Goal: Information Seeking & Learning: Check status

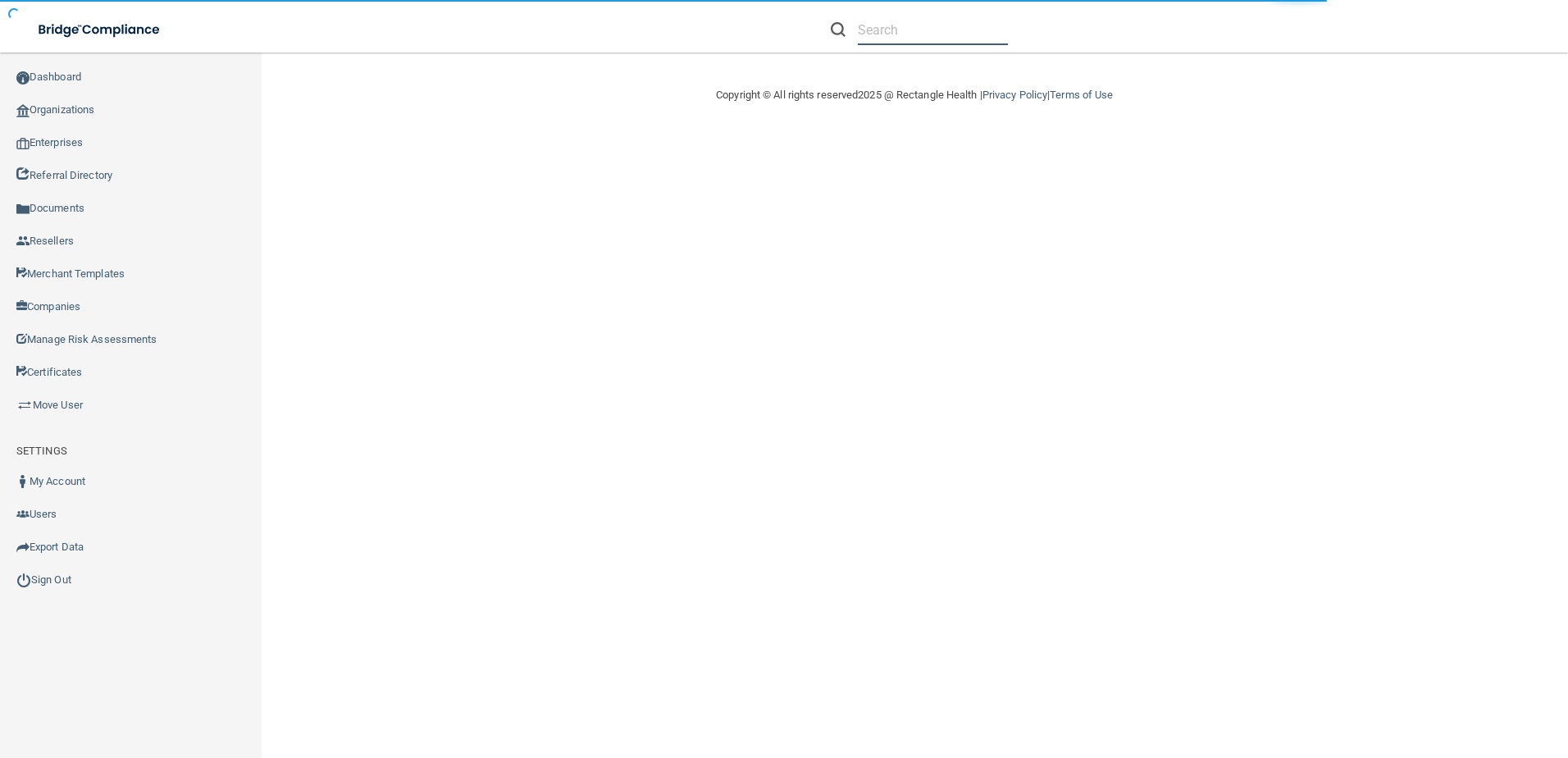
click at [886, 22] on input "text" at bounding box center [933, 29] width 150 height 30
paste input "[EMAIL_ADDRESS][DOMAIN_NAME]"
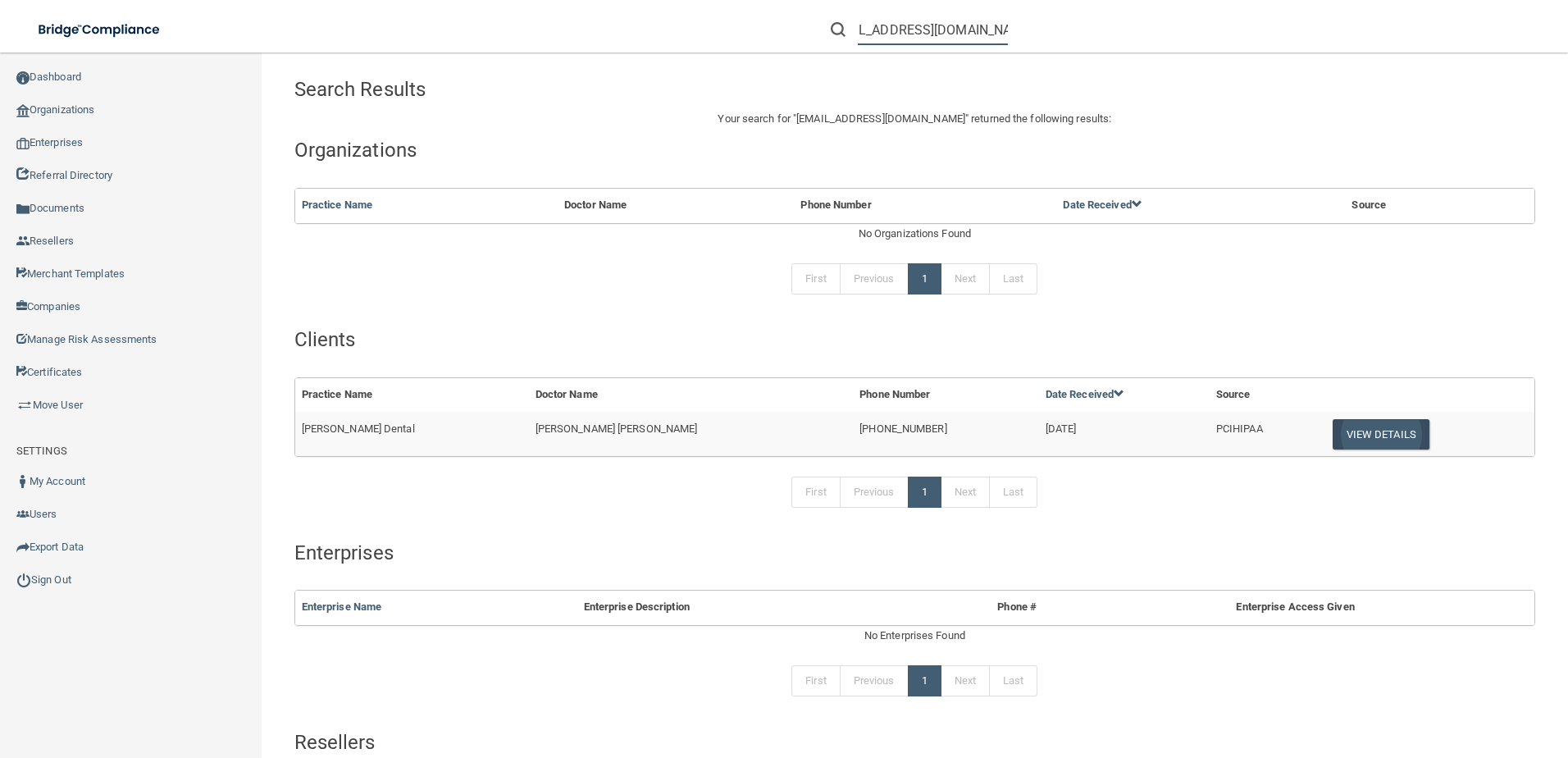
type input "[EMAIL_ADDRESS][DOMAIN_NAME]"
click at [1333, 430] on button "View Details" at bounding box center [1381, 434] width 96 height 30
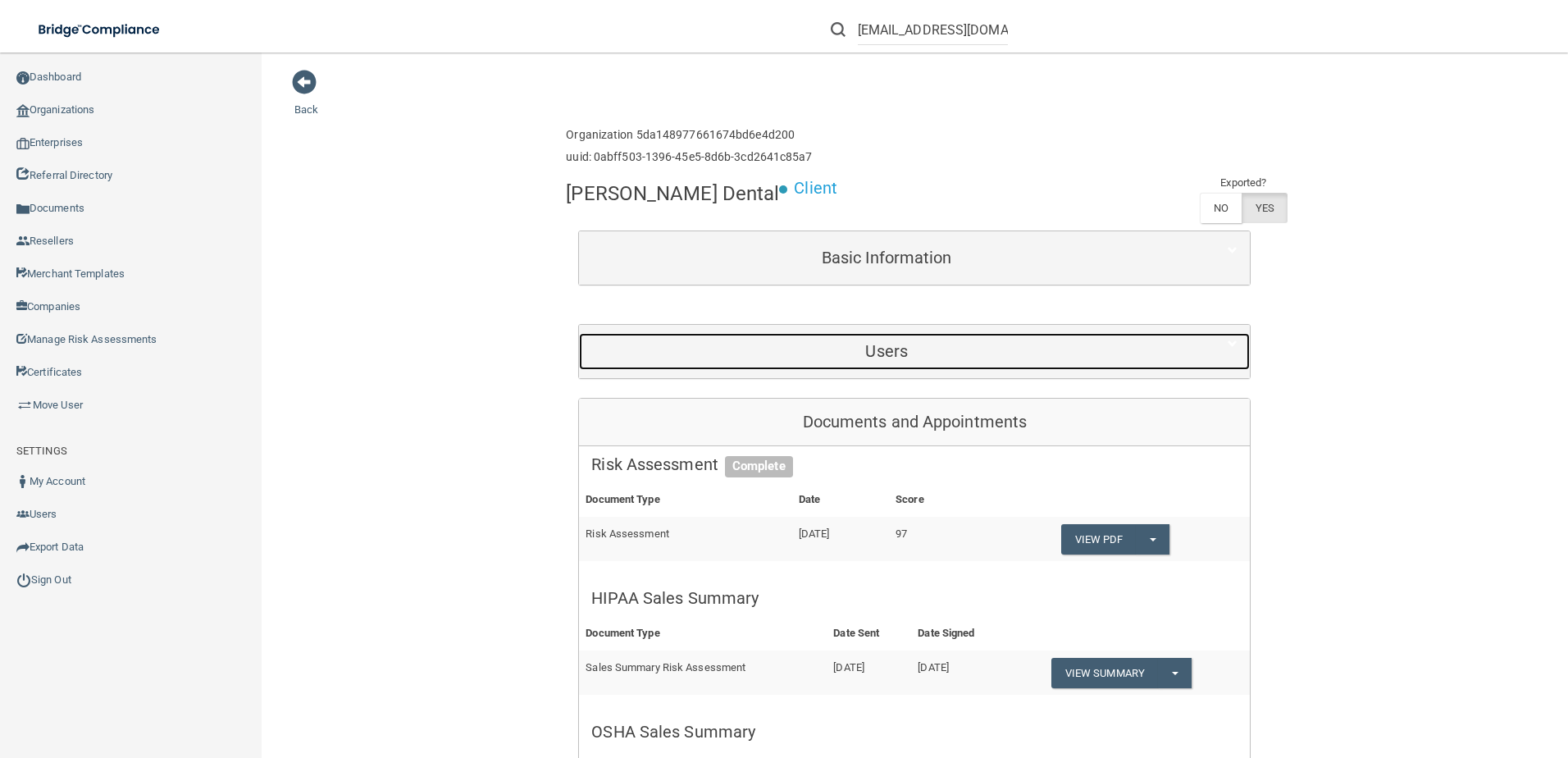
click at [836, 342] on h5 "Users" at bounding box center [887, 351] width 591 height 18
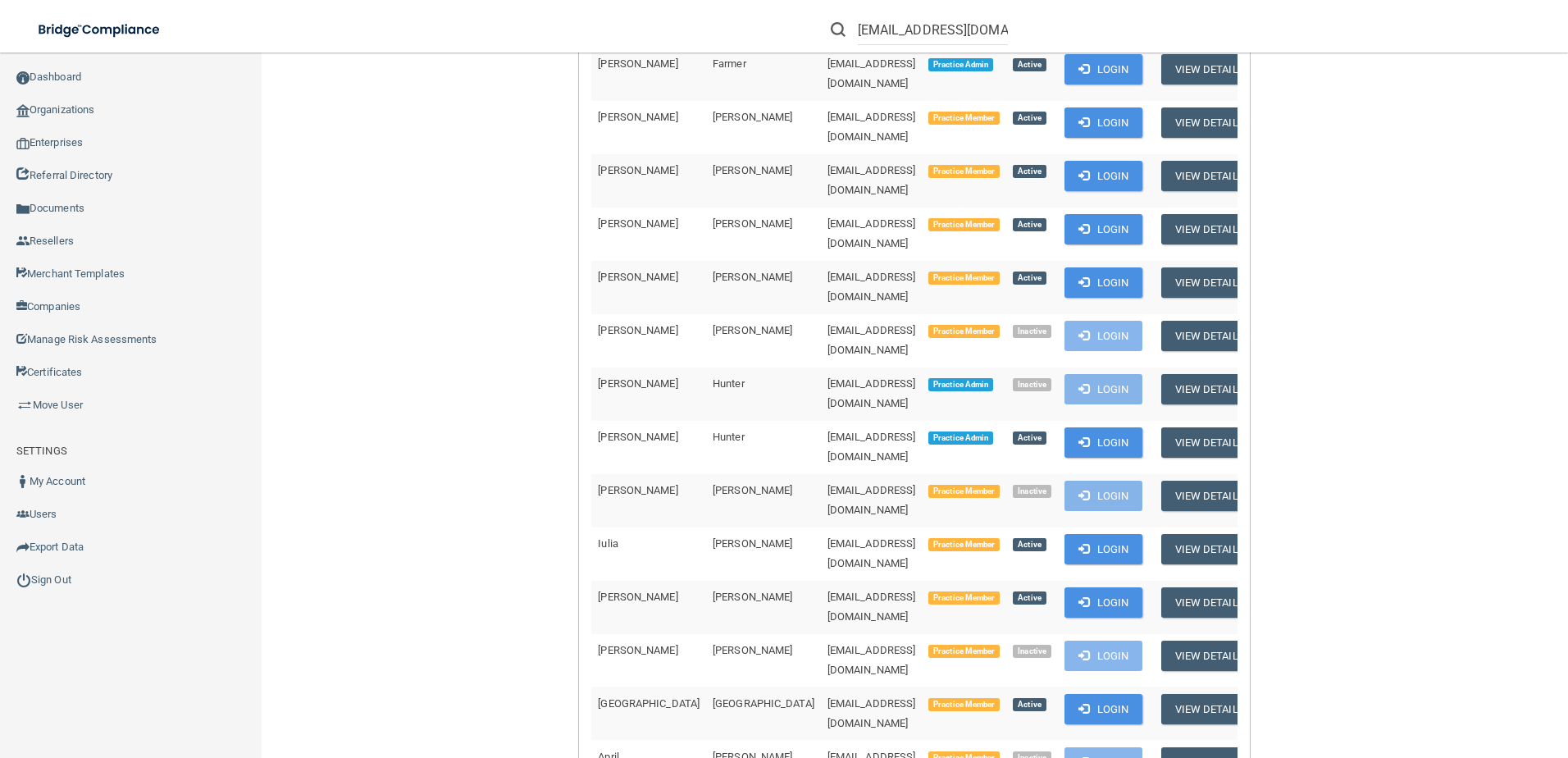
scroll to position [1312, 0]
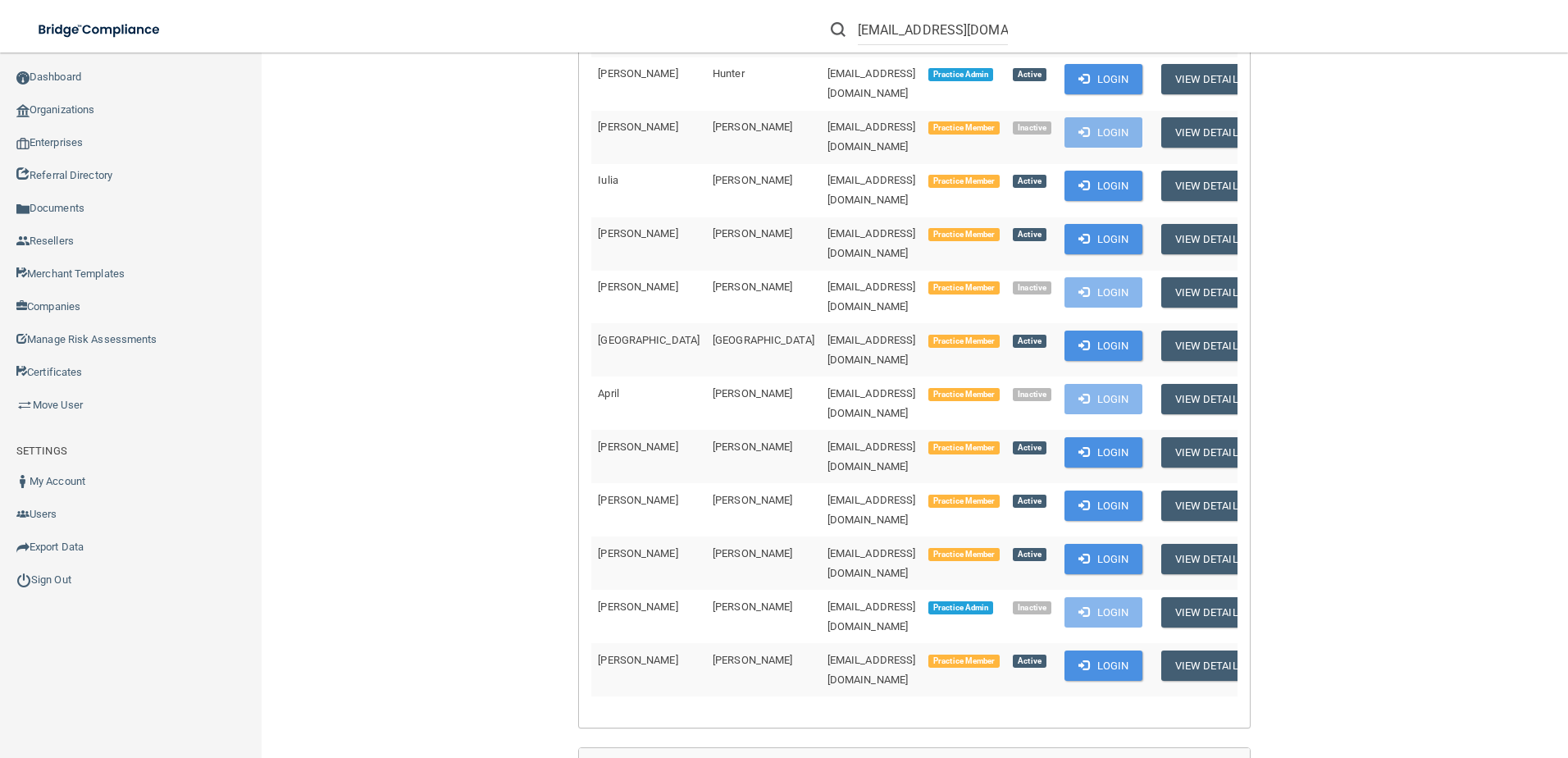
drag, startPoint x: 594, startPoint y: 214, endPoint x: 1015, endPoint y: 417, distance: 467.4
copy table "First Name Last Name Email Type Activity Status"
click at [566, 446] on div "Enterprise » Organization 5da148977661674bd6e4d200 uuid: 0abff503-1396-45e5-8d6…" at bounding box center [914, 503] width 697 height 3391
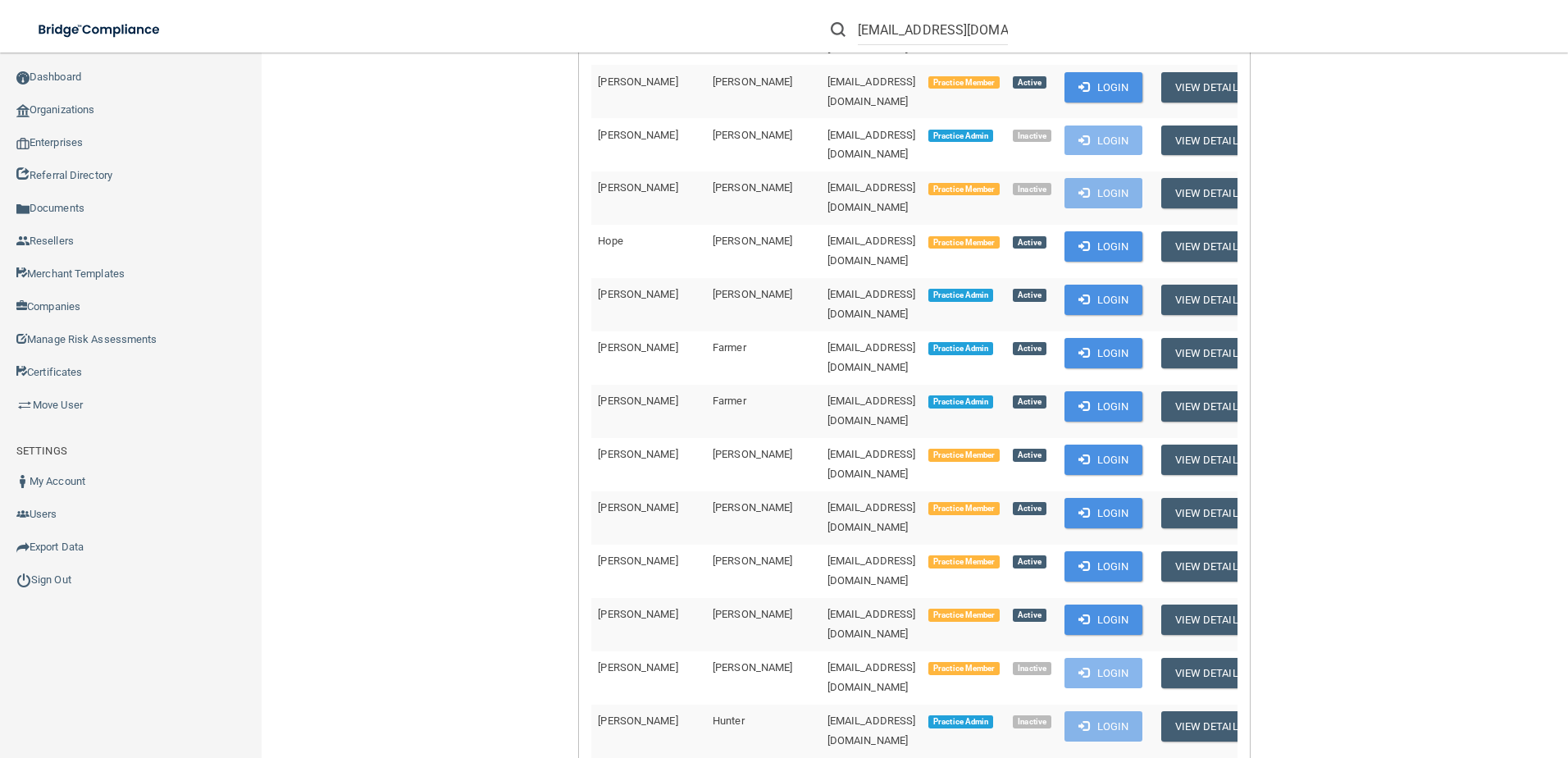
scroll to position [574, 0]
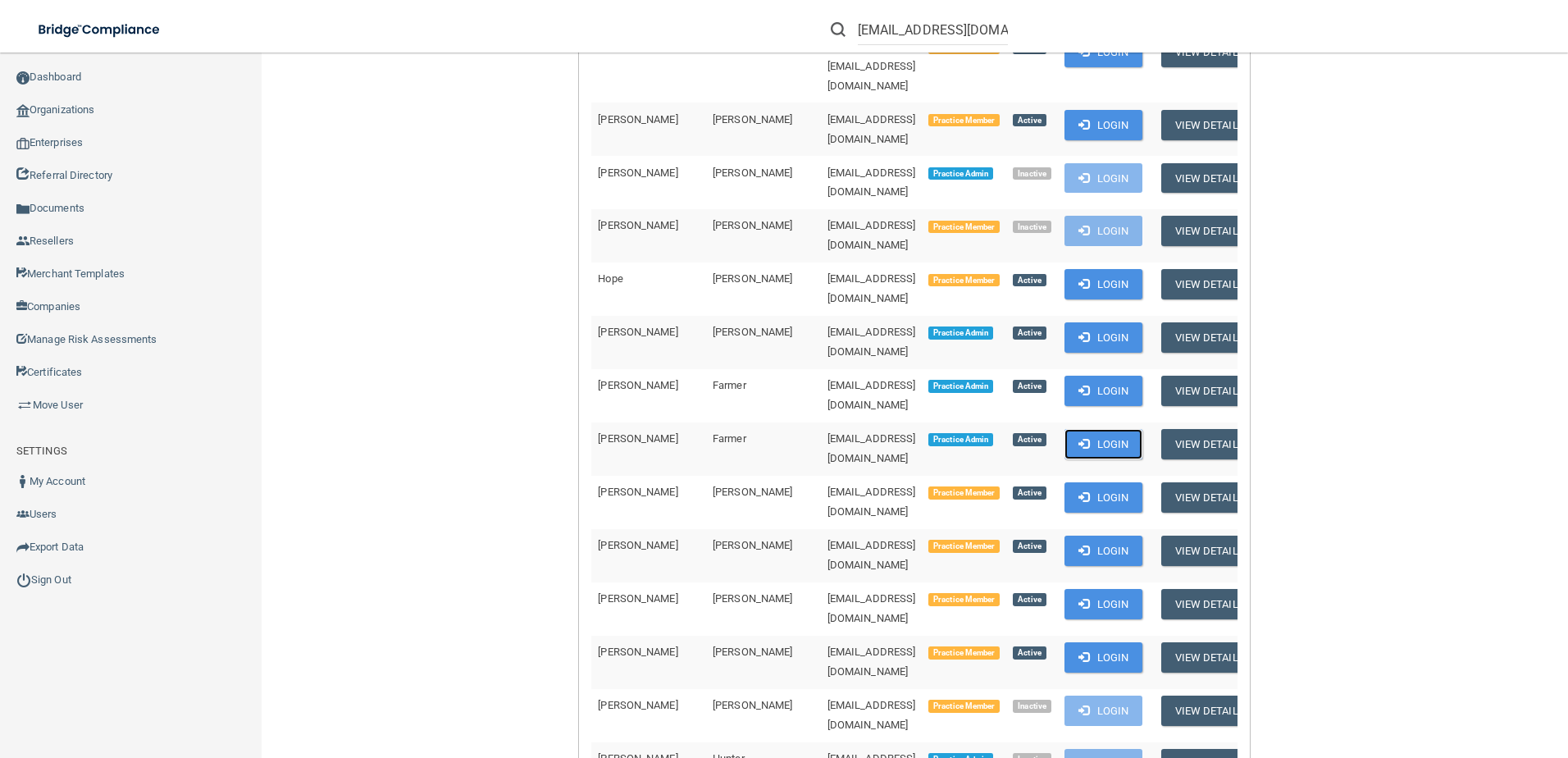
click at [1073, 429] on button "Login" at bounding box center [1104, 444] width 78 height 30
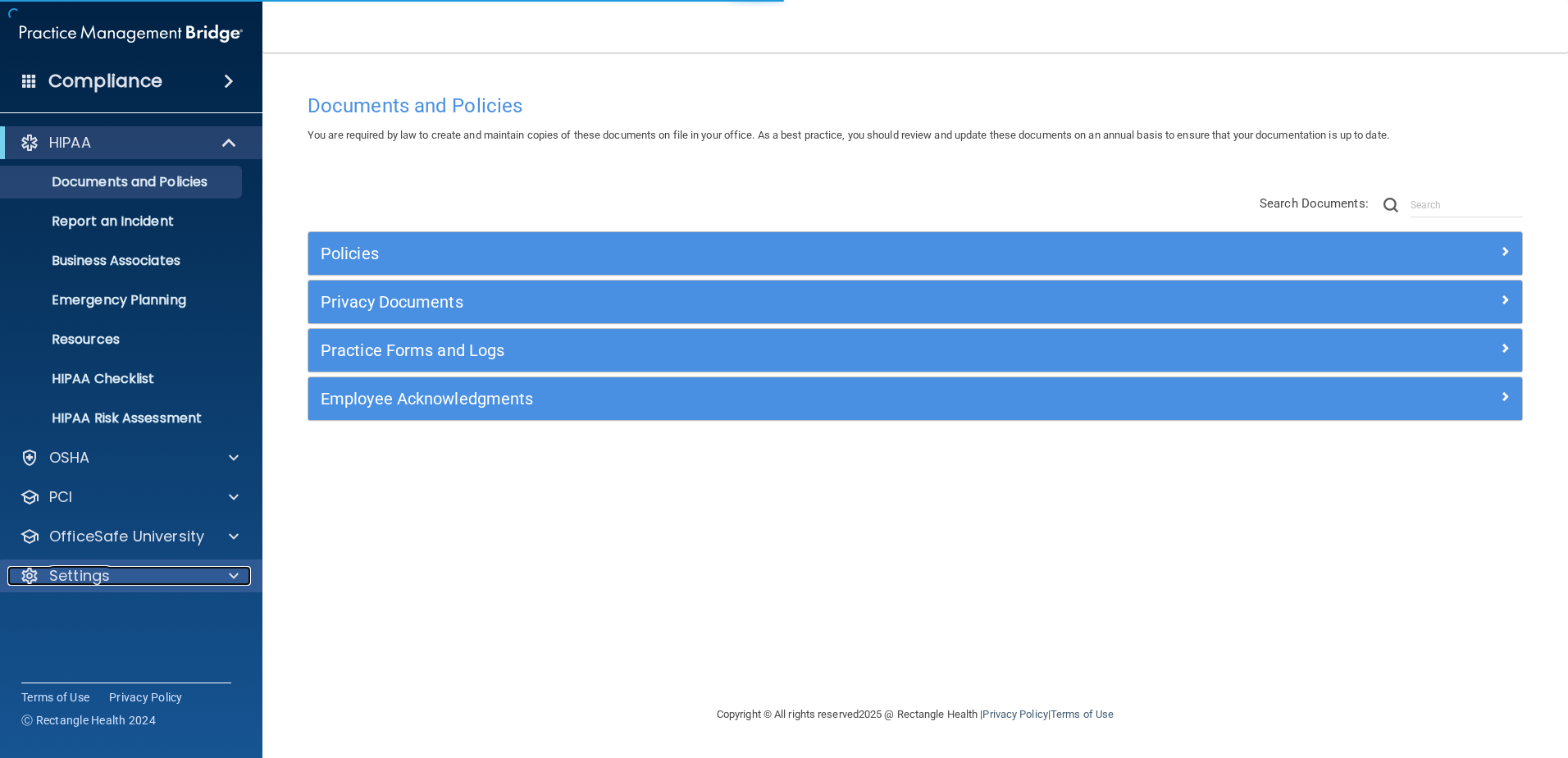
click at [215, 573] on div at bounding box center [232, 575] width 41 height 20
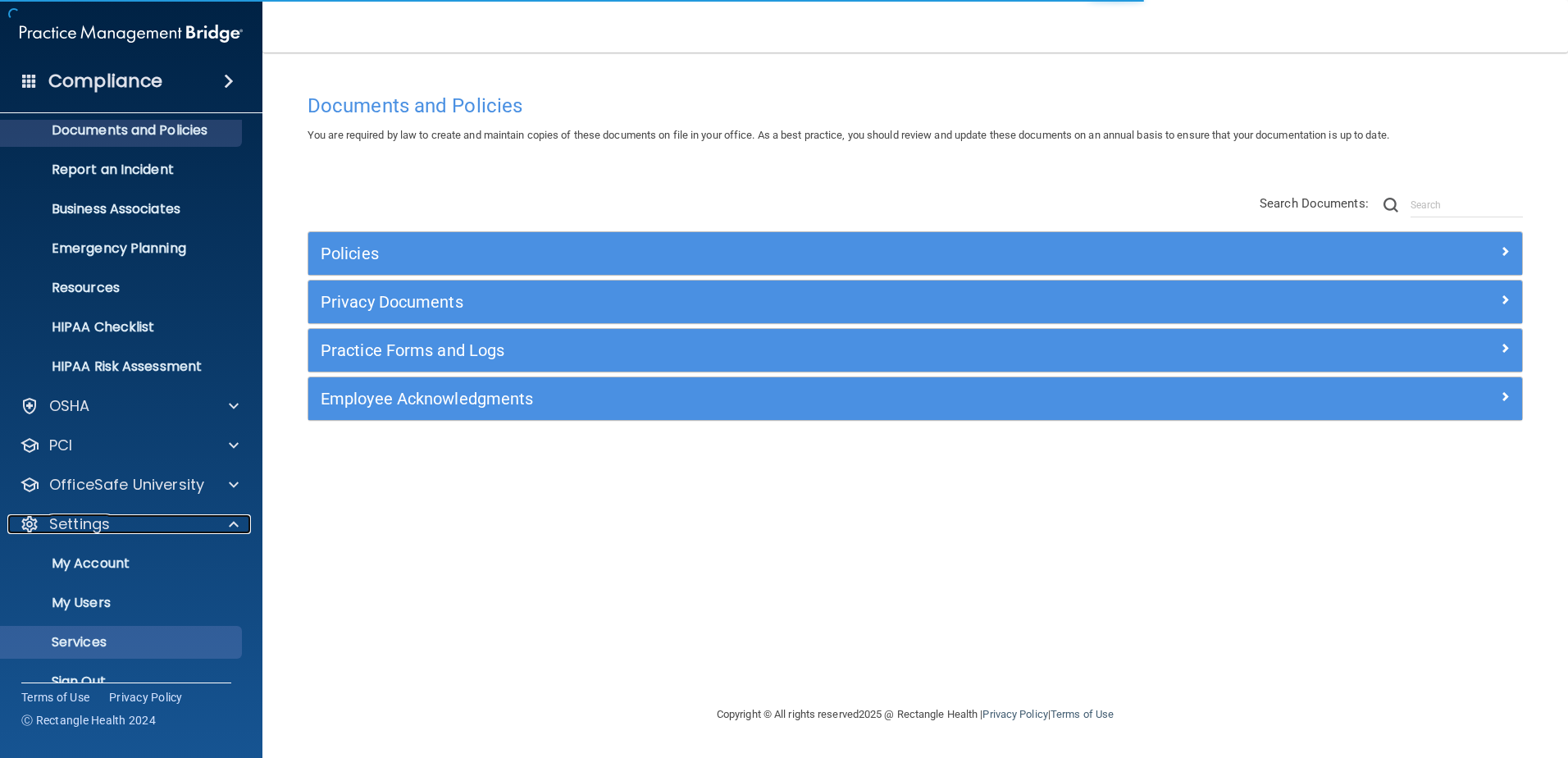
scroll to position [80, 0]
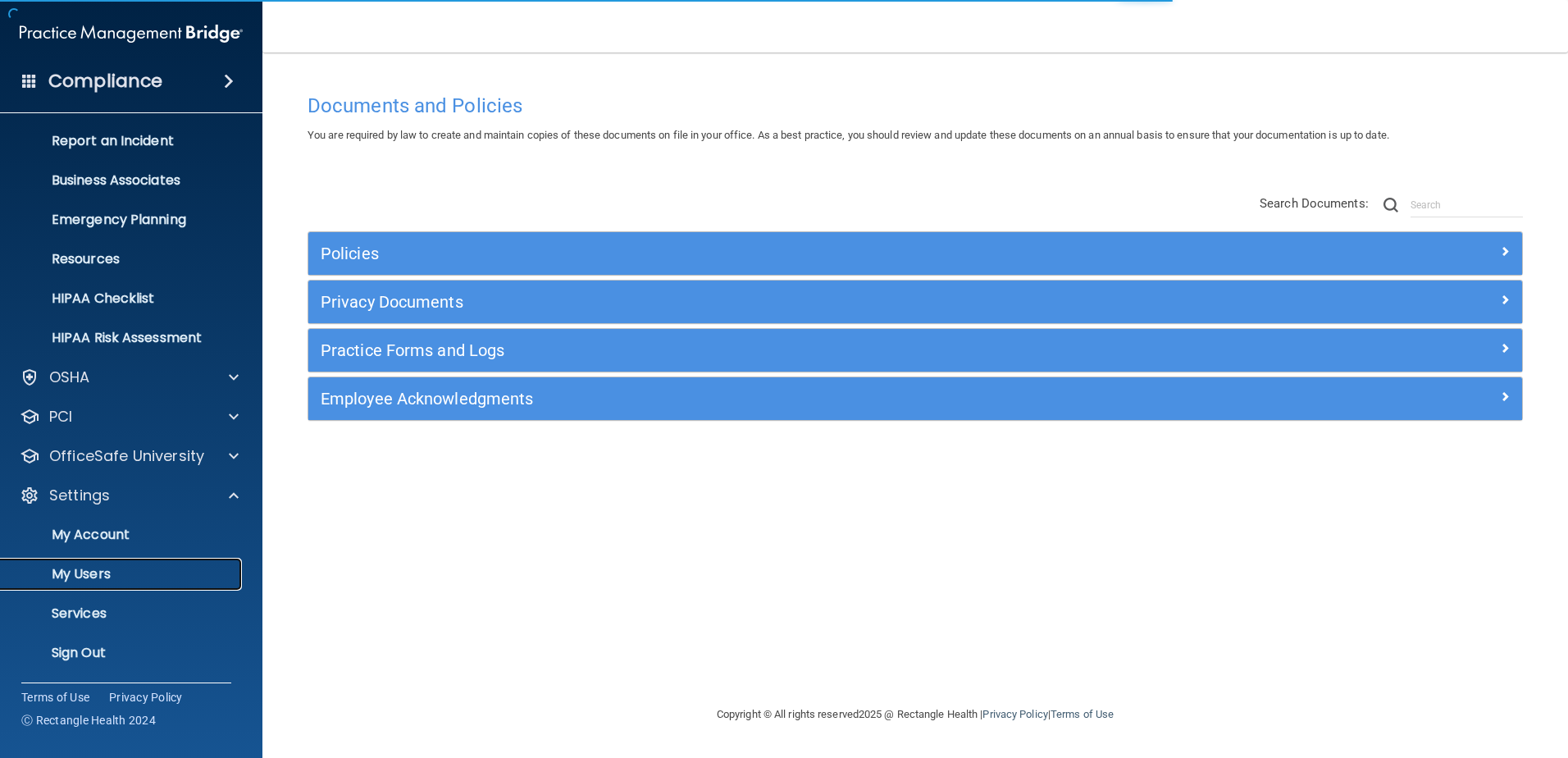
click at [191, 572] on p "My Users" at bounding box center [122, 574] width 224 height 16
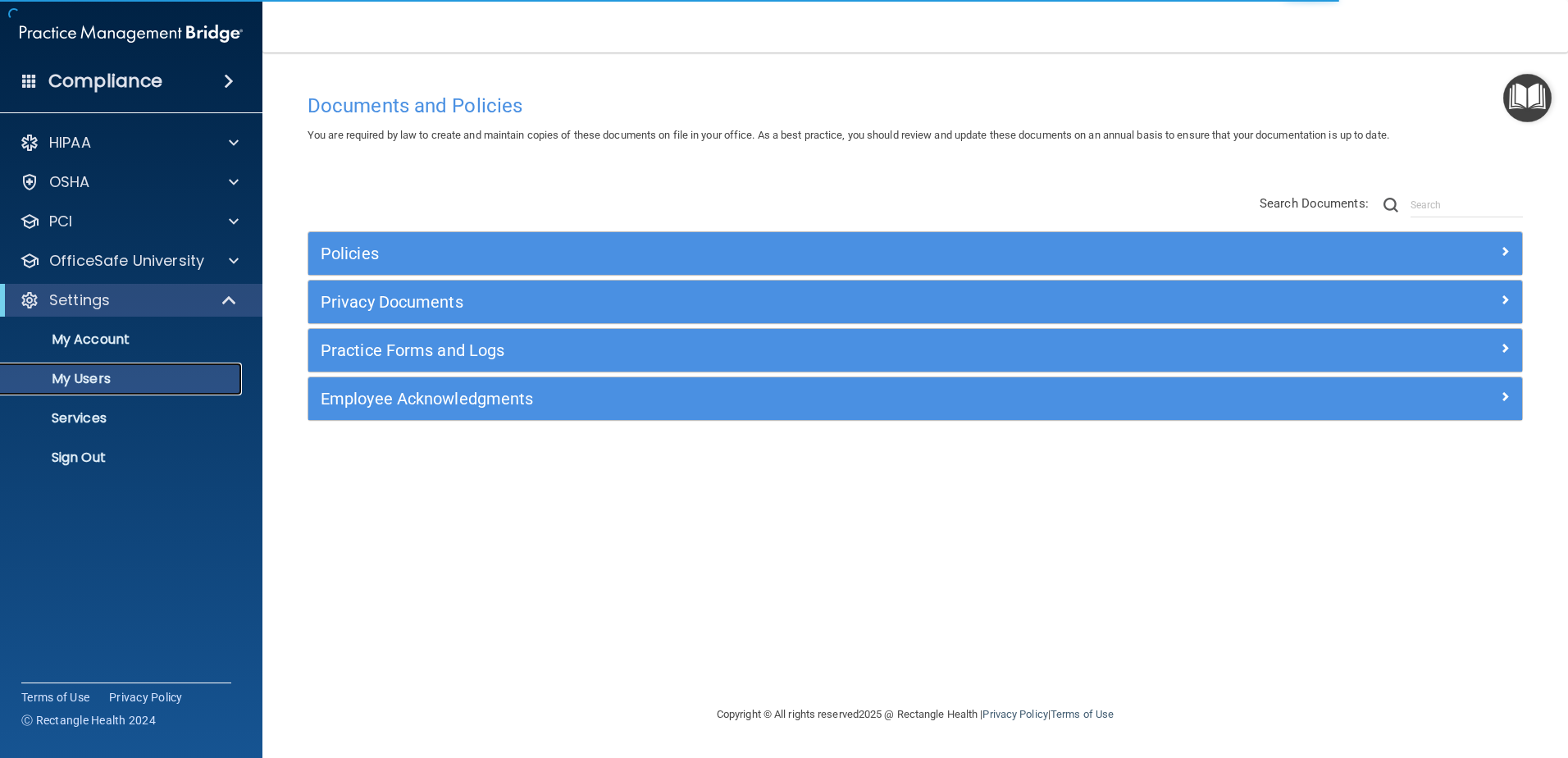
select select "20"
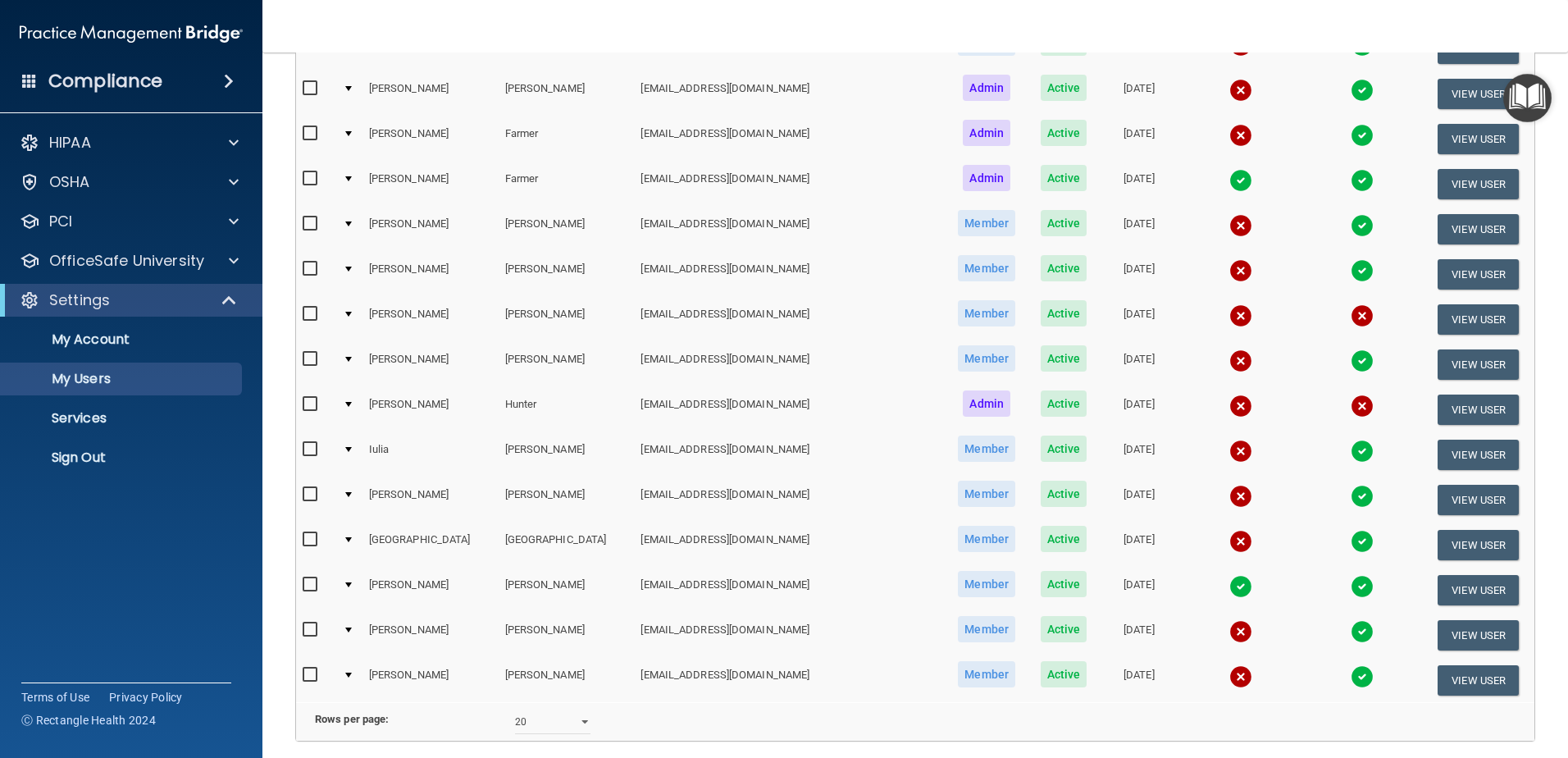
scroll to position [600, 0]
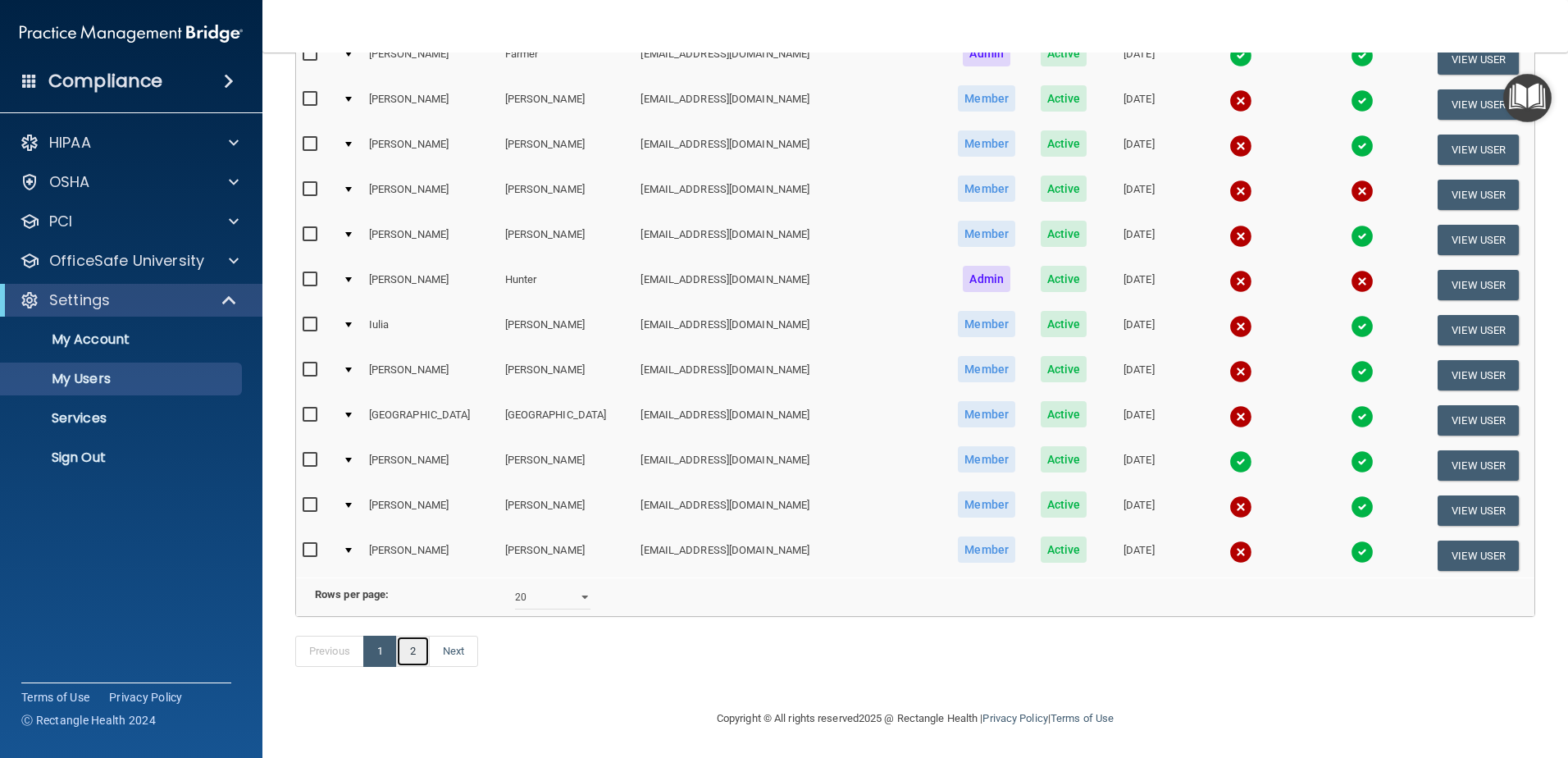
click at [412, 651] on link "2" at bounding box center [413, 651] width 34 height 31
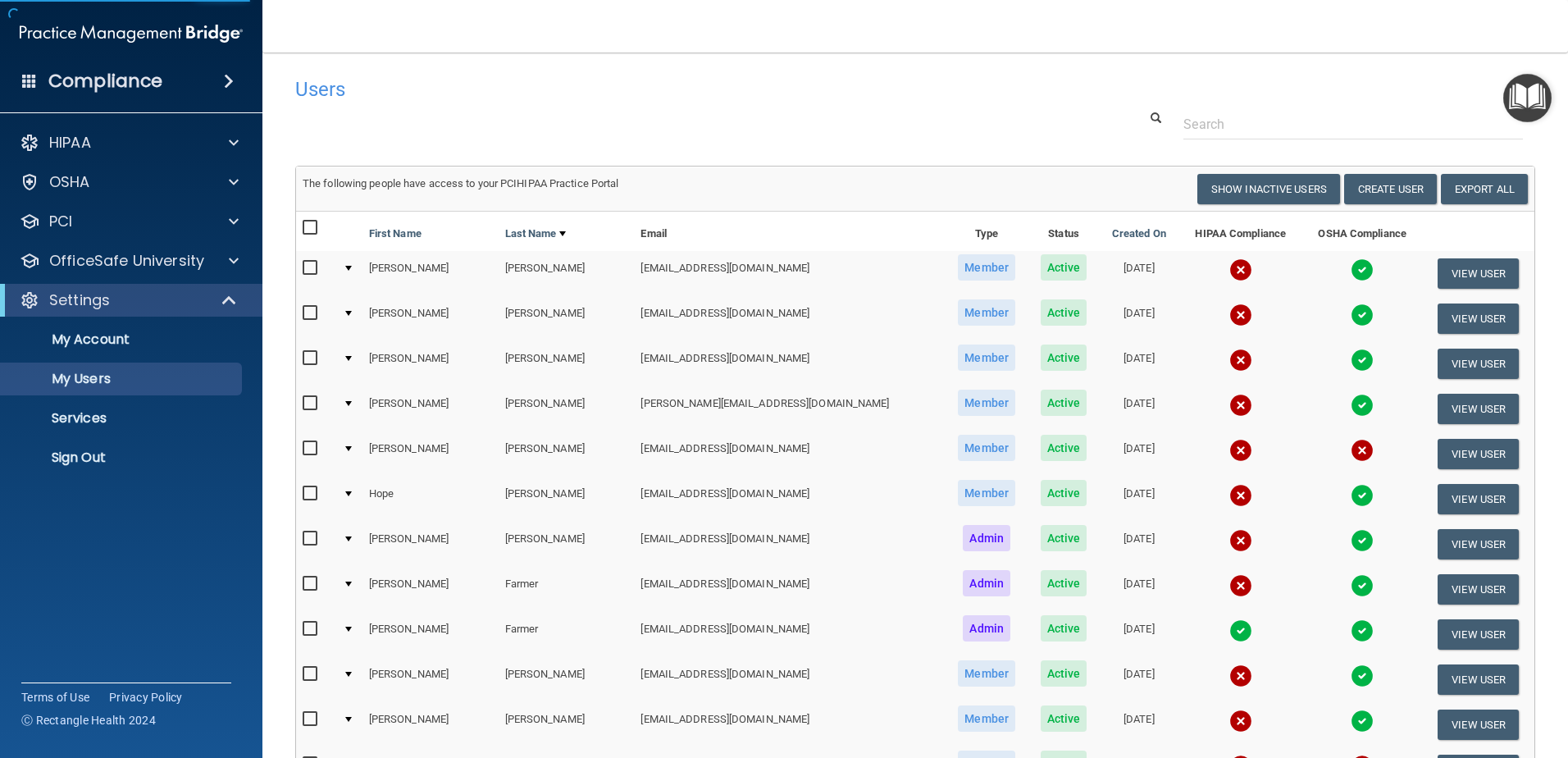
select select "20"
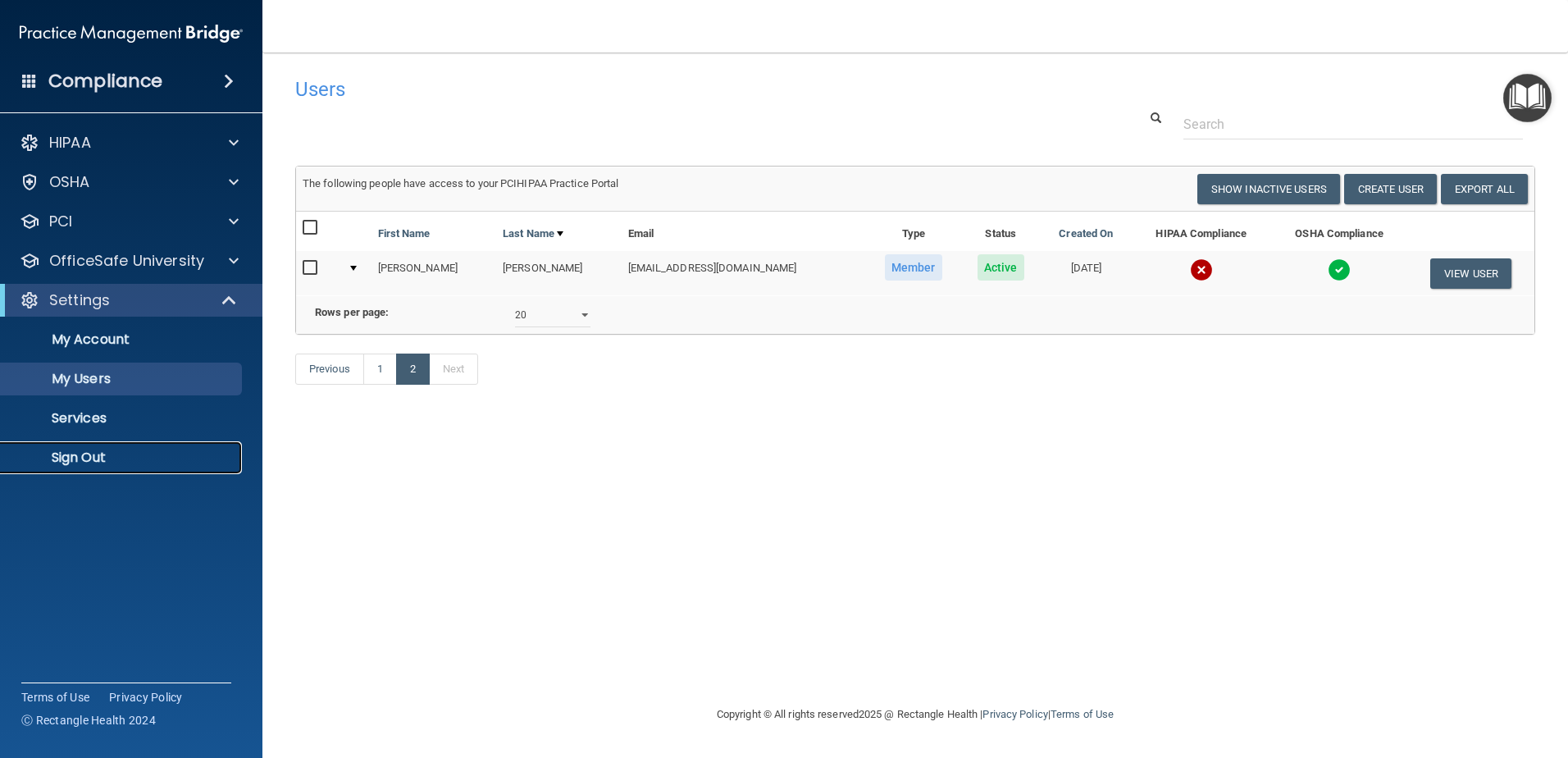
click at [87, 473] on link "Sign Out" at bounding box center [113, 457] width 258 height 33
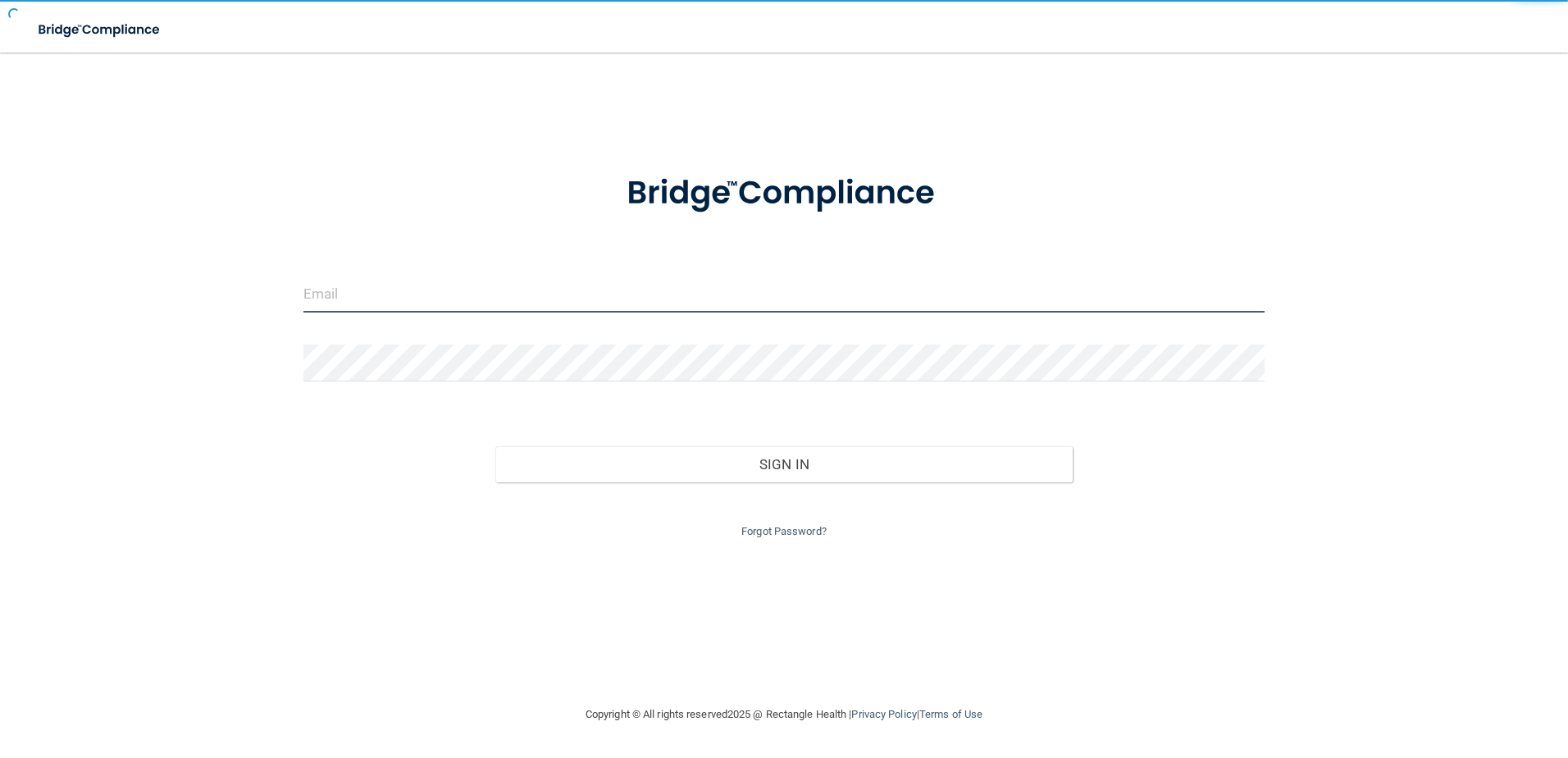
type input "storres@rectanglehealth.com"
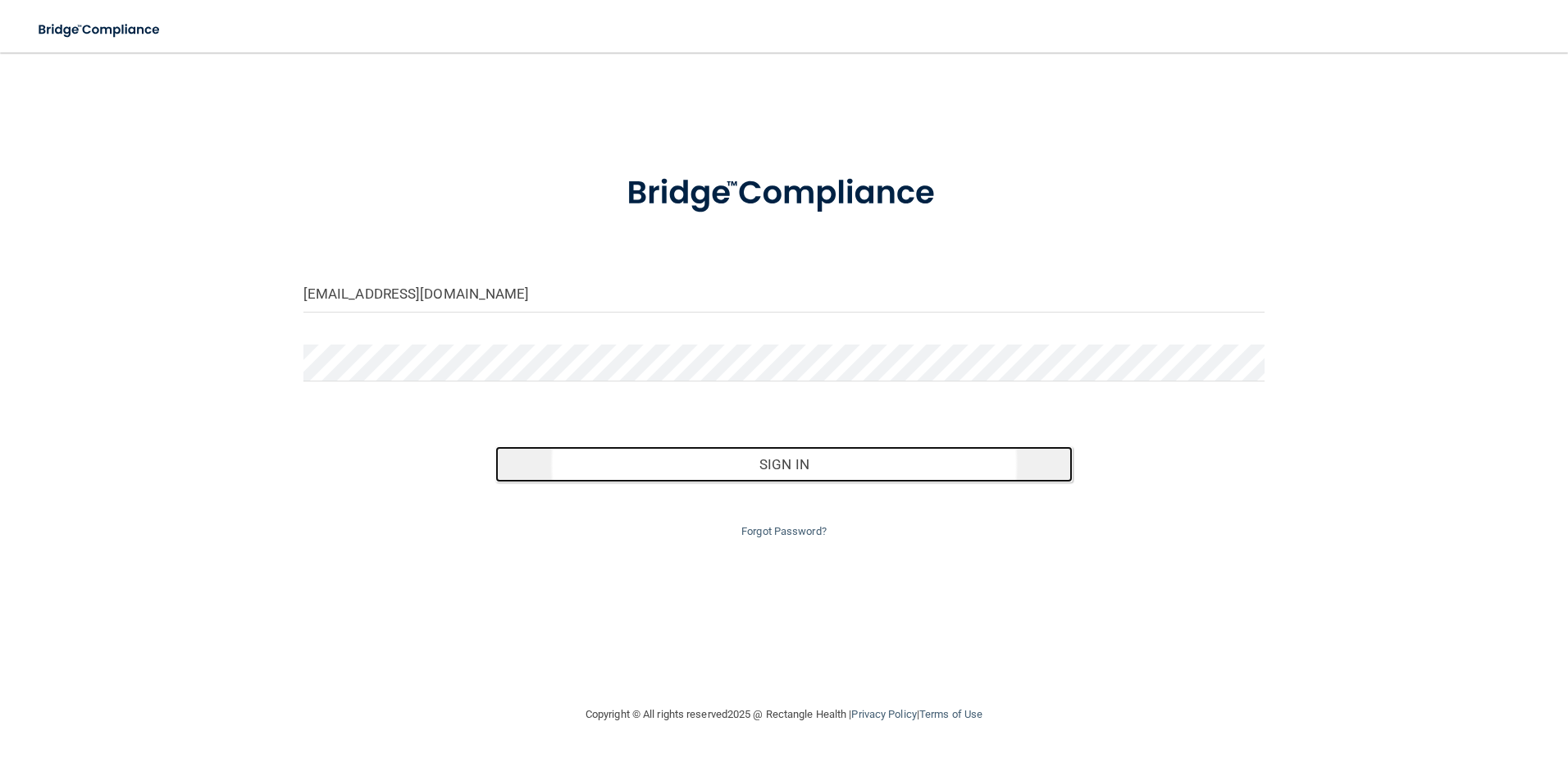
click at [728, 454] on button "Sign In" at bounding box center [784, 464] width 577 height 36
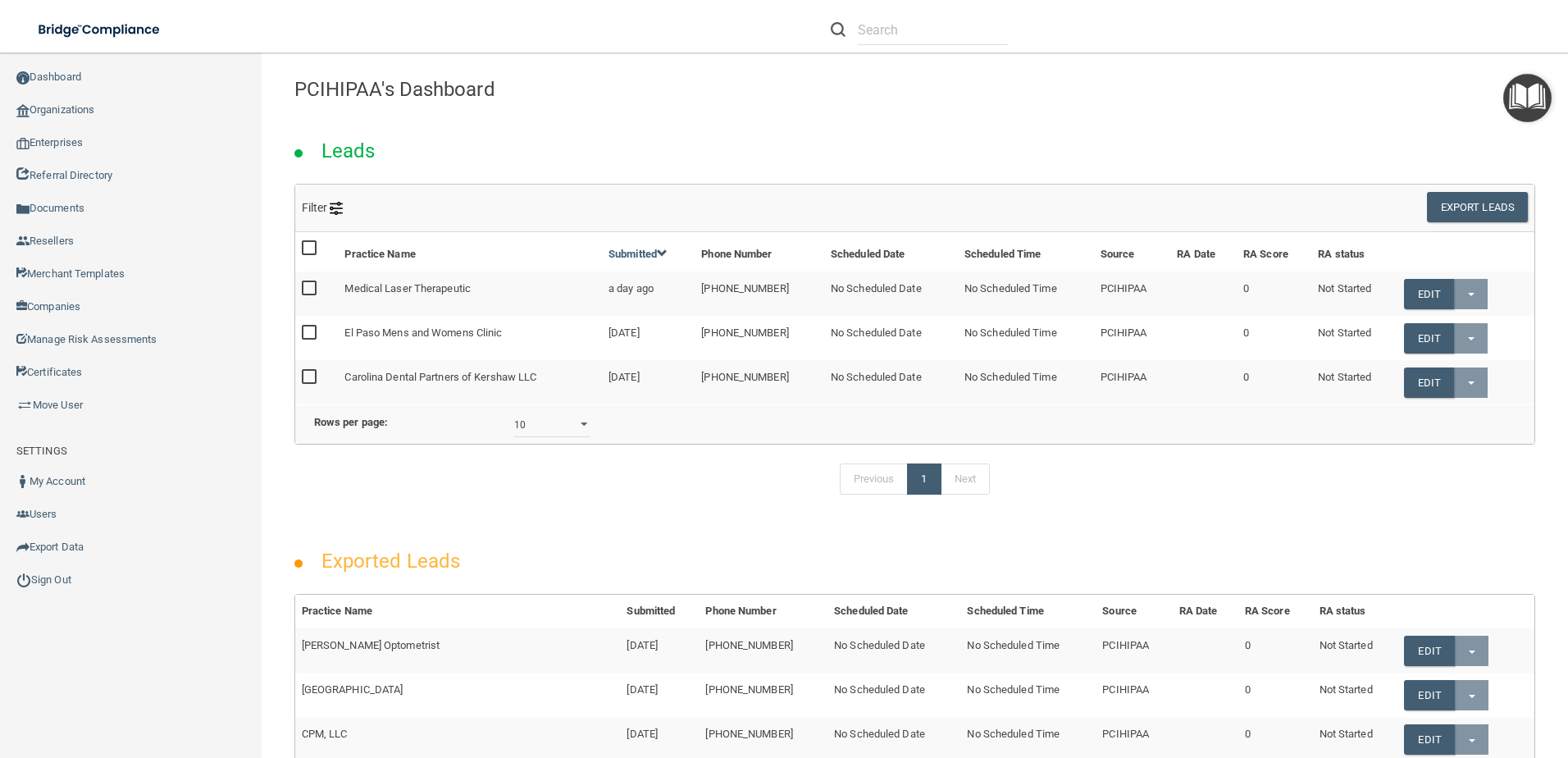
click at [956, 46] on li at bounding box center [919, 29] width 202 height 59
click at [950, 40] on input "text" at bounding box center [933, 29] width 150 height 30
paste input "Amanda Adams shoresadams@gmail.com Practice Member Active Patricia Baugh trish7…"
type input "Amanda Adams shoresadams@gmail.com Practice Member Active Patricia Baugh trish7…"
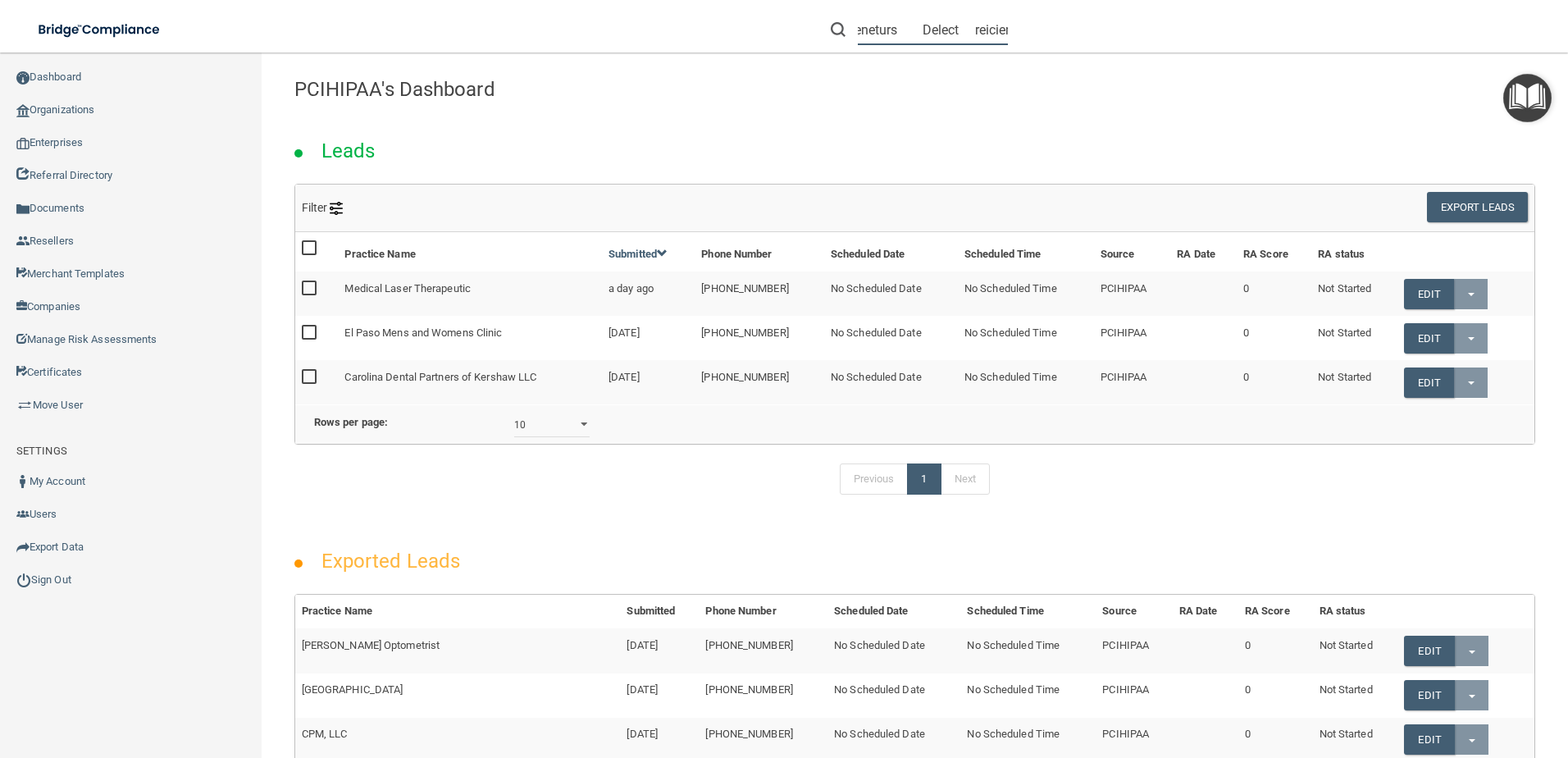
click at [961, 33] on input "text" at bounding box center [933, 29] width 150 height 30
click at [122, 368] on link "Certificates" at bounding box center [131, 372] width 263 height 33
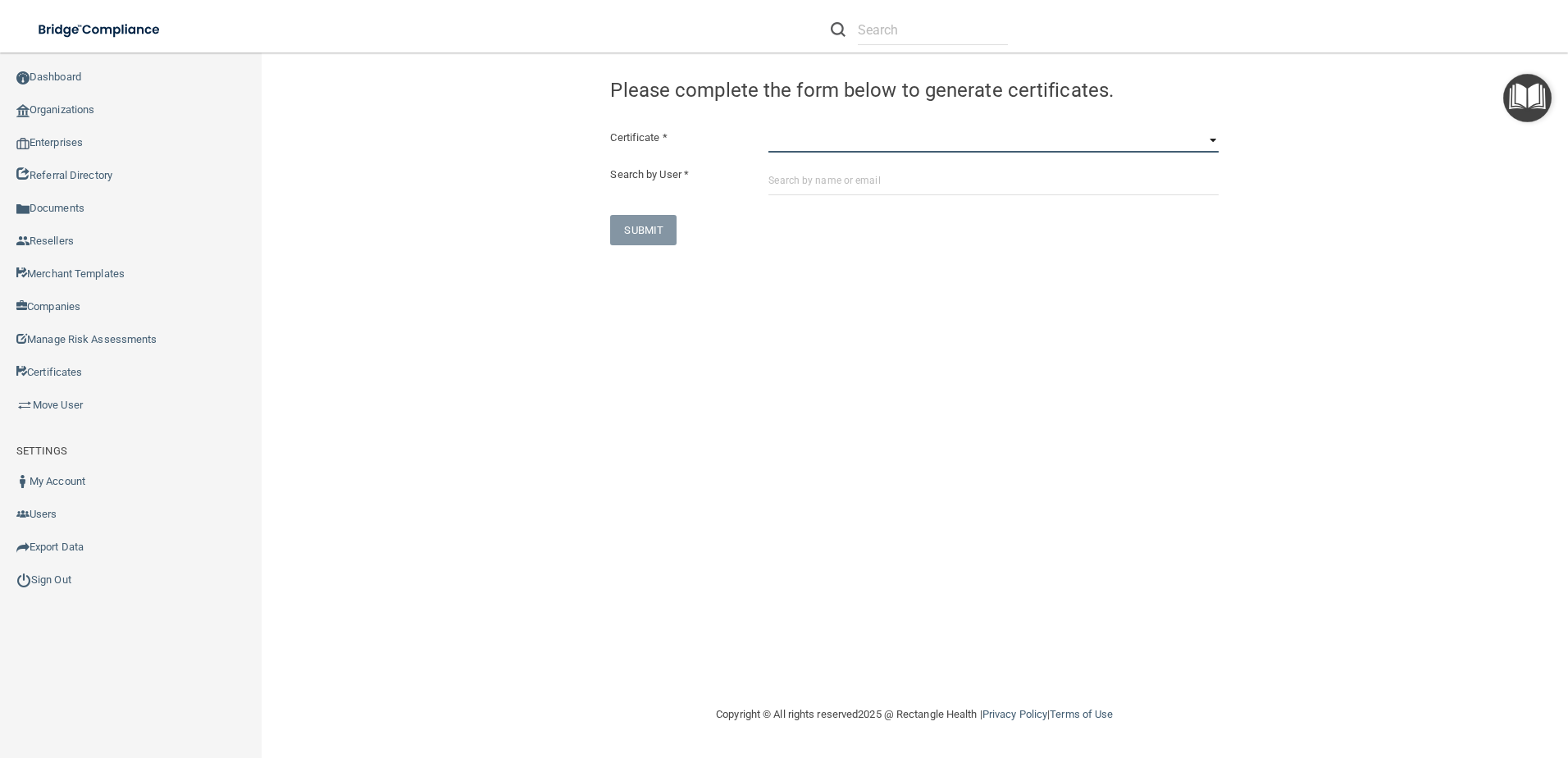
click at [818, 140] on select "HIPAA Officer Certification Training OSHA Bloodborne Pathogens OSHA COVID-19 Pr…" at bounding box center [993, 140] width 451 height 25
select select "5"
click at [768, 128] on select "HIPAA Officer Certification Training OSHA Bloodborne Pathogens OSHA COVID-19 Pr…" at bounding box center [993, 140] width 451 height 25
click at [843, 180] on input "text" at bounding box center [993, 179] width 451 height 30
paste input "shoresadams@gmail.com"
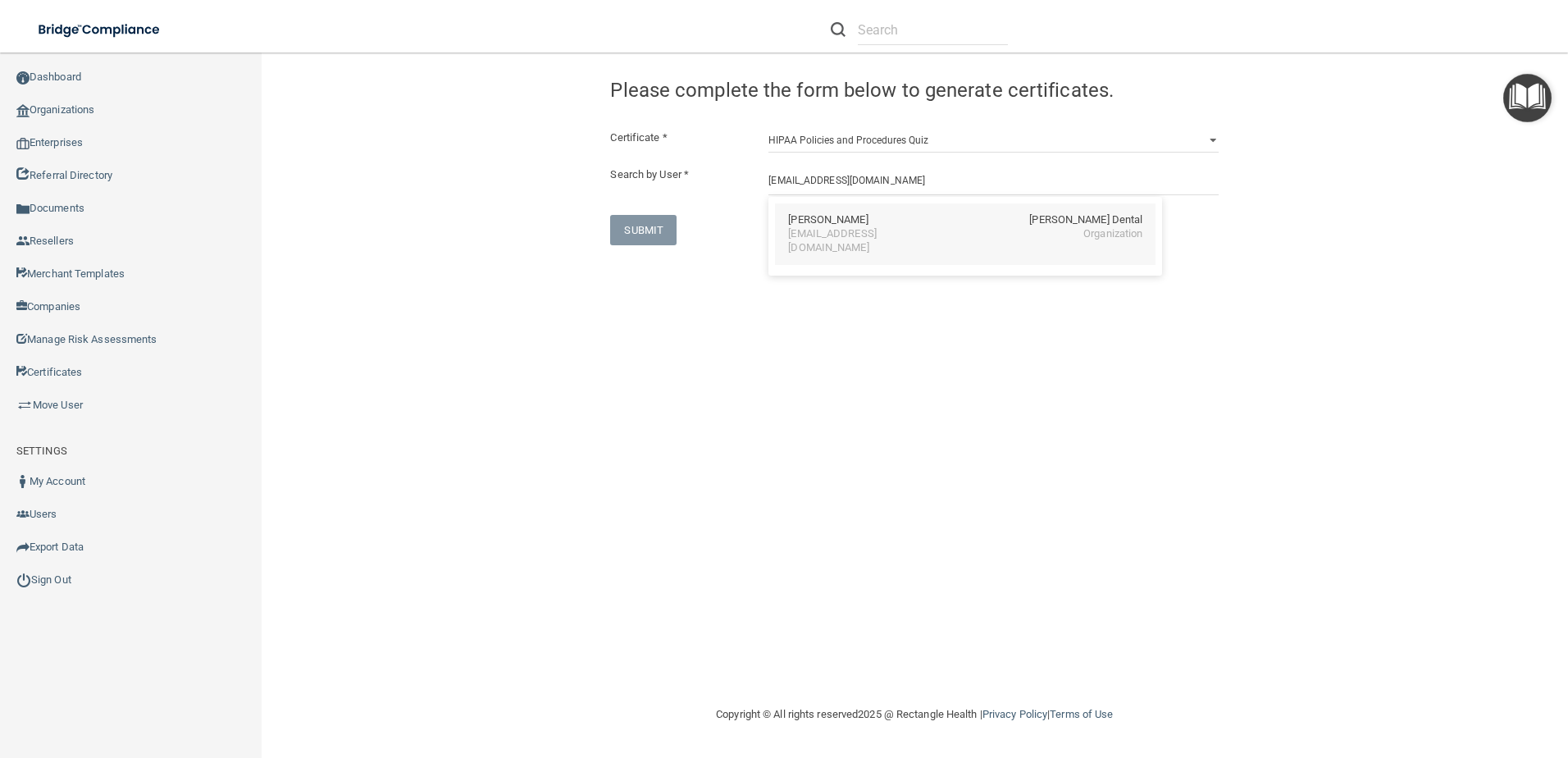
click at [890, 245] on div "Amanda Adams Hunter Ellis Dental shoresadams@gmail.com Organization" at bounding box center [966, 233] width 381 height 61
type input "Amanda Adams"
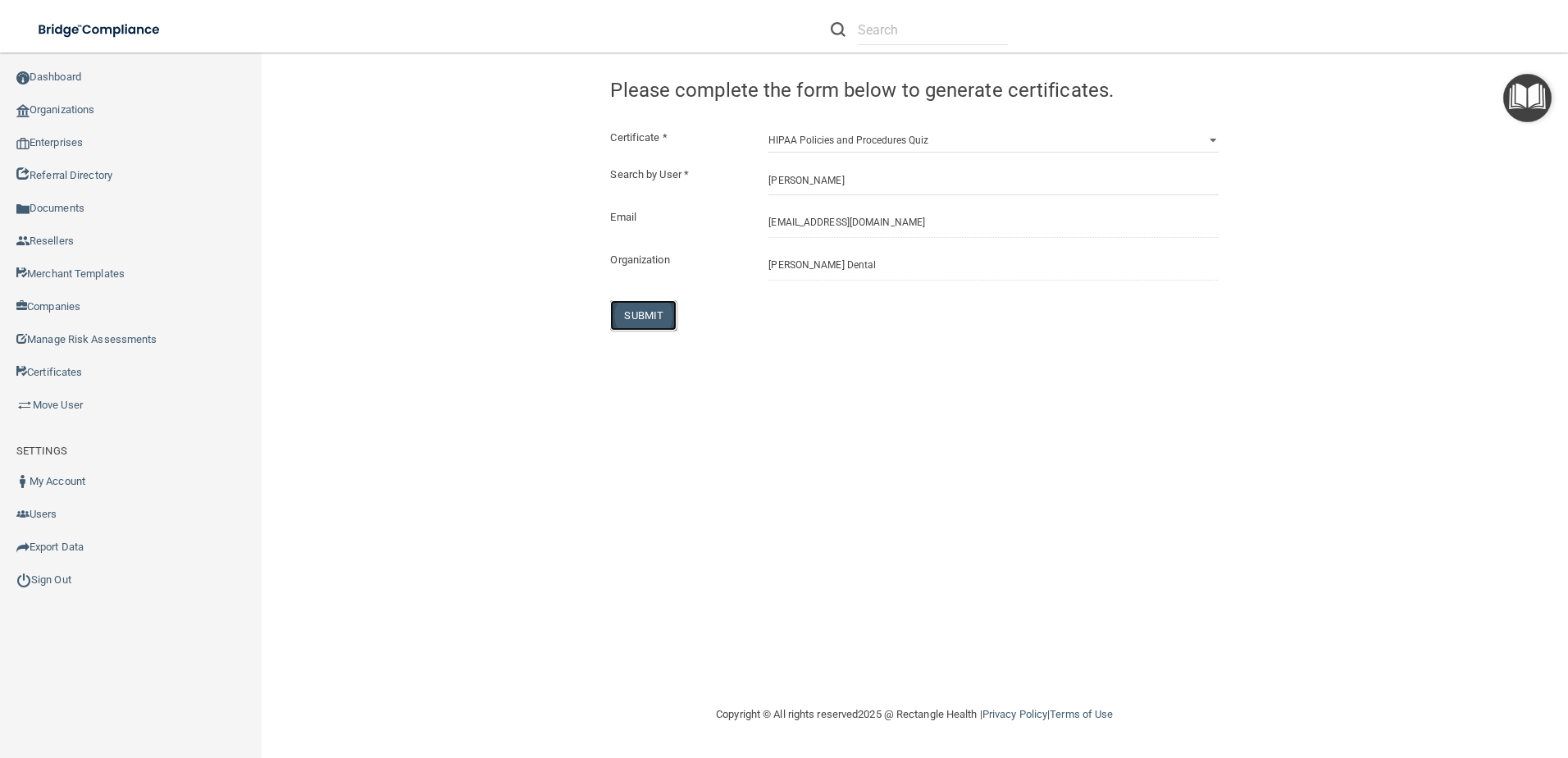
click at [627, 301] on button "SUBMIT" at bounding box center [643, 314] width 66 height 30
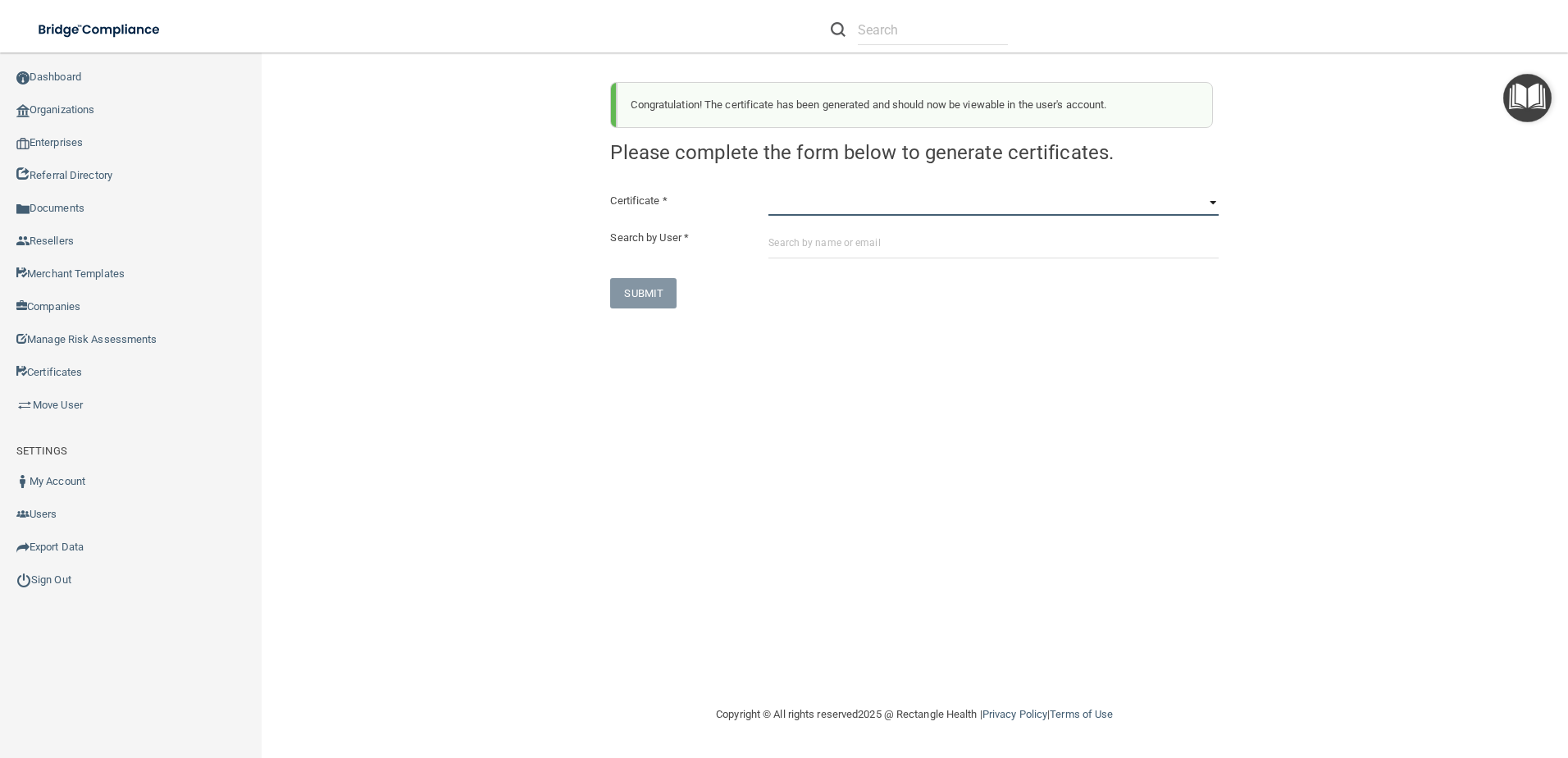
click at [828, 204] on select "HIPAA Officer Certification Training OSHA Bloodborne Pathogens OSHA COVID-19 Pr…" at bounding box center [993, 203] width 451 height 25
select select "6"
click at [768, 191] on select "HIPAA Officer Certification Training OSHA Bloodborne Pathogens OSHA COVID-19 Pr…" at bounding box center [993, 203] width 451 height 25
click at [839, 254] on input "text" at bounding box center [993, 243] width 451 height 30
paste input "shoresadams@gmail.com"
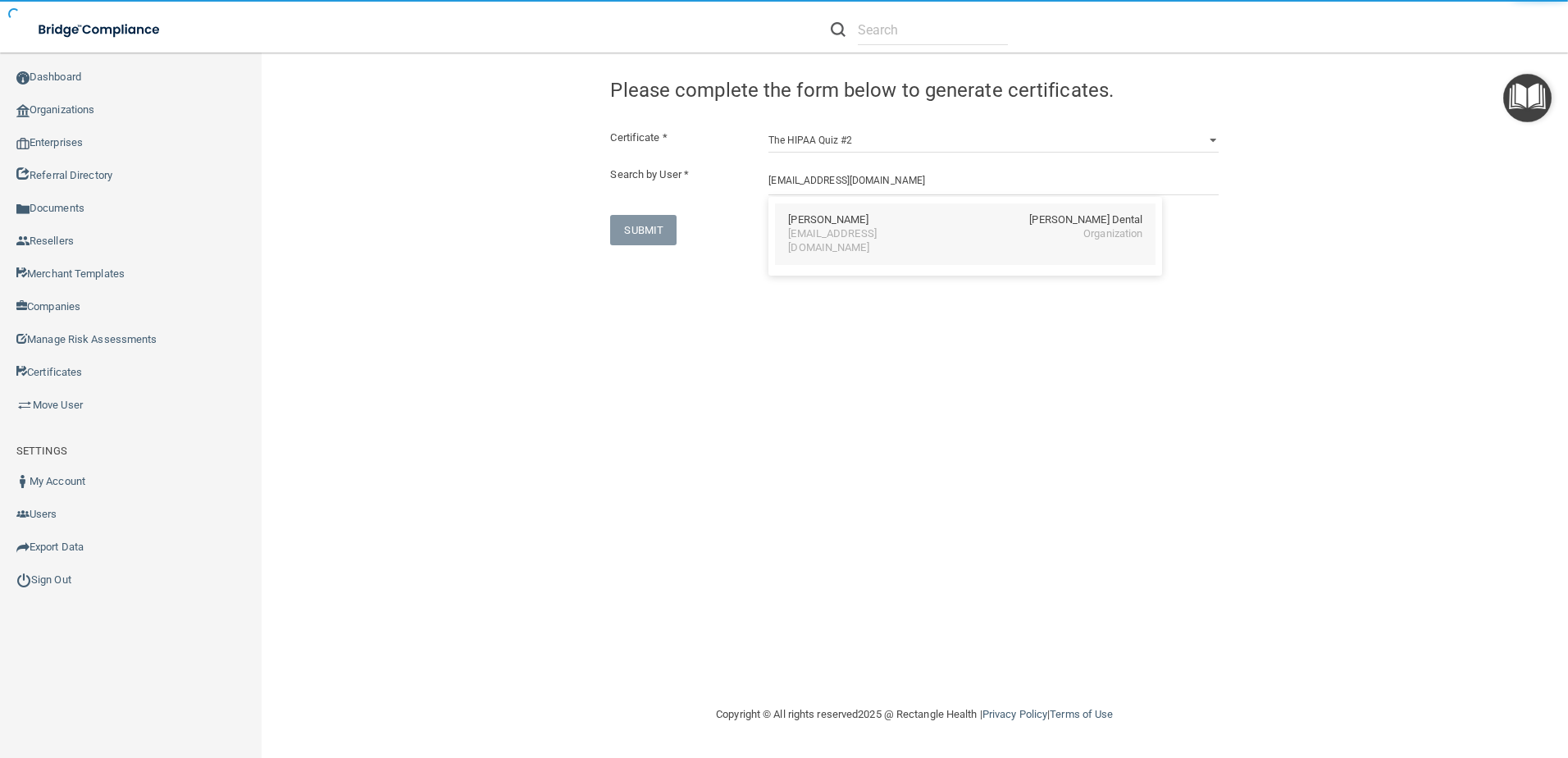
click at [890, 229] on div "shoresadams@gmail.com" at bounding box center [859, 241] width 142 height 28
type input "Amanda Adams"
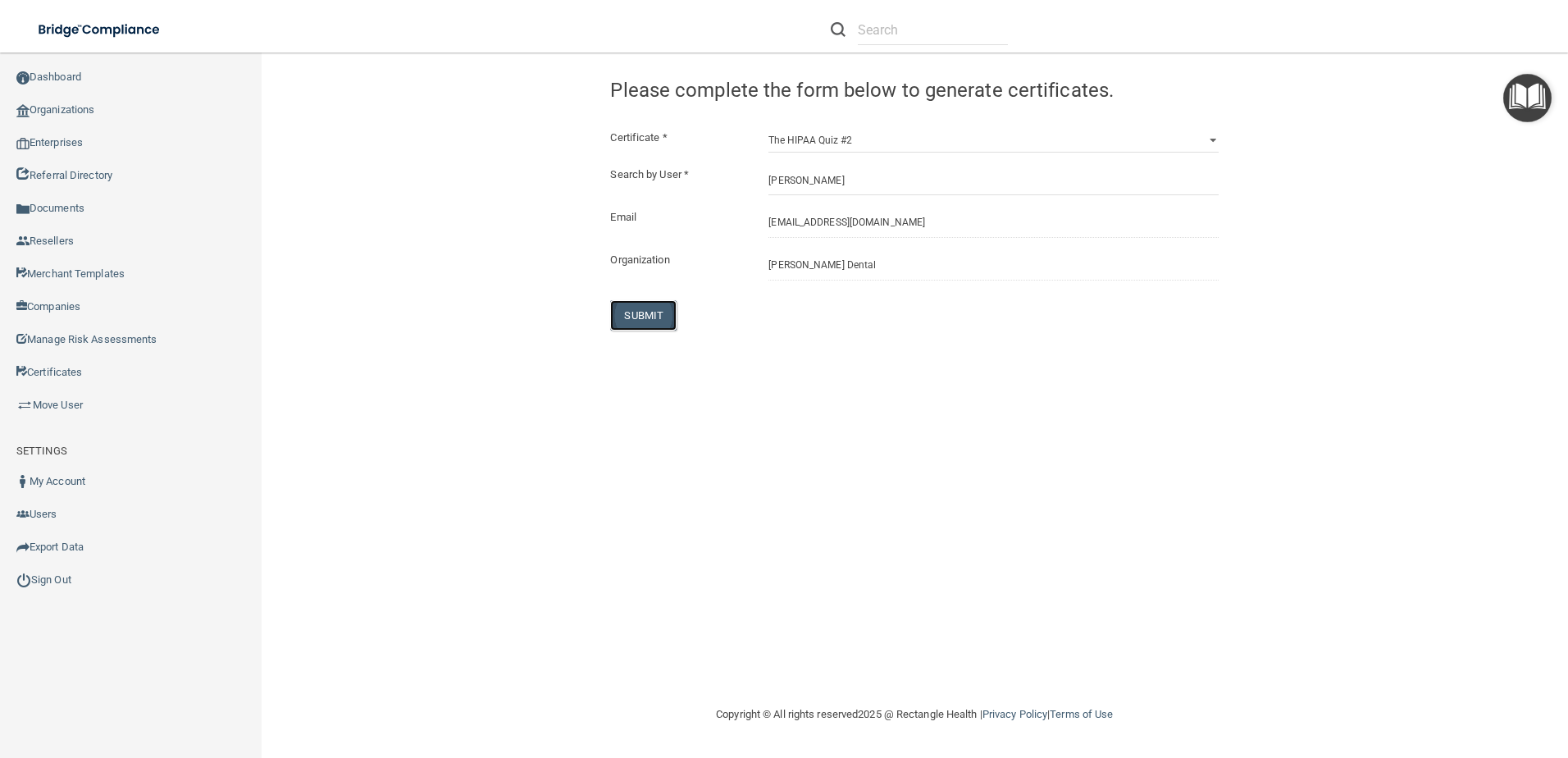
click at [675, 312] on button "SUBMIT" at bounding box center [643, 314] width 66 height 30
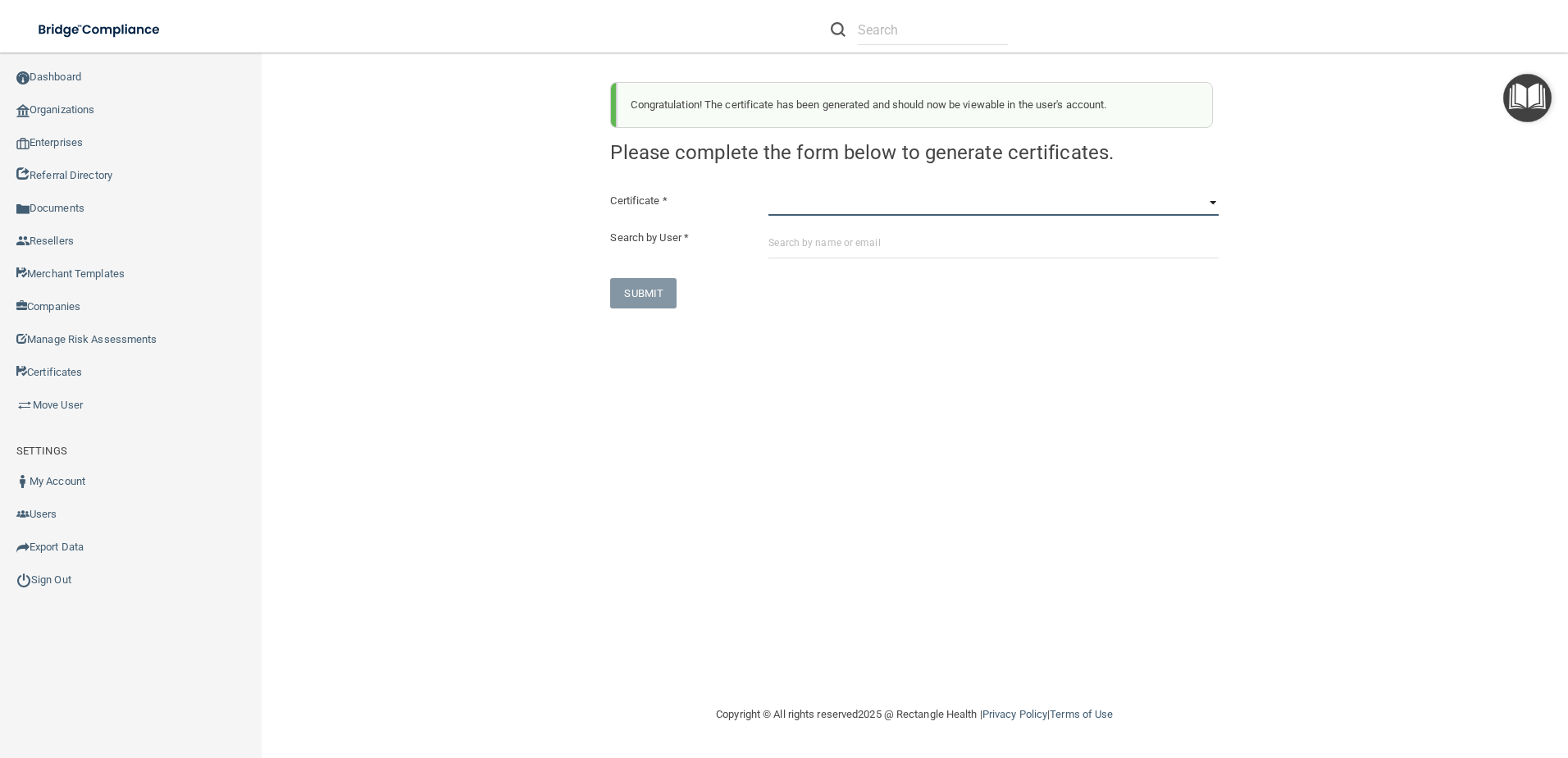
click at [878, 213] on select "HIPAA Officer Certification Training OSHA Bloodborne Pathogens OSHA COVID-19 Pr…" at bounding box center [993, 203] width 451 height 25
select select "5"
click at [768, 191] on select "HIPAA Officer Certification Training OSHA Bloodborne Pathogens OSHA COVID-19 Pr…" at bounding box center [993, 203] width 451 height 25
click at [801, 244] on input "text" at bounding box center [993, 243] width 451 height 30
click at [878, 249] on input "text" at bounding box center [993, 243] width 451 height 30
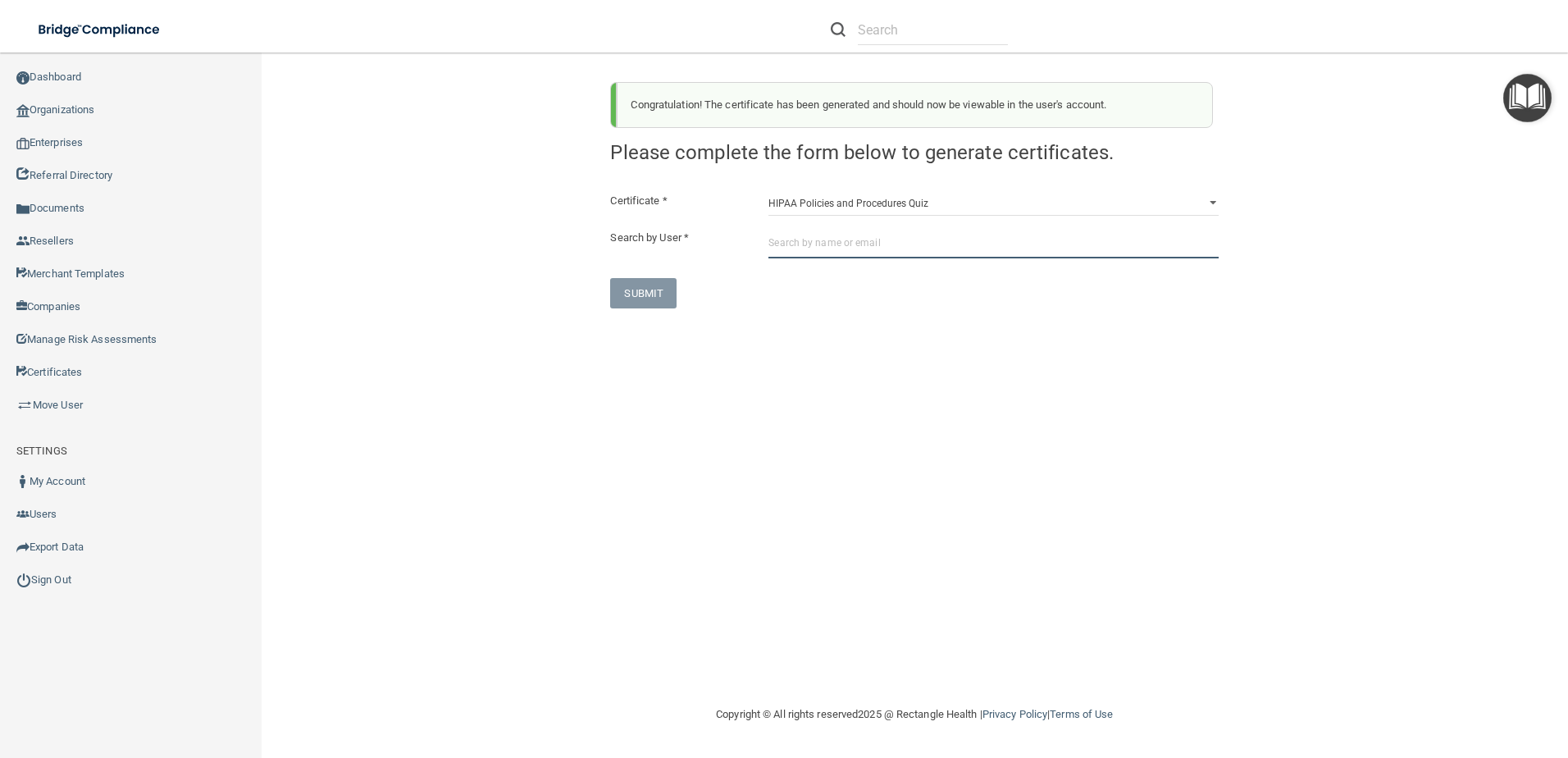
paste input "trish7127@yahoo.com"
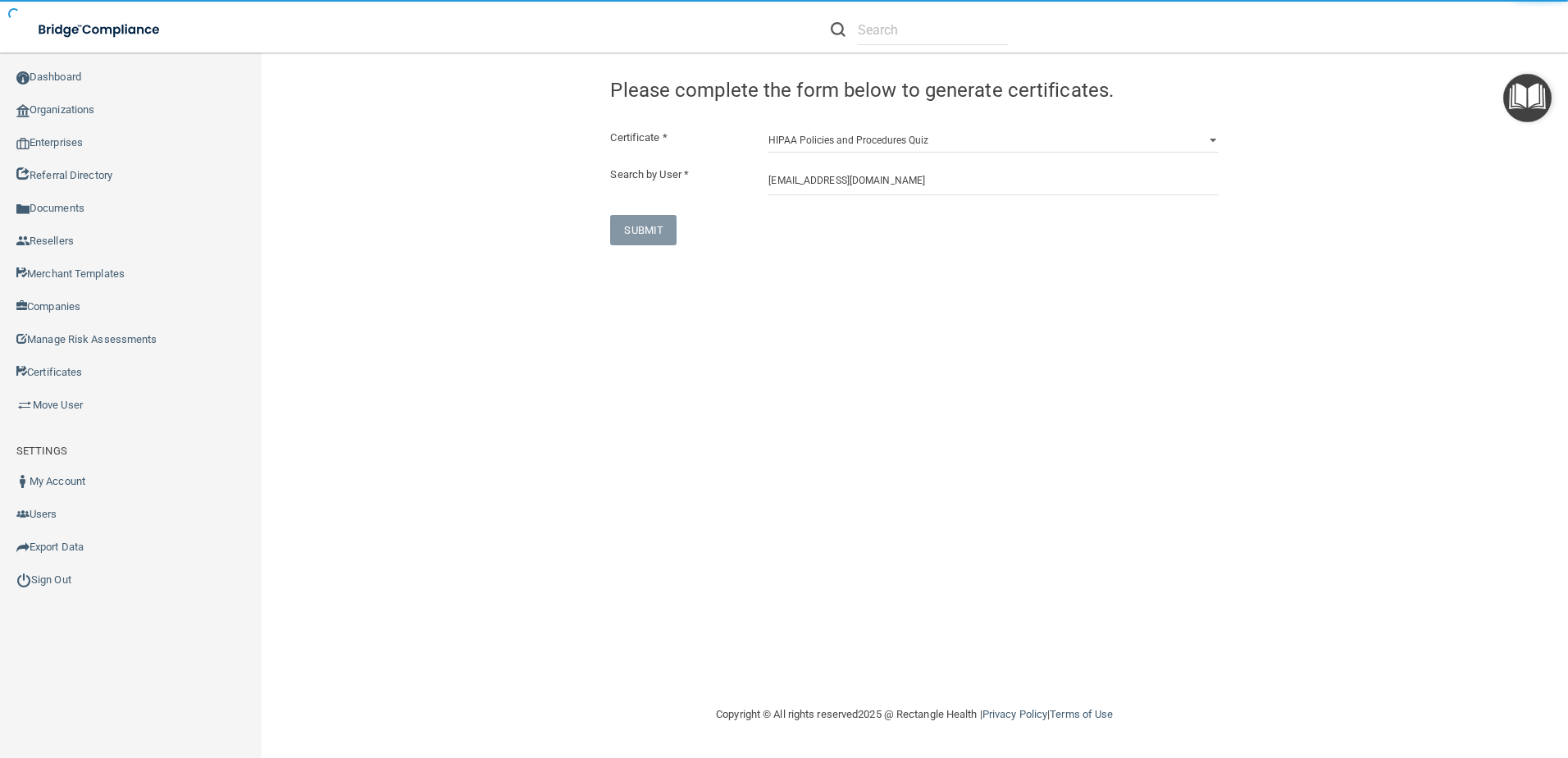
click at [811, 214] on div "SUBMIT" at bounding box center [914, 229] width 633 height 30
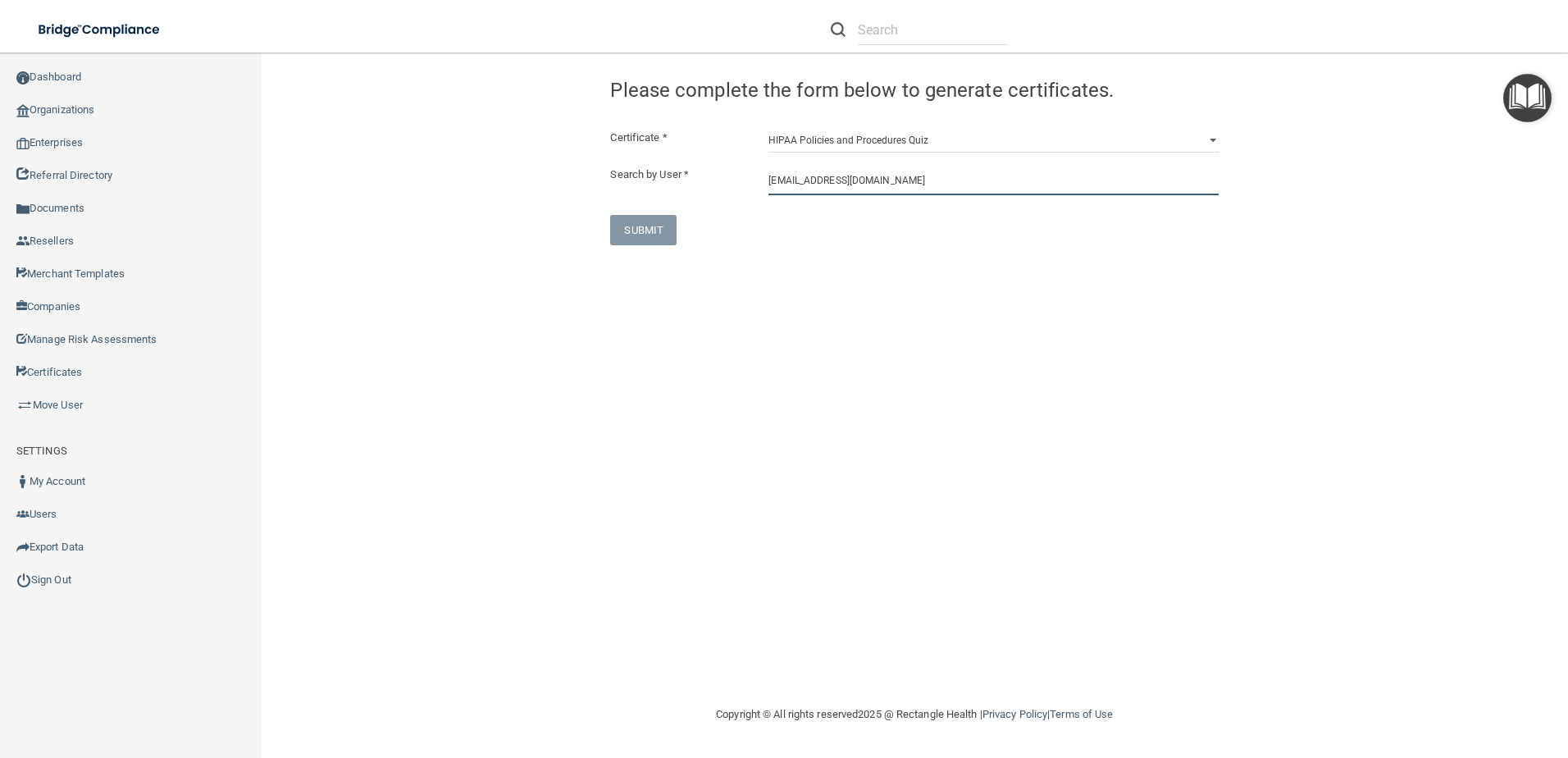
click at [871, 169] on input "trish7127@yahoo.com" at bounding box center [993, 179] width 451 height 30
drag, startPoint x: 882, startPoint y: 216, endPoint x: 546, endPoint y: 267, distance: 339.8
click at [882, 219] on div "Patricia Baugh Hunter Ellis Dental" at bounding box center [965, 221] width 354 height 14
type input "Patricia Baugh"
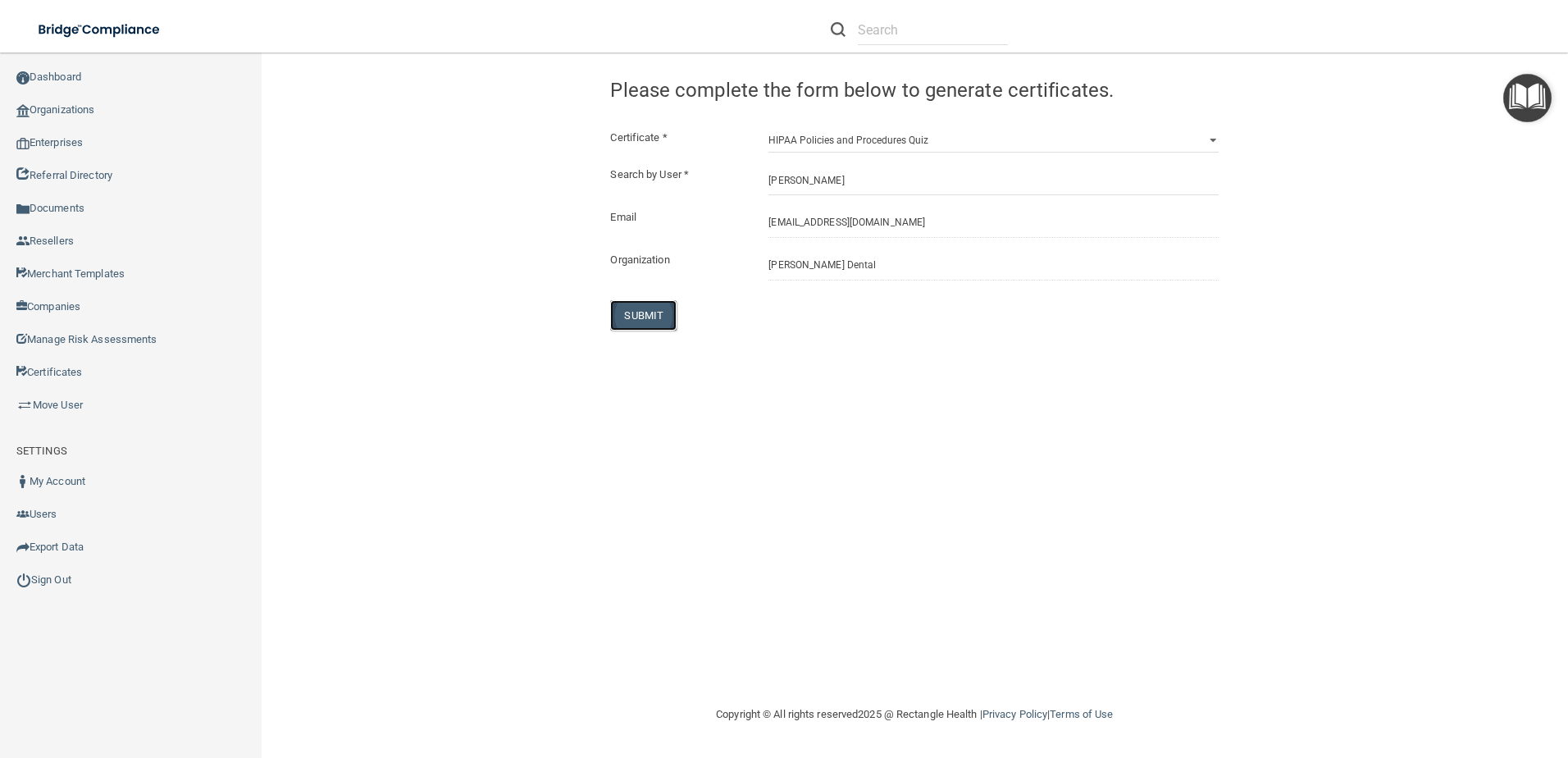
click at [649, 319] on button "SUBMIT" at bounding box center [643, 314] width 66 height 30
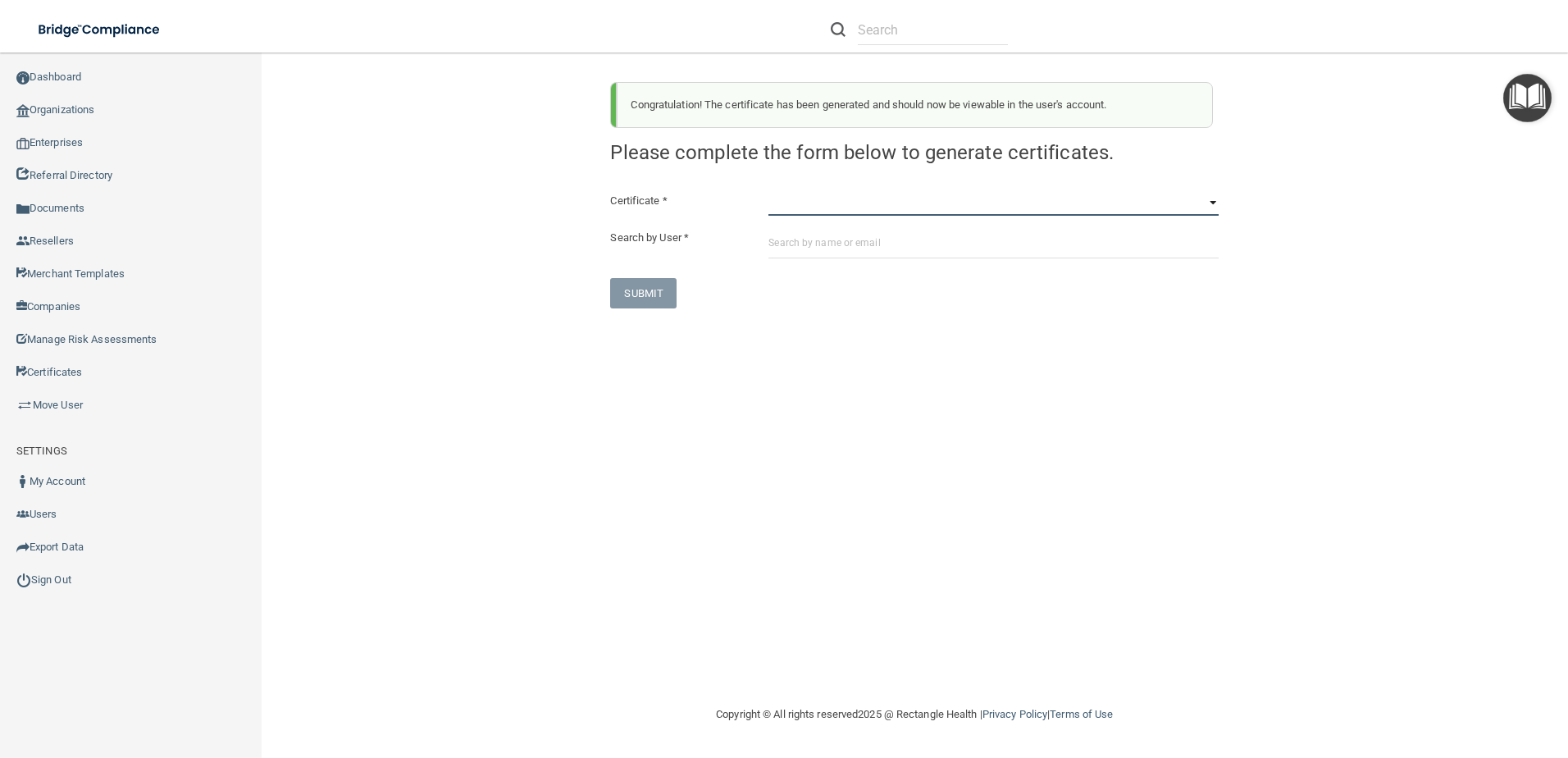
click at [813, 211] on select "HIPAA Officer Certification Training OSHA Bloodborne Pathogens OSHA COVID-19 Pr…" at bounding box center [993, 203] width 451 height 25
select select "6"
click at [768, 191] on select "HIPAA Officer Certification Training OSHA Bloodborne Pathogens OSHA COVID-19 Pr…" at bounding box center [993, 203] width 451 height 25
click at [825, 252] on input "text" at bounding box center [993, 243] width 451 height 30
paste input "trish7127@yahoo.com"
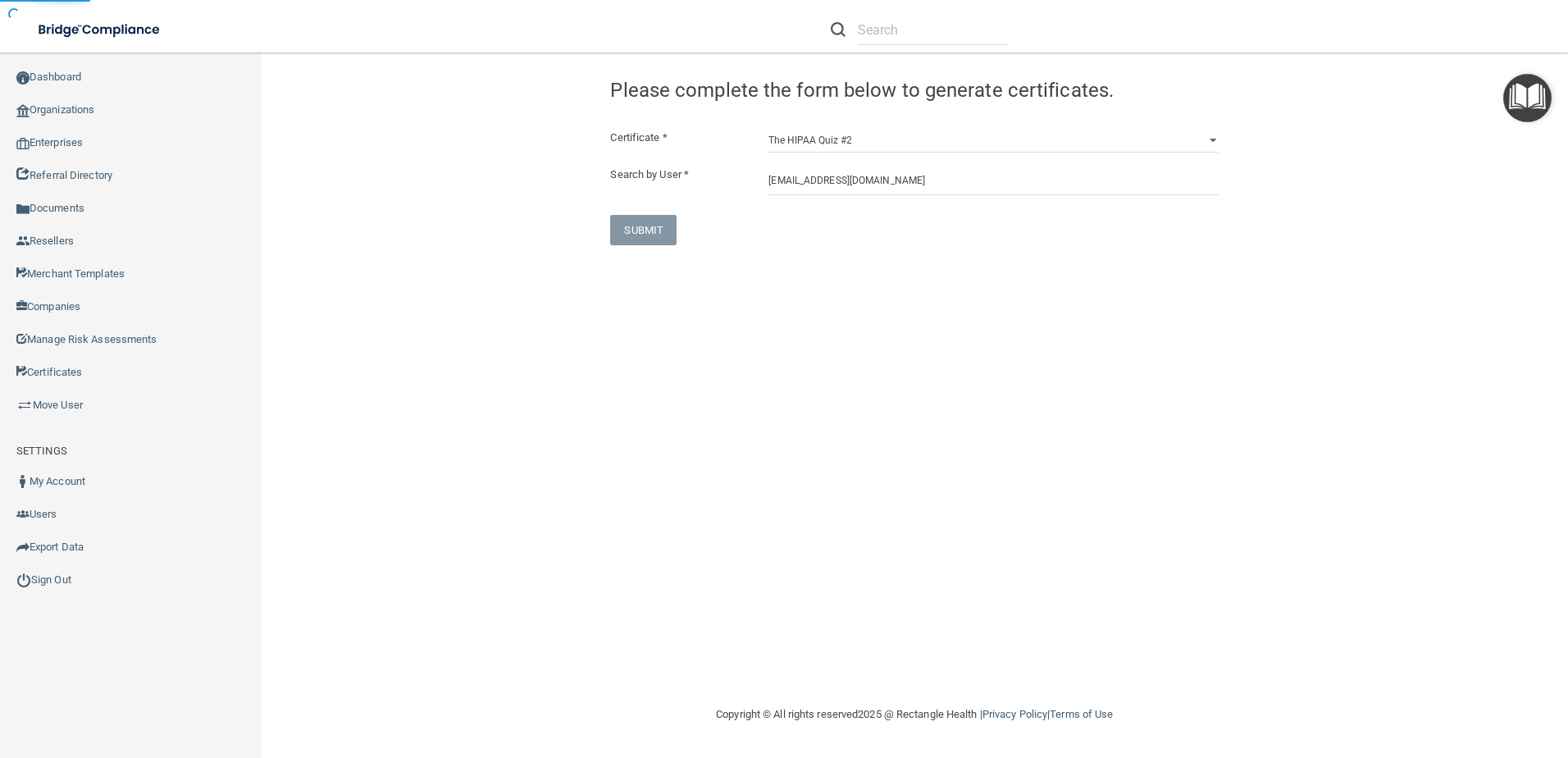
click at [845, 233] on div "SUBMIT" at bounding box center [914, 229] width 633 height 30
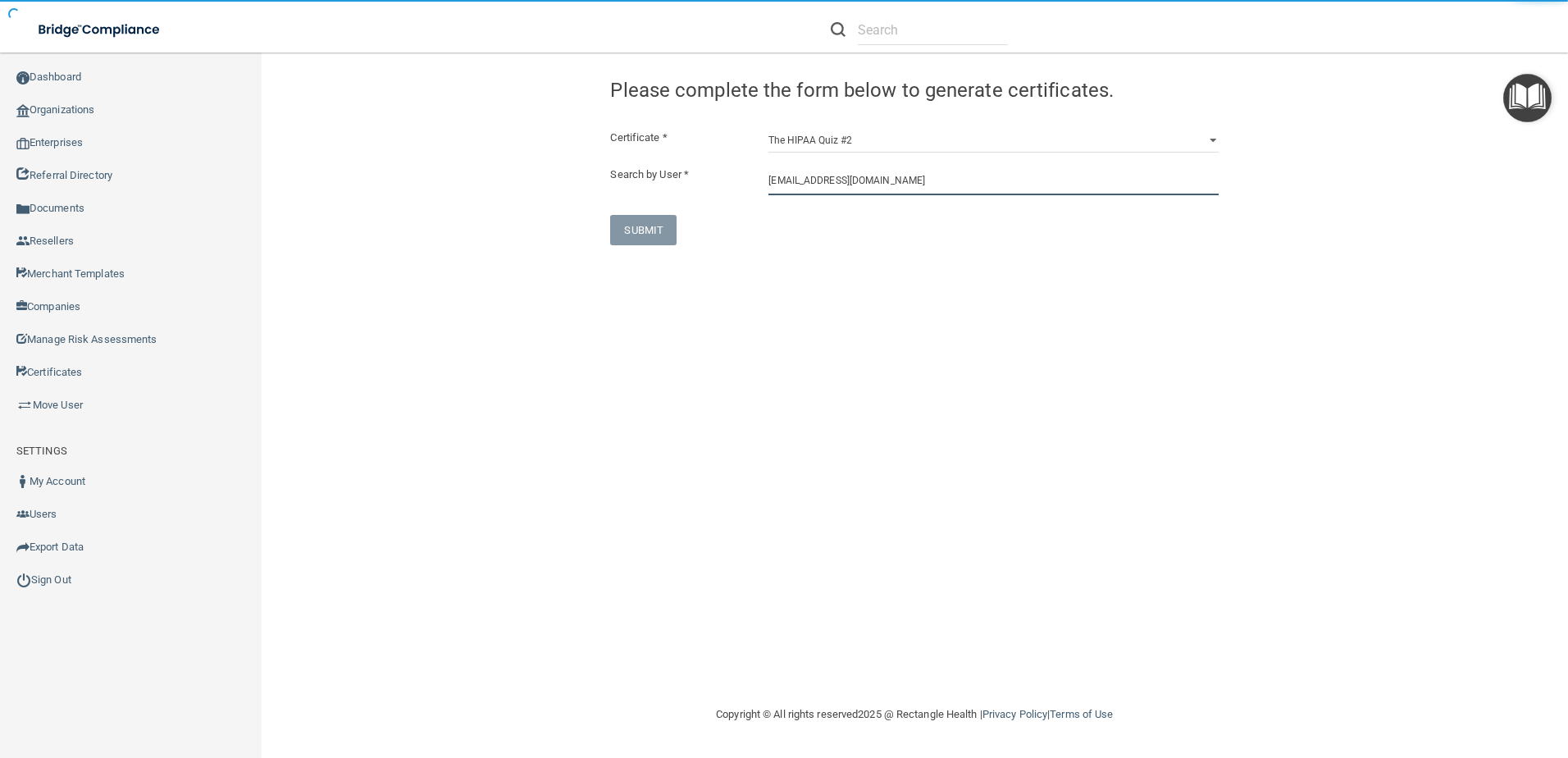
click at [905, 184] on input "trish7127@yahoo.com" at bounding box center [993, 179] width 451 height 30
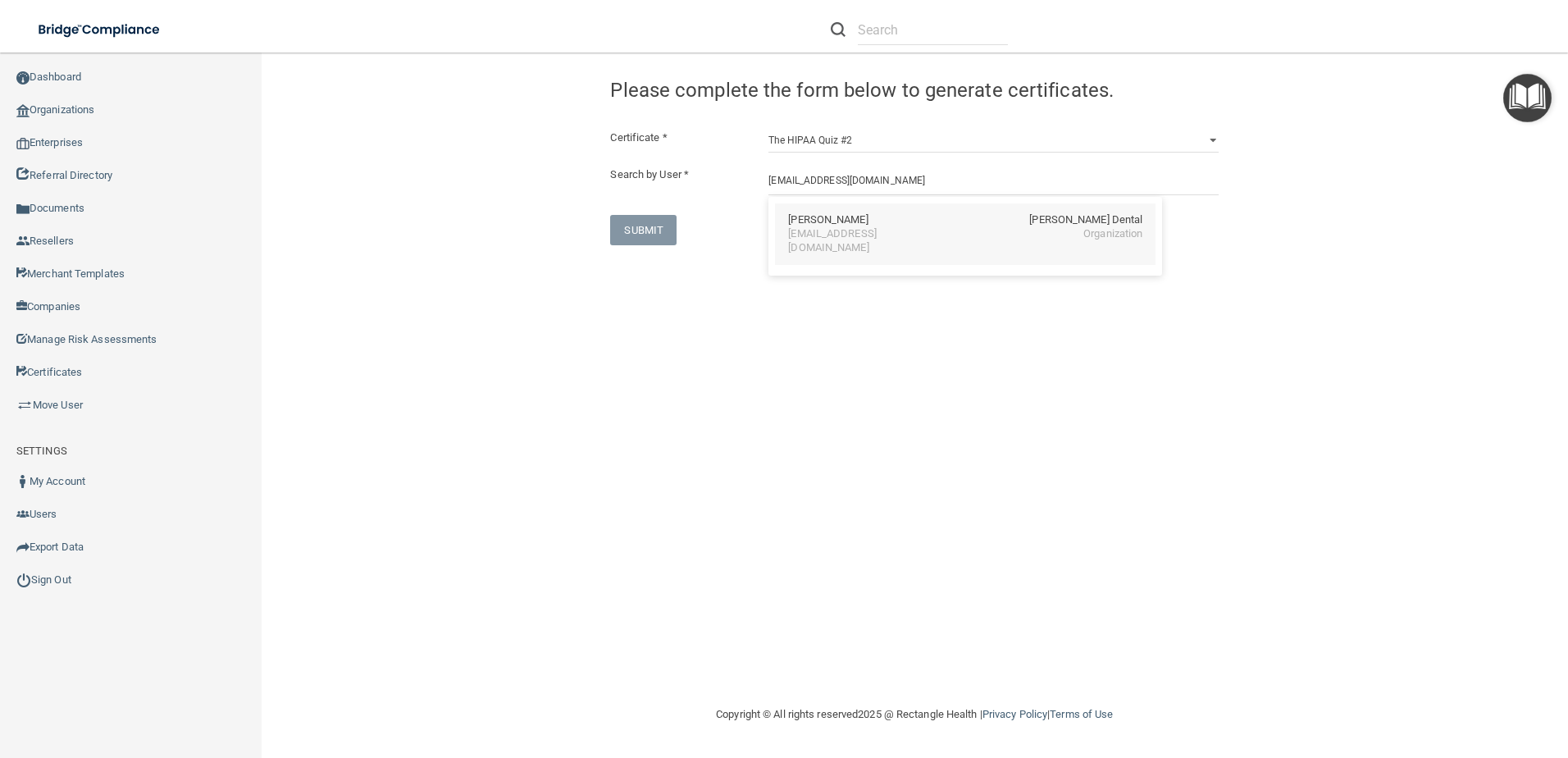
click at [903, 234] on div "trish7127@yahoo.com Organization" at bounding box center [965, 241] width 354 height 28
type input "Patricia Baugh"
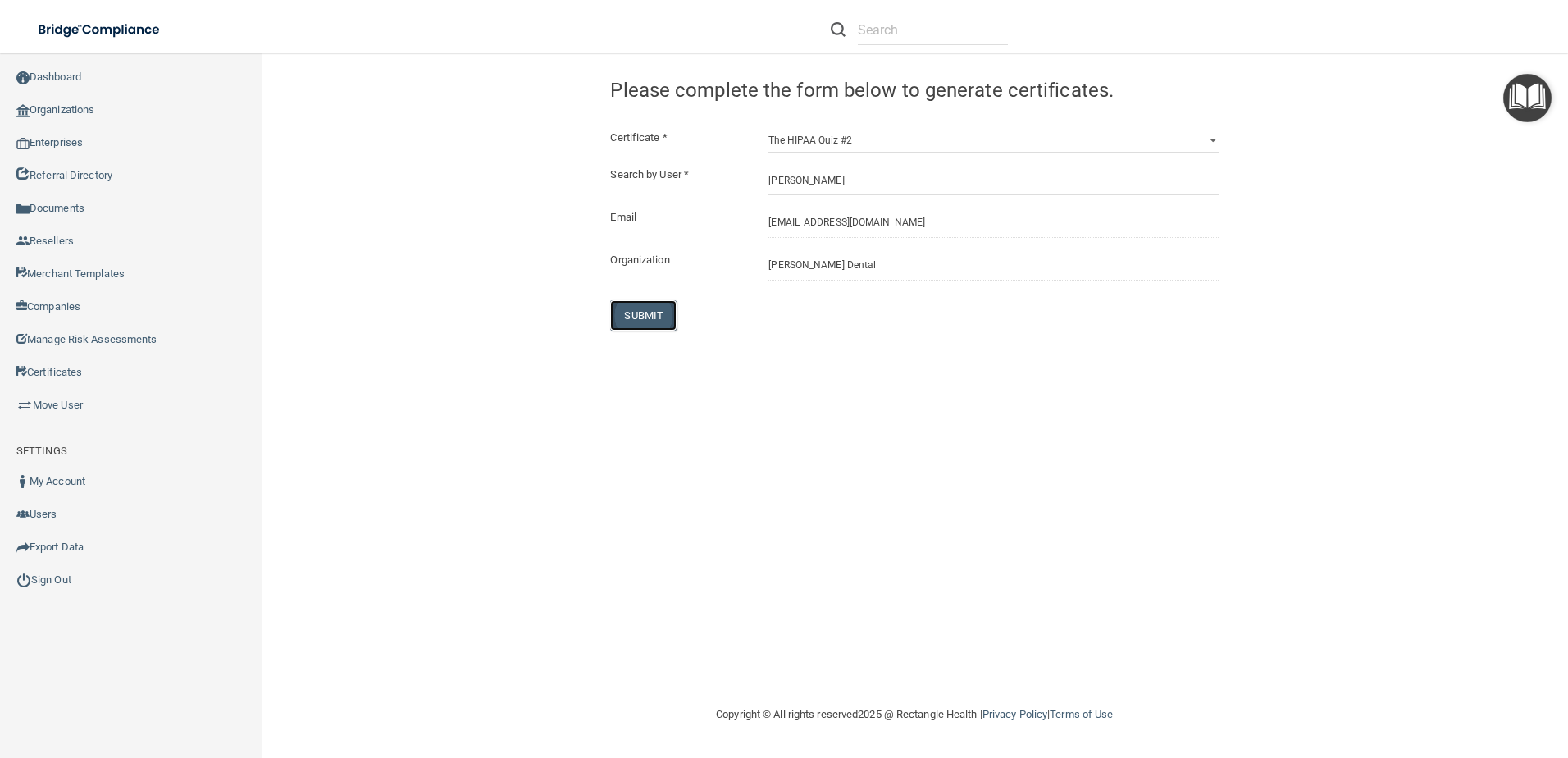
click at [659, 321] on button "SUBMIT" at bounding box center [643, 314] width 66 height 30
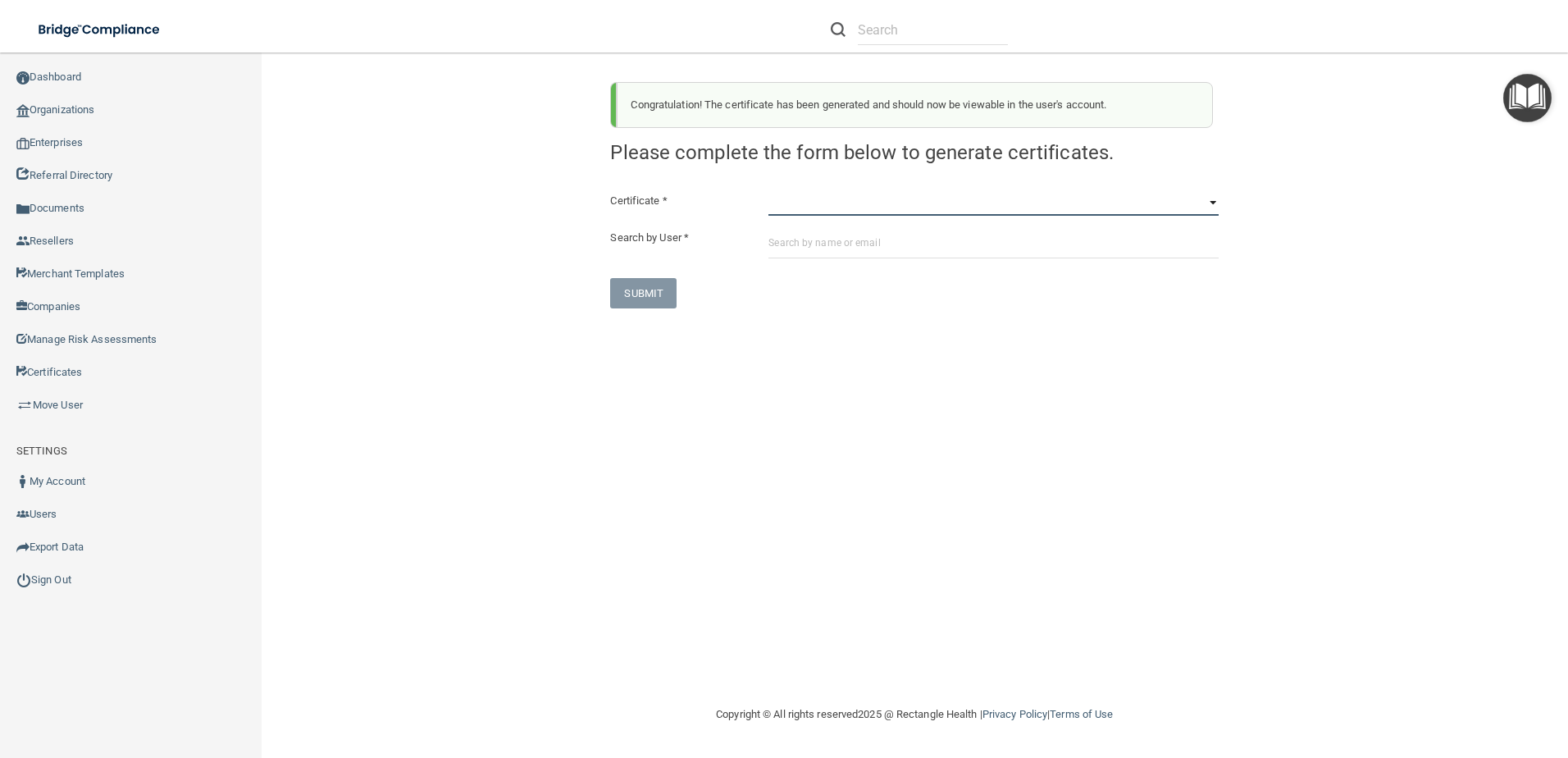
click at [826, 214] on select "HIPAA Officer Certification Training OSHA Bloodborne Pathogens OSHA COVID-19 Pr…" at bounding box center [993, 203] width 451 height 25
click at [825, 208] on select "HIPAA Officer Certification Training OSHA Bloodborne Pathogens OSHA COVID-19 Pr…" at bounding box center [993, 203] width 451 height 25
select select "5"
click at [768, 191] on select "HIPAA Officer Certification Training OSHA Bloodborne Pathogens OSHA COVID-19 Pr…" at bounding box center [993, 203] width 451 height 25
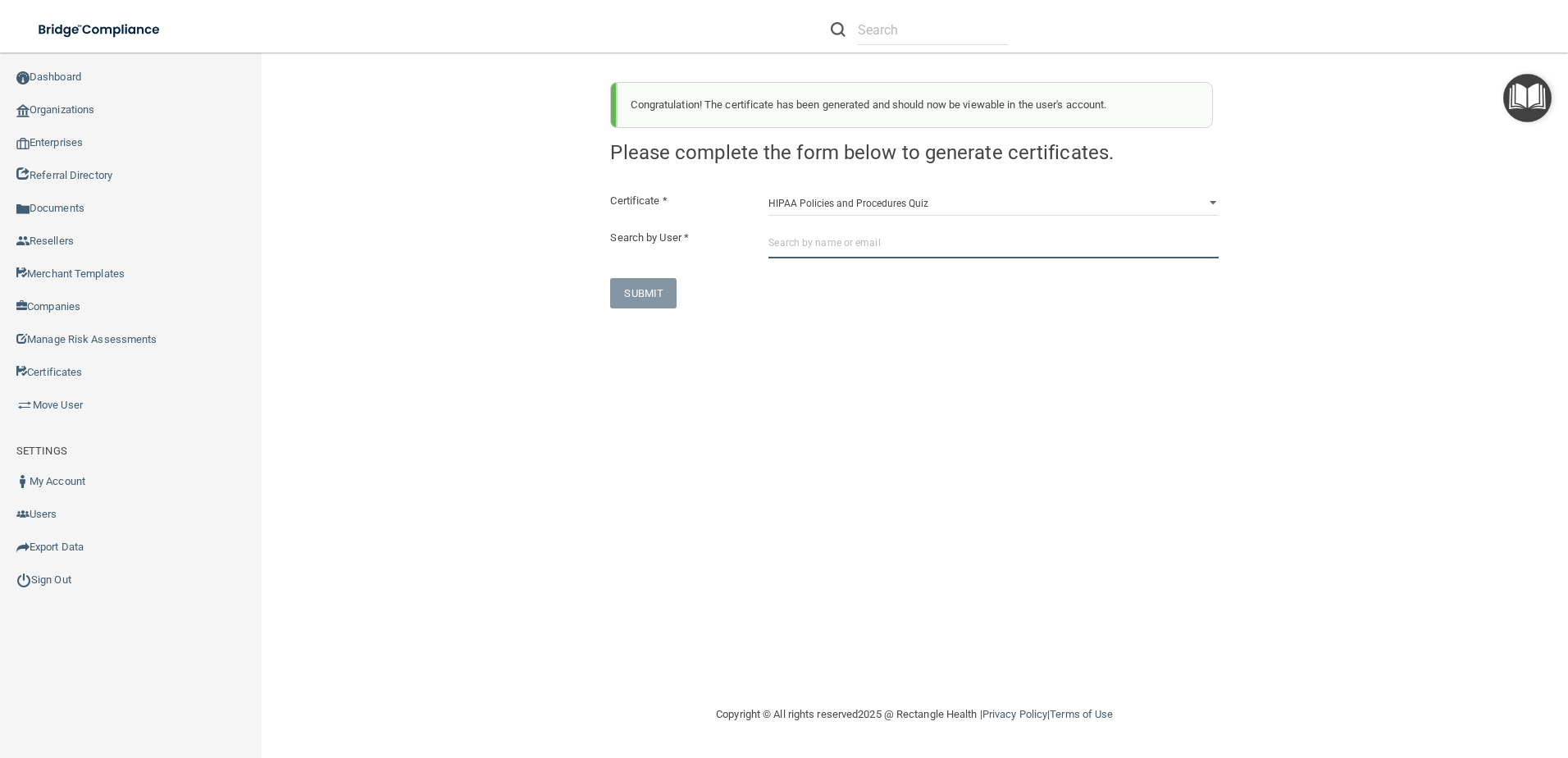
click at [847, 240] on input "text" at bounding box center [993, 243] width 451 height 30
paste input "jbeddoe@bellsouth.net"
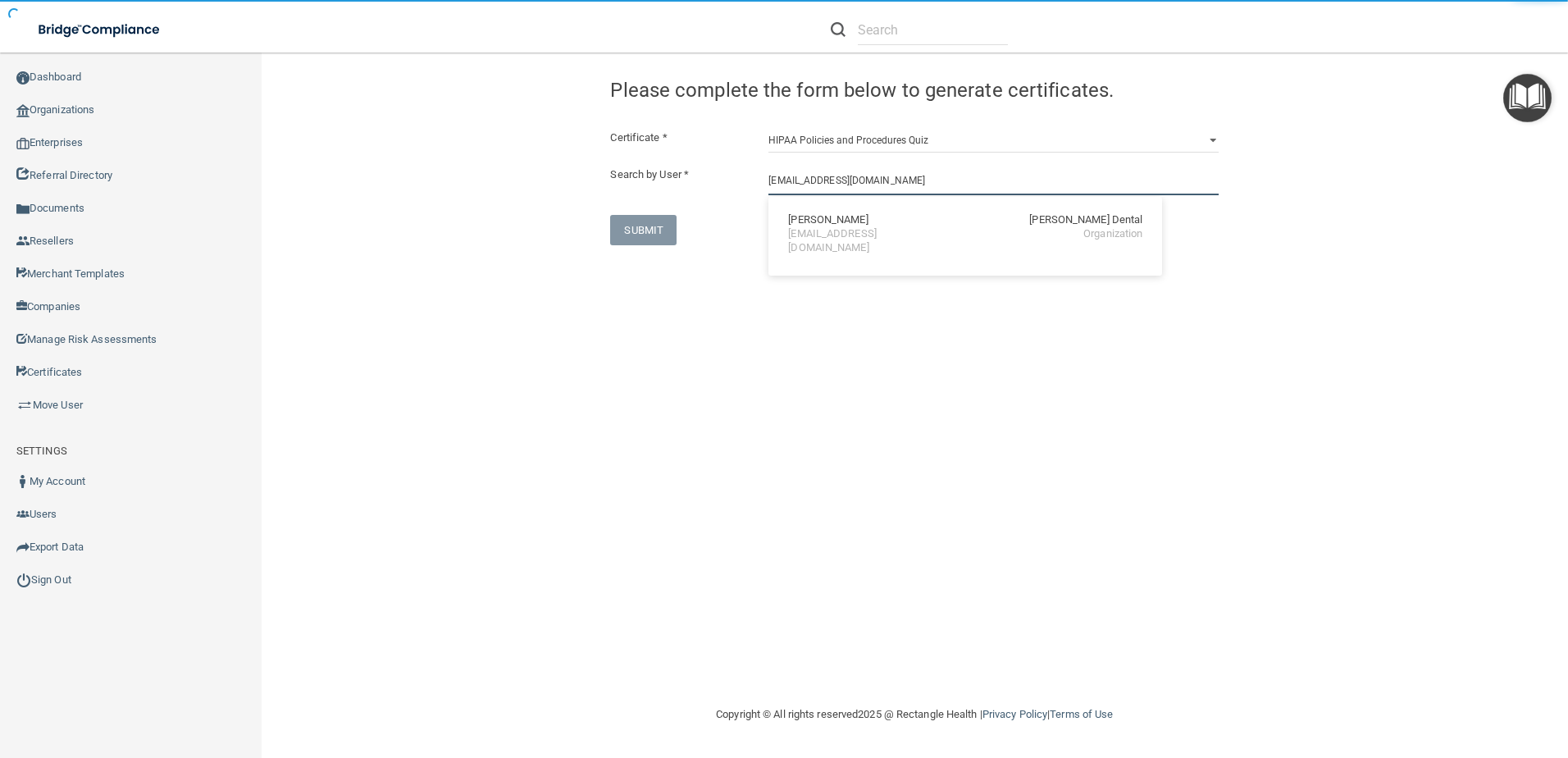
click at [891, 196] on input "jbeddoe@bellsouth.net" at bounding box center [993, 179] width 451 height 30
click at [895, 233] on div "SUBMIT" at bounding box center [914, 229] width 633 height 30
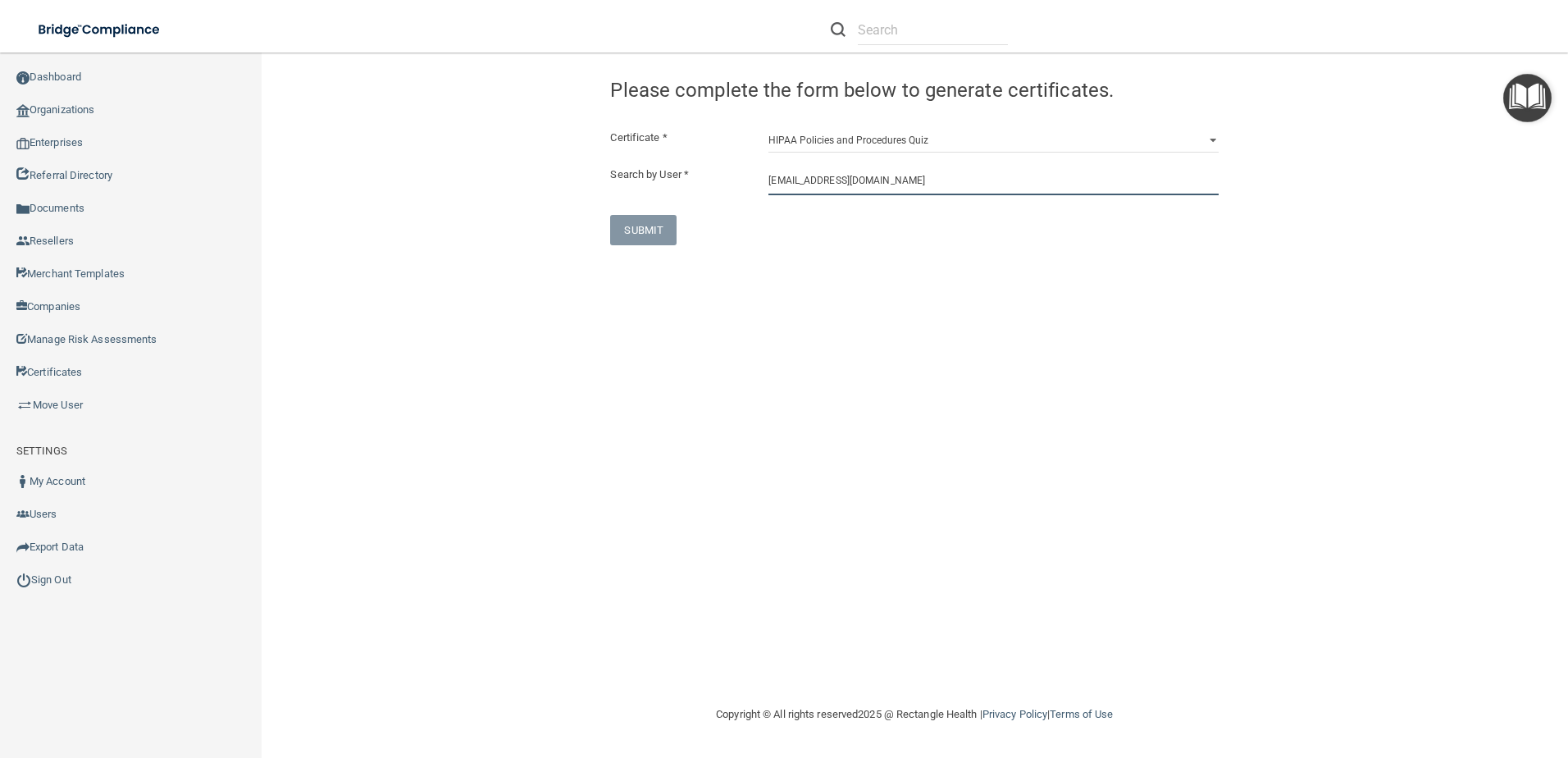
click at [921, 176] on input "jbeddoe@bellsouth.net" at bounding box center [993, 179] width 451 height 30
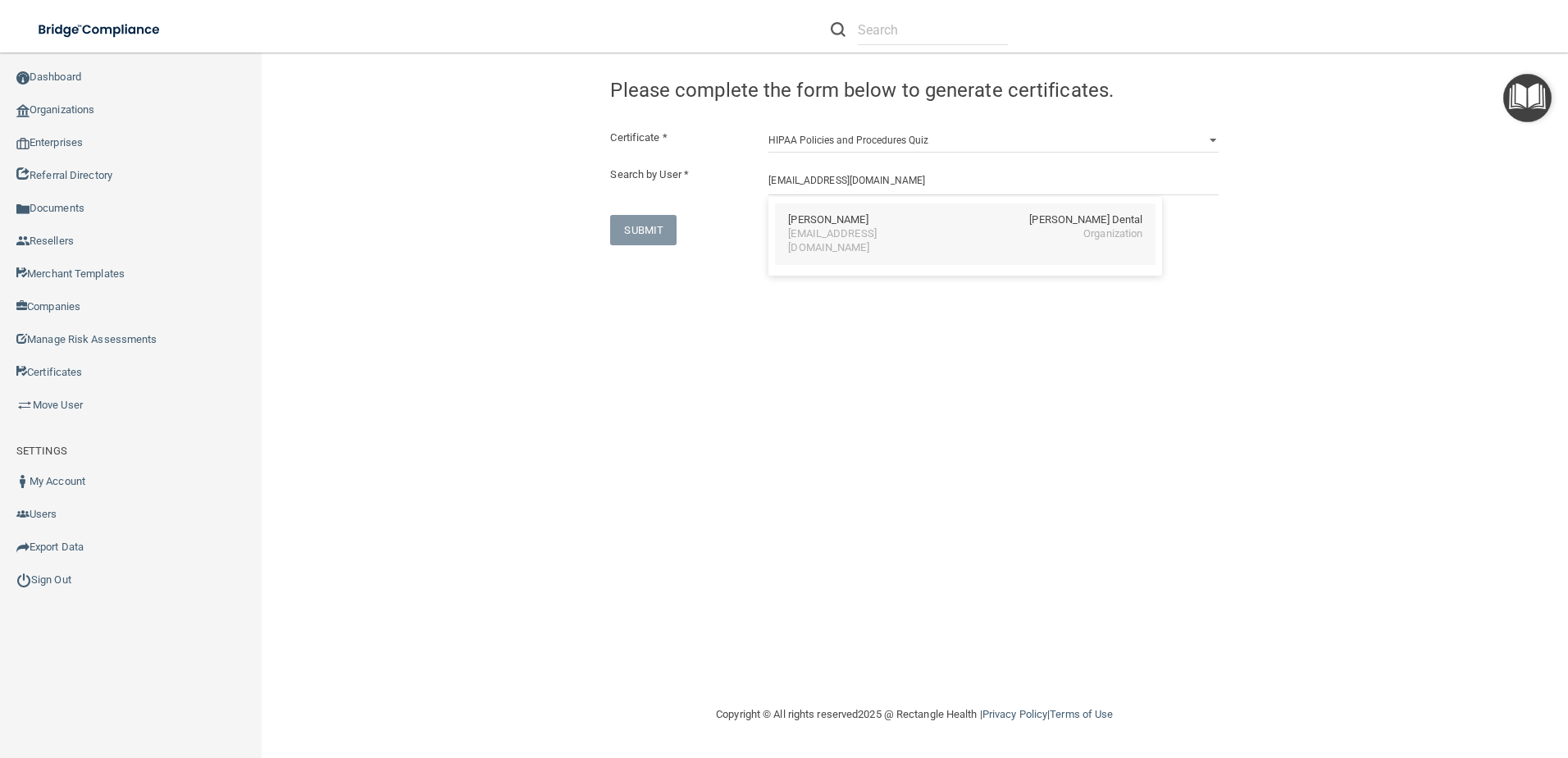
click at [924, 224] on div "Jennifer Beddoe Hunter Ellis Dental" at bounding box center [965, 221] width 354 height 14
type input "Jennifer Beddoe"
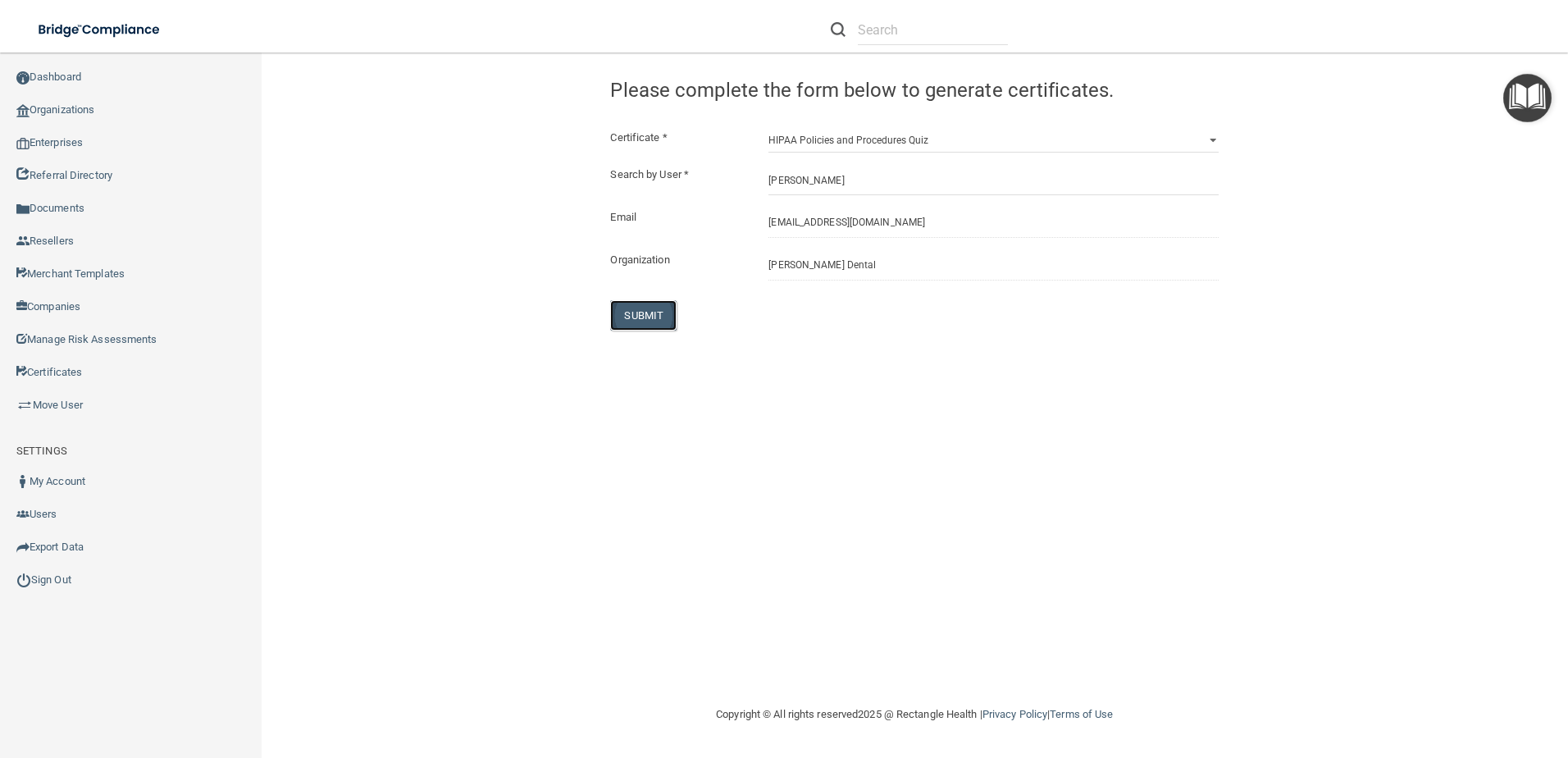
click at [661, 310] on button "SUBMIT" at bounding box center [643, 314] width 66 height 30
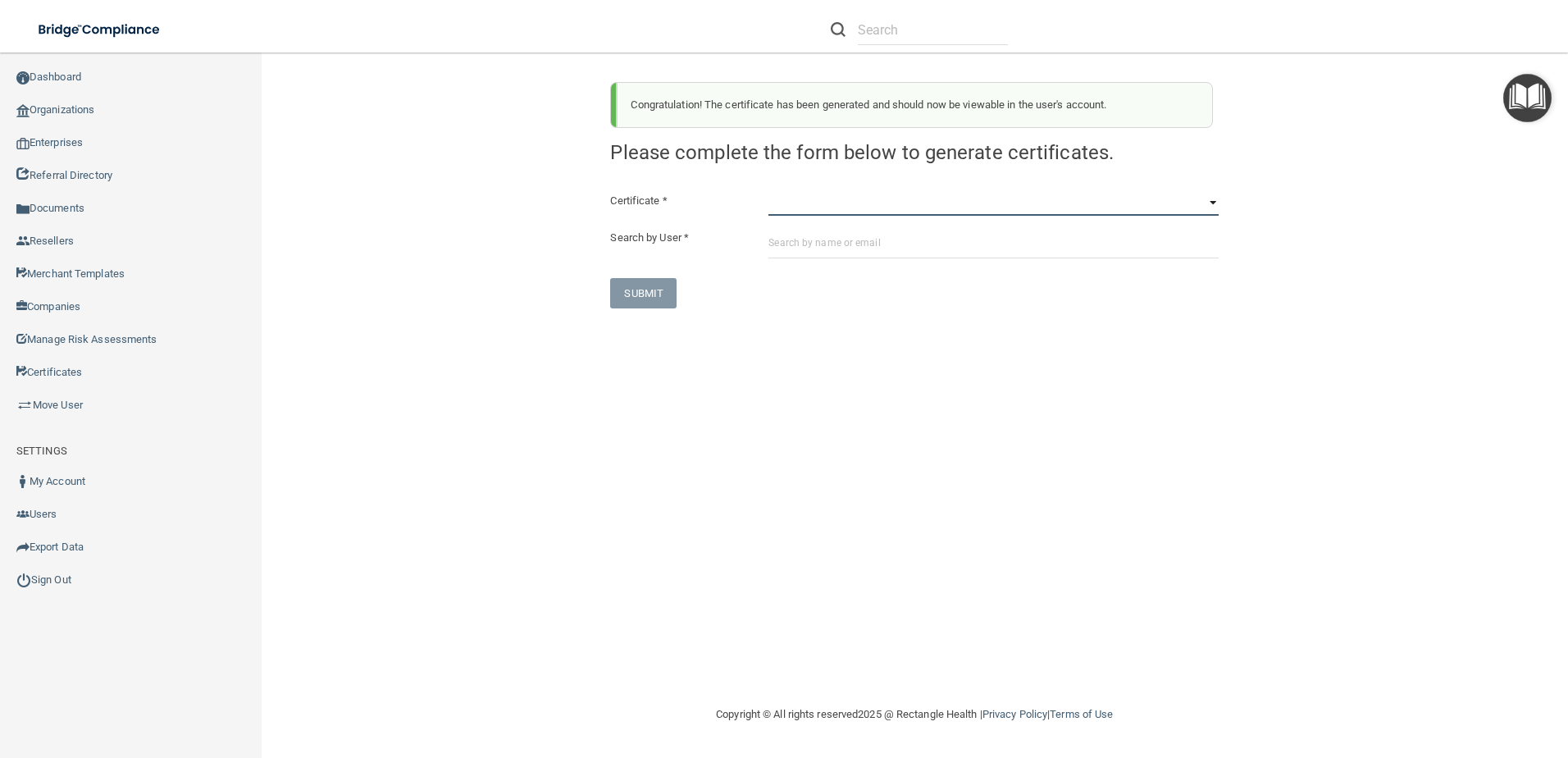
click at [787, 202] on select "HIPAA Officer Certification Training OSHA Bloodborne Pathogens OSHA COVID-19 Pr…" at bounding box center [993, 203] width 451 height 25
select select "6"
click at [768, 191] on select "HIPAA Officer Certification Training OSHA Bloodborne Pathogens OSHA COVID-19 Pr…" at bounding box center [993, 203] width 451 height 25
click at [849, 252] on input "text" at bounding box center [993, 243] width 451 height 30
paste input "[EMAIL_ADDRESS][DOMAIN_NAME]"
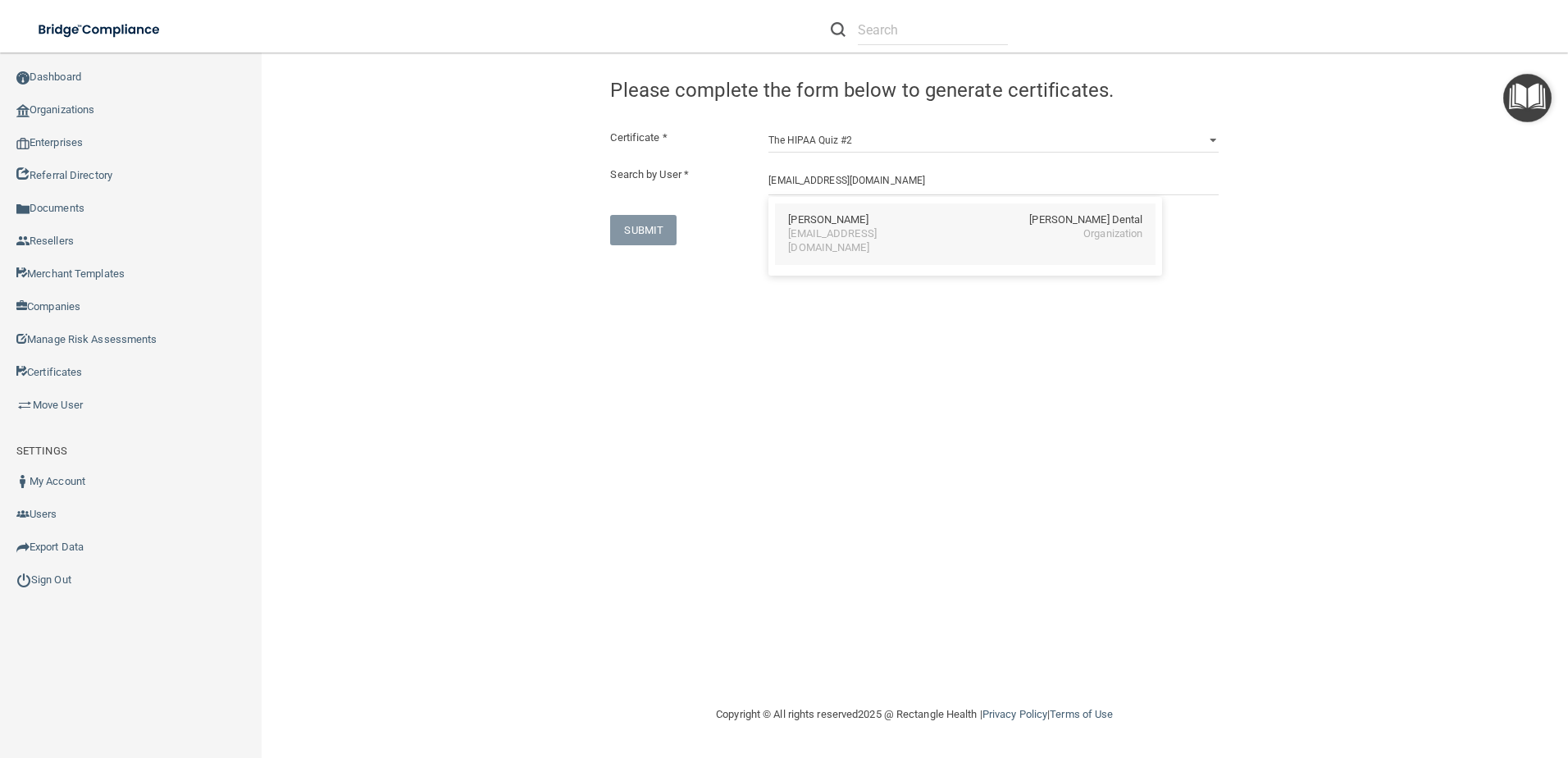
click at [916, 230] on div "jbeddoe@bellsouth.net Organization" at bounding box center [965, 241] width 354 height 28
type input "Jennifer Beddoe"
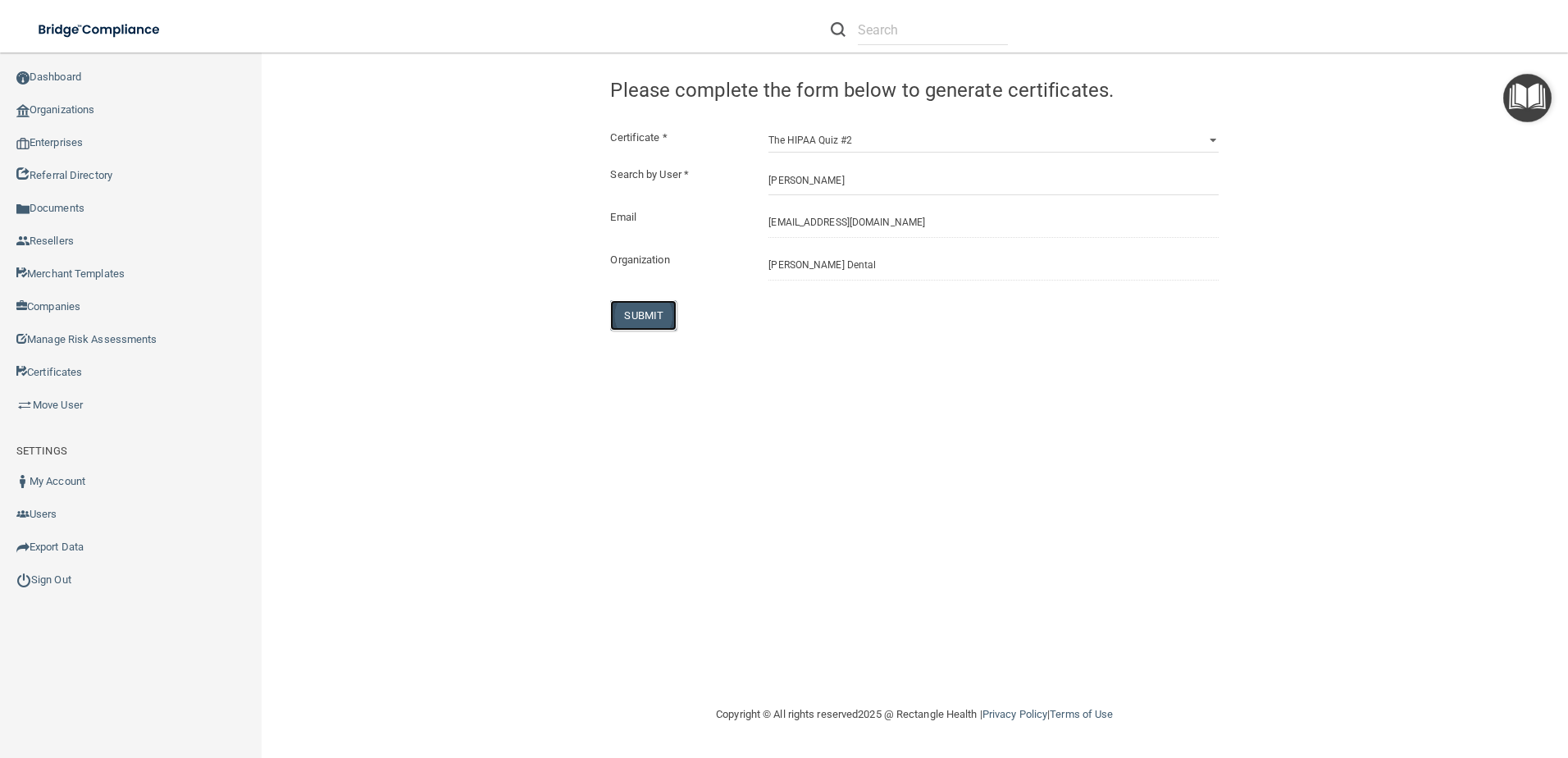
click at [670, 309] on button "SUBMIT" at bounding box center [643, 314] width 66 height 30
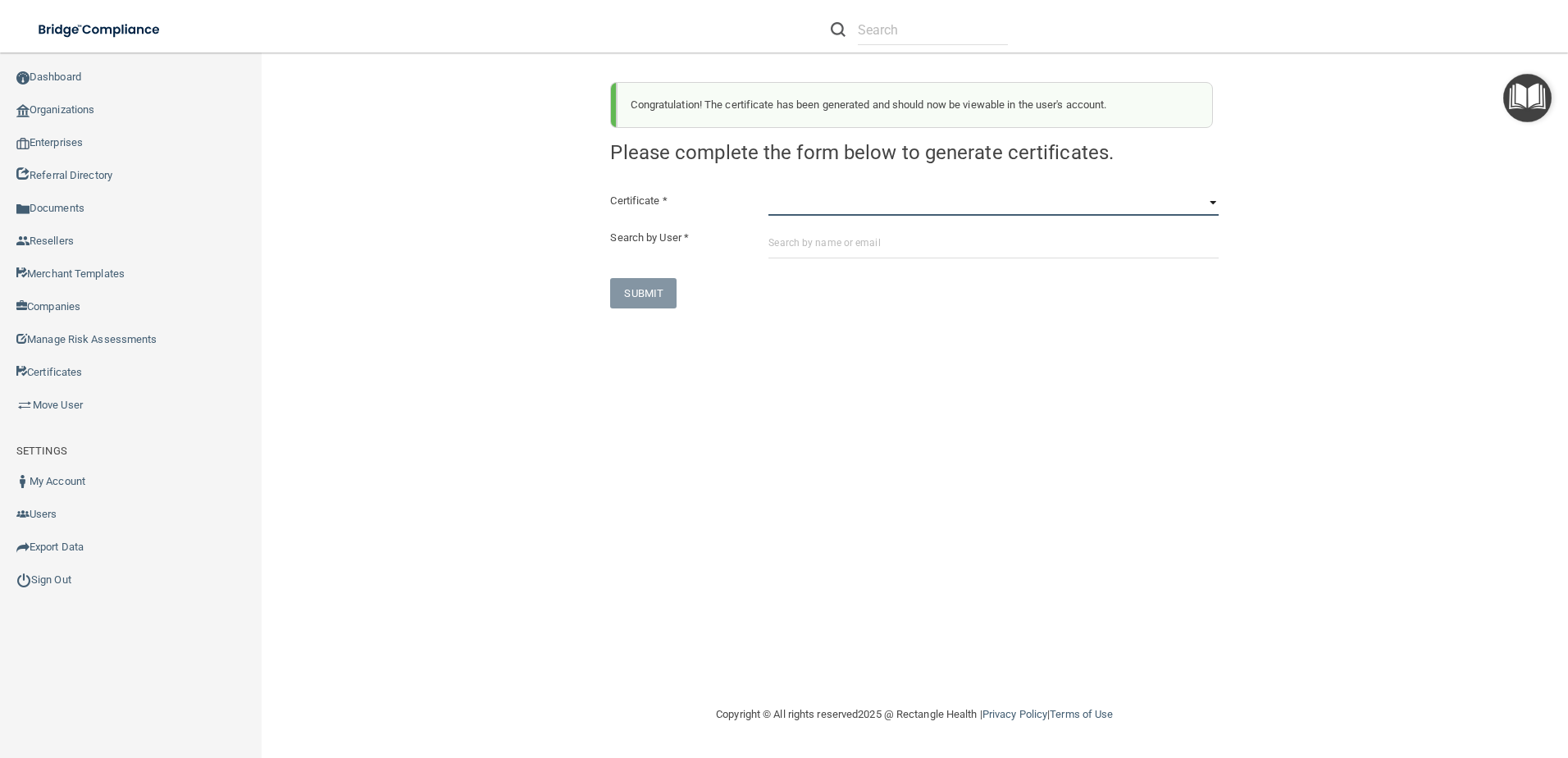
click at [824, 204] on select "HIPAA Officer Certification Training OSHA Bloodborne Pathogens OSHA COVID-19 Pr…" at bounding box center [993, 203] width 451 height 25
select select "5"
click at [768, 191] on select "HIPAA Officer Certification Training OSHA Bloodborne Pathogens OSHA COVID-19 Pr…" at bounding box center [993, 203] width 451 height 25
click at [827, 247] on input "text" at bounding box center [993, 243] width 451 height 30
paste input "[PERSON_NAME][EMAIL_ADDRESS][DOMAIN_NAME]"
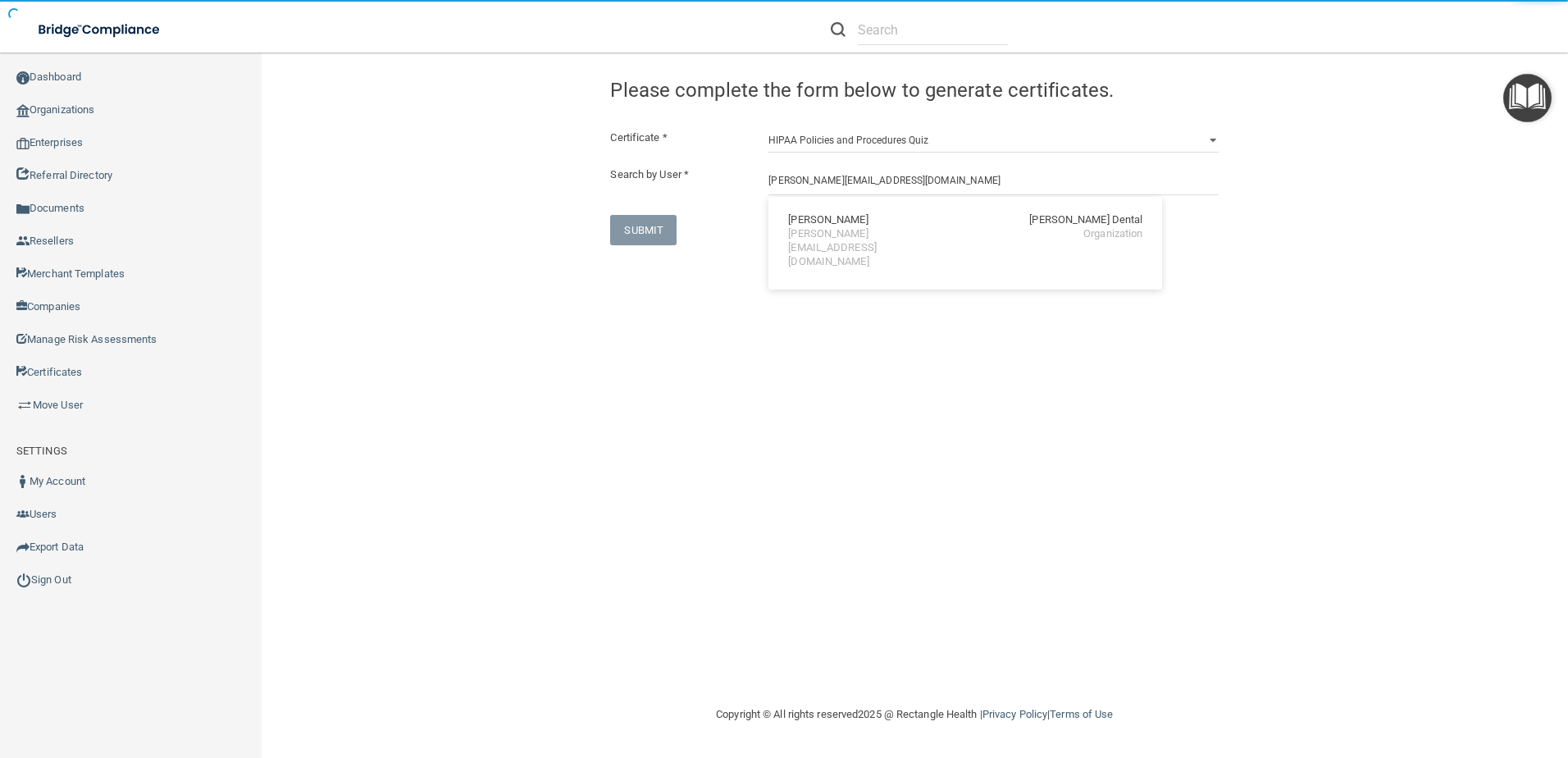
click at [772, 232] on div "Certificate * HIPAA Officer Certification Training OSHA Bloodborne Pathogens OS…" at bounding box center [914, 187] width 608 height 117
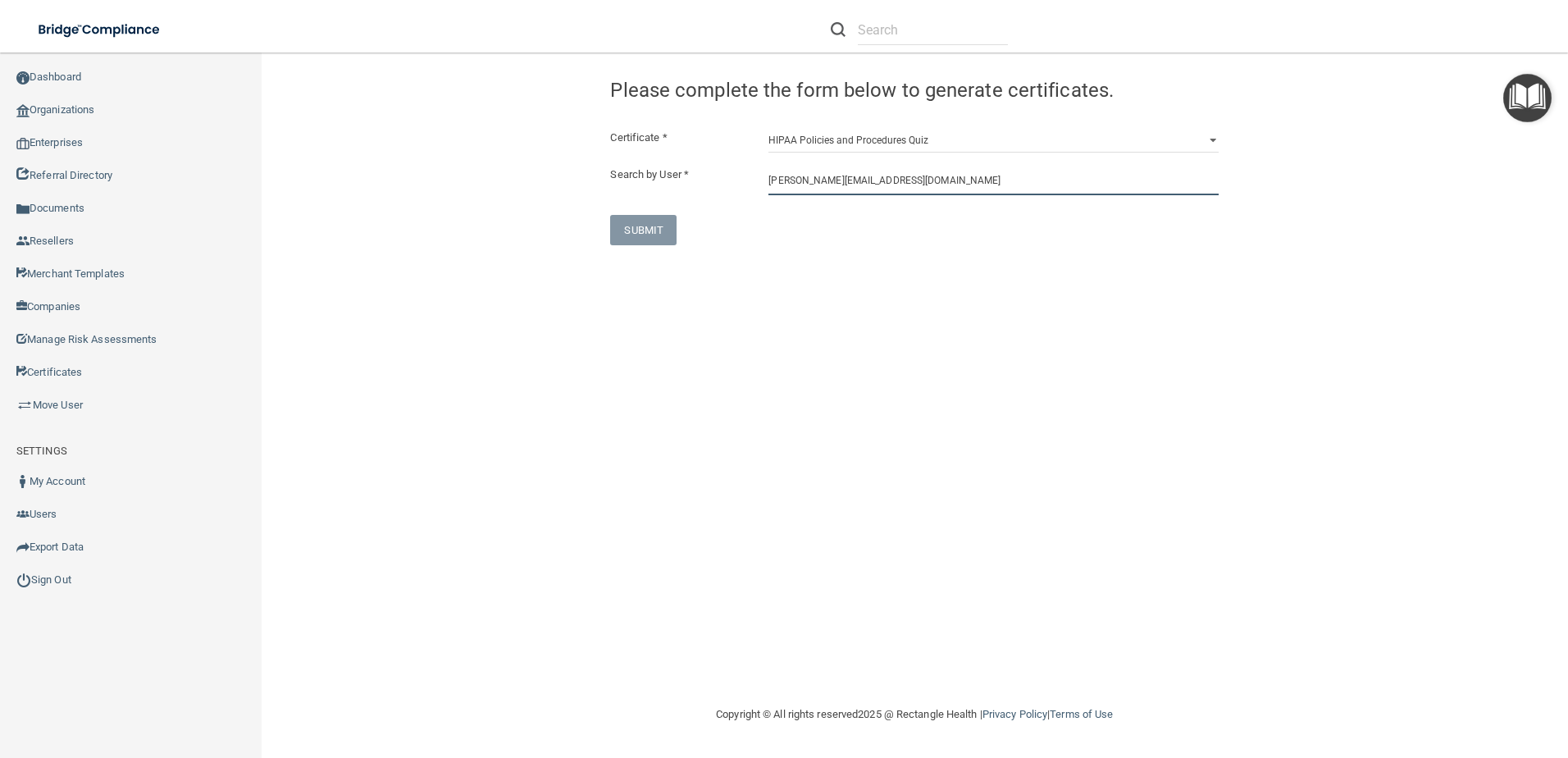
click at [868, 189] on input "[PERSON_NAME][EMAIL_ADDRESS][DOMAIN_NAME]" at bounding box center [993, 179] width 451 height 30
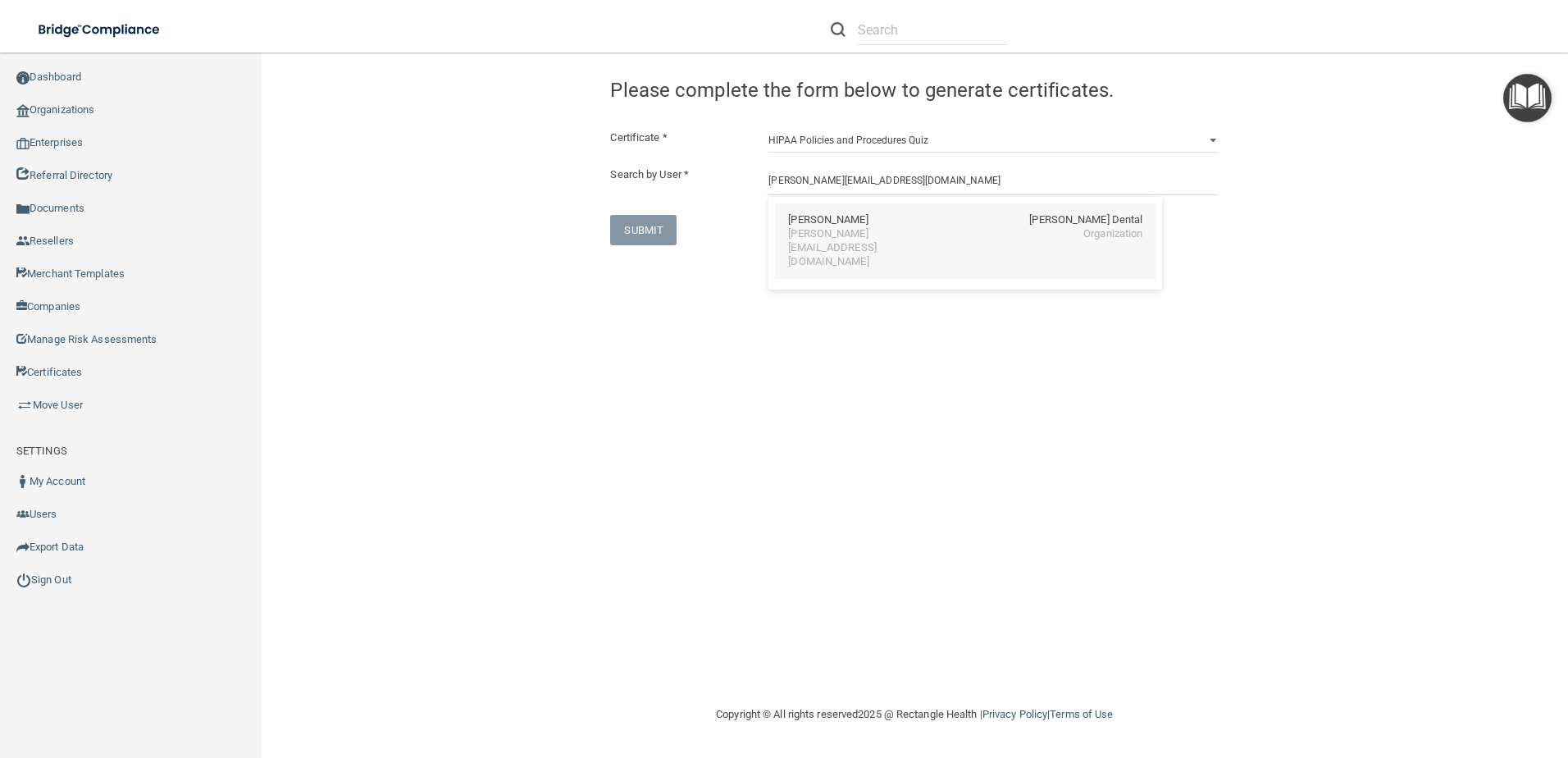
click at [881, 217] on div "Jessica Burgess Hunter Ellis Dental" at bounding box center [965, 221] width 354 height 14
type input "[PERSON_NAME]"
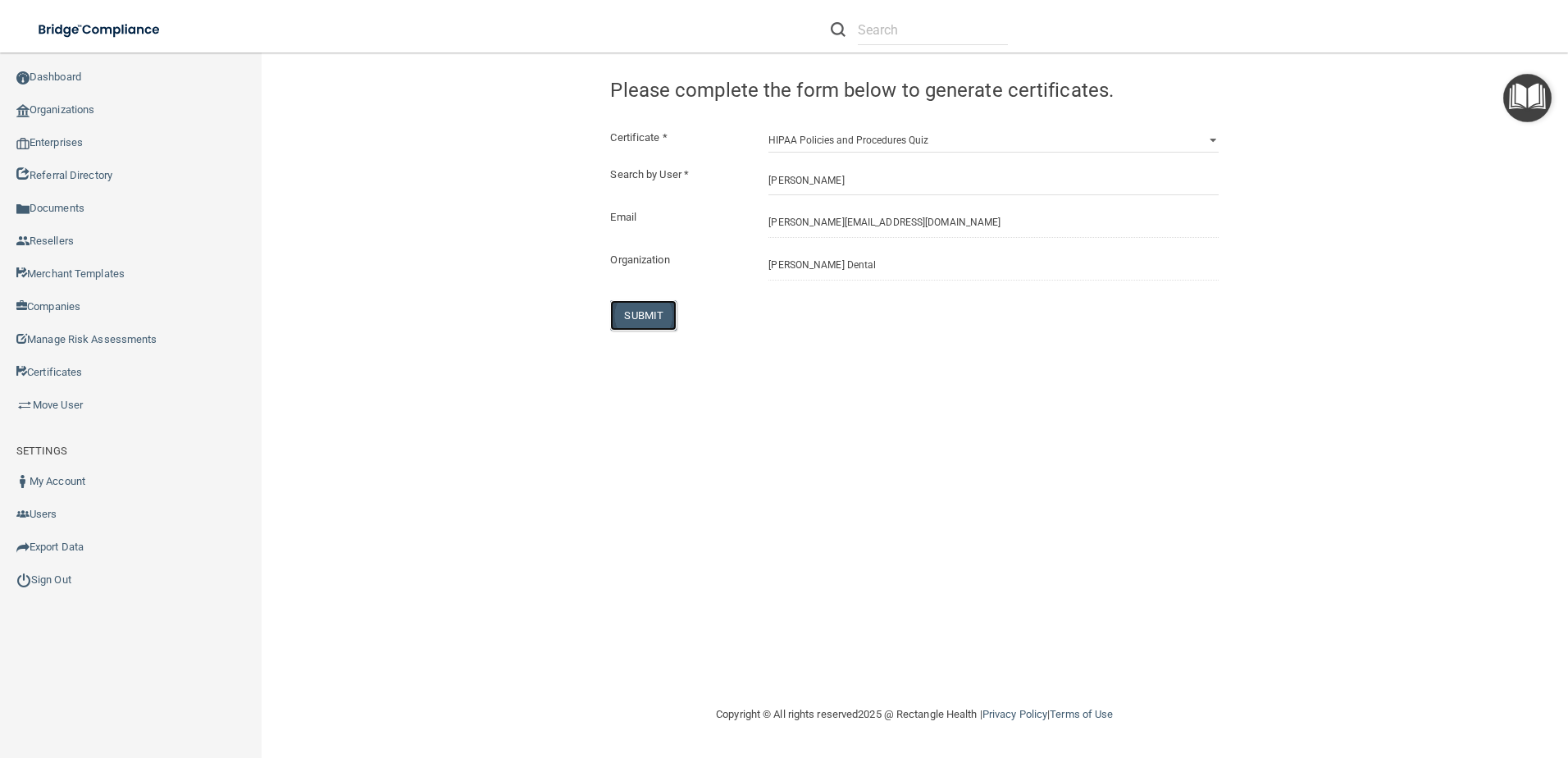
click at [619, 312] on button "SUBMIT" at bounding box center [643, 314] width 66 height 30
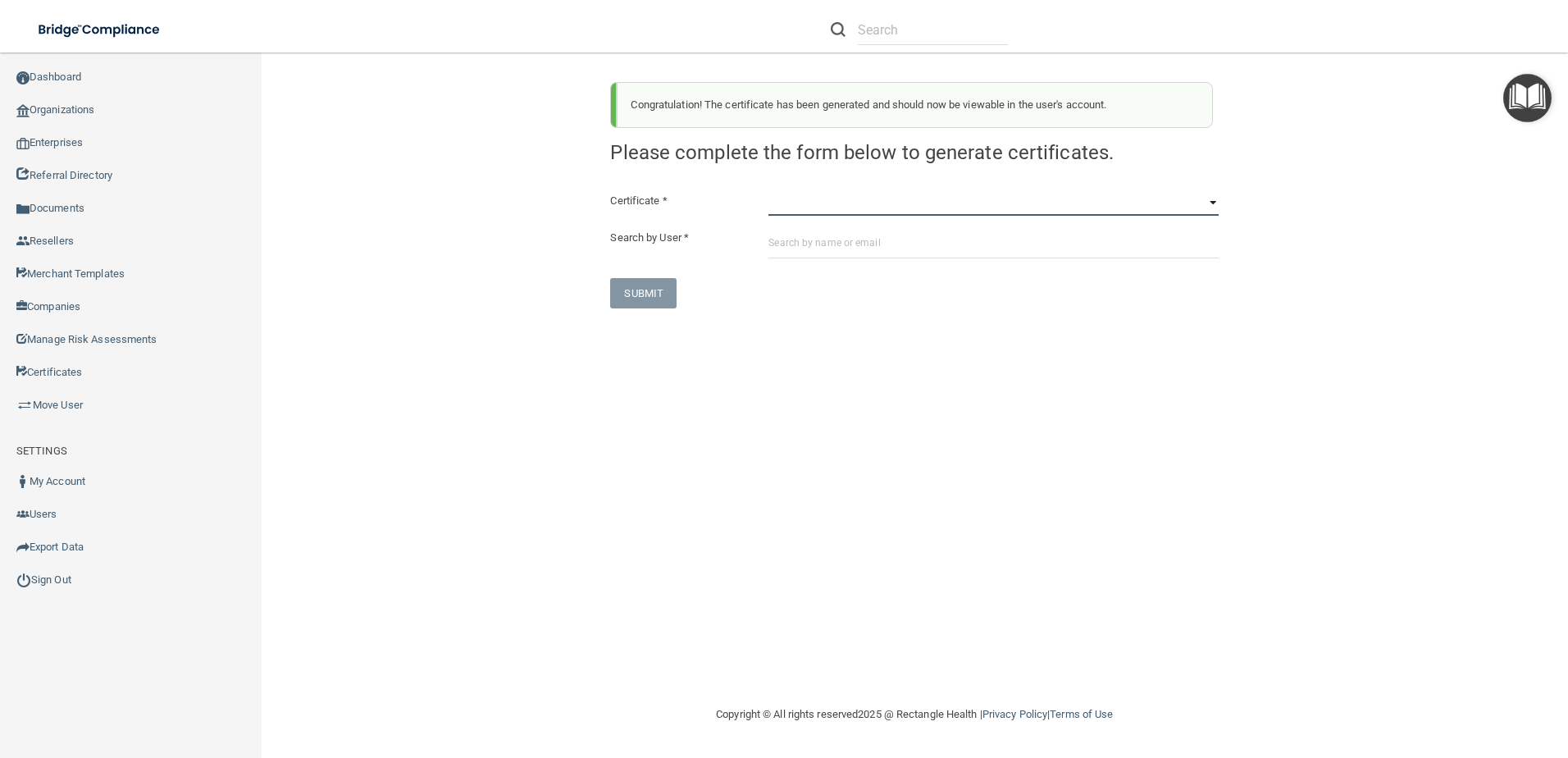
click at [798, 211] on select "HIPAA Officer Certification Training OSHA Bloodborne Pathogens OSHA COVID-19 Pr…" at bounding box center [993, 203] width 451 height 25
select select "6"
click at [768, 191] on select "HIPAA Officer Certification Training OSHA Bloodborne Pathogens OSHA COVID-19 Pr…" at bounding box center [993, 203] width 451 height 25
click at [783, 247] on input "text" at bounding box center [993, 243] width 451 height 30
paste input "[PERSON_NAME][EMAIL_ADDRESS][DOMAIN_NAME]"
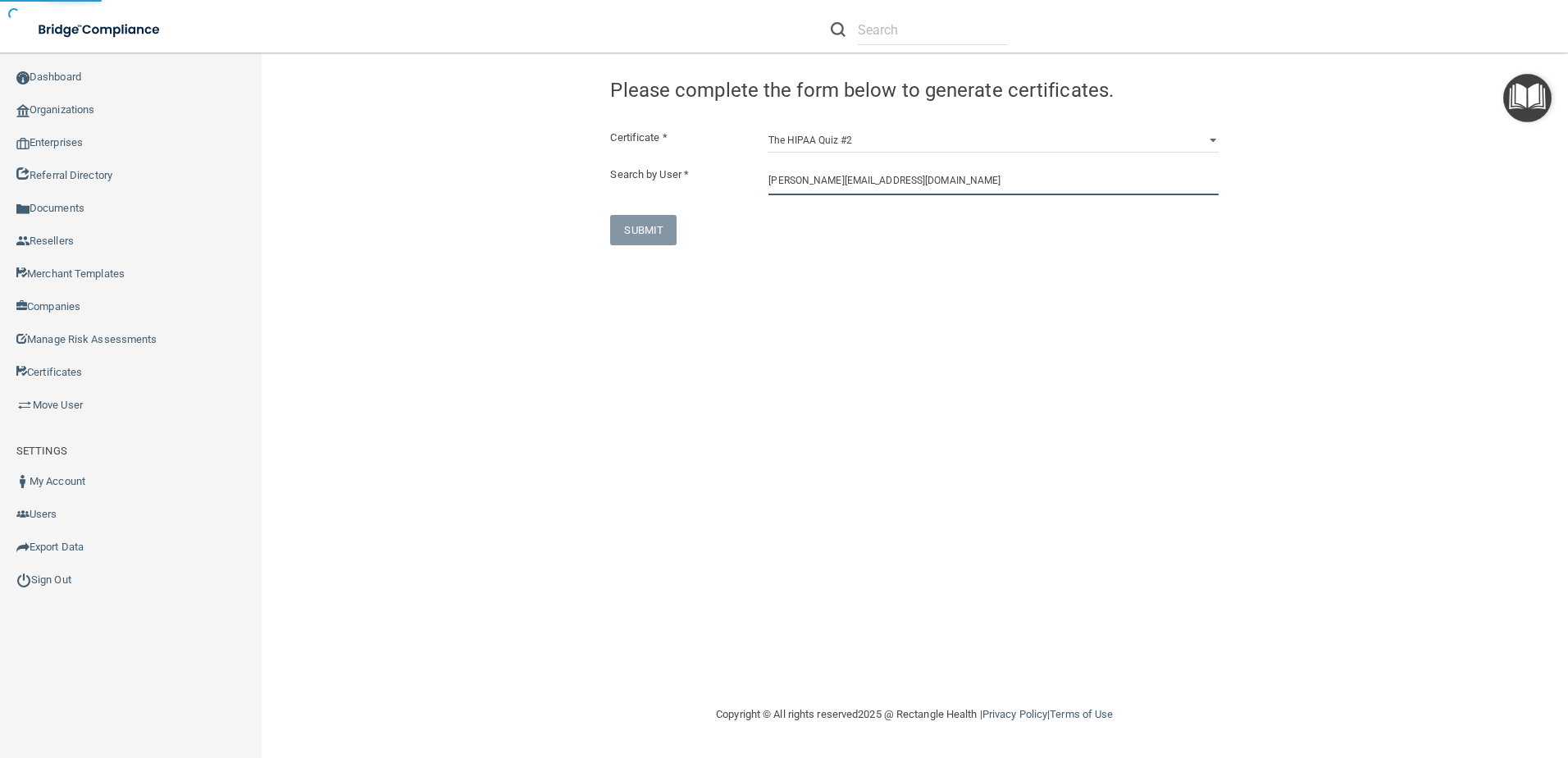
click at [912, 179] on input "[PERSON_NAME][EMAIL_ADDRESS][DOMAIN_NAME]" at bounding box center [993, 179] width 451 height 30
click at [899, 181] on input "[PERSON_NAME][EMAIL_ADDRESS][DOMAIN_NAME]" at bounding box center [993, 179] width 451 height 30
click at [924, 252] on div "Jessica Burgess Hunter Ellis Dental jessica_burgess@live.com Organization" at bounding box center [965, 244] width 394 height 93
click at [918, 234] on div "SUBMIT" at bounding box center [914, 229] width 633 height 30
drag, startPoint x: 899, startPoint y: 200, endPoint x: 899, endPoint y: 184, distance: 16.0
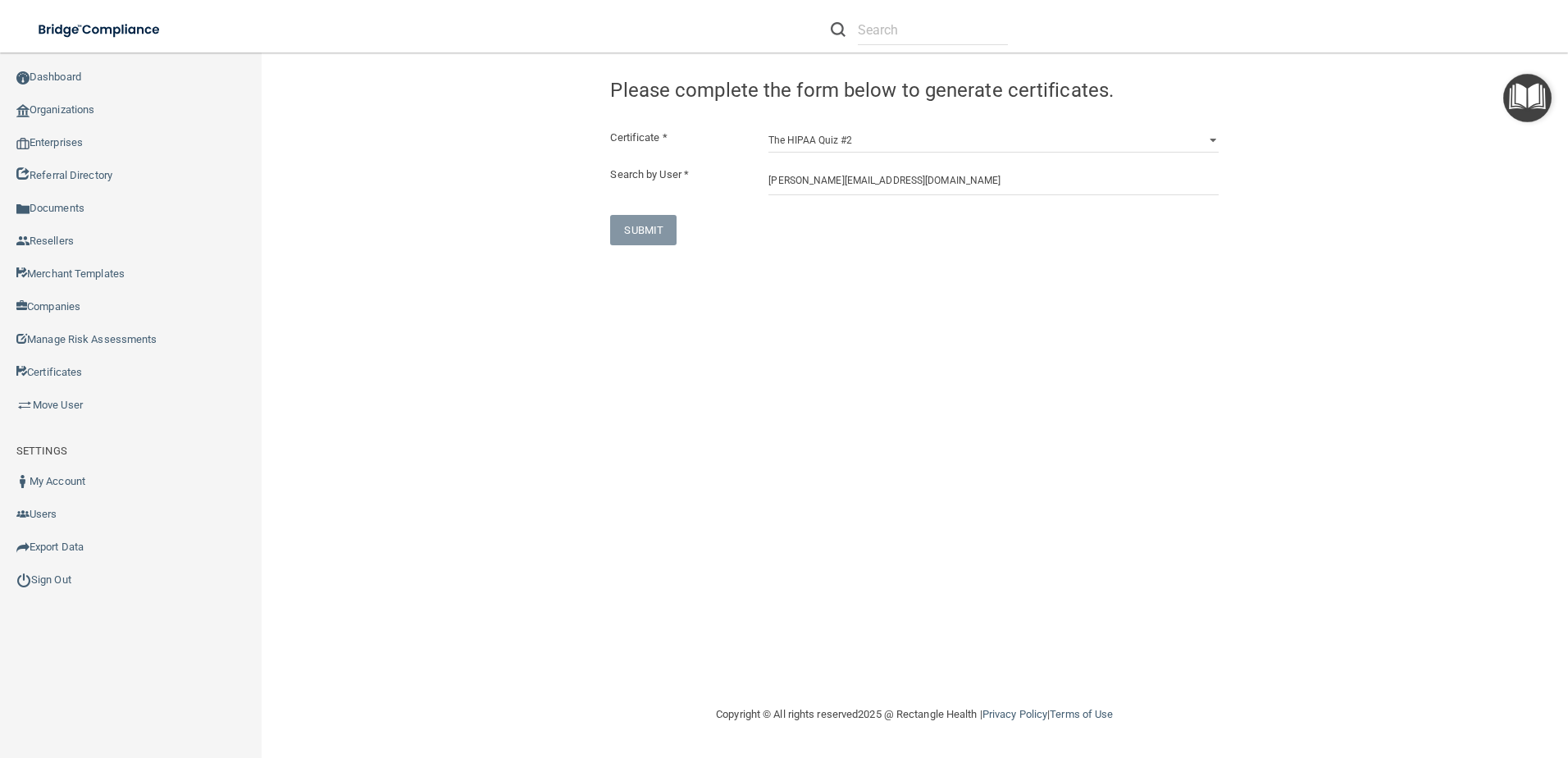
click at [899, 198] on div "Certificate * HIPAA Officer Certification Training OSHA Bloodborne Pathogens OS…" at bounding box center [914, 187] width 608 height 117
click at [899, 184] on input "[PERSON_NAME][EMAIL_ADDRESS][DOMAIN_NAME]" at bounding box center [993, 179] width 451 height 30
click at [897, 228] on div "[PERSON_NAME][EMAIL_ADDRESS][DOMAIN_NAME]" at bounding box center [859, 248] width 142 height 42
type input "[PERSON_NAME]"
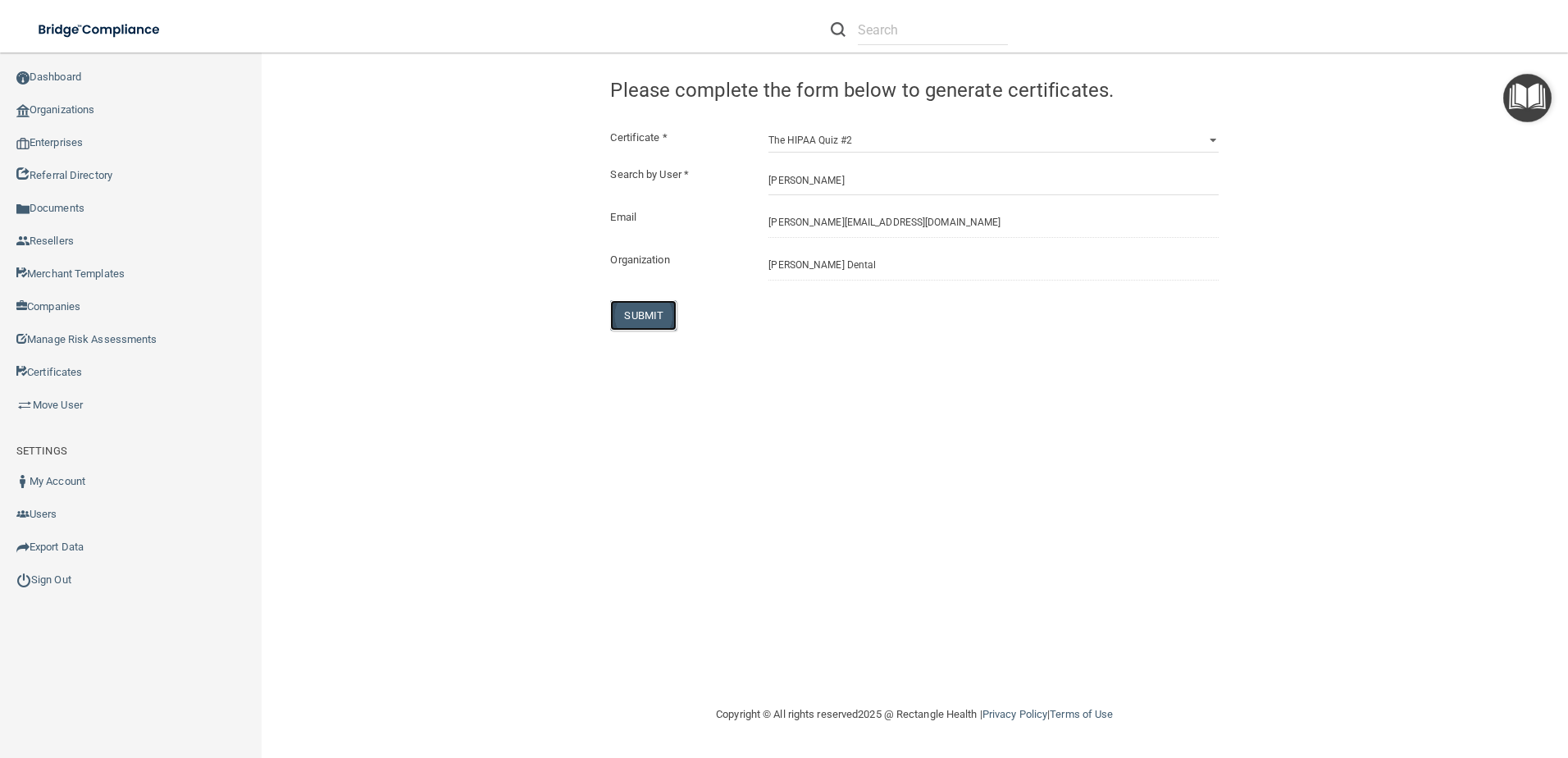
click at [648, 320] on button "SUBMIT" at bounding box center [643, 314] width 66 height 30
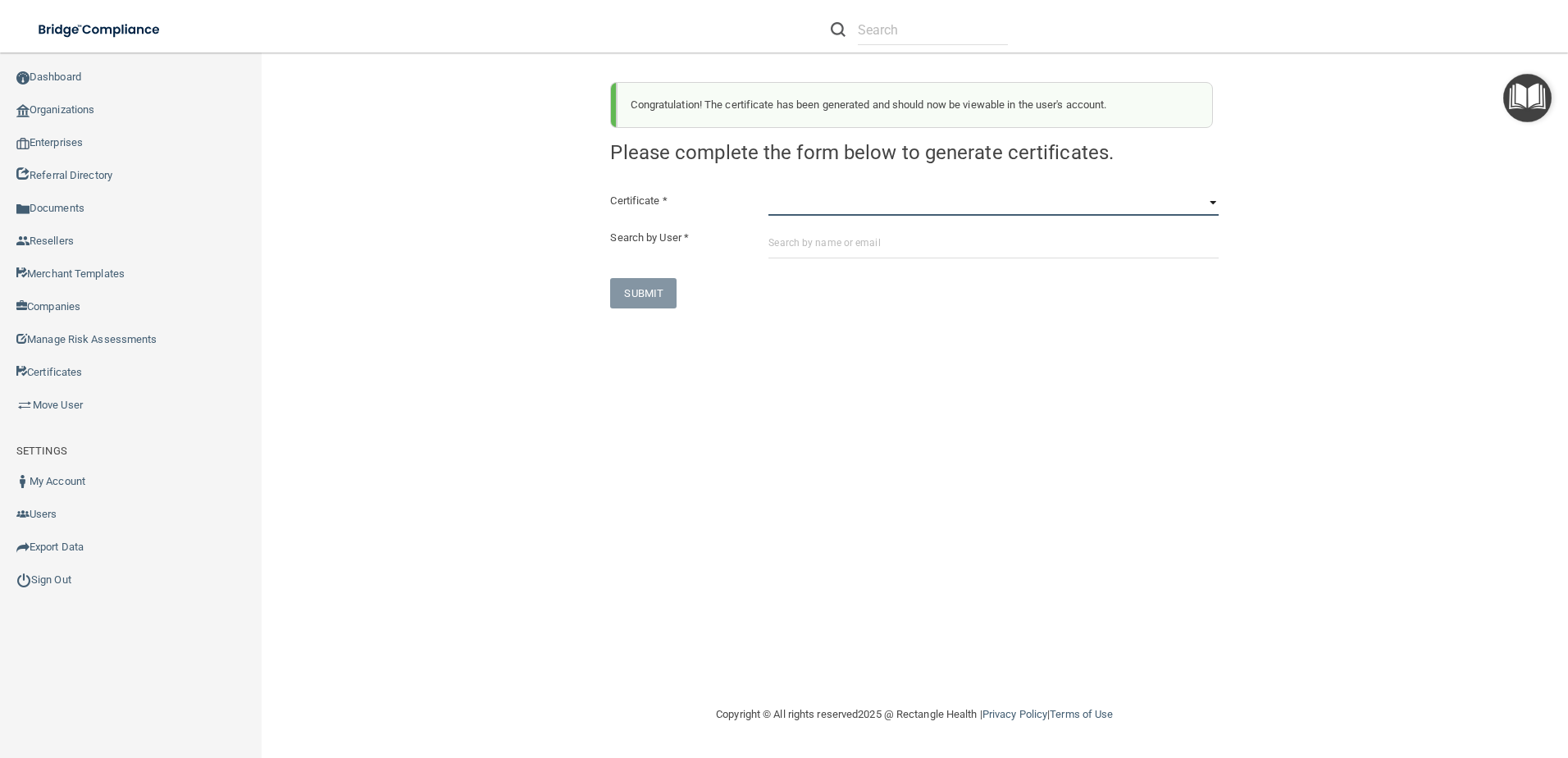
click at [825, 203] on select "HIPAA Officer Certification Training OSHA Bloodborne Pathogens OSHA COVID-19 Pr…" at bounding box center [993, 203] width 451 height 25
drag, startPoint x: 804, startPoint y: 208, endPoint x: 806, endPoint y: 218, distance: 10.2
click at [804, 208] on select "HIPAA Officer Certification Training OSHA Bloodborne Pathogens OSHA COVID-19 Pr…" at bounding box center [993, 203] width 451 height 25
select select "5"
click at [768, 191] on select "HIPAA Officer Certification Training OSHA Bloodborne Pathogens OSHA COVID-19 Pr…" at bounding box center [993, 203] width 451 height 25
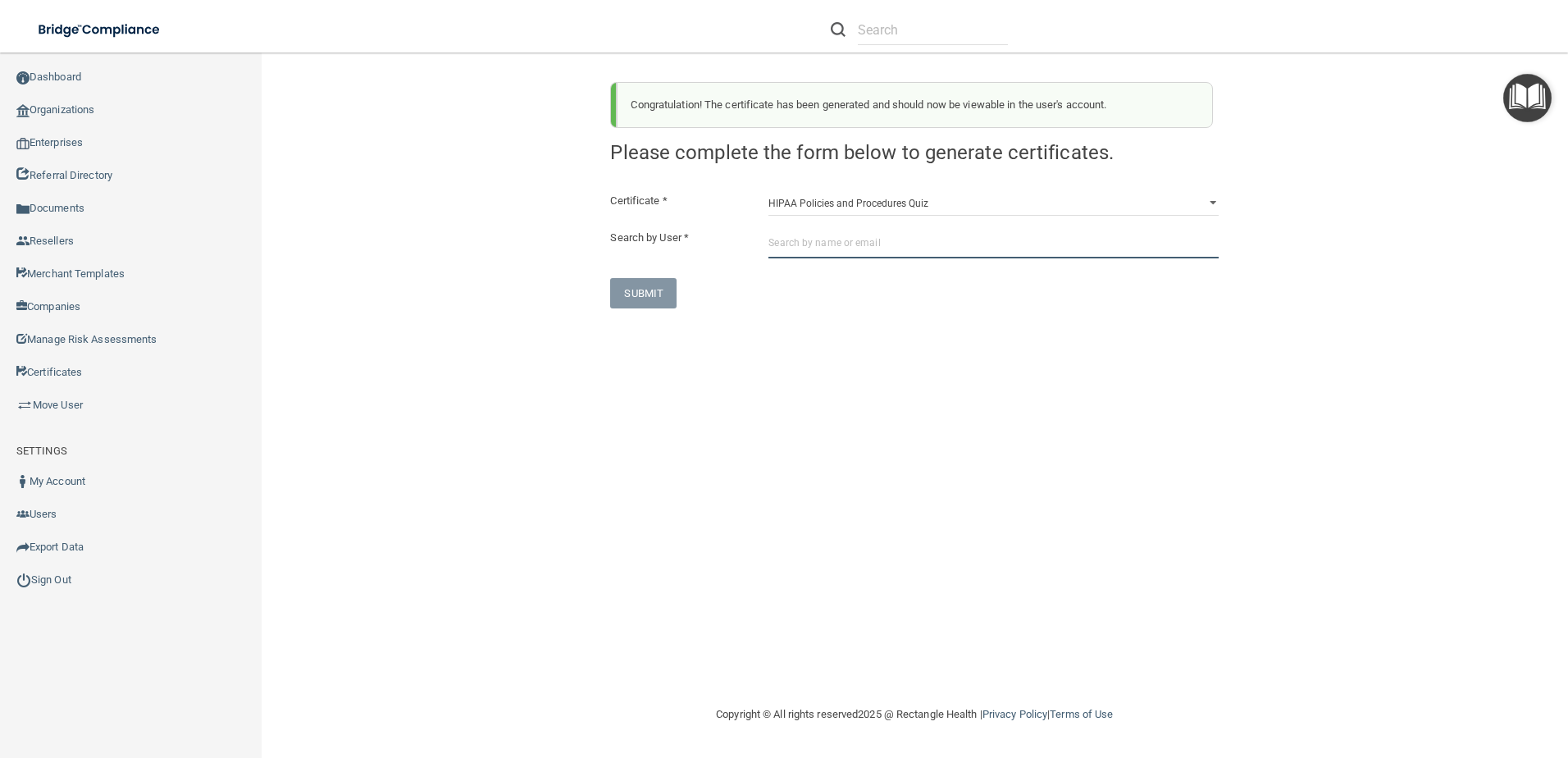
click at [819, 244] on input "text" at bounding box center [993, 243] width 451 height 30
paste input "[EMAIL_ADDRESS][DOMAIN_NAME]"
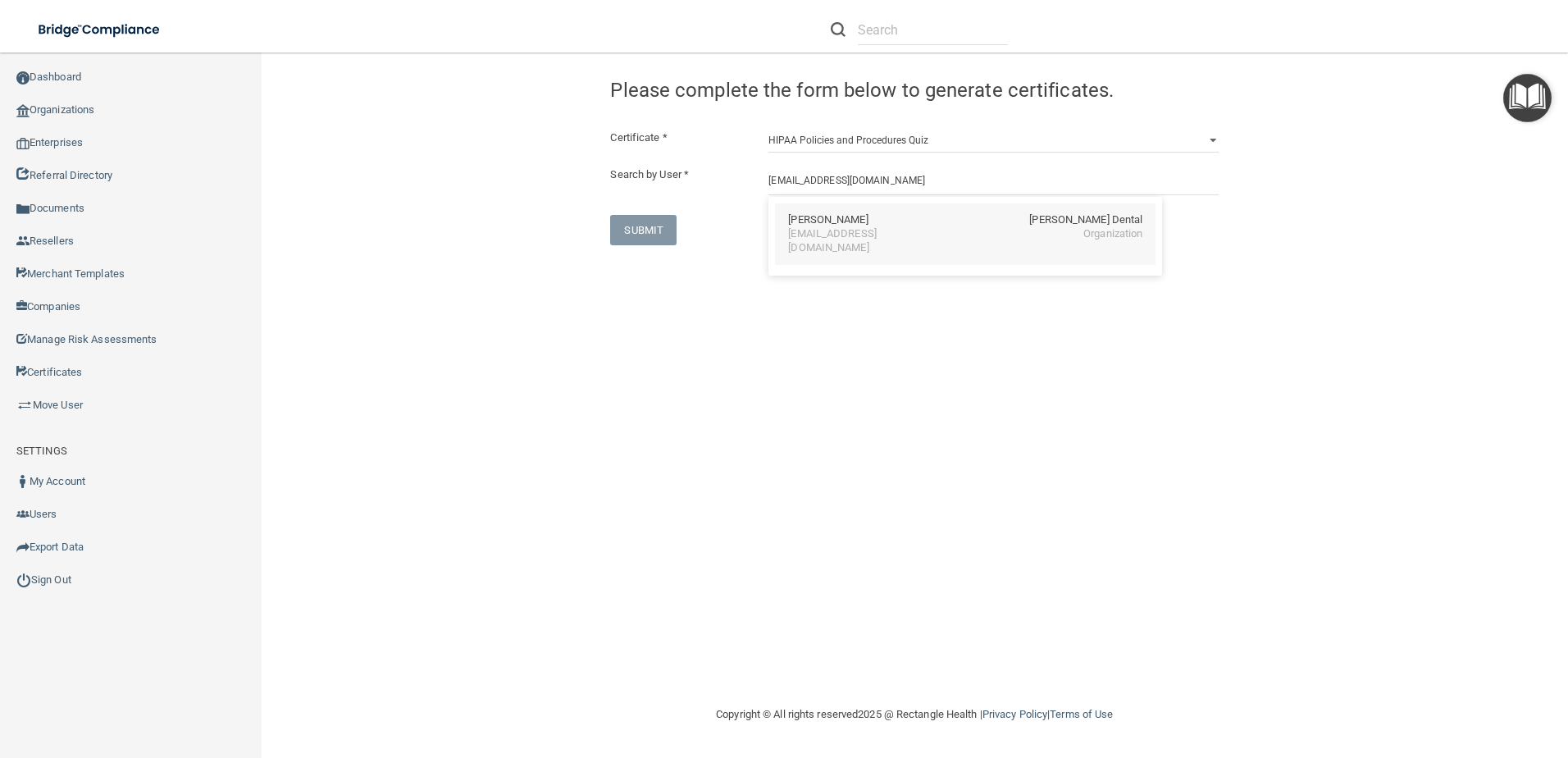
click at [862, 233] on div "[EMAIL_ADDRESS][DOMAIN_NAME]" at bounding box center [859, 241] width 142 height 28
type input "[PERSON_NAME]"
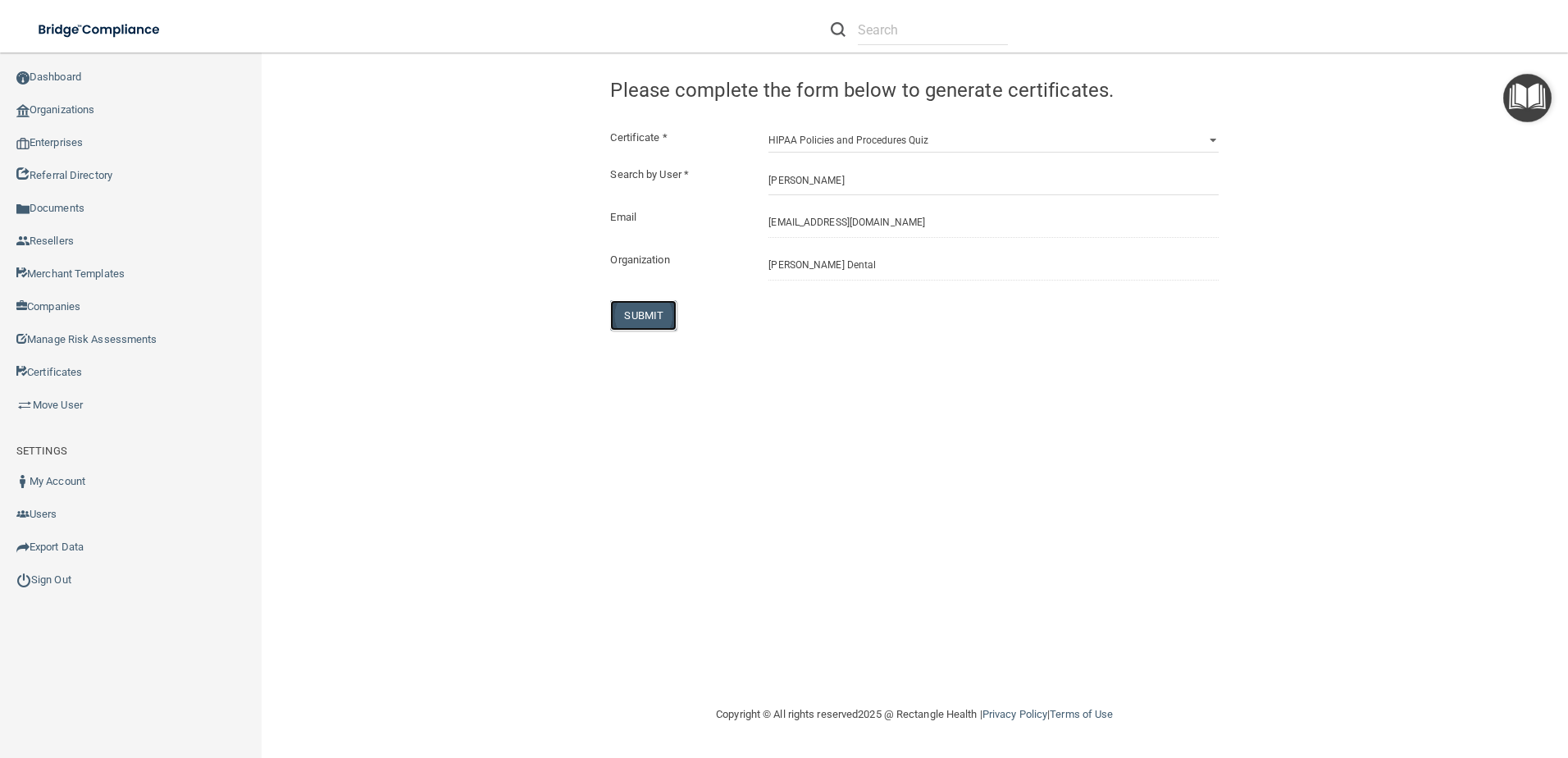
click at [660, 309] on button "SUBMIT" at bounding box center [643, 314] width 66 height 30
click at [839, 140] on select "HIPAA Officer Certification Training OSHA Bloodborne Pathogens OSHA COVID-19 Pr…" at bounding box center [993, 140] width 451 height 25
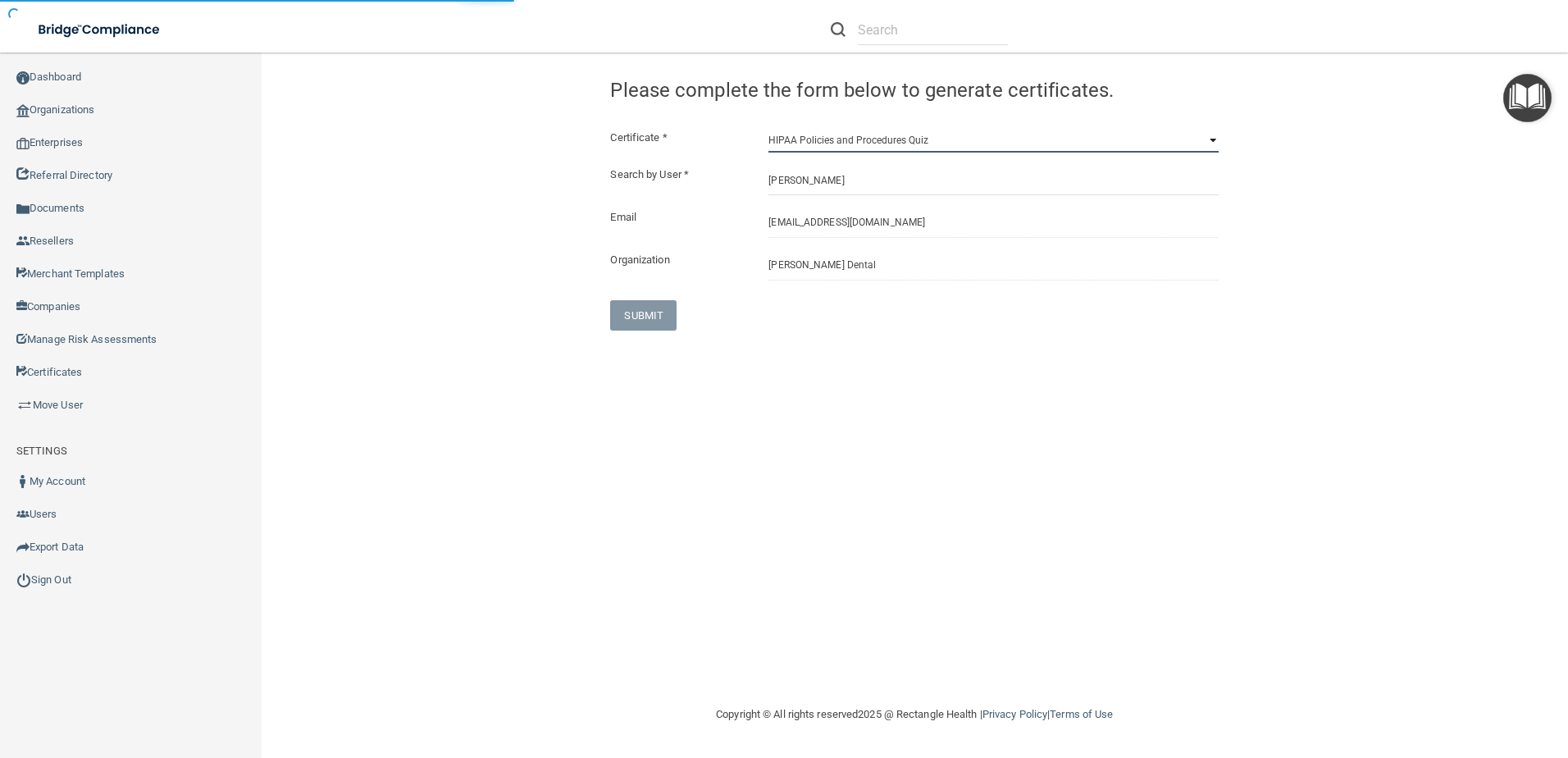
select select "6"
click at [768, 128] on select "HIPAA Officer Certification Training OSHA Bloodborne Pathogens OSHA COVID-19 Pr…" at bounding box center [993, 140] width 451 height 25
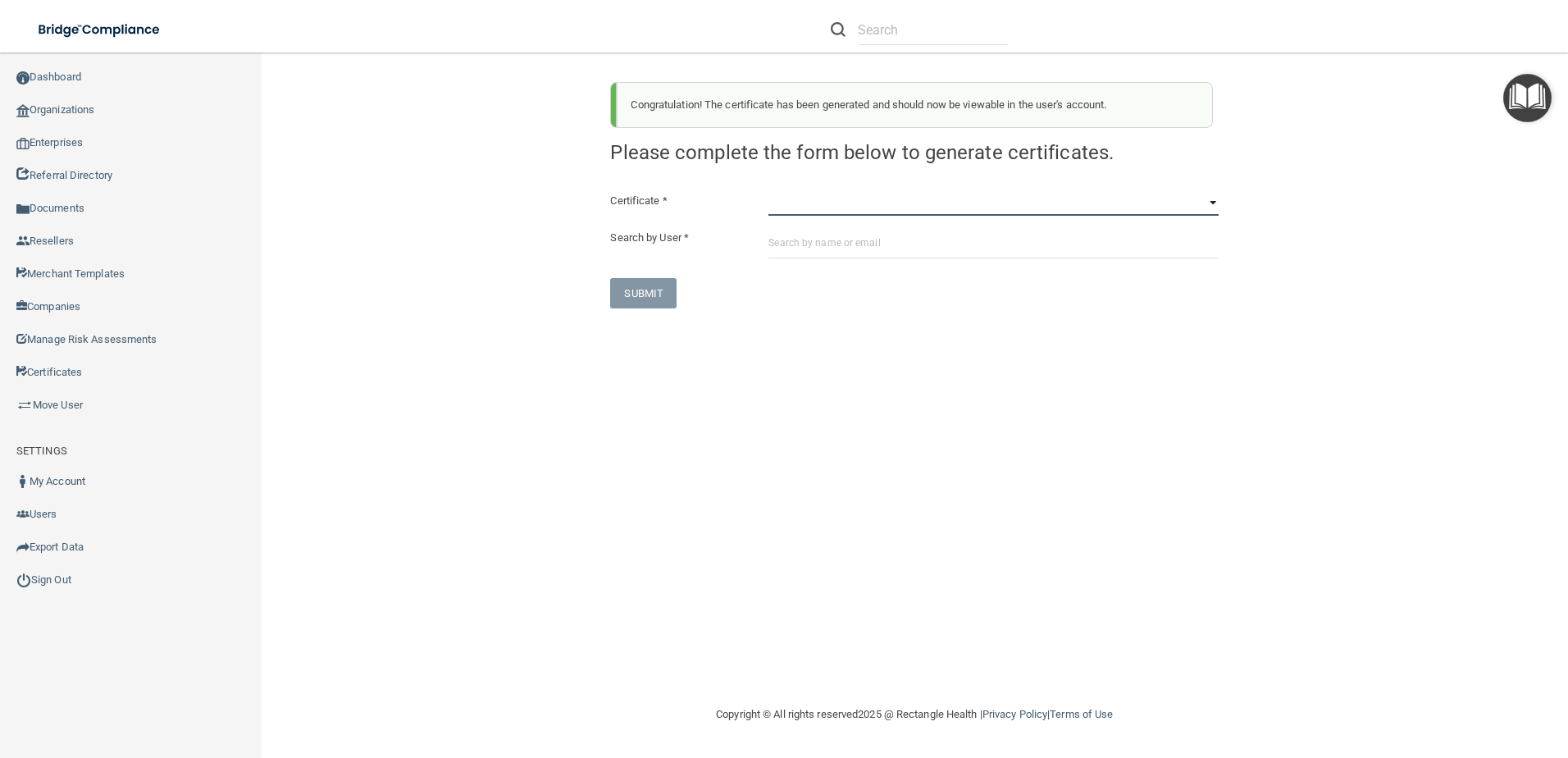
click at [870, 211] on select "HIPAA Officer Certification Training OSHA Bloodborne Pathogens OSHA COVID-19 Pr…" at bounding box center [993, 203] width 451 height 25
select select "6"
click at [768, 191] on select "HIPAA Officer Certification Training OSHA Bloodborne Pathogens OSHA COVID-19 Pr…" at bounding box center [993, 203] width 451 height 25
click at [804, 246] on input "text" at bounding box center [993, 243] width 451 height 30
paste input "[EMAIL_ADDRESS][DOMAIN_NAME]"
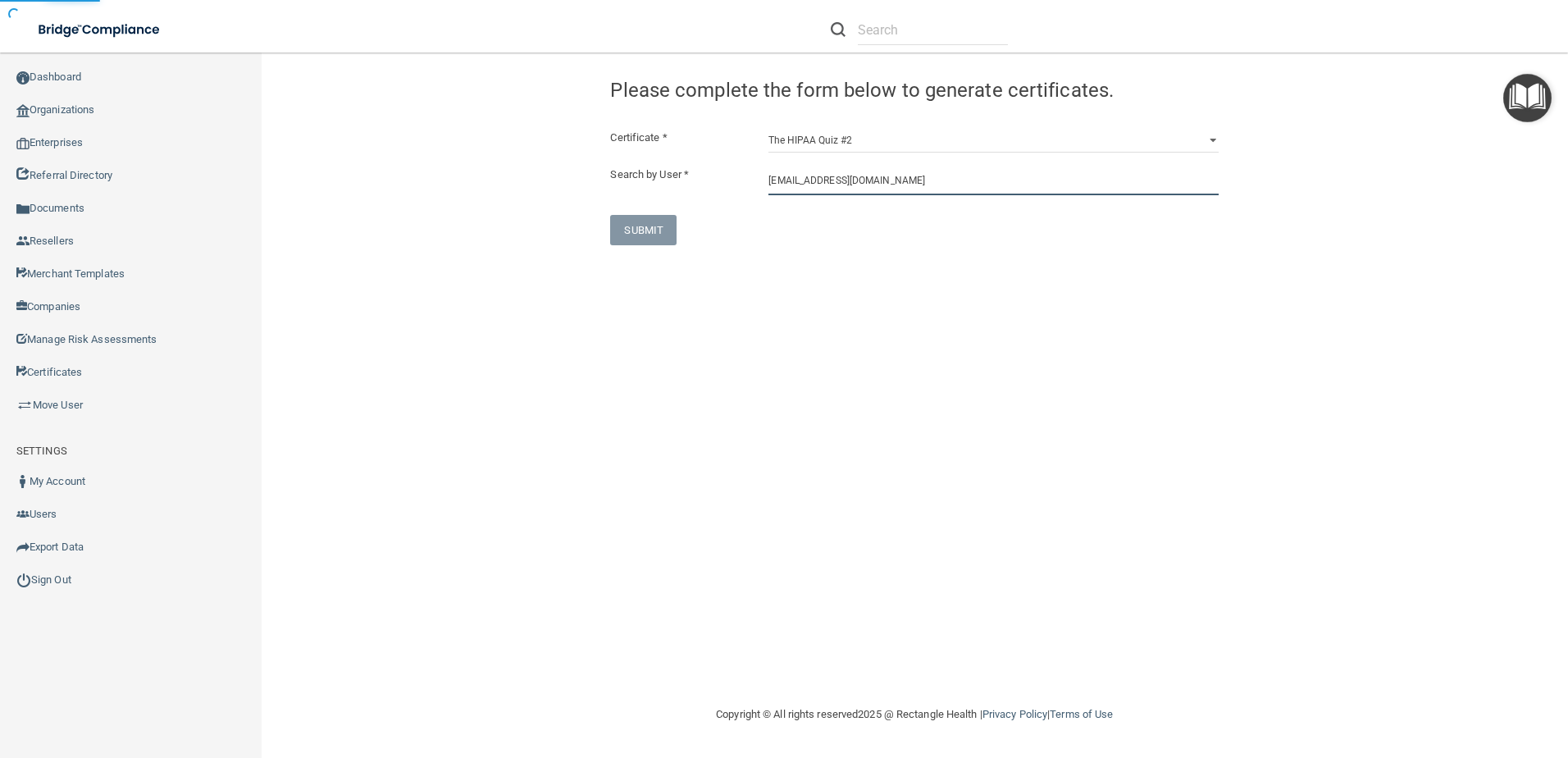
click at [917, 190] on input "[EMAIL_ADDRESS][DOMAIN_NAME]" at bounding box center [993, 179] width 451 height 30
click at [893, 188] on input "[EMAIL_ADDRESS][DOMAIN_NAME]" at bounding box center [993, 179] width 451 height 30
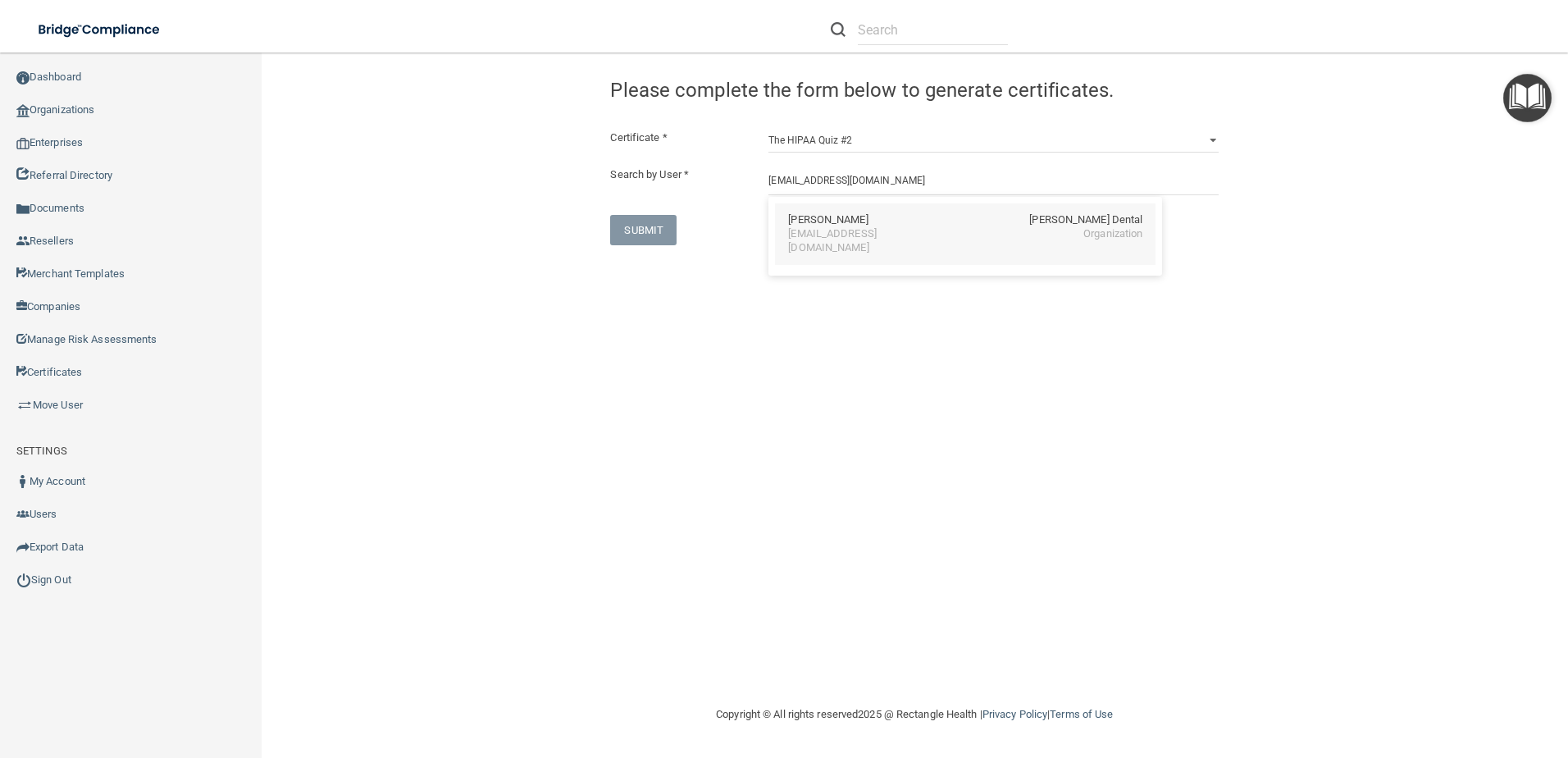
click at [891, 240] on div "[EMAIL_ADDRESS][DOMAIN_NAME]" at bounding box center [859, 241] width 142 height 28
type input "[PERSON_NAME]"
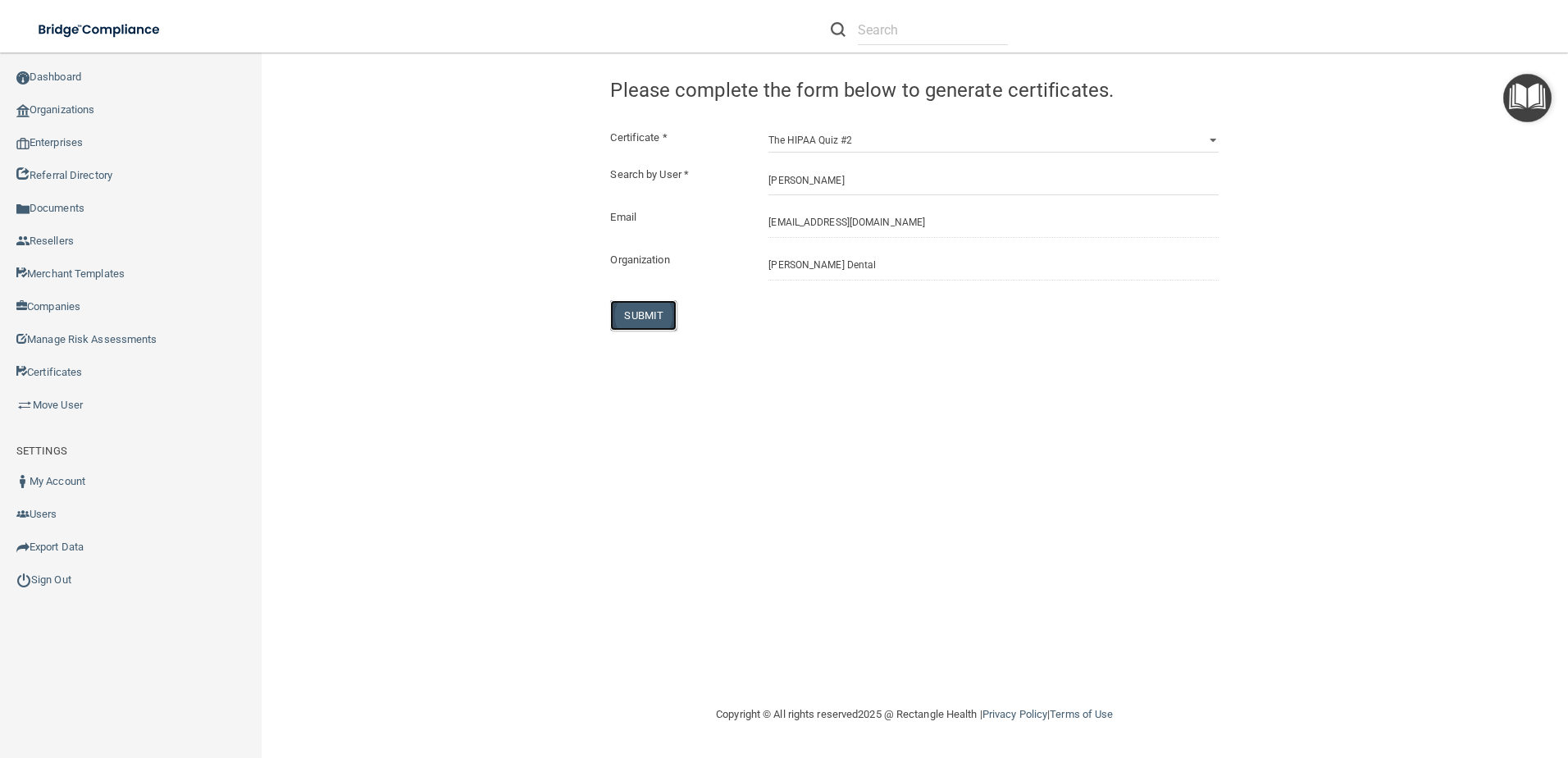
click at [639, 314] on button "SUBMIT" at bounding box center [643, 314] width 66 height 30
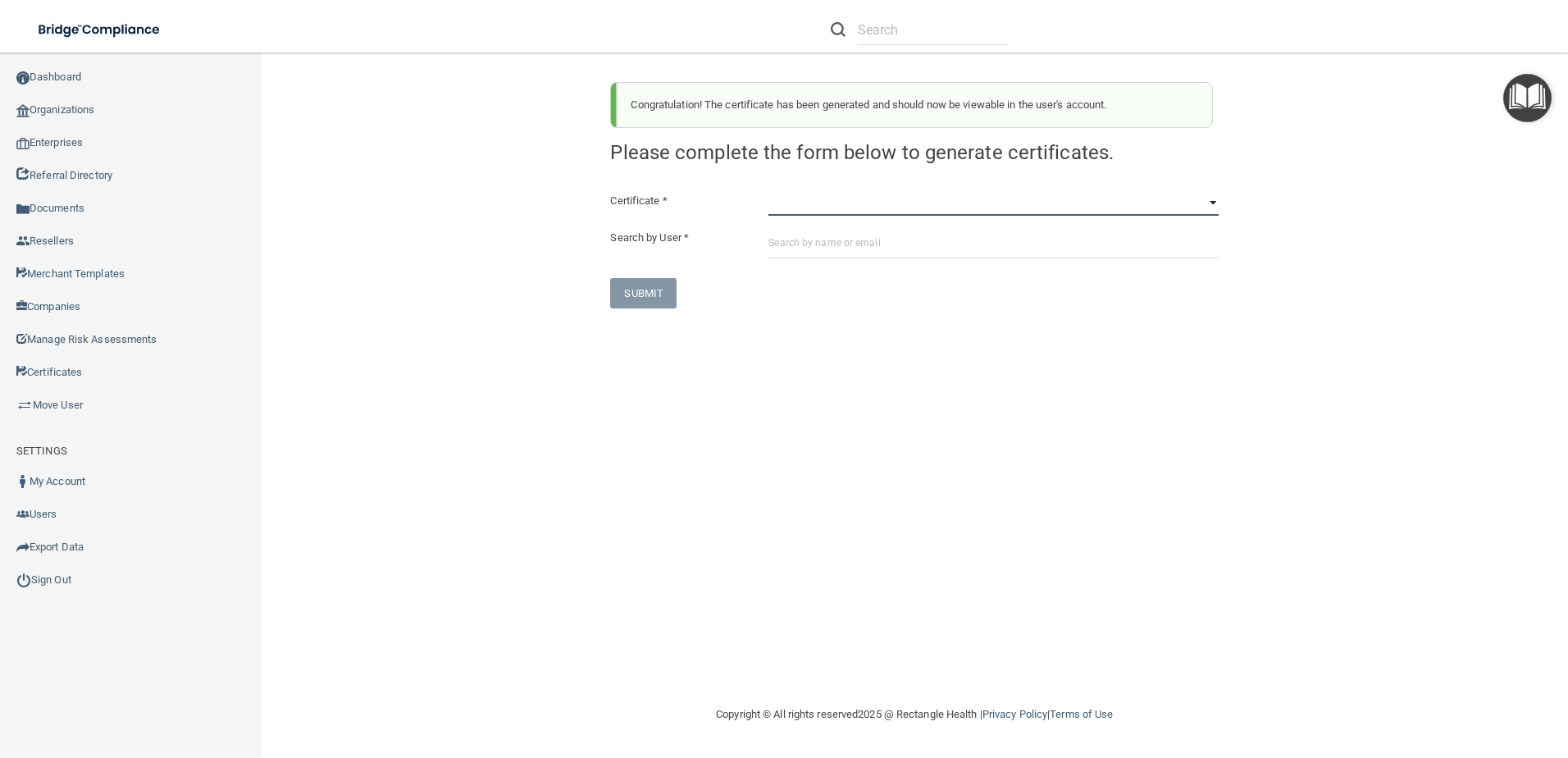
click at [843, 207] on select "HIPAA Officer Certification Training OSHA Bloodborne Pathogens OSHA COVID-19 Pr…" at bounding box center [993, 203] width 451 height 25
select select "5"
click at [768, 191] on select "HIPAA Officer Certification Training OSHA Bloodborne Pathogens OSHA COVID-19 Pr…" at bounding box center [993, 203] width 451 height 25
click at [806, 251] on input "text" at bounding box center [993, 243] width 451 height 30
paste input "[EMAIL_ADDRESS][DOMAIN_NAME]"
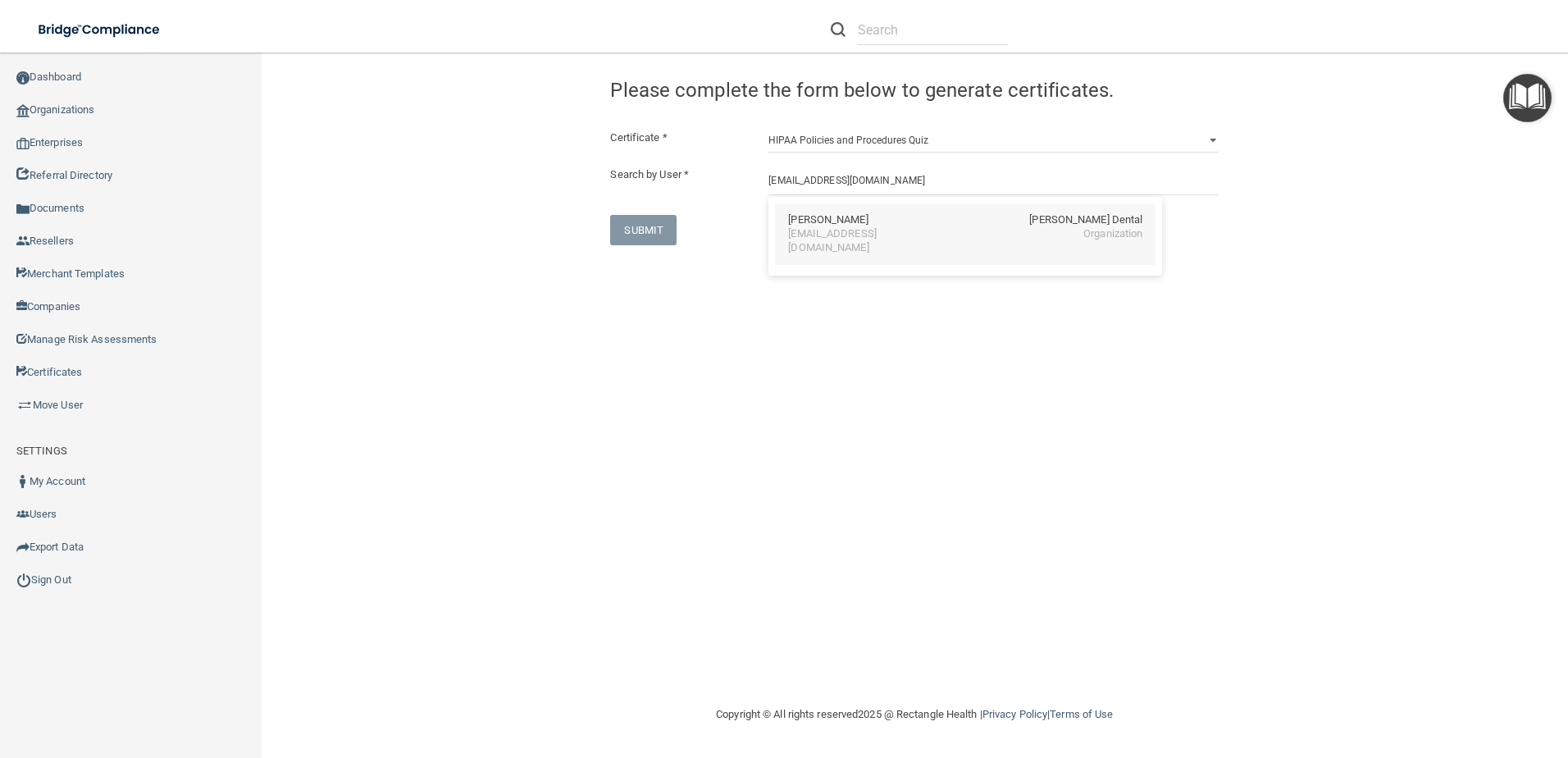
click at [811, 233] on div "[EMAIL_ADDRESS][DOMAIN_NAME]" at bounding box center [859, 241] width 142 height 28
type input "Hope Dillingham"
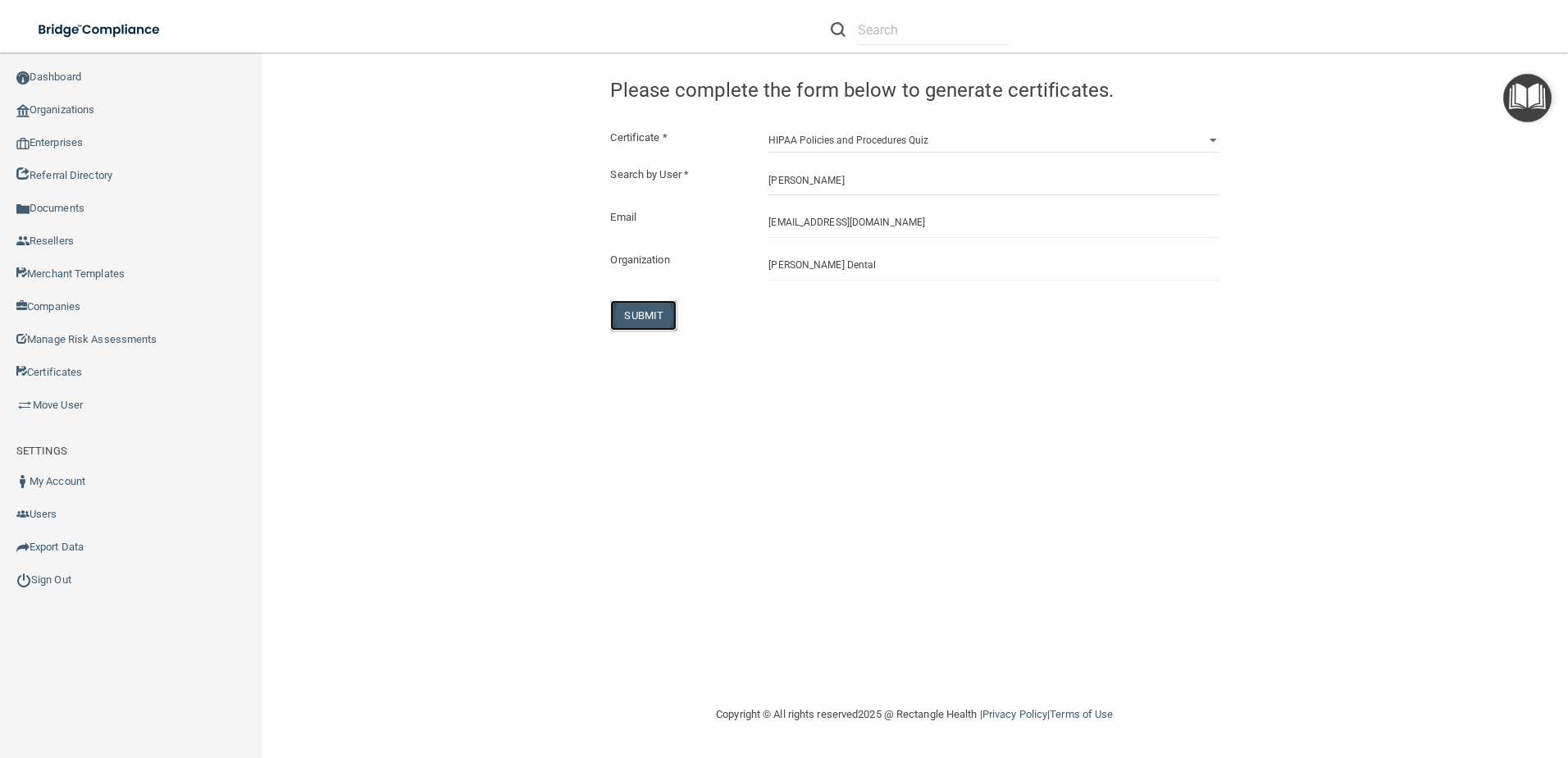
click at [644, 309] on button "SUBMIT" at bounding box center [643, 314] width 66 height 30
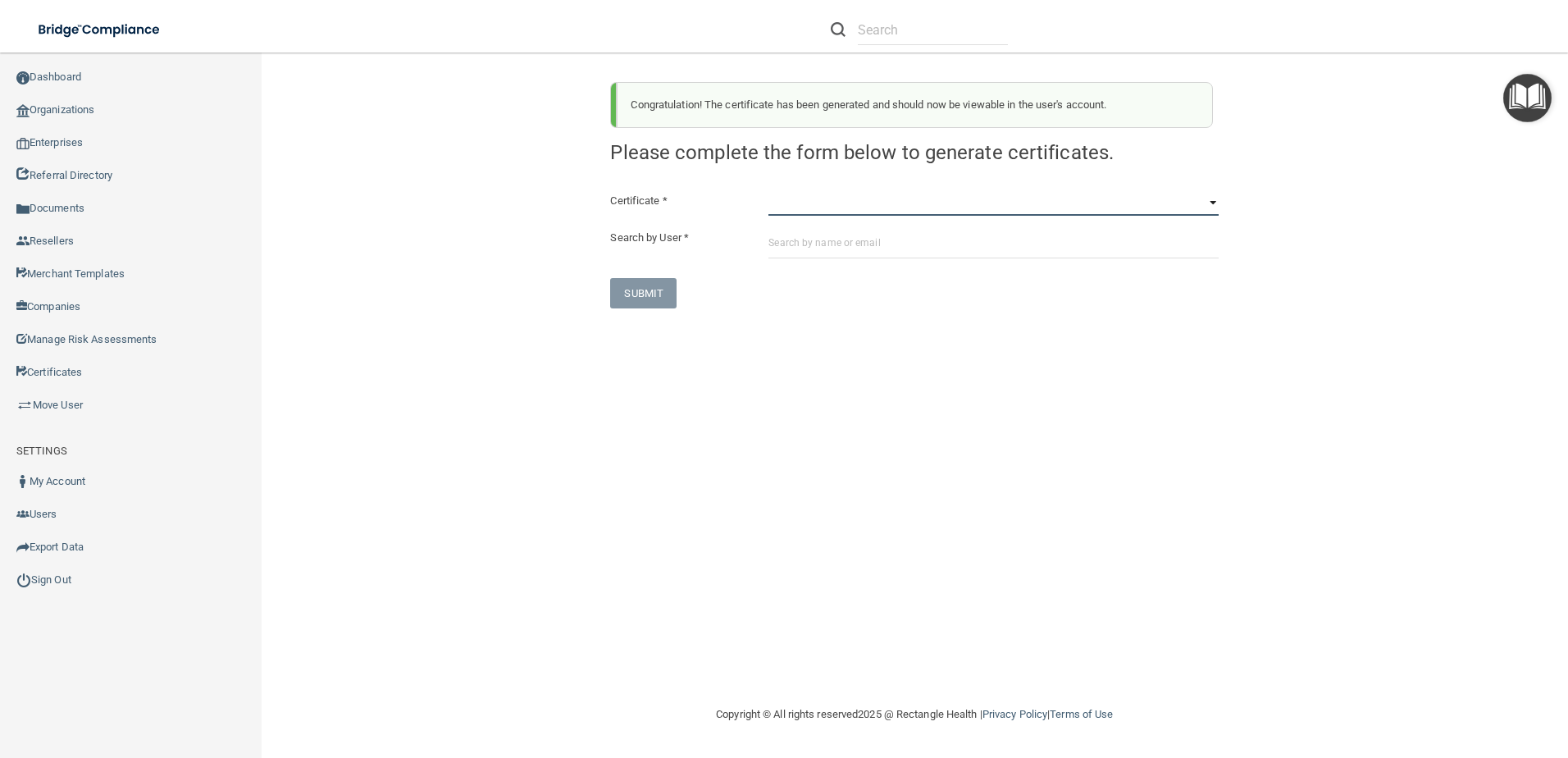
click at [838, 207] on select "HIPAA Officer Certification Training OSHA Bloodborne Pathogens OSHA COVID-19 Pr…" at bounding box center [993, 203] width 451 height 25
select select "6"
click at [768, 191] on select "HIPAA Officer Certification Training OSHA Bloodborne Pathogens OSHA COVID-19 Pr…" at bounding box center [993, 203] width 451 height 25
click at [838, 247] on input "text" at bounding box center [993, 243] width 451 height 30
paste input "[EMAIL_ADDRESS][DOMAIN_NAME]"
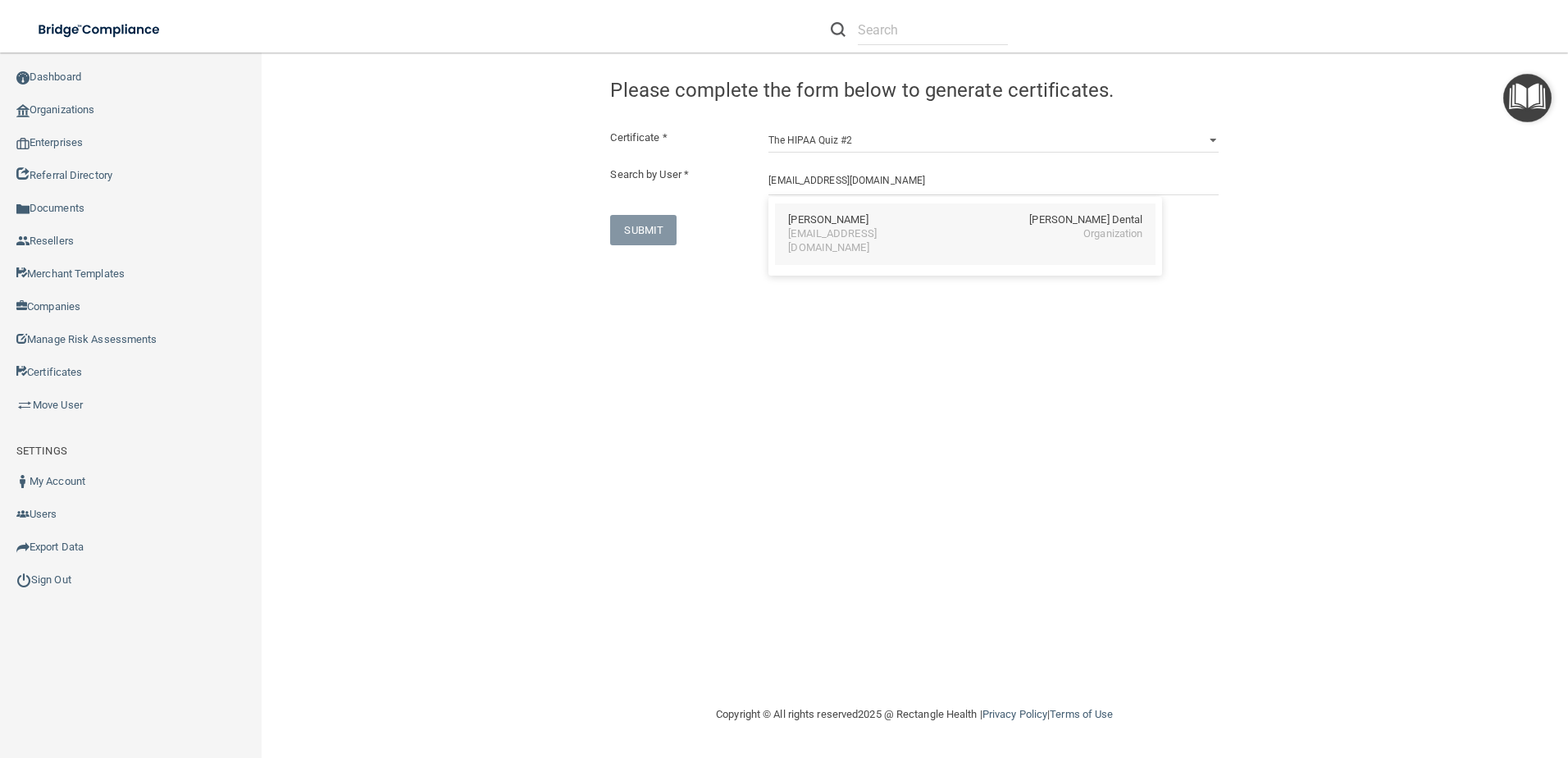
click at [831, 230] on div "[EMAIL_ADDRESS][DOMAIN_NAME]" at bounding box center [859, 241] width 142 height 28
type input "Hope Dillingham"
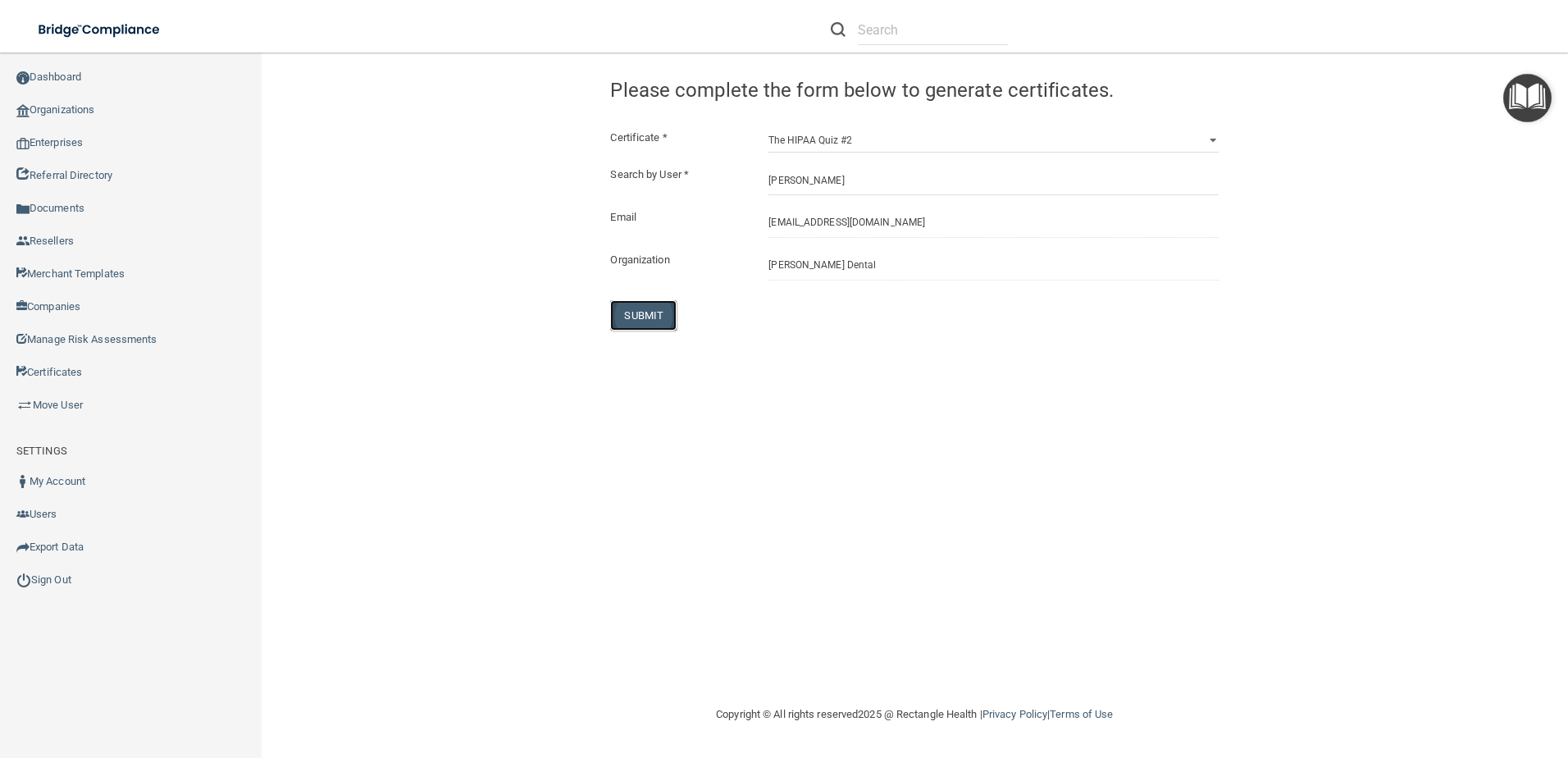
click at [649, 317] on button "SUBMIT" at bounding box center [643, 314] width 66 height 30
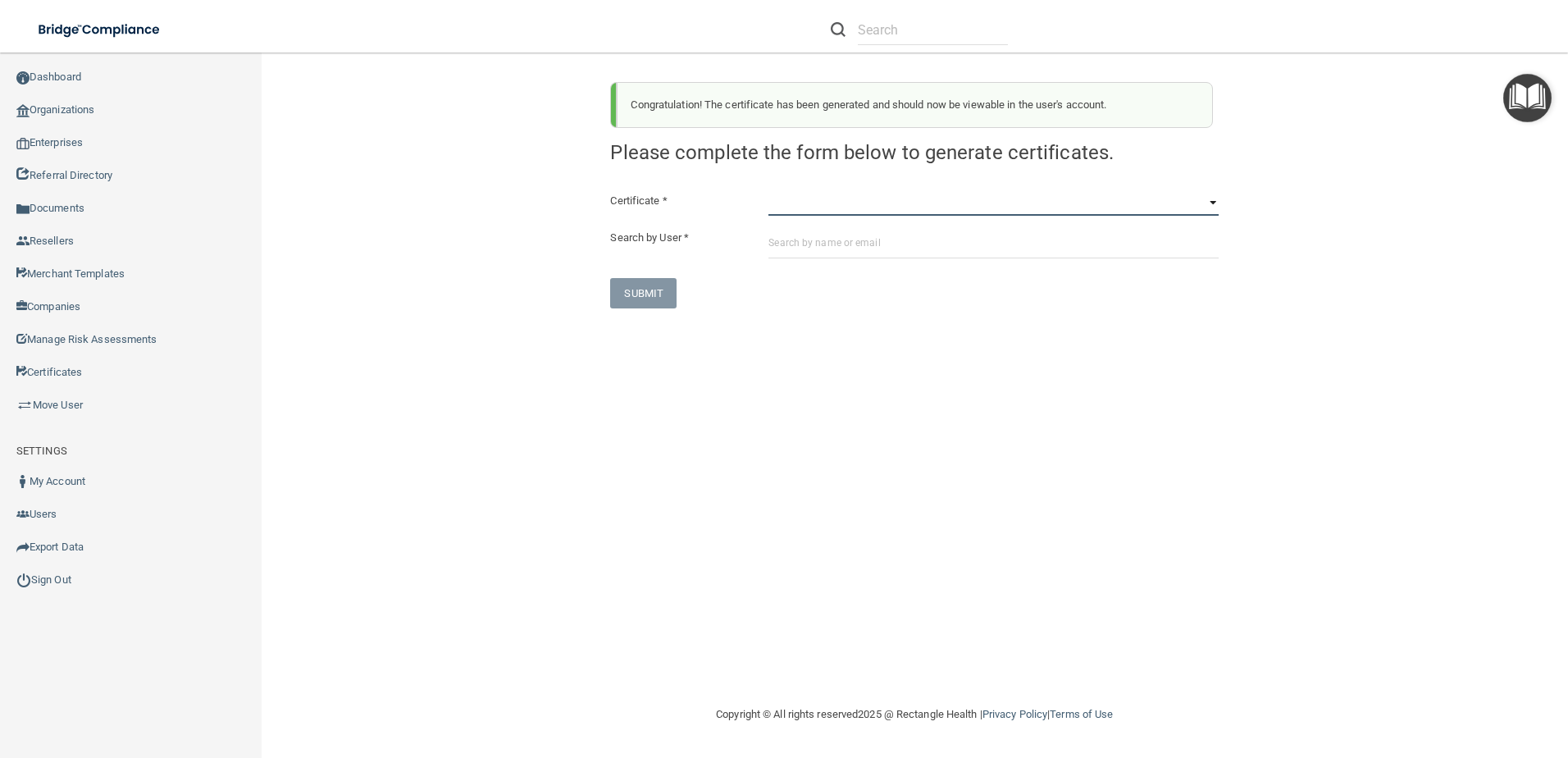
drag, startPoint x: 812, startPoint y: 208, endPoint x: 812, endPoint y: 216, distance: 8.0
click at [812, 208] on select "HIPAA Officer Certification Training OSHA Bloodborne Pathogens OSHA COVID-19 Pr…" at bounding box center [993, 203] width 451 height 25
select select "5"
click at [768, 191] on select "HIPAA Officer Certification Training OSHA Bloodborne Pathogens OSHA COVID-19 Pr…" at bounding box center [993, 203] width 451 height 25
click at [834, 259] on div "Certificate * HIPAA Officer Certification Training OSHA Bloodborne Pathogens OS…" at bounding box center [914, 250] width 608 height 117
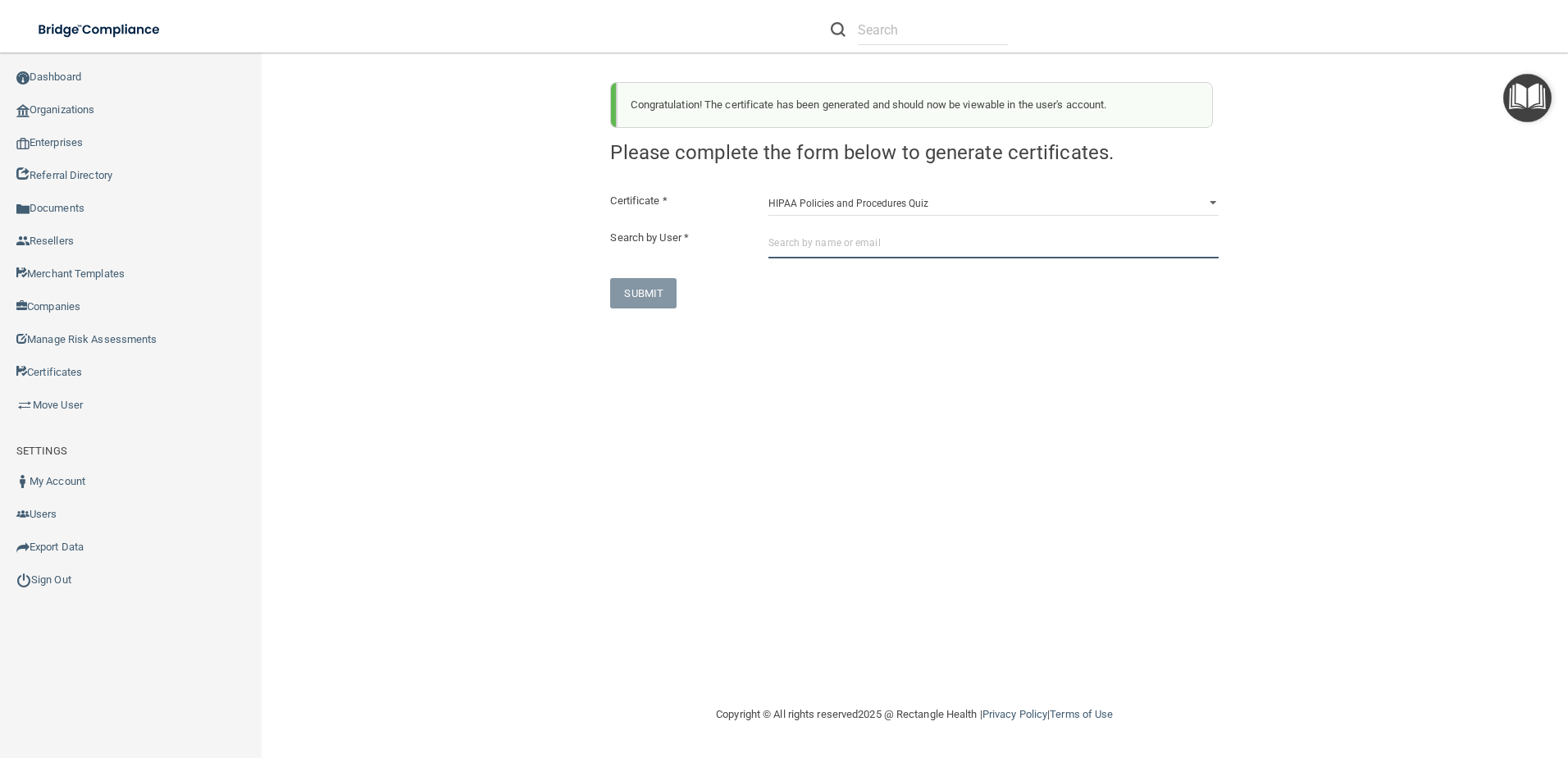
click at [835, 248] on input "text" at bounding box center [993, 243] width 451 height 30
paste input "justinkadeellis@gmail.com"
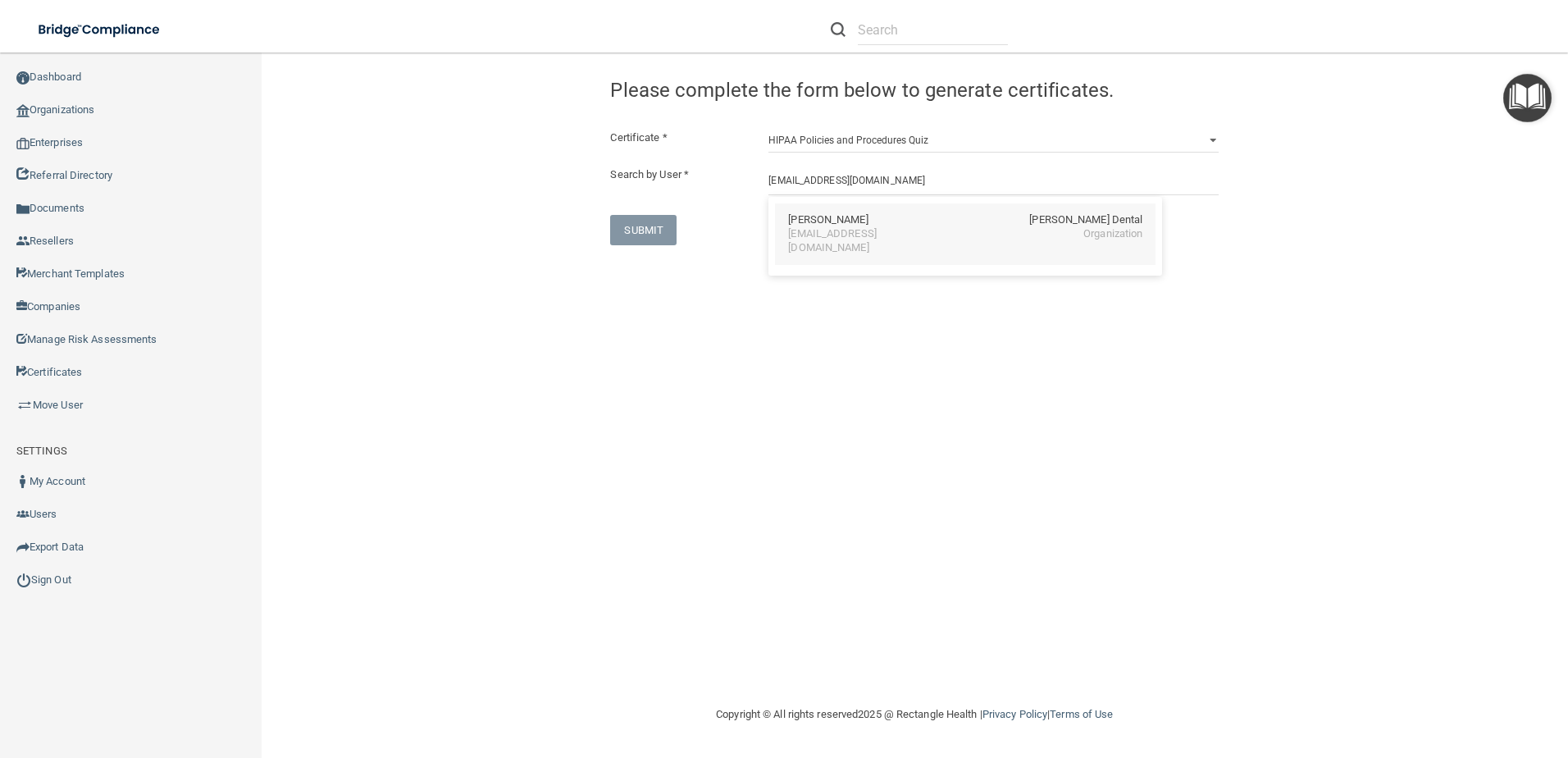
click at [838, 239] on div "justinkadeellis@gmail.com" at bounding box center [859, 241] width 142 height 28
type input "Justin Ellis"
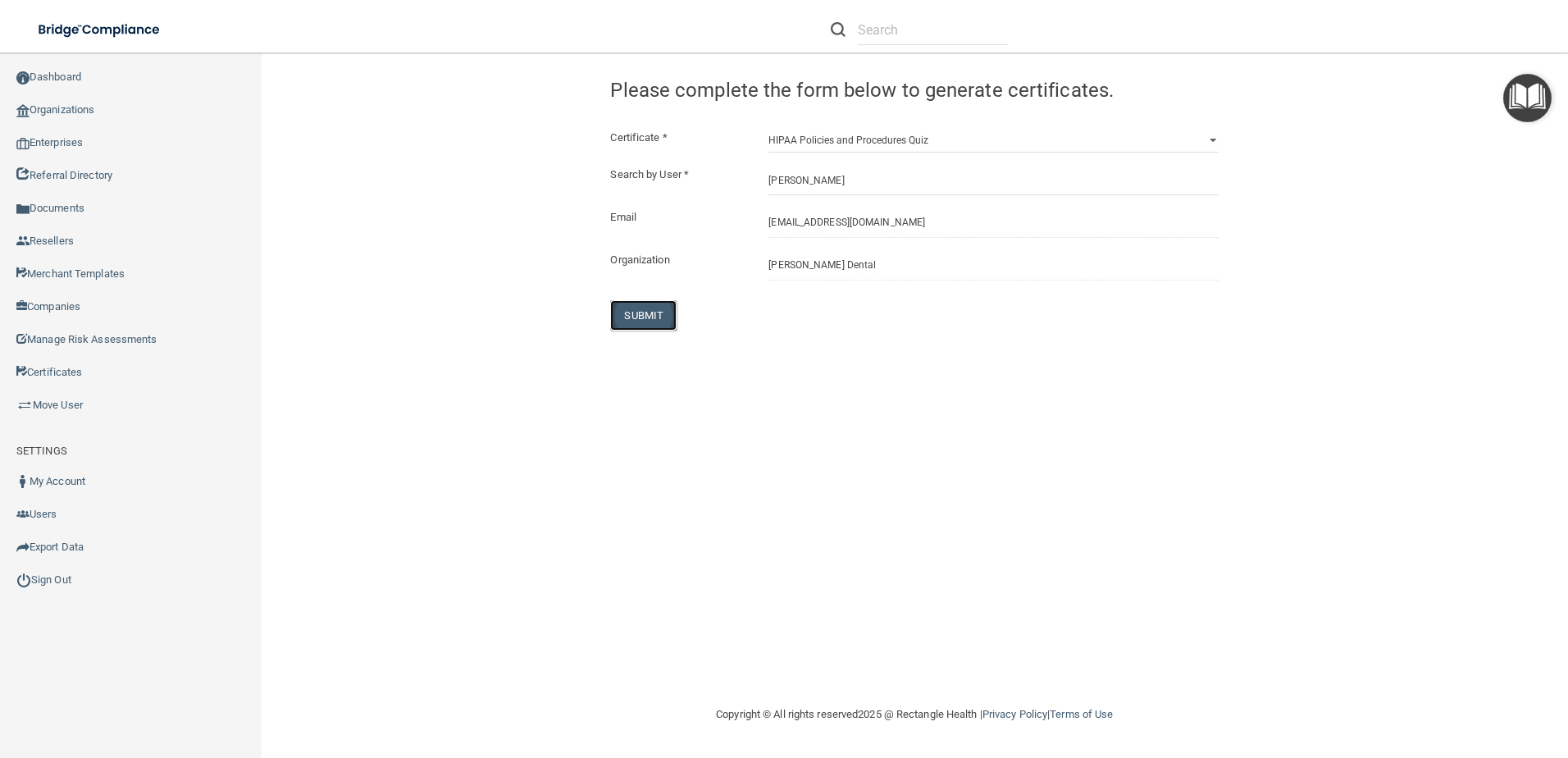
click at [652, 309] on button "SUBMIT" at bounding box center [643, 314] width 66 height 30
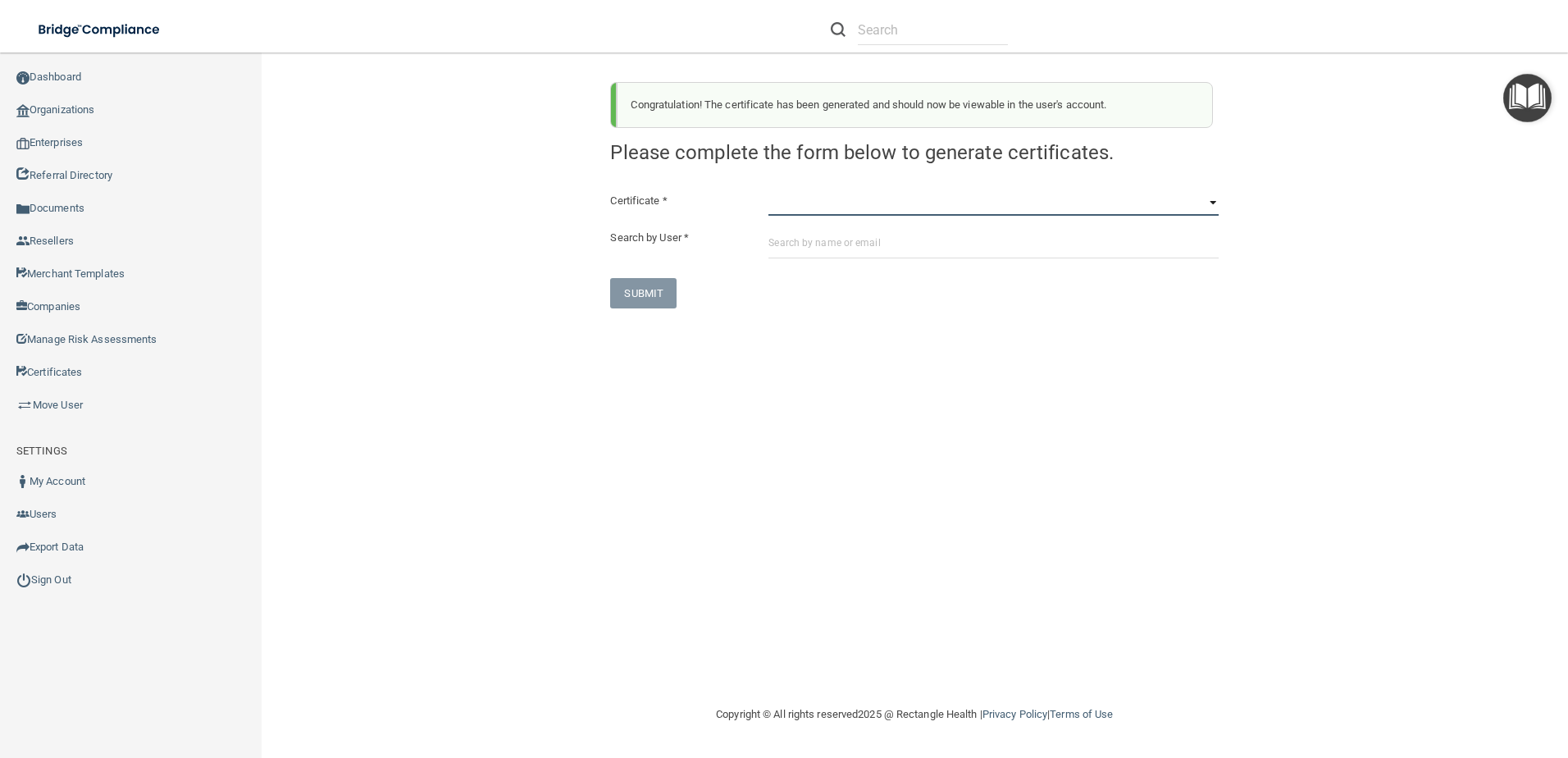
drag, startPoint x: 813, startPoint y: 204, endPoint x: 813, endPoint y: 215, distance: 11.0
click at [813, 205] on select "HIPAA Officer Certification Training OSHA Bloodborne Pathogens OSHA COVID-19 Pr…" at bounding box center [993, 203] width 451 height 25
select select "6"
click at [768, 191] on select "HIPAA Officer Certification Training OSHA Bloodborne Pathogens OSHA COVID-19 Pr…" at bounding box center [993, 203] width 451 height 25
click at [791, 231] on input "text" at bounding box center [993, 243] width 451 height 30
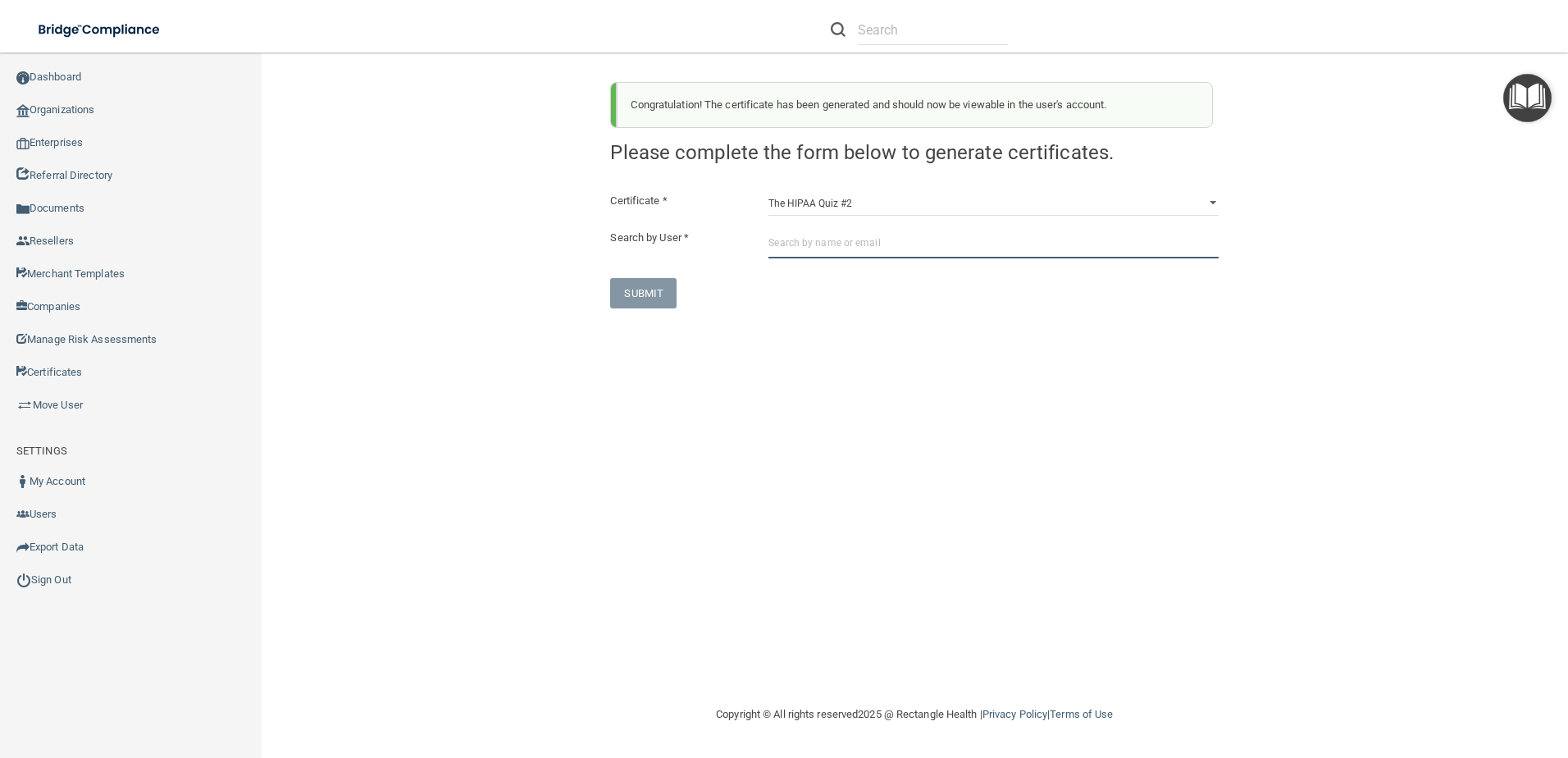
paste input "justinkadeellis@gmail.com"
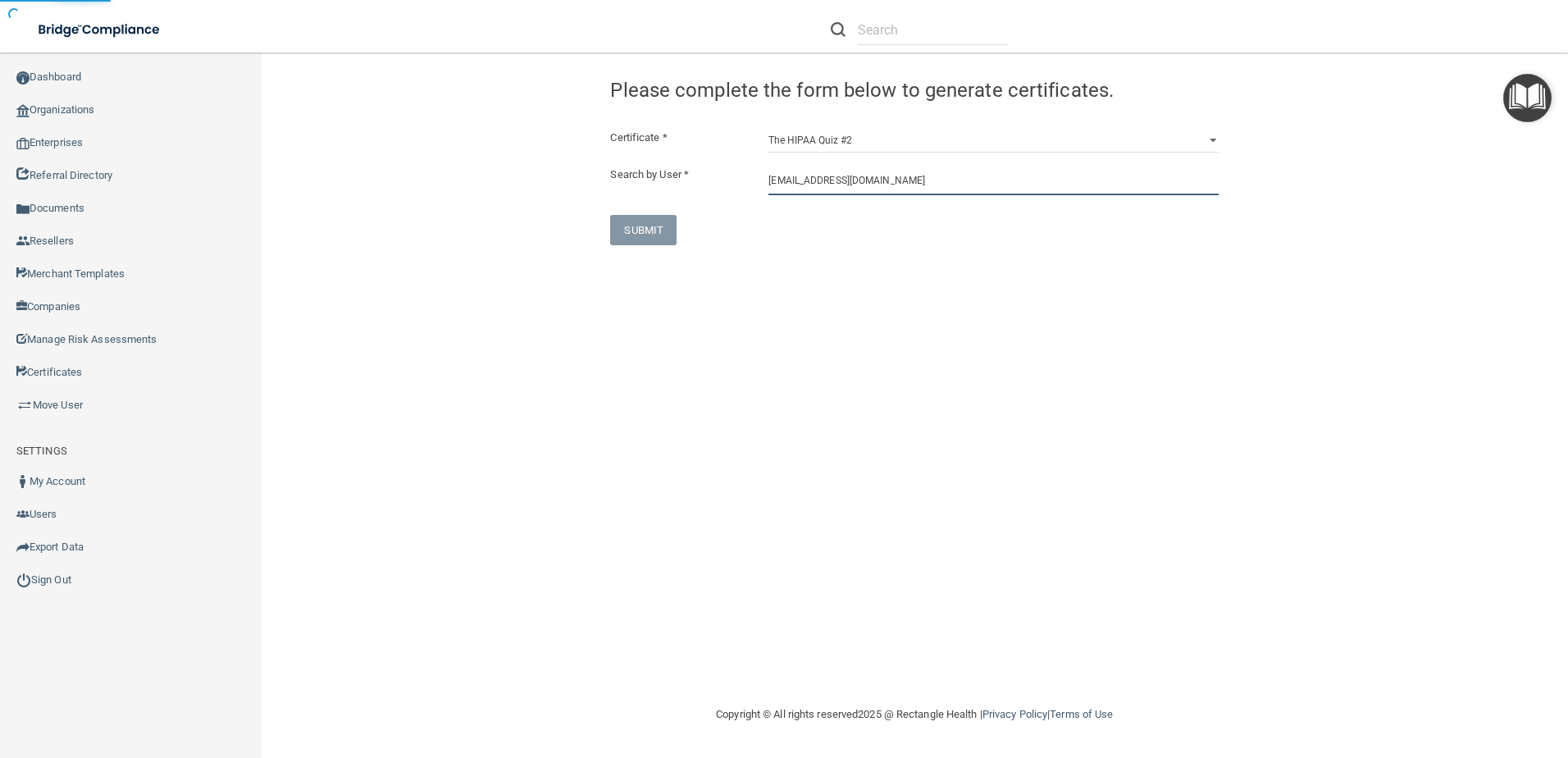
click at [924, 182] on input "justinkadeellis@gmail.com" at bounding box center [993, 179] width 451 height 30
click at [921, 181] on input "justinkadeellis@gmail.com" at bounding box center [993, 179] width 451 height 30
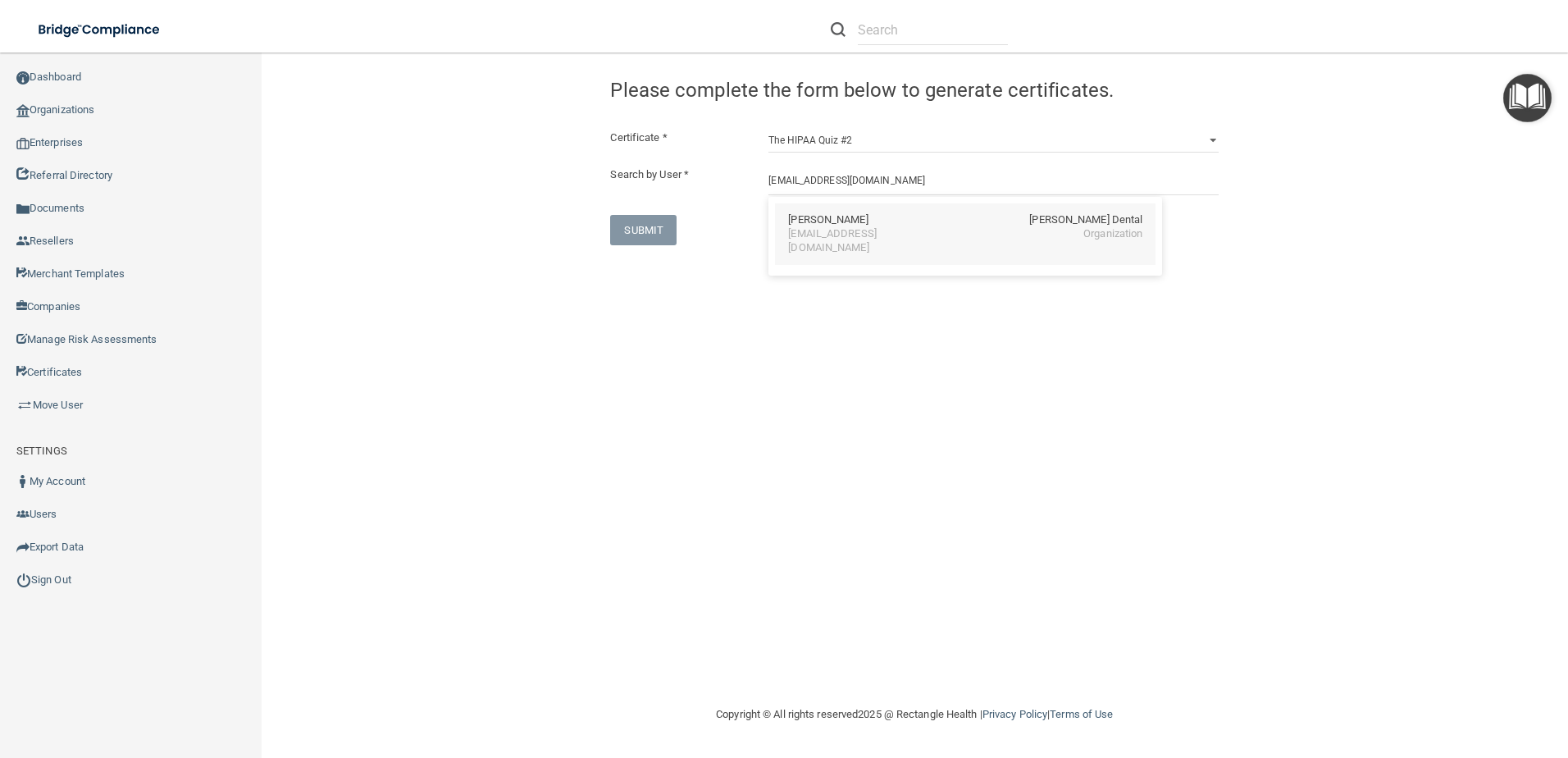
click at [919, 214] on div "Justin Ellis Hunter Ellis Dental" at bounding box center [965, 221] width 354 height 14
type input "Justin Ellis"
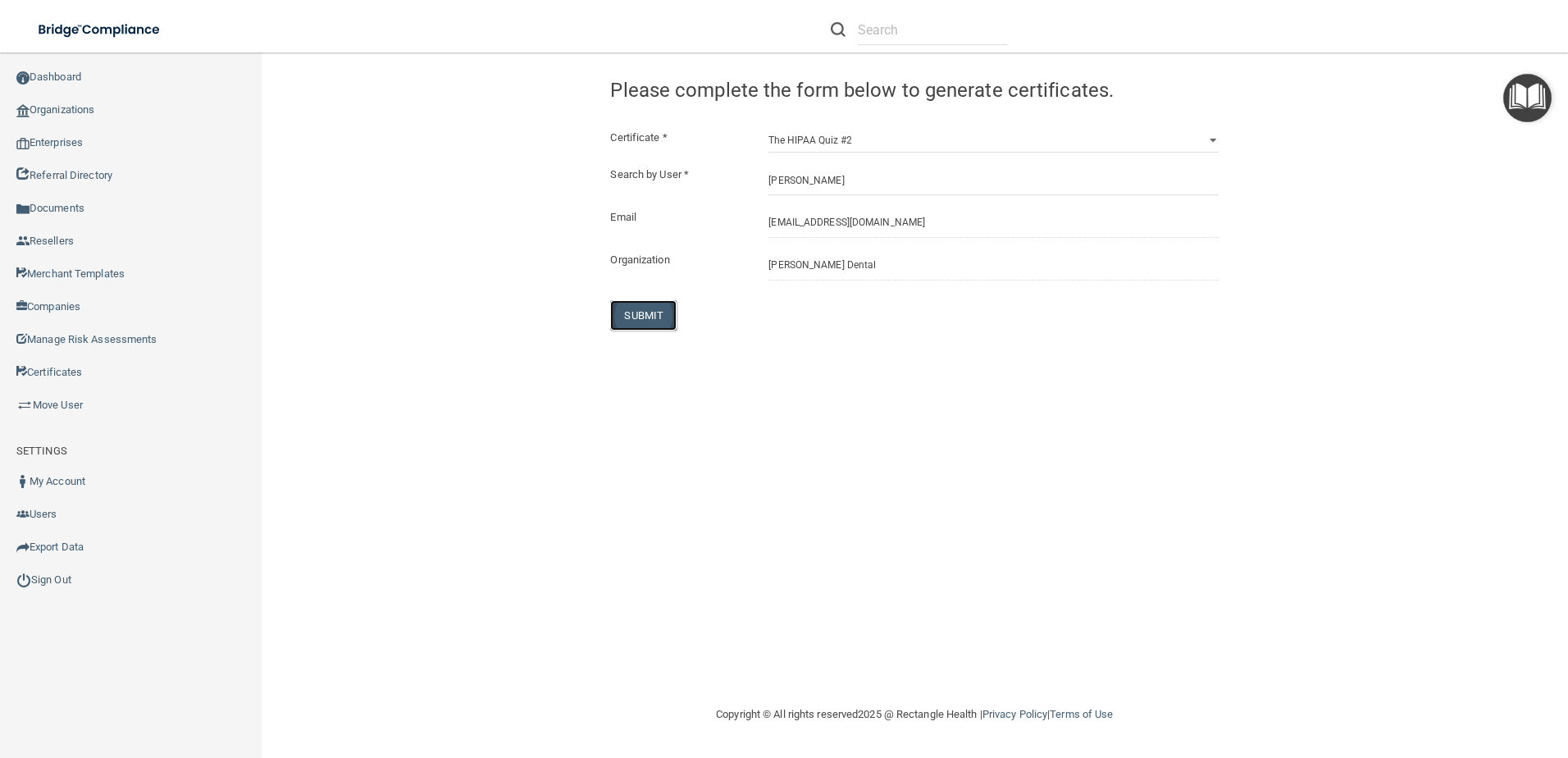
click at [648, 318] on button "SUBMIT" at bounding box center [643, 314] width 66 height 30
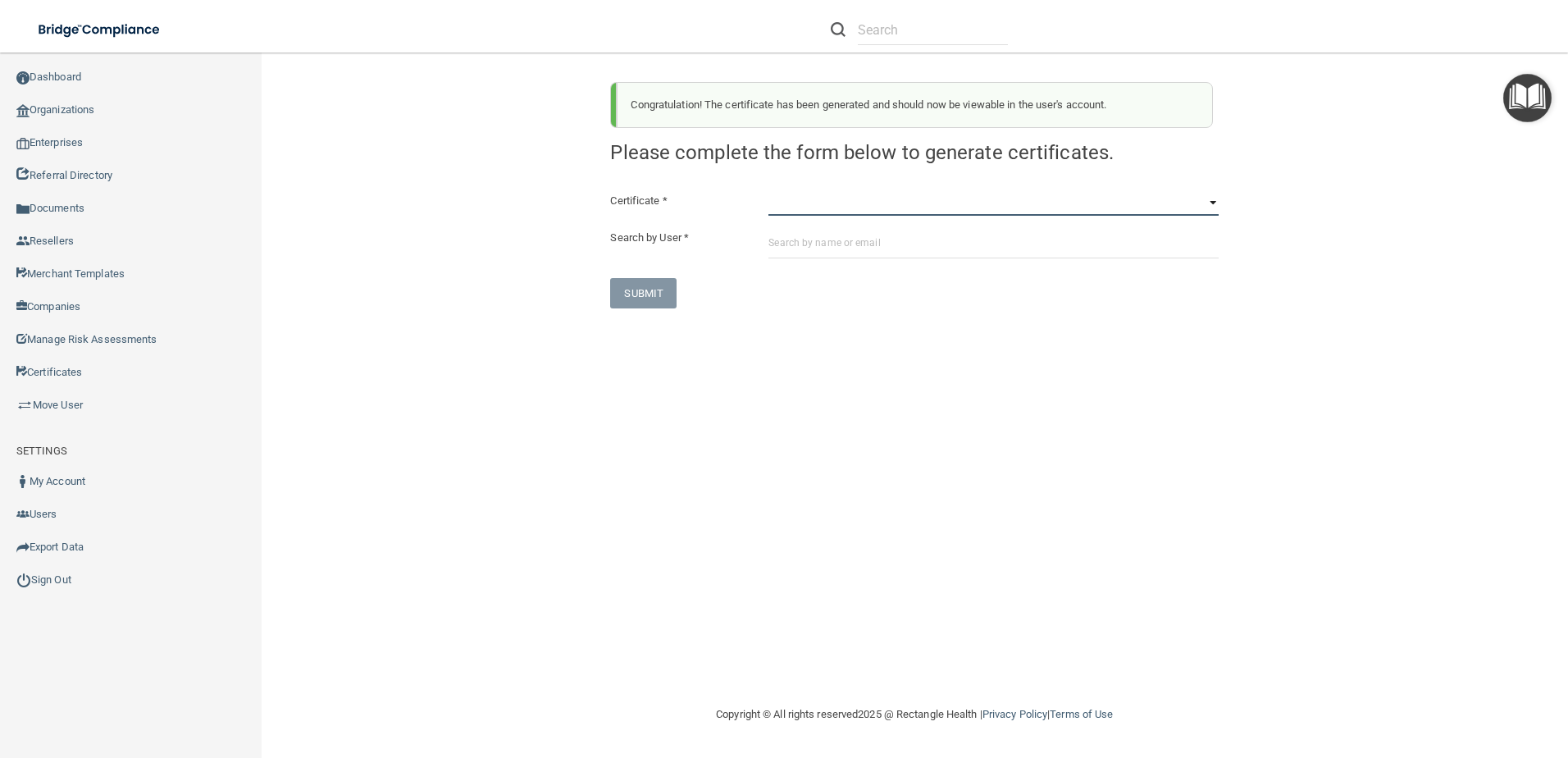
click at [818, 211] on select "HIPAA Officer Certification Training OSHA Bloodborne Pathogens OSHA COVID-19 Pr…" at bounding box center [993, 203] width 451 height 25
select select "5"
click at [768, 191] on select "HIPAA Officer Certification Training OSHA Bloodborne Pathogens OSHA COVID-19 Pr…" at bounding box center [993, 203] width 451 height 25
click at [817, 252] on input "text" at bounding box center [993, 243] width 451 height 30
paste input "merriannfarmer@yahoo.com"
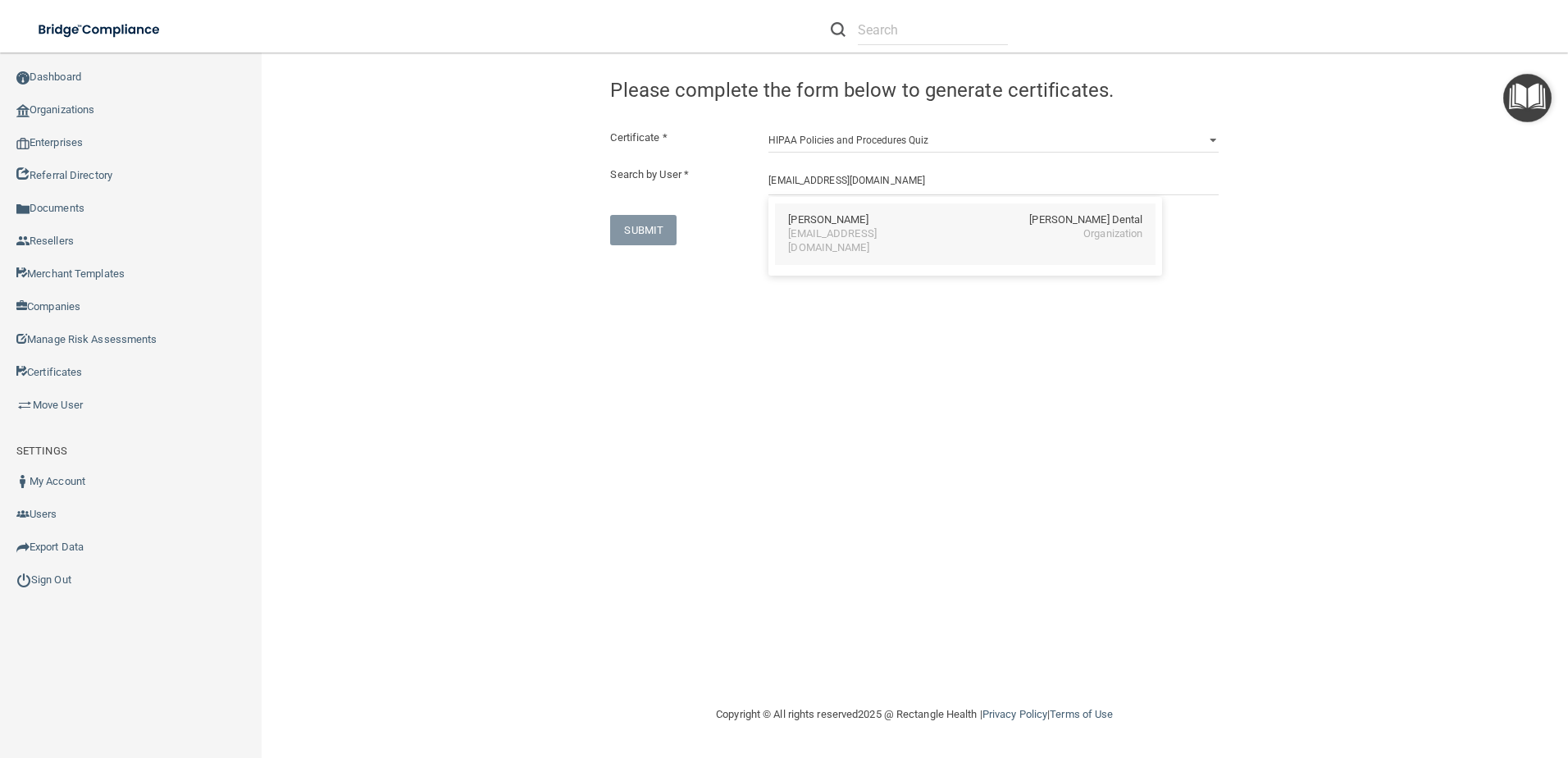
click at [859, 230] on div "merriannfarmer@yahoo.com" at bounding box center [859, 241] width 142 height 28
type input "MerriAnn Farmer"
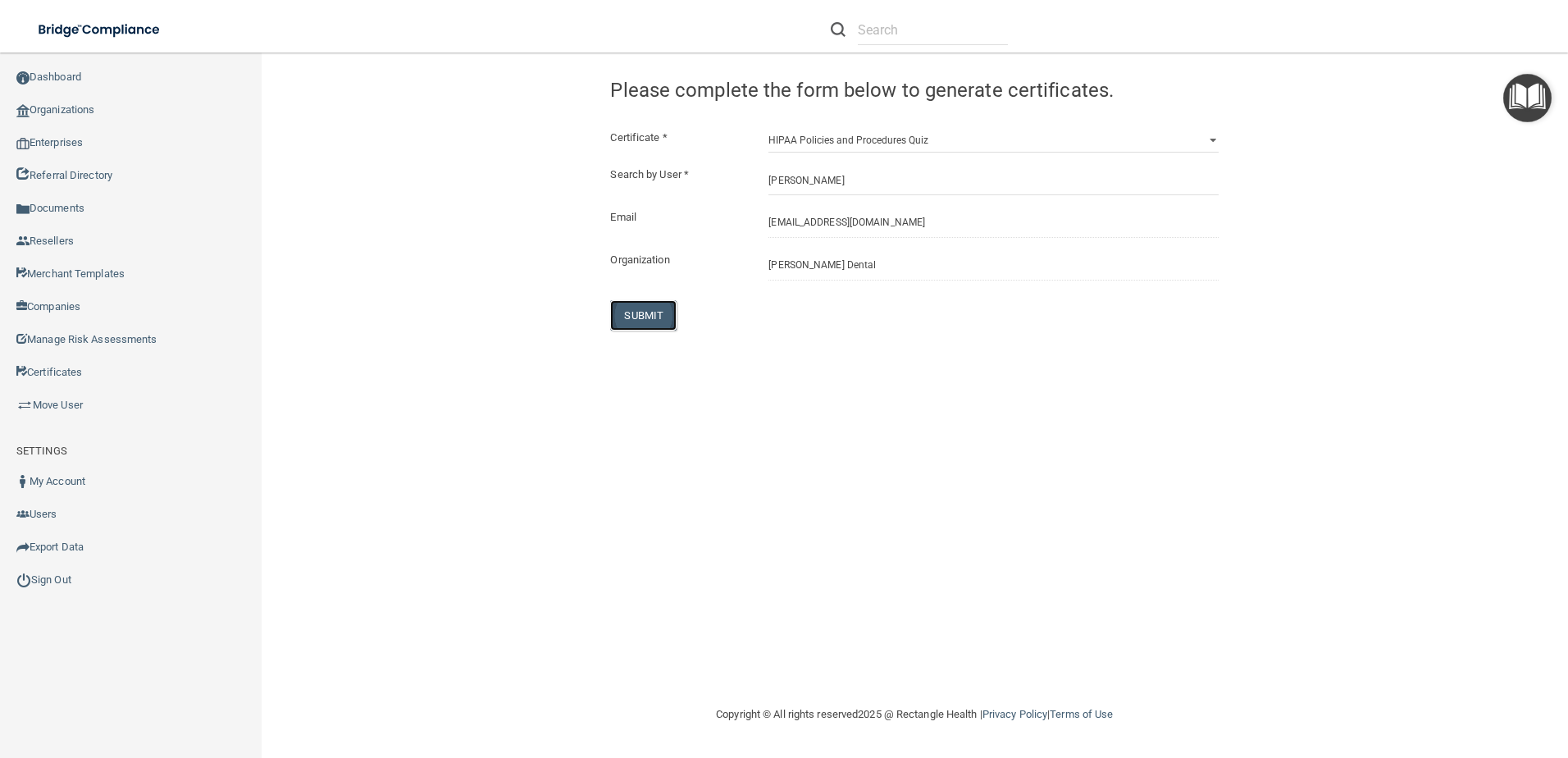
click at [644, 310] on button "SUBMIT" at bounding box center [643, 314] width 66 height 30
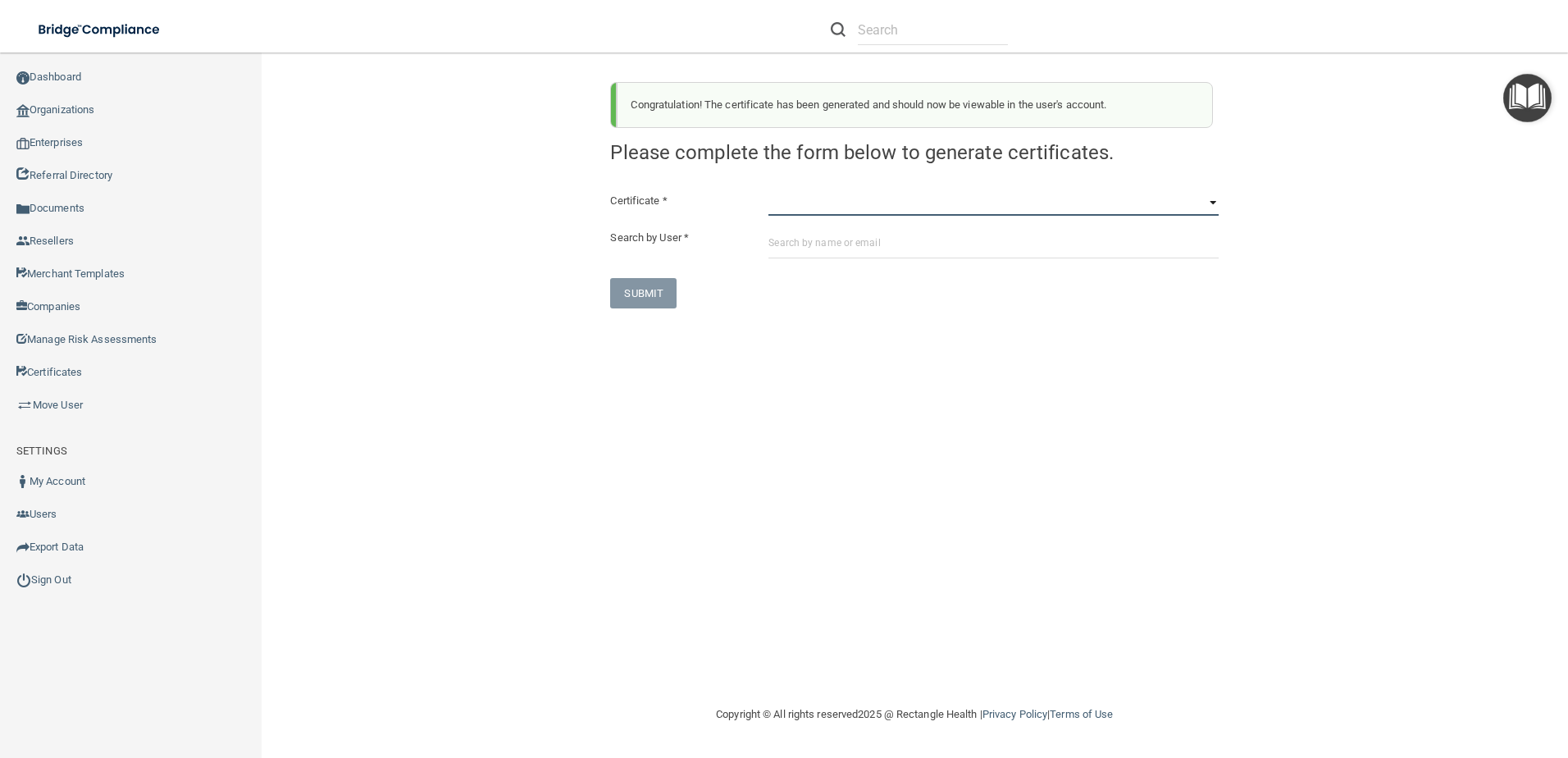
click at [893, 214] on select "HIPAA Officer Certification Training OSHA Bloodborne Pathogens OSHA COVID-19 Pr…" at bounding box center [993, 203] width 451 height 25
select select "6"
click at [768, 191] on select "HIPAA Officer Certification Training OSHA Bloodborne Pathogens OSHA COVID-19 Pr…" at bounding box center [993, 203] width 451 height 25
click at [833, 233] on input "text" at bounding box center [993, 243] width 451 height 30
paste input "merriannfarmer@yahoo.com"
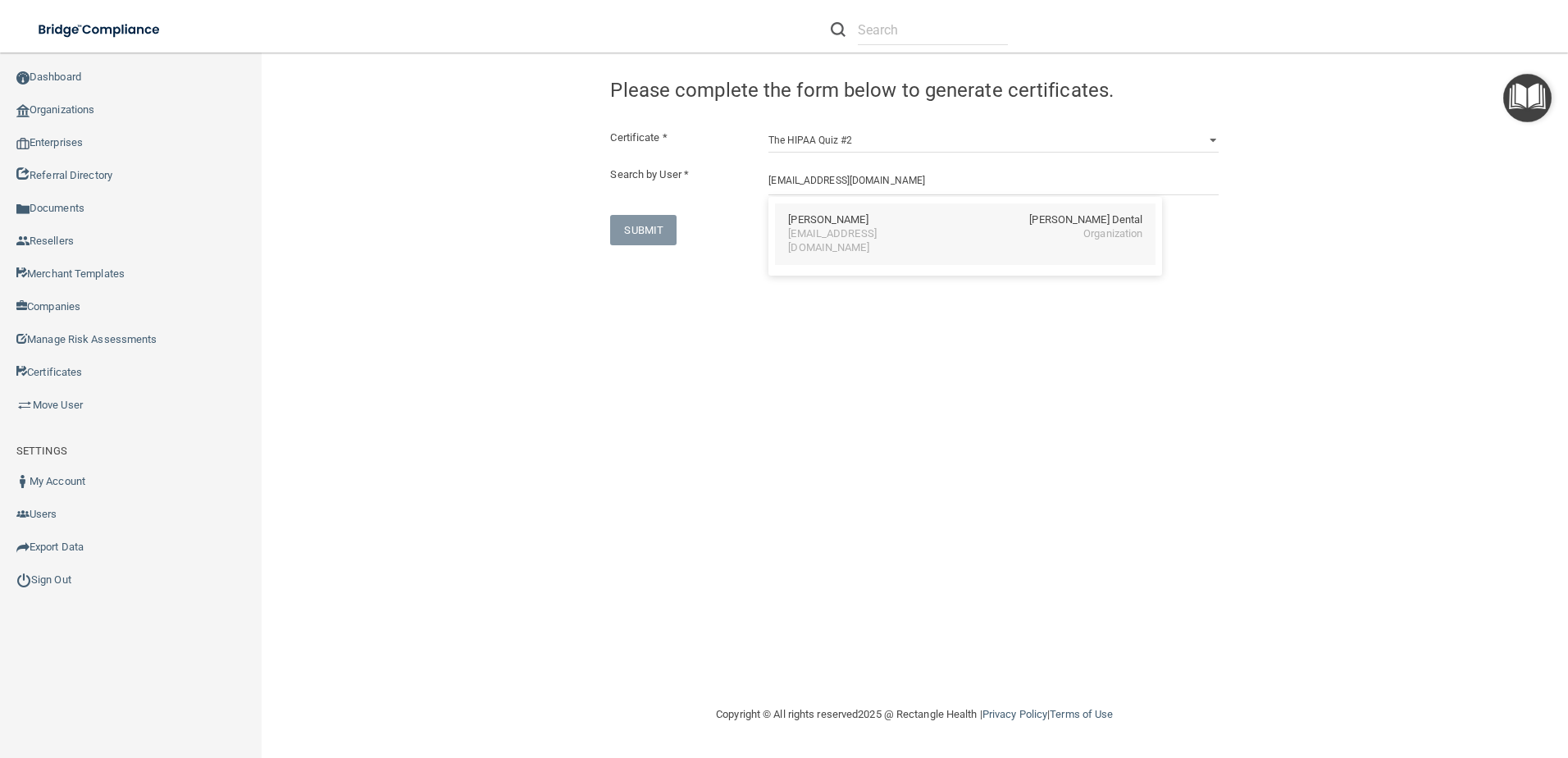
click at [826, 246] on div "MerriAnn Farmer Hunter Ellis Dental merriannfarmer@yahoo.com Organization" at bounding box center [966, 233] width 381 height 61
type input "MerriAnn Farmer"
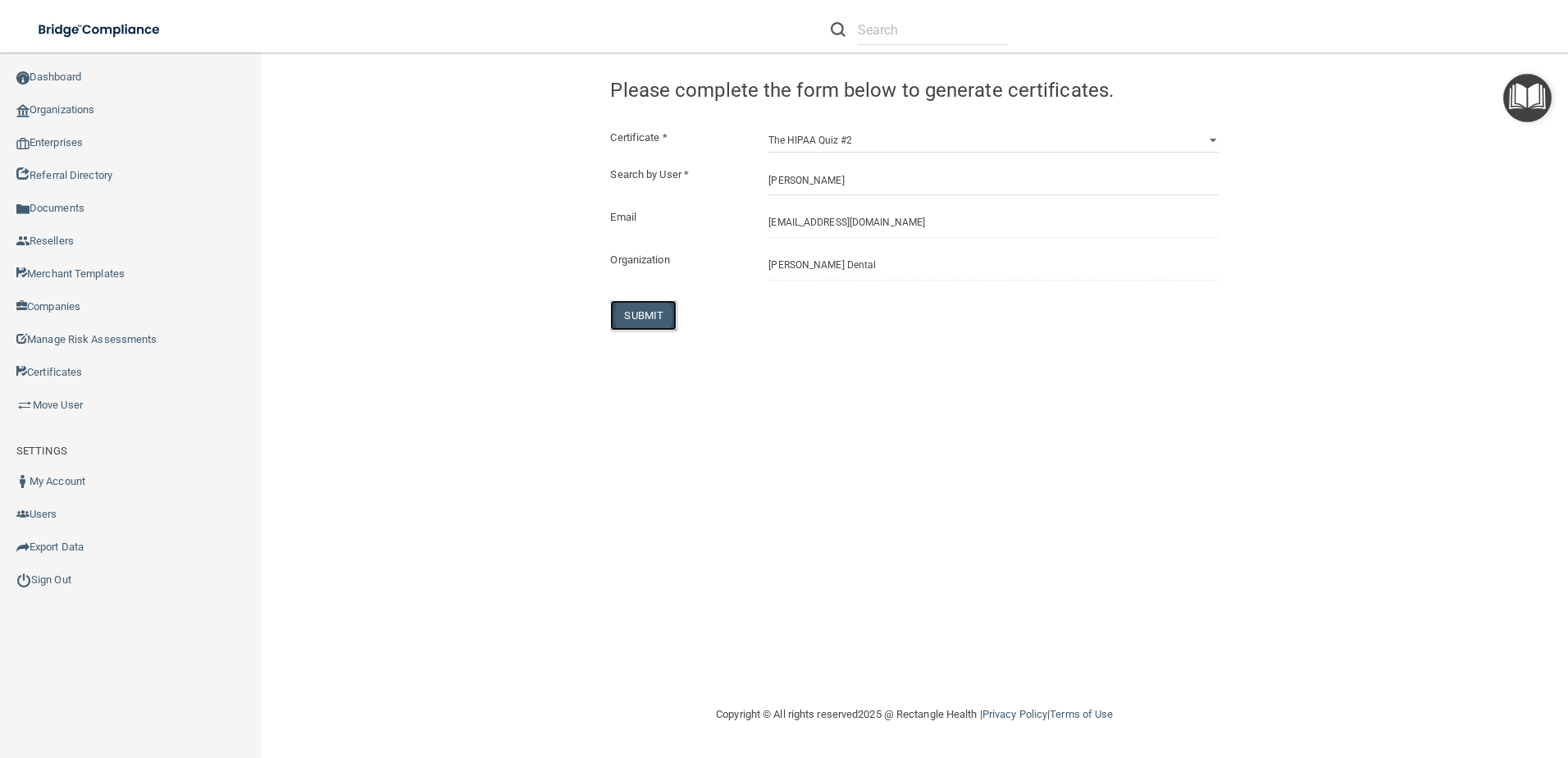
click at [654, 301] on button "SUBMIT" at bounding box center [643, 314] width 66 height 30
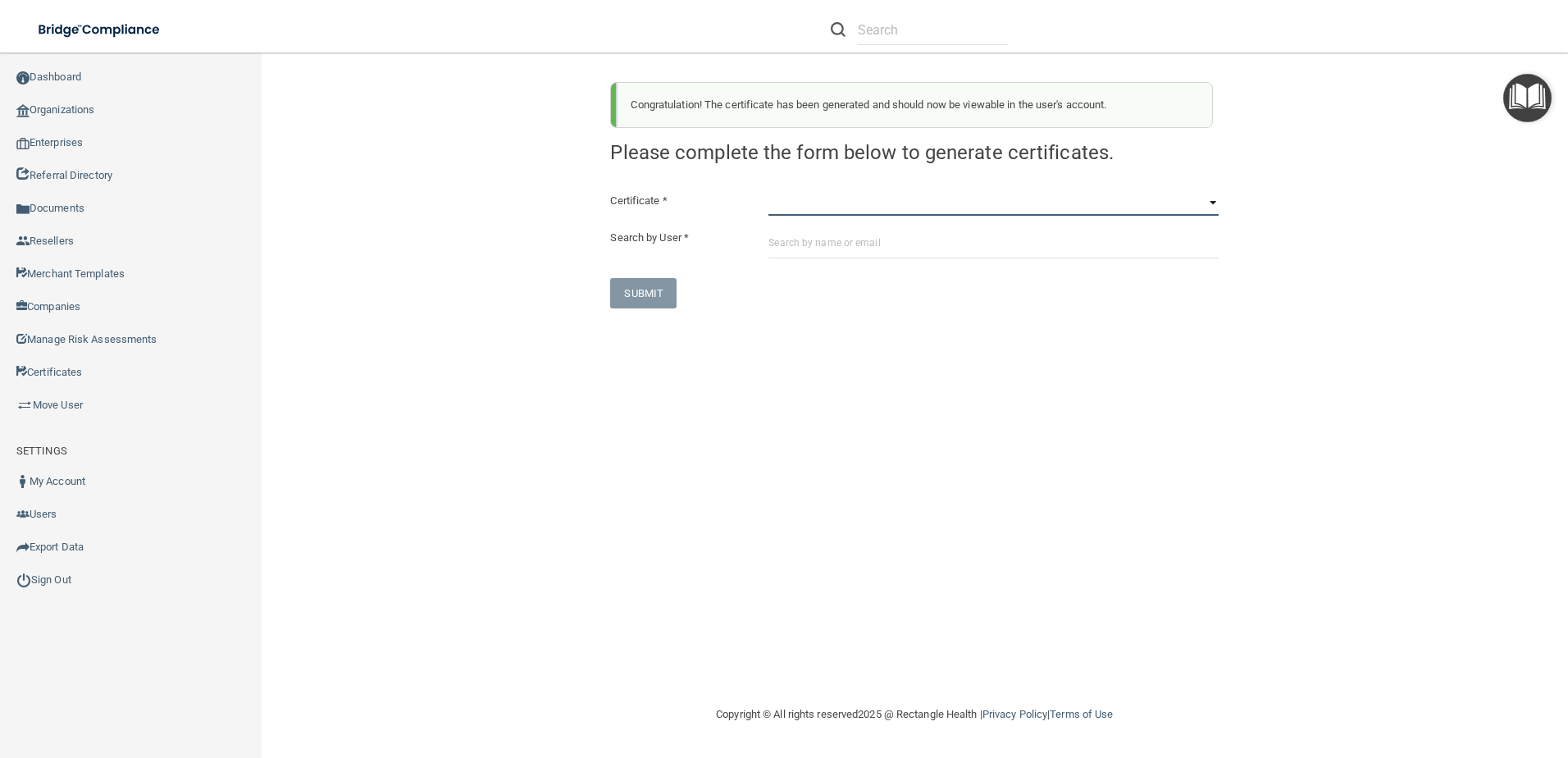
click at [1027, 210] on select "HIPAA Officer Certification Training OSHA Bloodborne Pathogens OSHA COVID-19 Pr…" at bounding box center [993, 203] width 451 height 25
select select "5"
click at [768, 191] on select "HIPAA Officer Certification Training OSHA Bloodborne Pathogens OSHA COVID-19 Pr…" at bounding box center [993, 203] width 451 height 25
click at [802, 243] on input "text" at bounding box center [993, 243] width 451 height 30
click at [993, 251] on input "text" at bounding box center [993, 243] width 451 height 30
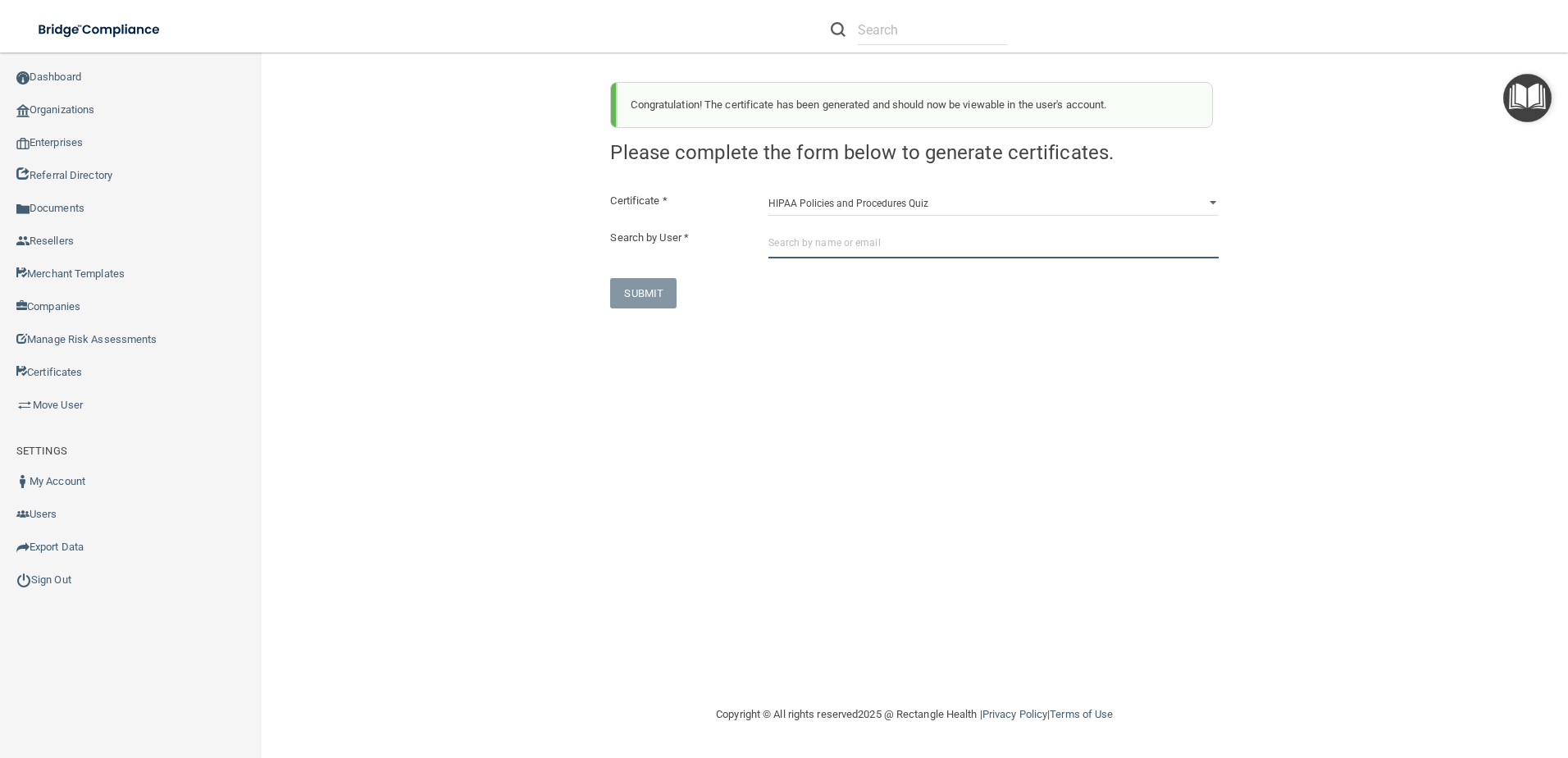
paste input "bethfuqua2@gmail.com"
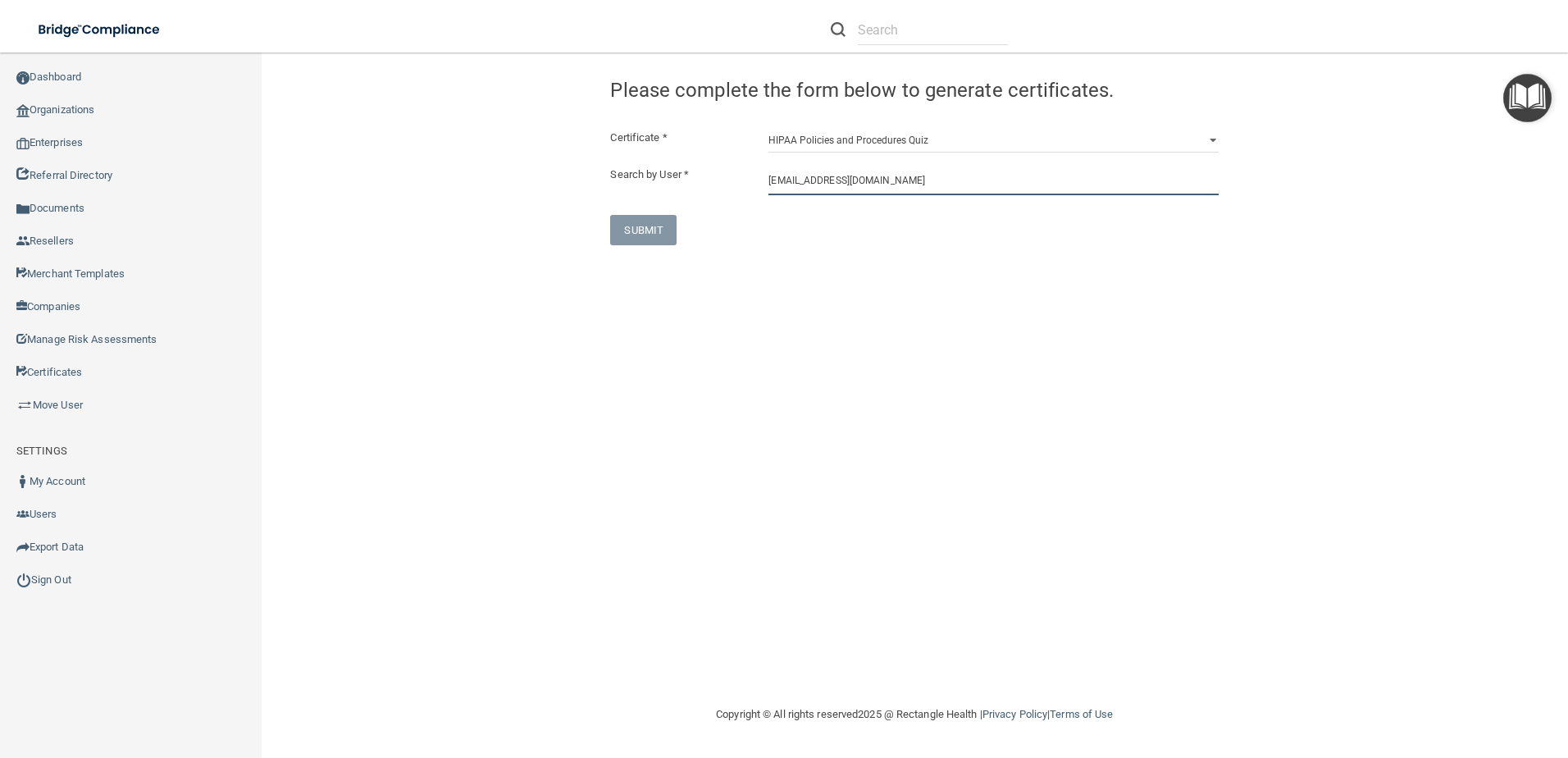
click at [900, 180] on input "bethfuqua2@gmail.com" at bounding box center [993, 179] width 451 height 30
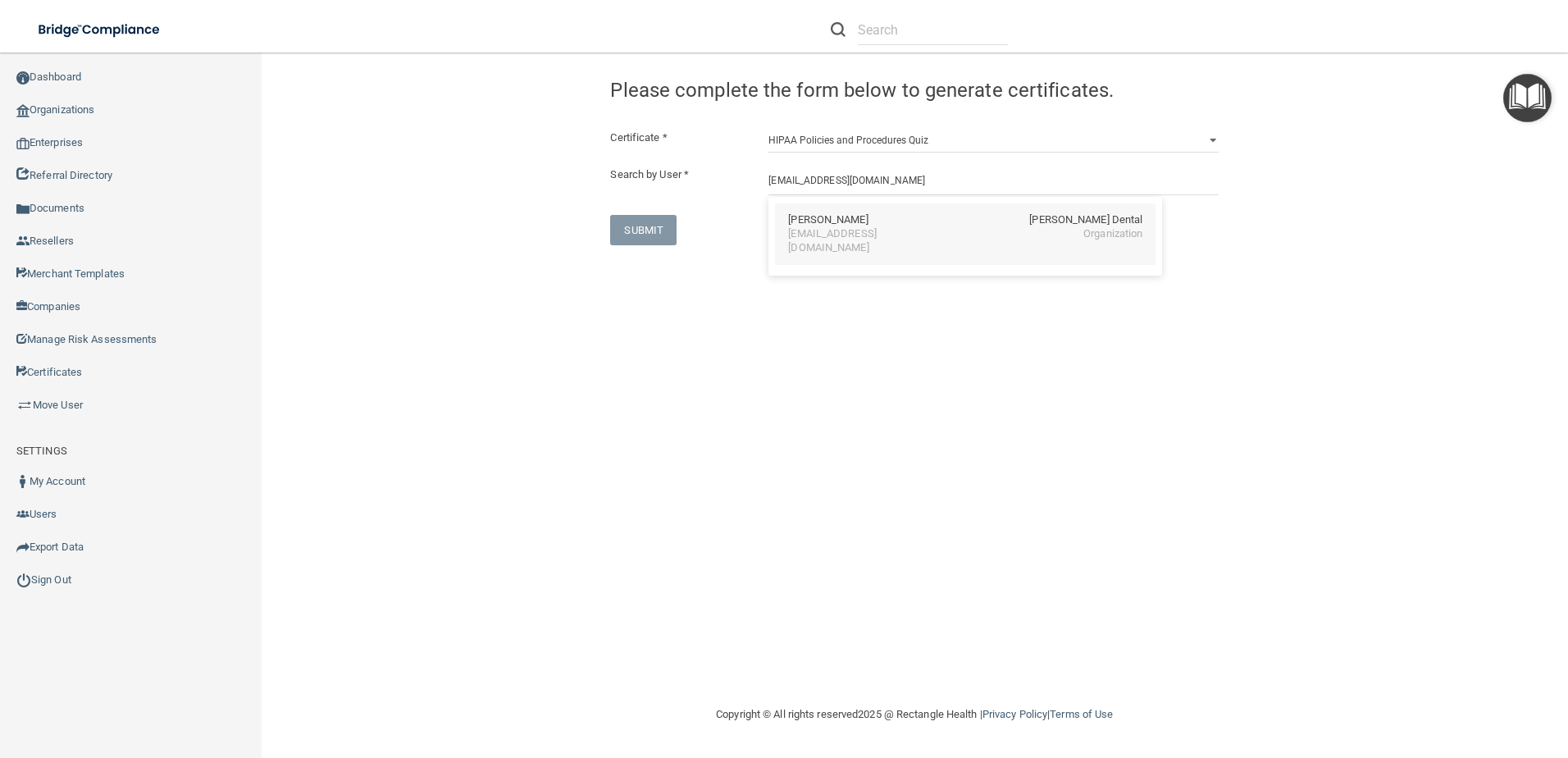
click at [890, 216] on div "Beth Fuqua Hunter Ellis Dental" at bounding box center [965, 221] width 354 height 14
type input "Beth Fuqua"
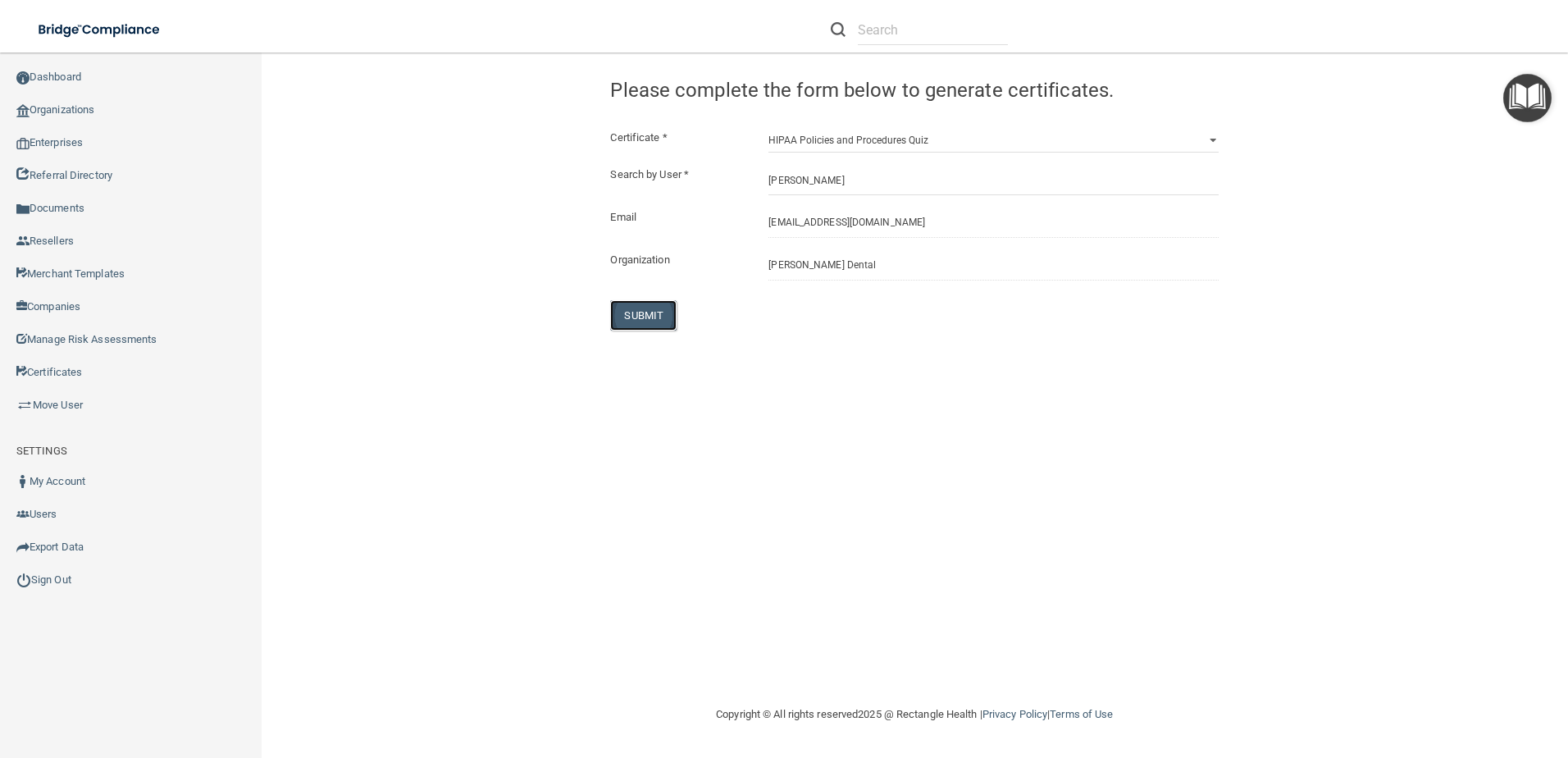
click at [644, 316] on button "SUBMIT" at bounding box center [643, 314] width 66 height 30
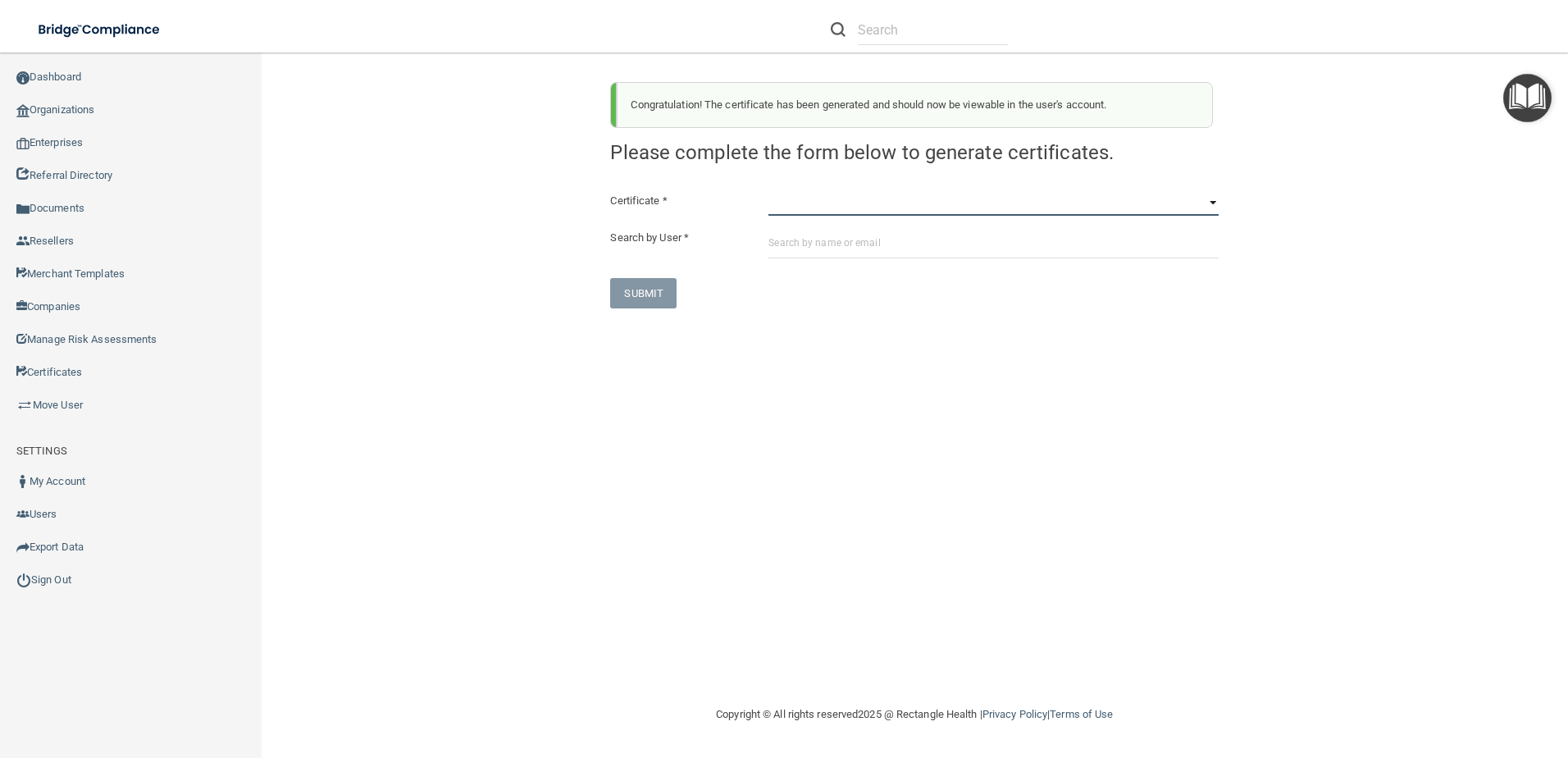
click at [852, 208] on select "HIPAA Officer Certification Training OSHA Bloodborne Pathogens OSHA COVID-19 Pr…" at bounding box center [993, 203] width 451 height 25
select select "6"
click at [768, 191] on select "HIPAA Officer Certification Training OSHA Bloodborne Pathogens OSHA COVID-19 Pr…" at bounding box center [993, 203] width 451 height 25
click at [806, 244] on input "text" at bounding box center [993, 243] width 451 height 30
paste input "bethfuqua2@gmail.com"
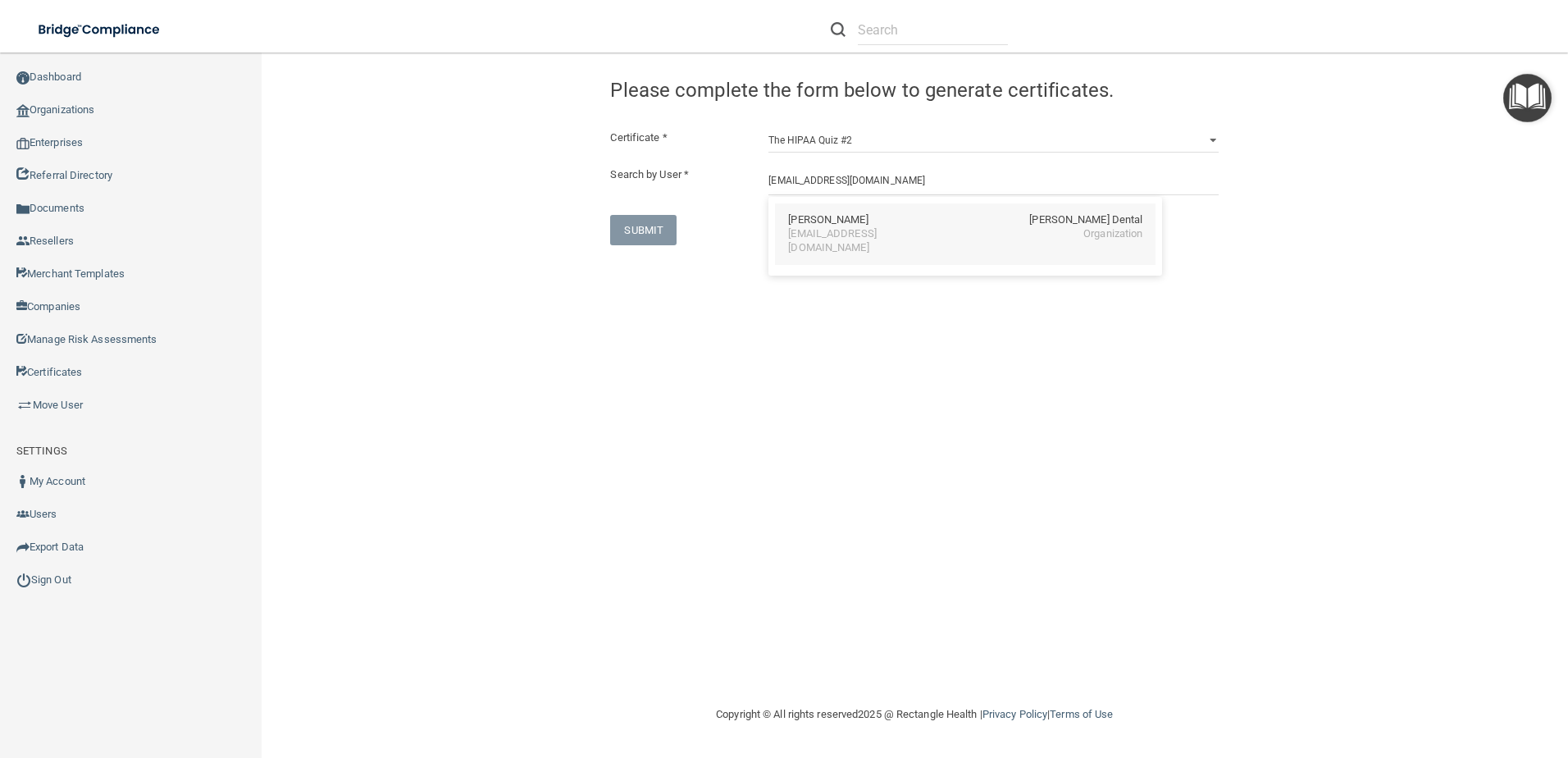
click at [912, 233] on div "bethfuqua2@gmail.com Organization" at bounding box center [965, 241] width 354 height 28
type input "Beth Fuqua"
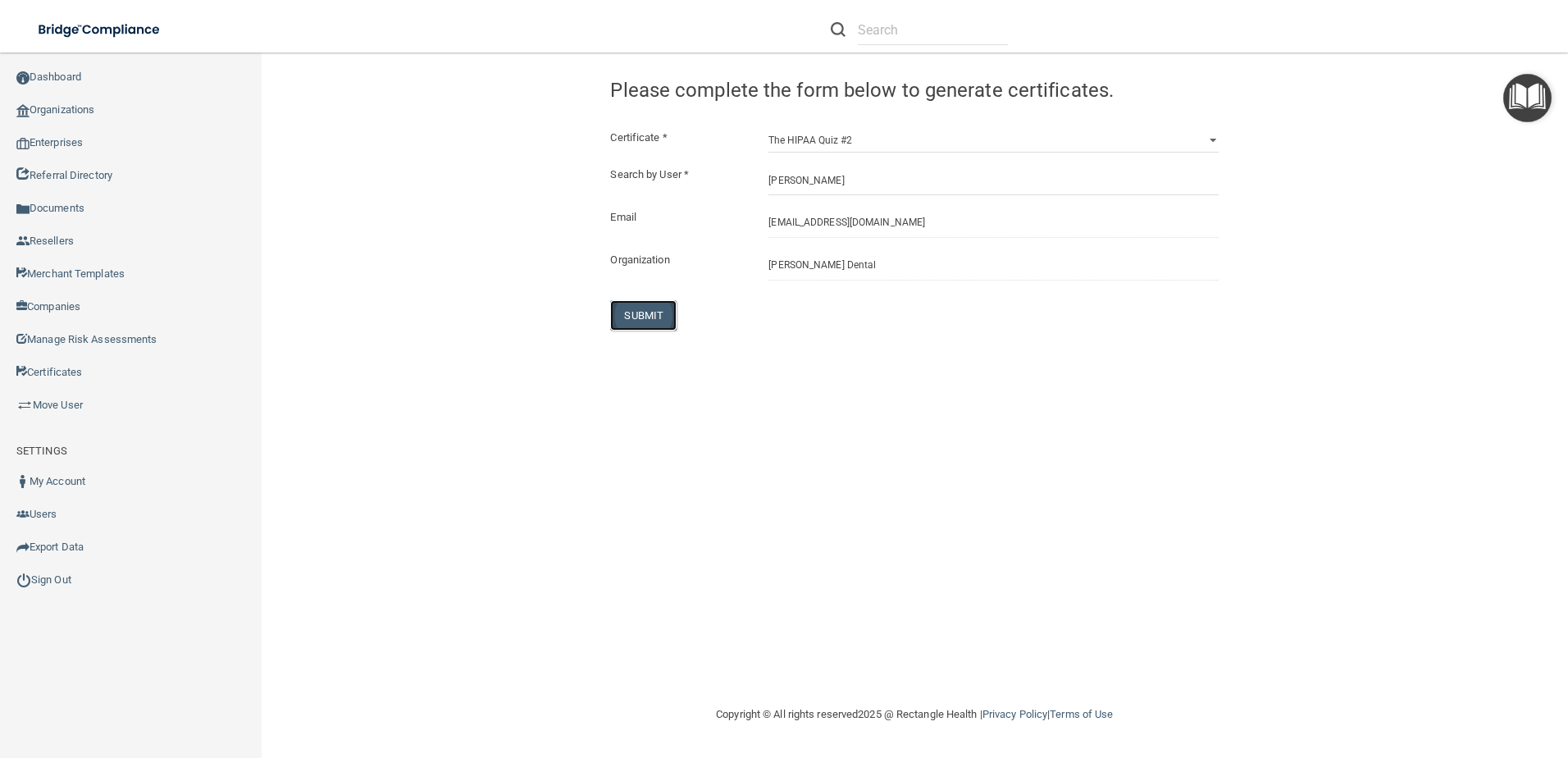
click at [667, 317] on button "SUBMIT" at bounding box center [643, 314] width 66 height 30
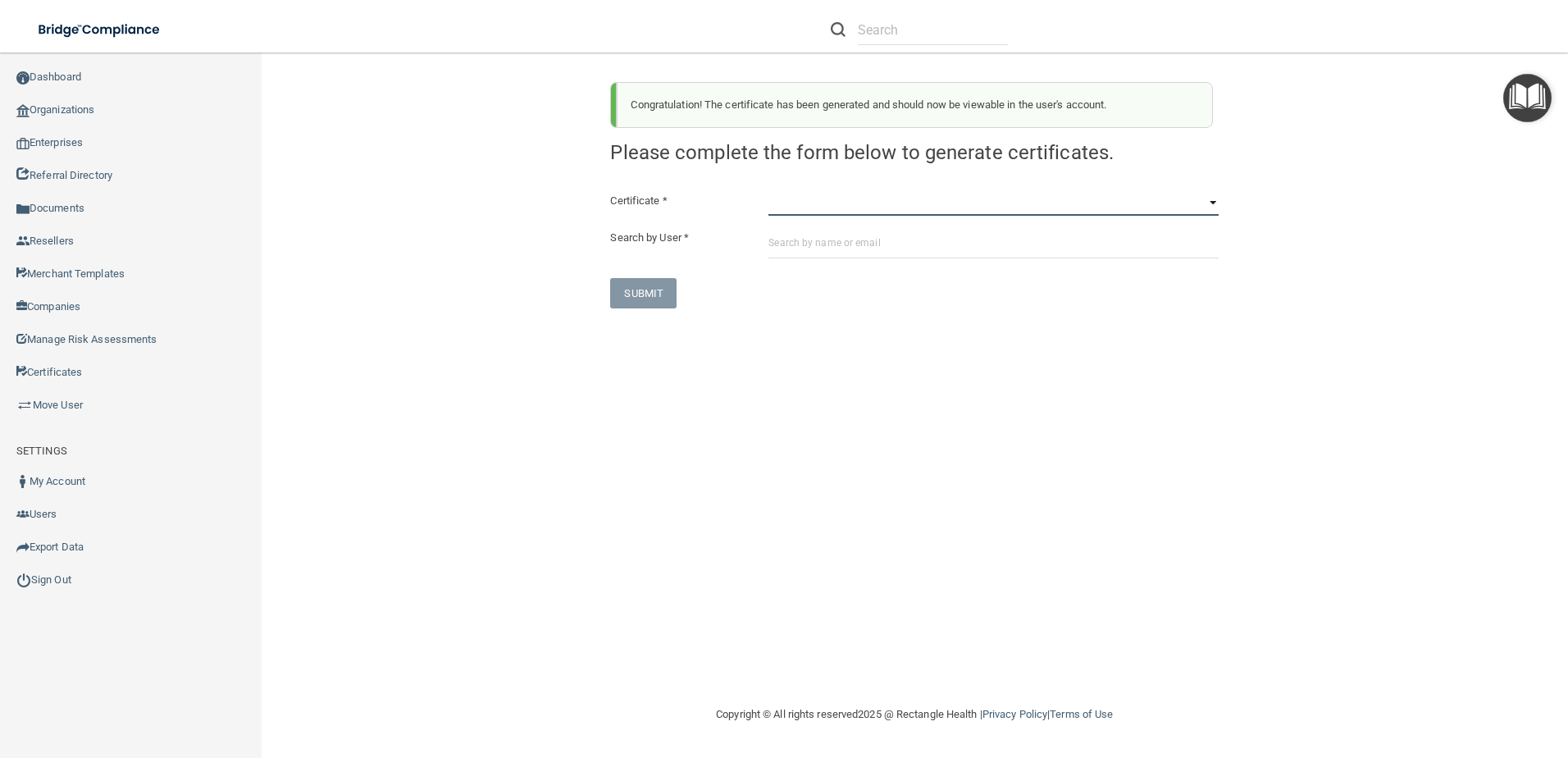
click at [882, 209] on select "HIPAA Officer Certification Training OSHA Bloodborne Pathogens OSHA COVID-19 Pr…" at bounding box center [993, 203] width 451 height 25
select select "5"
click at [768, 191] on select "HIPAA Officer Certification Training OSHA Bloodborne Pathogens OSHA COVID-19 Pr…" at bounding box center [993, 203] width 451 height 25
click at [844, 243] on input "text" at bounding box center [993, 243] width 451 height 30
paste input "coxashn@yahoo.com"
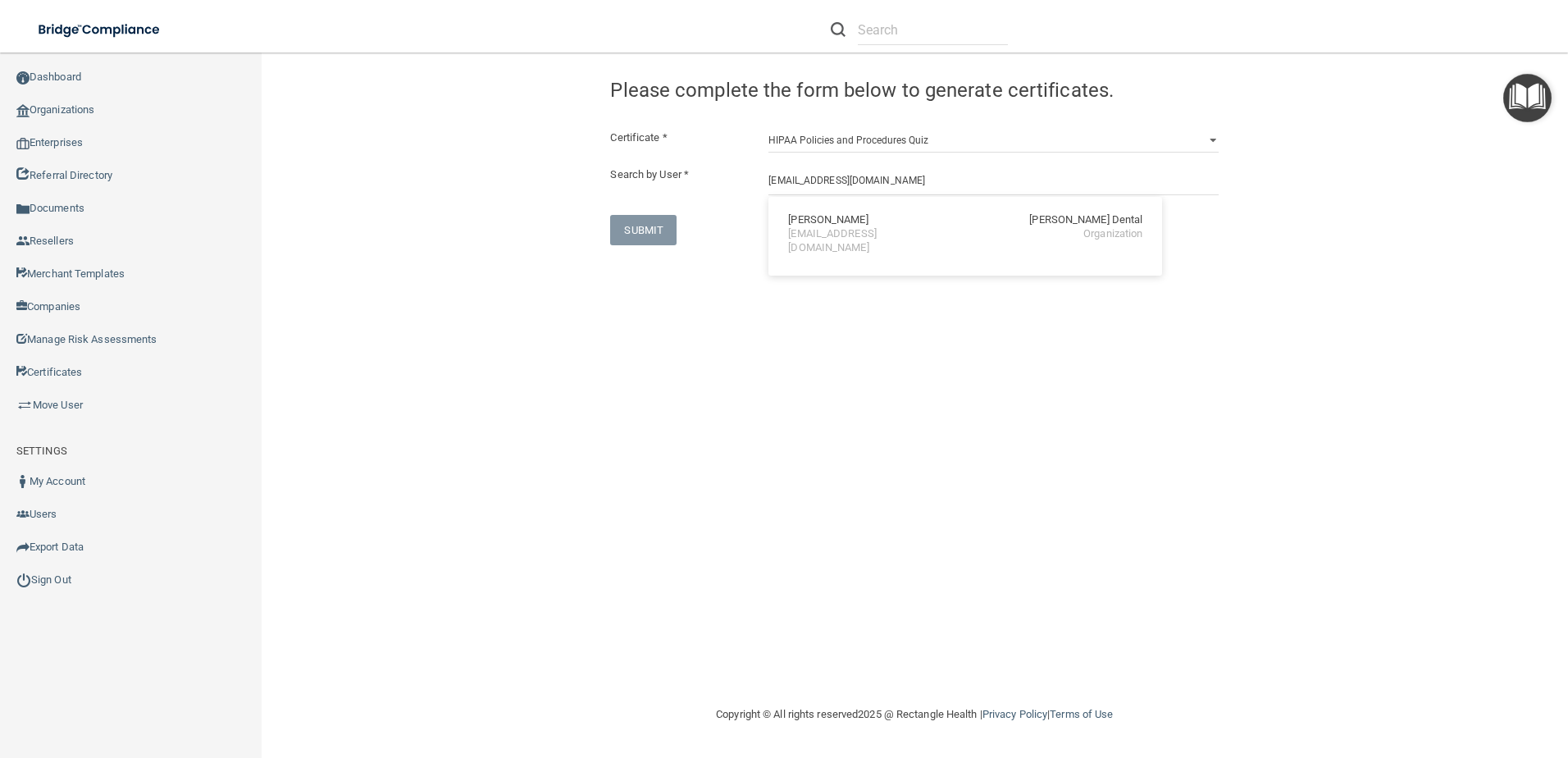
click at [838, 256] on div "Ashley Fusner Hunter Ellis Dental coxashn@yahoo.com Organization" at bounding box center [965, 236] width 394 height 78
click at [840, 250] on div "Congratulation! The certificate has been generated and should now be viewable i…" at bounding box center [915, 378] width 1241 height 619
click at [882, 171] on input "coxashn@yahoo.com" at bounding box center [993, 179] width 451 height 30
click at [897, 227] on div "Ashley Fusner Hunter Ellis Dental" at bounding box center [965, 221] width 354 height 14
type input "Ashley Fusner"
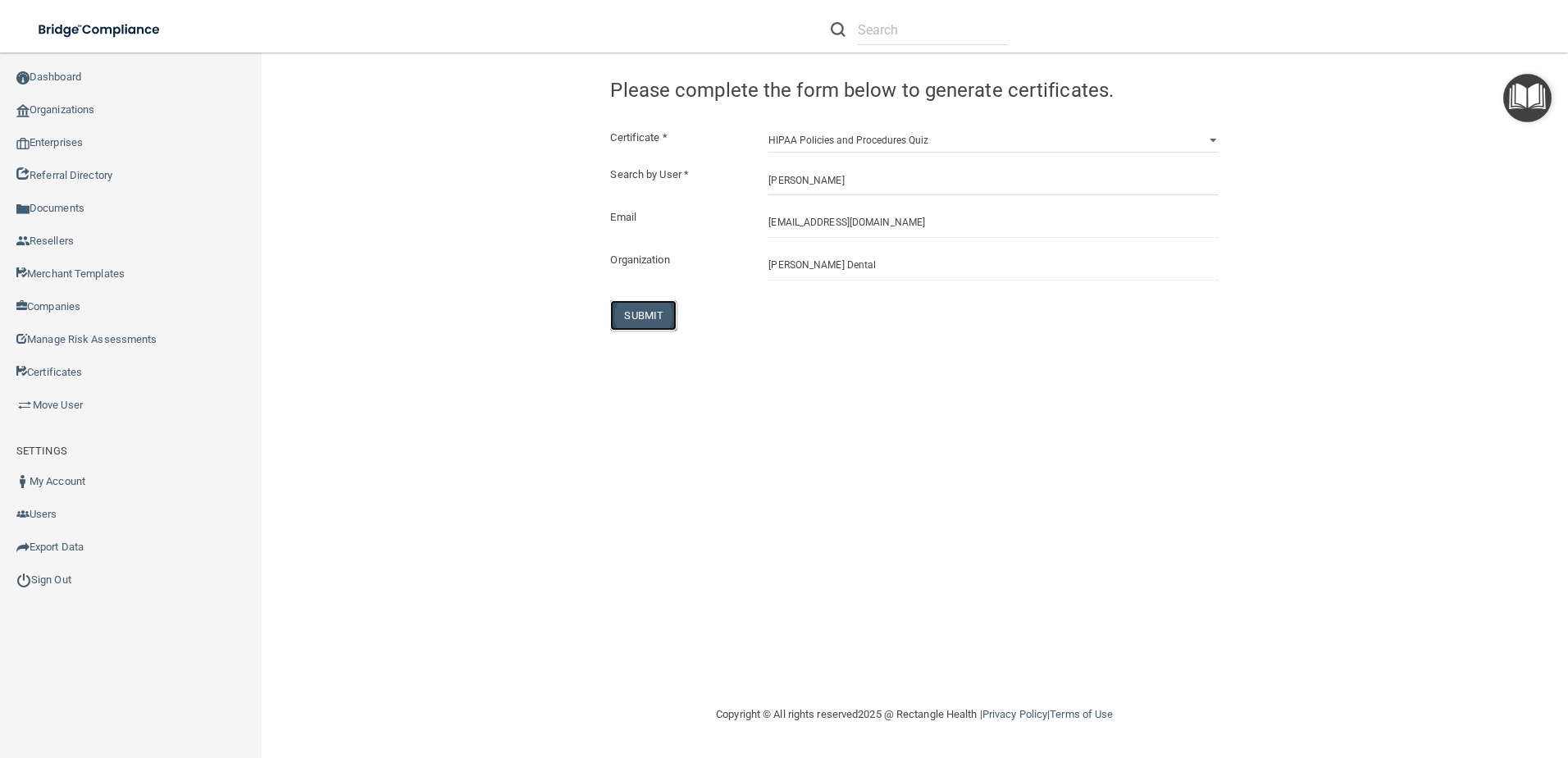
click at [664, 320] on button "SUBMIT" at bounding box center [643, 314] width 66 height 30
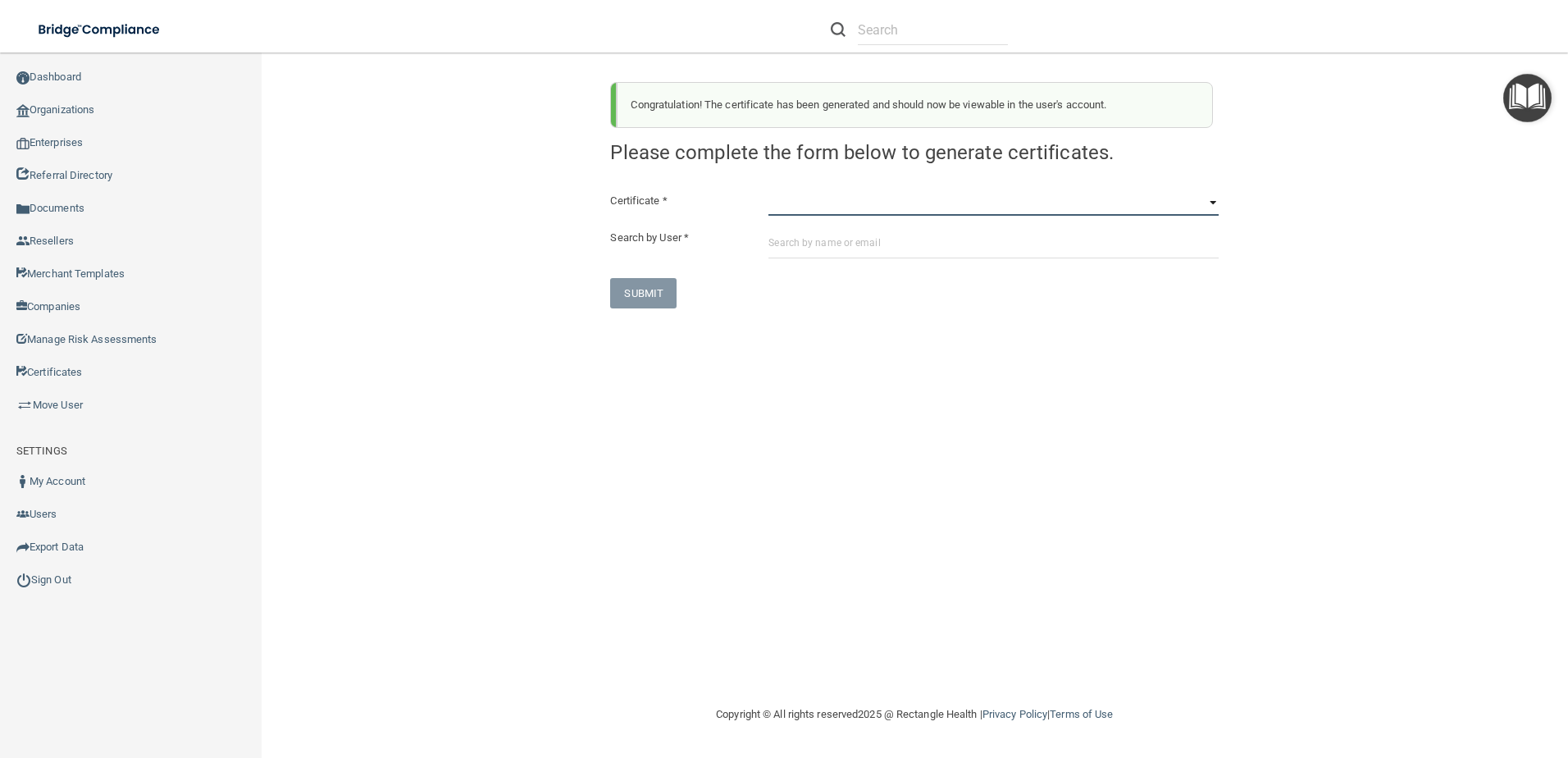
click at [912, 196] on select "HIPAA Officer Certification Training OSHA Bloodborne Pathogens OSHA COVID-19 Pr…" at bounding box center [993, 203] width 451 height 25
select select "6"
click at [768, 191] on select "HIPAA Officer Certification Training OSHA Bloodborne Pathogens OSHA COVID-19 Pr…" at bounding box center [993, 203] width 451 height 25
click at [860, 259] on div "Certificate * HIPAA Officer Certification Training OSHA Bloodborne Pathogens OS…" at bounding box center [914, 250] width 608 height 117
click at [860, 245] on input "text" at bounding box center [993, 243] width 451 height 30
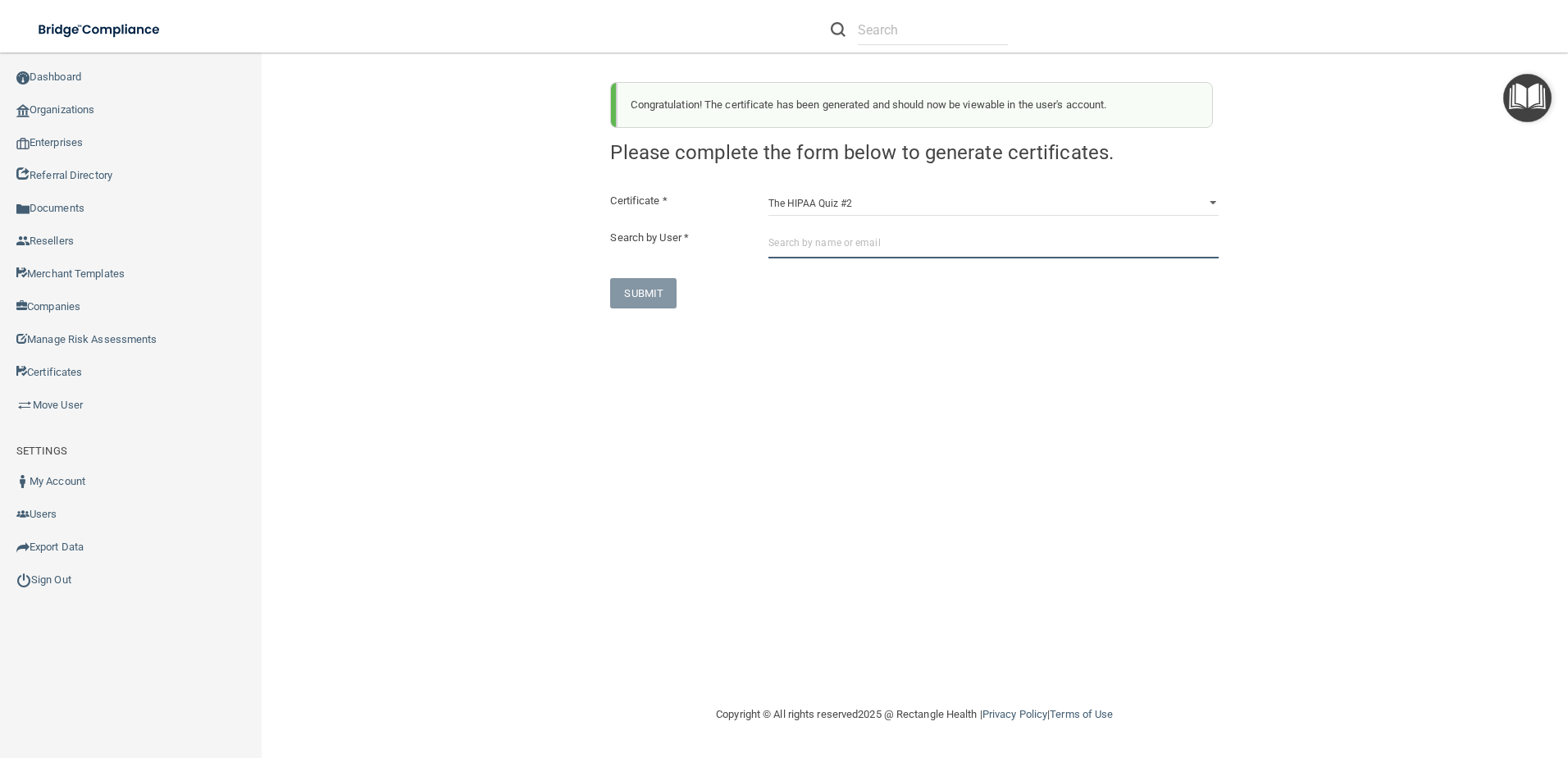
click at [842, 246] on input "text" at bounding box center [993, 243] width 451 height 30
paste input "coxashn@yahoo.com"
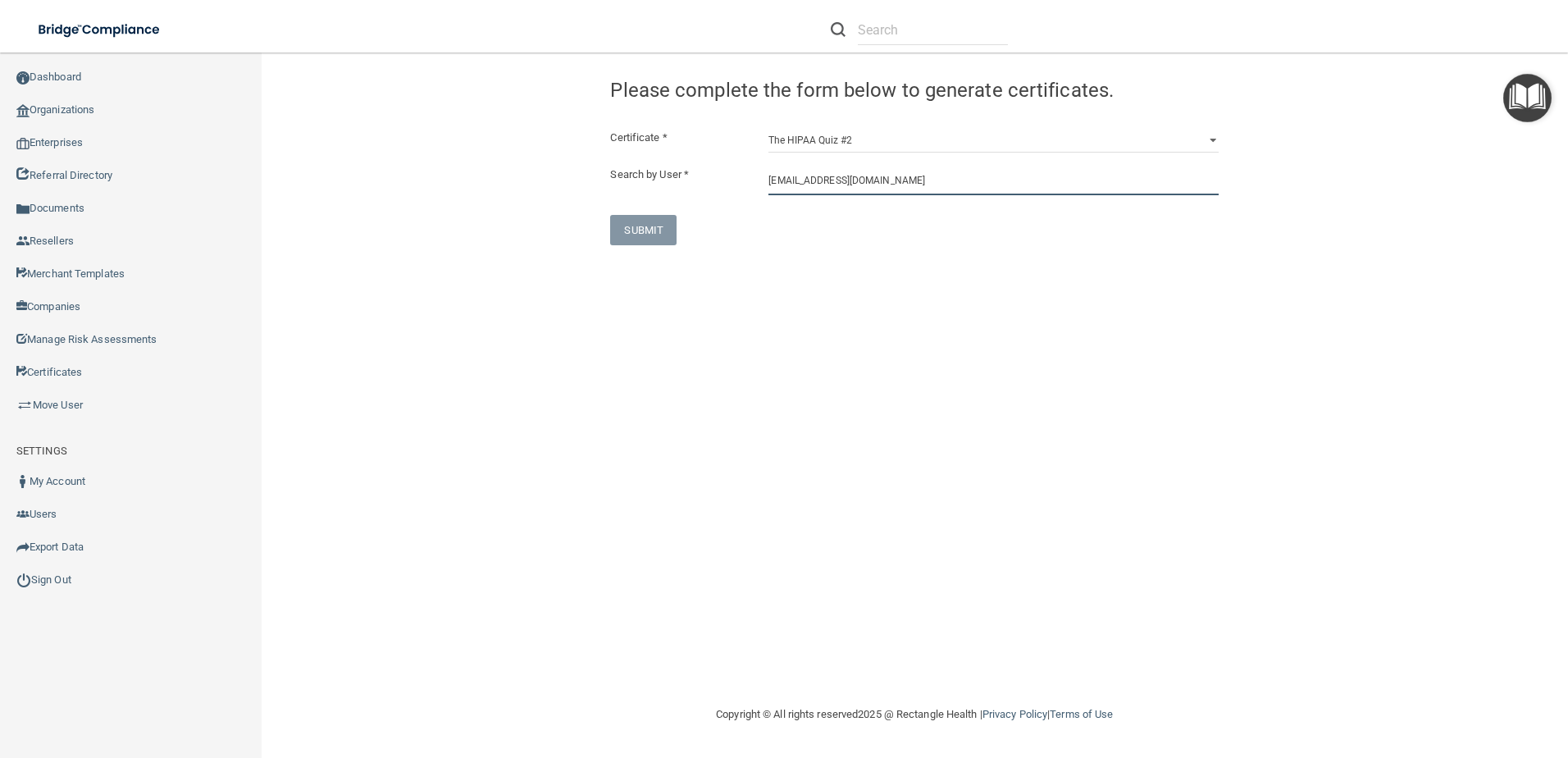
click at [900, 183] on input "coxashn@yahoo.com" at bounding box center [993, 179] width 451 height 30
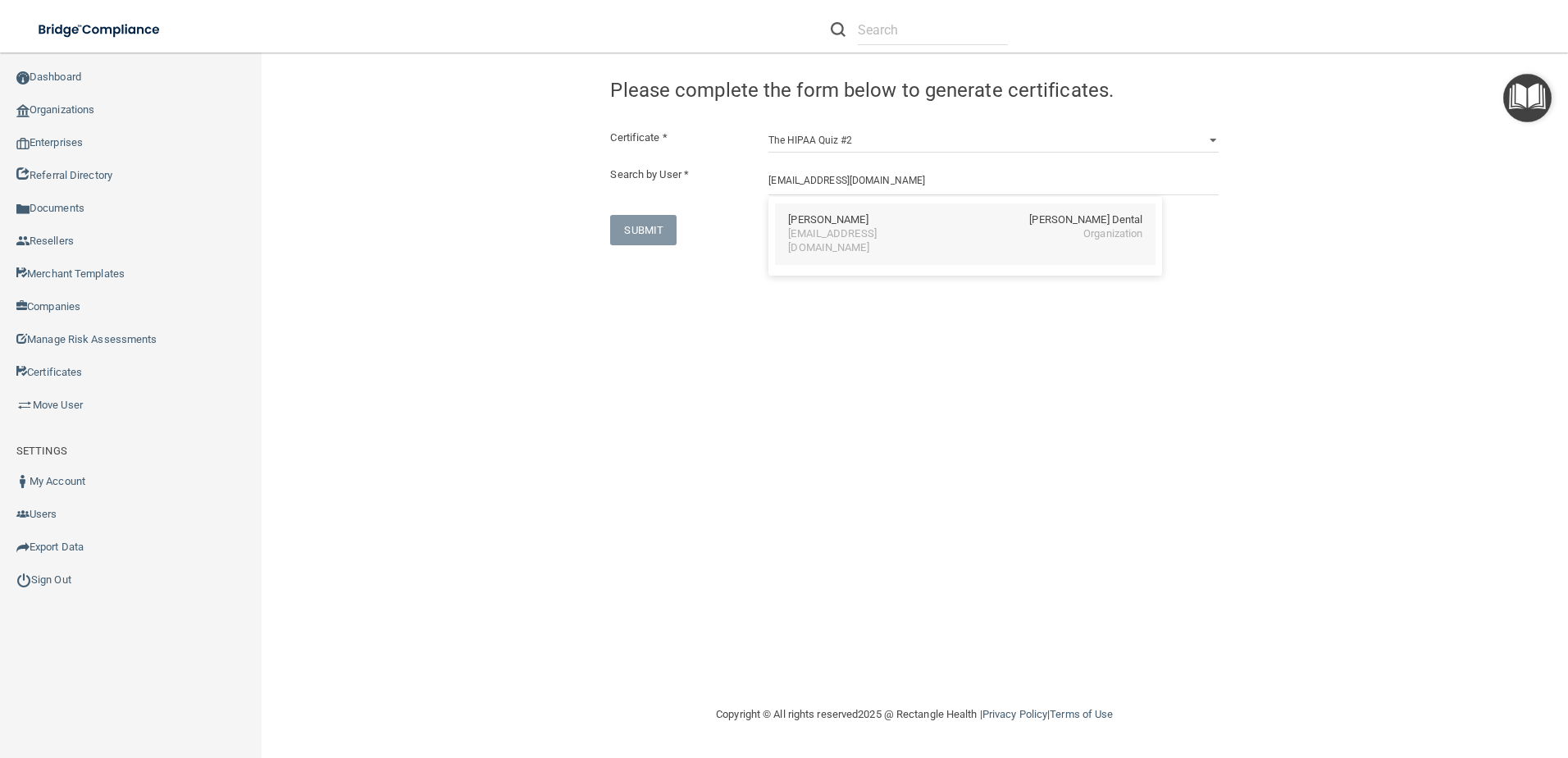
click at [910, 236] on div "coxashn@yahoo.com Organization" at bounding box center [965, 241] width 354 height 28
type input "Ashley Fusner"
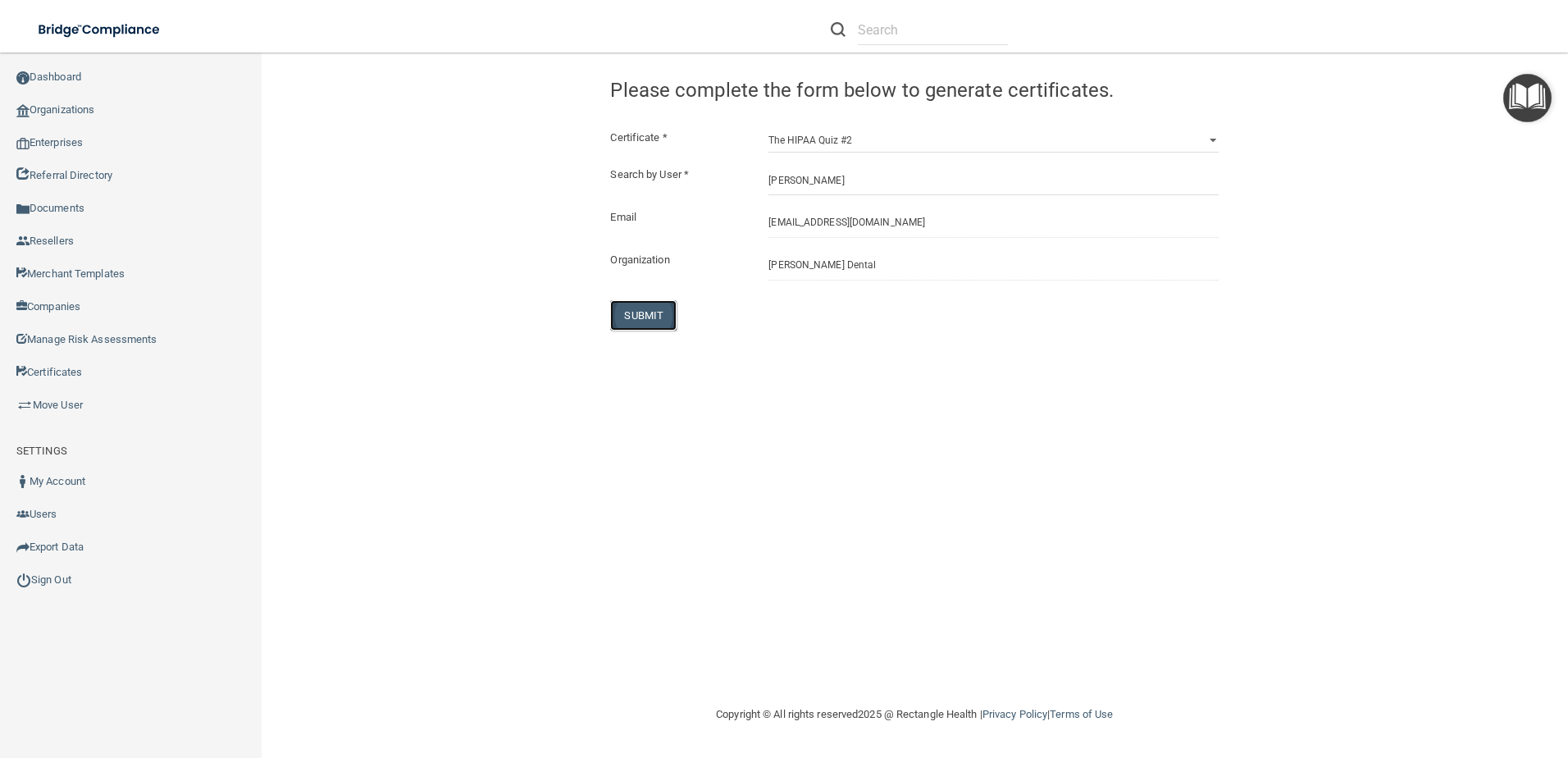
click at [658, 309] on button "SUBMIT" at bounding box center [643, 314] width 66 height 30
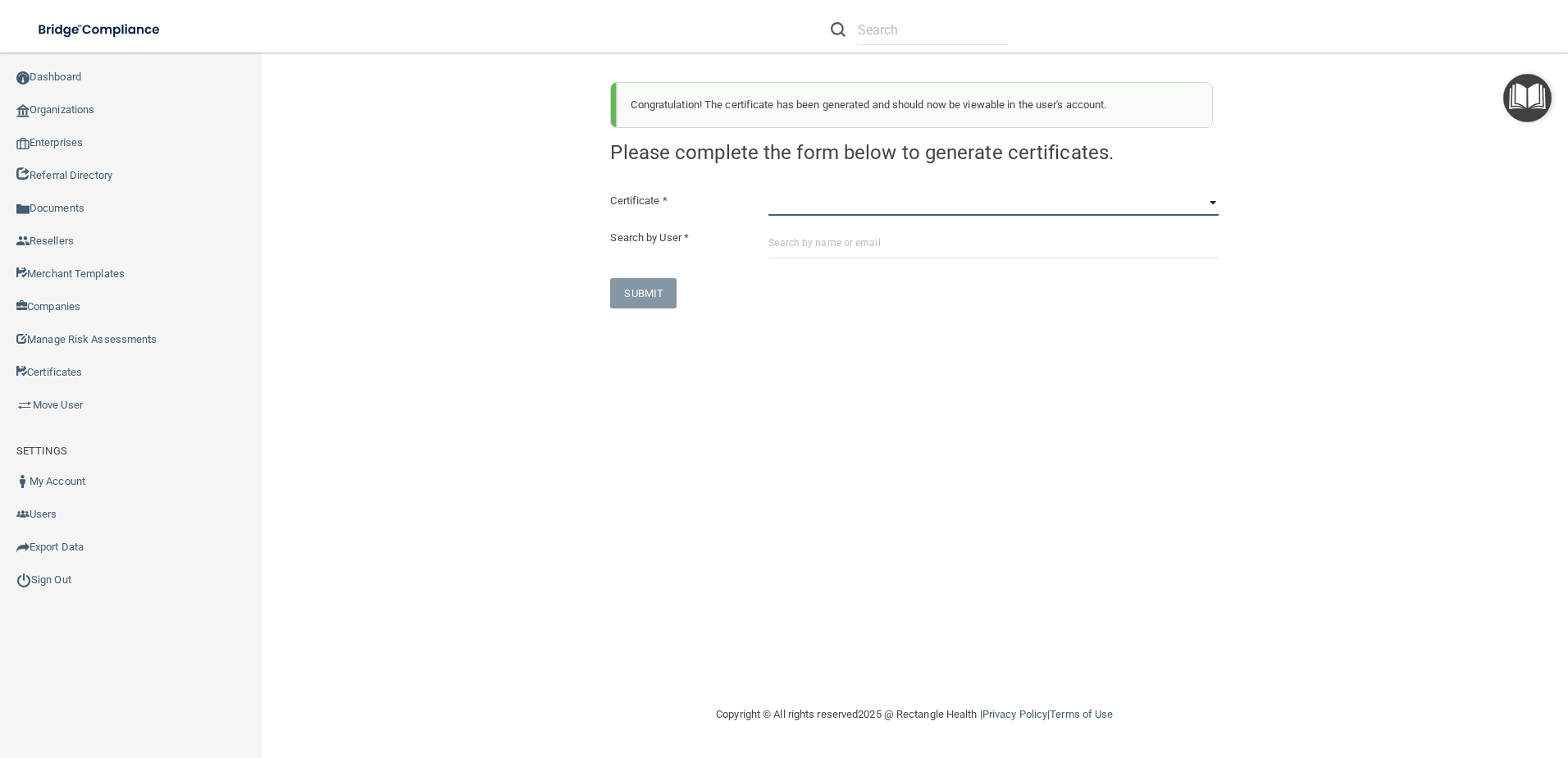
click at [803, 204] on select "HIPAA Officer Certification Training OSHA Bloodborne Pathogens OSHA COVID-19 Pr…" at bounding box center [993, 203] width 451 height 25
select select "5"
click at [768, 191] on select "HIPAA Officer Certification Training OSHA Bloodborne Pathogens OSHA COVID-19 Pr…" at bounding box center [993, 203] width 451 height 25
click at [818, 237] on input "text" at bounding box center [993, 243] width 451 height 30
paste input "liltwit1@yahoo.com"
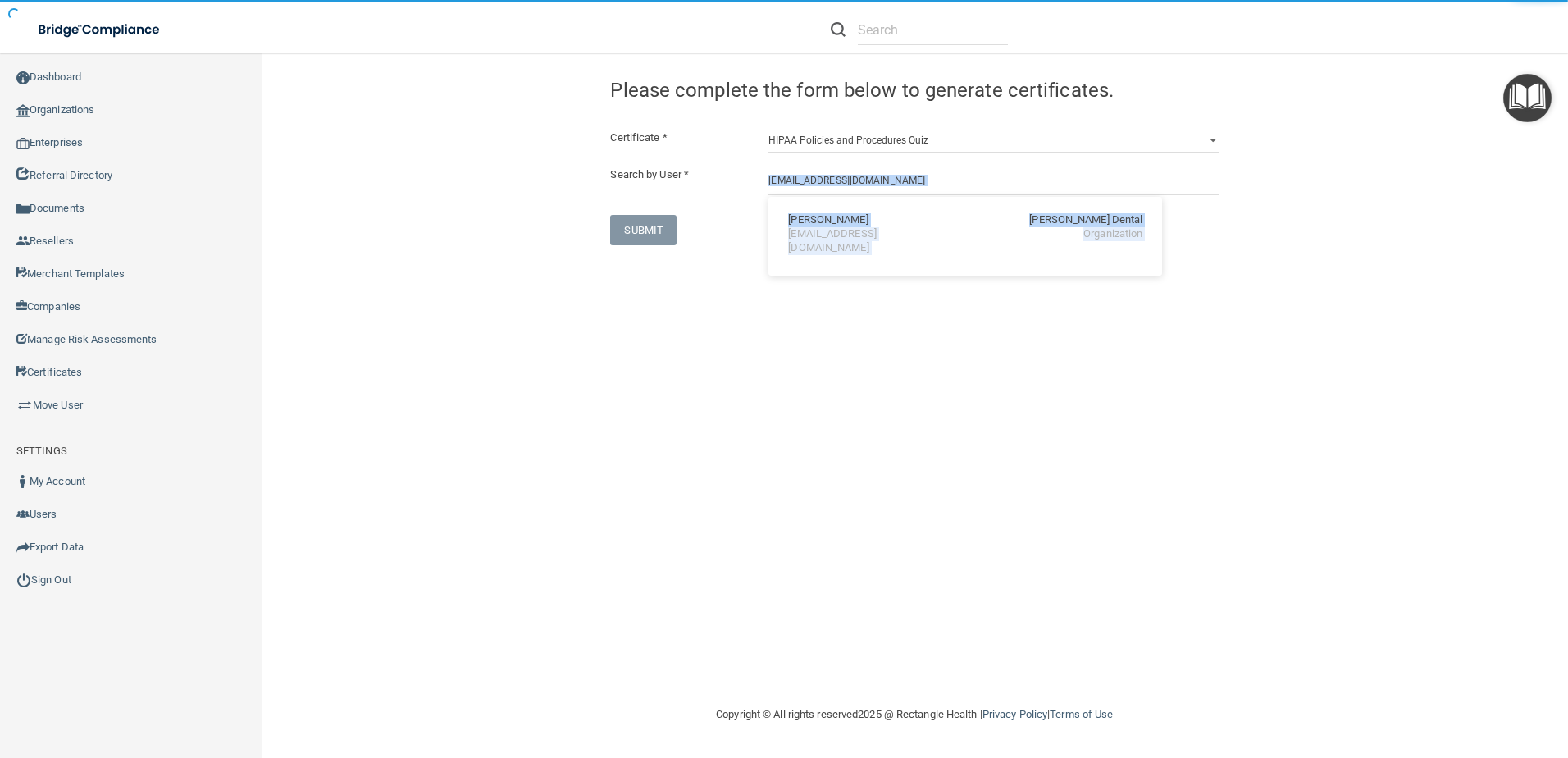
click at [879, 196] on div "Certificate * HIPAA Officer Certification Training OSHA Bloodborne Pathogens OS…" at bounding box center [914, 187] width 608 height 117
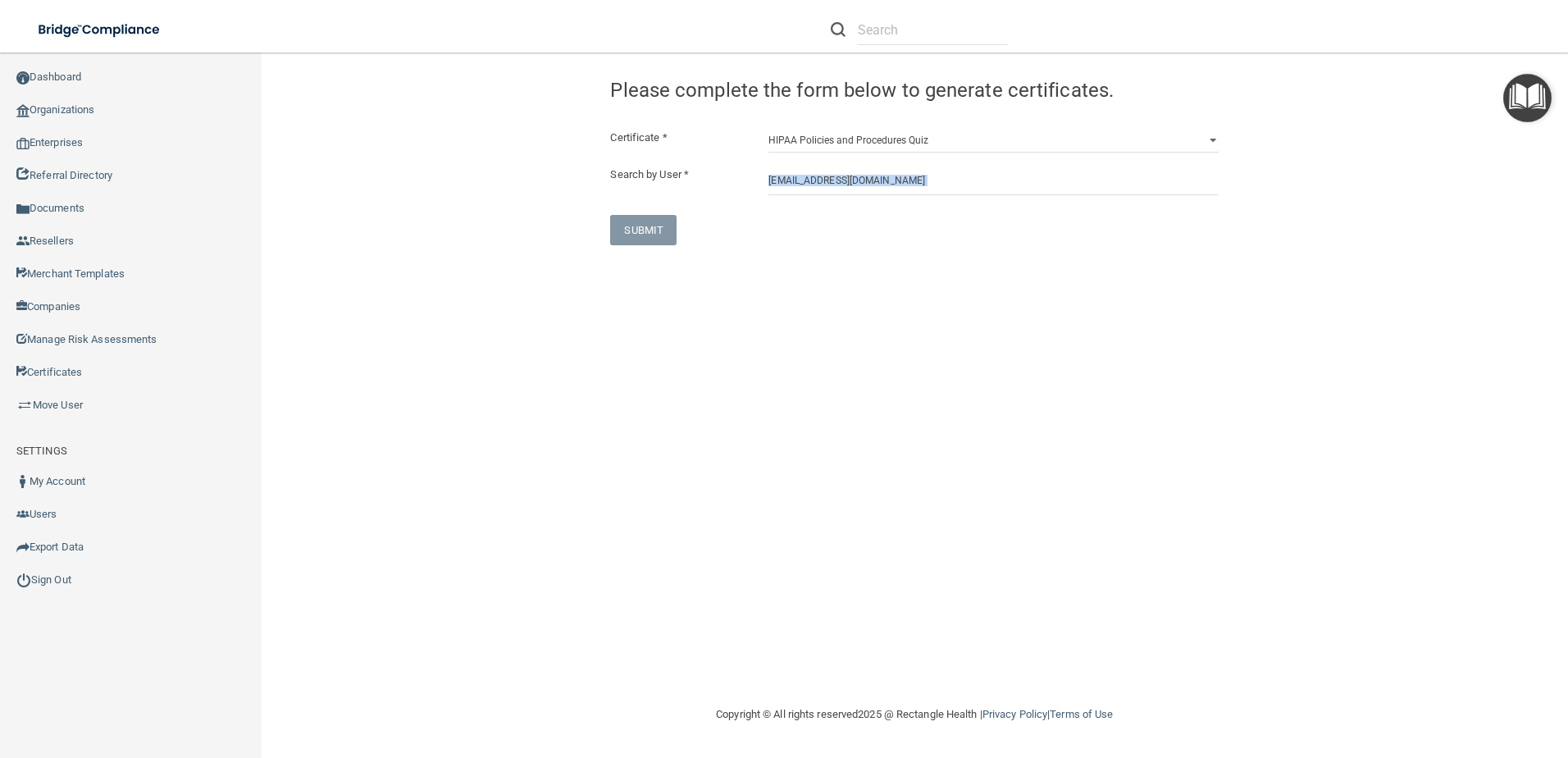
click at [879, 219] on div "SUBMIT" at bounding box center [914, 229] width 633 height 30
click at [875, 181] on input "liltwit1@yahoo.com" at bounding box center [993, 179] width 451 height 30
click at [869, 243] on div "Rachel Guthrie Hunter Ellis Dental liltwit1@yahoo.com Organization" at bounding box center [966, 233] width 381 height 61
type input "Rachel Guthrie"
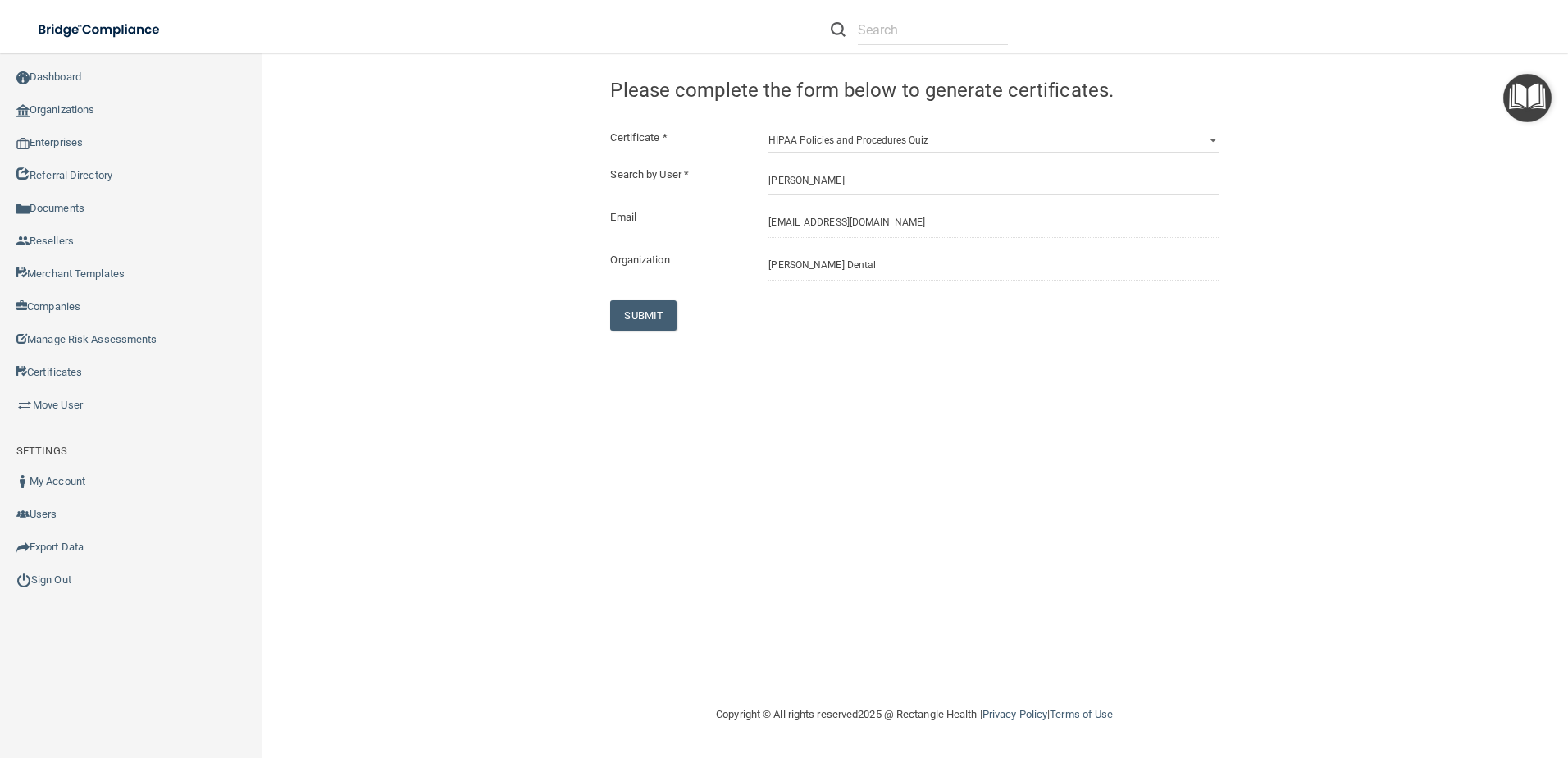
click at [644, 295] on div "Certificate * HIPAA Officer Certification Training OSHA Bloodborne Pathogens OS…" at bounding box center [914, 229] width 608 height 202
click at [661, 314] on button "SUBMIT" at bounding box center [643, 314] width 66 height 30
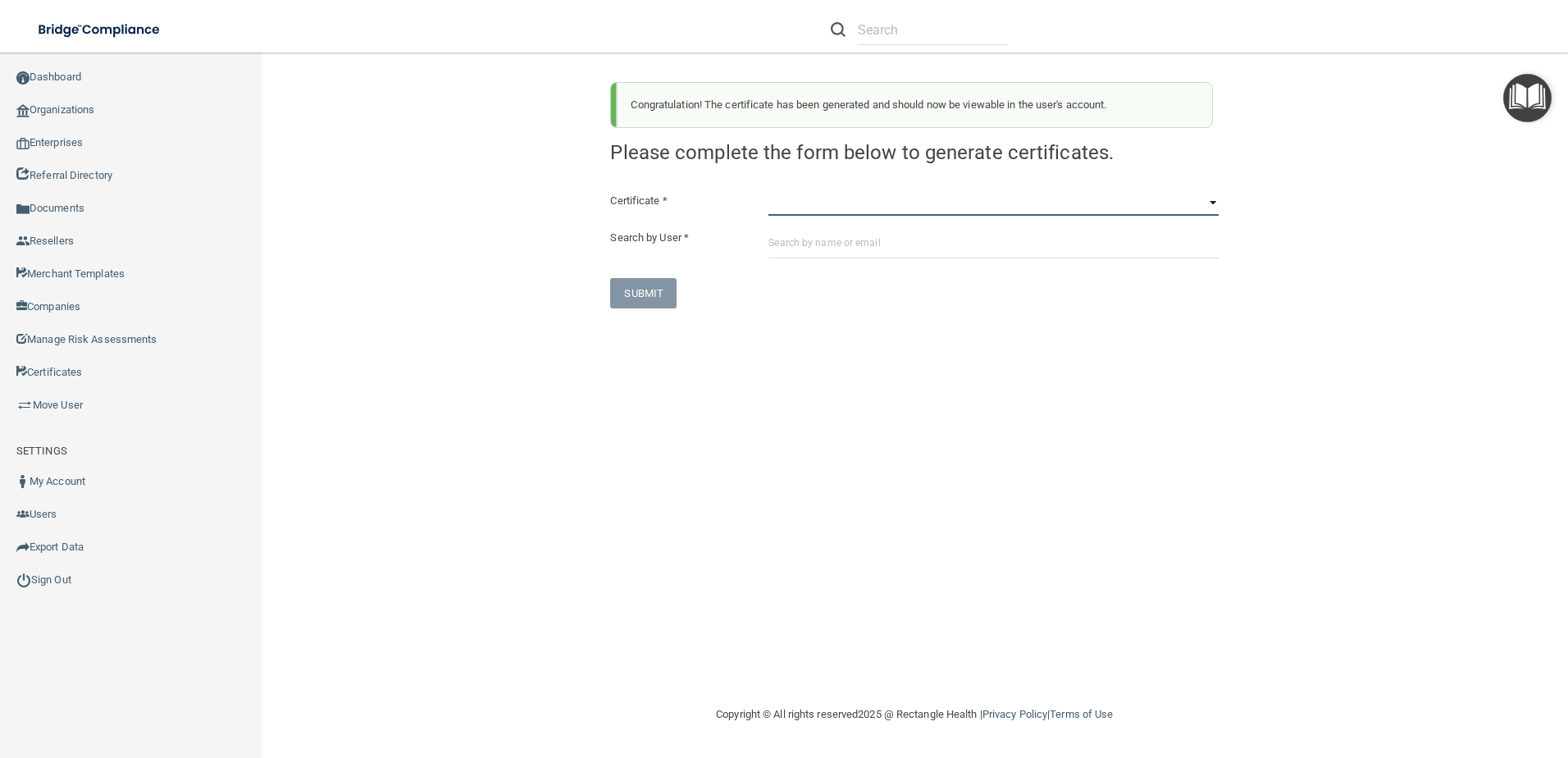
drag, startPoint x: 965, startPoint y: 198, endPoint x: 965, endPoint y: 212, distance: 14.0
click at [965, 198] on select "HIPAA Officer Certification Training OSHA Bloodborne Pathogens OSHA COVID-19 Pr…" at bounding box center [993, 203] width 451 height 25
select select "6"
click at [768, 191] on select "HIPAA Officer Certification Training OSHA Bloodborne Pathogens OSHA COVID-19 Pr…" at bounding box center [993, 203] width 451 height 25
click at [856, 242] on input "text" at bounding box center [993, 243] width 451 height 30
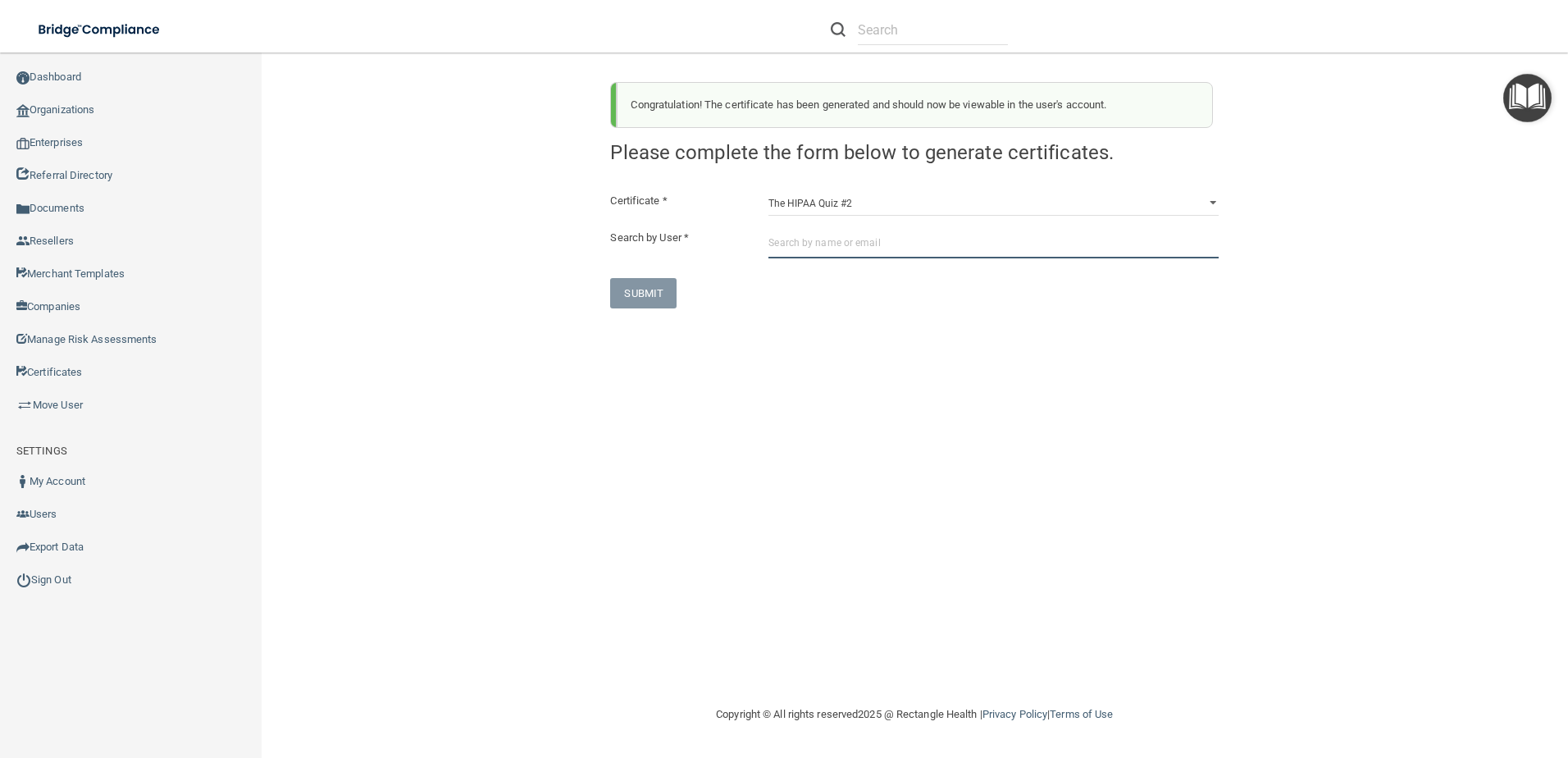
paste input "liltwit1@yahoo.com"
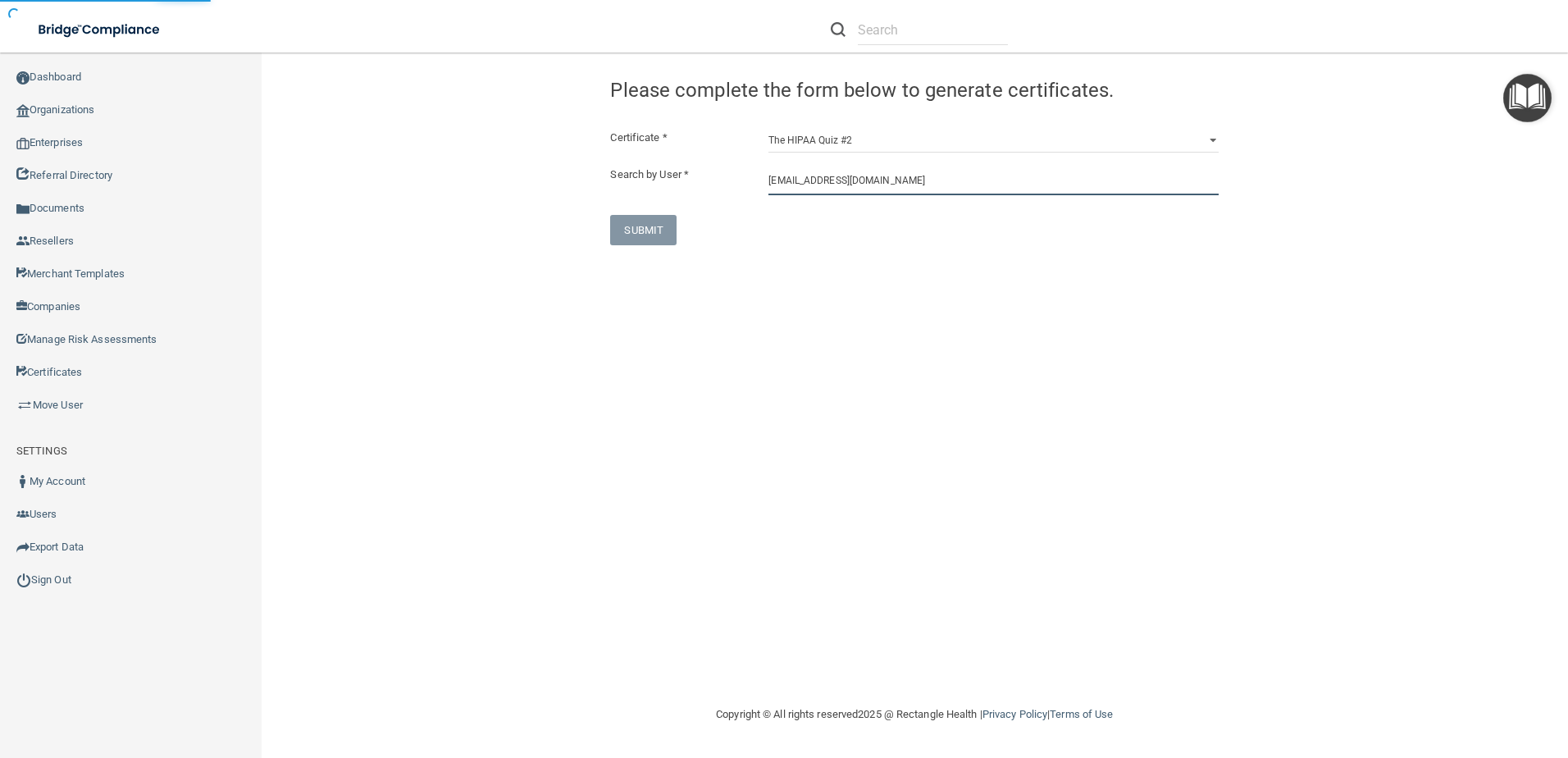
click at [880, 184] on input "liltwit1@yahoo.com" at bounding box center [993, 179] width 451 height 30
click at [896, 183] on input "liltwit1@yahoo.com" at bounding box center [993, 179] width 451 height 30
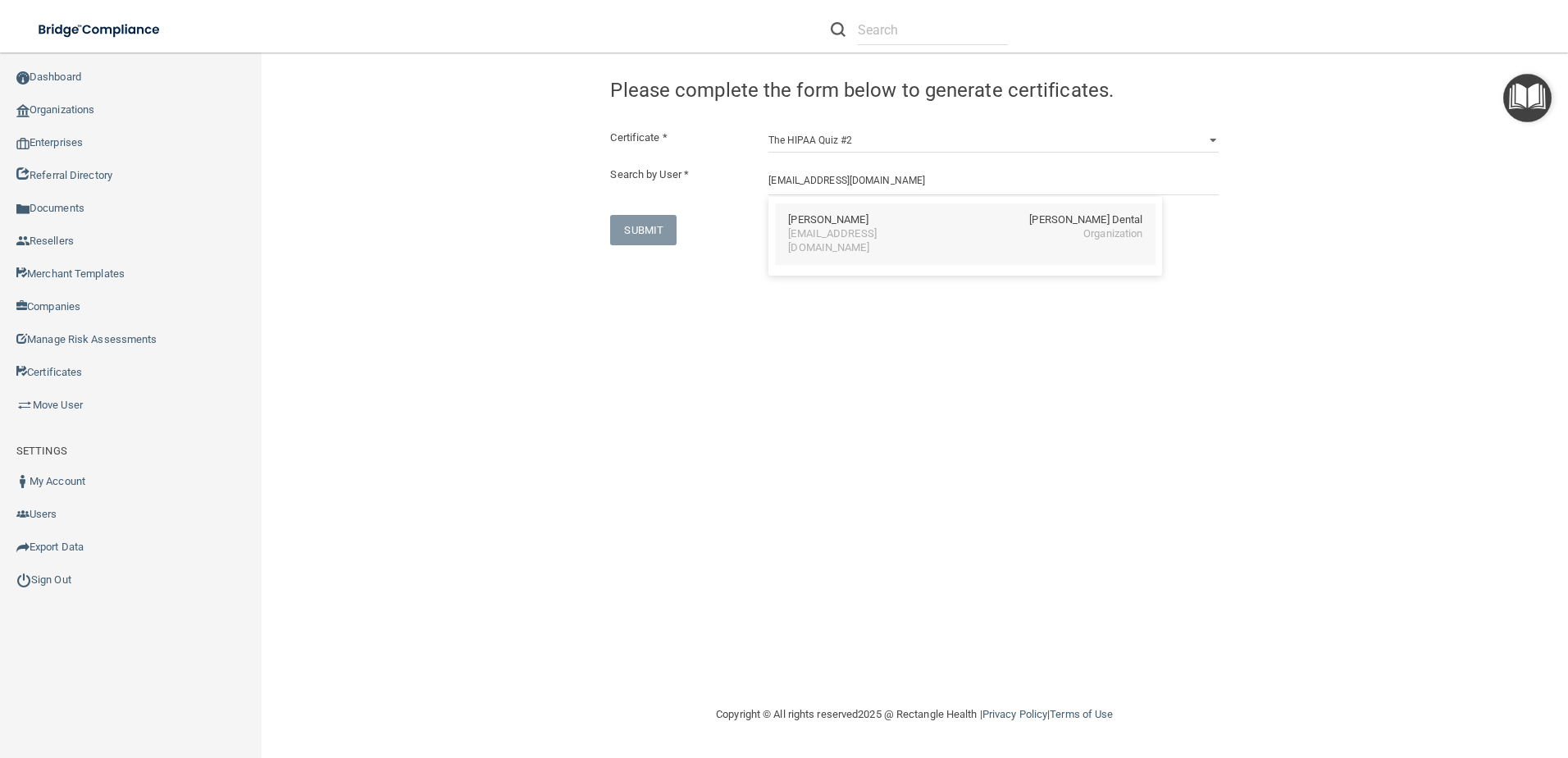
click at [893, 226] on div "Rachel Guthrie Hunter Ellis Dental" at bounding box center [965, 221] width 354 height 14
type input "Rachel Guthrie"
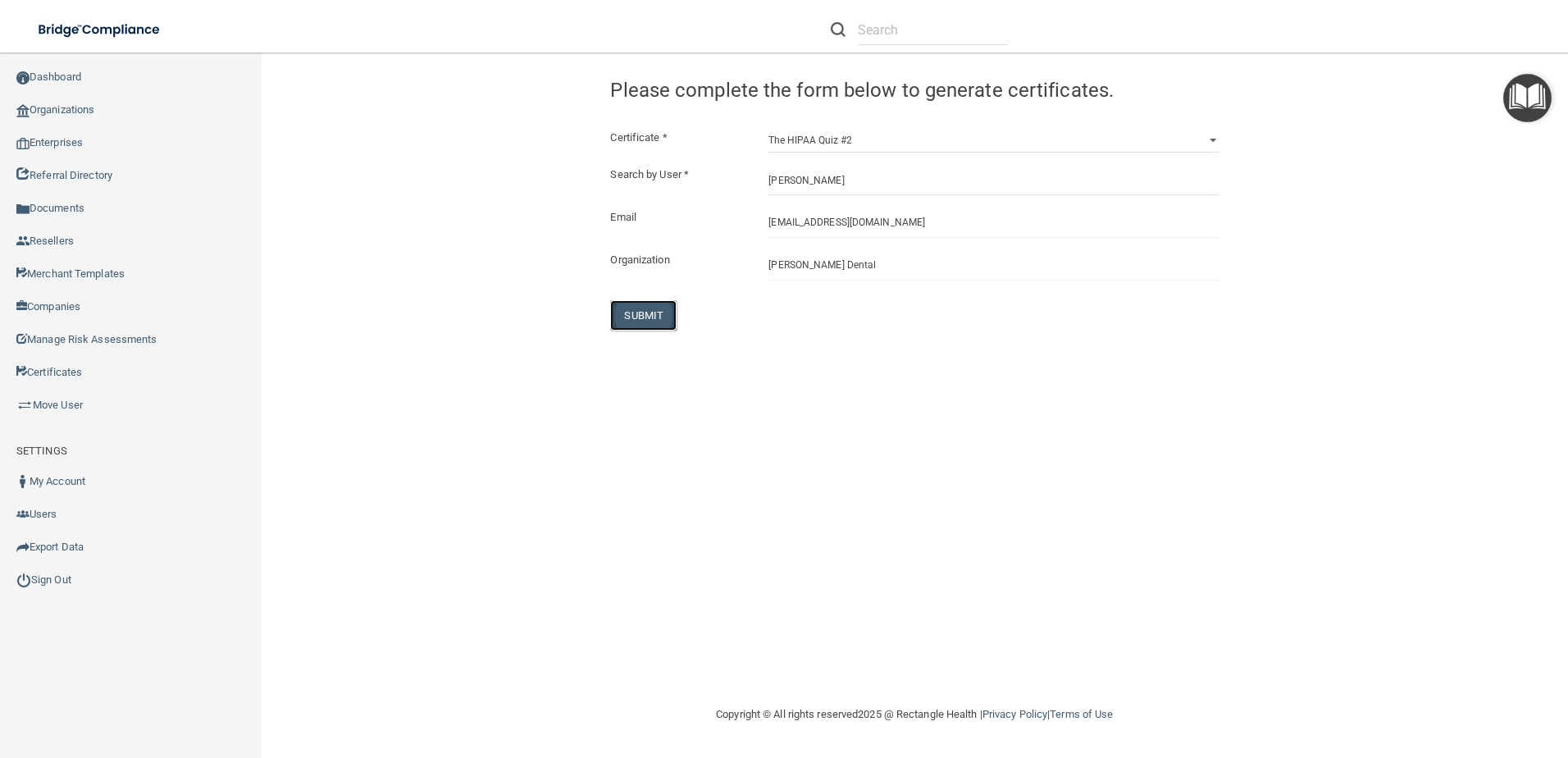
click at [657, 318] on button "SUBMIT" at bounding box center [643, 314] width 66 height 30
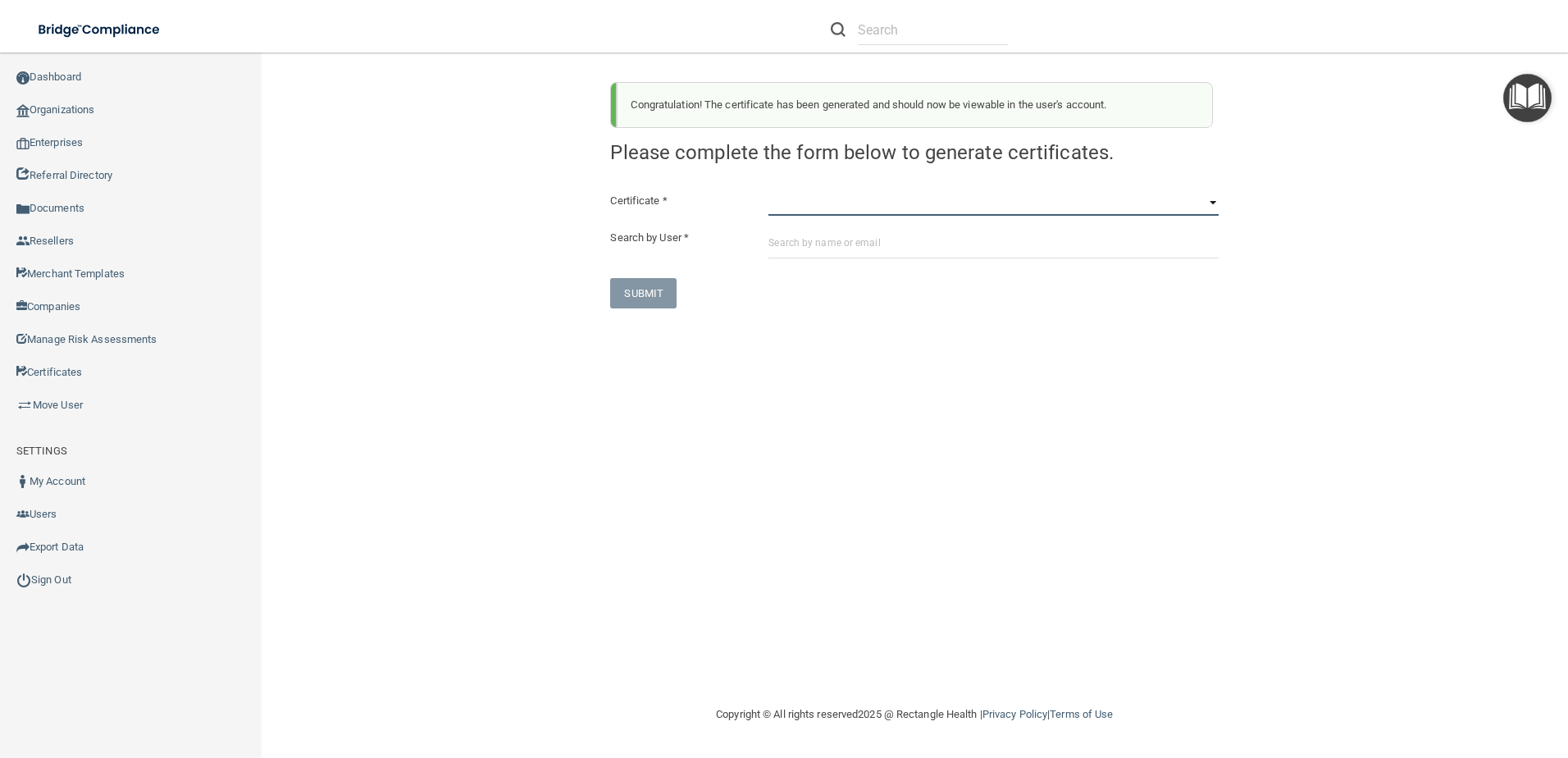
click at [819, 208] on select "HIPAA Officer Certification Training OSHA Bloodborne Pathogens OSHA COVID-19 Pr…" at bounding box center [993, 203] width 451 height 25
select select "5"
click at [768, 191] on select "HIPAA Officer Certification Training OSHA Bloodborne Pathogens OSHA COVID-19 Pr…" at bounding box center [993, 203] width 451 height 25
click at [806, 245] on input "text" at bounding box center [993, 243] width 451 height 30
paste input "iuliameek@att.net"
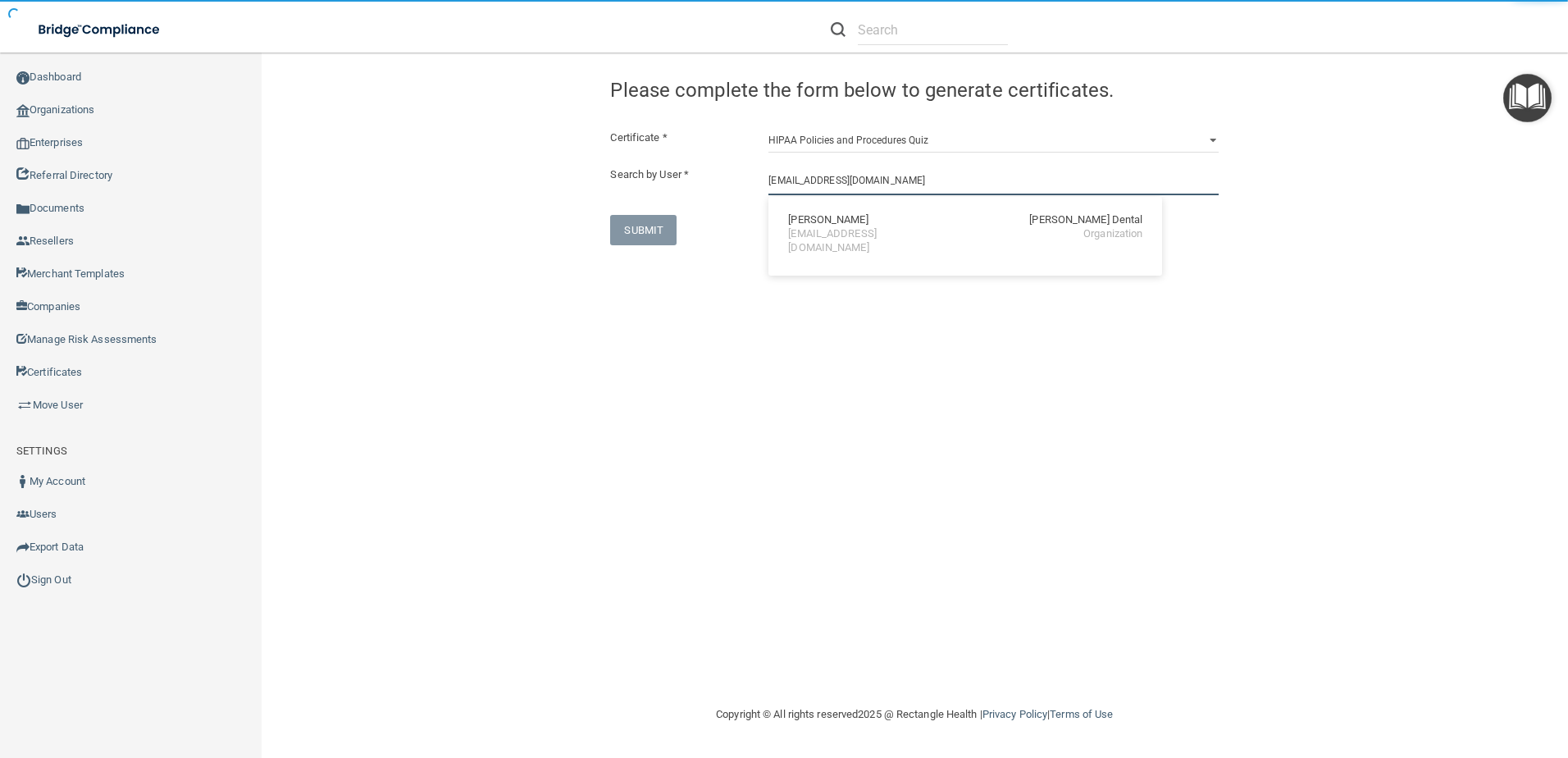
click at [844, 179] on input "iuliameek@att.net" at bounding box center [993, 179] width 451 height 30
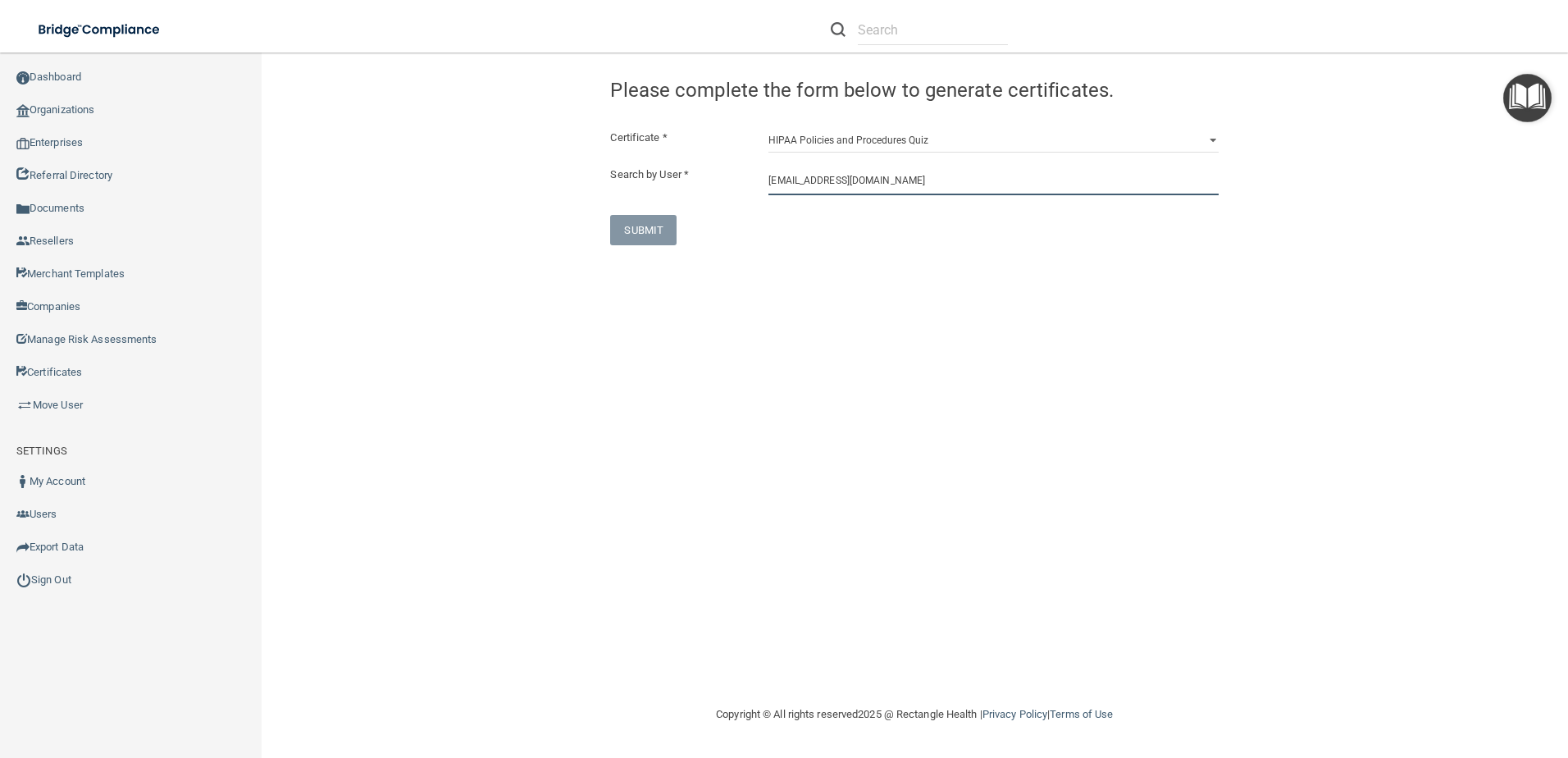
click at [878, 184] on input "iuliameek@att.net" at bounding box center [993, 179] width 451 height 30
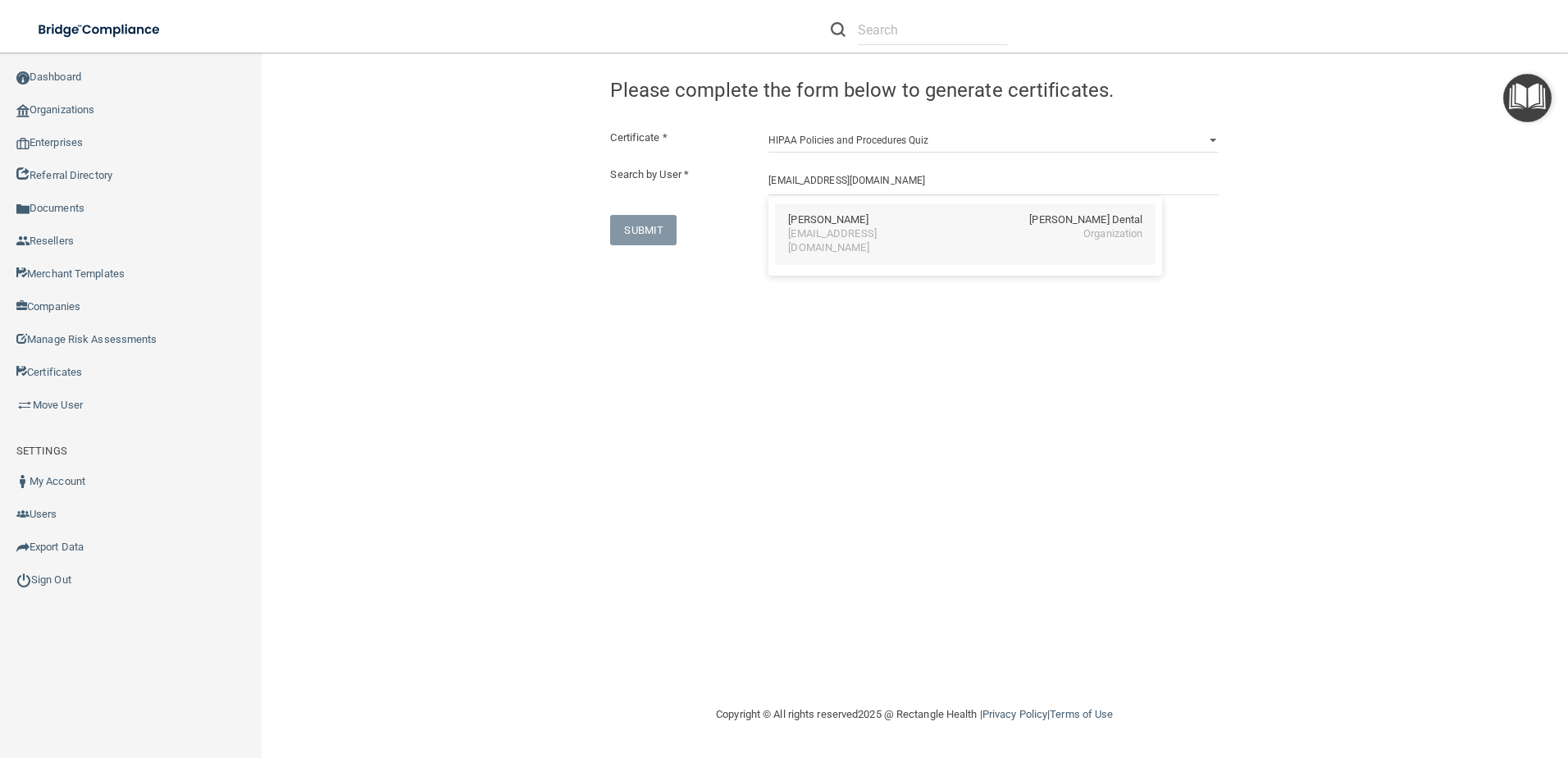
click at [863, 226] on div "Iulia Meek Hunter Ellis Dental" at bounding box center [965, 221] width 354 height 14
type input "Iulia Meek"
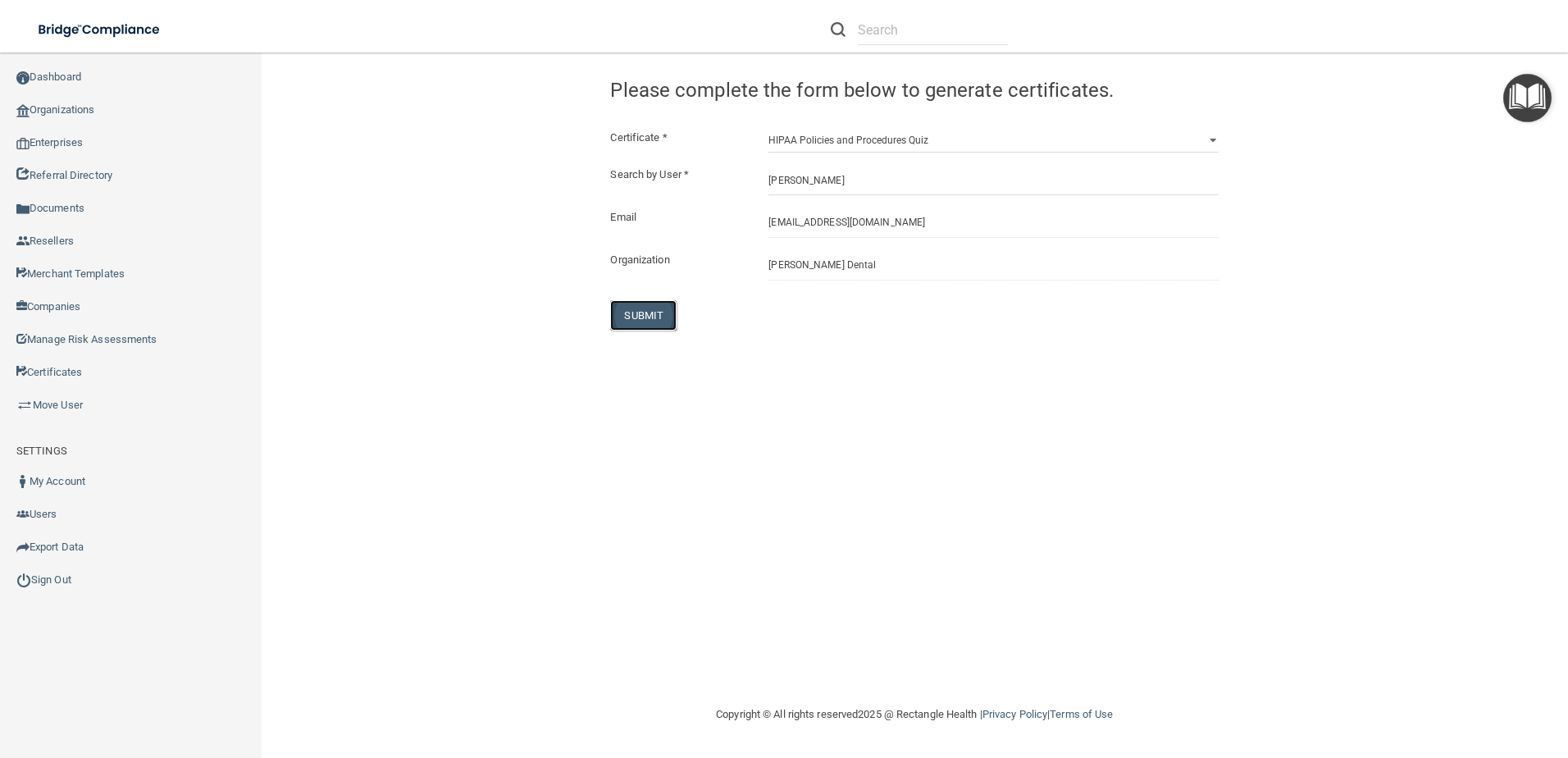
click at [663, 316] on button "SUBMIT" at bounding box center [643, 314] width 66 height 30
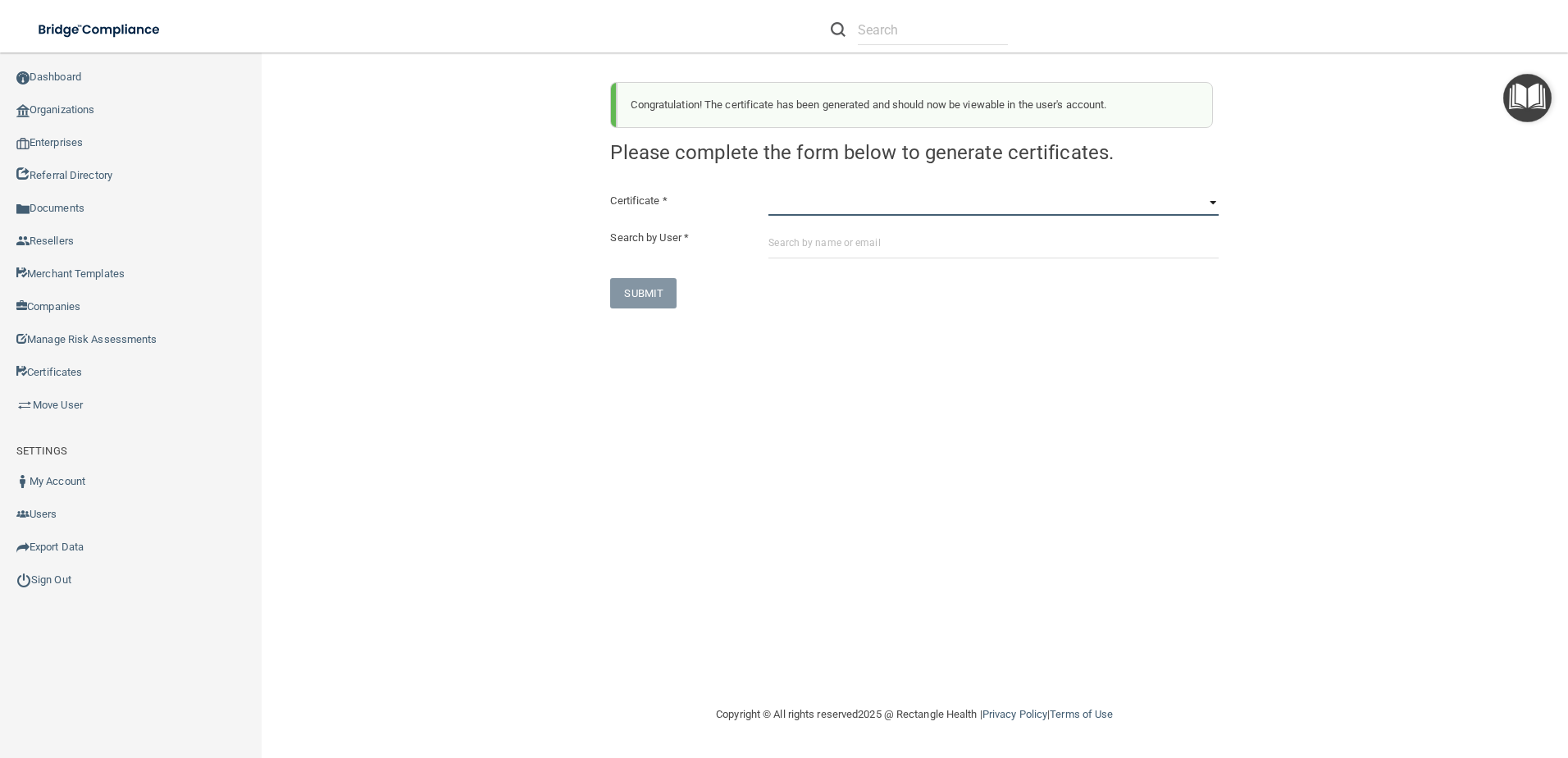
click at [906, 201] on select "HIPAA Officer Certification Training OSHA Bloodborne Pathogens OSHA COVID-19 Pr…" at bounding box center [993, 203] width 451 height 25
select select "6"
click at [768, 191] on select "HIPAA Officer Certification Training OSHA Bloodborne Pathogens OSHA COVID-19 Pr…" at bounding box center [993, 203] width 451 height 25
click at [883, 244] on input "text" at bounding box center [993, 243] width 451 height 30
paste input "iuliameek@att.net"
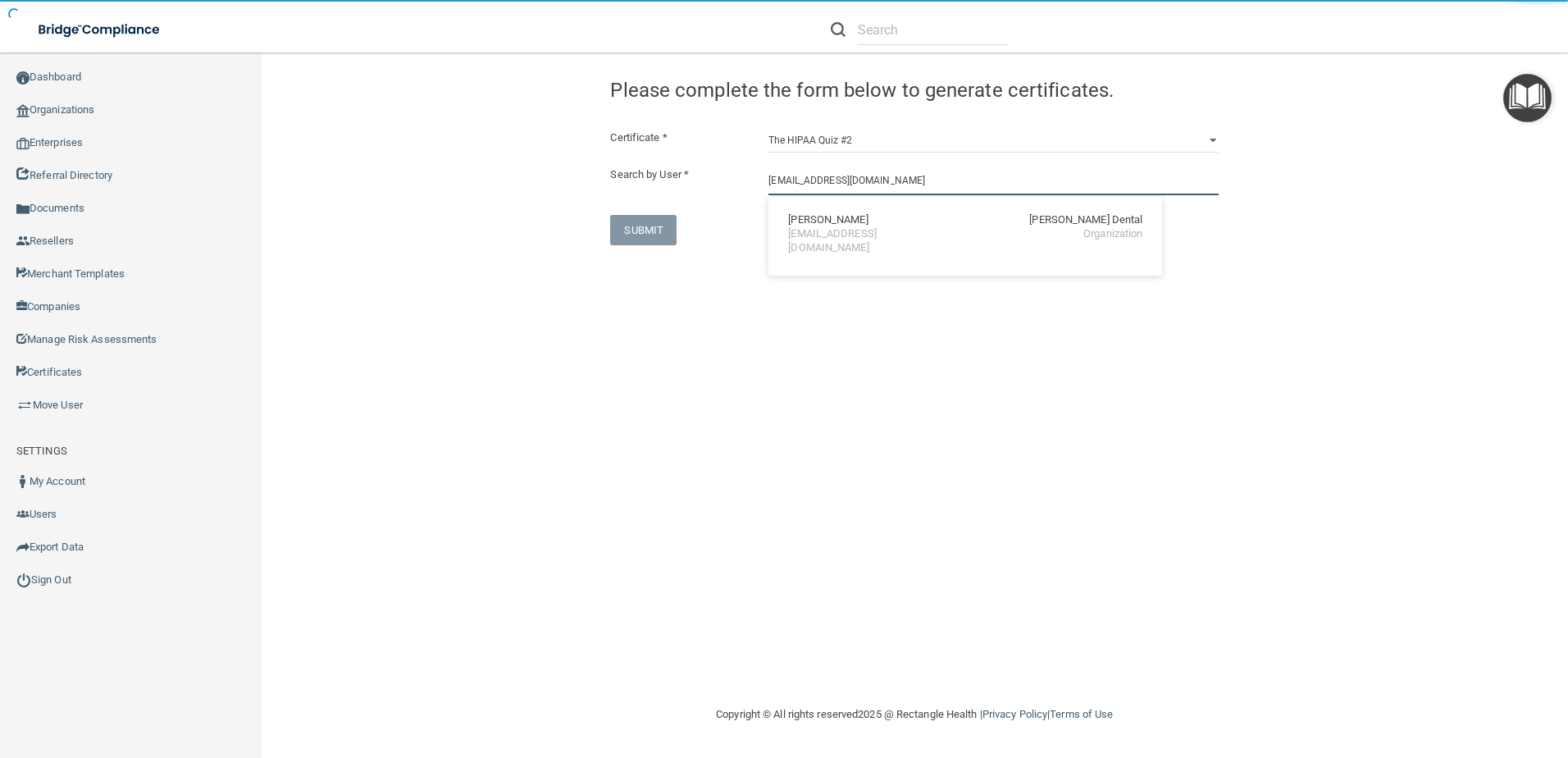
click at [882, 181] on input "iuliameek@att.net" at bounding box center [993, 179] width 451 height 30
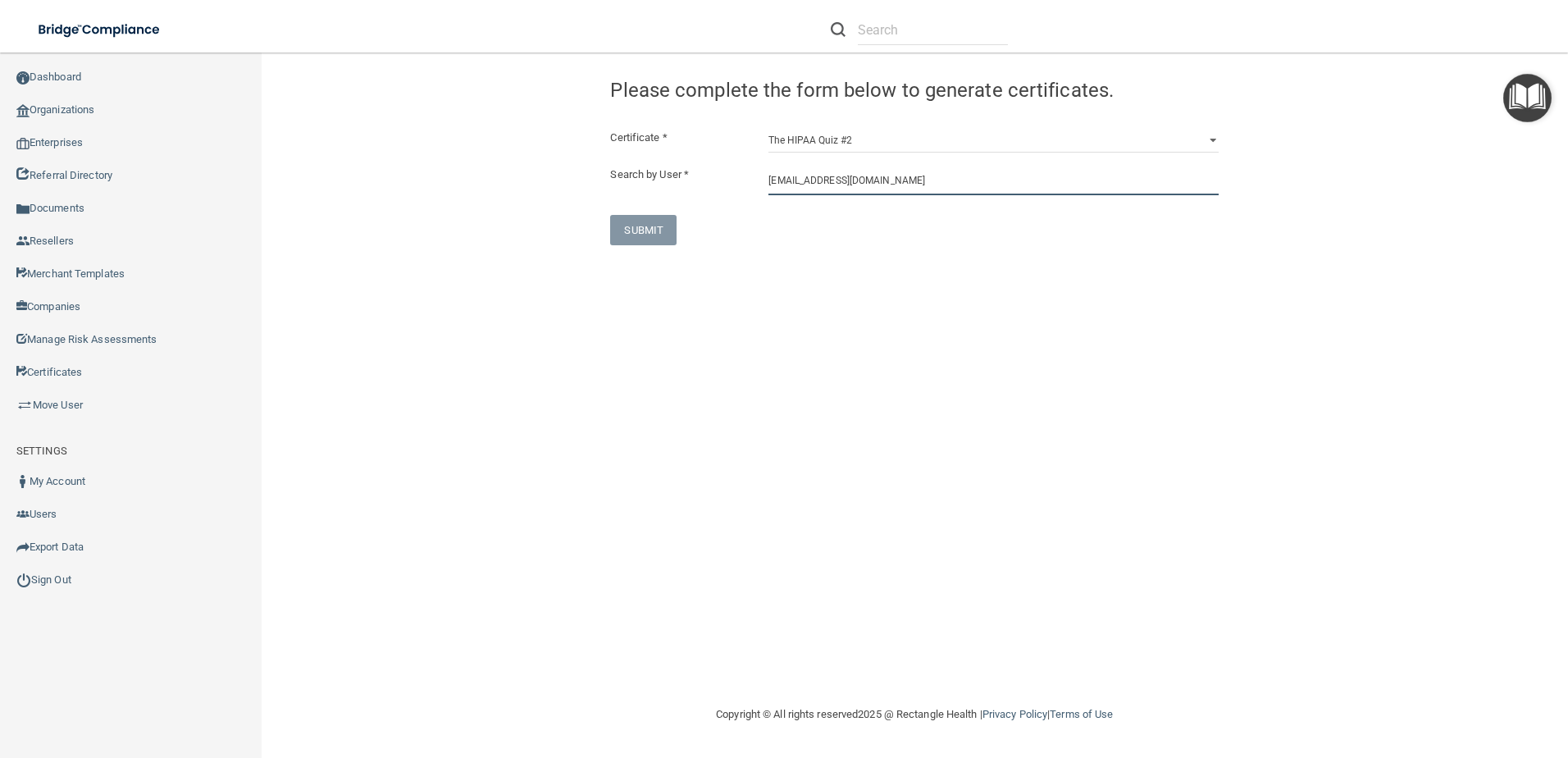
click at [898, 185] on input "iuliameek@att.net" at bounding box center [993, 179] width 451 height 30
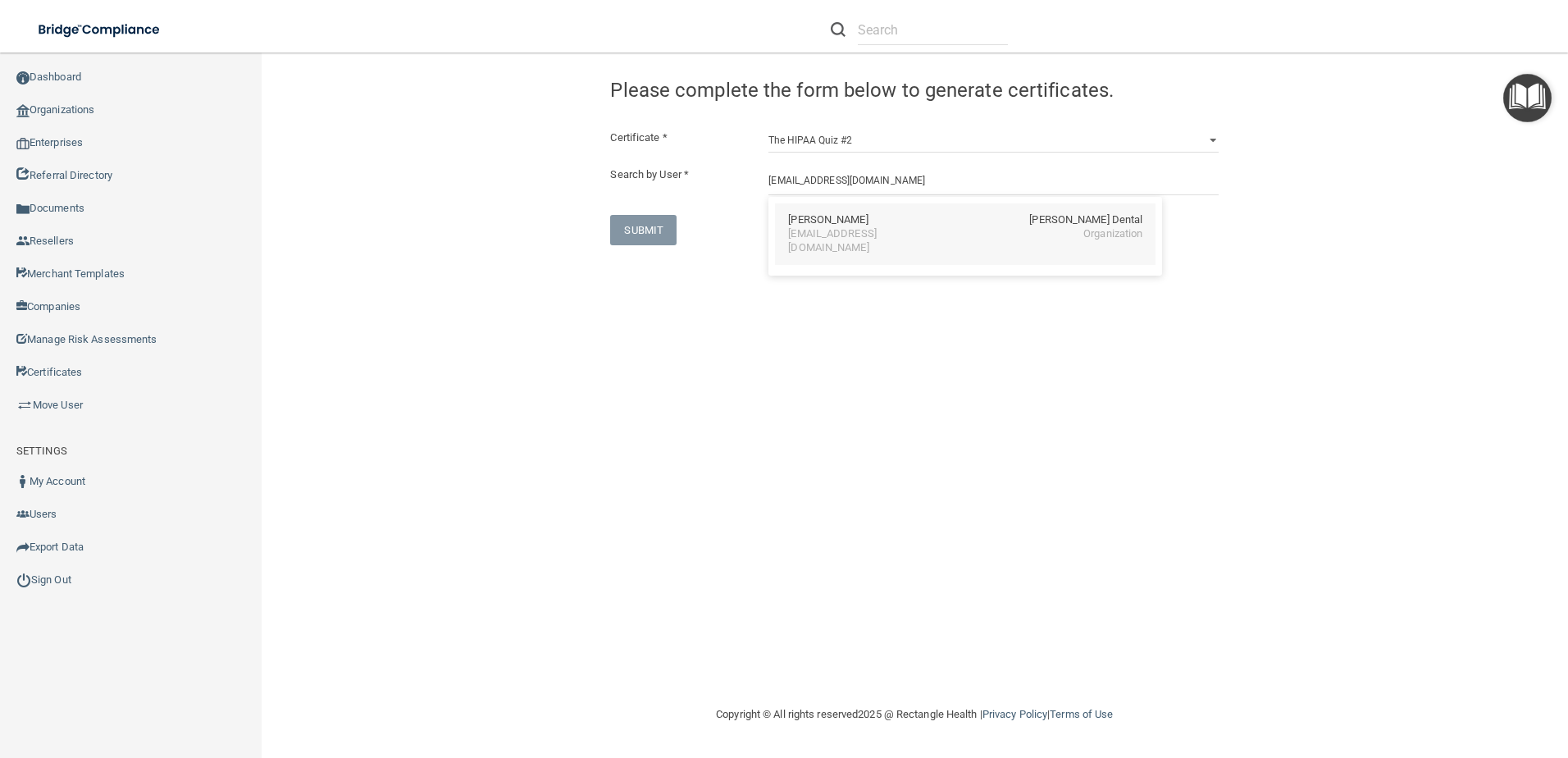
click at [894, 219] on div "Iulia Meek Hunter Ellis Dental" at bounding box center [965, 221] width 354 height 14
type input "Iulia Meek"
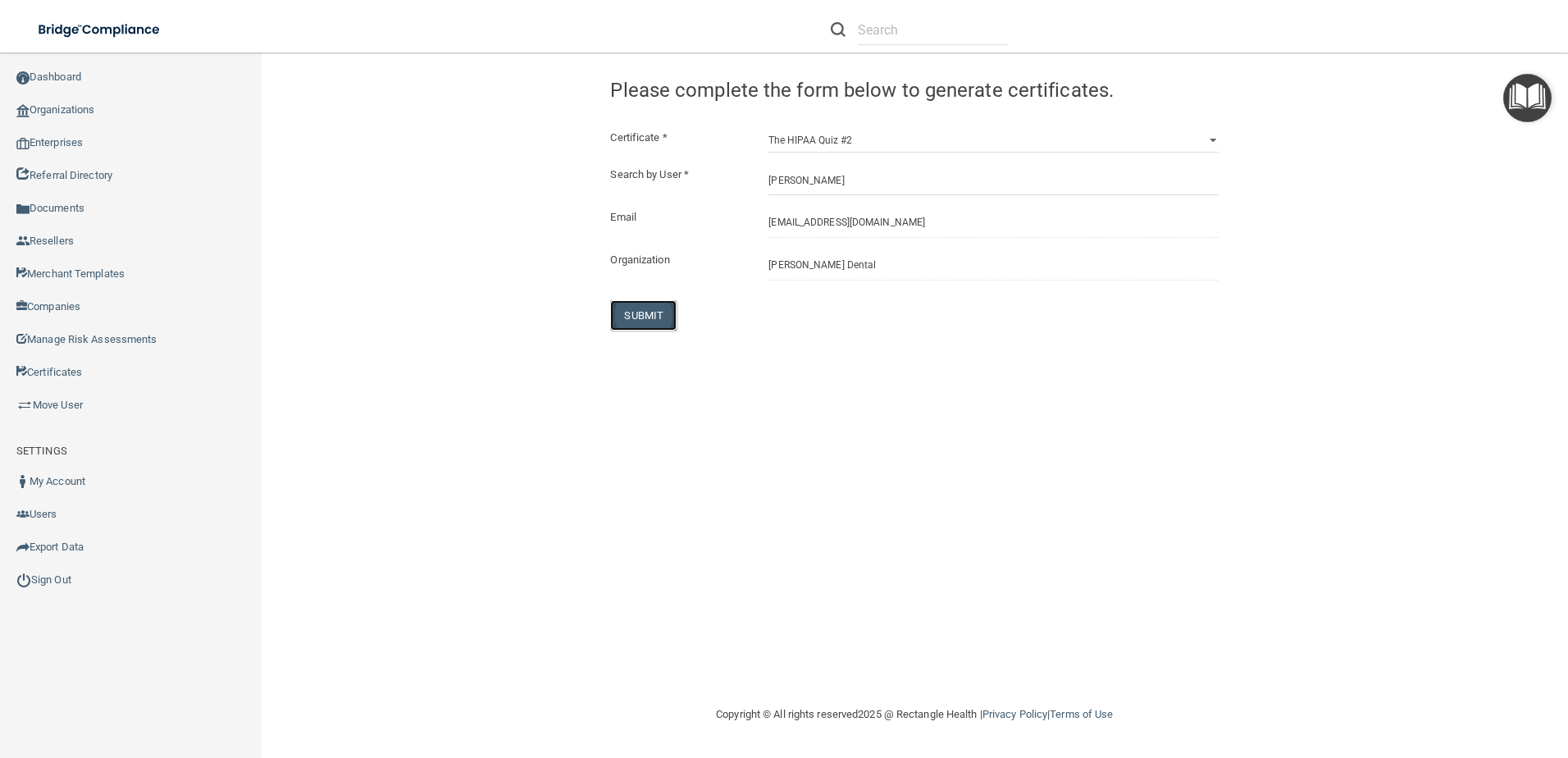
click at [662, 313] on button "SUBMIT" at bounding box center [643, 314] width 66 height 30
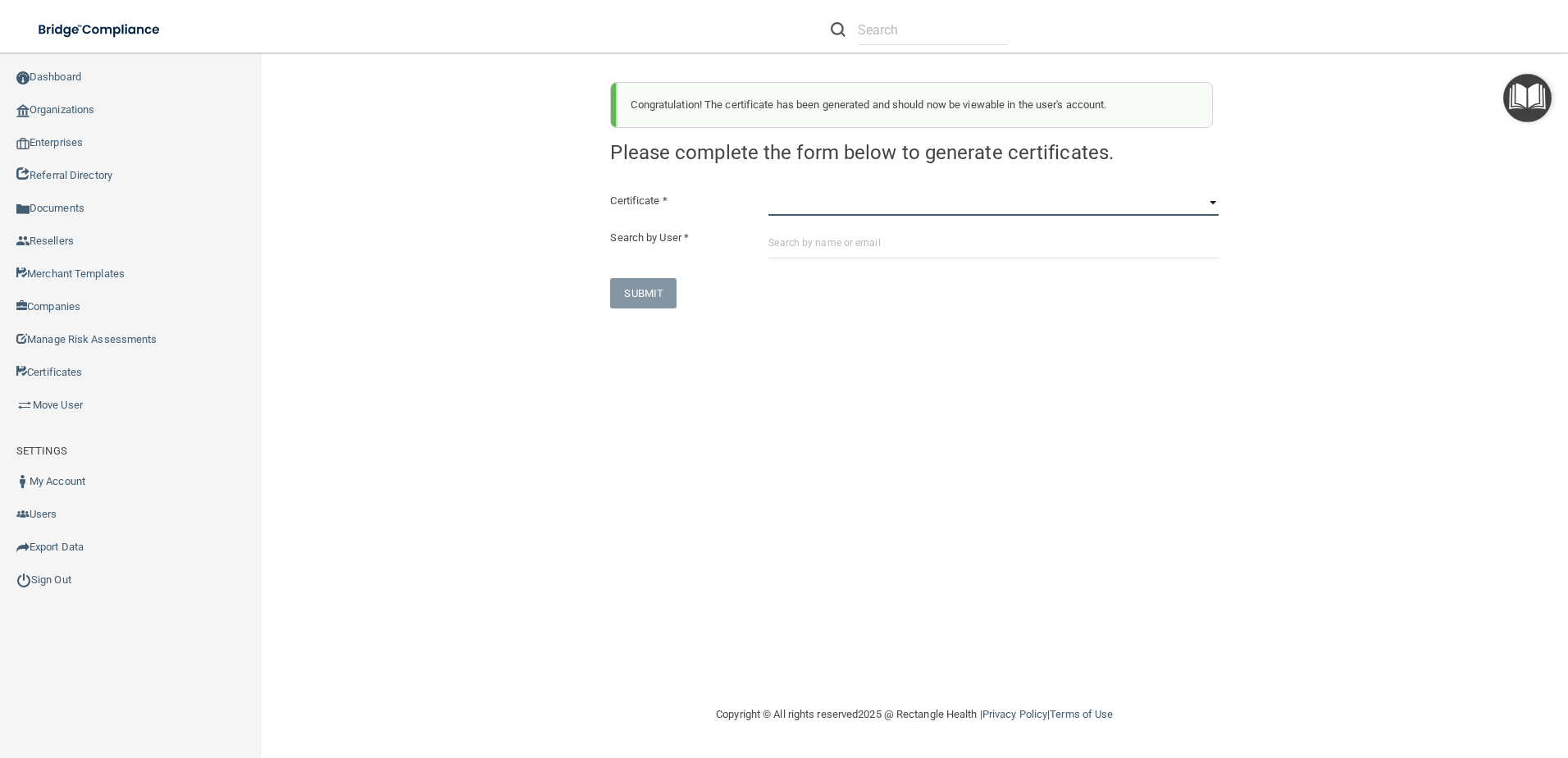
click at [800, 208] on select "HIPAA Officer Certification Training OSHA Bloodborne Pathogens OSHA COVID-19 Pr…" at bounding box center [993, 203] width 451 height 25
select select "5"
click at [768, 191] on select "HIPAA Officer Certification Training OSHA Bloodborne Pathogens OSHA COVID-19 Pr…" at bounding box center [993, 203] width 451 height 25
paste input "[EMAIL_ADDRESS][DOMAIN_NAME]"
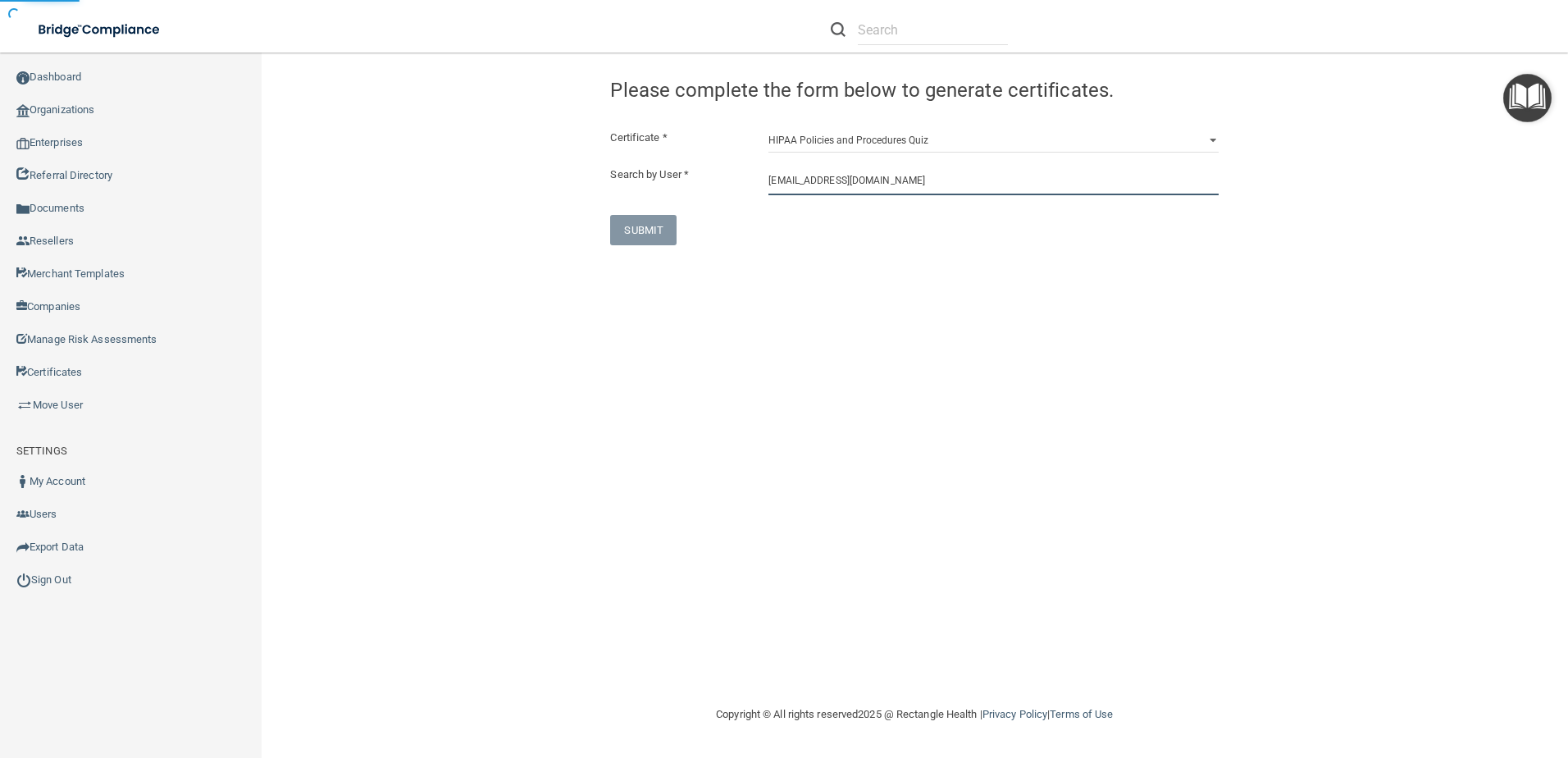
click at [898, 189] on input "[EMAIL_ADDRESS][DOMAIN_NAME]" at bounding box center [993, 179] width 451 height 30
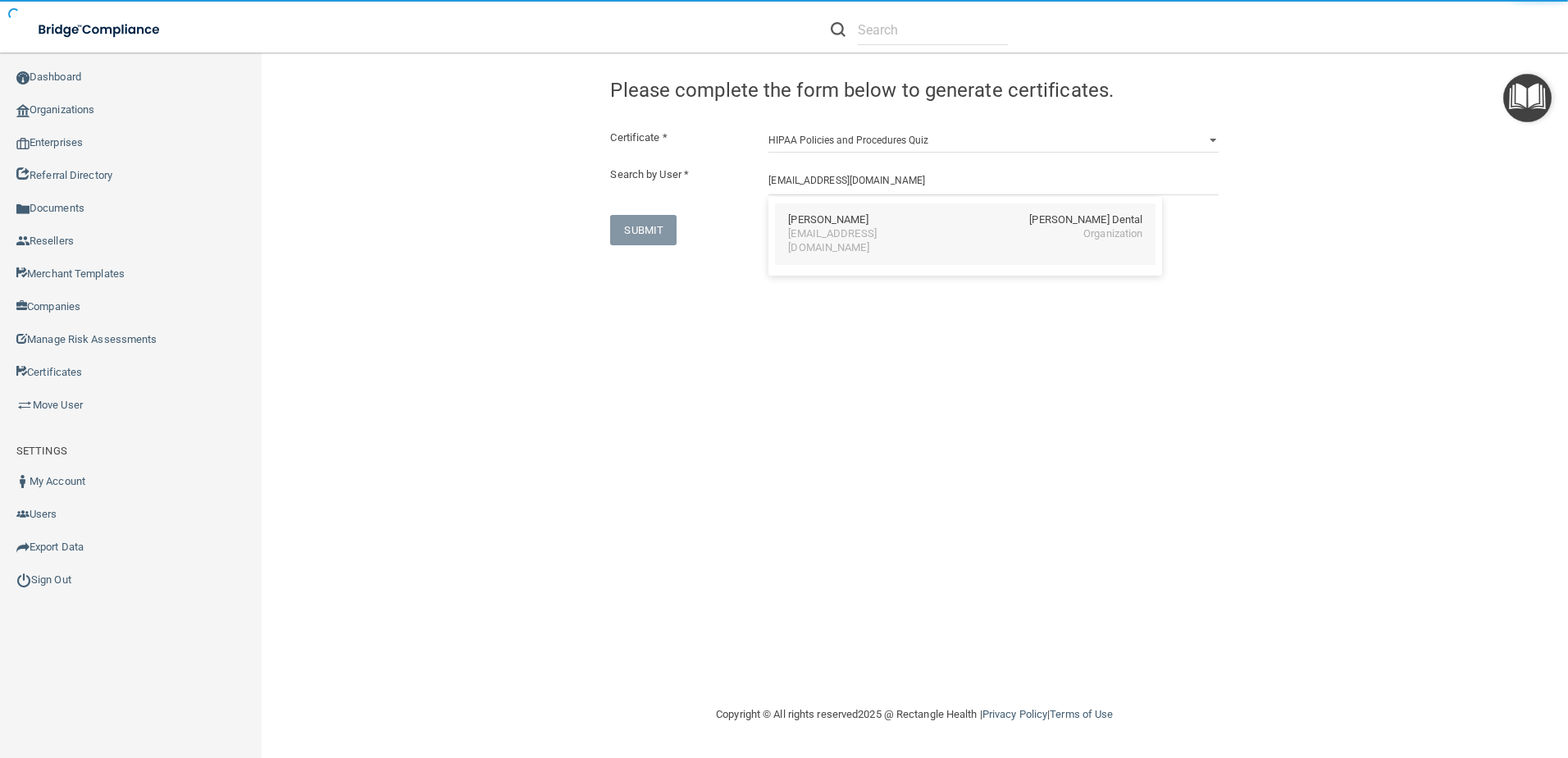
click at [882, 225] on div "Michelle Ramsey Hunter Ellis Dental" at bounding box center [965, 221] width 354 height 14
type input "Michelle Ramsey"
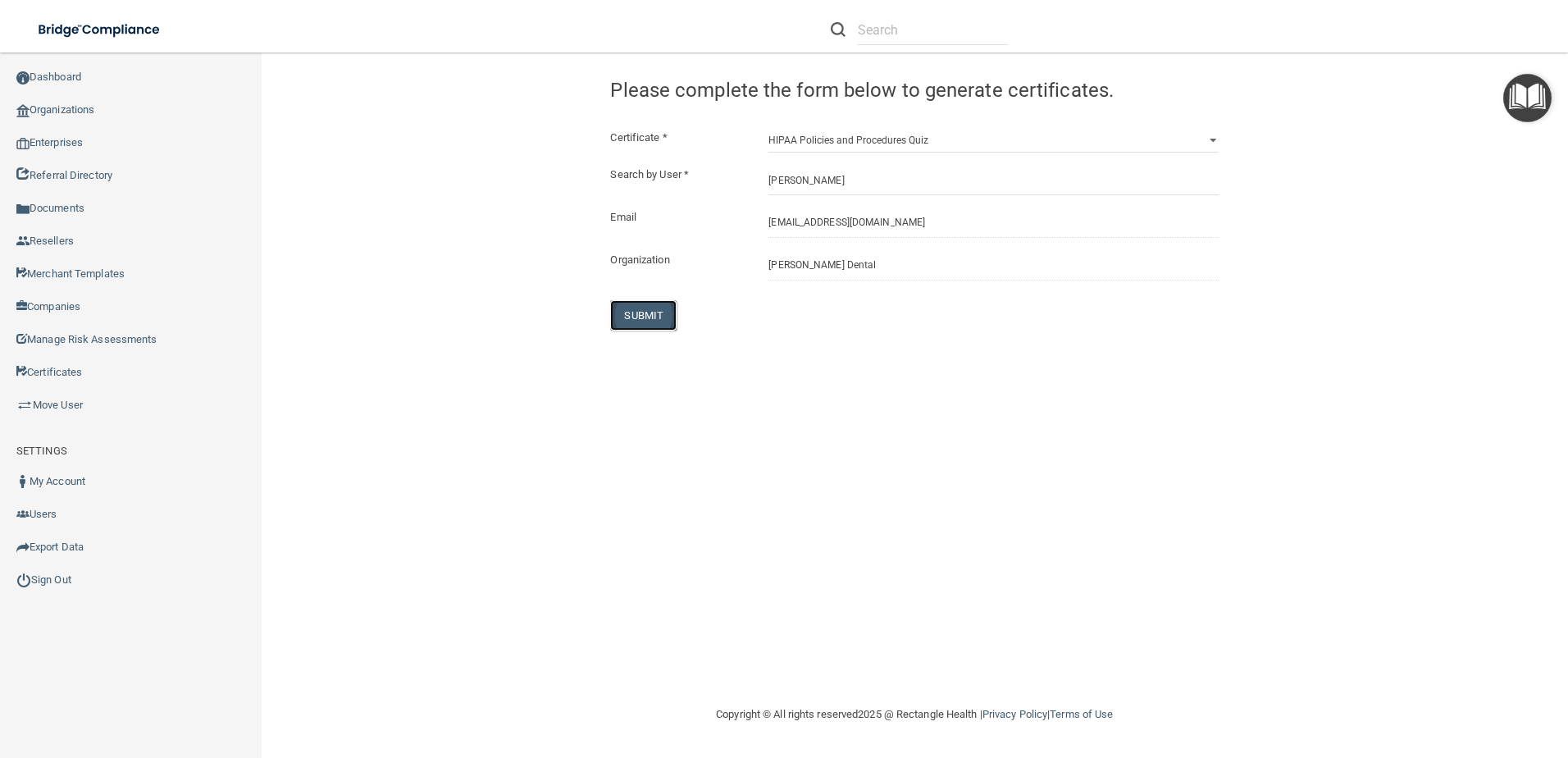
click at [663, 308] on button "SUBMIT" at bounding box center [643, 314] width 66 height 30
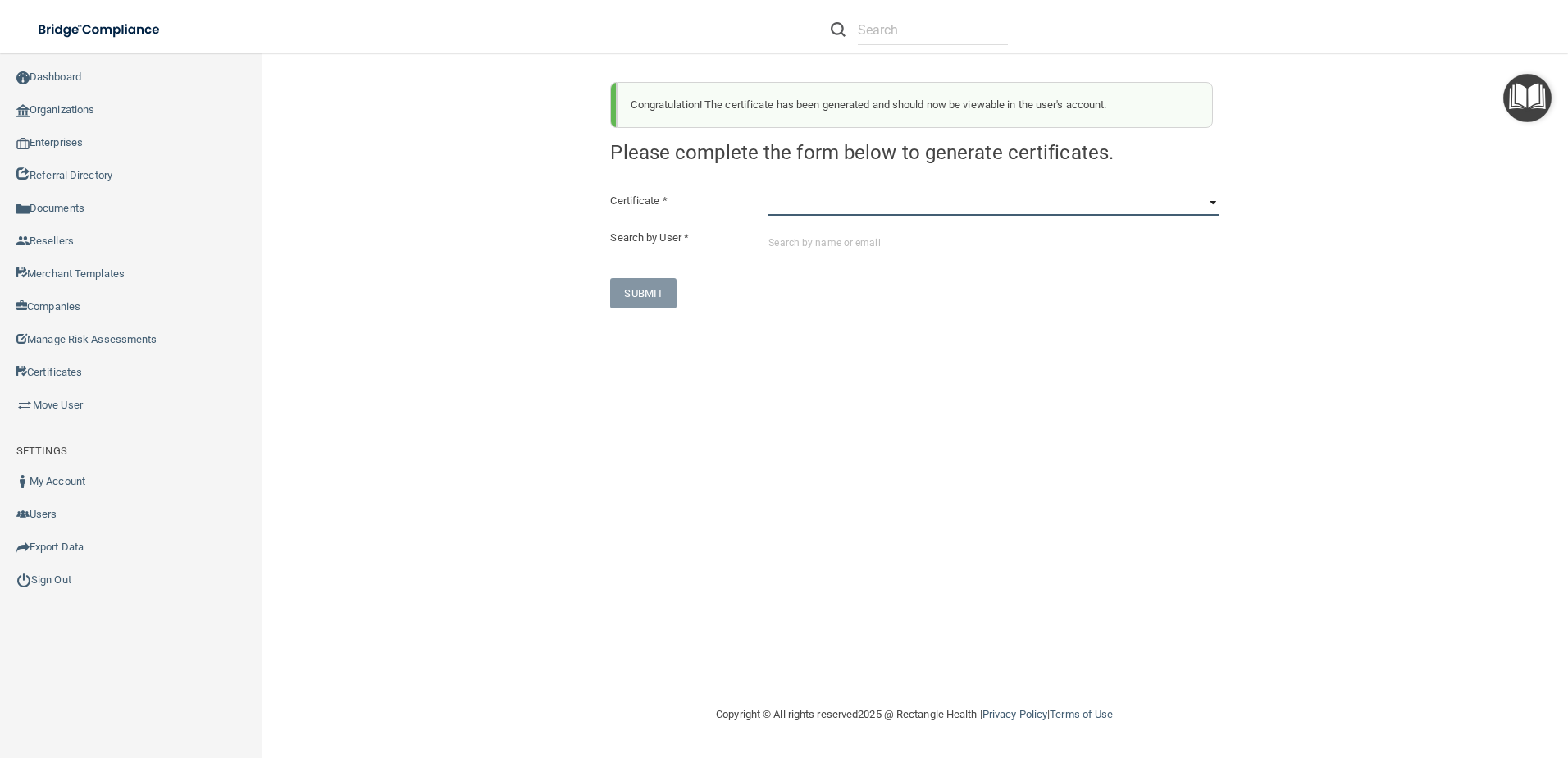
click at [861, 214] on select "HIPAA Officer Certification Training OSHA Bloodborne Pathogens OSHA COVID-19 Pr…" at bounding box center [993, 203] width 451 height 25
select select "6"
click at [768, 191] on select "HIPAA Officer Certification Training OSHA Bloodborne Pathogens OSHA COVID-19 Pr…" at bounding box center [993, 203] width 451 height 25
click at [838, 248] on input "text" at bounding box center [993, 243] width 451 height 30
paste input "[EMAIL_ADDRESS][DOMAIN_NAME]"
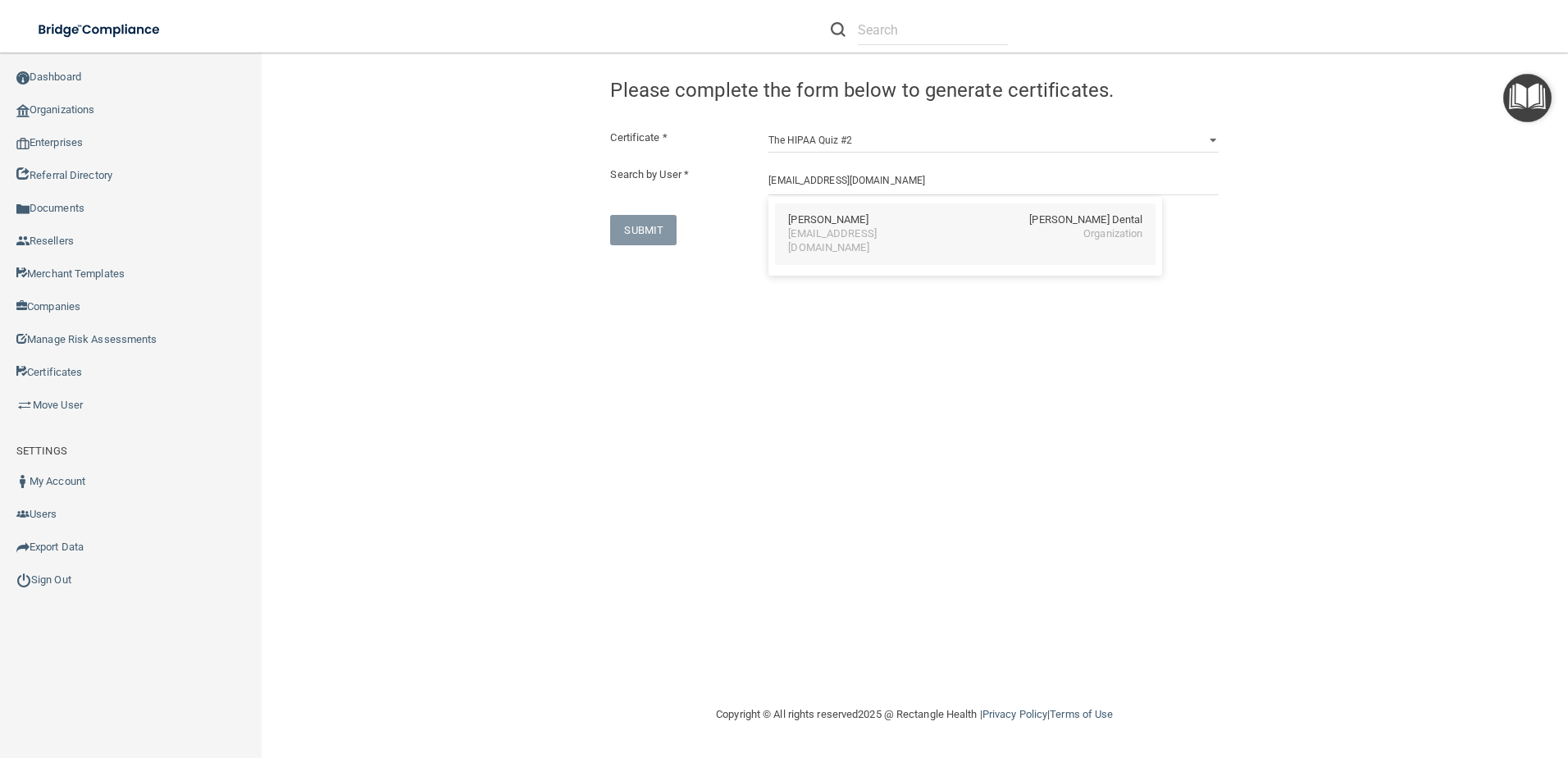
click at [844, 212] on div "Michelle Ramsey Hunter Ellis Dental shelleyrappe@hotmail.com Organization" at bounding box center [966, 233] width 381 height 61
type input "Michelle Ramsey"
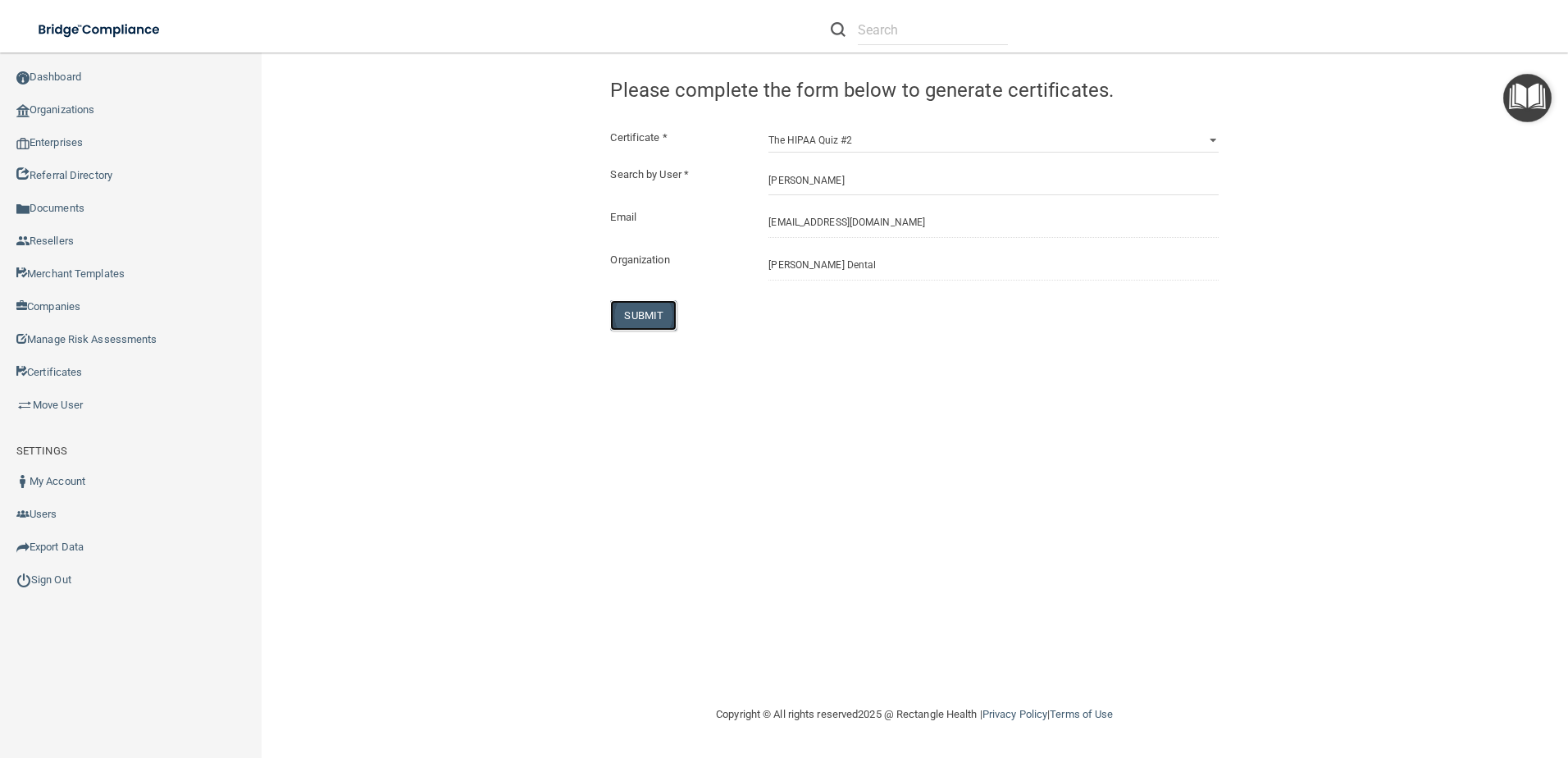
click at [655, 300] on button "SUBMIT" at bounding box center [643, 314] width 66 height 30
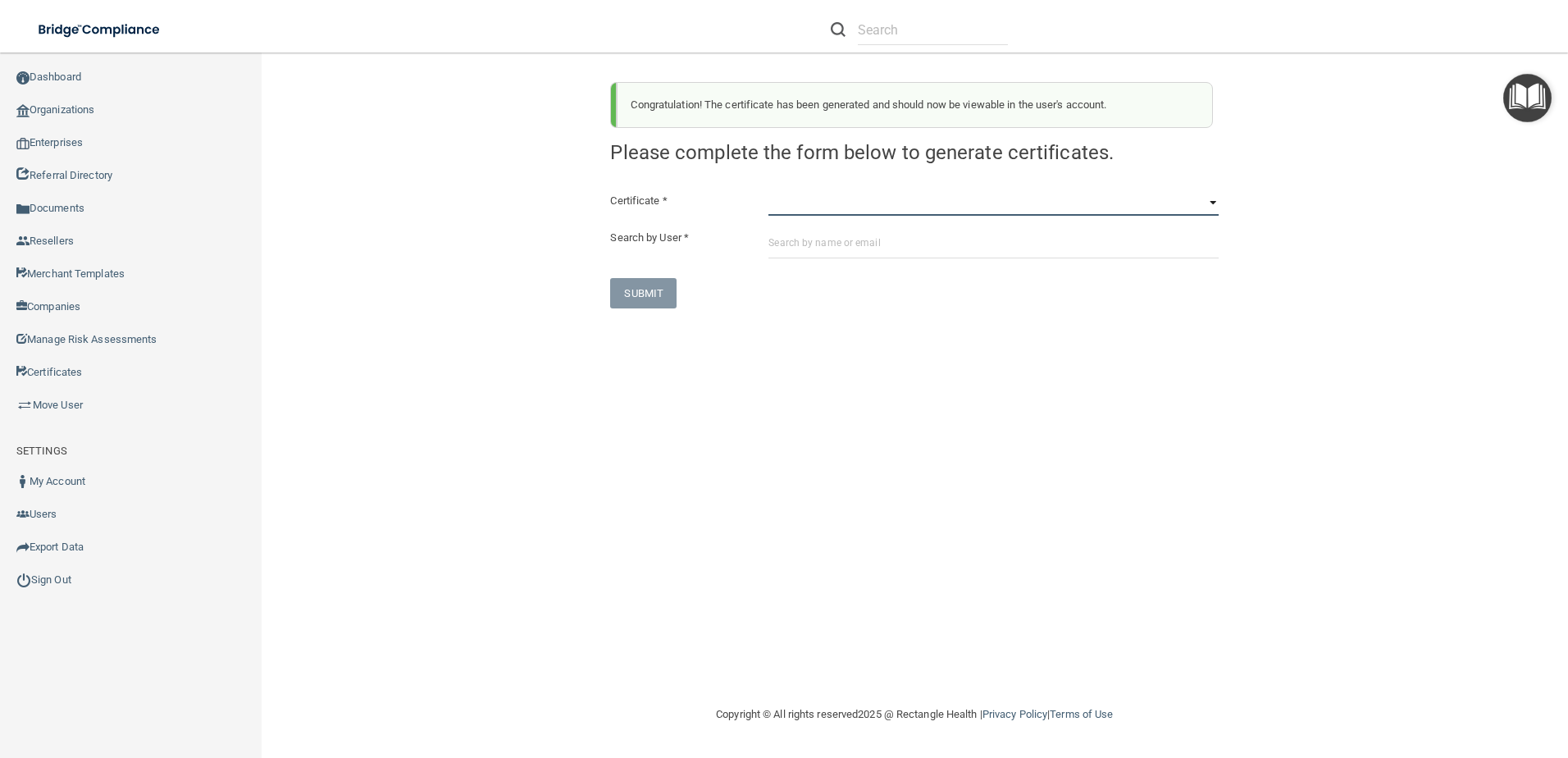
click at [831, 204] on select "HIPAA Officer Certification Training OSHA Bloodborne Pathogens OSHA COVID-19 Pr…" at bounding box center [993, 203] width 451 height 25
select select "6"
click at [768, 191] on select "HIPAA Officer Certification Training OSHA Bloodborne Pathogens OSHA COVID-19 Pr…" at bounding box center [993, 203] width 451 height 25
paste input "[EMAIL_ADDRESS][DOMAIN_NAME]"
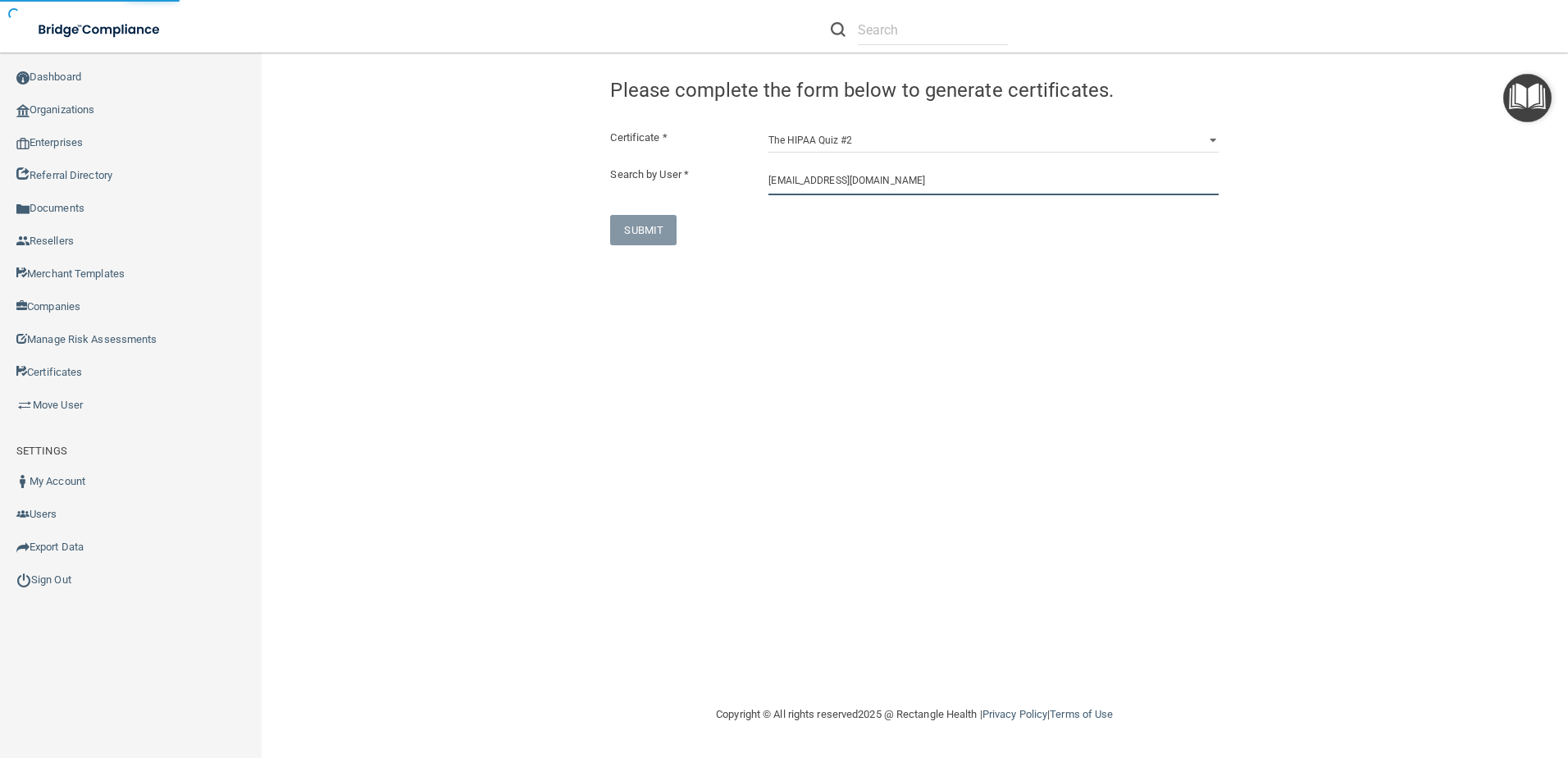
click at [843, 180] on input "[EMAIL_ADDRESS][DOMAIN_NAME]" at bounding box center [993, 179] width 451 height 30
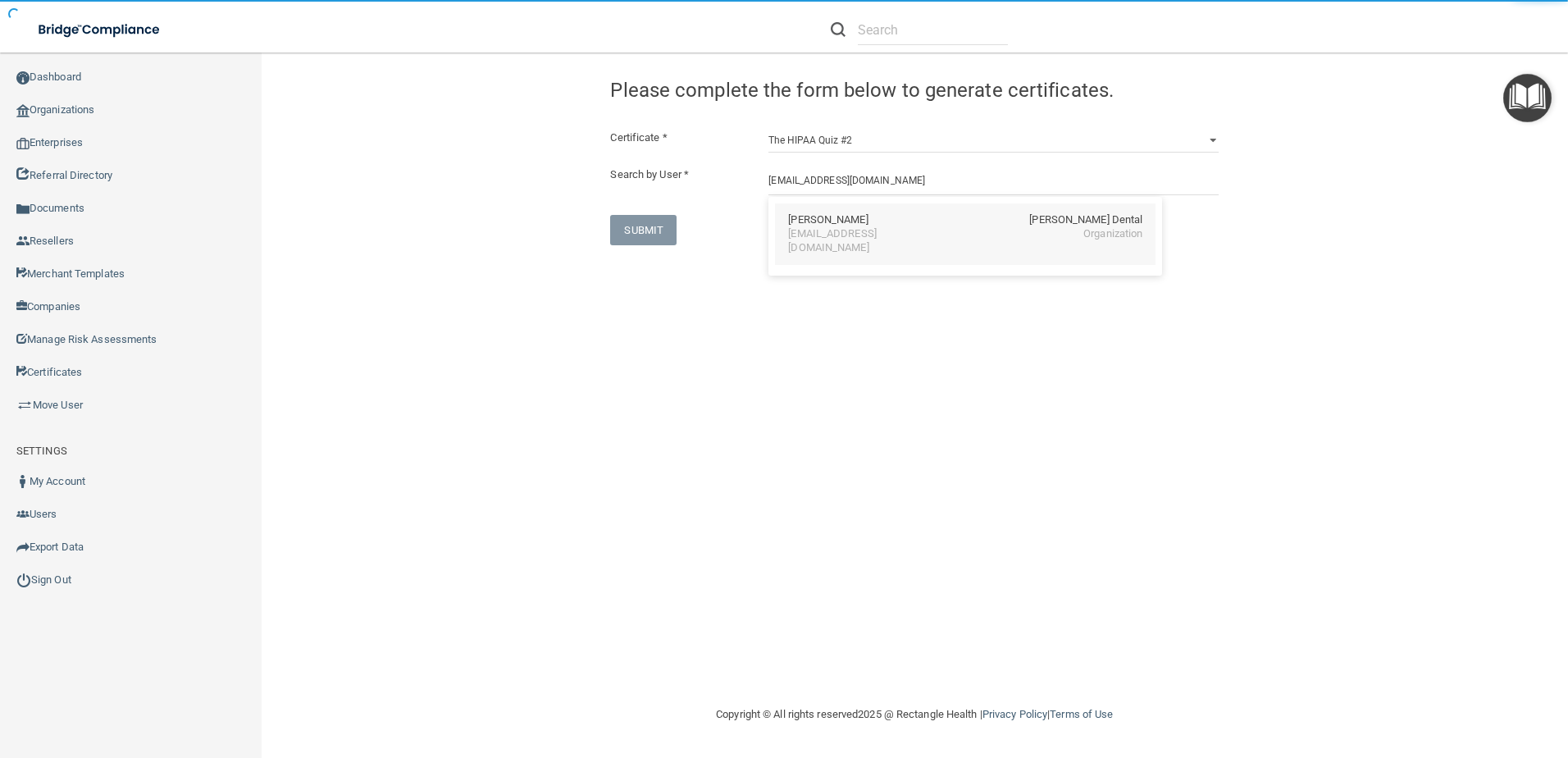
click at [876, 227] on div "[EMAIL_ADDRESS][DOMAIN_NAME]" at bounding box center [859, 241] width 142 height 28
type input "Michelle Ramsey"
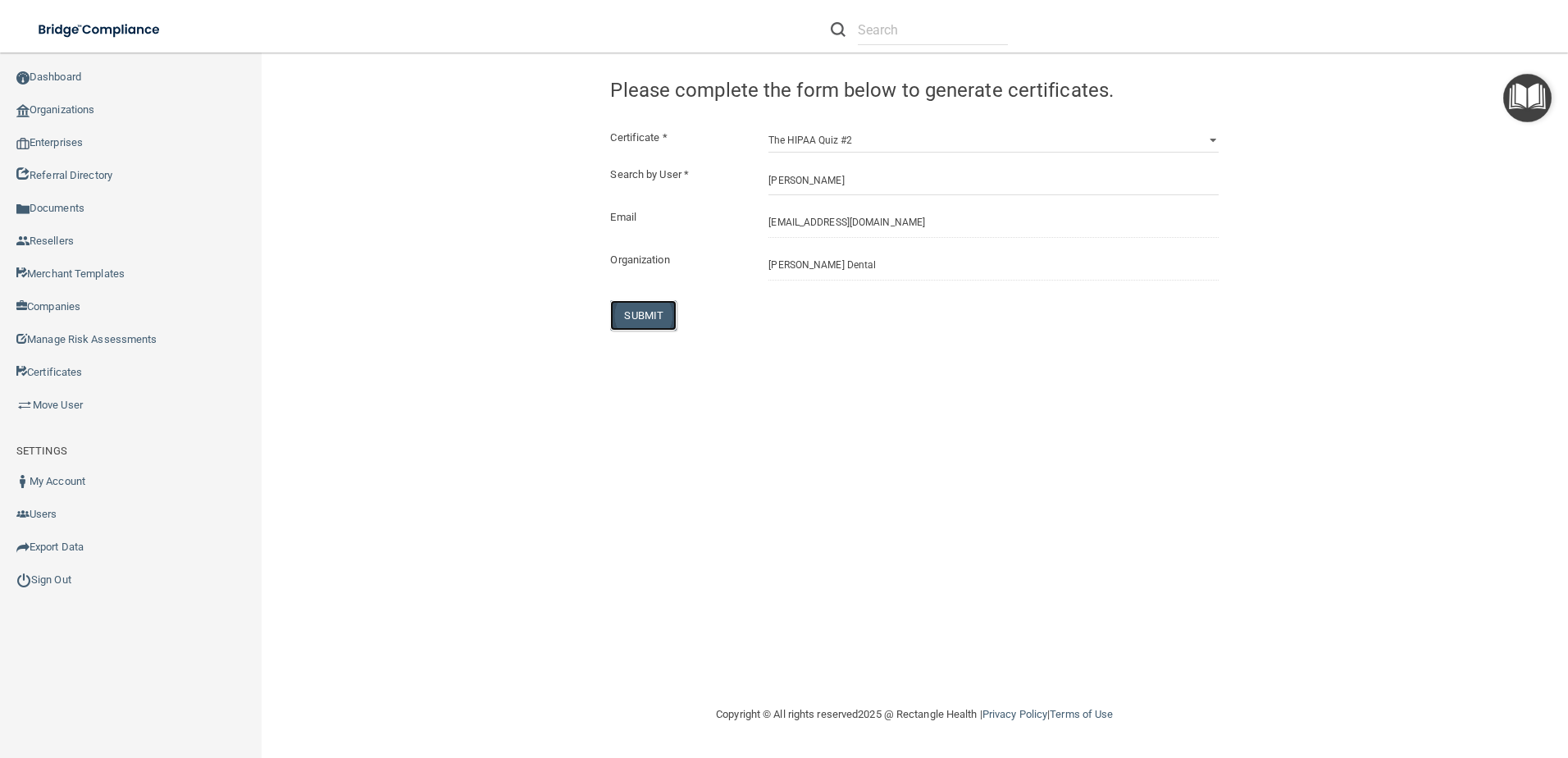
click at [648, 324] on button "SUBMIT" at bounding box center [643, 314] width 66 height 30
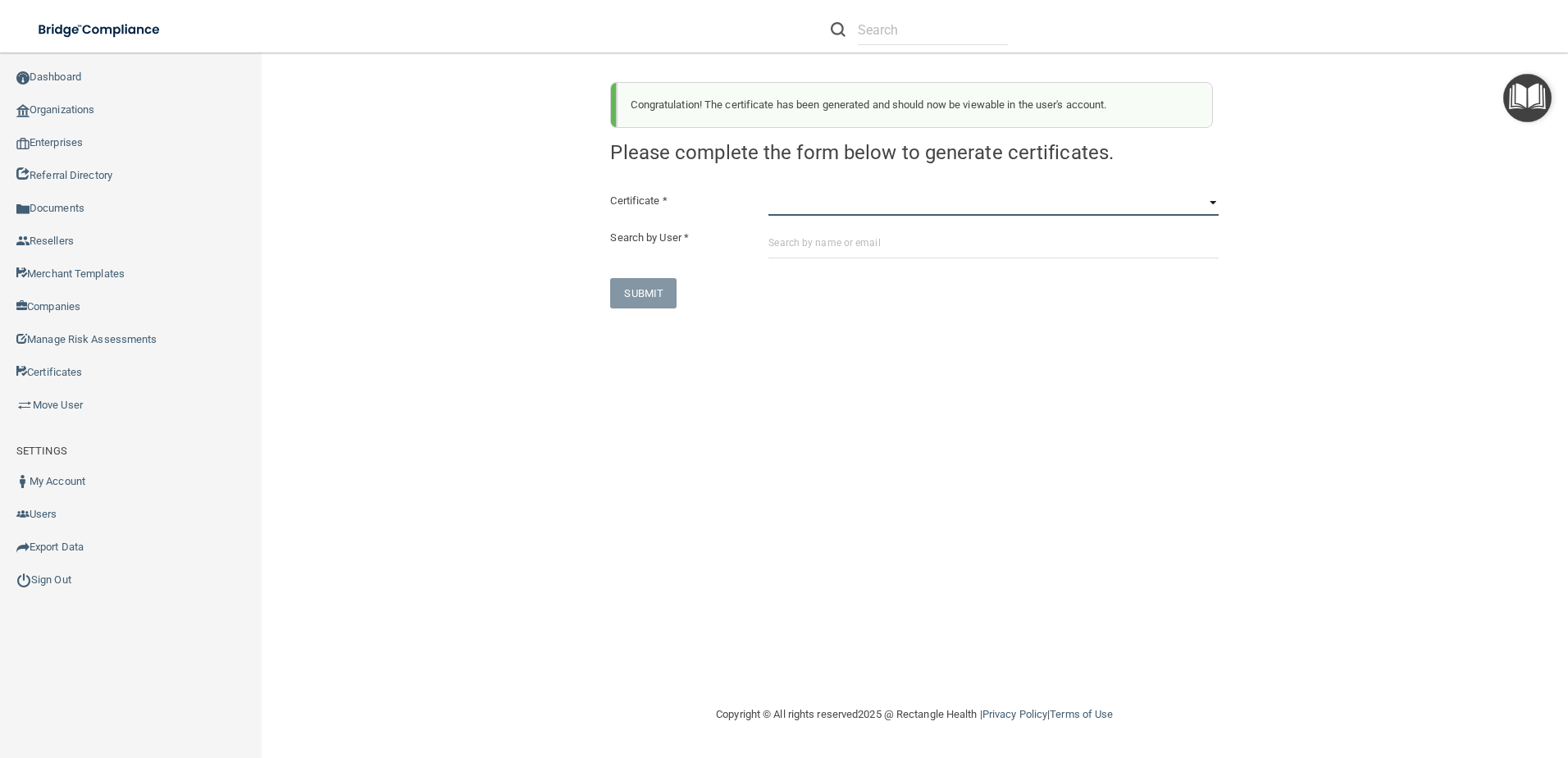
click at [822, 208] on select "HIPAA Officer Certification Training OSHA Bloodborne Pathogens OSHA COVID-19 Pr…" at bounding box center [993, 203] width 451 height 25
select select "5"
click at [768, 191] on select "HIPAA Officer Certification Training OSHA Bloodborne Pathogens OSHA COVID-19 Pr…" at bounding box center [993, 203] width 451 height 25
click at [811, 244] on input "text" at bounding box center [993, 243] width 451 height 30
paste input "chsheffield3@gmail.com"
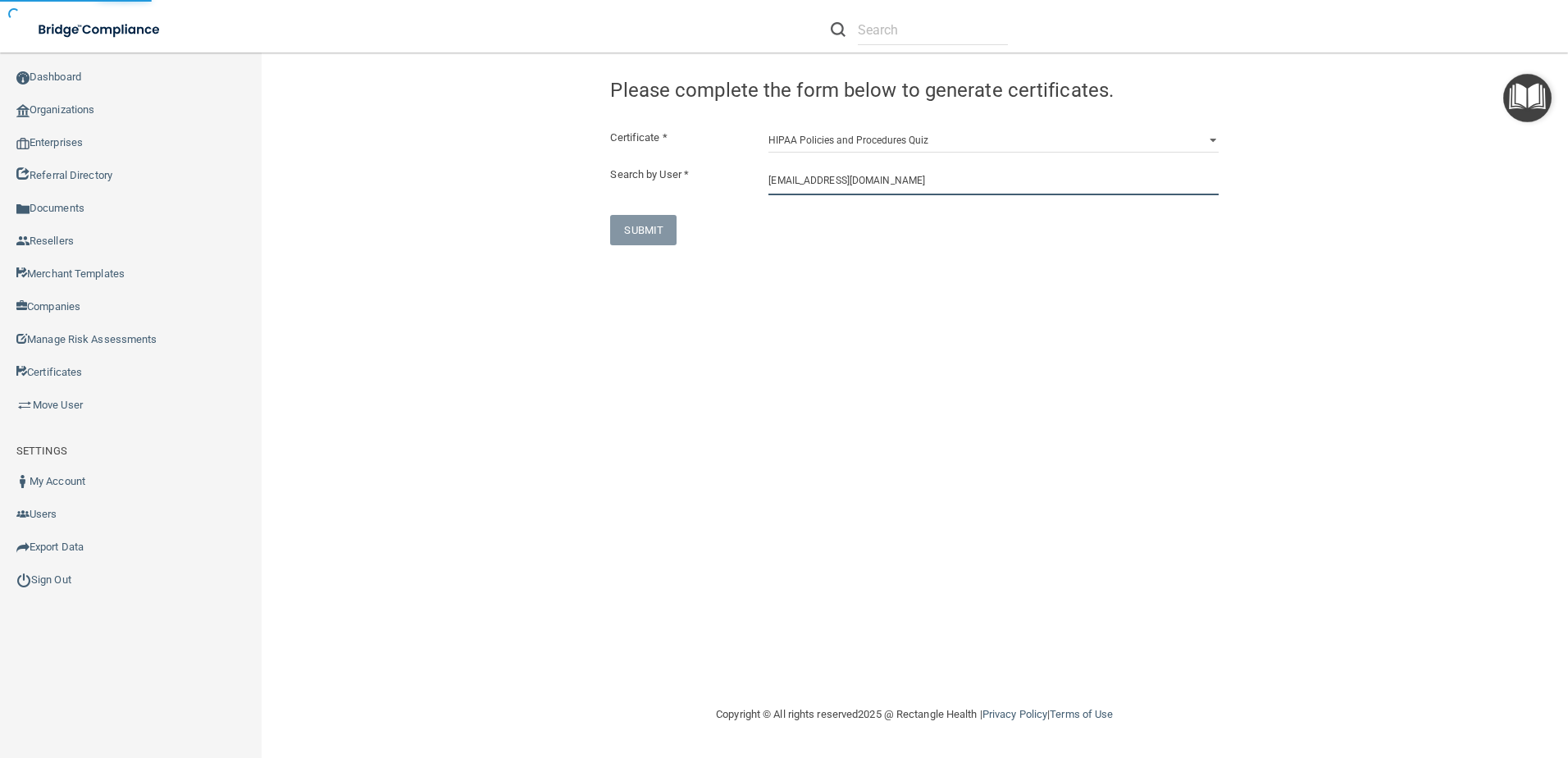
click at [843, 190] on input "chsheffield3@gmail.com" at bounding box center [993, 179] width 451 height 30
click at [859, 188] on input "chsheffield3@gmail.com" at bounding box center [993, 179] width 451 height 30
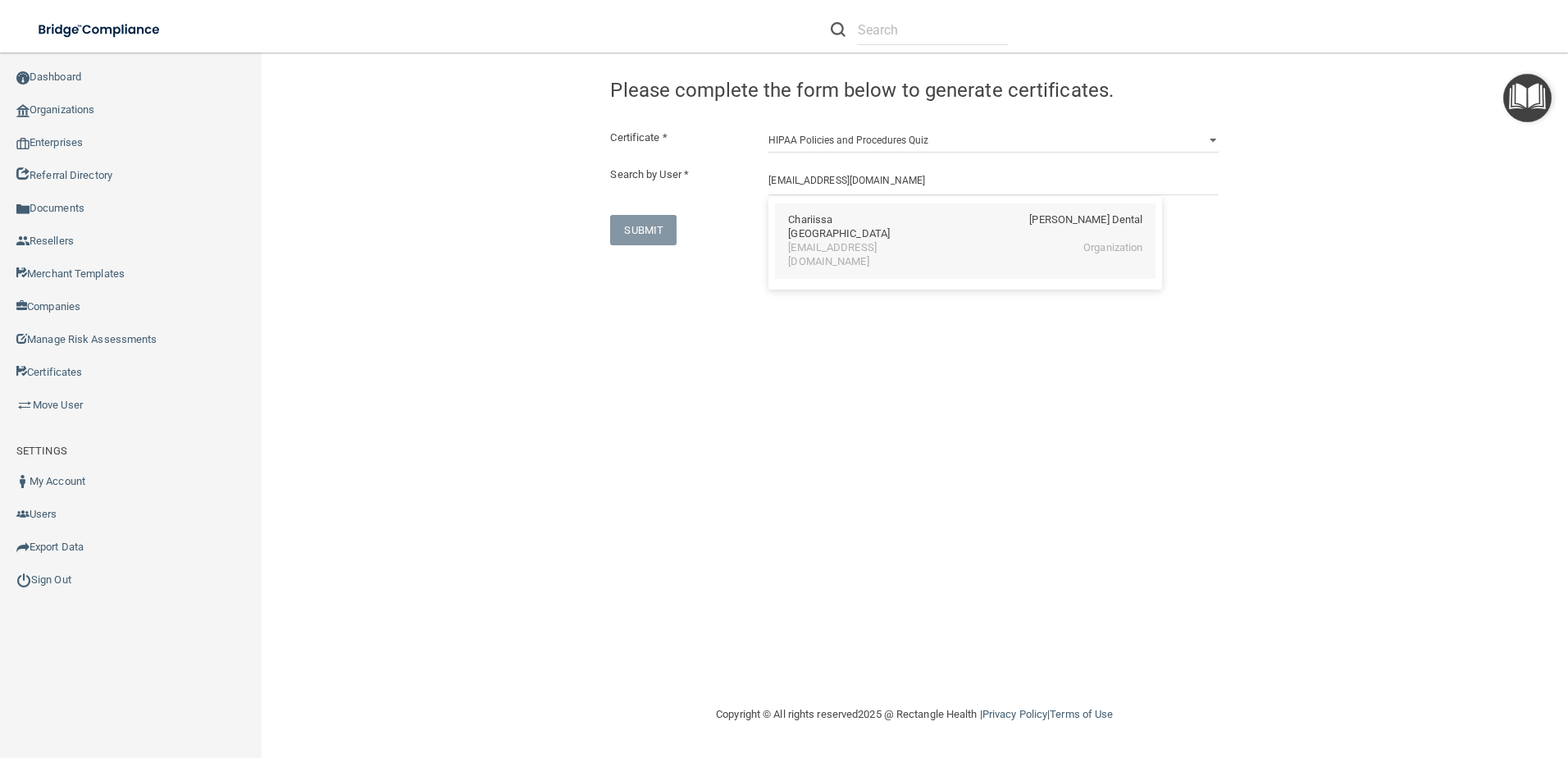
click at [871, 241] on div "chsheffield3@gmail.com" at bounding box center [859, 255] width 142 height 28
type input "Chariissa Sheffield"
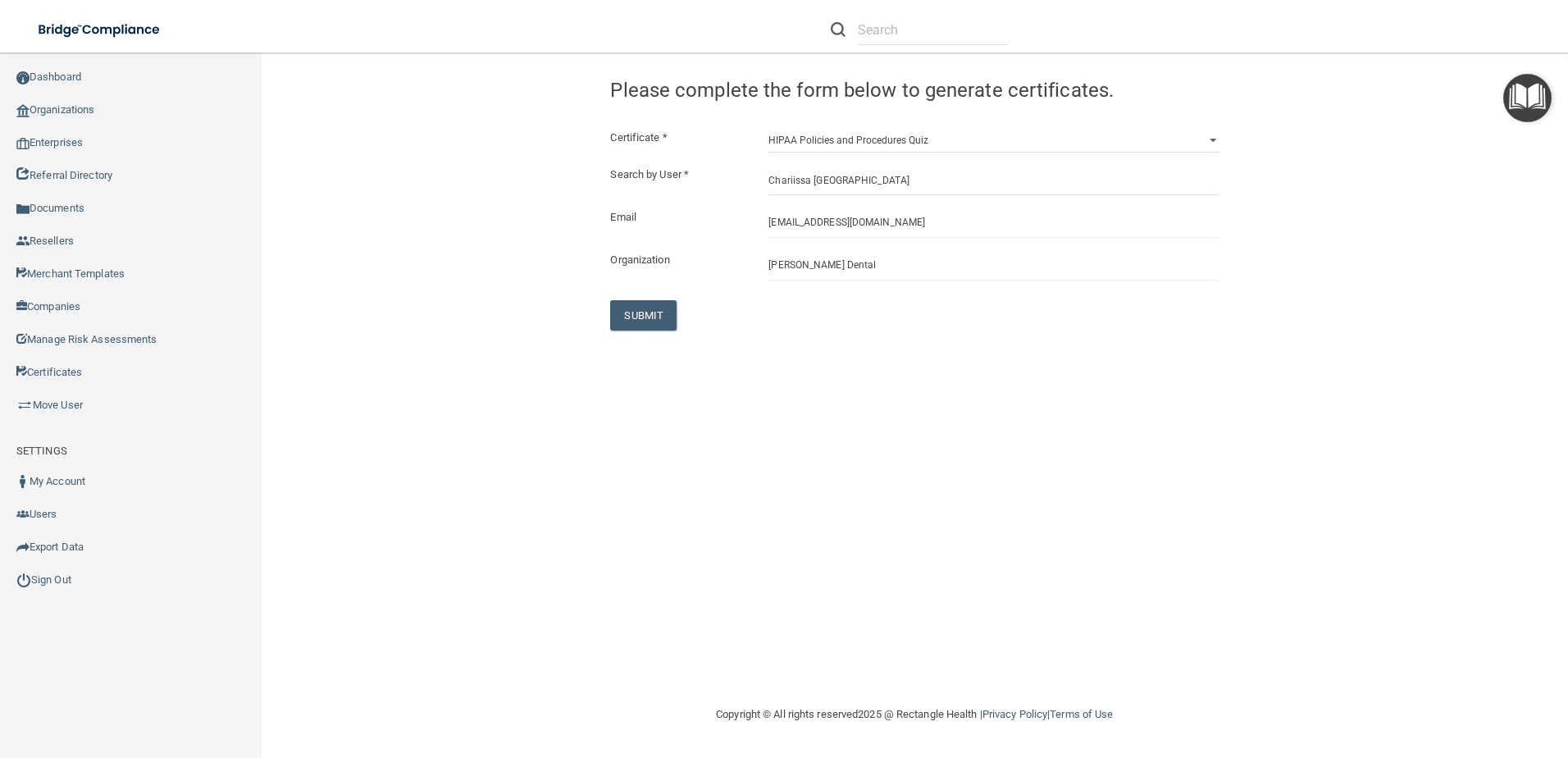
click at [603, 303] on div "SUBMIT" at bounding box center [703, 314] width 211 height 30
click at [626, 307] on button "SUBMIT" at bounding box center [643, 314] width 66 height 30
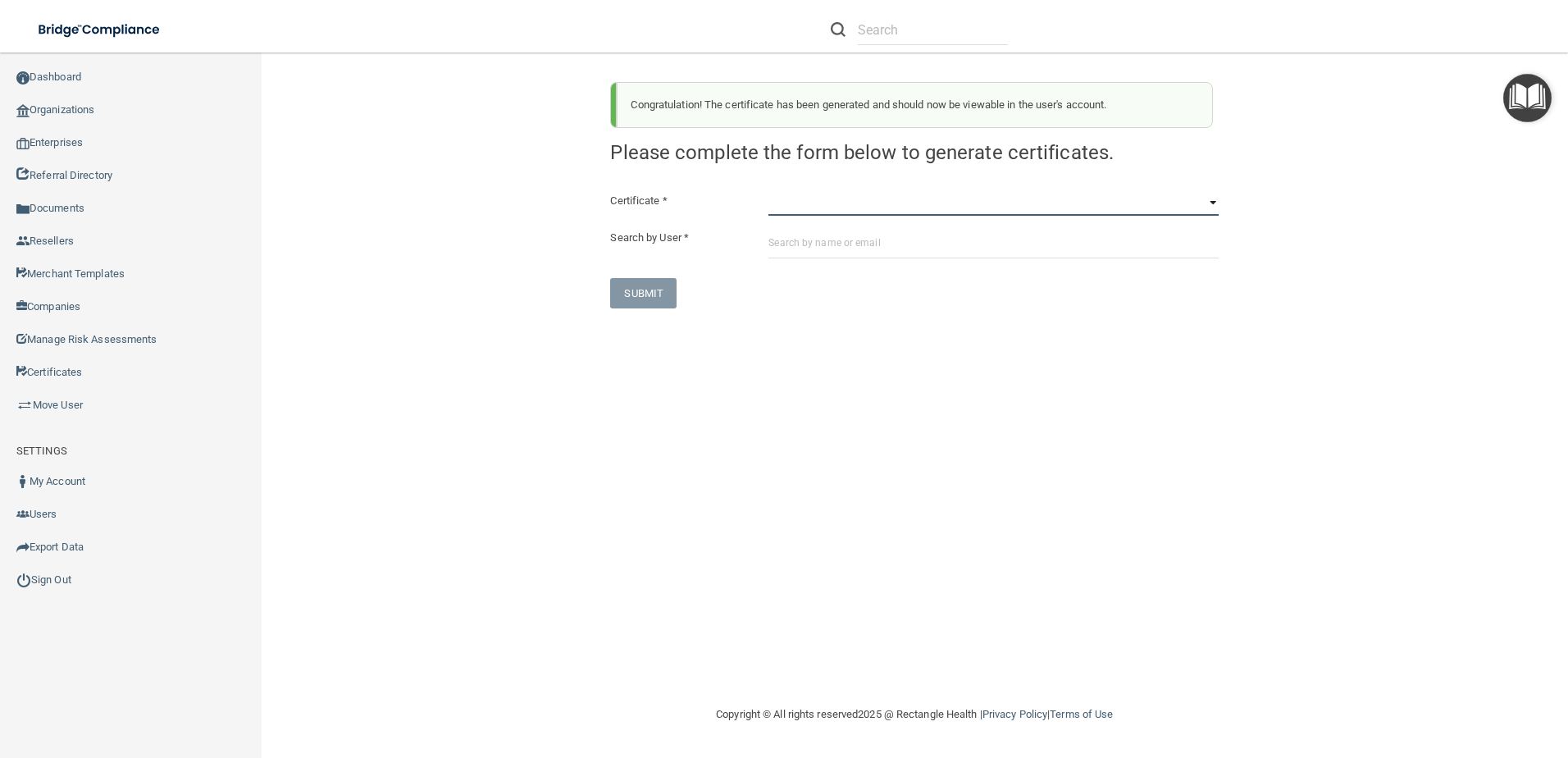
click at [854, 205] on select "HIPAA Officer Certification Training OSHA Bloodborne Pathogens OSHA COVID-19 Pr…" at bounding box center [993, 203] width 451 height 25
click at [768, 191] on select "HIPAA Officer Certification Training OSHA Bloodborne Pathogens OSHA COVID-19 Pr…" at bounding box center [993, 203] width 451 height 25
click at [865, 194] on select "HIPAA Officer Certification Training OSHA Bloodborne Pathogens OSHA COVID-19 Pr…" at bounding box center [993, 203] width 451 height 25
select select "6"
click at [768, 191] on select "HIPAA Officer Certification Training OSHA Bloodborne Pathogens OSHA COVID-19 Pr…" at bounding box center [993, 203] width 451 height 25
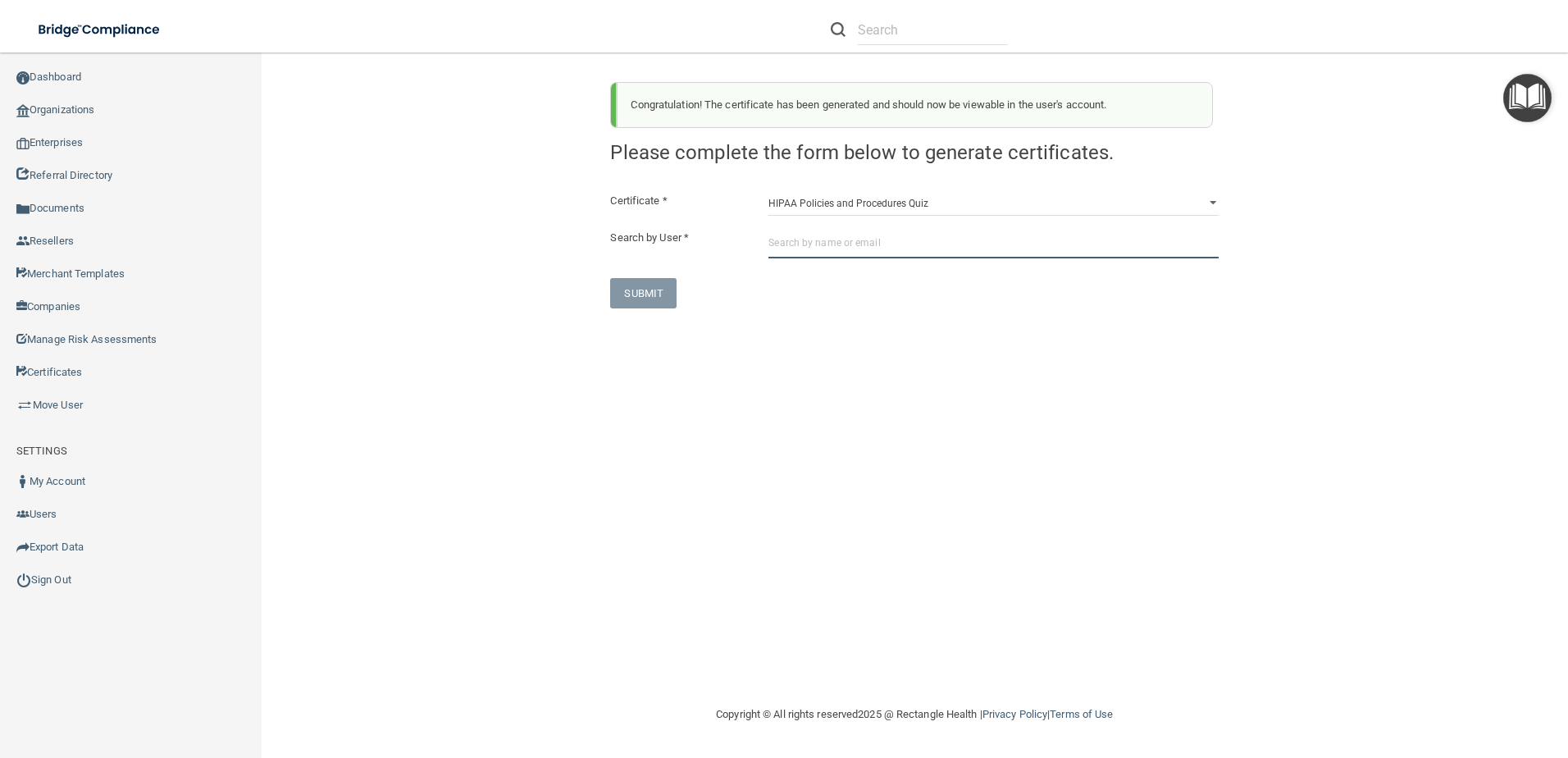
click at [849, 244] on input "text" at bounding box center [993, 243] width 451 height 30
paste input "chsheffield3@gmail.com"
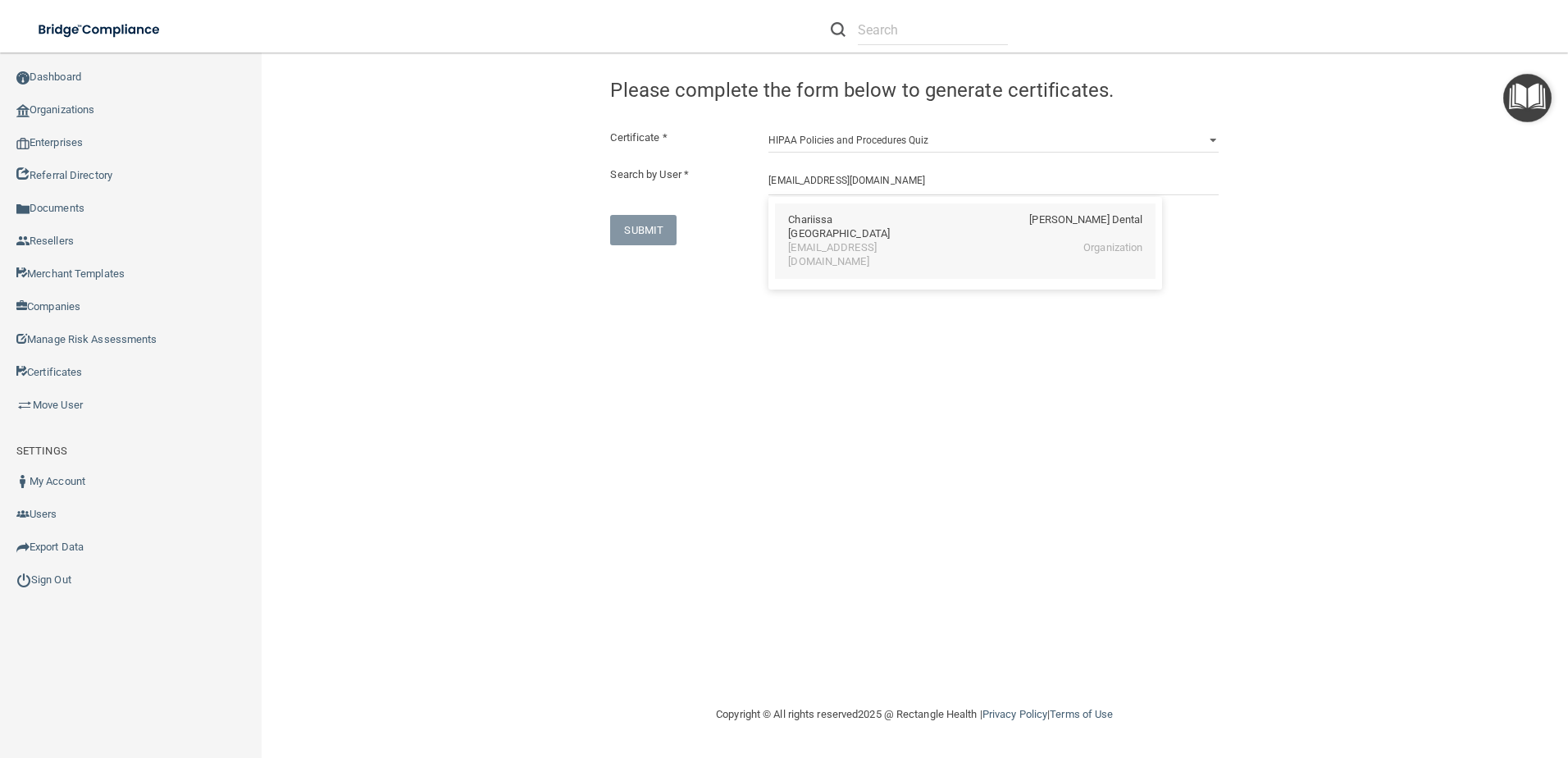
click at [847, 241] on div "chsheffield3@gmail.com" at bounding box center [859, 255] width 142 height 28
type input "Chariissa Sheffield"
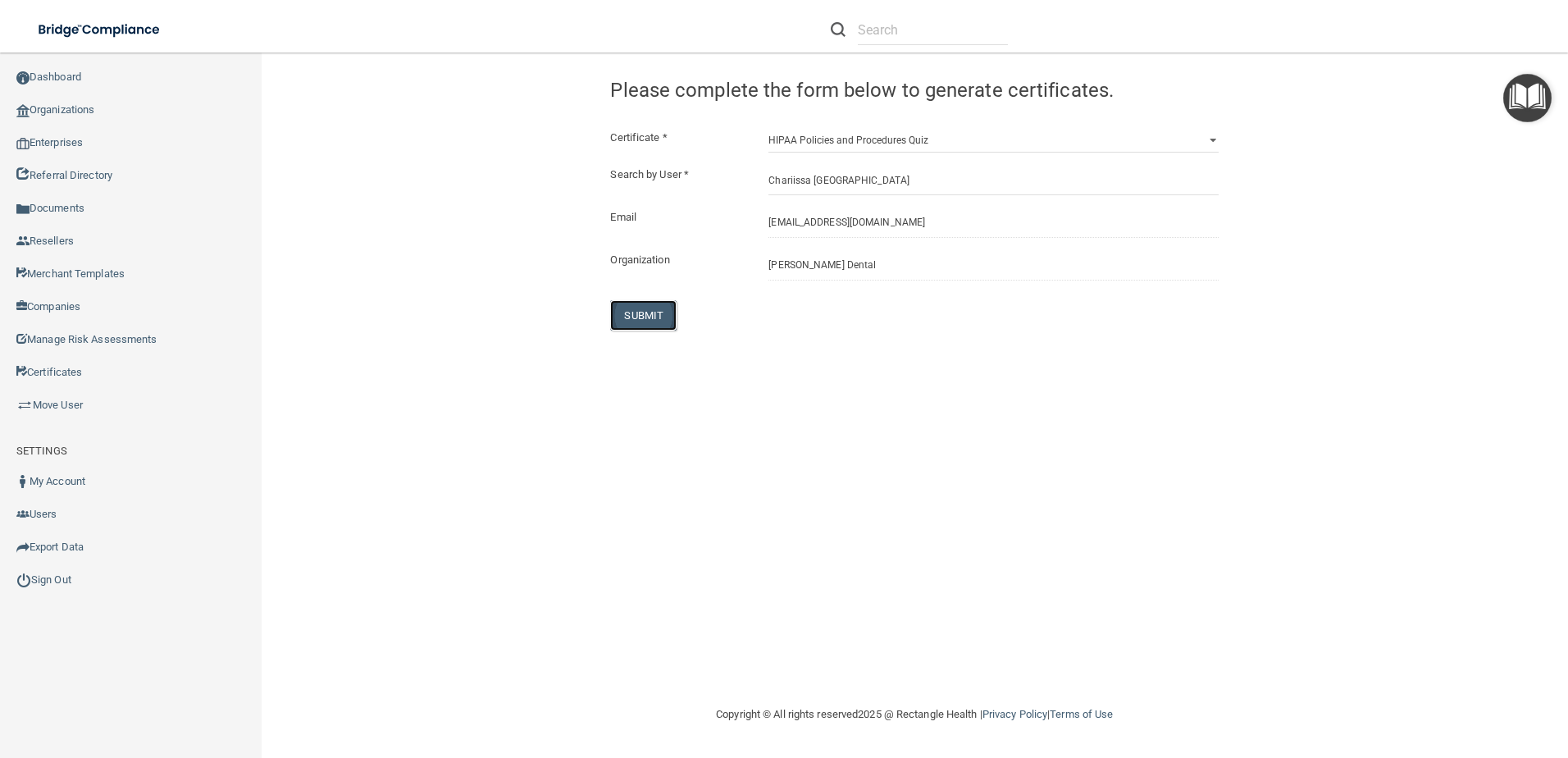
click at [646, 314] on button "SUBMIT" at bounding box center [643, 314] width 66 height 30
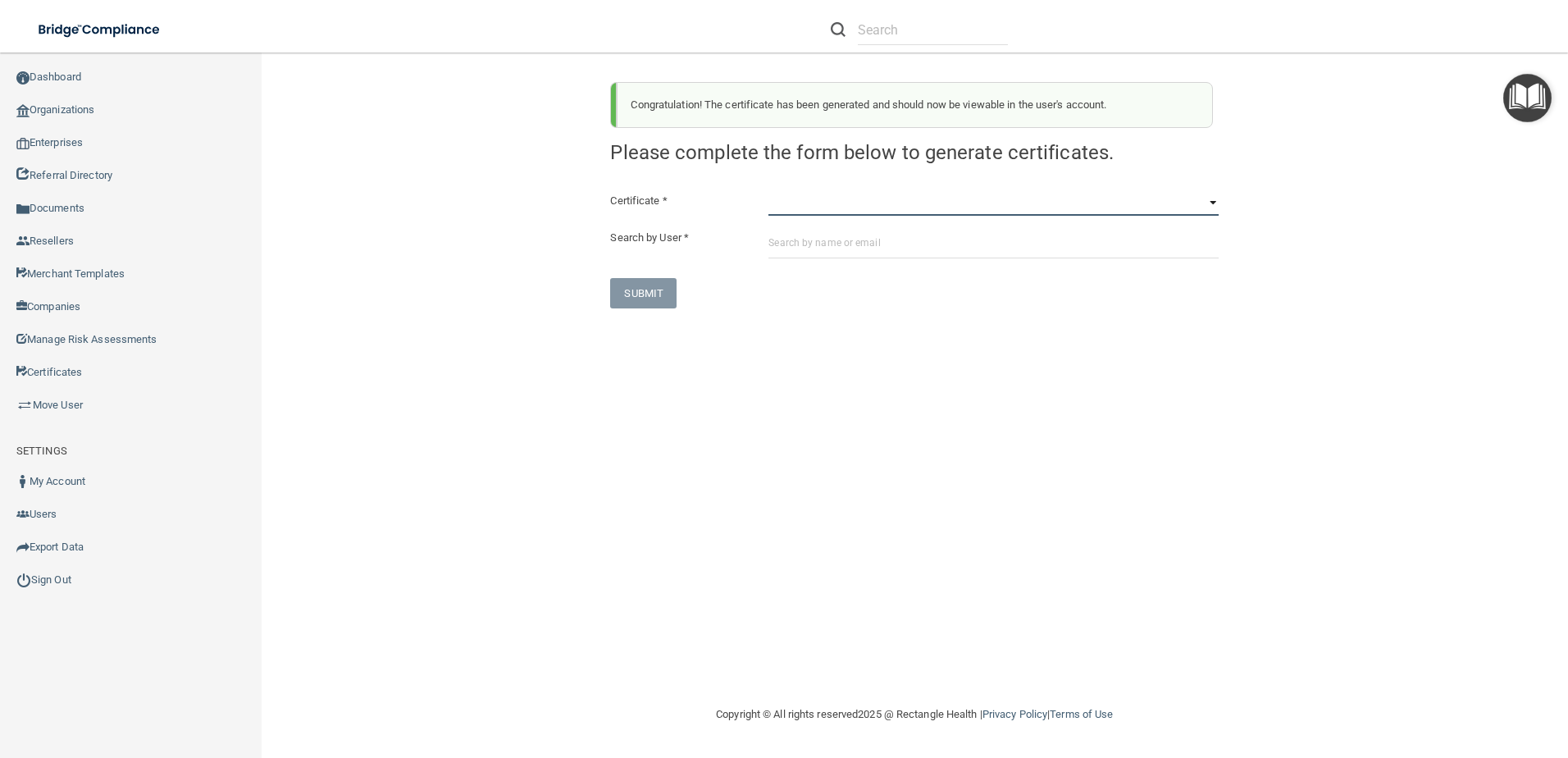
click at [833, 203] on select "HIPAA Officer Certification Training OSHA Bloodborne Pathogens OSHA COVID-19 Pr…" at bounding box center [993, 203] width 451 height 25
select select "5"
click at [768, 191] on select "HIPAA Officer Certification Training OSHA Bloodborne Pathogens OSHA COVID-19 Pr…" at bounding box center [993, 203] width 451 height 25
paste input "[EMAIL_ADDRESS][DOMAIN_NAME]"
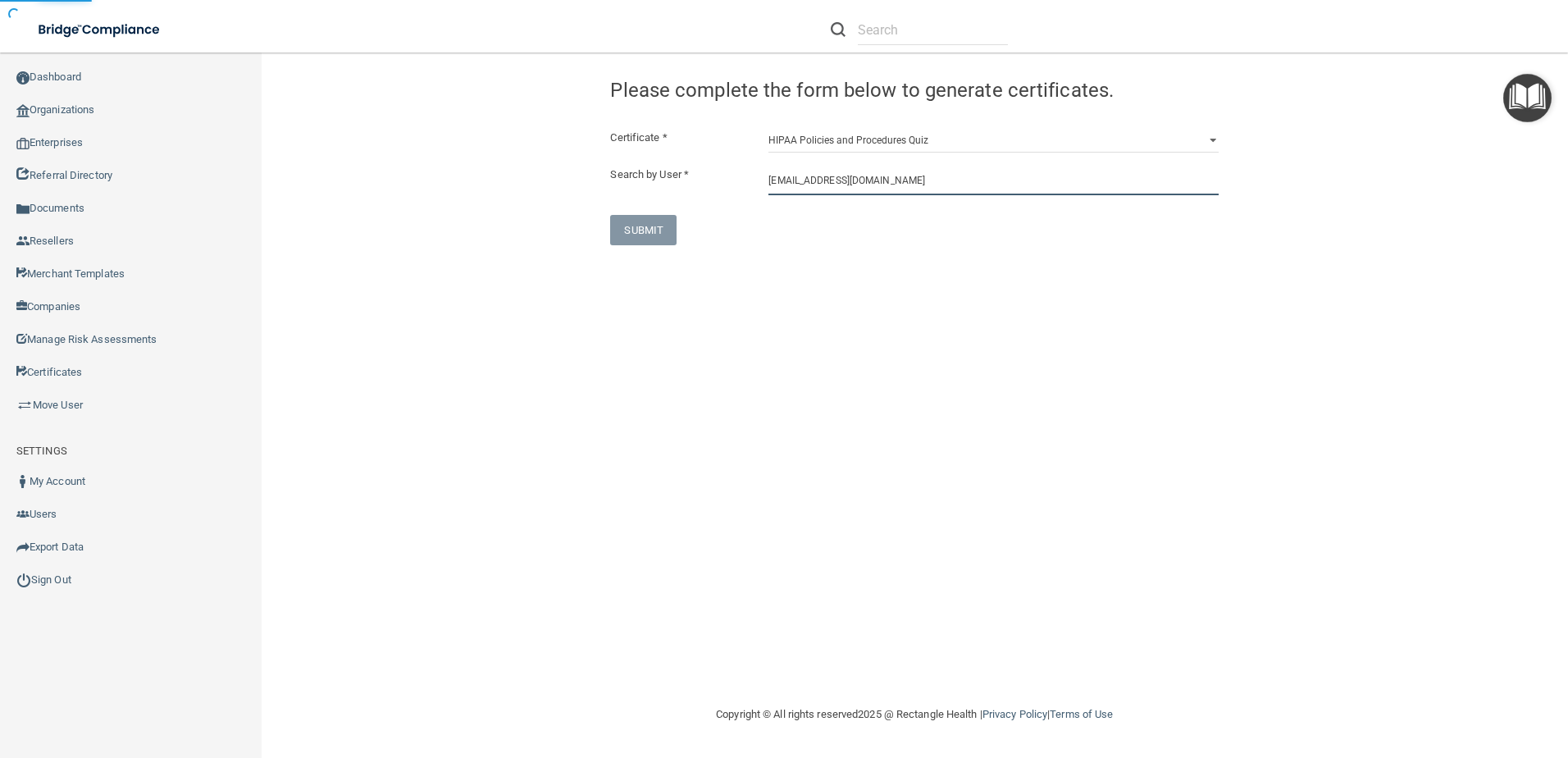
click at [859, 181] on input "[EMAIL_ADDRESS][DOMAIN_NAME]" at bounding box center [993, 179] width 451 height 30
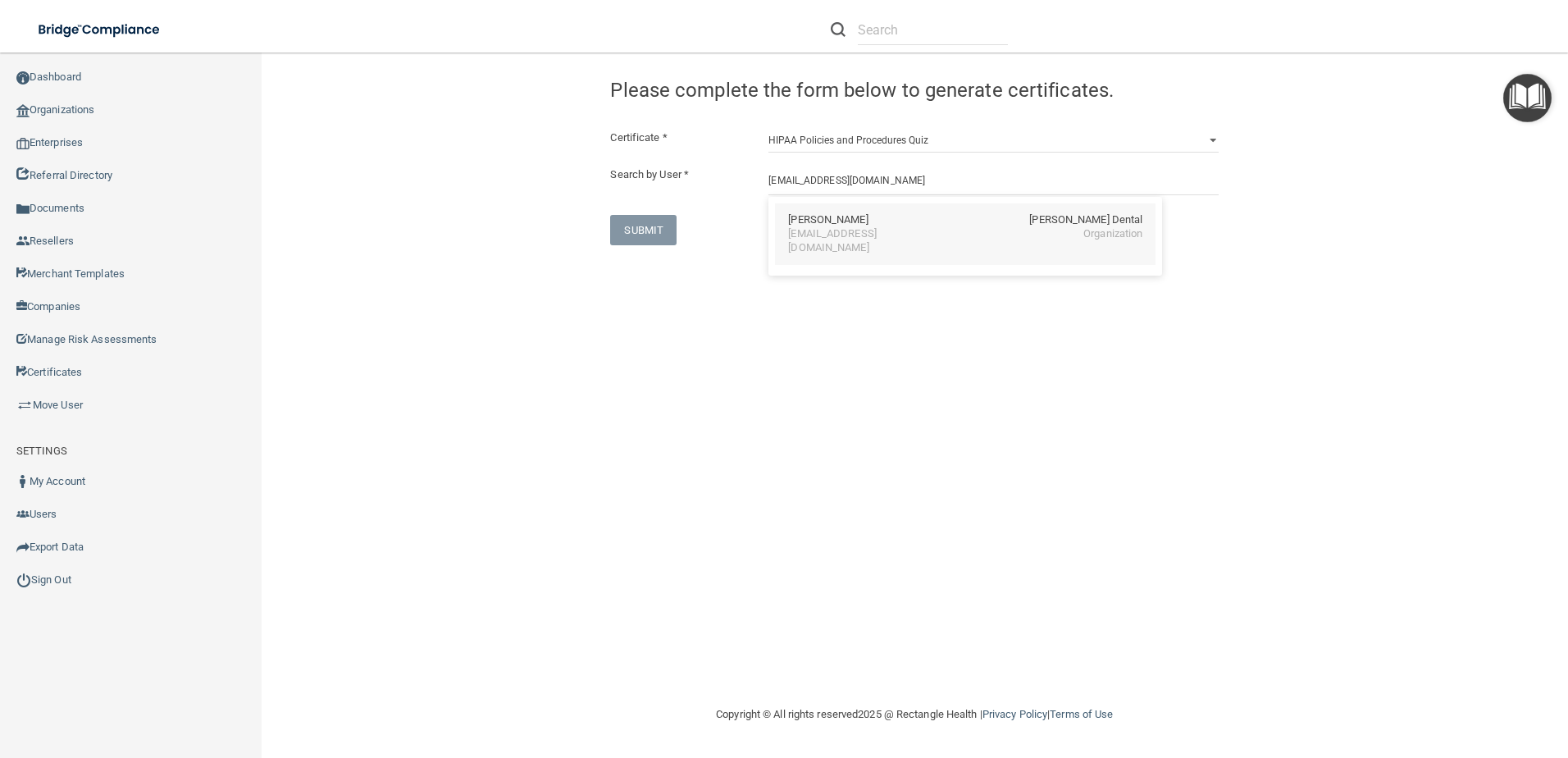
click at [866, 214] on div "Karen Stephens Hunter Ellis Dental" at bounding box center [965, 221] width 354 height 14
type input "Karen Stephens"
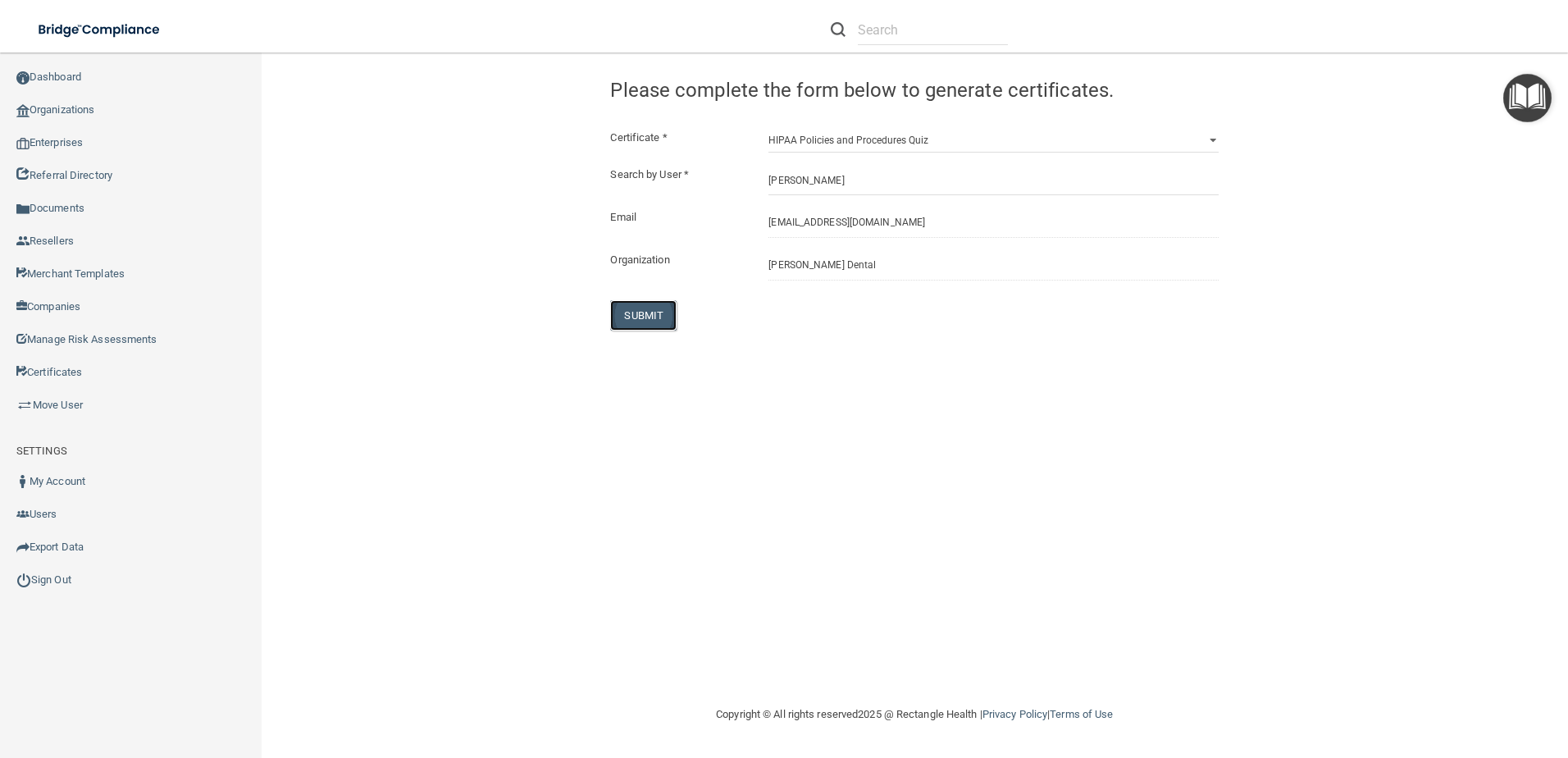
click at [664, 318] on button "SUBMIT" at bounding box center [643, 314] width 66 height 30
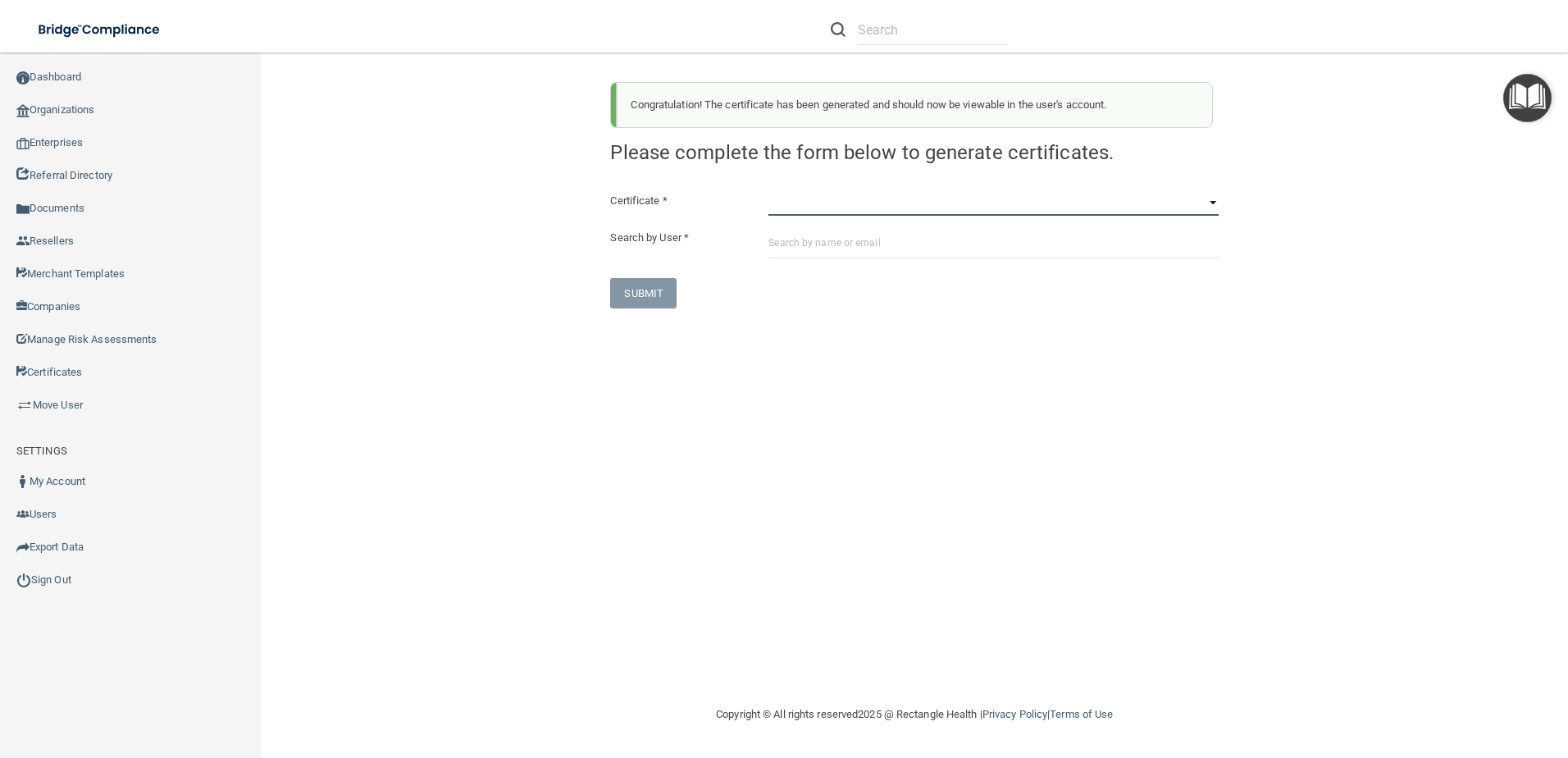
click at [850, 202] on select "HIPAA Officer Certification Training OSHA Bloodborne Pathogens OSHA COVID-19 Pr…" at bounding box center [993, 203] width 451 height 25
select select "6"
click at [768, 191] on select "HIPAA Officer Certification Training OSHA Bloodborne Pathogens OSHA COVID-19 Pr…" at bounding box center [993, 203] width 451 height 25
paste input "[EMAIL_ADDRESS][DOMAIN_NAME]"
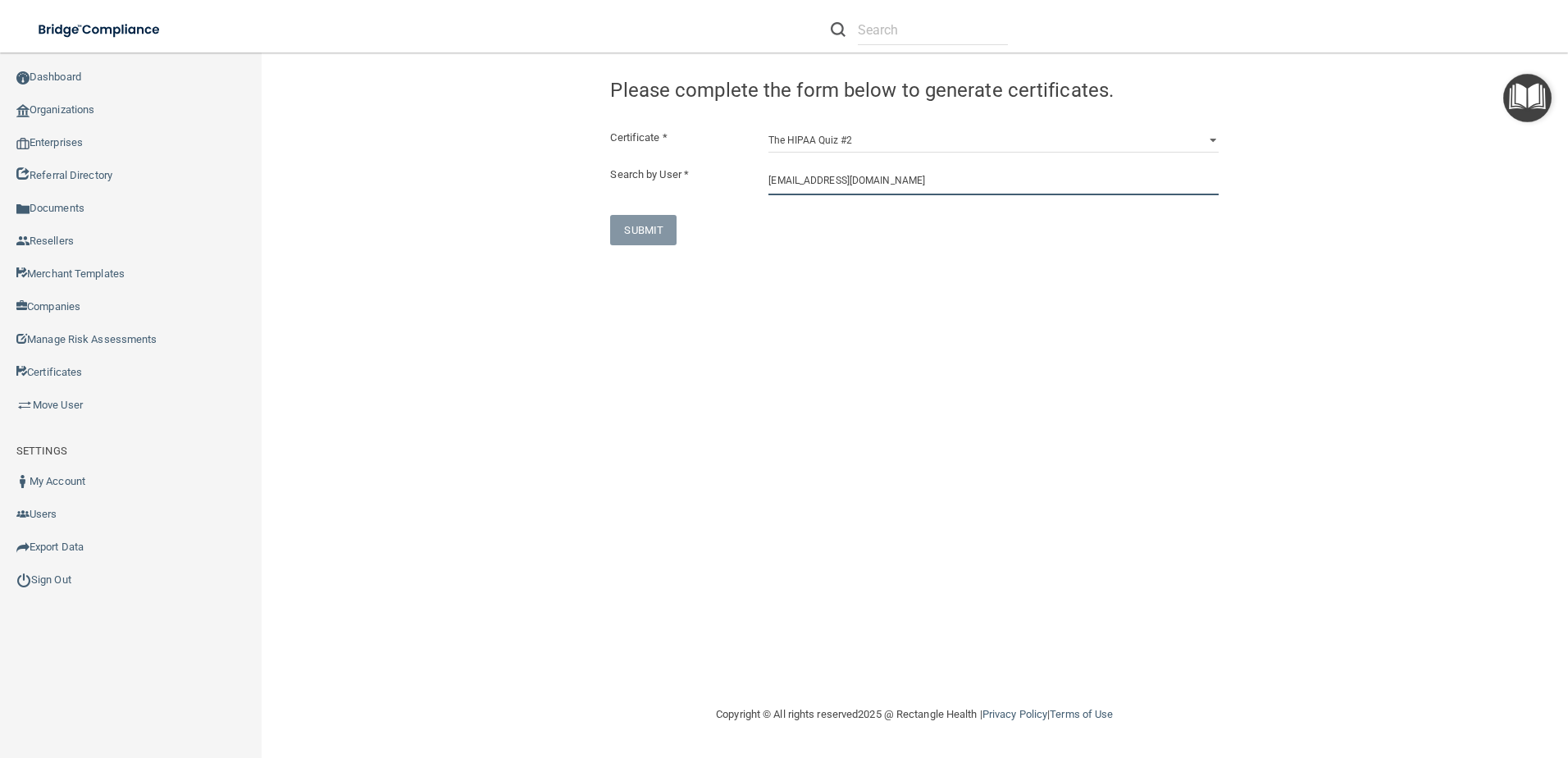
click at [920, 178] on input "stephens2814@bellsouth.net" at bounding box center [993, 179] width 451 height 30
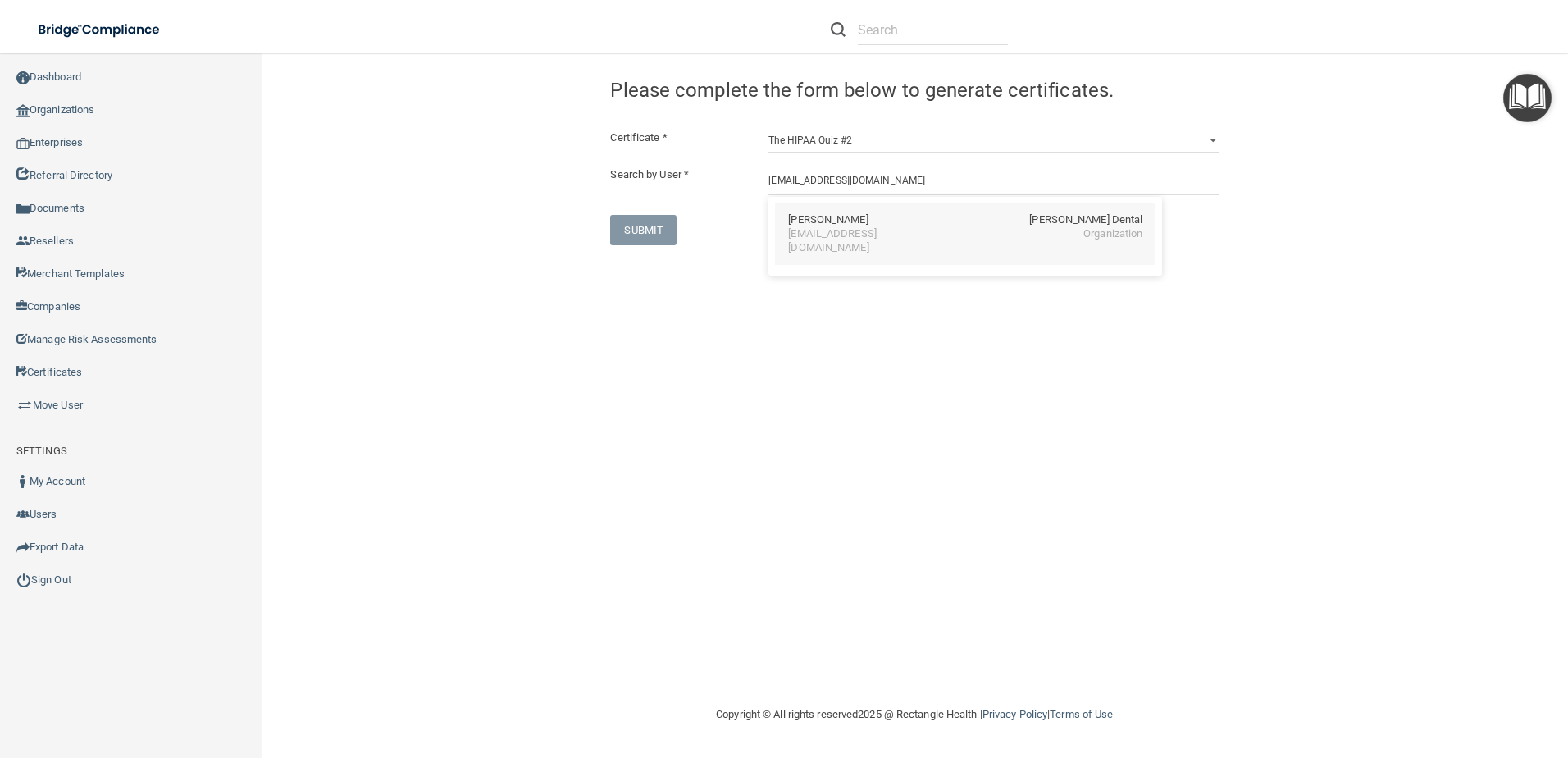
click at [906, 231] on div "stephens2814@bellsouth.net" at bounding box center [859, 241] width 142 height 28
type input "Karen Stephens"
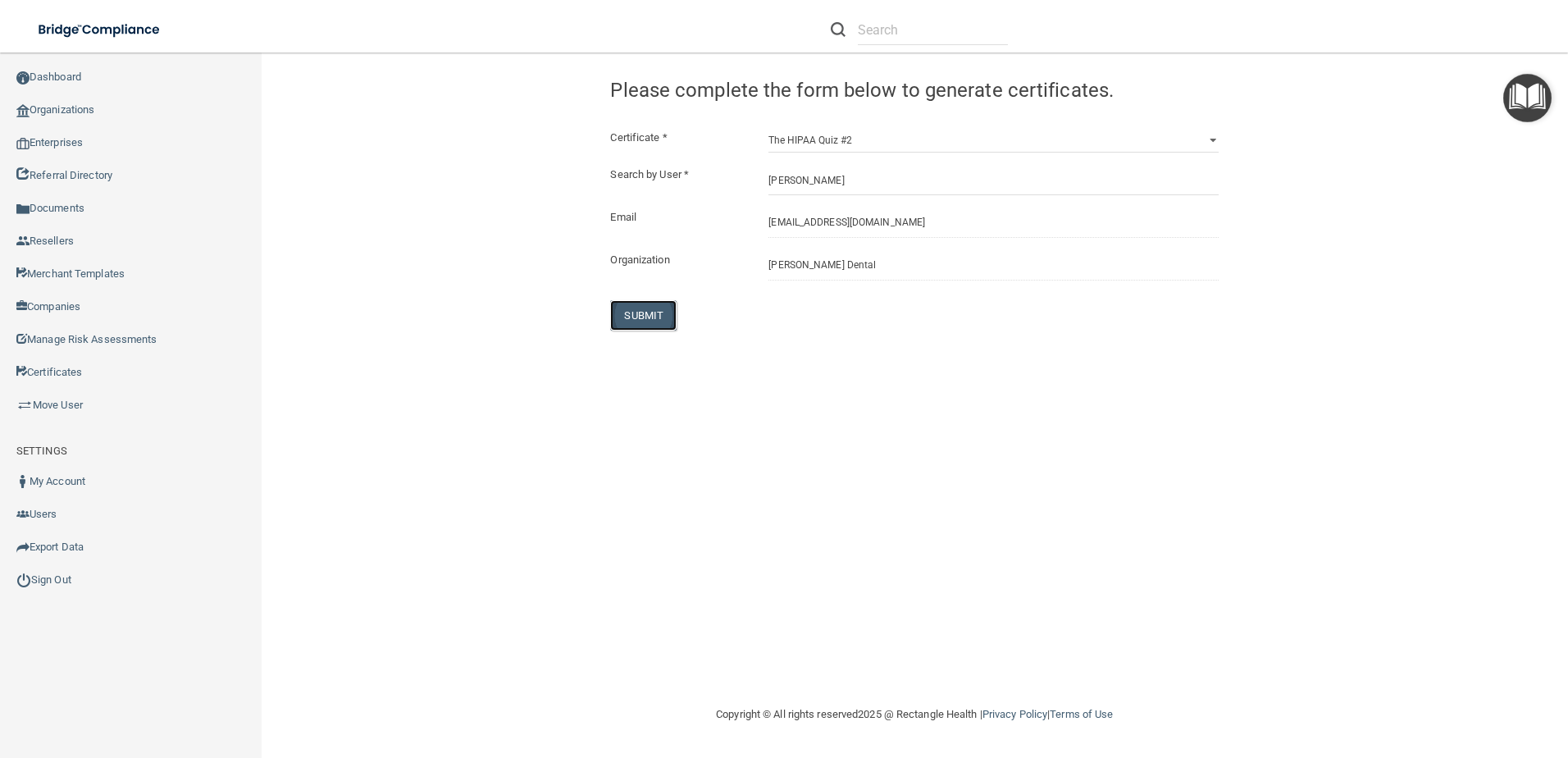
click at [644, 308] on button "SUBMIT" at bounding box center [643, 314] width 66 height 30
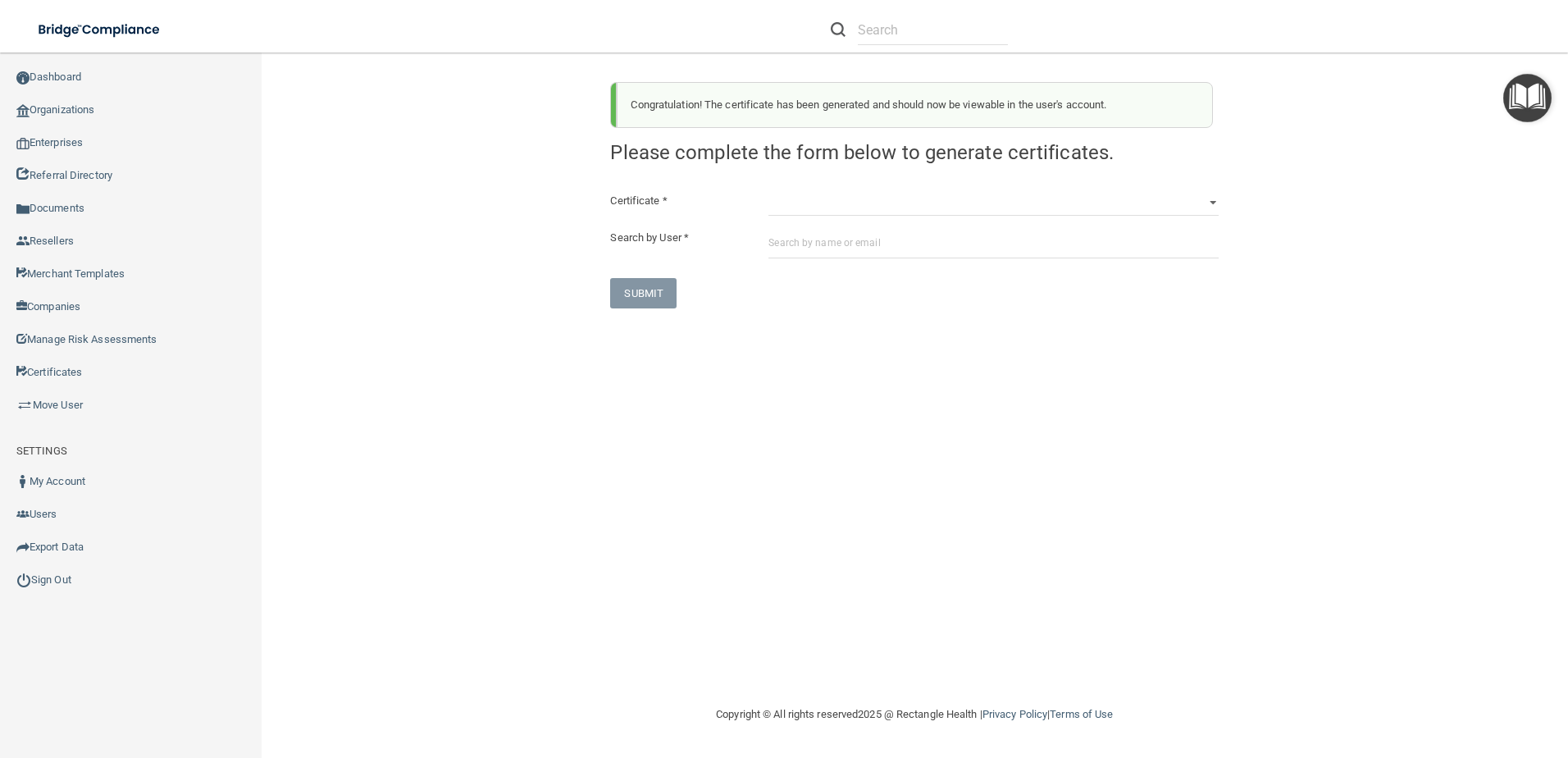
click at [902, 215] on div "Certificate * HIPAA Officer Certification Training OSHA Bloodborne Pathogens OS…" at bounding box center [914, 250] width 608 height 117
click at [899, 202] on select "HIPAA Officer Certification Training OSHA Bloodborne Pathogens OSHA COVID-19 Pr…" at bounding box center [993, 203] width 451 height 25
select select "5"
click at [768, 191] on select "HIPAA Officer Certification Training OSHA Bloodborne Pathogens OSHA COVID-19 Pr…" at bounding box center [993, 203] width 451 height 25
click at [831, 258] on div "Certificate * HIPAA Officer Certification Training OSHA Bloodborne Pathogens OS…" at bounding box center [914, 250] width 608 height 117
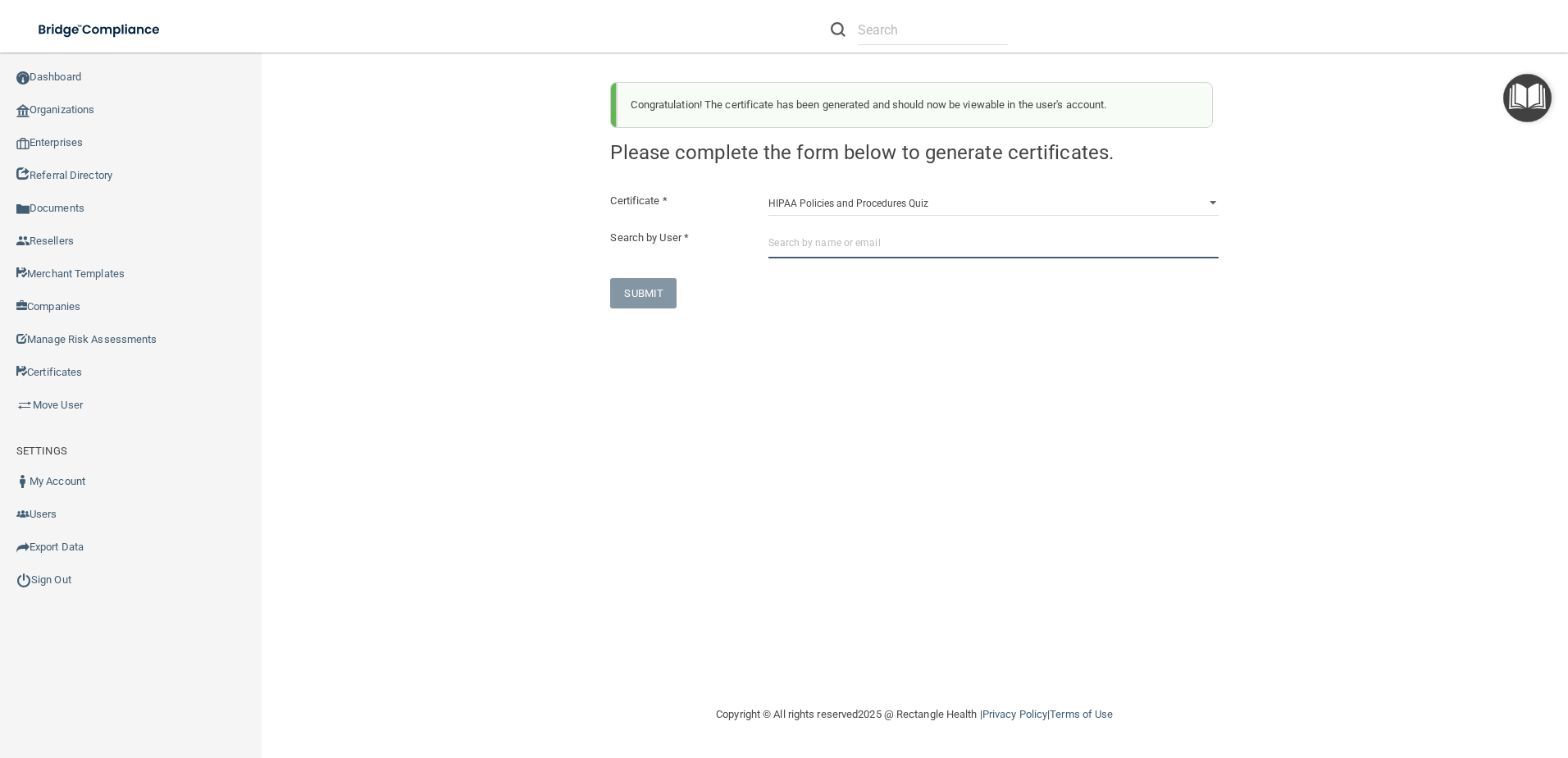
drag, startPoint x: 831, startPoint y: 252, endPoint x: 803, endPoint y: 244, distance: 29.1
click at [803, 244] on input "text" at bounding box center [993, 243] width 451 height 30
paste input "ketaylor777@gmail.com"
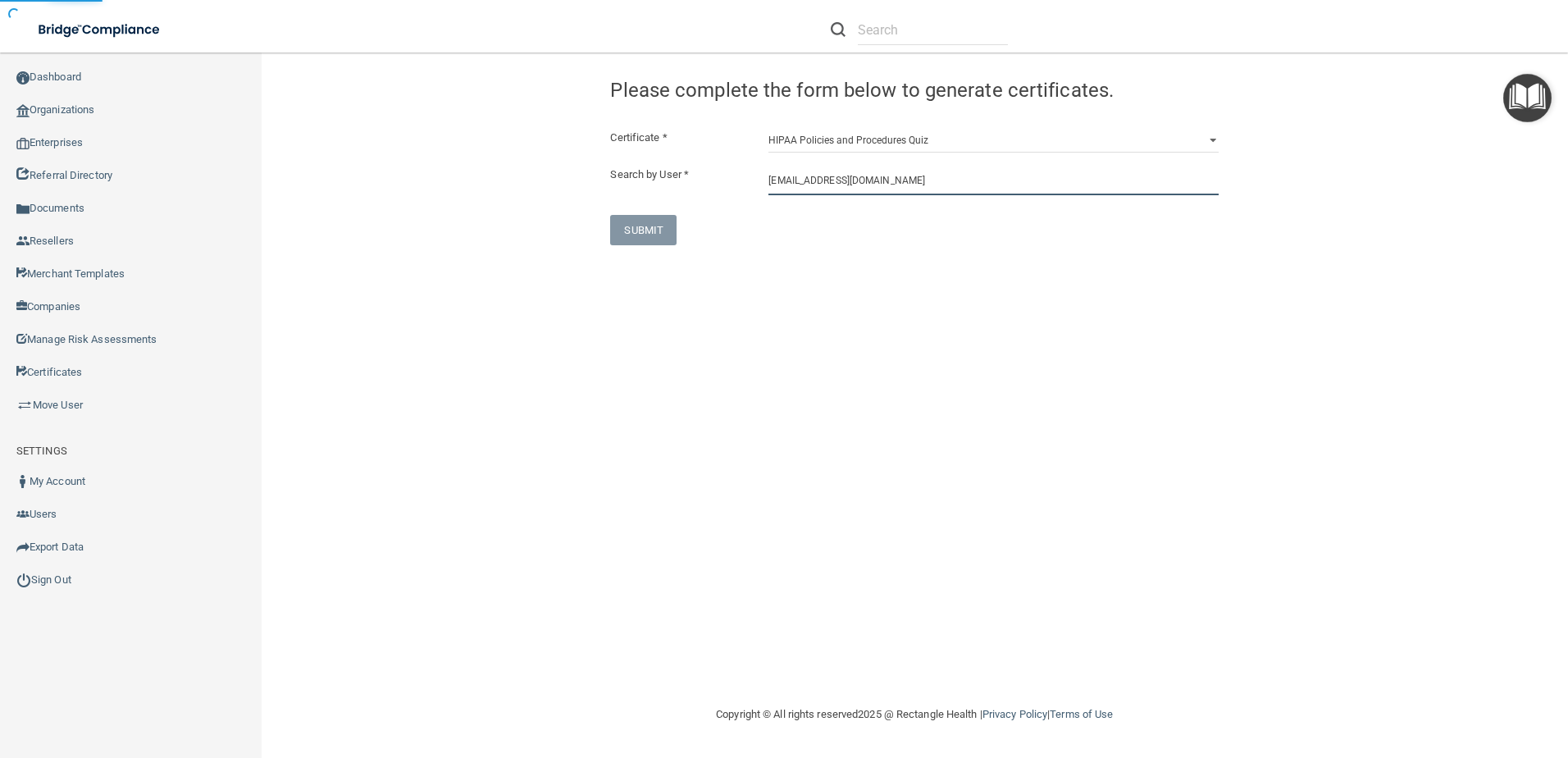
click at [869, 182] on input "ketaylor777@gmail.com" at bounding box center [993, 179] width 451 height 30
click at [862, 177] on input "ketaylor777@gmail.com" at bounding box center [993, 179] width 451 height 30
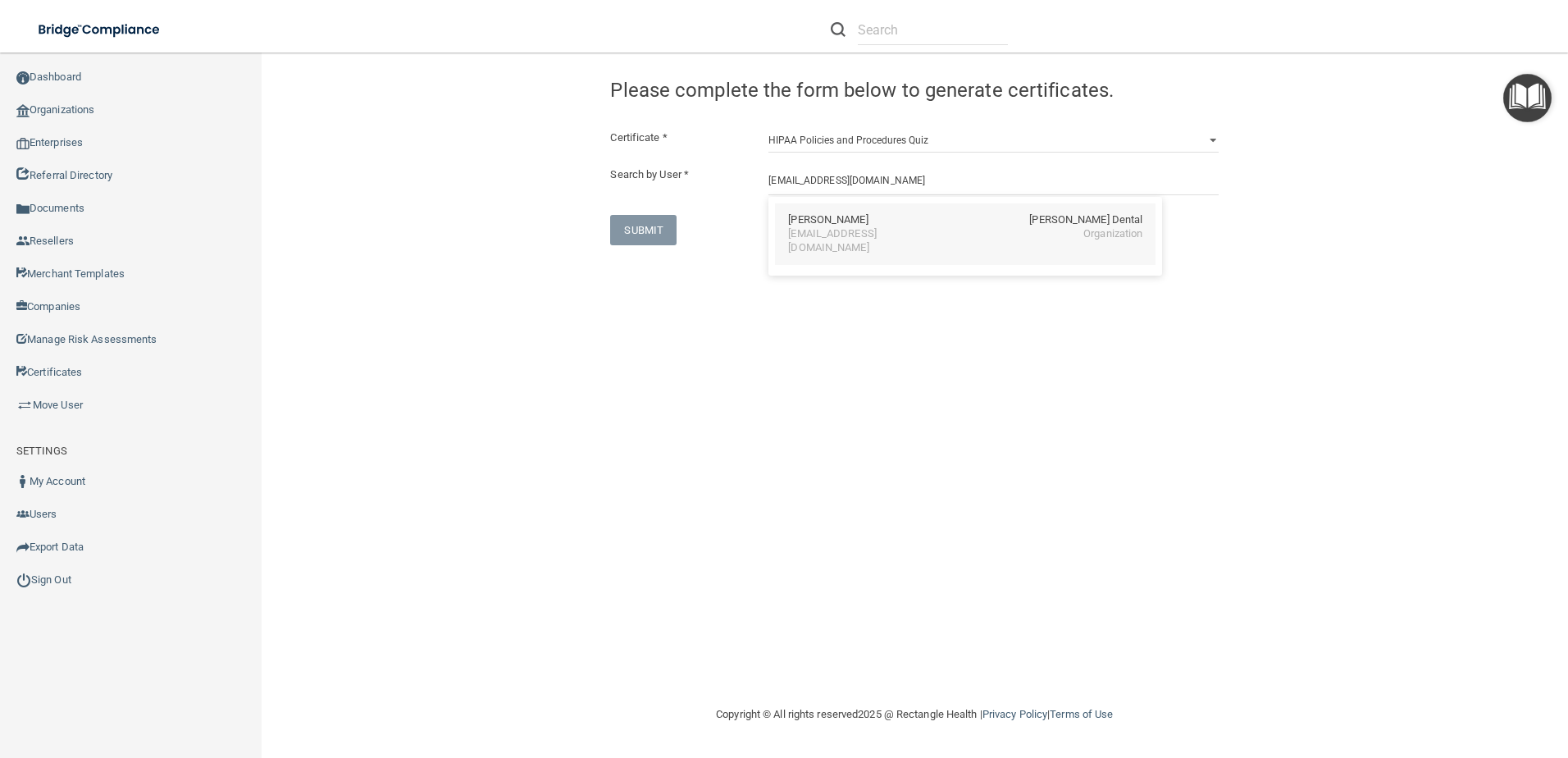
click at [882, 225] on div "Krista Taylor Hunter Ellis Dental" at bounding box center [965, 221] width 354 height 14
type input "Krista Taylor"
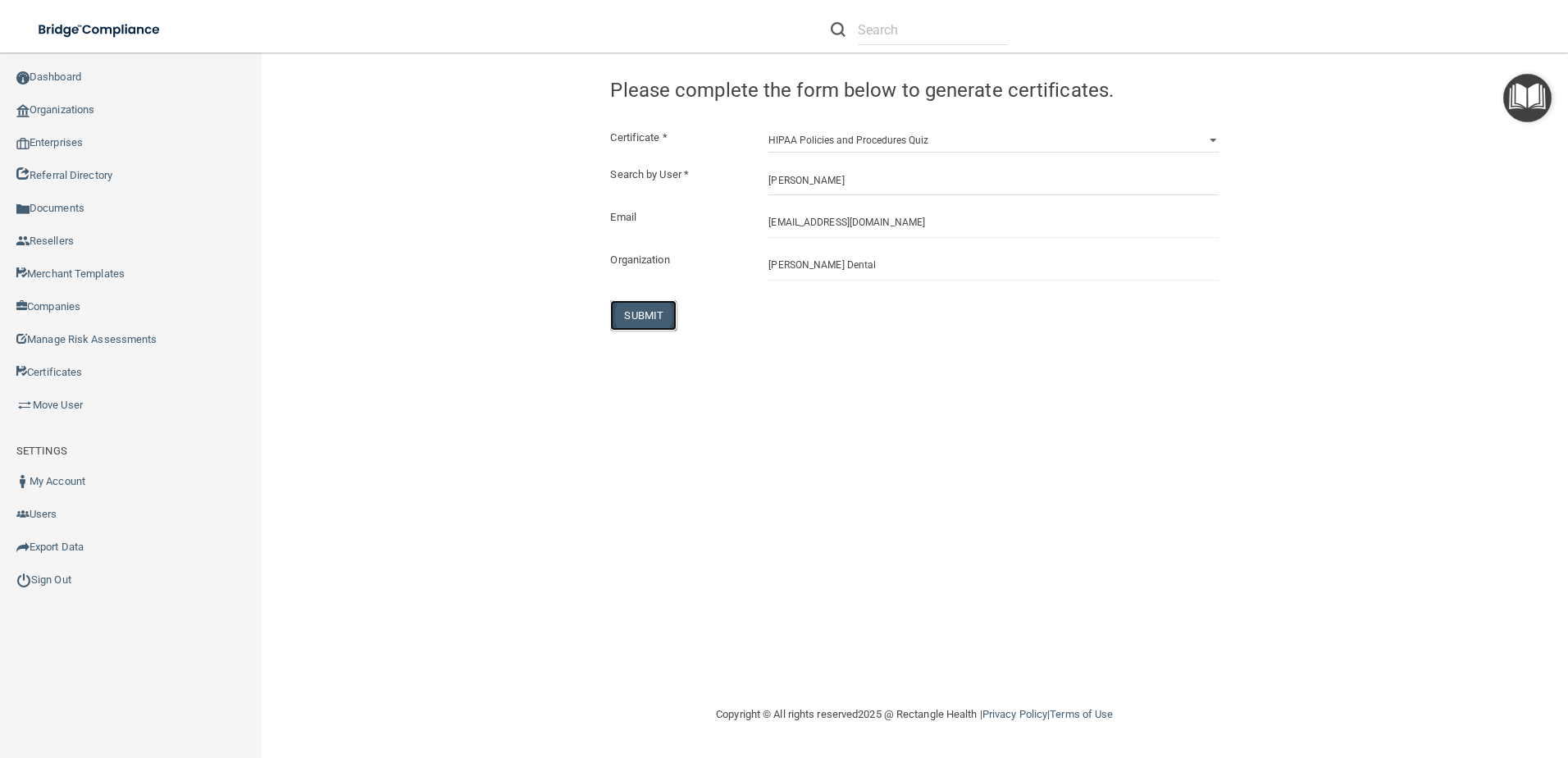
click at [667, 308] on button "SUBMIT" at bounding box center [643, 314] width 66 height 30
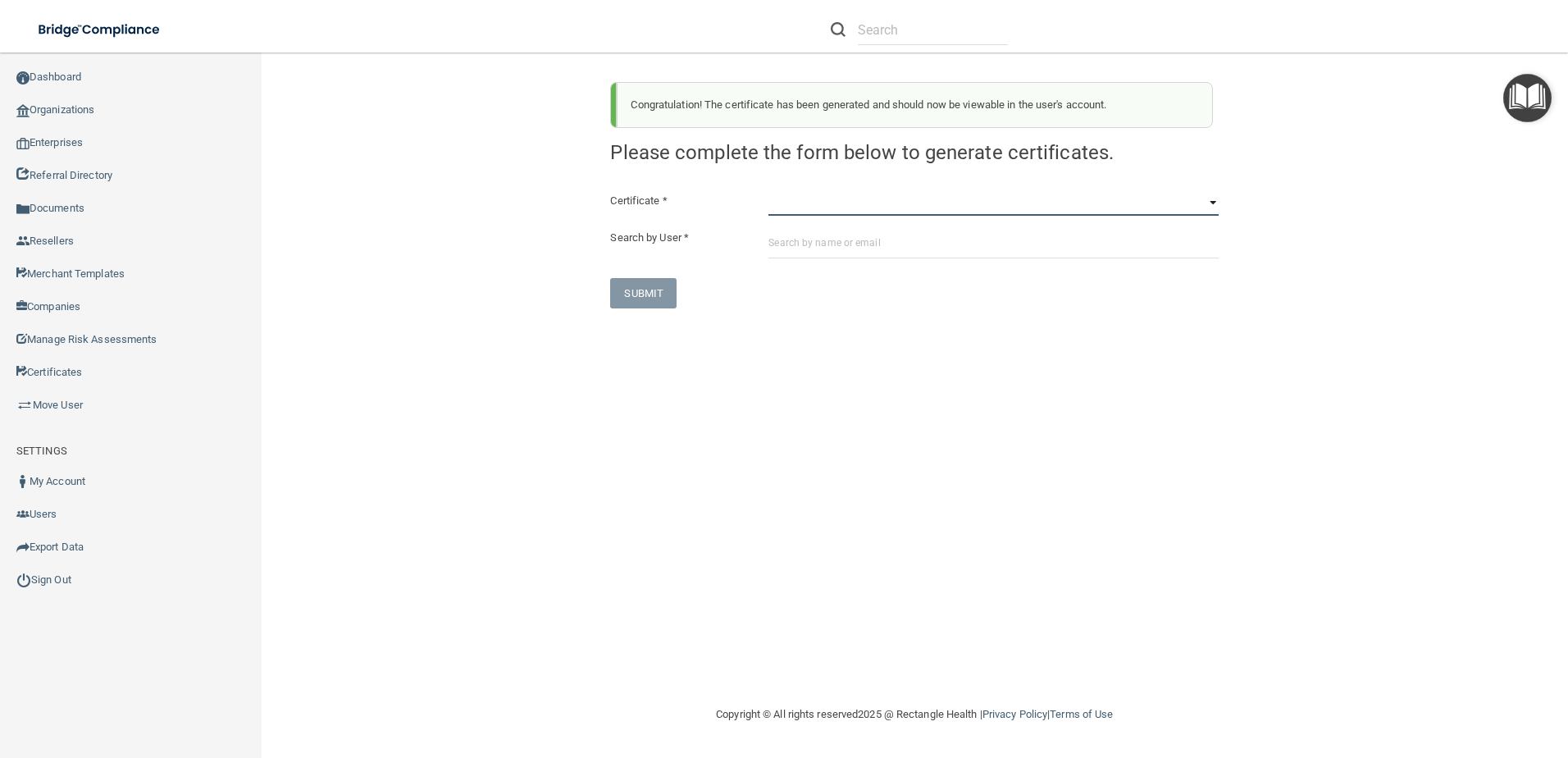
click at [812, 202] on select "HIPAA Officer Certification Training OSHA Bloodborne Pathogens OSHA COVID-19 Pr…" at bounding box center [993, 203] width 451 height 25
select select "6"
click at [768, 191] on select "HIPAA Officer Certification Training OSHA Bloodborne Pathogens OSHA COVID-19 Pr…" at bounding box center [993, 203] width 451 height 25
click at [812, 239] on input "text" at bounding box center [993, 243] width 451 height 30
paste input "ketaylor777@gmail.com"
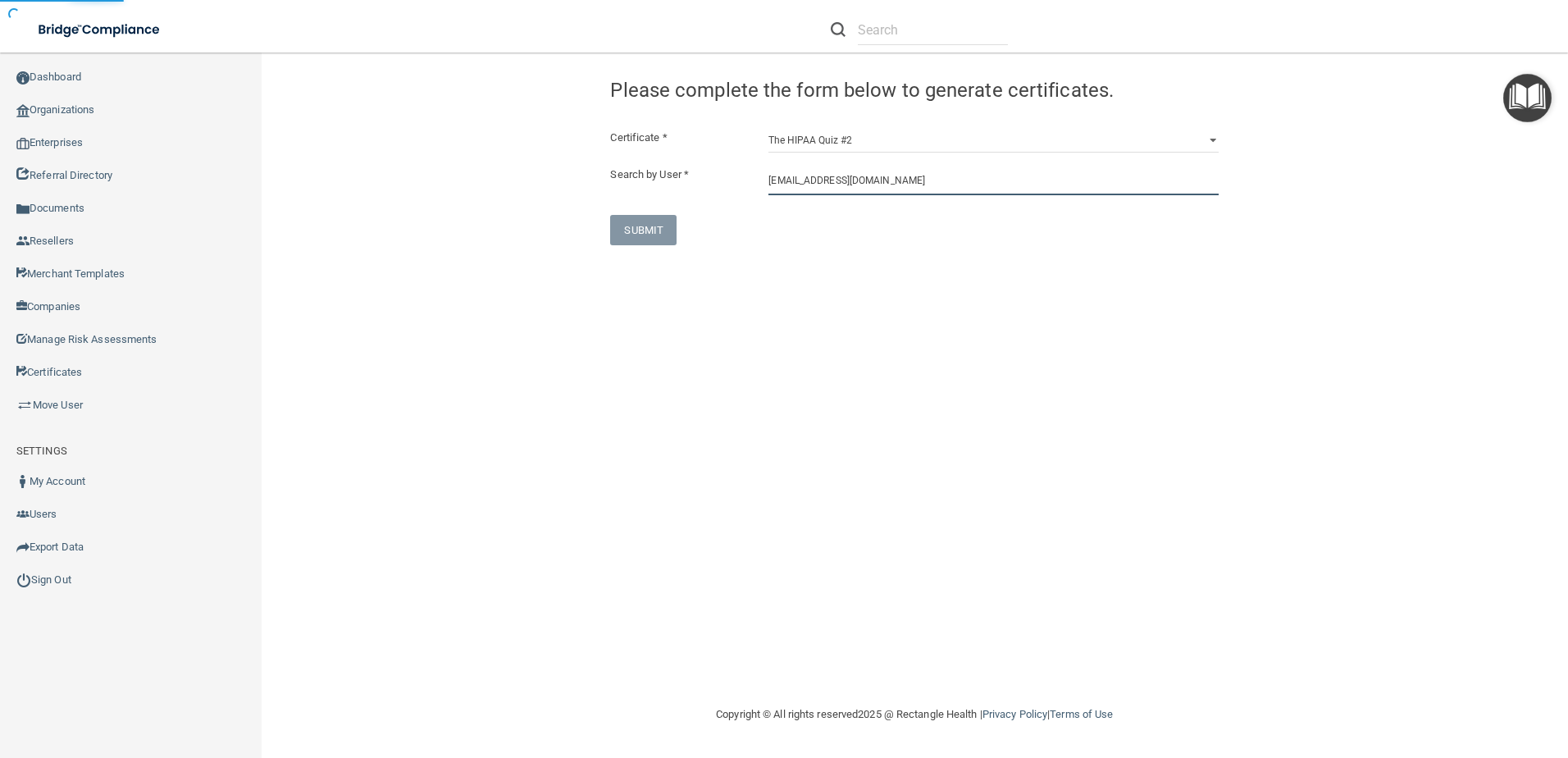
click at [831, 184] on input "ketaylor777@gmail.com" at bounding box center [993, 179] width 451 height 30
click at [842, 187] on input "ketaylor777@gmail.com" at bounding box center [993, 179] width 451 height 30
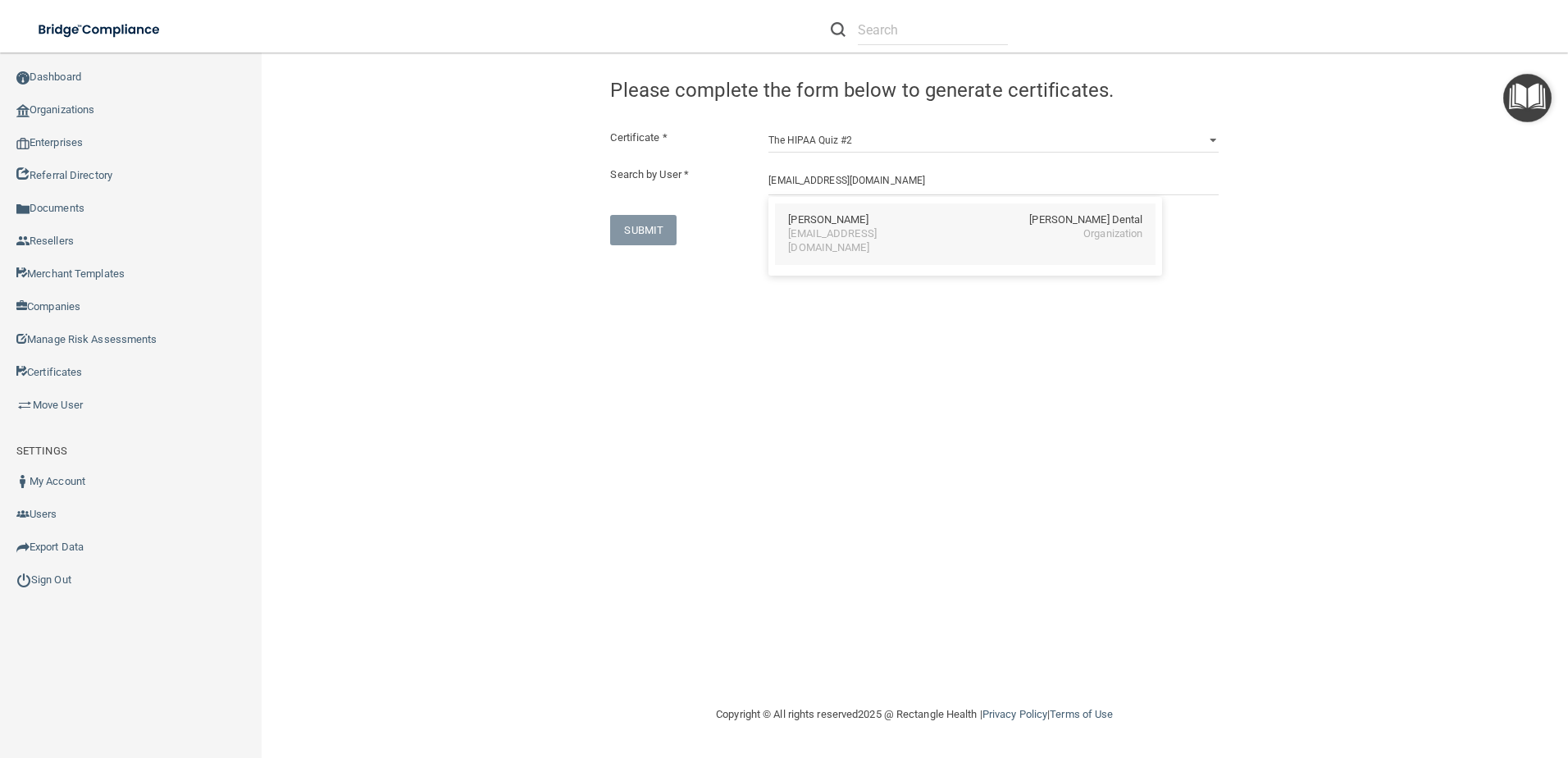
click at [850, 216] on div "Krista Taylor Hunter Ellis Dental" at bounding box center [965, 221] width 354 height 14
type input "Krista Taylor"
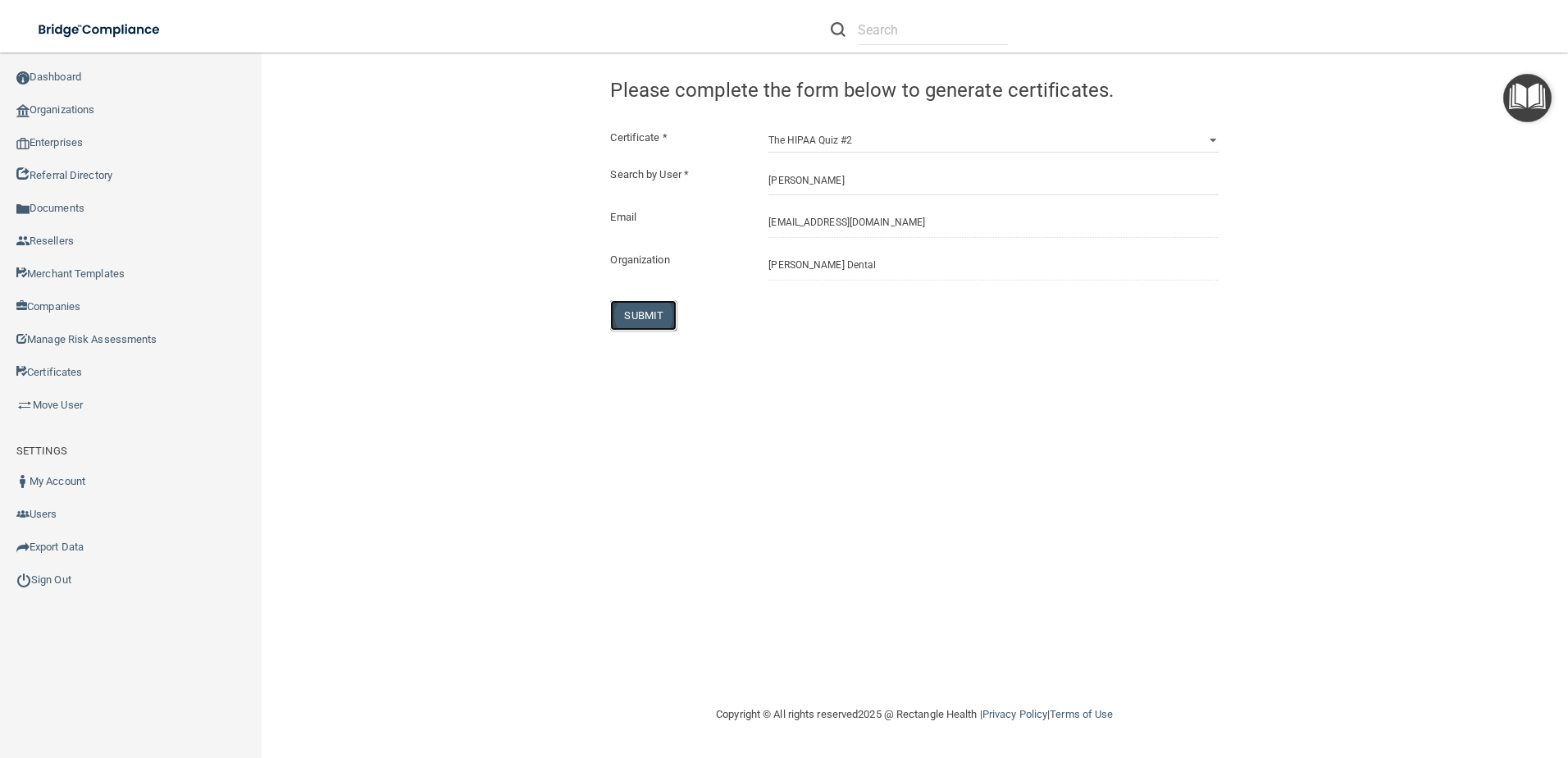
click at [660, 303] on button "SUBMIT" at bounding box center [643, 314] width 66 height 30
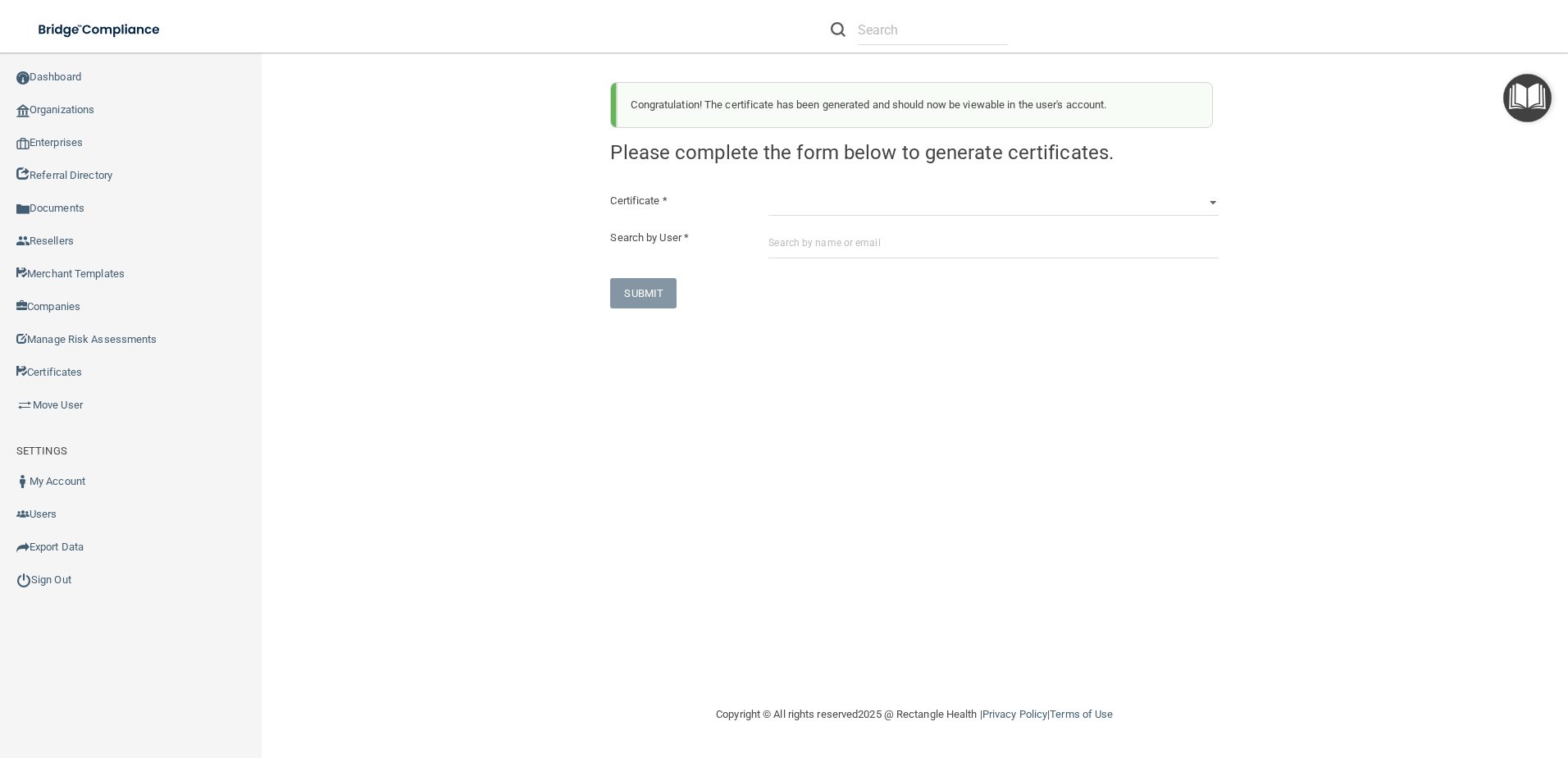
click at [853, 217] on div "Certificate * HIPAA Officer Certification Training OSHA Bloodborne Pathogens OS…" at bounding box center [914, 250] width 608 height 117
click at [856, 208] on select "HIPAA Officer Certification Training OSHA Bloodborne Pathogens OSHA COVID-19 Pr…" at bounding box center [993, 203] width 451 height 25
select select "5"
click at [768, 191] on select "HIPAA Officer Certification Training OSHA Bloodborne Pathogens OSHA COVID-19 Pr…" at bounding box center [993, 203] width 451 height 25
click at [837, 250] on input "text" at bounding box center [993, 243] width 451 height 30
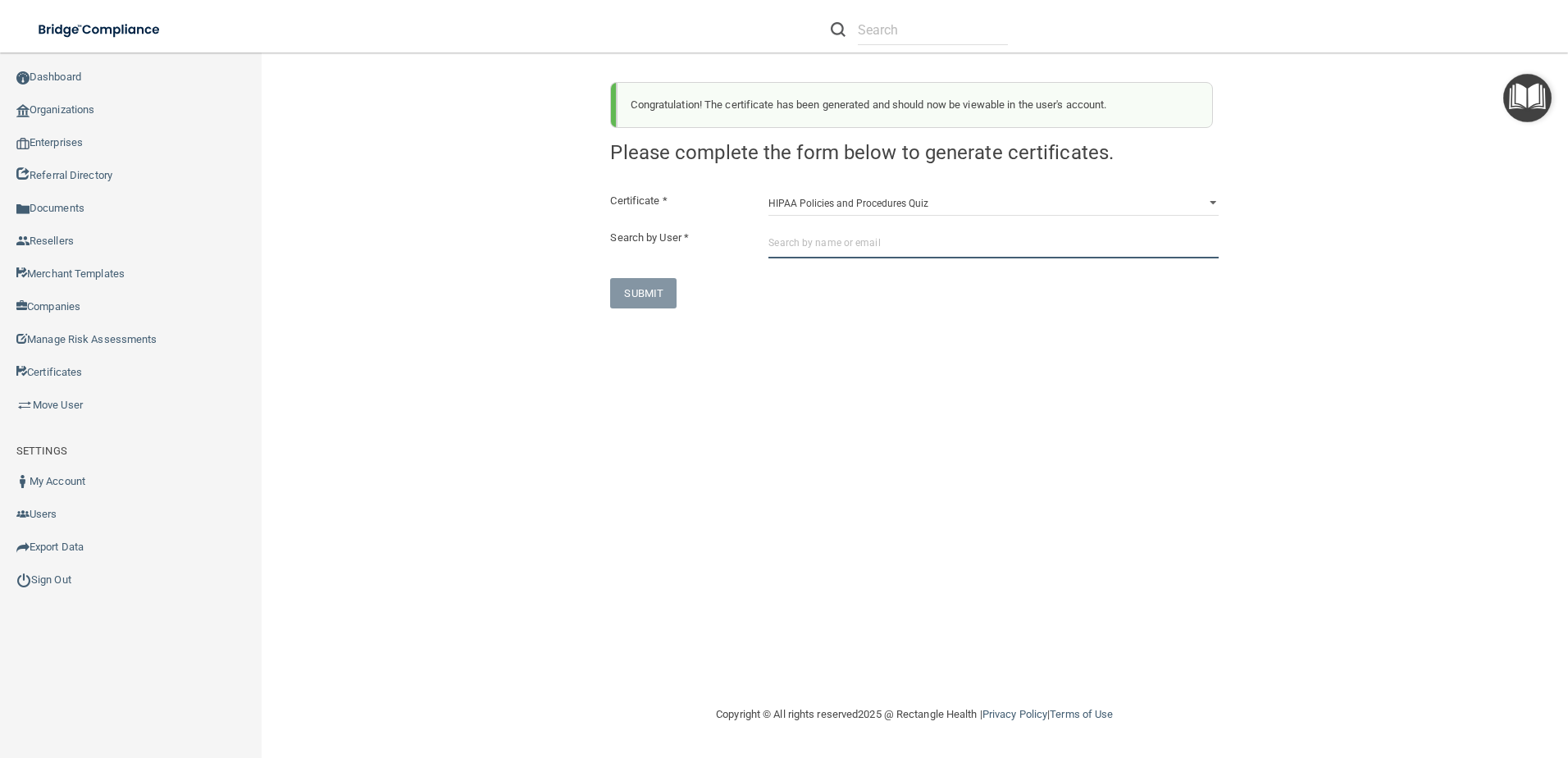
paste input "[EMAIL_ADDRESS][DOMAIN_NAME]"
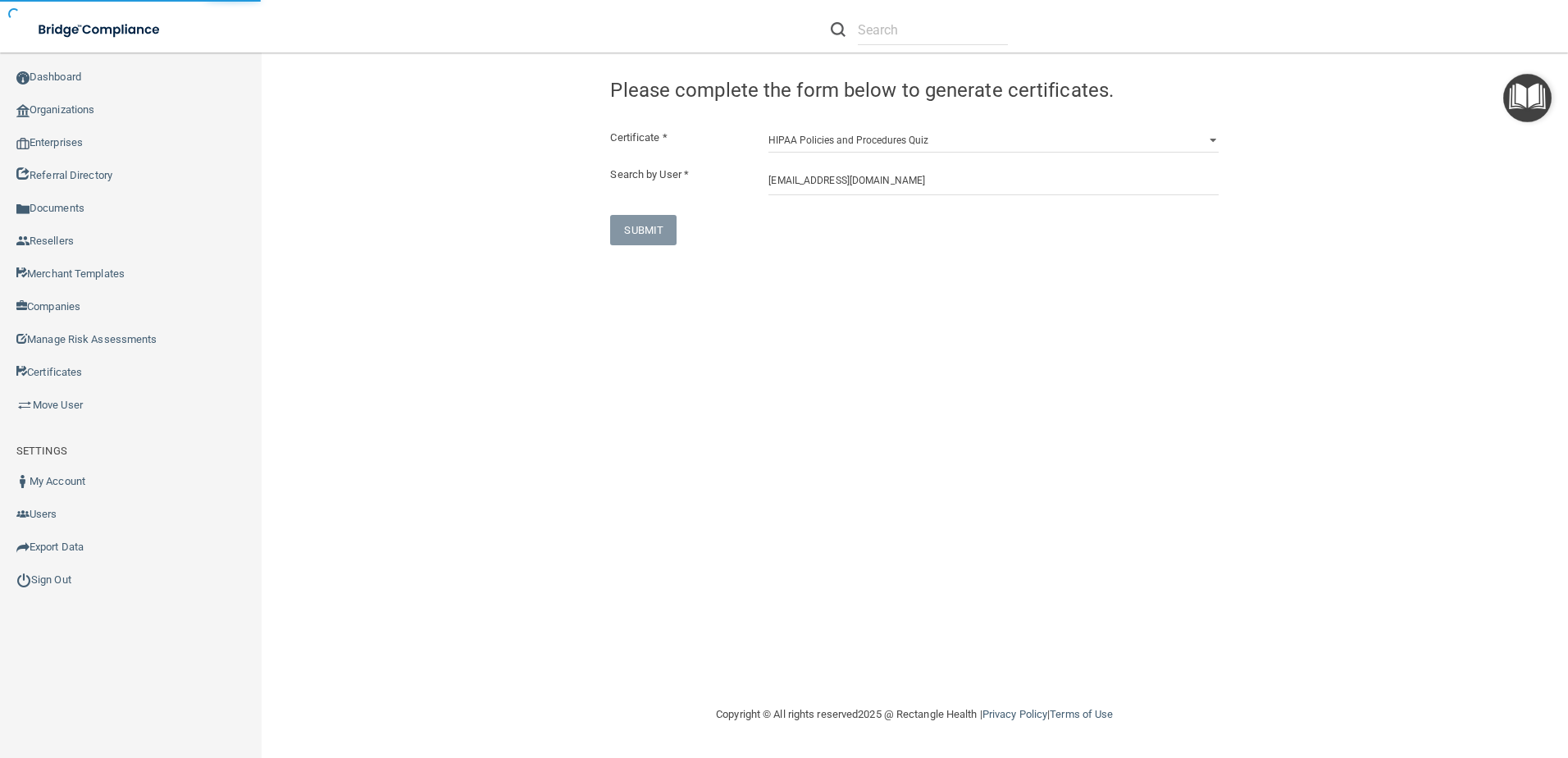
click at [888, 197] on div "Certificate * HIPAA Officer Certification Training OSHA Bloodborne Pathogens OS…" at bounding box center [914, 187] width 608 height 117
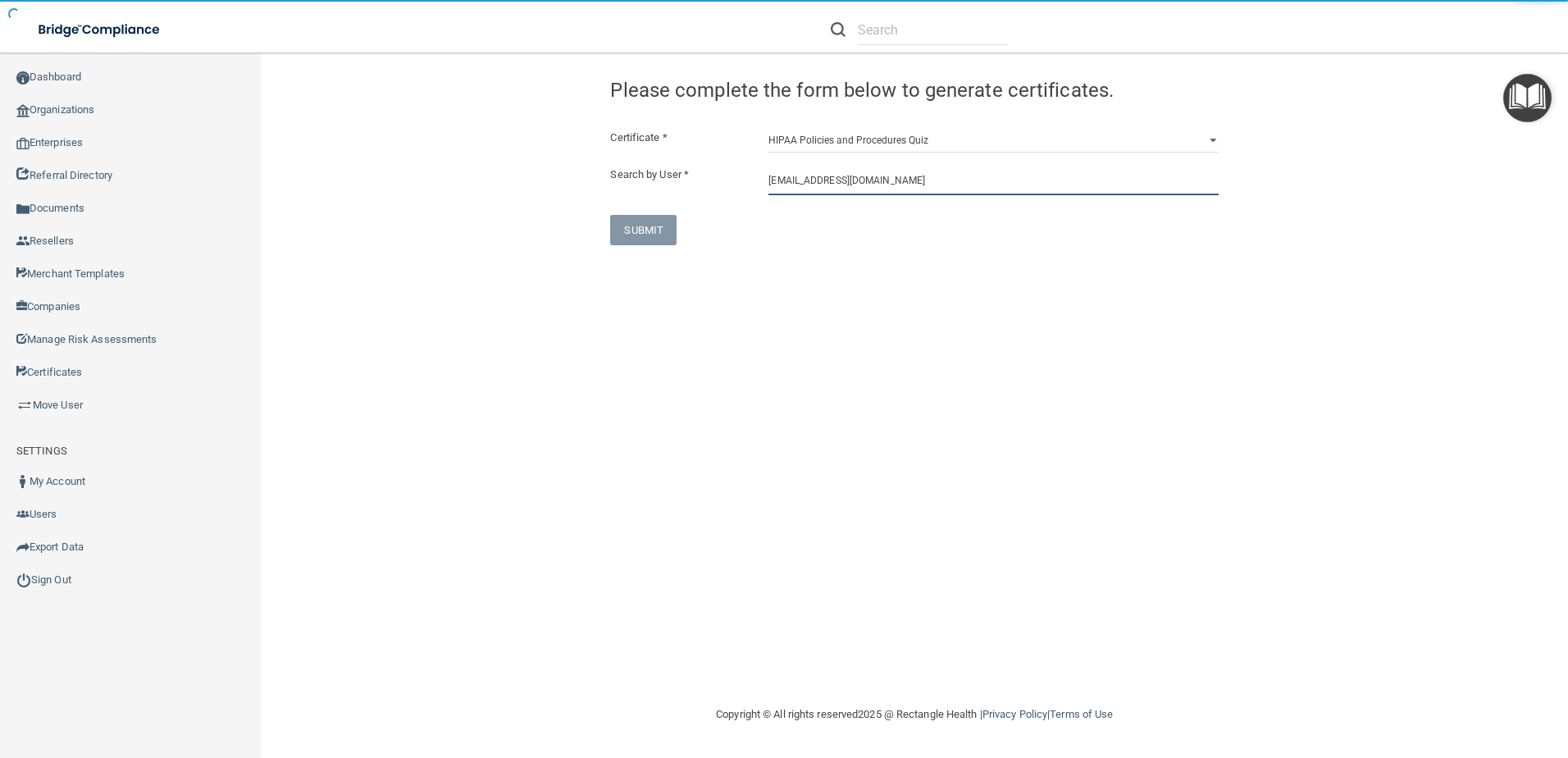
click at [891, 190] on input "[EMAIL_ADDRESS][DOMAIN_NAME]" at bounding box center [993, 179] width 451 height 30
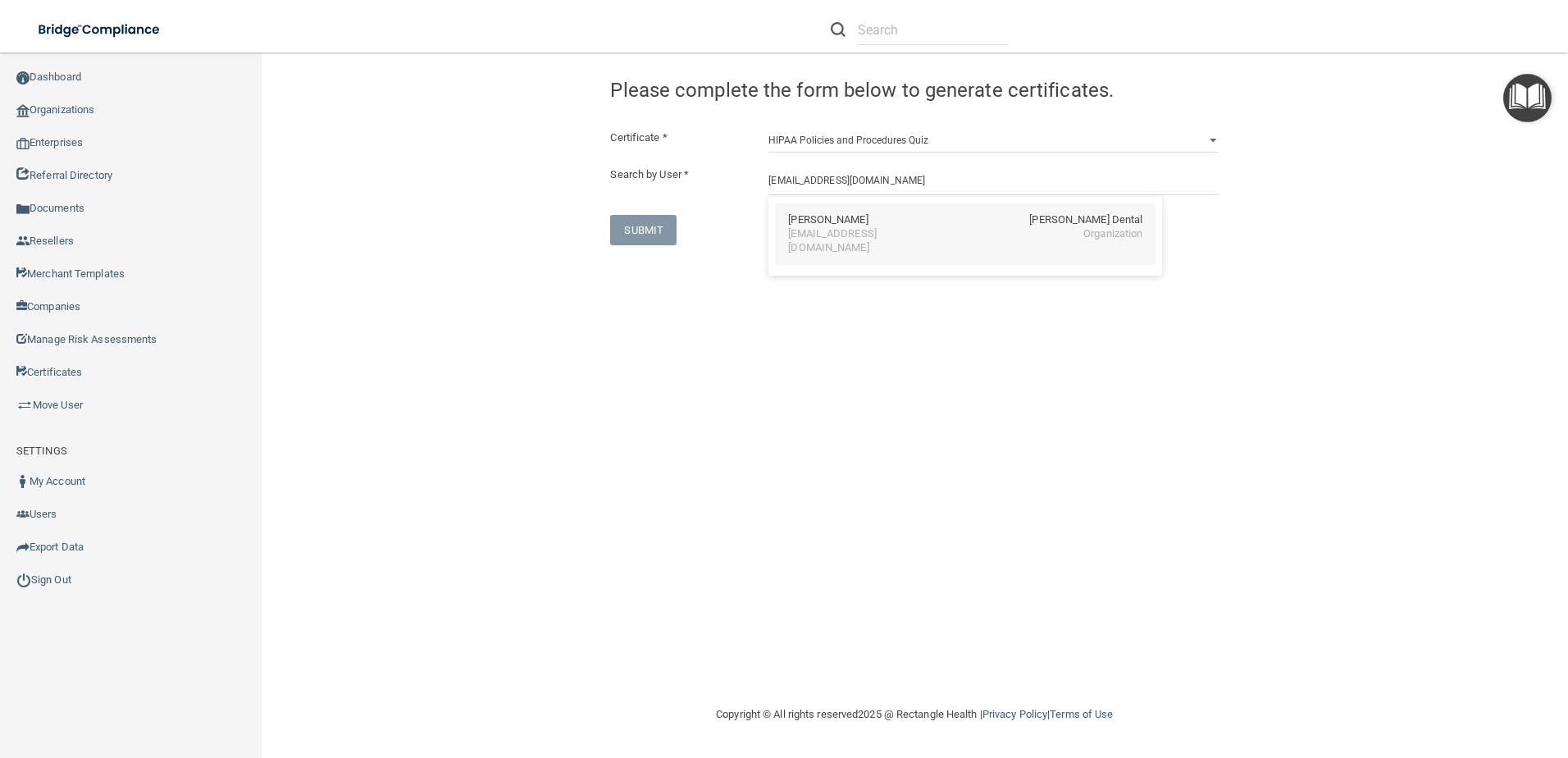
click at [891, 218] on div "Kimberly Watson Hunter Ellis Dental" at bounding box center [965, 221] width 354 height 14
type input "Kimberly Watson"
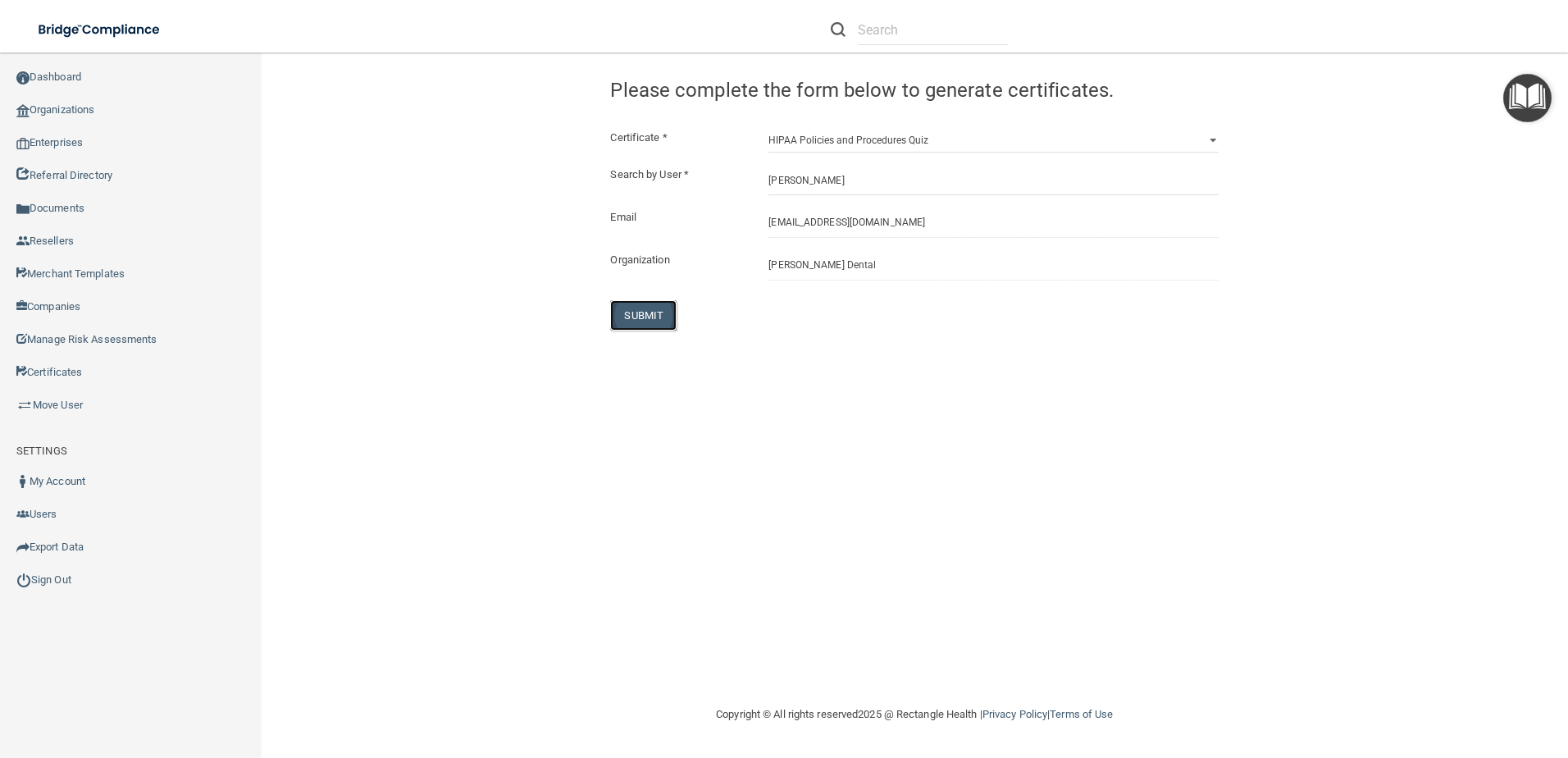
click at [649, 320] on button "SUBMIT" at bounding box center [643, 314] width 66 height 30
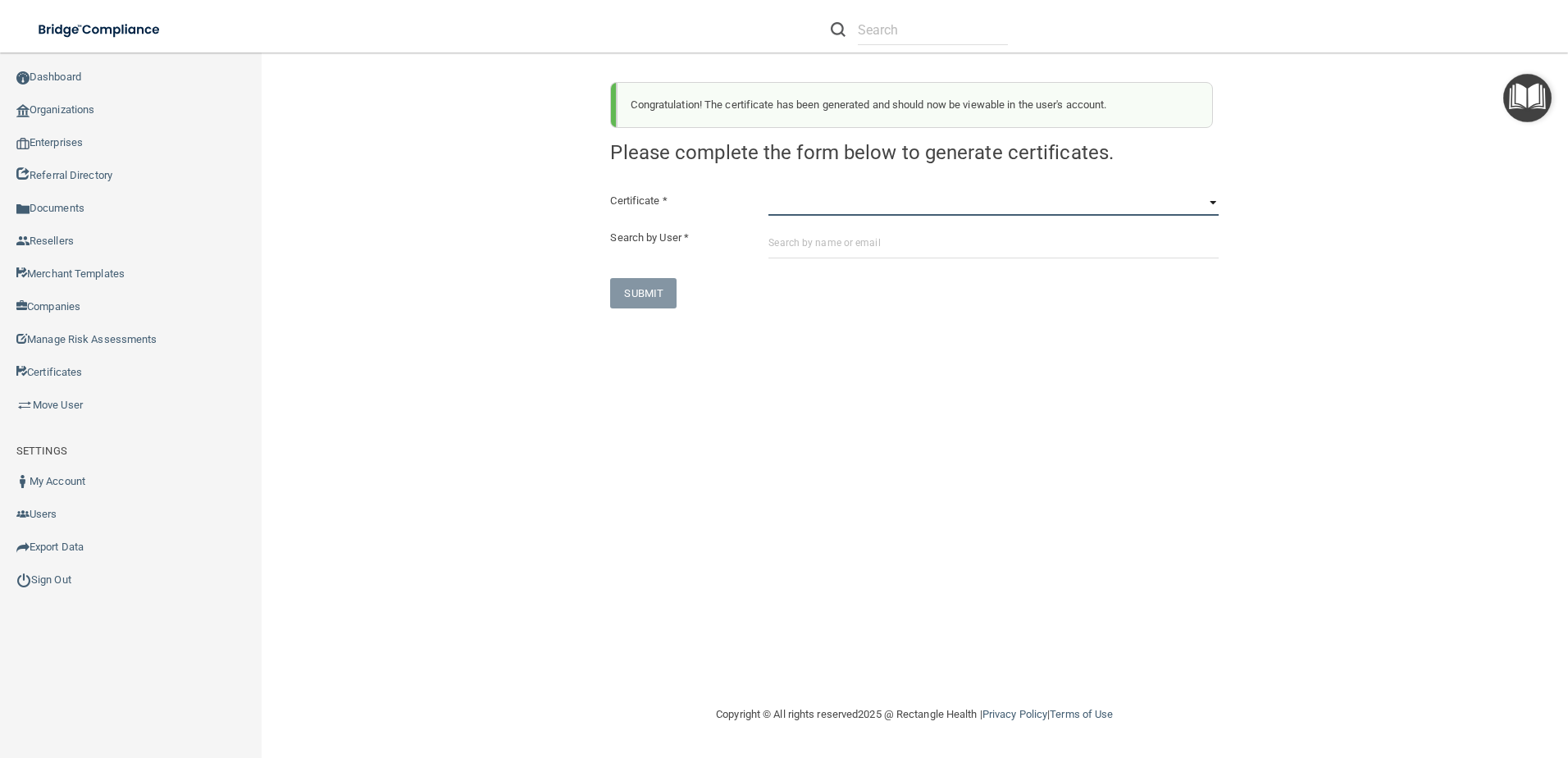
click at [855, 202] on select "HIPAA Officer Certification Training OSHA Bloodborne Pathogens OSHA COVID-19 Pr…" at bounding box center [993, 203] width 451 height 25
select select "6"
click at [768, 191] on select "HIPAA Officer Certification Training OSHA Bloodborne Pathogens OSHA COVID-19 Pr…" at bounding box center [993, 203] width 451 height 25
click at [805, 245] on input "text" at bounding box center [993, 243] width 451 height 30
paste input "[EMAIL_ADDRESS][DOMAIN_NAME]"
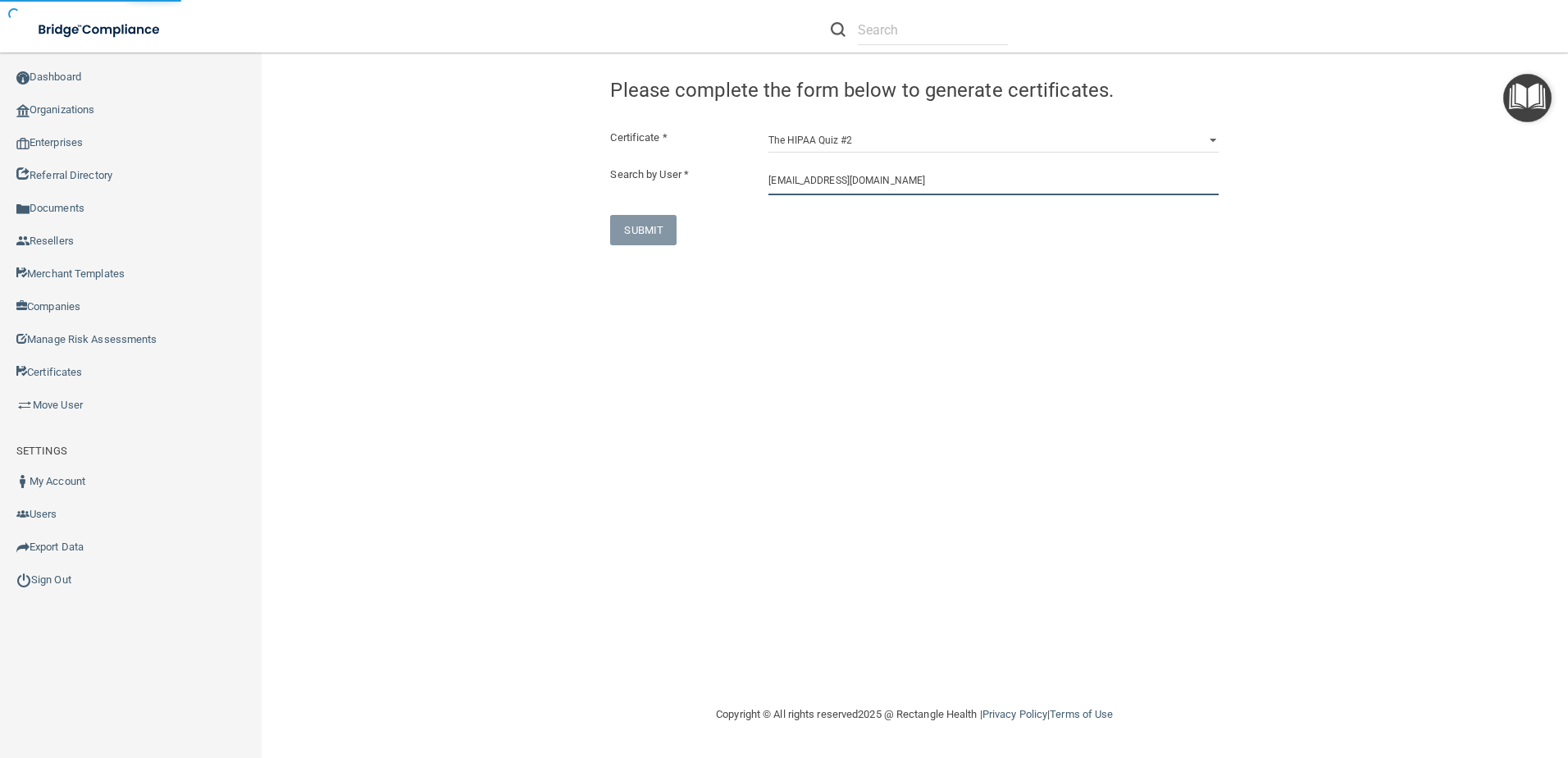
click at [899, 180] on input "[EMAIL_ADDRESS][DOMAIN_NAME]" at bounding box center [993, 179] width 451 height 30
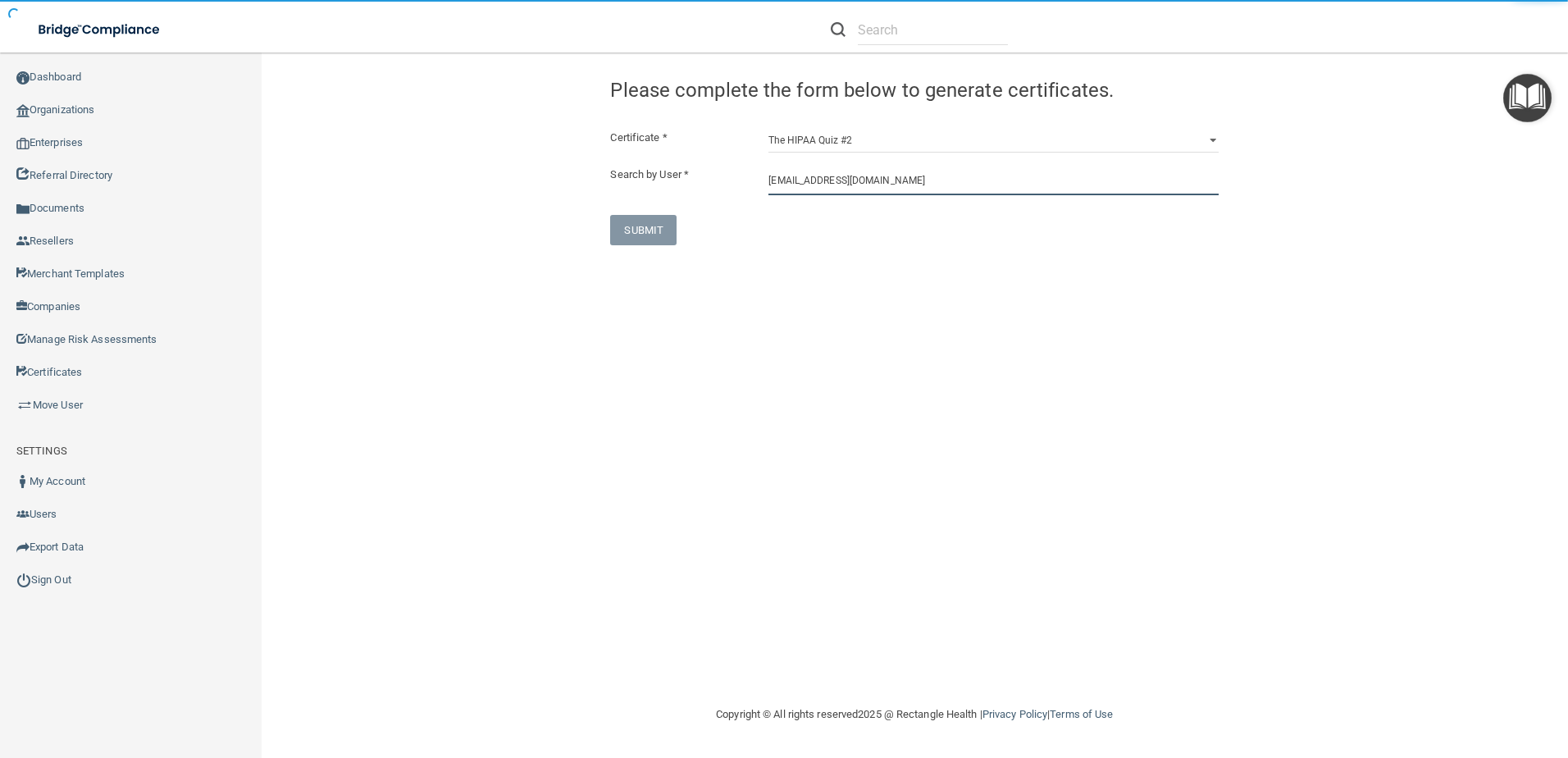
click at [869, 172] on input "[EMAIL_ADDRESS][DOMAIN_NAME]" at bounding box center [993, 179] width 451 height 30
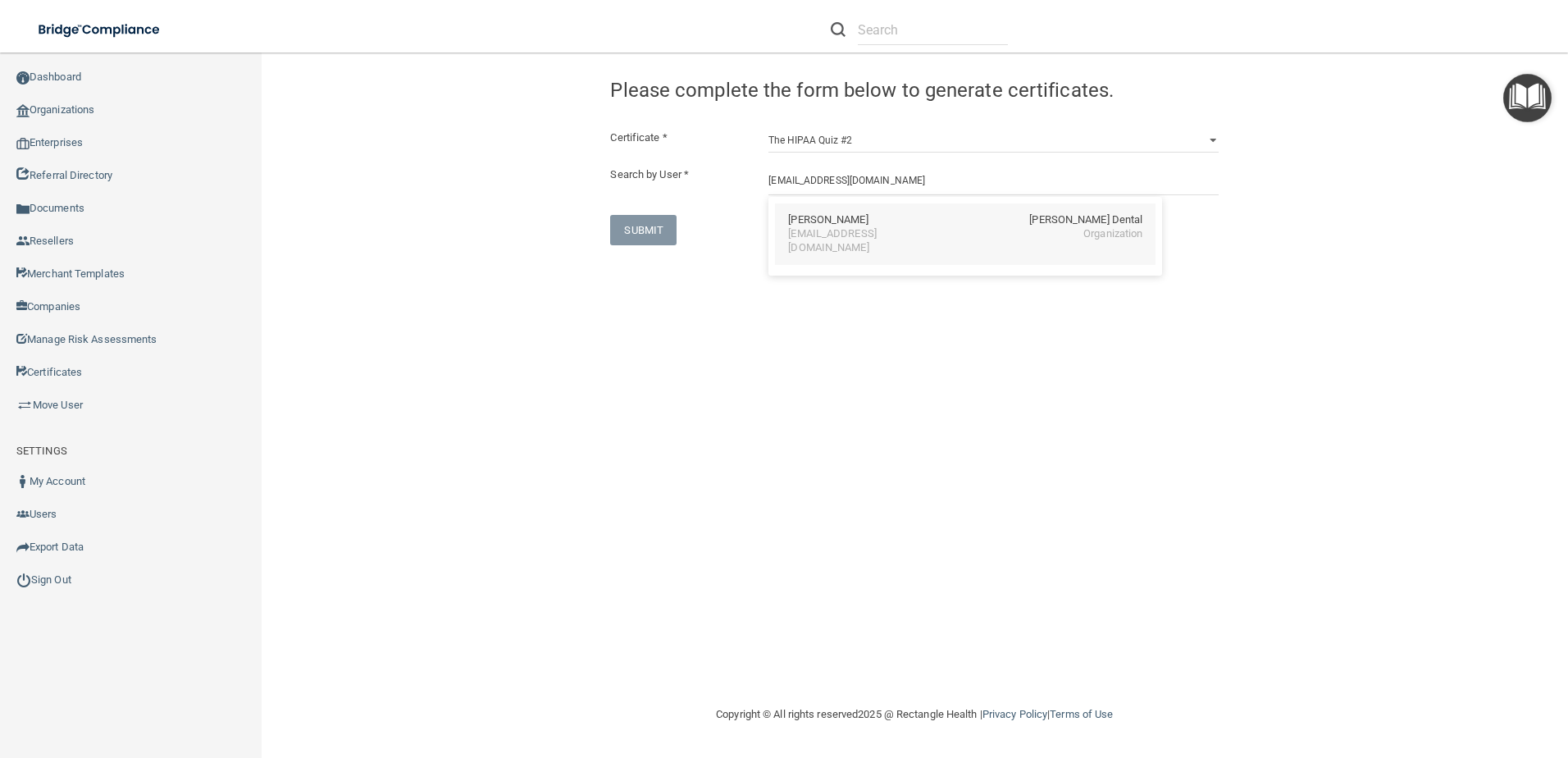
click at [894, 223] on div "Kimberly Watson Hunter Ellis Dental" at bounding box center [965, 221] width 354 height 14
type input "Kimberly Watson"
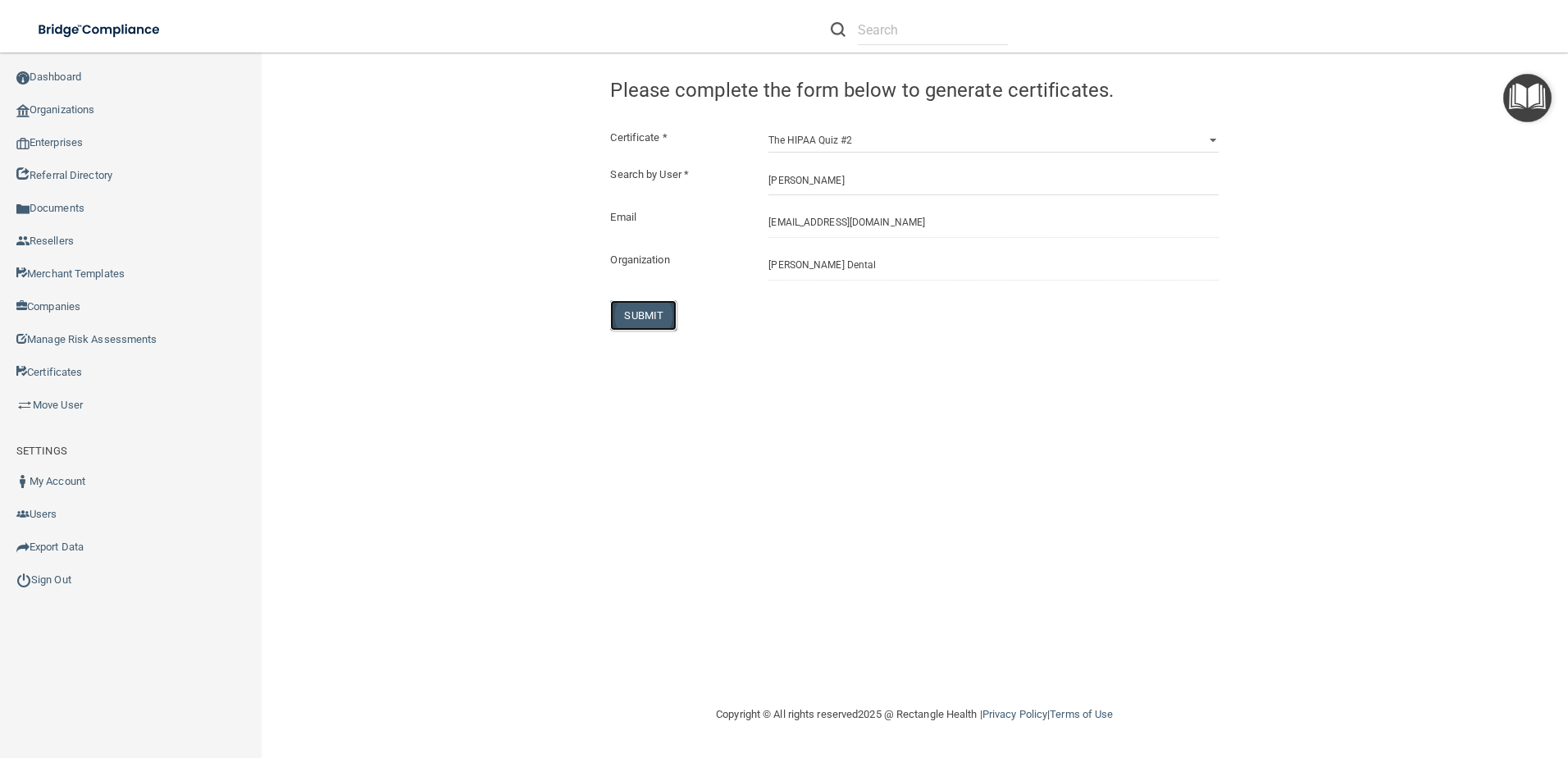
click at [650, 314] on button "SUBMIT" at bounding box center [643, 314] width 66 height 30
select select "?"
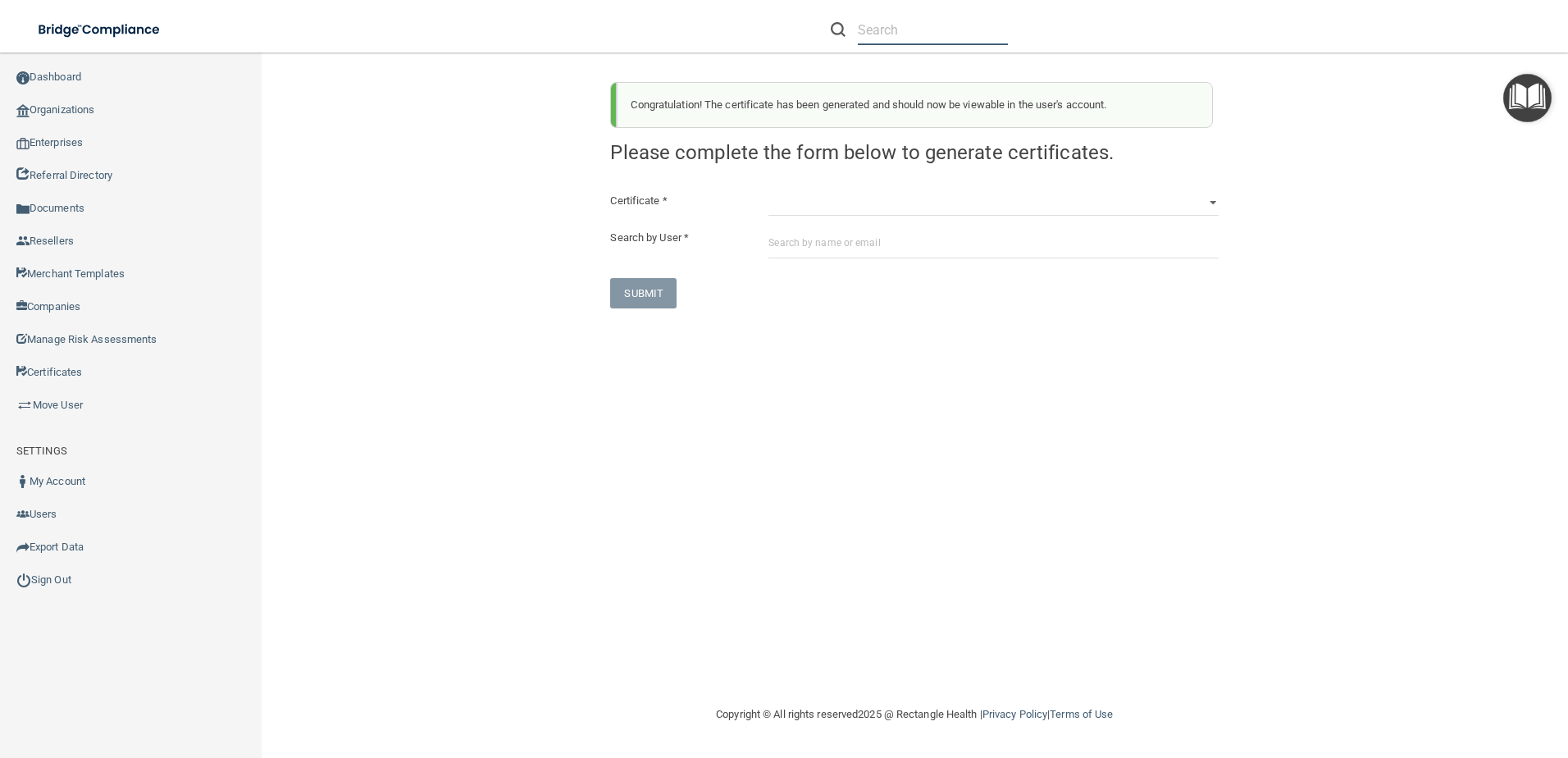
click at [886, 40] on input "text" at bounding box center [933, 29] width 150 height 30
paste input "watsonkim615@gmail.com"
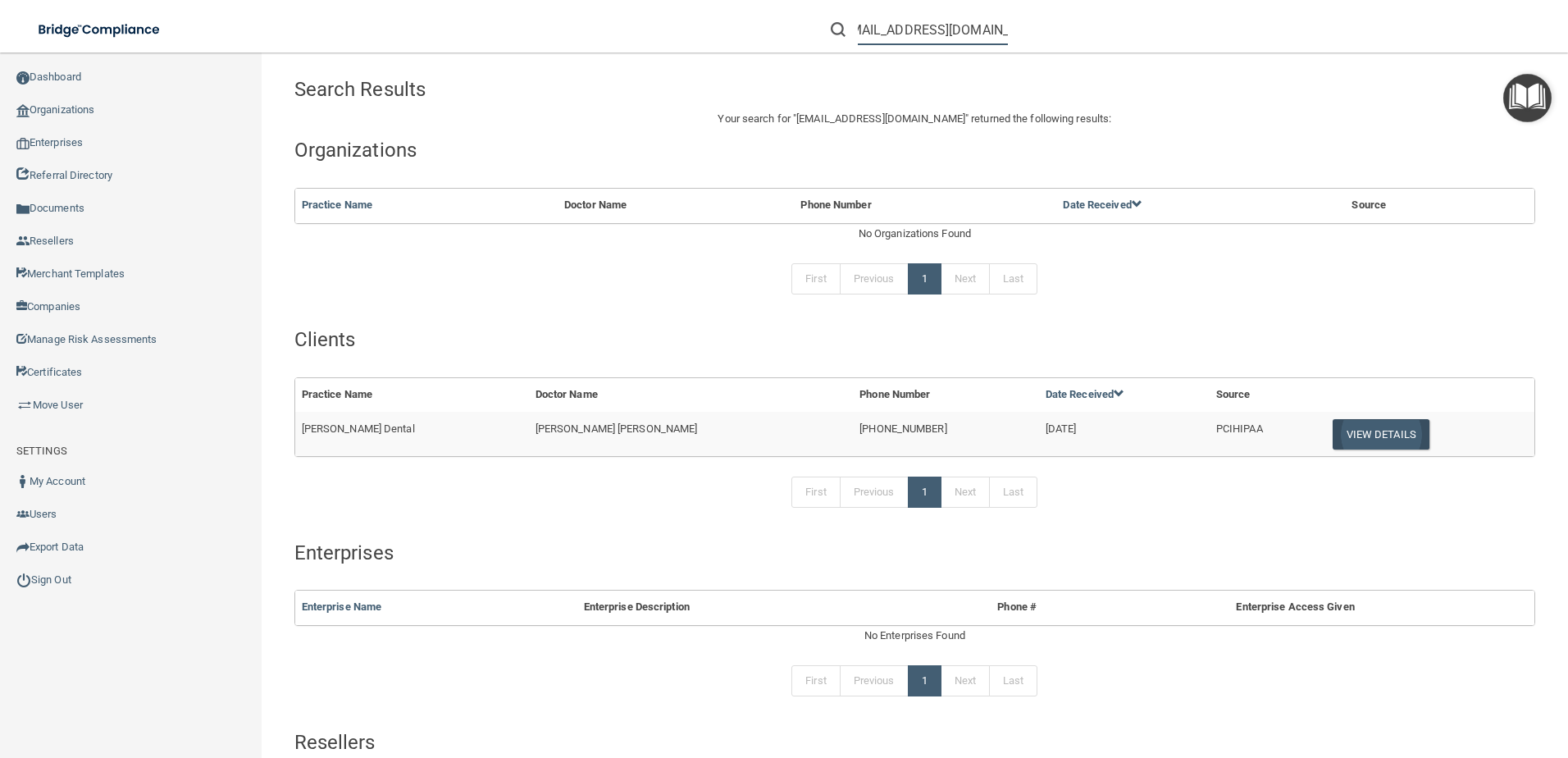
type input "watsonkim615@gmail.com"
click at [1333, 449] on button "View Details" at bounding box center [1381, 434] width 96 height 30
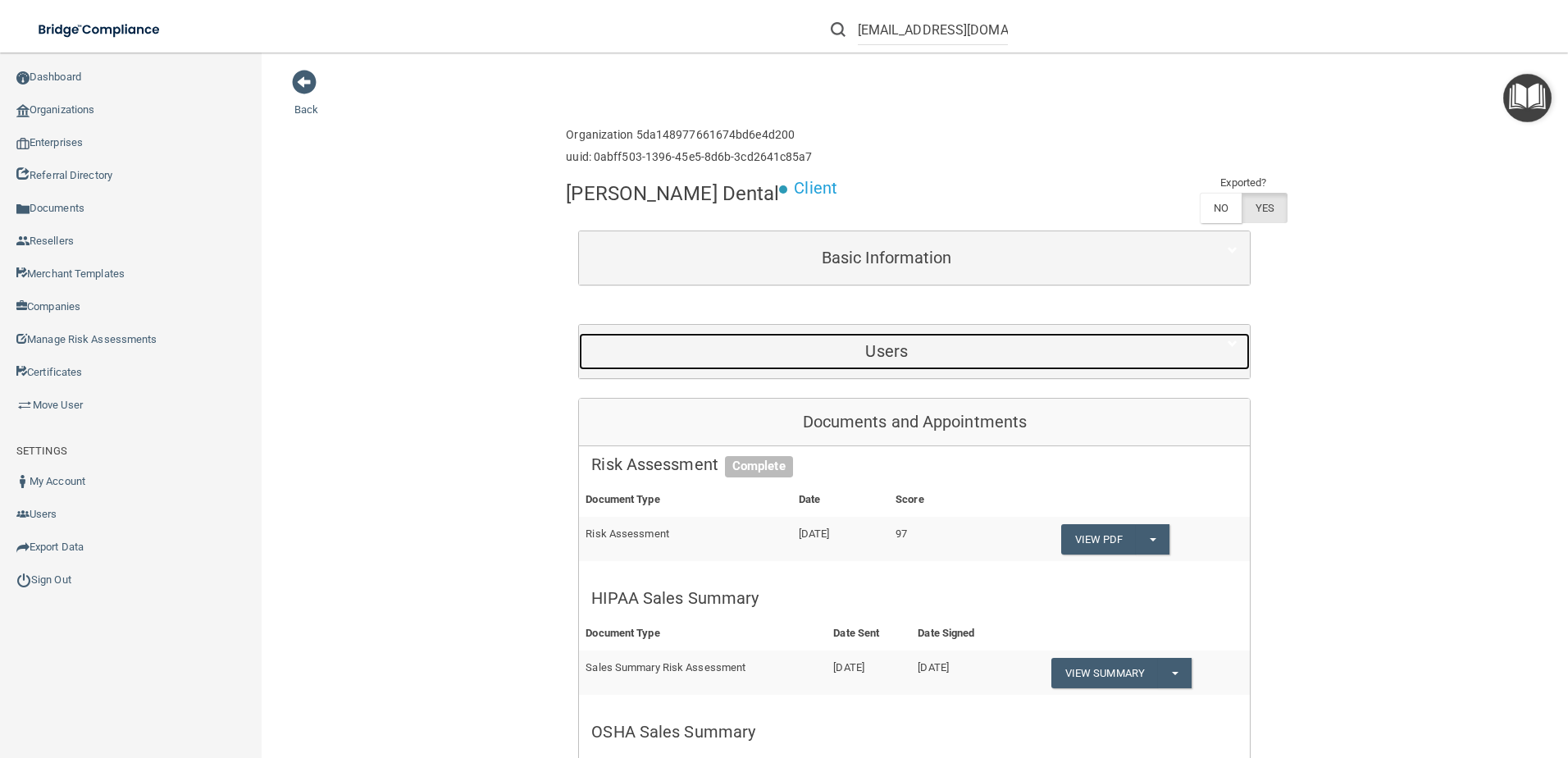
click at [986, 363] on div "Users" at bounding box center [887, 351] width 615 height 37
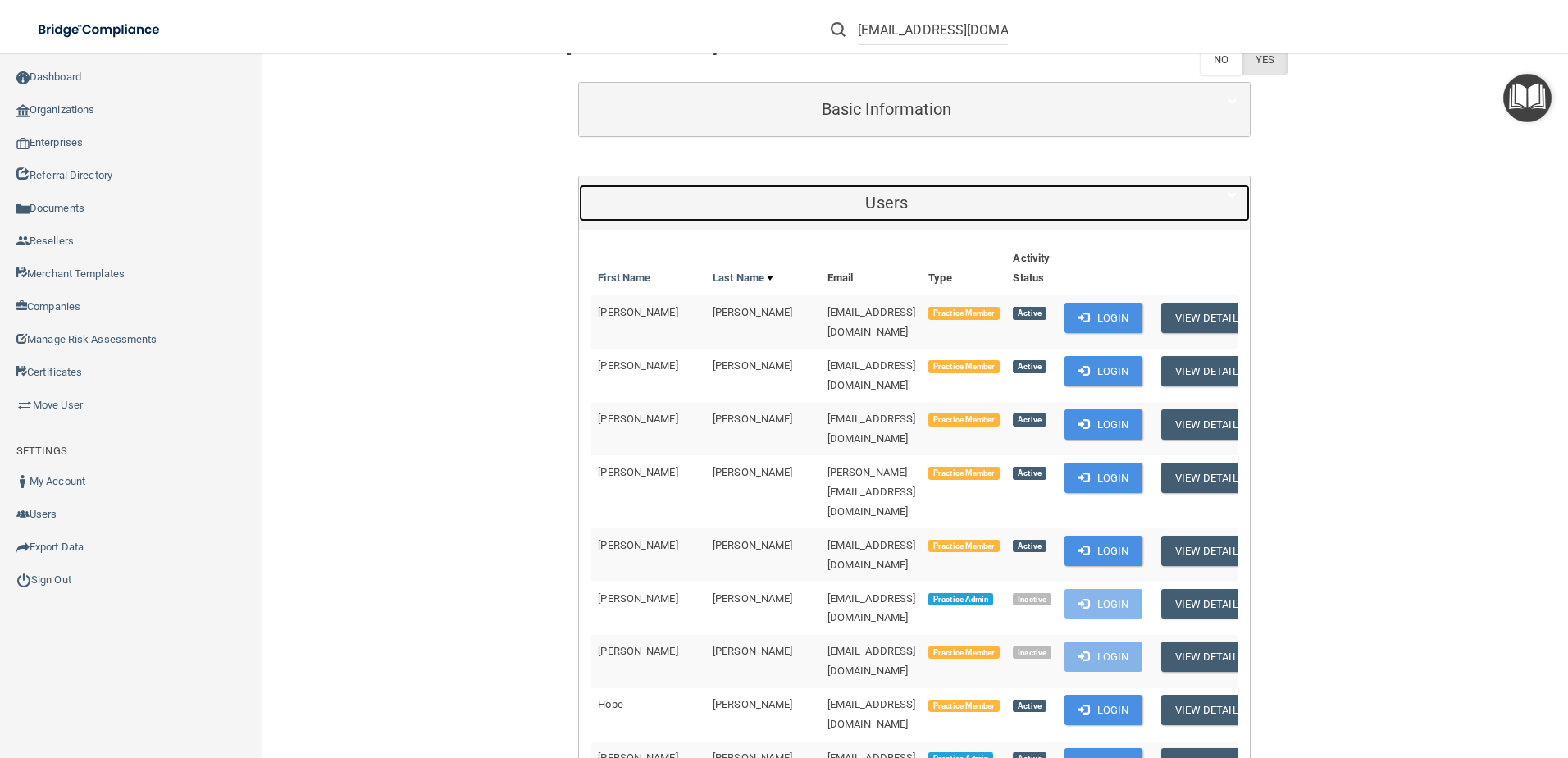
scroll to position [328, 0]
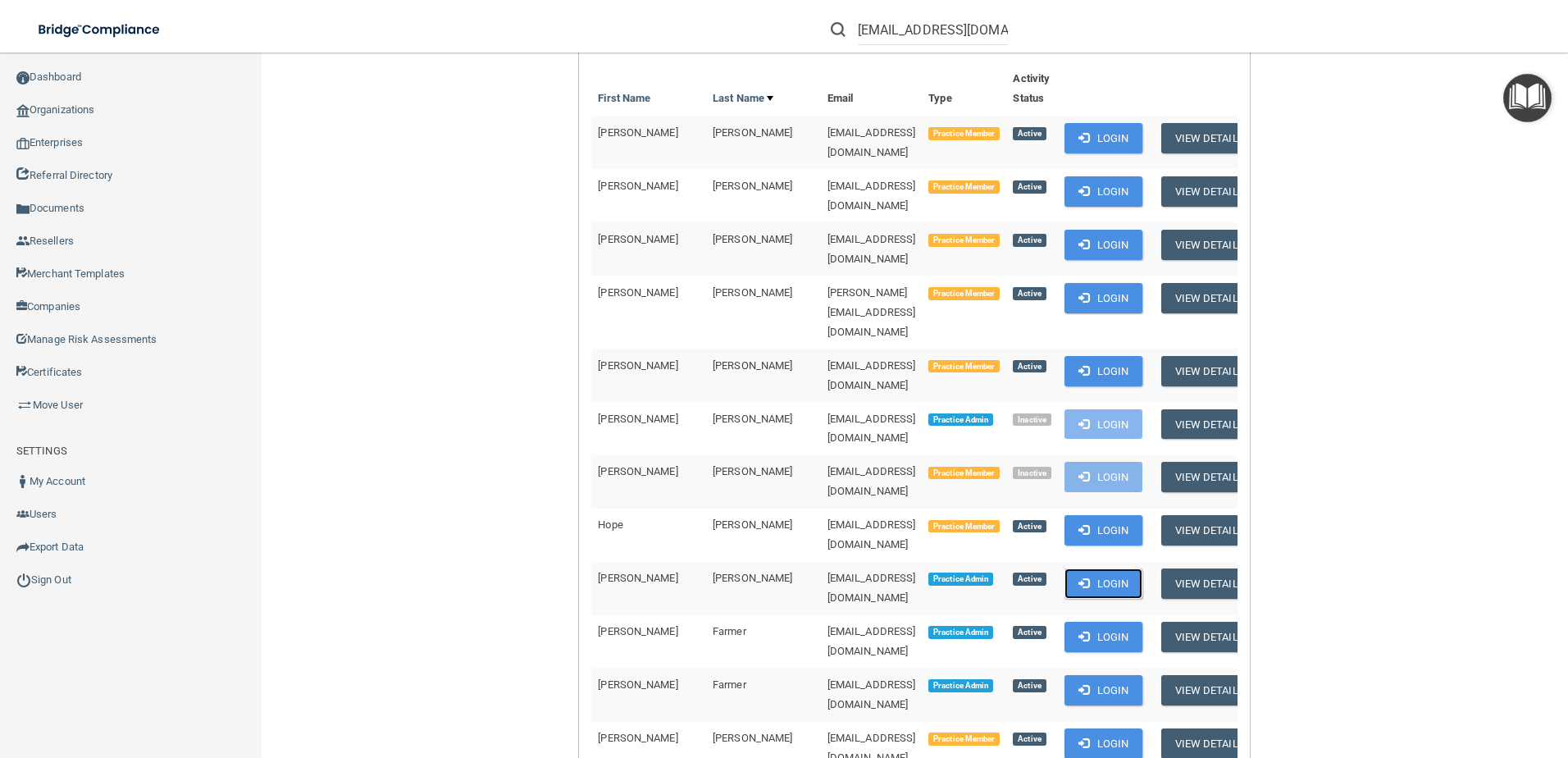
click at [1074, 568] on button "Login" at bounding box center [1104, 583] width 78 height 30
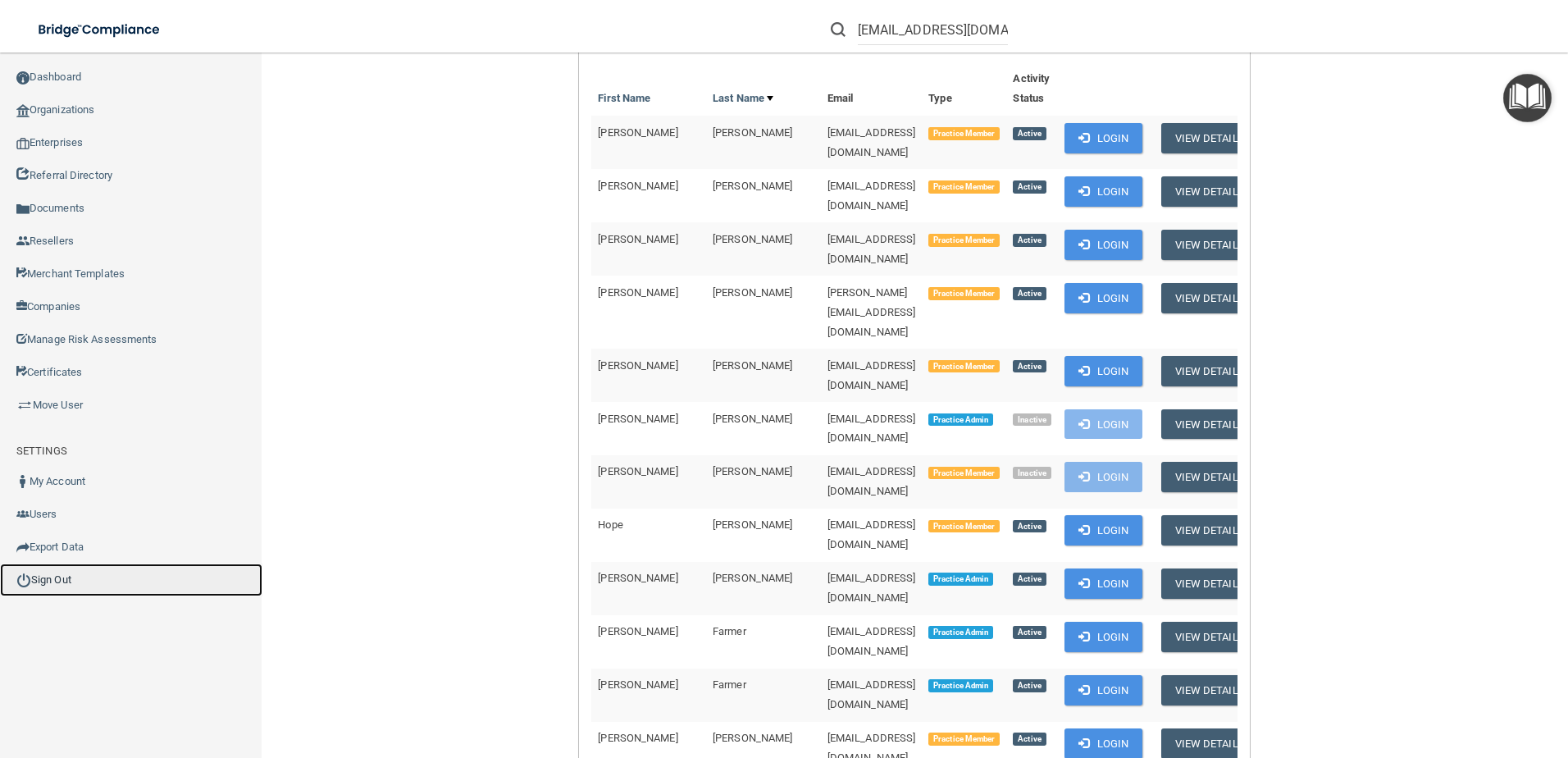
click at [77, 581] on link "Sign Out" at bounding box center [131, 580] width 263 height 33
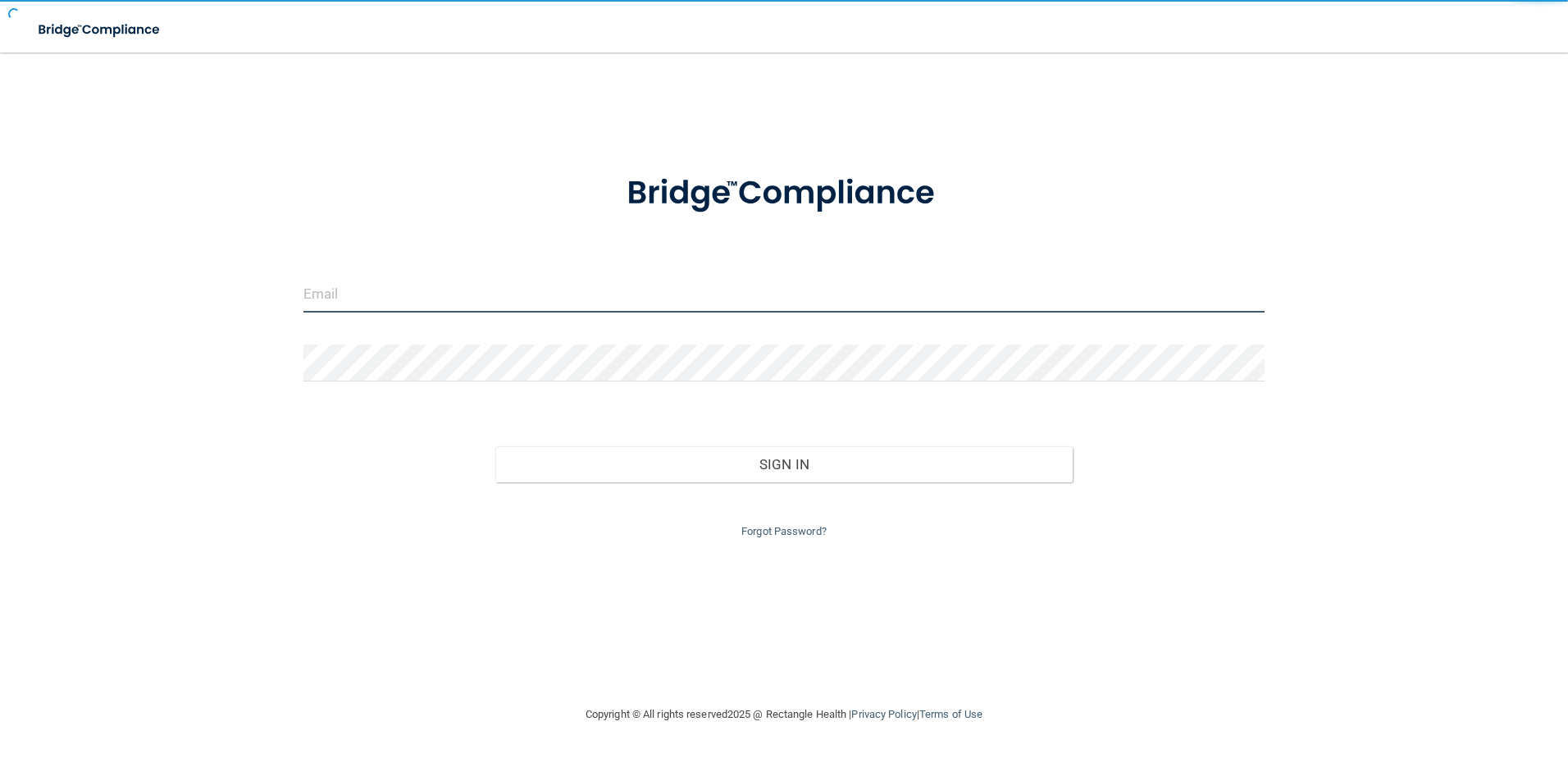
type input "storres@rectanglehealth.com"
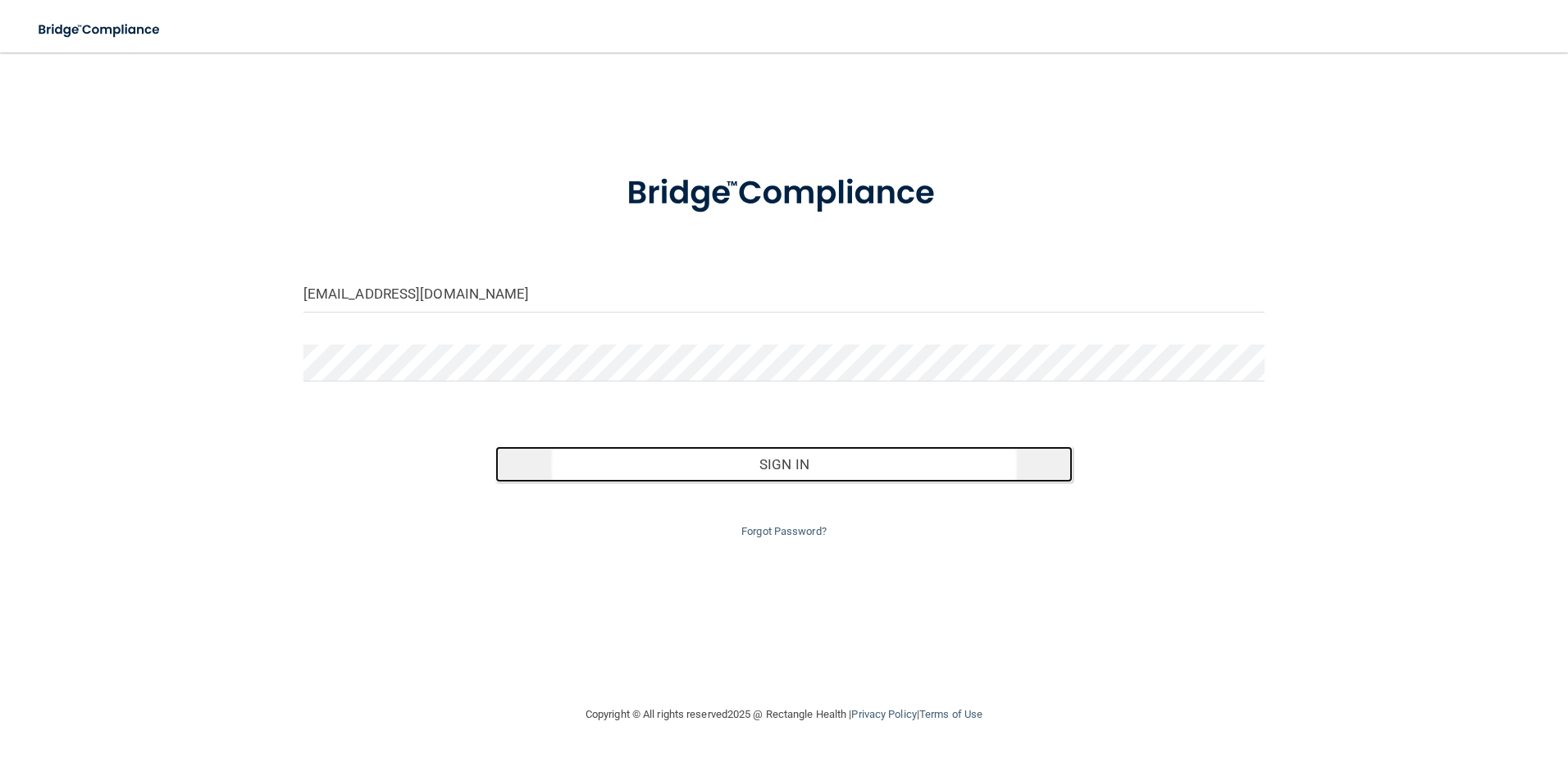
click at [772, 461] on button "Sign In" at bounding box center [784, 464] width 577 height 36
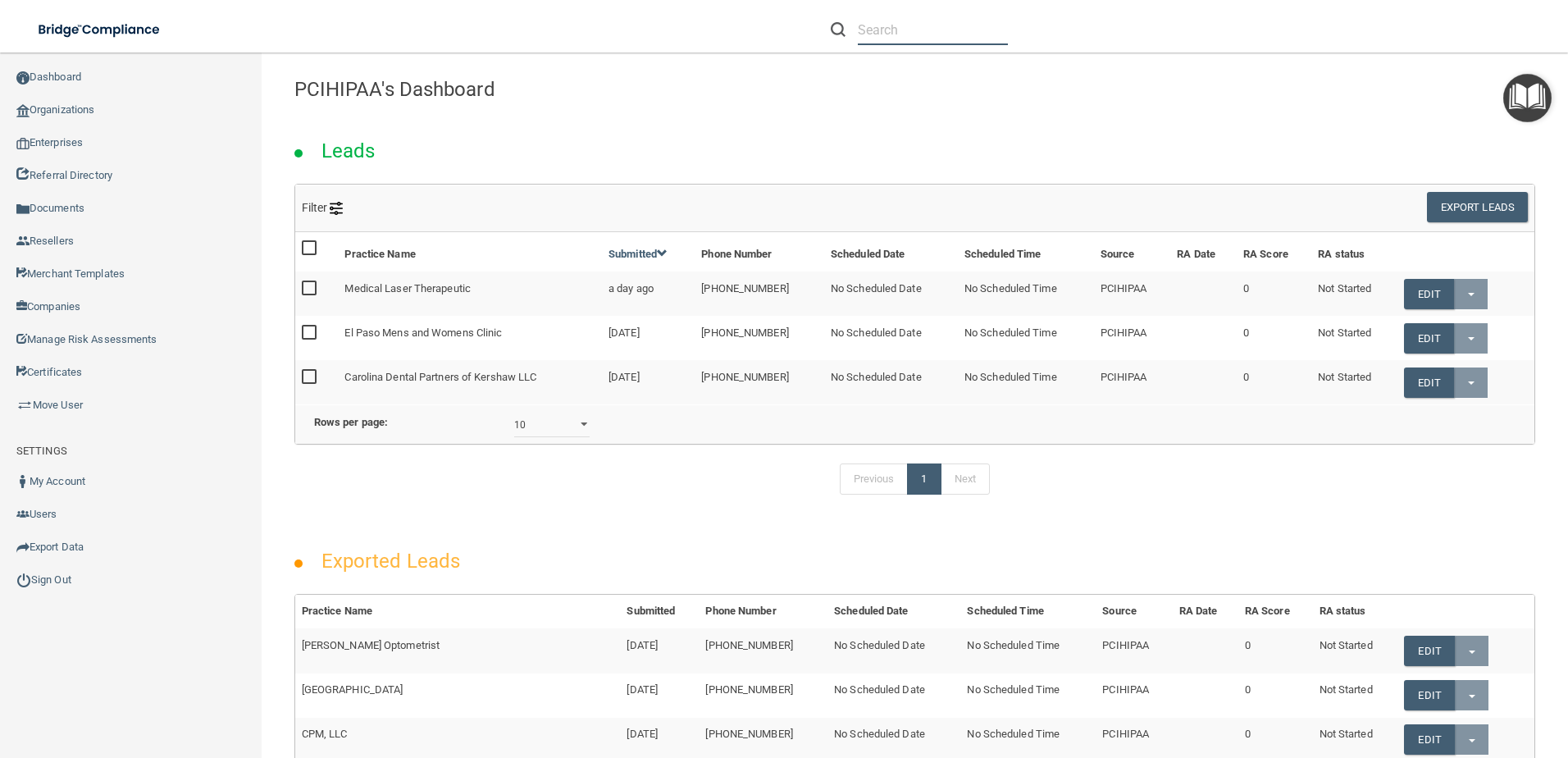
click at [900, 29] on input "text" at bounding box center [933, 29] width 150 height 30
paste input "watsonkim615@gmail.com"
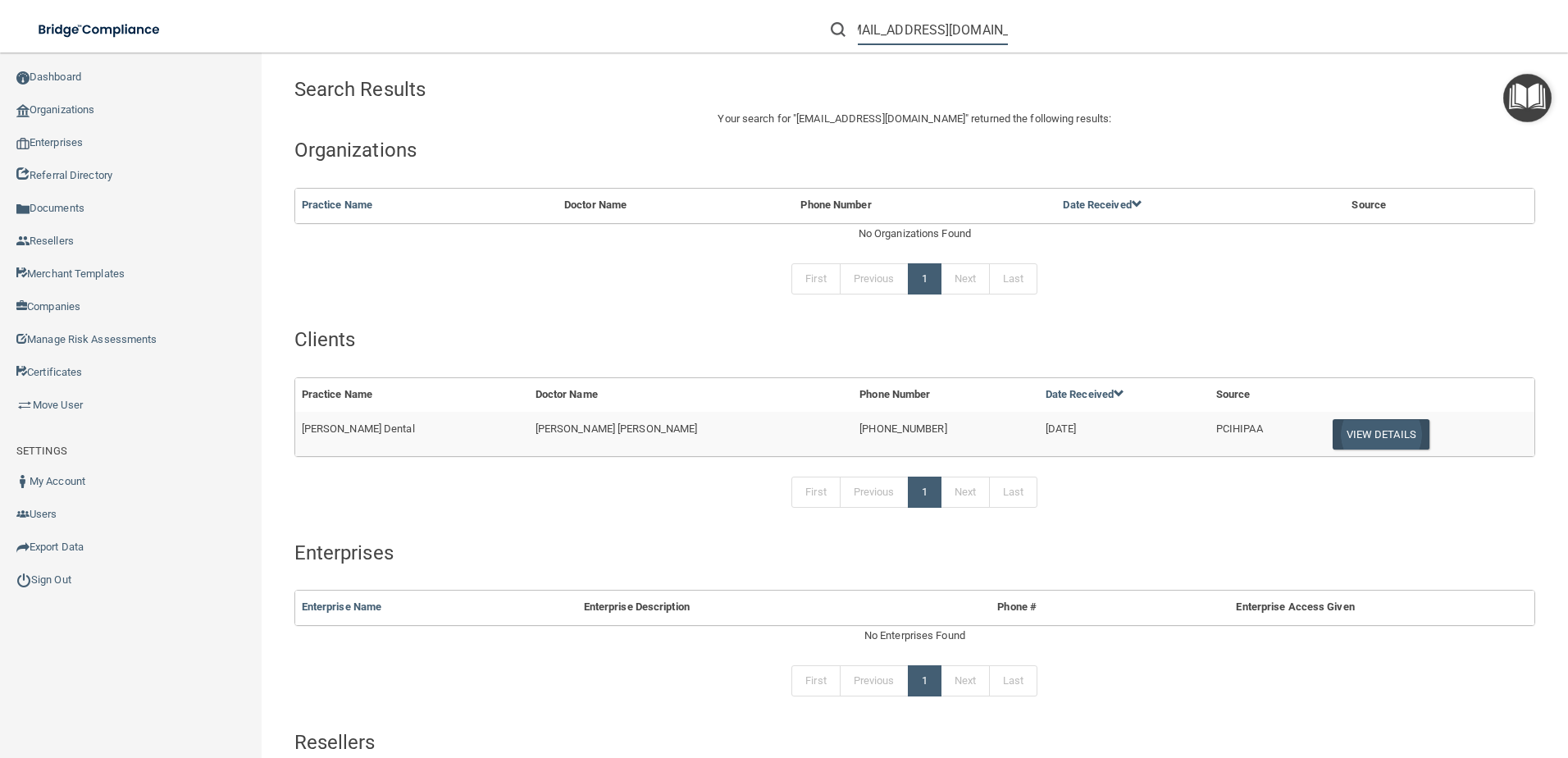
type input "watsonkim615@gmail.com"
click at [1334, 426] on button "View Details" at bounding box center [1381, 434] width 96 height 30
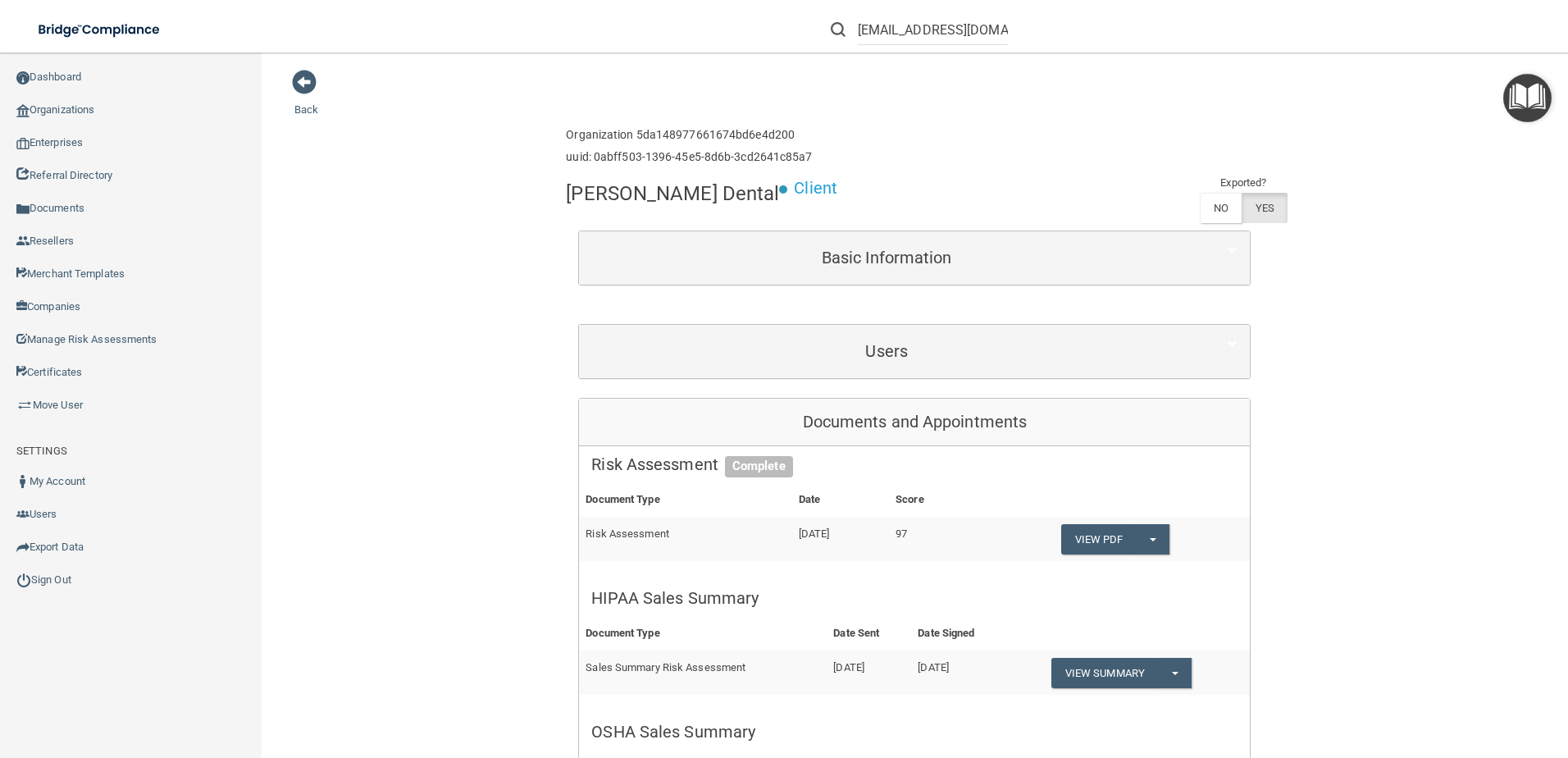
click at [864, 329] on div "Users" at bounding box center [914, 351] width 671 height 53
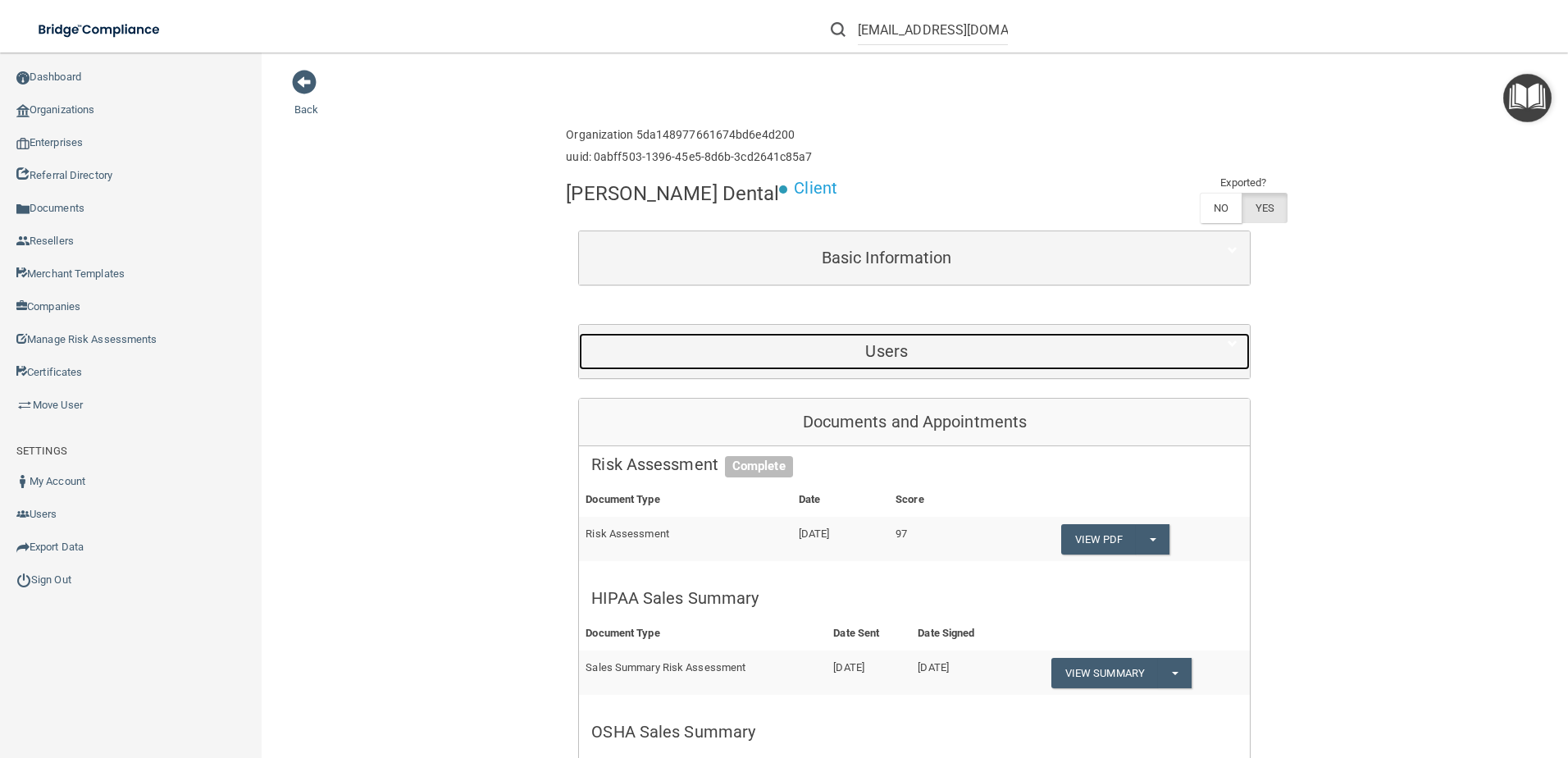
click at [879, 366] on div "Users" at bounding box center [887, 351] width 615 height 37
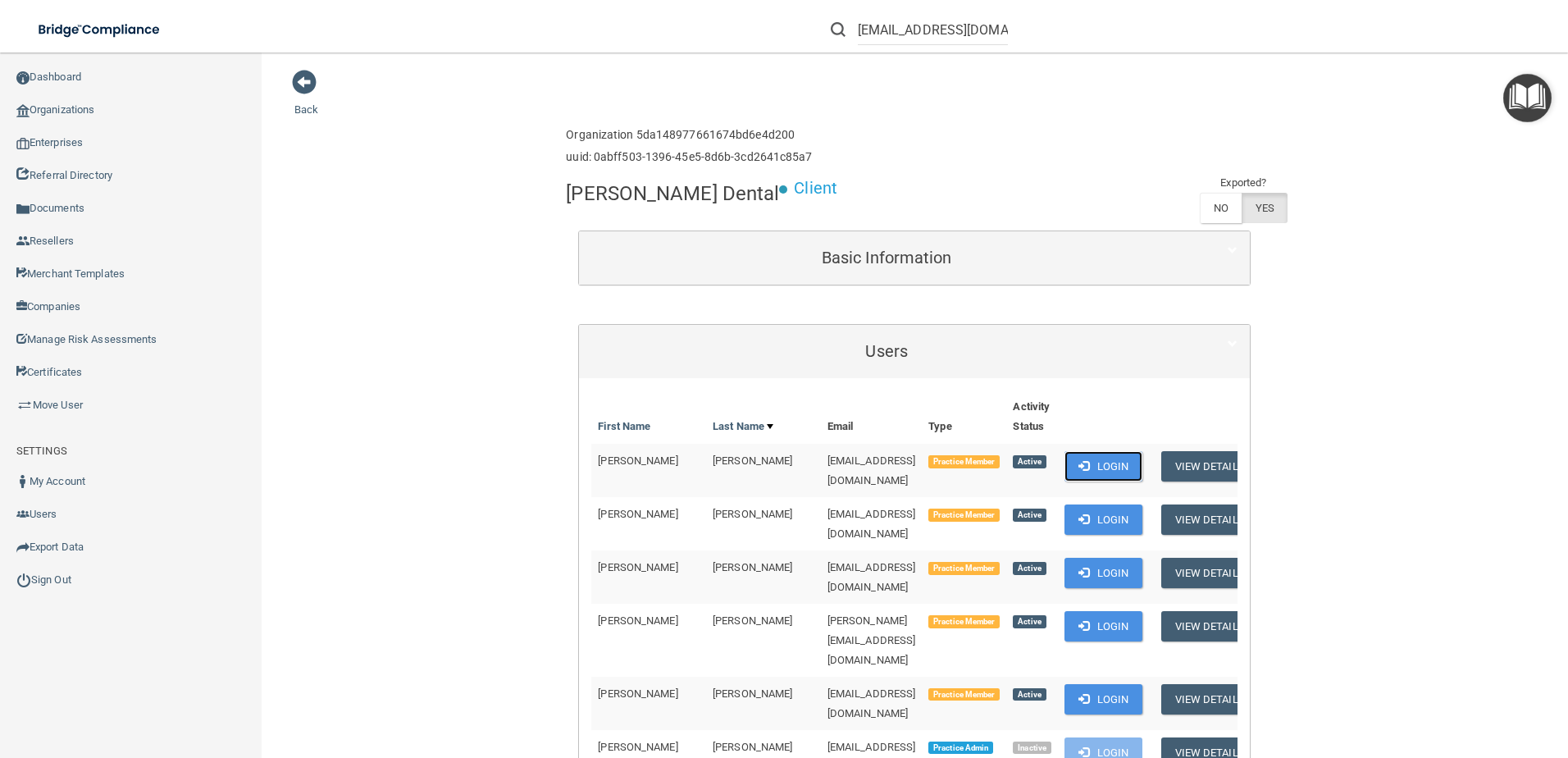
click at [1065, 467] on button "Login" at bounding box center [1104, 466] width 78 height 30
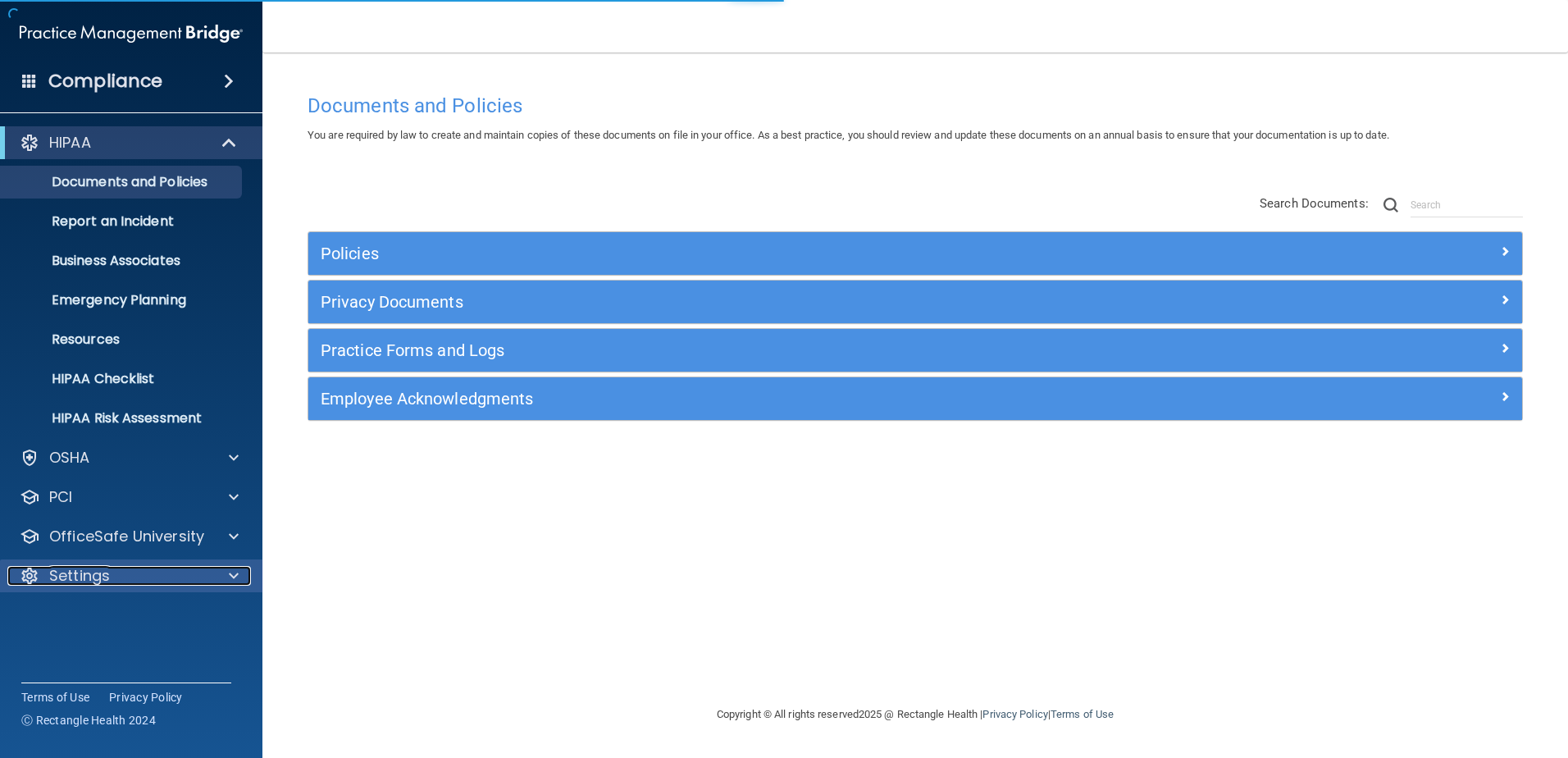
click at [190, 580] on div "Settings" at bounding box center [109, 575] width 203 height 20
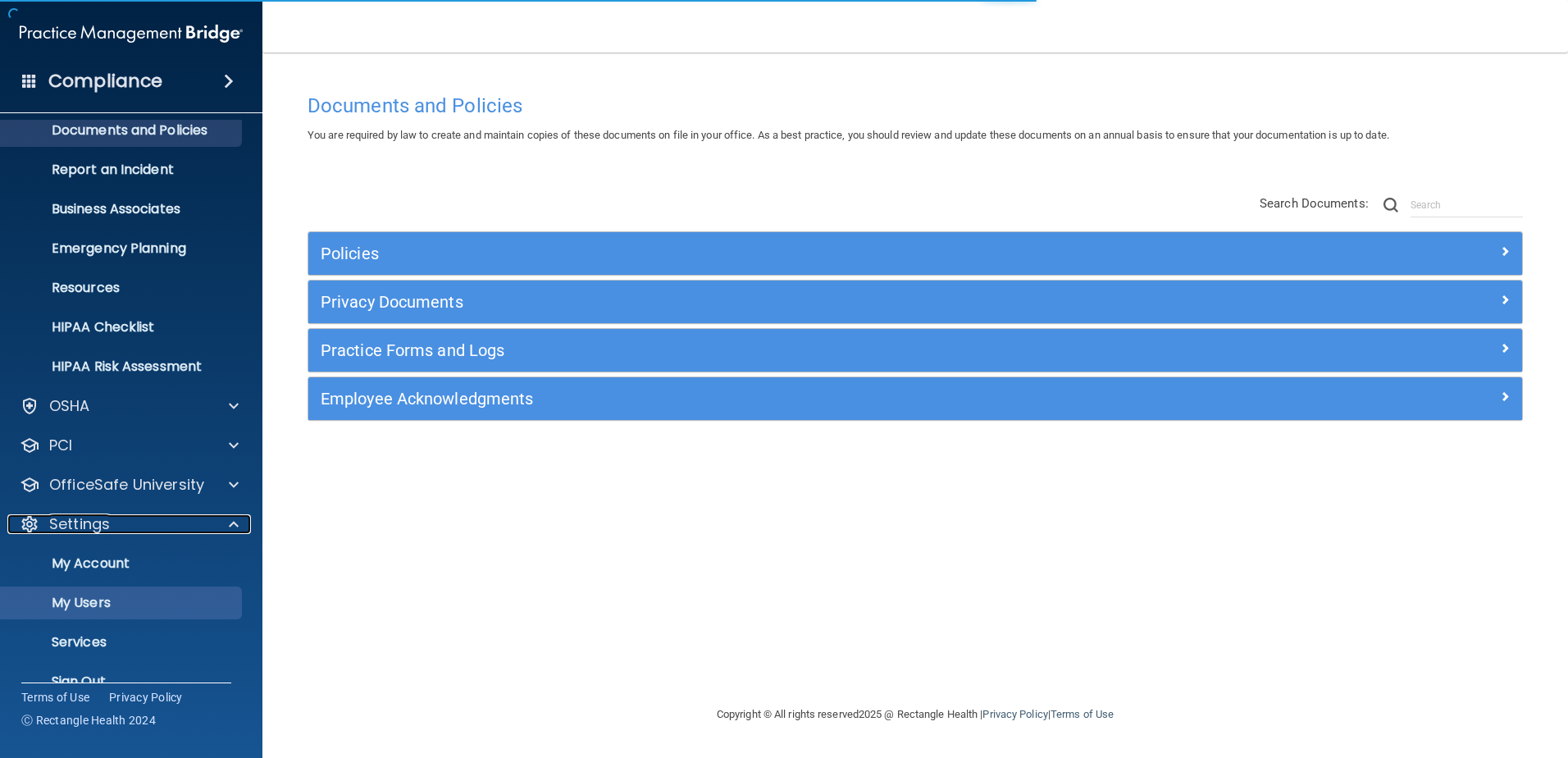
scroll to position [80, 0]
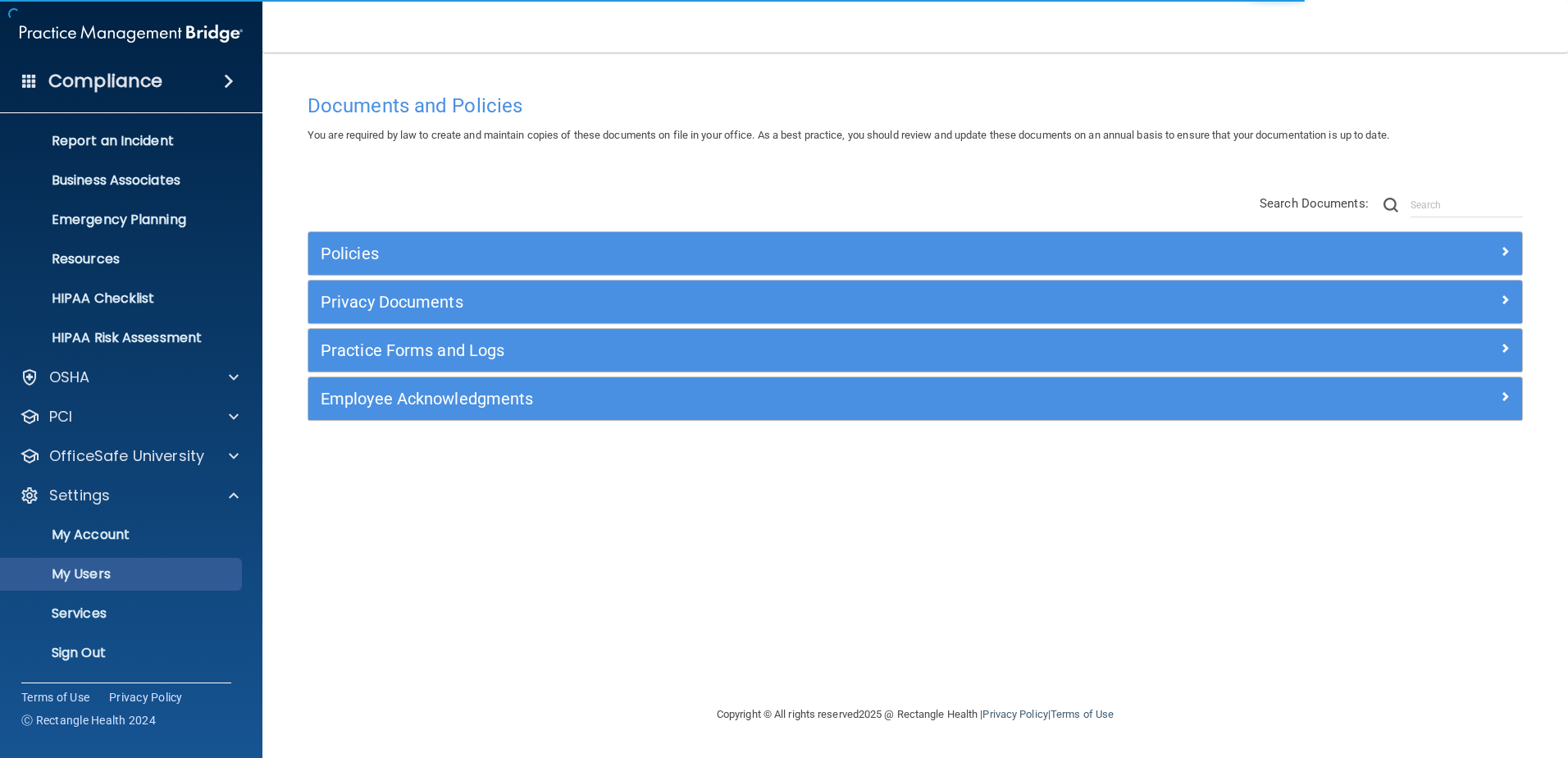
click at [176, 564] on link "My Users" at bounding box center [113, 574] width 258 height 33
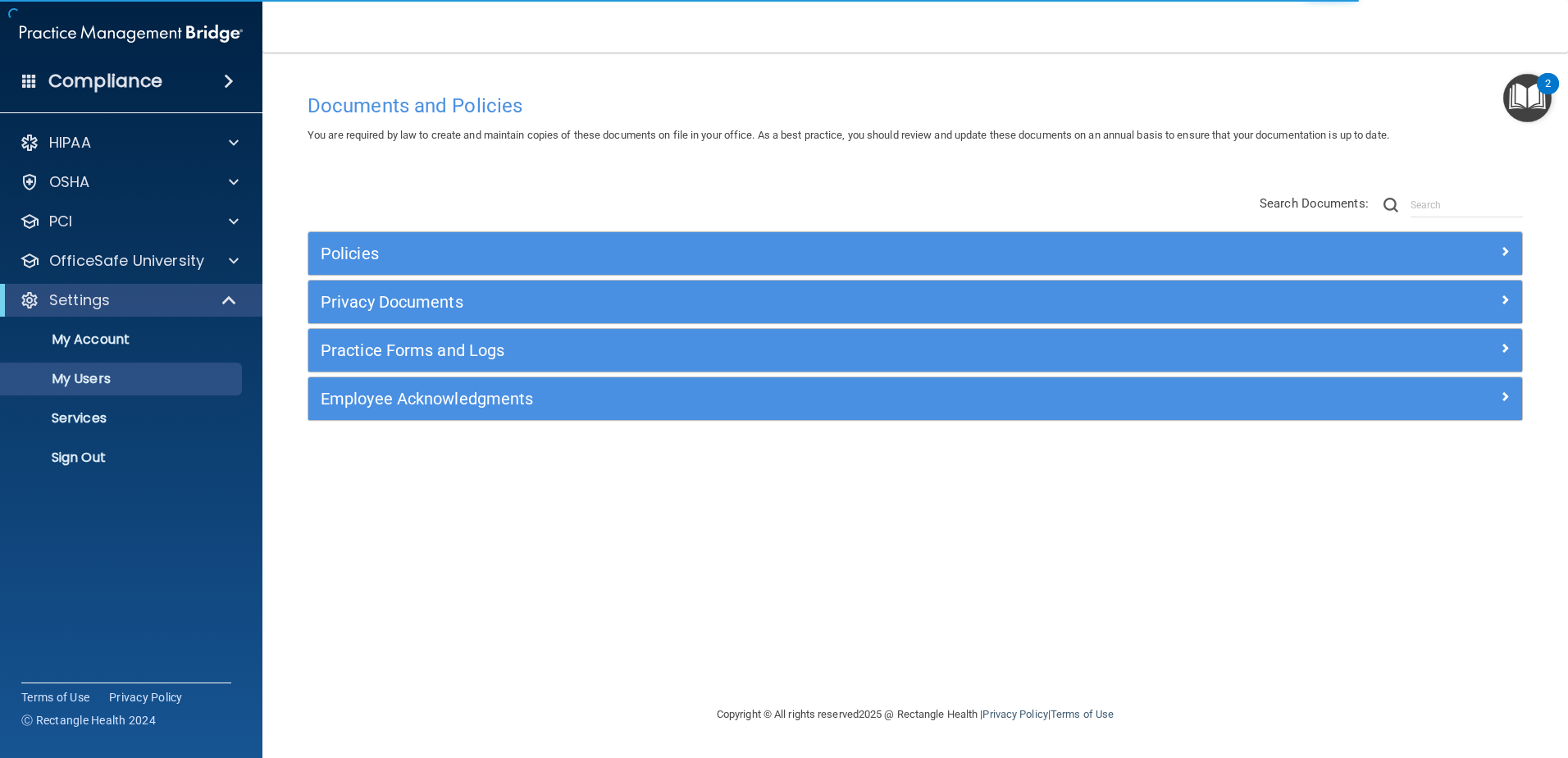
select select "20"
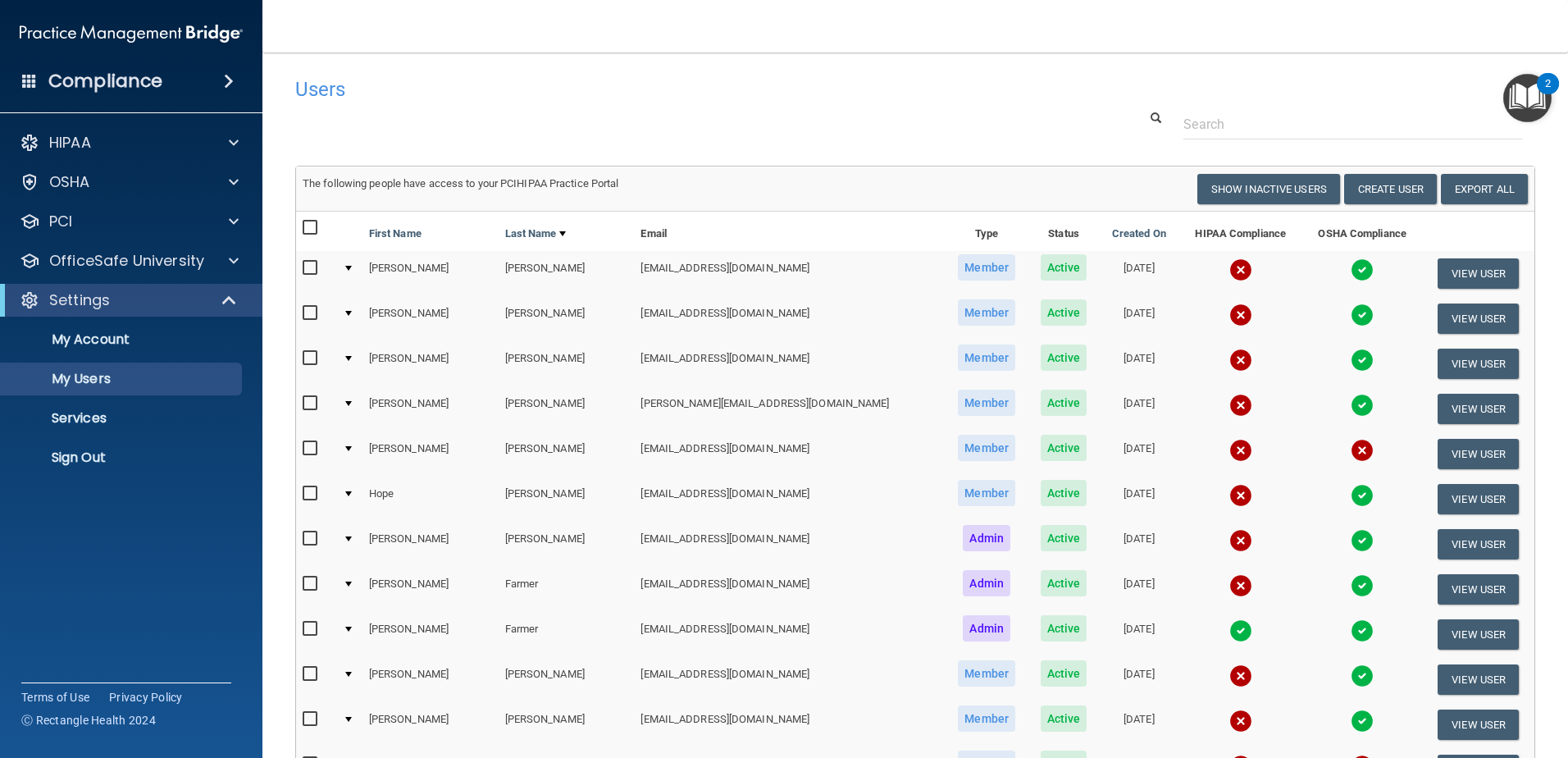
click at [1229, 320] on img at bounding box center [1241, 314] width 23 height 23
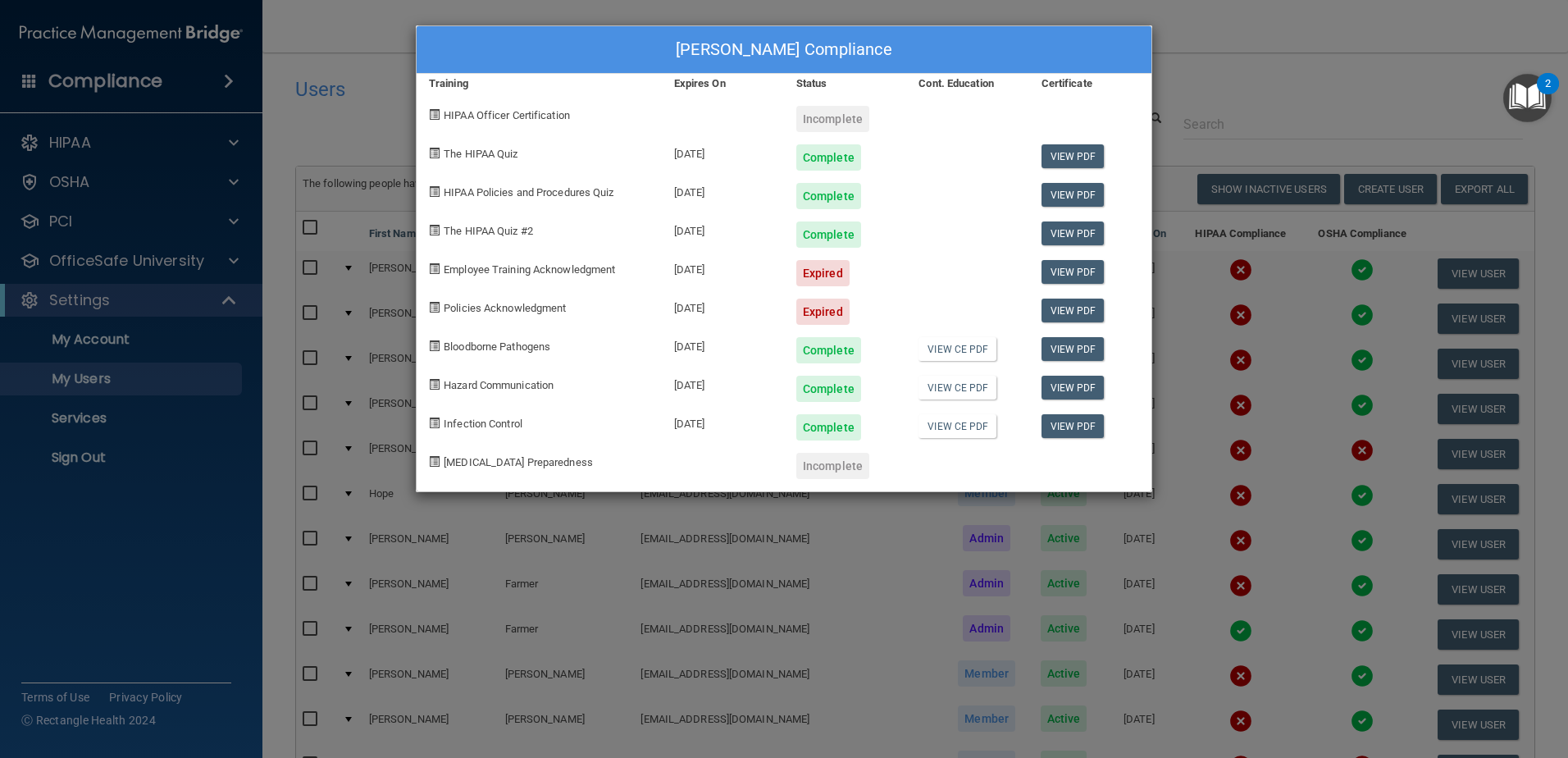
click at [1170, 104] on div "Patricia Baugh's Compliance Training Expires On Status Cont. Education Certific…" at bounding box center [784, 379] width 1568 height 758
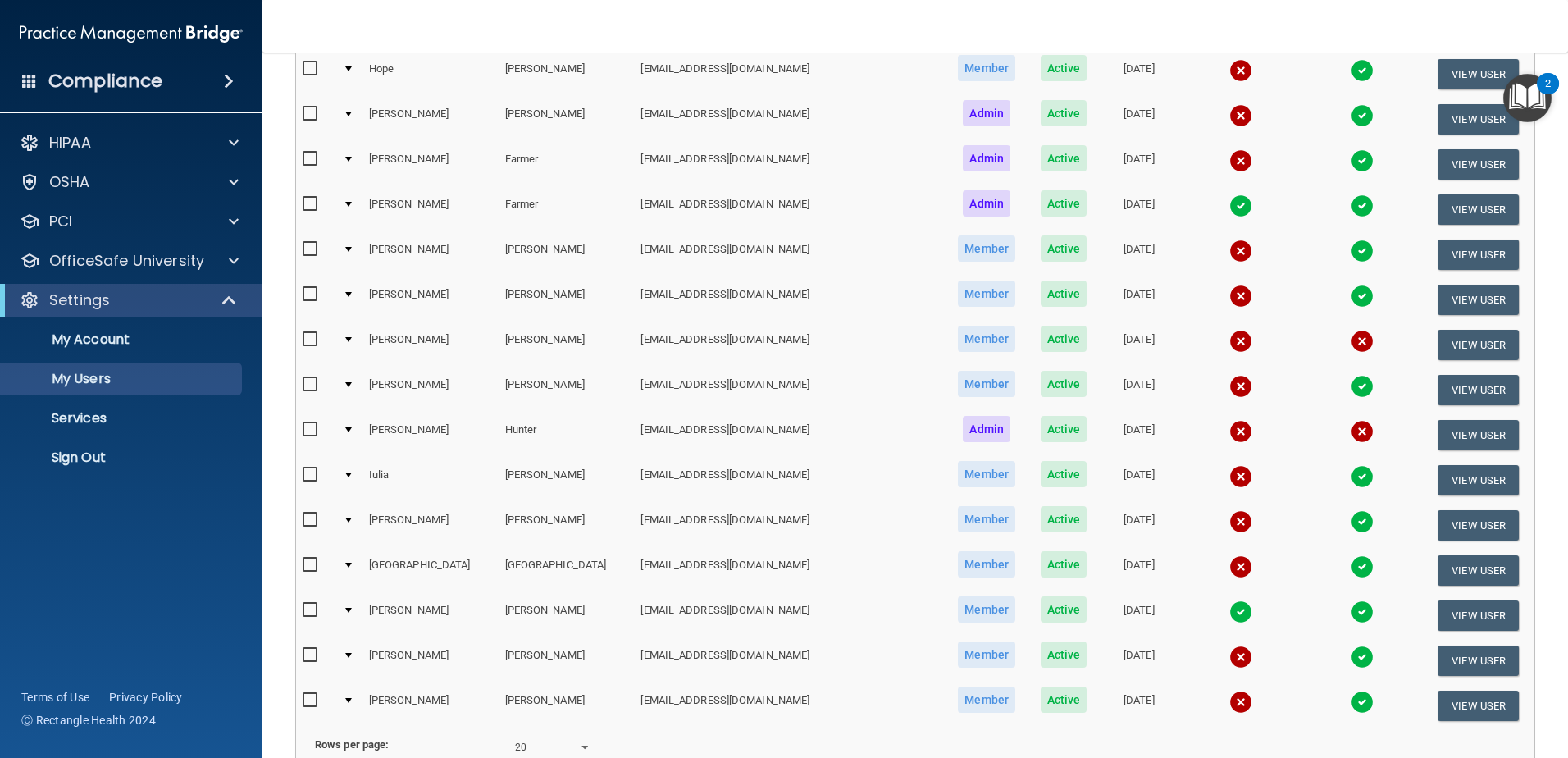
scroll to position [600, 0]
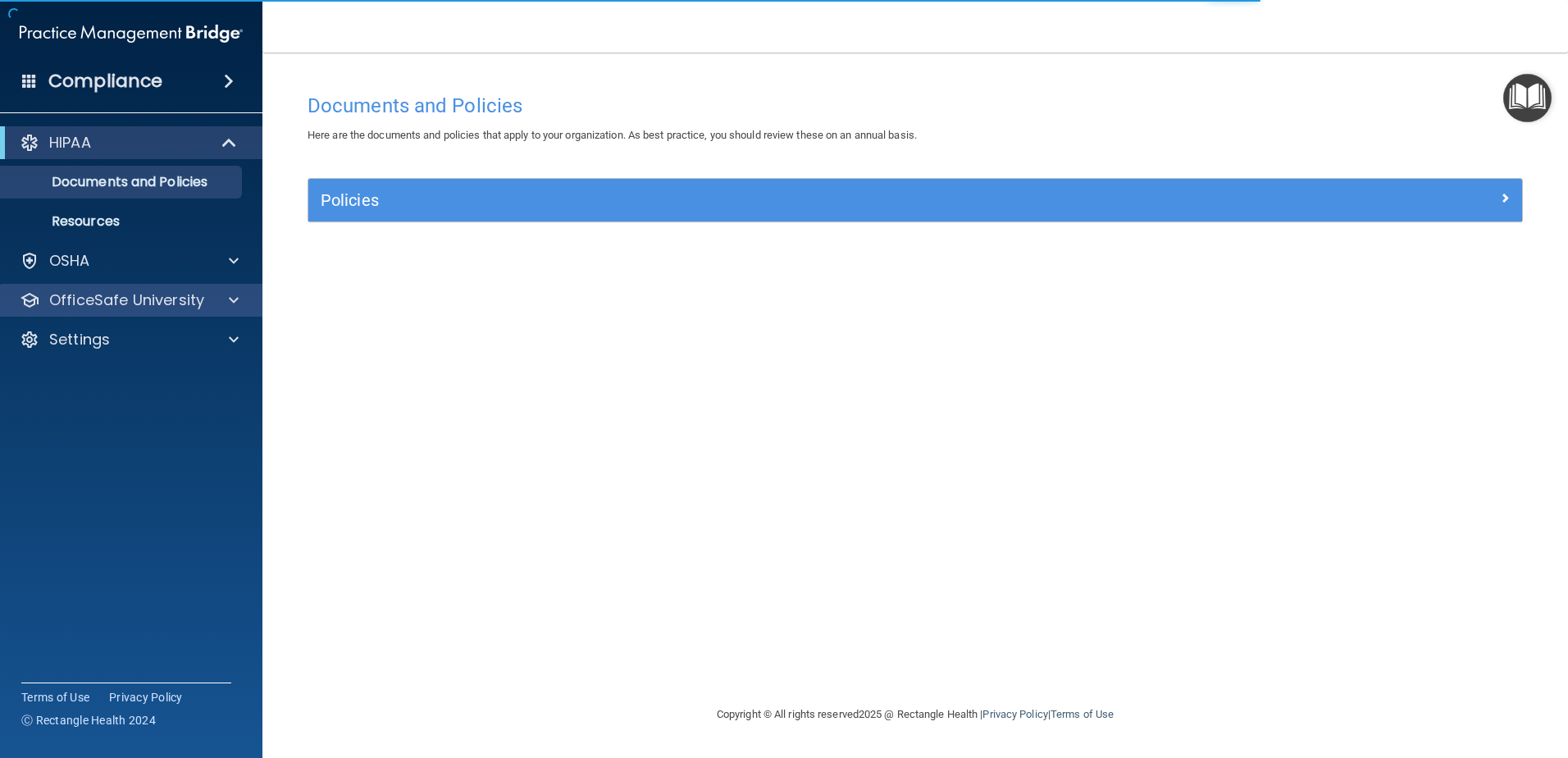
click at [202, 310] on div "OfficeSafe University" at bounding box center [132, 300] width 264 height 33
click at [148, 311] on div "OfficeSafe University" at bounding box center [132, 300] width 264 height 33
click at [152, 292] on p "OfficeSafe University" at bounding box center [127, 300] width 155 height 20
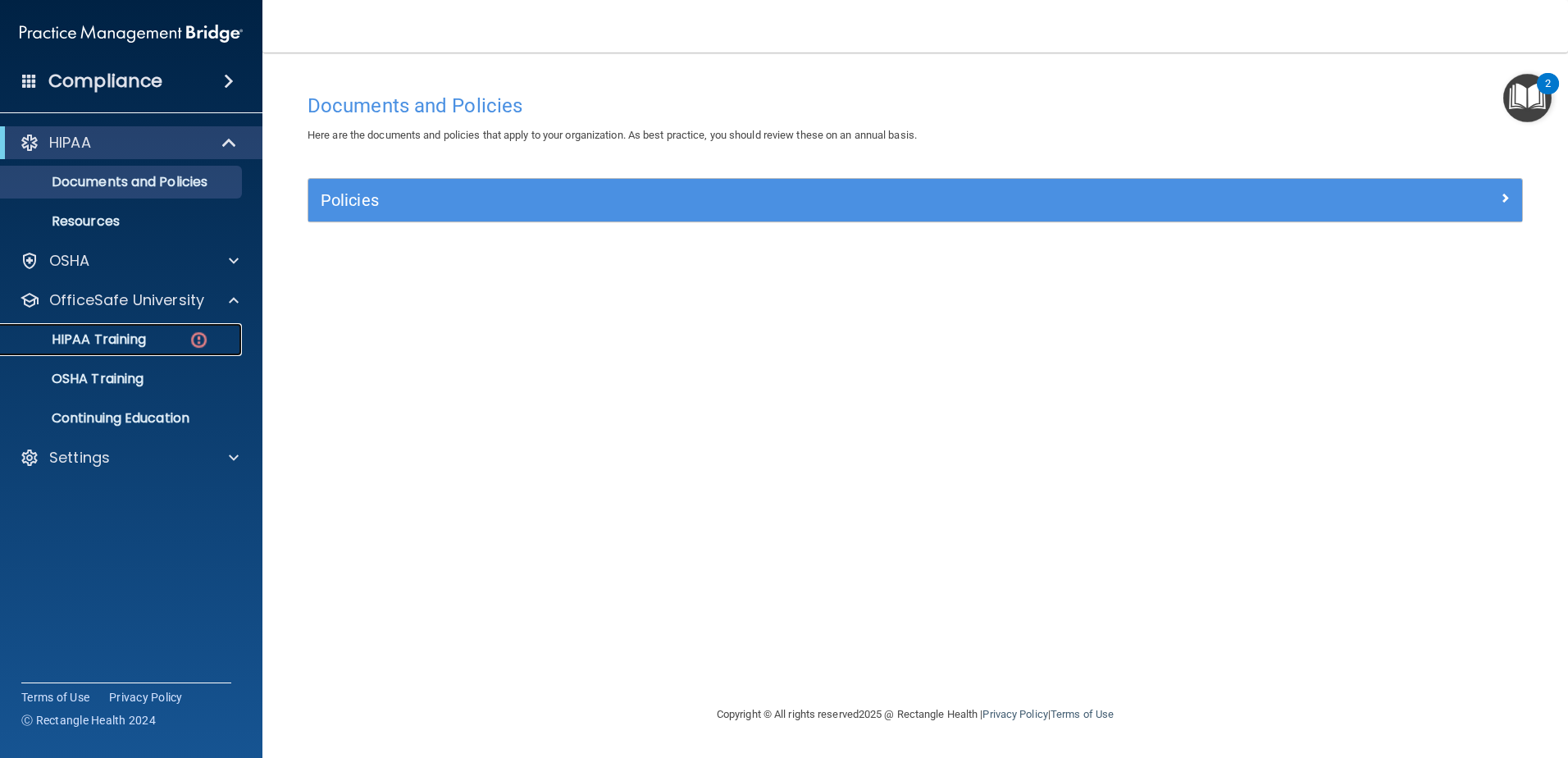
drag, startPoint x: 133, startPoint y: 337, endPoint x: 296, endPoint y: 375, distance: 167.4
click at [134, 337] on p "HIPAA Training" at bounding box center [78, 339] width 135 height 16
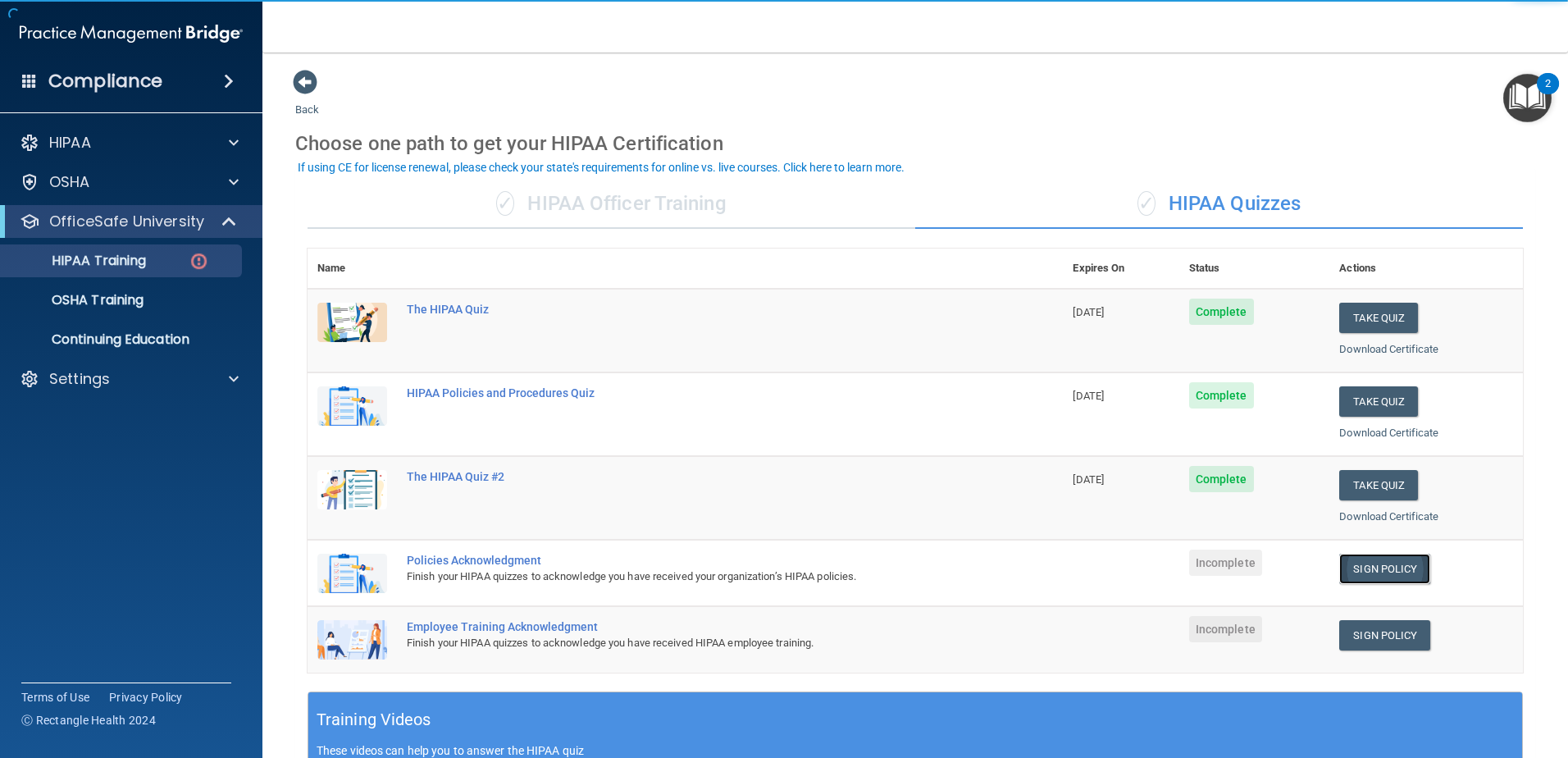
click at [1370, 579] on link "Sign Policy" at bounding box center [1385, 568] width 91 height 30
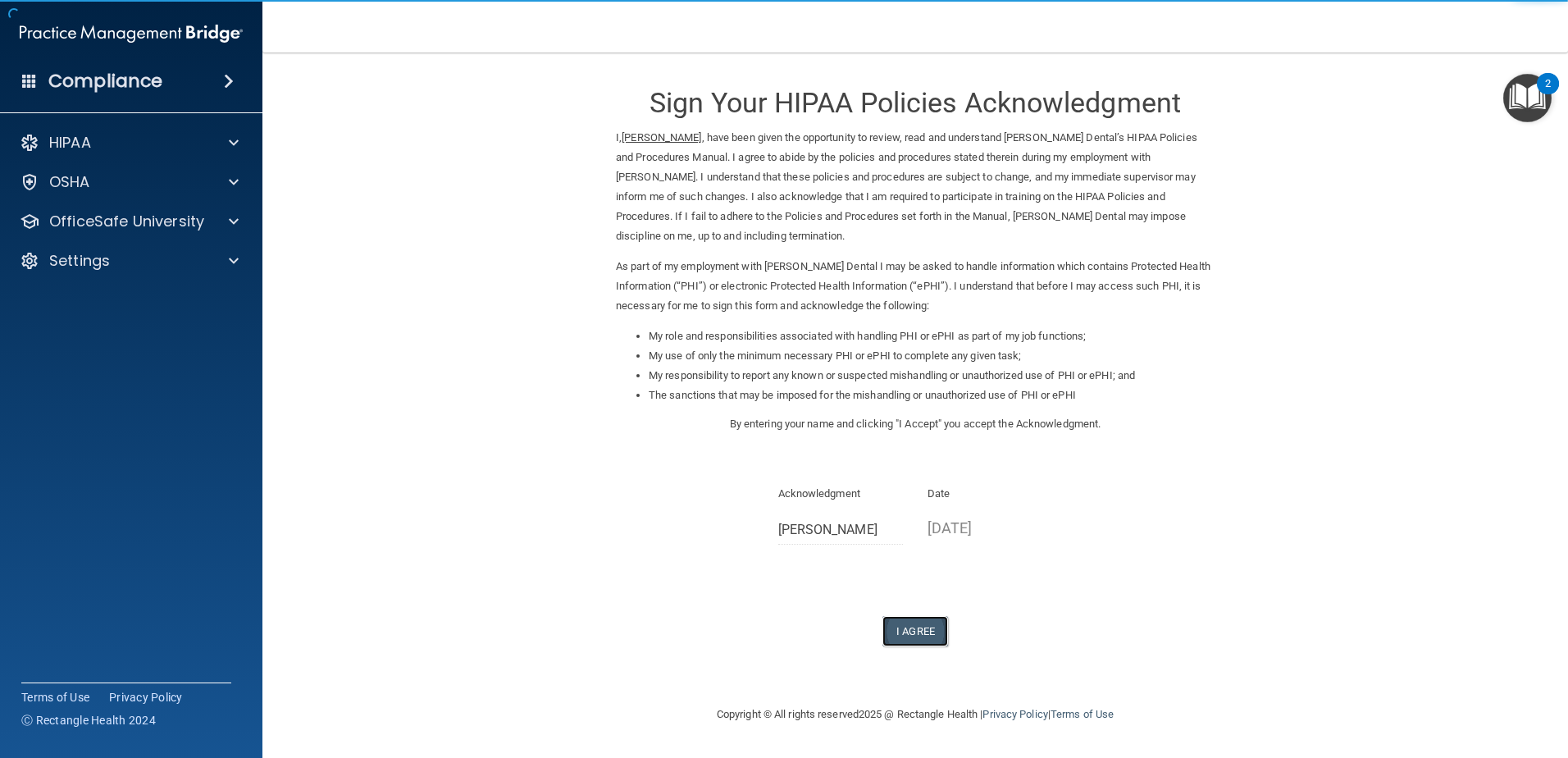
click at [901, 625] on button "I Agree" at bounding box center [915, 631] width 65 height 30
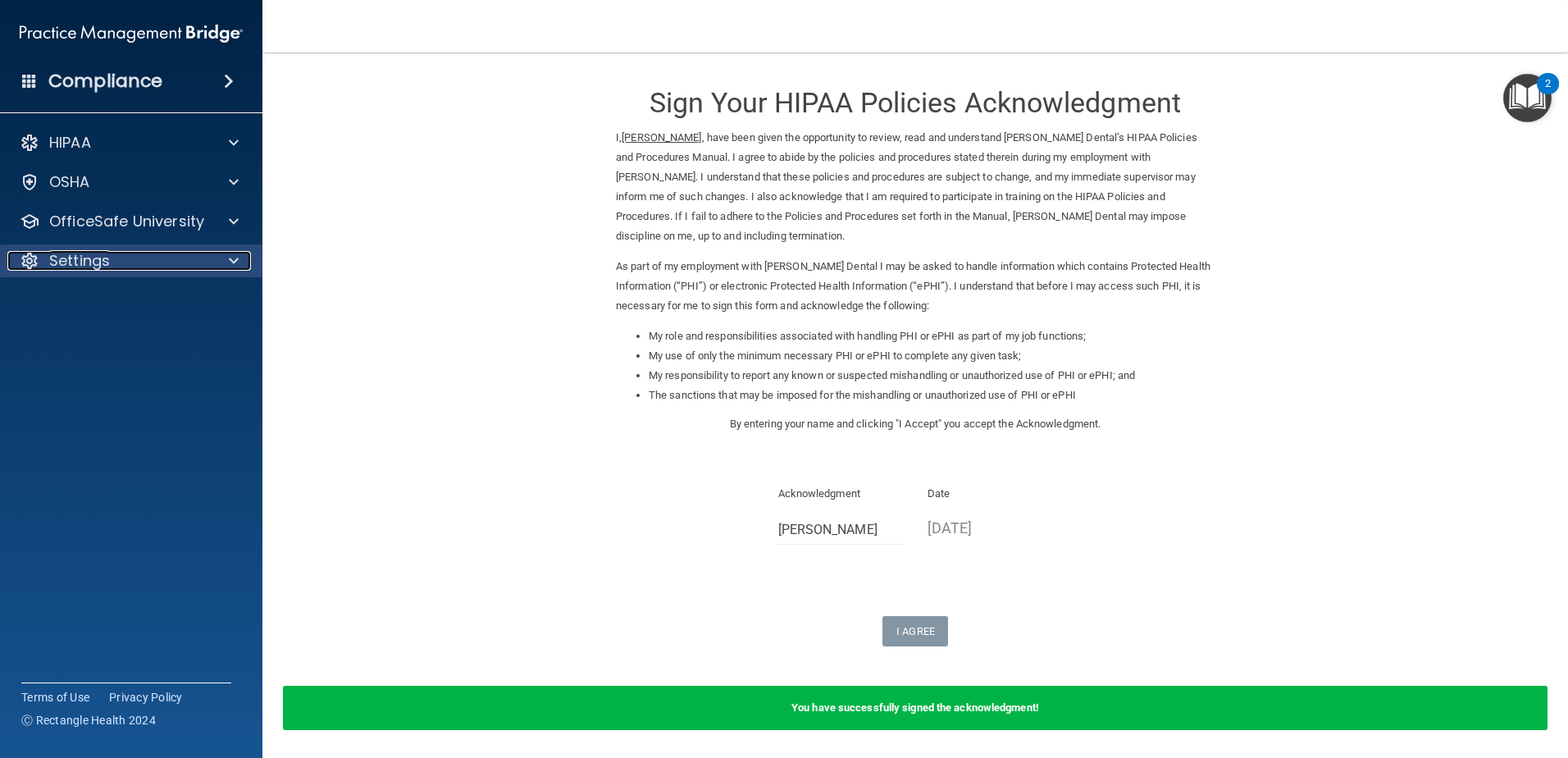
click at [145, 253] on div "Settings" at bounding box center [109, 260] width 203 height 20
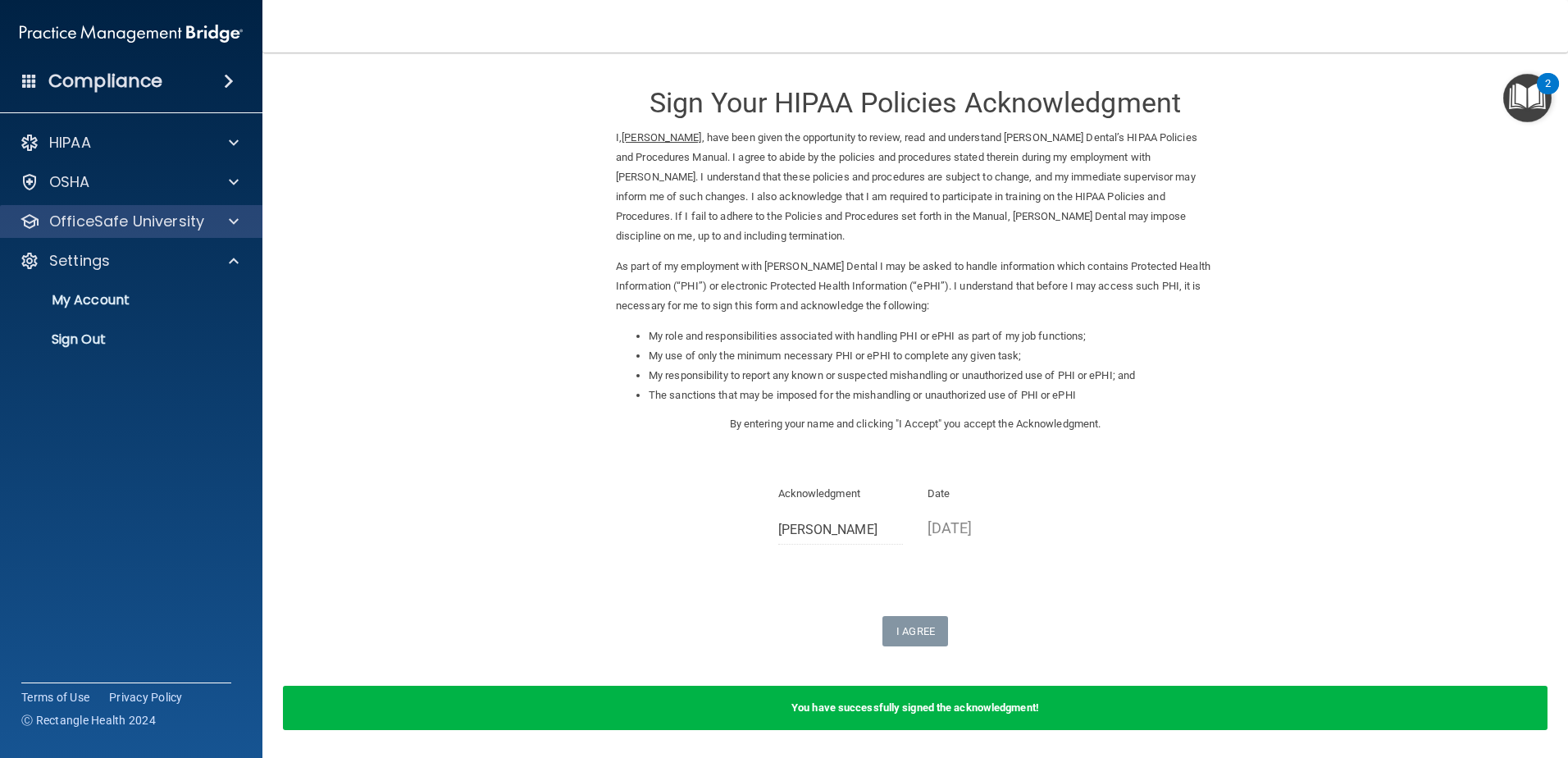
click at [148, 233] on div "OfficeSafe University" at bounding box center [132, 221] width 264 height 33
click at [145, 223] on p "OfficeSafe University" at bounding box center [127, 221] width 155 height 20
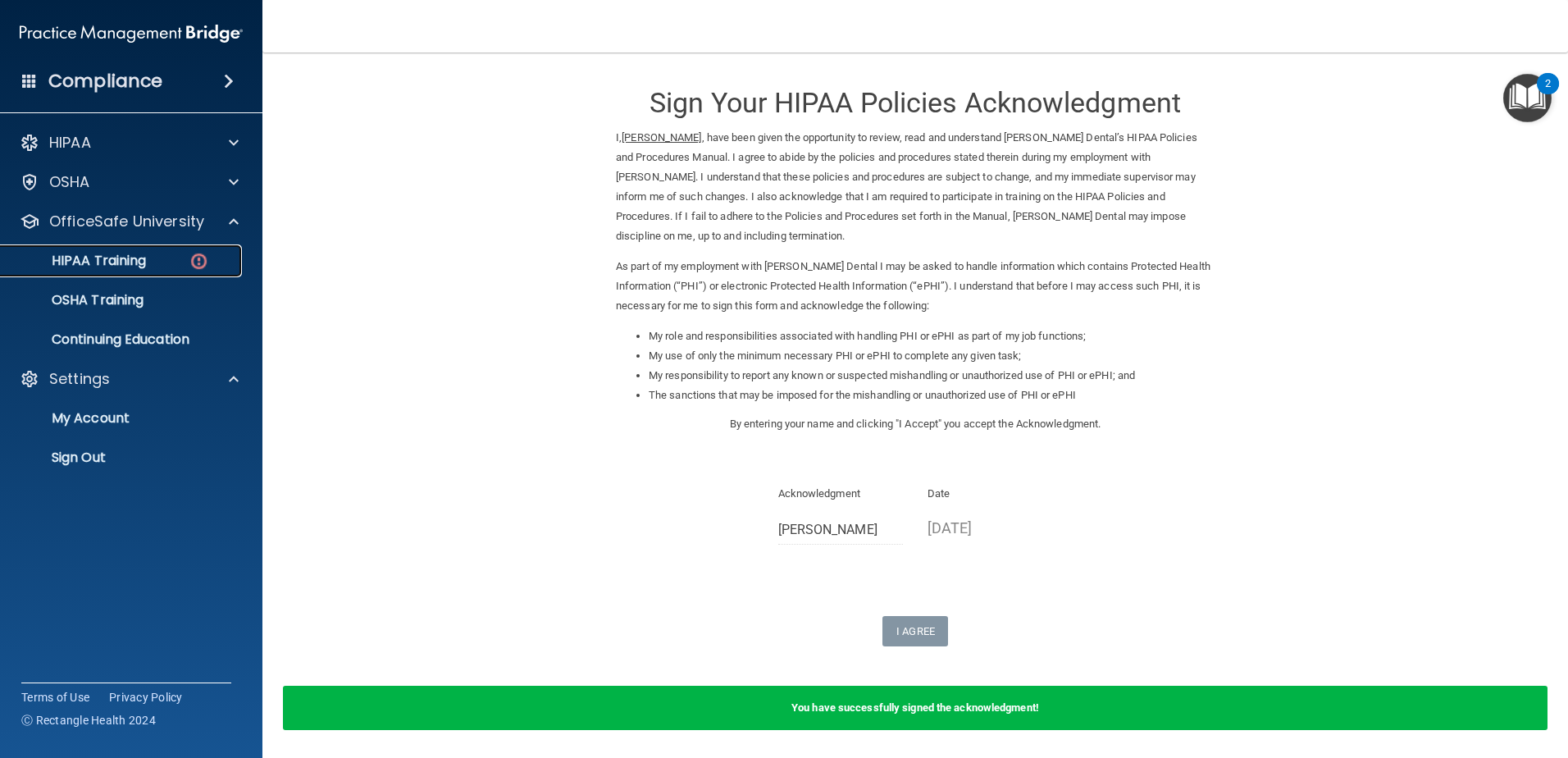
click at [165, 265] on div "HIPAA Training" at bounding box center [122, 260] width 224 height 16
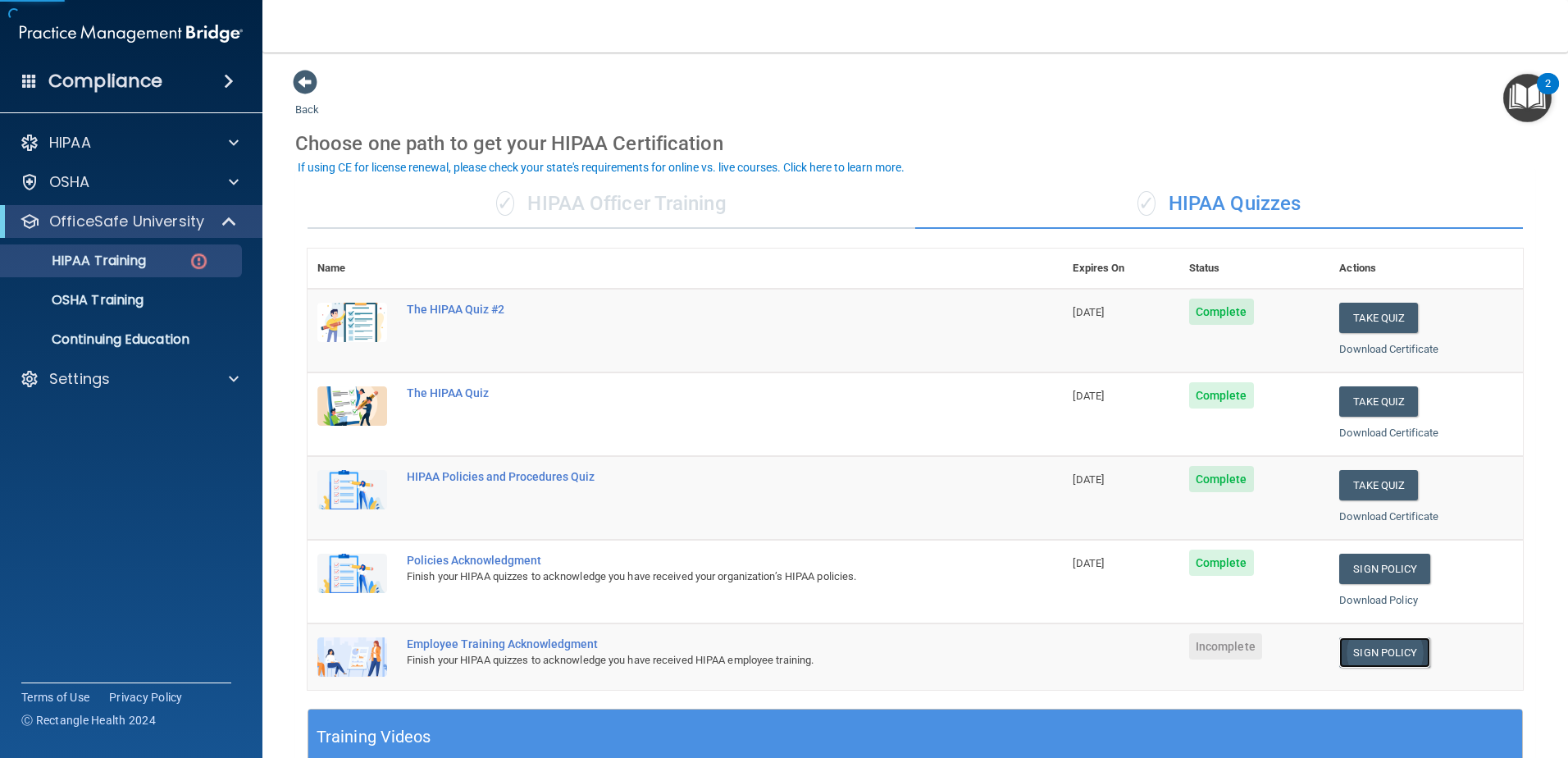
click at [1384, 652] on link "Sign Policy" at bounding box center [1385, 652] width 91 height 30
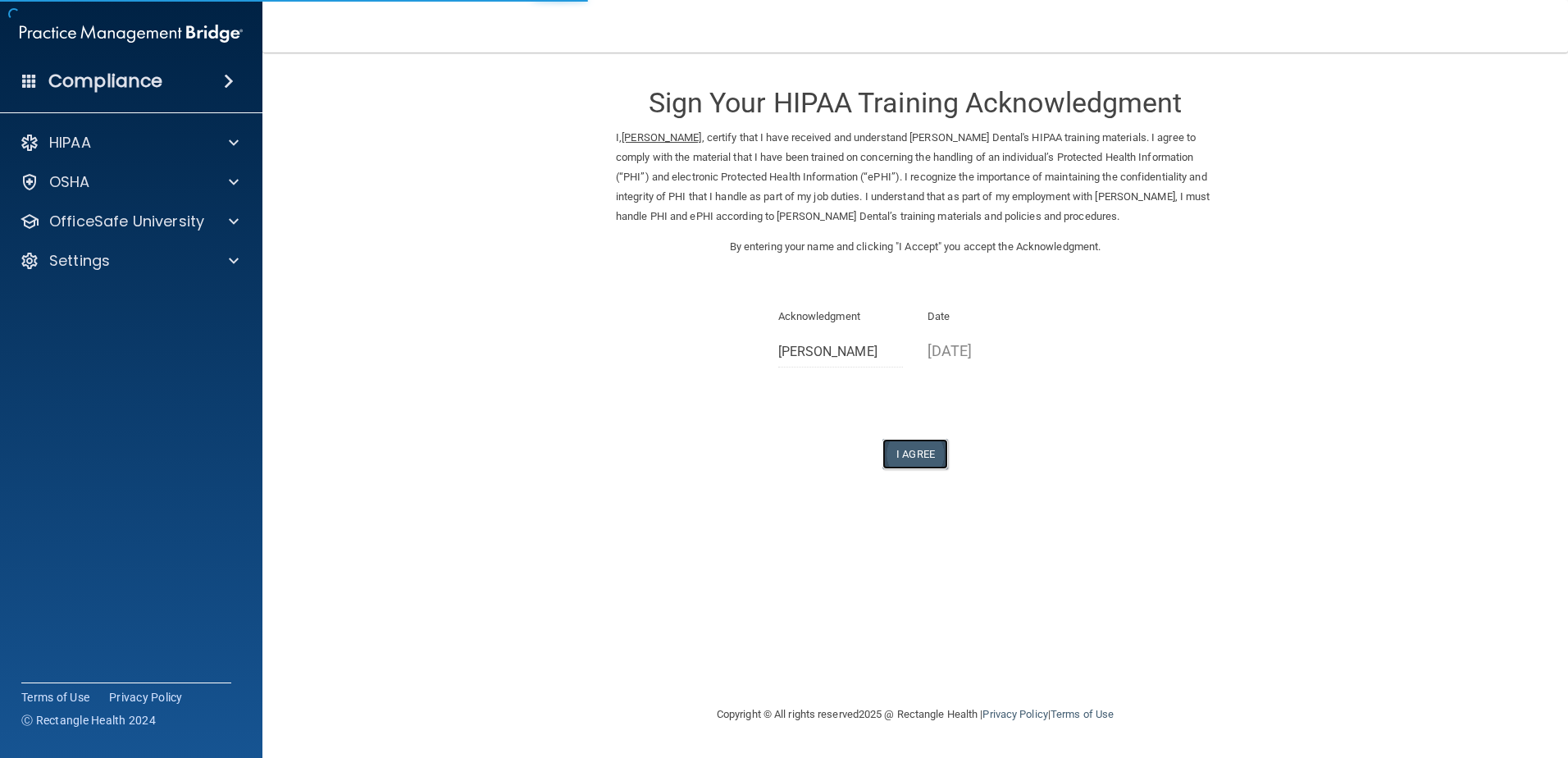
click at [921, 457] on button "I Agree" at bounding box center [915, 453] width 65 height 30
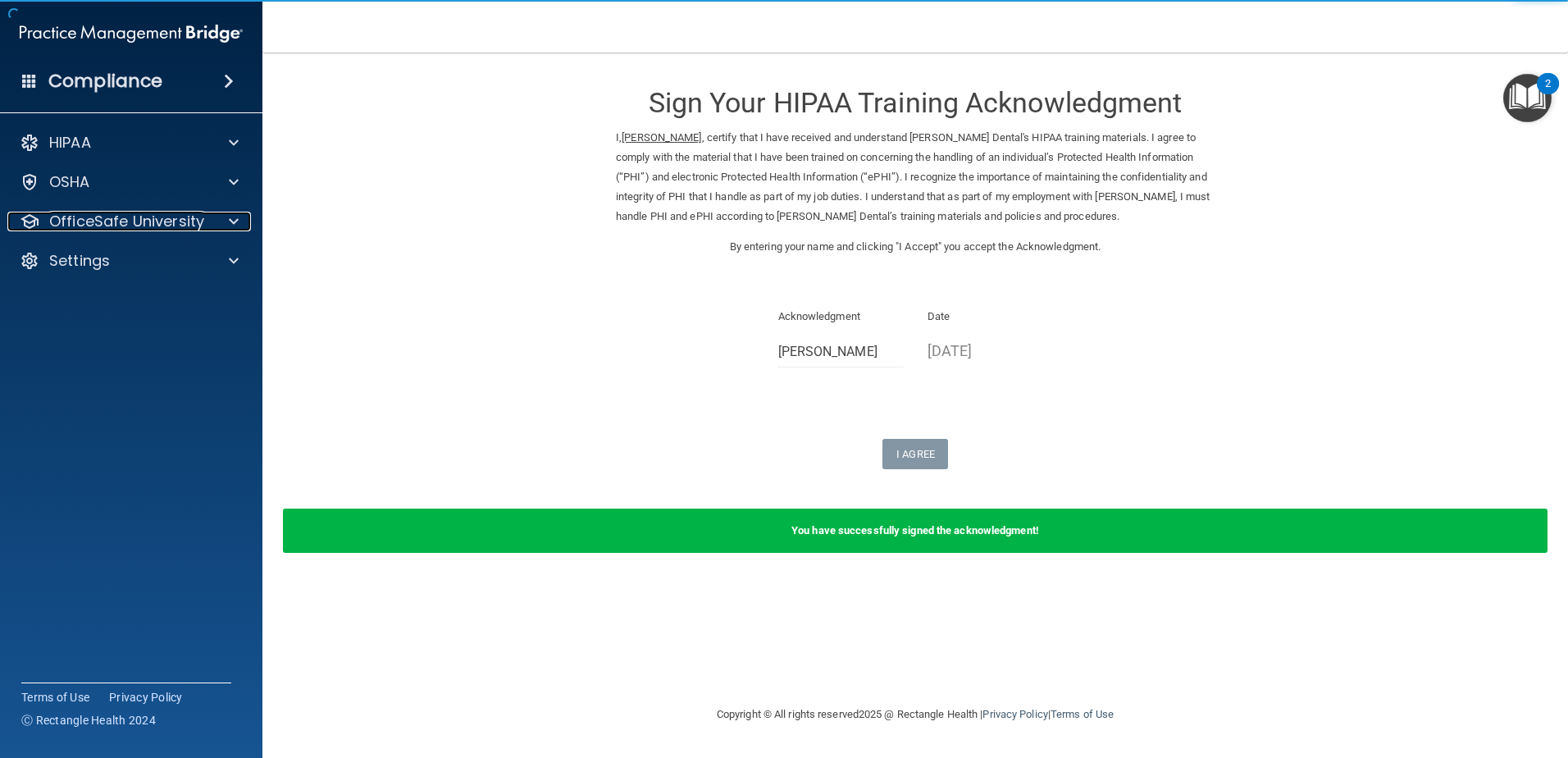
drag, startPoint x: 104, startPoint y: 228, endPoint x: 110, endPoint y: 239, distance: 12.5
click at [104, 228] on p "OfficeSafe University" at bounding box center [127, 221] width 155 height 20
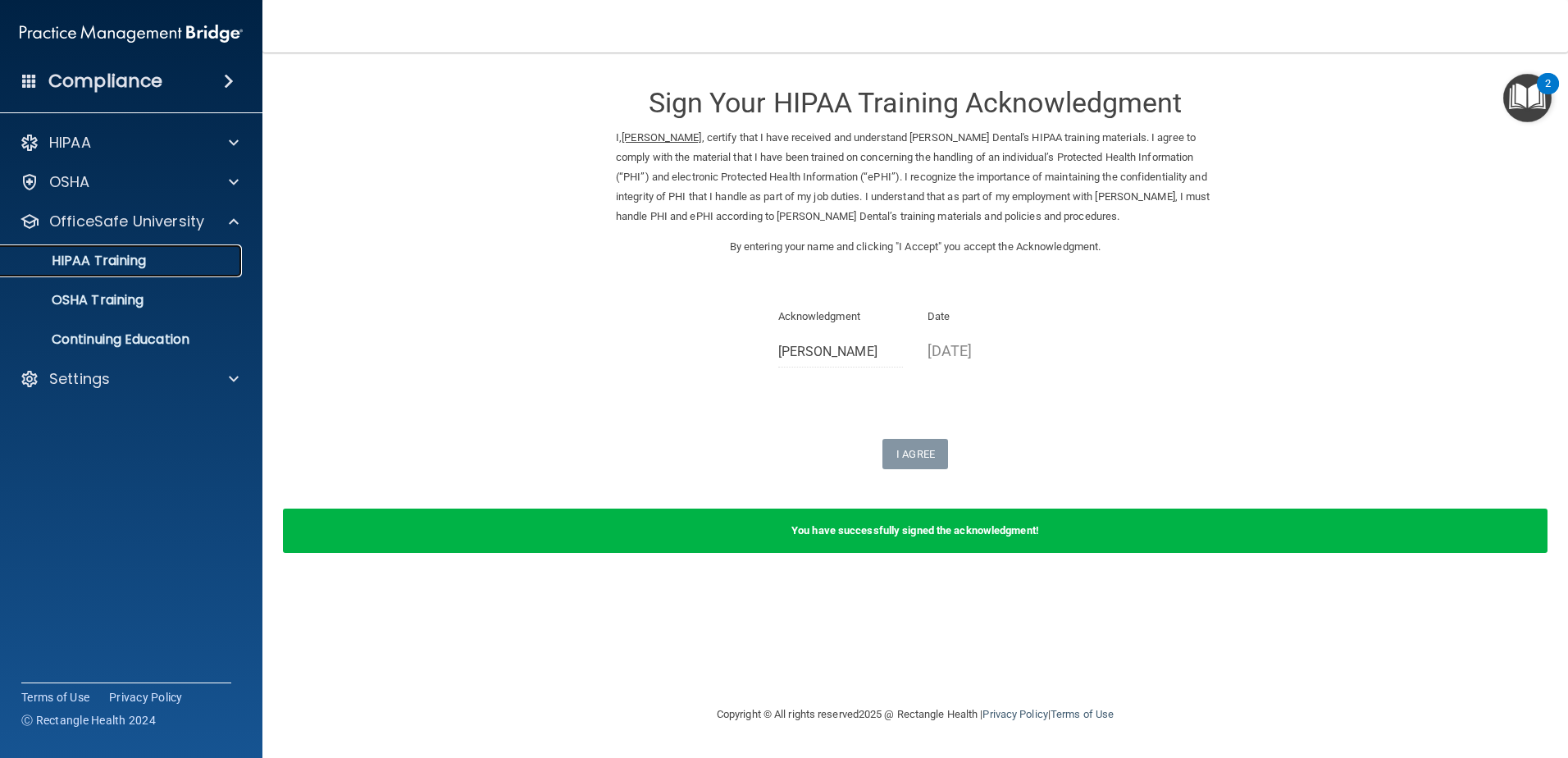
click at [135, 265] on p "HIPAA Training" at bounding box center [78, 260] width 135 height 16
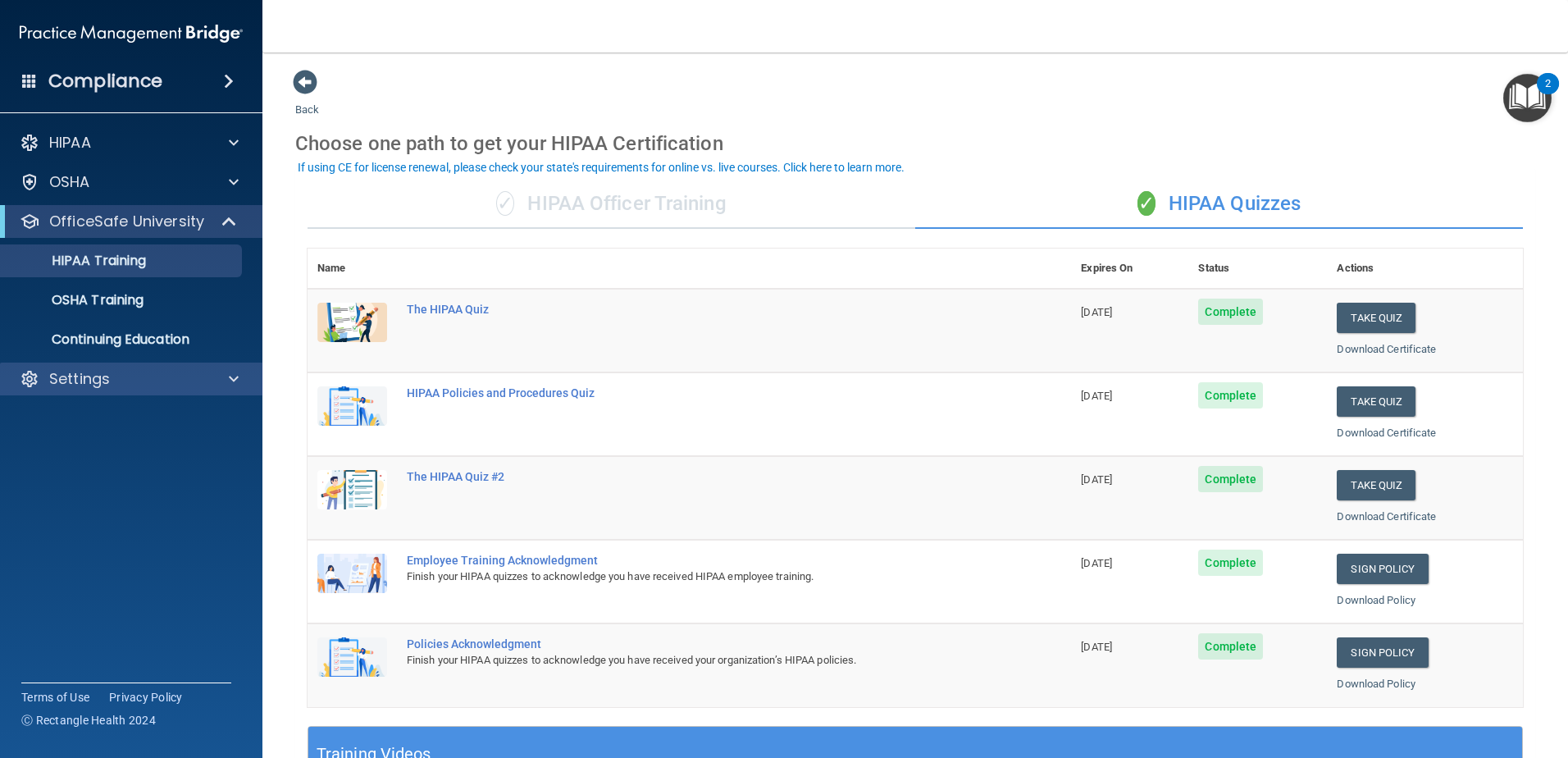
click at [194, 368] on div "Settings" at bounding box center [132, 379] width 264 height 33
click at [215, 385] on div at bounding box center [232, 378] width 41 height 20
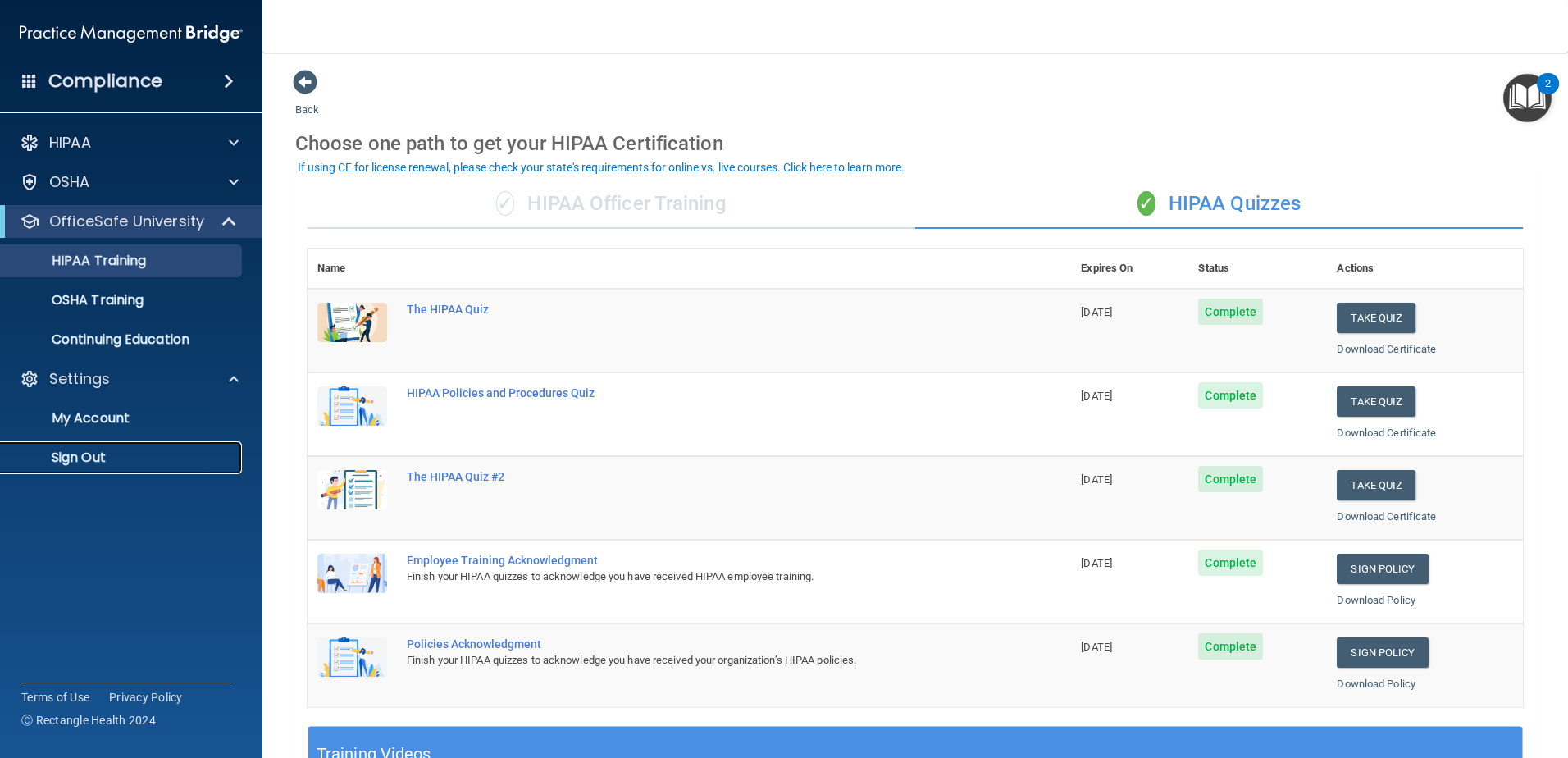
click at [90, 442] on link "Sign Out" at bounding box center [113, 457] width 258 height 33
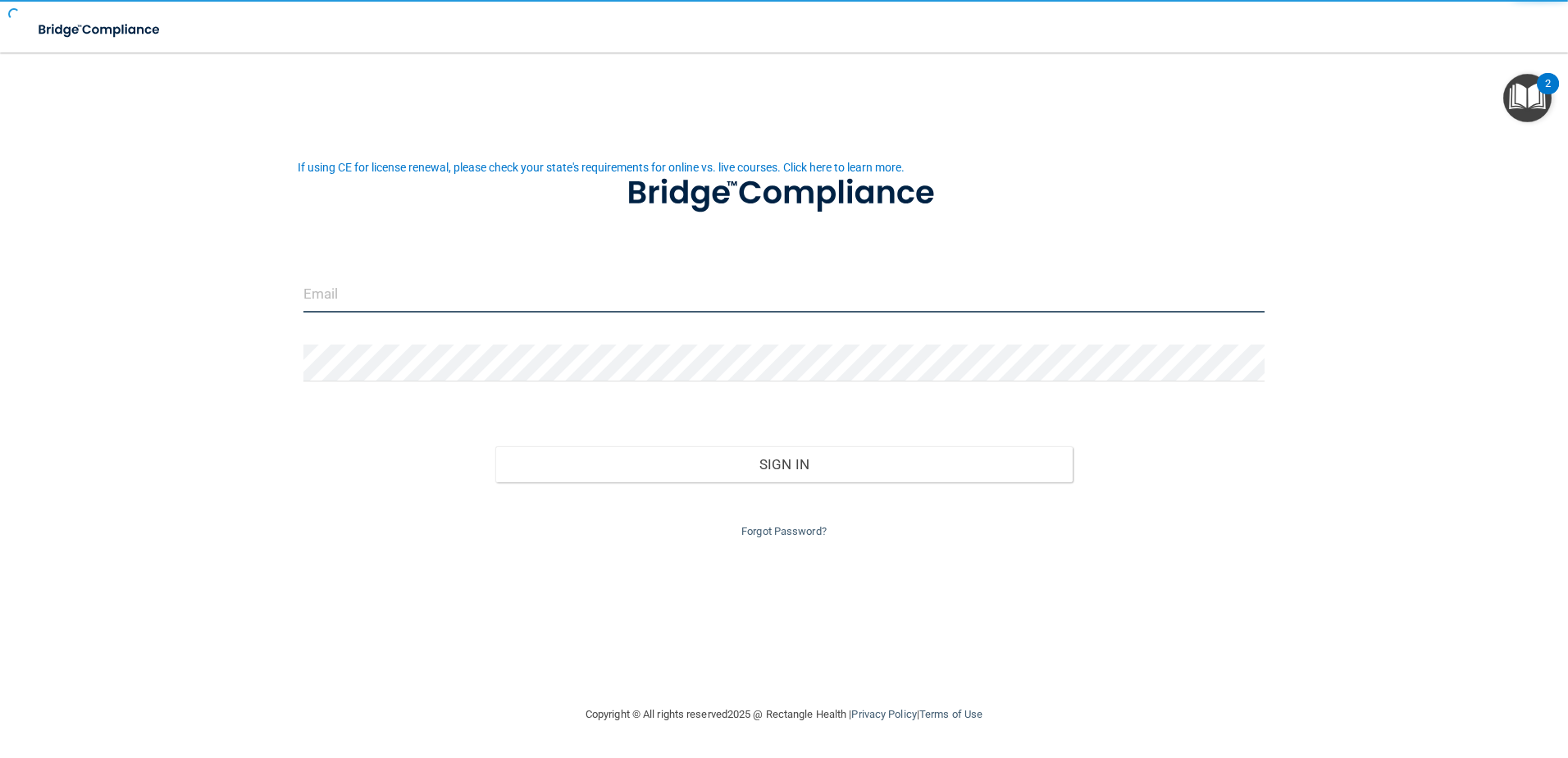
type input "[EMAIL_ADDRESS][DOMAIN_NAME]"
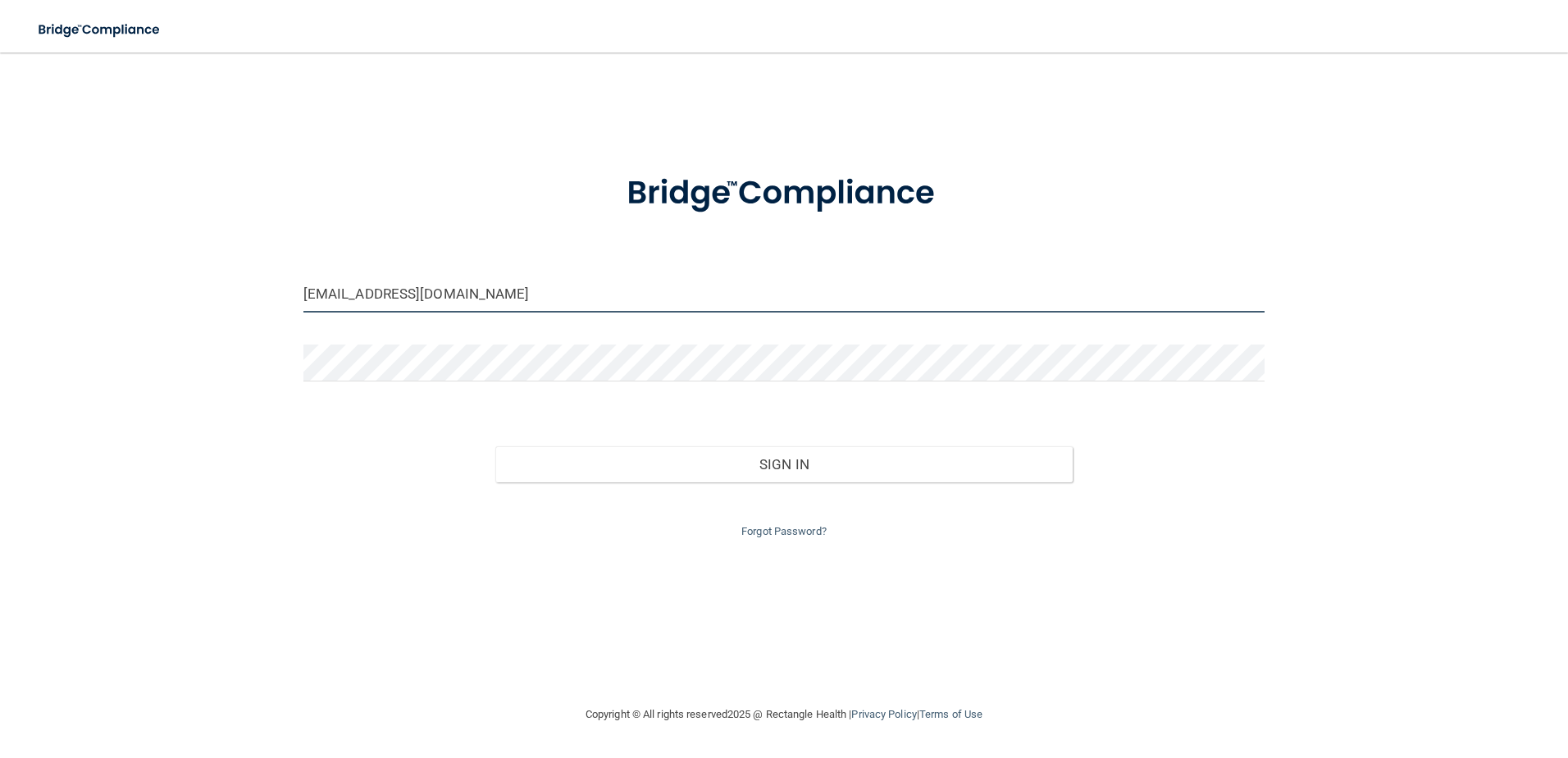
click at [846, 283] on input "[EMAIL_ADDRESS][DOMAIN_NAME]" at bounding box center [784, 294] width 962 height 37
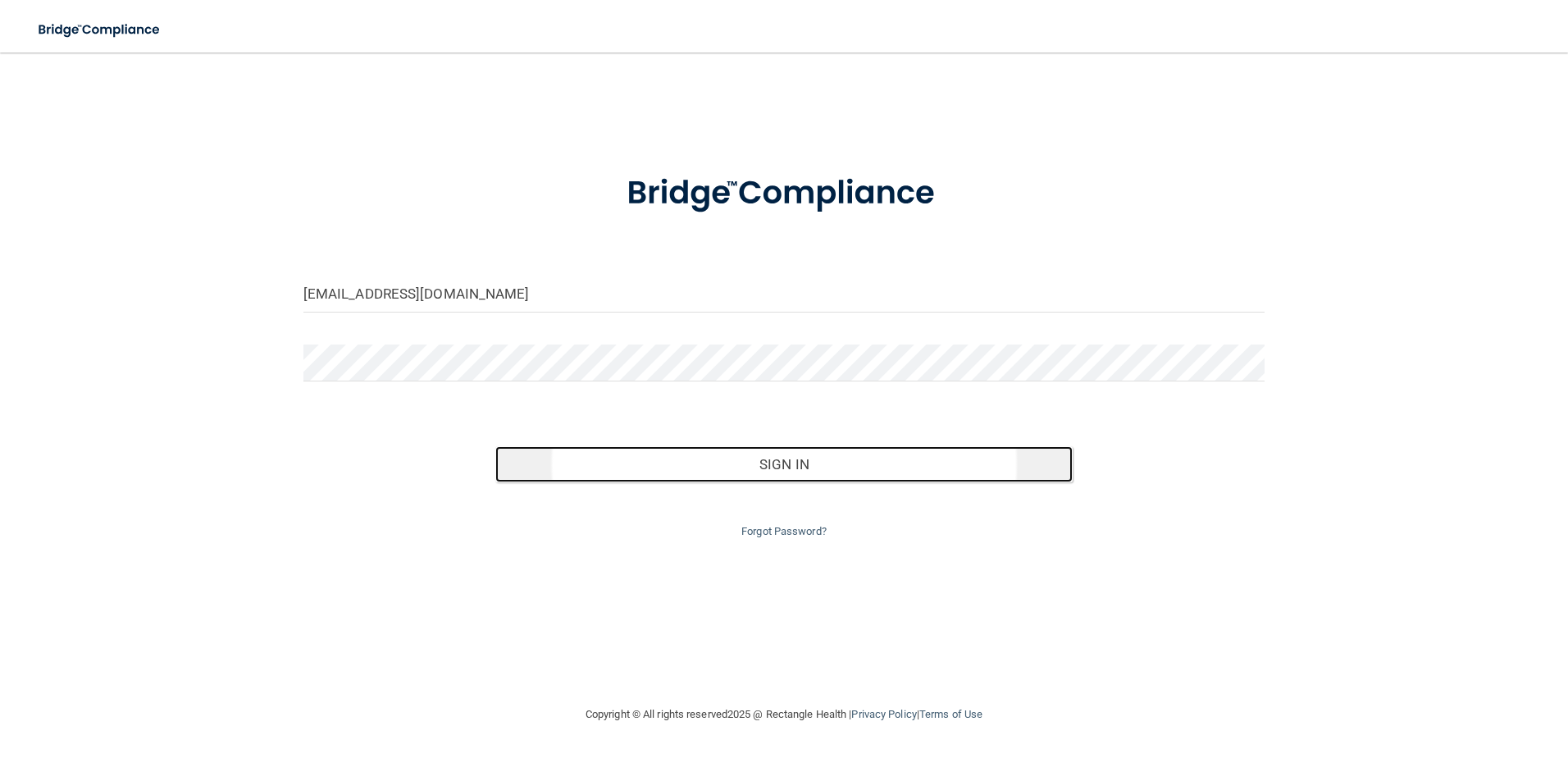
click at [785, 450] on button "Sign In" at bounding box center [784, 464] width 577 height 36
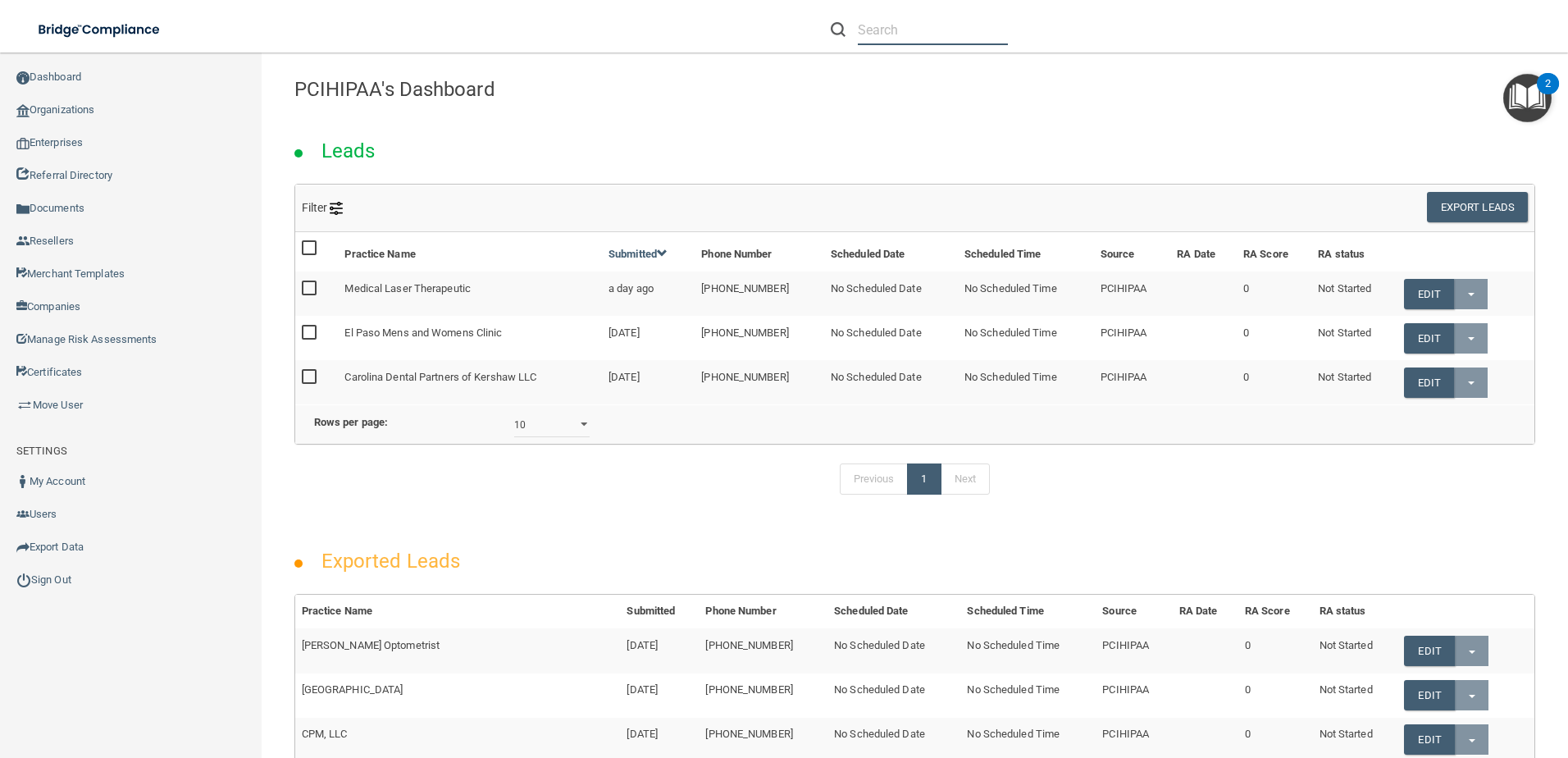
click at [897, 29] on input "text" at bounding box center [933, 29] width 150 height 30
paste input "[EMAIL_ADDRESS][DOMAIN_NAME]"
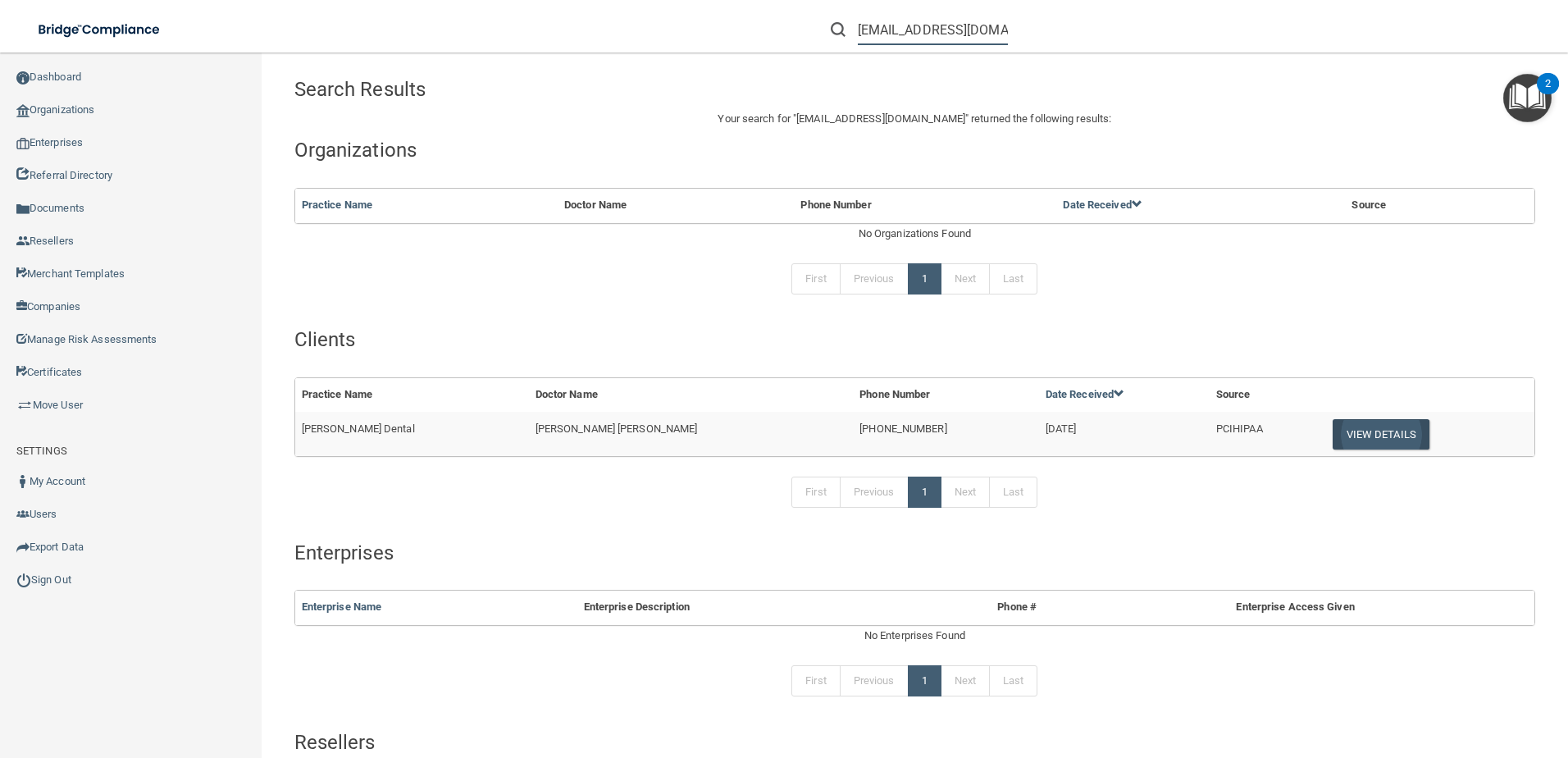
type input "[EMAIL_ADDRESS][DOMAIN_NAME]"
click at [1333, 427] on button "View Details" at bounding box center [1381, 434] width 96 height 30
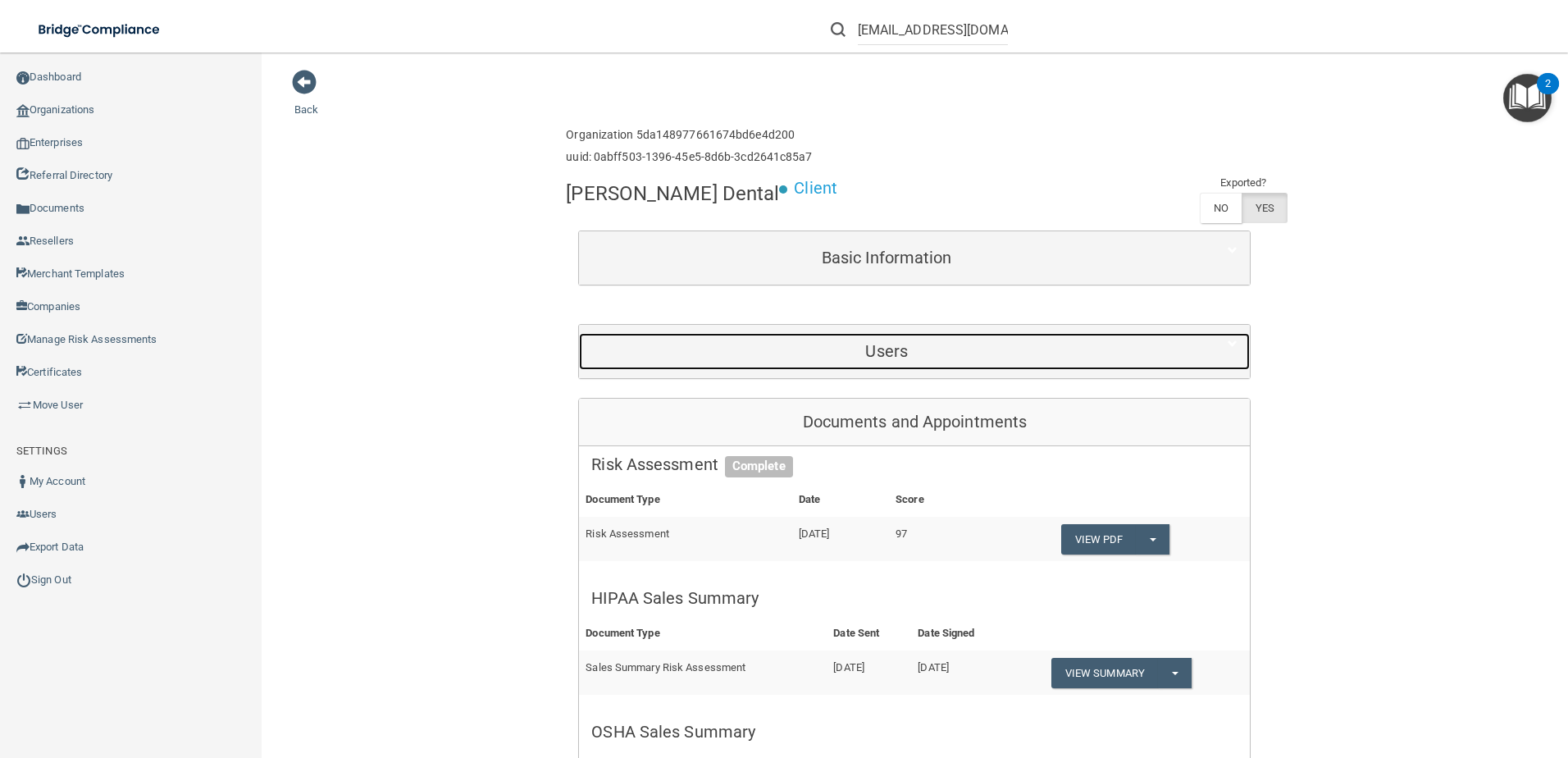
click at [1143, 333] on div "Users" at bounding box center [887, 351] width 615 height 37
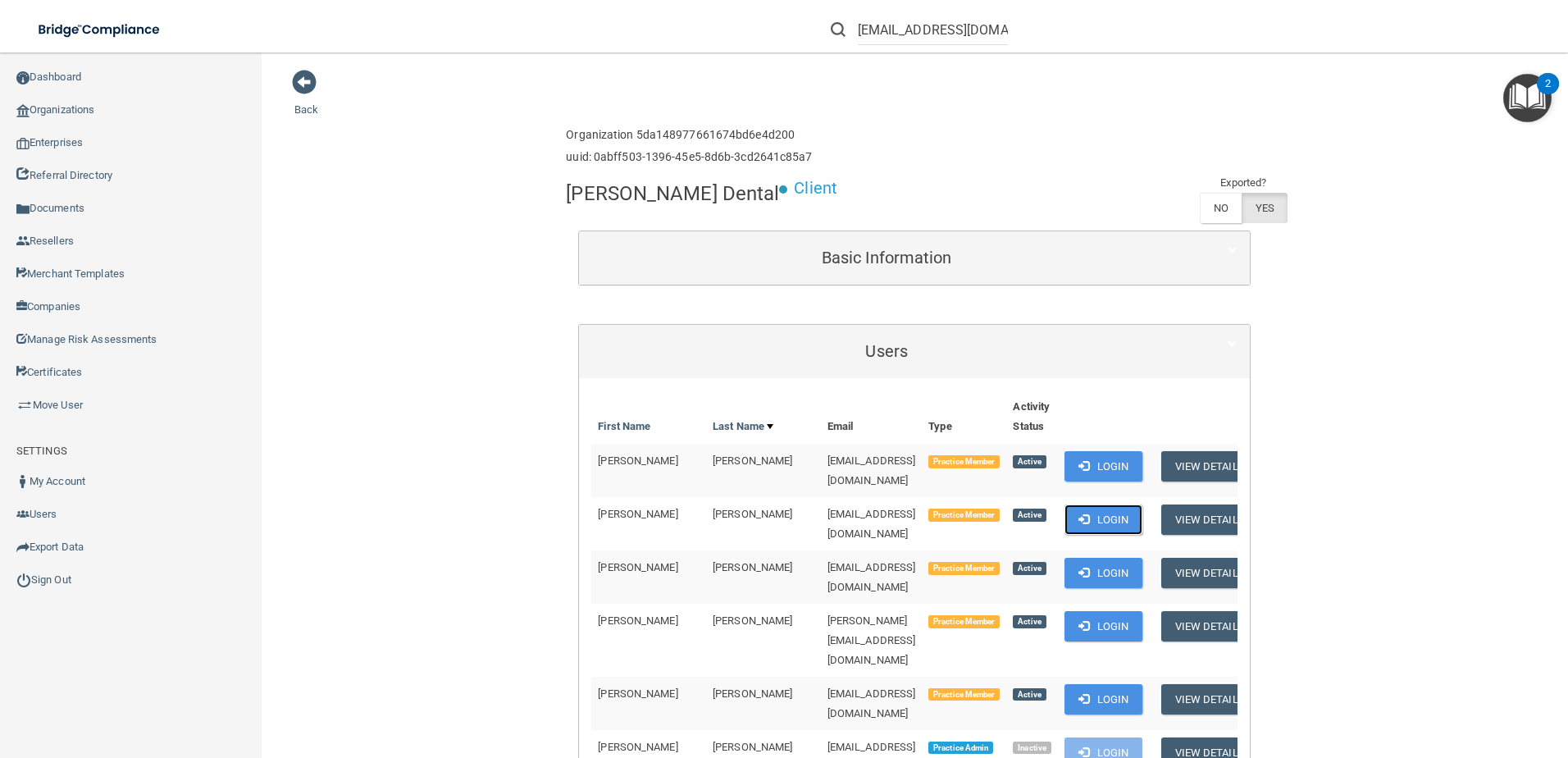
click at [1065, 516] on button "Login" at bounding box center [1104, 519] width 78 height 30
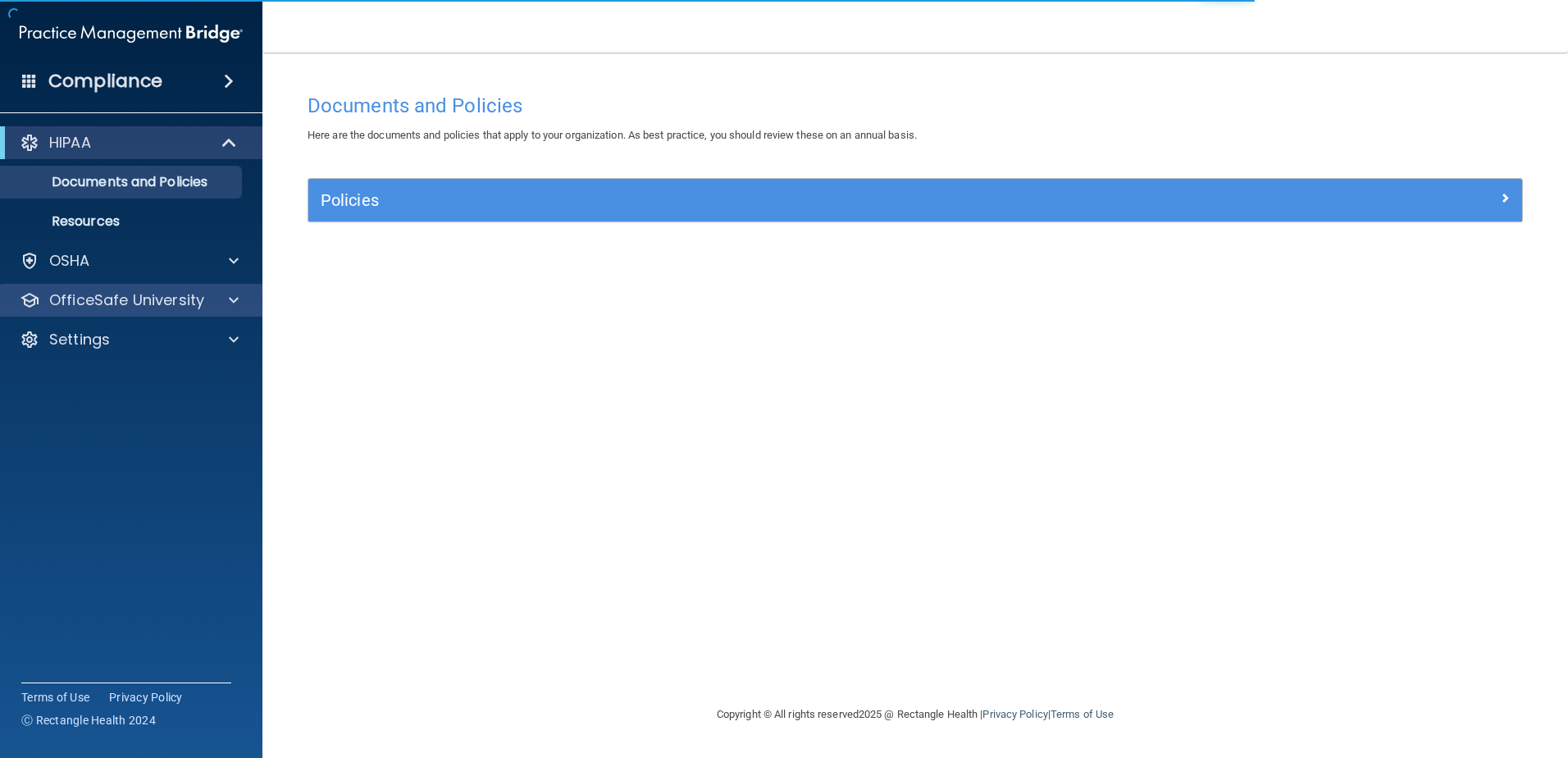
click at [164, 311] on div "OfficeSafe University" at bounding box center [132, 300] width 264 height 33
click at [163, 309] on p "OfficeSafe University" at bounding box center [127, 300] width 155 height 20
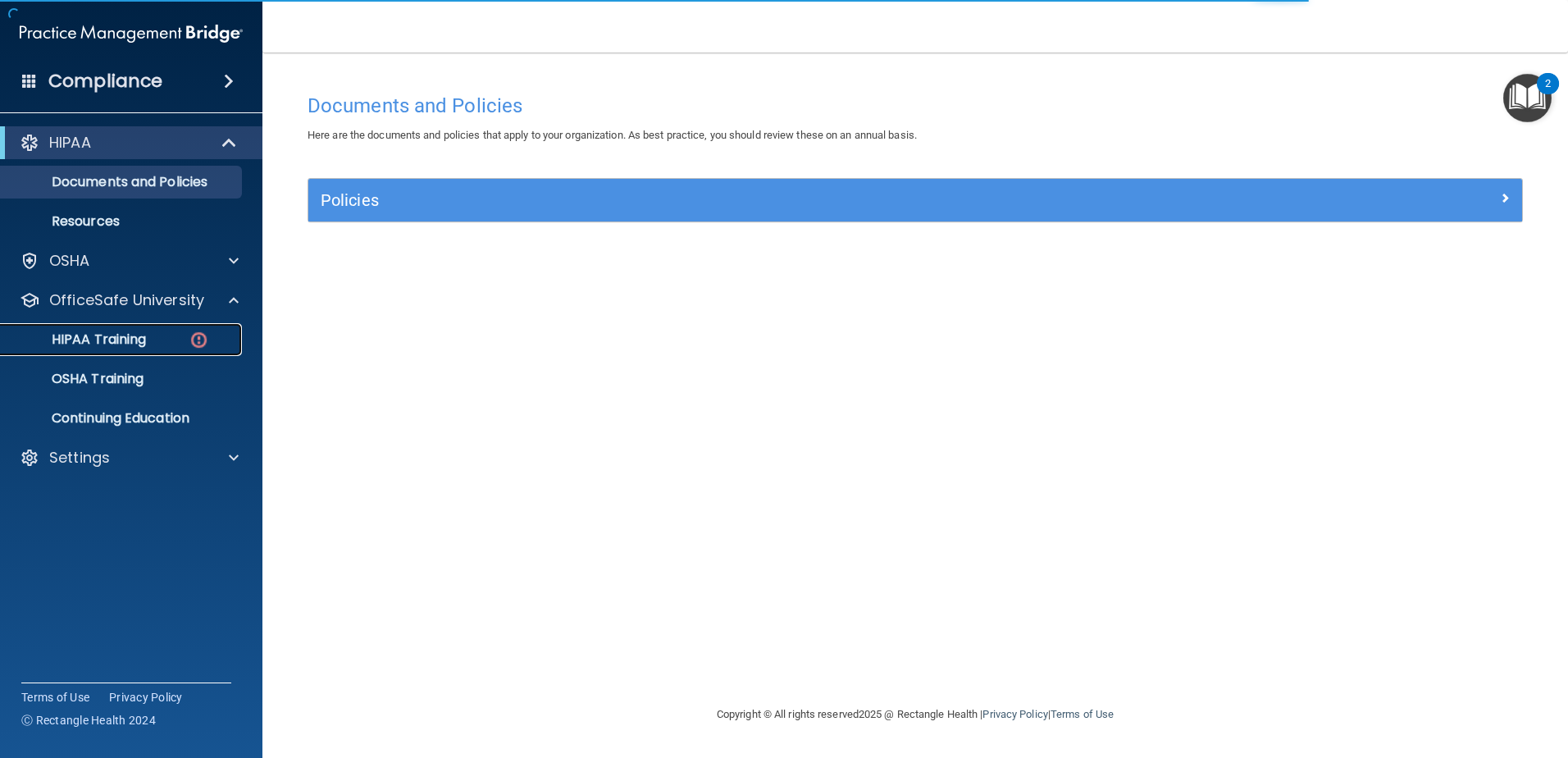
click at [161, 334] on div "HIPAA Training" at bounding box center [122, 339] width 224 height 16
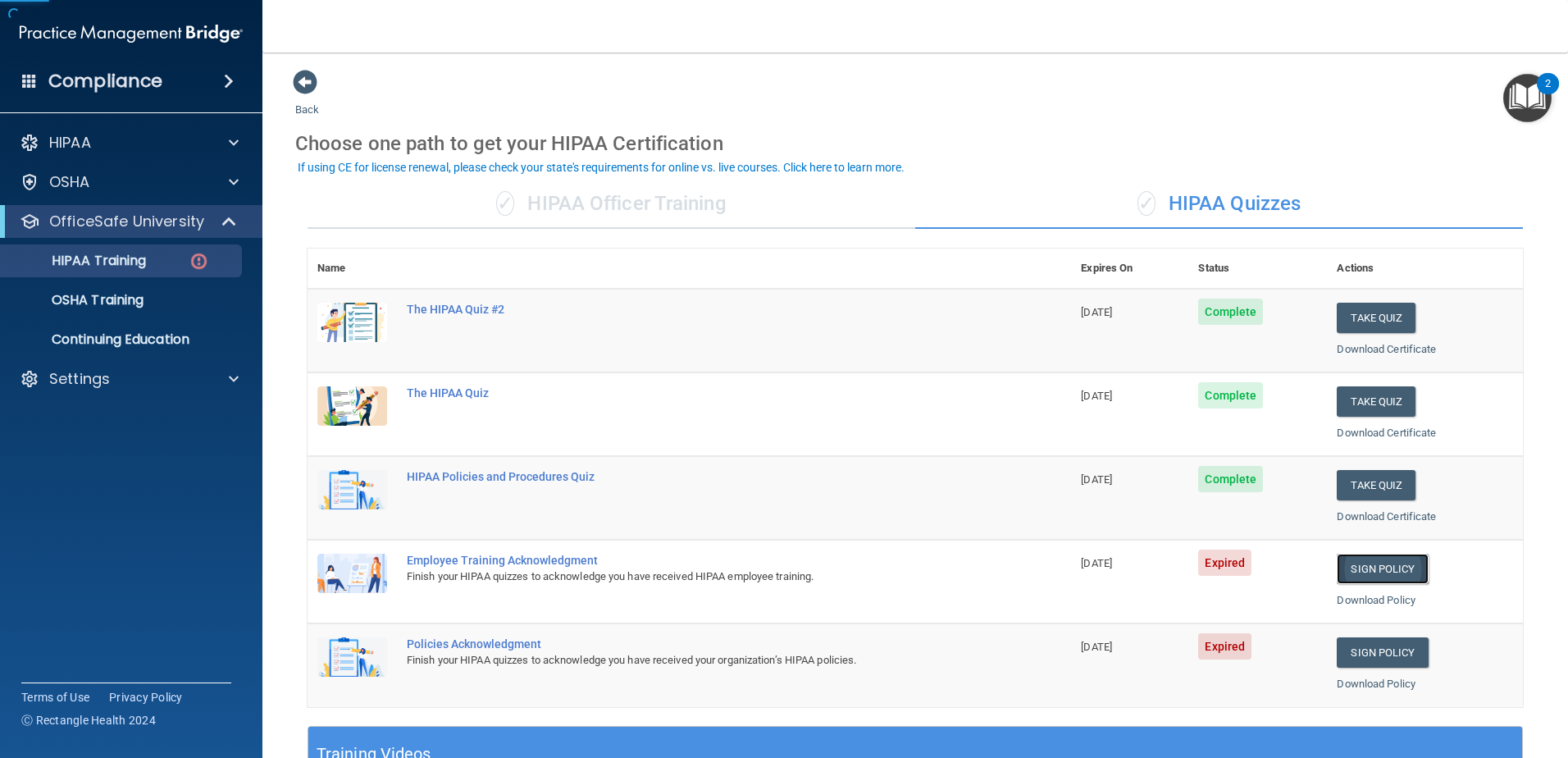
click at [1391, 564] on link "Sign Policy" at bounding box center [1383, 568] width 91 height 30
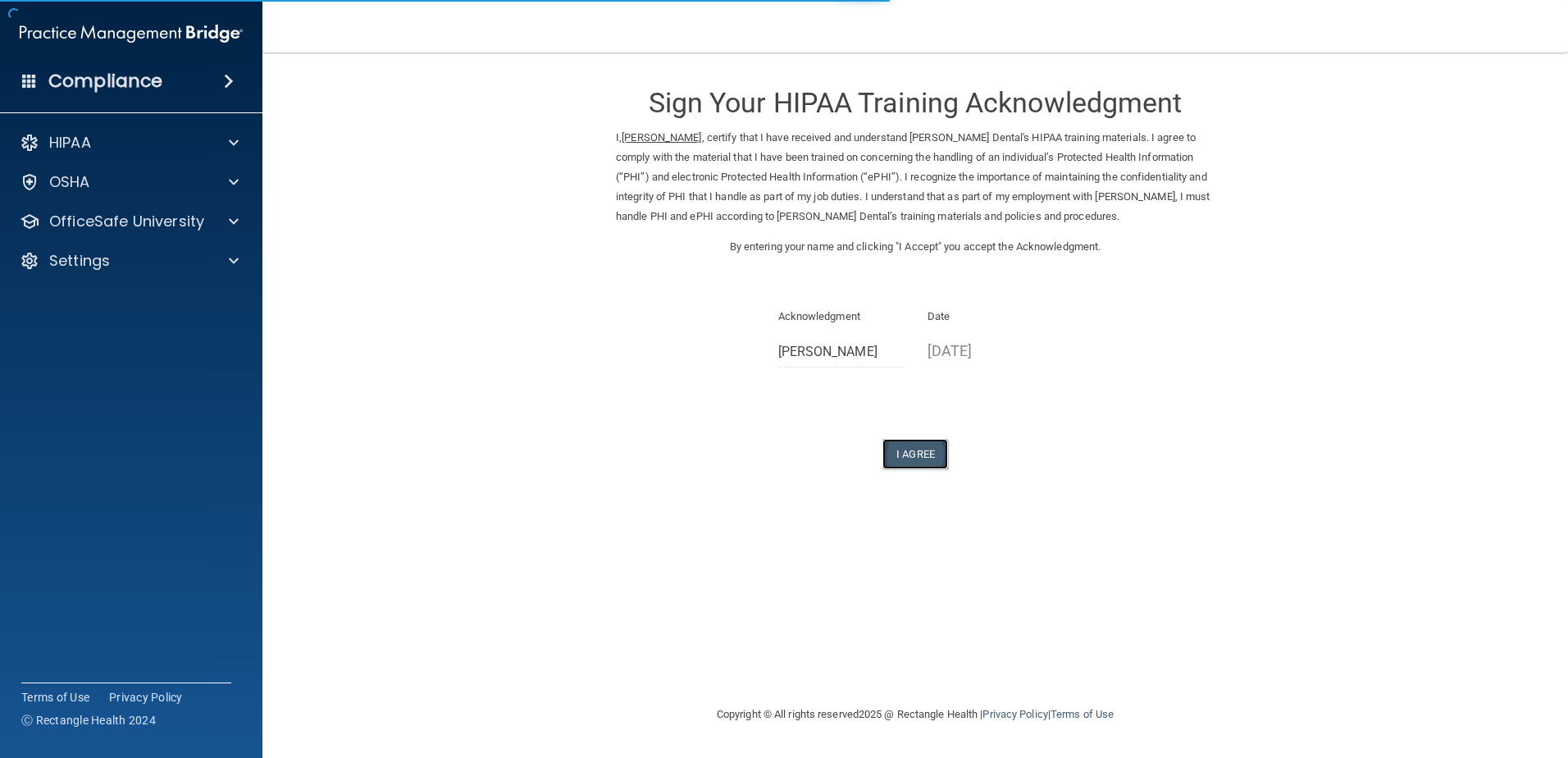
click at [923, 457] on button "I Agree" at bounding box center [915, 453] width 65 height 30
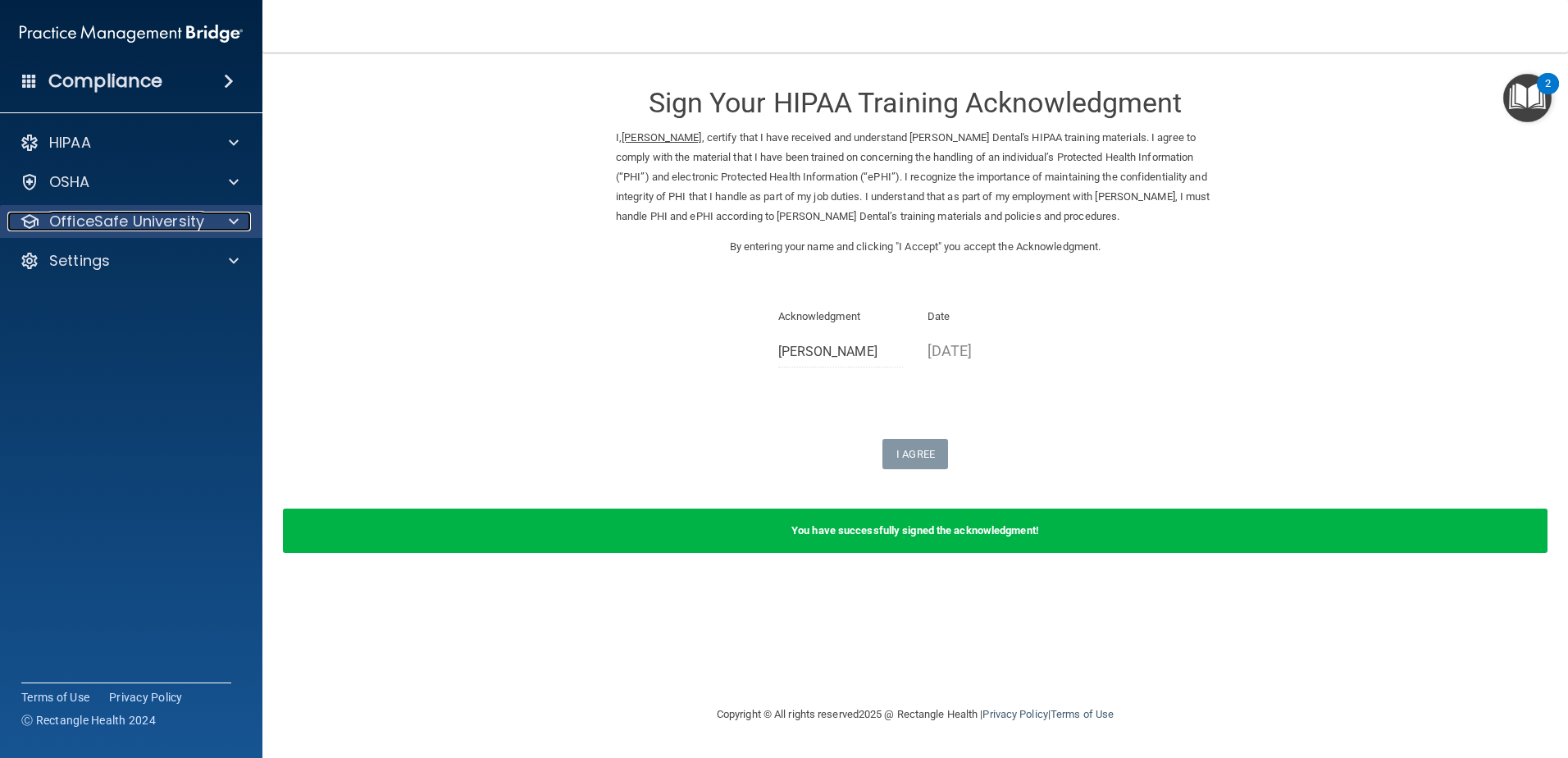
click at [159, 226] on p "OfficeSafe University" at bounding box center [127, 221] width 155 height 20
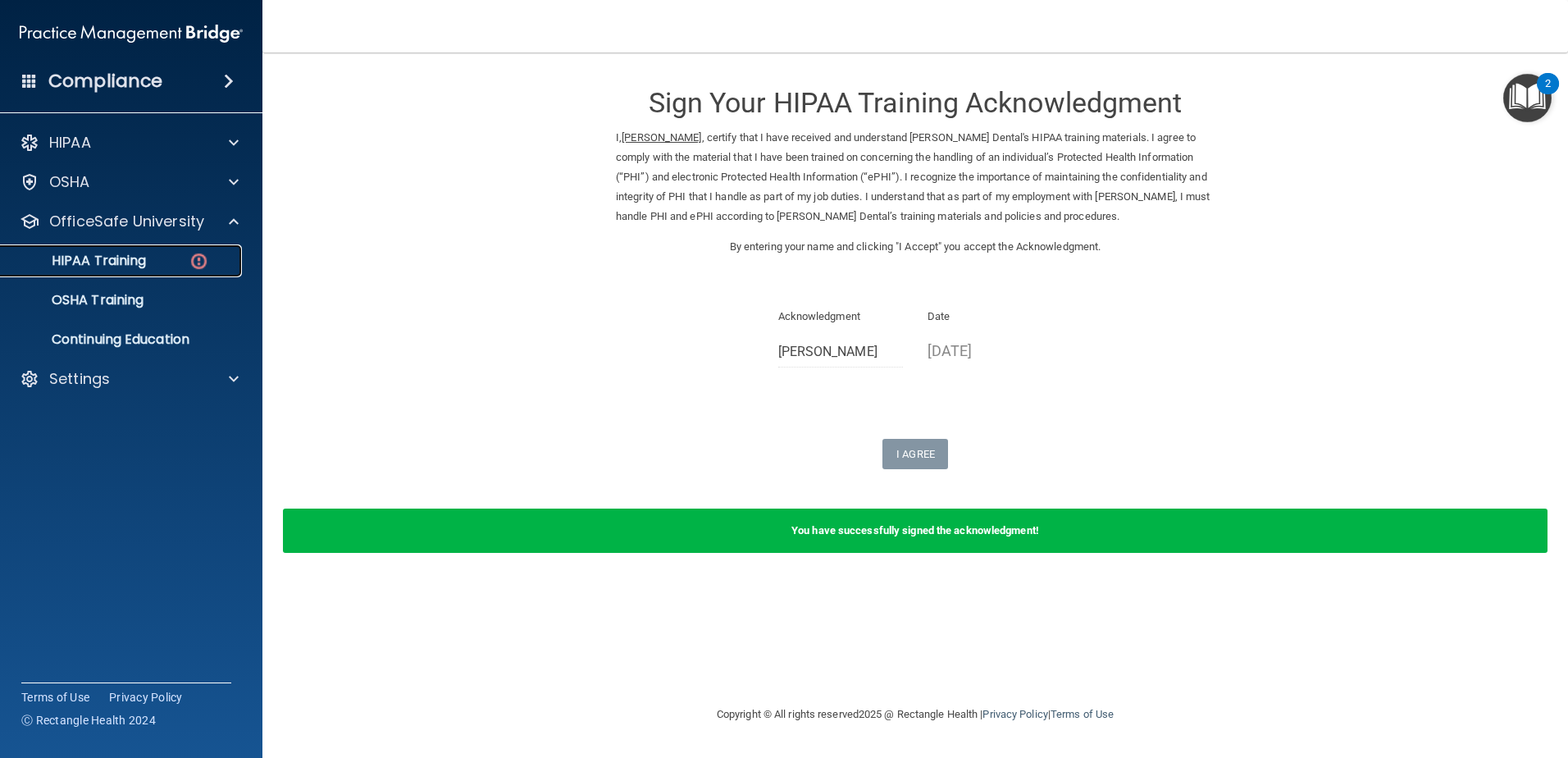
click at [140, 262] on p "HIPAA Training" at bounding box center [78, 260] width 135 height 16
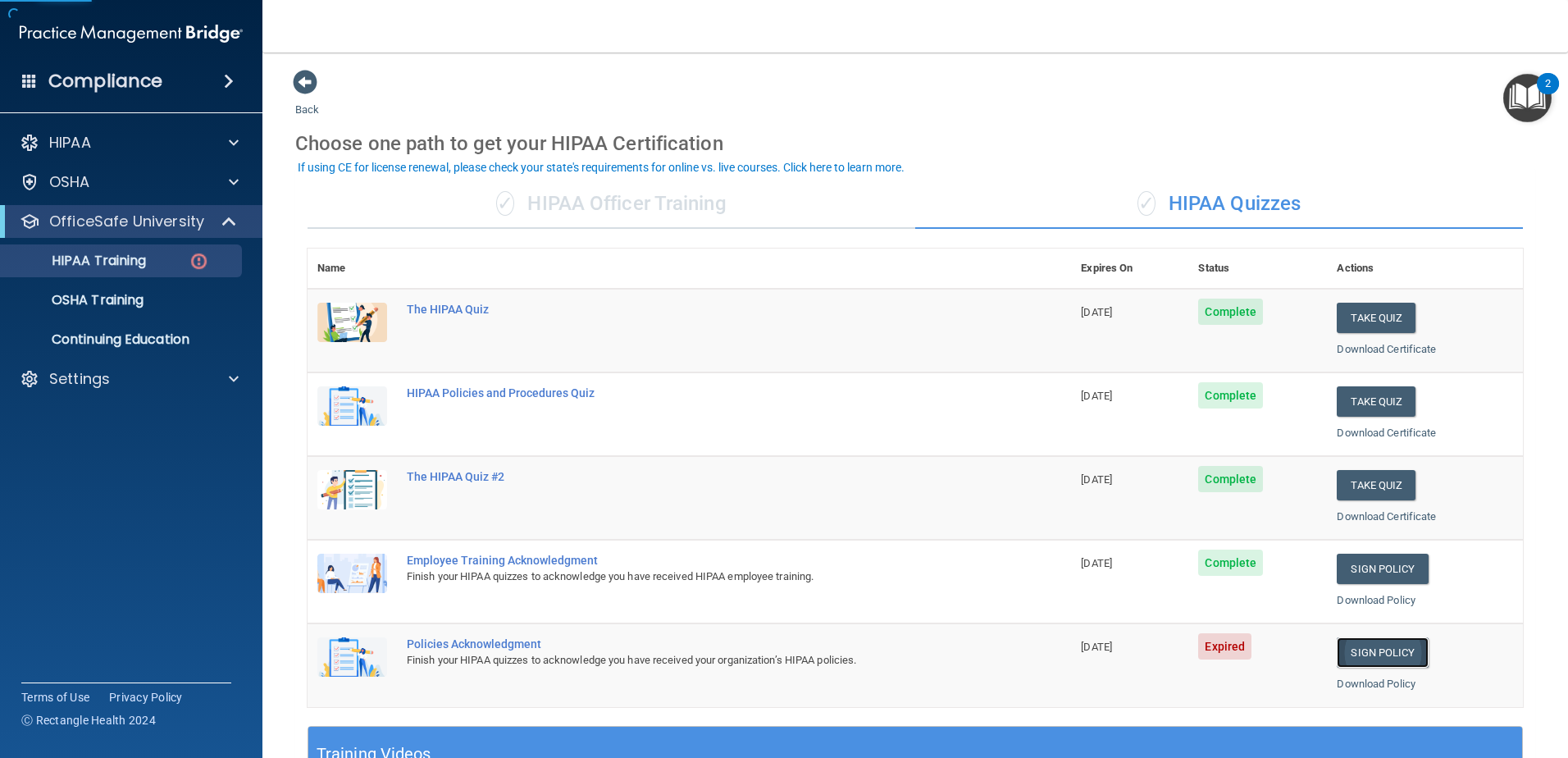
click at [1353, 655] on link "Sign Policy" at bounding box center [1383, 652] width 91 height 30
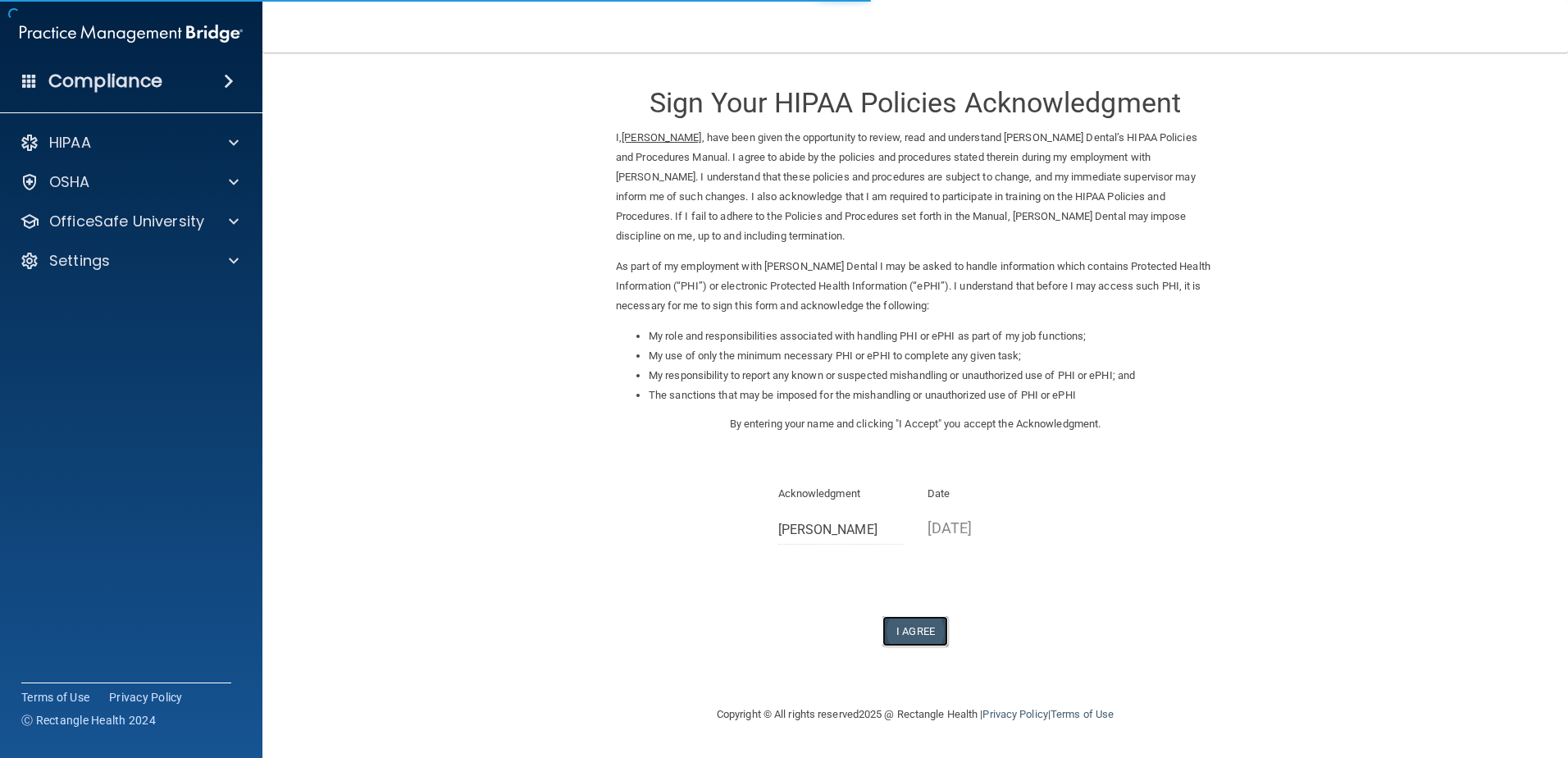
click at [932, 626] on button "I Agree" at bounding box center [915, 631] width 65 height 30
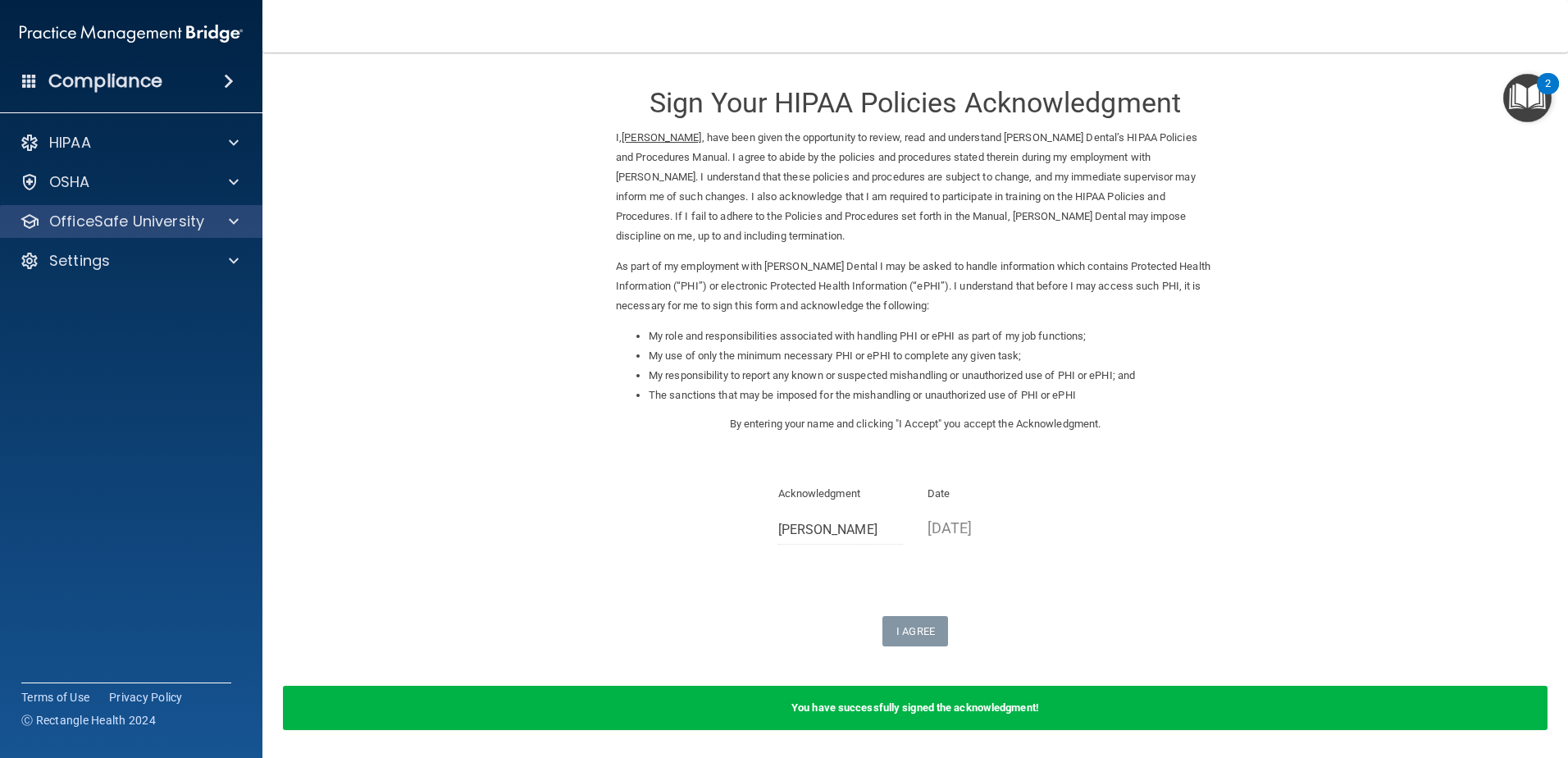
click at [99, 237] on div "OfficeSafe University" at bounding box center [132, 221] width 264 height 33
click at [113, 232] on div "OfficeSafe University" at bounding box center [132, 221] width 264 height 33
click at [129, 221] on p "OfficeSafe University" at bounding box center [127, 221] width 155 height 20
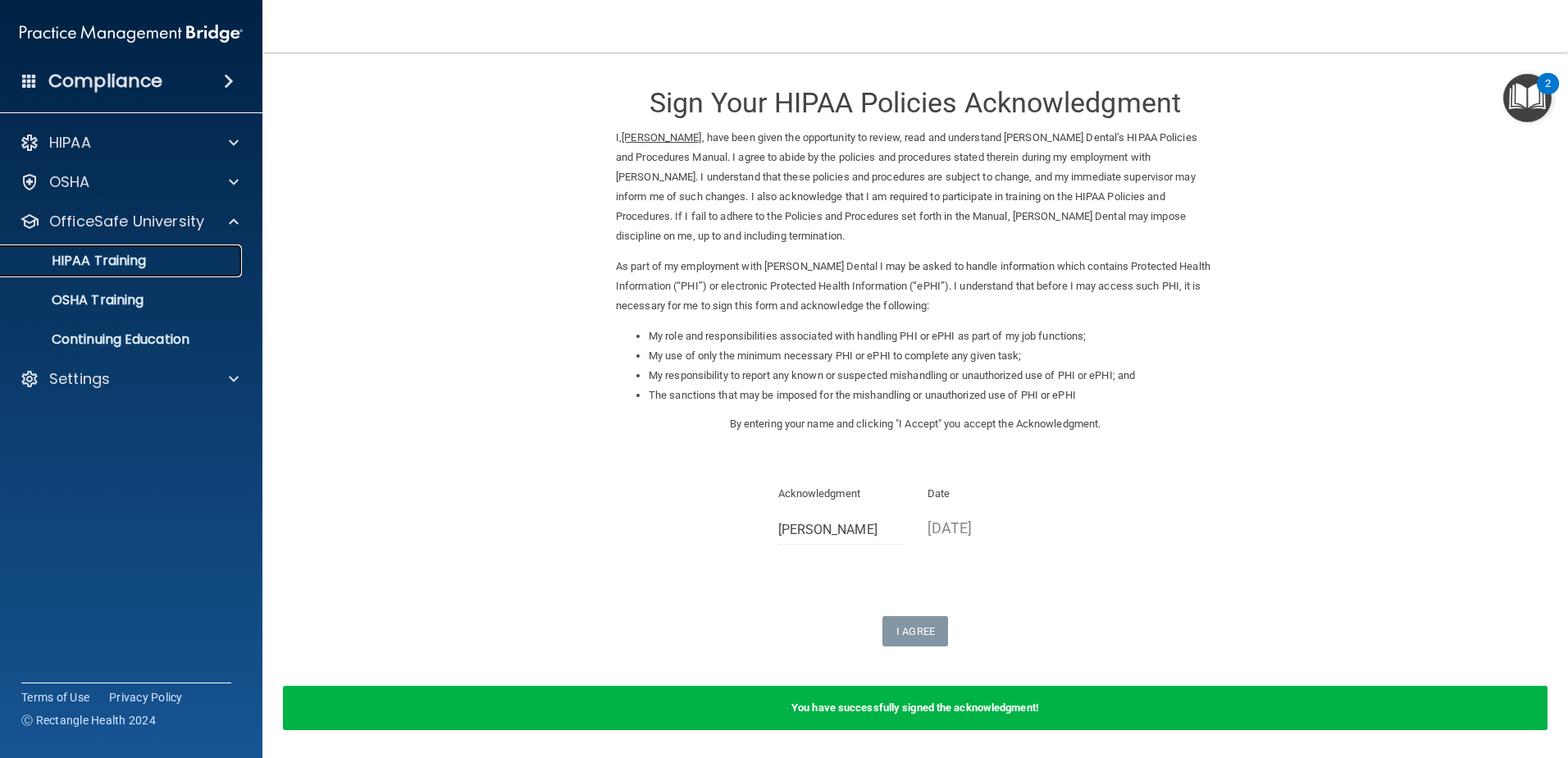
click at [146, 257] on p "HIPAA Training" at bounding box center [78, 260] width 135 height 16
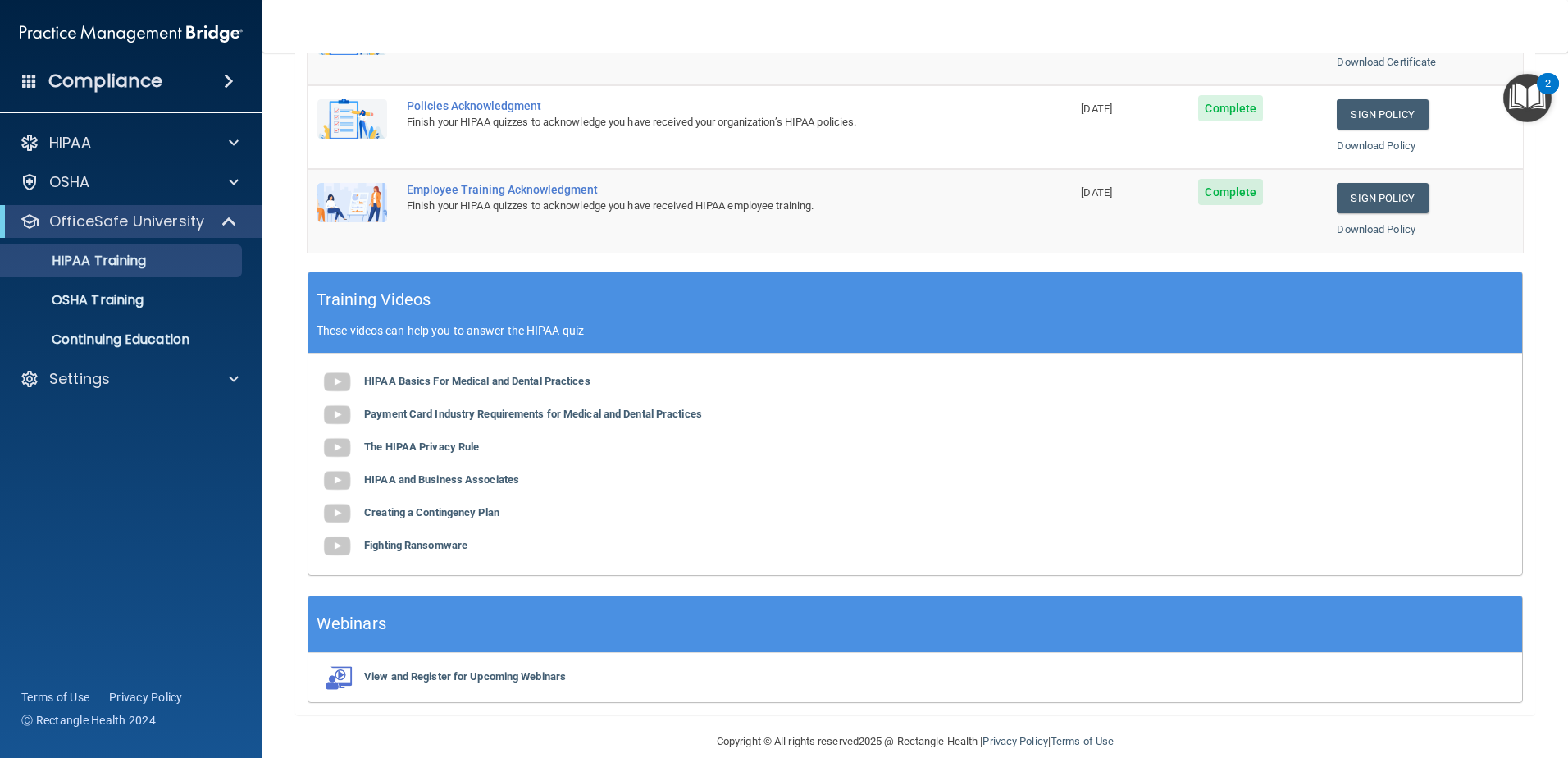
scroll to position [477, 0]
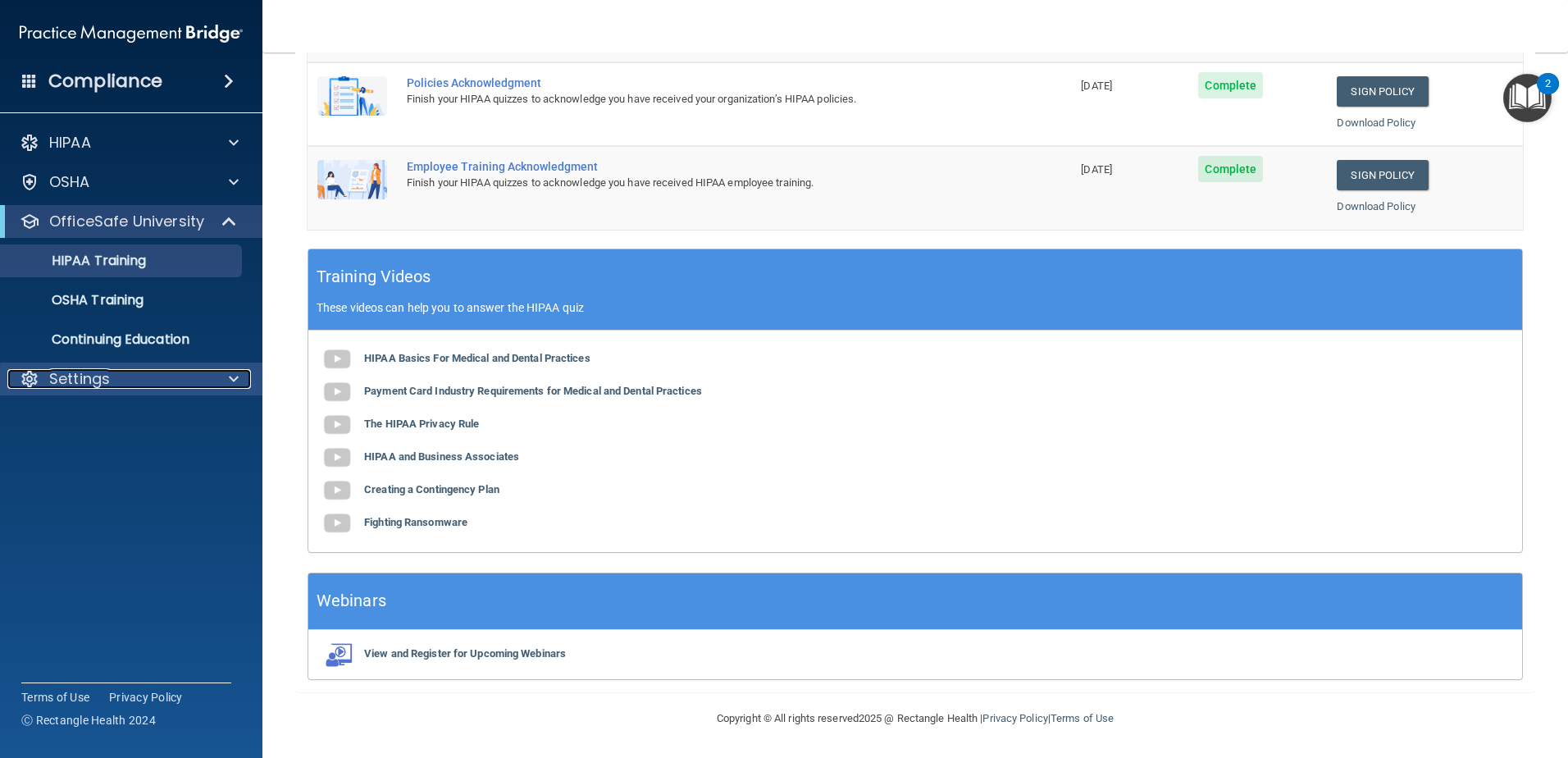
click at [136, 380] on div "Settings" at bounding box center [109, 378] width 203 height 20
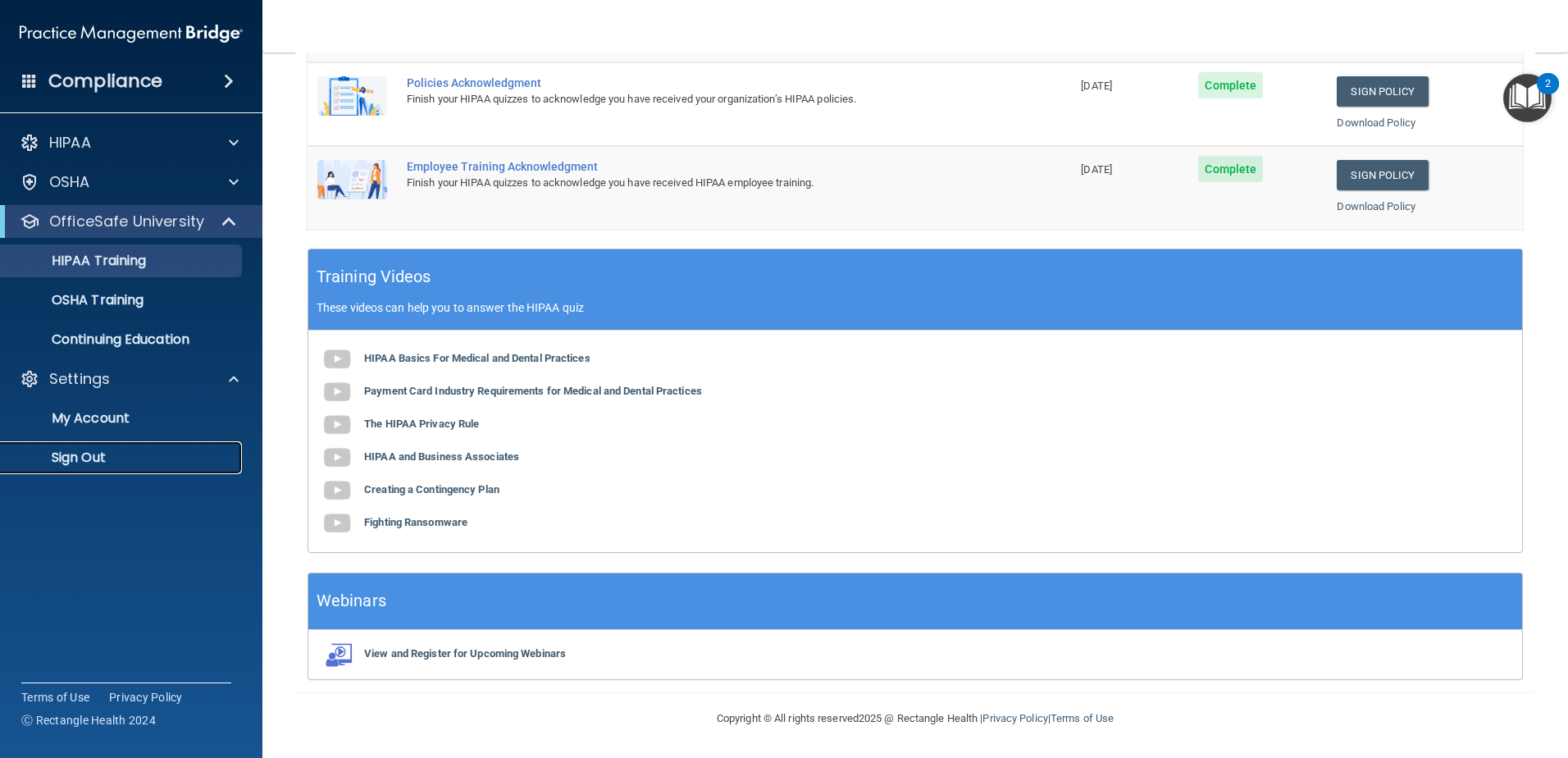
click at [123, 468] on link "Sign Out" at bounding box center [113, 457] width 258 height 33
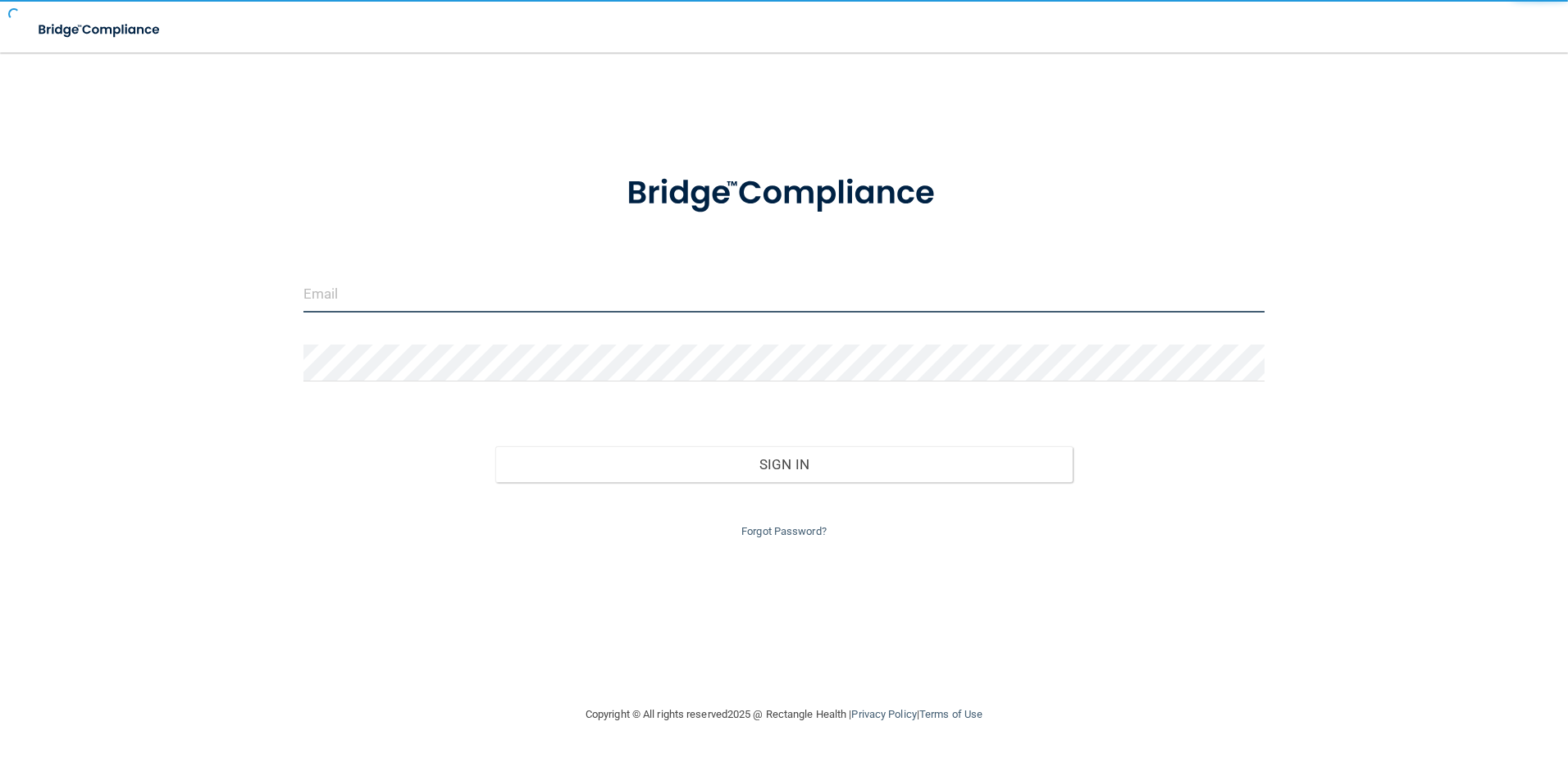
type input "storres@rectanglehealth.com"
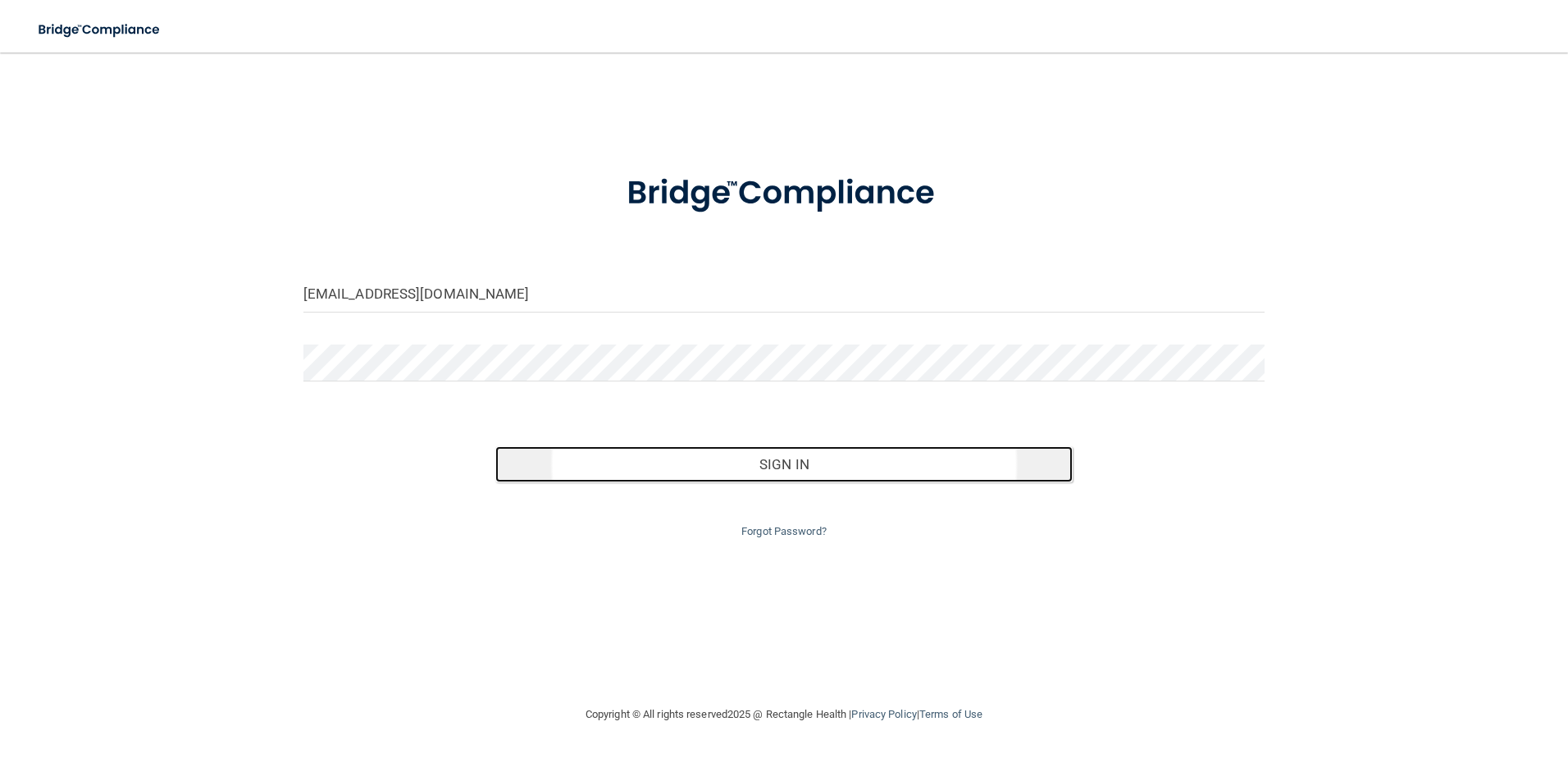
click at [719, 457] on button "Sign In" at bounding box center [784, 464] width 577 height 36
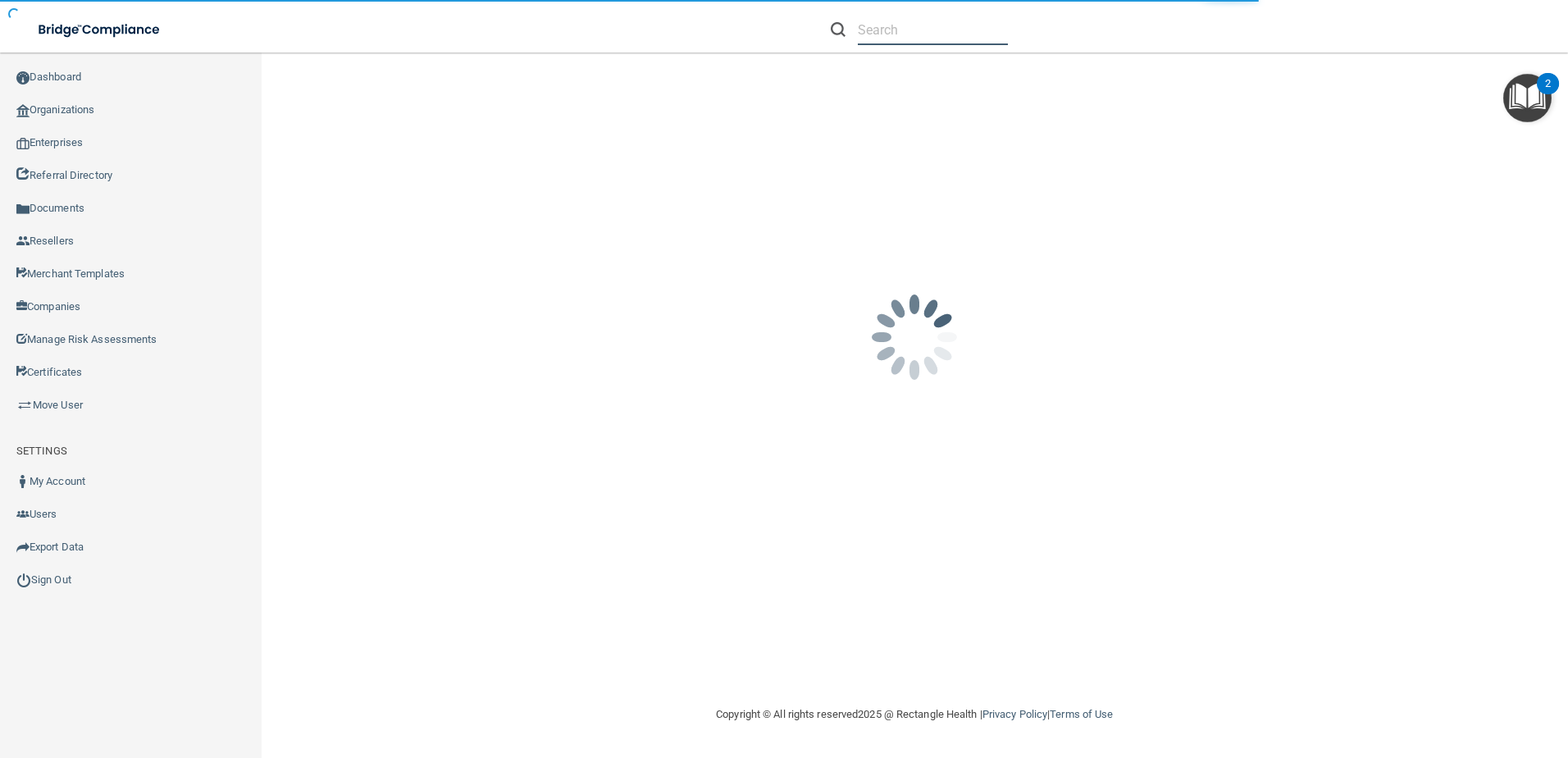
click at [898, 33] on input "text" at bounding box center [933, 29] width 150 height 30
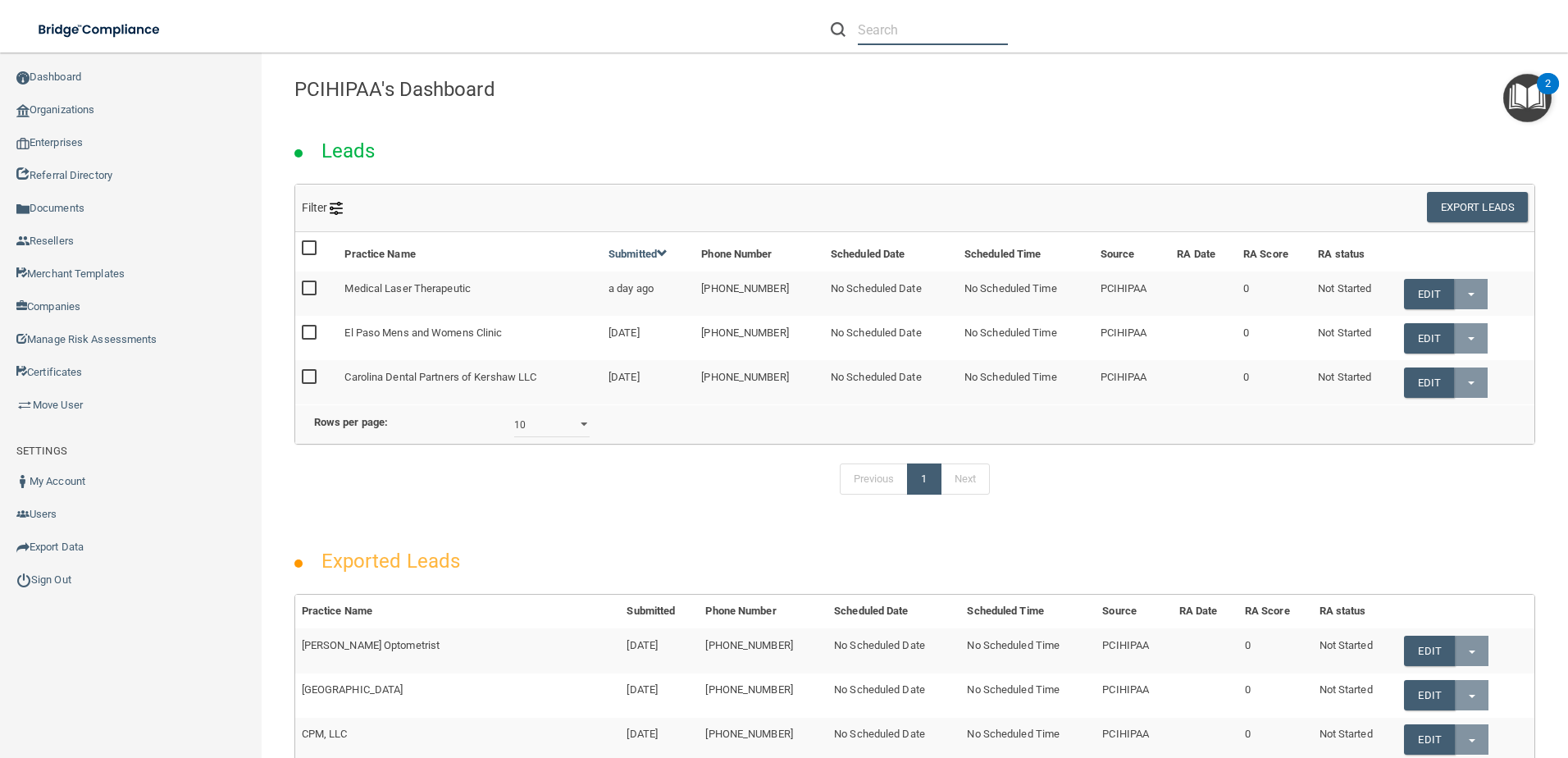
paste input "[EMAIL_ADDRESS][DOMAIN_NAME]"
type input "[EMAIL_ADDRESS][DOMAIN_NAME]"
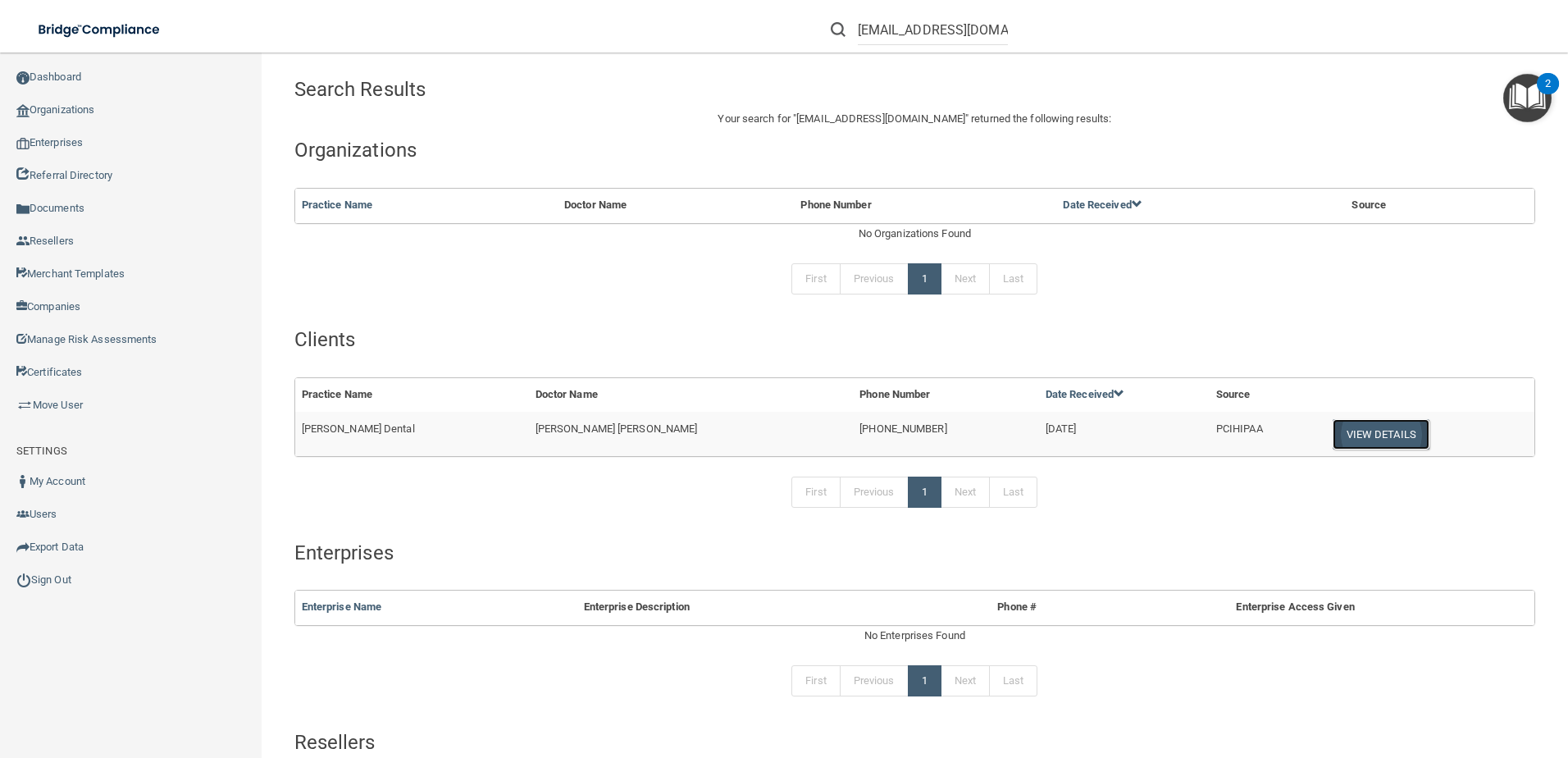
click at [1344, 430] on button "View Details" at bounding box center [1381, 434] width 96 height 30
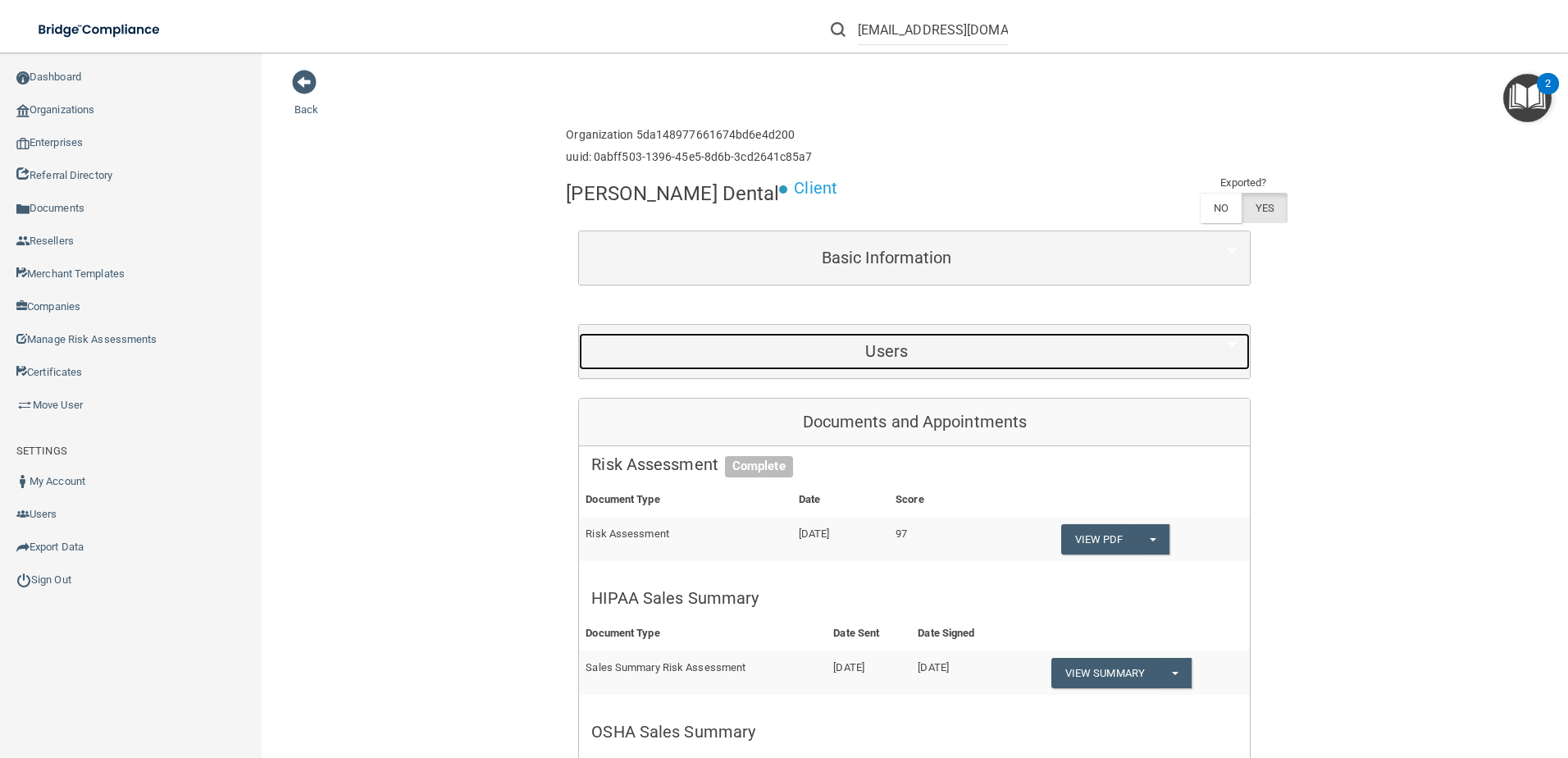
click at [875, 352] on h5 "Users" at bounding box center [887, 351] width 591 height 18
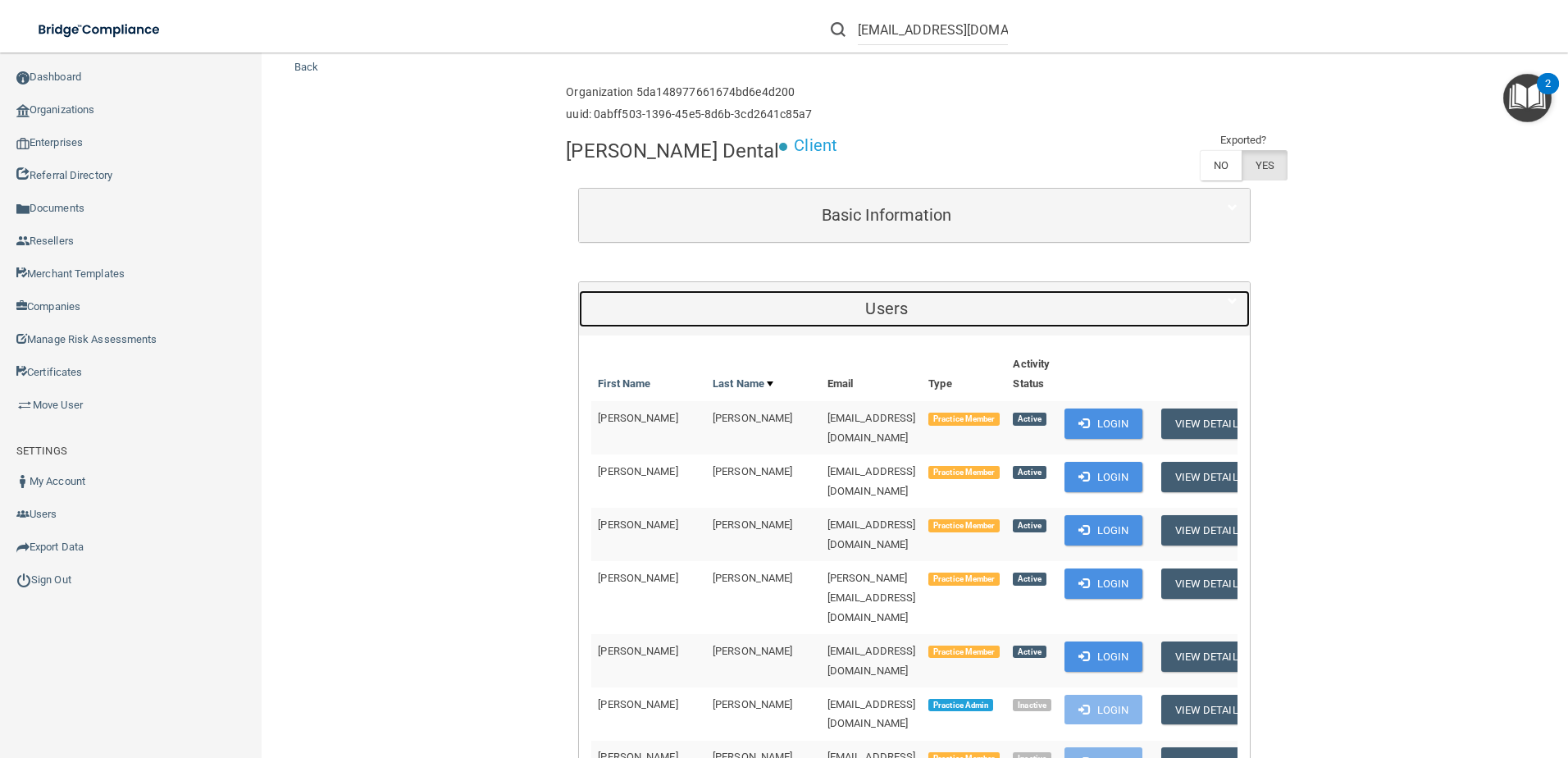
scroll to position [82, 0]
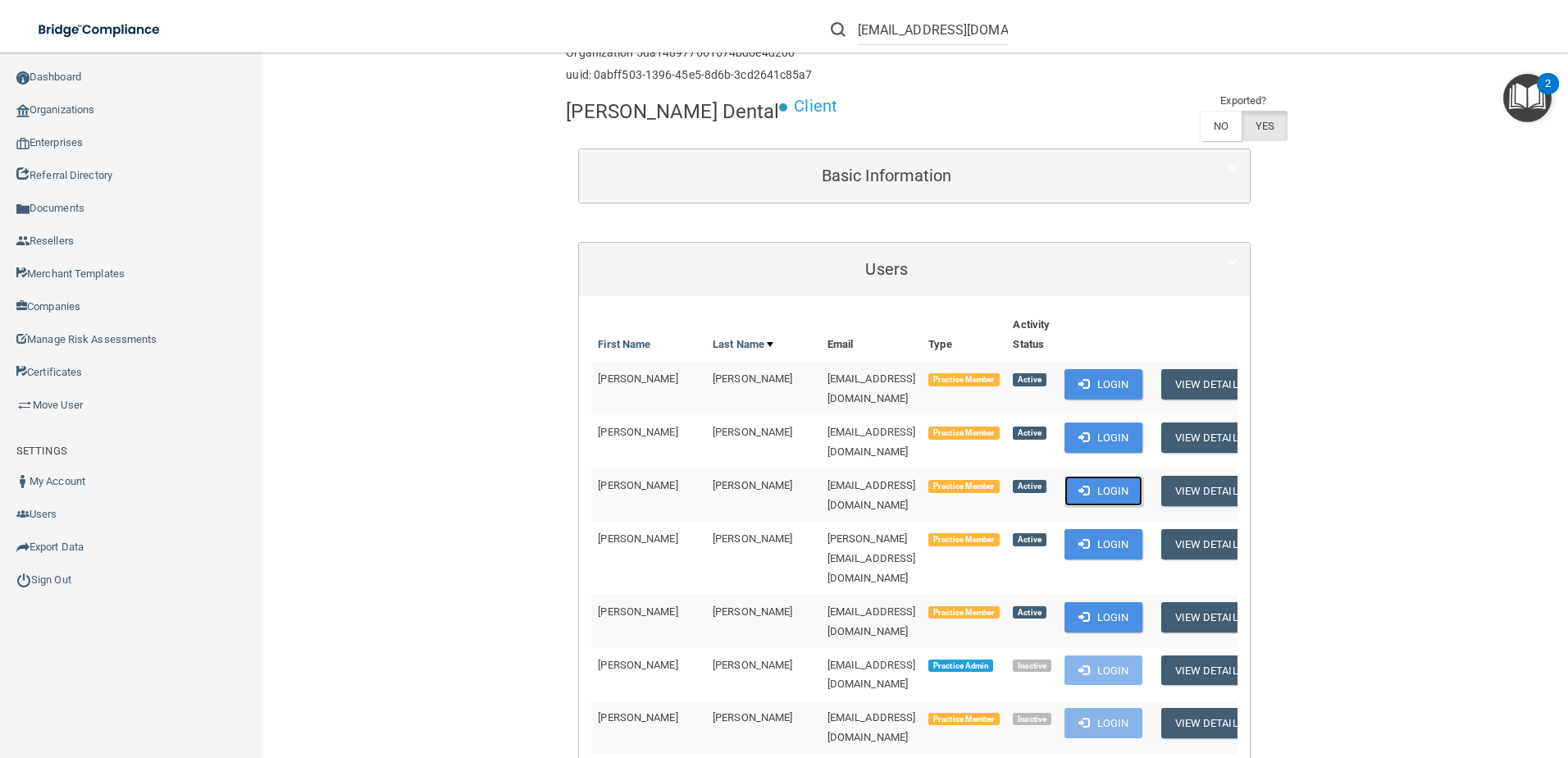
click at [1094, 475] on button "Login" at bounding box center [1104, 490] width 78 height 30
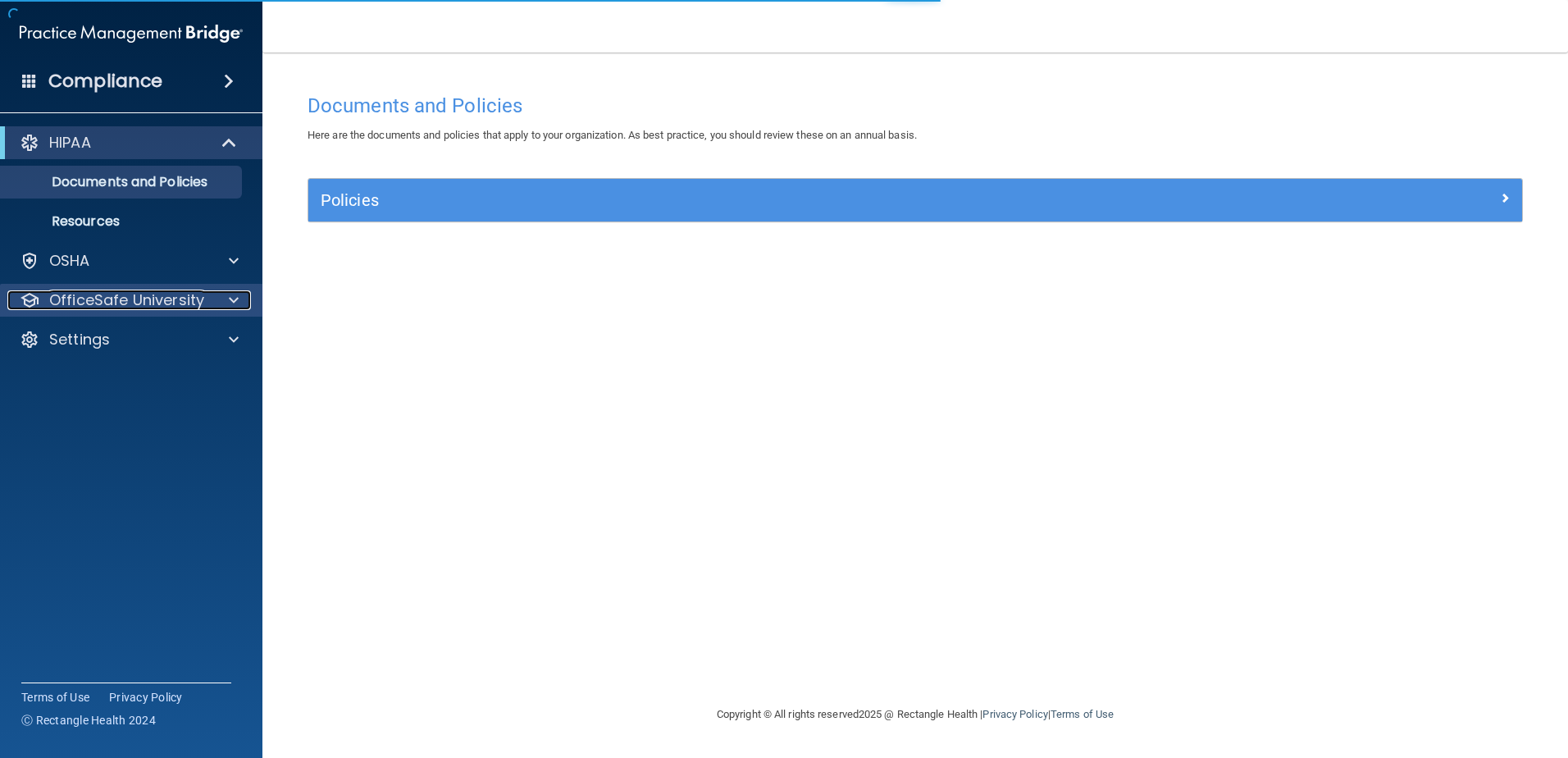
click at [164, 309] on p "OfficeSafe University" at bounding box center [127, 300] width 155 height 20
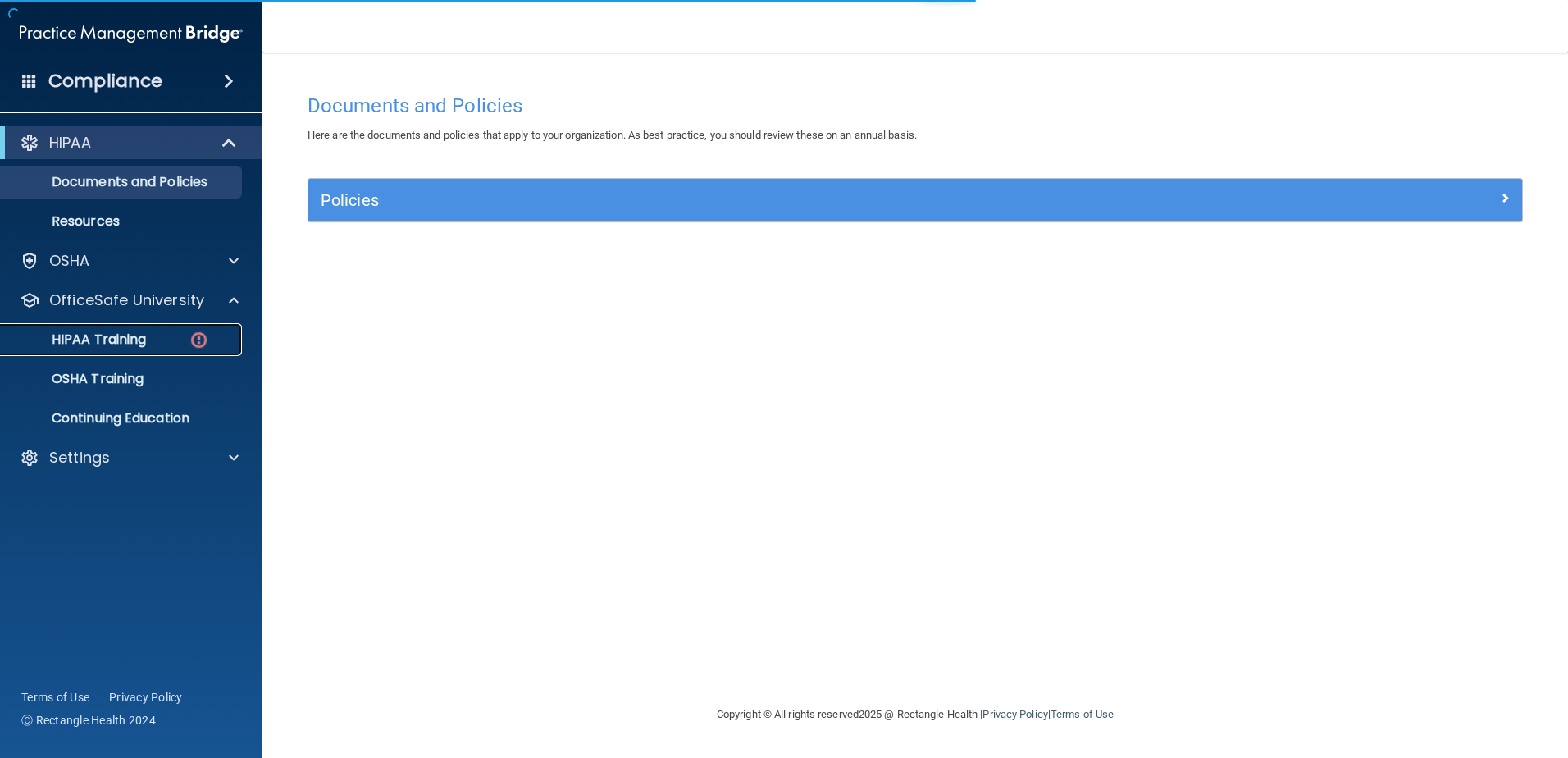
click at [162, 331] on link "HIPAA Training" at bounding box center [113, 339] width 258 height 33
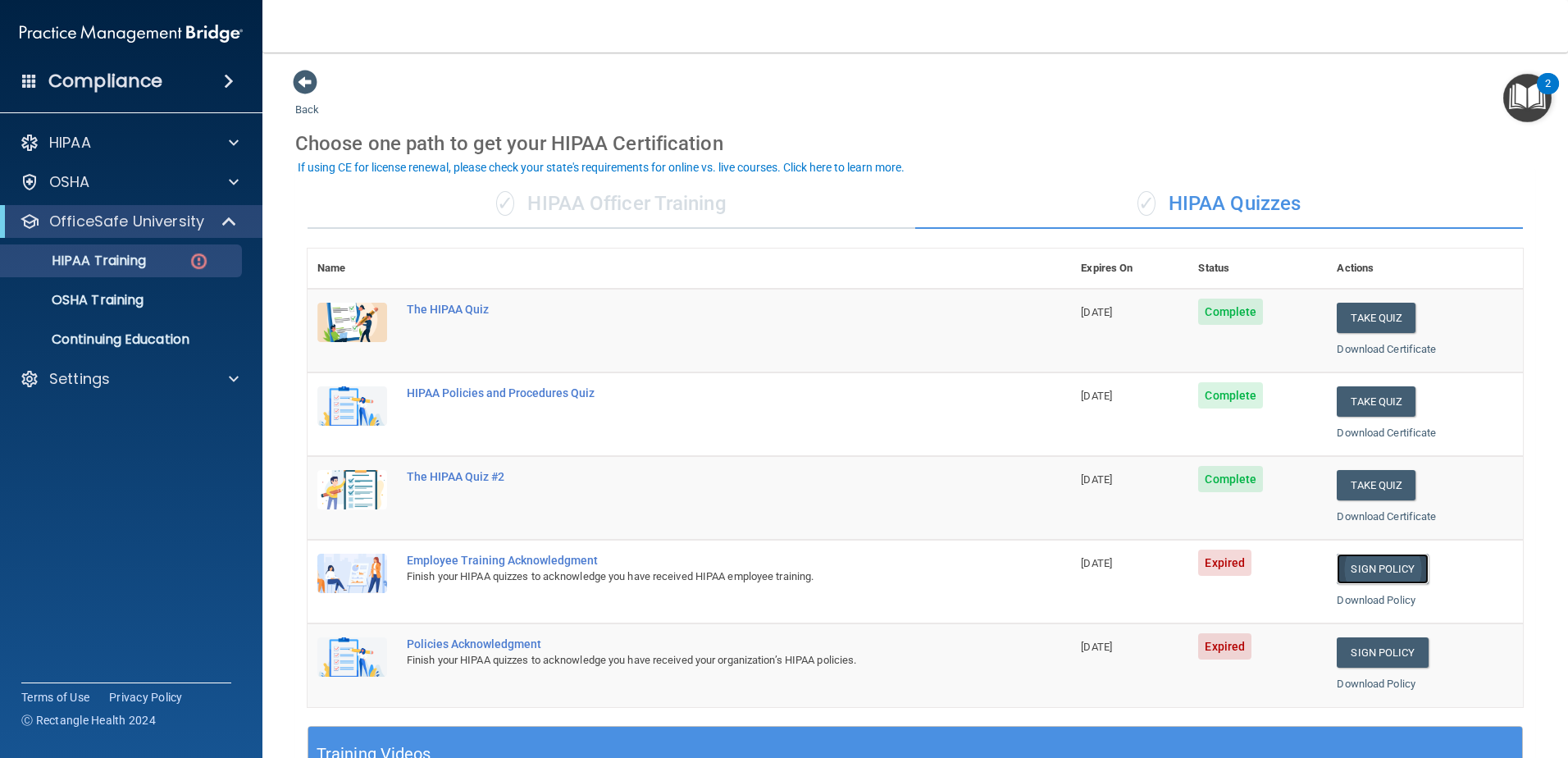
click at [1355, 563] on link "Sign Policy" at bounding box center [1383, 568] width 91 height 30
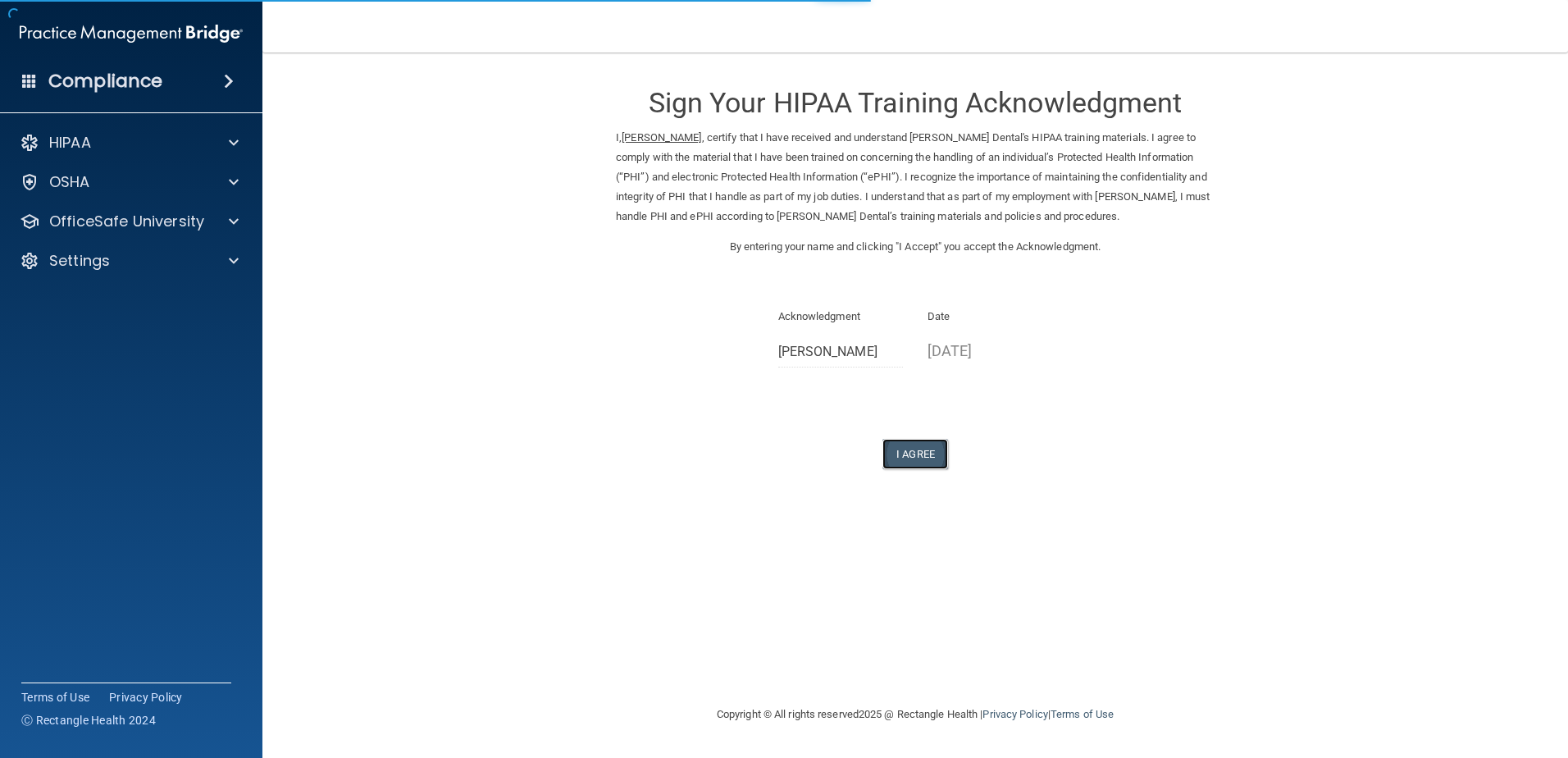
click at [919, 465] on button "I Agree" at bounding box center [915, 453] width 65 height 30
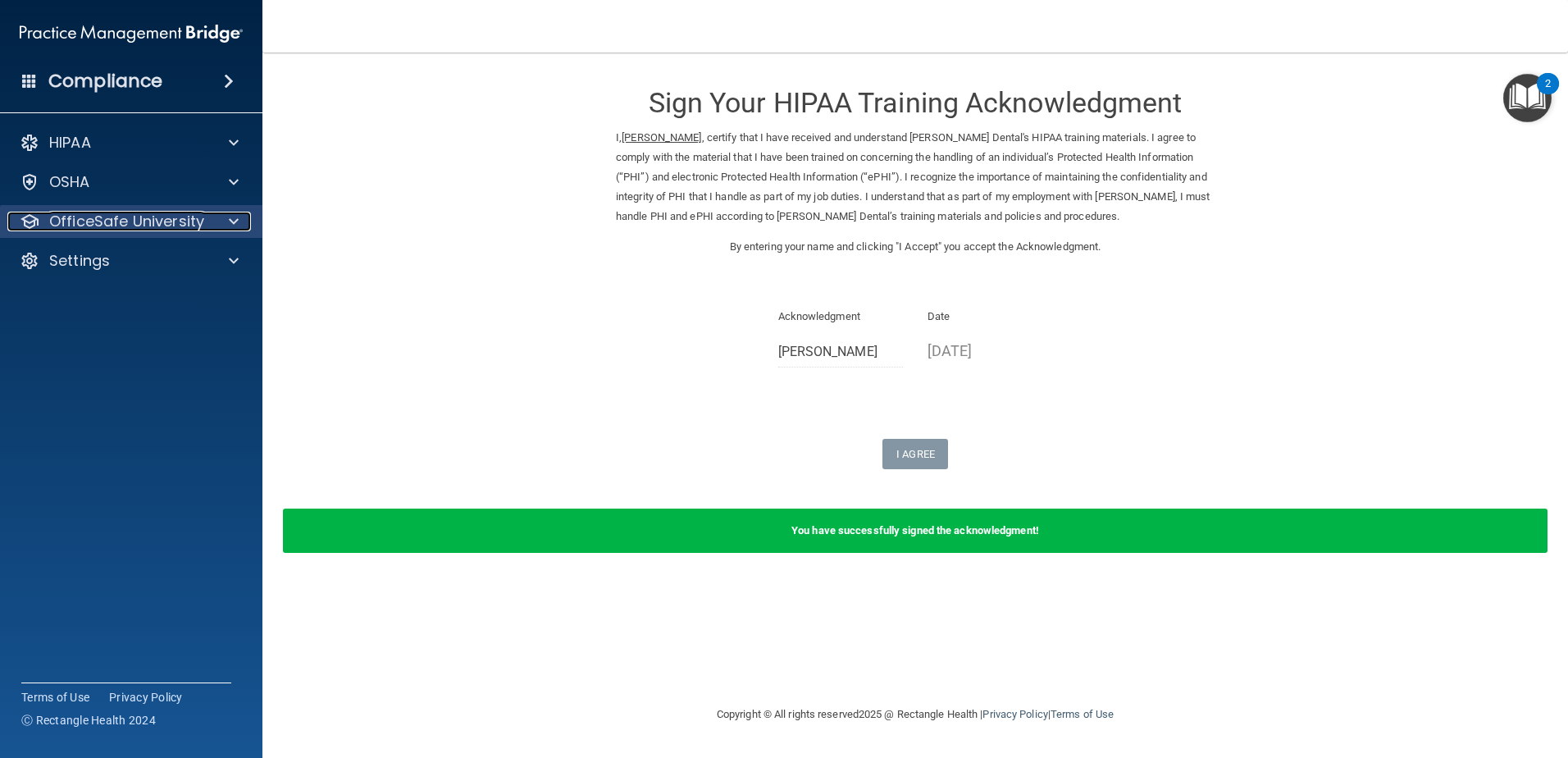
click at [190, 230] on p "OfficeSafe University" at bounding box center [127, 221] width 155 height 20
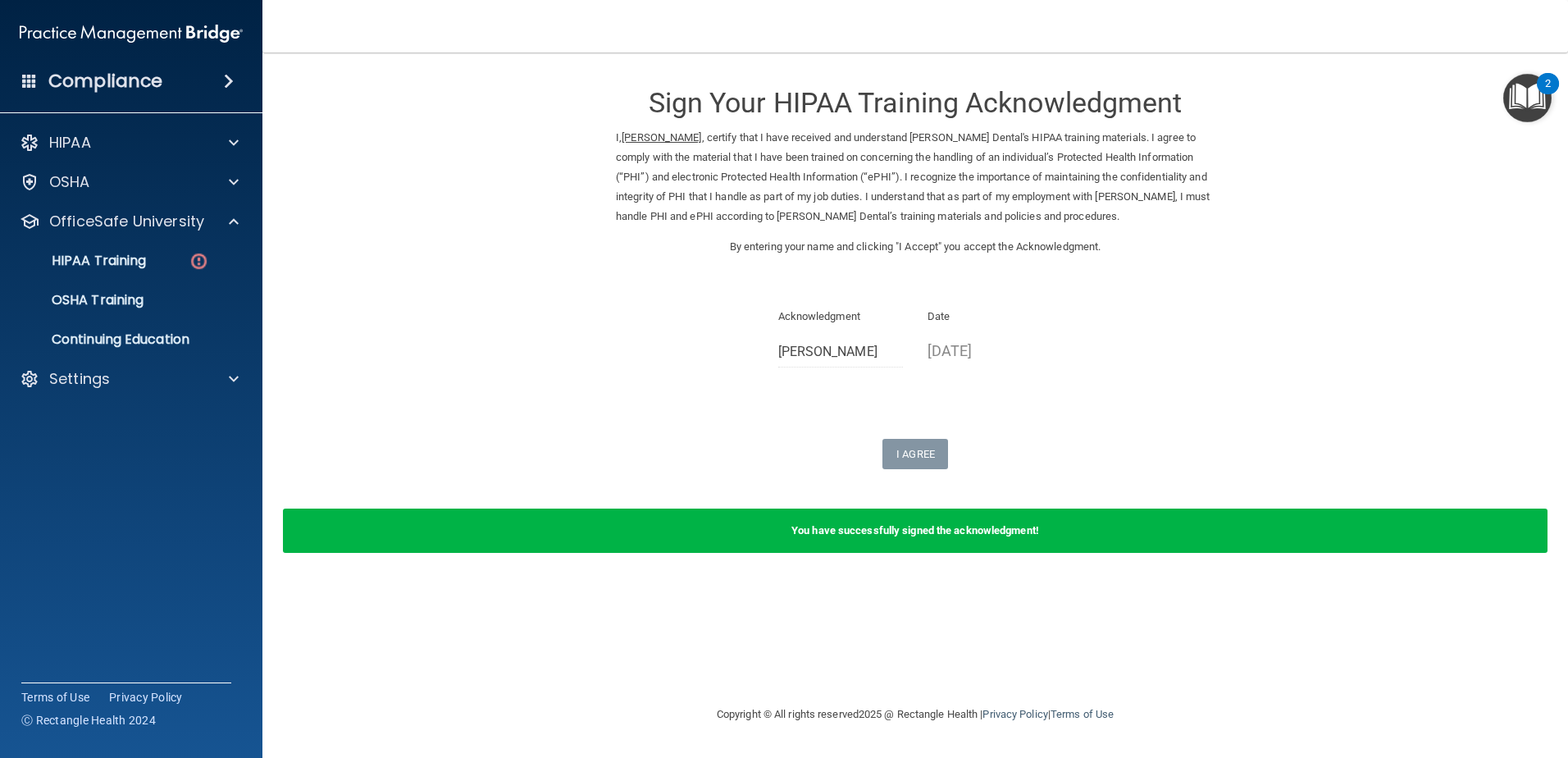
click at [171, 279] on ul "HIPAA Training OSHA Training Continuing Education" at bounding box center [132, 296] width 297 height 118
click at [171, 272] on link "HIPAA Training" at bounding box center [113, 261] width 258 height 33
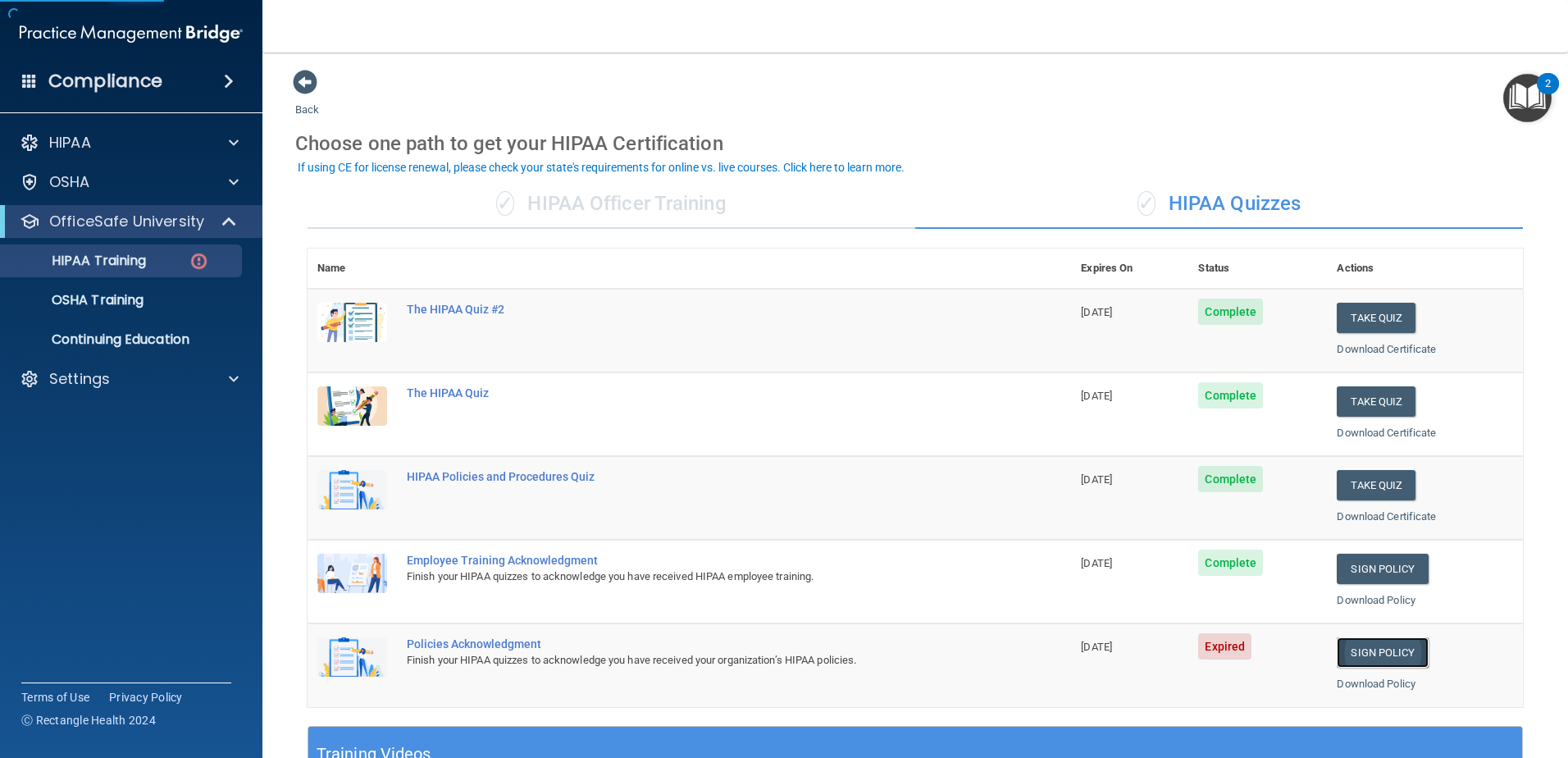
click at [1350, 646] on link "Sign Policy" at bounding box center [1383, 652] width 91 height 30
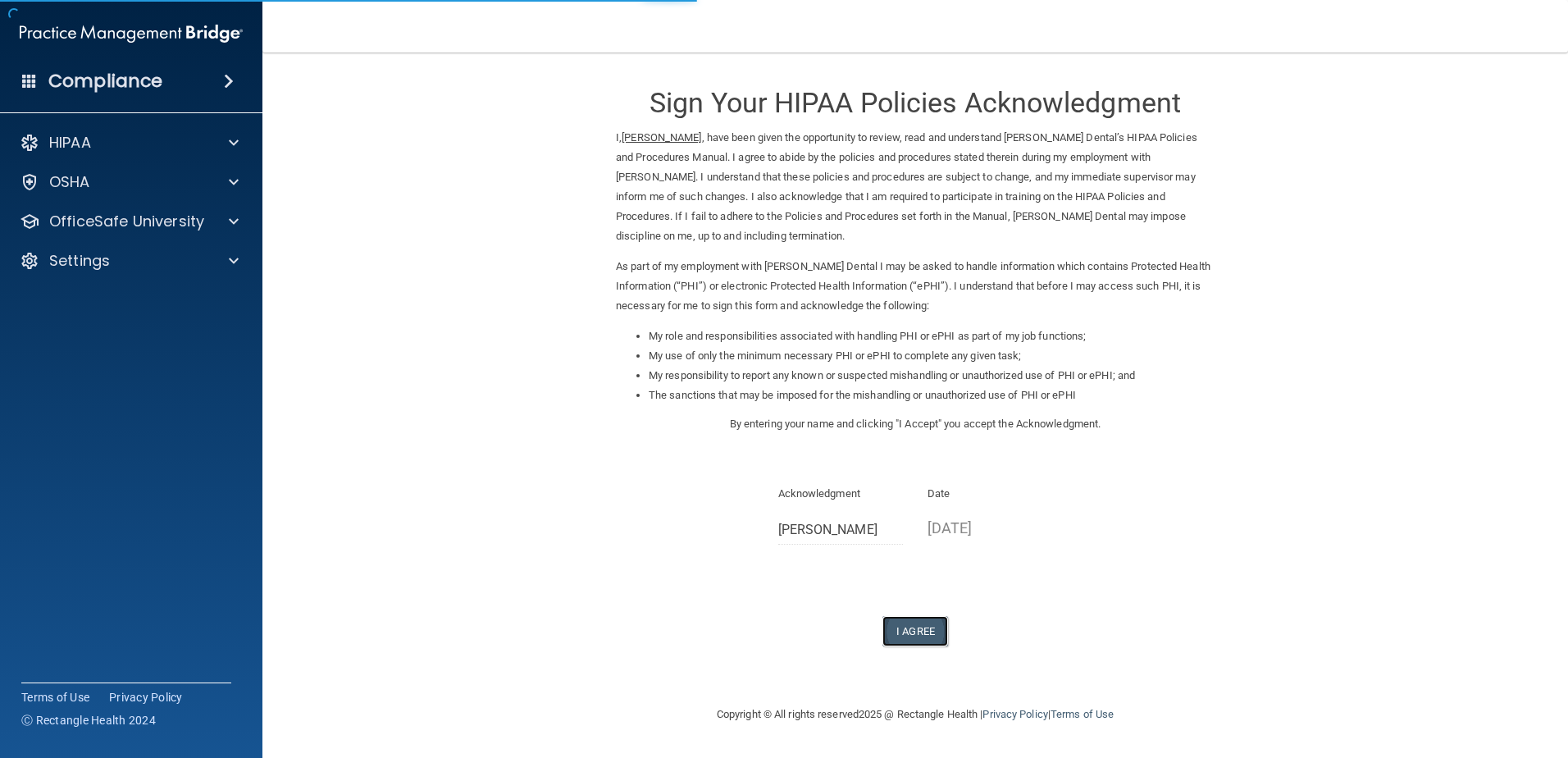
click at [936, 632] on button "I Agree" at bounding box center [915, 631] width 65 height 30
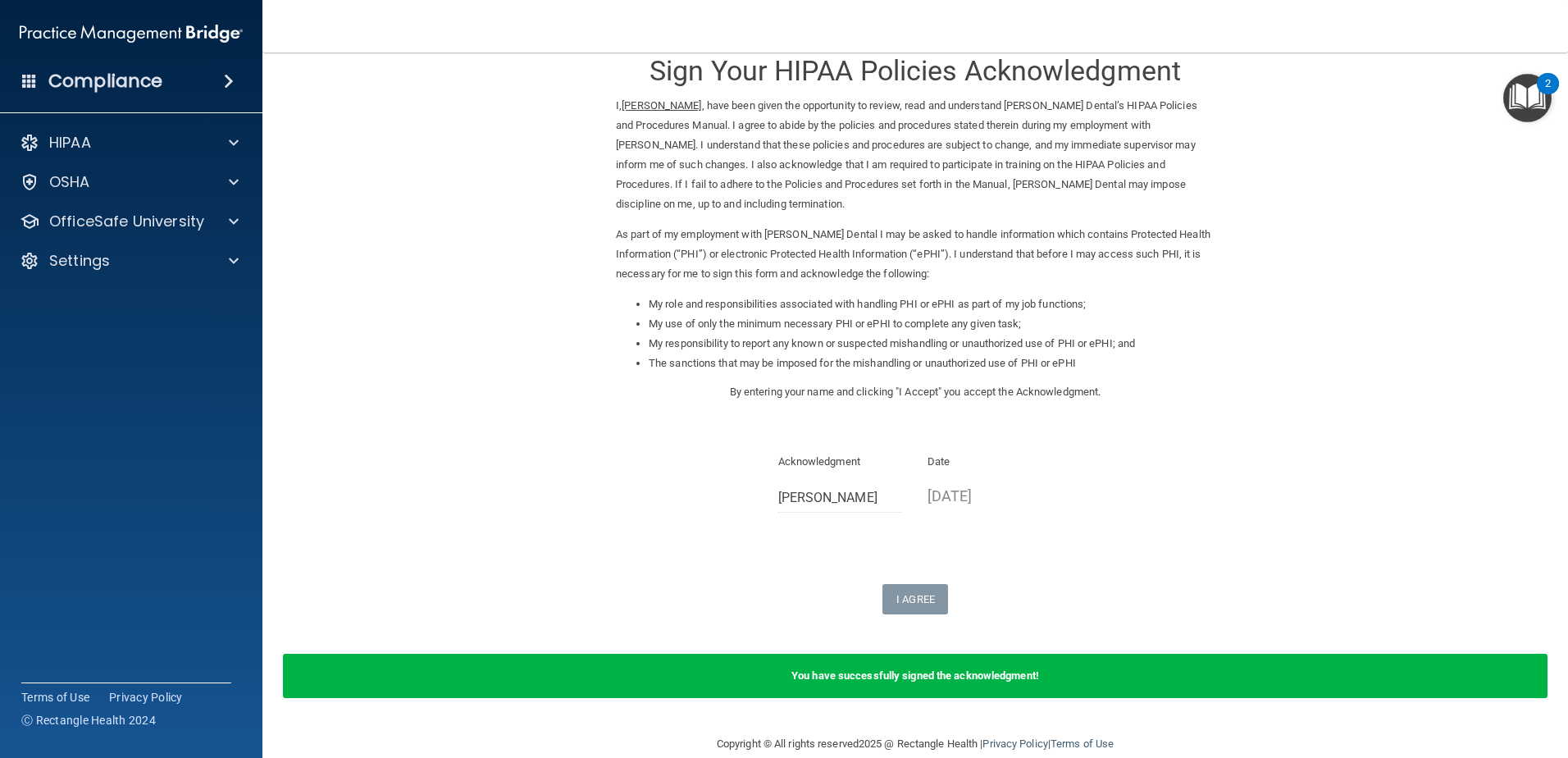
scroll to position [58, 0]
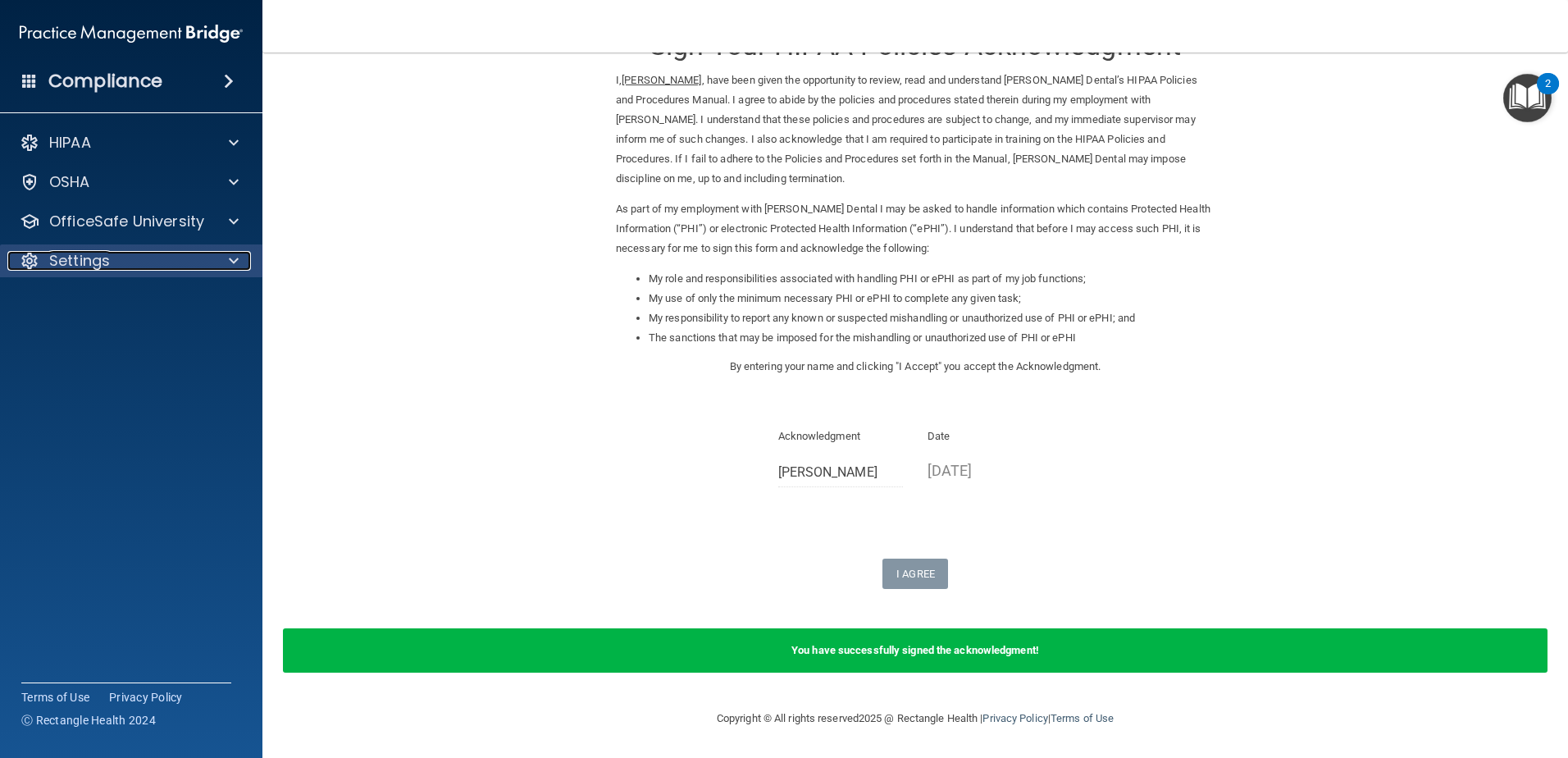
click at [149, 264] on div "Settings" at bounding box center [109, 260] width 203 height 20
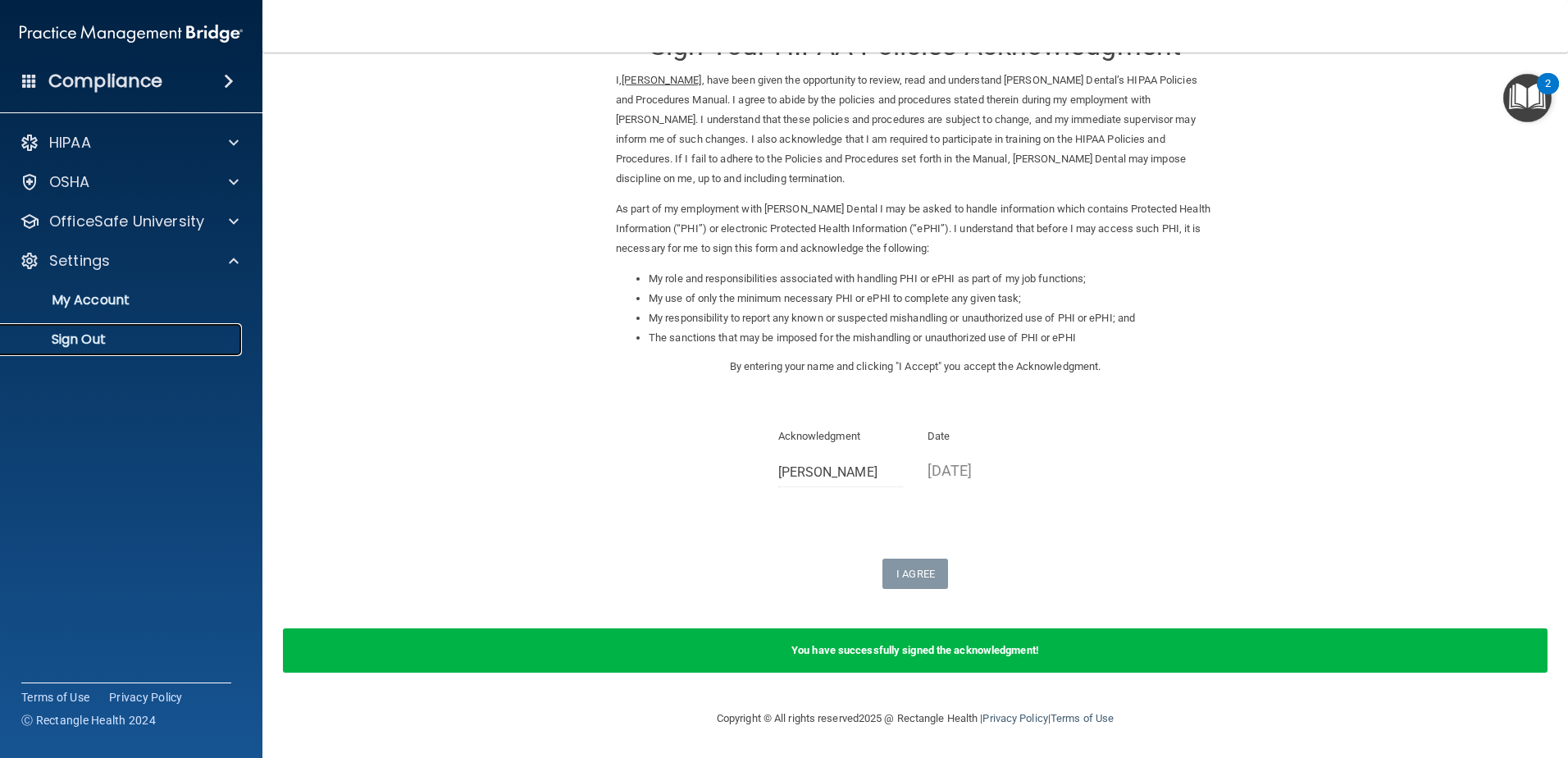
click at [165, 343] on p "Sign Out" at bounding box center [122, 339] width 224 height 16
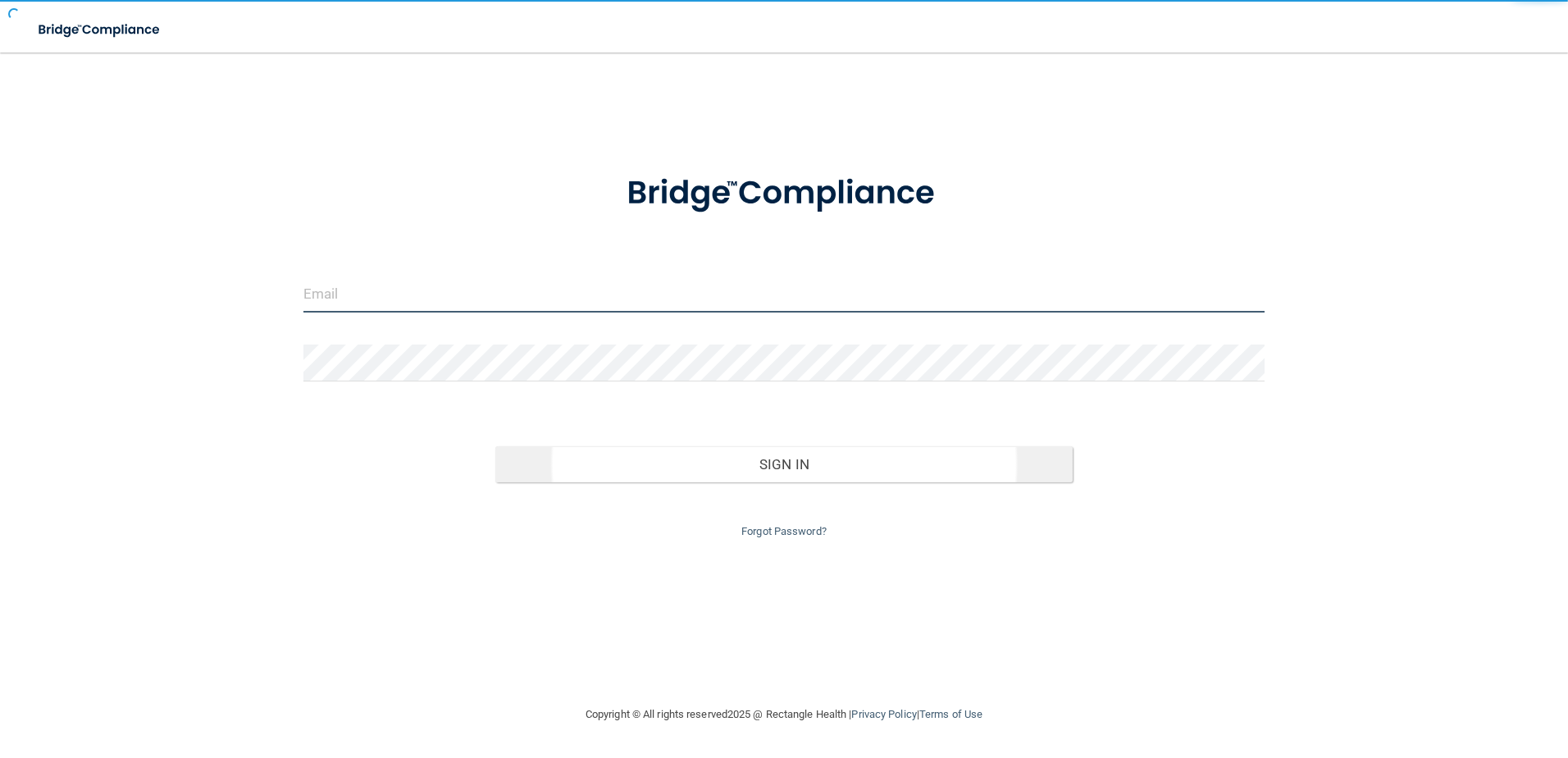
type input "storres@rectanglehealth.com"
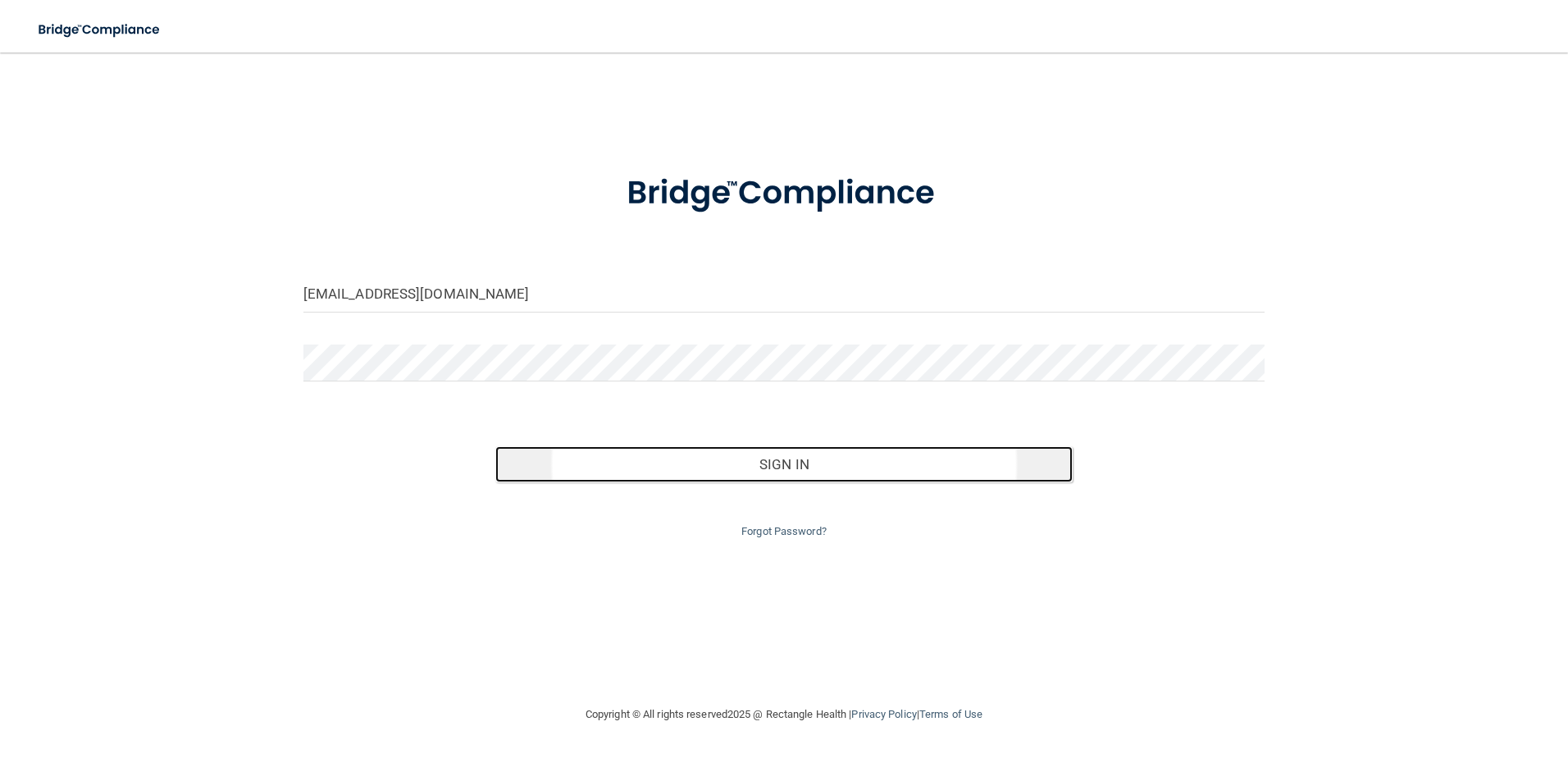
click at [874, 463] on button "Sign In" at bounding box center [784, 464] width 577 height 36
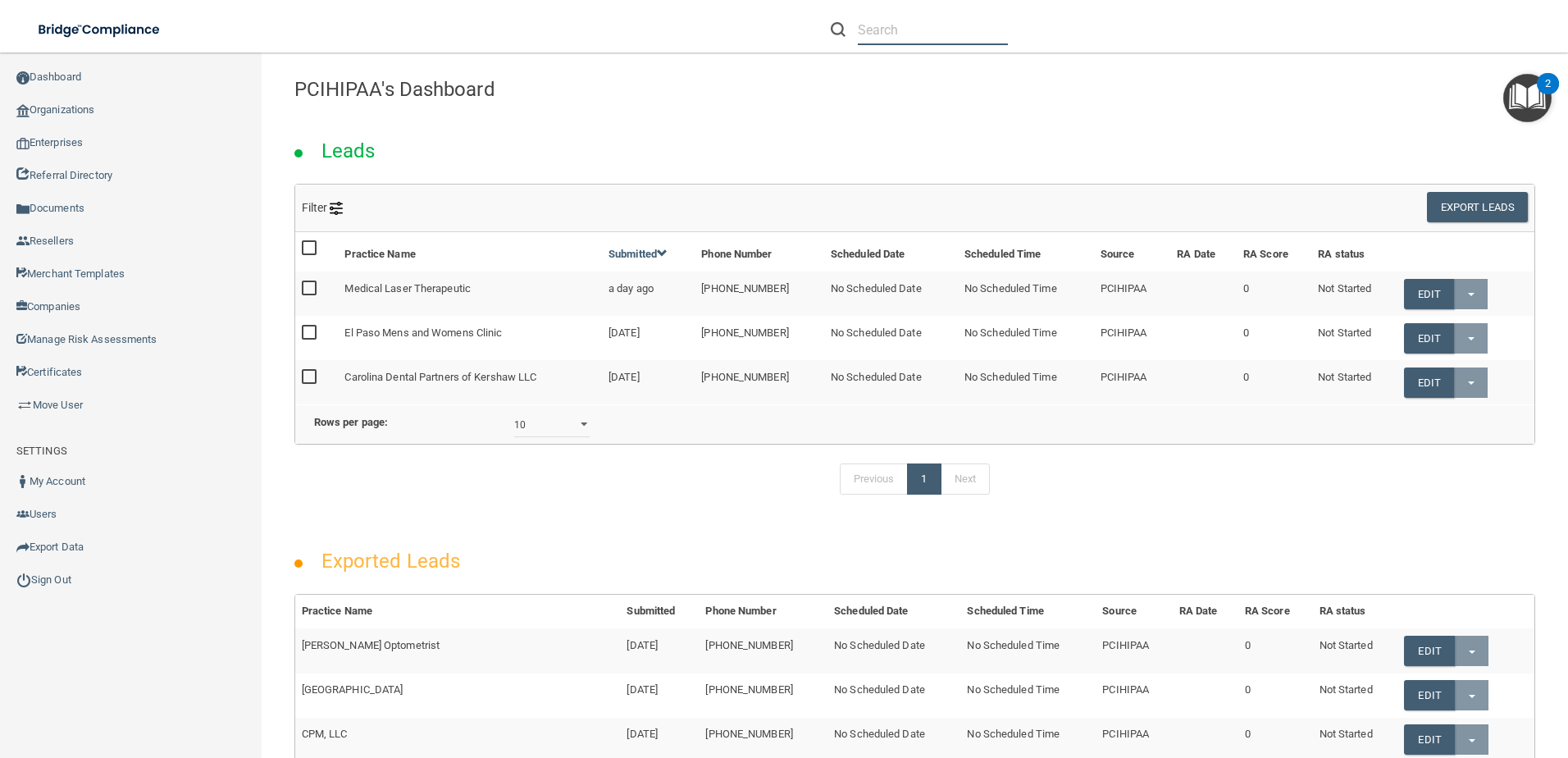
paste input "[PERSON_NAME][EMAIL_ADDRESS][DOMAIN_NAME]"
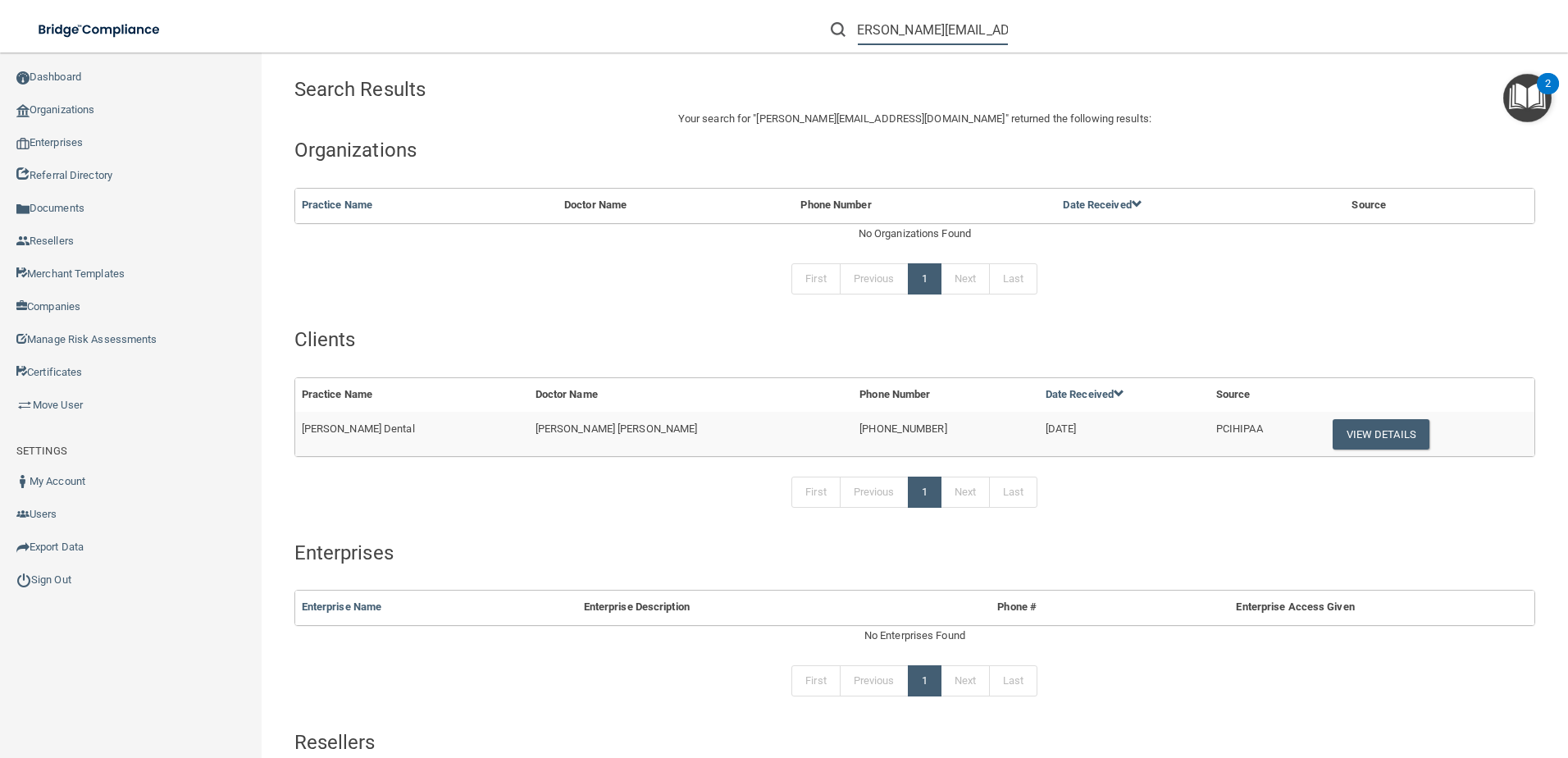
type input "[PERSON_NAME][EMAIL_ADDRESS][DOMAIN_NAME]"
click at [1321, 437] on td "View Details" at bounding box center [1428, 433] width 214 height 44
click at [1333, 438] on button "View Details" at bounding box center [1381, 434] width 96 height 30
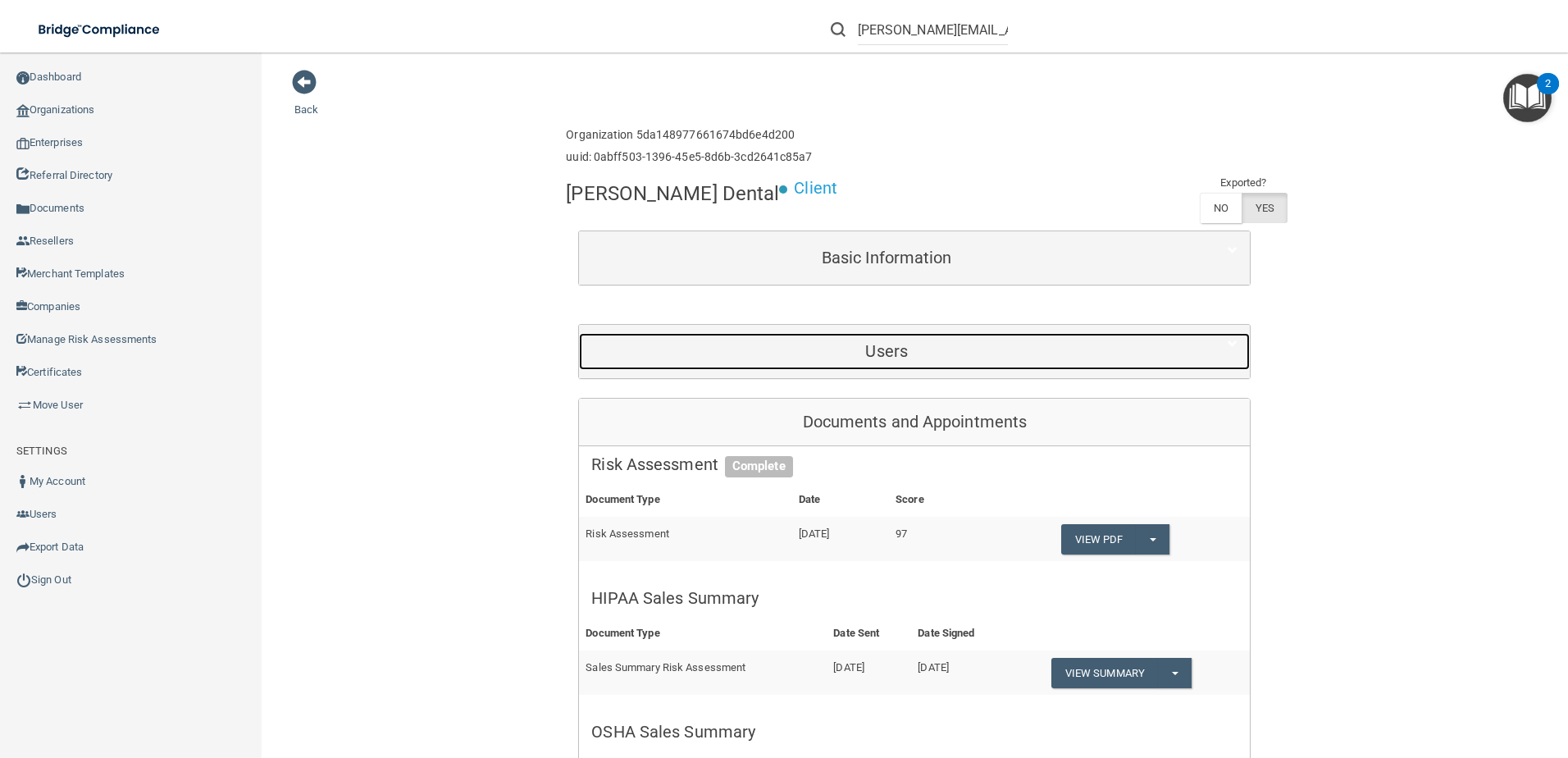
click at [994, 354] on h5 "Users" at bounding box center [887, 351] width 591 height 18
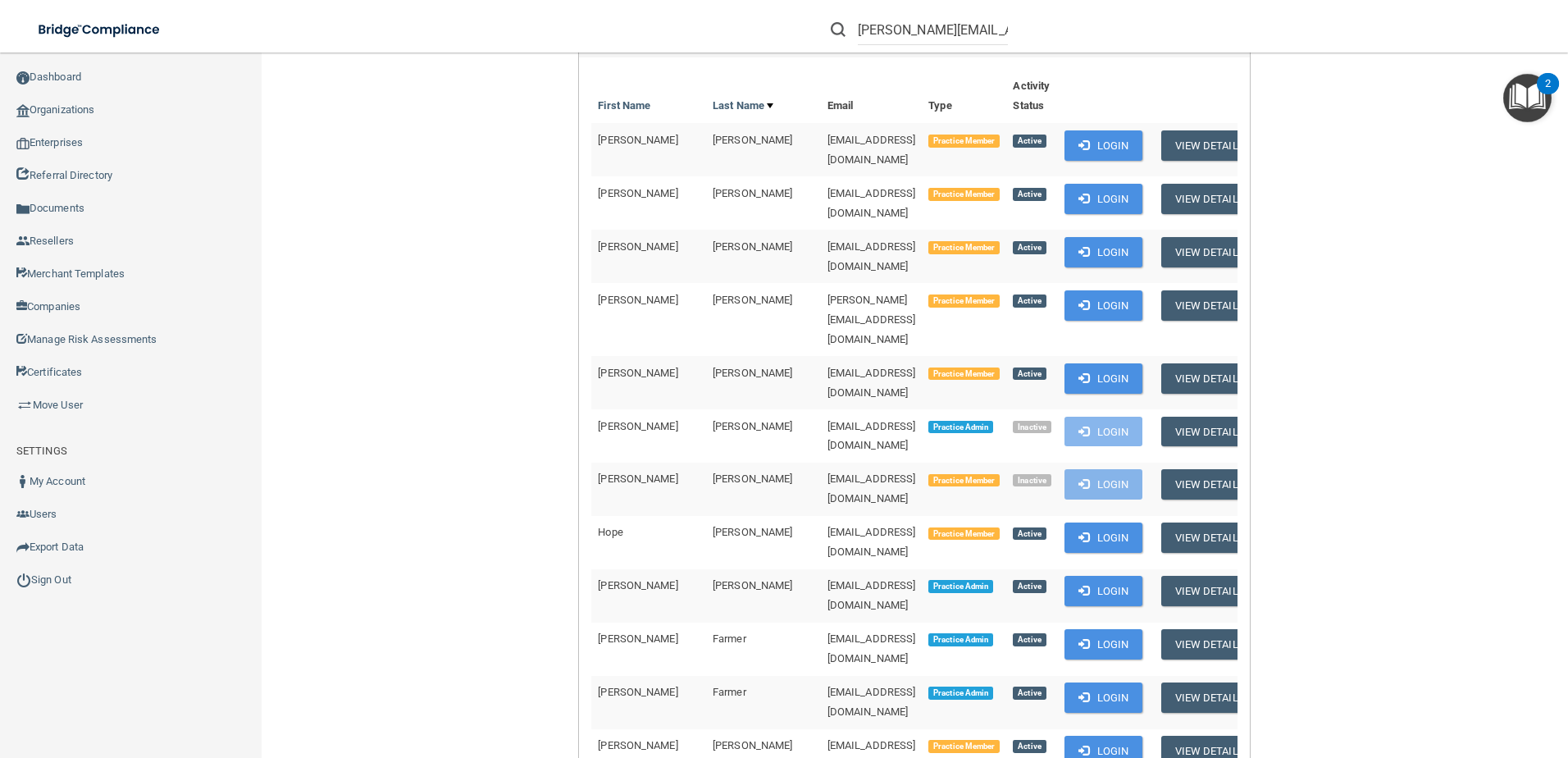
scroll to position [328, 0]
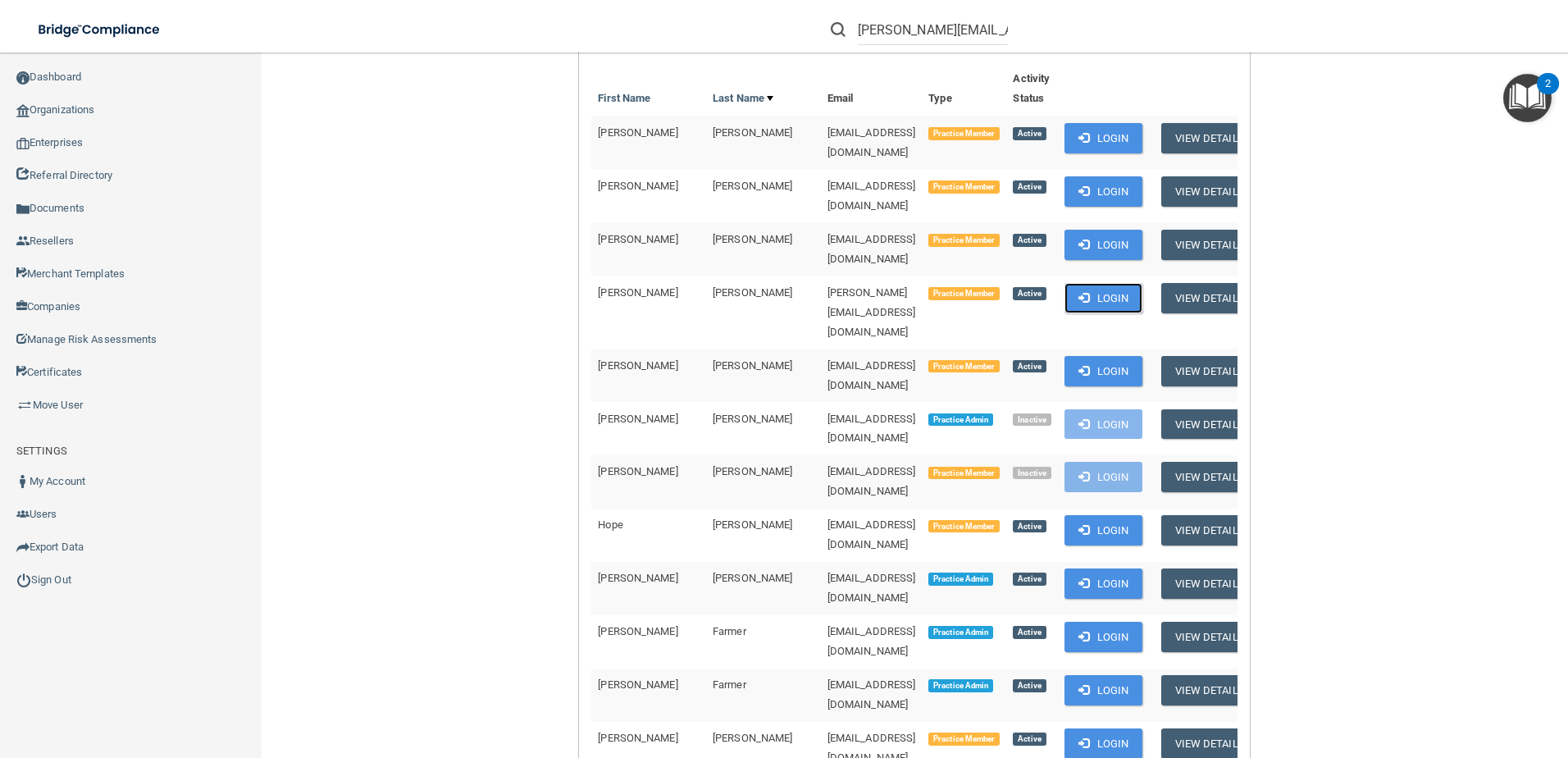
click at [1089, 283] on button "Login" at bounding box center [1104, 297] width 78 height 30
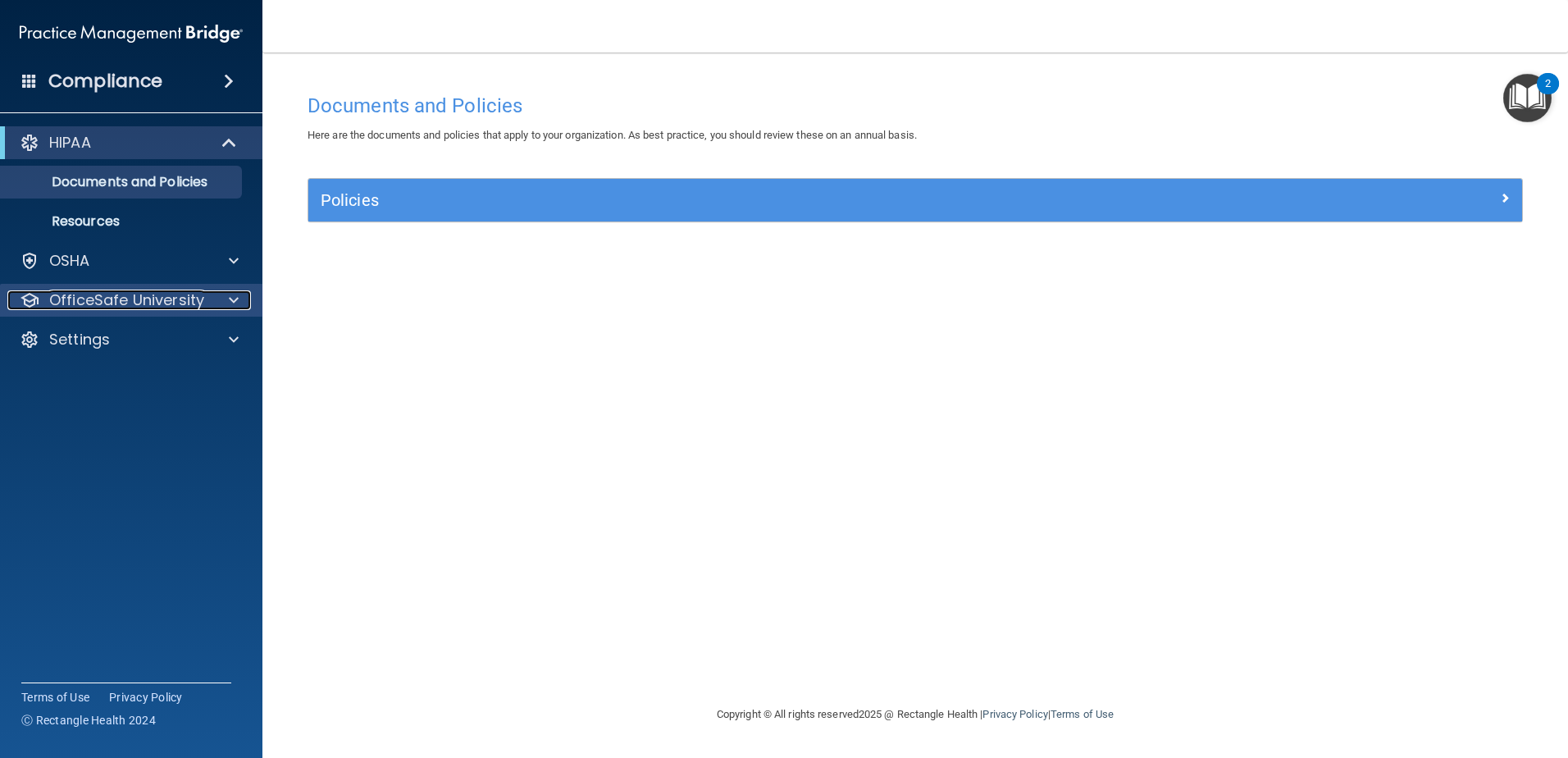
click at [215, 293] on div at bounding box center [232, 300] width 41 height 20
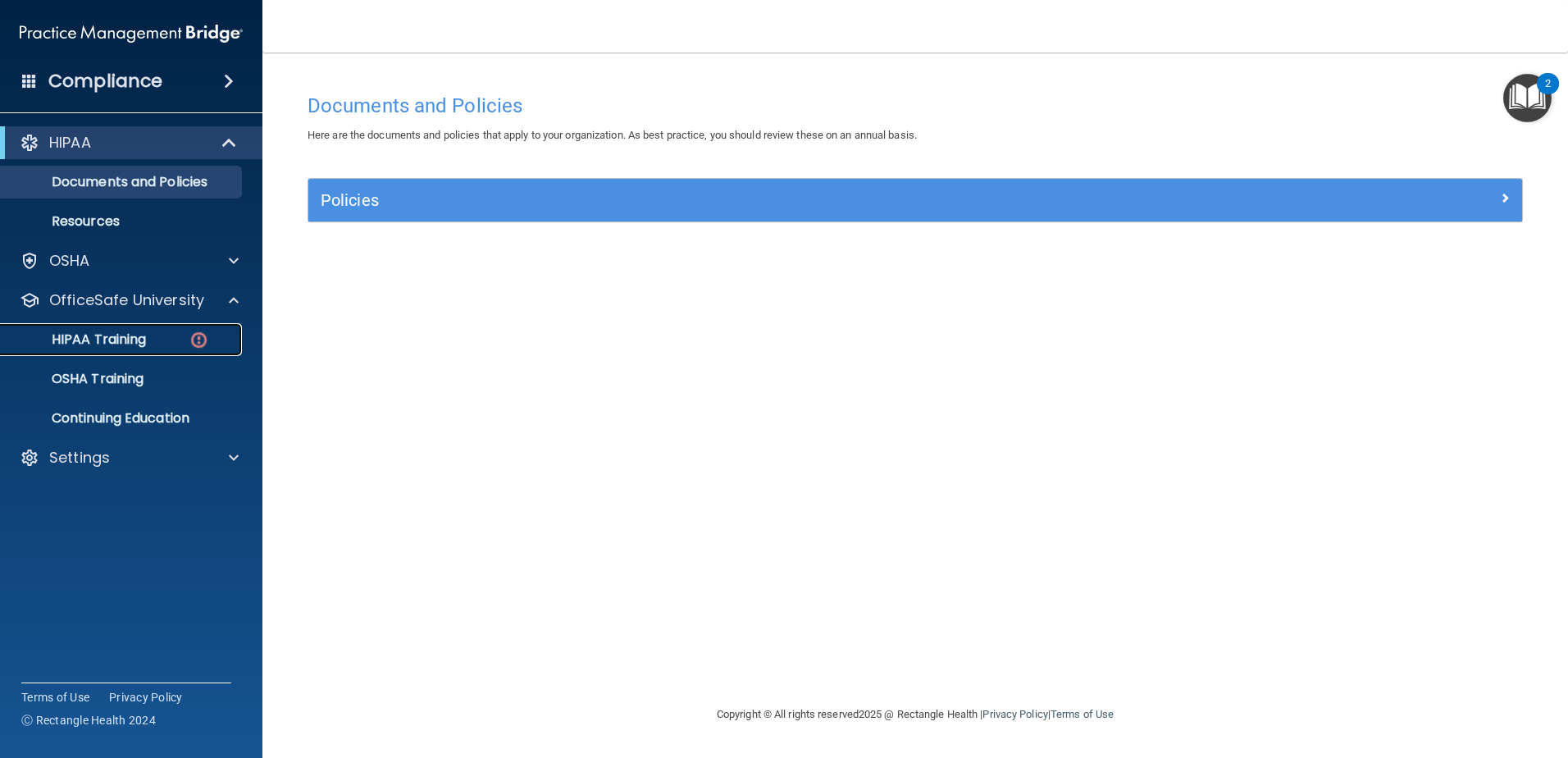
click at [182, 343] on div "HIPAA Training" at bounding box center [122, 339] width 224 height 16
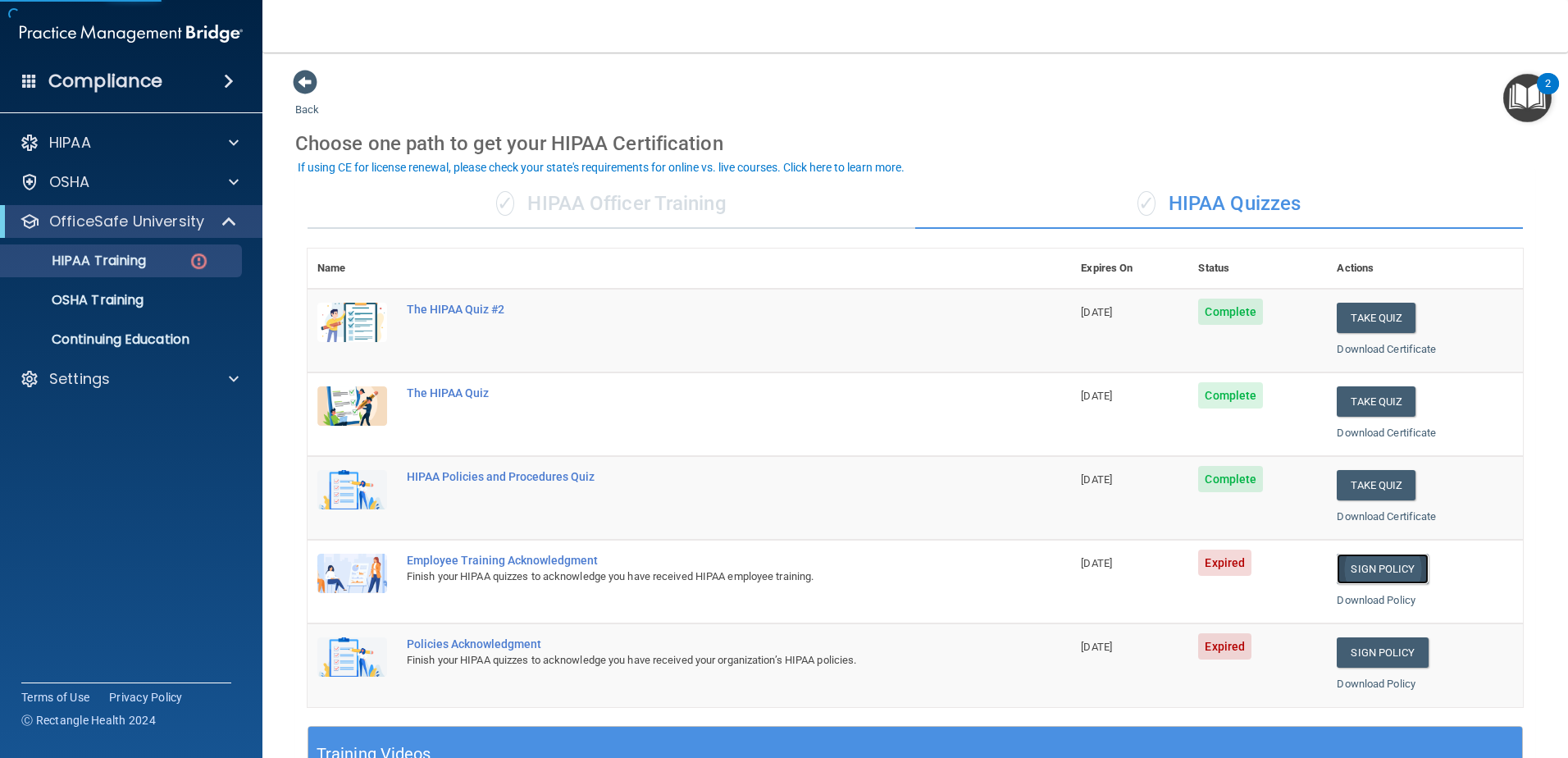
click at [1361, 559] on link "Sign Policy" at bounding box center [1383, 568] width 91 height 30
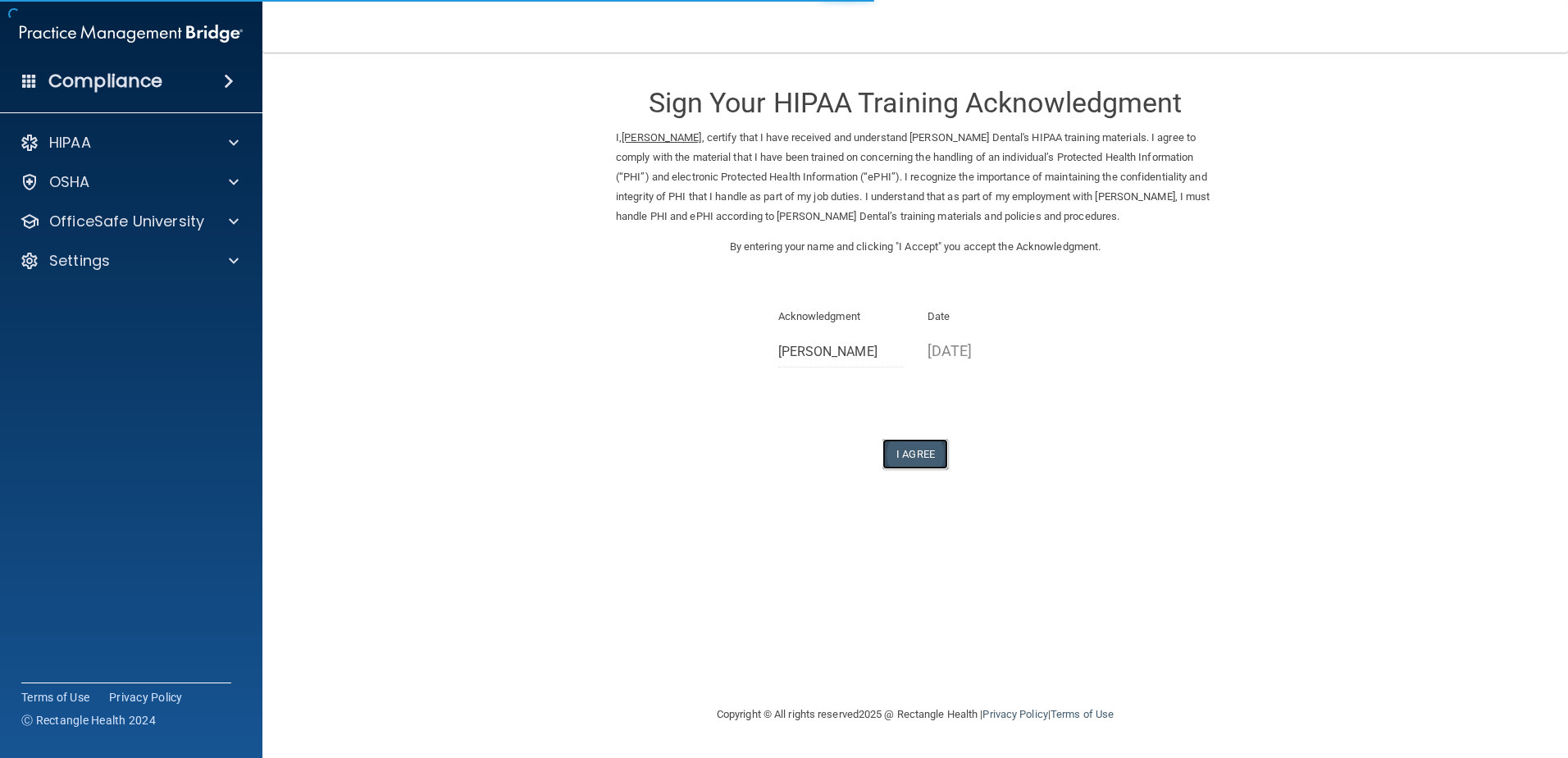
click at [930, 449] on button "I Agree" at bounding box center [915, 453] width 65 height 30
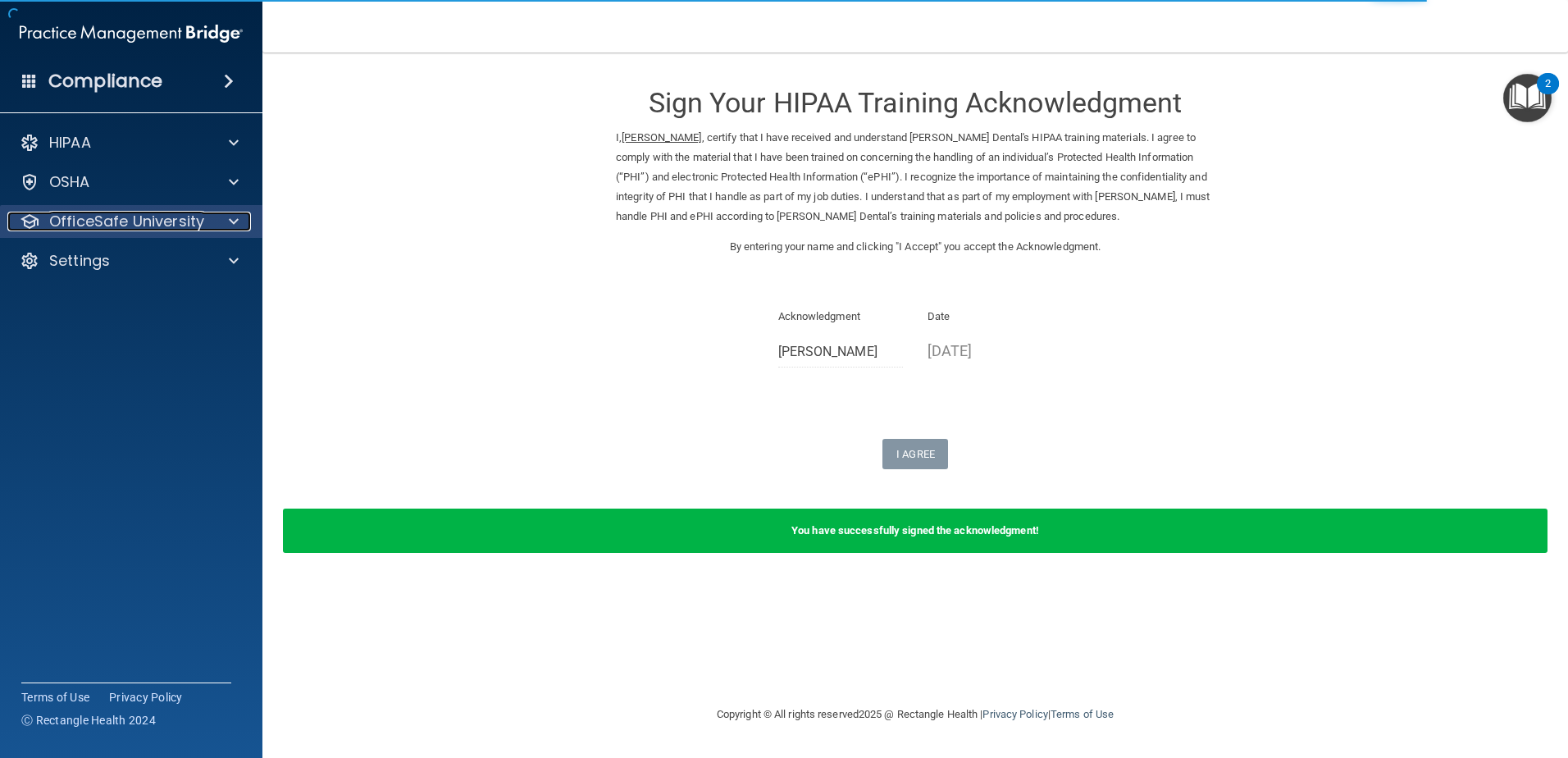
click at [175, 229] on p "OfficeSafe University" at bounding box center [127, 221] width 155 height 20
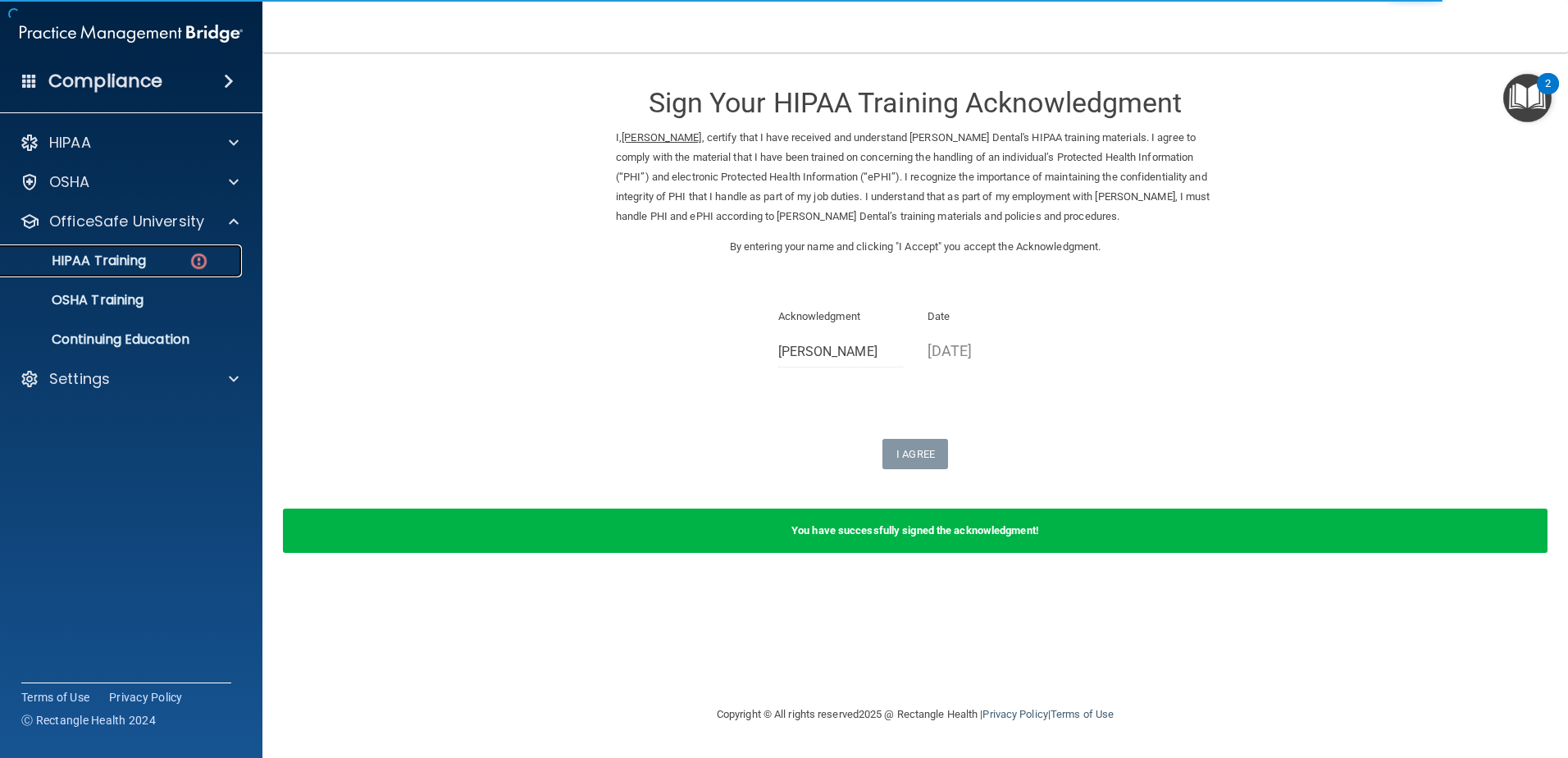
click at [177, 258] on div "HIPAA Training" at bounding box center [122, 260] width 224 height 16
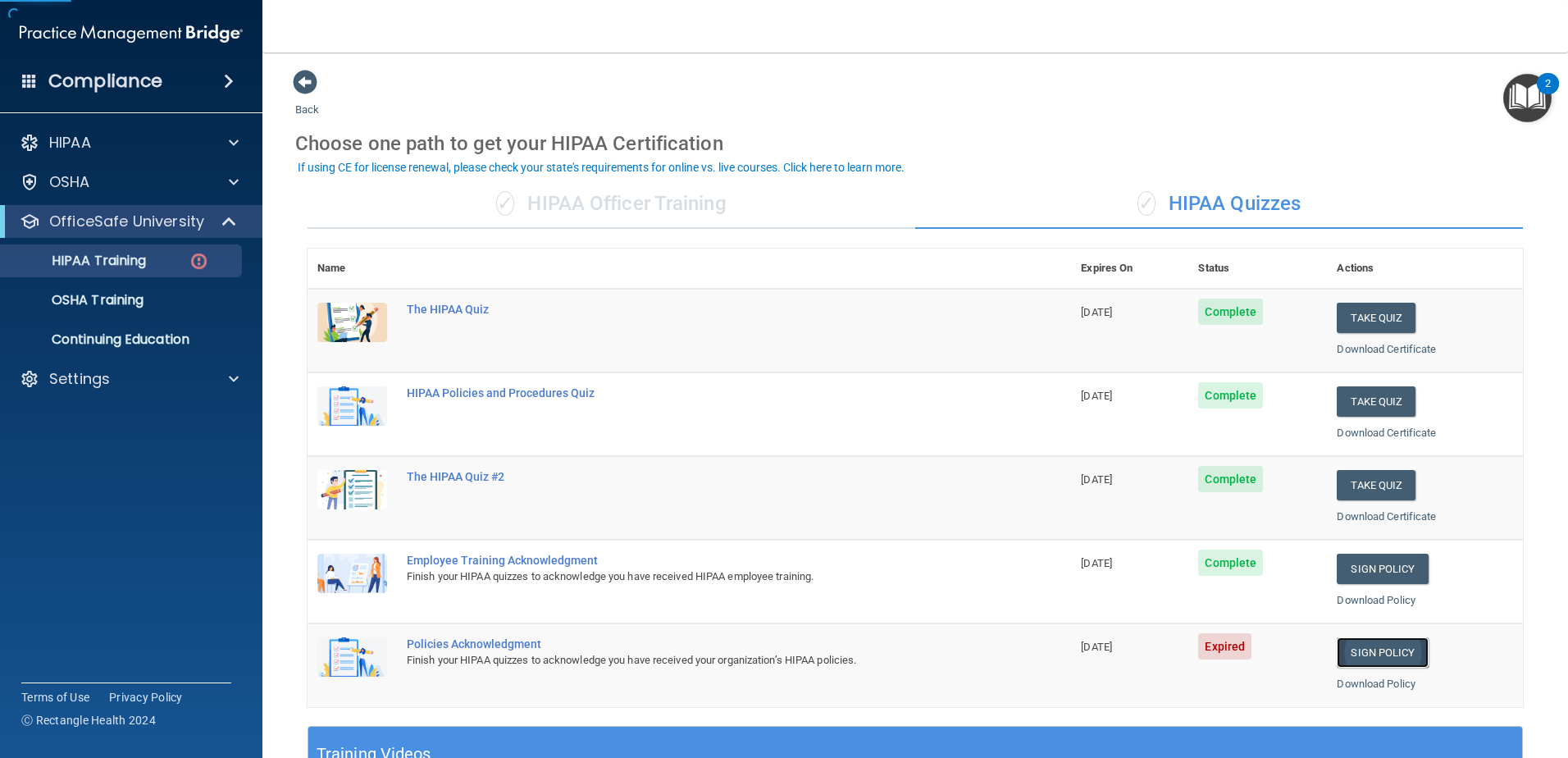
click at [1382, 651] on link "Sign Policy" at bounding box center [1383, 652] width 91 height 30
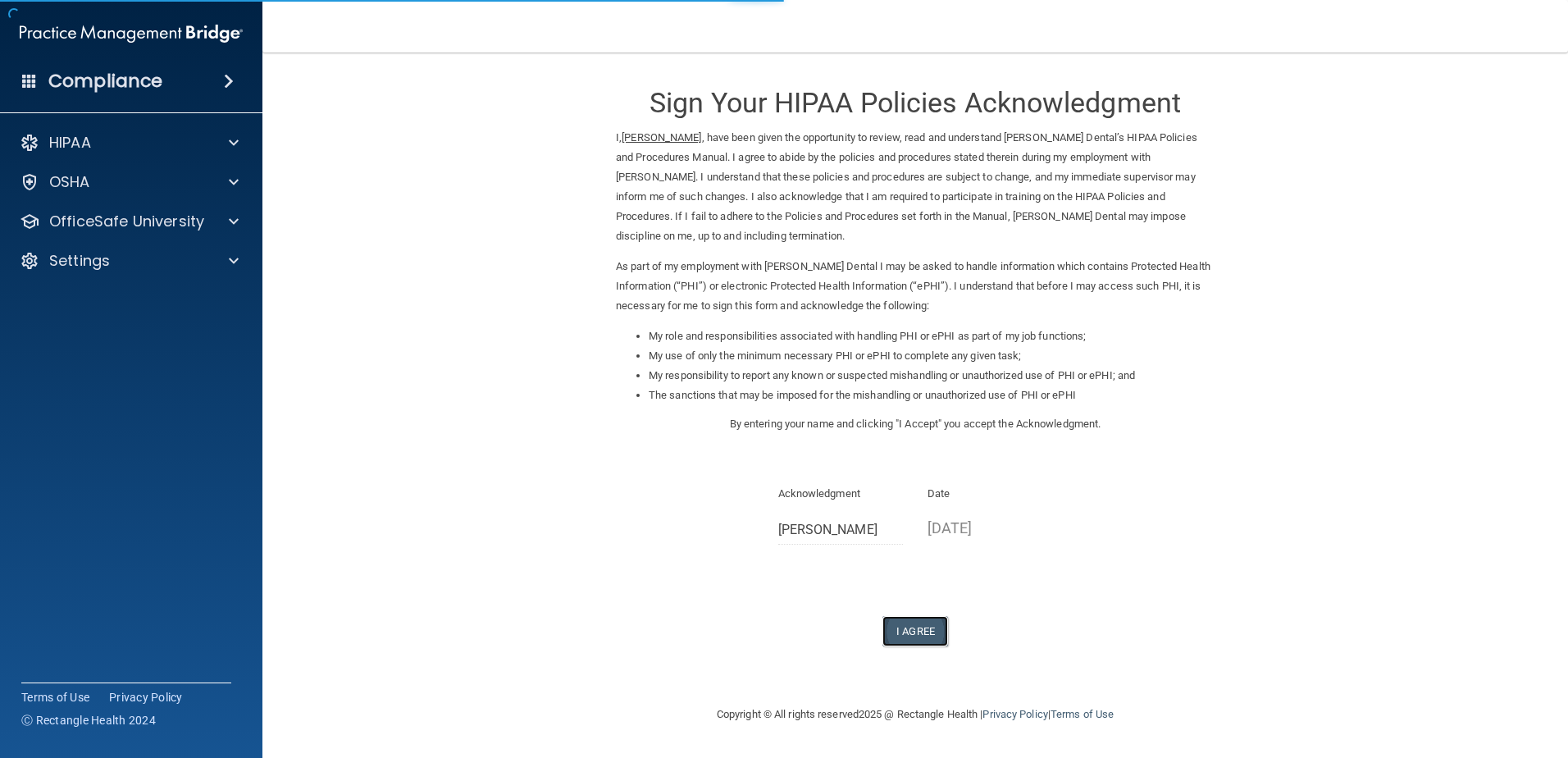
click at [918, 617] on button "I Agree" at bounding box center [915, 631] width 65 height 30
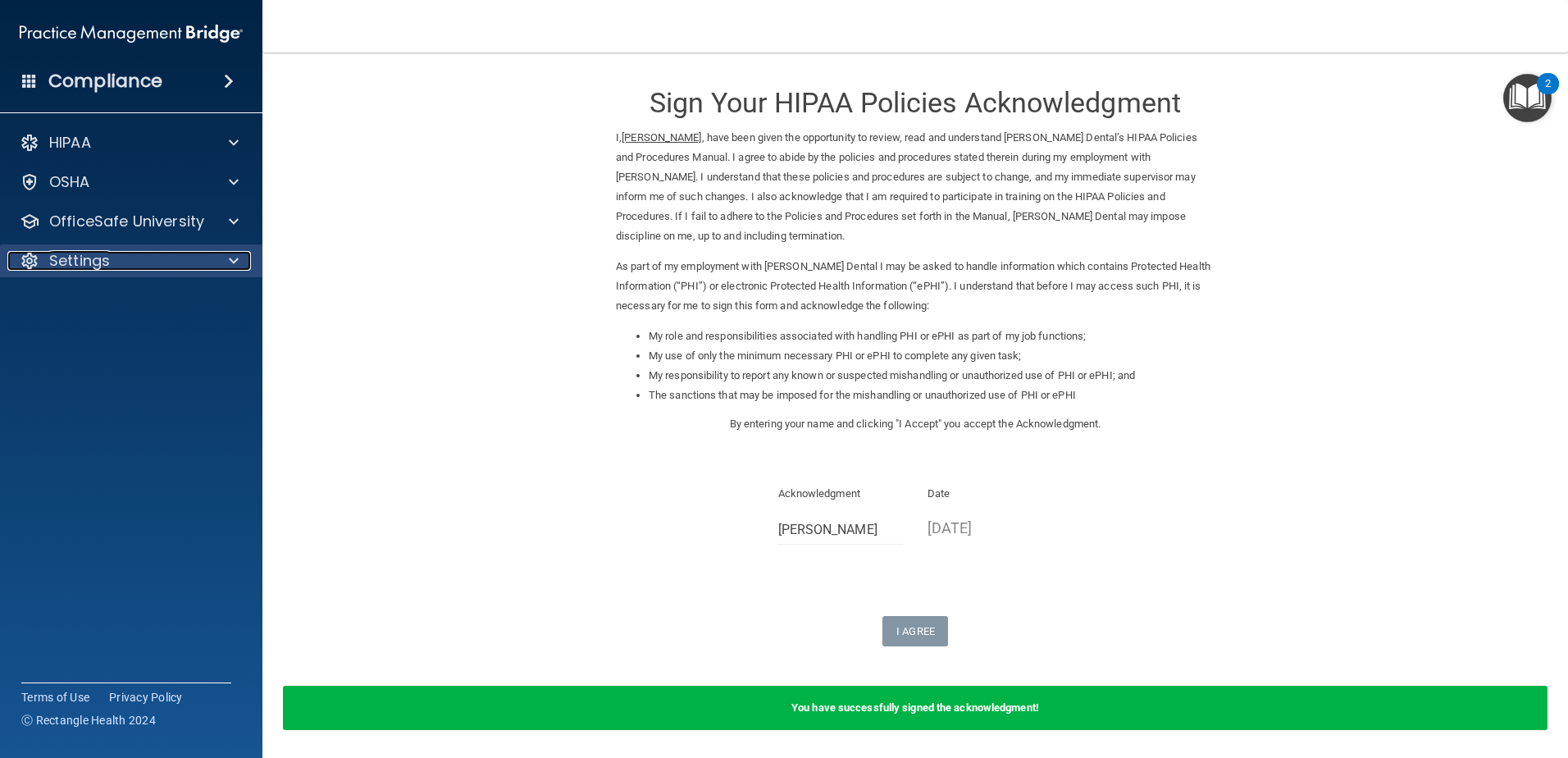
click at [121, 252] on div "Settings" at bounding box center [109, 260] width 203 height 20
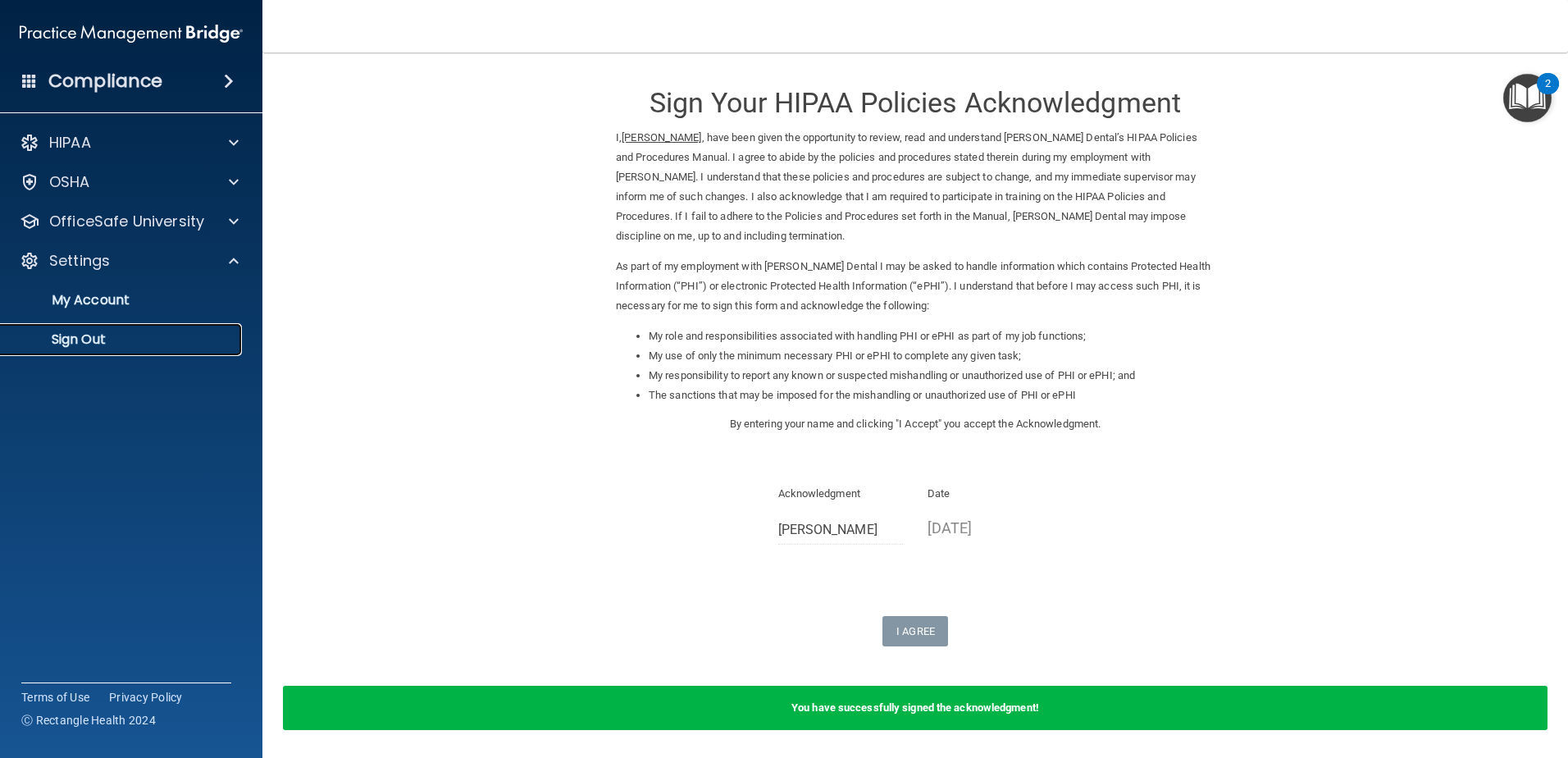
click at [89, 337] on p "Sign Out" at bounding box center [122, 339] width 224 height 16
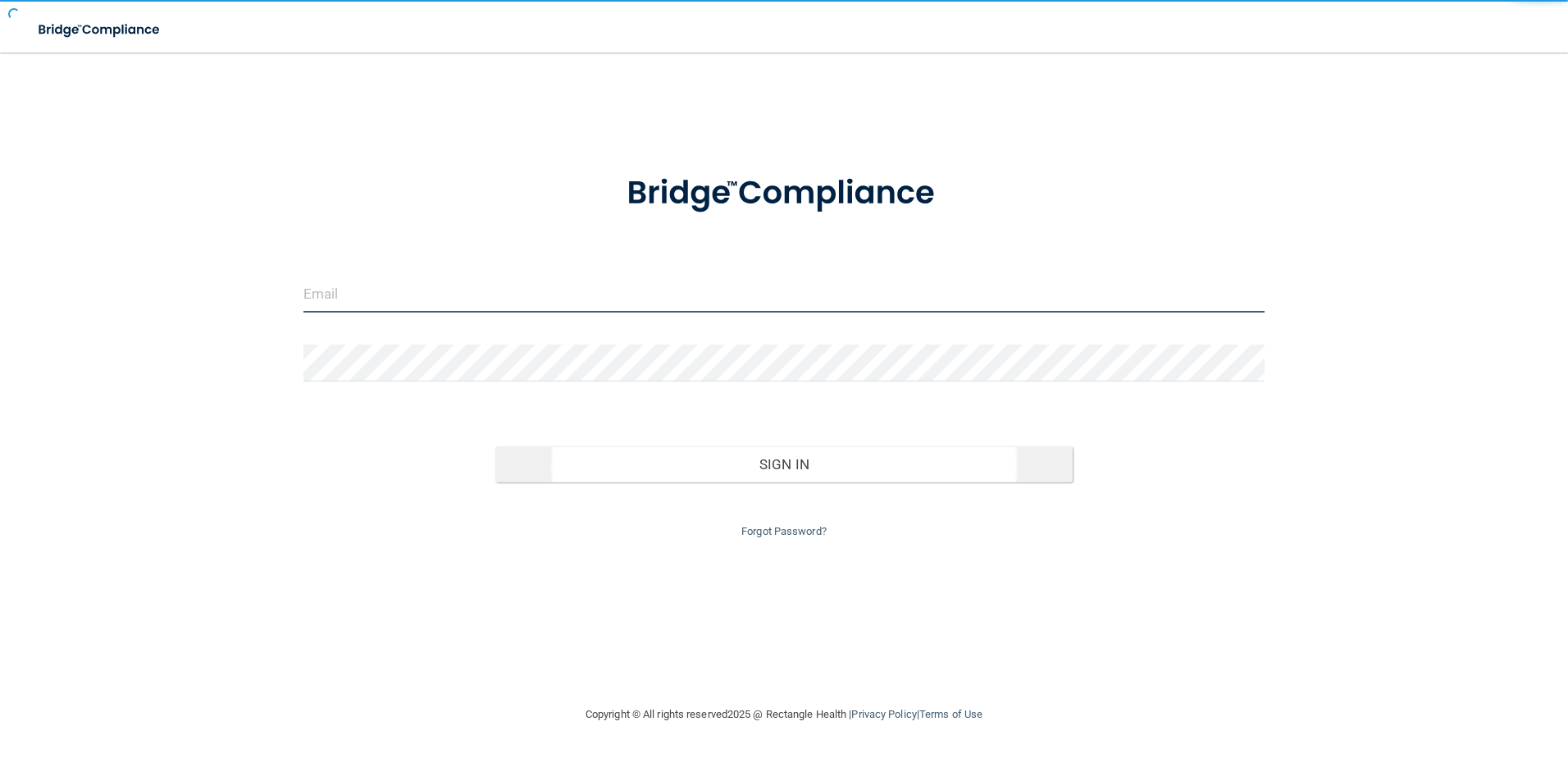
type input "[EMAIL_ADDRESS][DOMAIN_NAME]"
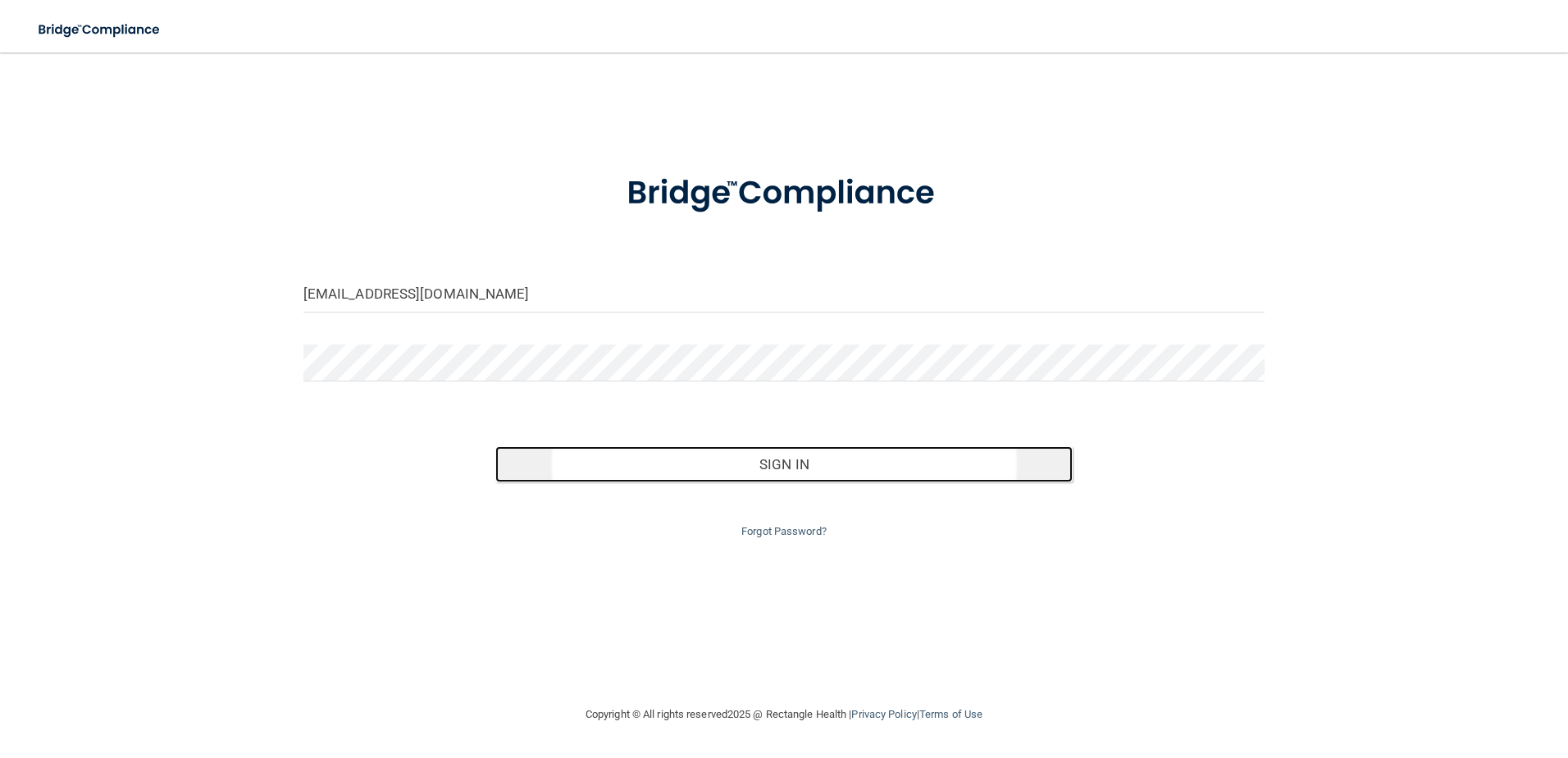
click at [771, 471] on button "Sign In" at bounding box center [784, 464] width 577 height 36
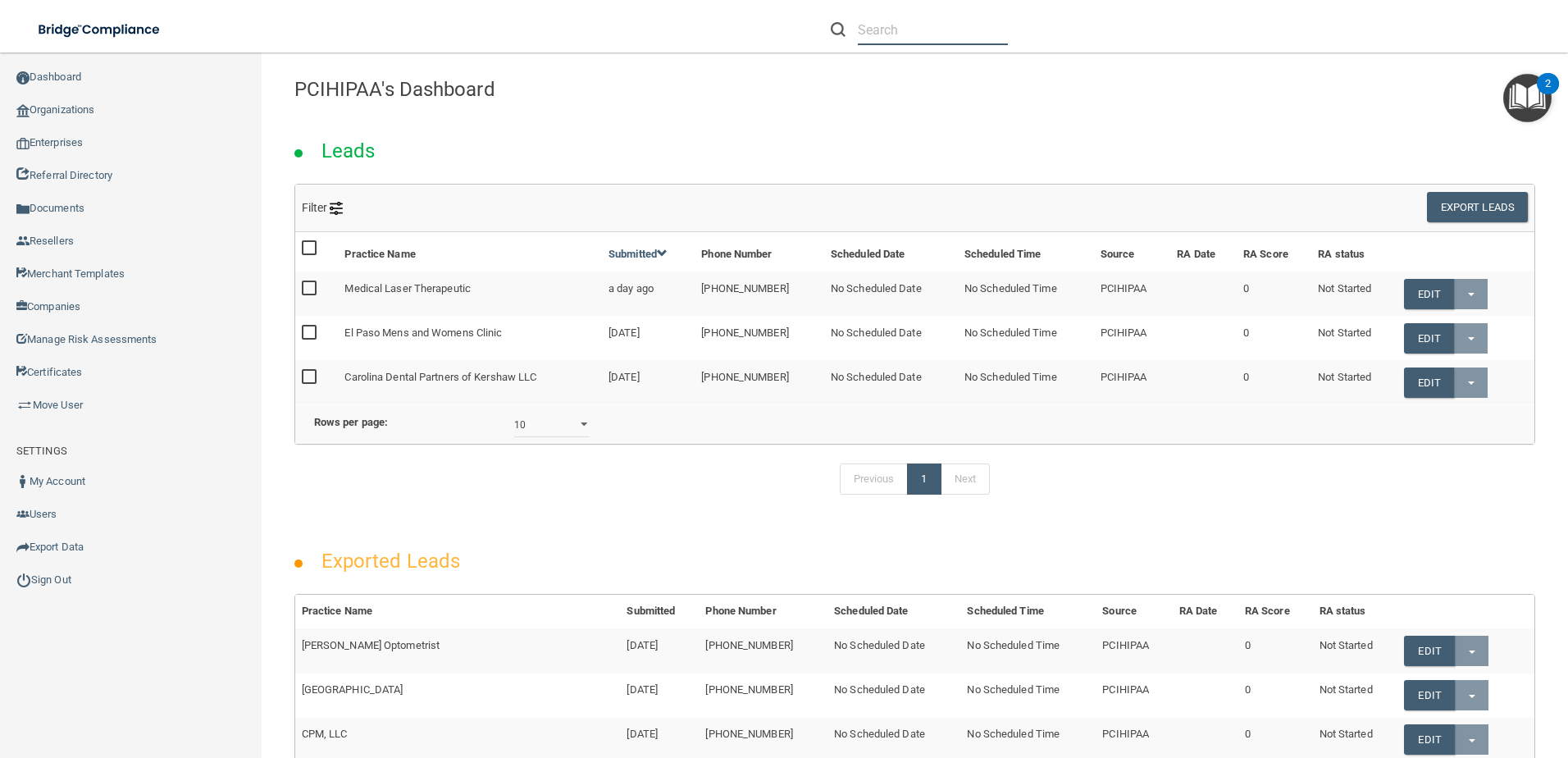
click at [880, 37] on input "text" at bounding box center [933, 29] width 150 height 30
paste input "[EMAIL_ADDRESS][DOMAIN_NAME]"
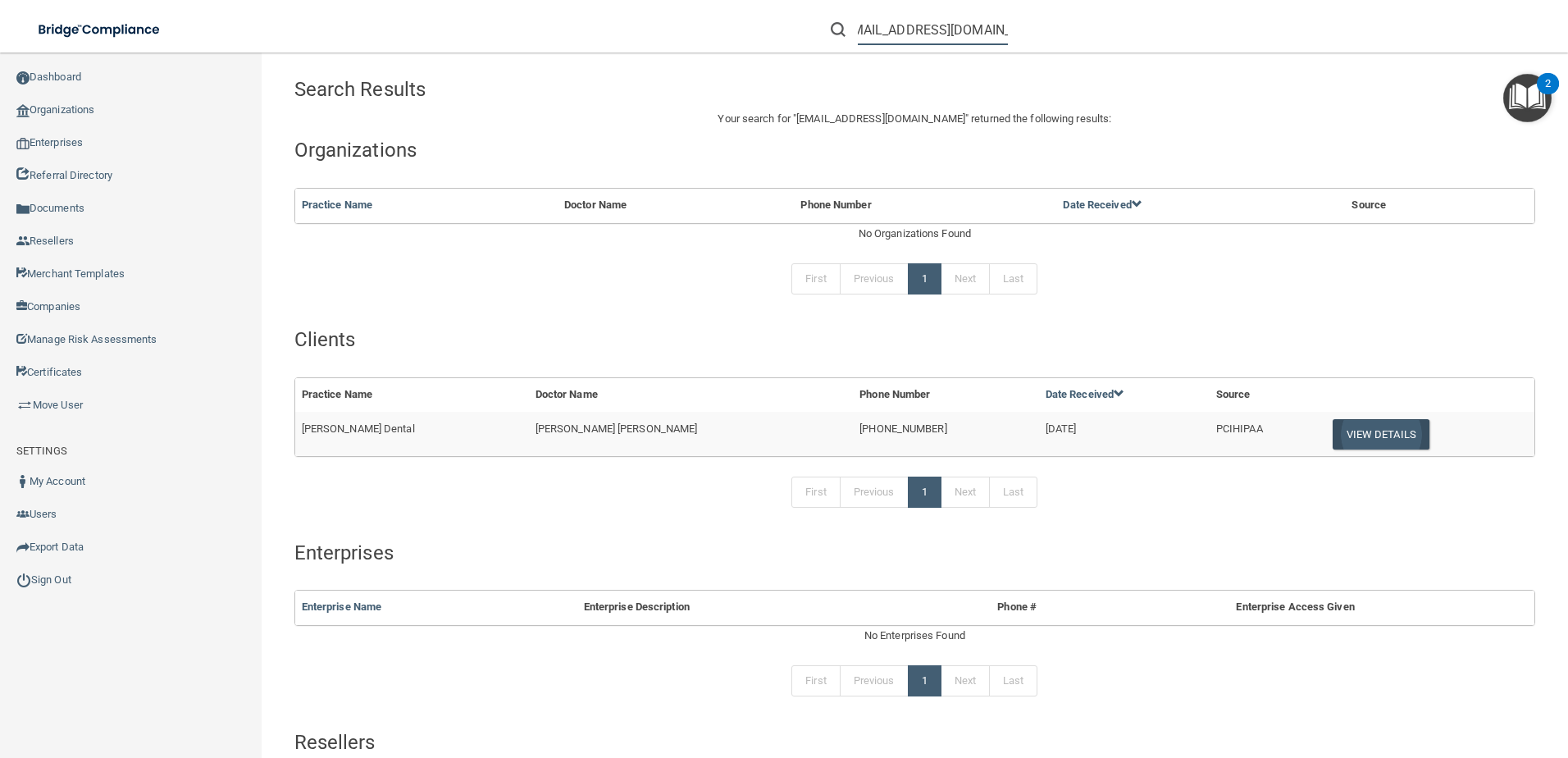
type input "[EMAIL_ADDRESS][DOMAIN_NAME]"
click at [1358, 434] on button "View Details" at bounding box center [1381, 434] width 96 height 30
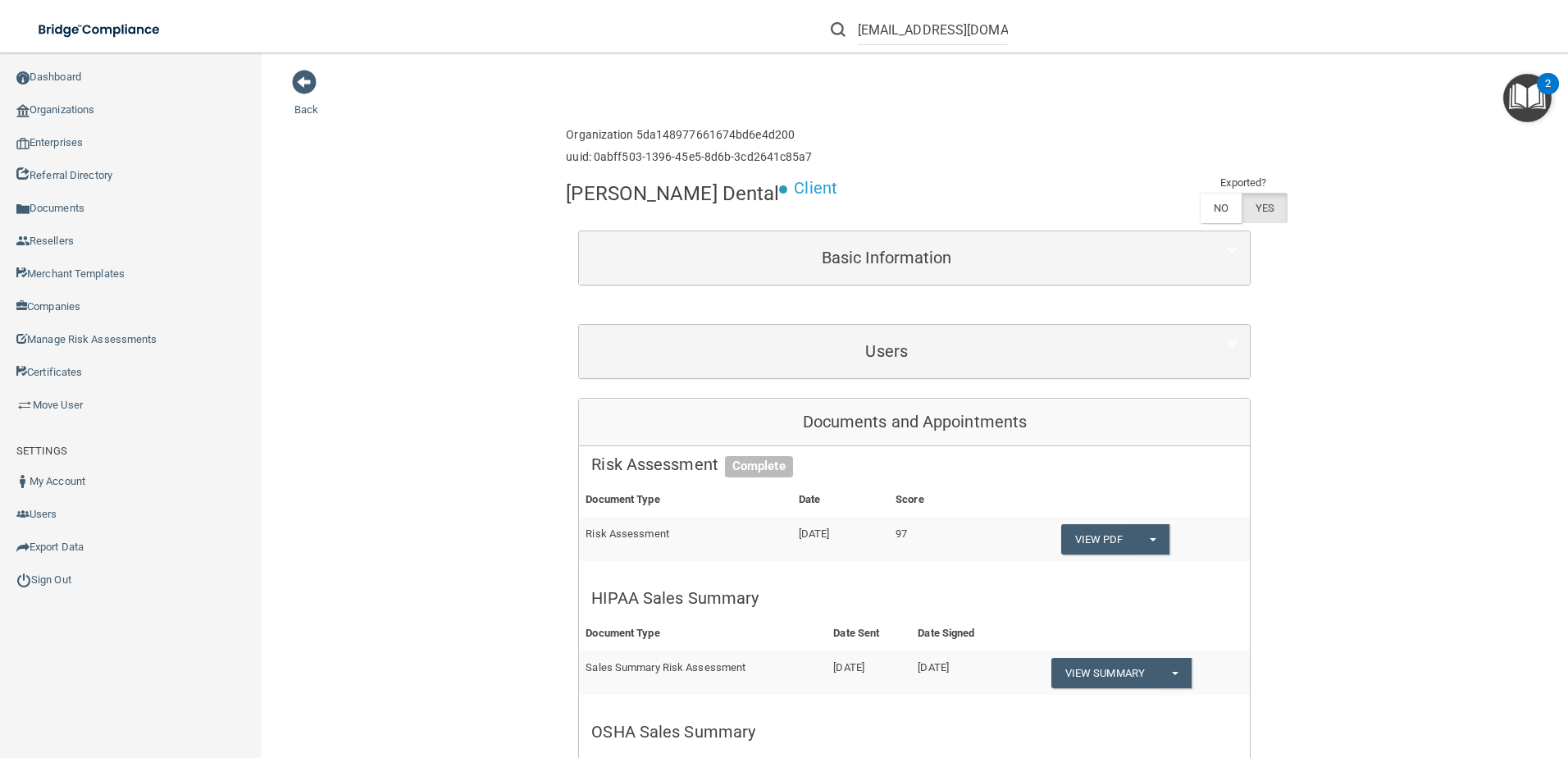
click at [792, 329] on div "Users" at bounding box center [914, 351] width 671 height 53
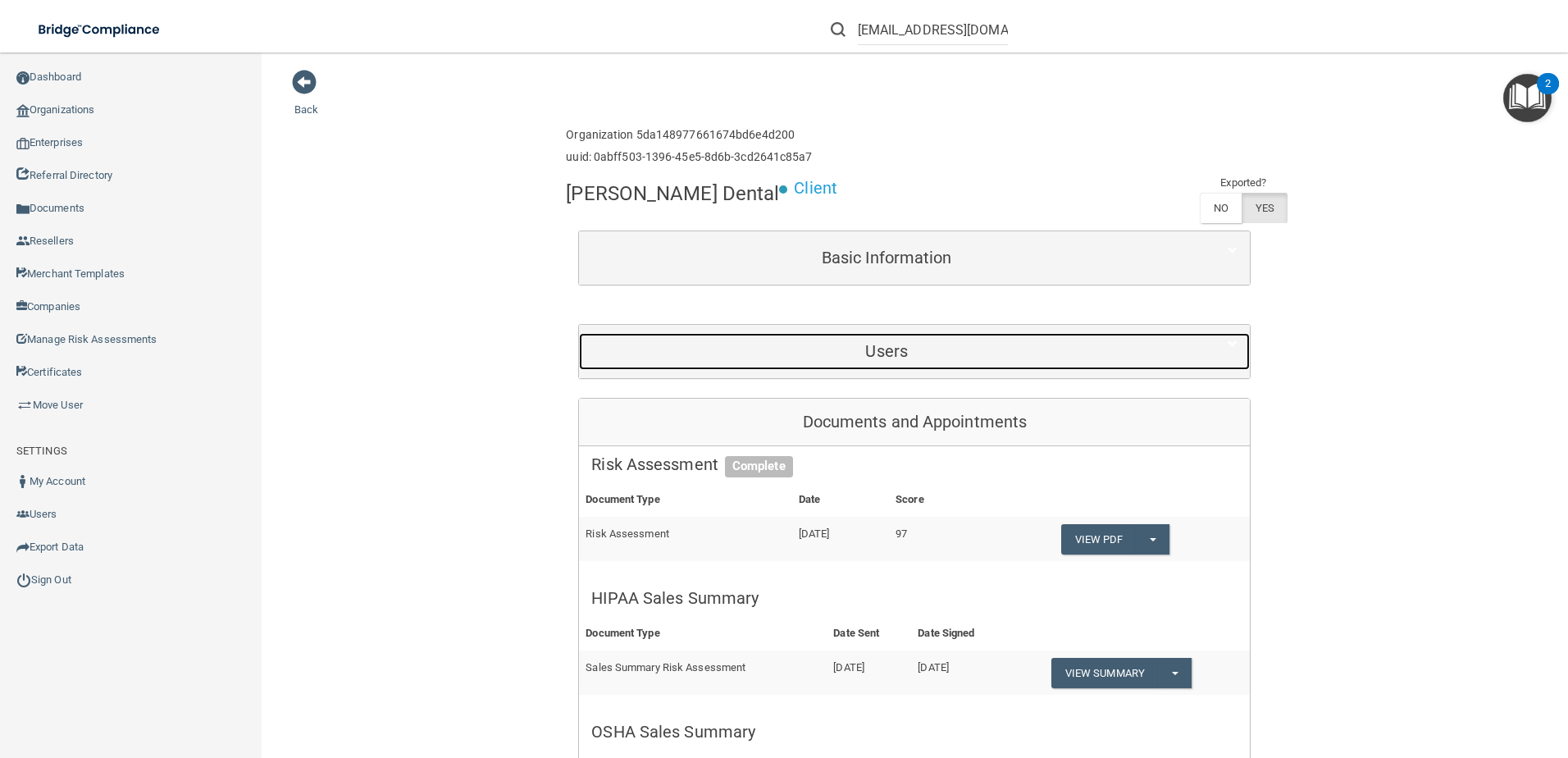
click at [797, 334] on div "Users" at bounding box center [887, 351] width 615 height 37
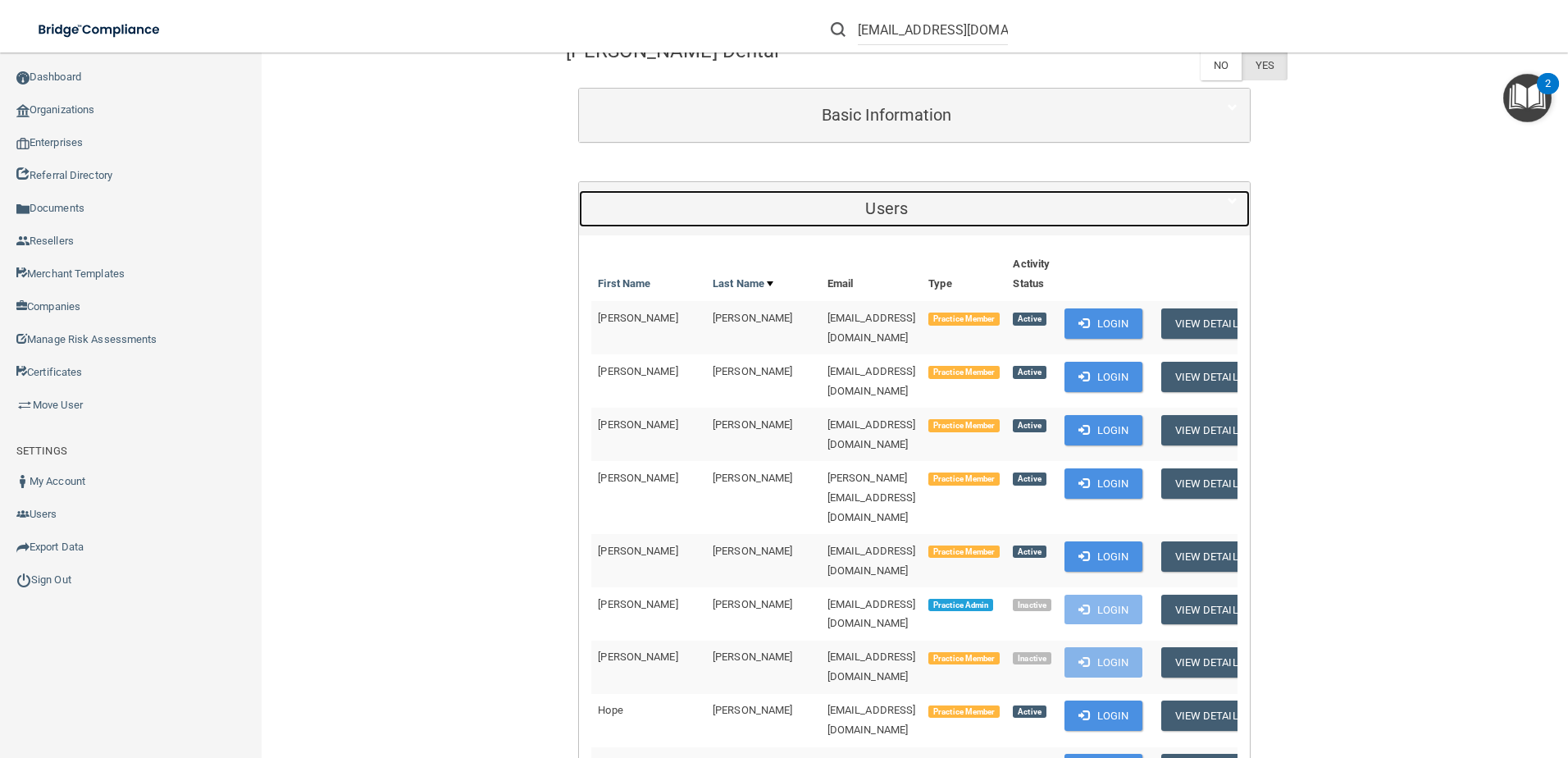
scroll to position [328, 0]
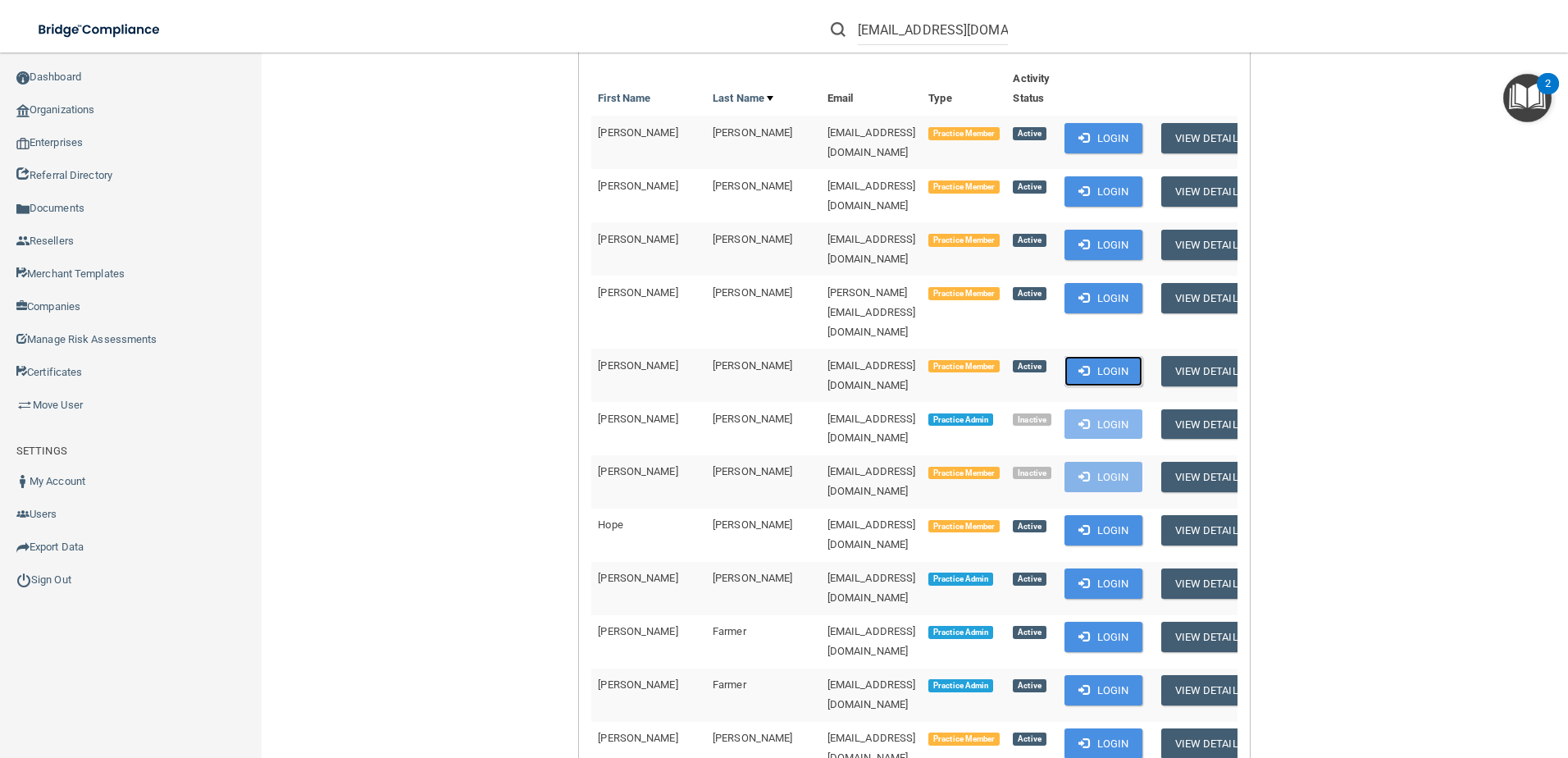
click at [1072, 356] on button "Login" at bounding box center [1104, 370] width 78 height 30
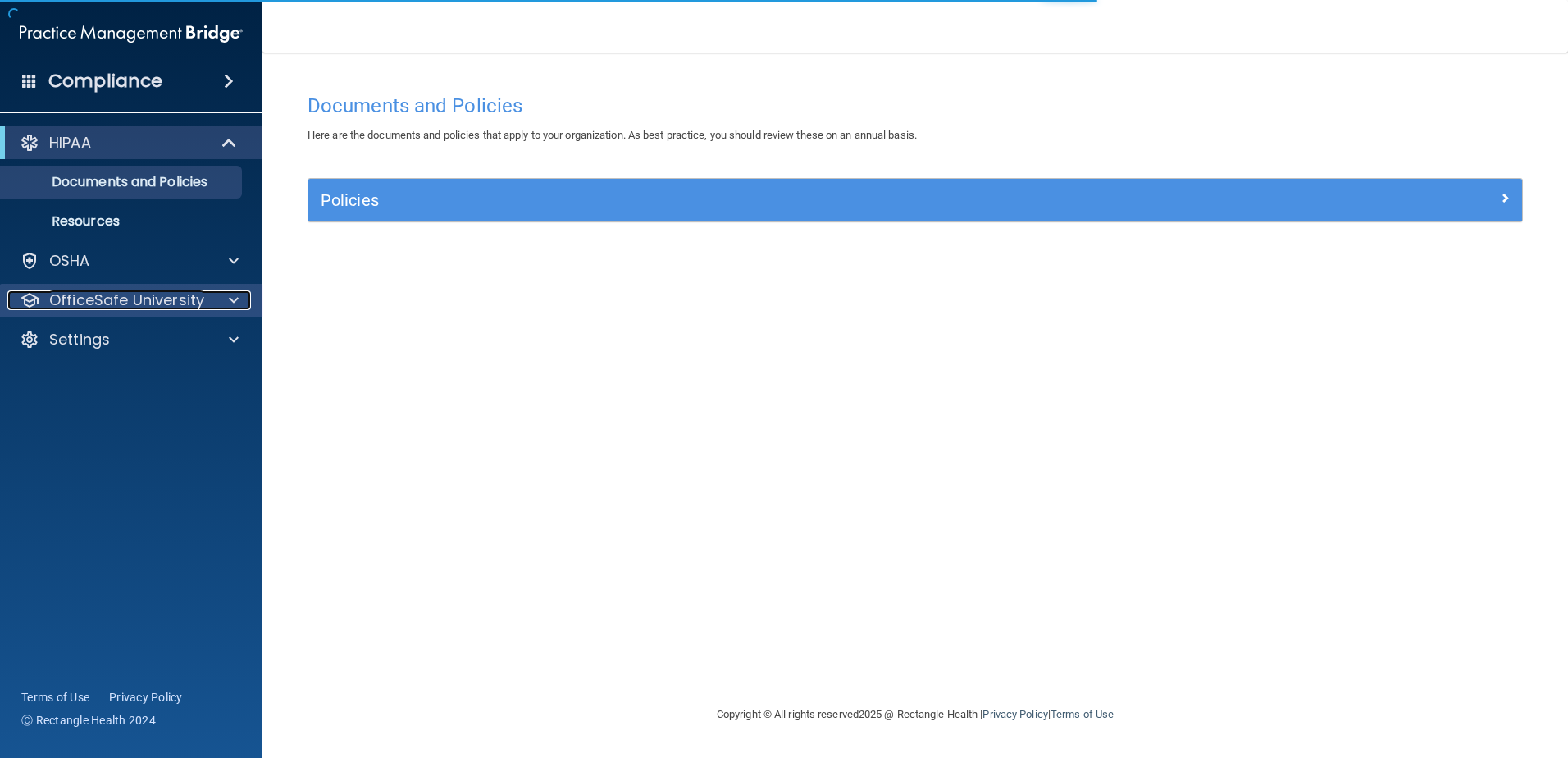
click at [125, 305] on p "OfficeSafe University" at bounding box center [127, 300] width 155 height 20
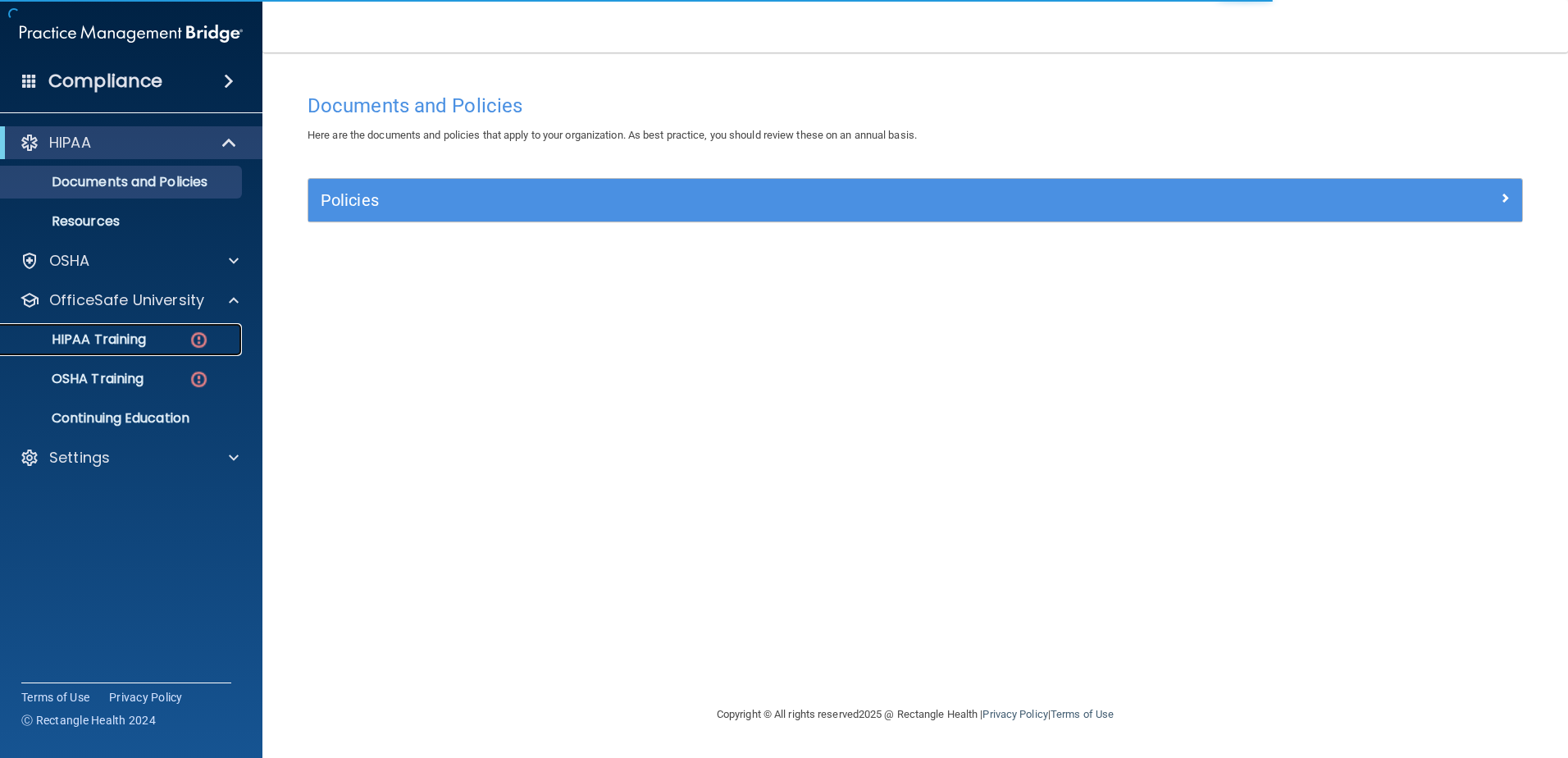
click at [141, 340] on p "HIPAA Training" at bounding box center [78, 339] width 135 height 16
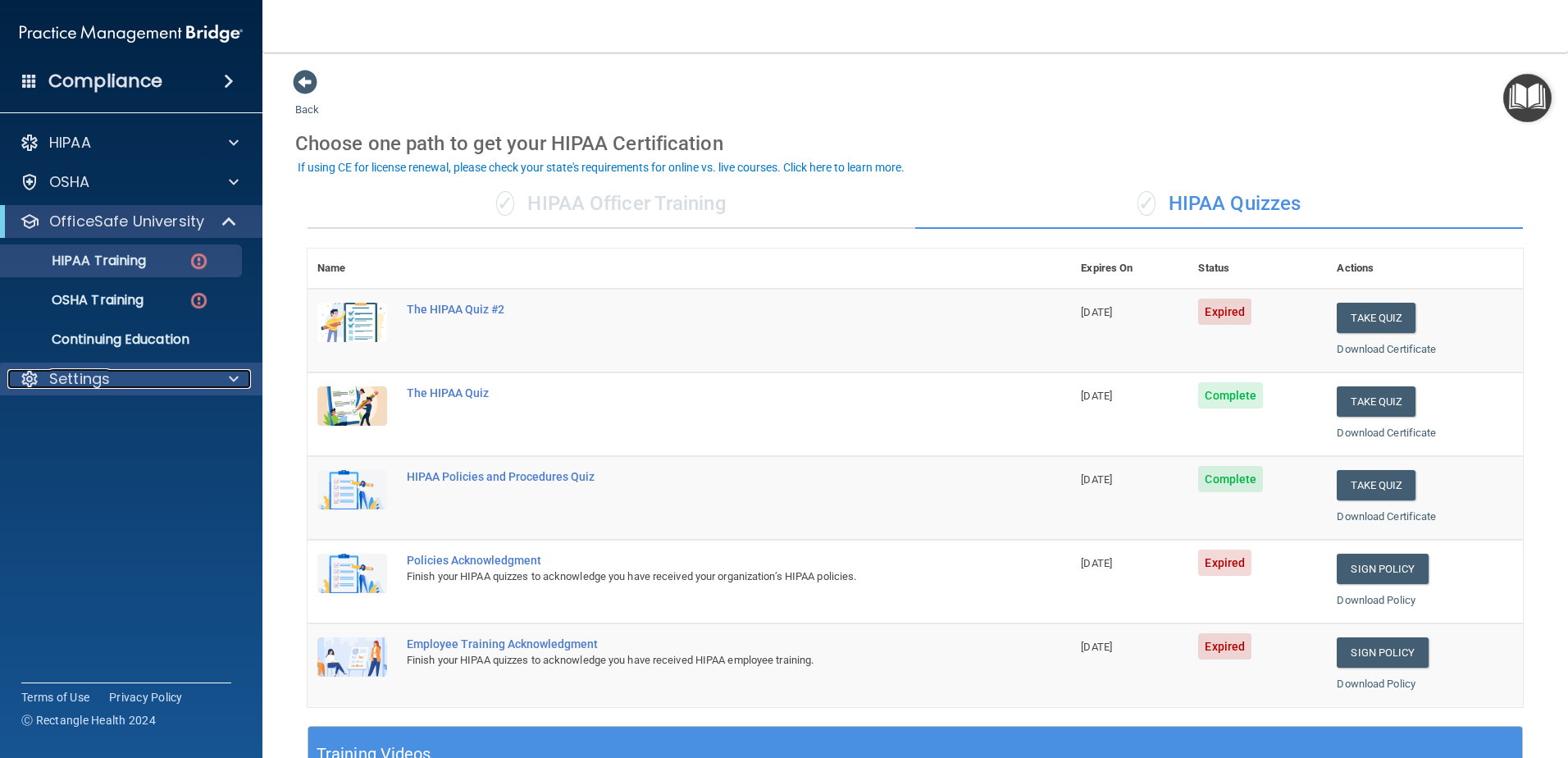
click at [179, 372] on div "Settings" at bounding box center [109, 378] width 203 height 20
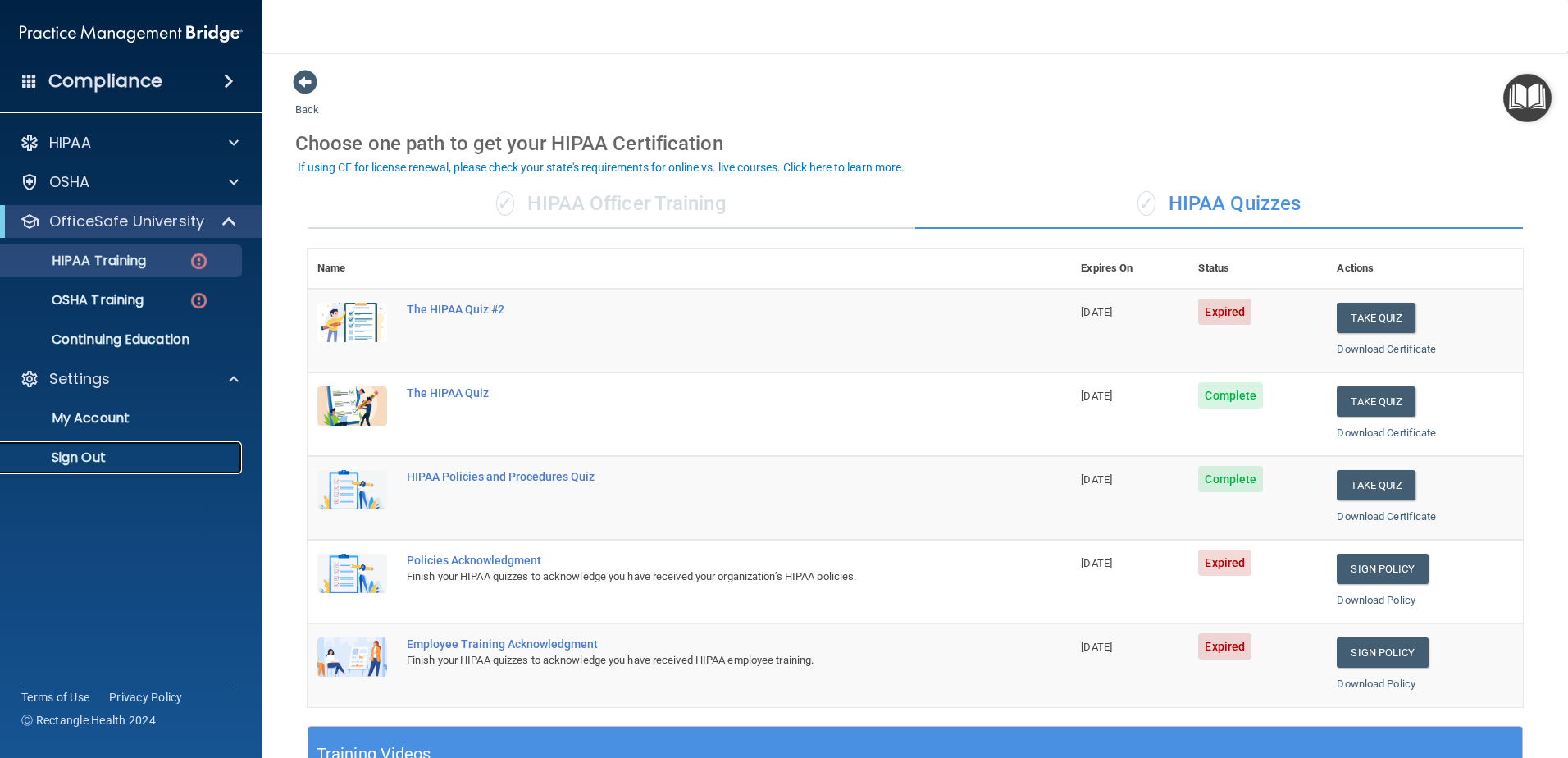
click at [154, 466] on link "Sign Out" at bounding box center [113, 457] width 258 height 33
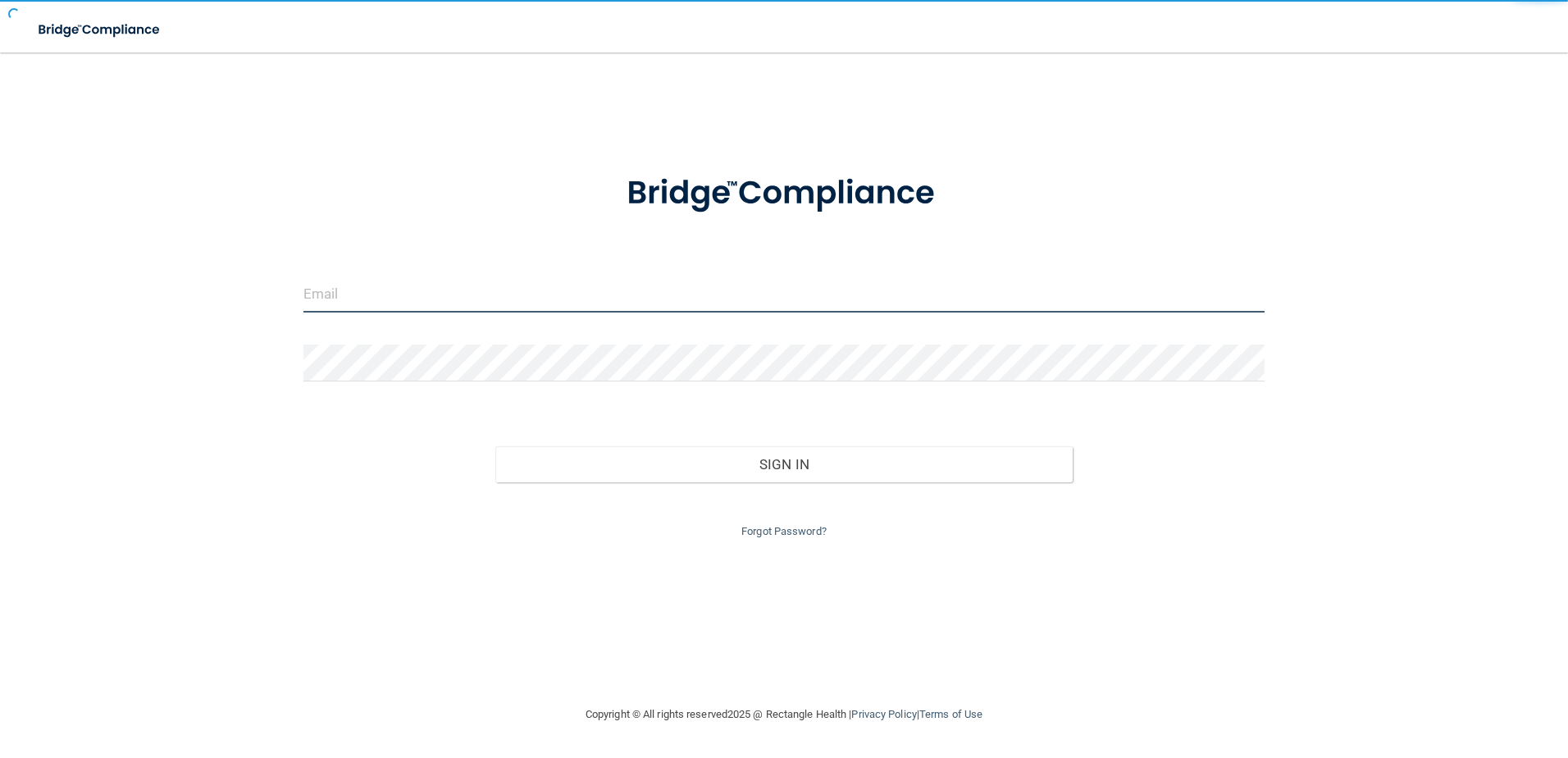
type input "storres@rectanglehealth.com"
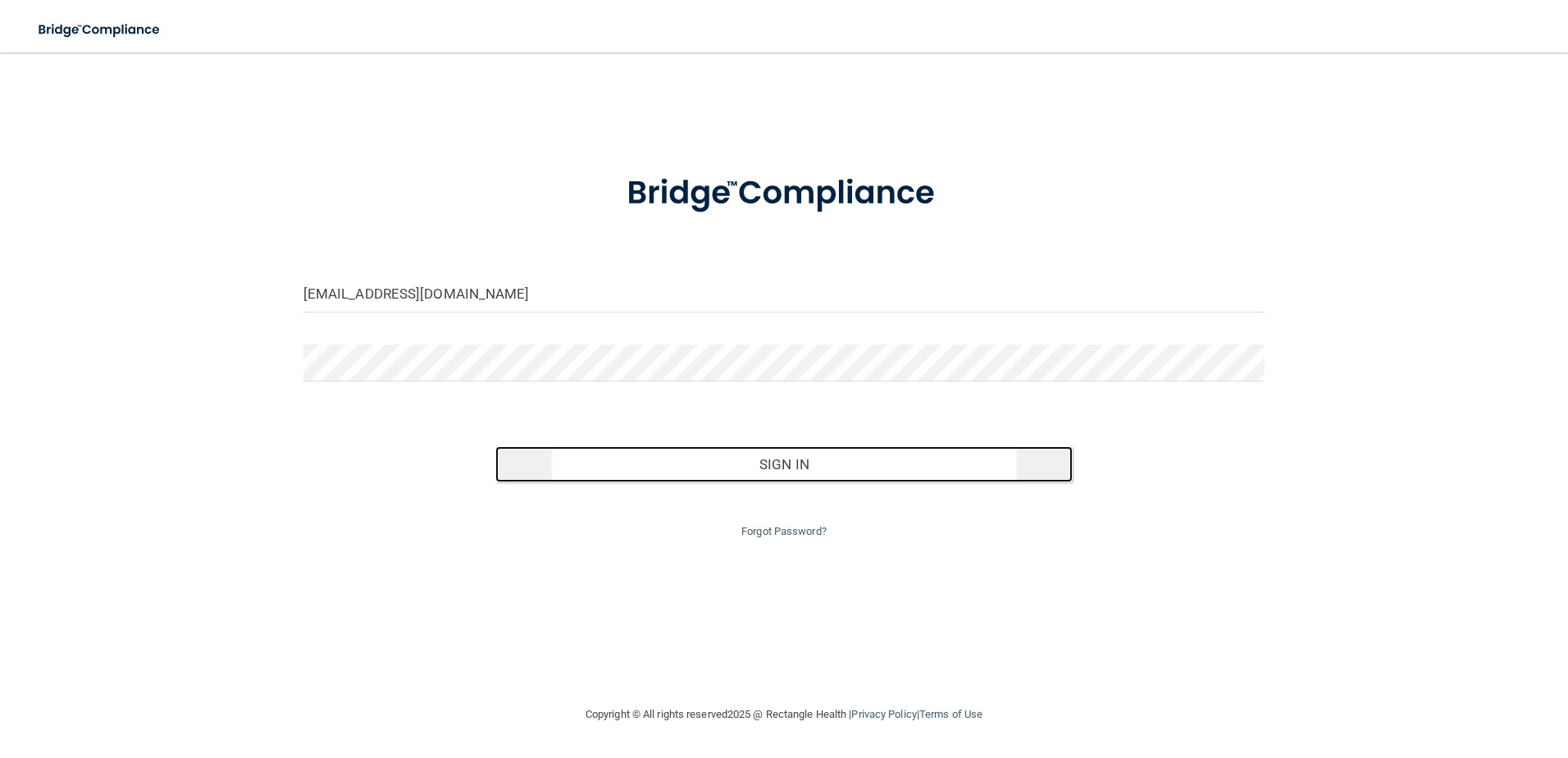
drag, startPoint x: 847, startPoint y: 466, endPoint x: 847, endPoint y: 452, distance: 14.0
click at [847, 466] on button "Sign In" at bounding box center [784, 464] width 577 height 36
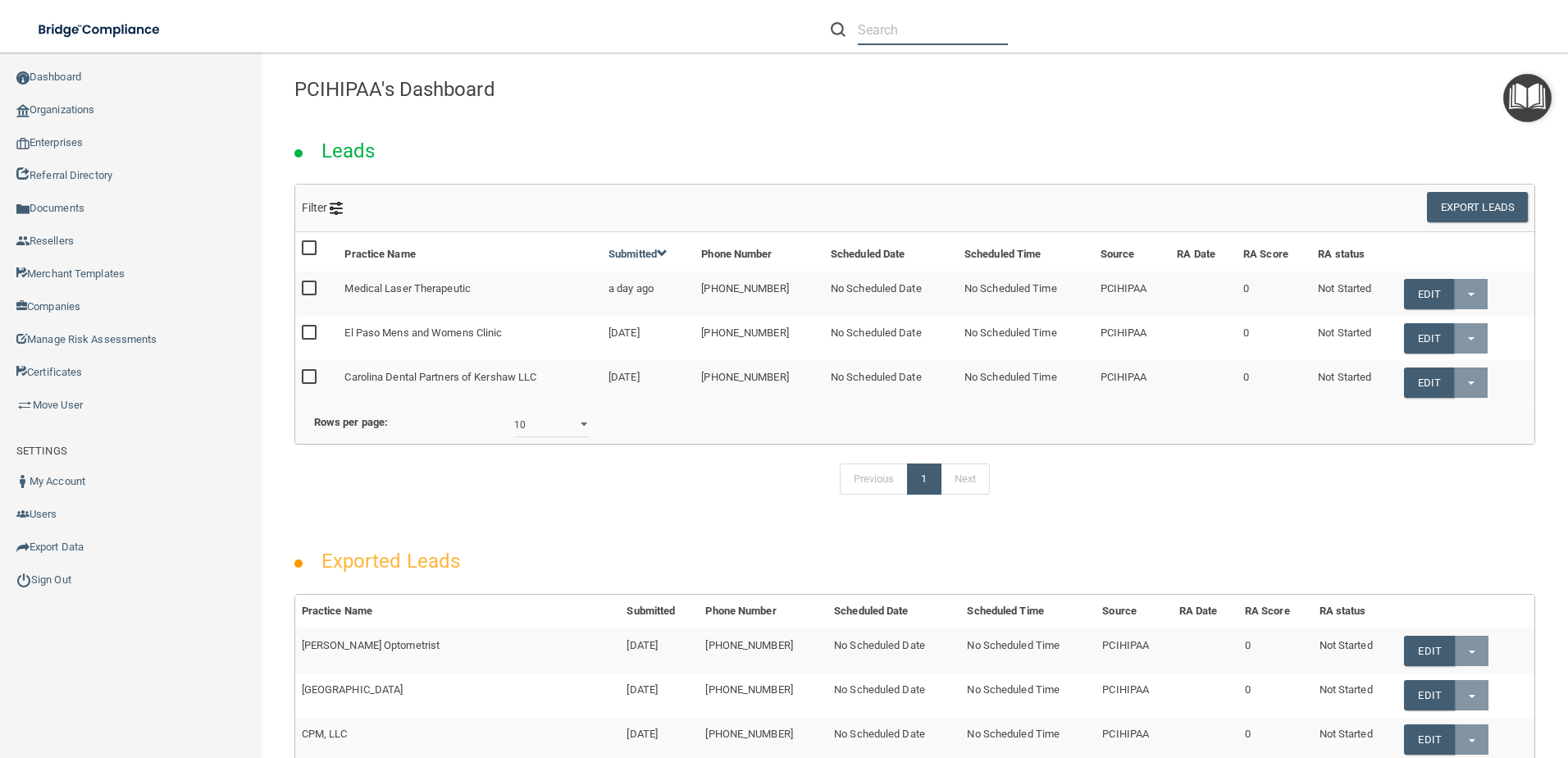
click at [922, 36] on input "text" at bounding box center [933, 29] width 150 height 30
paste input "[EMAIL_ADDRESS][DOMAIN_NAME]"
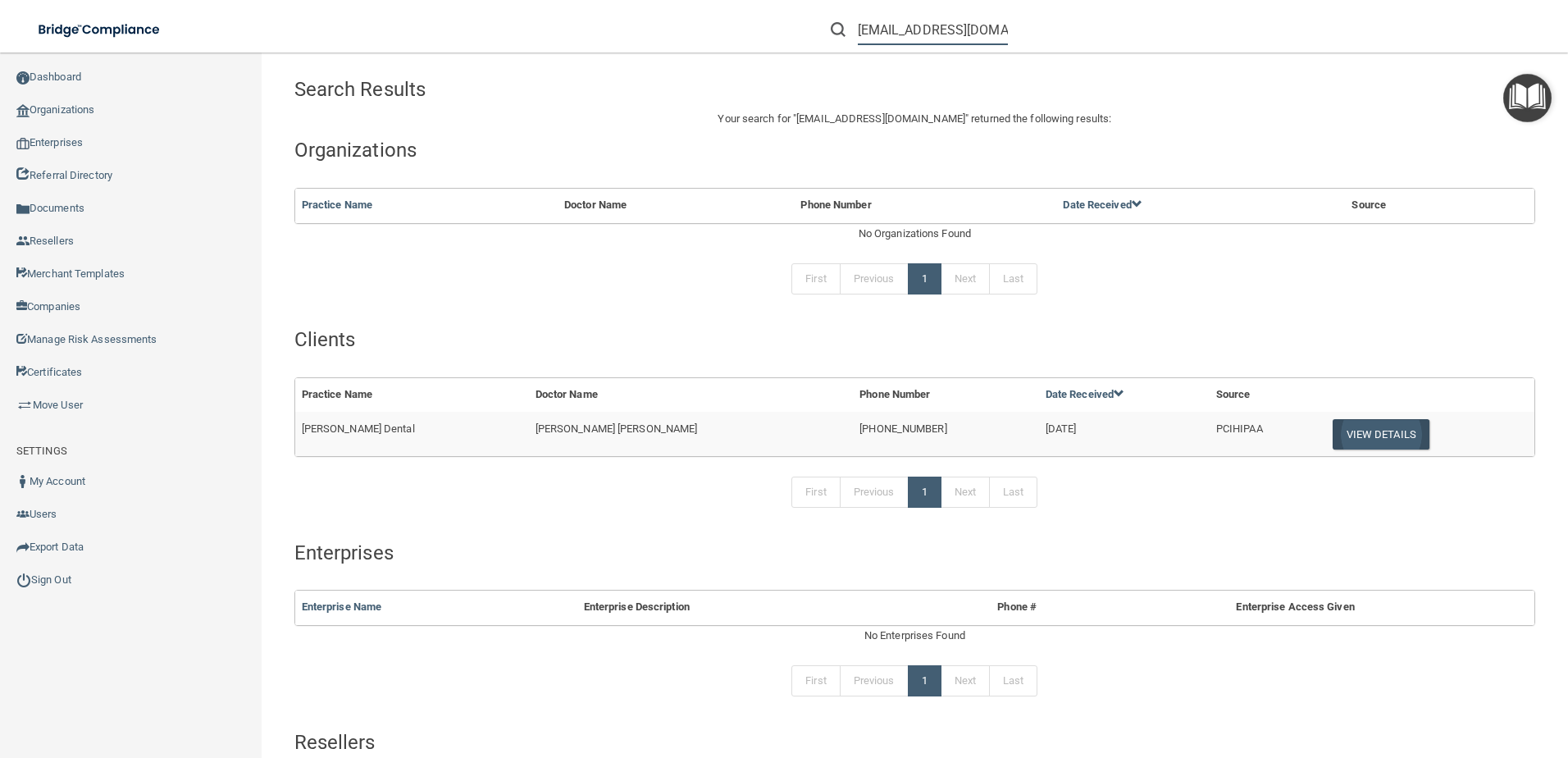
type input "[EMAIL_ADDRESS][DOMAIN_NAME]"
click at [1333, 438] on button "View Details" at bounding box center [1381, 434] width 96 height 30
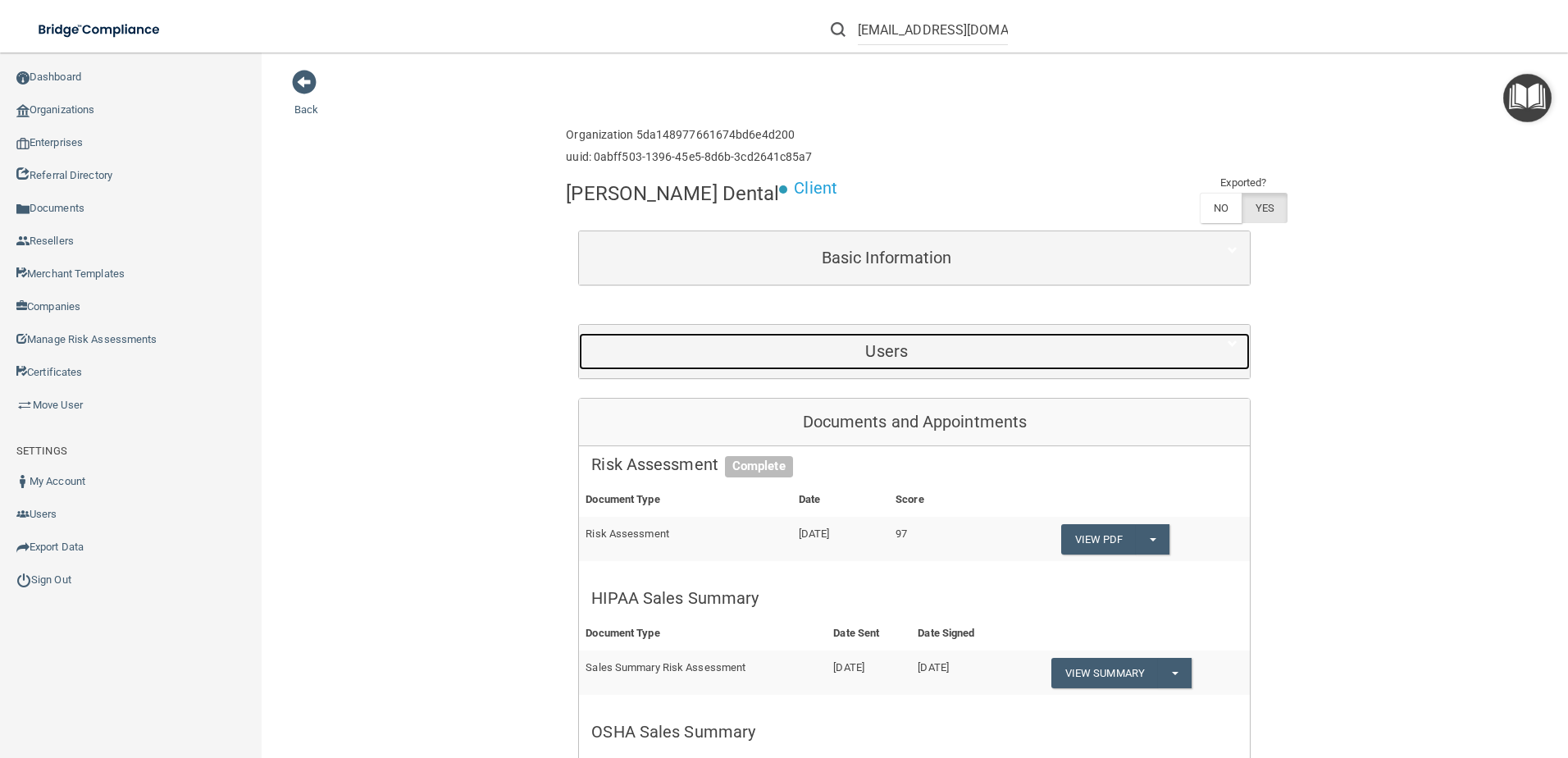
click at [905, 345] on h5 "Users" at bounding box center [887, 351] width 591 height 18
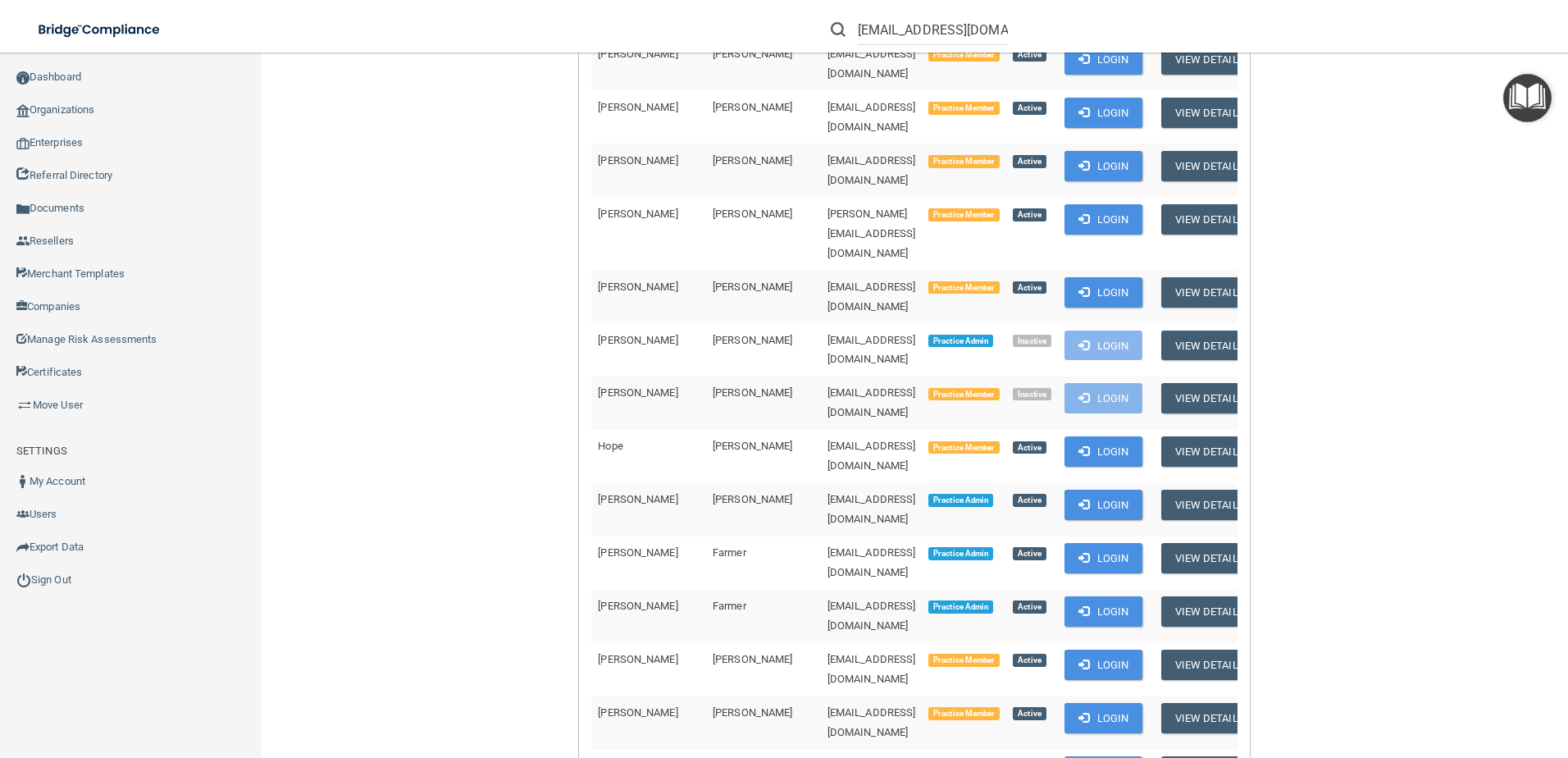
scroll to position [410, 0]
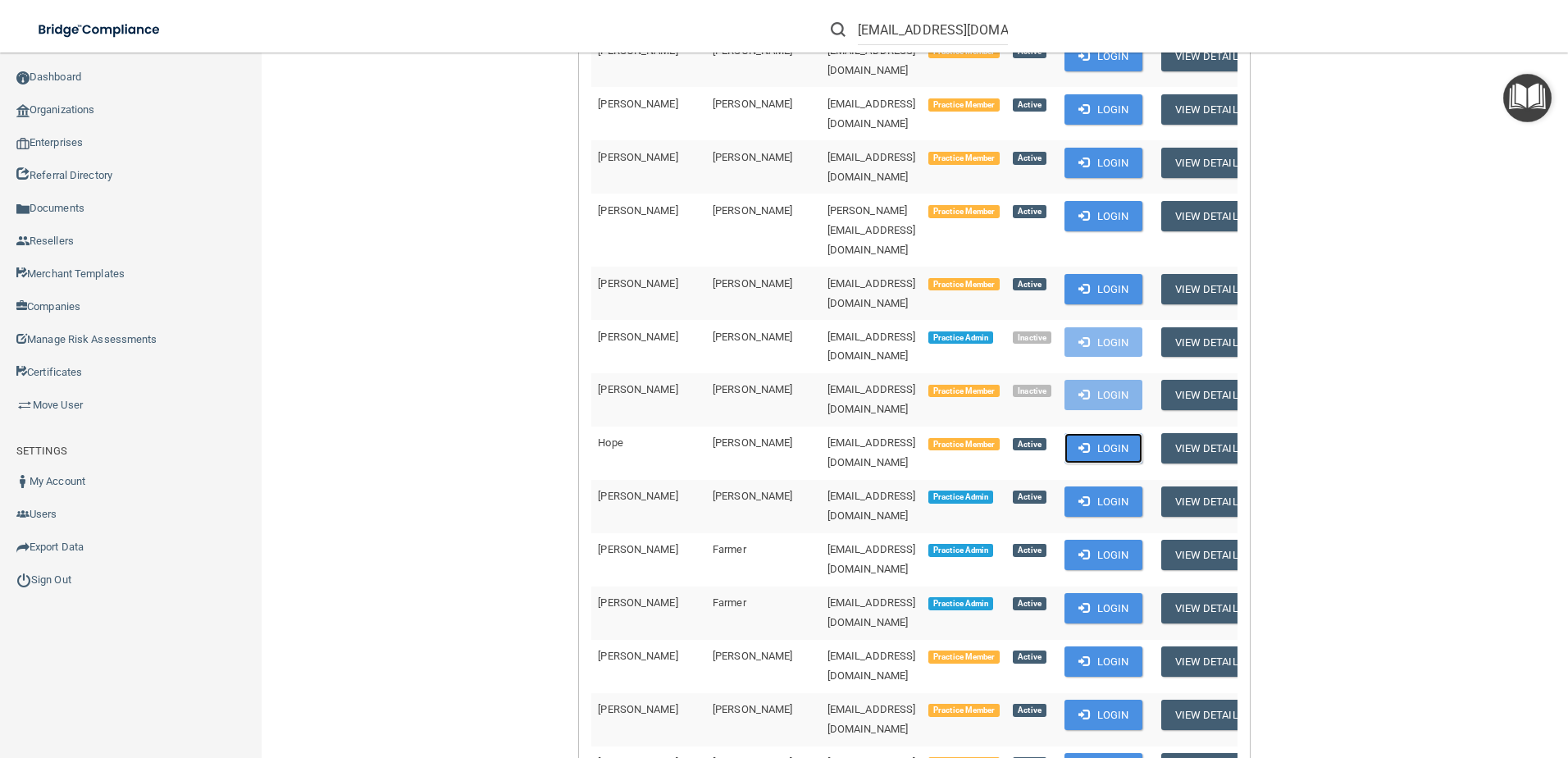
click at [1083, 433] on button "Login" at bounding box center [1104, 448] width 78 height 30
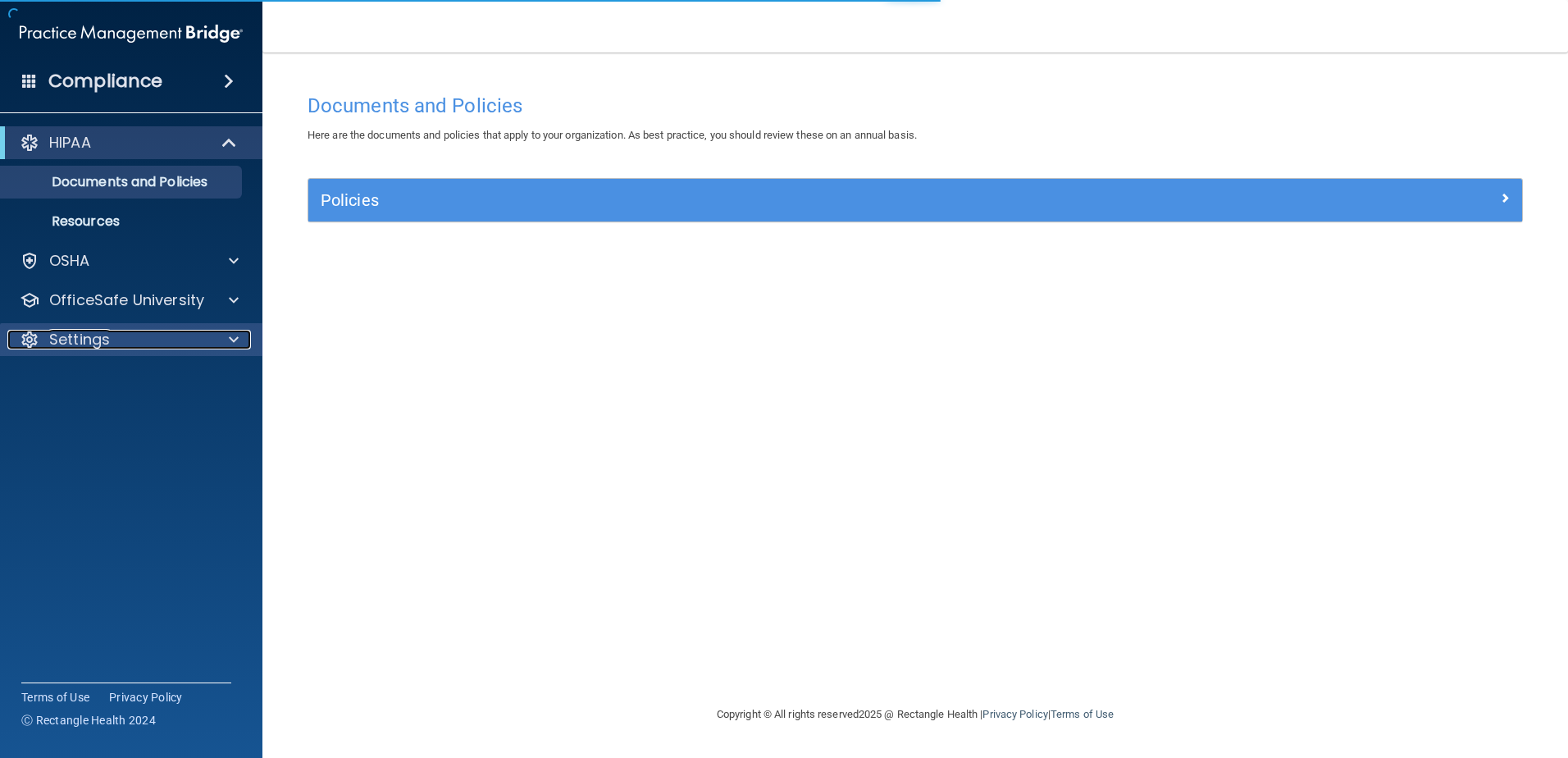
click at [124, 344] on div "Settings" at bounding box center [109, 339] width 203 height 20
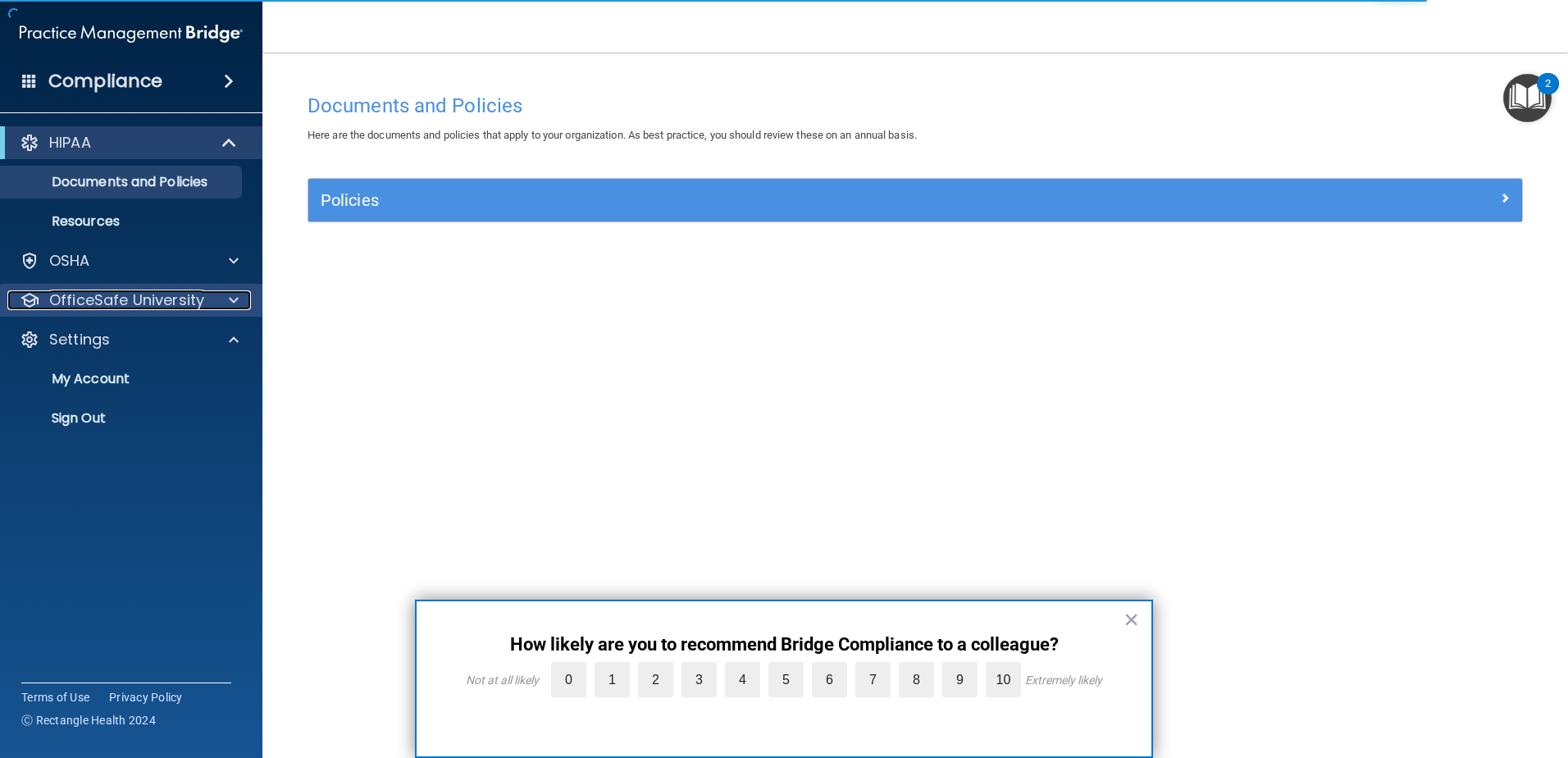
click at [152, 309] on p "OfficeSafe University" at bounding box center [127, 300] width 155 height 20
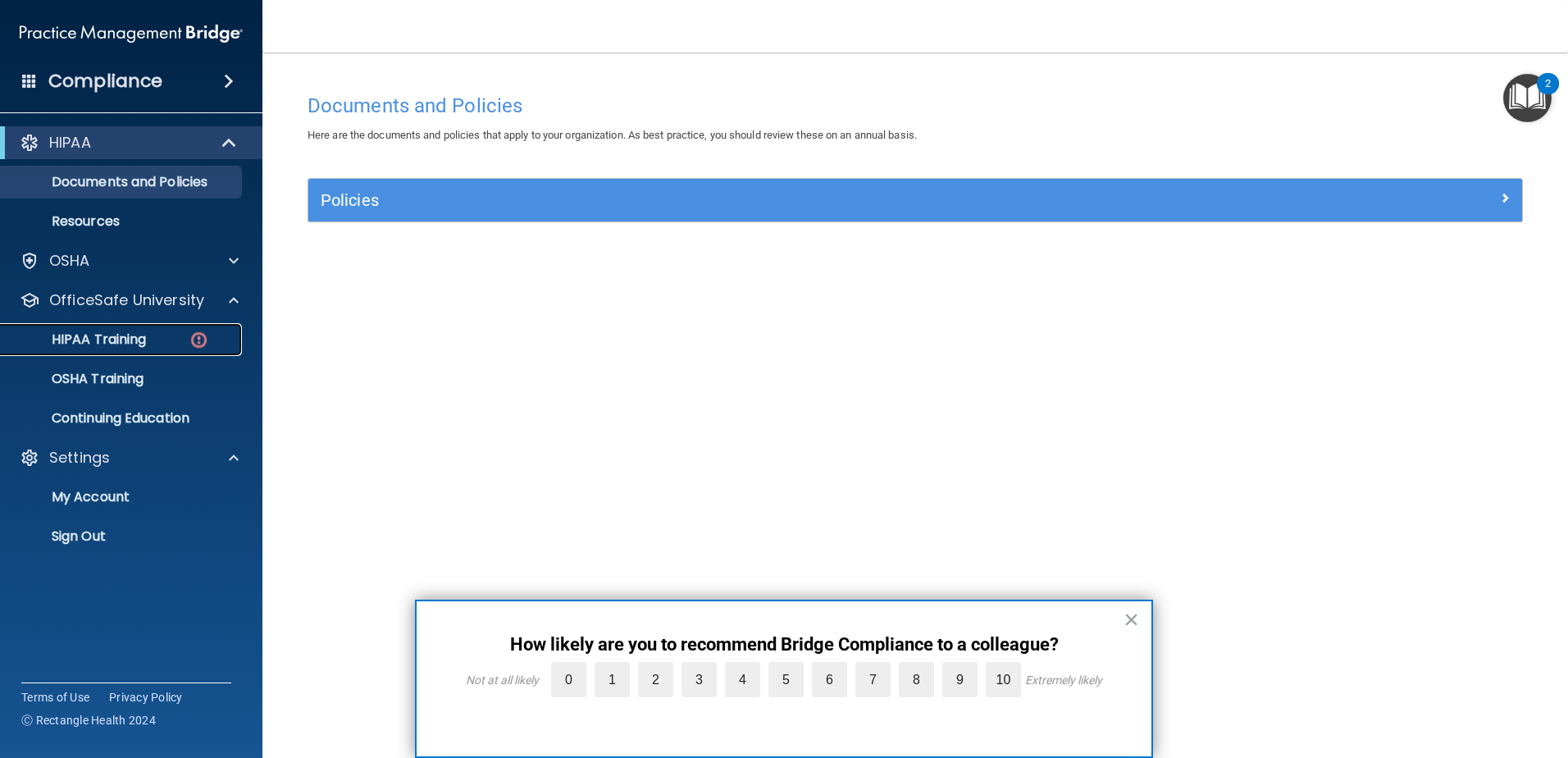
click at [163, 339] on div "HIPAA Training" at bounding box center [122, 339] width 224 height 16
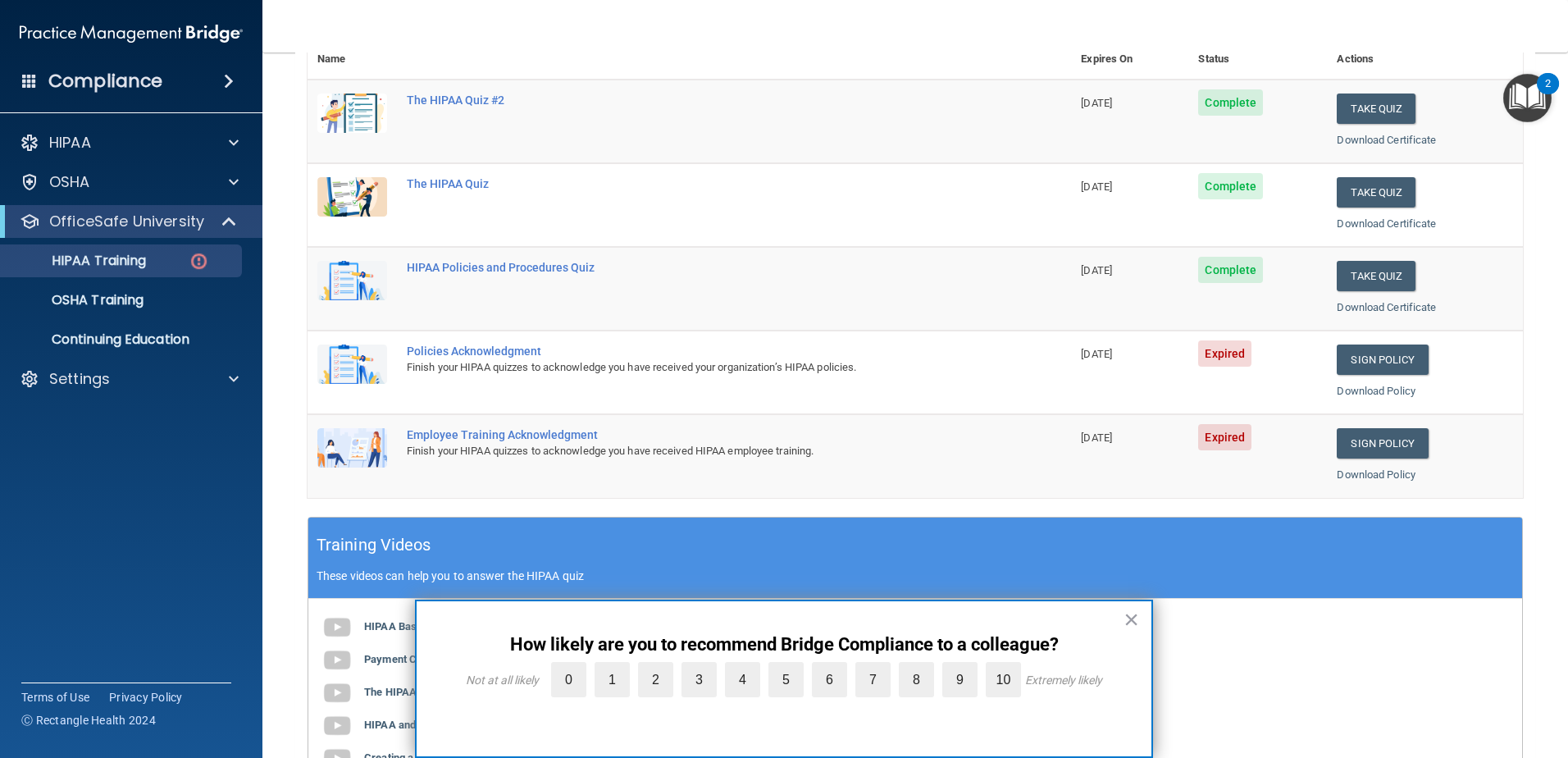
scroll to position [246, 0]
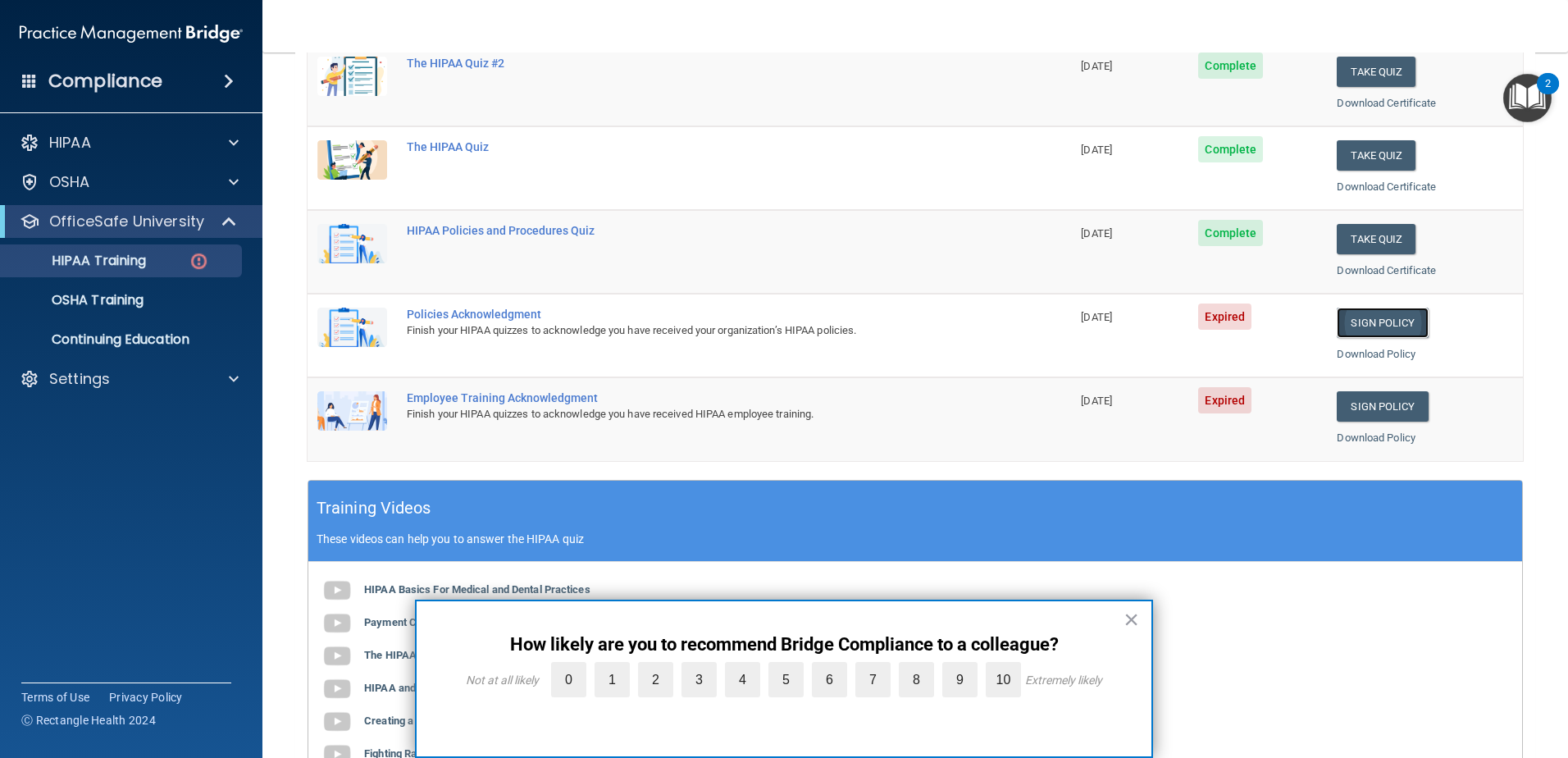
click at [1365, 316] on link "Sign Policy" at bounding box center [1383, 322] width 91 height 30
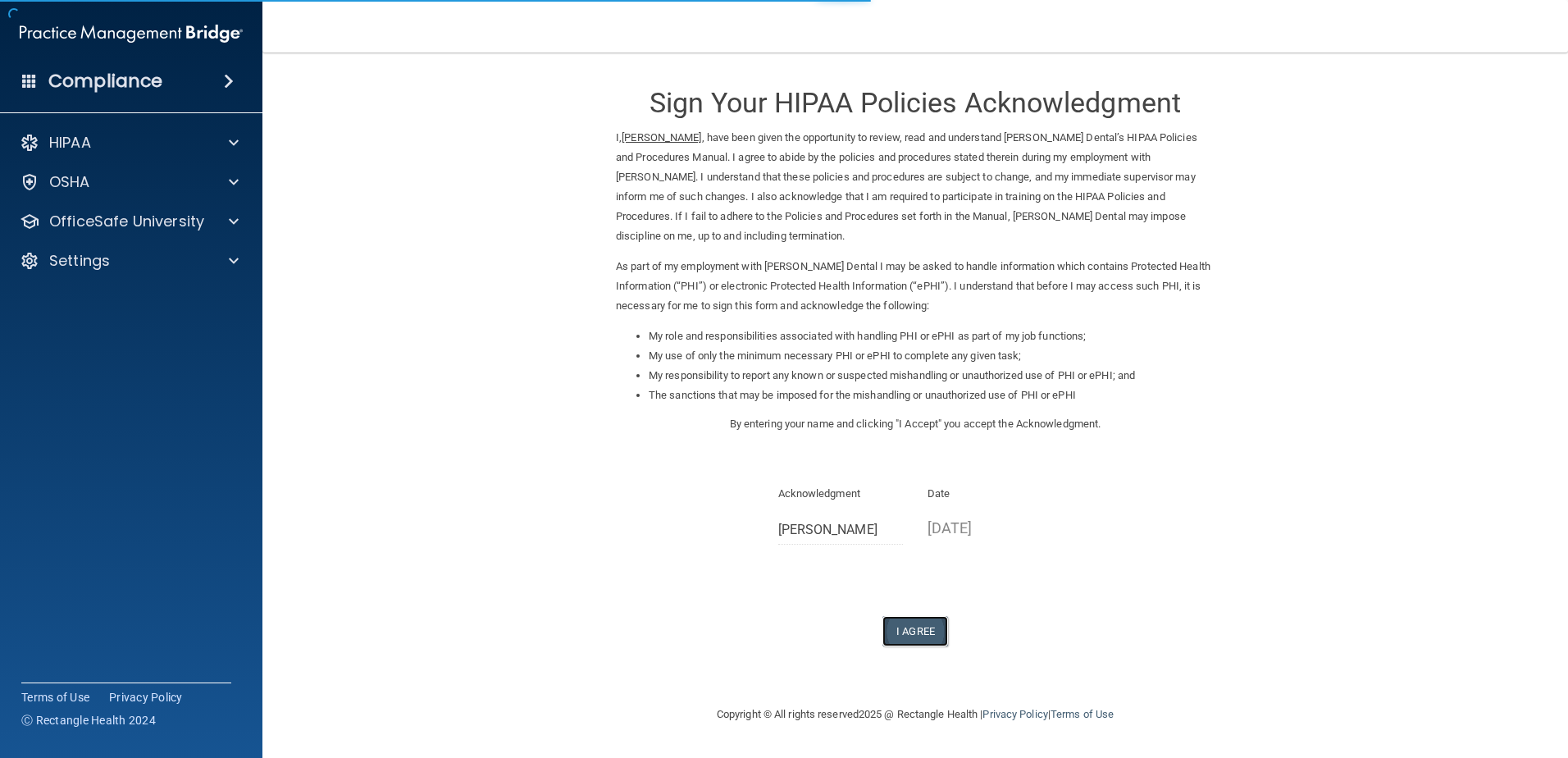
click at [929, 634] on button "I Agree" at bounding box center [915, 631] width 65 height 30
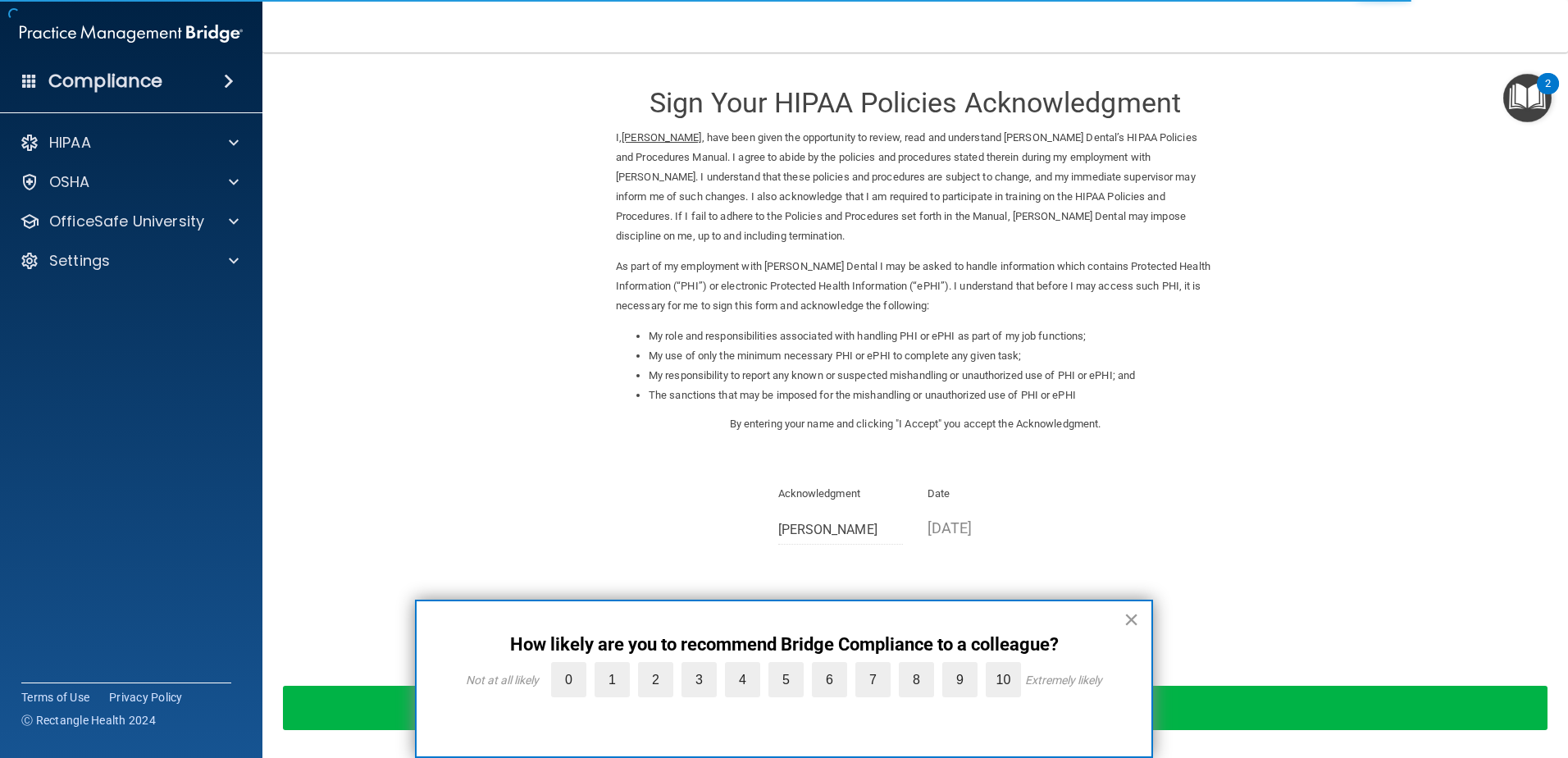
click at [1134, 624] on button "×" at bounding box center [1131, 619] width 16 height 26
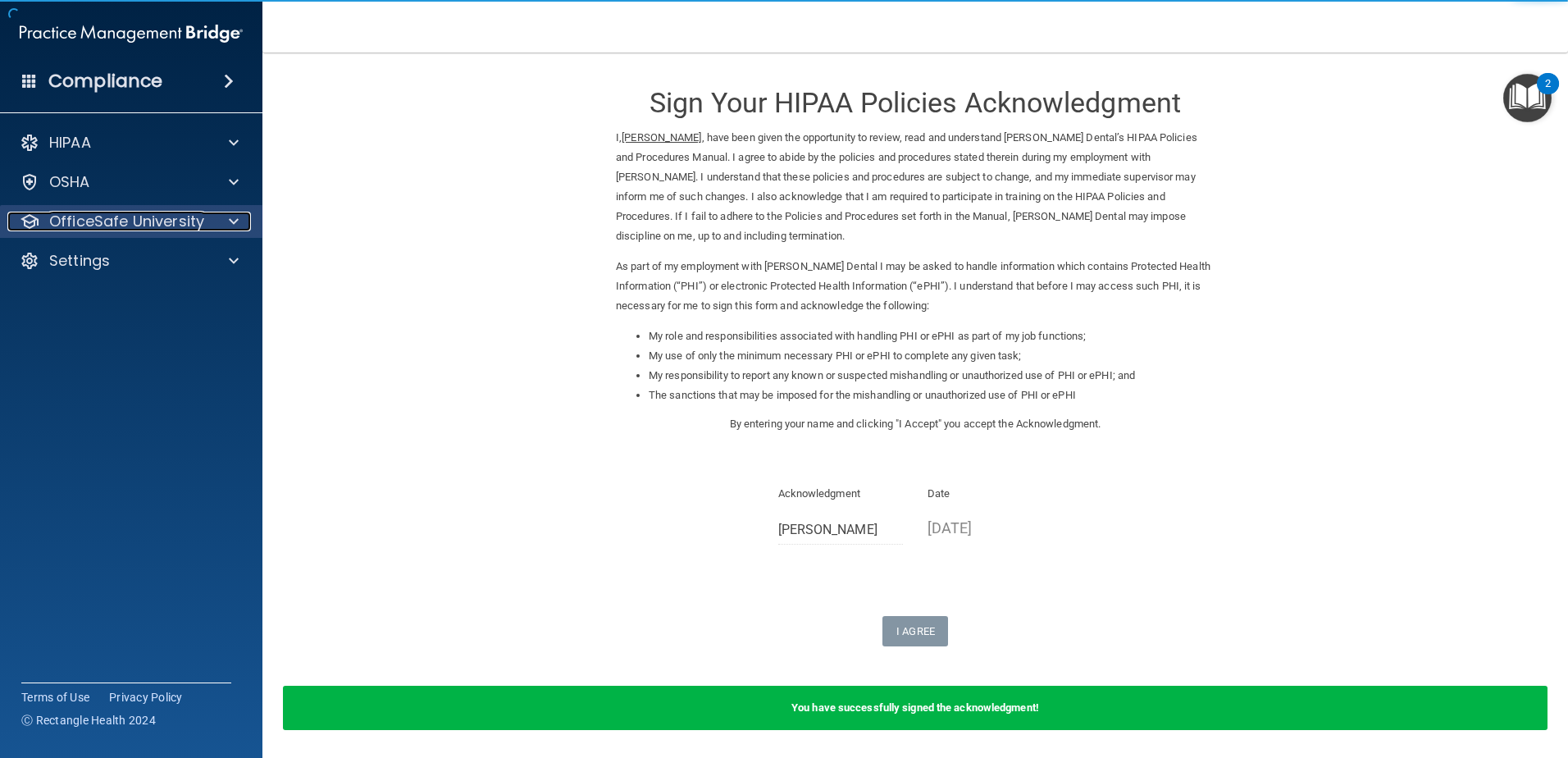
click at [174, 230] on p "OfficeSafe University" at bounding box center [127, 221] width 155 height 20
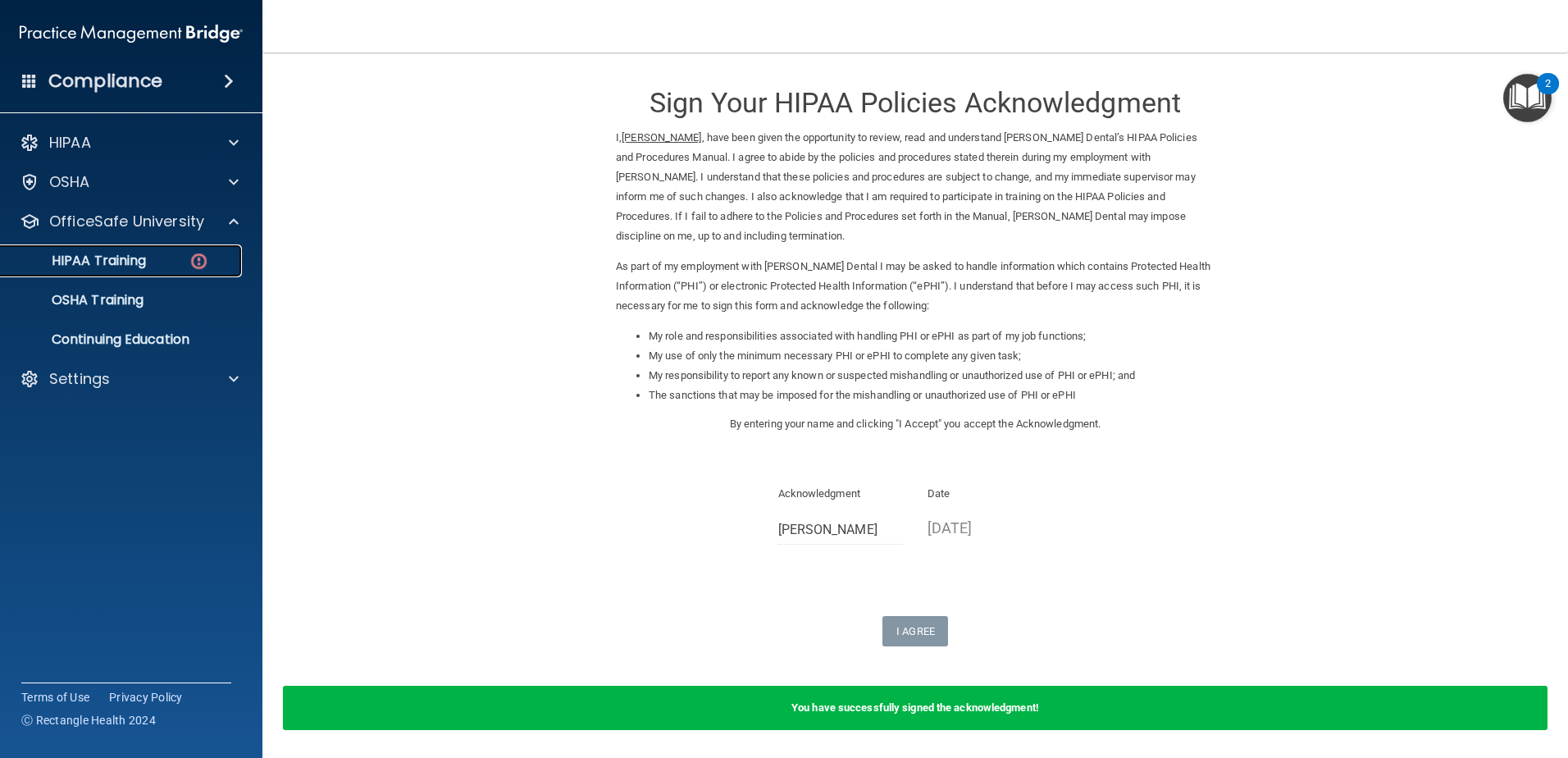
click at [171, 261] on div "HIPAA Training" at bounding box center [122, 260] width 224 height 16
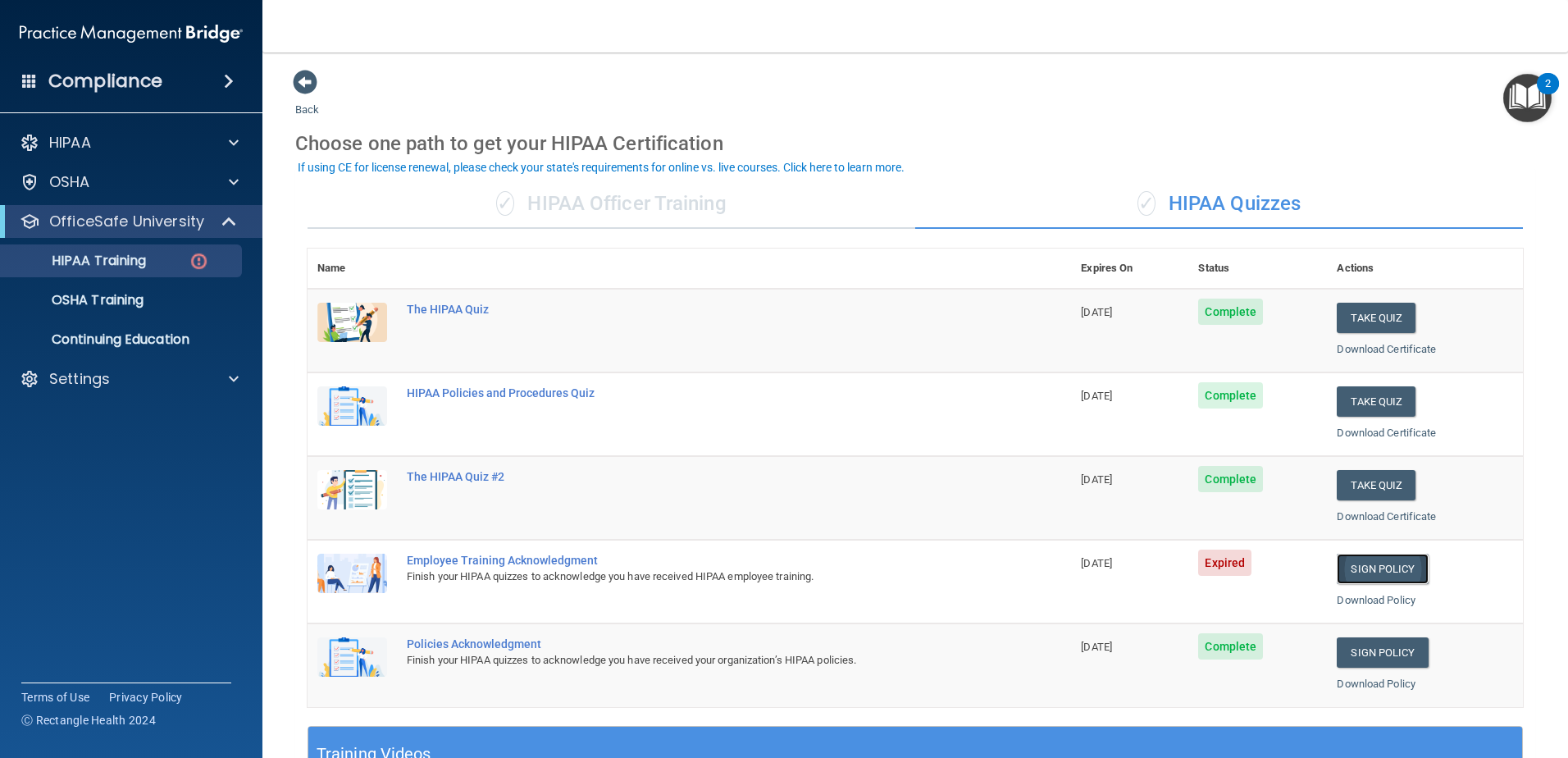
click at [1360, 568] on link "Sign Policy" at bounding box center [1383, 568] width 91 height 30
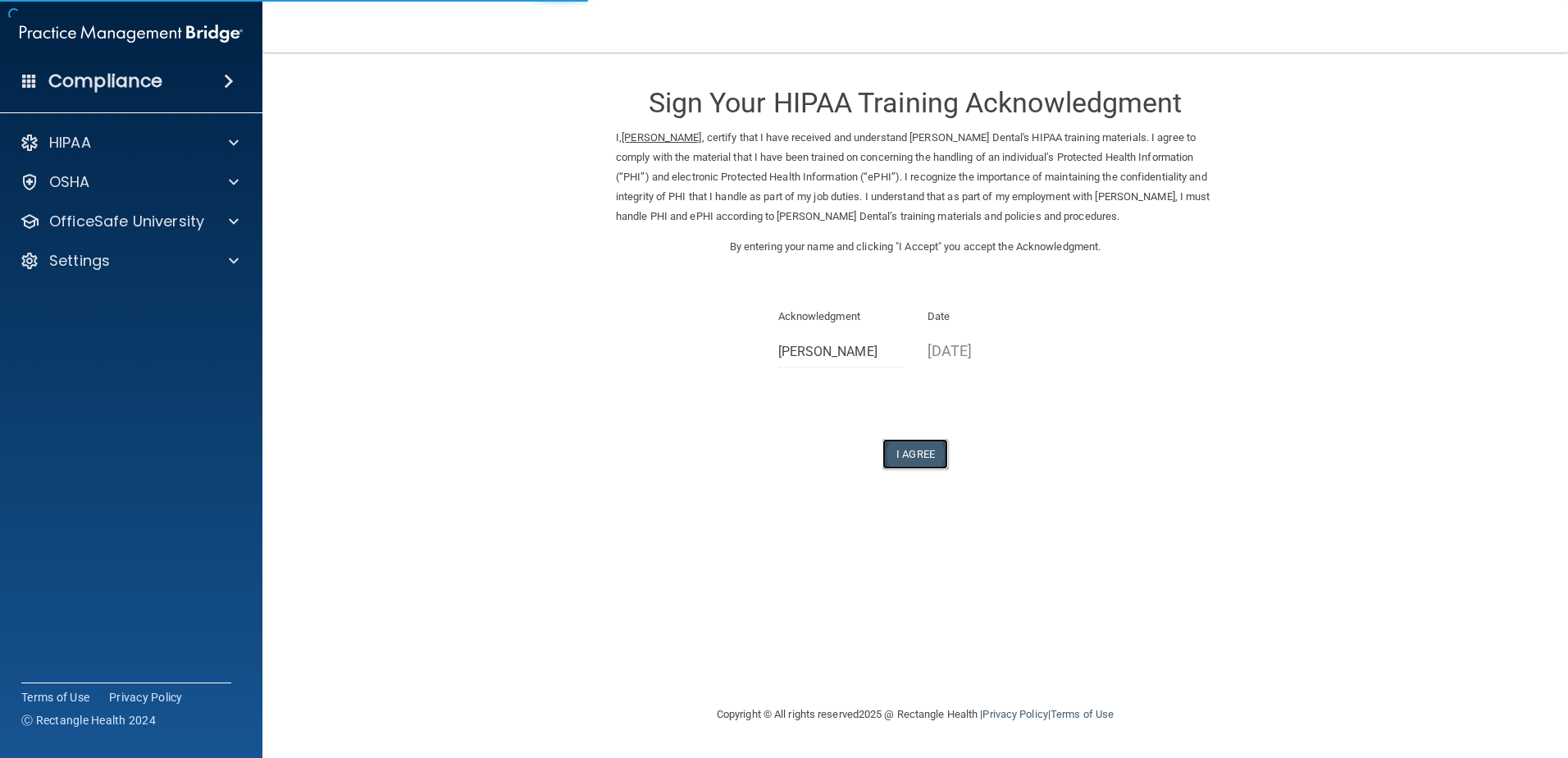
click at [897, 457] on button "I Agree" at bounding box center [915, 453] width 65 height 30
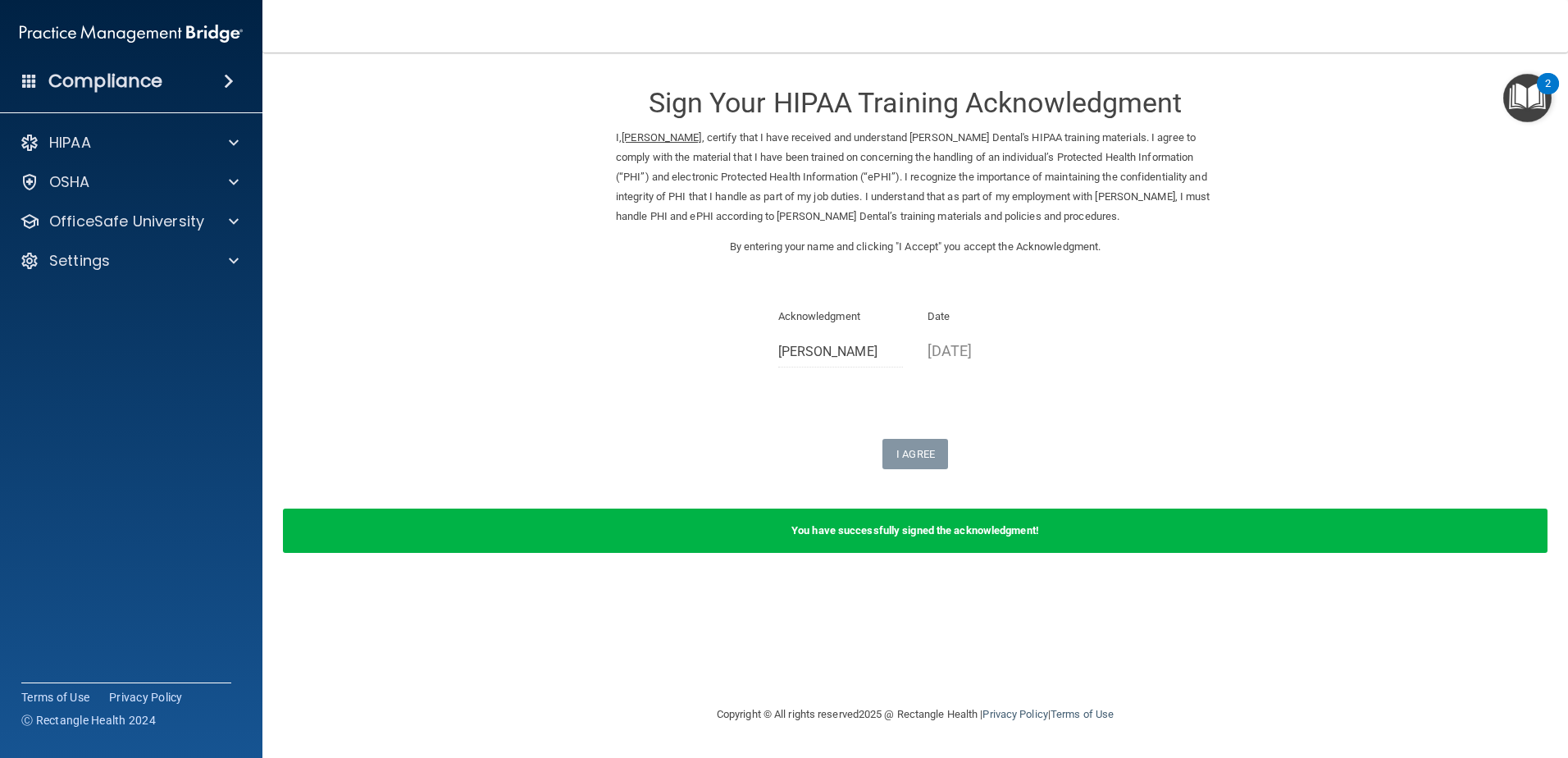
drag, startPoint x: 181, startPoint y: 275, endPoint x: 171, endPoint y: 338, distance: 63.8
click at [180, 274] on div "Settings" at bounding box center [132, 261] width 264 height 33
click at [130, 281] on div "HIPAA Documents and Policies Report an Incident Business Associates Emergency P…" at bounding box center [132, 205] width 264 height 171
click at [134, 270] on div "Settings" at bounding box center [109, 260] width 203 height 20
click at [127, 339] on p "Sign Out" at bounding box center [122, 339] width 224 height 16
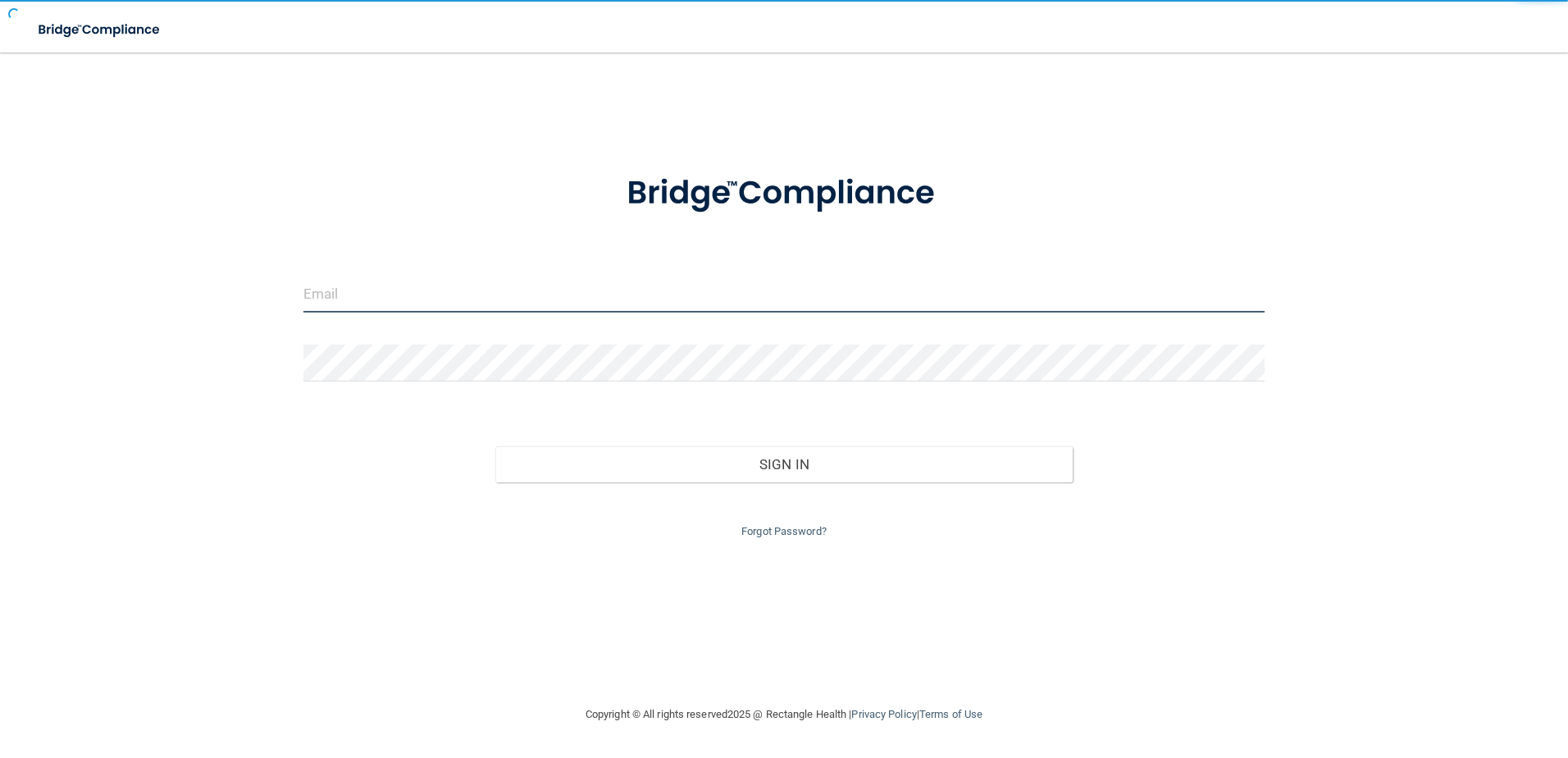
type input "[EMAIL_ADDRESS][DOMAIN_NAME]"
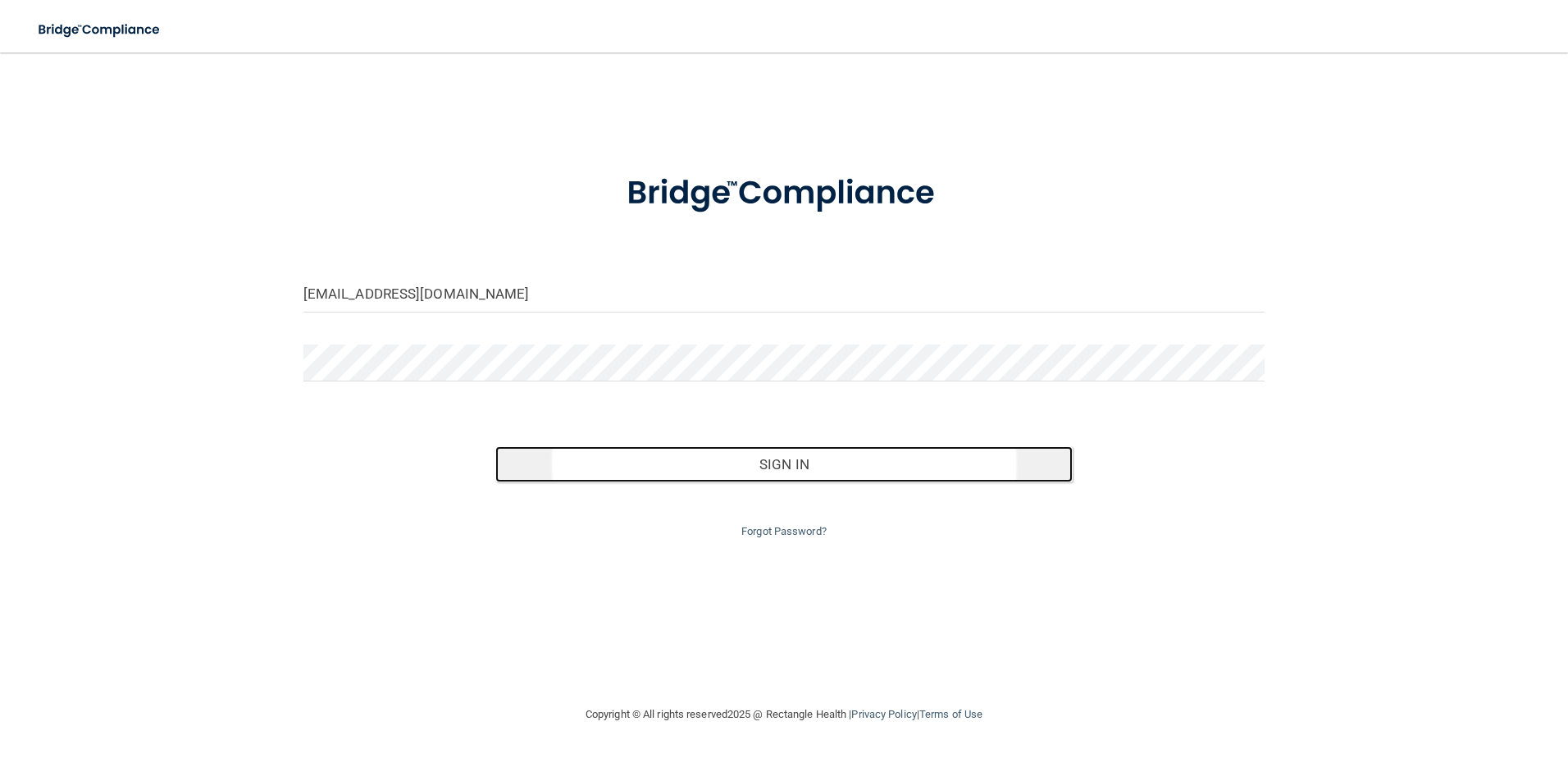
click at [881, 461] on button "Sign In" at bounding box center [784, 464] width 577 height 36
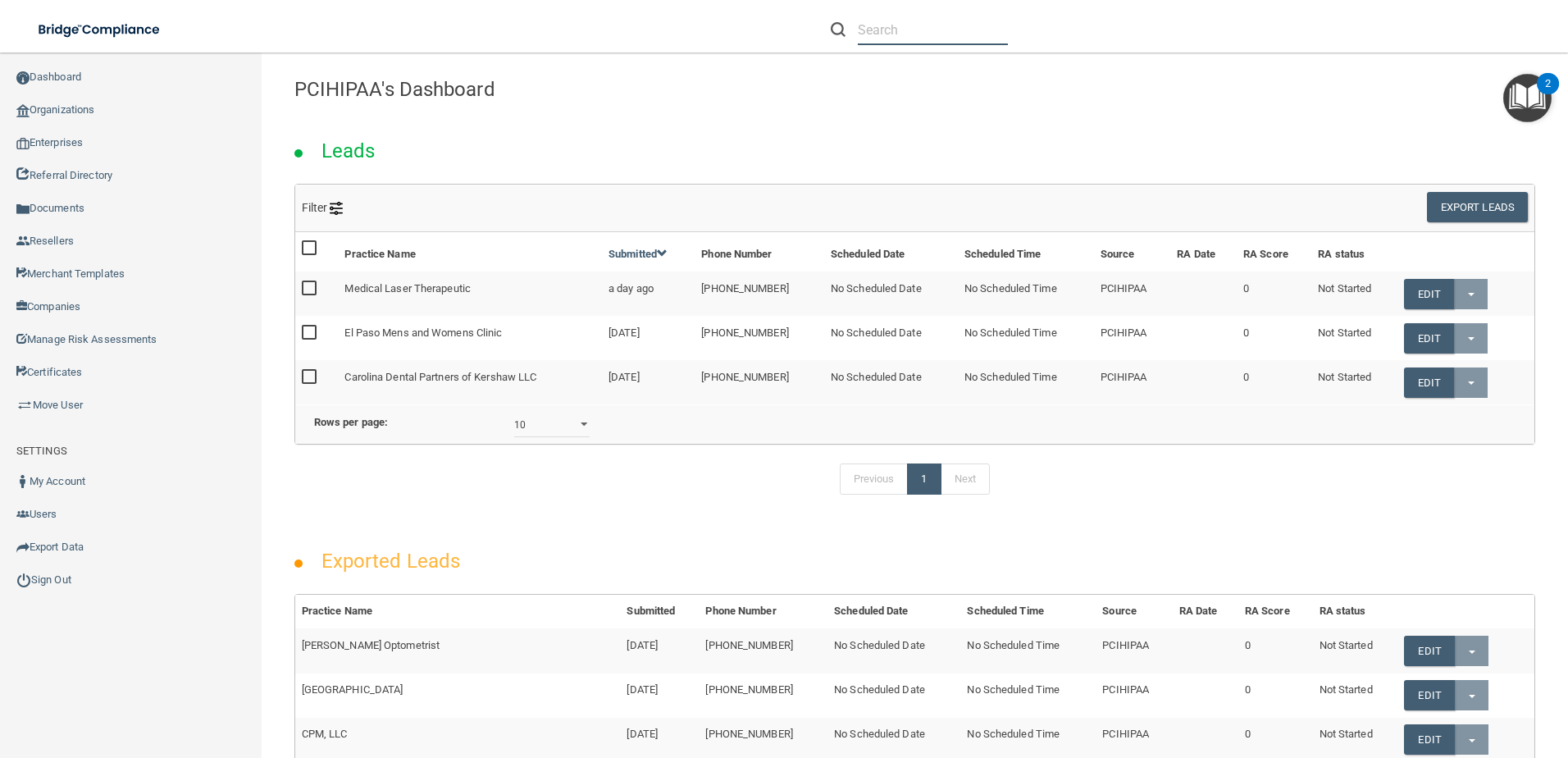
click at [890, 42] on input "text" at bounding box center [933, 29] width 150 height 30
paste input "[EMAIL_ADDRESS][DOMAIN_NAME]"
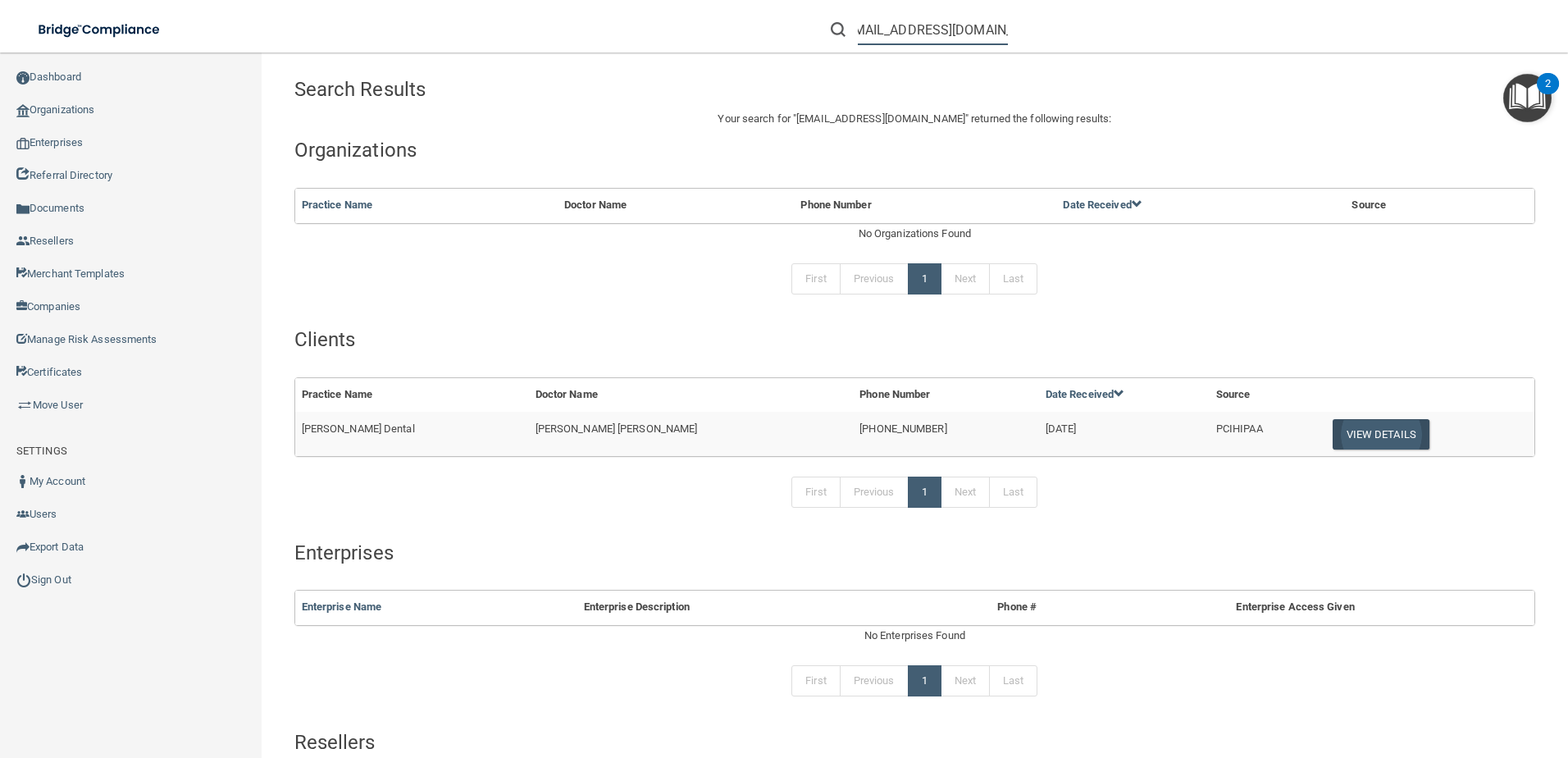
type input "[EMAIL_ADDRESS][DOMAIN_NAME]"
click at [1346, 437] on button "View Details" at bounding box center [1381, 434] width 96 height 30
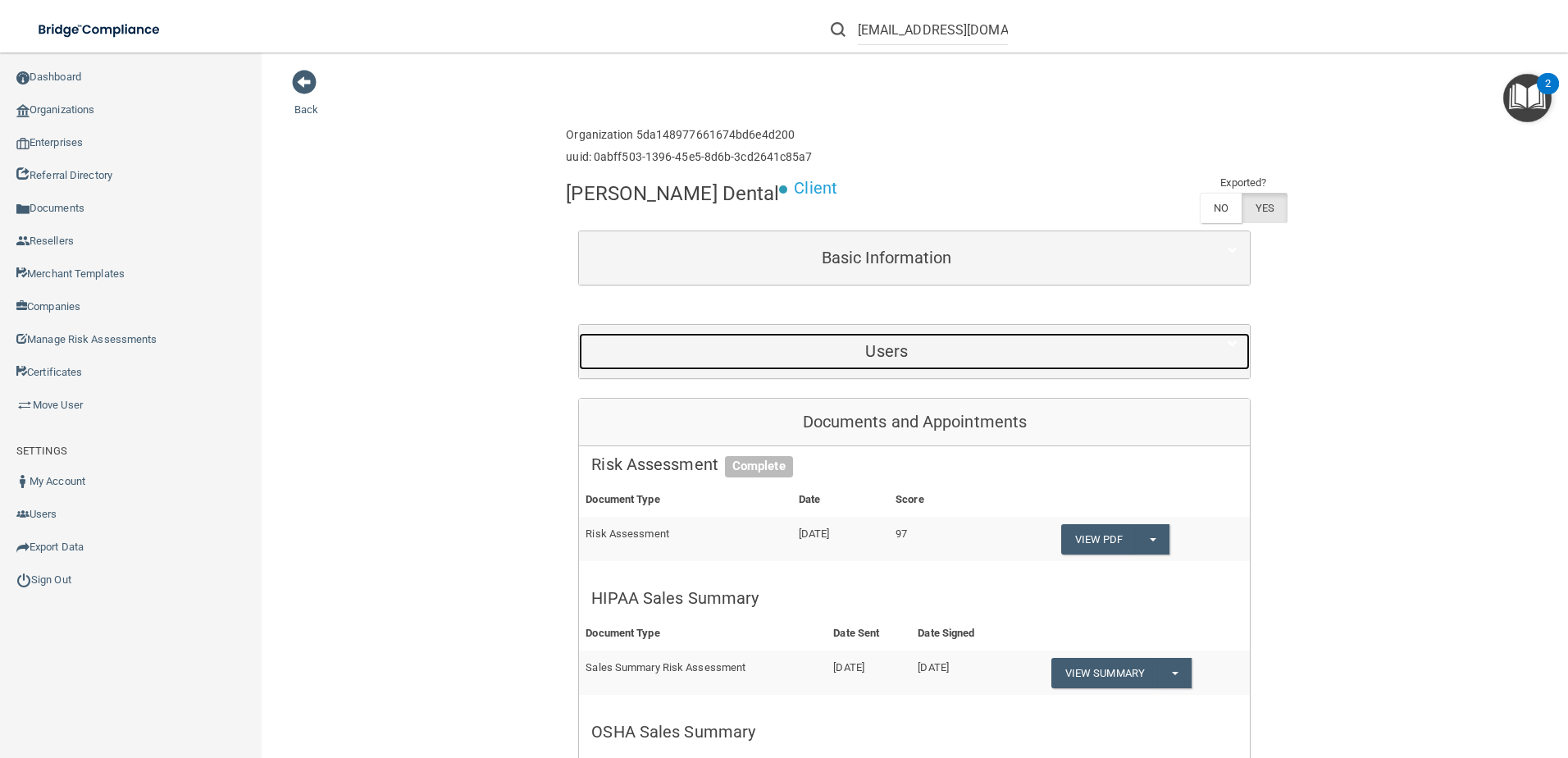
click at [764, 361] on div "Users" at bounding box center [887, 351] width 615 height 37
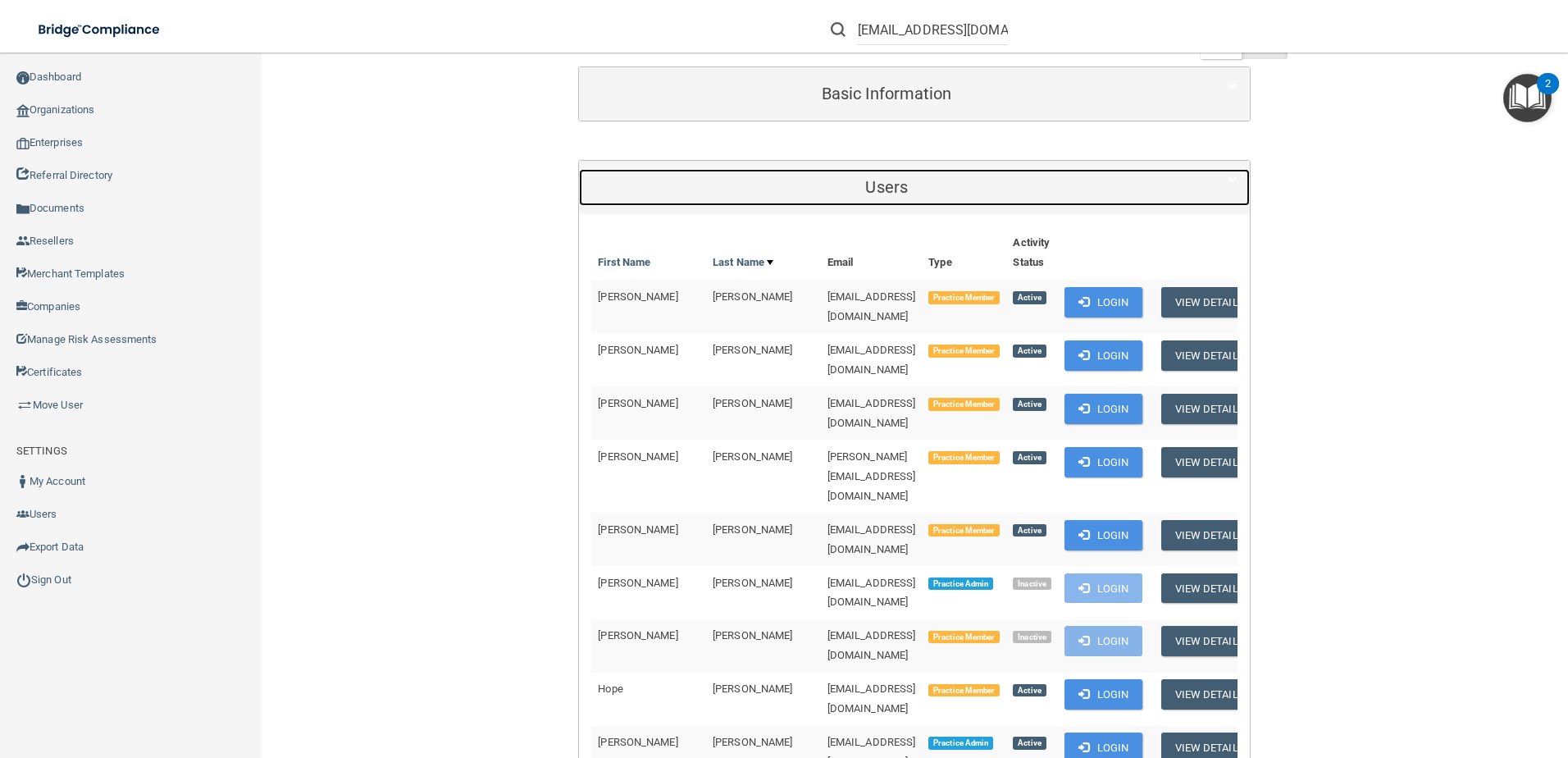
scroll to position [246, 0]
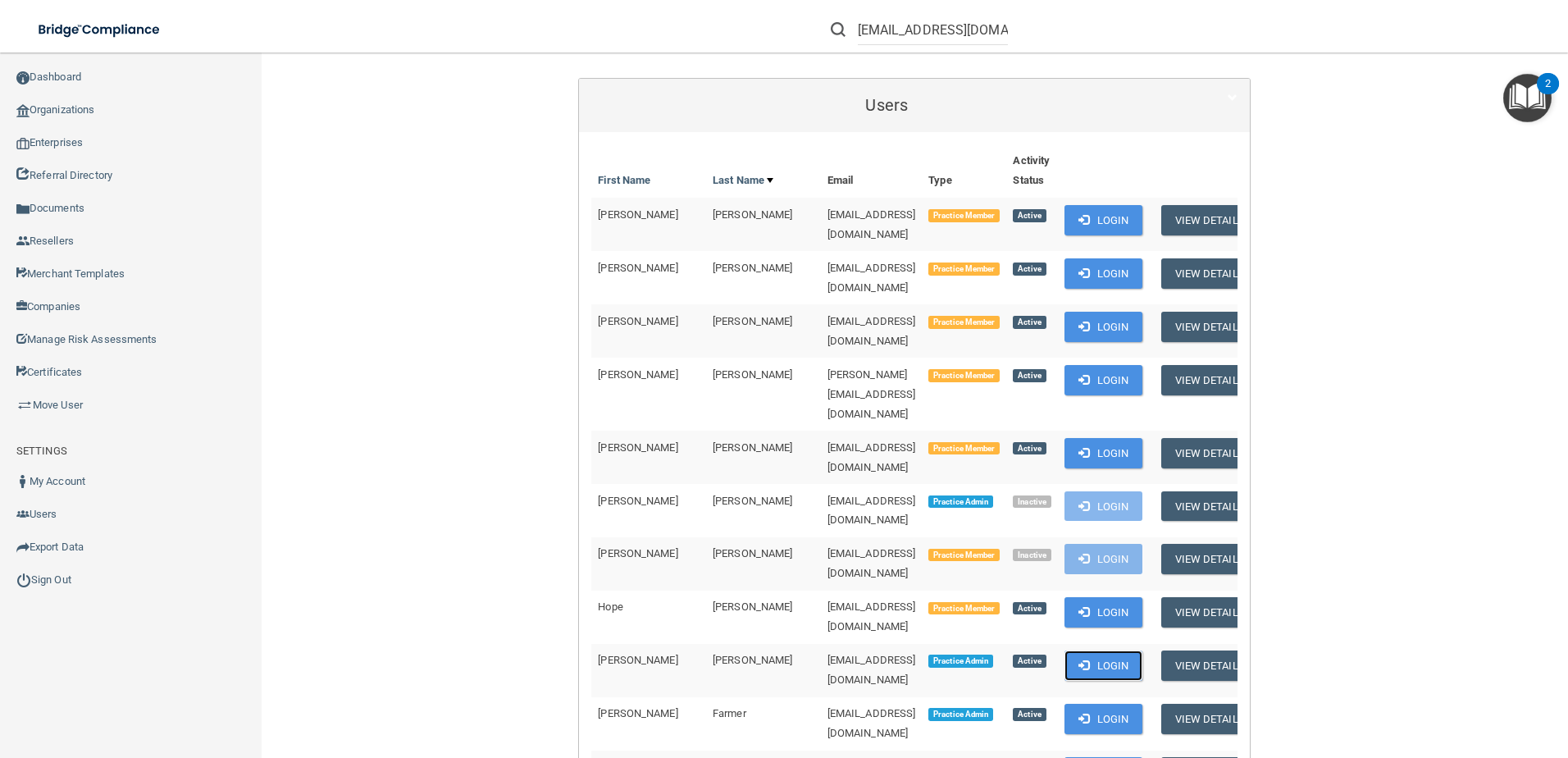
click at [1081, 650] on button "Login" at bounding box center [1104, 665] width 78 height 30
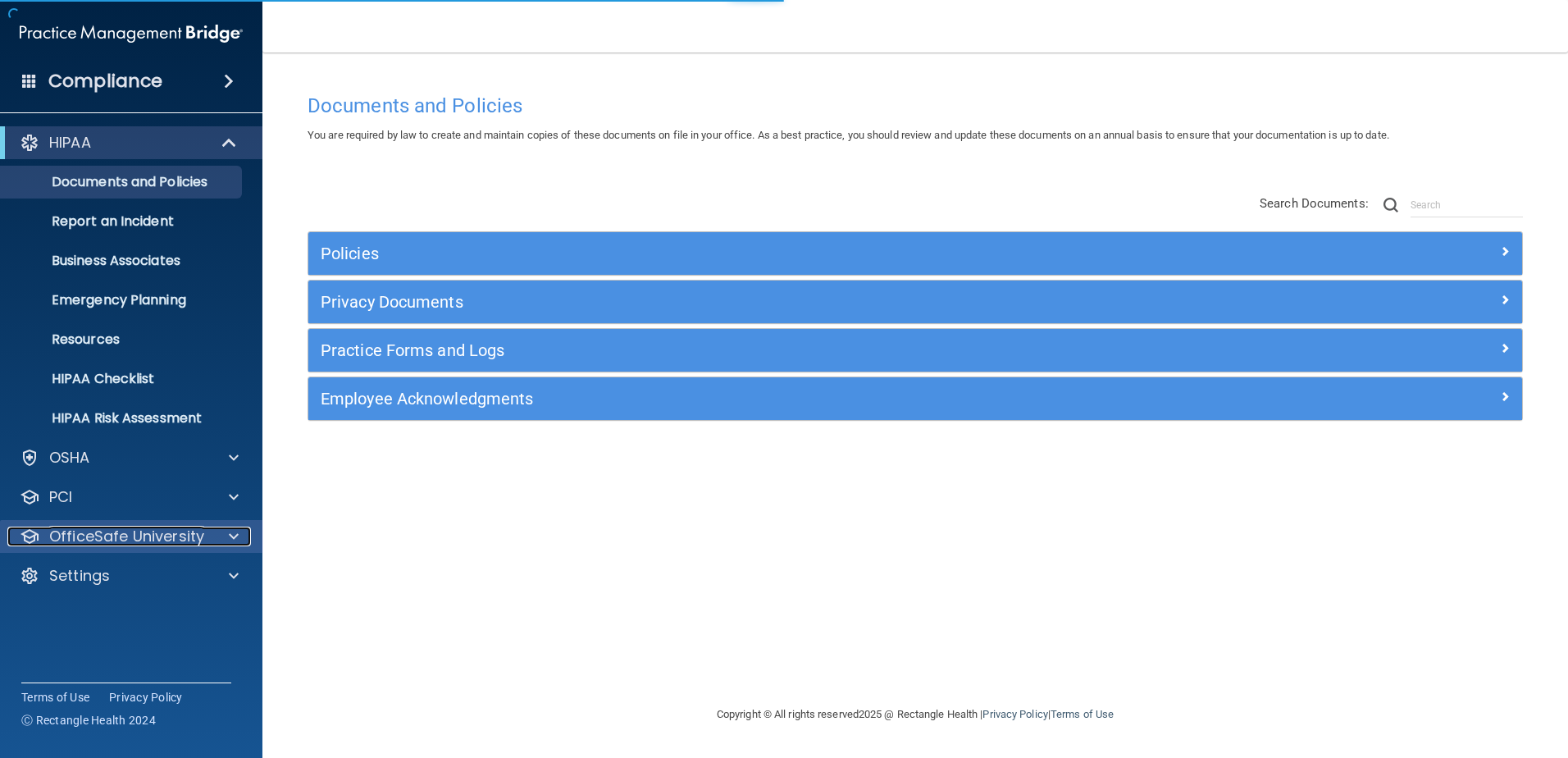
click at [112, 543] on p "OfficeSafe University" at bounding box center [127, 536] width 155 height 20
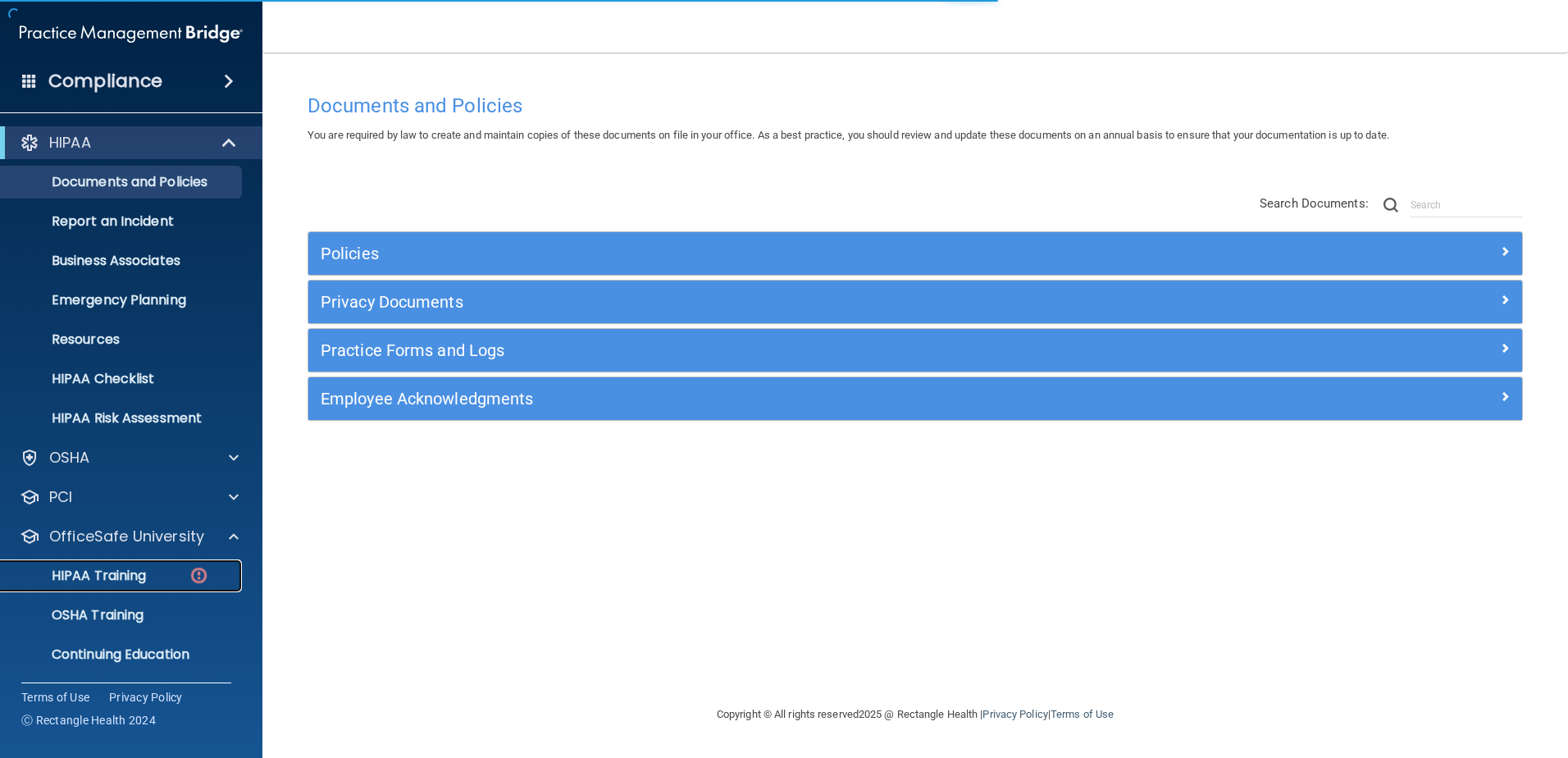
click at [131, 572] on p "HIPAA Training" at bounding box center [78, 575] width 135 height 16
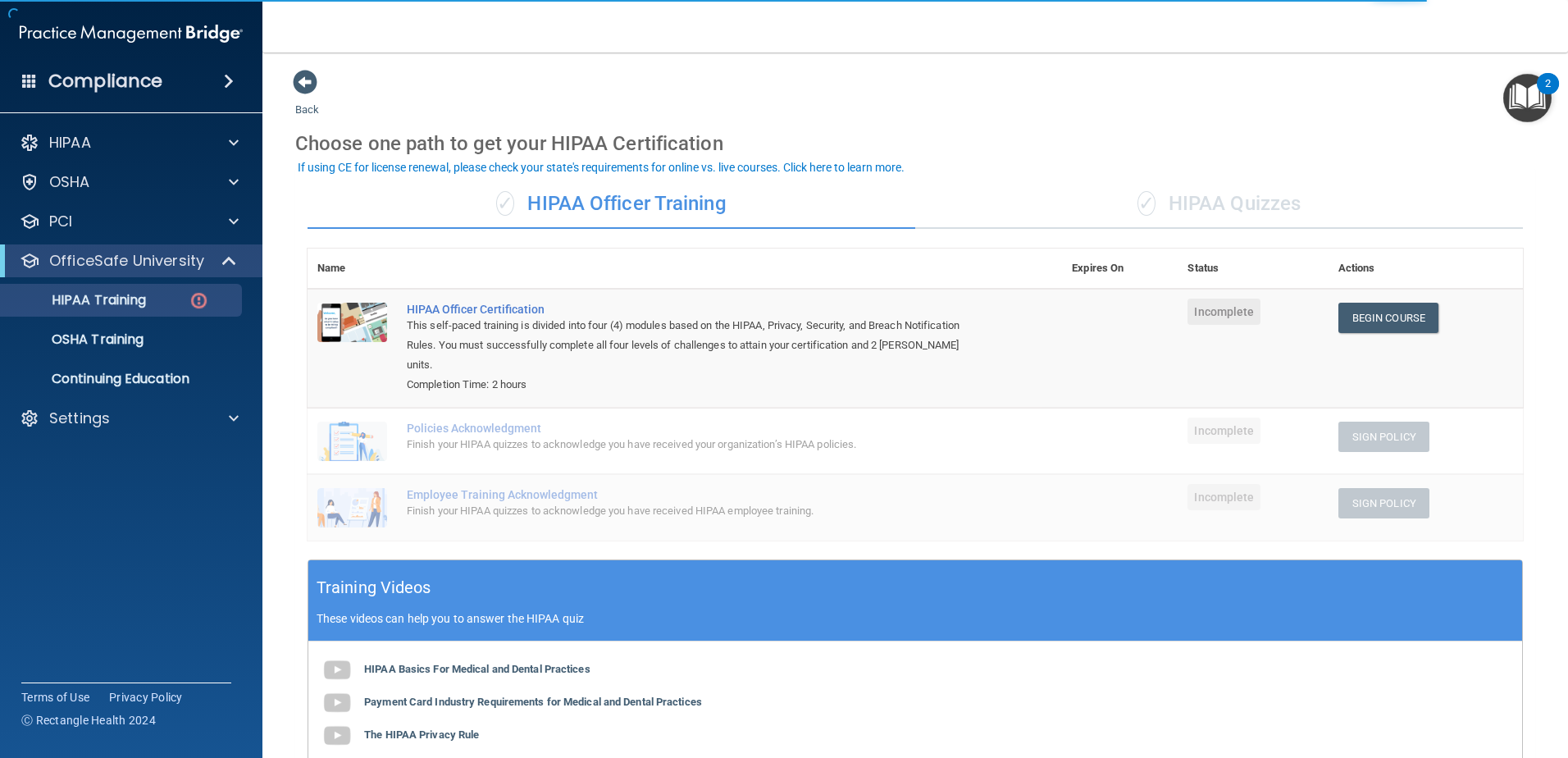
click at [1246, 215] on div "✓ HIPAA Quizzes" at bounding box center [1220, 204] width 608 height 49
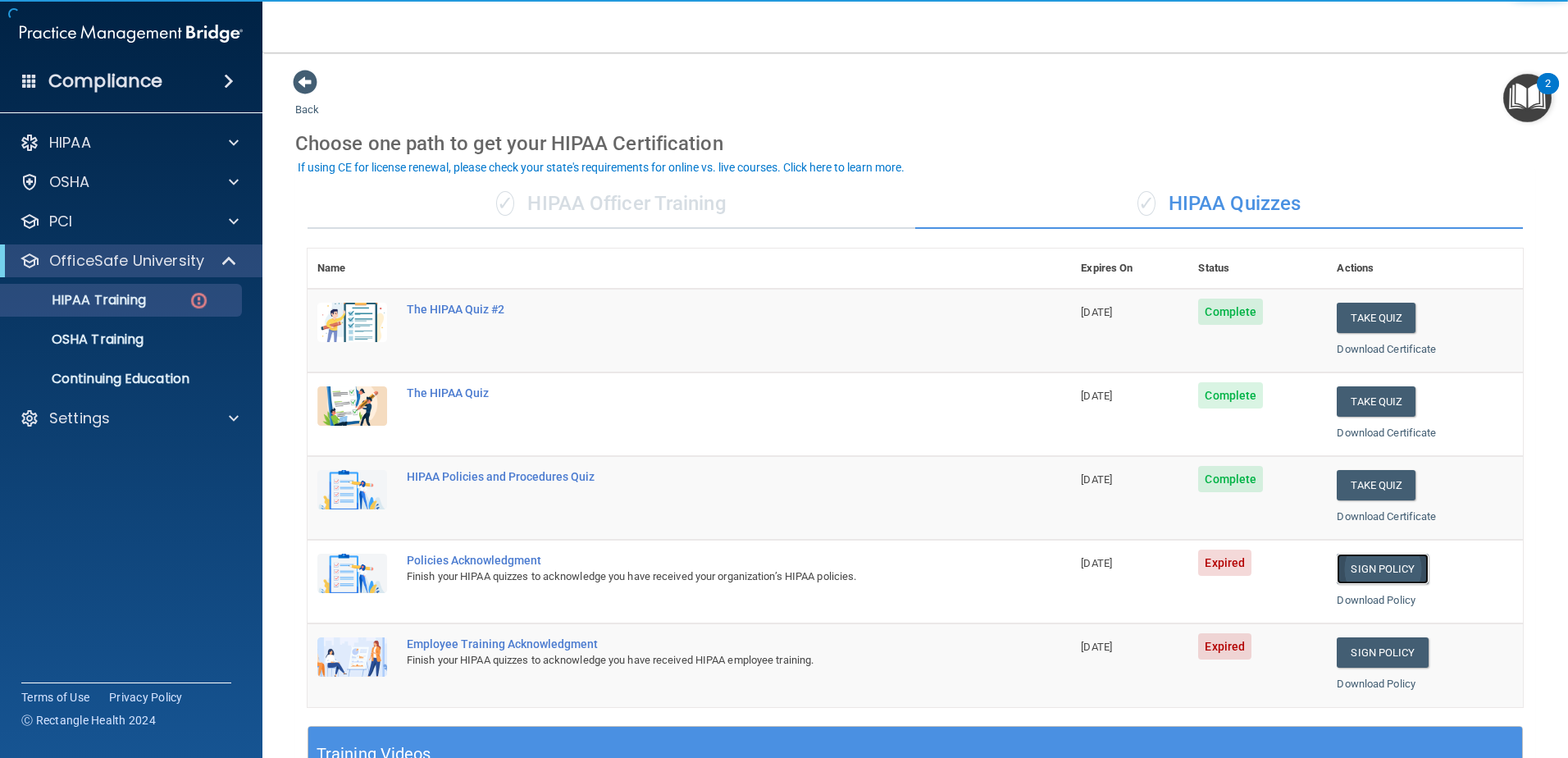
click at [1386, 574] on link "Sign Policy" at bounding box center [1383, 568] width 91 height 30
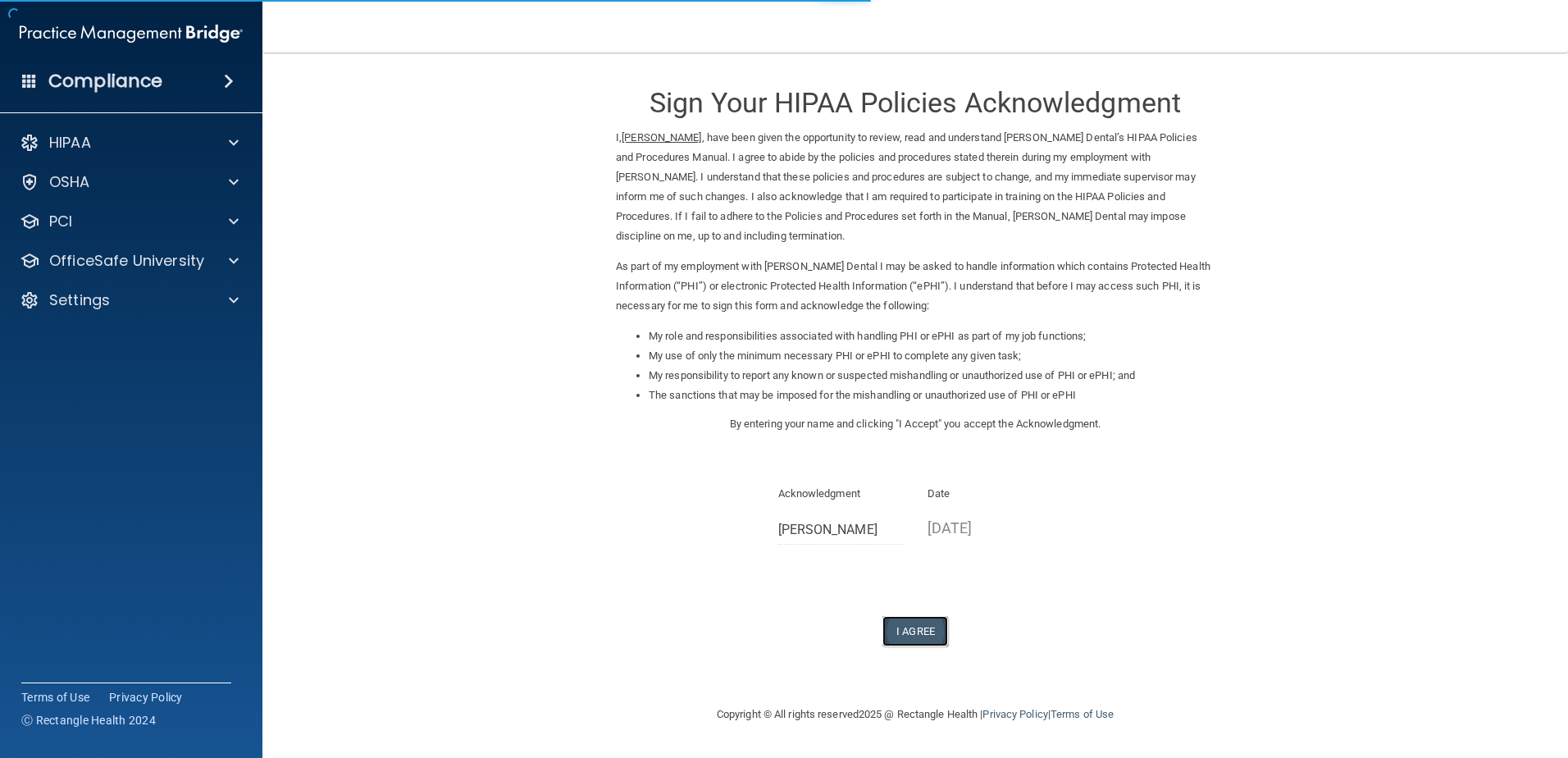
click at [914, 629] on button "I Agree" at bounding box center [915, 631] width 65 height 30
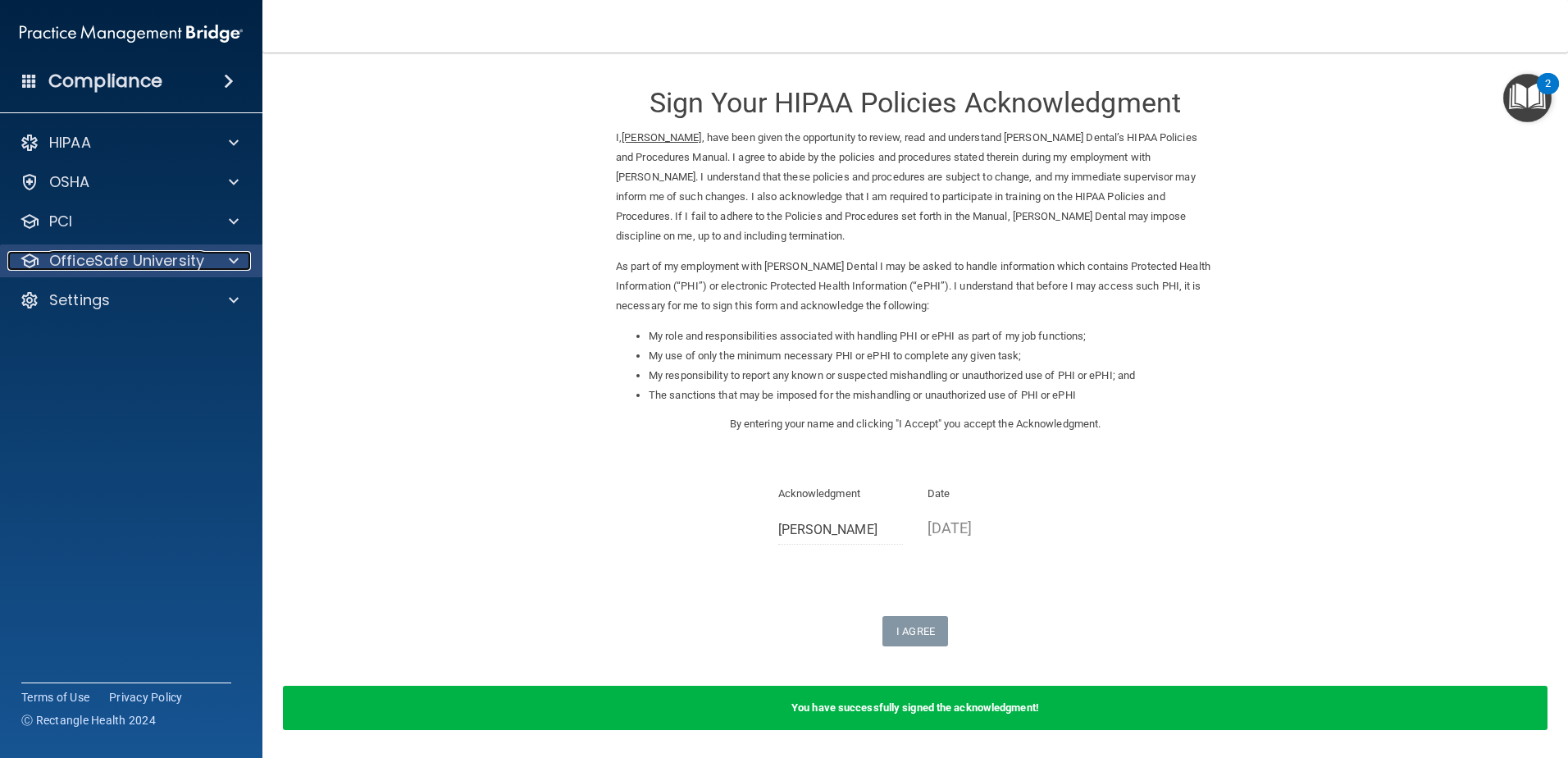
click at [132, 268] on p "OfficeSafe University" at bounding box center [127, 260] width 155 height 20
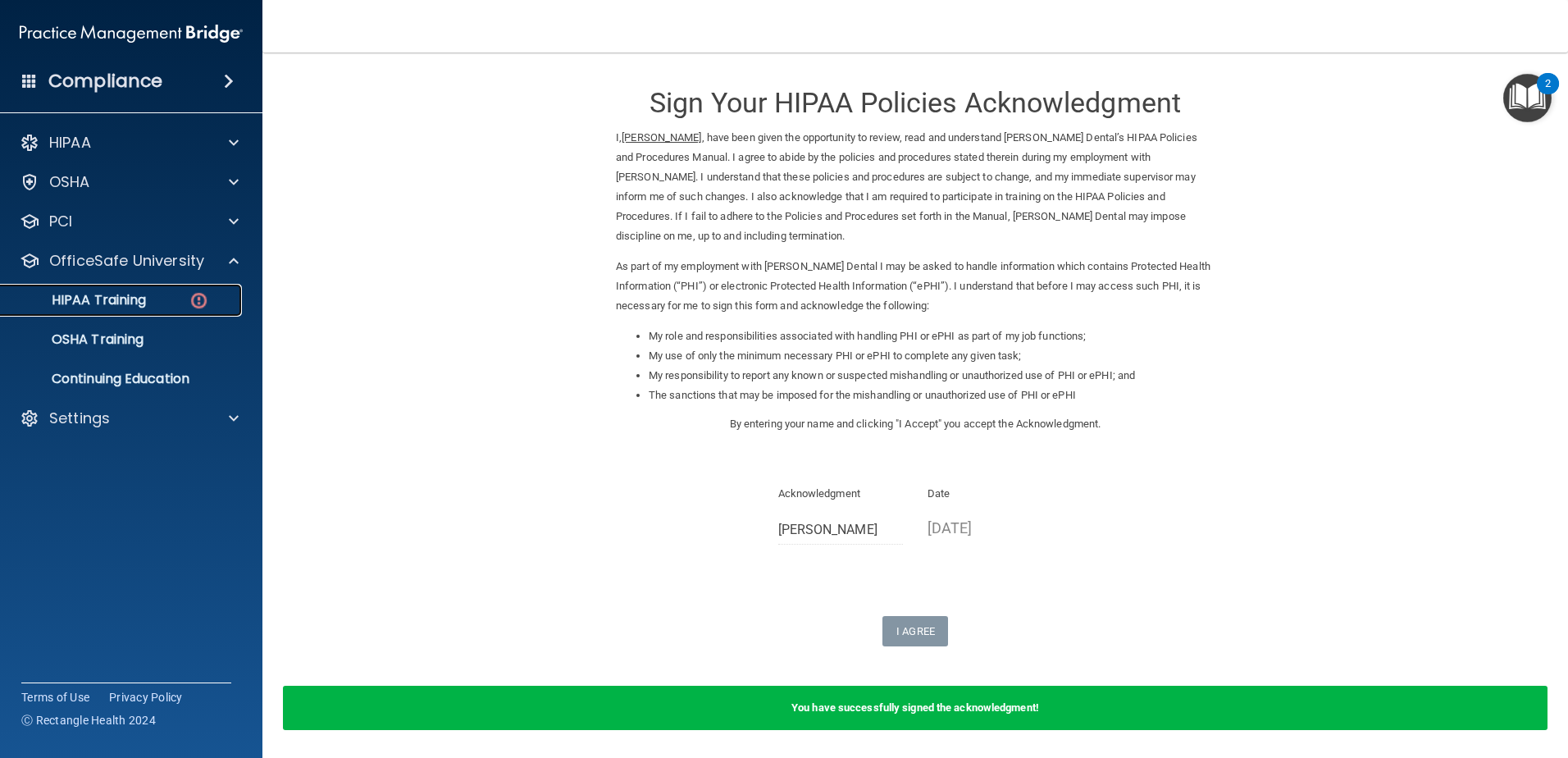
click at [158, 295] on div "HIPAA Training" at bounding box center [122, 300] width 224 height 16
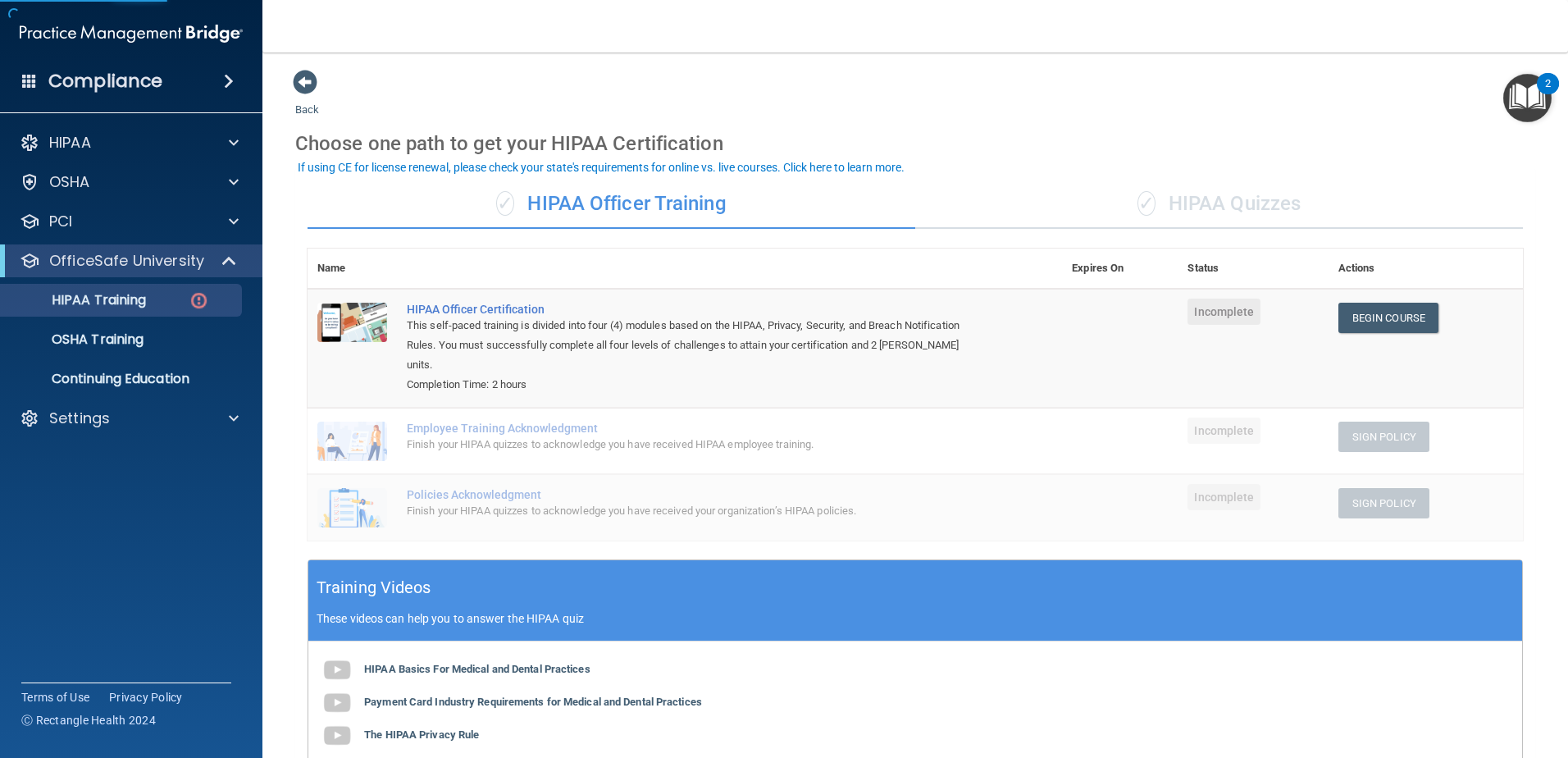
click at [1210, 208] on div "✓ HIPAA Quizzes" at bounding box center [1220, 204] width 608 height 49
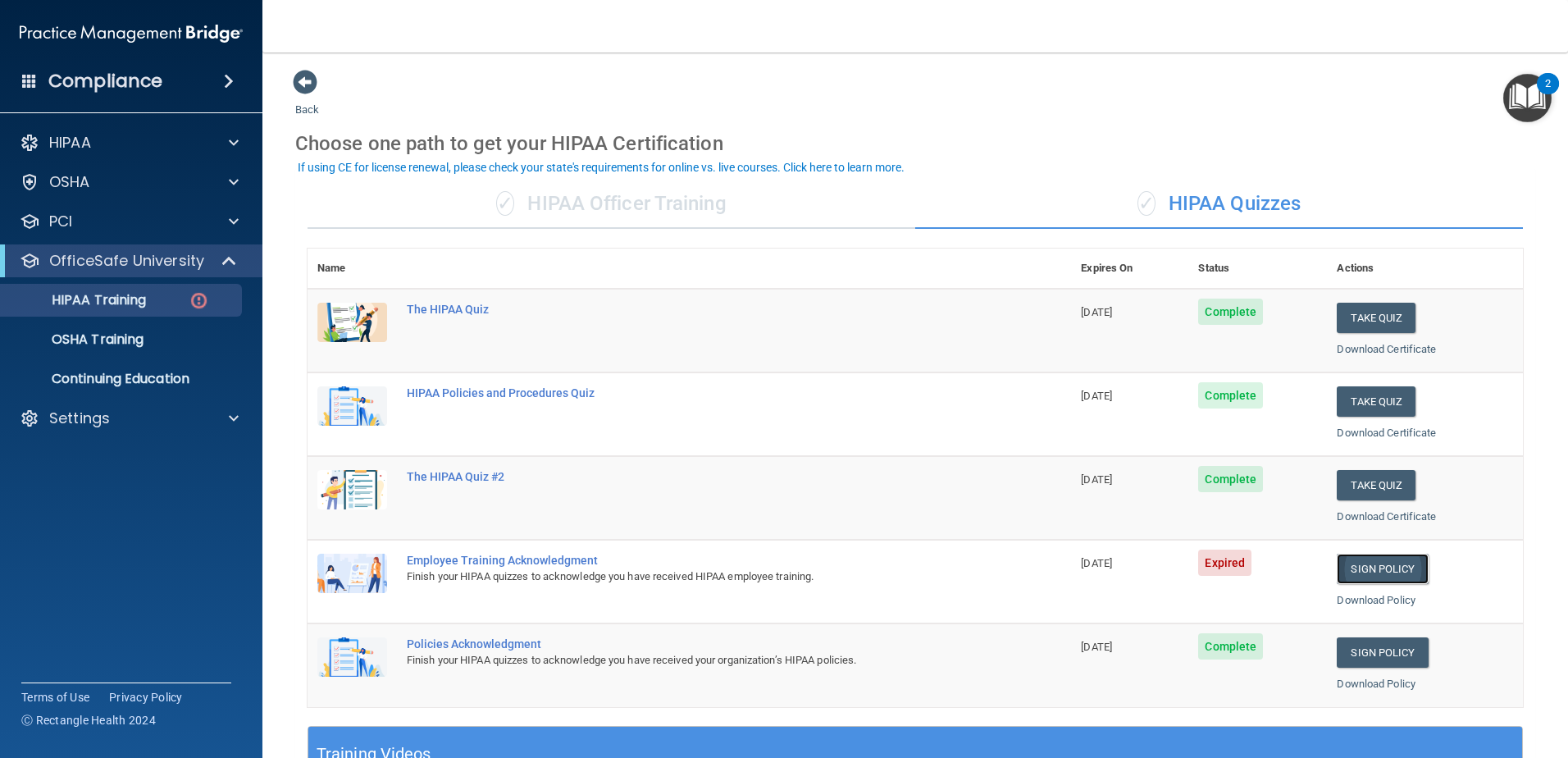
click at [1388, 568] on link "Sign Policy" at bounding box center [1383, 568] width 91 height 30
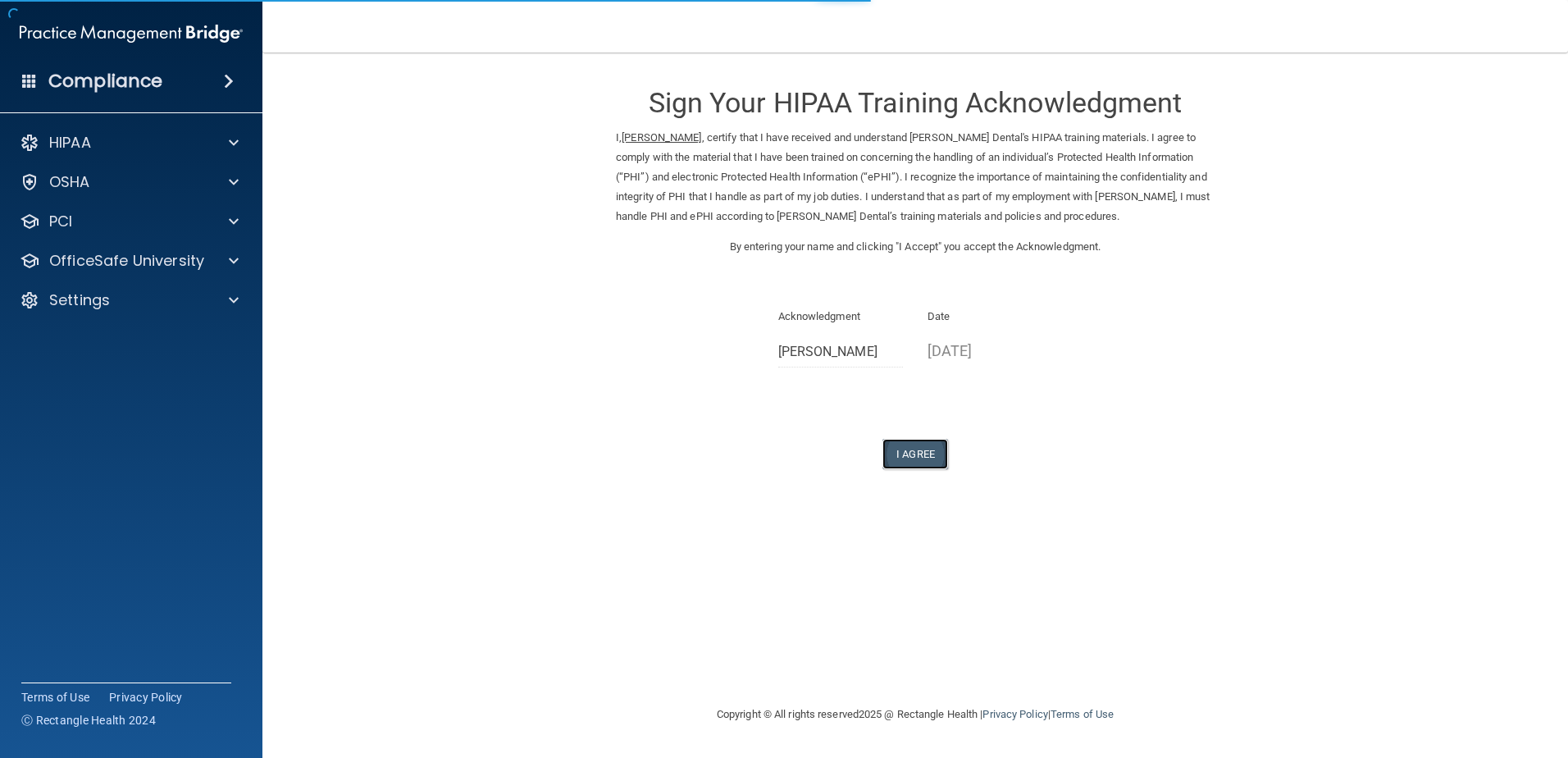
click at [916, 457] on button "I Agree" at bounding box center [915, 453] width 65 height 30
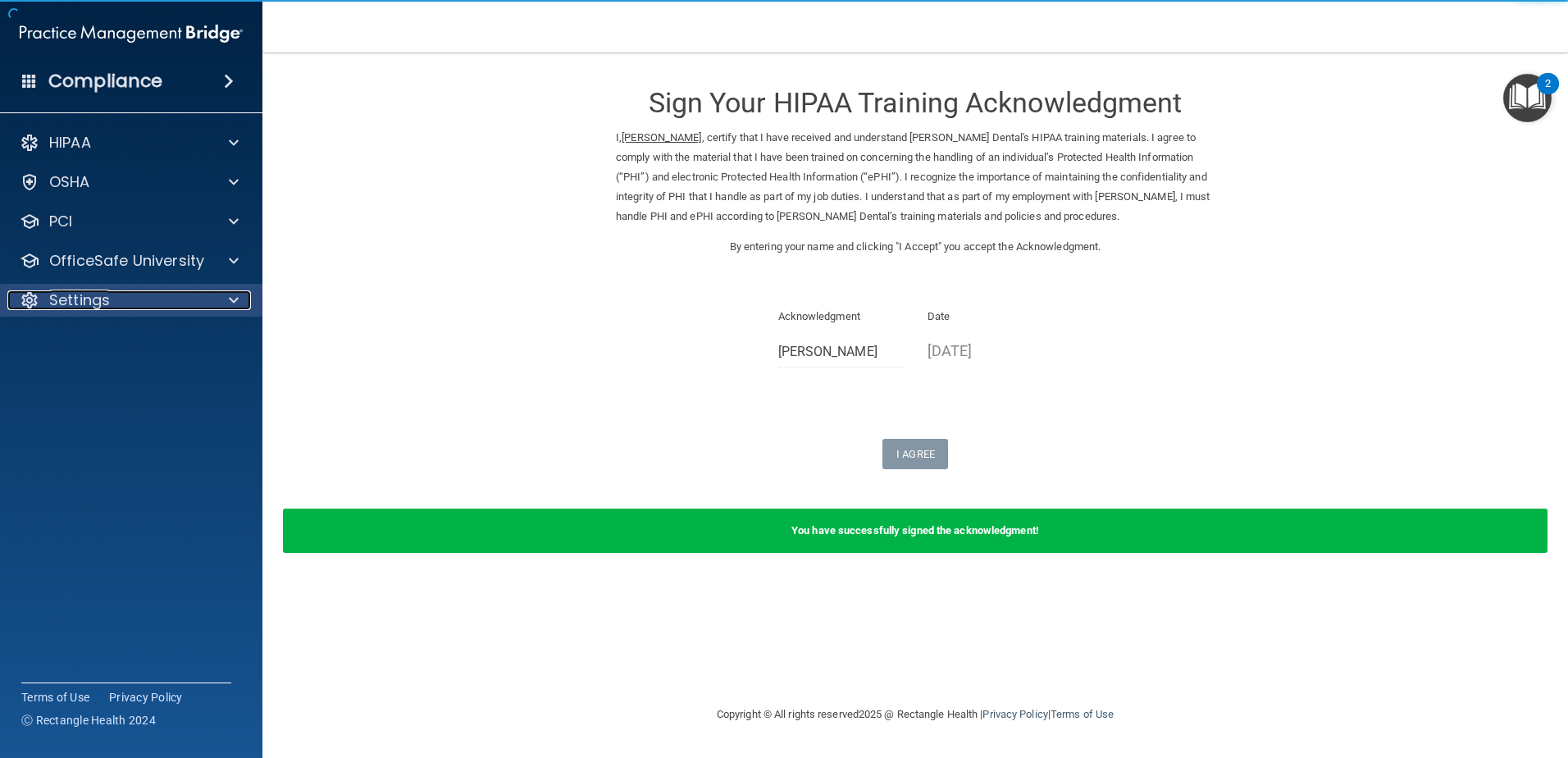
click at [176, 290] on div "Settings" at bounding box center [109, 300] width 203 height 20
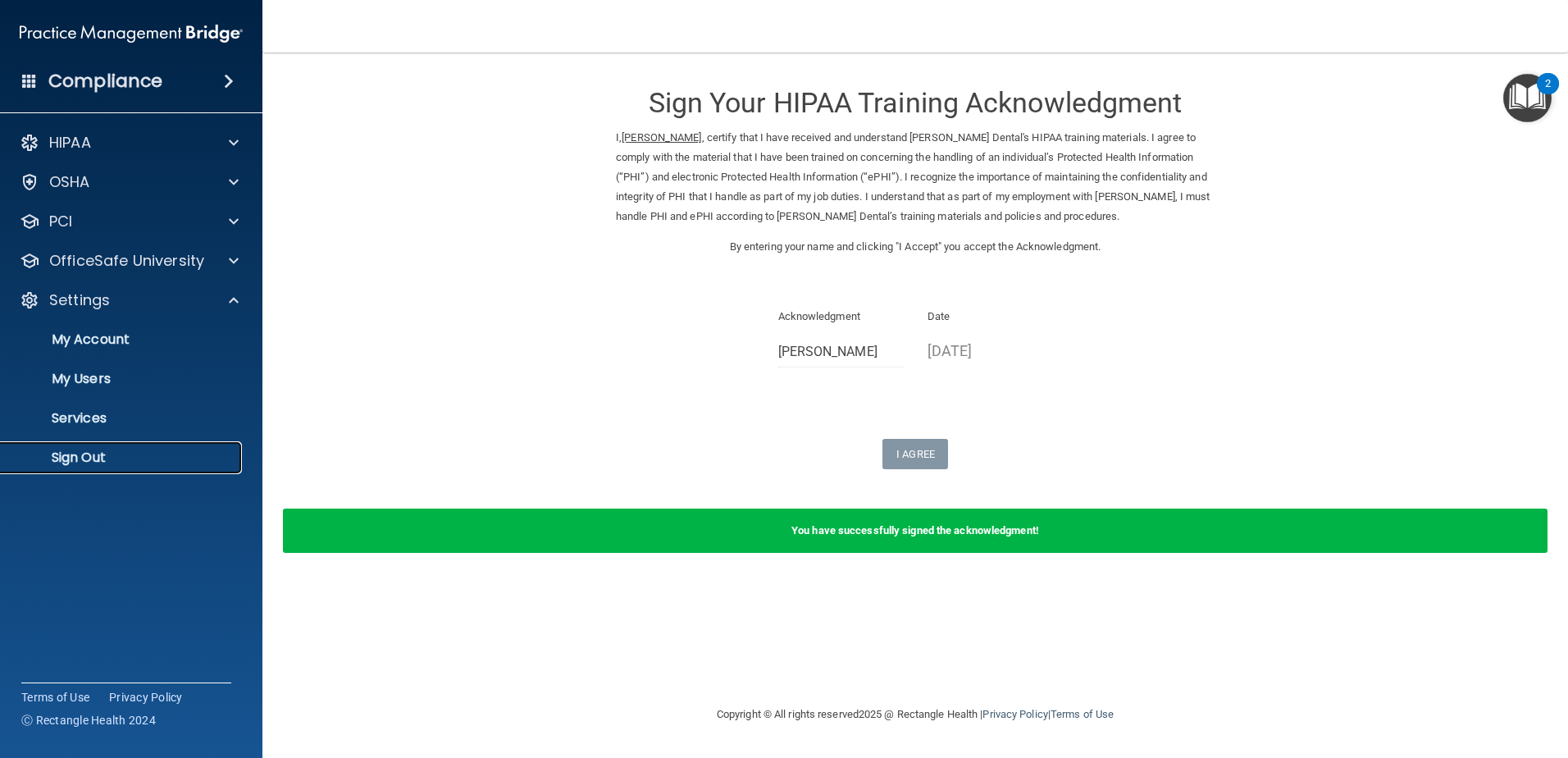
click at [125, 452] on p "Sign Out" at bounding box center [122, 457] width 224 height 16
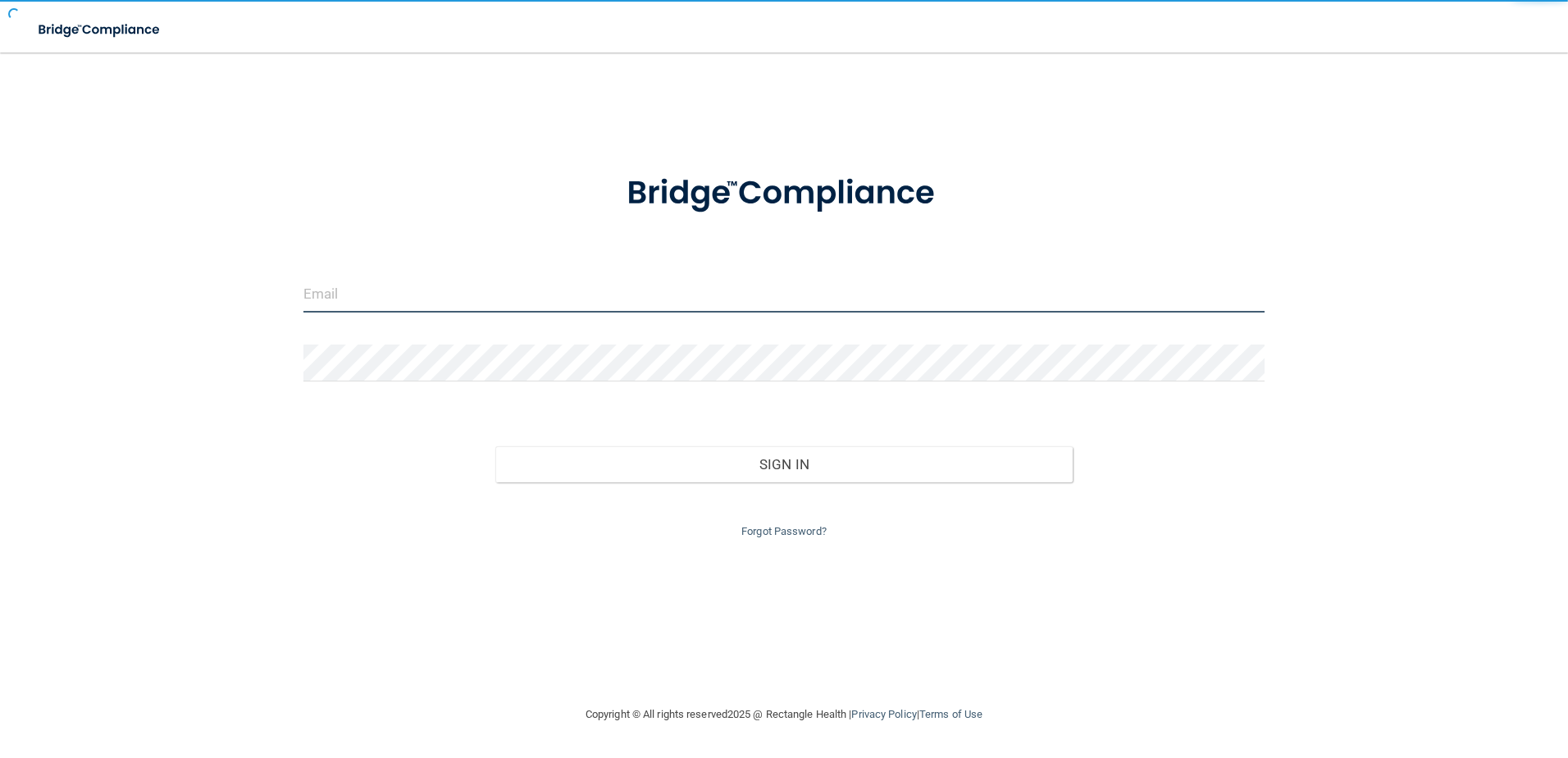
type input "storres@rectanglehealth.com"
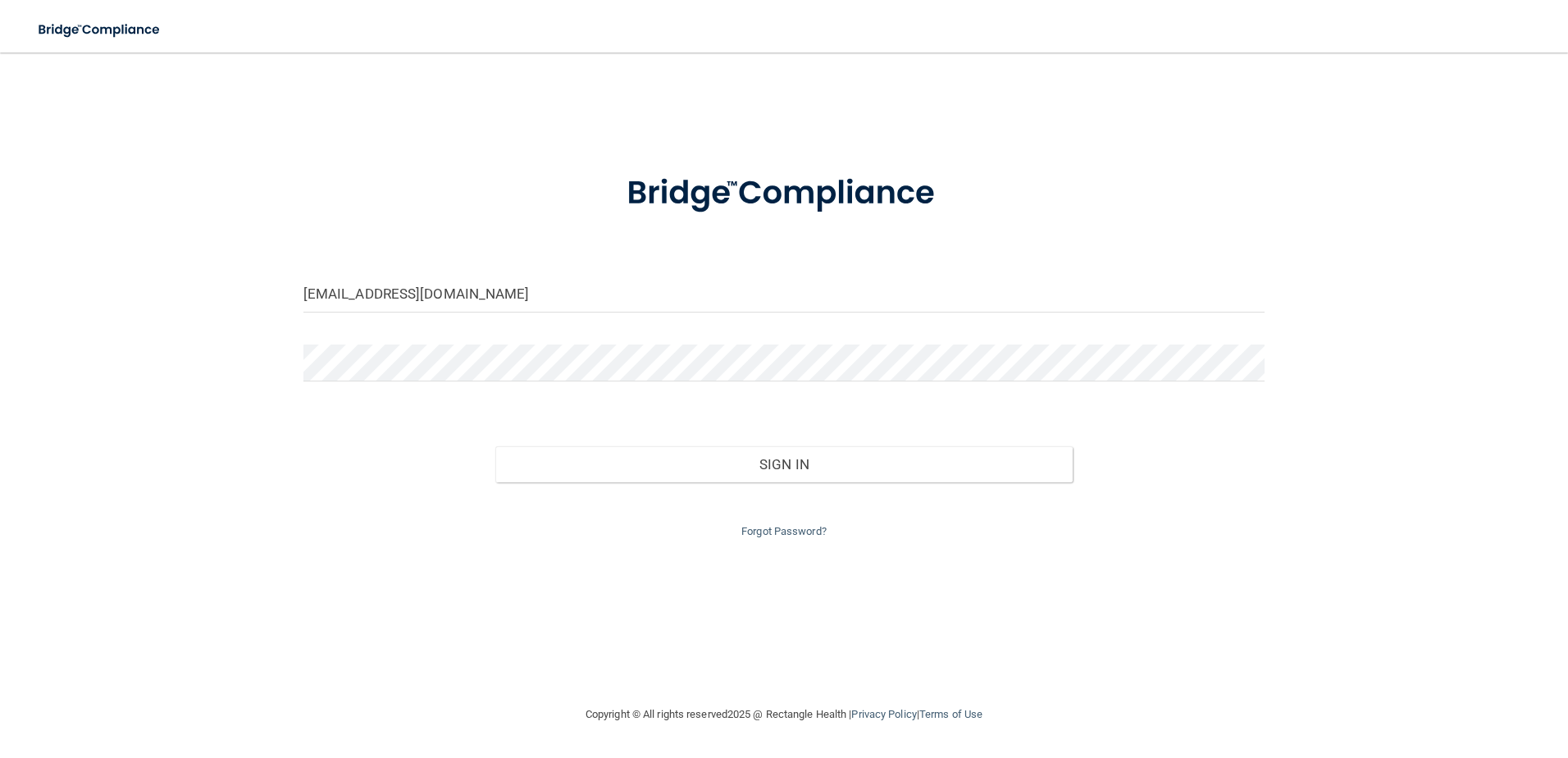
click at [797, 482] on div "Forgot Password?" at bounding box center [784, 512] width 986 height 59
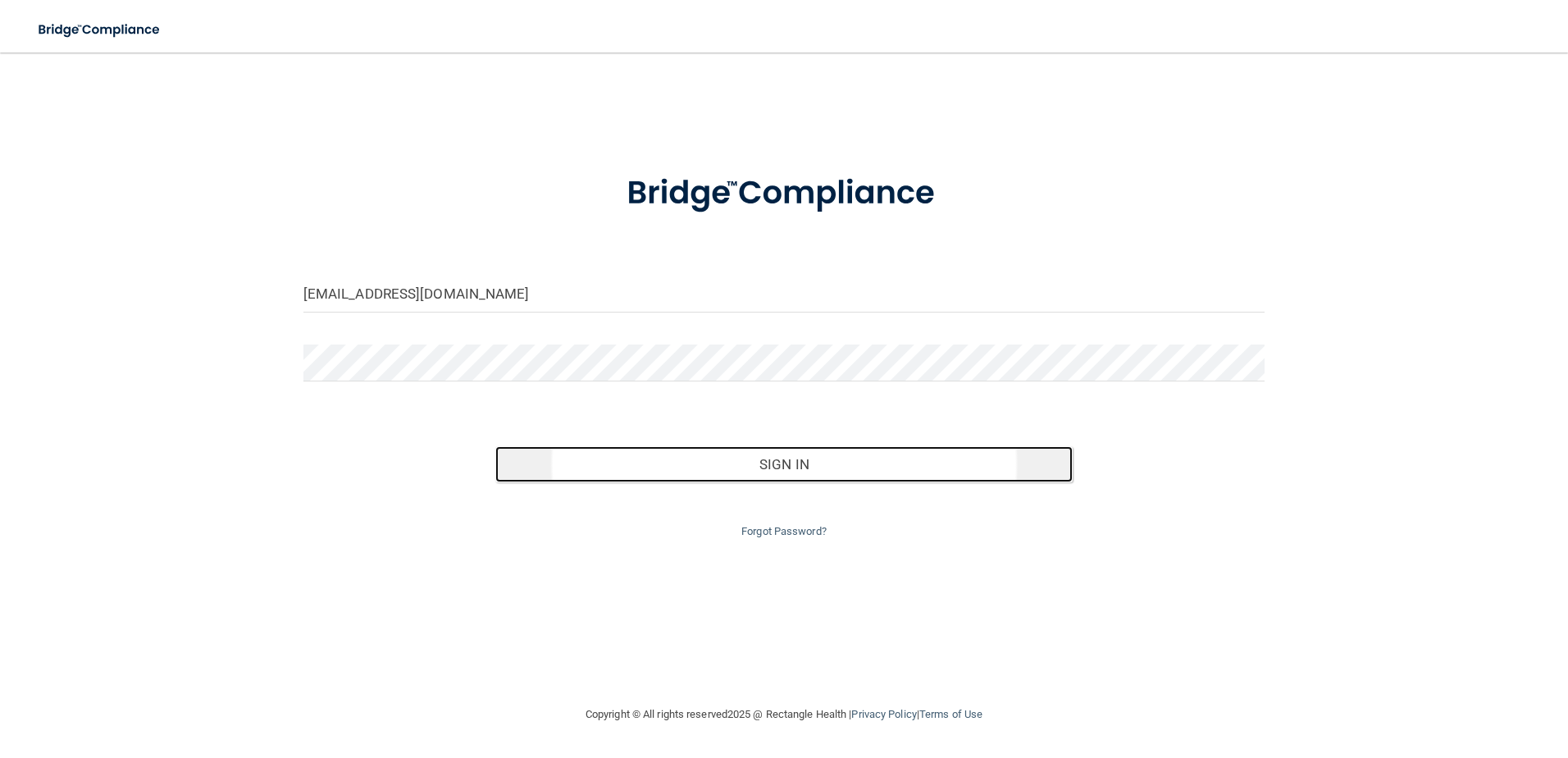
click at [799, 475] on button "Sign In" at bounding box center [784, 464] width 577 height 36
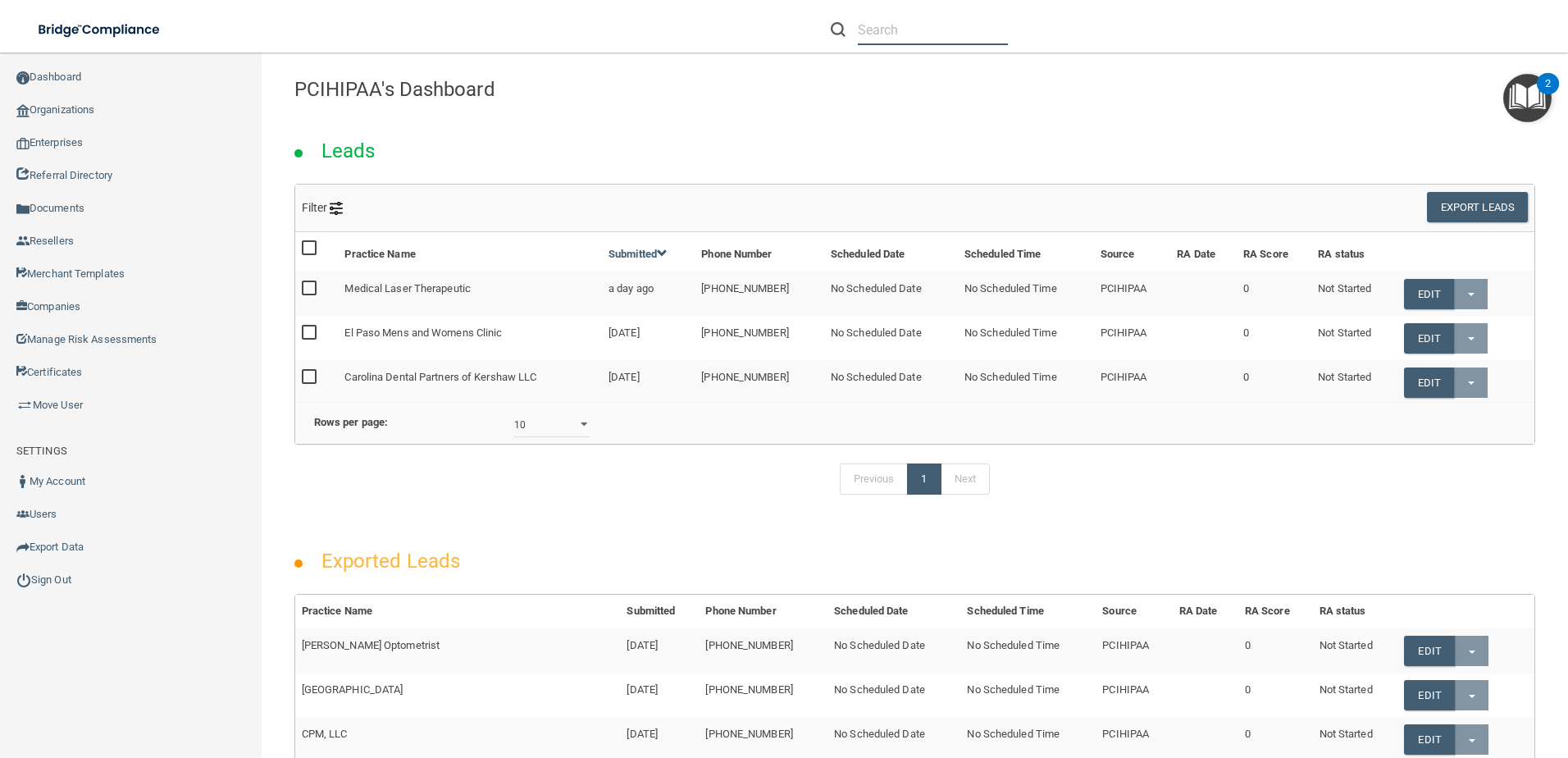
click at [914, 32] on input "text" at bounding box center [933, 29] width 150 height 30
paste input "[EMAIL_ADDRESS][DOMAIN_NAME]"
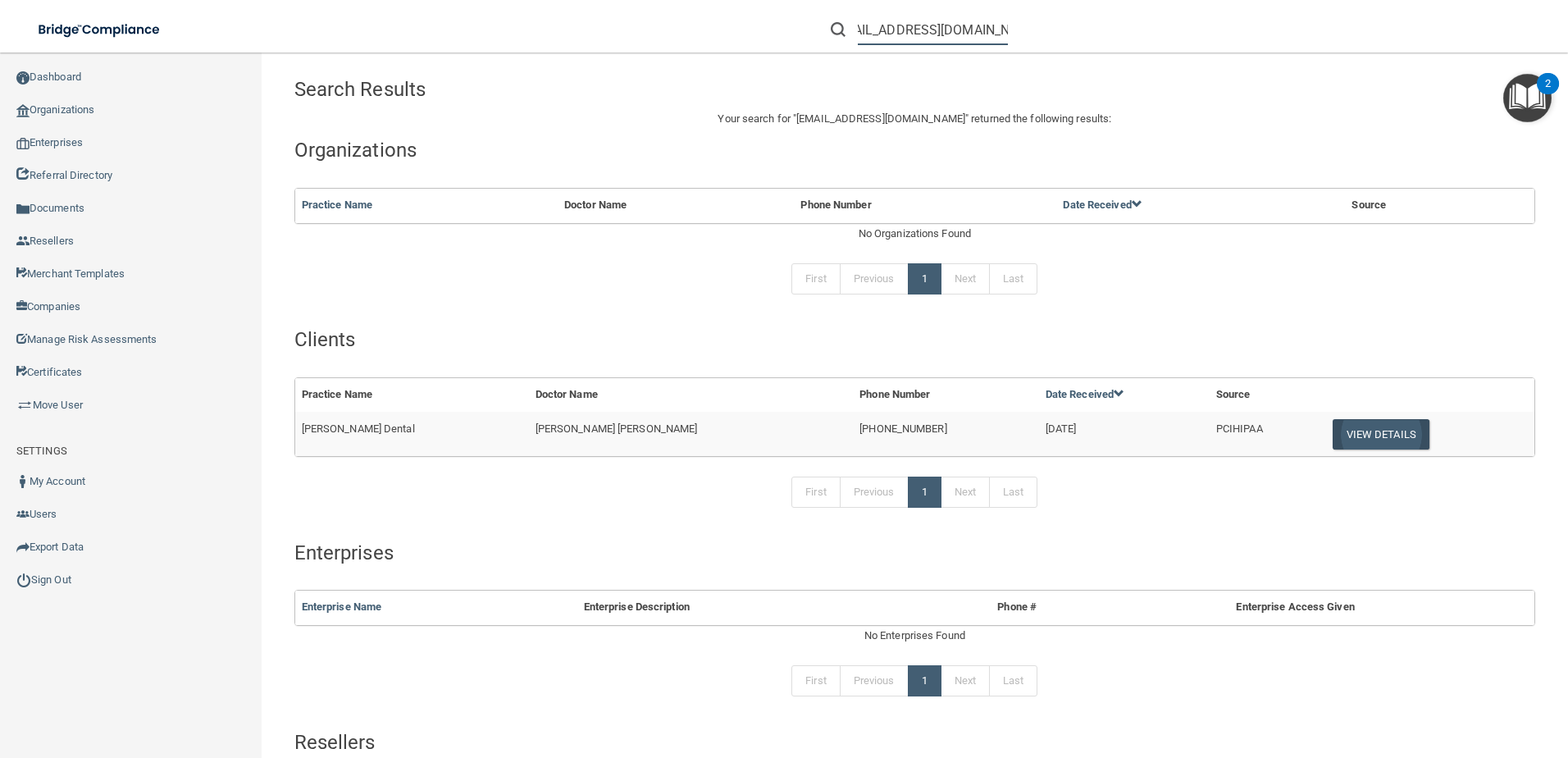
type input "[EMAIL_ADDRESS][DOMAIN_NAME]"
click at [1333, 437] on button "View Details" at bounding box center [1381, 434] width 96 height 30
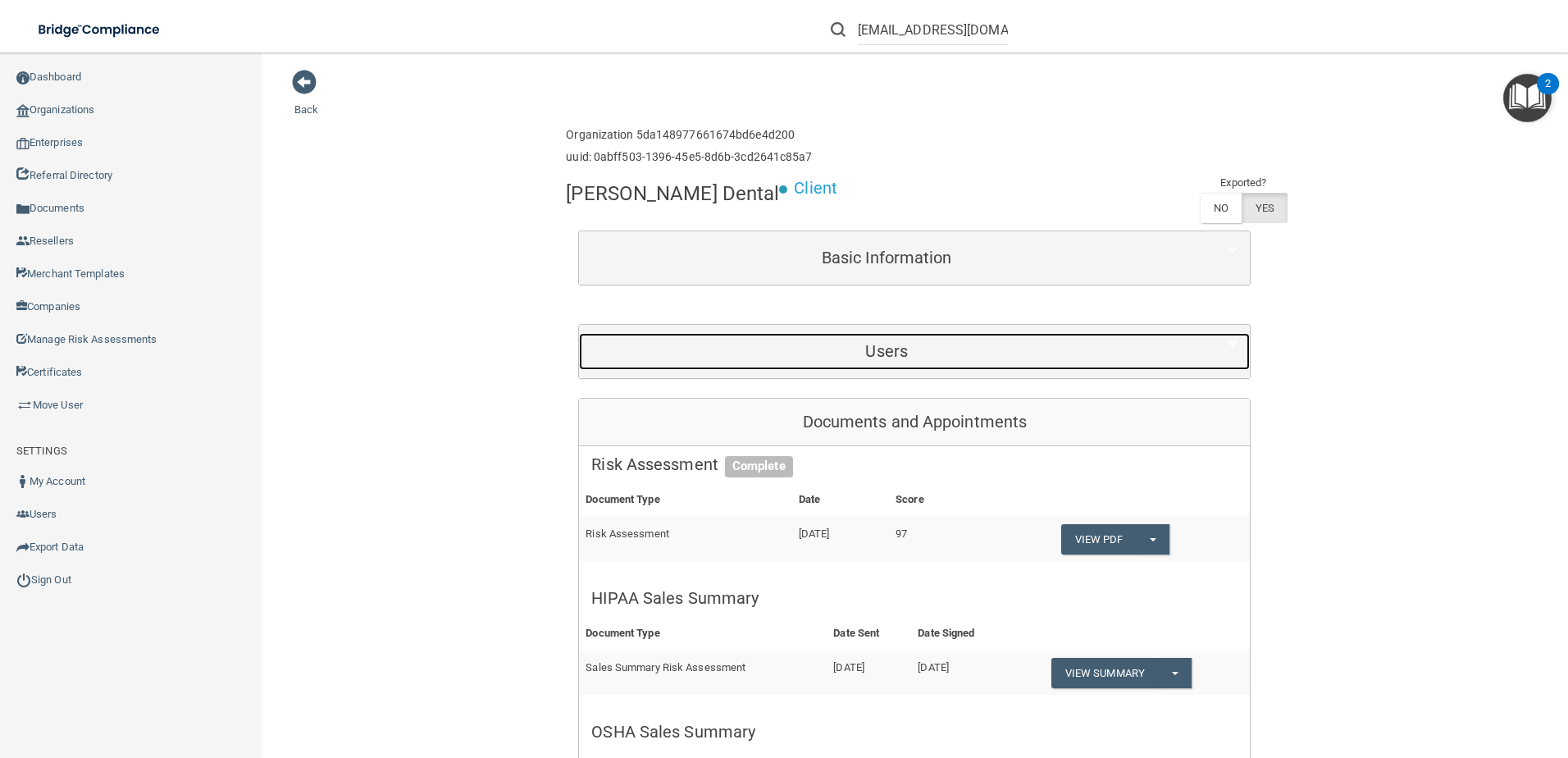
click at [781, 333] on div "Users" at bounding box center [887, 351] width 615 height 37
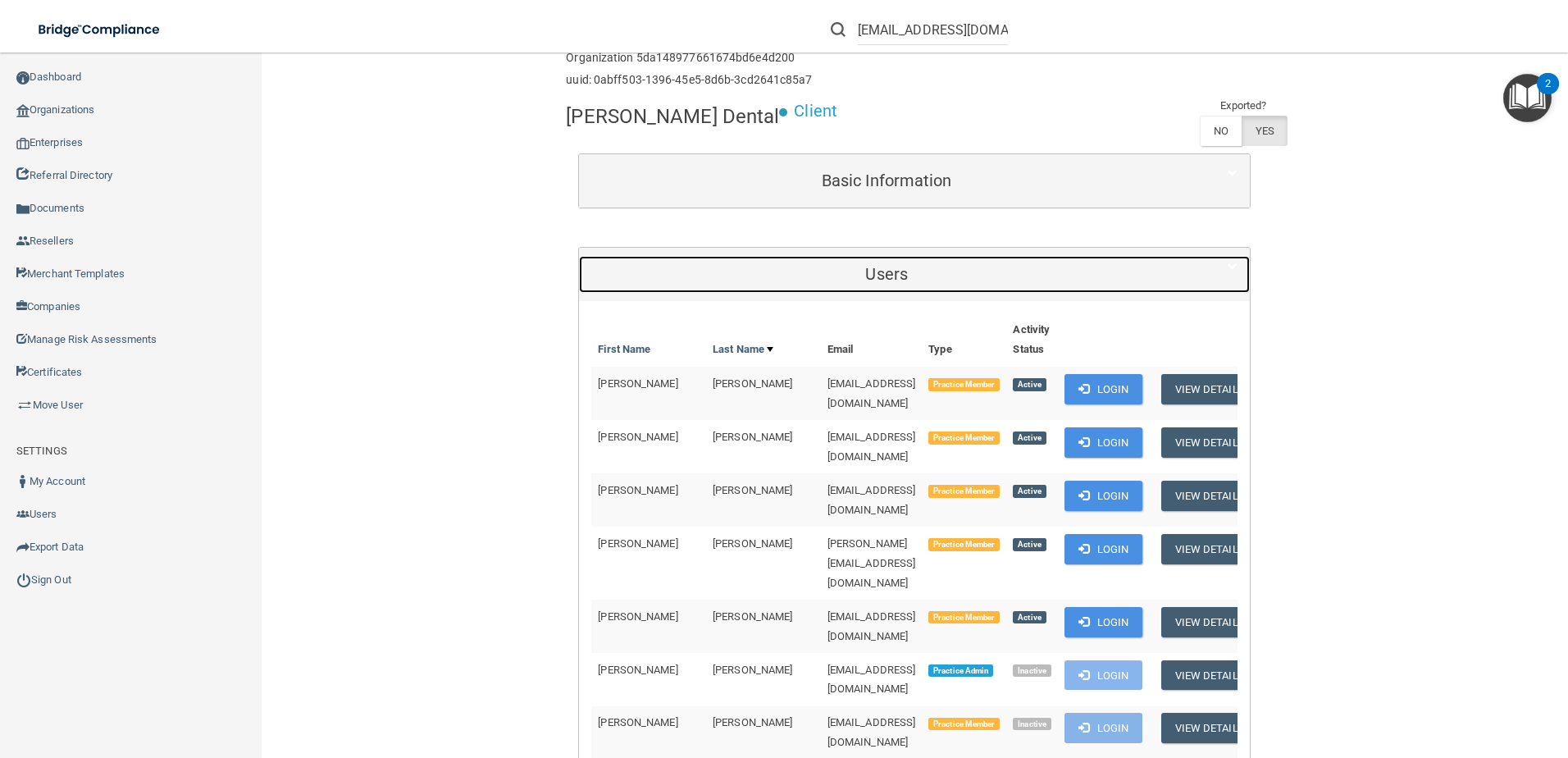
scroll to position [246, 0]
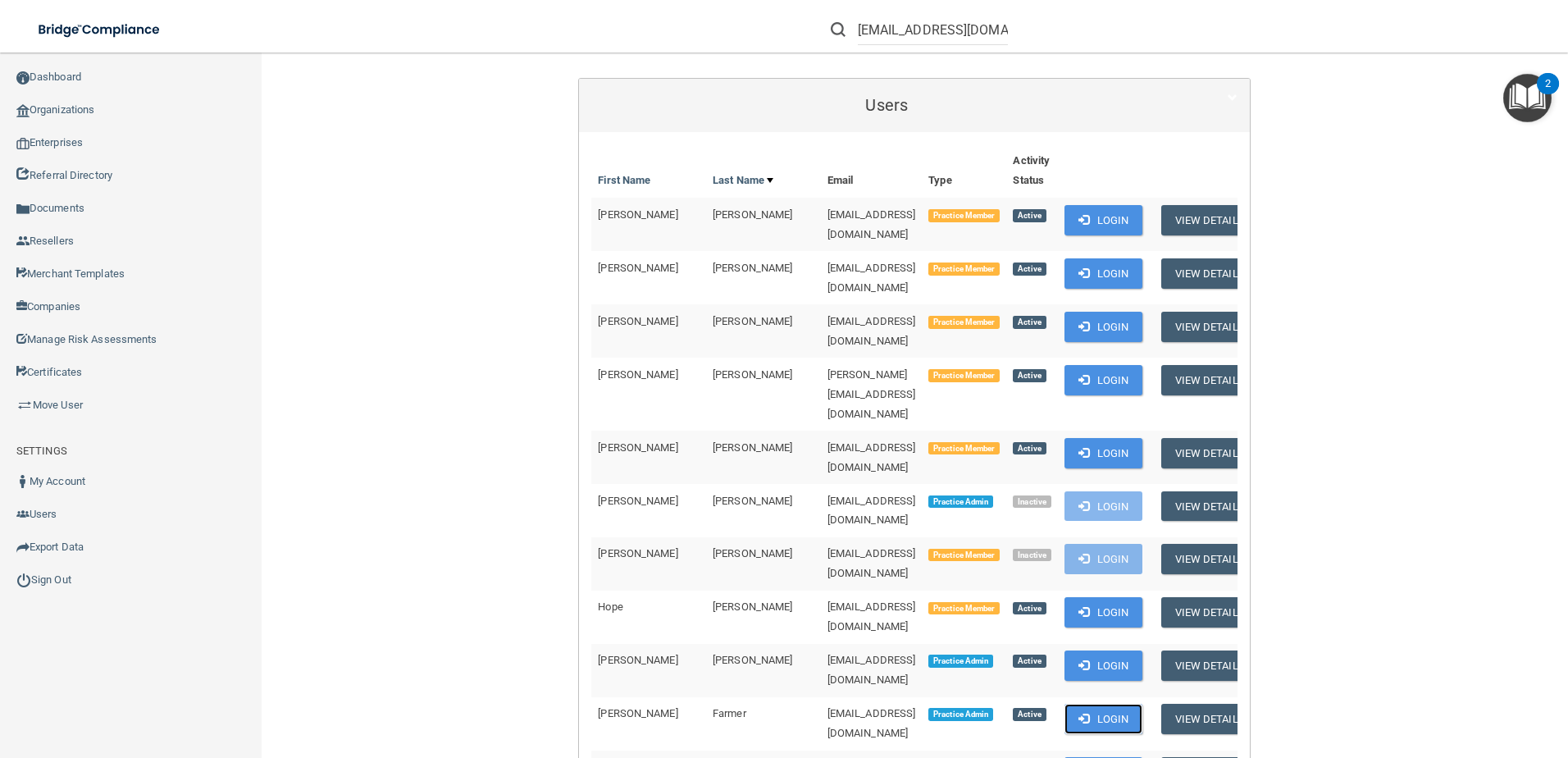
click at [1089, 704] on button "Login" at bounding box center [1104, 718] width 78 height 30
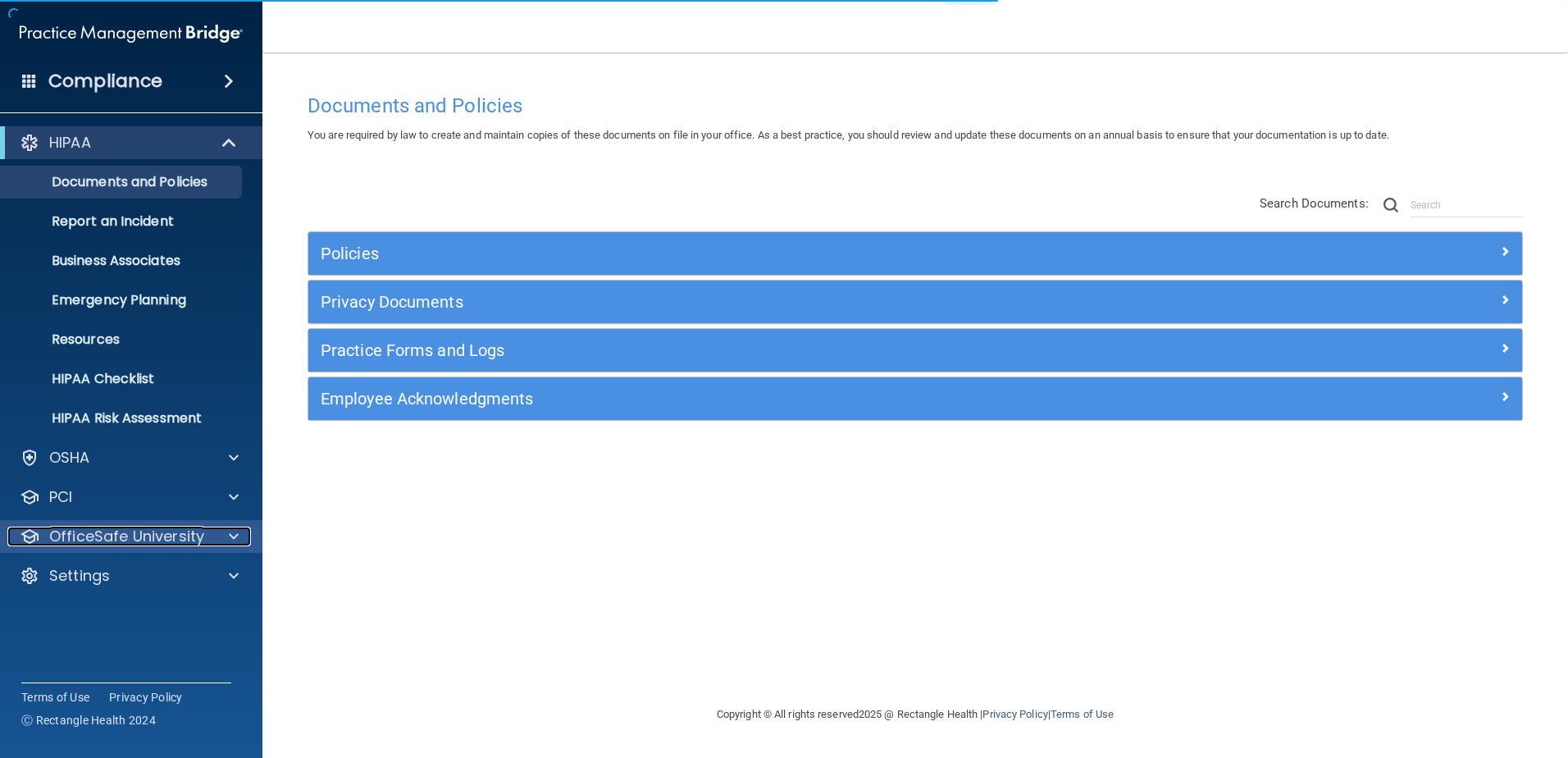
click at [151, 537] on p "OfficeSafe University" at bounding box center [127, 536] width 155 height 20
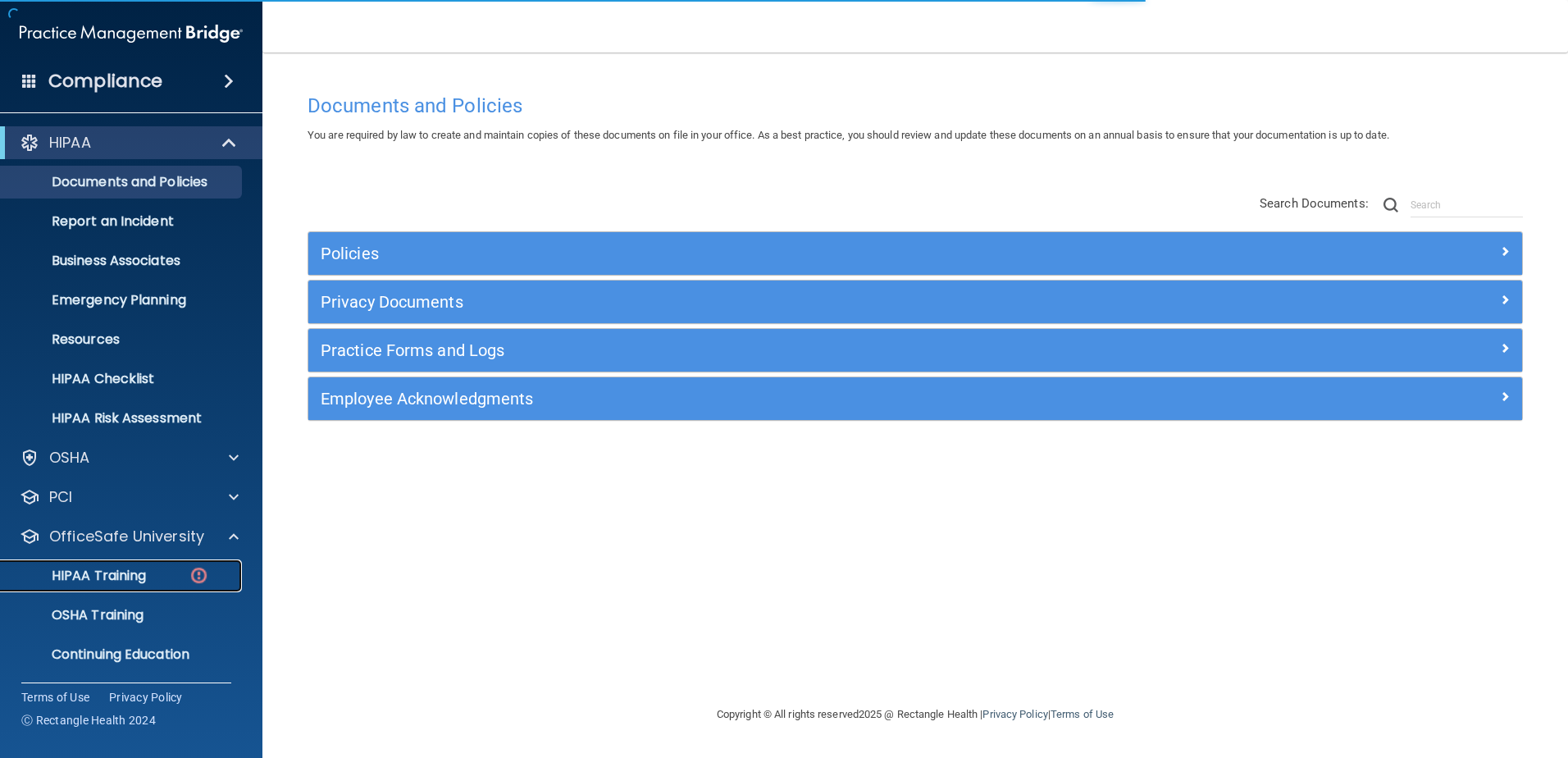
click at [168, 572] on div "HIPAA Training" at bounding box center [122, 575] width 224 height 16
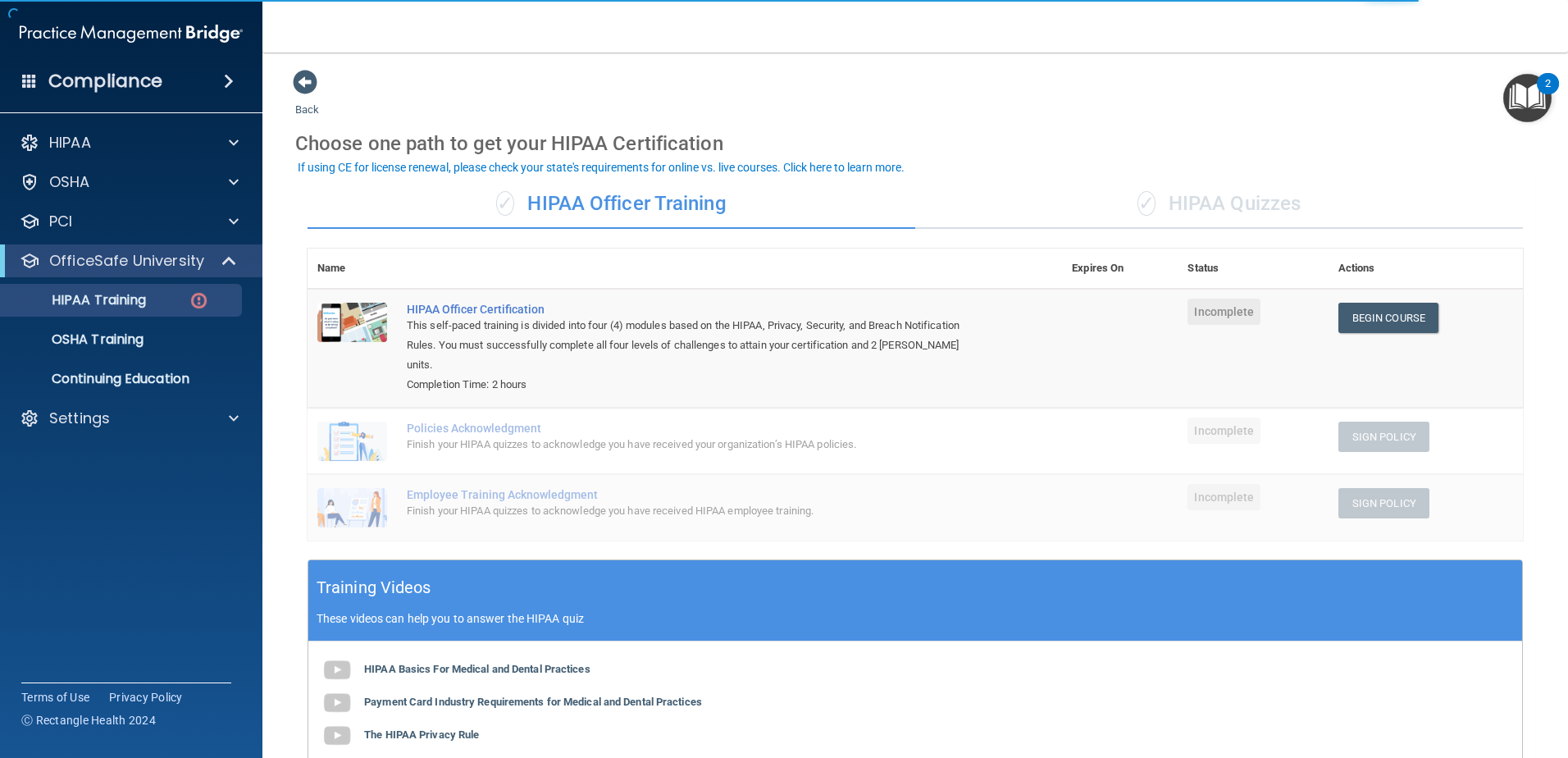
click at [1192, 203] on div "✓ HIPAA Quizzes" at bounding box center [1220, 204] width 608 height 49
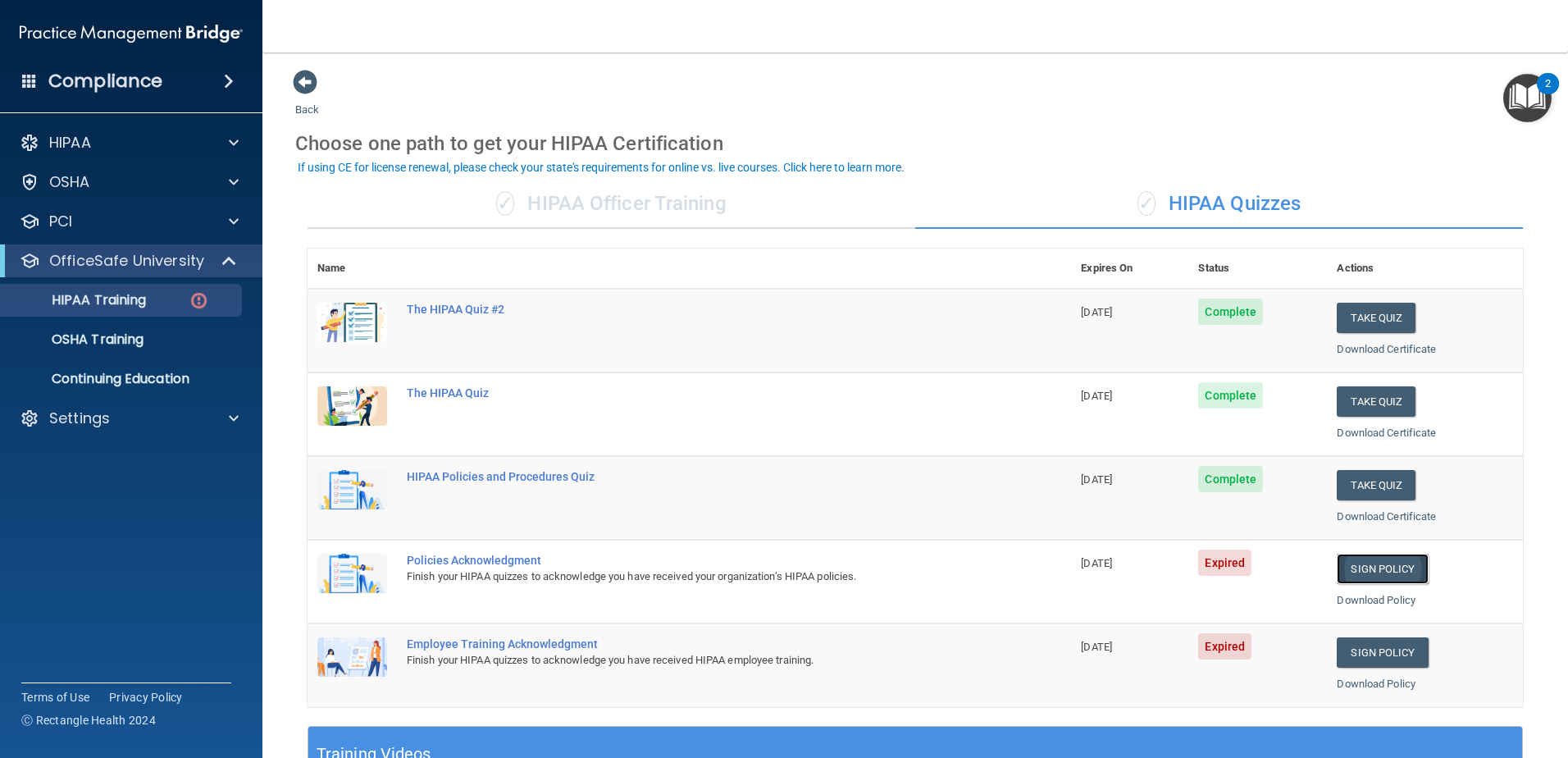
click at [1379, 569] on link "Sign Policy" at bounding box center [1383, 568] width 91 height 30
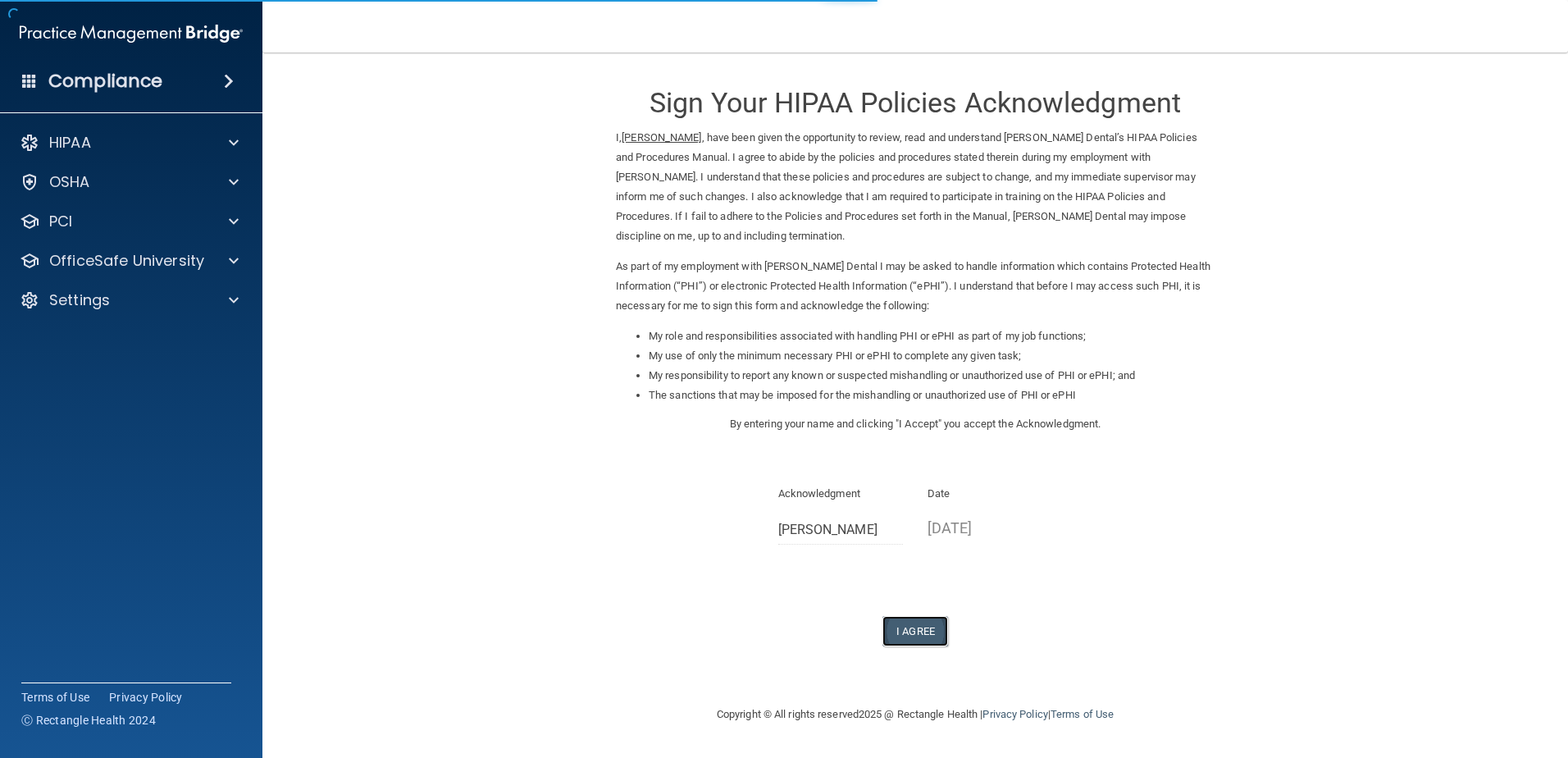
click at [944, 631] on button "I Agree" at bounding box center [915, 631] width 65 height 30
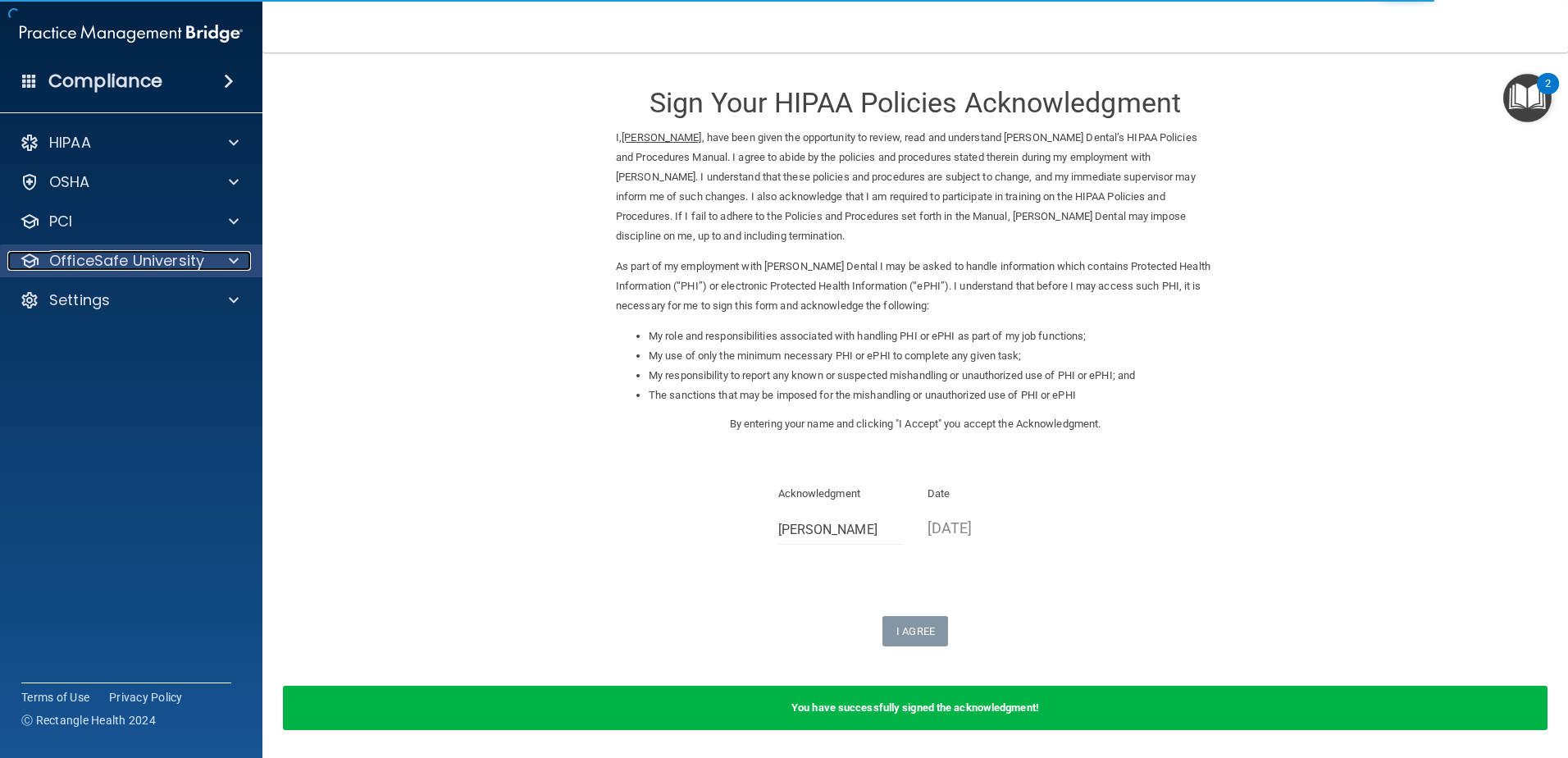
click at [180, 265] on p "OfficeSafe University" at bounding box center [127, 260] width 155 height 20
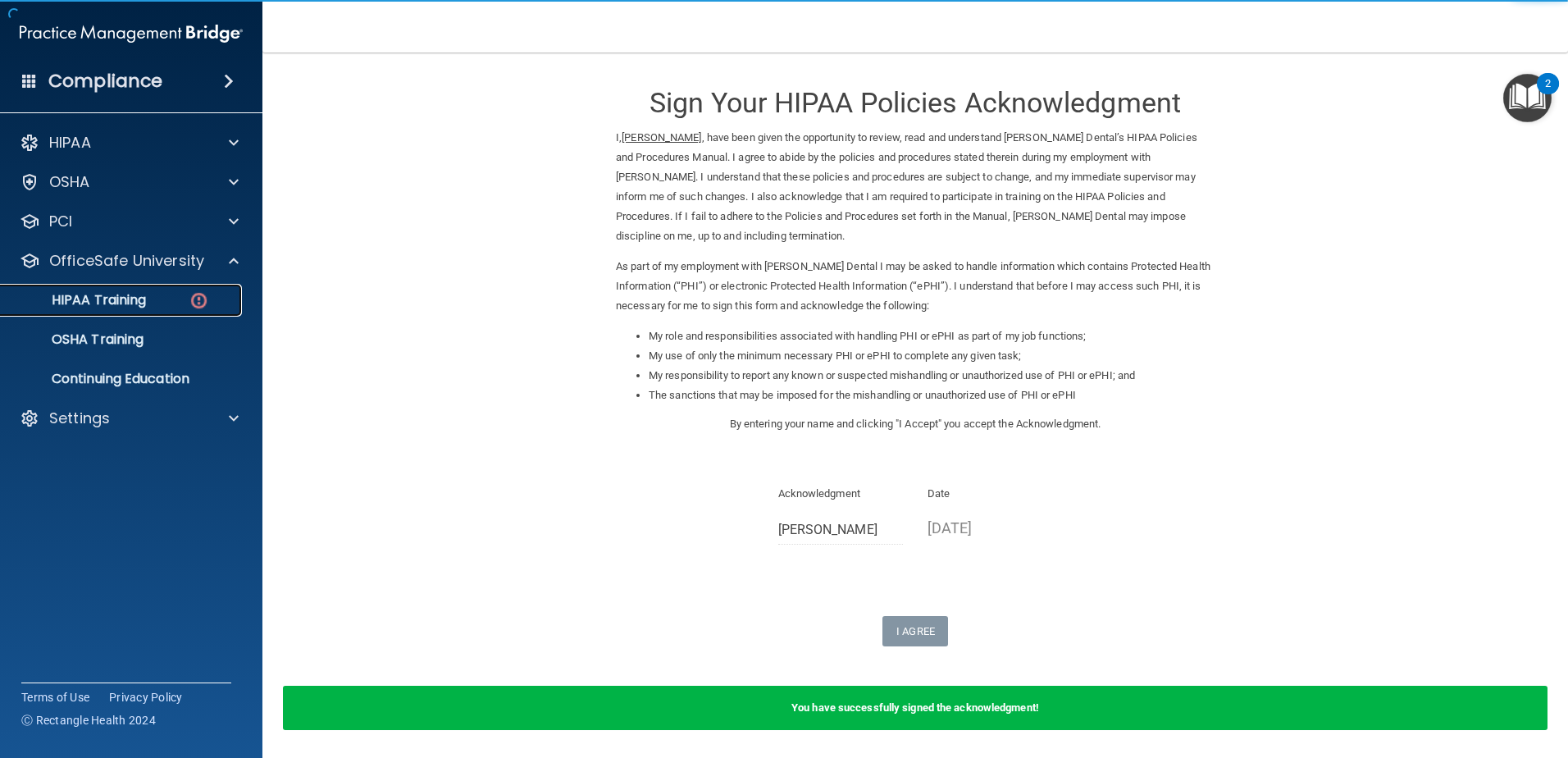
click at [142, 311] on link "HIPAA Training" at bounding box center [113, 300] width 258 height 33
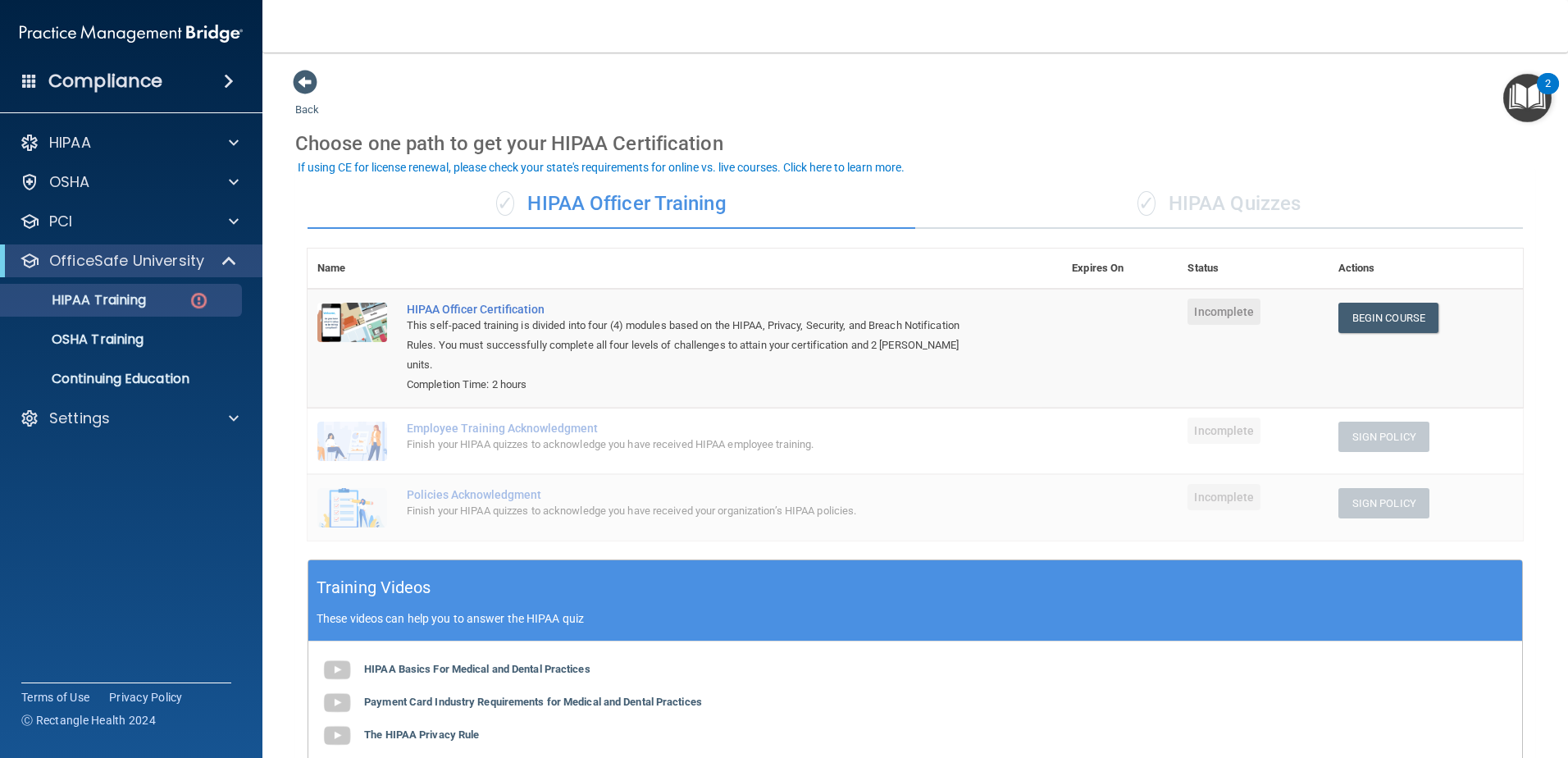
click at [1194, 190] on div "✓ HIPAA Quizzes" at bounding box center [1220, 204] width 608 height 49
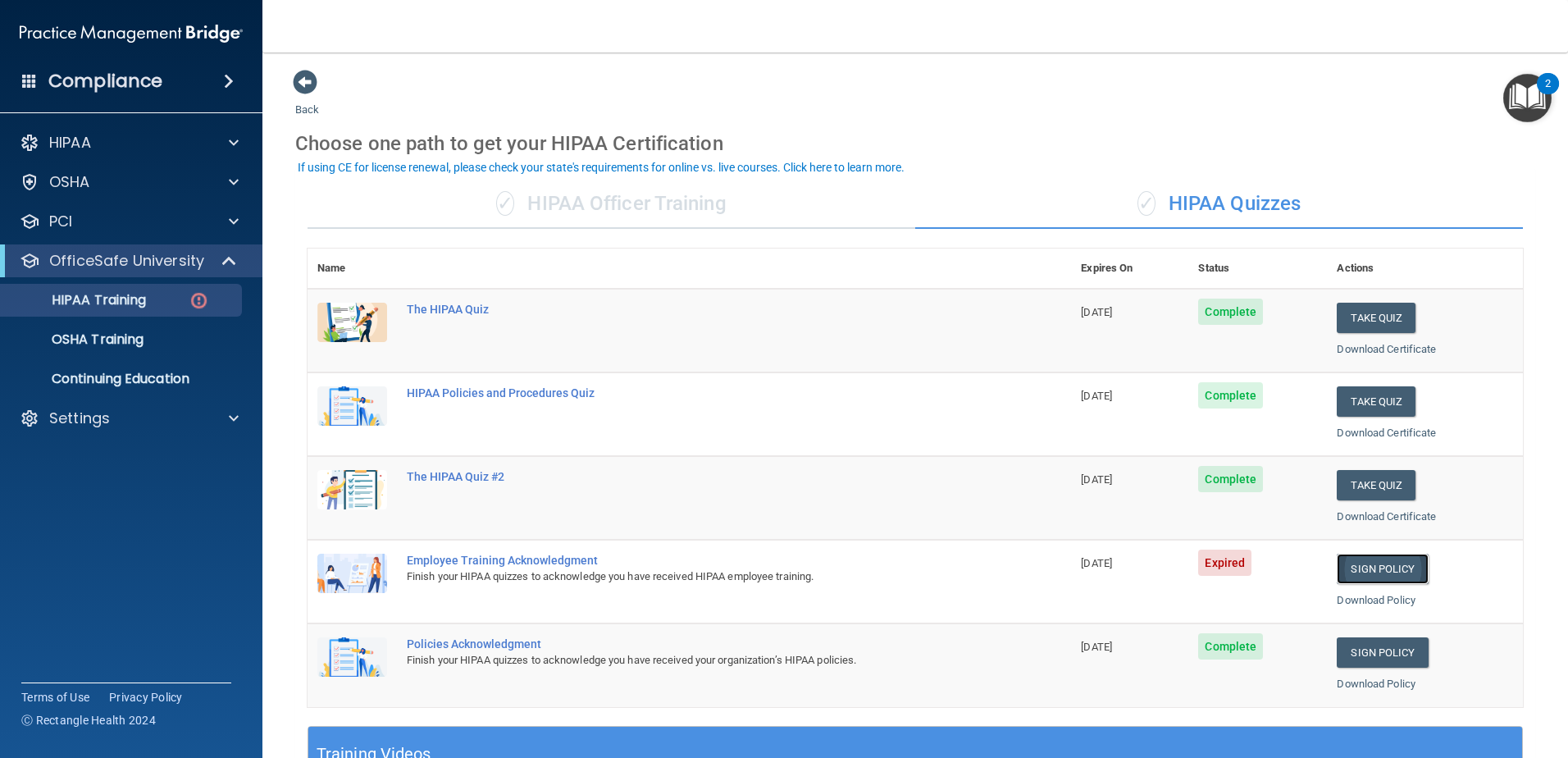
click at [1373, 577] on link "Sign Policy" at bounding box center [1383, 568] width 91 height 30
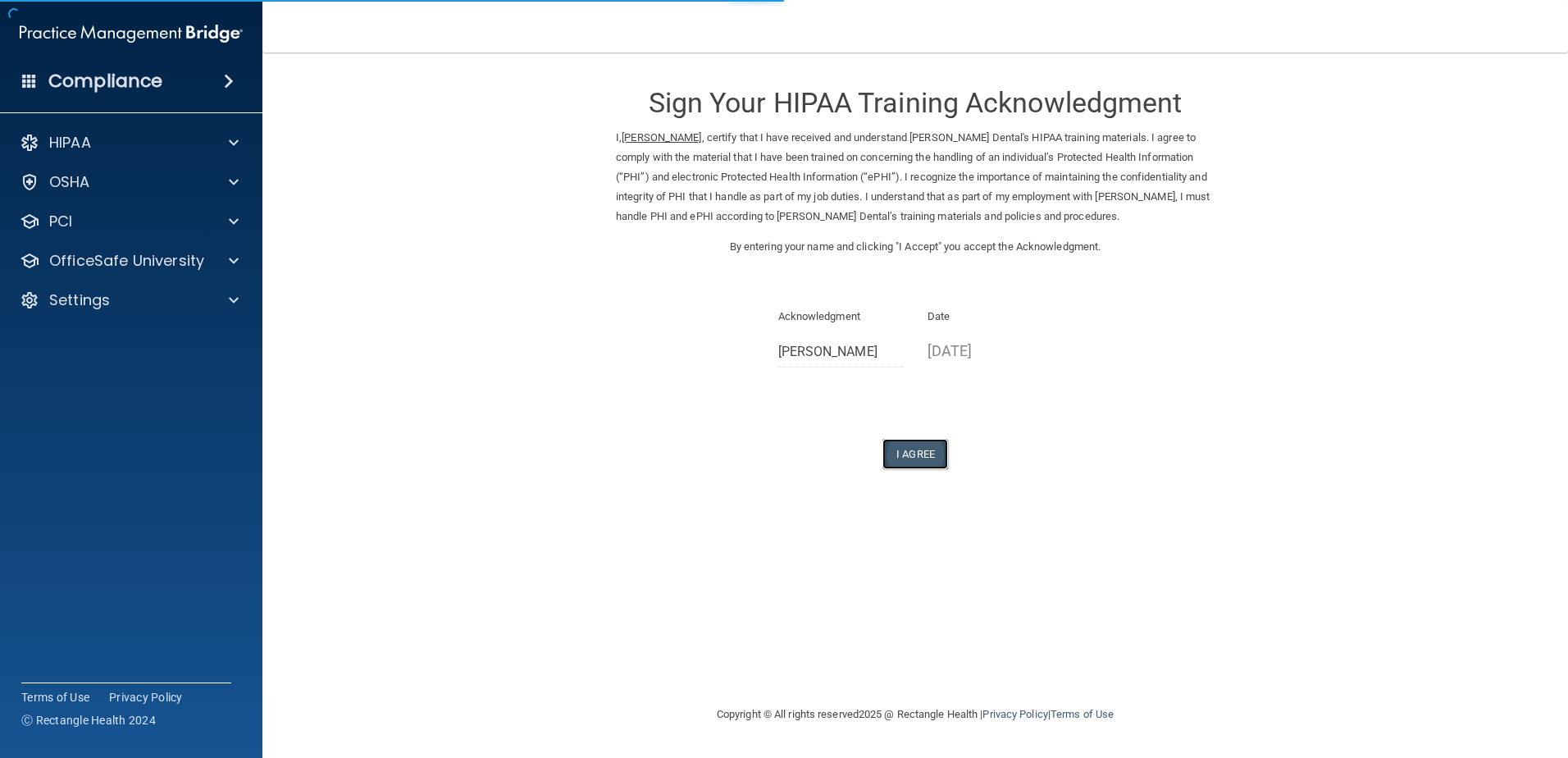
click at [899, 467] on button "I Agree" at bounding box center [915, 453] width 65 height 30
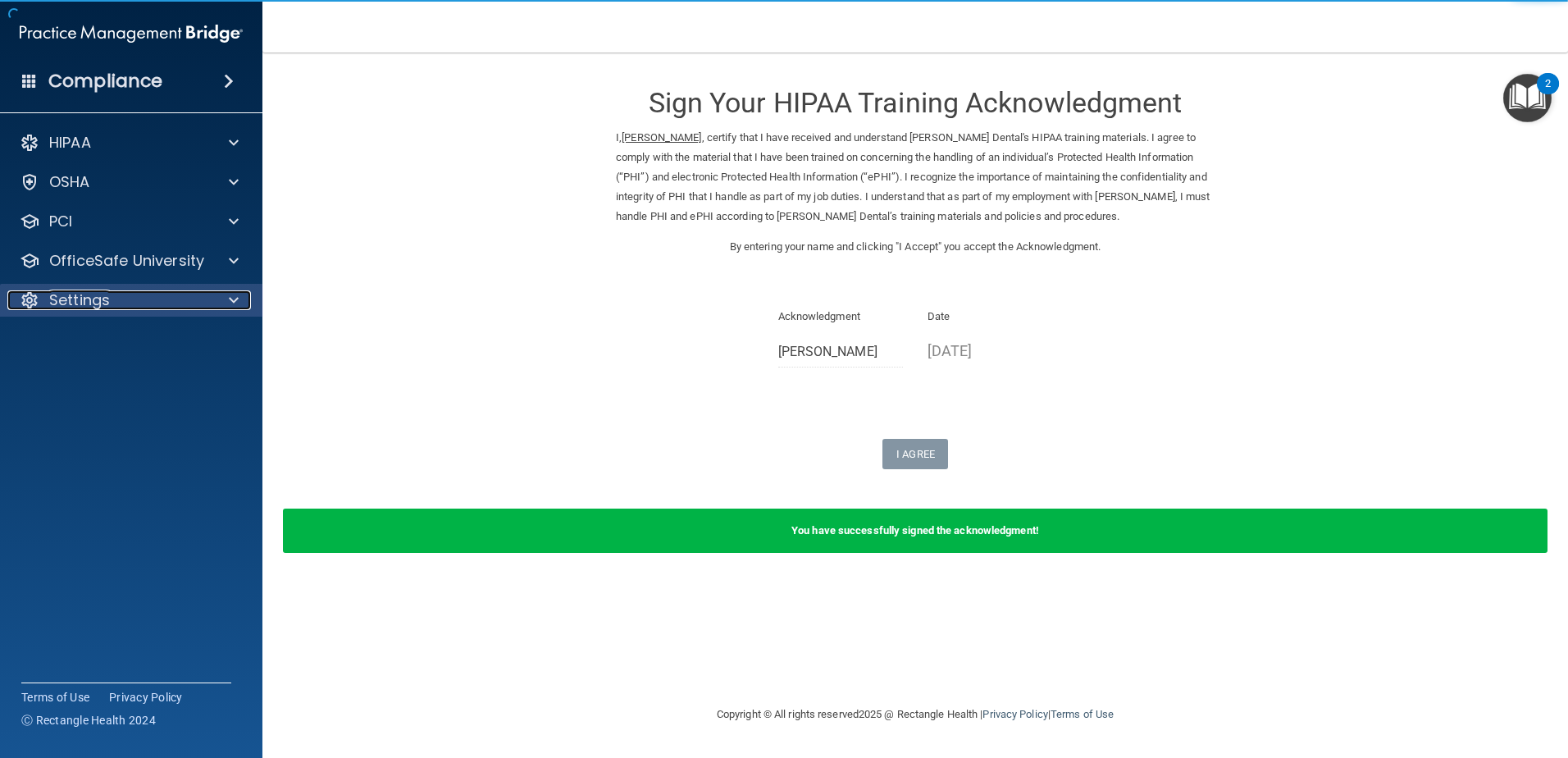
click at [200, 296] on div "Settings" at bounding box center [109, 300] width 203 height 20
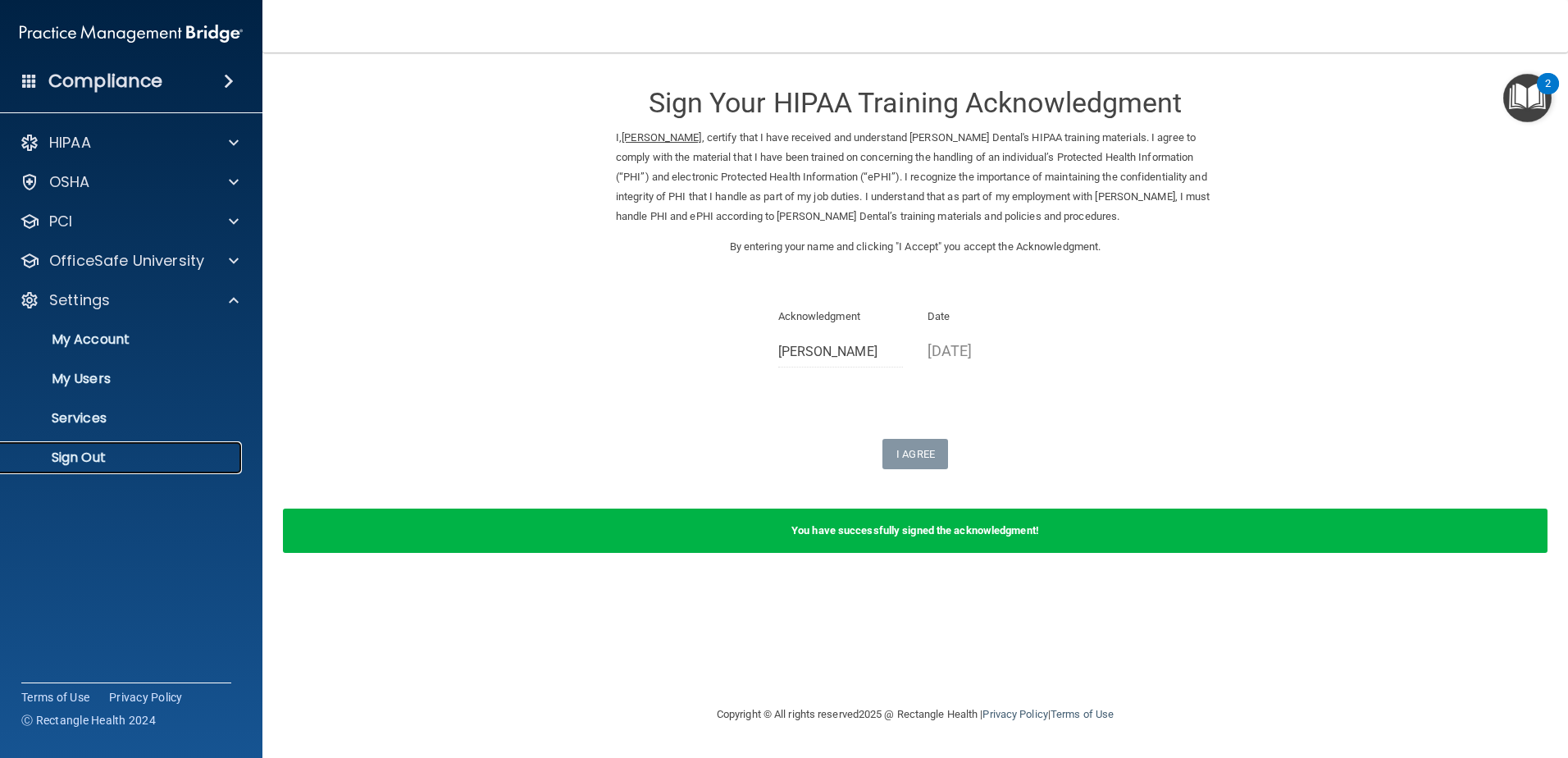
click at [184, 447] on link "Sign Out" at bounding box center [113, 457] width 258 height 33
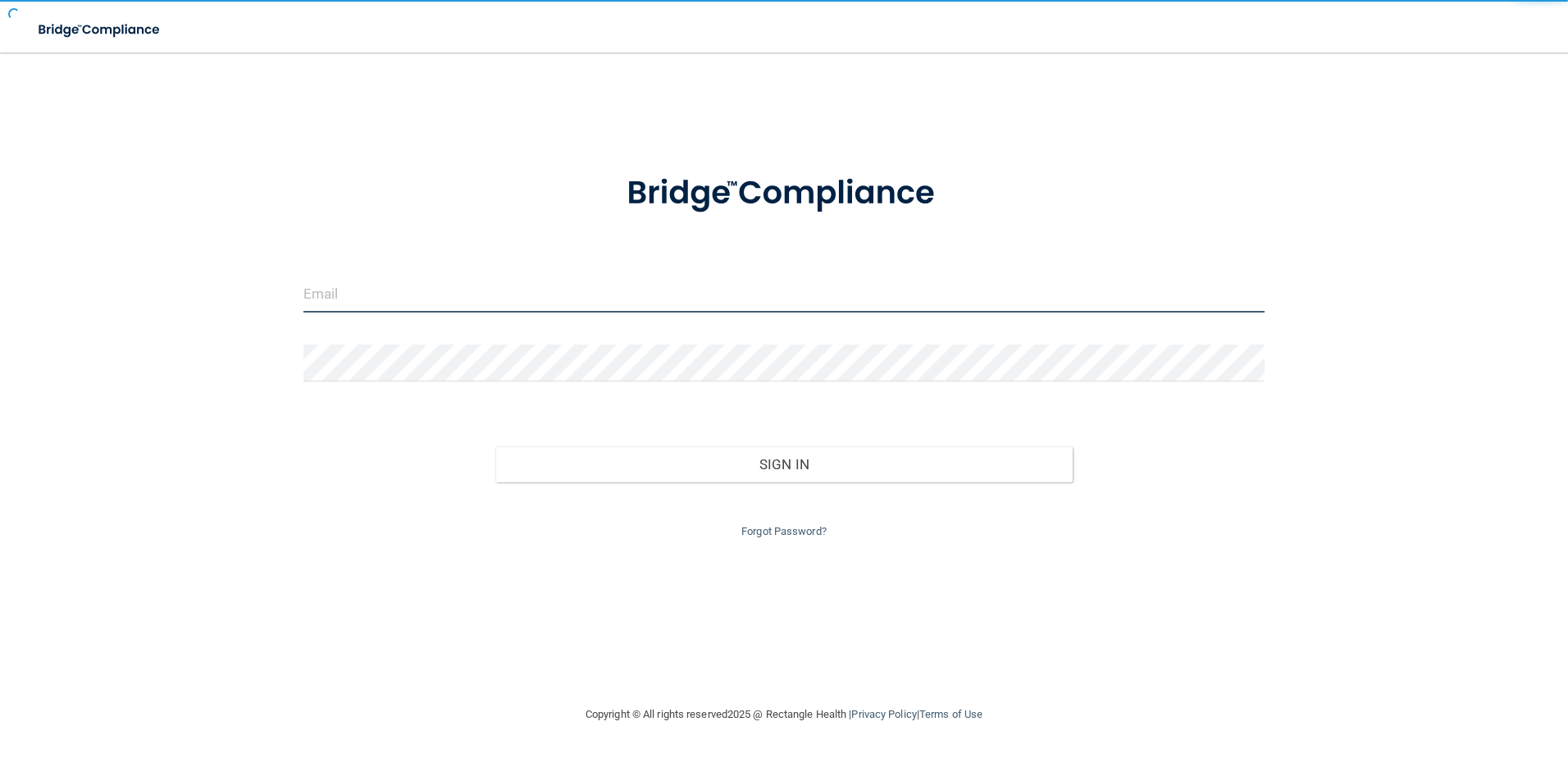
type input "storres@rectanglehealth.com"
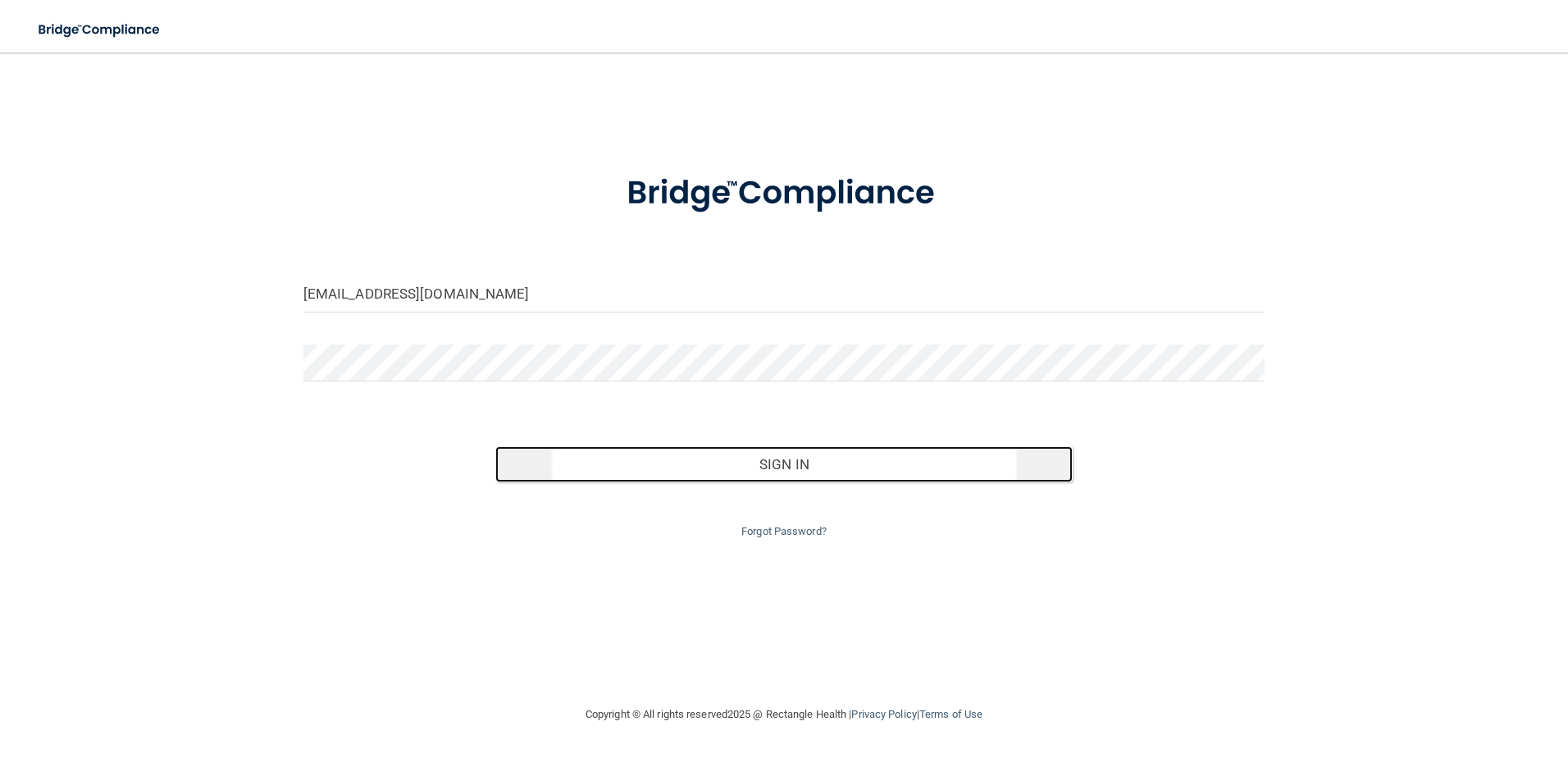
click at [837, 475] on button "Sign In" at bounding box center [784, 464] width 577 height 36
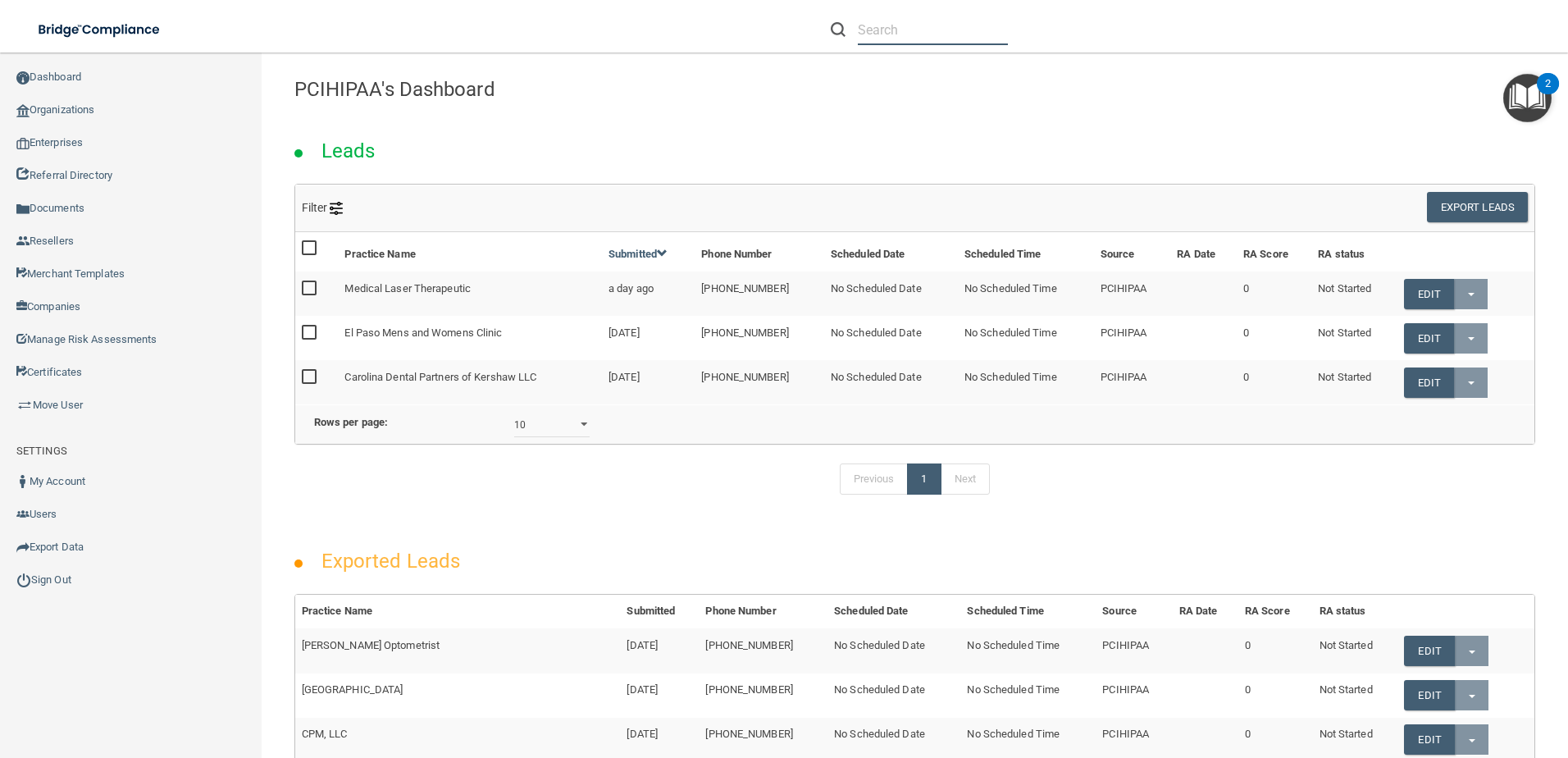
paste input "[EMAIL_ADDRESS][DOMAIN_NAME]"
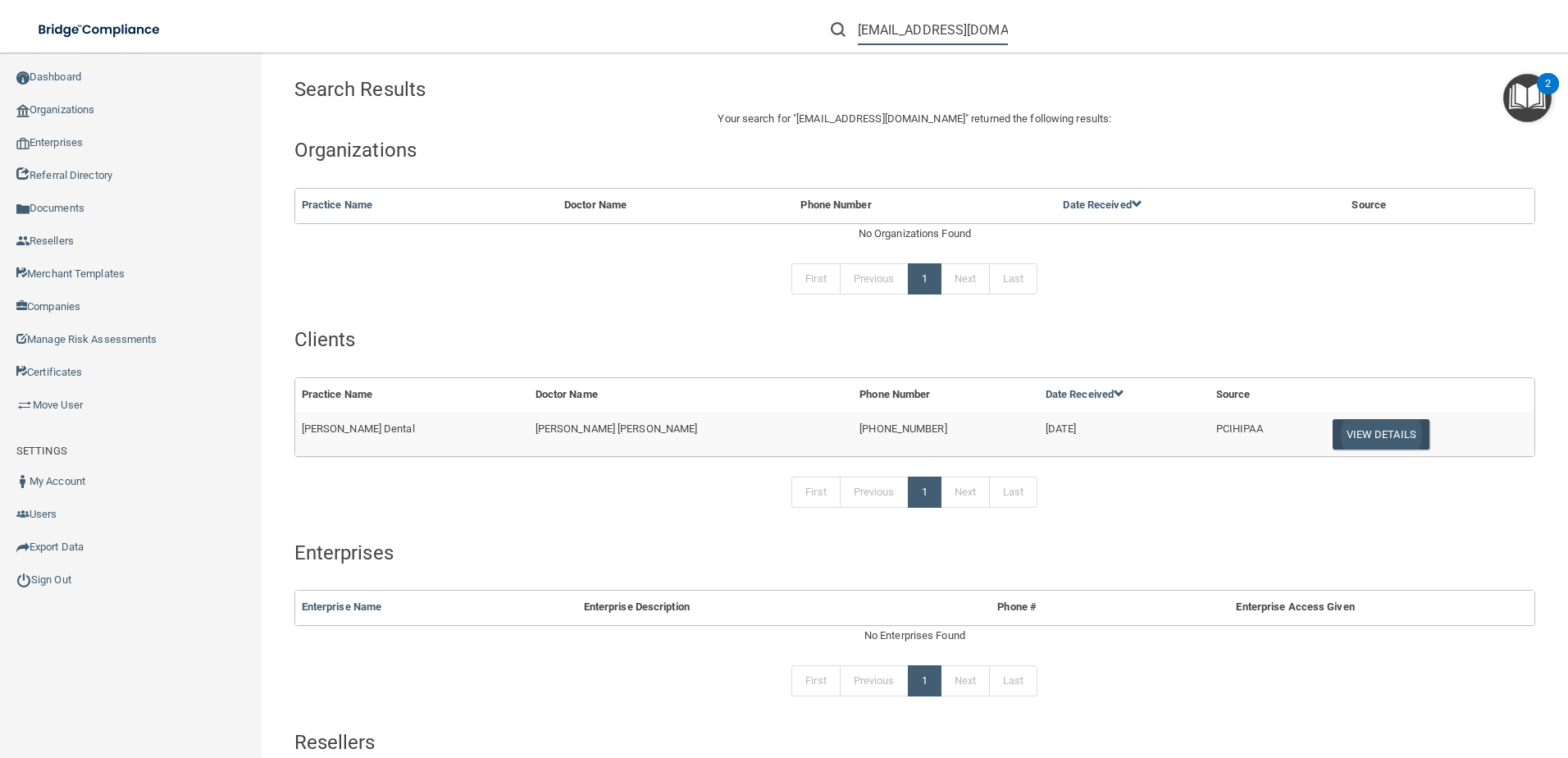
type input "[EMAIL_ADDRESS][DOMAIN_NAME]"
click at [1378, 441] on button "View Details" at bounding box center [1381, 434] width 96 height 30
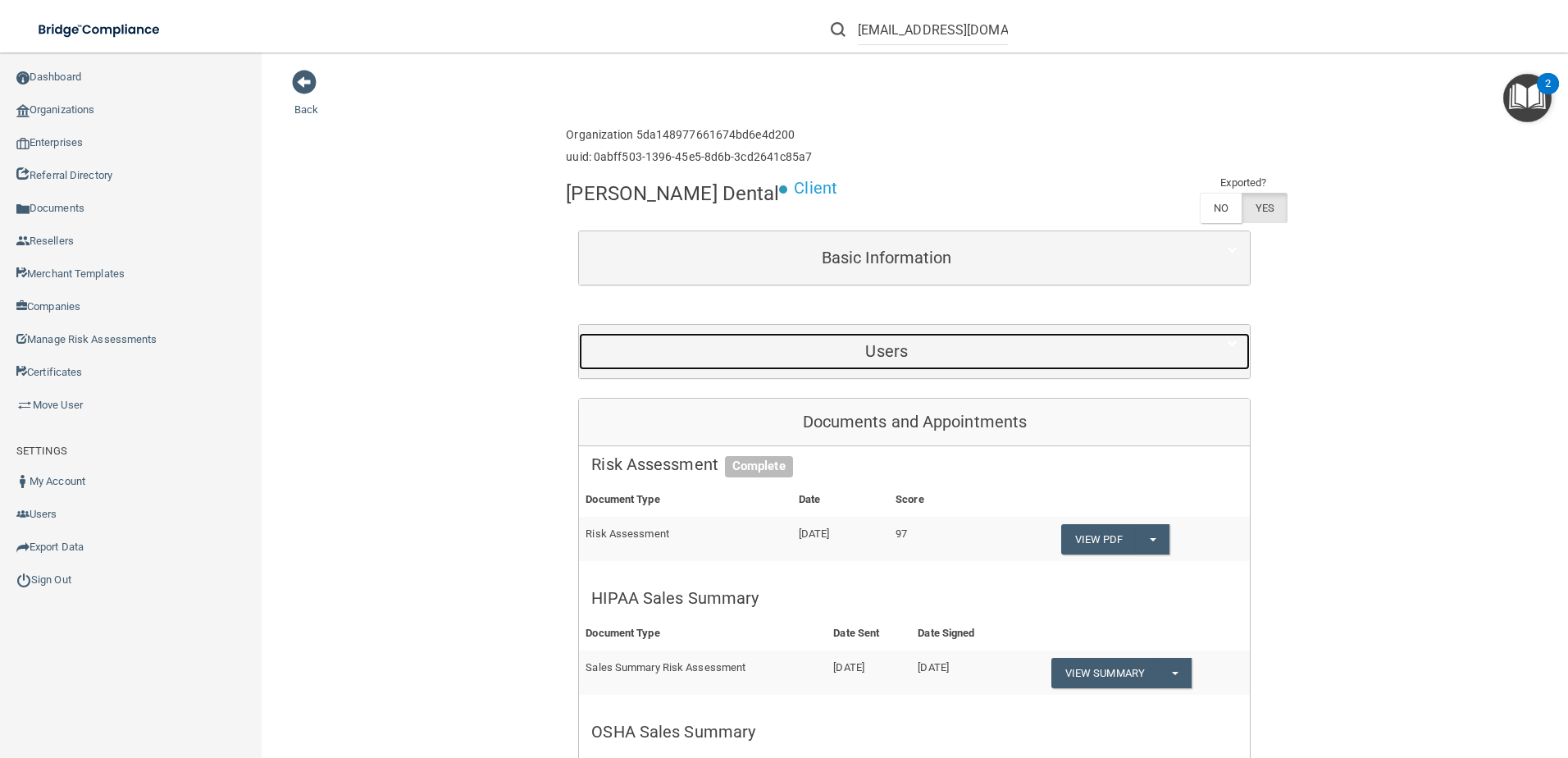
click at [805, 354] on h5 "Users" at bounding box center [887, 351] width 591 height 18
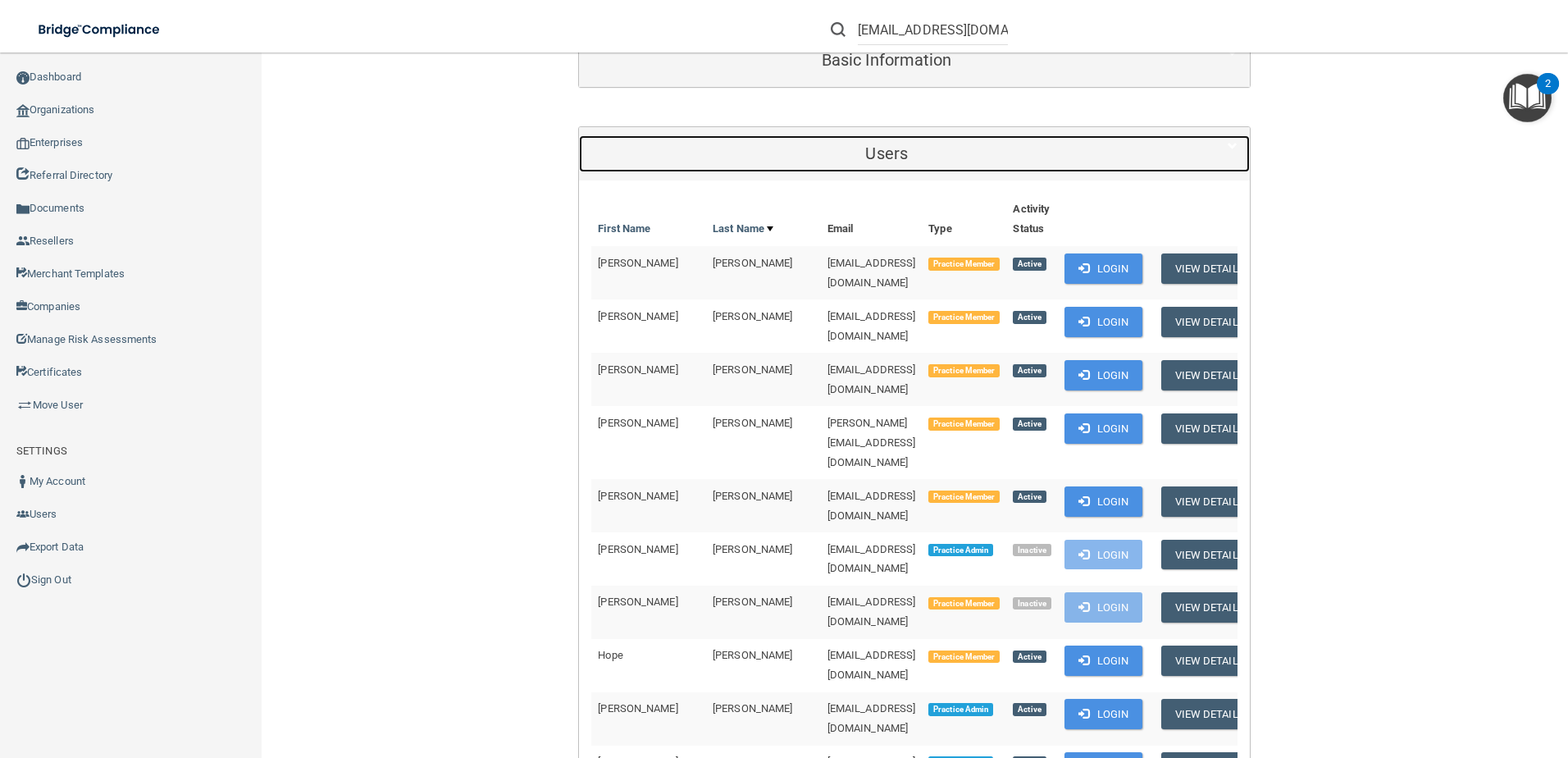
scroll to position [492, 0]
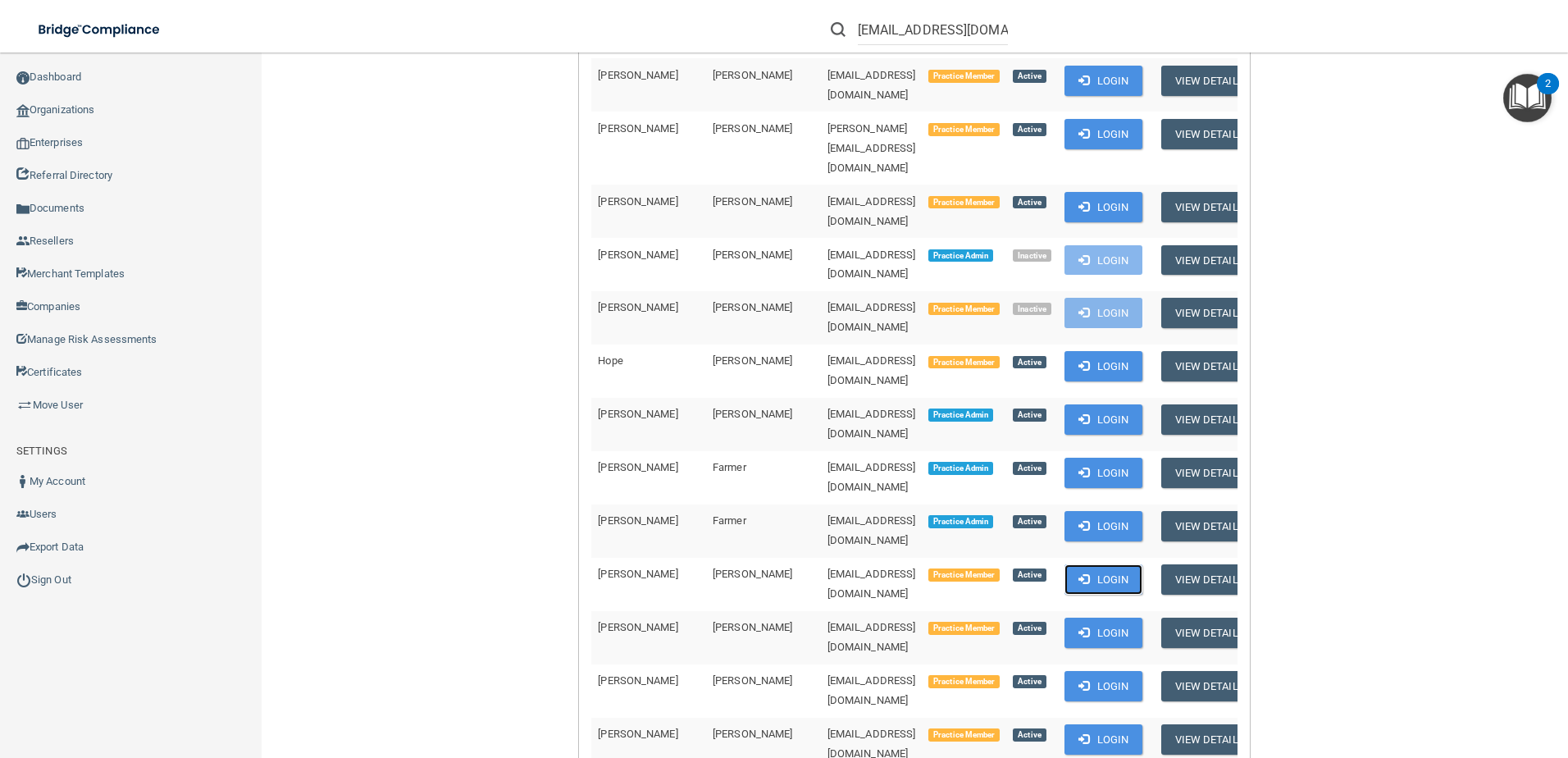
click at [1065, 564] on button "Login" at bounding box center [1104, 579] width 78 height 30
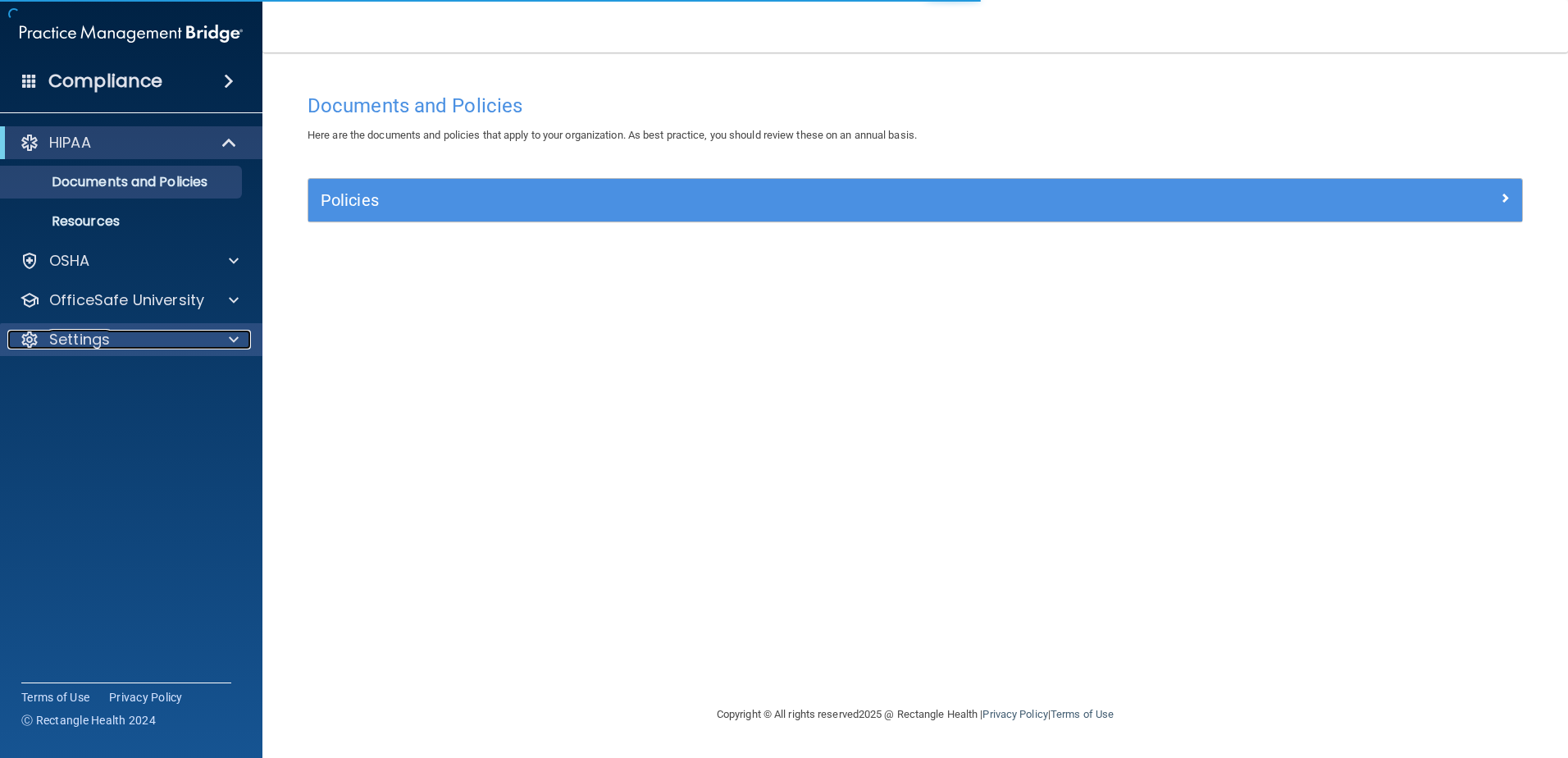
click at [121, 340] on div "Settings" at bounding box center [109, 339] width 203 height 20
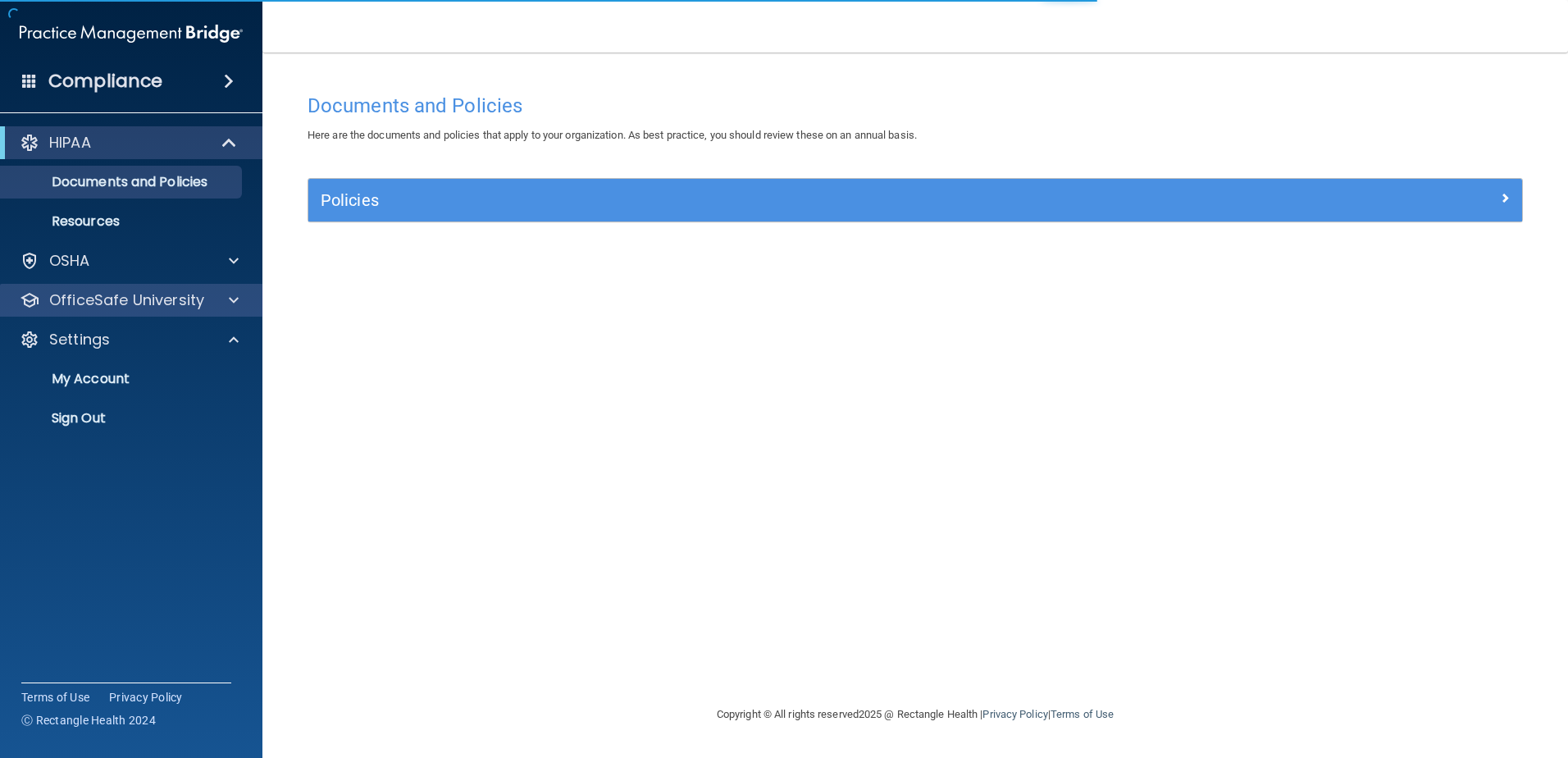
click at [133, 314] on div "OfficeSafe University" at bounding box center [132, 300] width 264 height 33
click at [147, 309] on p "OfficeSafe University" at bounding box center [127, 300] width 155 height 20
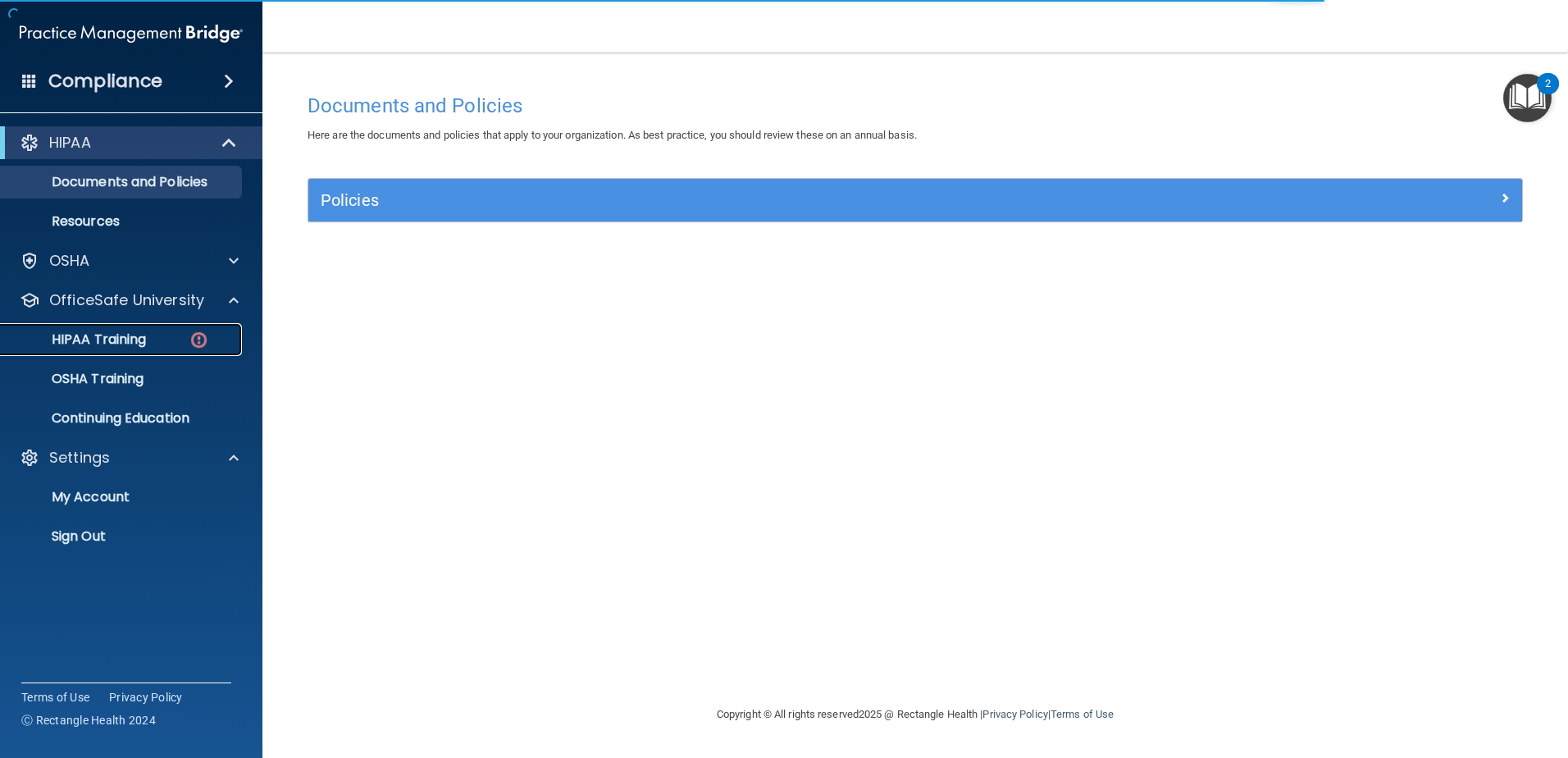
click at [149, 333] on div "HIPAA Training" at bounding box center [122, 339] width 224 height 16
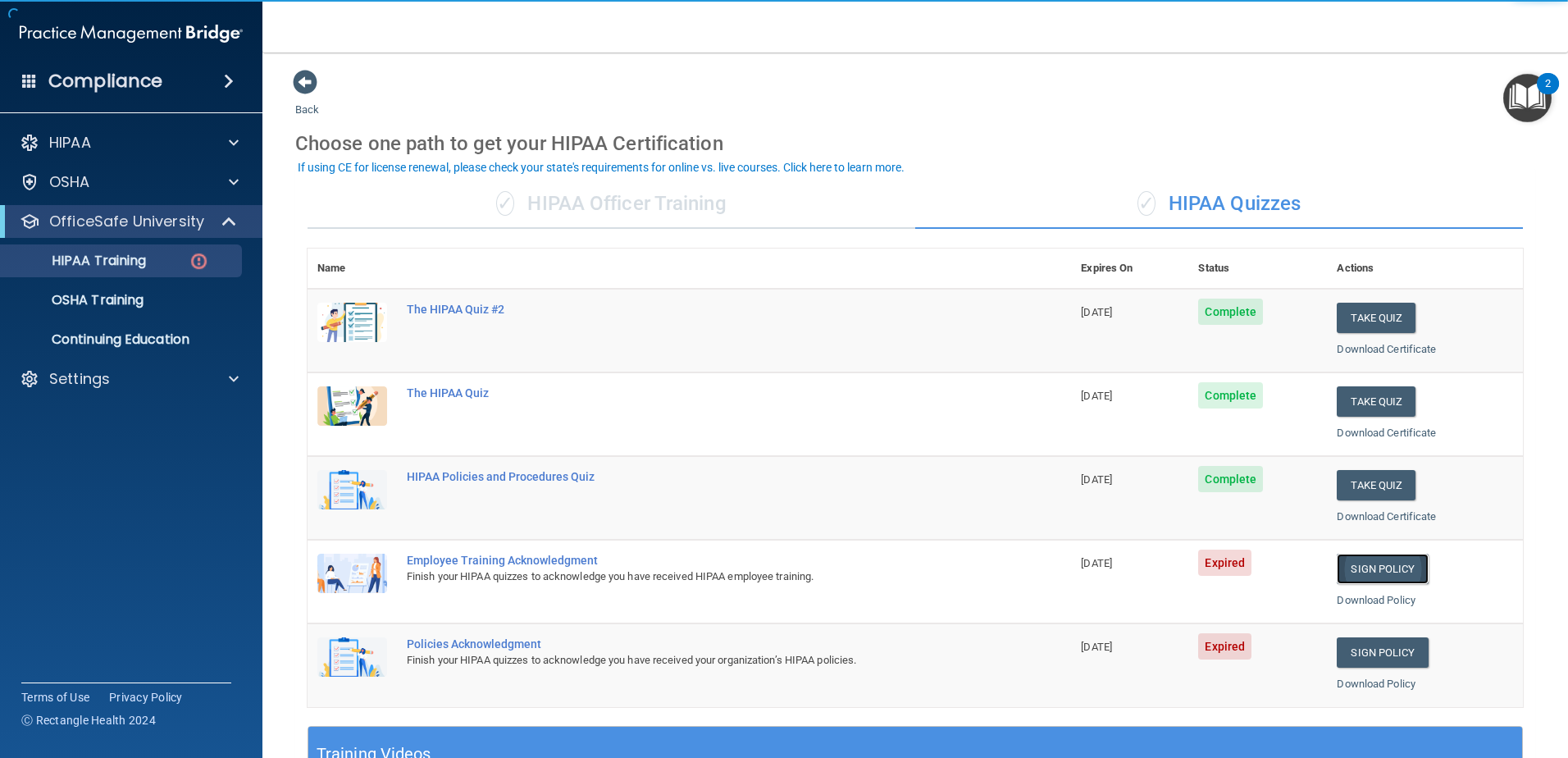
click at [1388, 556] on link "Sign Policy" at bounding box center [1383, 568] width 91 height 30
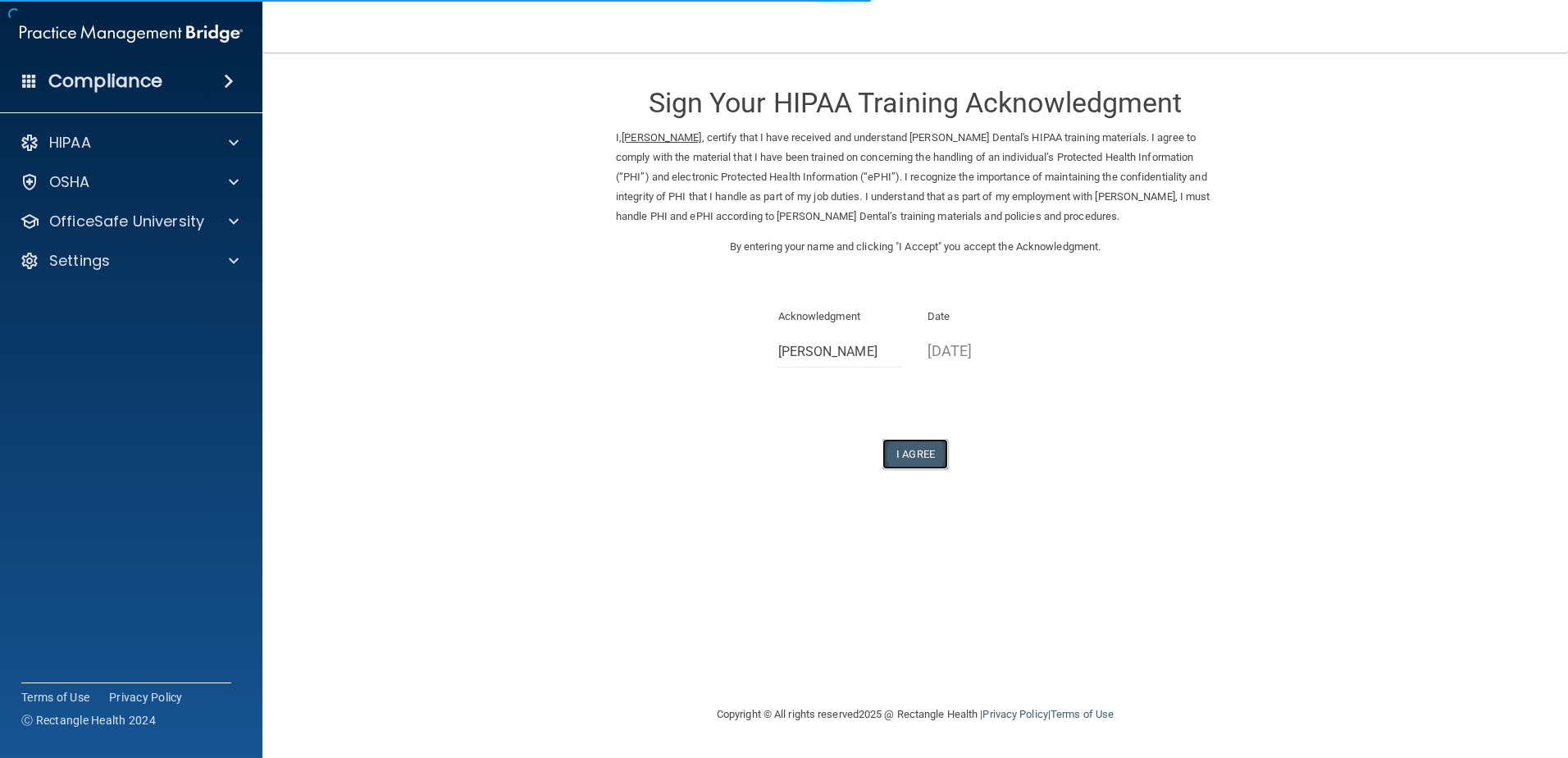
click at [924, 456] on button "I Agree" at bounding box center [915, 453] width 65 height 30
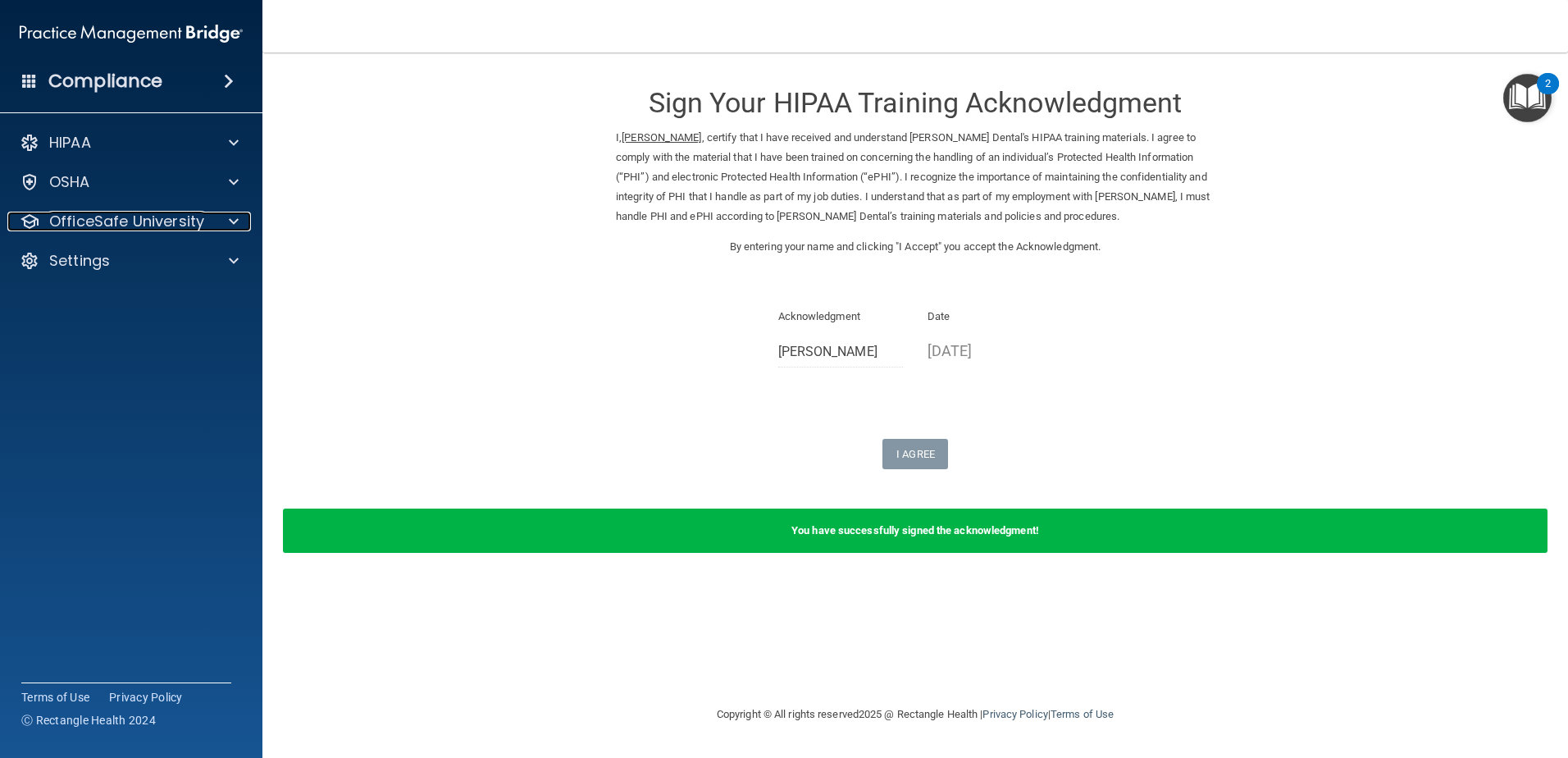
drag, startPoint x: 196, startPoint y: 224, endPoint x: 195, endPoint y: 242, distance: 18.0
click at [196, 224] on p "OfficeSafe University" at bounding box center [127, 221] width 155 height 20
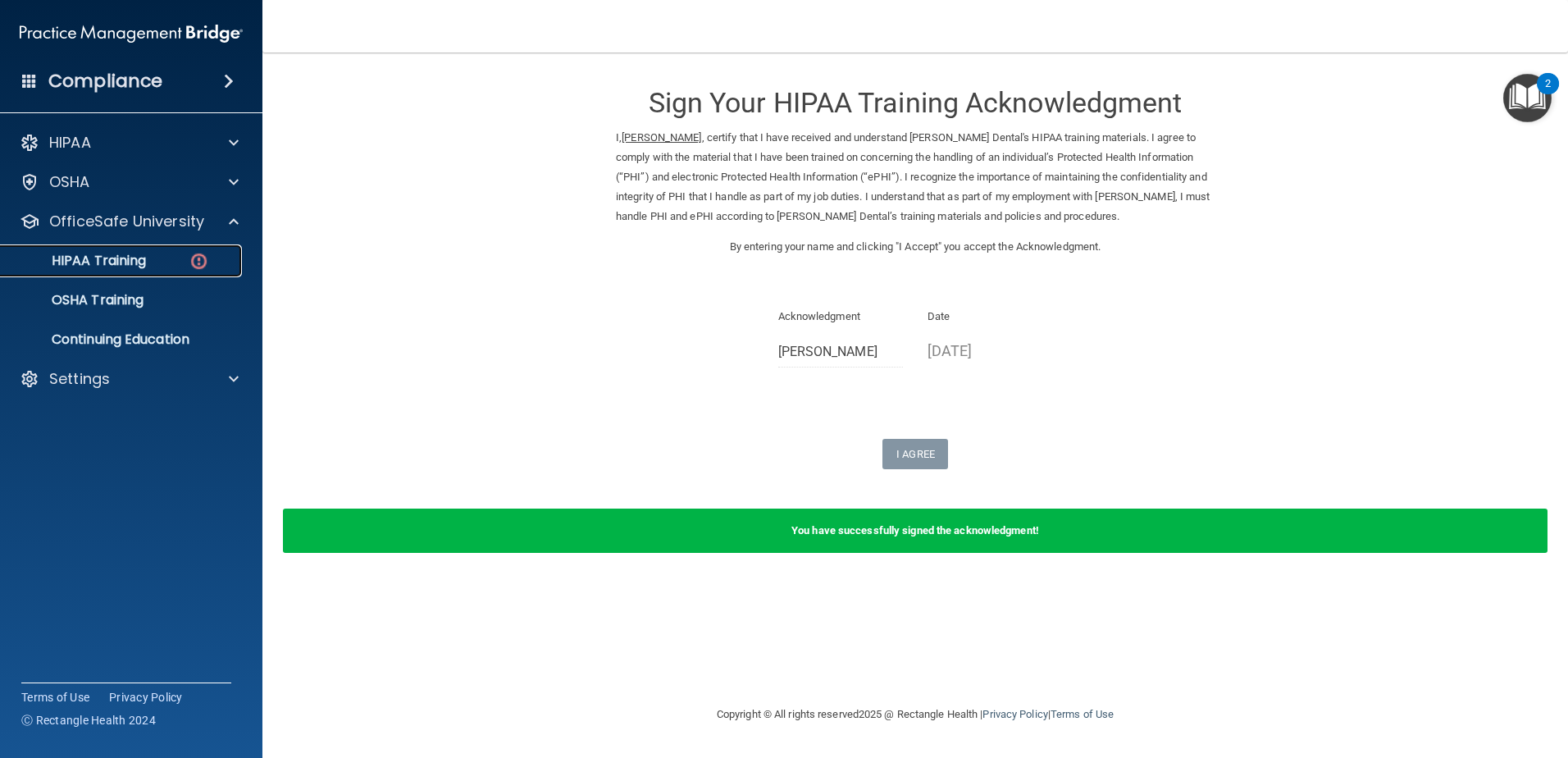
click at [155, 268] on div "HIPAA Training" at bounding box center [122, 260] width 224 height 16
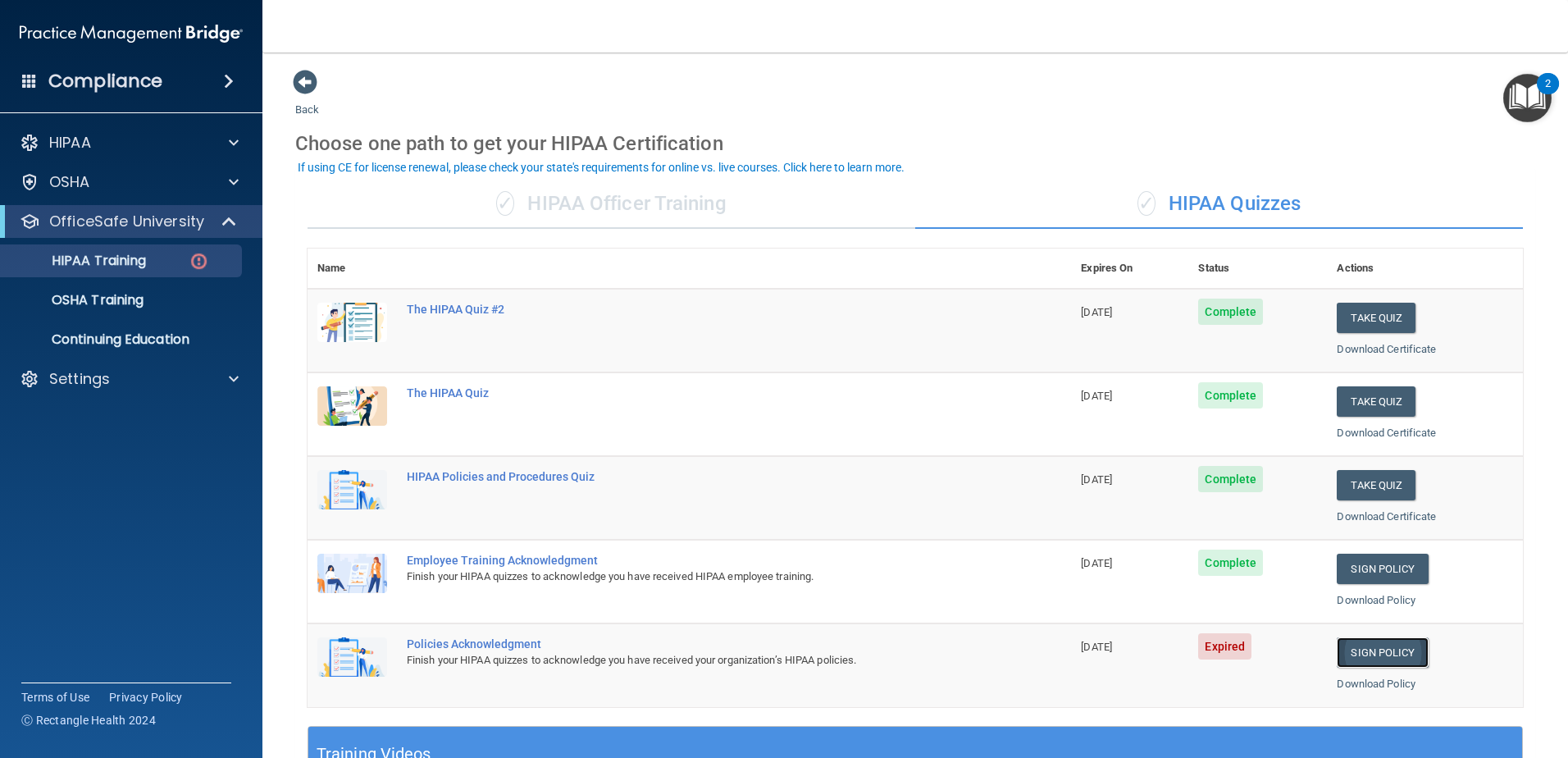
click at [1369, 660] on link "Sign Policy" at bounding box center [1383, 652] width 91 height 30
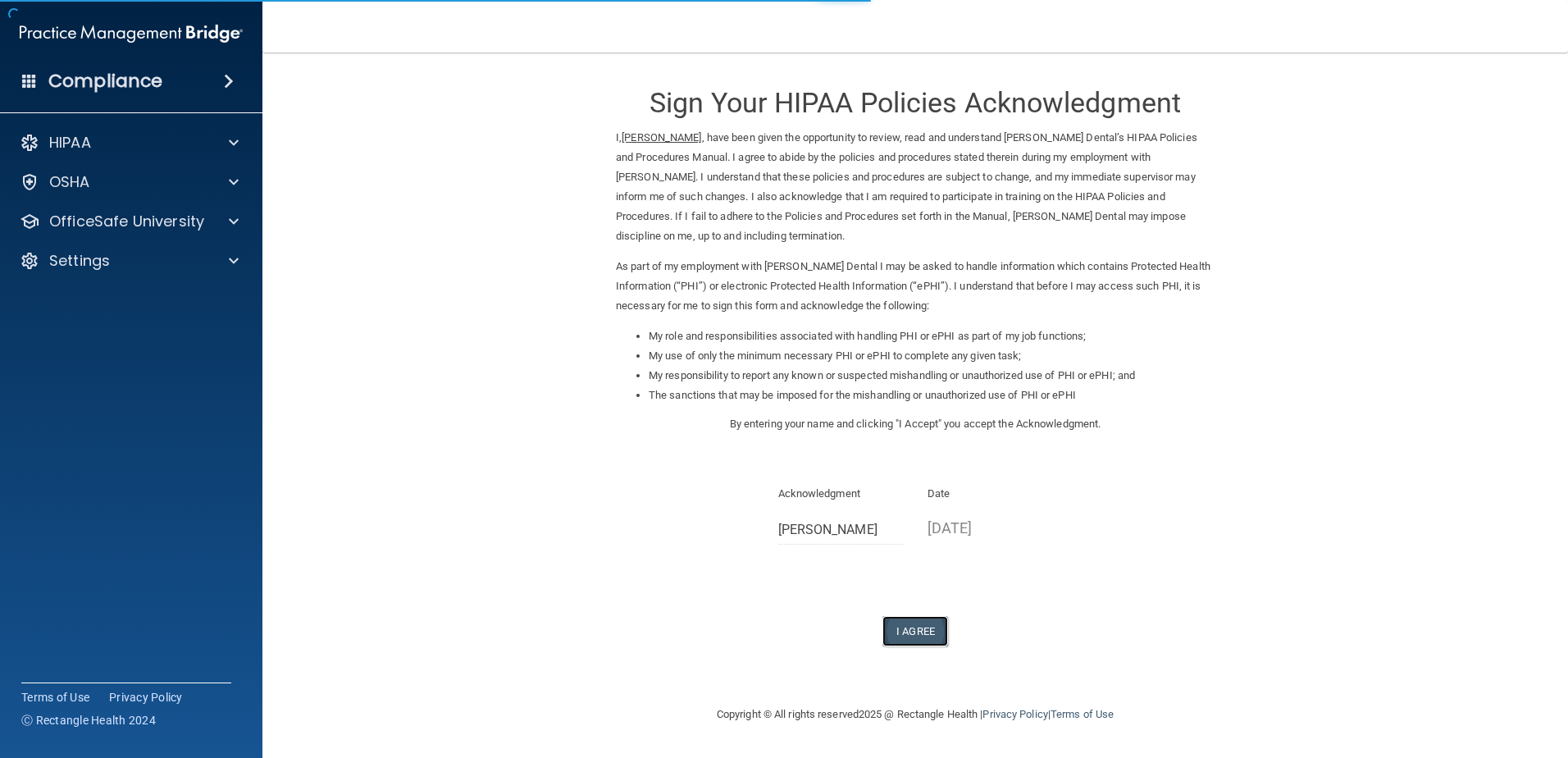
click at [931, 633] on button "I Agree" at bounding box center [915, 631] width 65 height 30
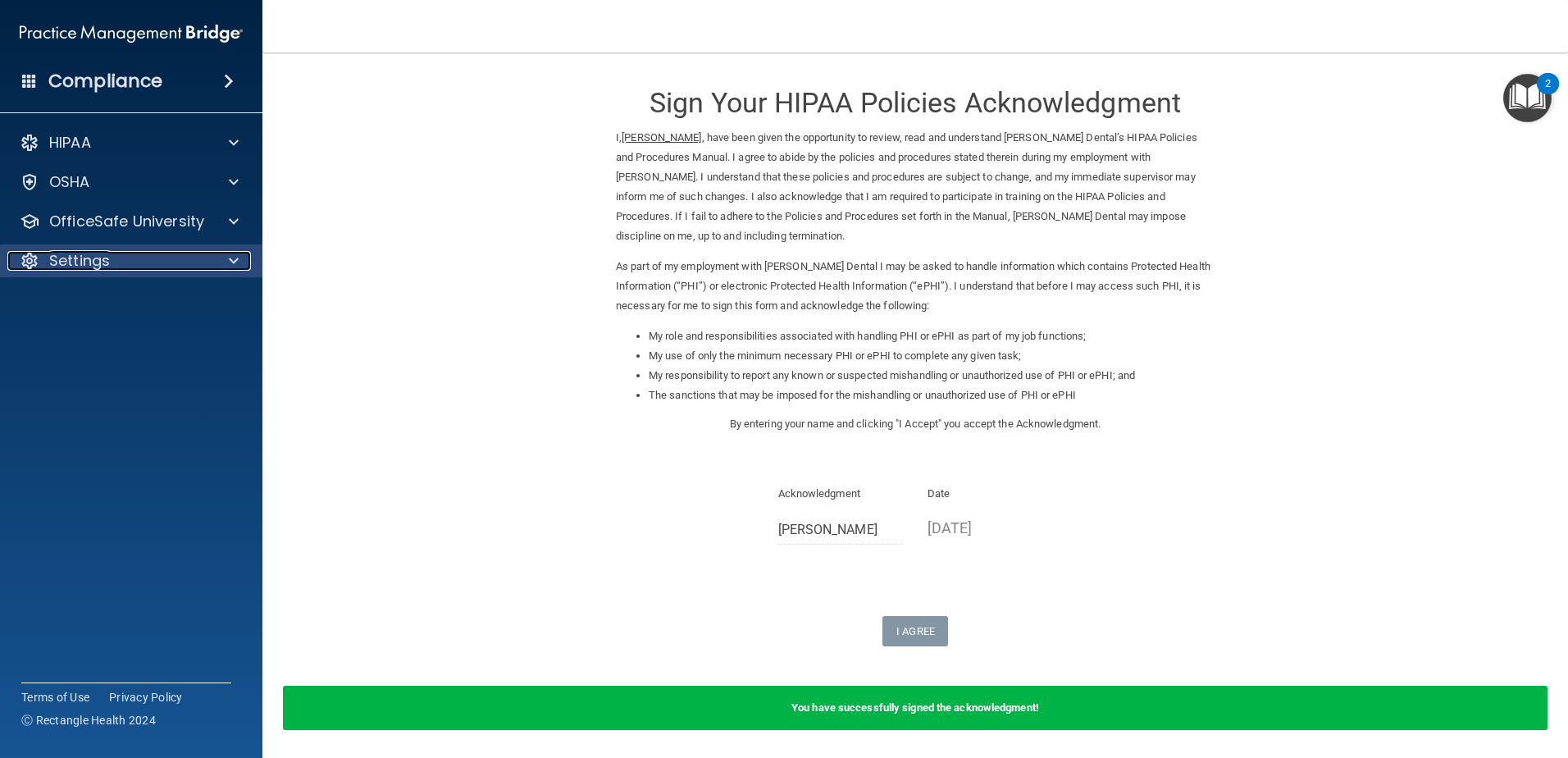
click at [134, 268] on div "Settings" at bounding box center [109, 260] width 203 height 20
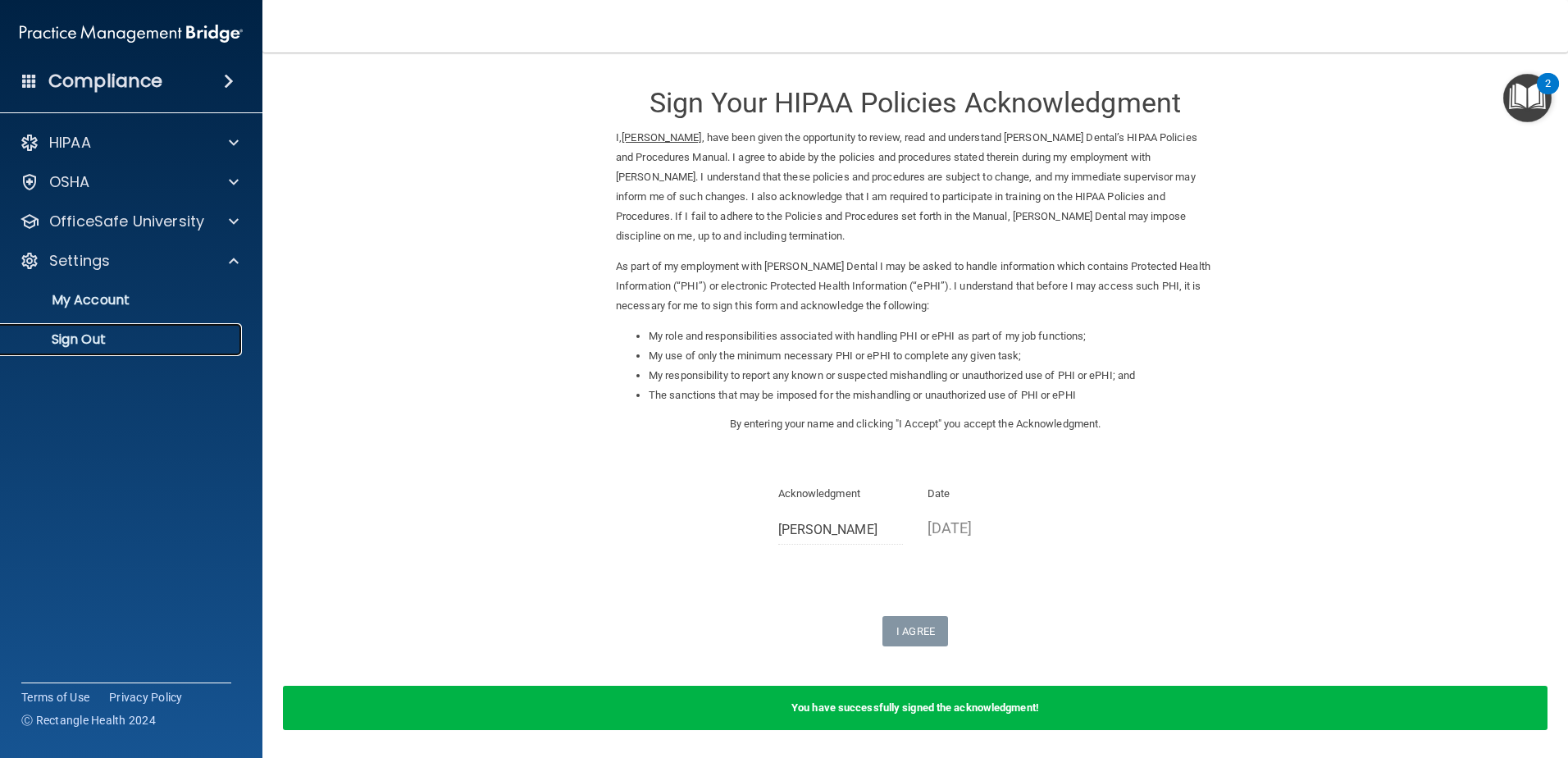
click at [144, 330] on link "Sign Out" at bounding box center [113, 339] width 258 height 33
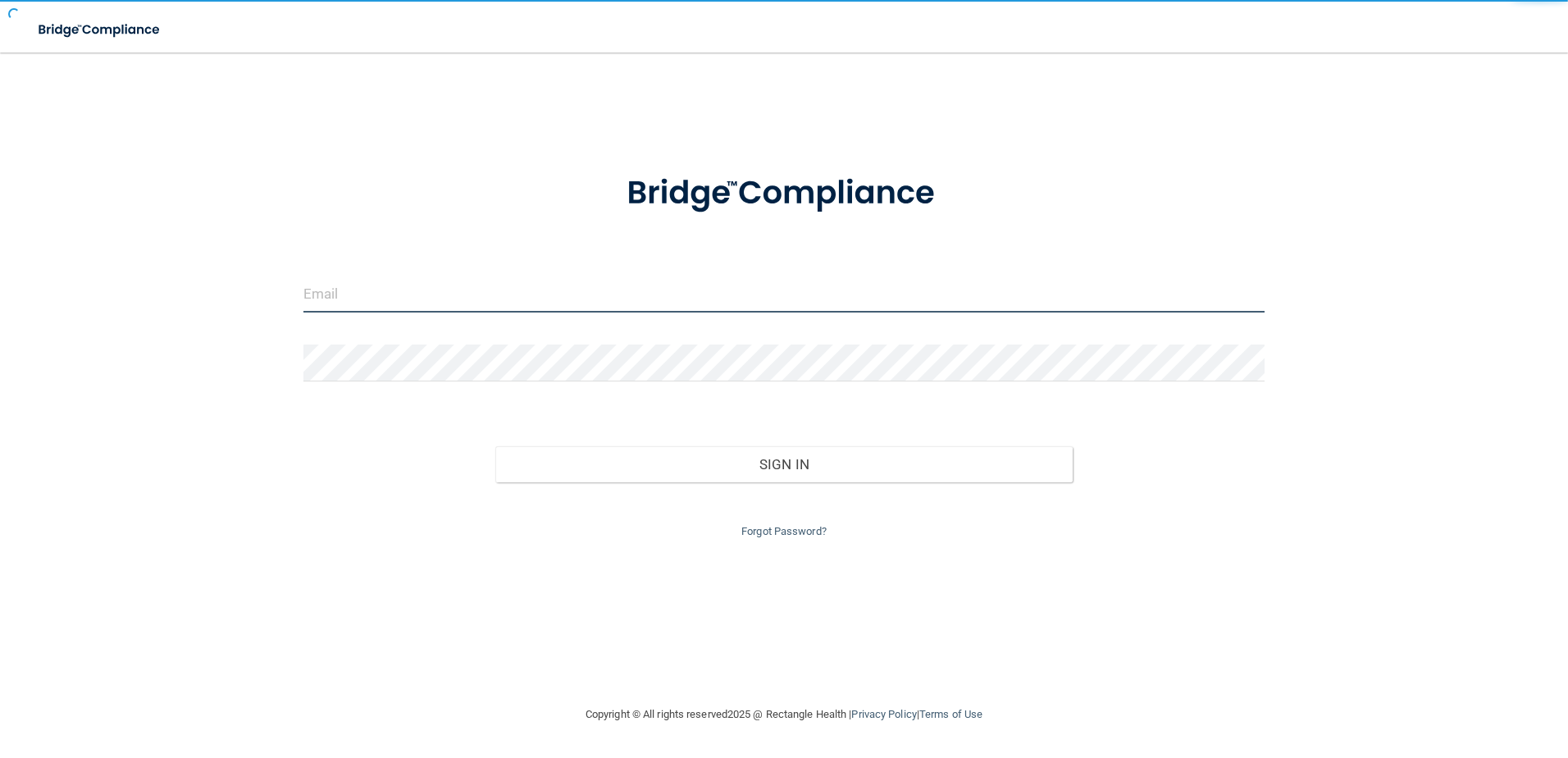
type input "[EMAIL_ADDRESS][DOMAIN_NAME]"
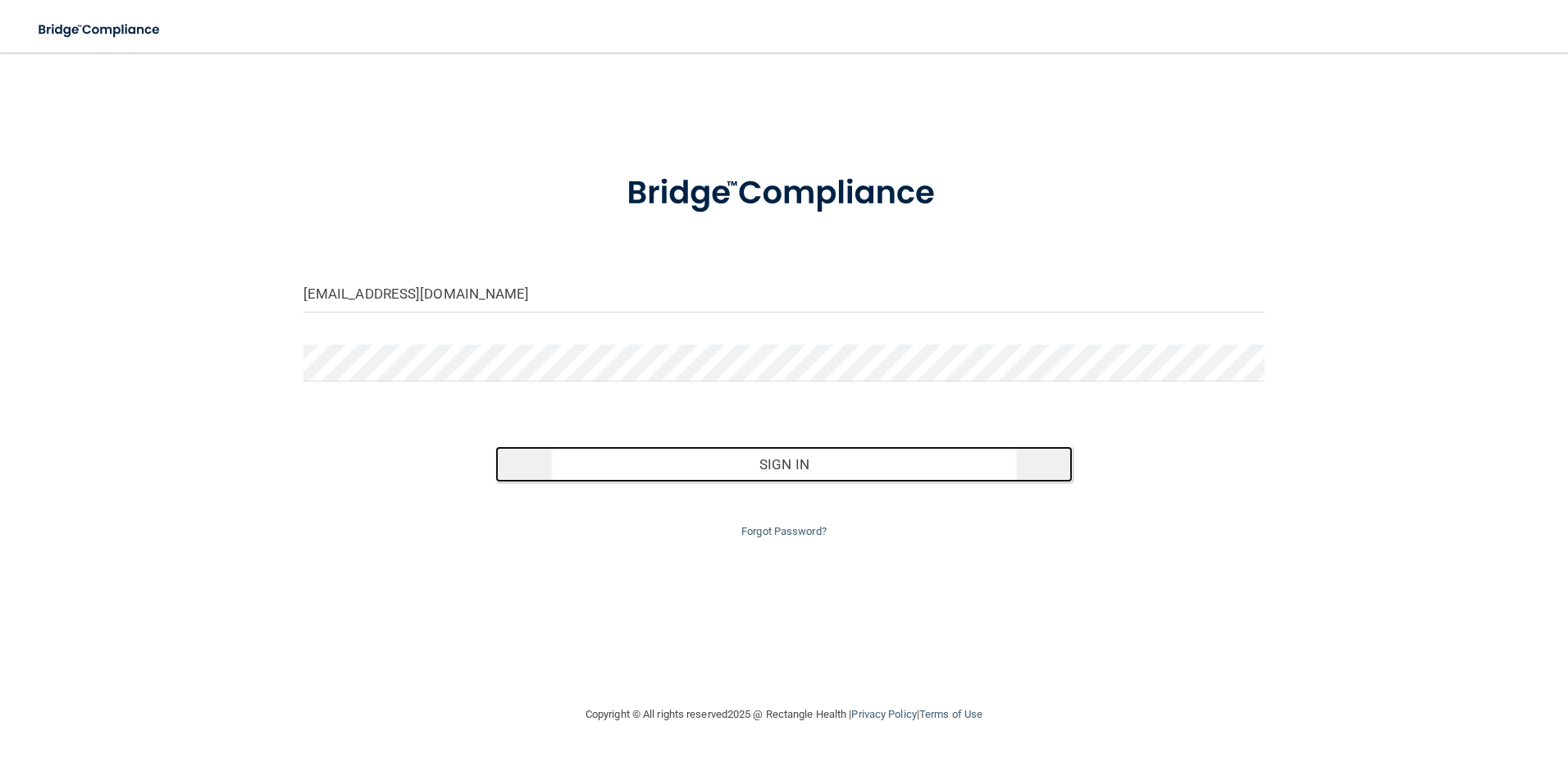
click at [664, 464] on button "Sign In" at bounding box center [784, 464] width 577 height 36
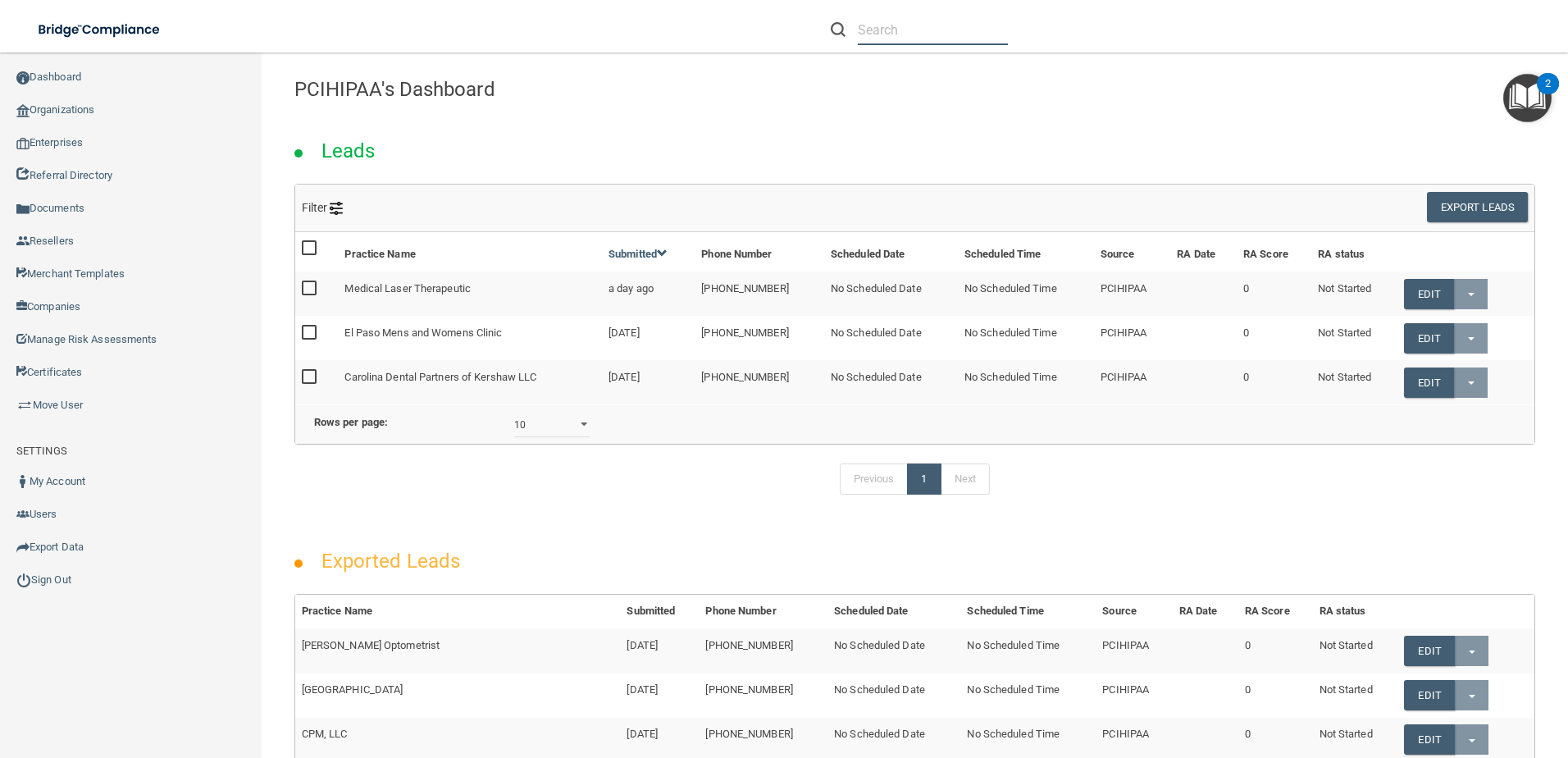
click at [893, 23] on input "text" at bounding box center [933, 29] width 150 height 30
paste input "[EMAIL_ADDRESS][DOMAIN_NAME]"
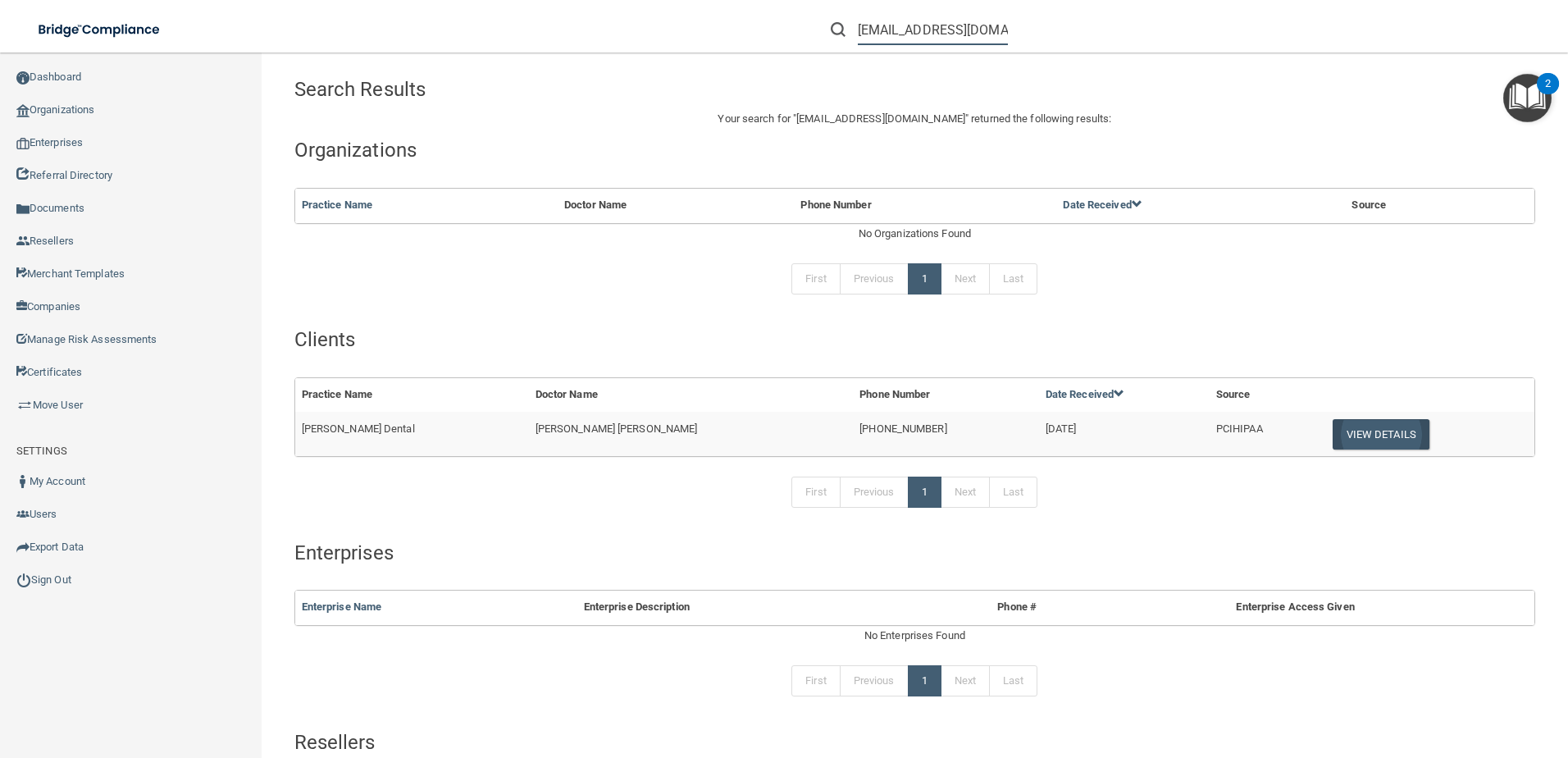
type input "[EMAIL_ADDRESS][DOMAIN_NAME]"
click at [1357, 429] on button "View Details" at bounding box center [1381, 434] width 96 height 30
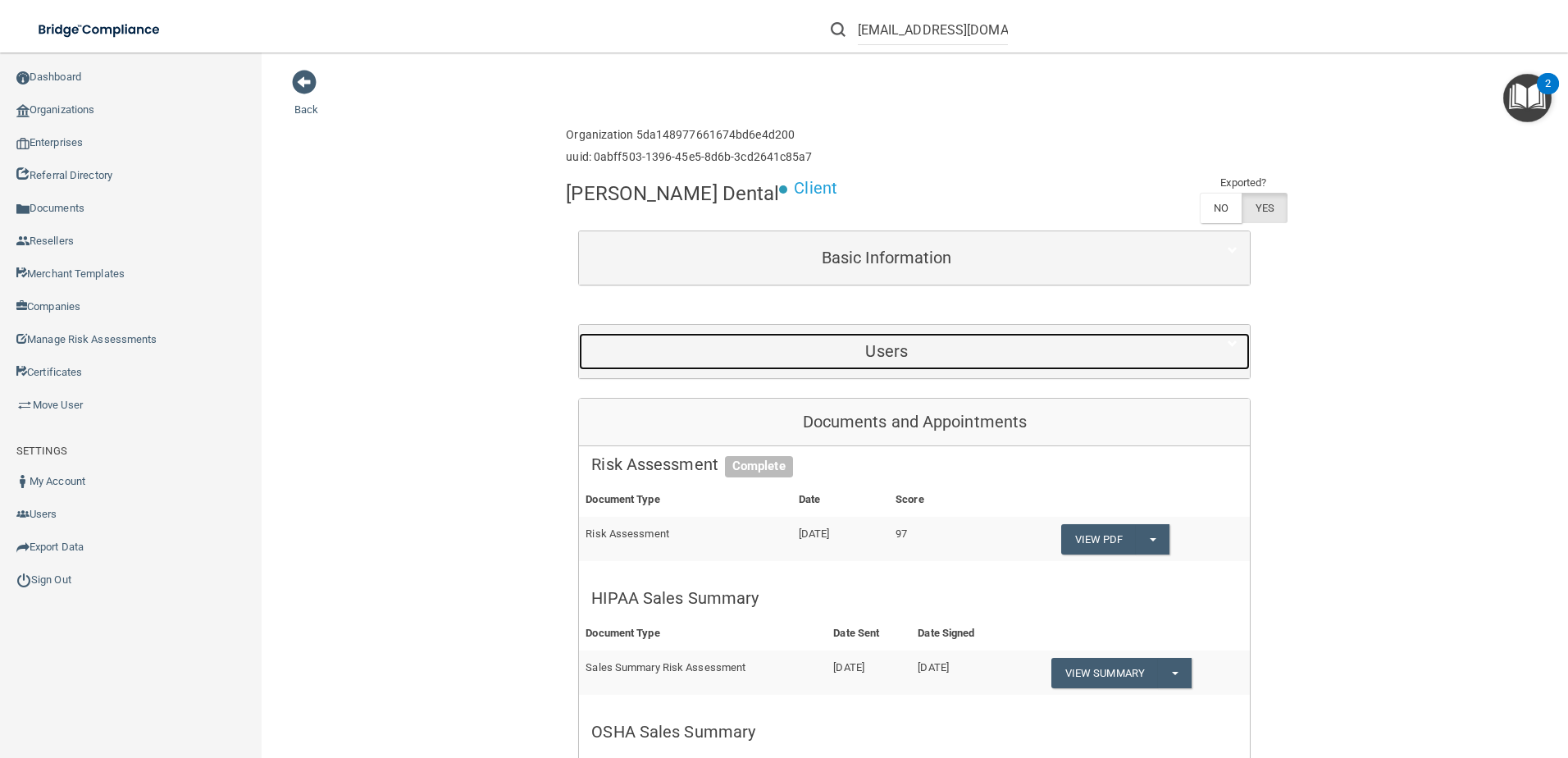
click at [850, 365] on div "Users" at bounding box center [887, 351] width 615 height 37
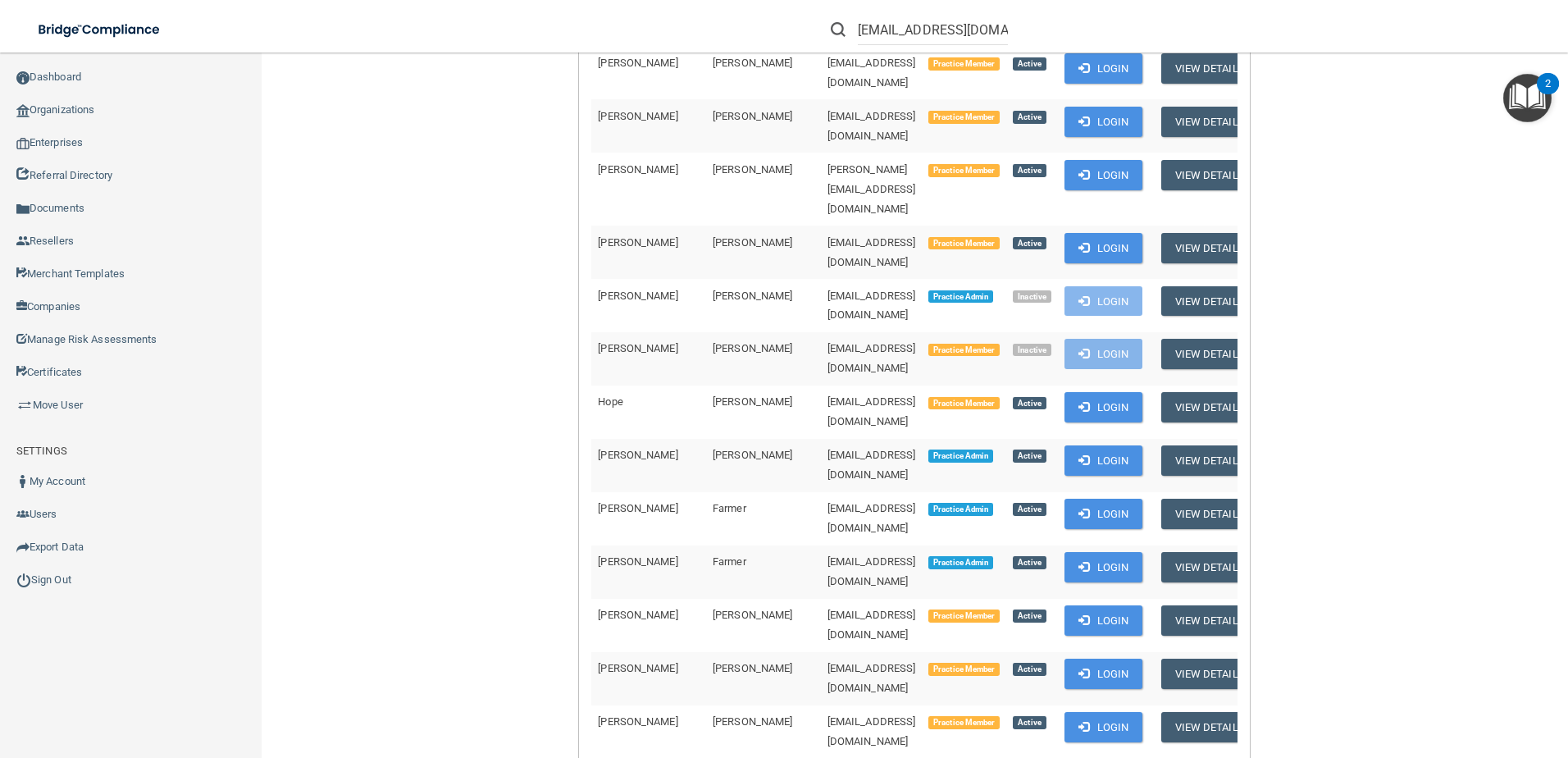
scroll to position [492, 0]
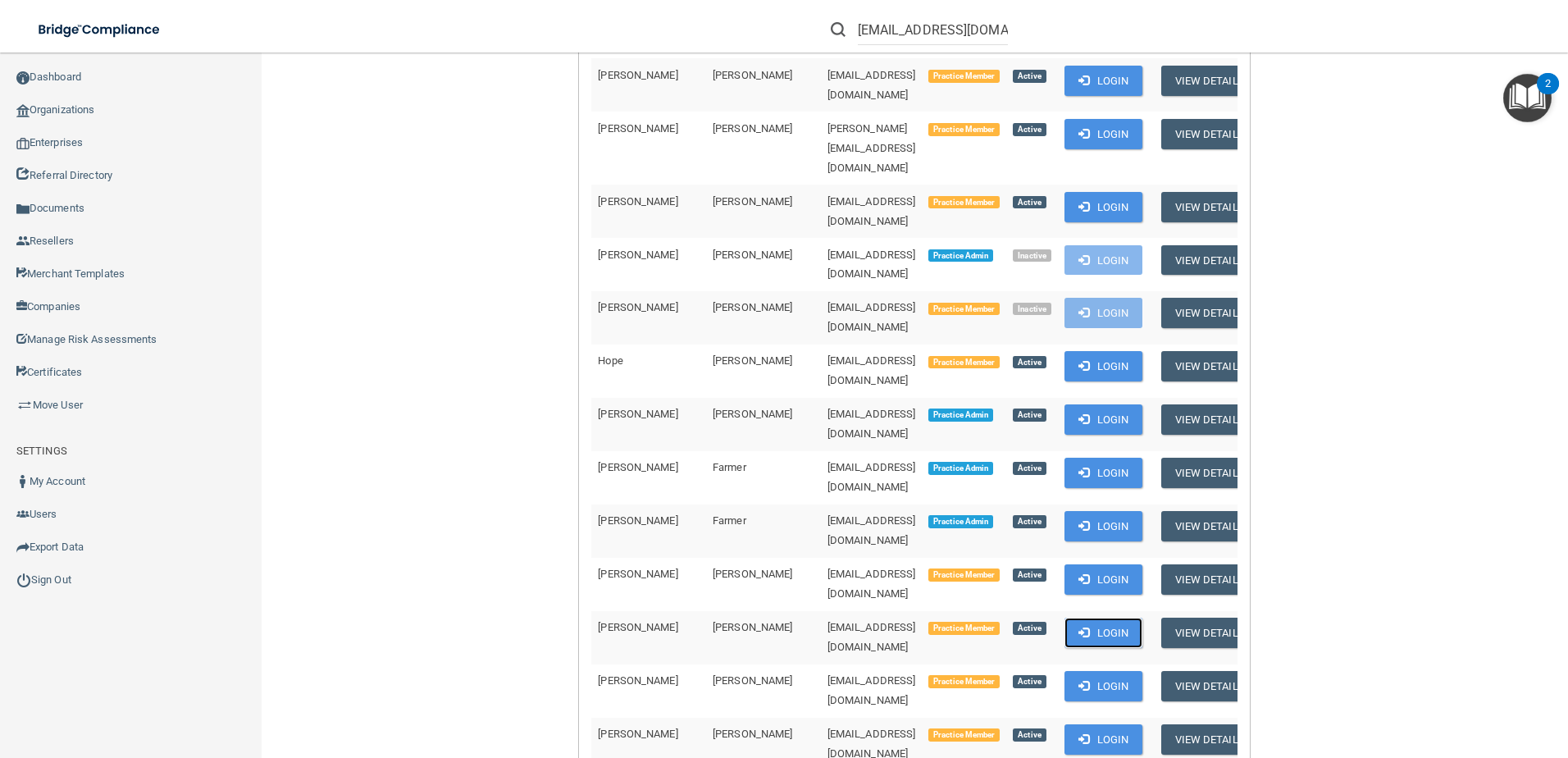
click at [1069, 618] on button "Login" at bounding box center [1104, 632] width 78 height 30
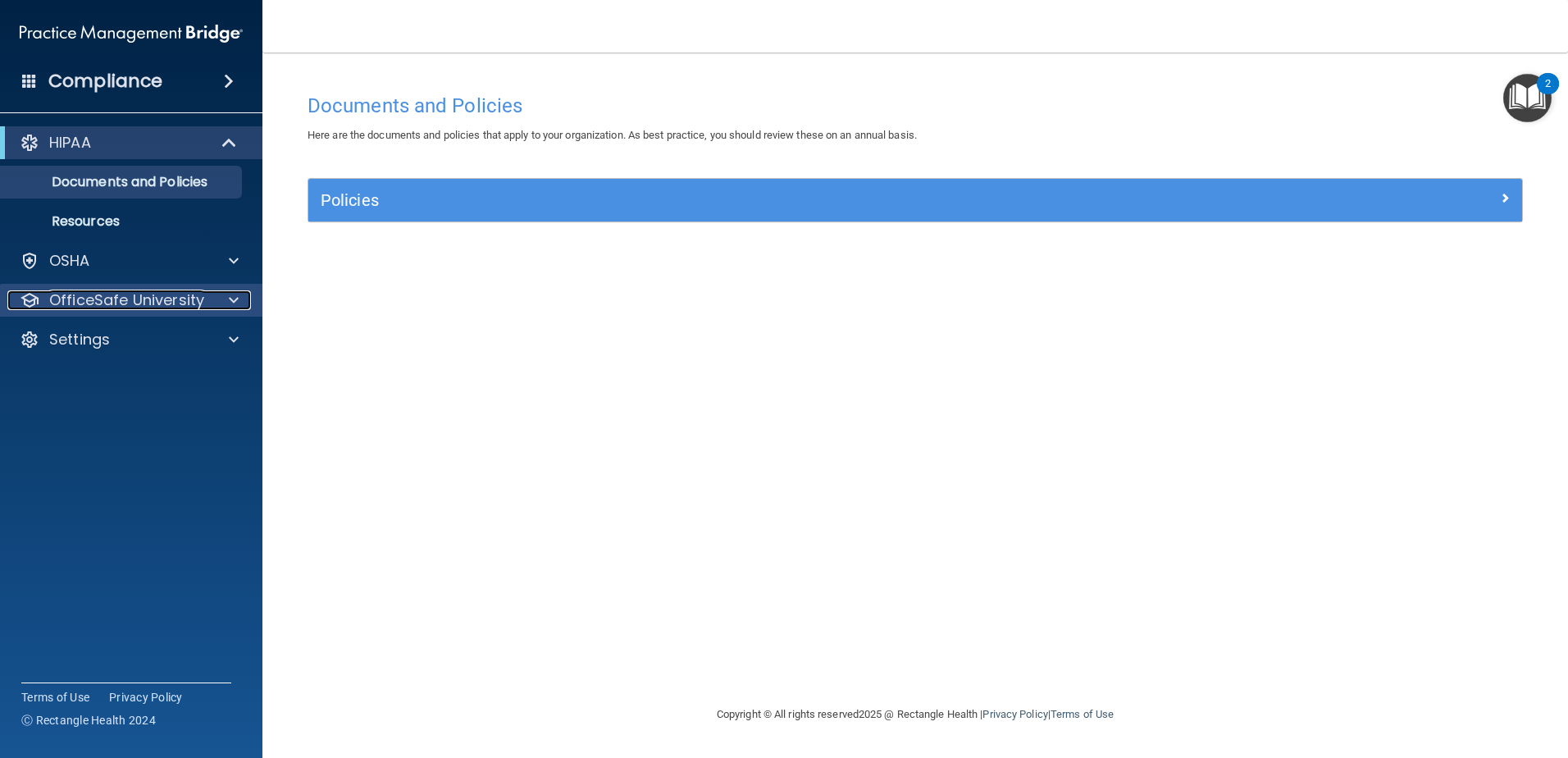
click at [181, 297] on p "OfficeSafe University" at bounding box center [127, 300] width 155 height 20
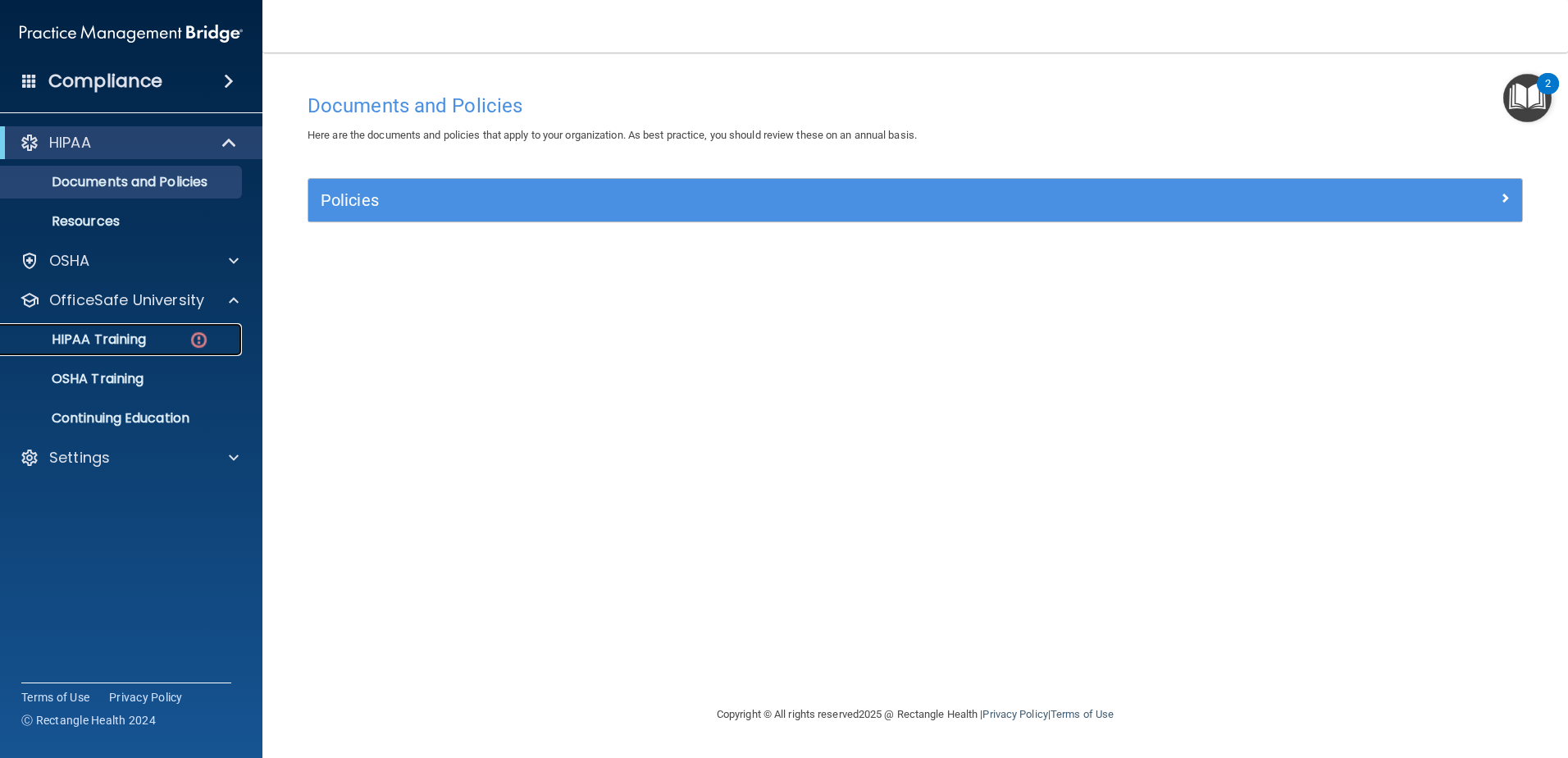
click at [192, 334] on img at bounding box center [199, 340] width 21 height 21
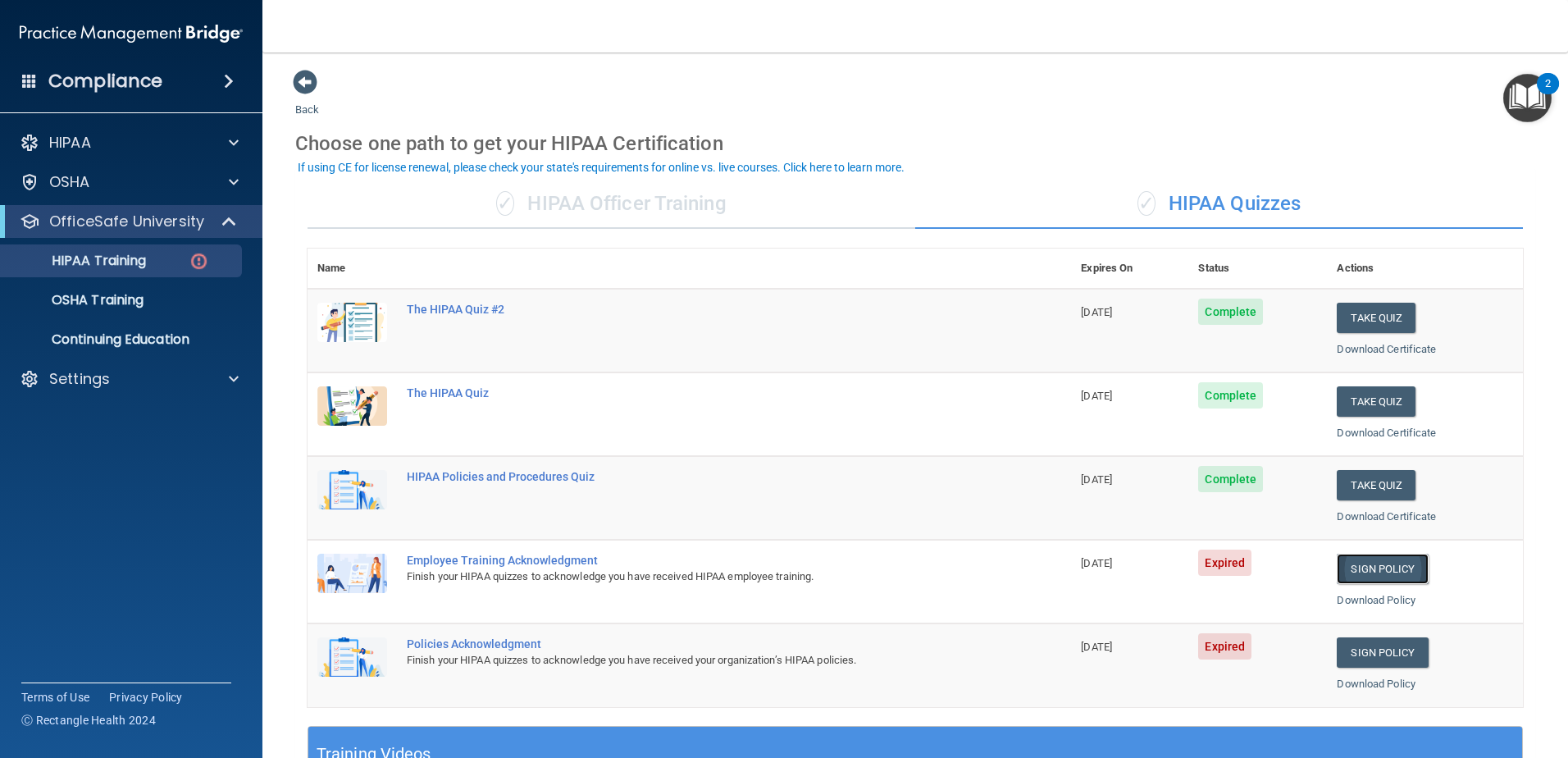
click at [1370, 557] on link "Sign Policy" at bounding box center [1383, 568] width 91 height 30
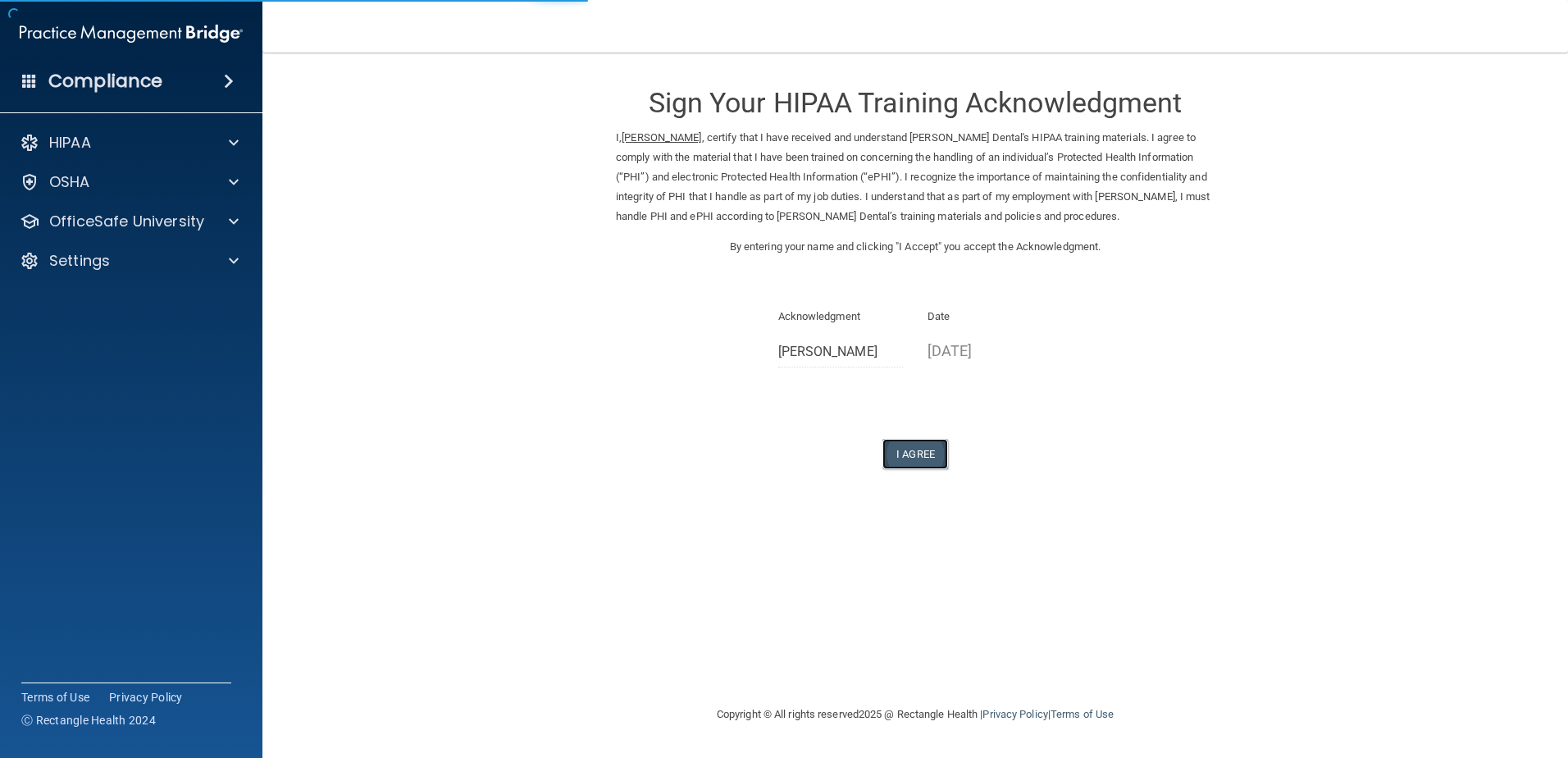
click at [944, 458] on button "I Agree" at bounding box center [915, 453] width 65 height 30
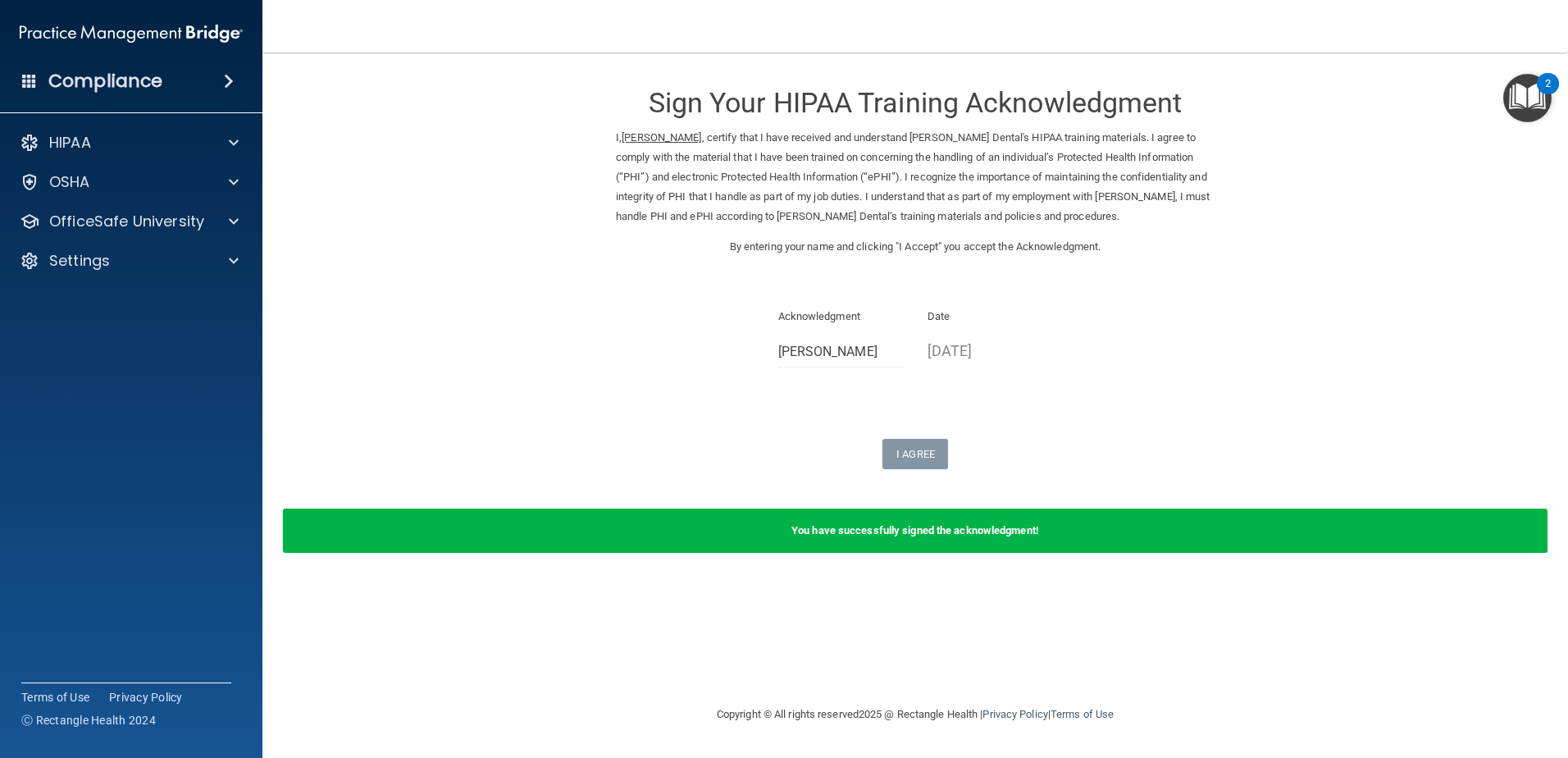
click at [87, 202] on div "HIPAA Documents and Policies Report an Incident Business Associates Emergency P…" at bounding box center [132, 205] width 264 height 171
click at [95, 225] on p "OfficeSafe University" at bounding box center [127, 221] width 155 height 20
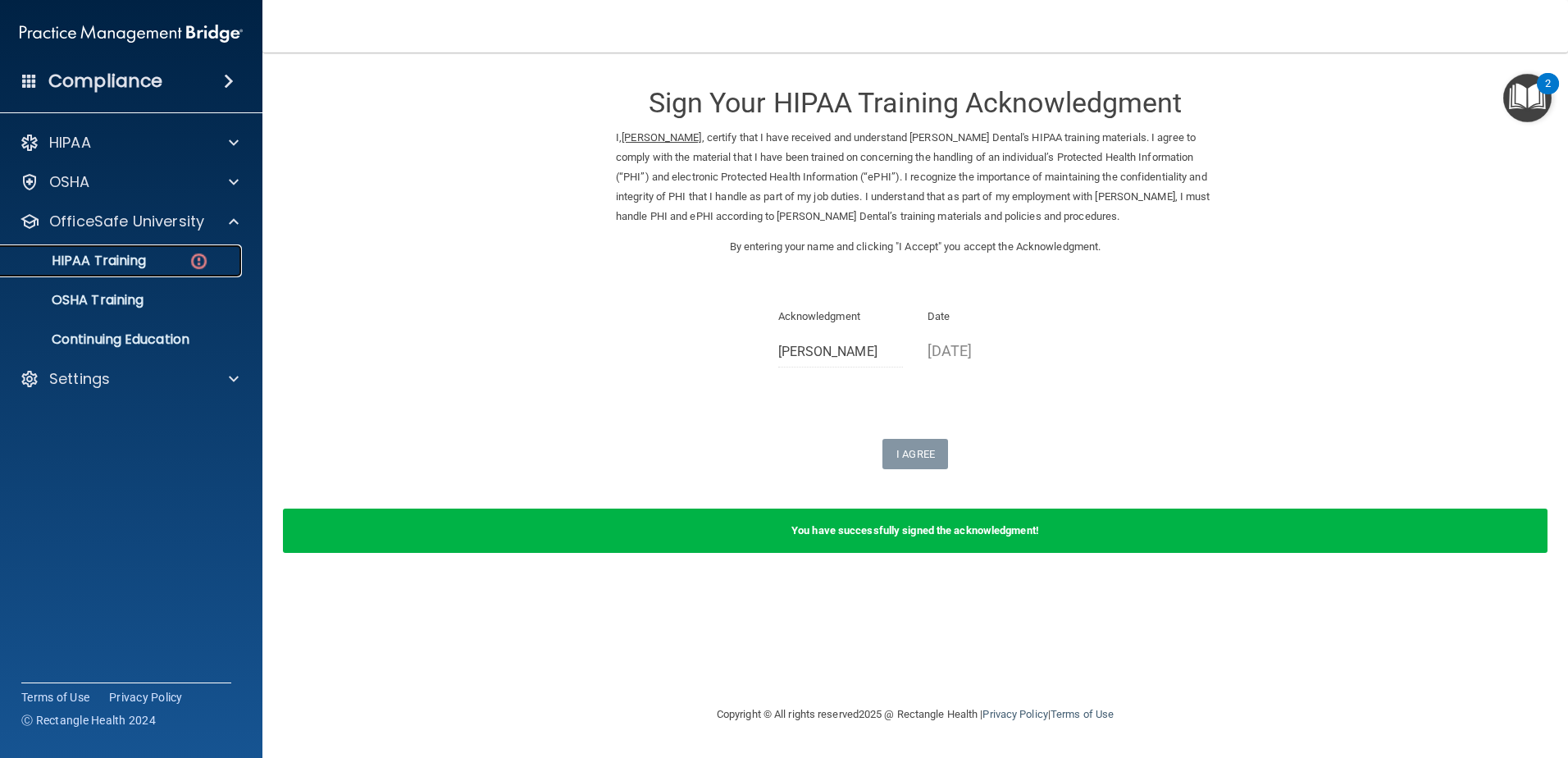
click at [156, 264] on div "HIPAA Training" at bounding box center [122, 260] width 224 height 16
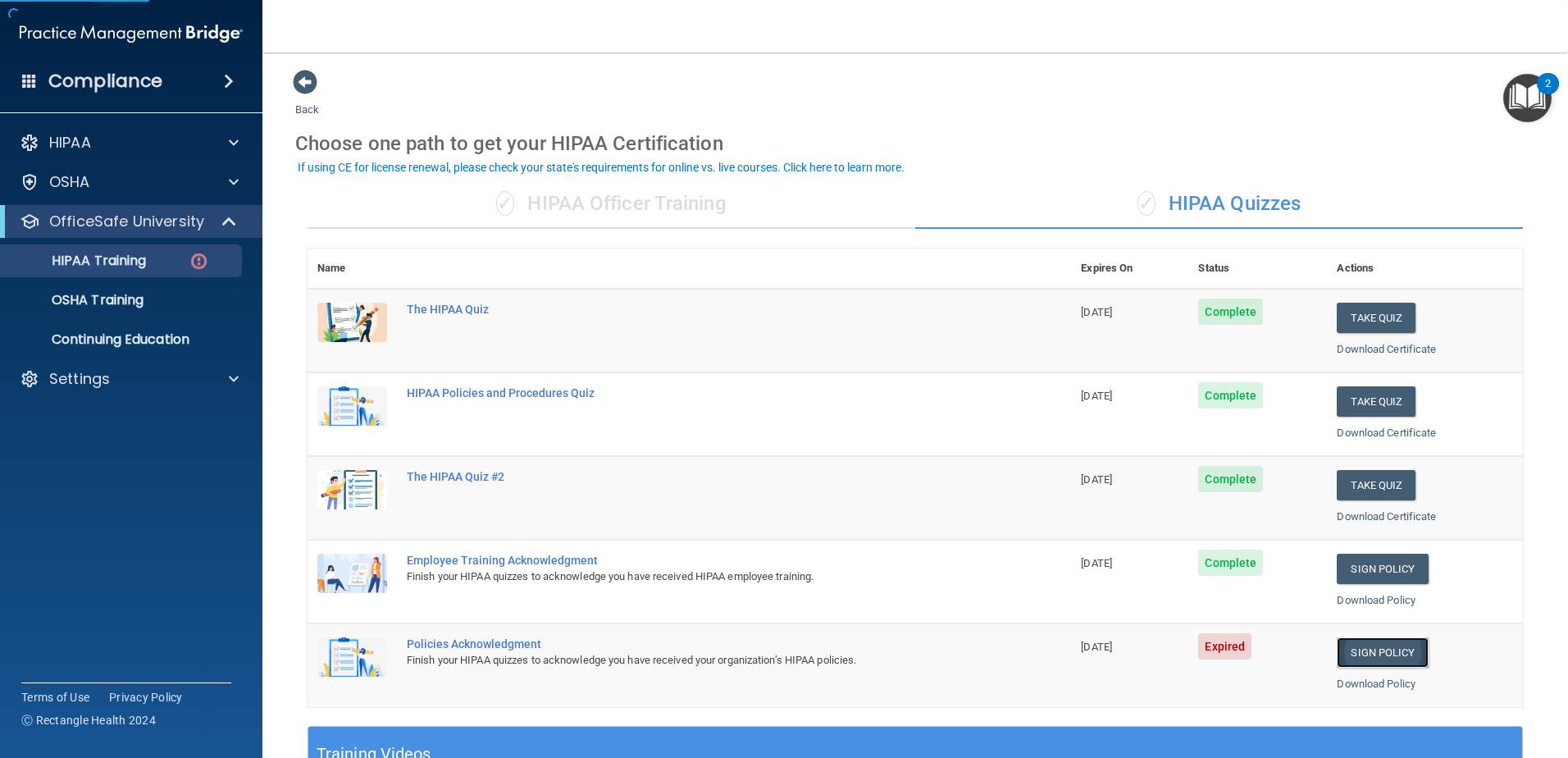
click at [1398, 659] on link "Sign Policy" at bounding box center [1383, 652] width 91 height 30
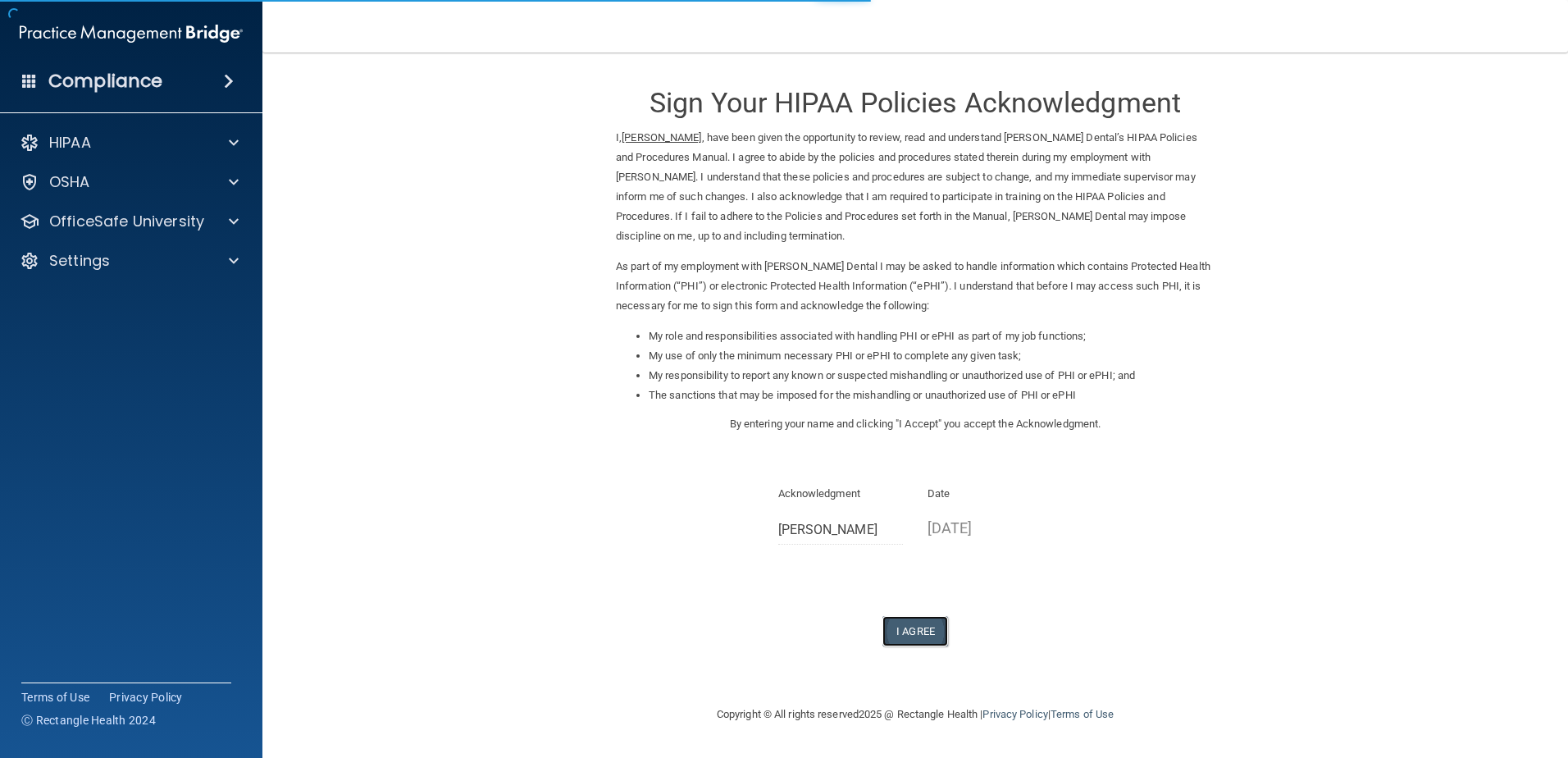
click at [916, 638] on button "I Agree" at bounding box center [915, 631] width 65 height 30
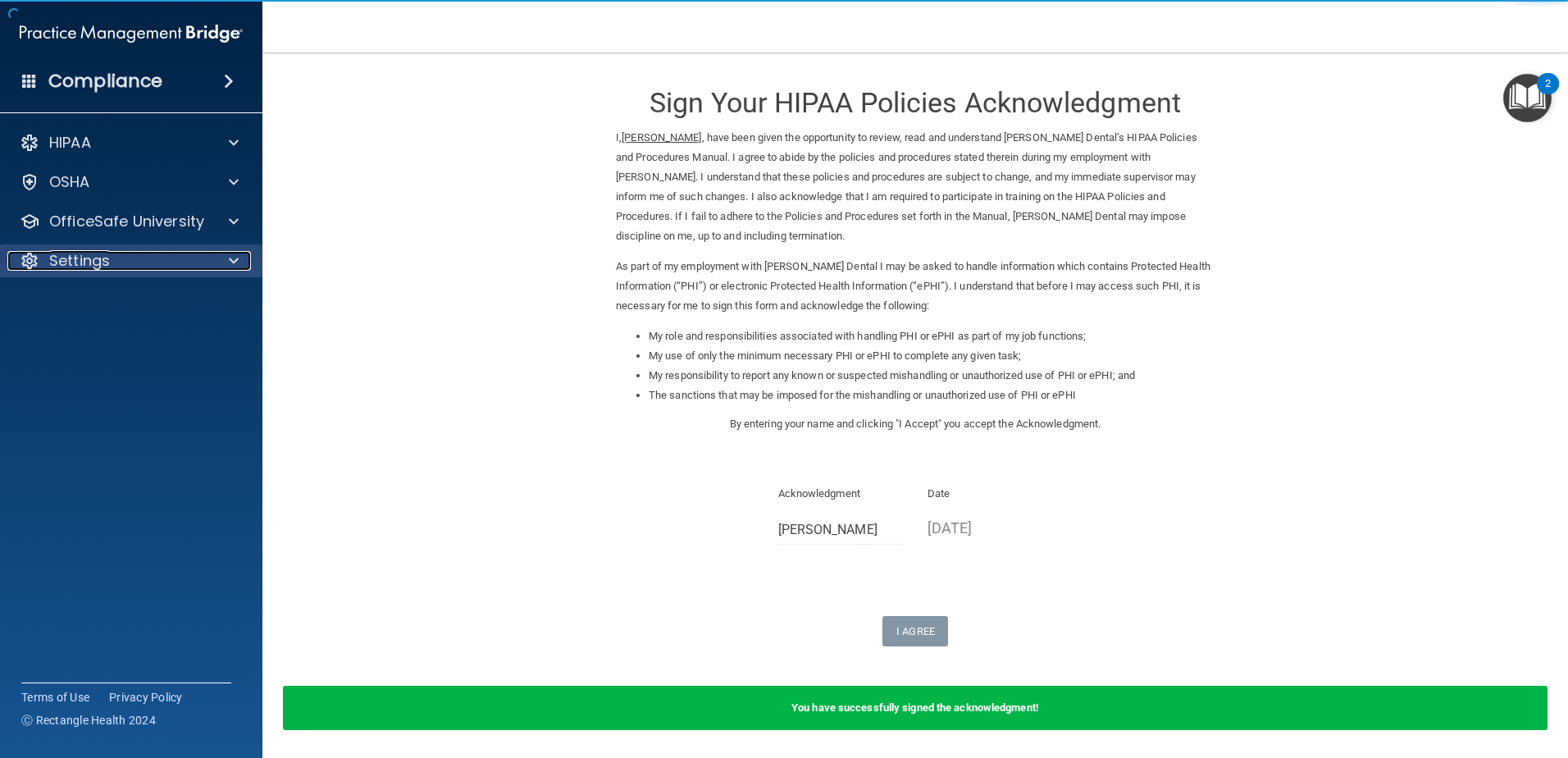
click at [177, 265] on div "Settings" at bounding box center [109, 260] width 203 height 20
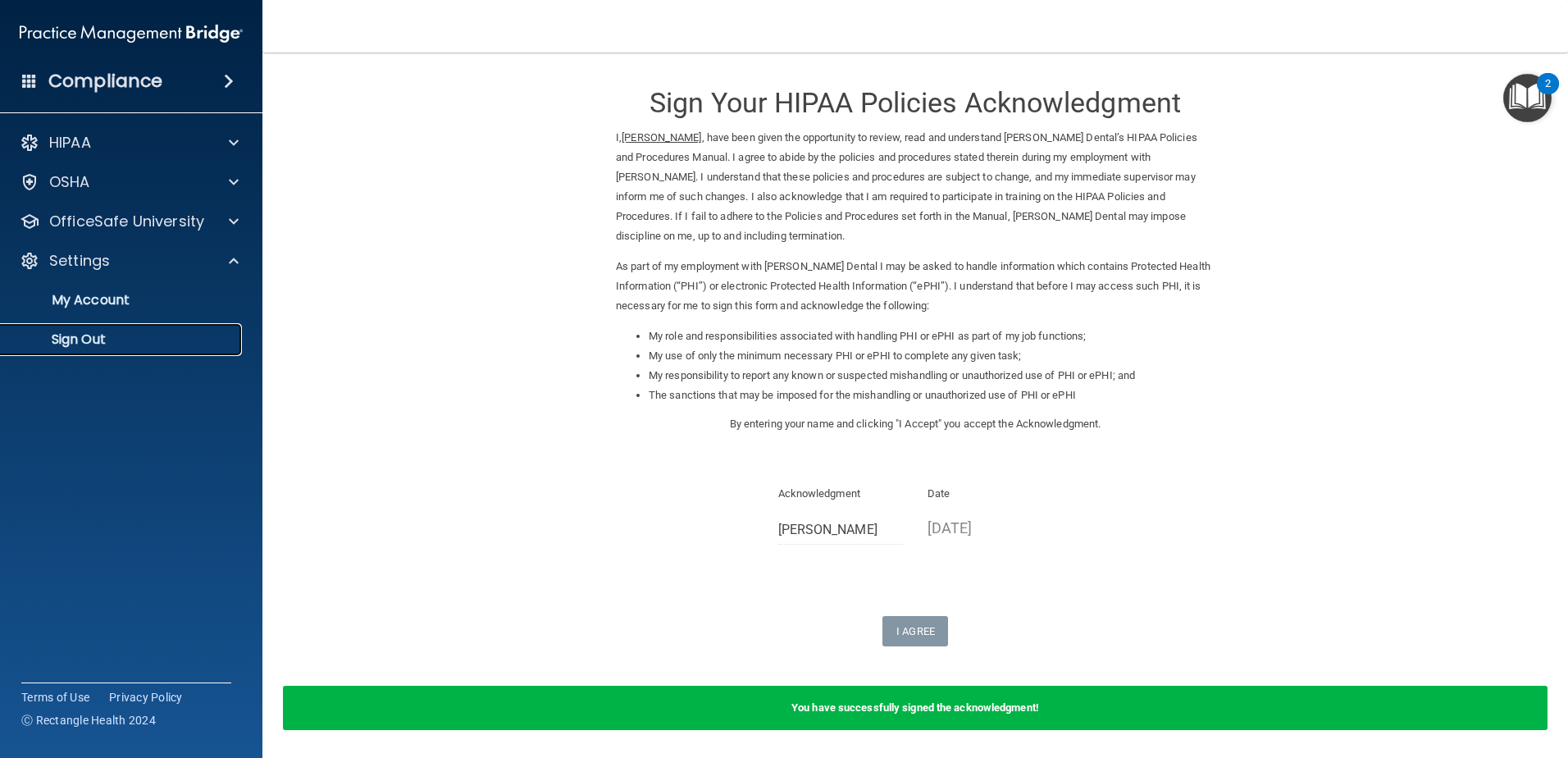
click at [152, 351] on link "Sign Out" at bounding box center [113, 339] width 258 height 33
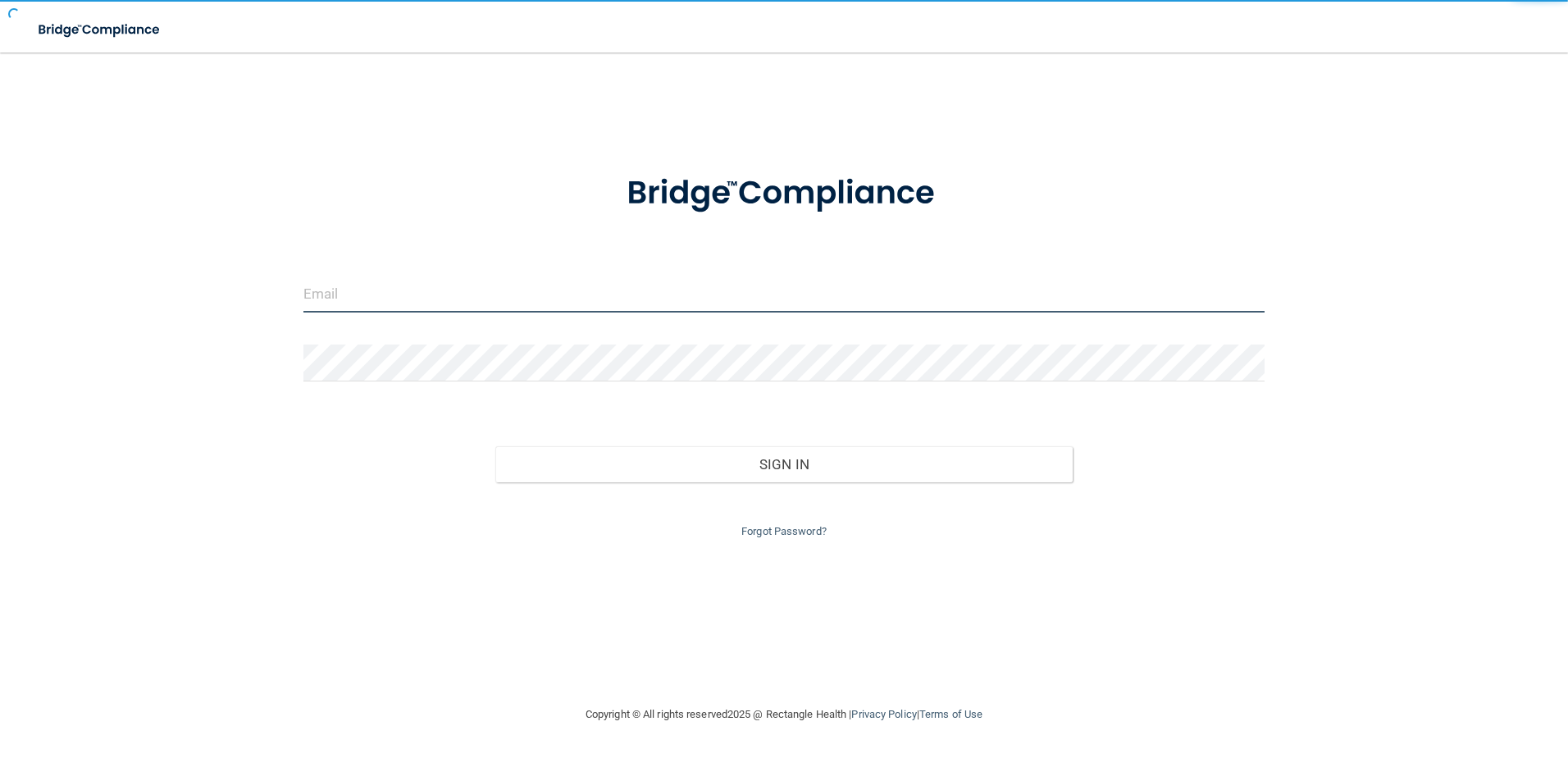
type input "[EMAIL_ADDRESS][DOMAIN_NAME]"
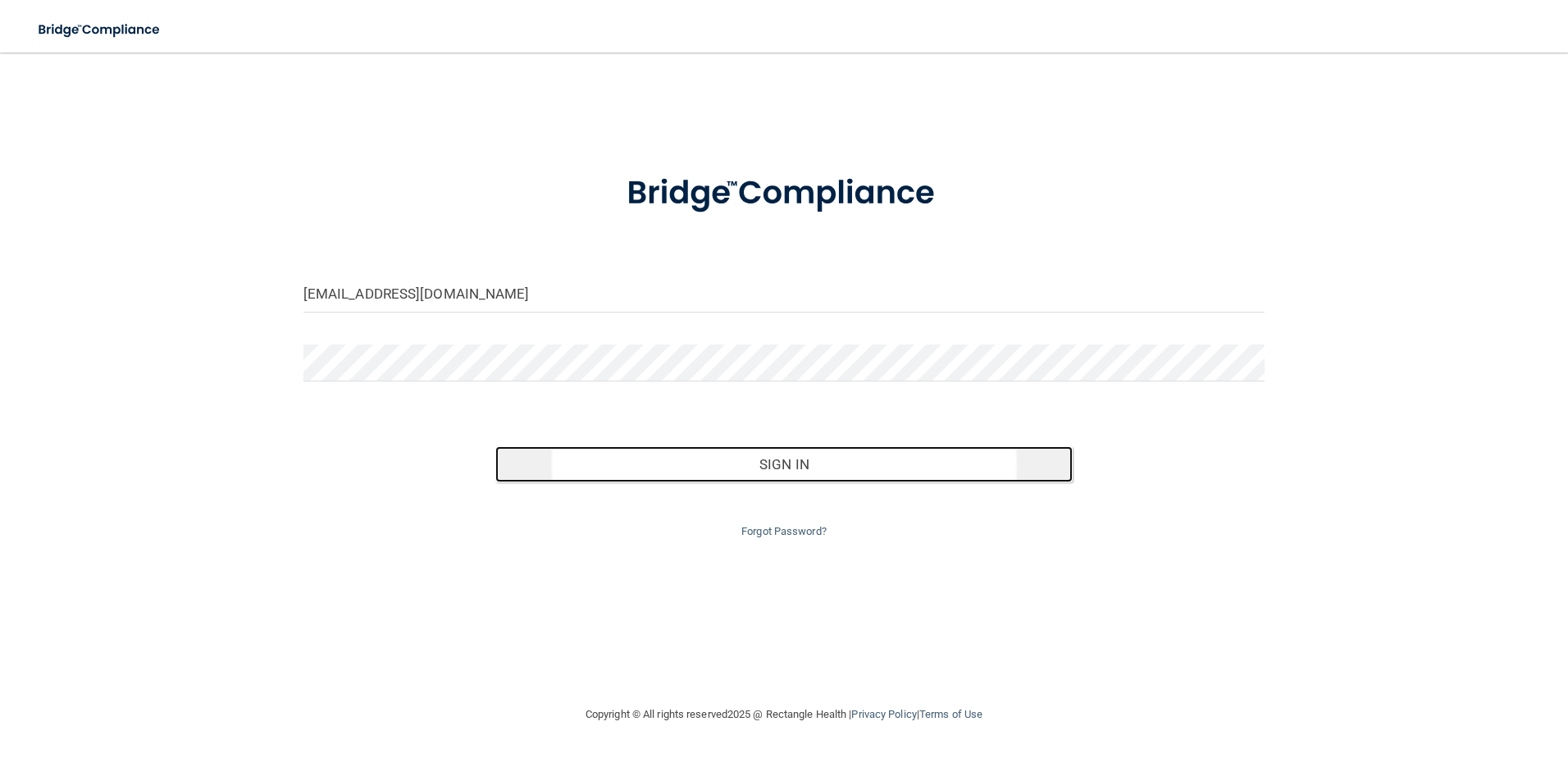
click at [849, 465] on button "Sign In" at bounding box center [784, 464] width 577 height 36
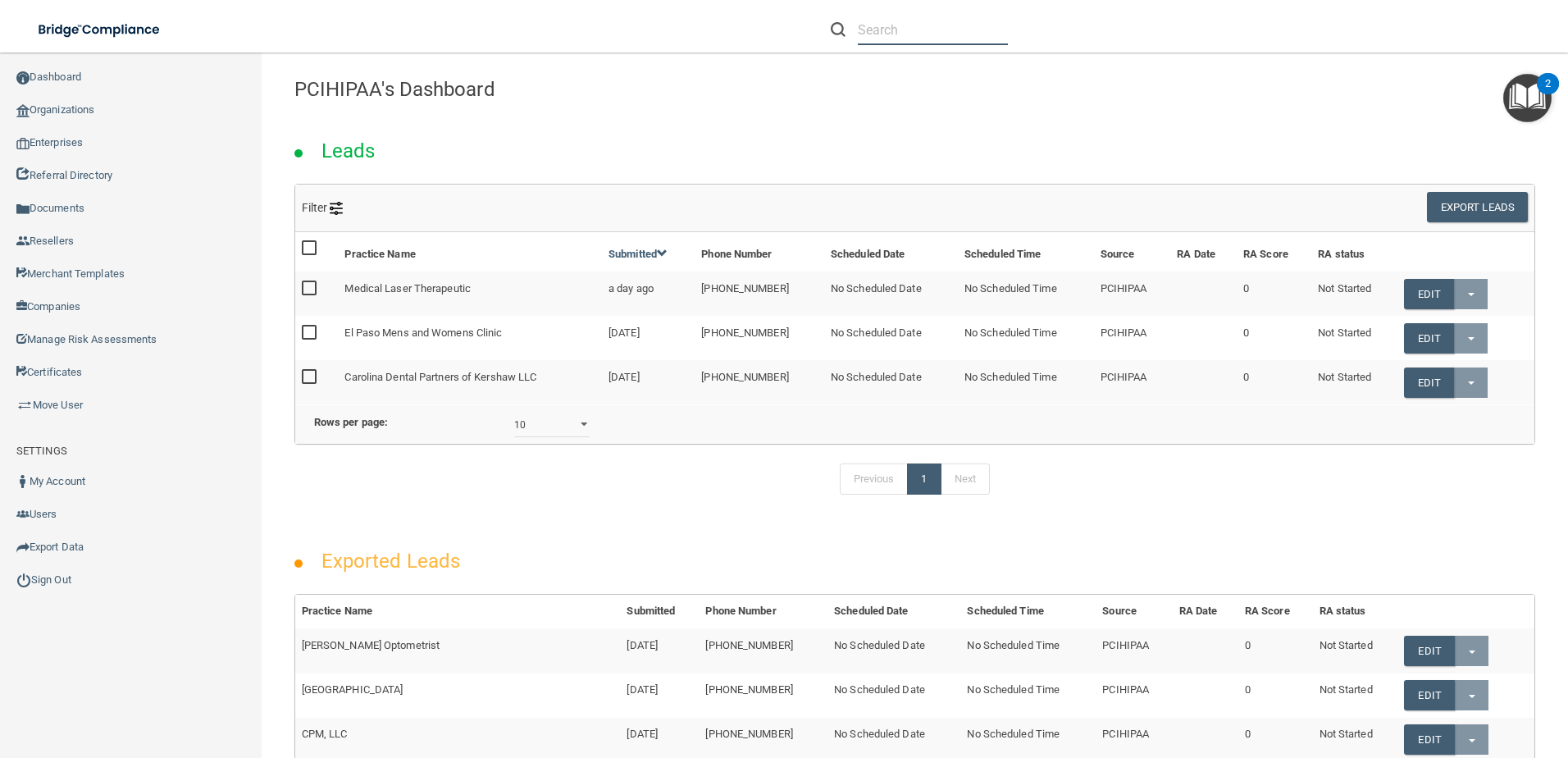
paste input "[EMAIL_ADDRESS][DOMAIN_NAME]"
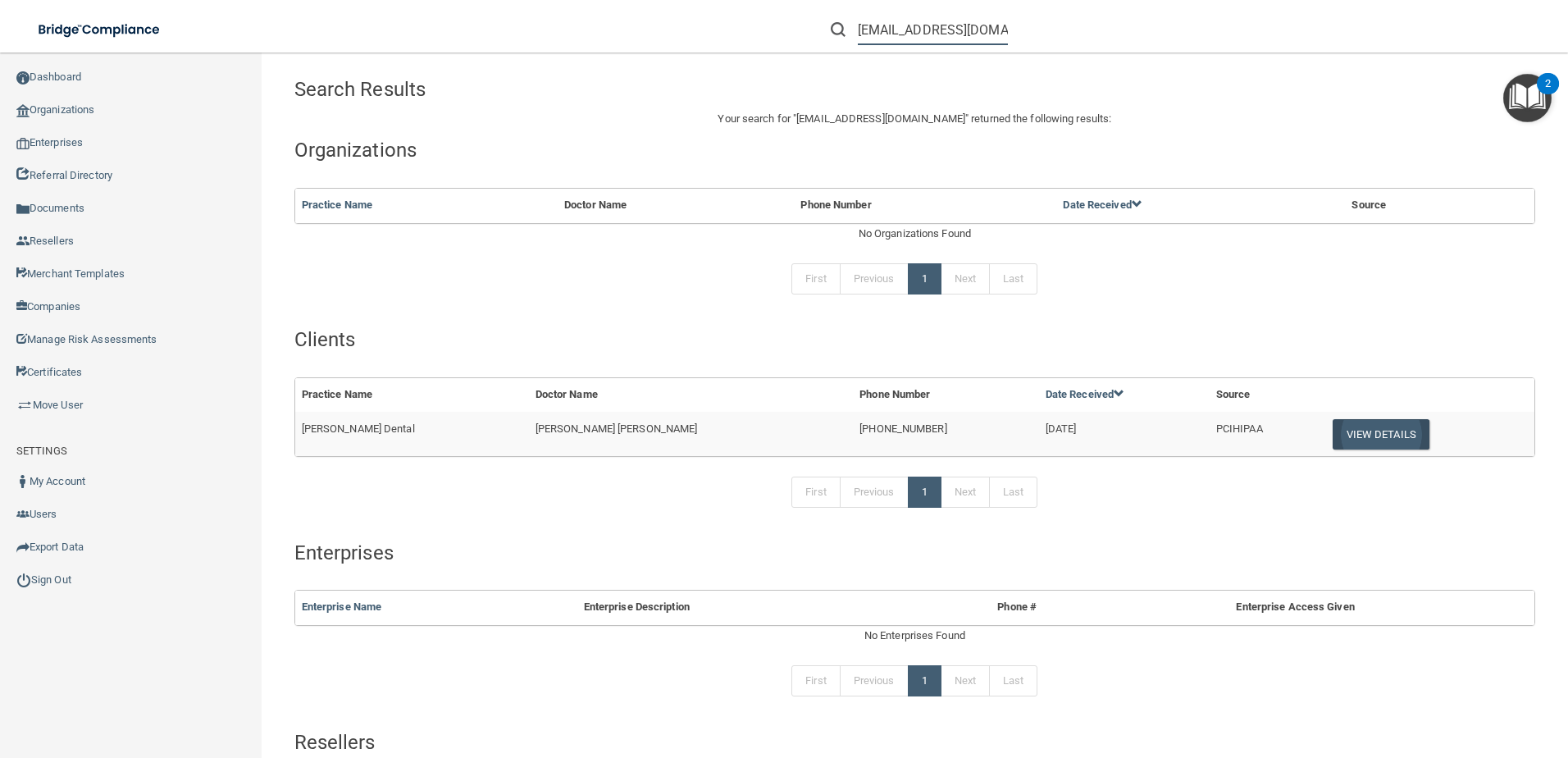
type input "[EMAIL_ADDRESS][DOMAIN_NAME]"
click at [1333, 427] on button "View Details" at bounding box center [1381, 434] width 96 height 30
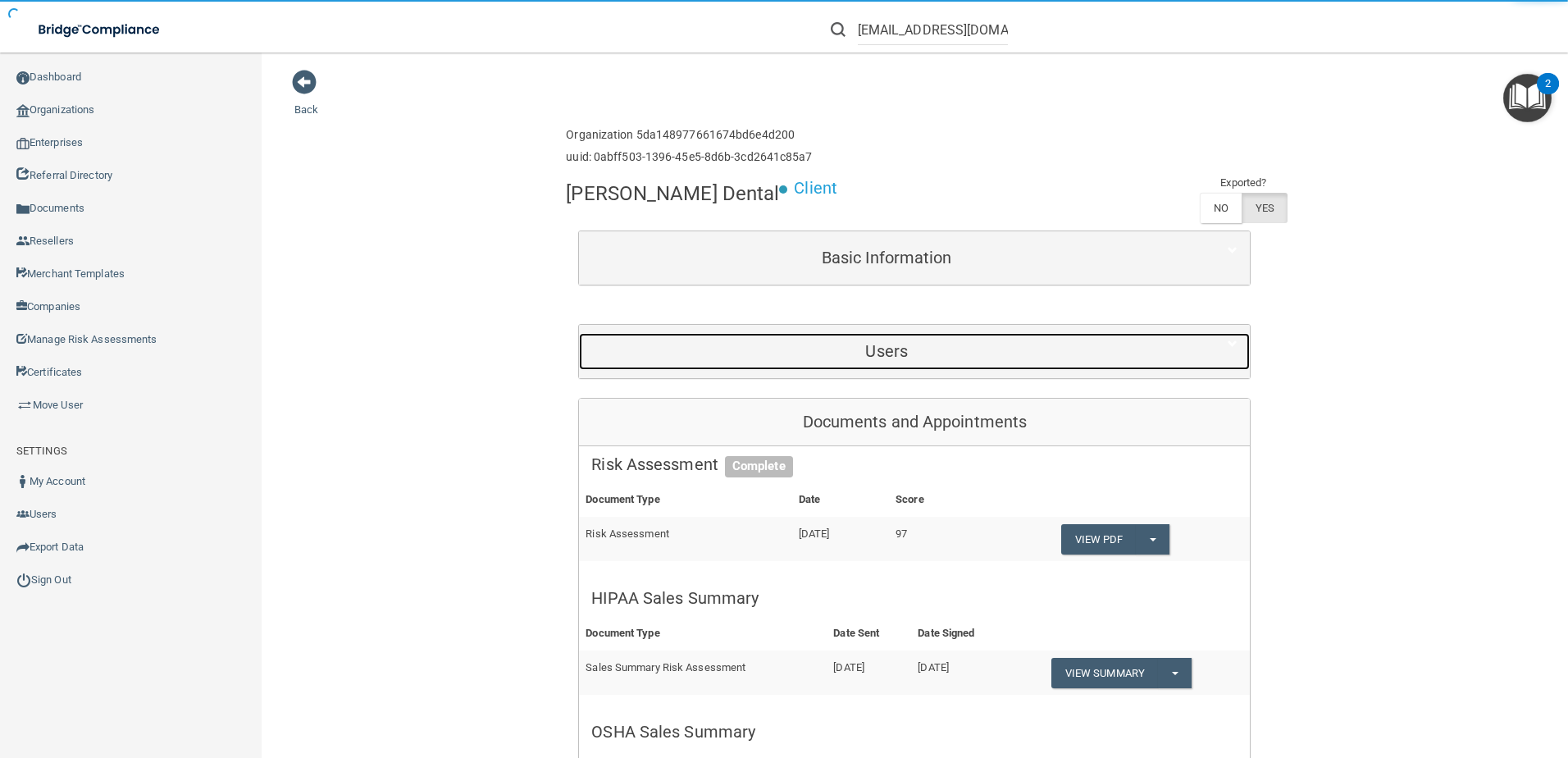
click at [817, 358] on h5 "Users" at bounding box center [887, 351] width 591 height 18
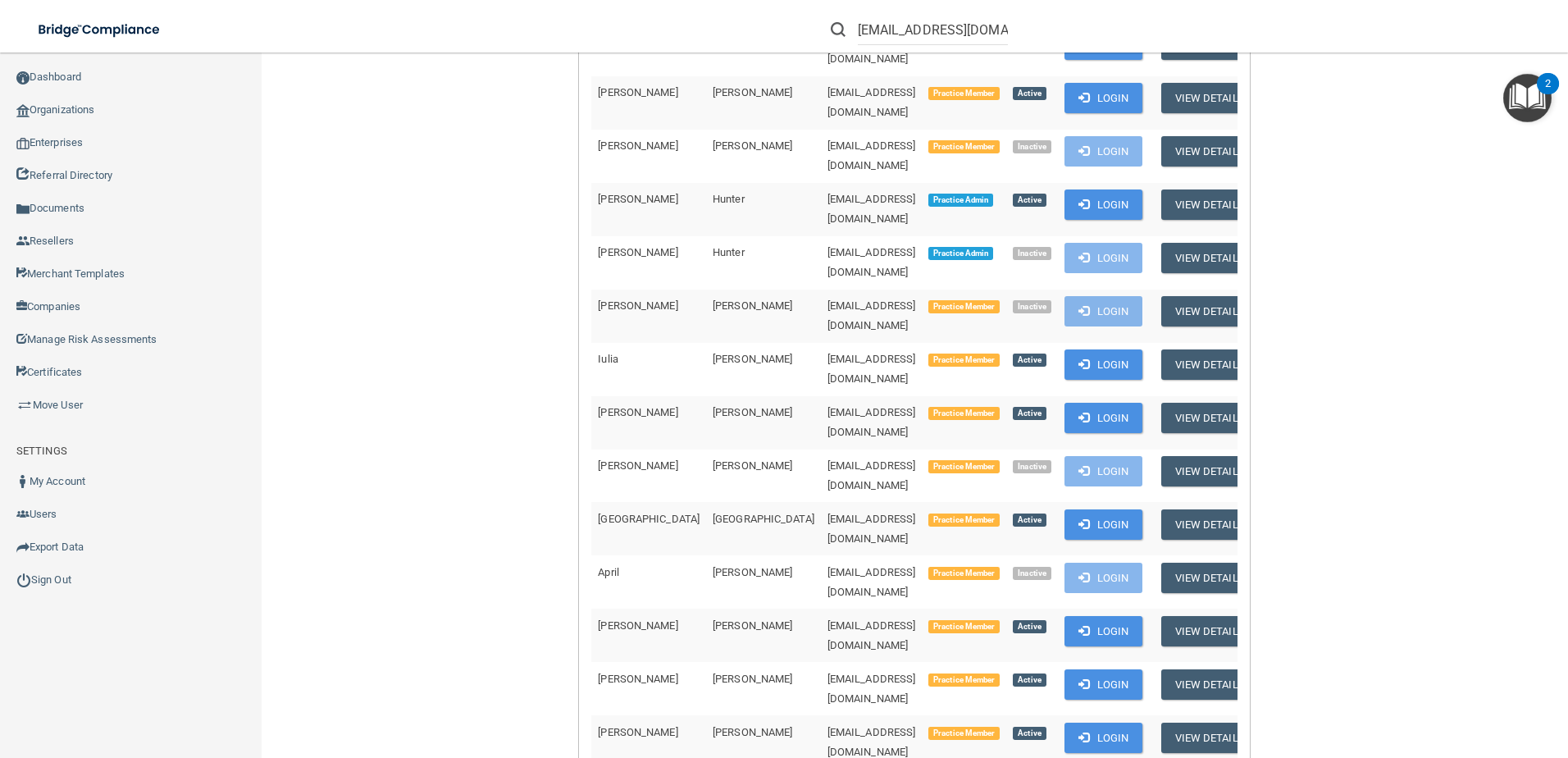
scroll to position [820, 0]
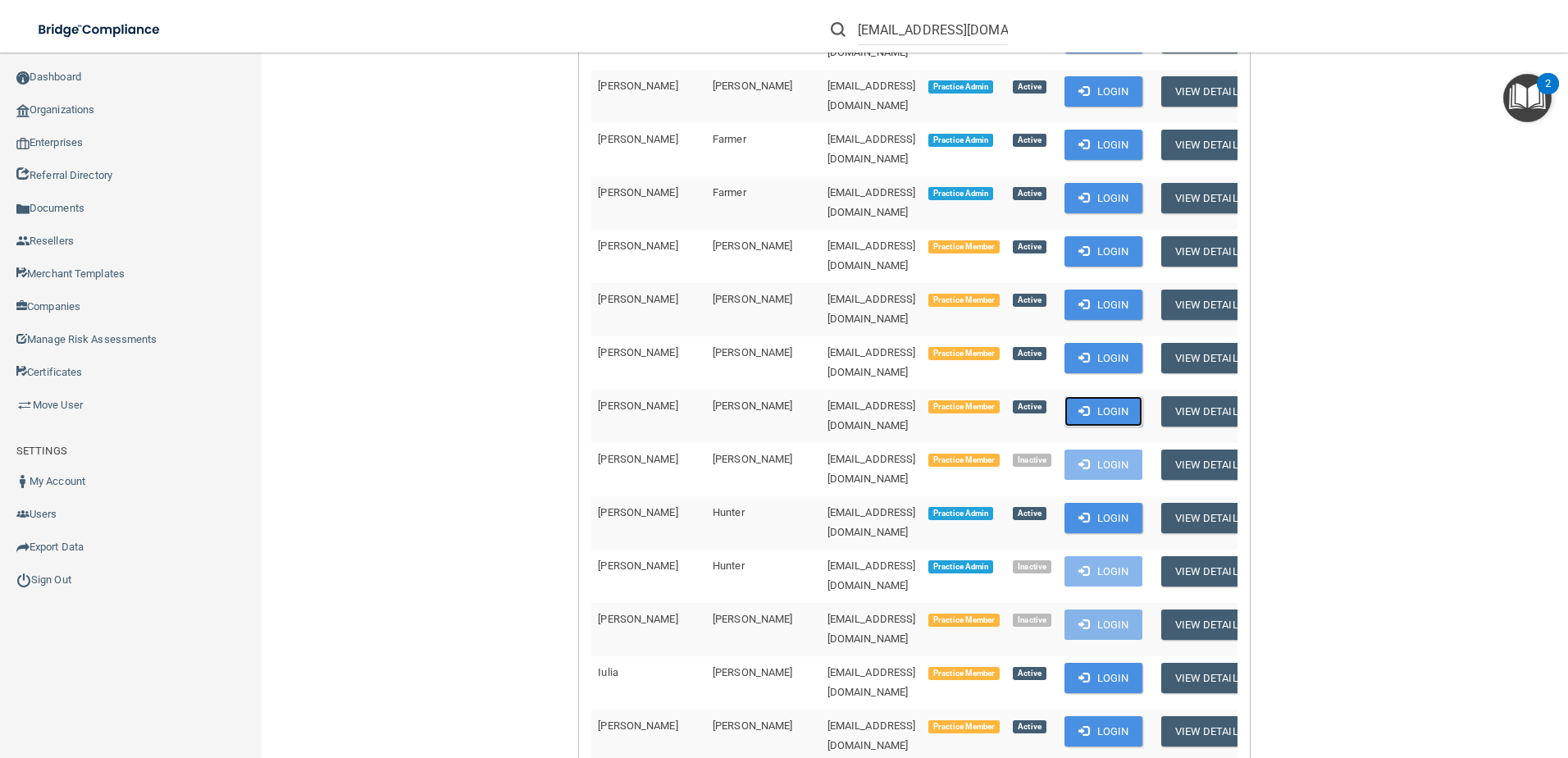
click at [1070, 396] on button "Login" at bounding box center [1104, 411] width 78 height 30
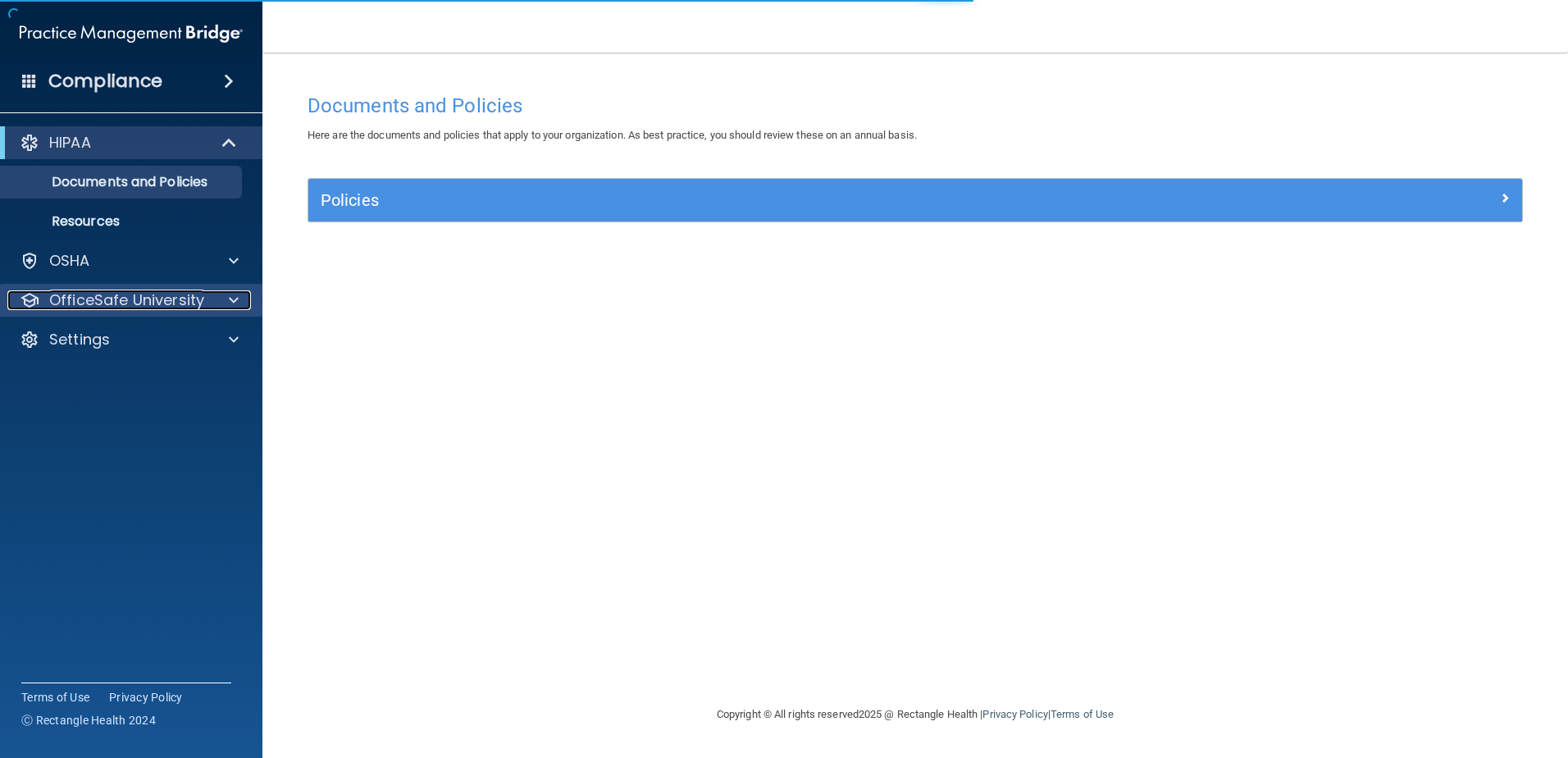
click at [196, 307] on p "OfficeSafe University" at bounding box center [127, 300] width 155 height 20
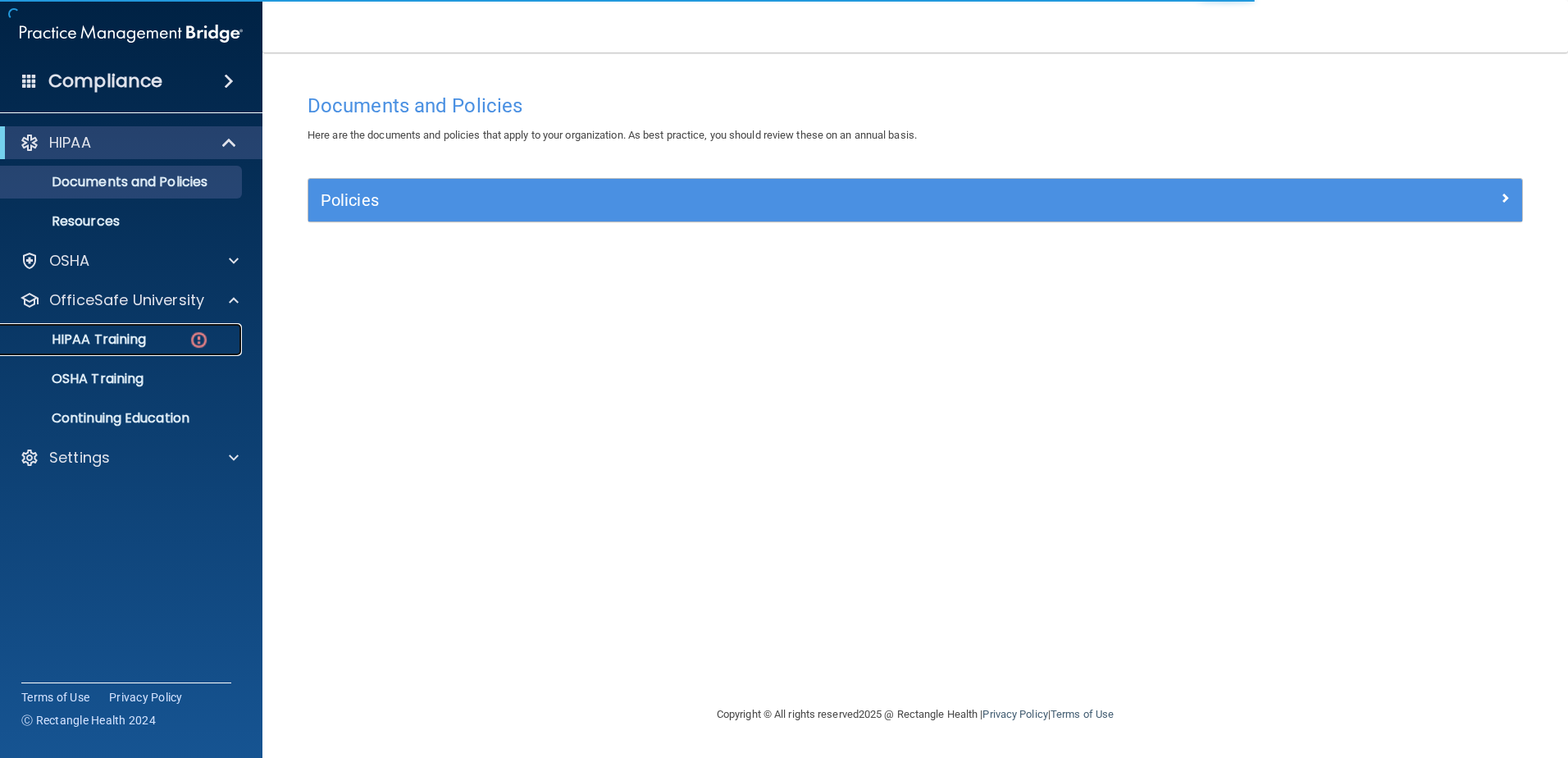
click at [179, 336] on div "HIPAA Training" at bounding box center [122, 339] width 224 height 16
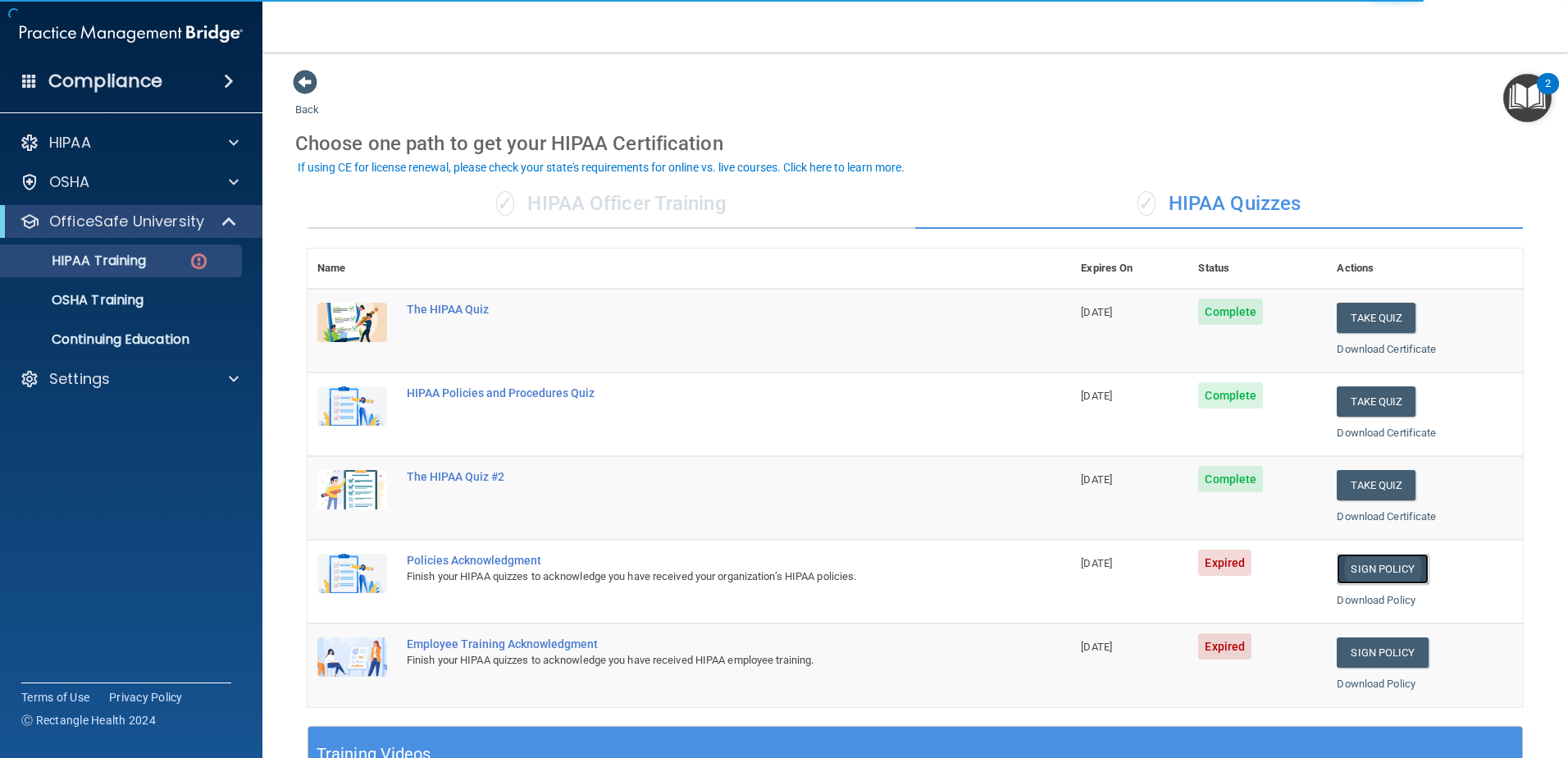
click at [1358, 565] on link "Sign Policy" at bounding box center [1383, 568] width 91 height 30
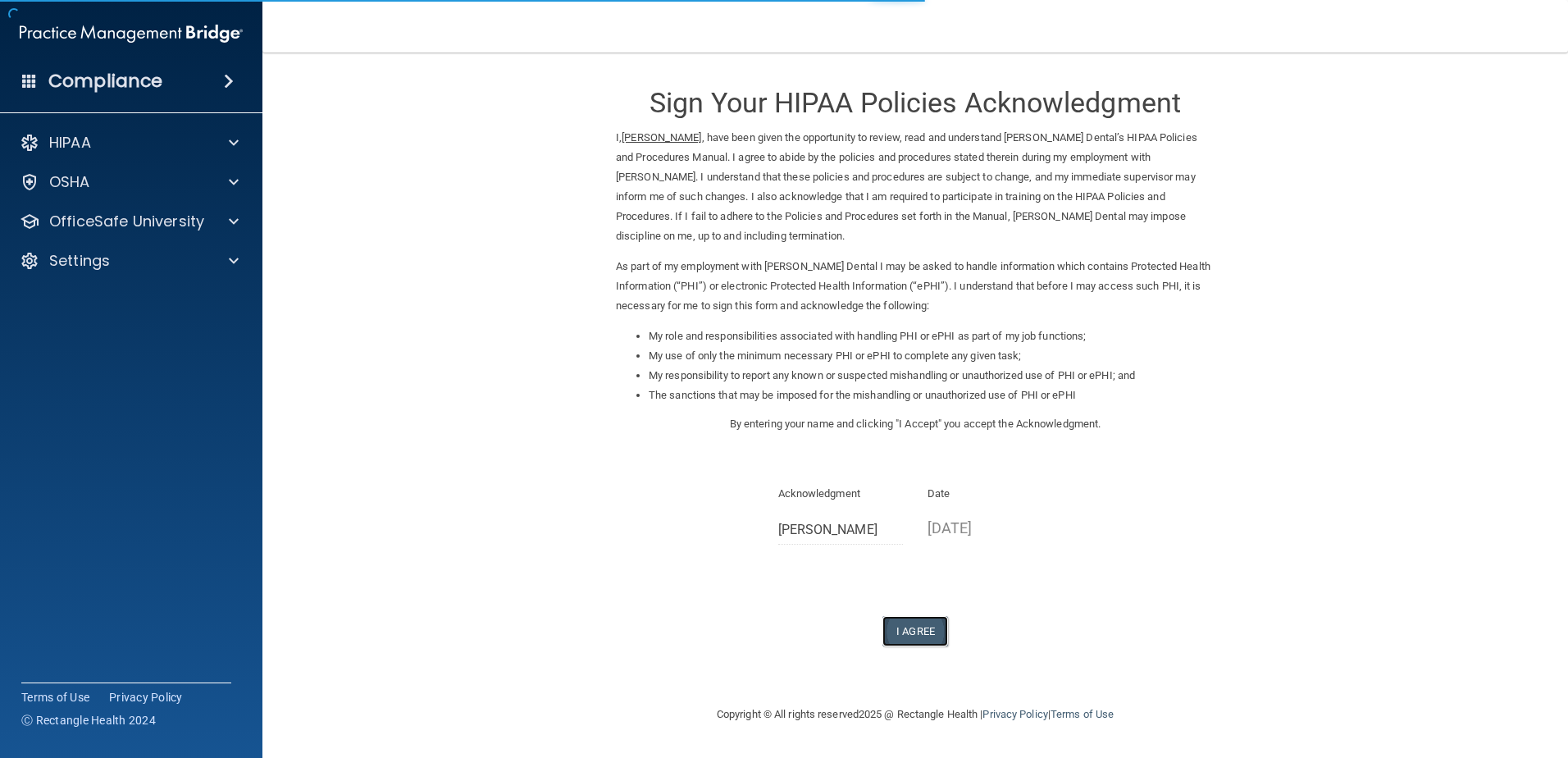
click at [909, 630] on button "I Agree" at bounding box center [915, 631] width 65 height 30
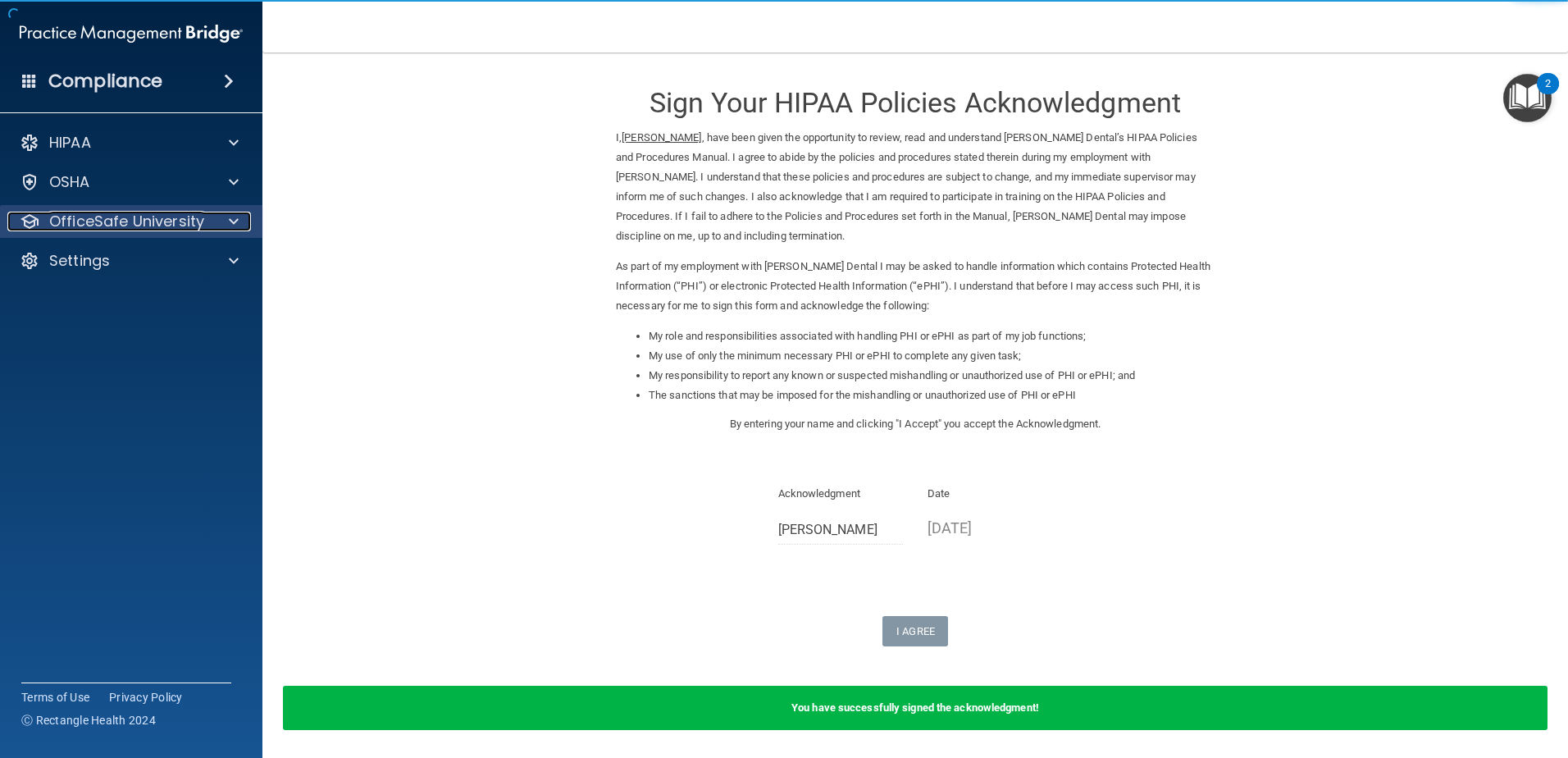
click at [214, 218] on div at bounding box center [232, 221] width 41 height 20
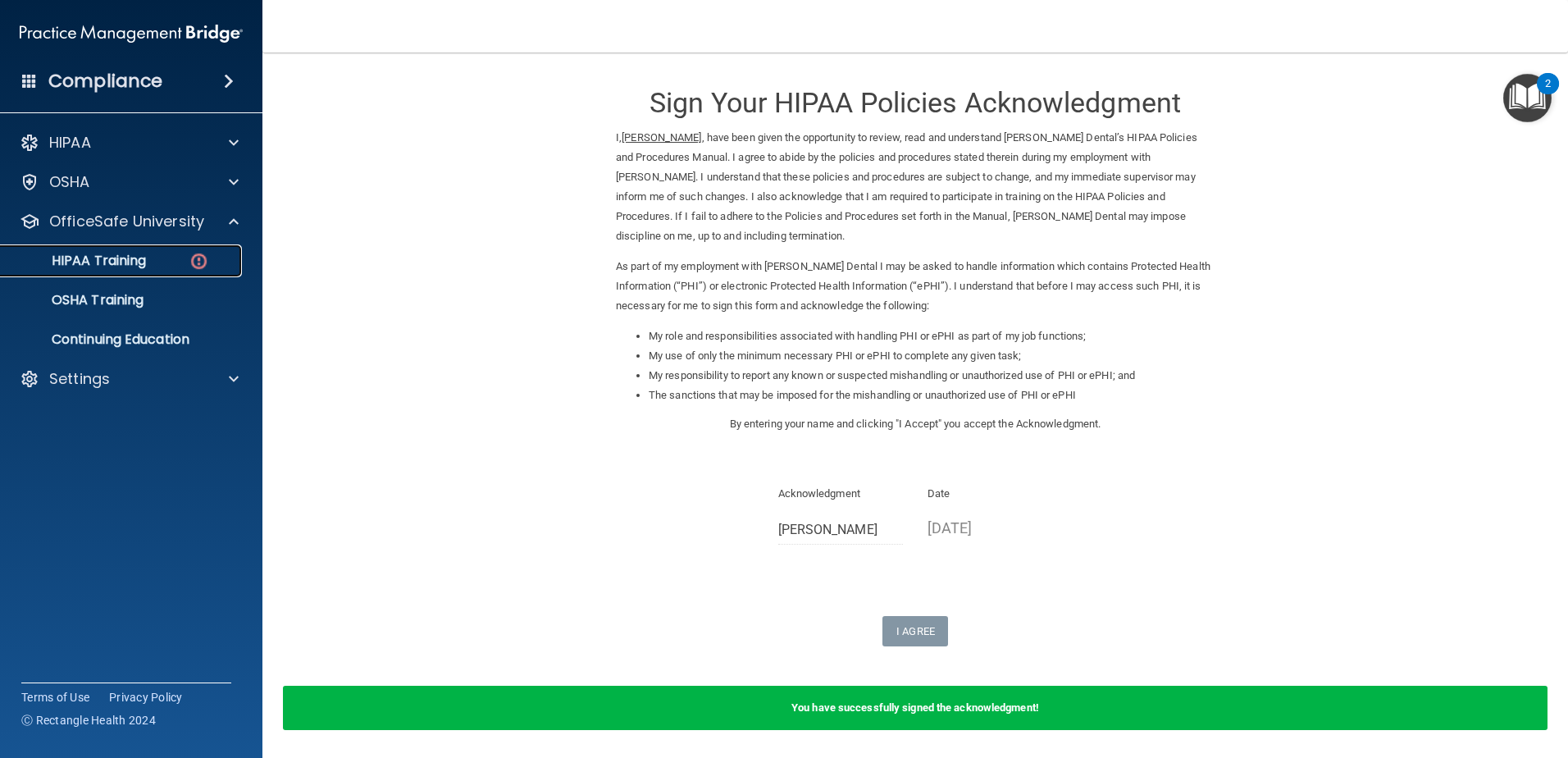
click at [184, 267] on div "HIPAA Training" at bounding box center [122, 260] width 224 height 16
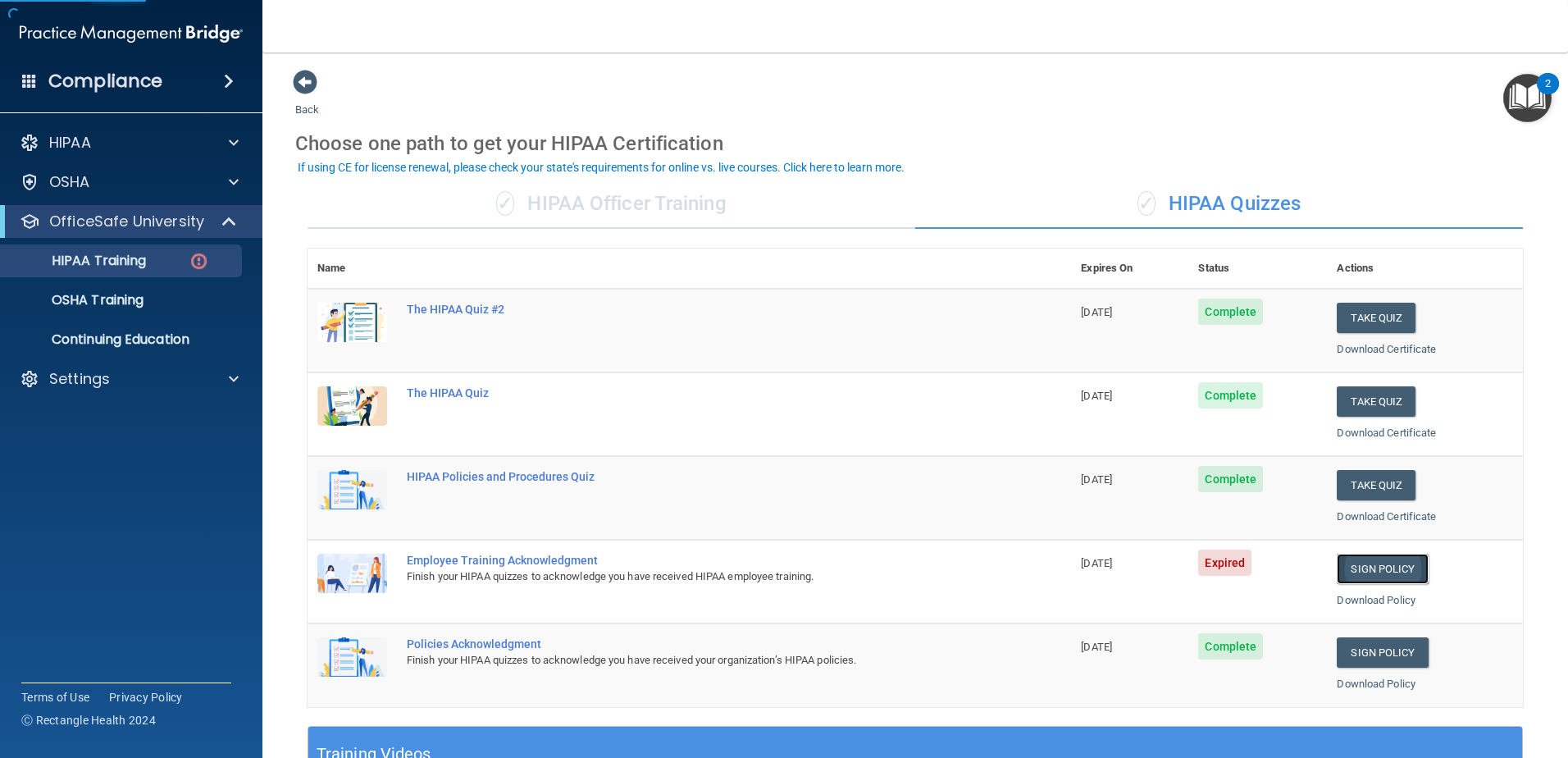
click at [1364, 562] on link "Sign Policy" at bounding box center [1383, 568] width 91 height 30
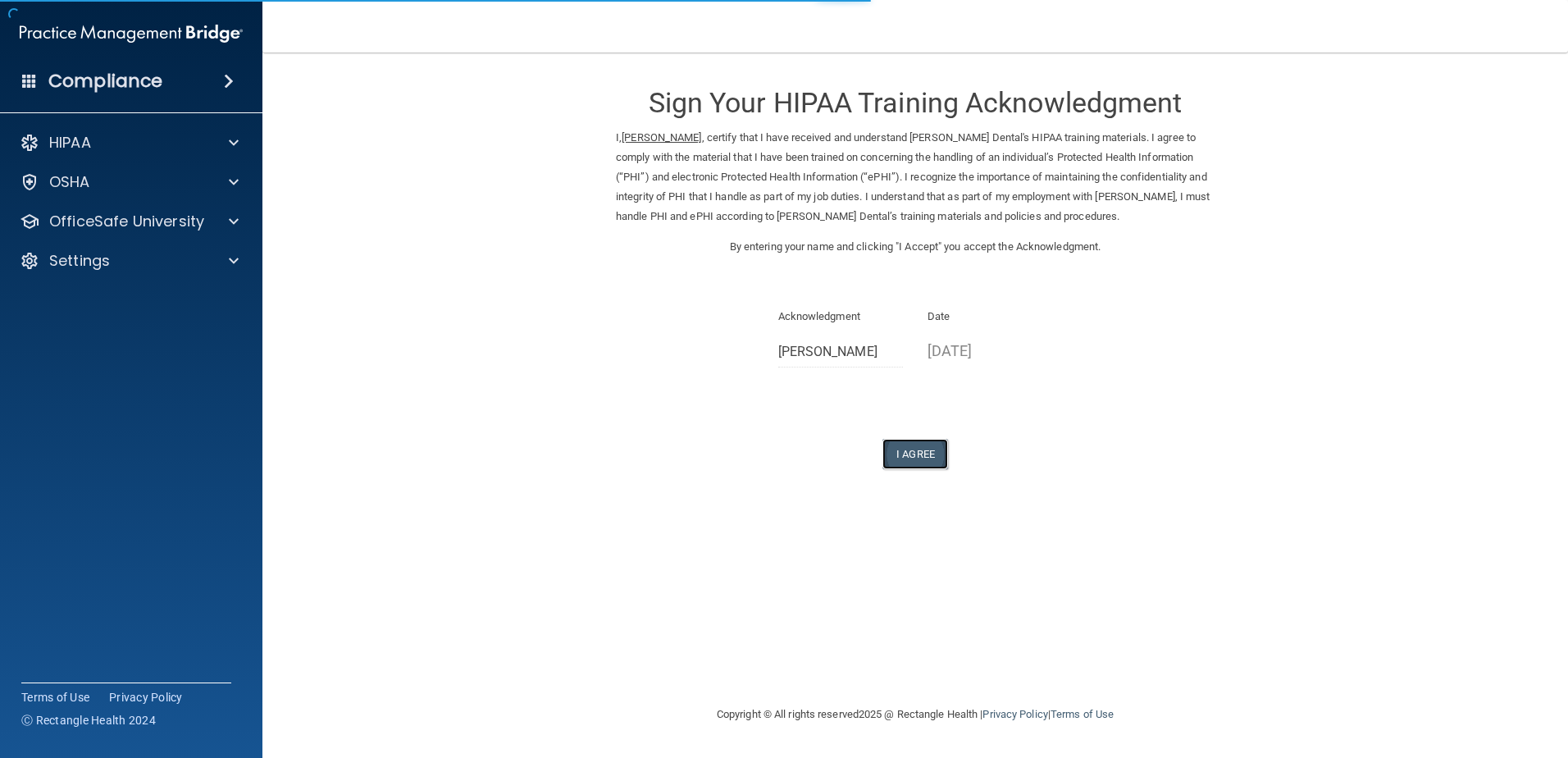
click at [918, 457] on button "I Agree" at bounding box center [915, 453] width 65 height 30
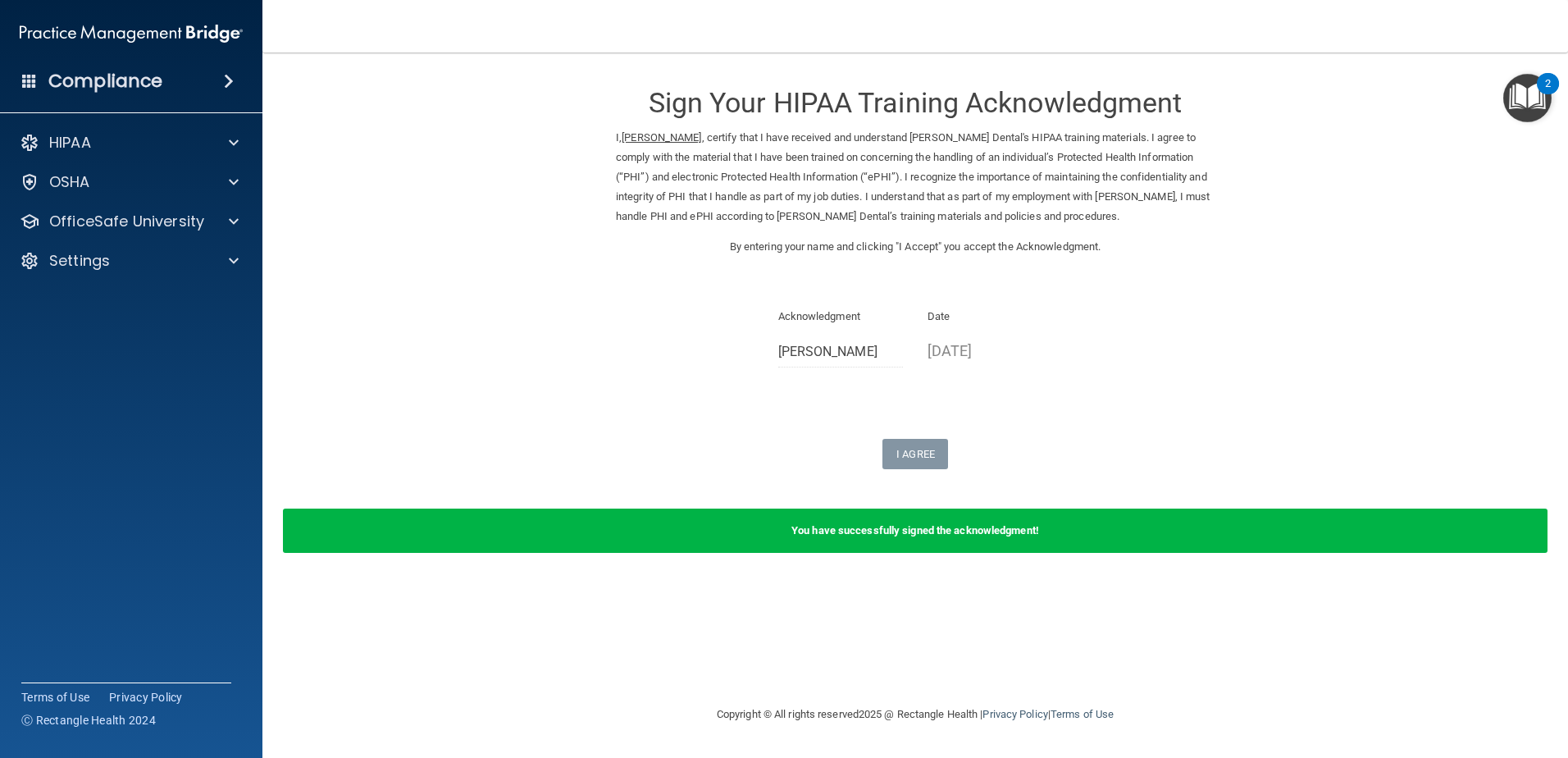
drag, startPoint x: 45, startPoint y: 270, endPoint x: 60, endPoint y: 335, distance: 66.7
click at [45, 270] on div "Settings" at bounding box center [132, 261] width 264 height 33
click at [115, 270] on div "Settings" at bounding box center [132, 261] width 264 height 33
click at [117, 270] on div "Settings" at bounding box center [132, 261] width 264 height 33
click at [115, 264] on div "Settings" at bounding box center [109, 260] width 203 height 20
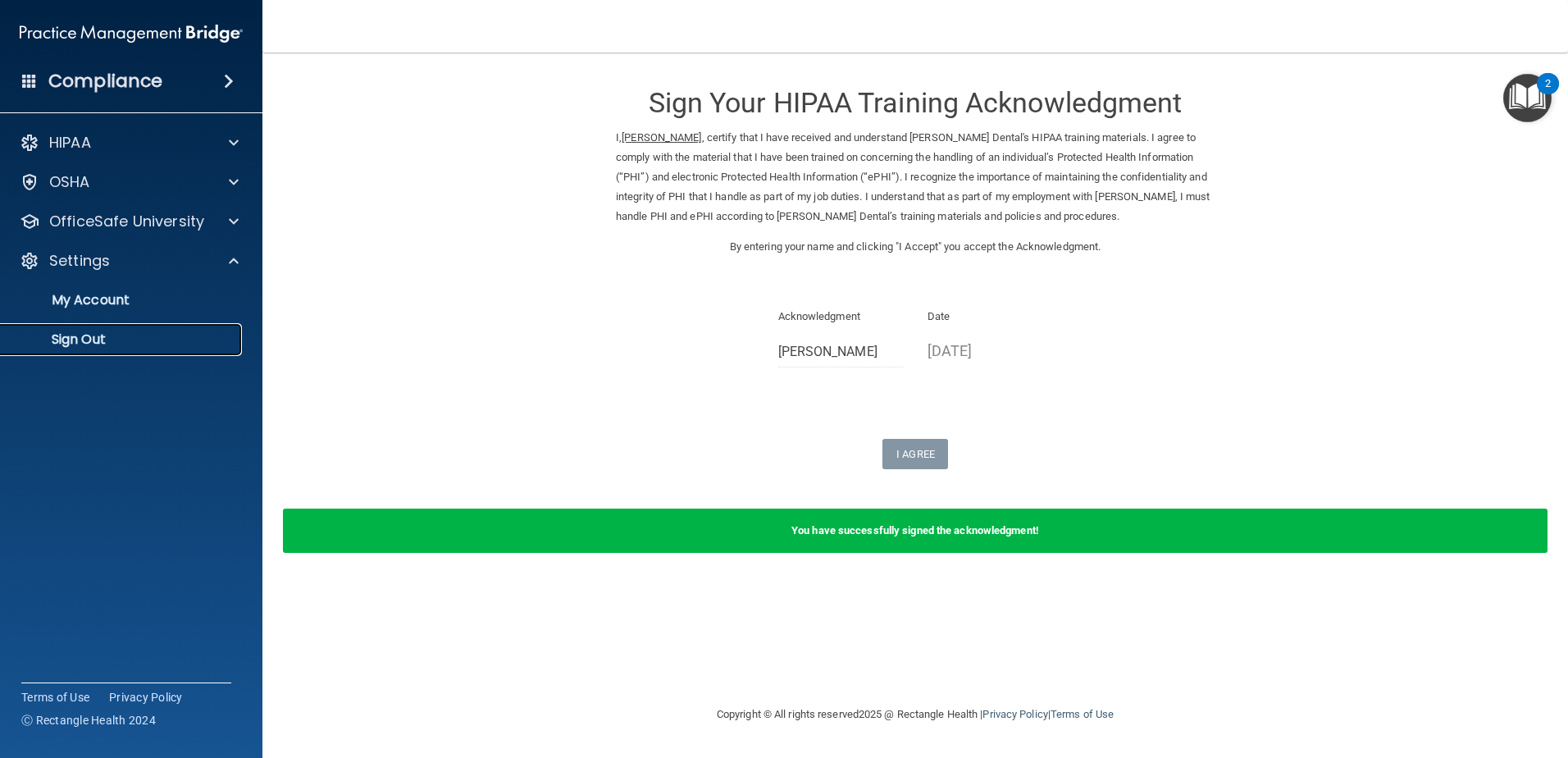
click at [110, 332] on p "Sign Out" at bounding box center [122, 339] width 224 height 16
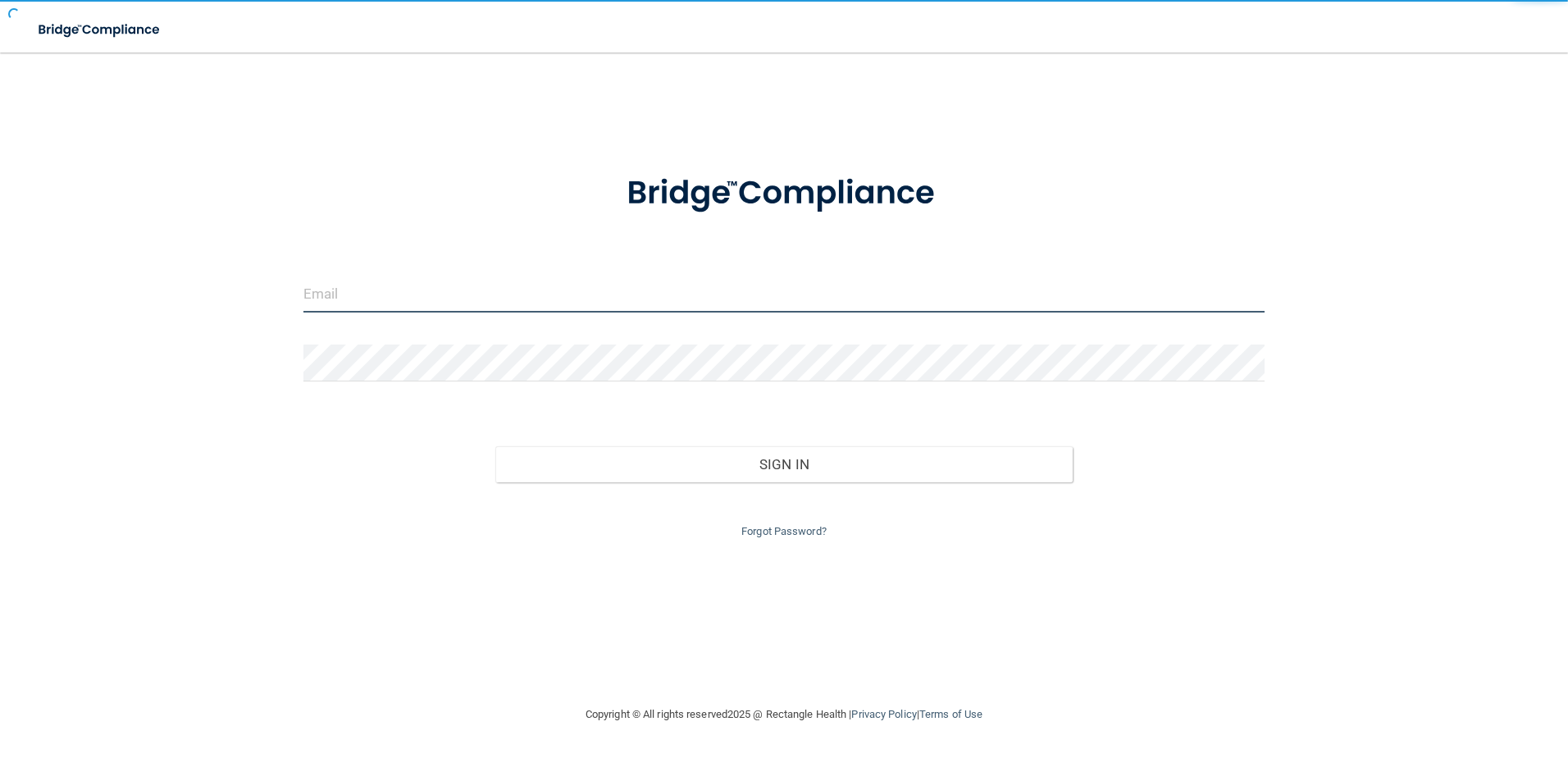
type input "storres@rectanglehealth.com"
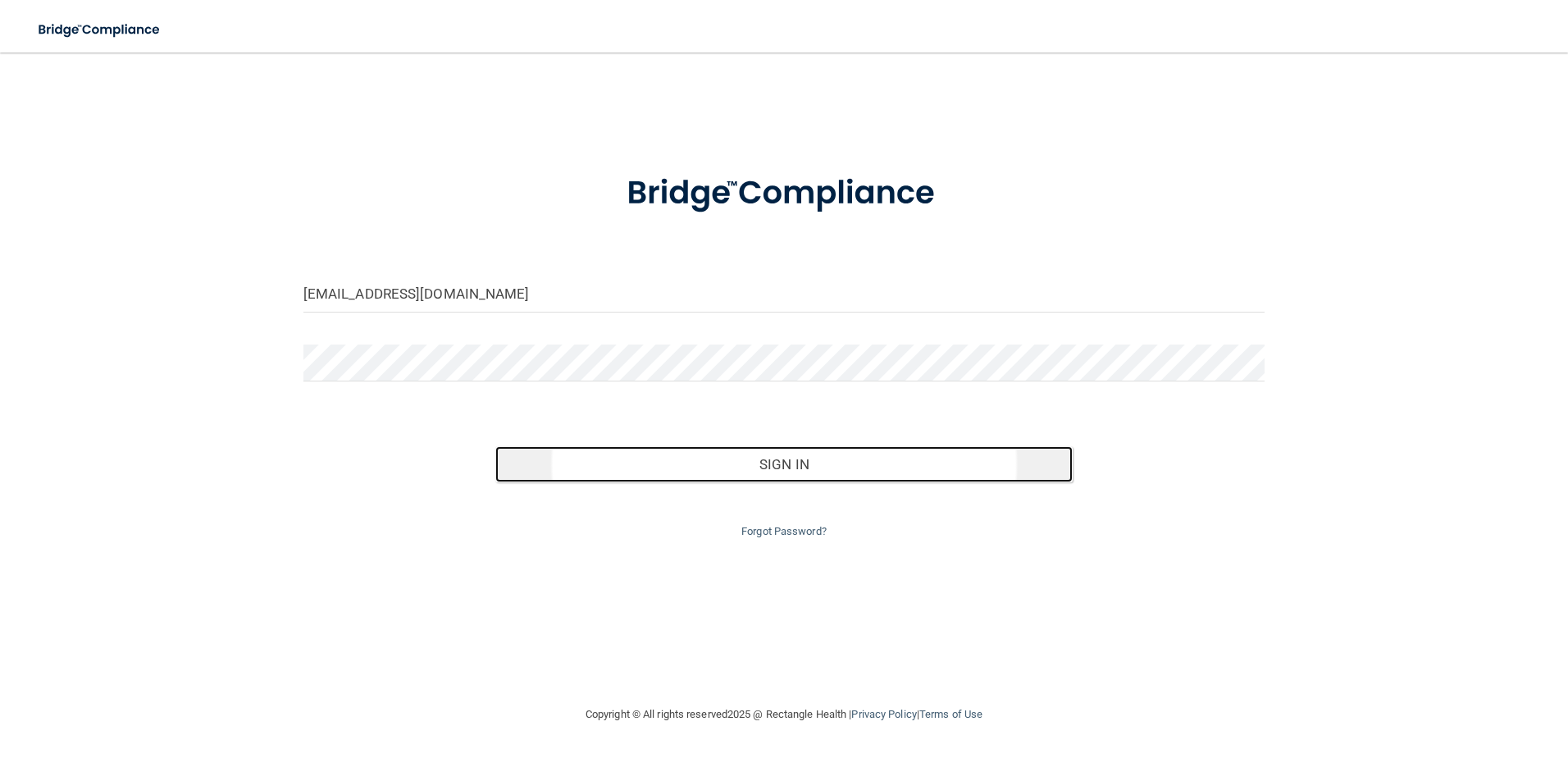
click at [775, 474] on button "Sign In" at bounding box center [784, 464] width 577 height 36
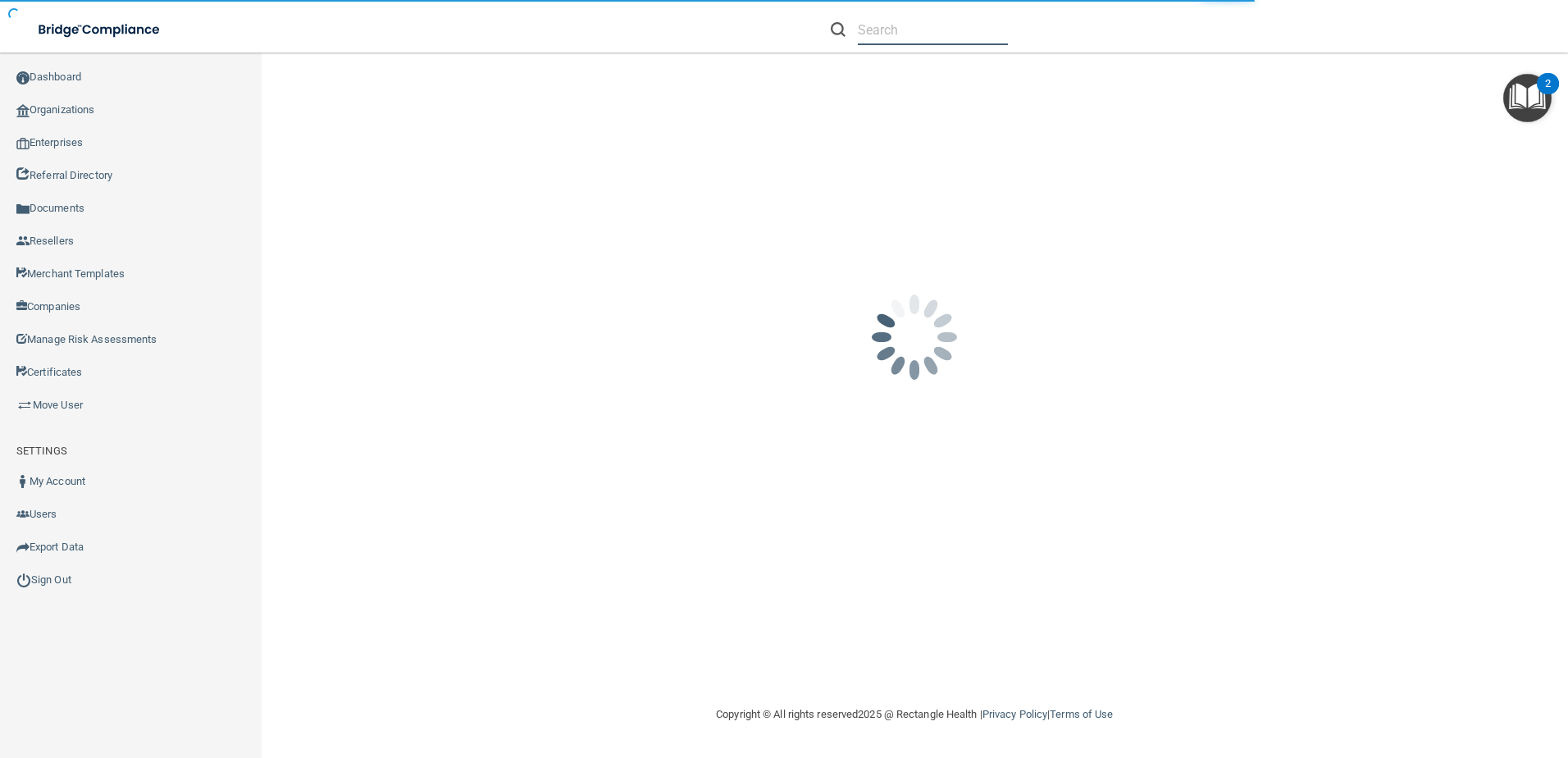
click at [893, 40] on input "text" at bounding box center [933, 29] width 150 height 30
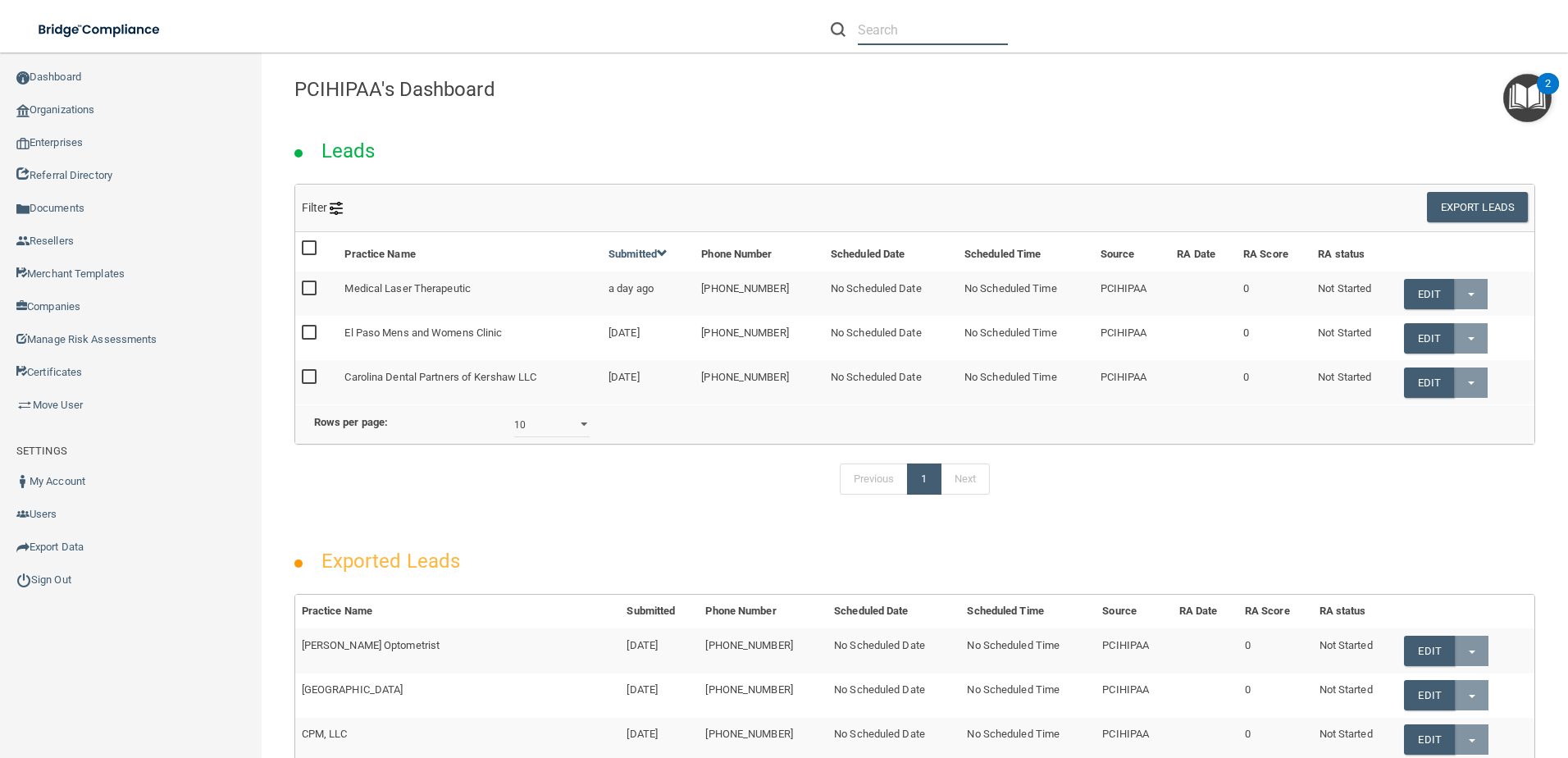
paste input "[EMAIL_ADDRESS][DOMAIN_NAME]"
type input "[EMAIL_ADDRESS][DOMAIN_NAME]"
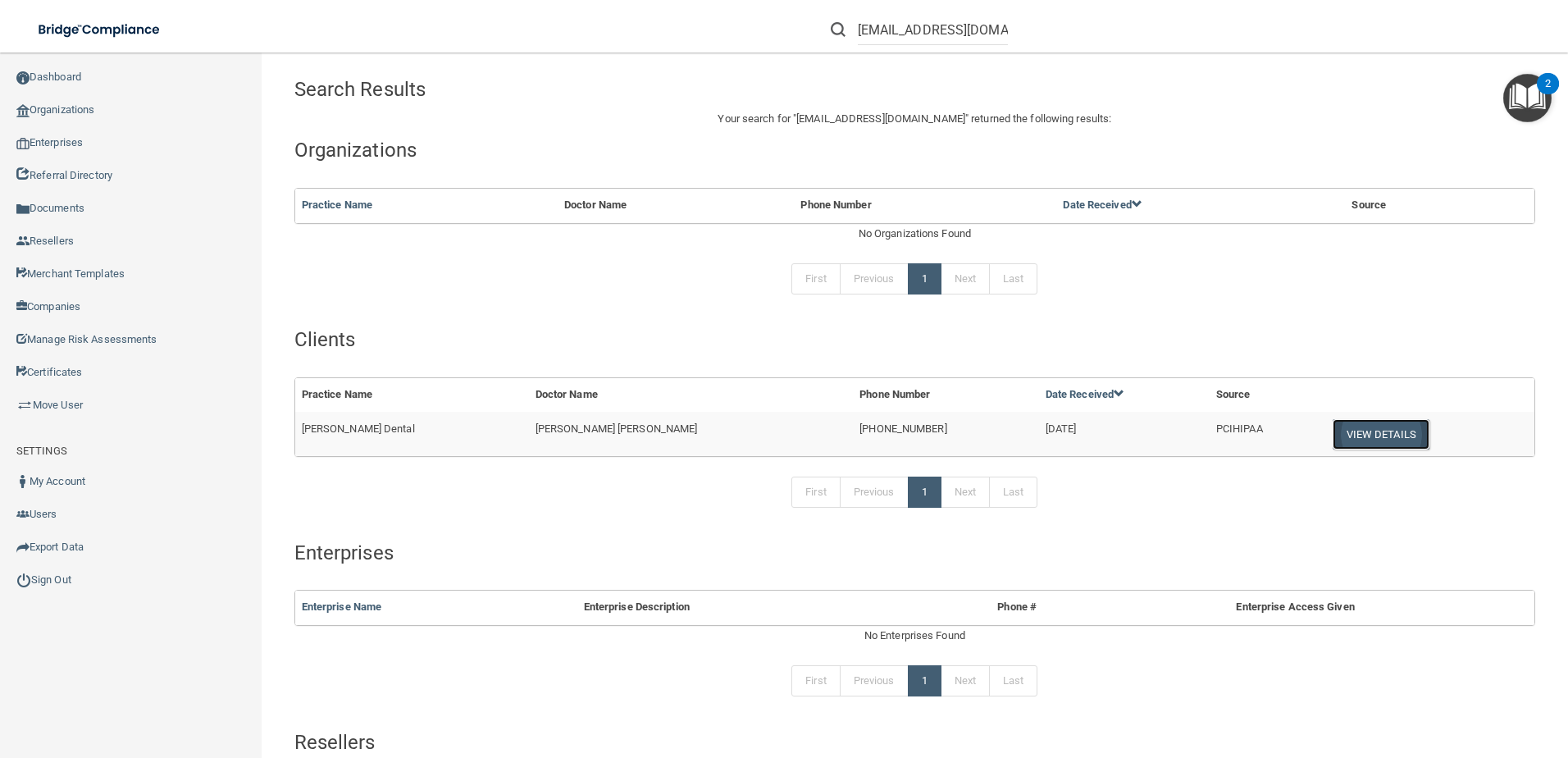
click at [1351, 432] on button "View Details" at bounding box center [1381, 434] width 96 height 30
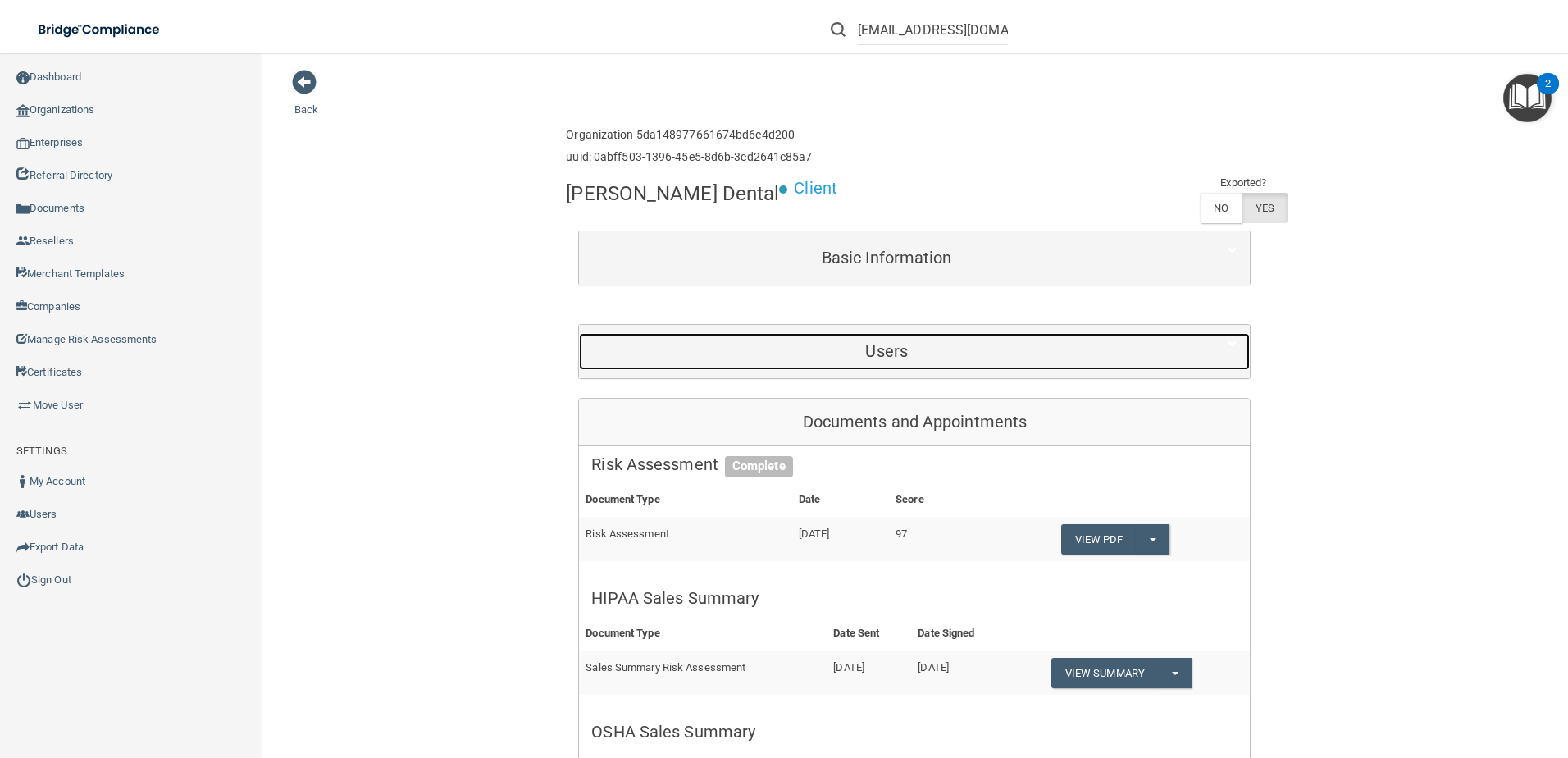
click at [796, 354] on h5 "Users" at bounding box center [887, 351] width 591 height 18
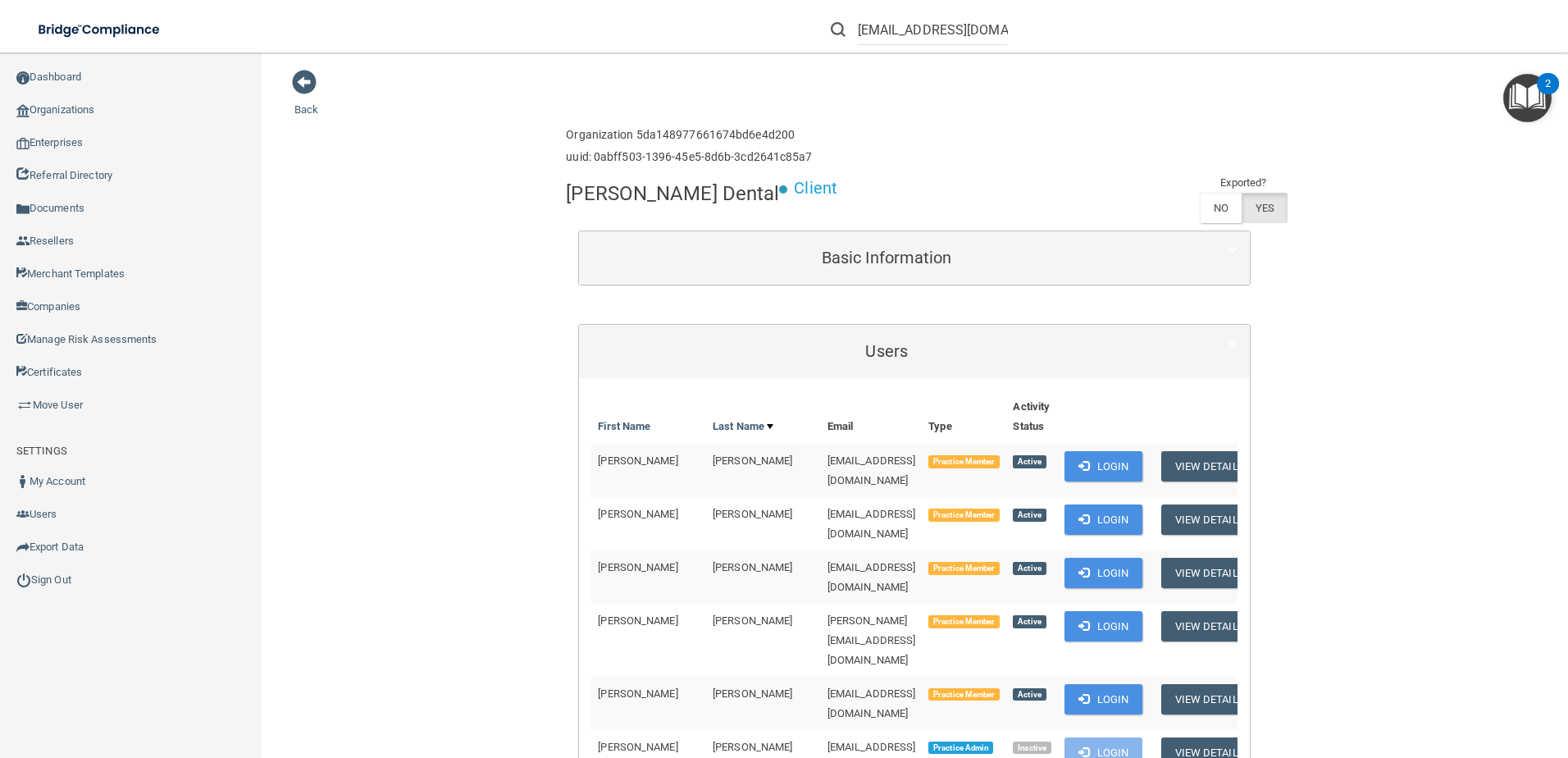
scroll to position [897, 0]
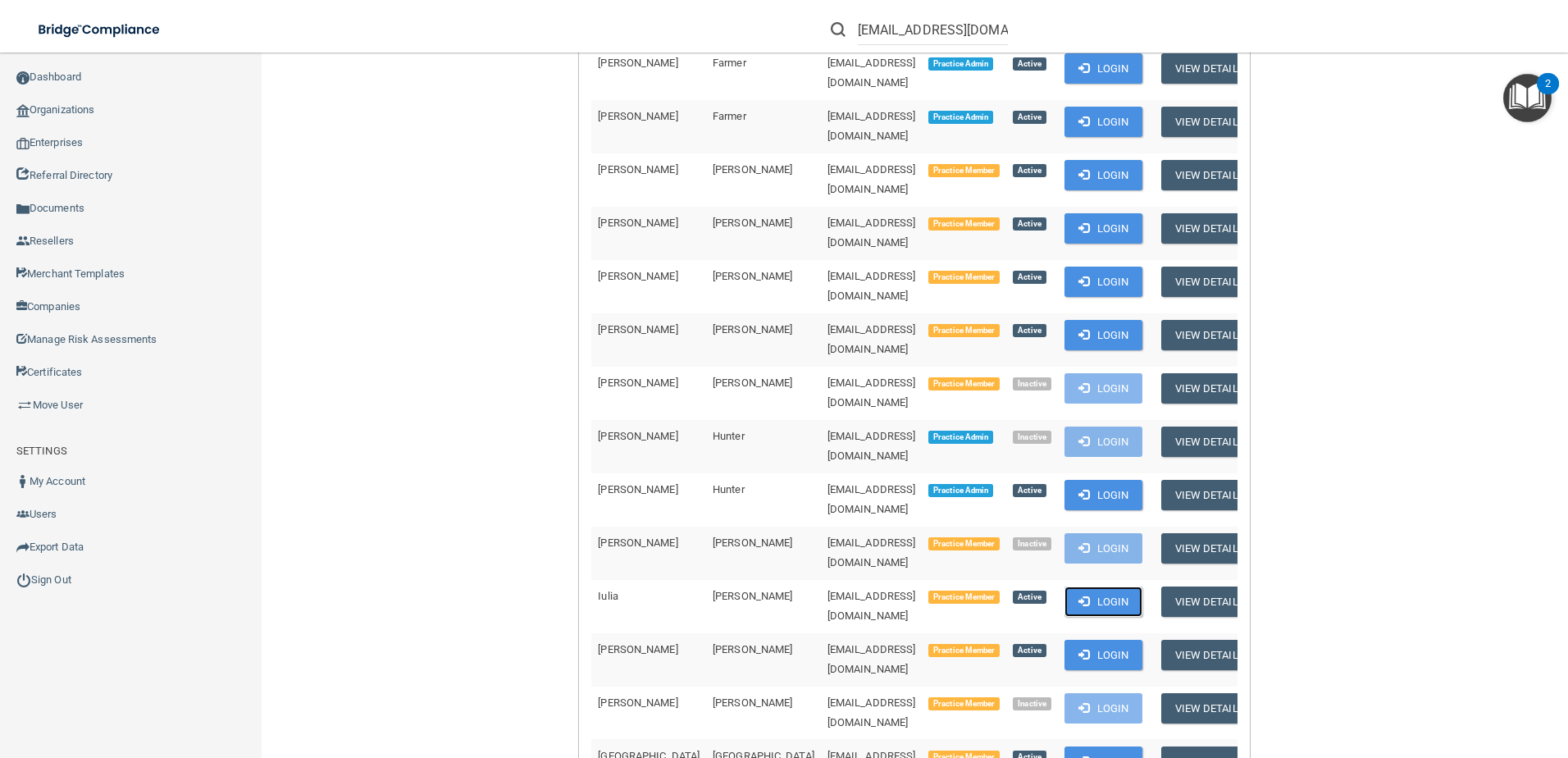
click at [1065, 587] on button "Login" at bounding box center [1104, 601] width 78 height 30
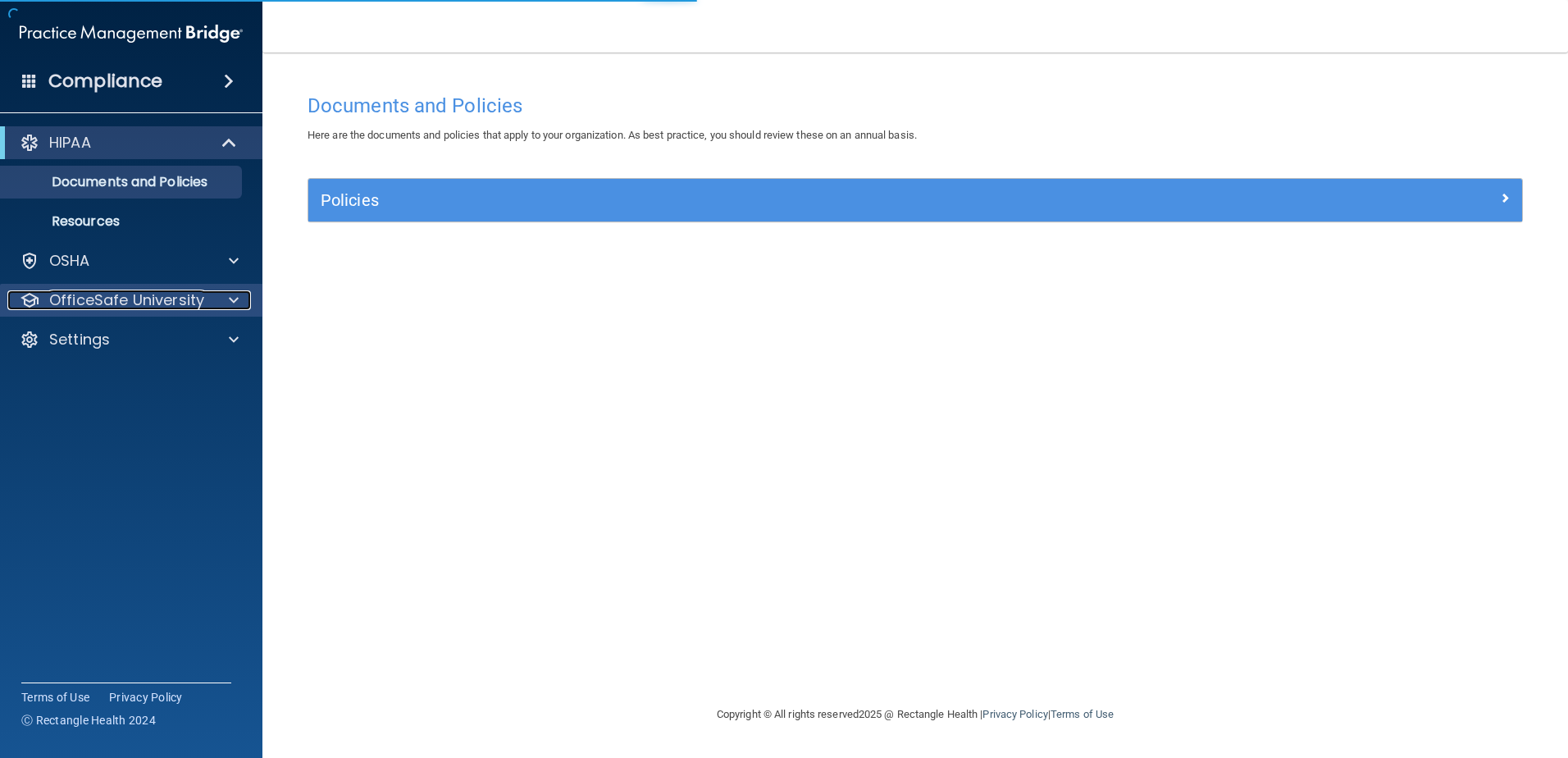
click at [146, 290] on p "OfficeSafe University" at bounding box center [127, 300] width 155 height 20
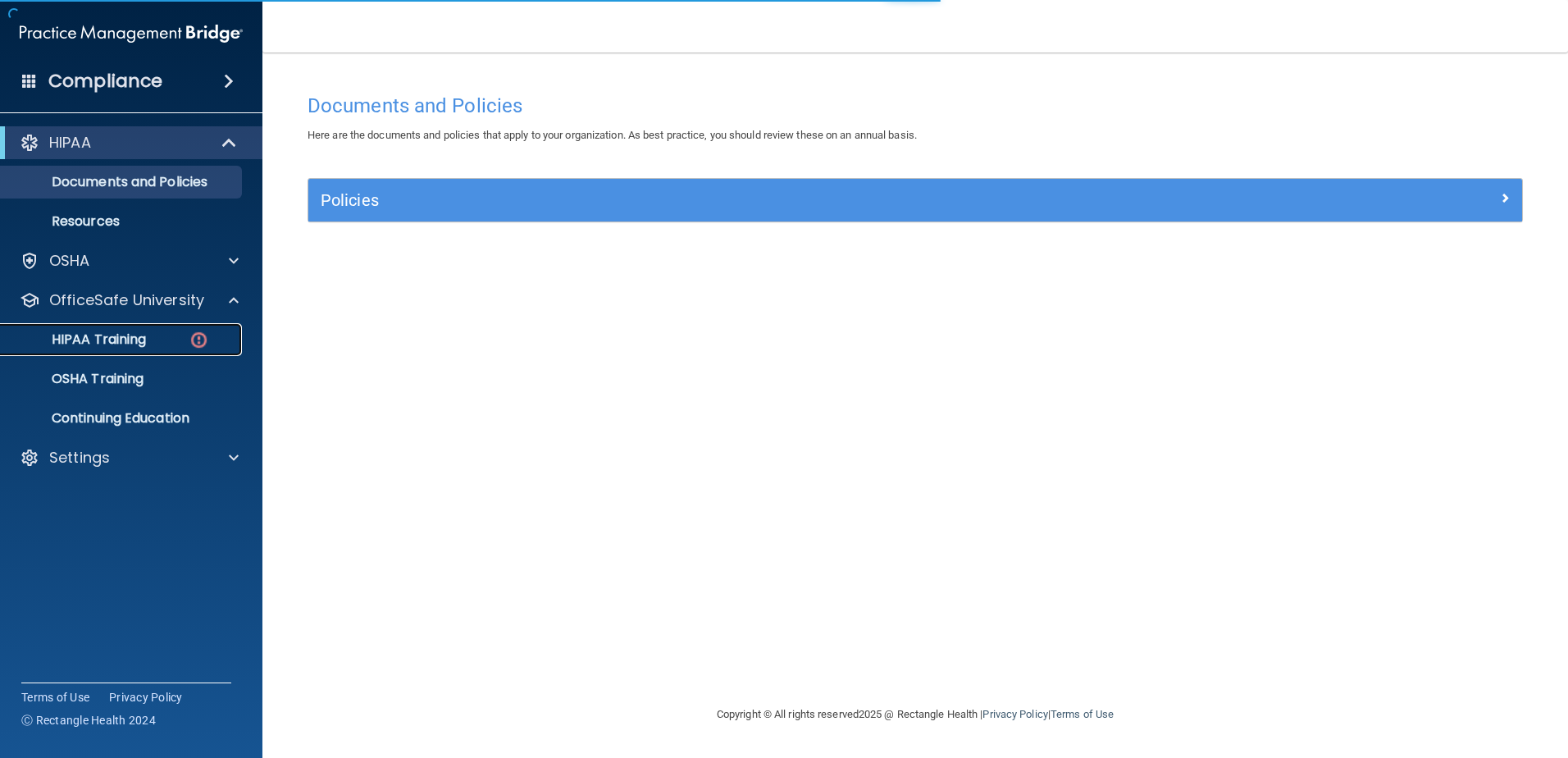
click at [165, 345] on div "HIPAA Training" at bounding box center [122, 339] width 224 height 16
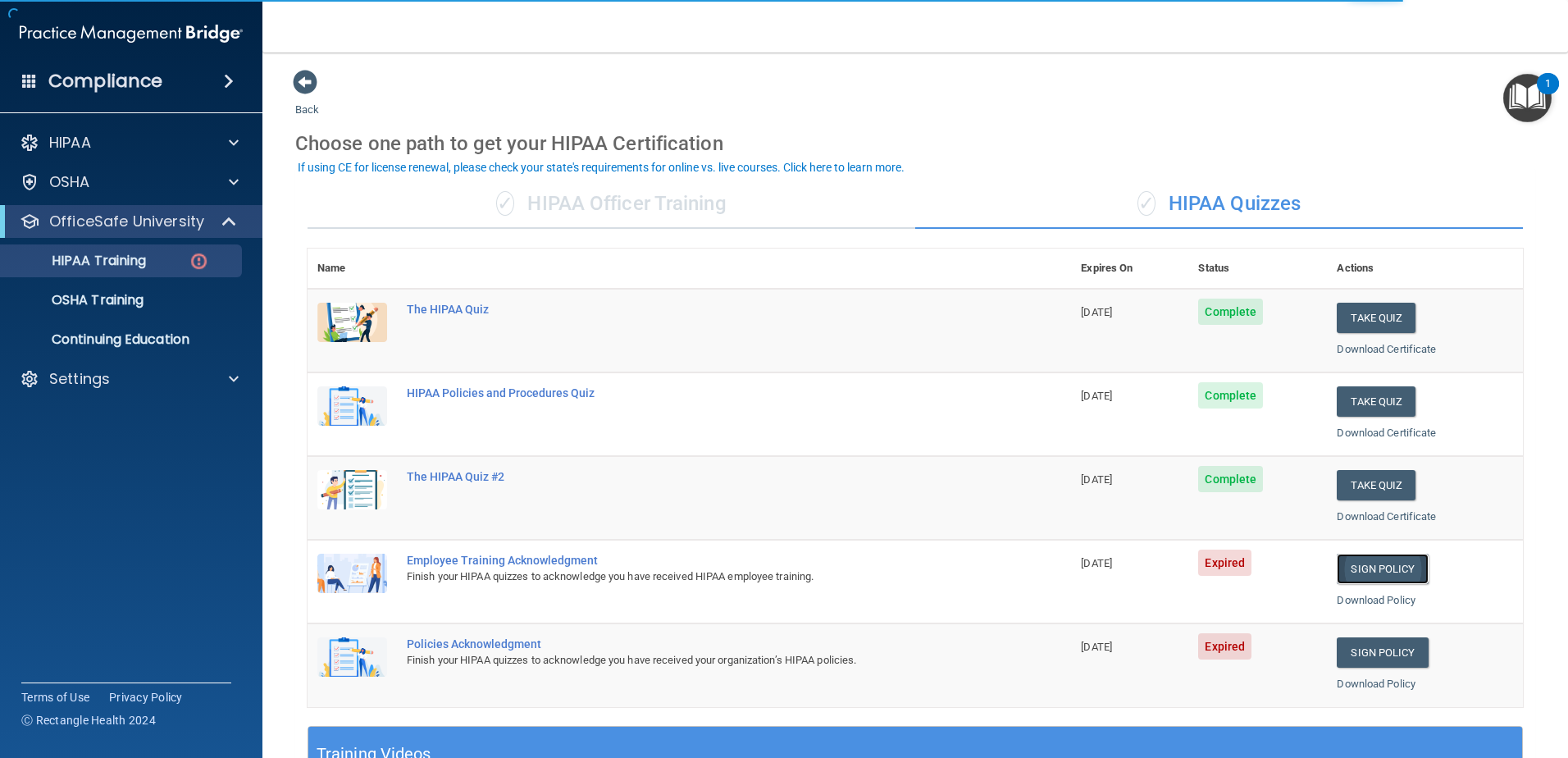
click at [1400, 566] on link "Sign Policy" at bounding box center [1383, 568] width 91 height 30
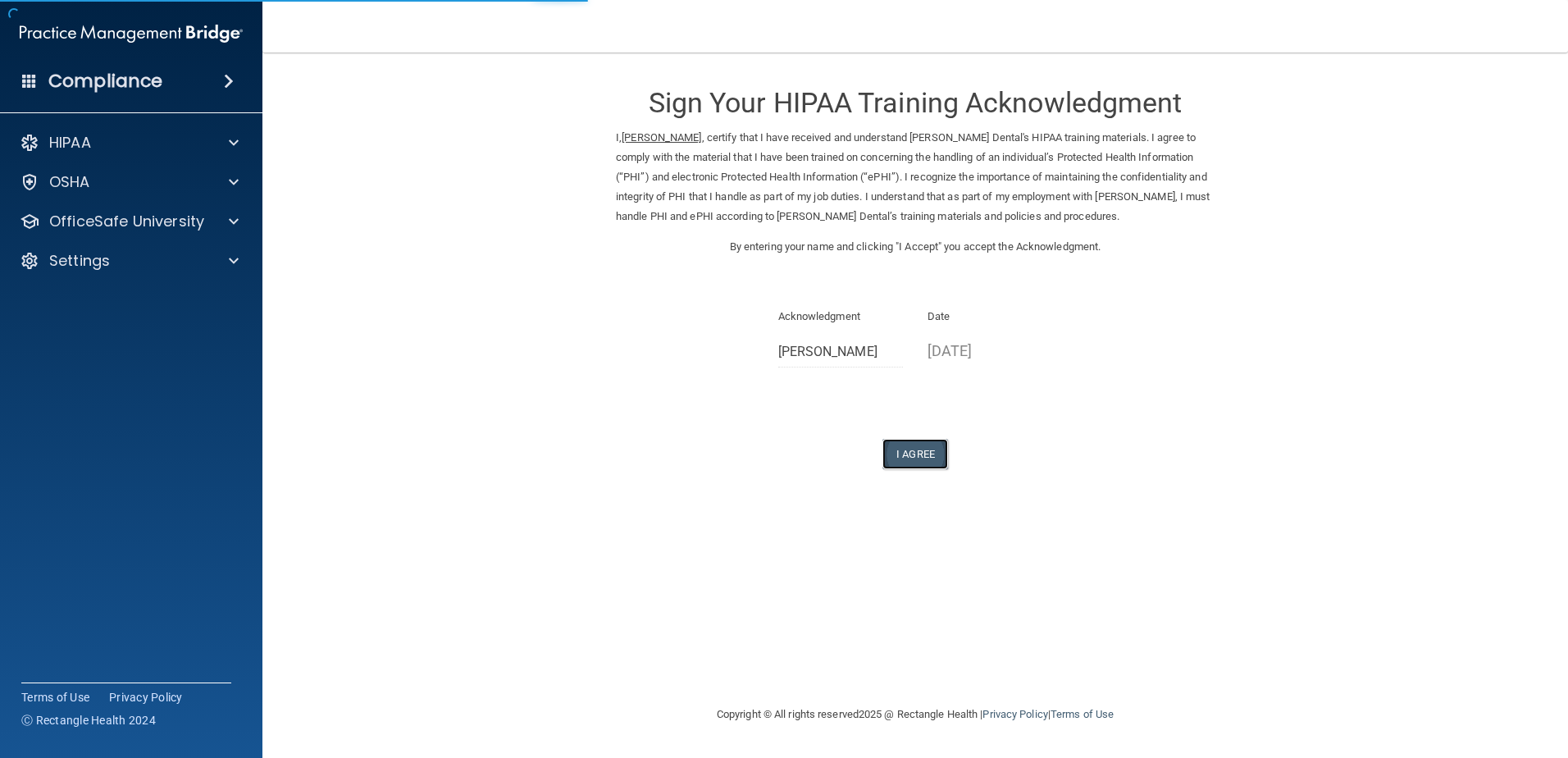
click at [927, 449] on button "I Agree" at bounding box center [915, 453] width 65 height 30
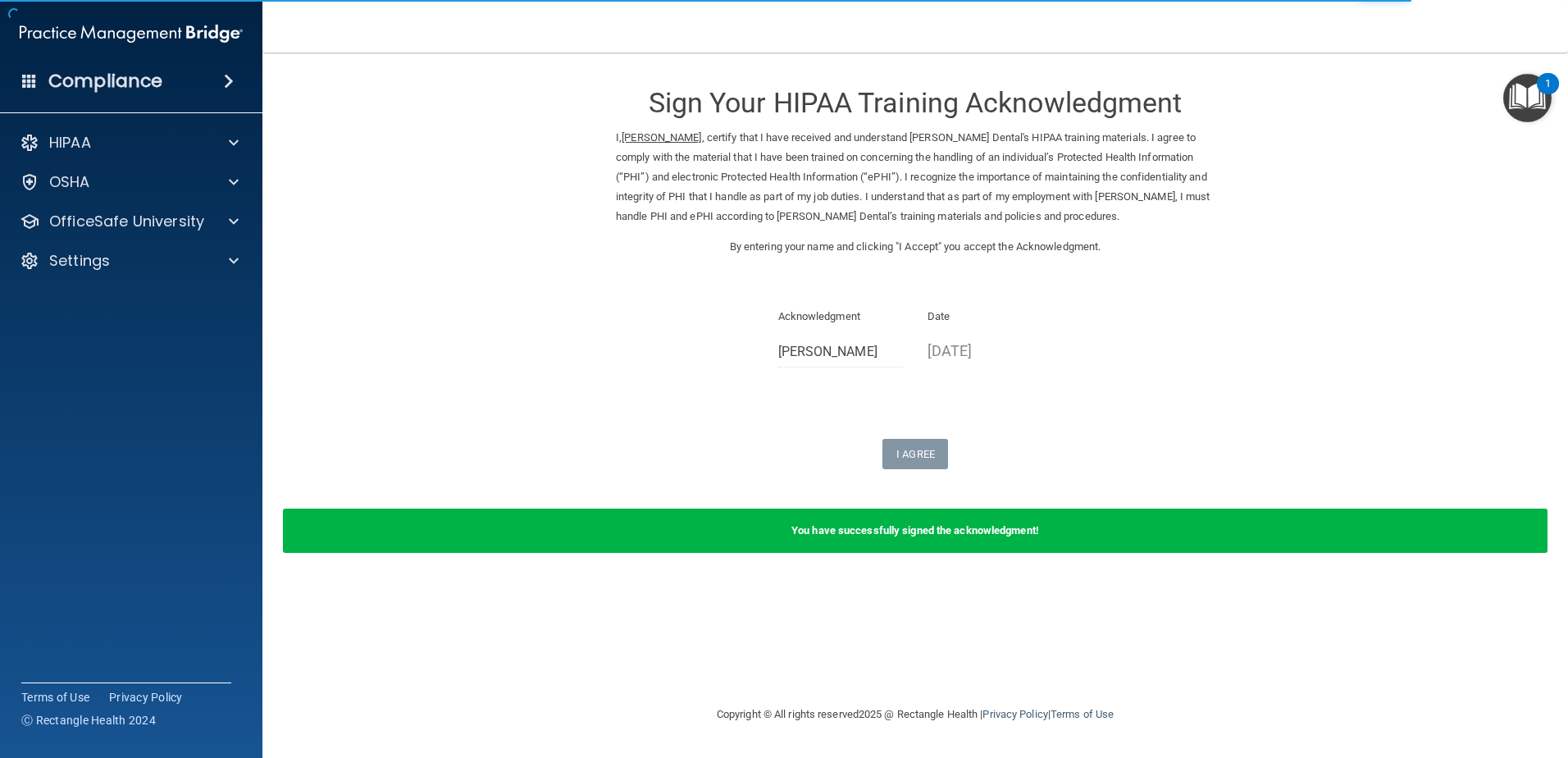
drag, startPoint x: 122, startPoint y: 231, endPoint x: 124, endPoint y: 244, distance: 13.2
click at [122, 231] on div "OfficeSafe University" at bounding box center [132, 221] width 264 height 33
click at [139, 233] on div "OfficeSafe University" at bounding box center [132, 221] width 264 height 33
click at [140, 225] on p "OfficeSafe University" at bounding box center [127, 221] width 155 height 20
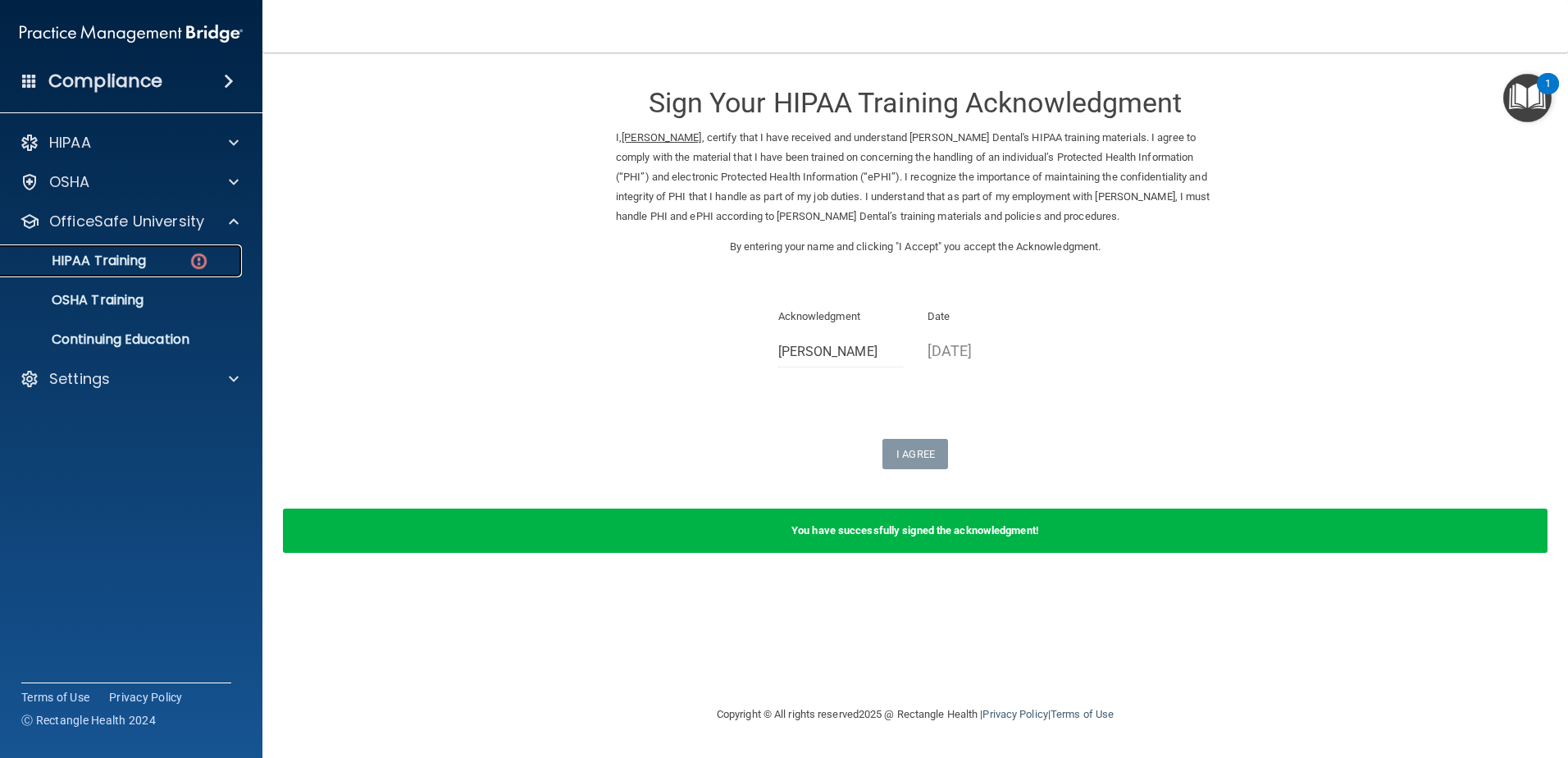
click at [139, 261] on p "HIPAA Training" at bounding box center [78, 260] width 135 height 16
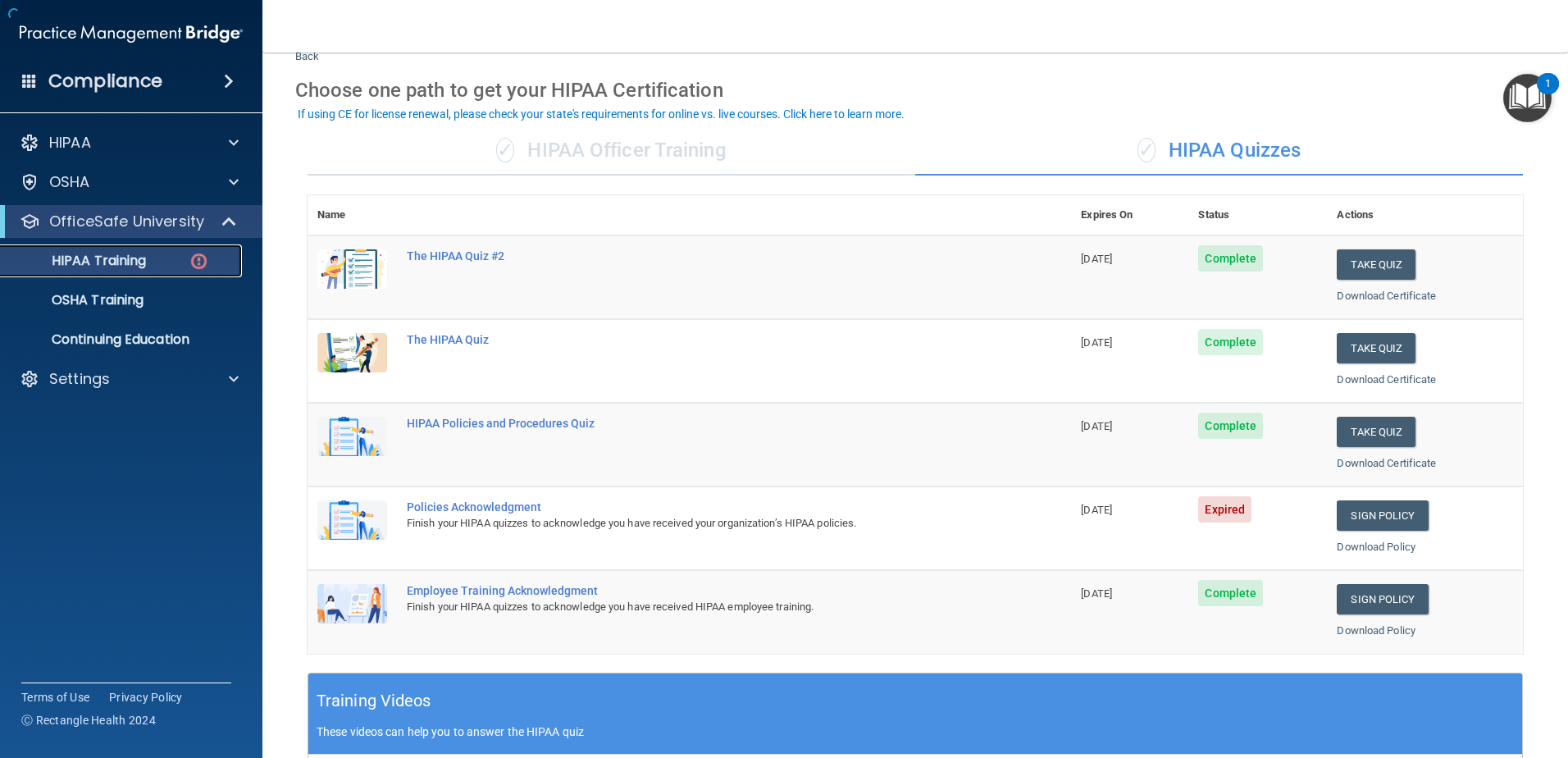
scroll to position [82, 0]
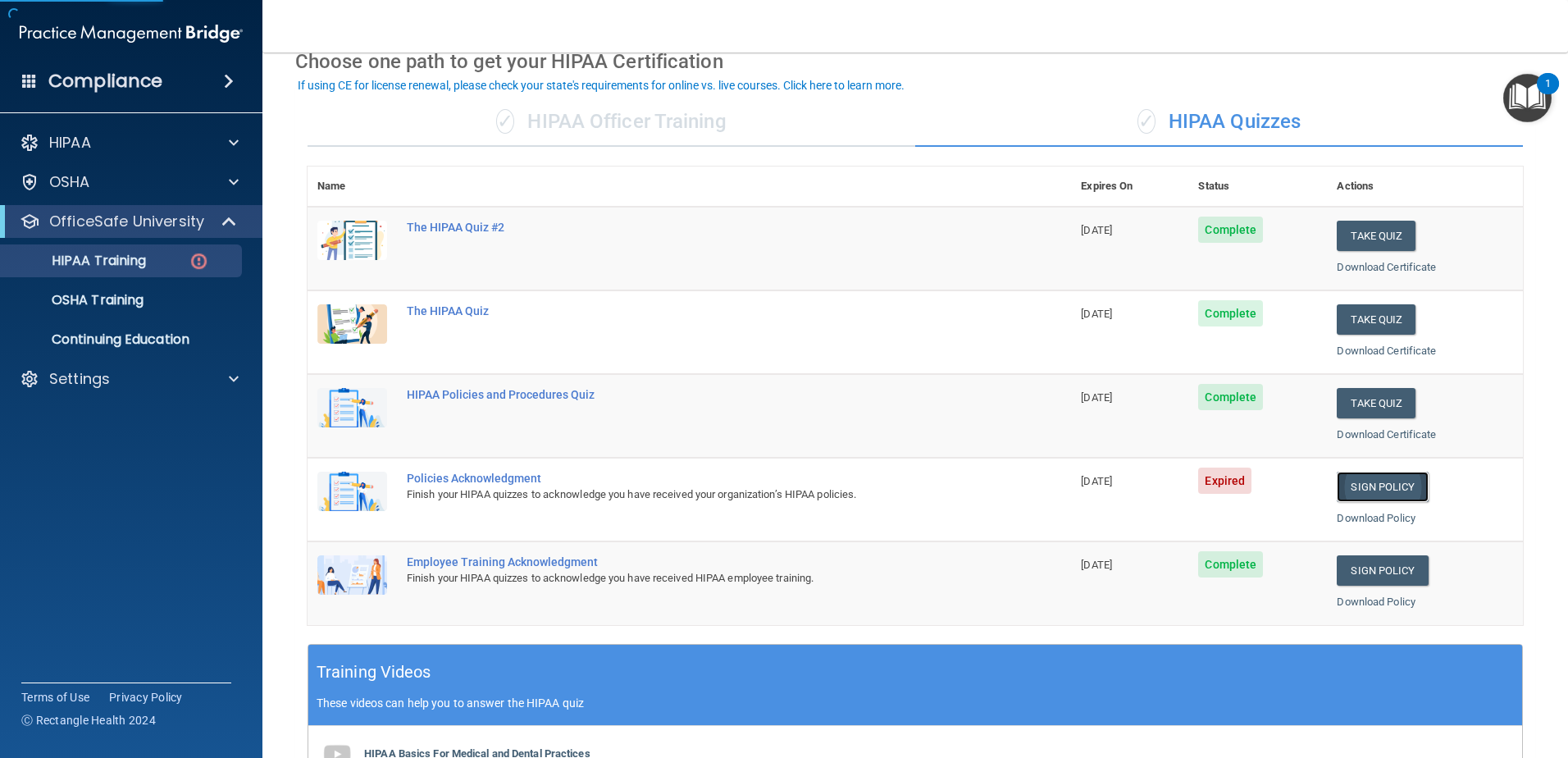
click at [1356, 494] on link "Sign Policy" at bounding box center [1383, 486] width 91 height 30
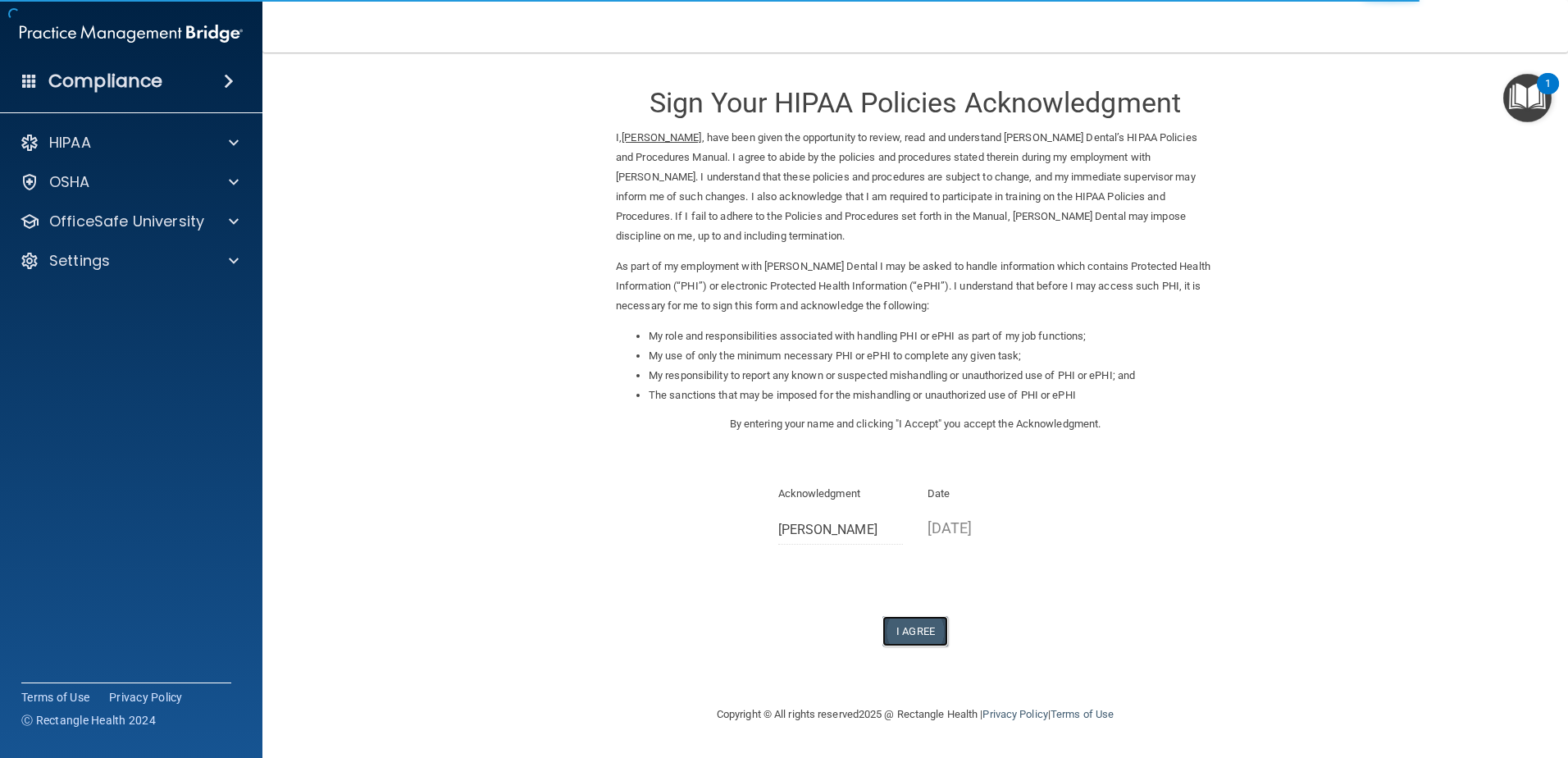
click at [928, 642] on button "I Agree" at bounding box center [915, 631] width 65 height 30
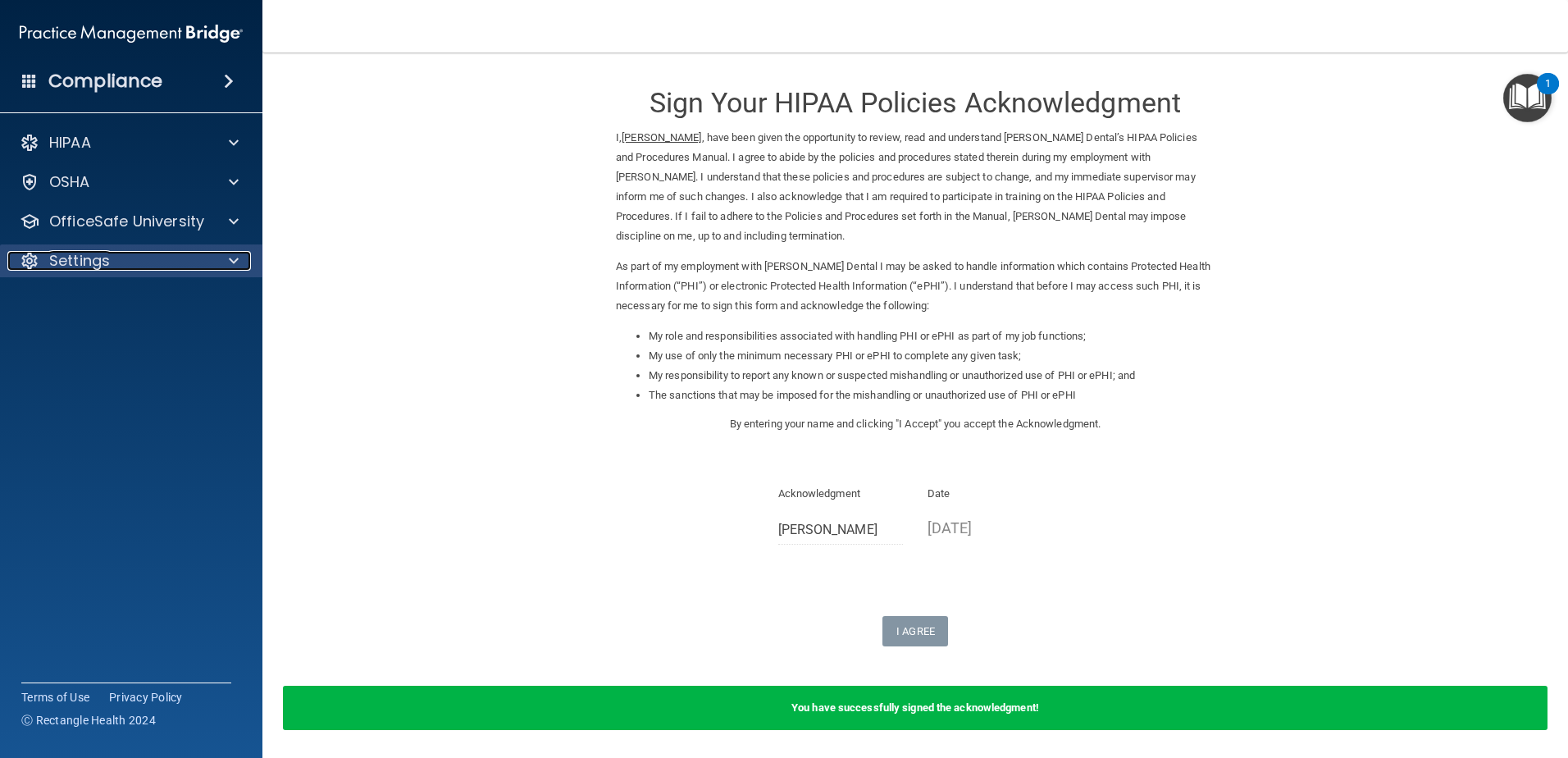
drag, startPoint x: 152, startPoint y: 257, endPoint x: 154, endPoint y: 276, distance: 19.1
click at [152, 257] on div "Settings" at bounding box center [109, 260] width 203 height 20
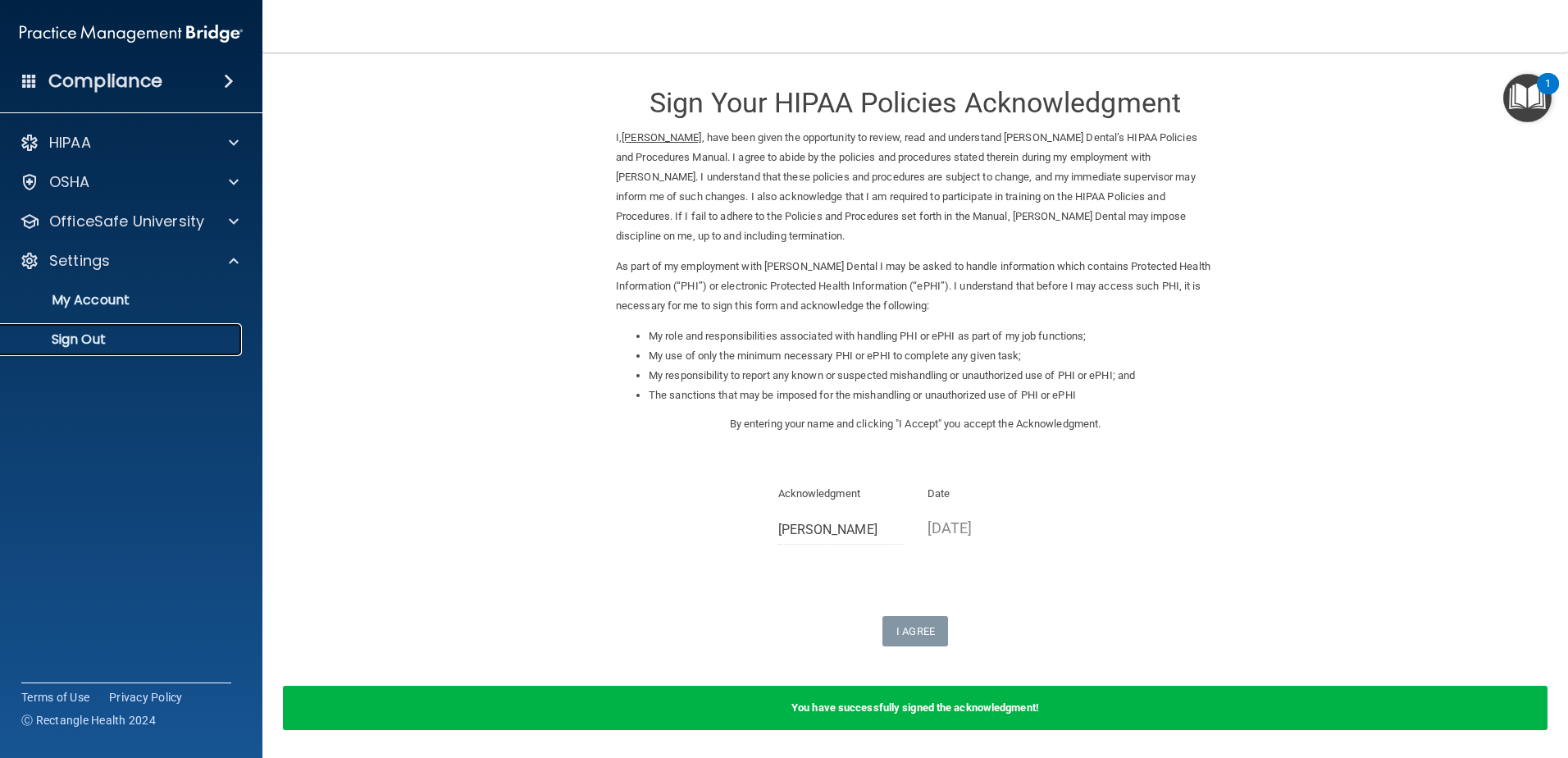
click at [142, 345] on p "Sign Out" at bounding box center [122, 339] width 224 height 16
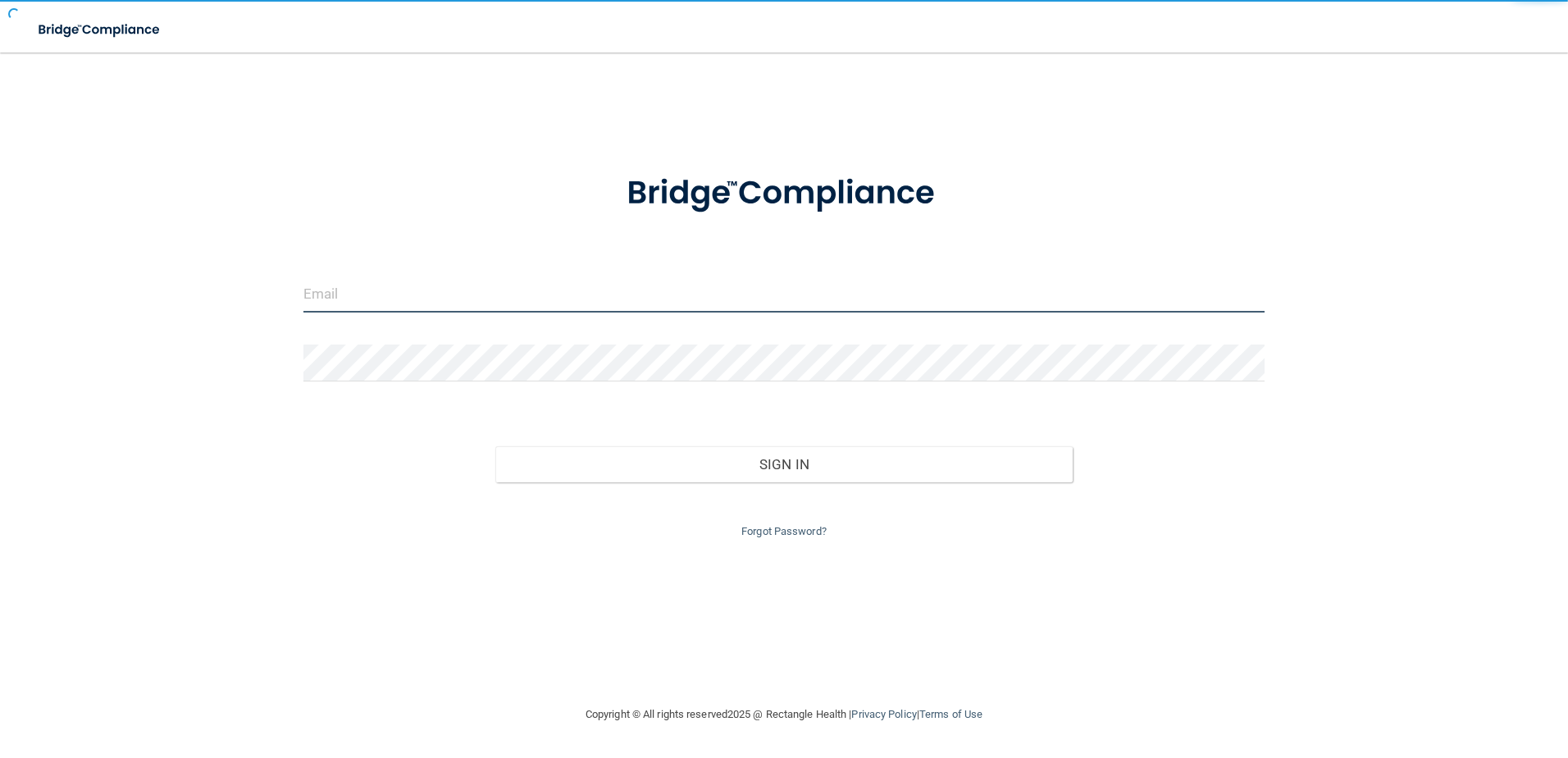
type input "storres@rectanglehealth.com"
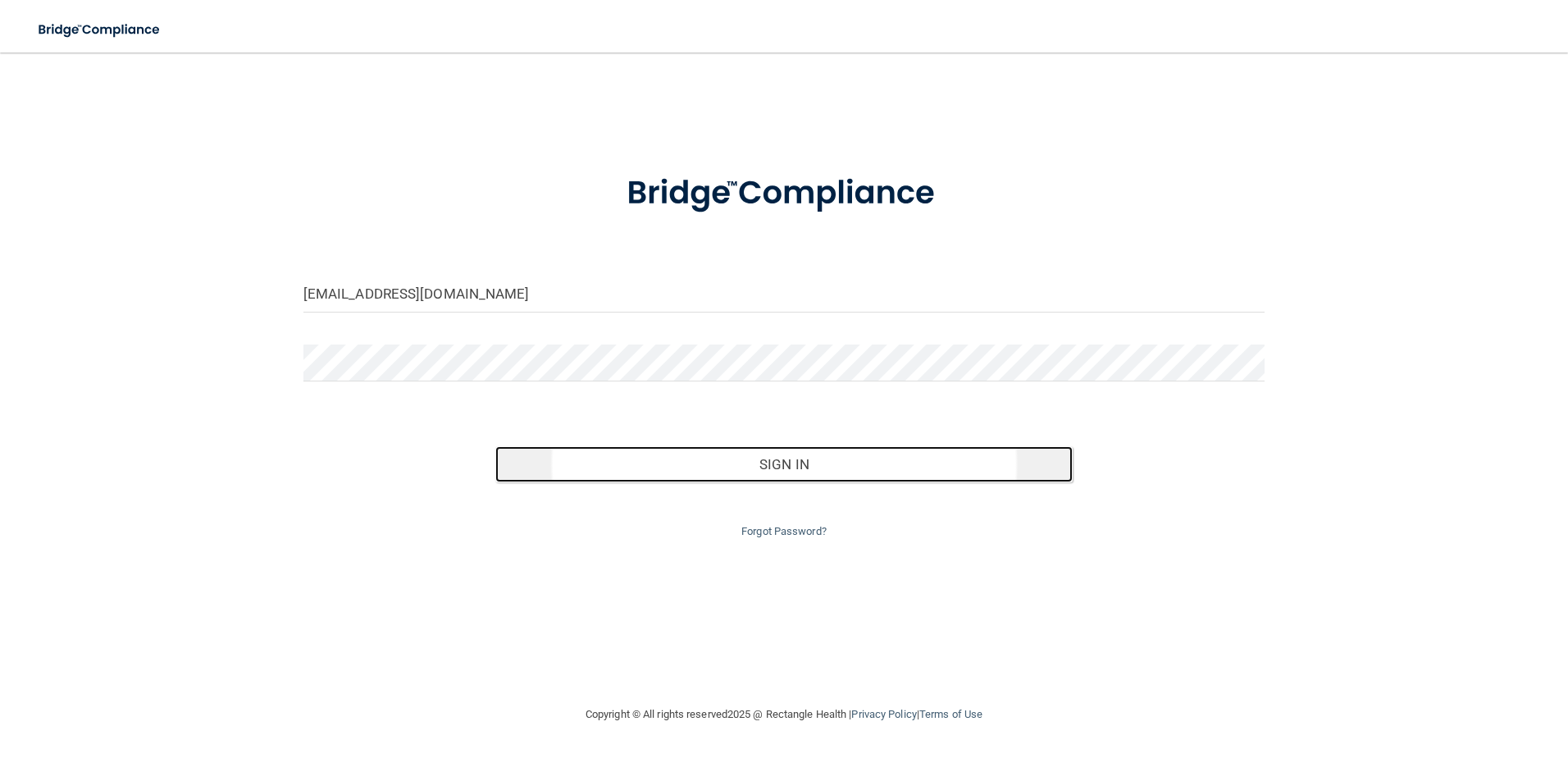
click at [779, 454] on button "Sign In" at bounding box center [784, 464] width 577 height 36
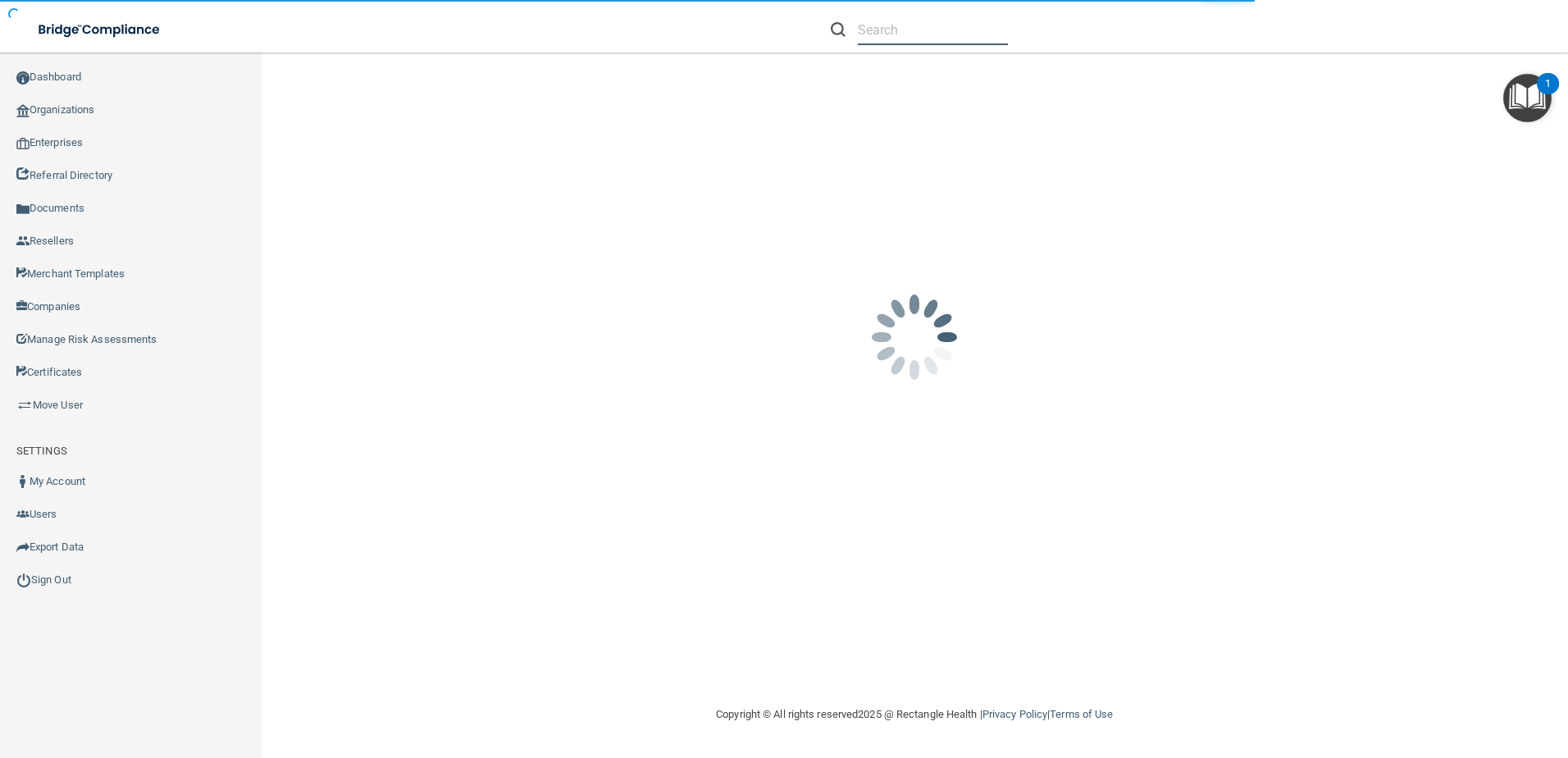
click at [858, 32] on input "text" at bounding box center [933, 29] width 150 height 30
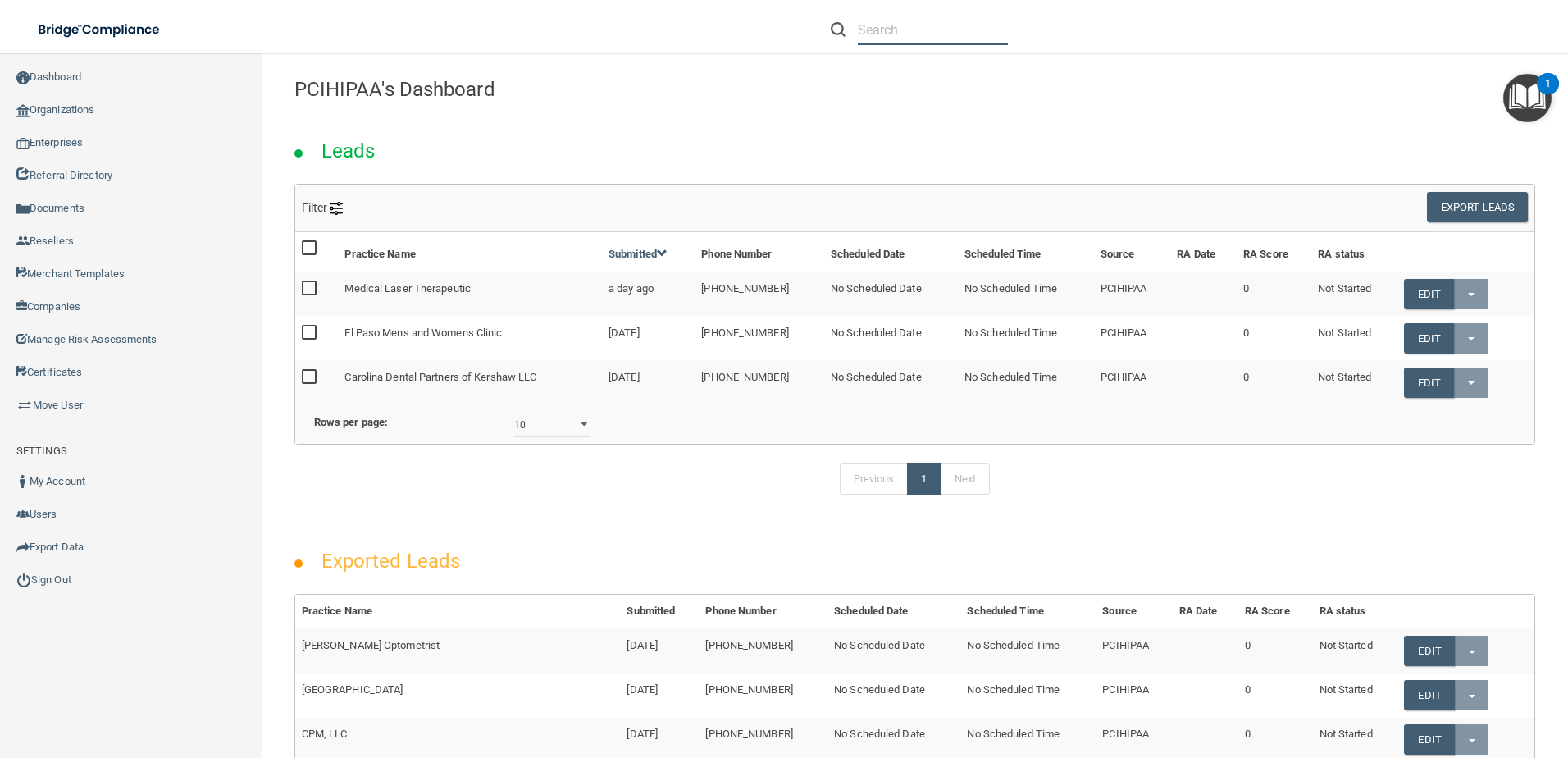
paste input "[EMAIL_ADDRESS][DOMAIN_NAME]"
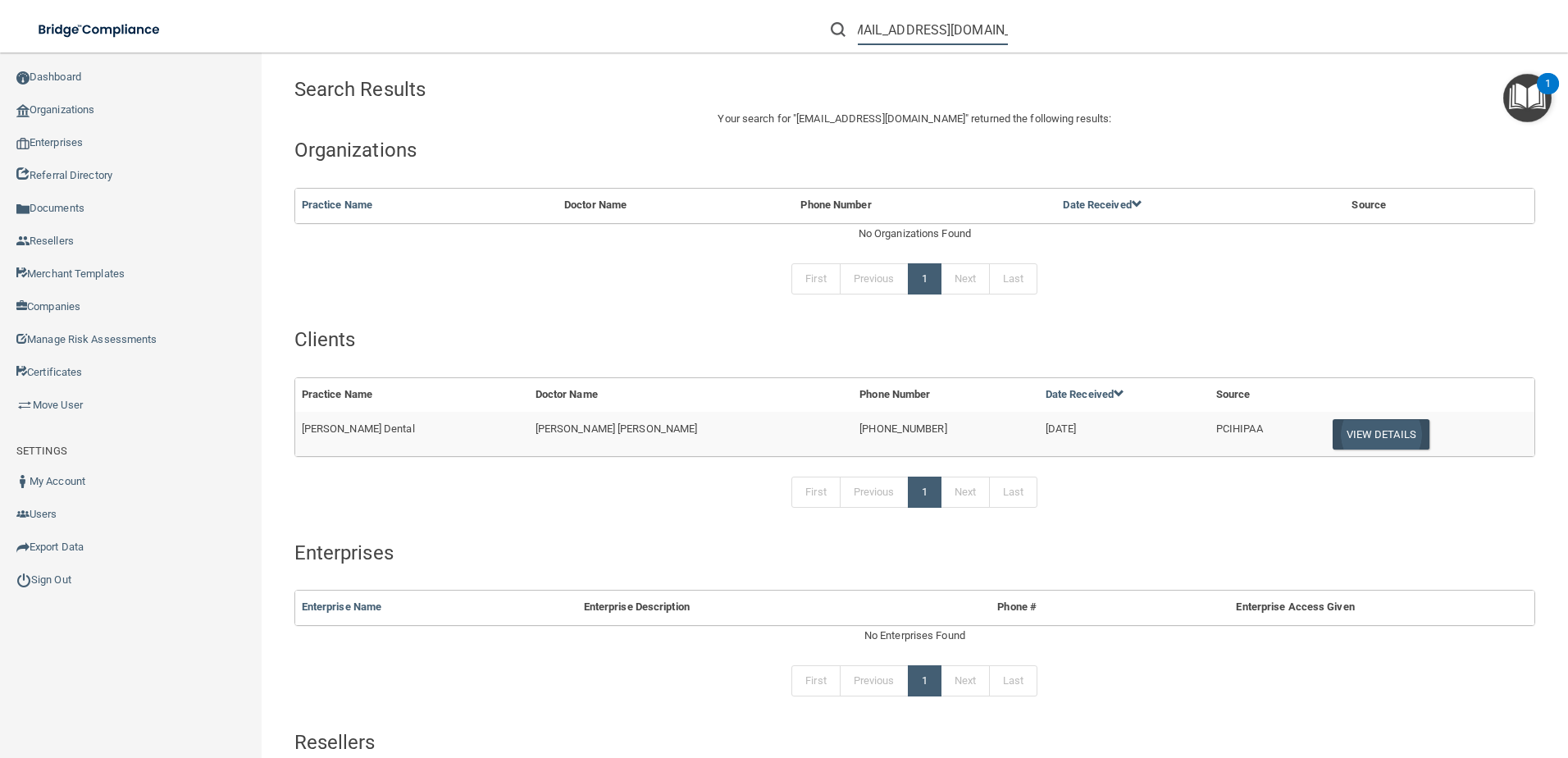
type input "[EMAIL_ADDRESS][DOMAIN_NAME]"
click at [1333, 442] on button "View Details" at bounding box center [1381, 434] width 96 height 30
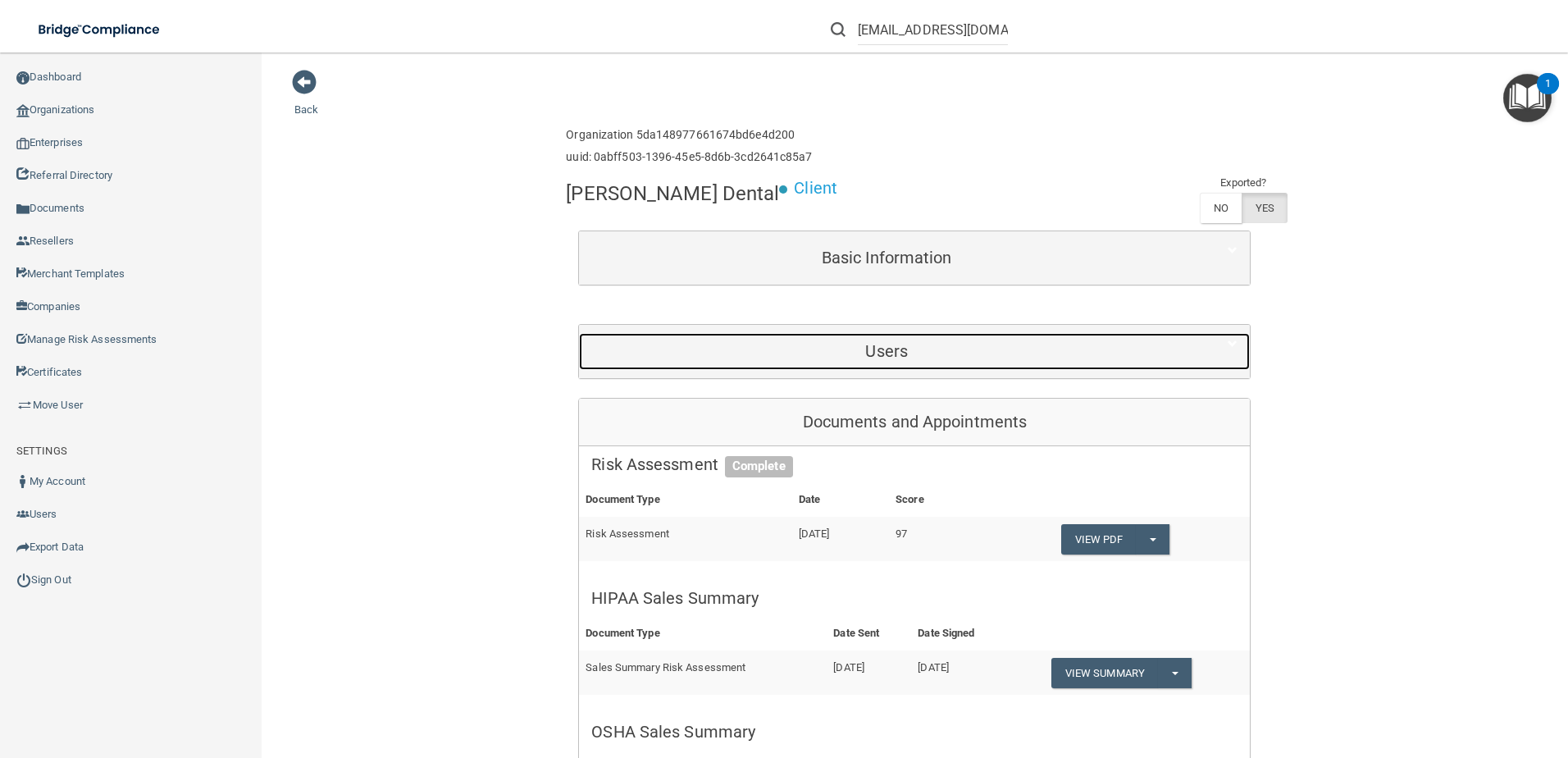
click at [940, 345] on h5 "Users" at bounding box center [887, 351] width 591 height 18
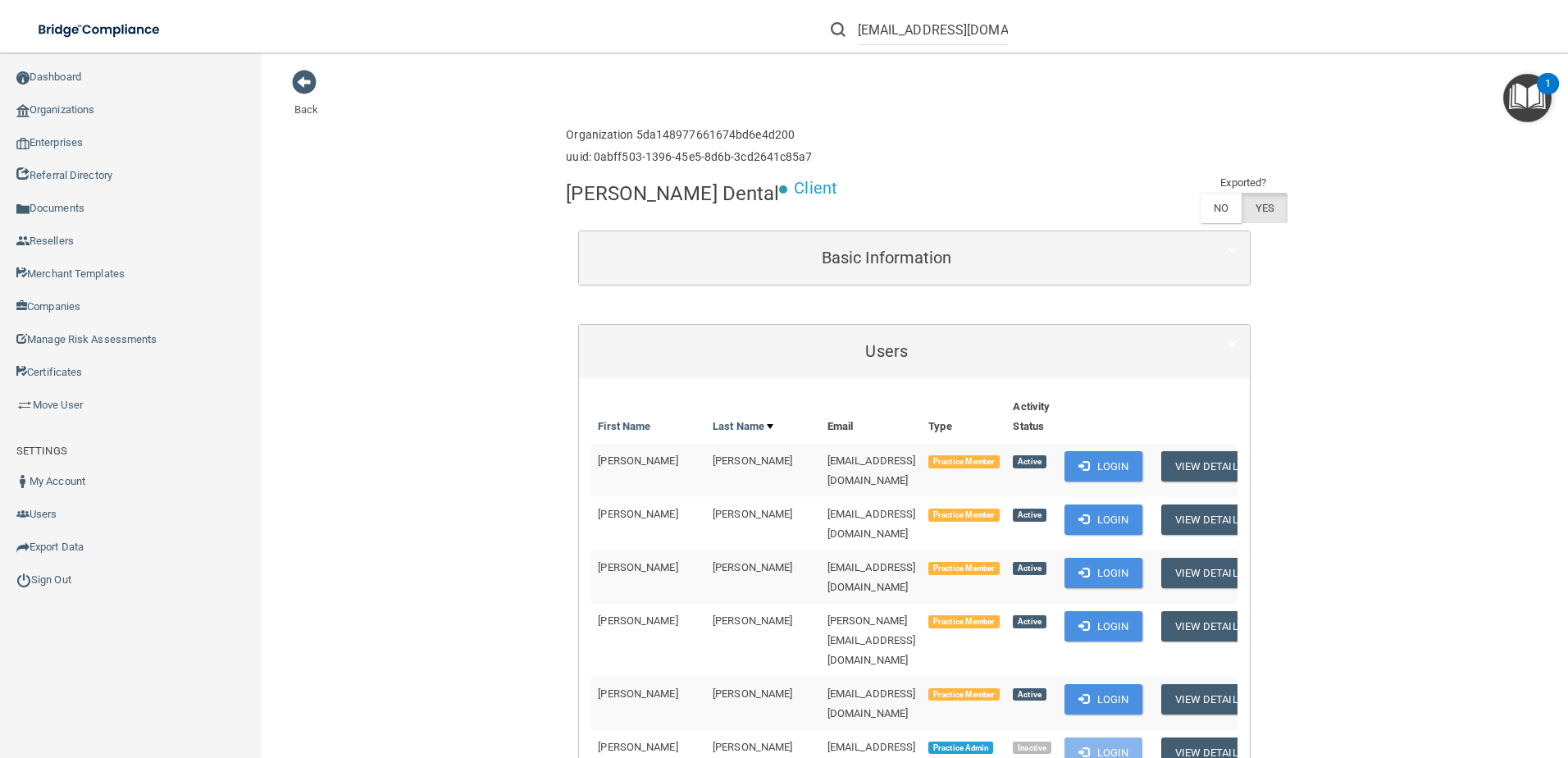
scroll to position [941, 0]
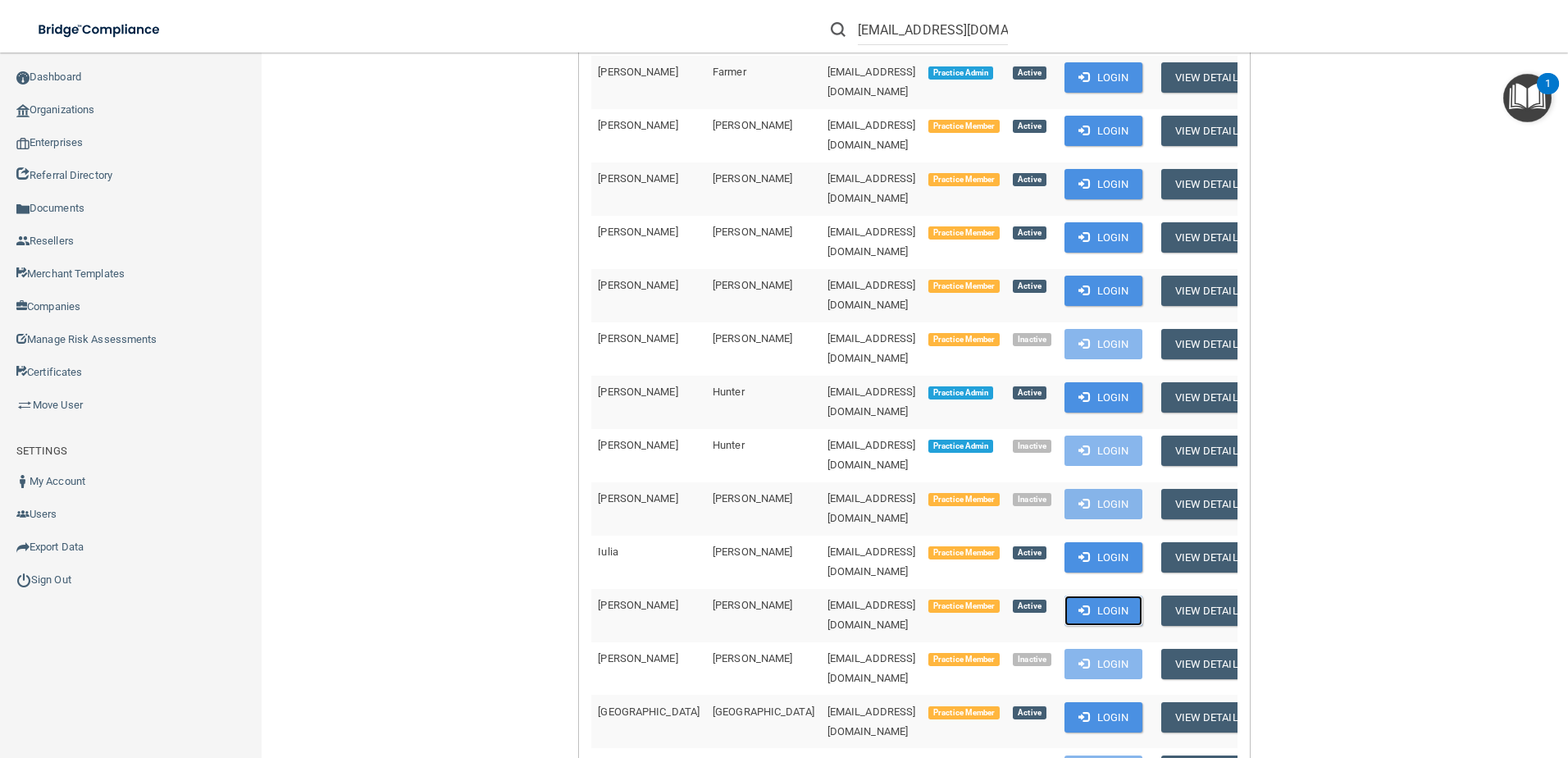
click at [1079, 605] on span at bounding box center [1084, 610] width 10 height 10
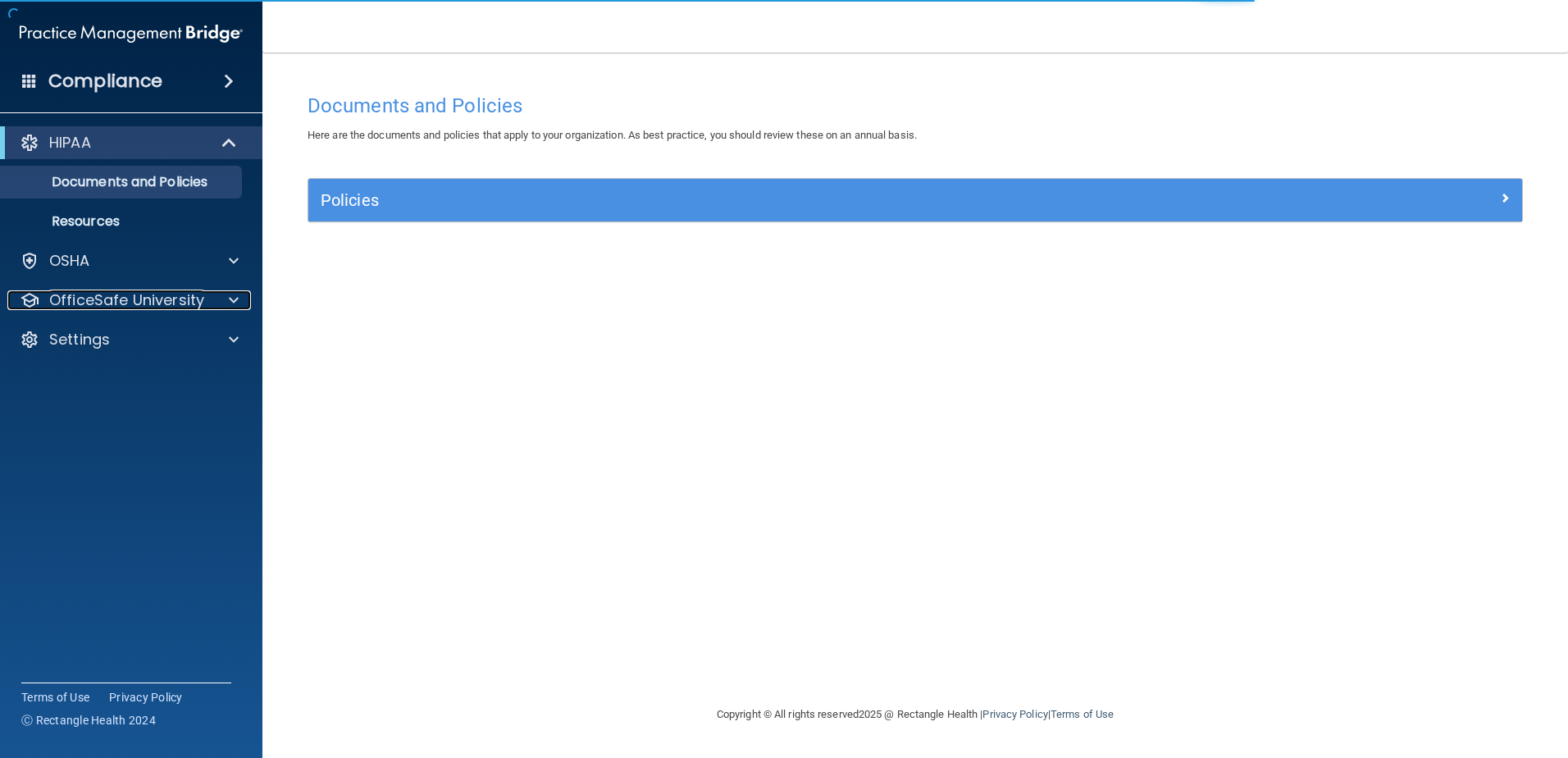
drag, startPoint x: 171, startPoint y: 292, endPoint x: 181, endPoint y: 319, distance: 28.8
click at [171, 293] on p "OfficeSafe University" at bounding box center [127, 300] width 155 height 20
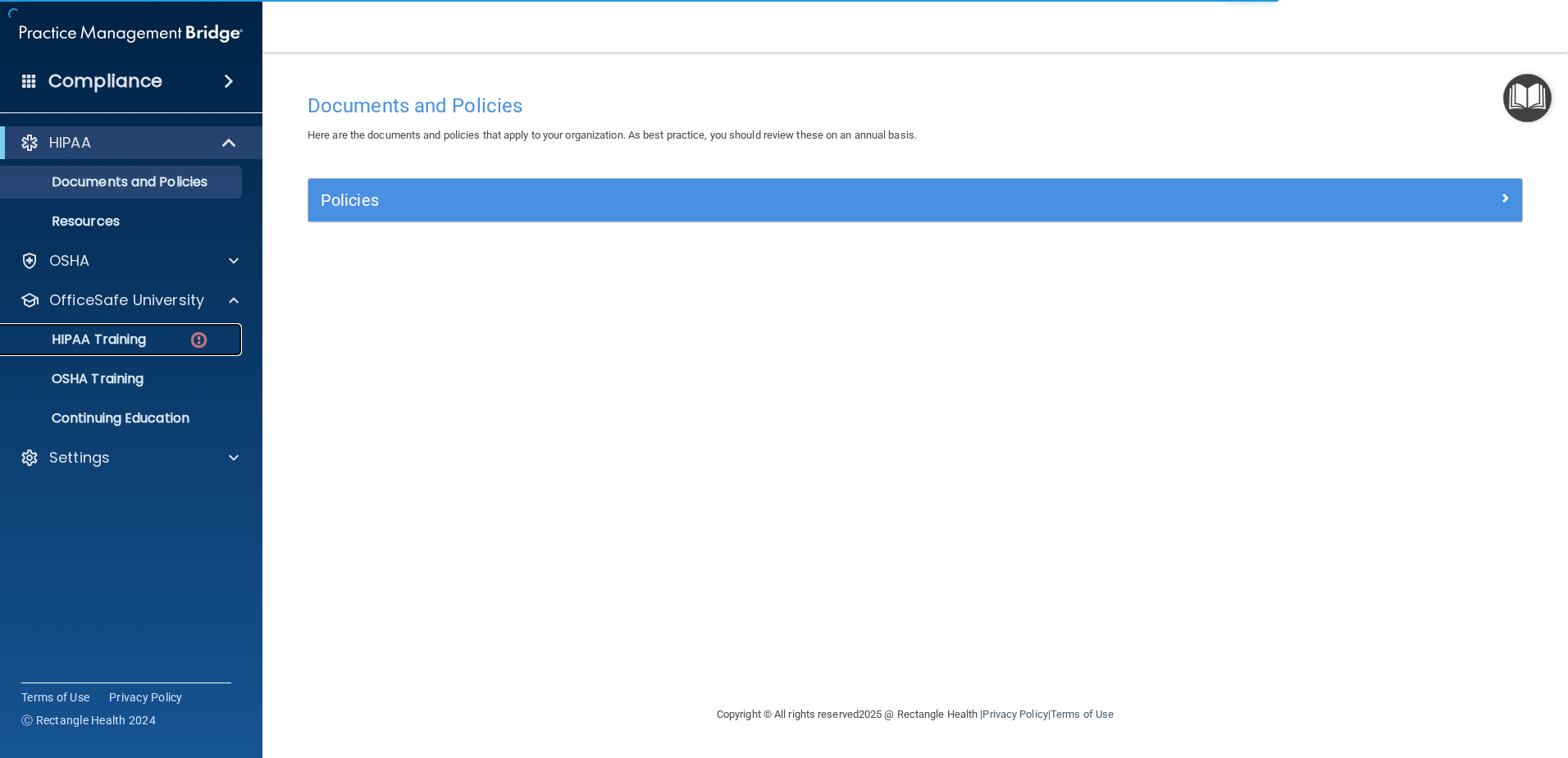
click at [184, 348] on link "HIPAA Training" at bounding box center [113, 339] width 258 height 33
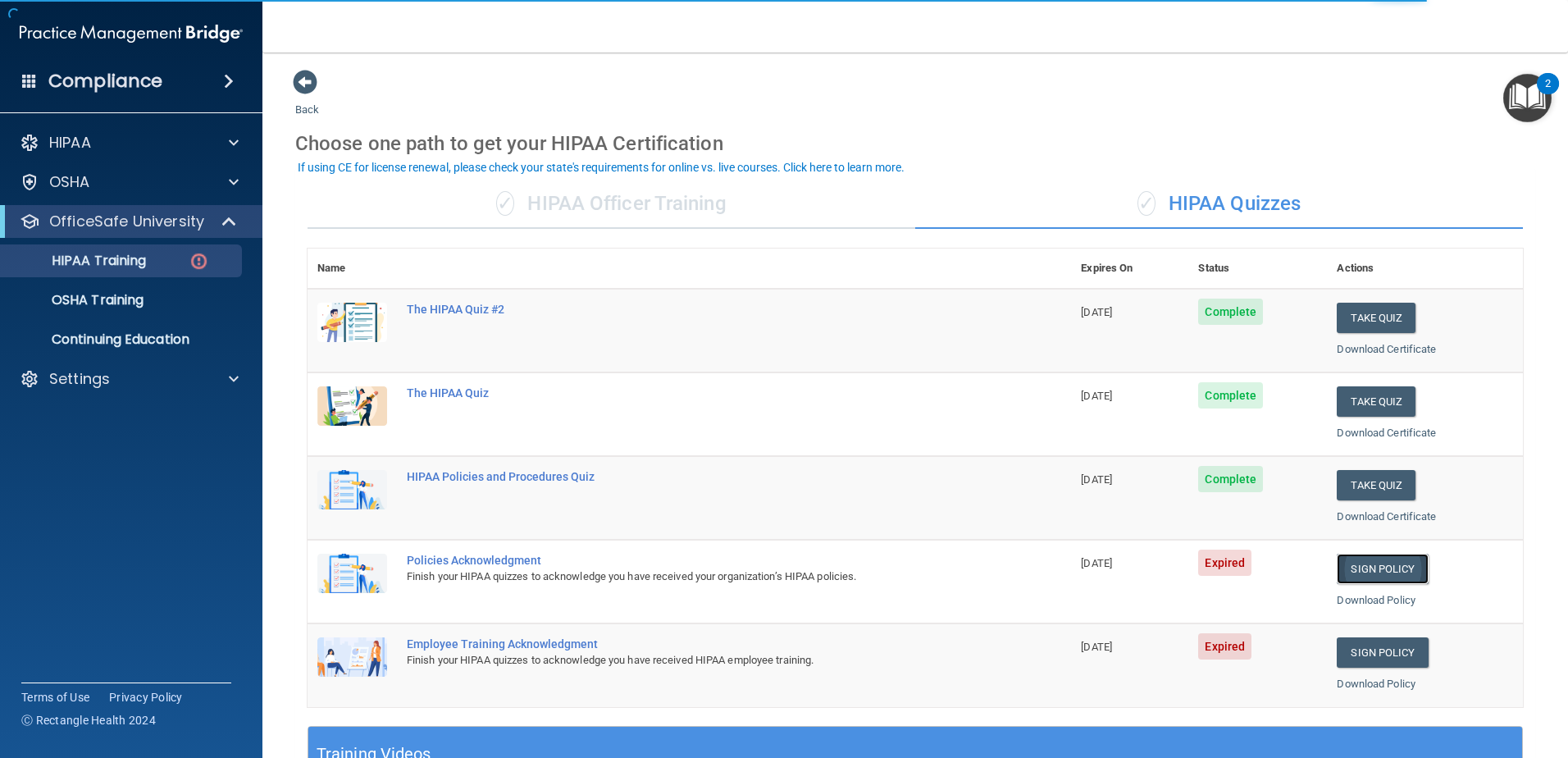
click at [1395, 566] on link "Sign Policy" at bounding box center [1383, 568] width 91 height 30
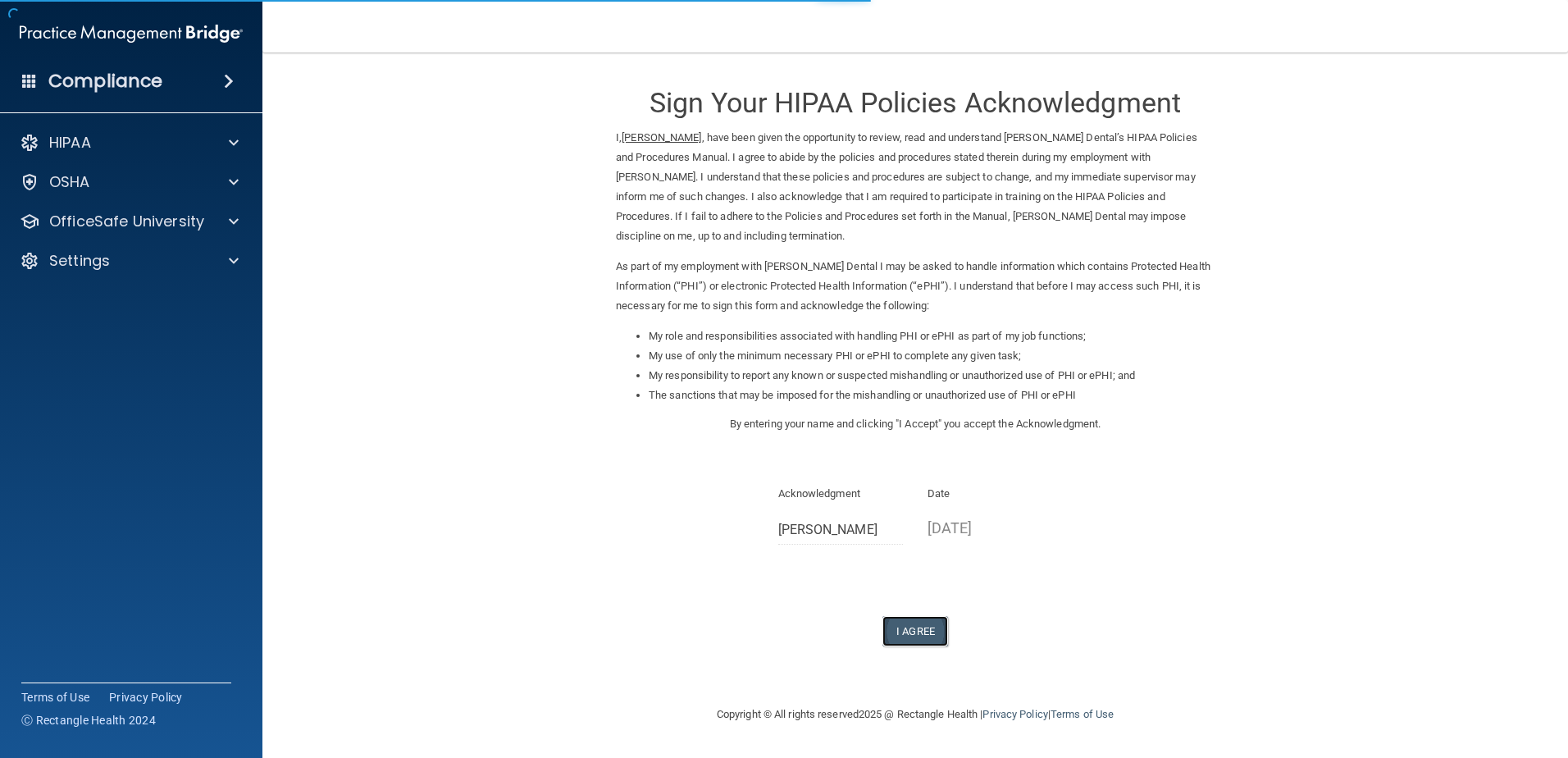
click at [930, 621] on button "I Agree" at bounding box center [915, 631] width 65 height 30
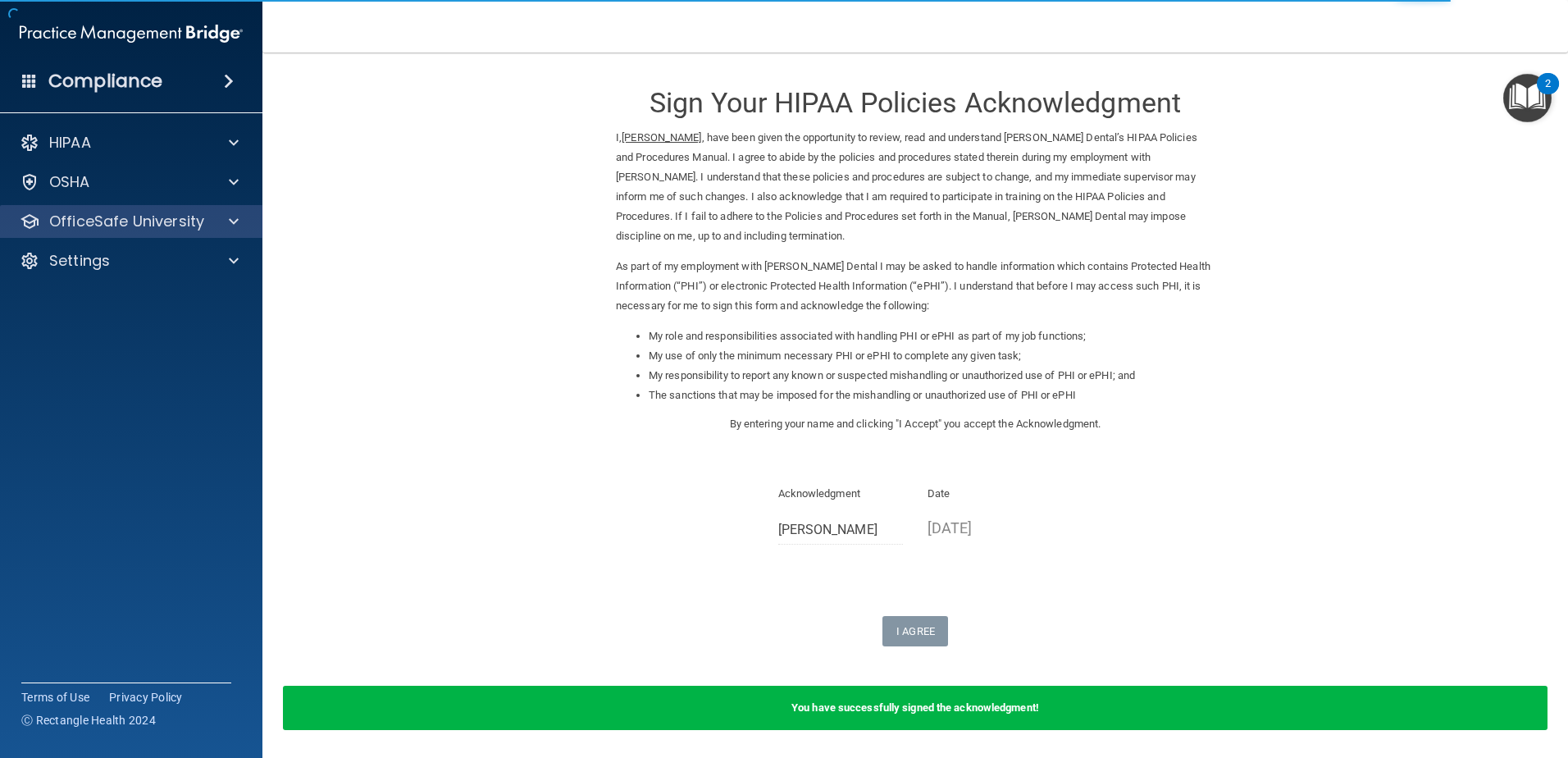
click at [192, 233] on div "OfficeSafe University" at bounding box center [132, 221] width 264 height 33
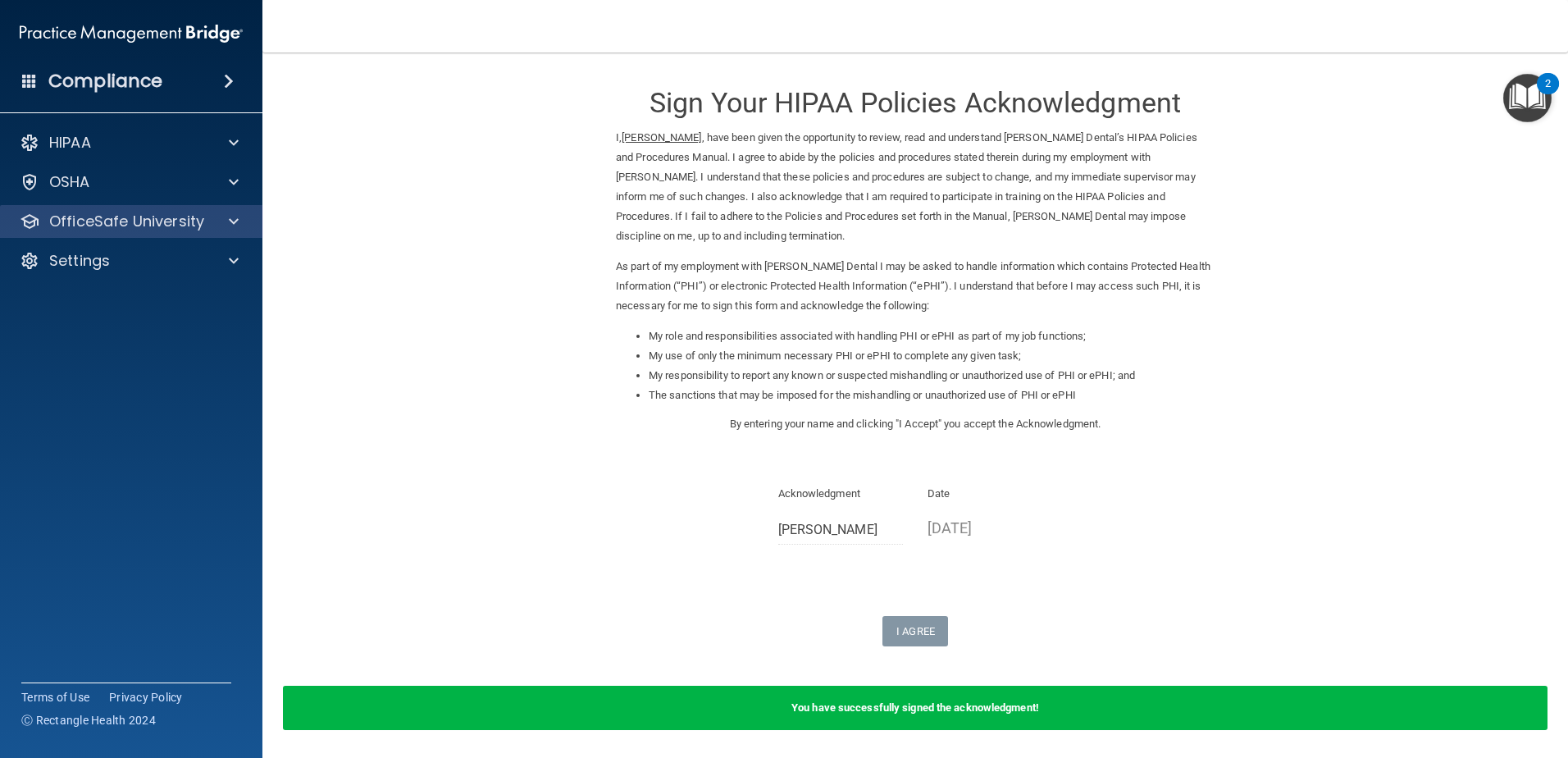
click at [190, 209] on div "OfficeSafe University" at bounding box center [132, 221] width 264 height 33
click at [193, 214] on p "OfficeSafe University" at bounding box center [127, 221] width 155 height 20
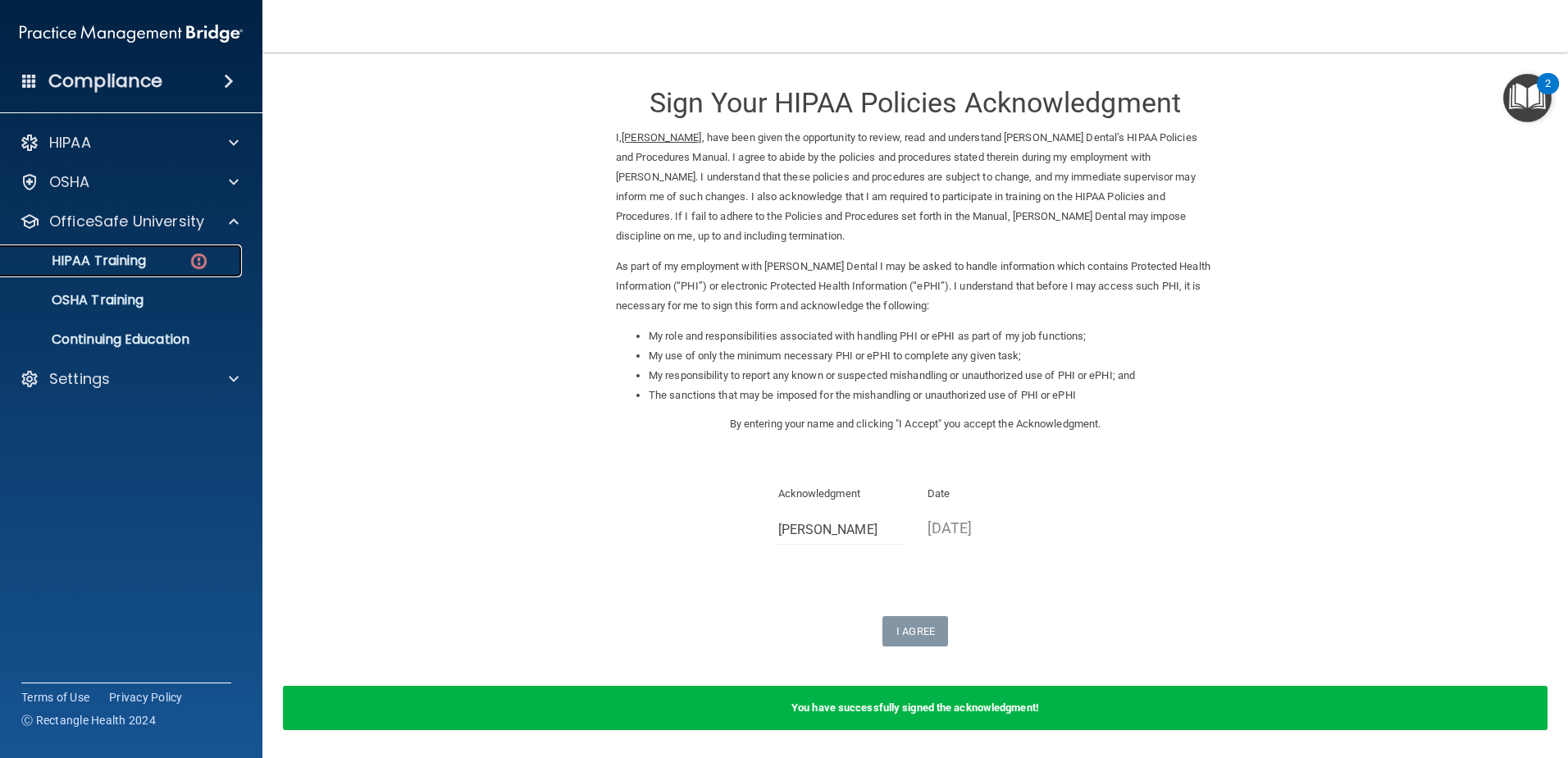
click at [155, 268] on div "HIPAA Training" at bounding box center [122, 260] width 224 height 16
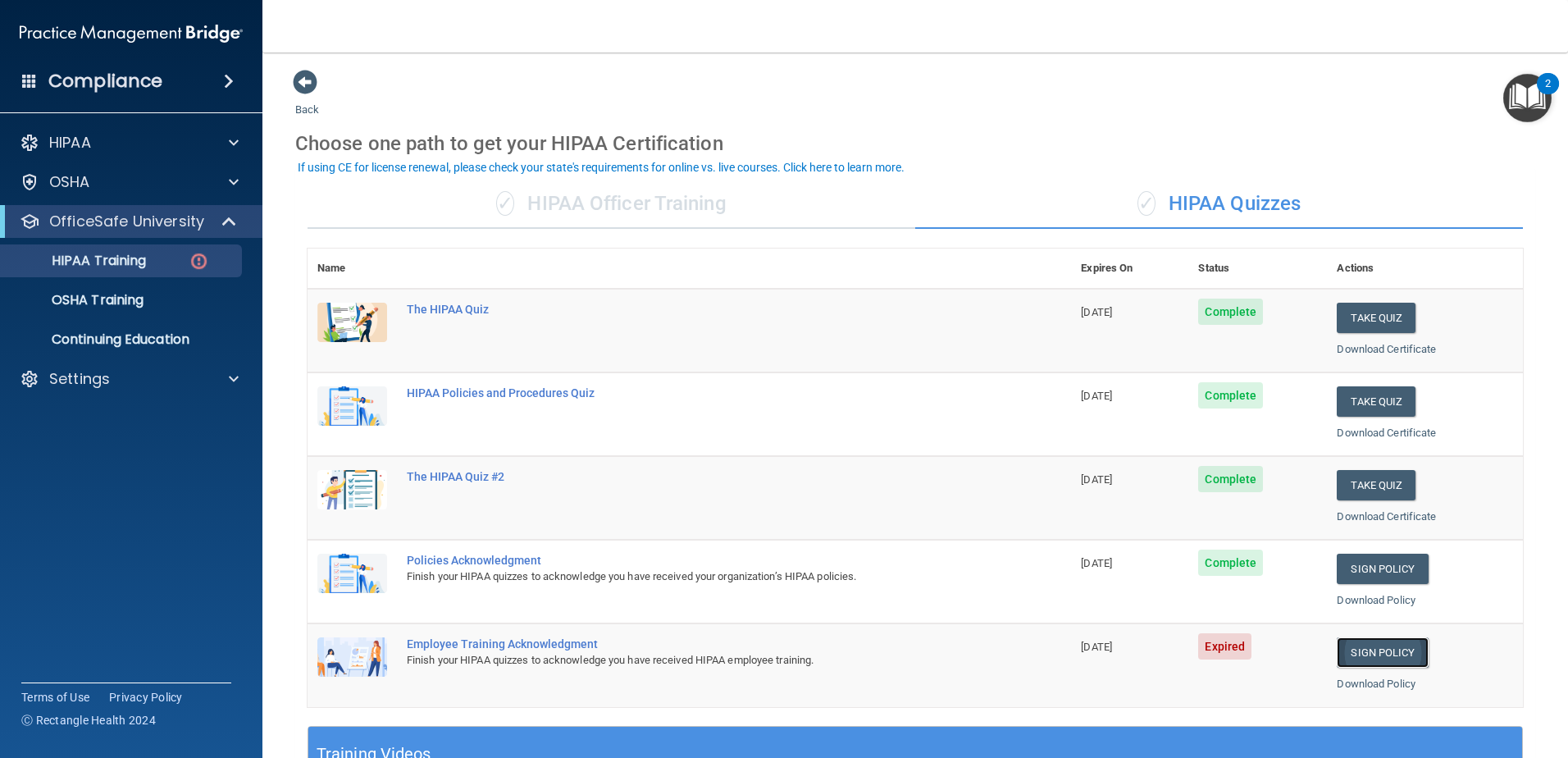
click at [1357, 640] on link "Sign Policy" at bounding box center [1383, 652] width 91 height 30
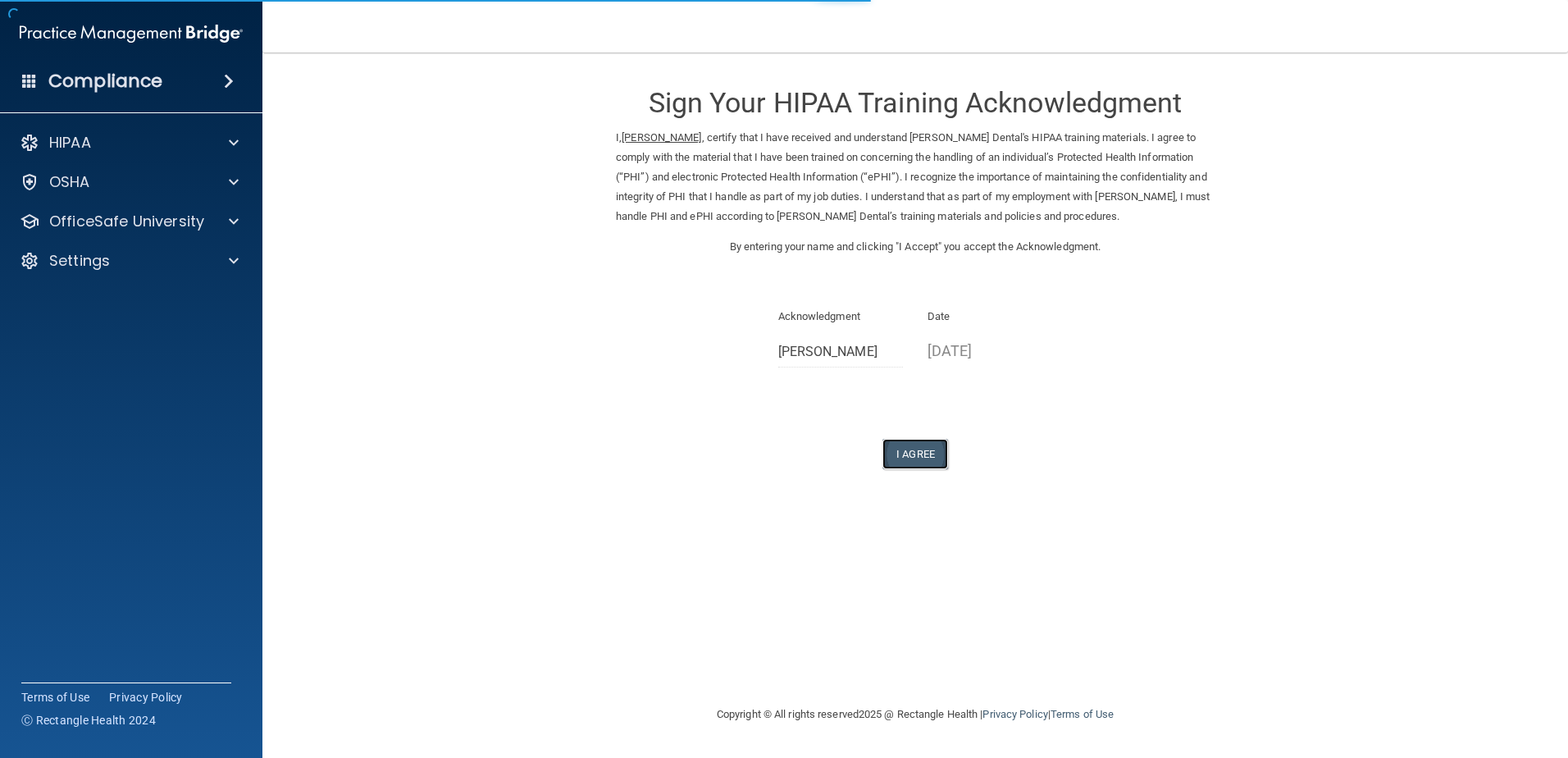
click at [917, 456] on button "I Agree" at bounding box center [915, 453] width 65 height 30
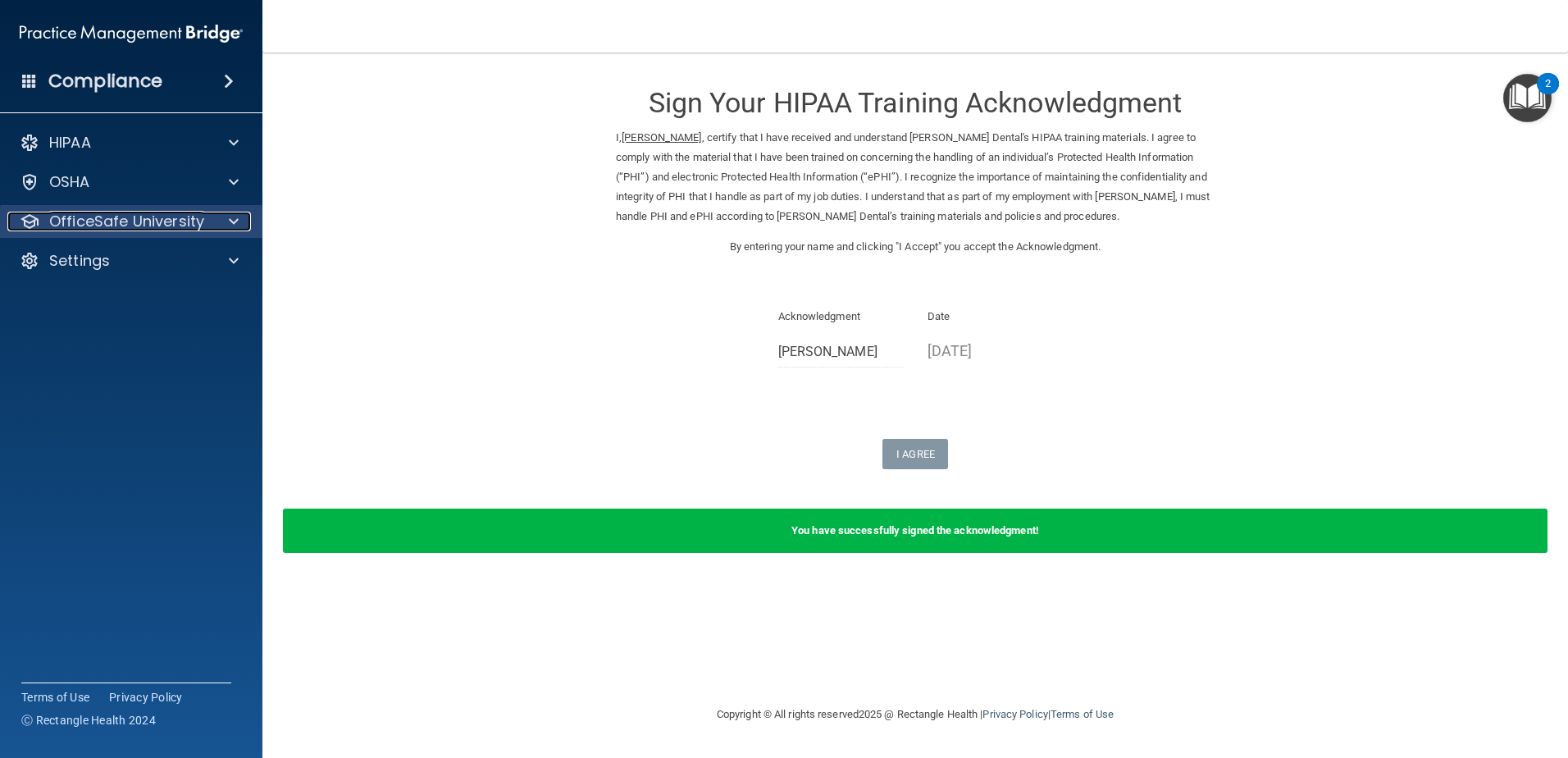
click at [90, 218] on p "OfficeSafe University" at bounding box center [127, 221] width 155 height 20
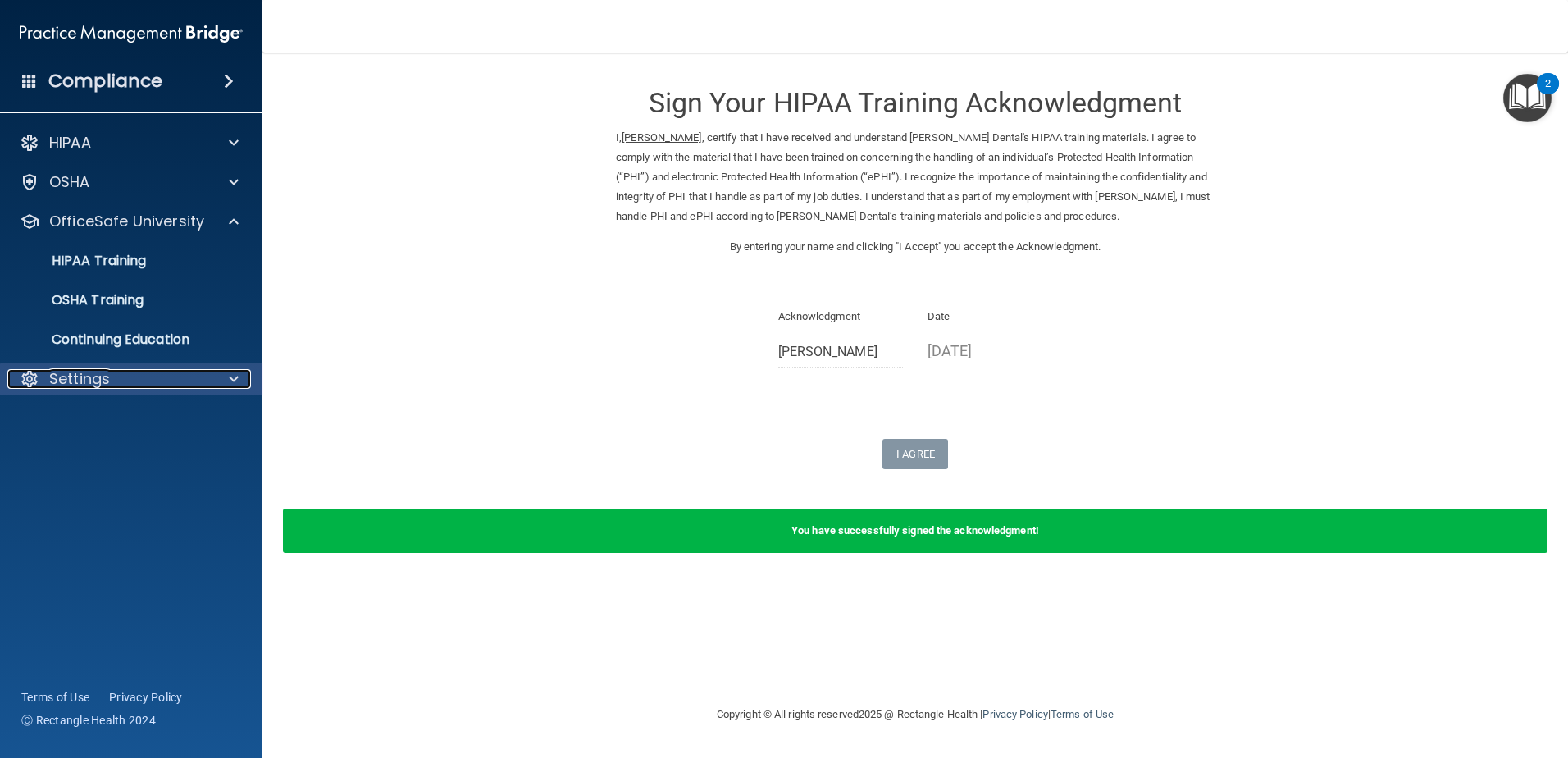
click at [165, 384] on div "Settings" at bounding box center [109, 378] width 203 height 20
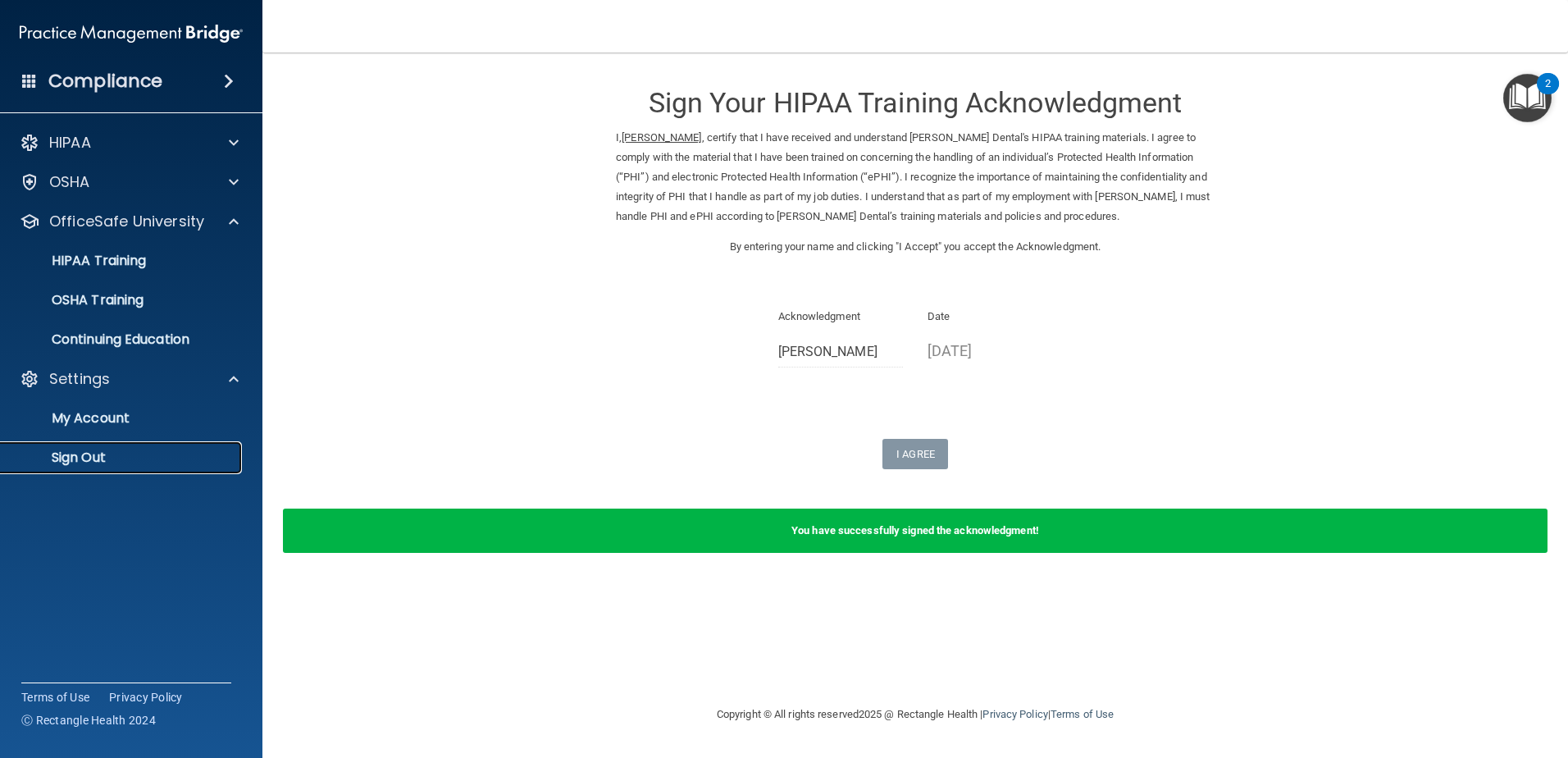
click at [111, 456] on p "Sign Out" at bounding box center [122, 457] width 224 height 16
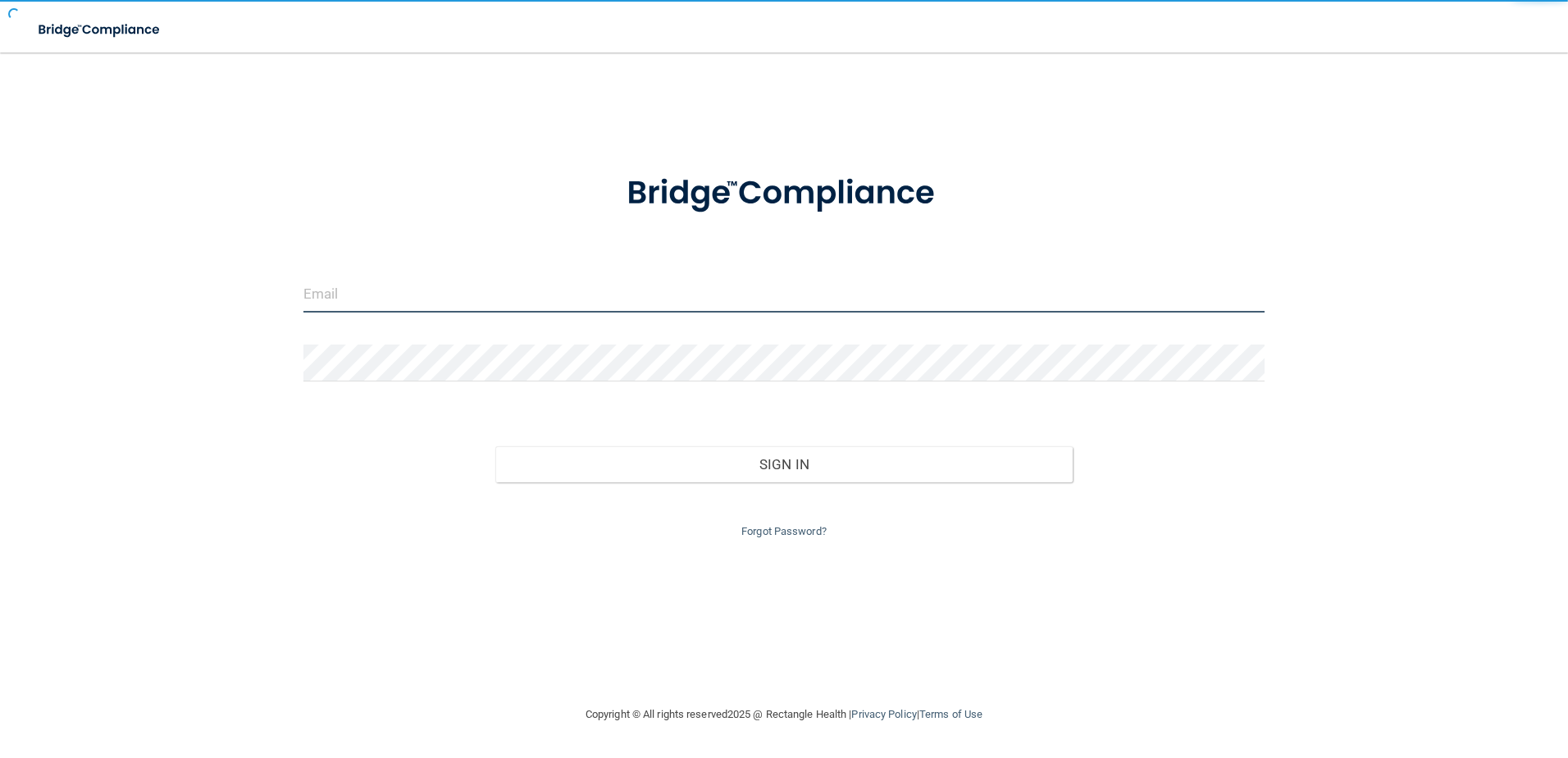
type input "storres@rectanglehealth.com"
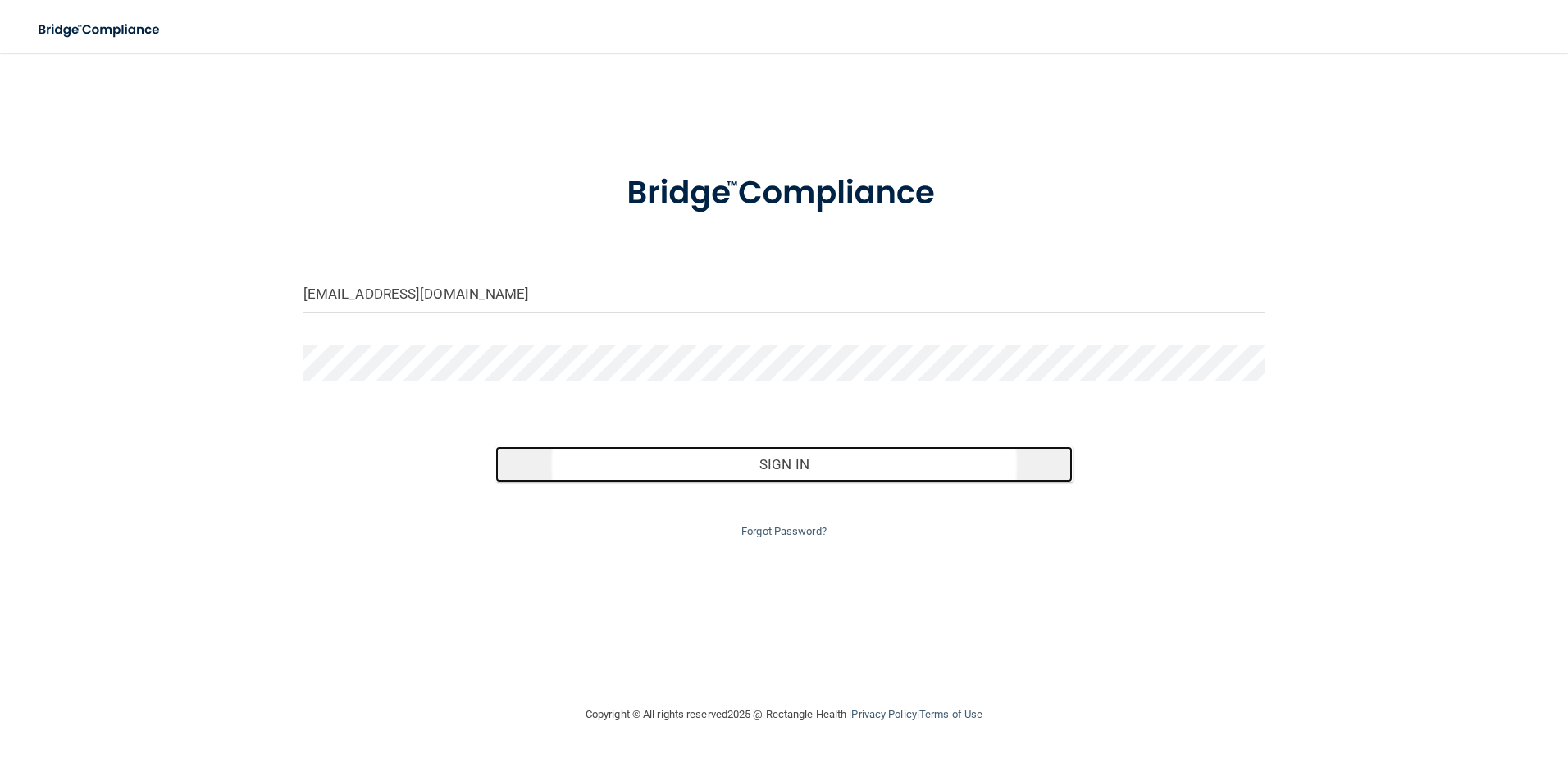
click at [697, 458] on button "Sign In" at bounding box center [784, 464] width 577 height 36
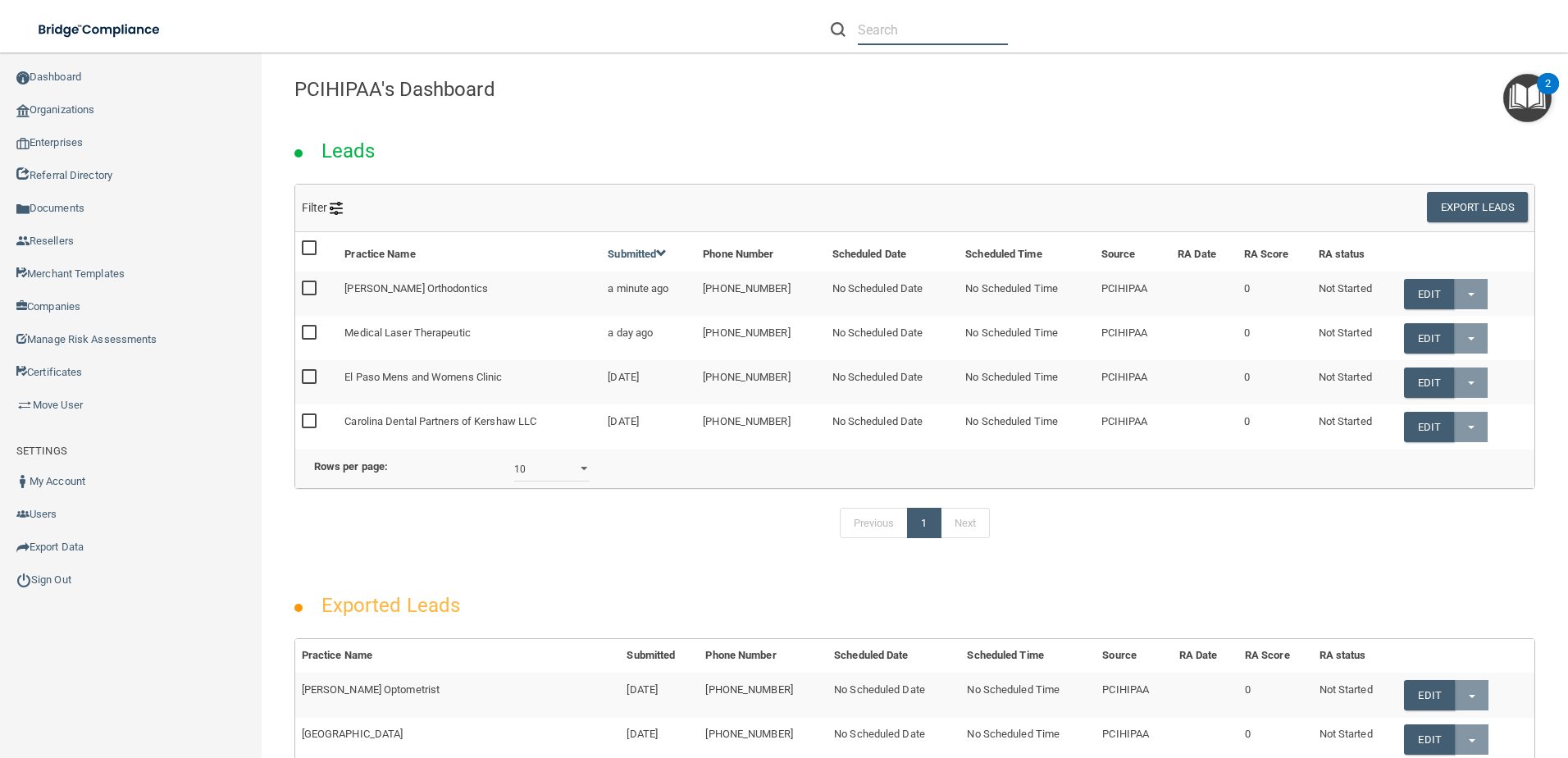
click at [867, 40] on input "text" at bounding box center [933, 29] width 150 height 30
paste input "[EMAIL_ADDRESS][DOMAIN_NAME]"
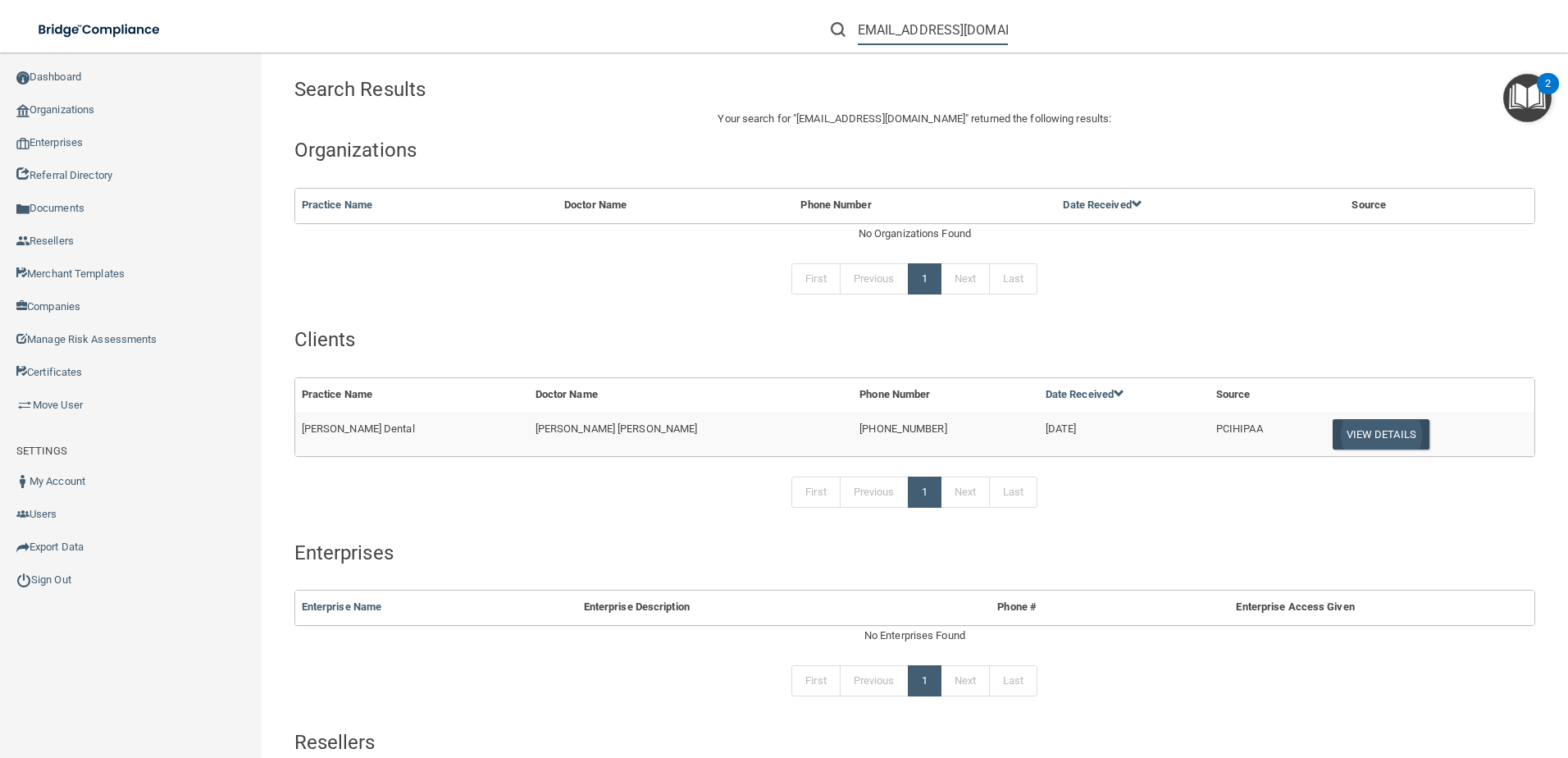
type input "[EMAIL_ADDRESS][DOMAIN_NAME]"
click at [1361, 442] on button "View Details" at bounding box center [1381, 434] width 96 height 30
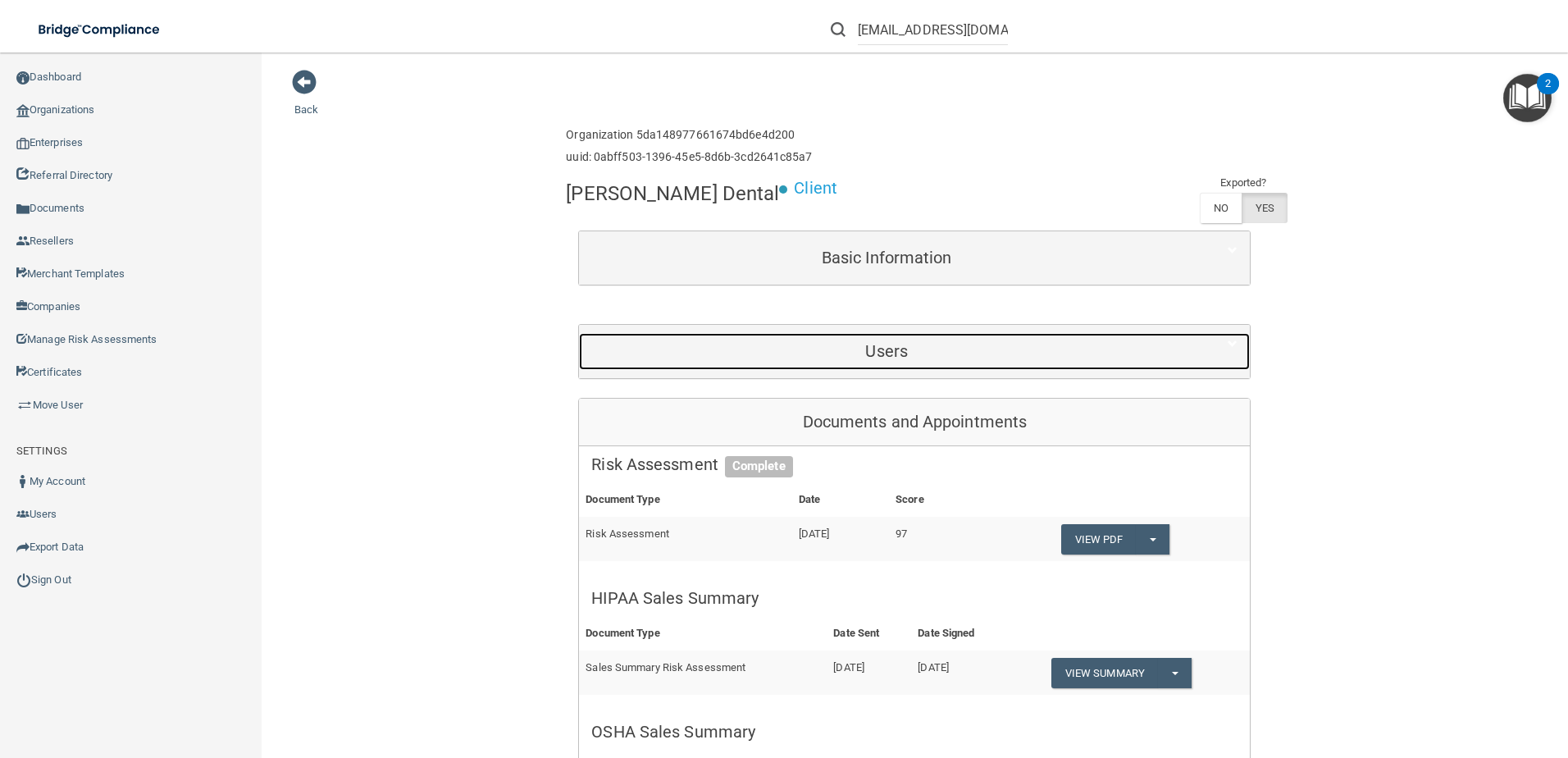
click at [1036, 360] on h5 "Users" at bounding box center [887, 351] width 591 height 18
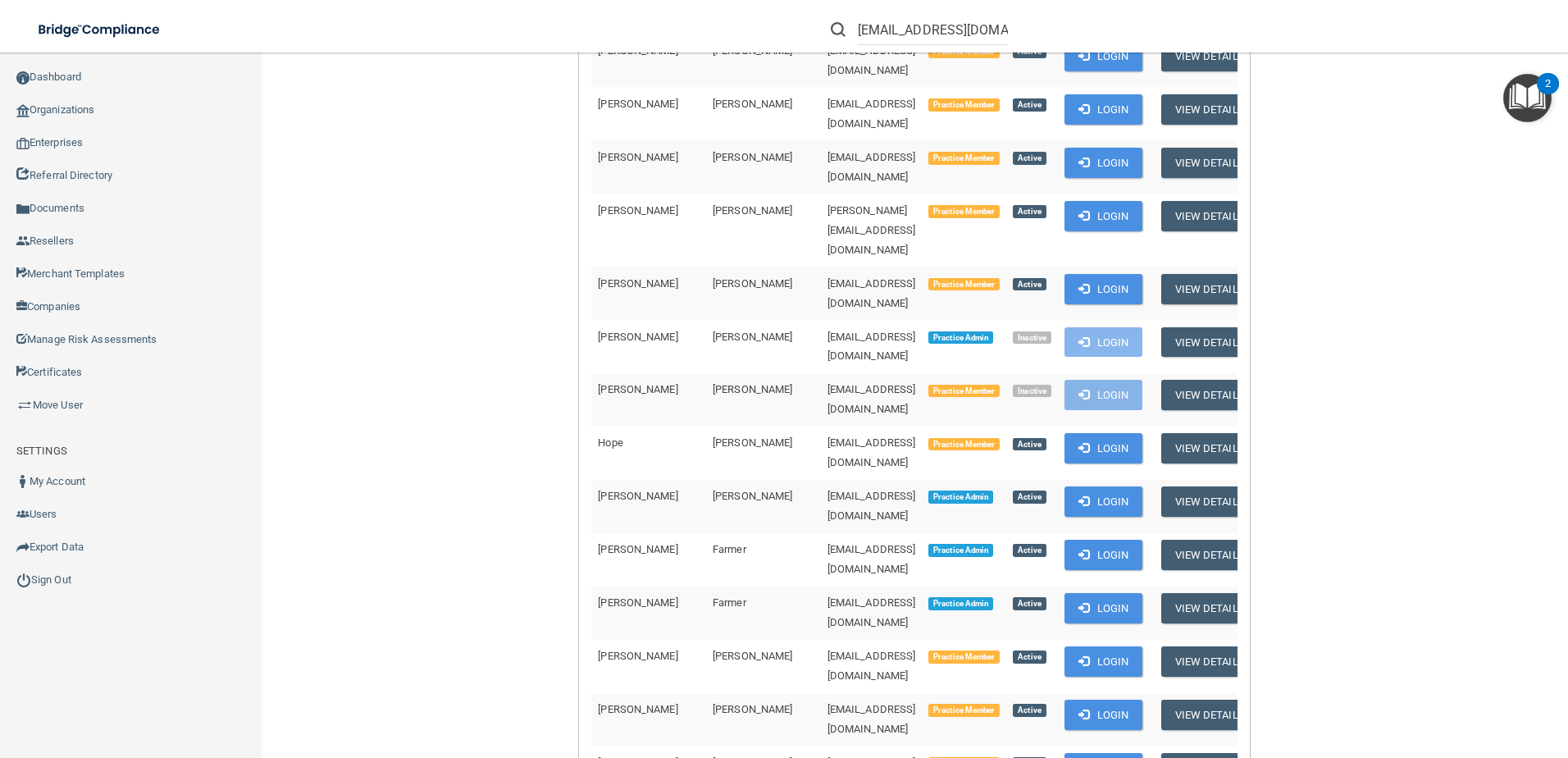
scroll to position [1029, 0]
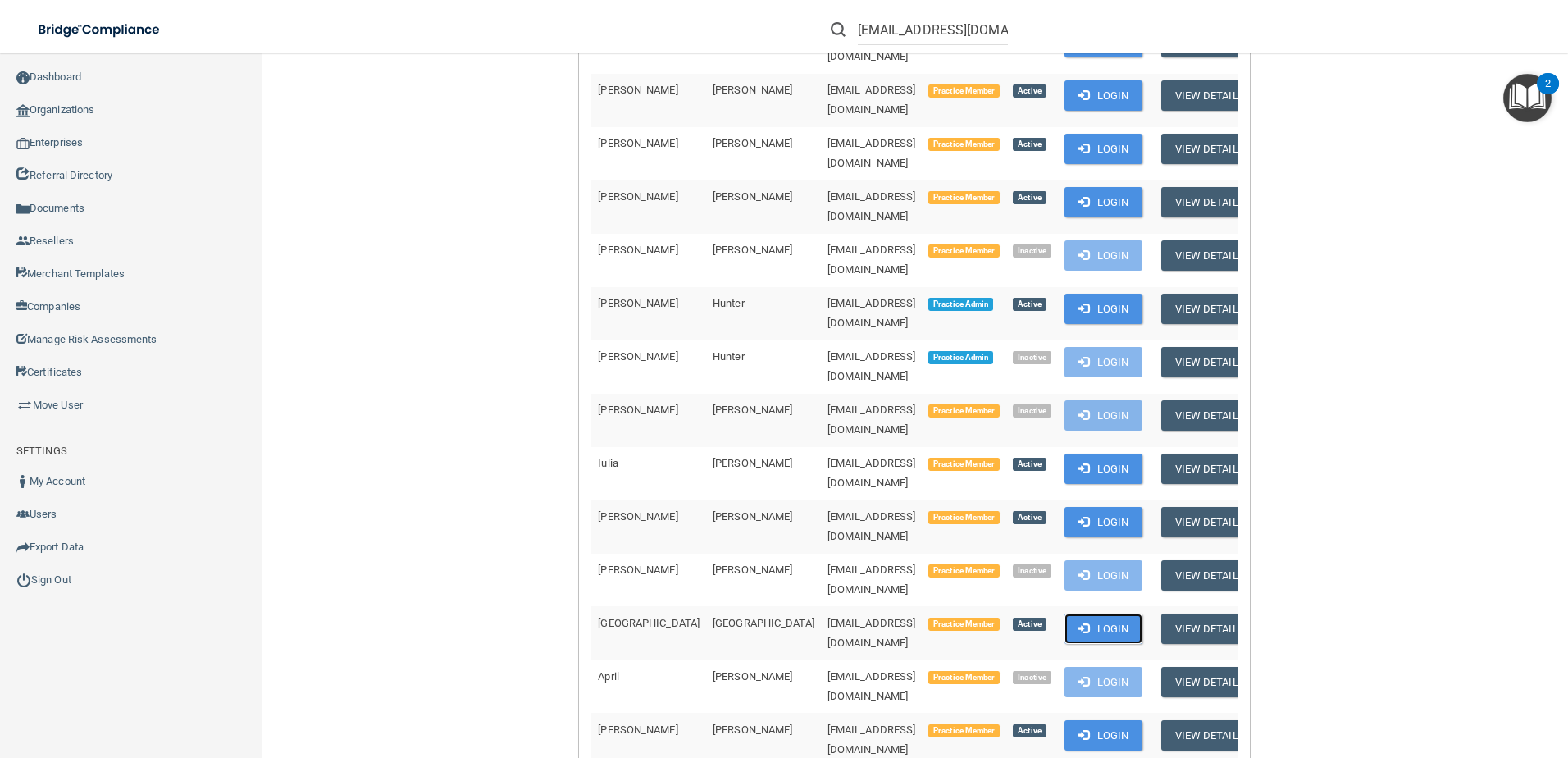
click at [1080, 613] on button "Login" at bounding box center [1104, 628] width 78 height 30
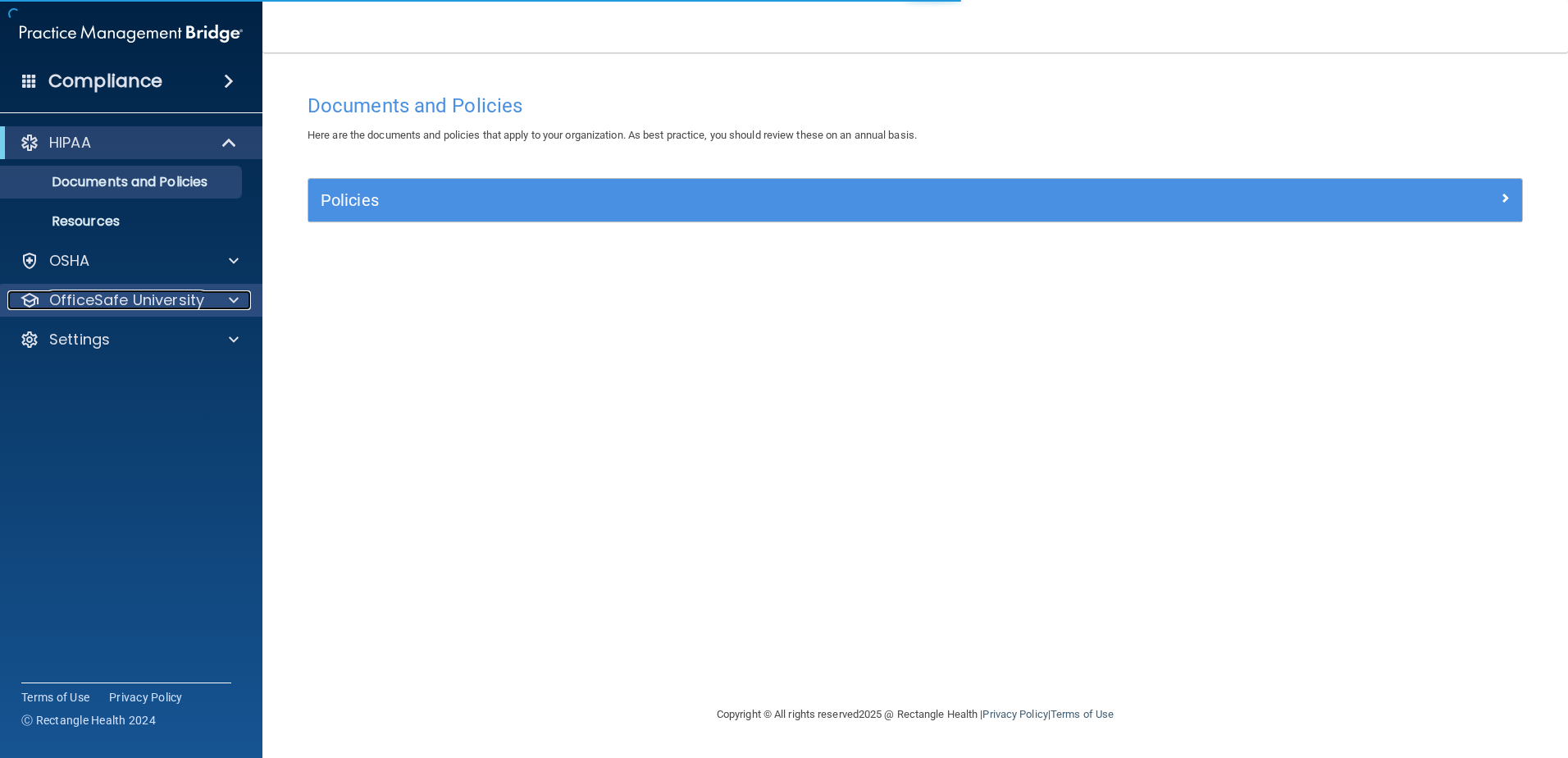
click at [185, 307] on p "OfficeSafe University" at bounding box center [127, 300] width 155 height 20
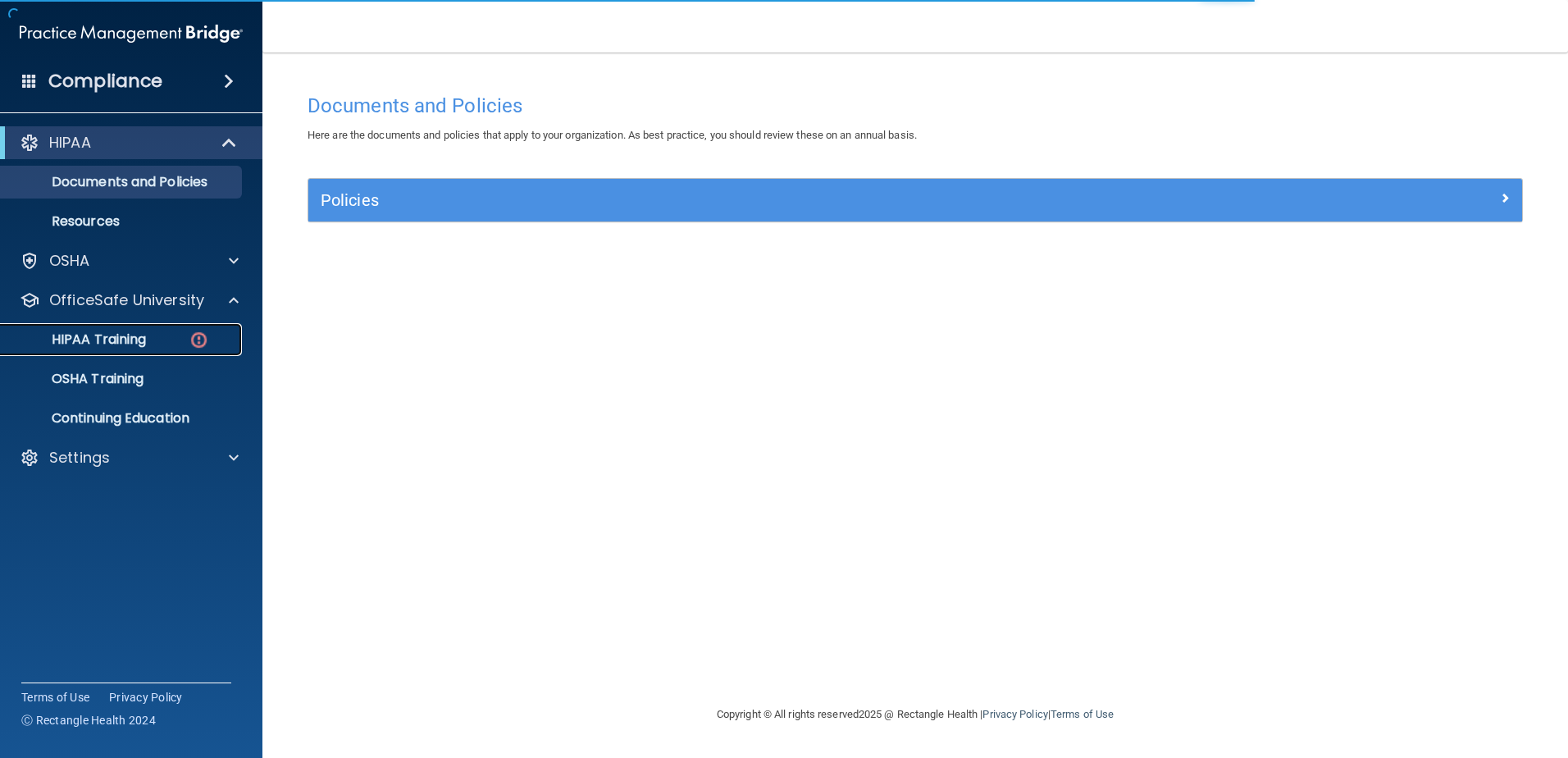
click at [189, 338] on img at bounding box center [199, 340] width 21 height 21
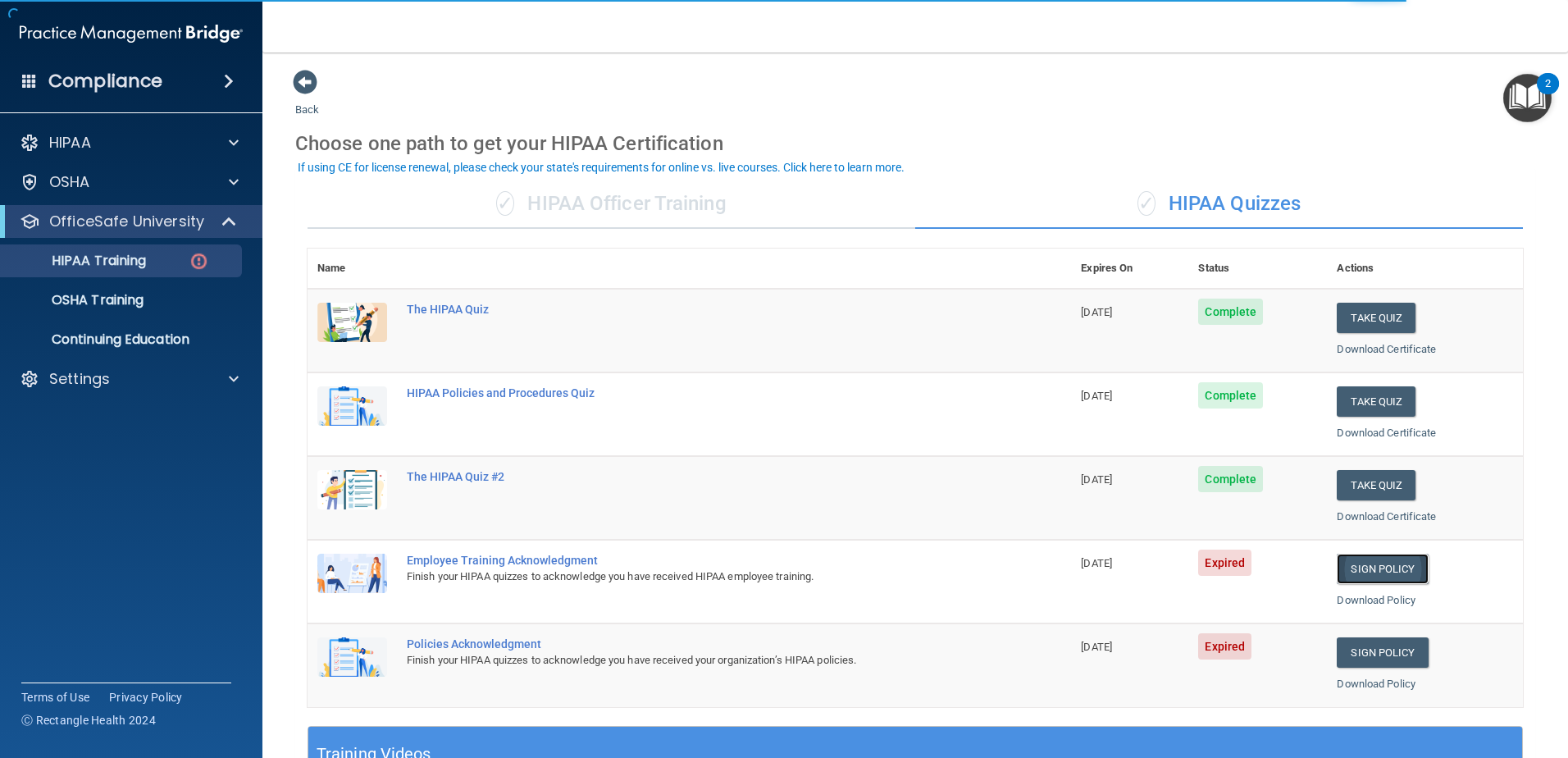
click at [1354, 569] on link "Sign Policy" at bounding box center [1383, 568] width 91 height 30
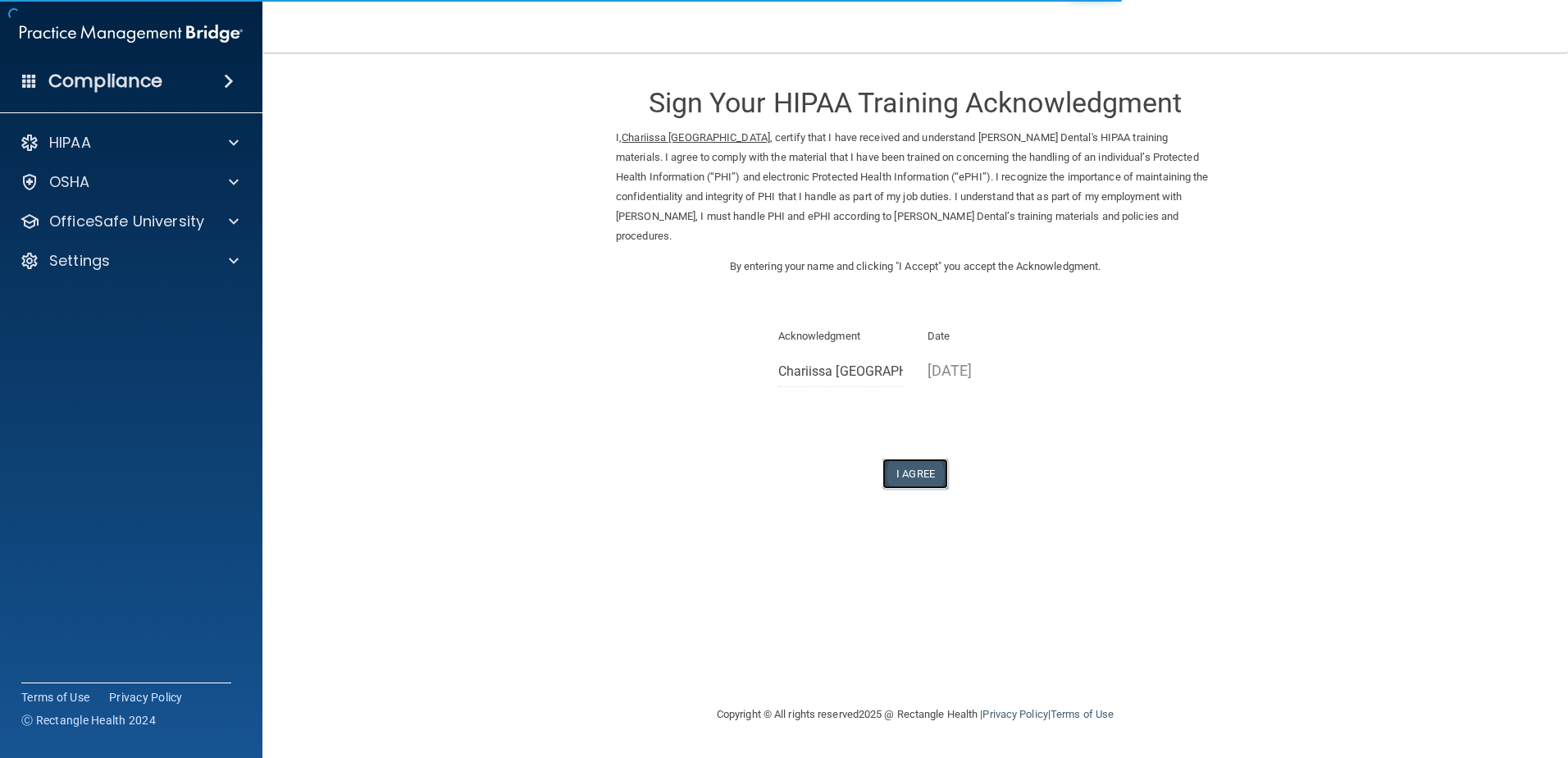
click at [931, 458] on button "I Agree" at bounding box center [915, 473] width 65 height 30
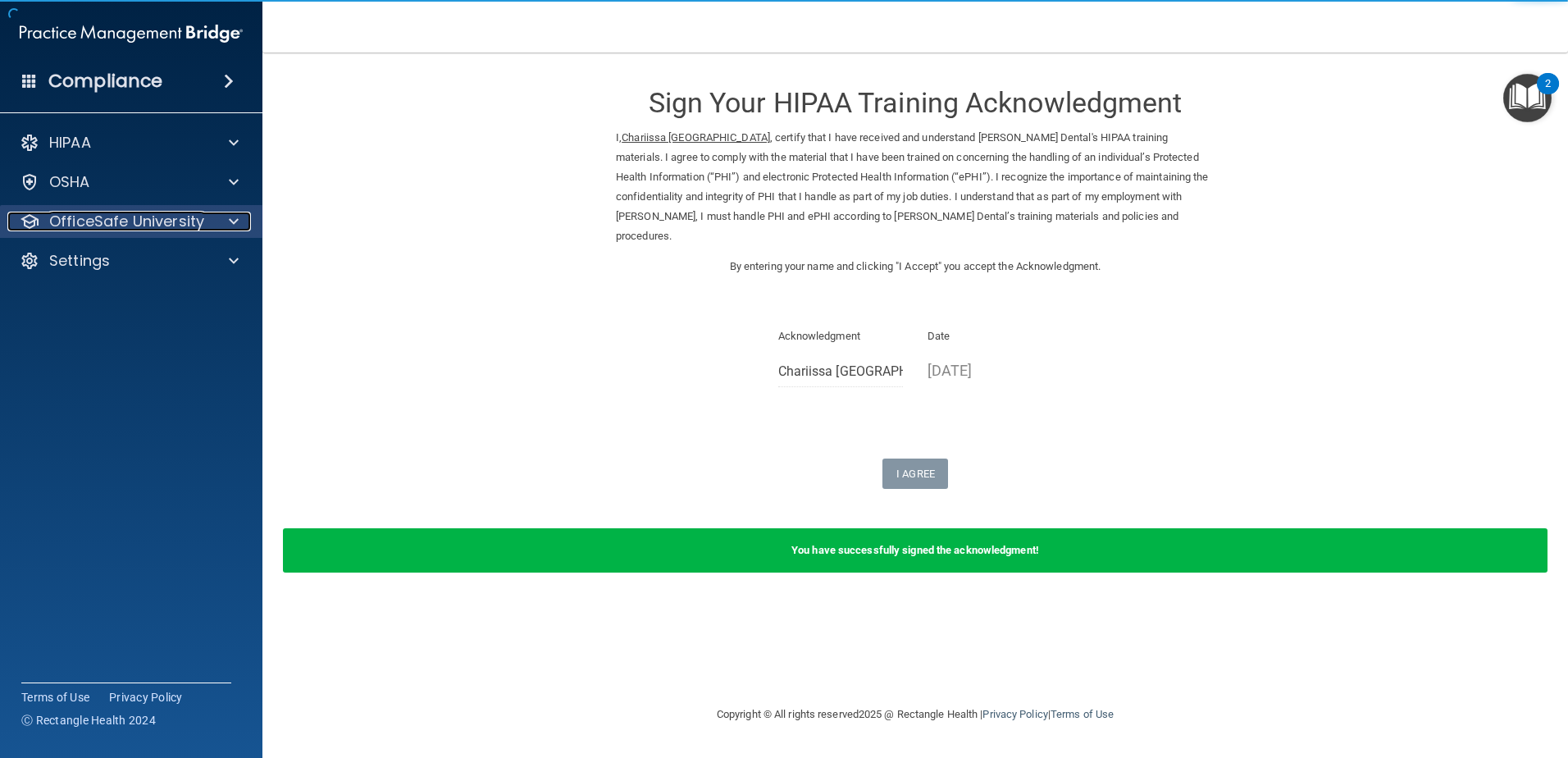
click at [172, 225] on p "OfficeSafe University" at bounding box center [127, 221] width 155 height 20
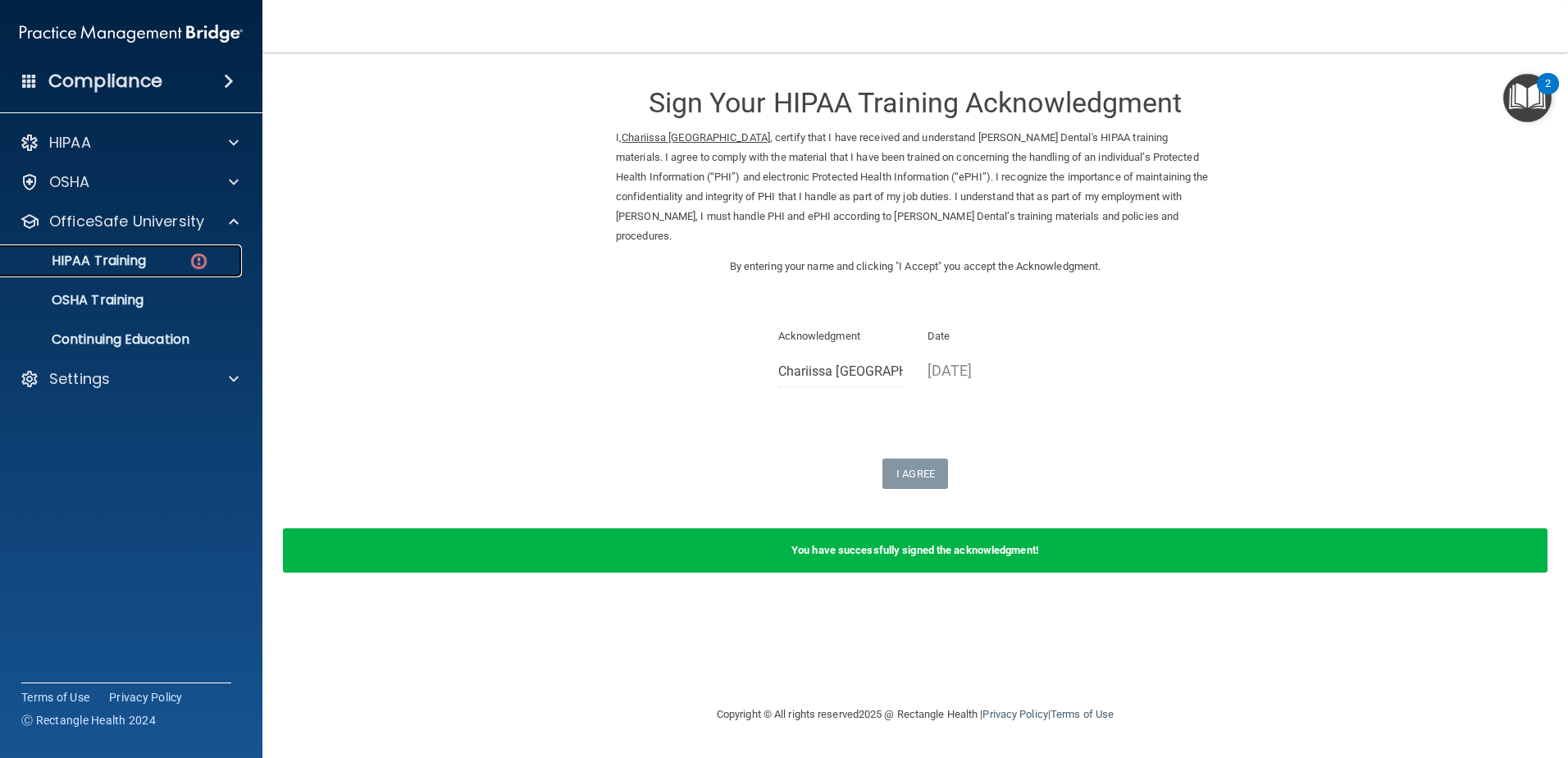
click at [173, 273] on link "HIPAA Training" at bounding box center [113, 261] width 258 height 33
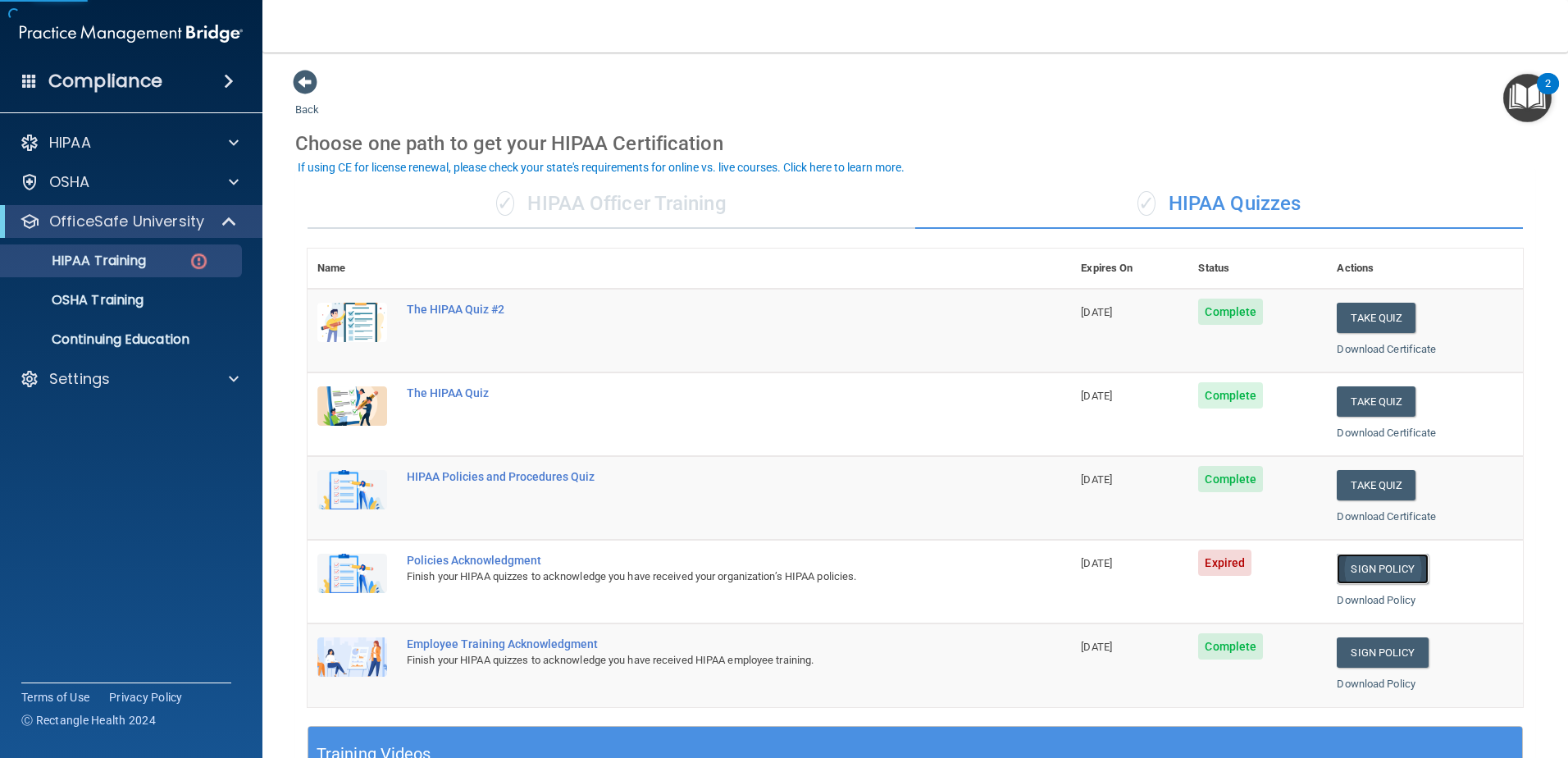
click at [1376, 574] on link "Sign Policy" at bounding box center [1383, 568] width 91 height 30
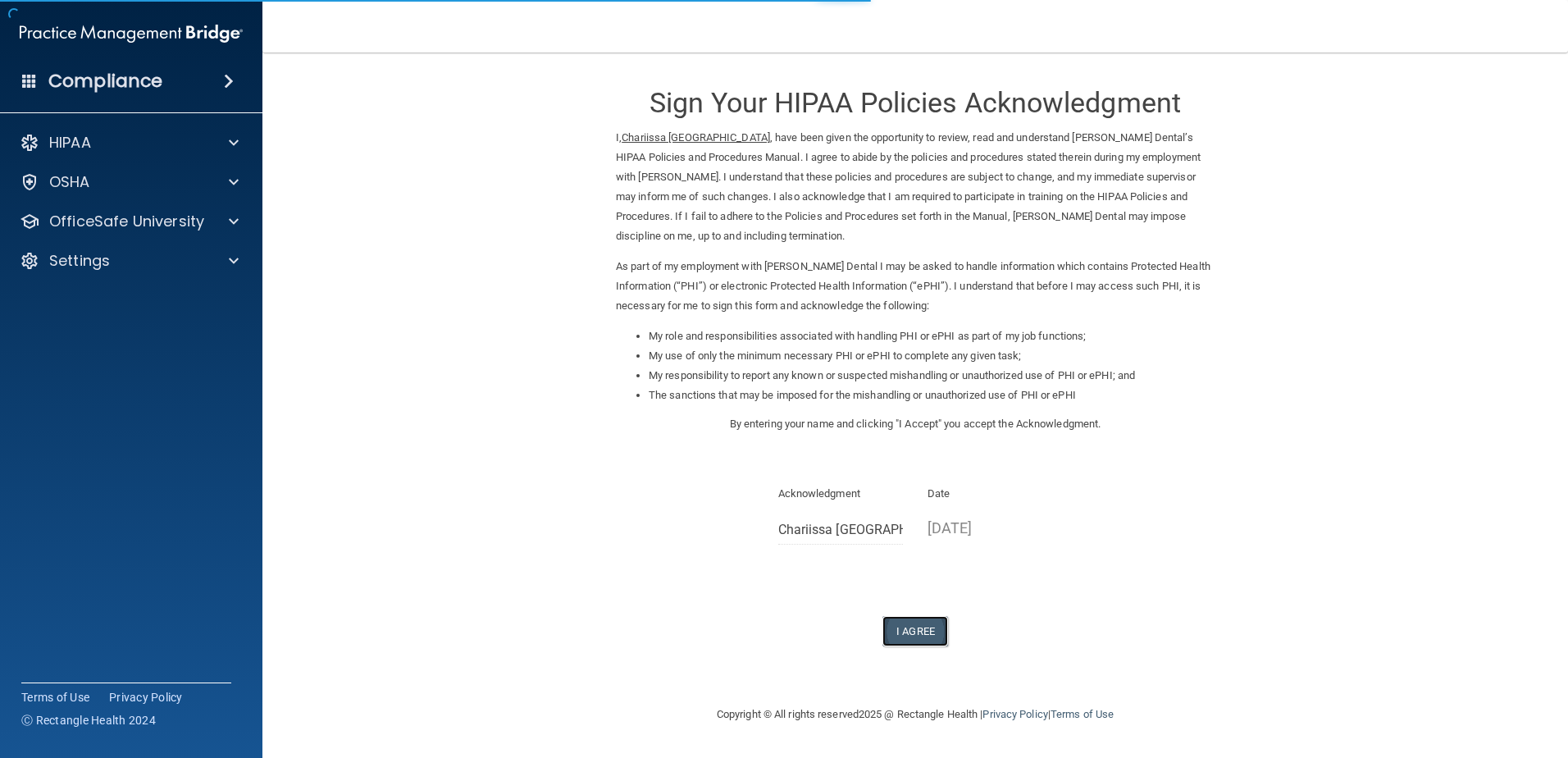
click at [933, 624] on button "I Agree" at bounding box center [915, 631] width 65 height 30
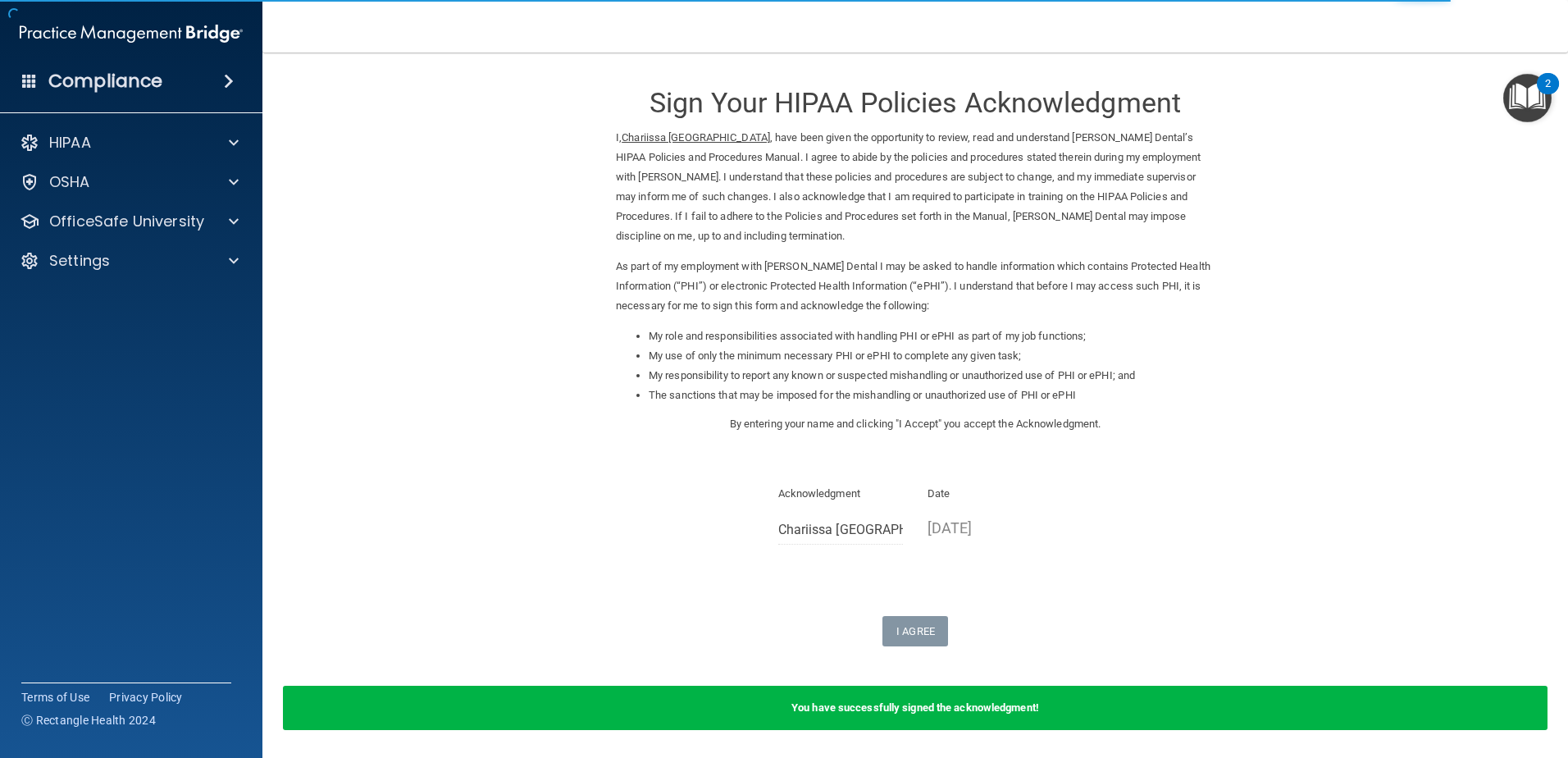
click at [66, 277] on div "HIPAA Documents and Policies Report an Incident Business Associates Emergency P…" at bounding box center [132, 205] width 264 height 171
click at [77, 267] on p "Settings" at bounding box center [79, 260] width 60 height 20
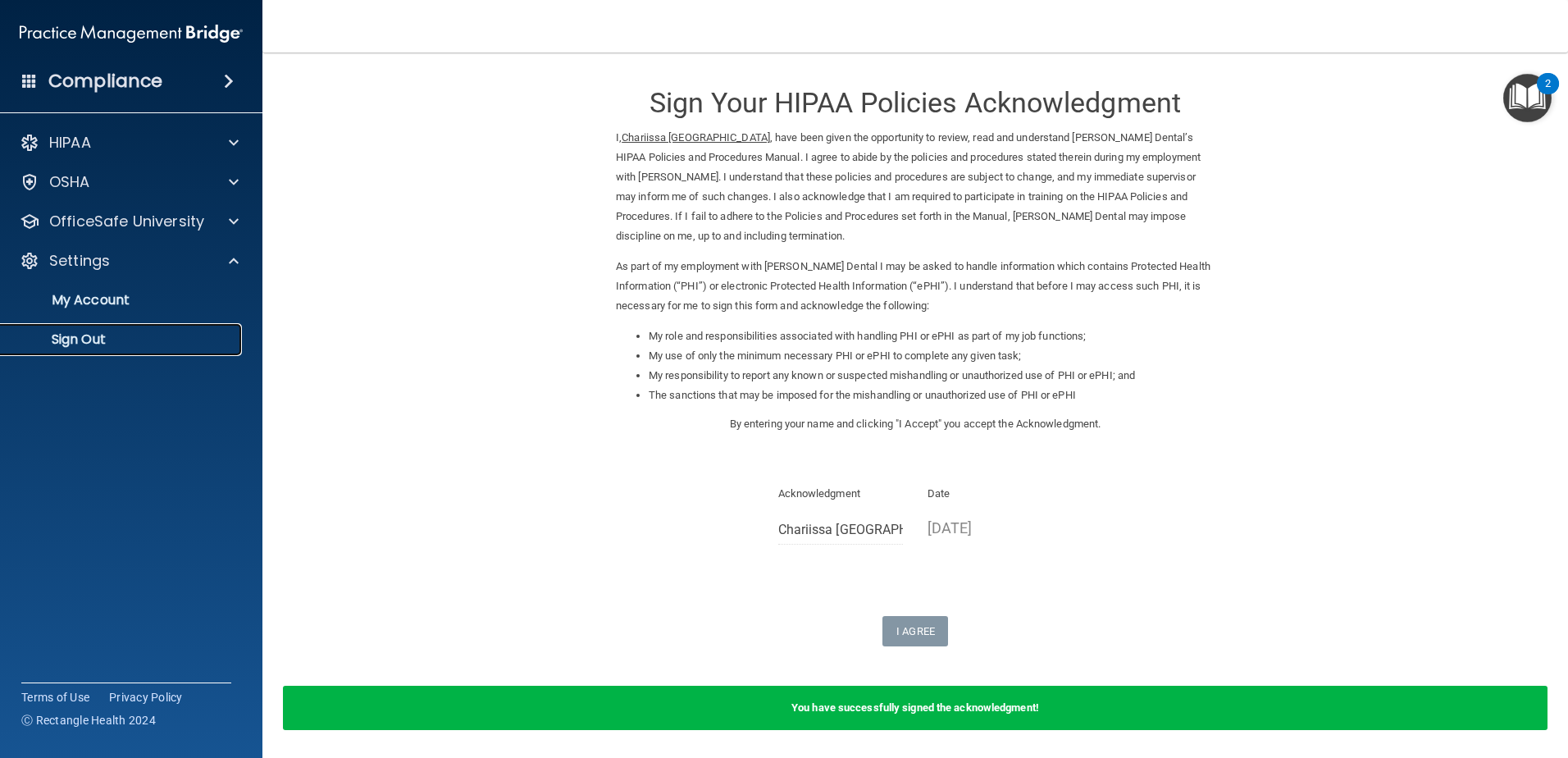
click at [109, 332] on p "Sign Out" at bounding box center [122, 339] width 224 height 16
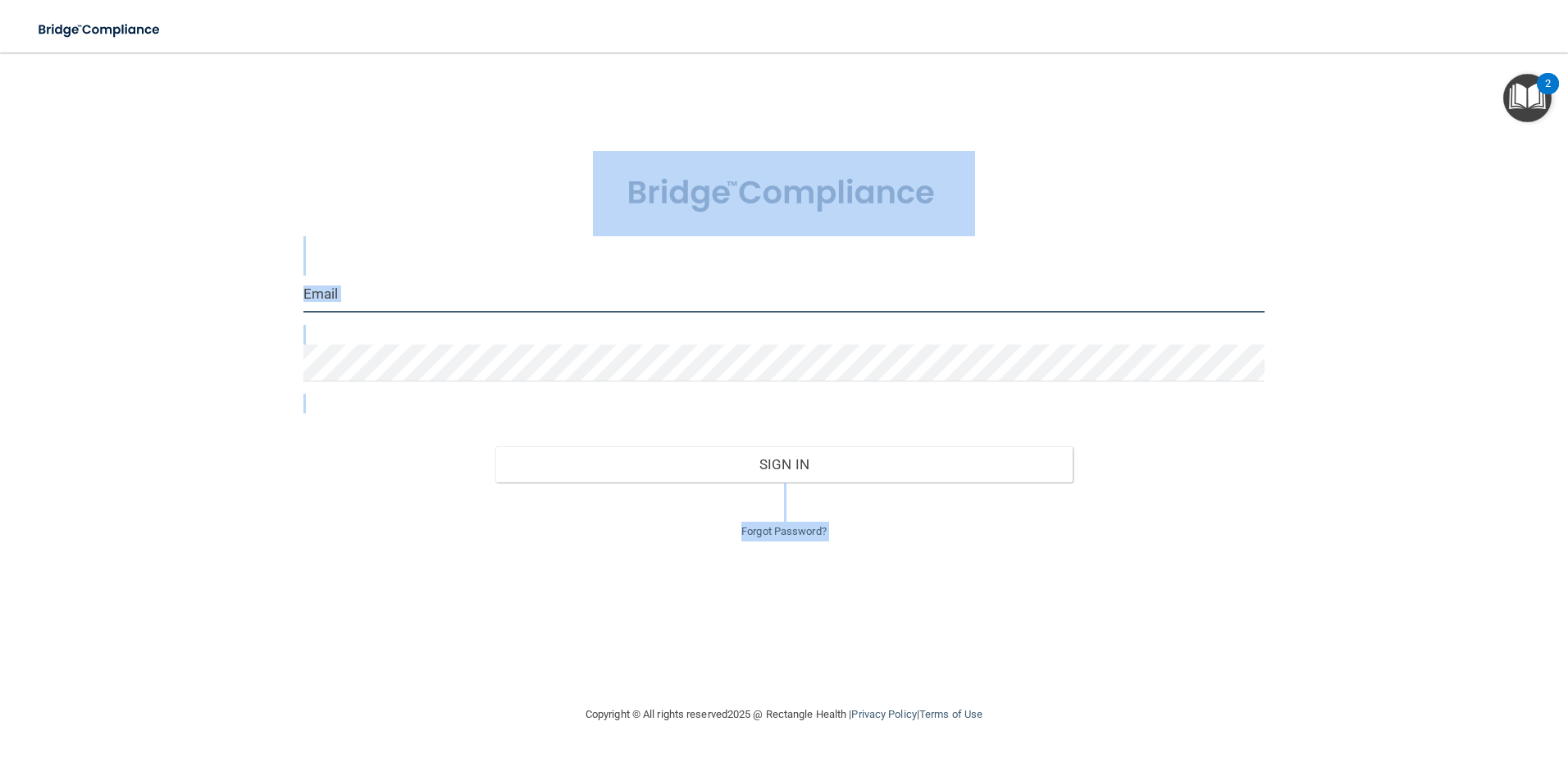
type input "storres@rectanglehealth.com"
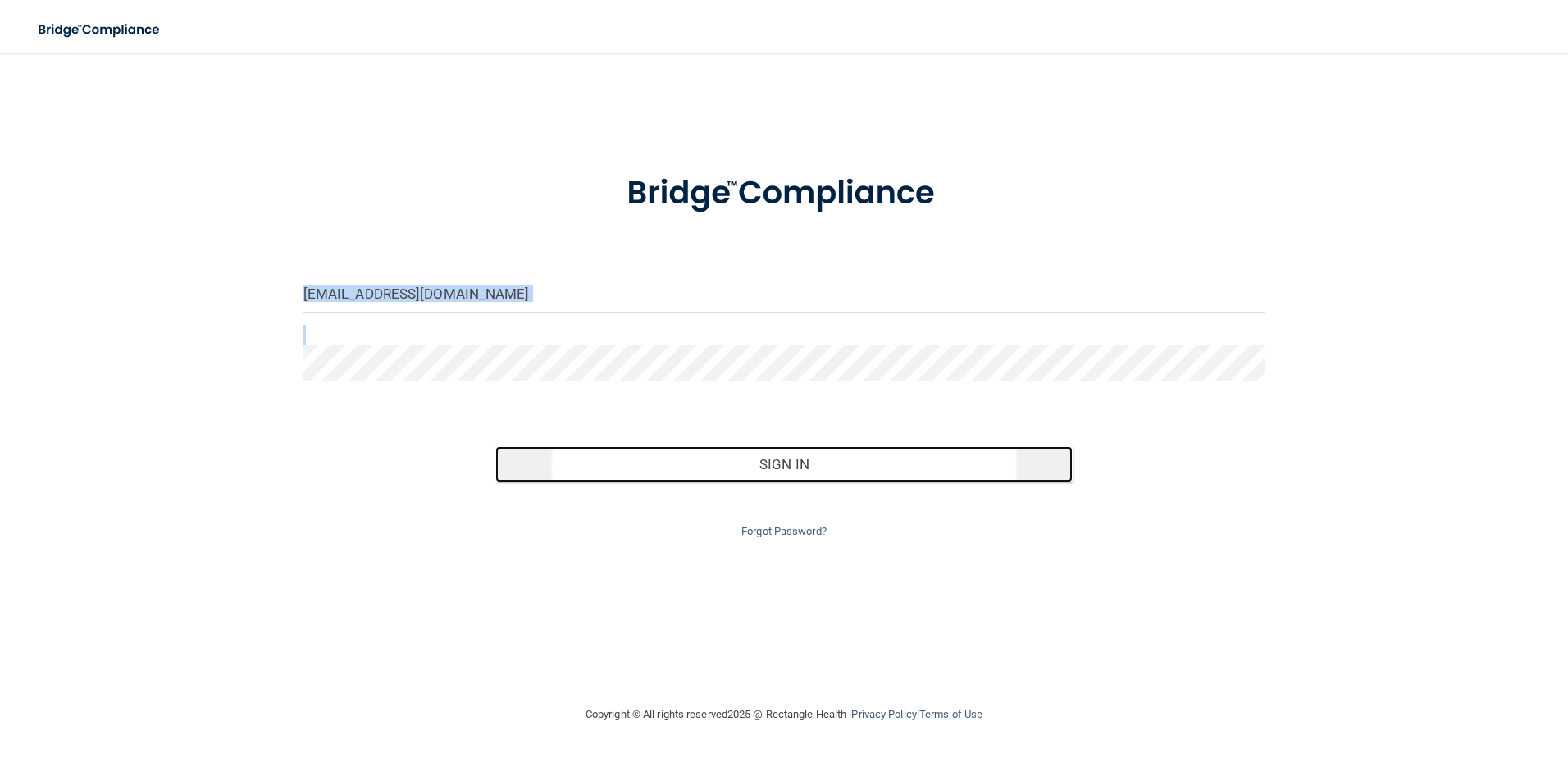
click at [875, 463] on button "Sign In" at bounding box center [784, 464] width 577 height 36
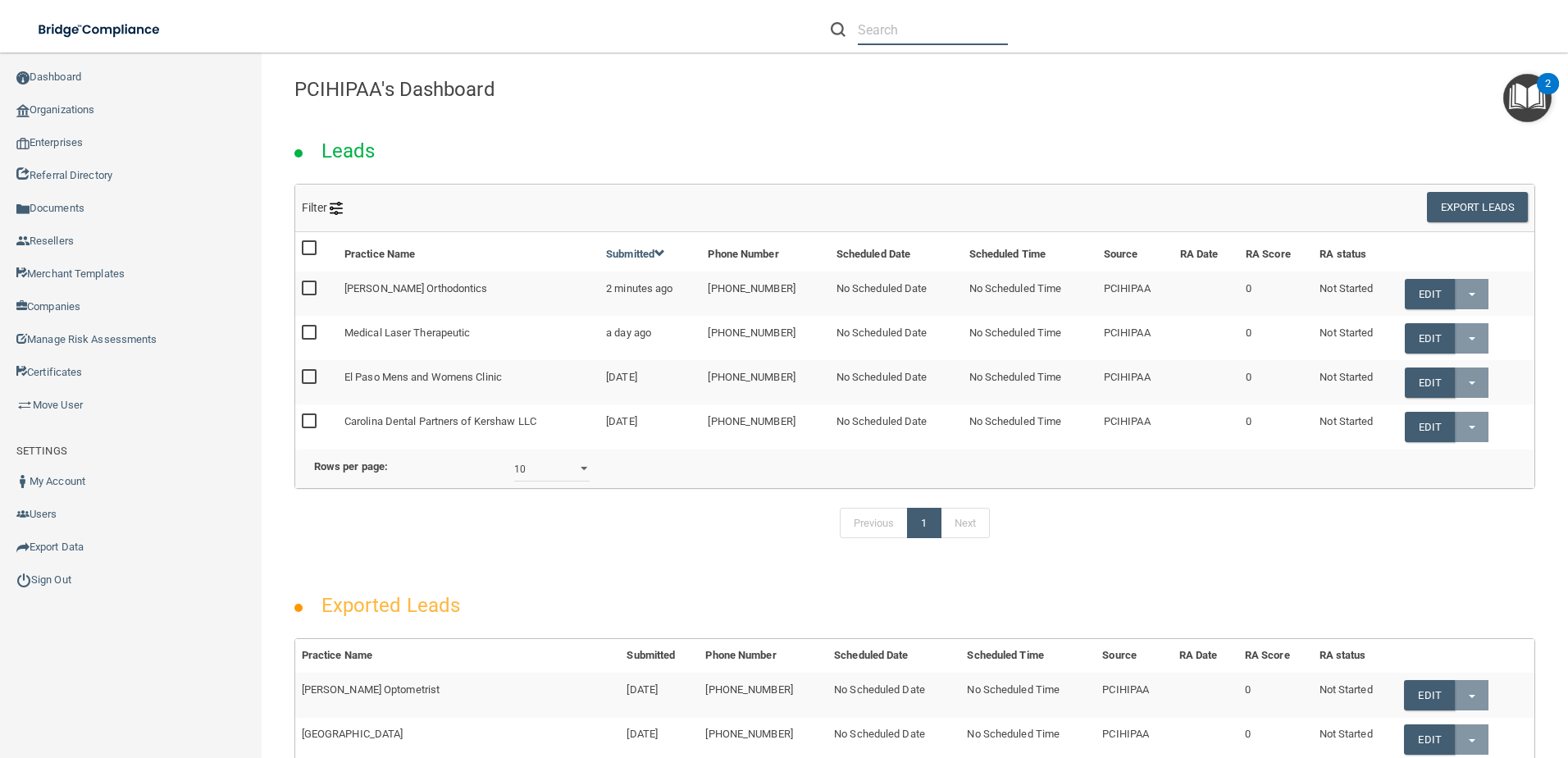
click at [908, 35] on input "text" at bounding box center [933, 29] width 150 height 30
paste input "[EMAIL_ADDRESS][DOMAIN_NAME]"
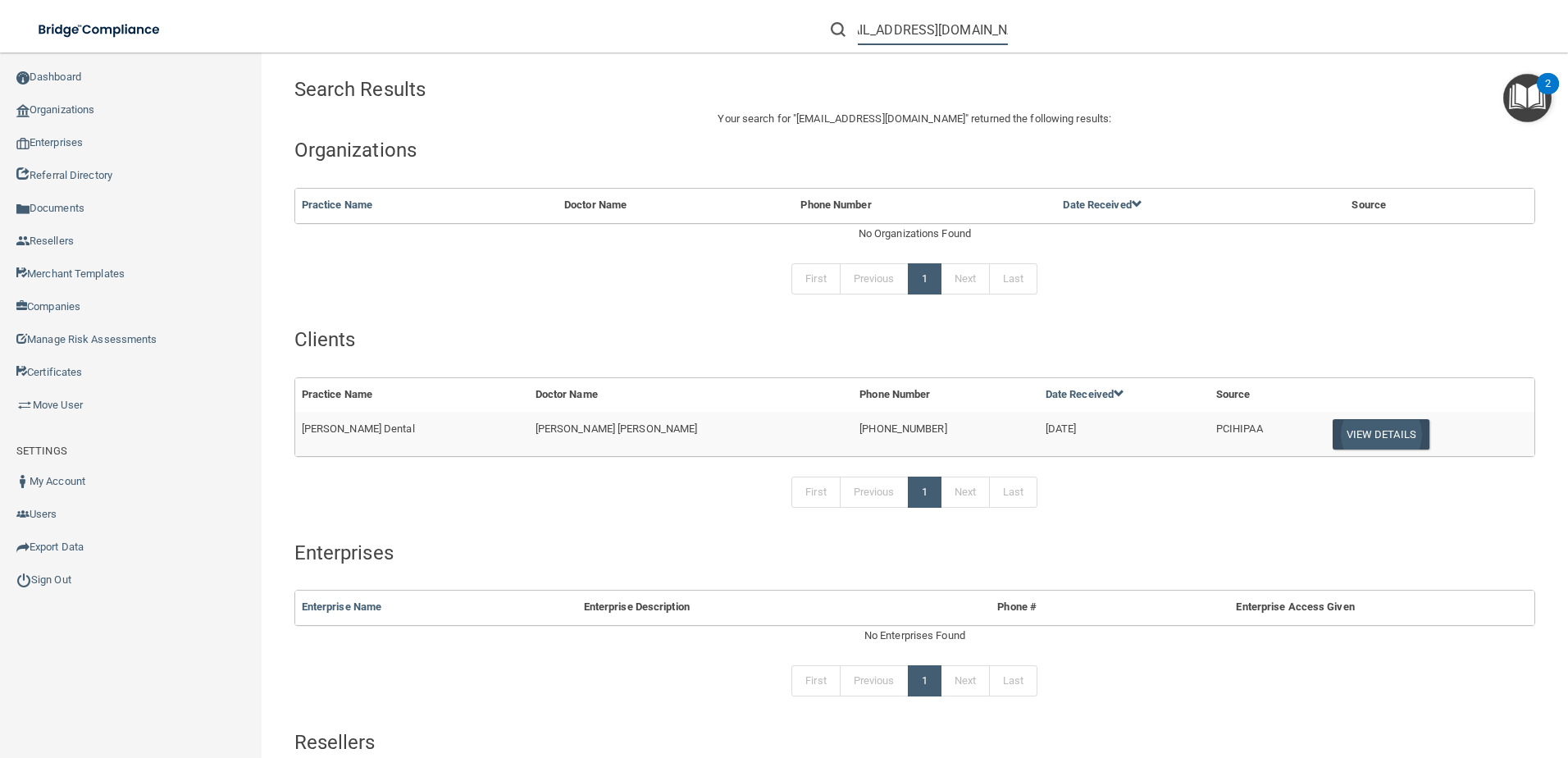
type input "[EMAIL_ADDRESS][DOMAIN_NAME]"
click at [1333, 442] on button "View Details" at bounding box center [1381, 434] width 96 height 30
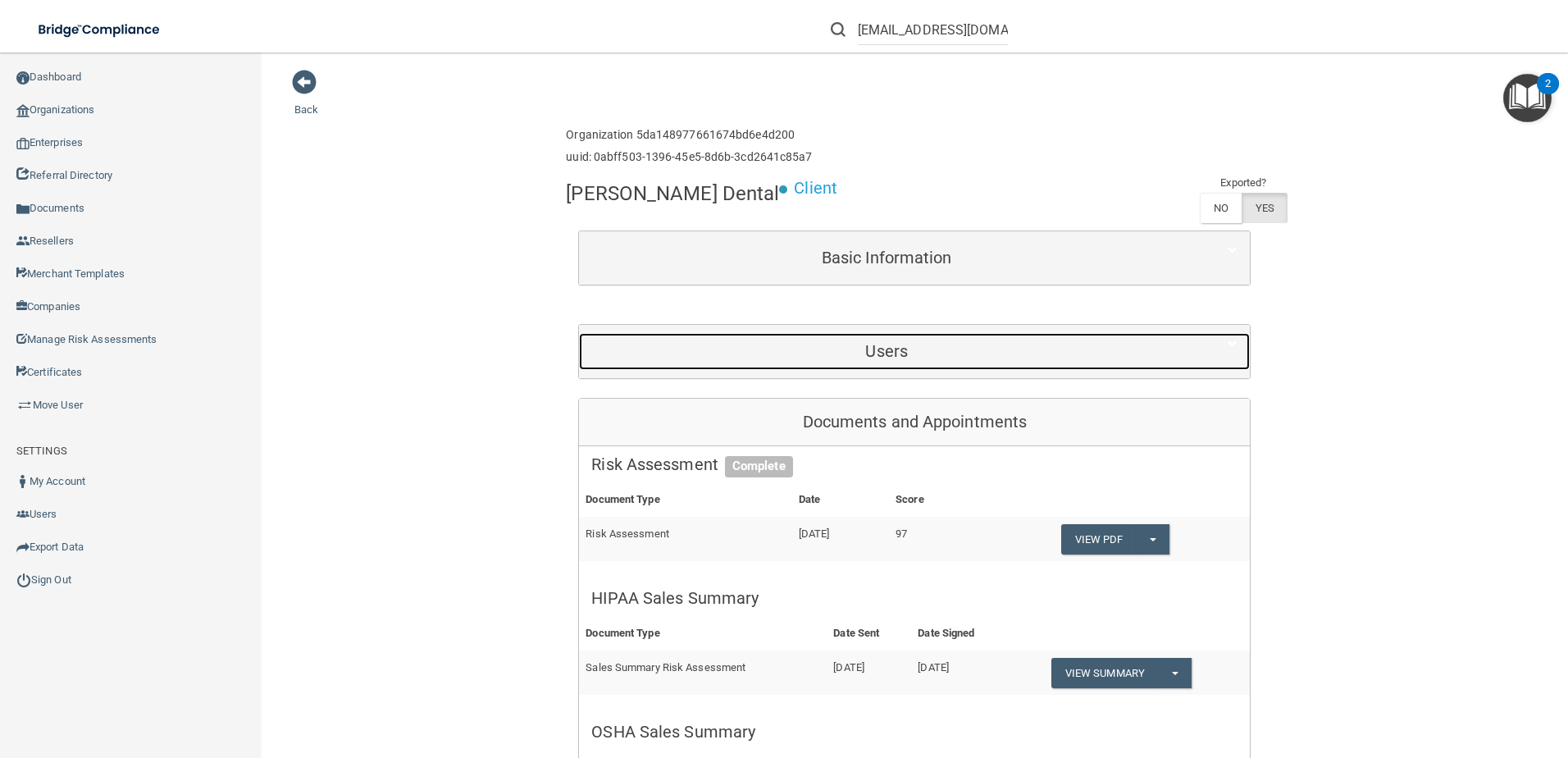
click at [1069, 359] on h5 "Users" at bounding box center [887, 351] width 591 height 18
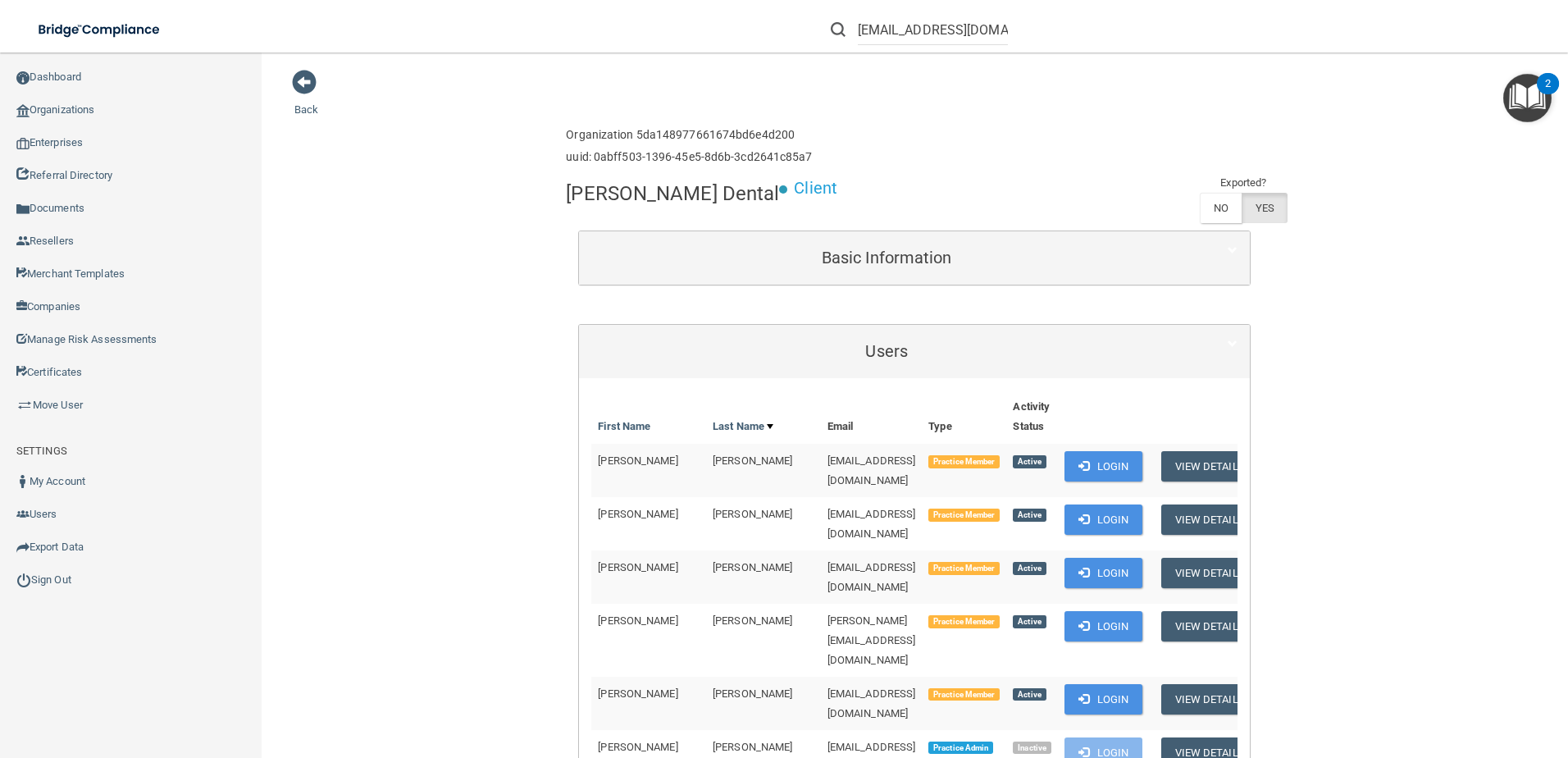
scroll to position [1162, 0]
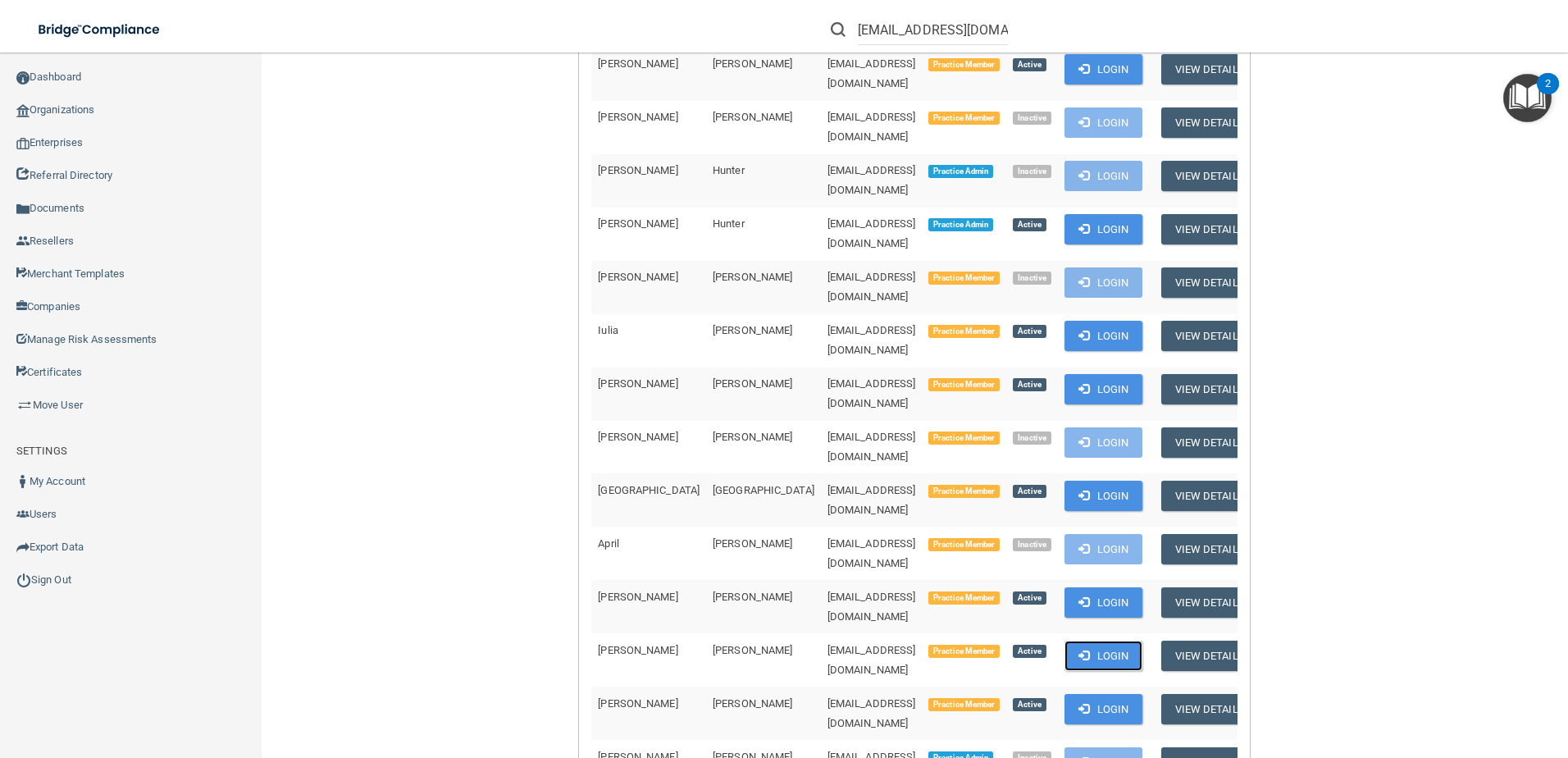
click at [1079, 649] on span at bounding box center [1084, 655] width 10 height 10
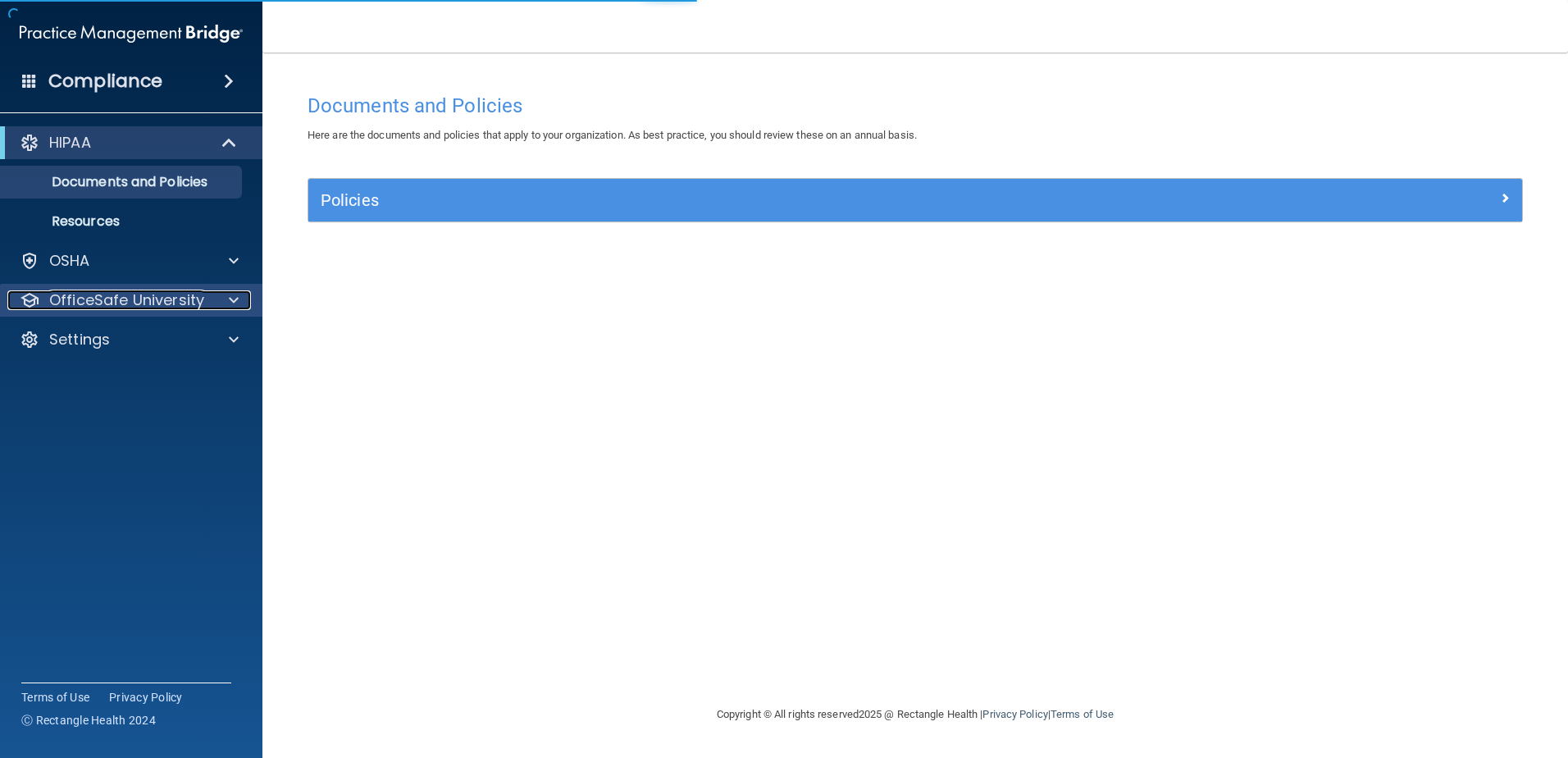
click at [169, 301] on p "OfficeSafe University" at bounding box center [127, 300] width 155 height 20
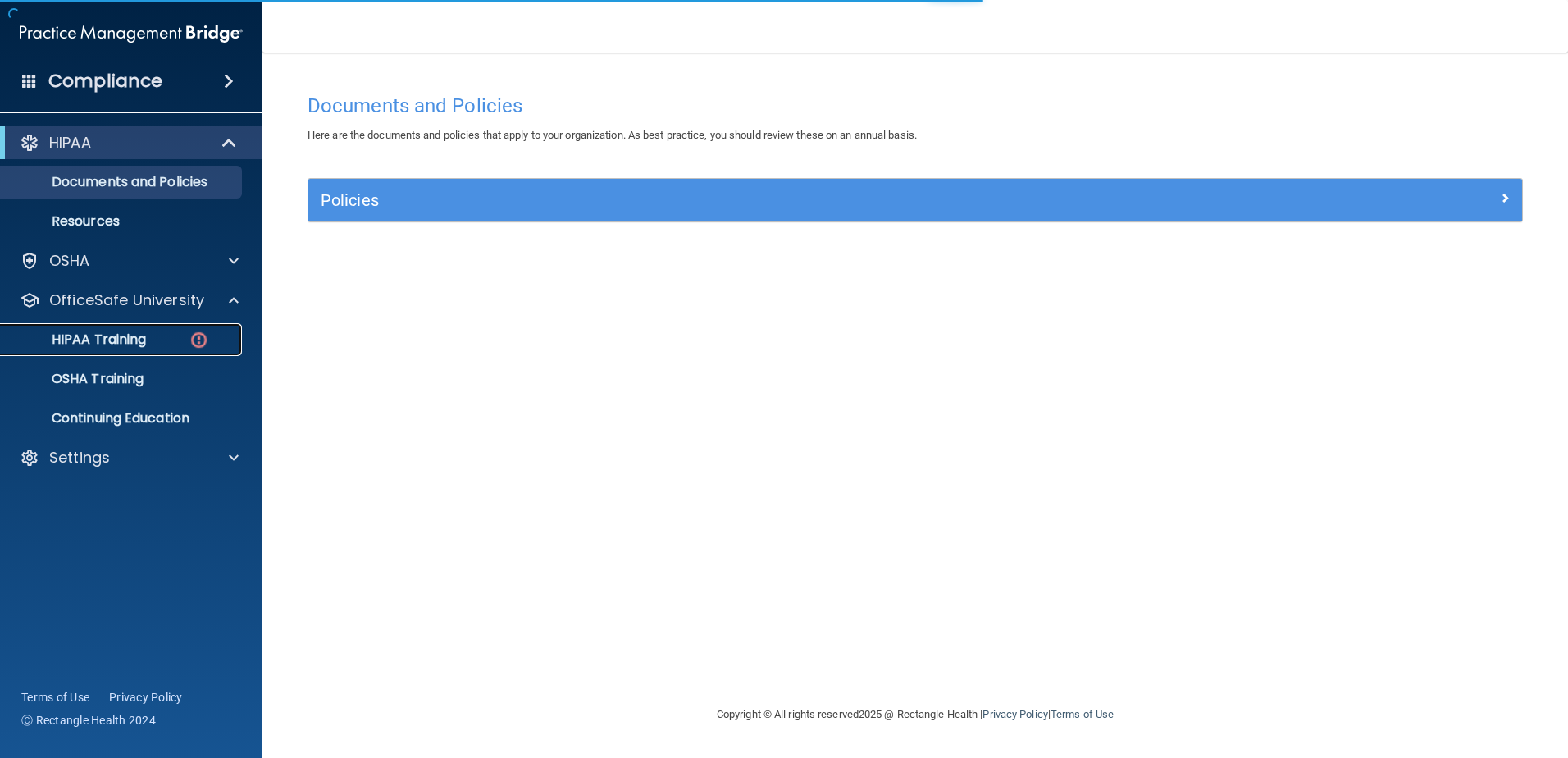
click at [170, 332] on div "HIPAA Training" at bounding box center [122, 339] width 224 height 16
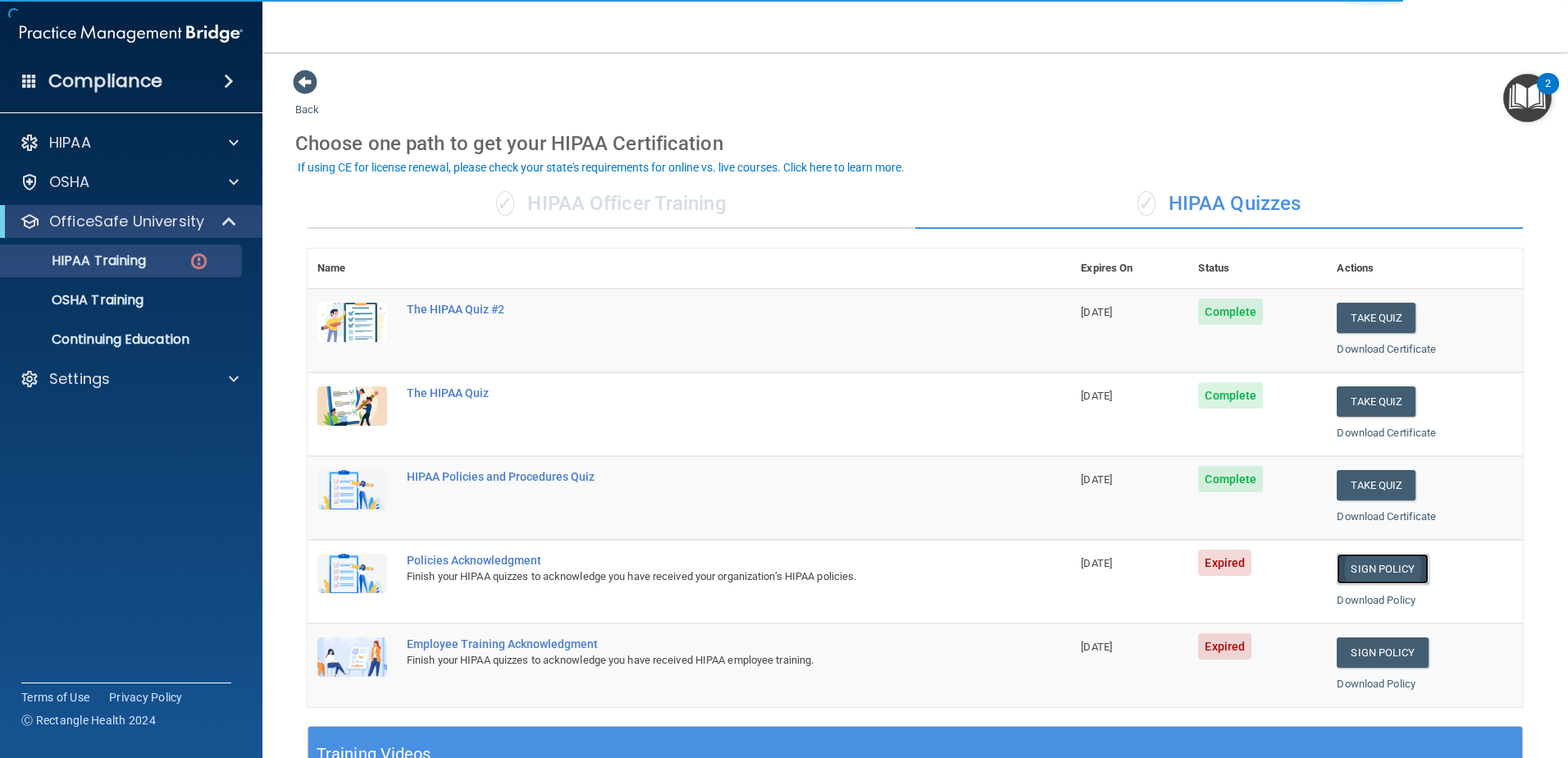
click at [1373, 567] on link "Sign Policy" at bounding box center [1383, 568] width 91 height 30
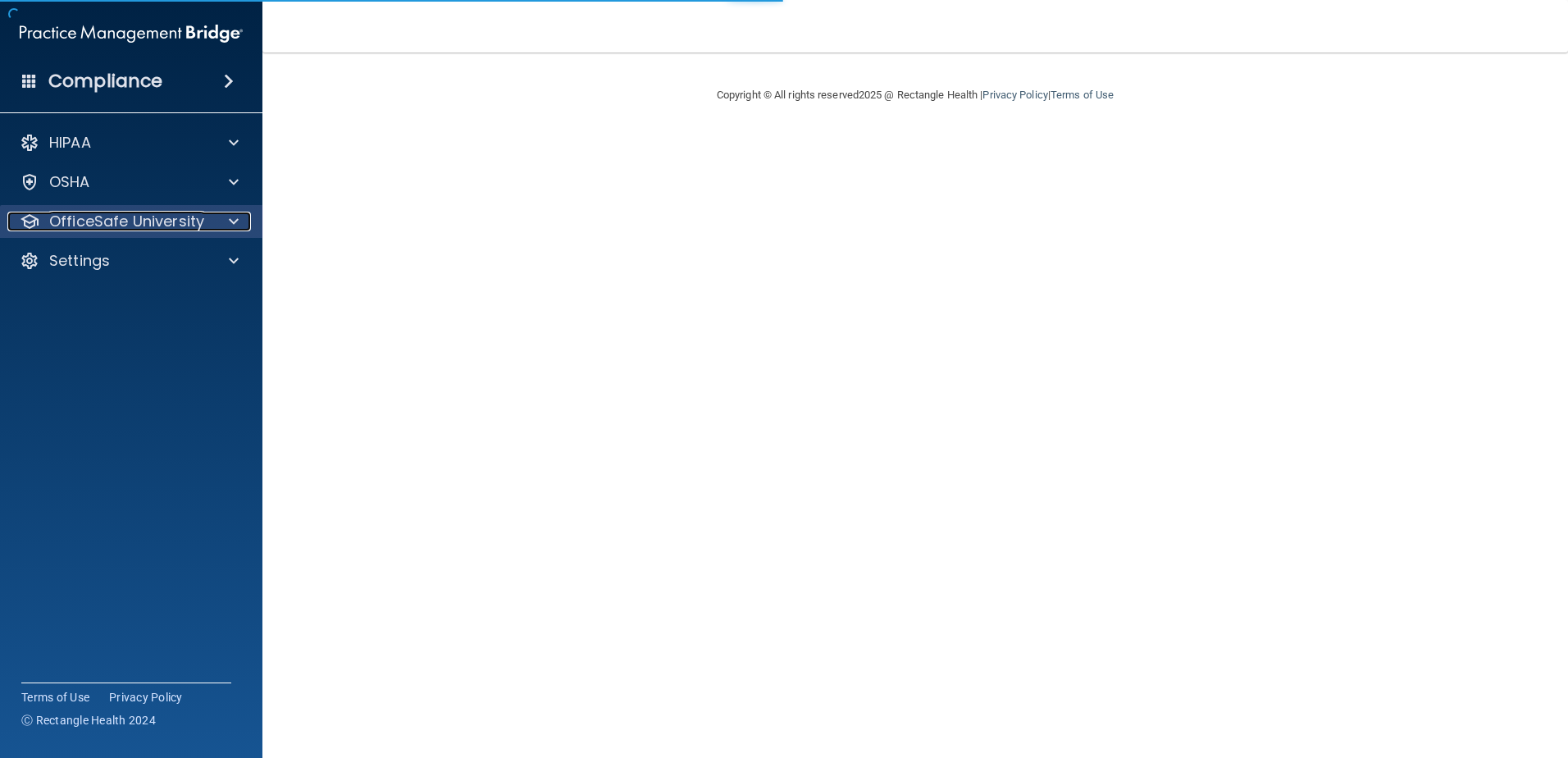
click at [130, 221] on p "OfficeSafe University" at bounding box center [127, 221] width 155 height 20
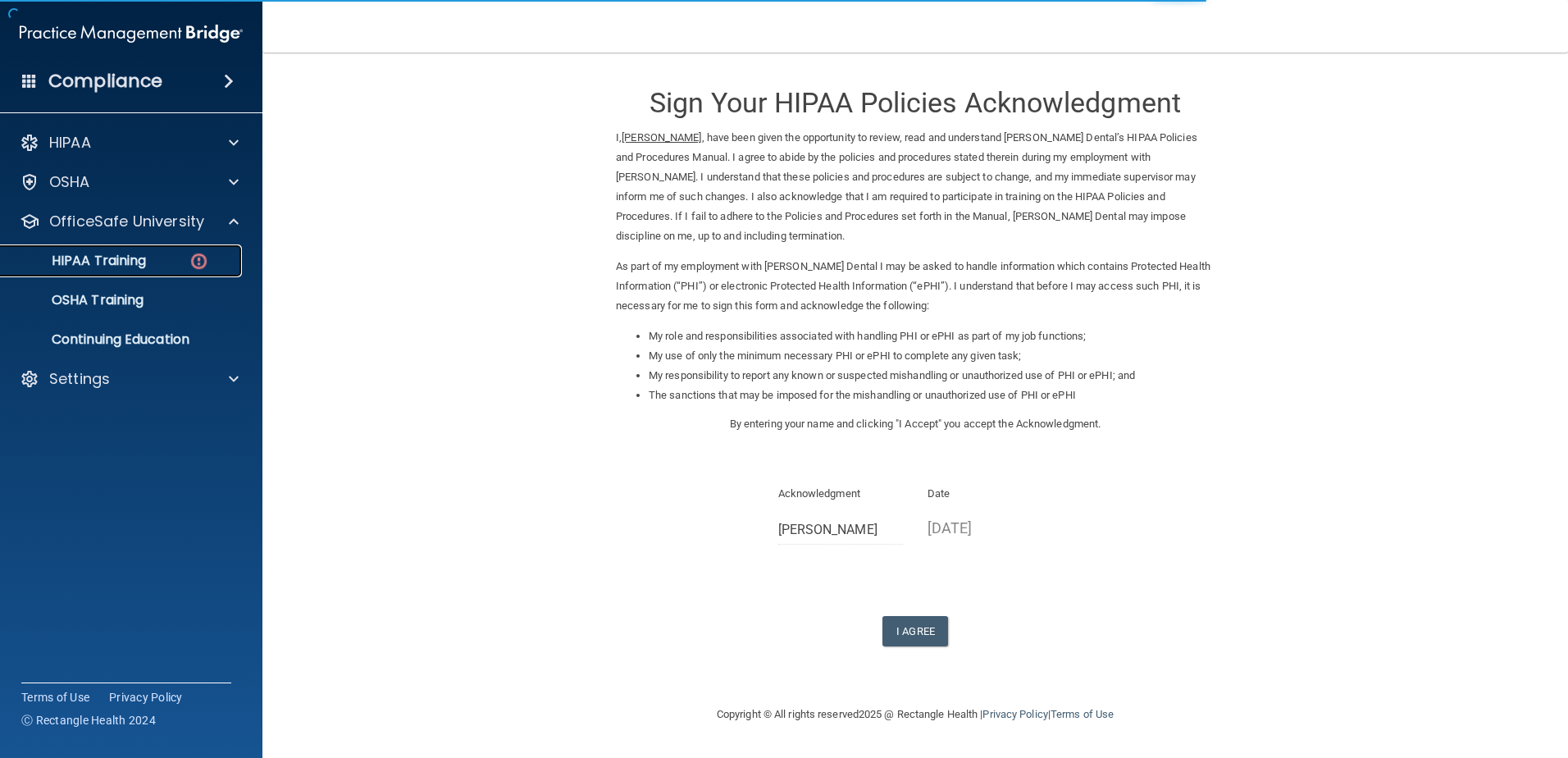
click at [147, 268] on div "HIPAA Training" at bounding box center [122, 260] width 224 height 16
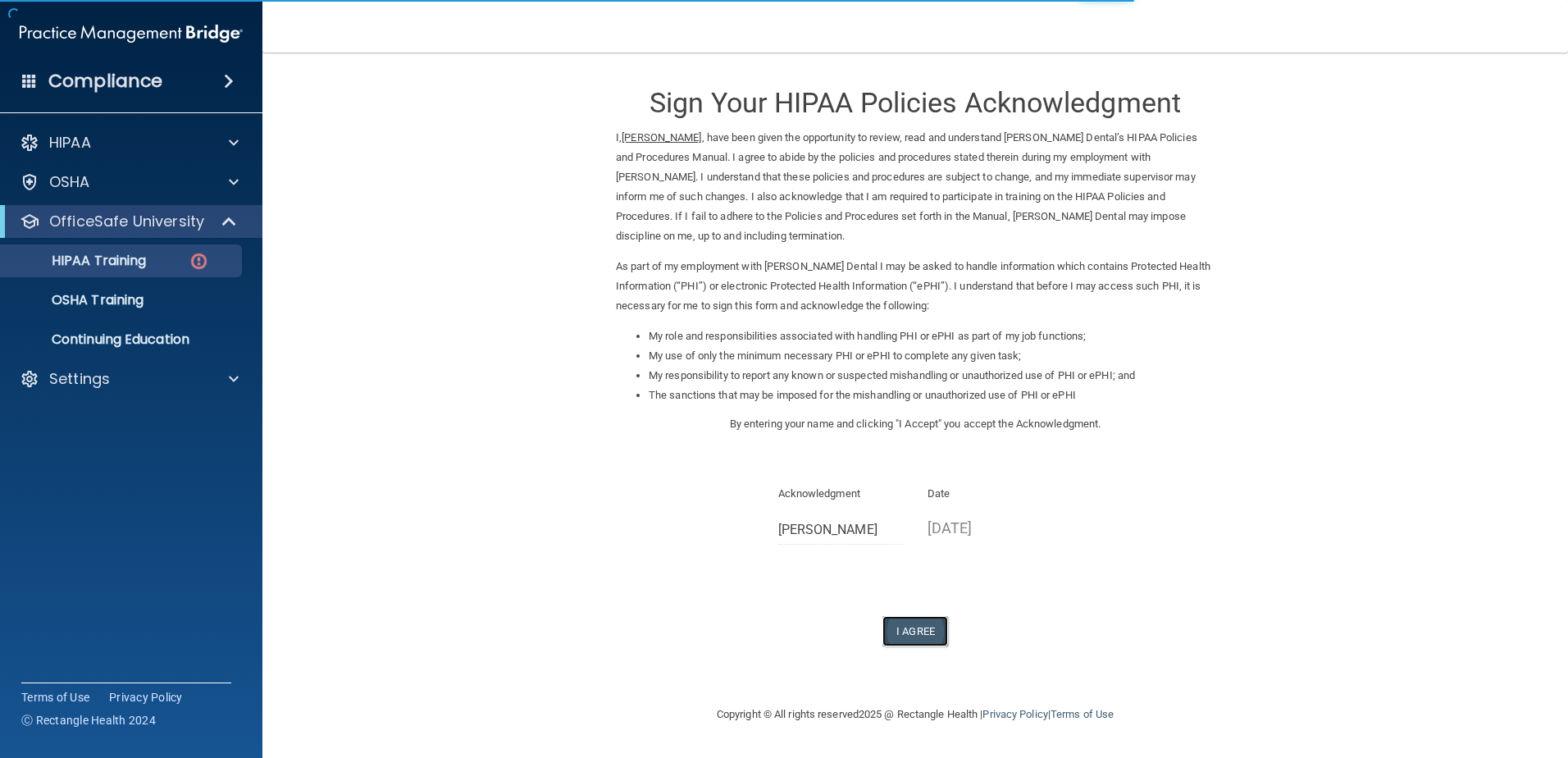
click at [933, 635] on button "I Agree" at bounding box center [915, 631] width 65 height 30
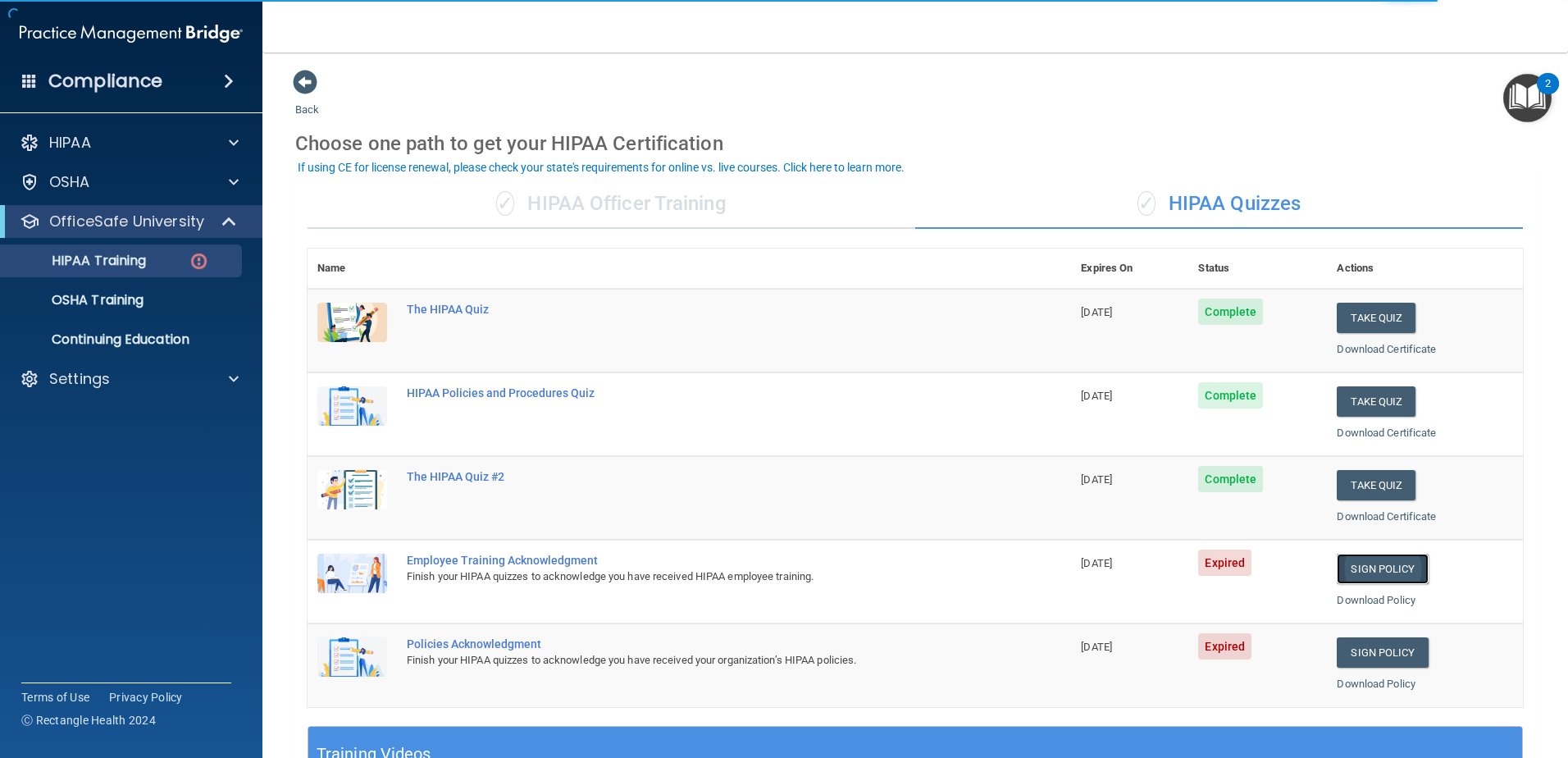
click at [1370, 569] on link "Sign Policy" at bounding box center [1383, 568] width 91 height 30
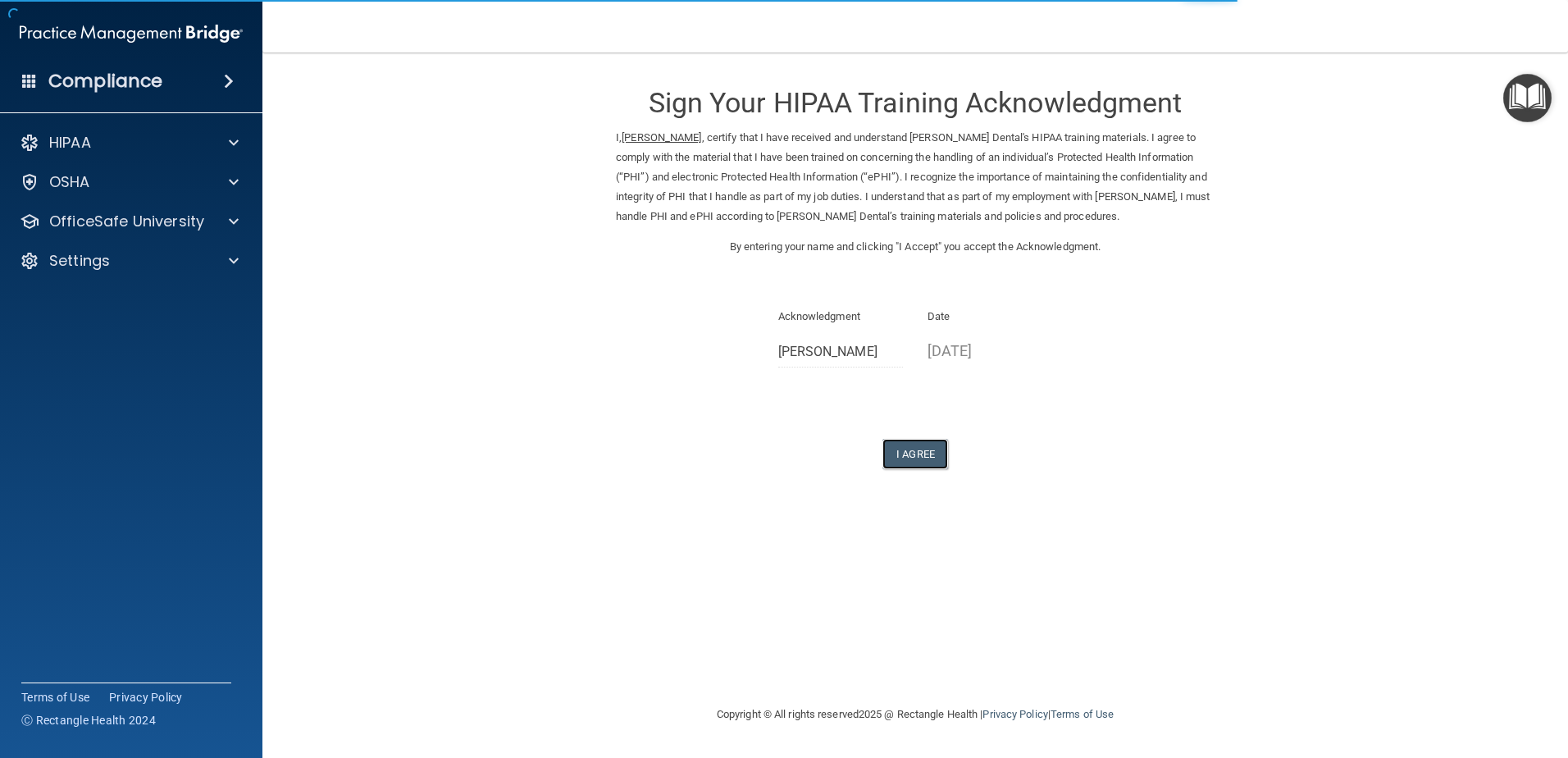
drag, startPoint x: 915, startPoint y: 451, endPoint x: 879, endPoint y: 438, distance: 38.3
click at [914, 451] on button "I Agree" at bounding box center [915, 453] width 65 height 30
click at [181, 227] on p "OfficeSafe University" at bounding box center [127, 221] width 155 height 20
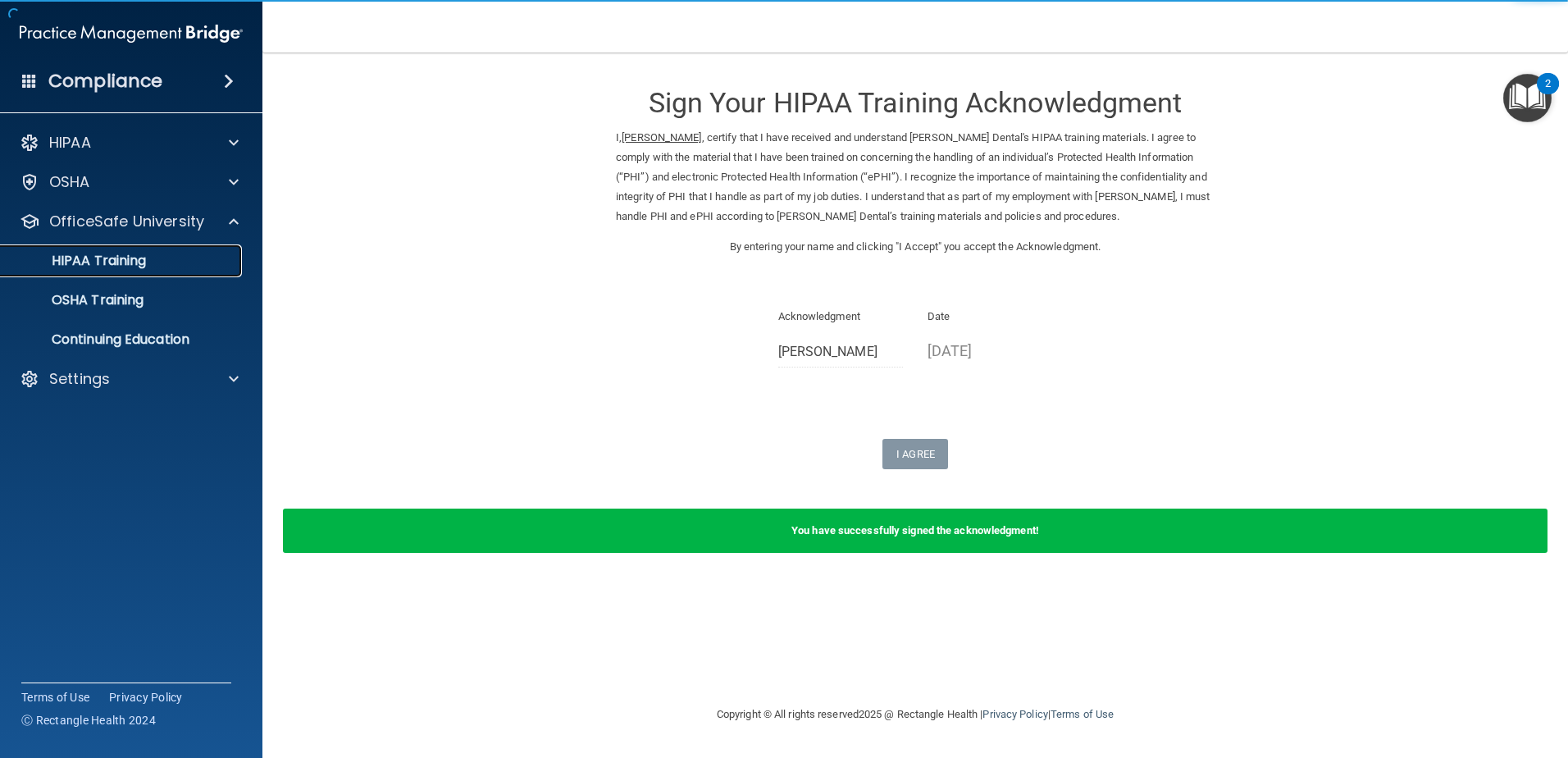
click at [158, 267] on div "HIPAA Training" at bounding box center [122, 260] width 224 height 16
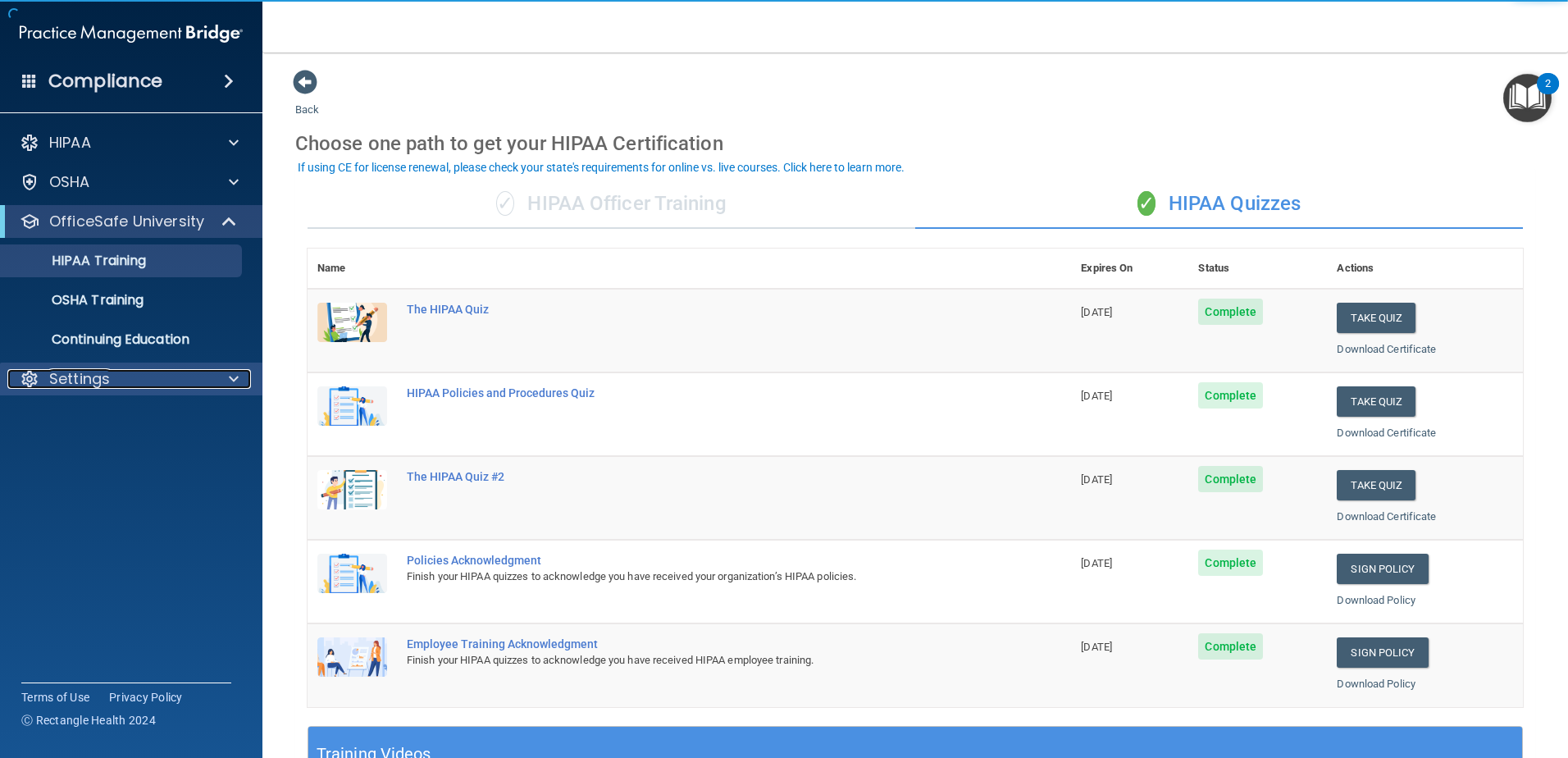
click at [137, 379] on div "Settings" at bounding box center [109, 378] width 203 height 20
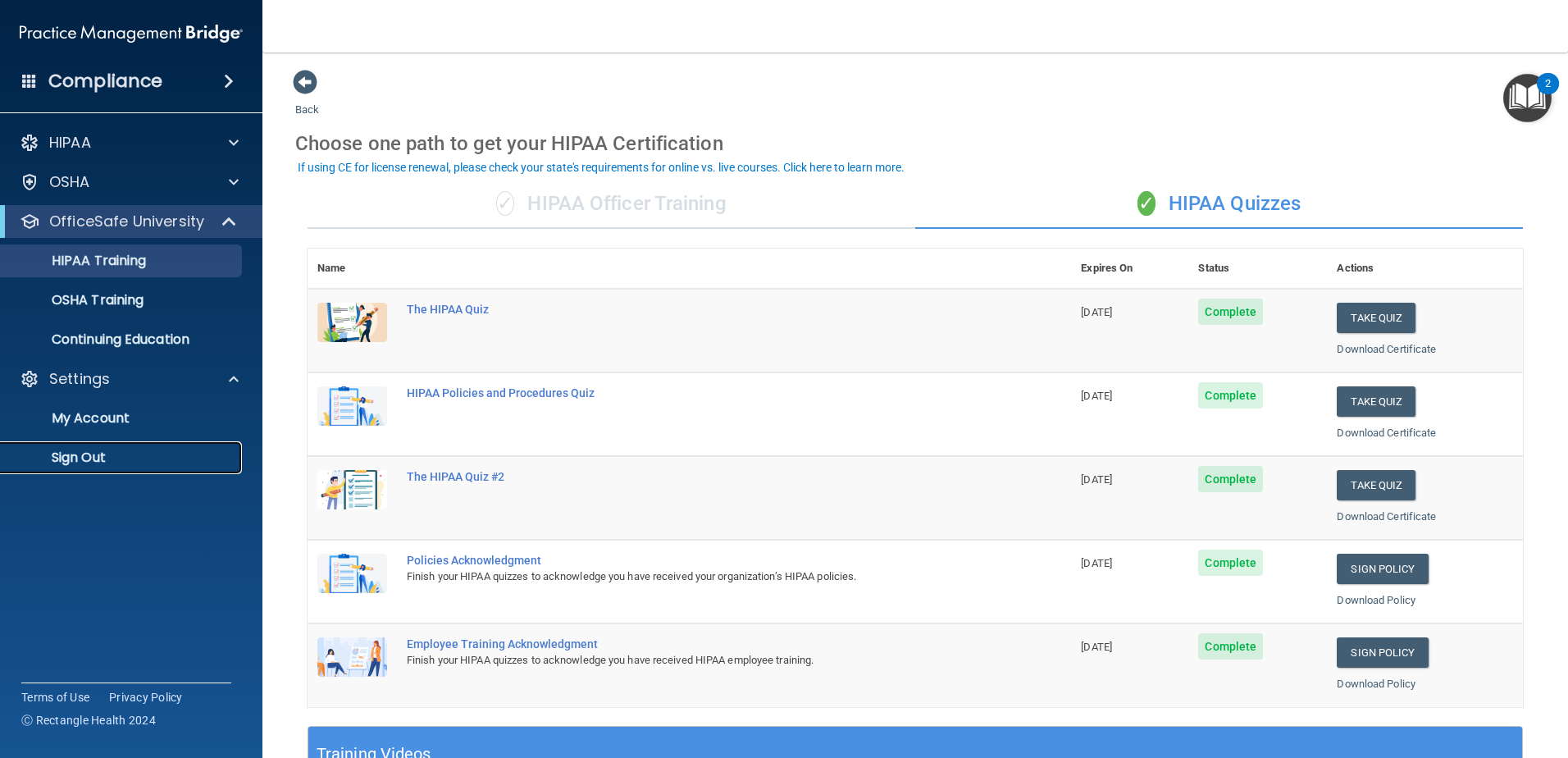
click at [113, 463] on p "Sign Out" at bounding box center [122, 457] width 224 height 16
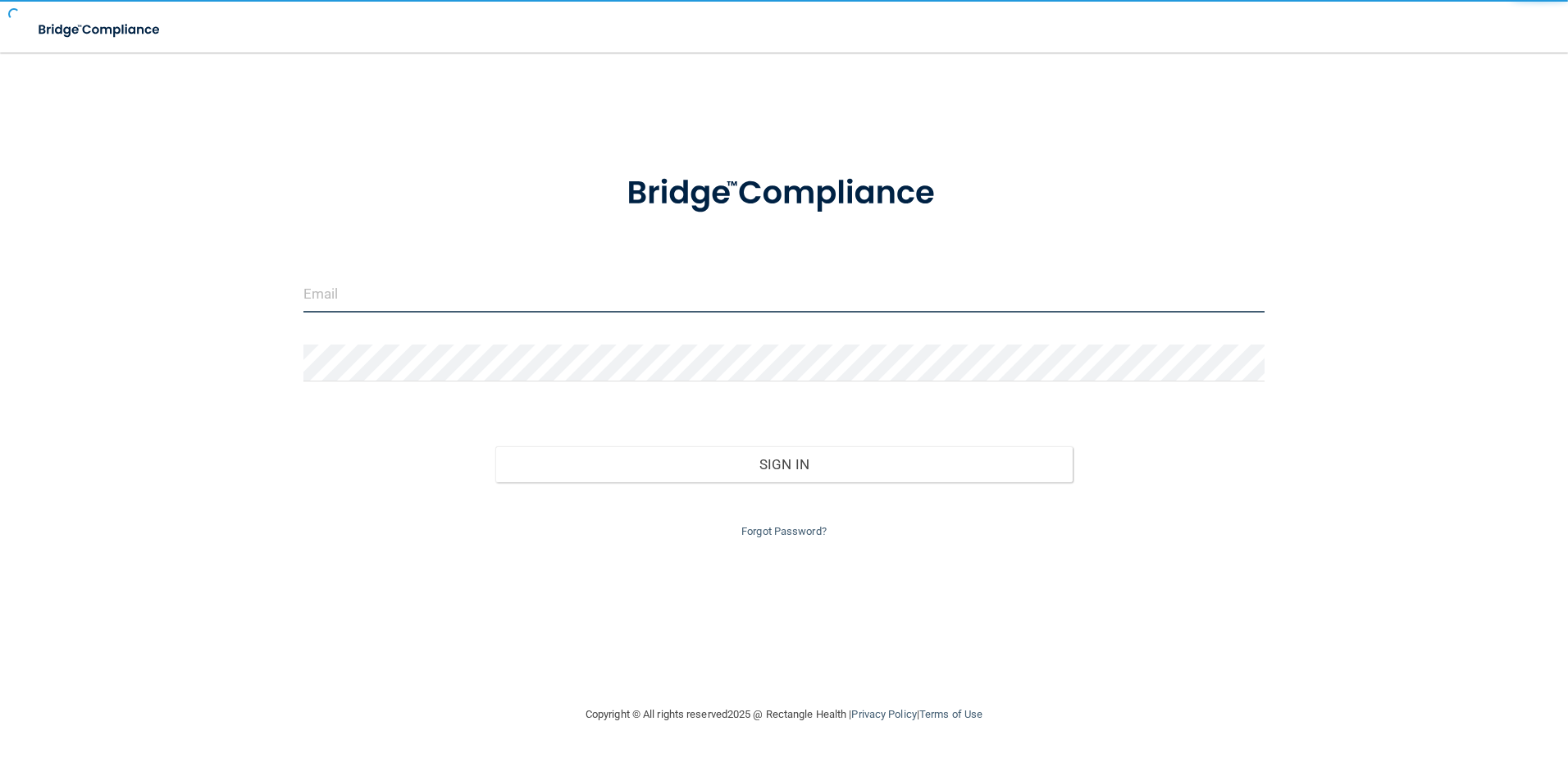
type input "[EMAIL_ADDRESS][DOMAIN_NAME]"
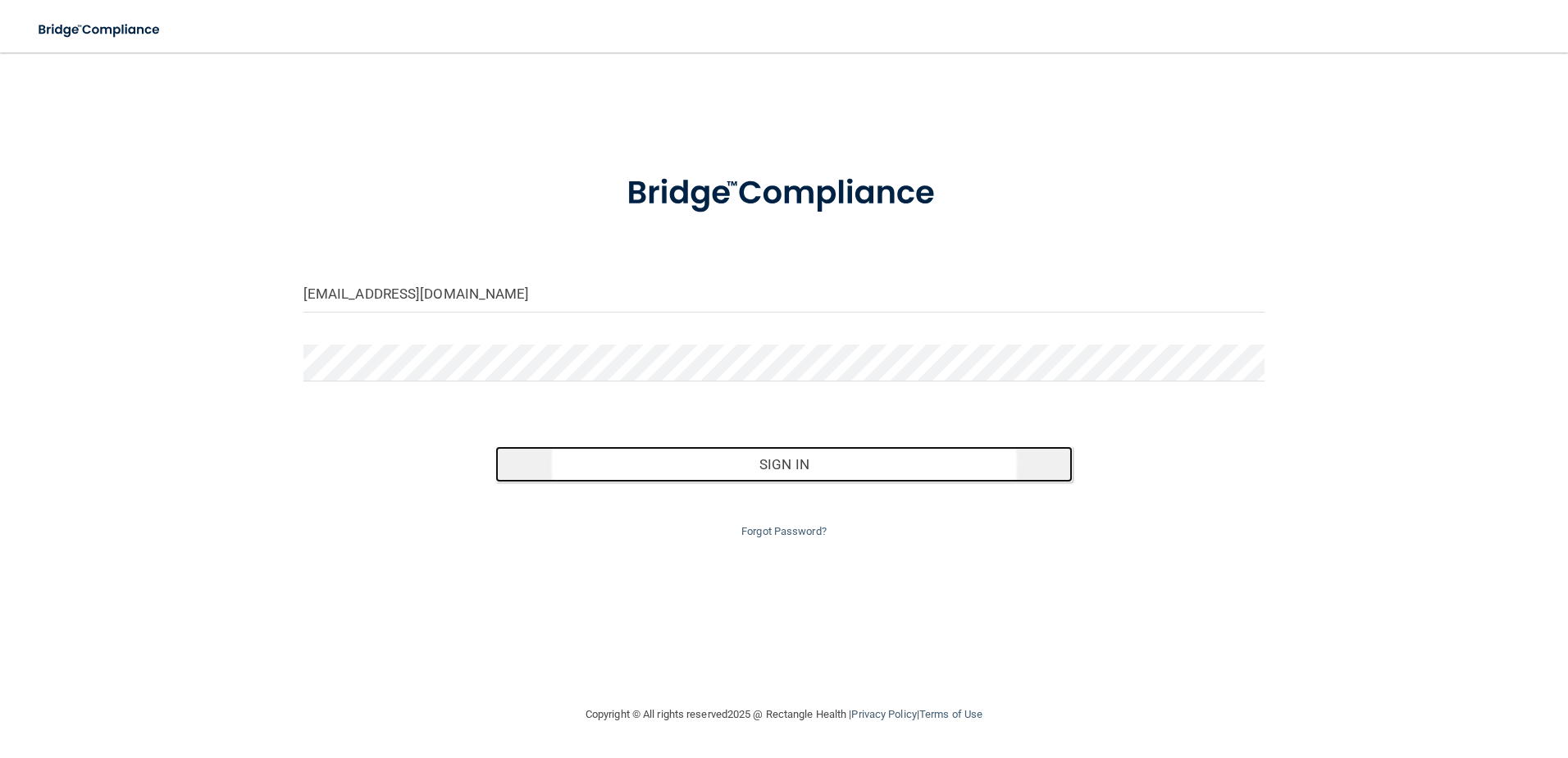
click at [933, 470] on button "Sign In" at bounding box center [784, 464] width 577 height 36
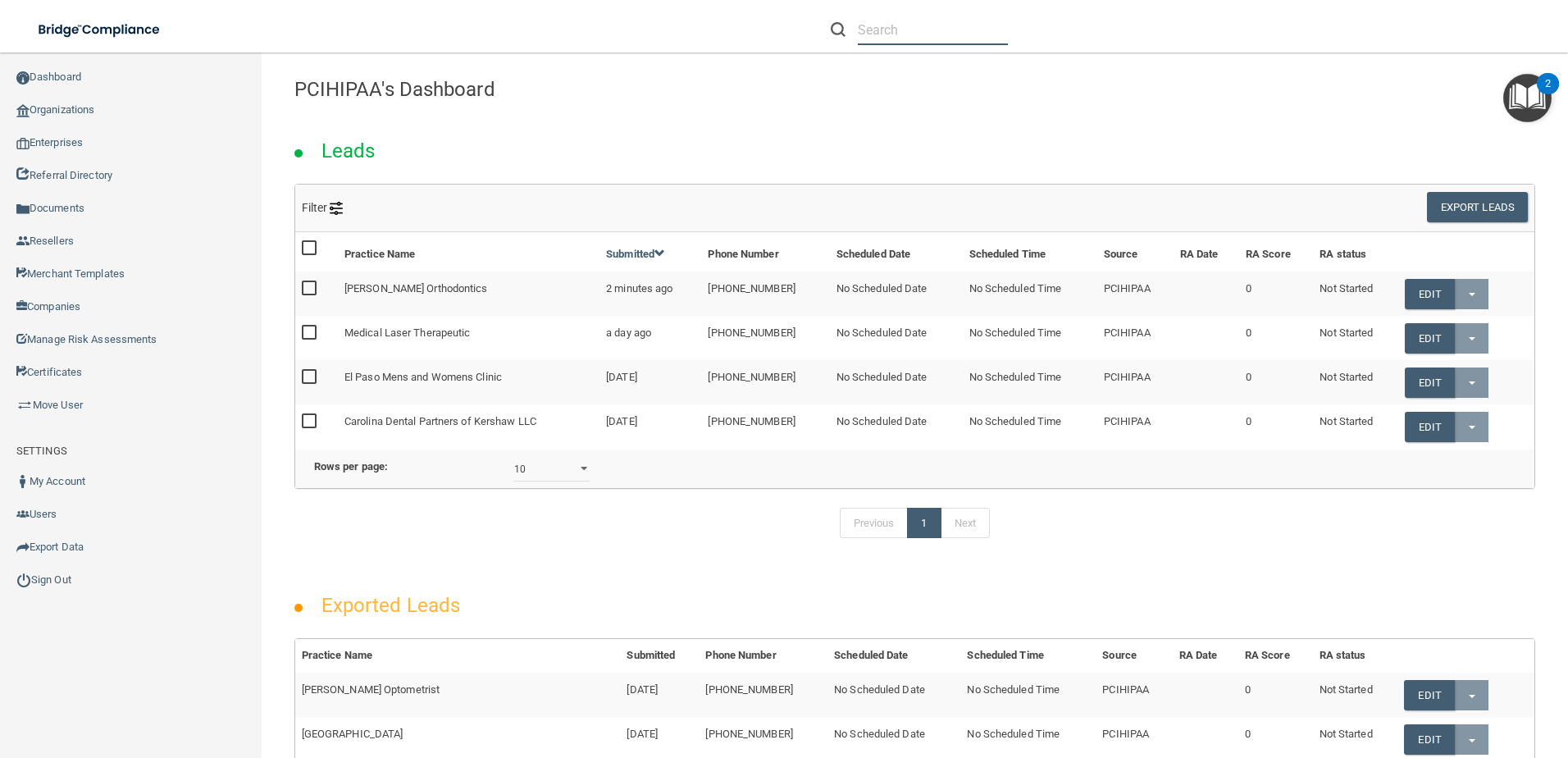
click at [880, 29] on input "text" at bounding box center [933, 29] width 150 height 30
paste input "[EMAIL_ADDRESS][DOMAIN_NAME]"
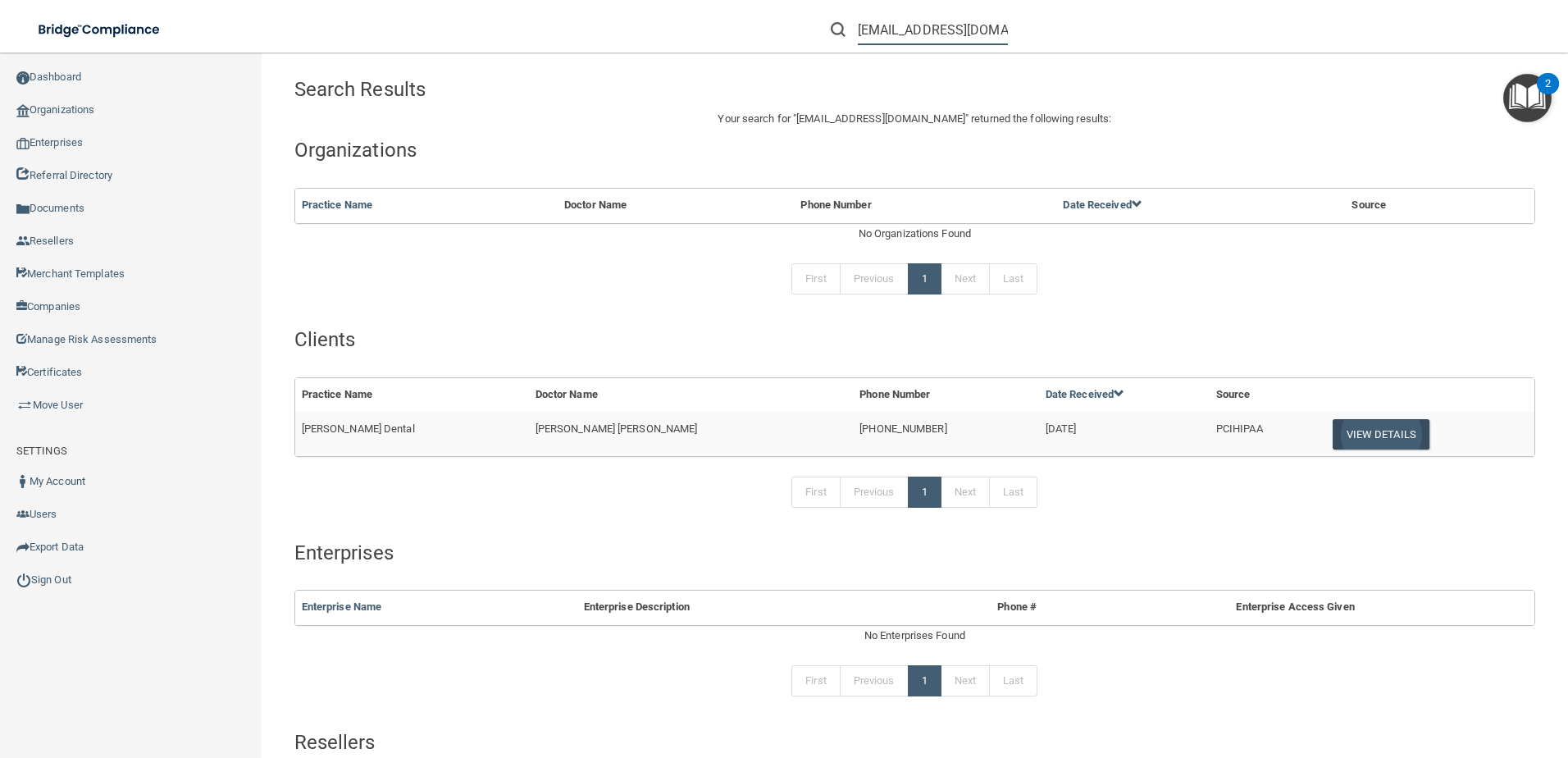
type input "[EMAIL_ADDRESS][DOMAIN_NAME]"
click at [1337, 431] on button "View Details" at bounding box center [1381, 434] width 96 height 30
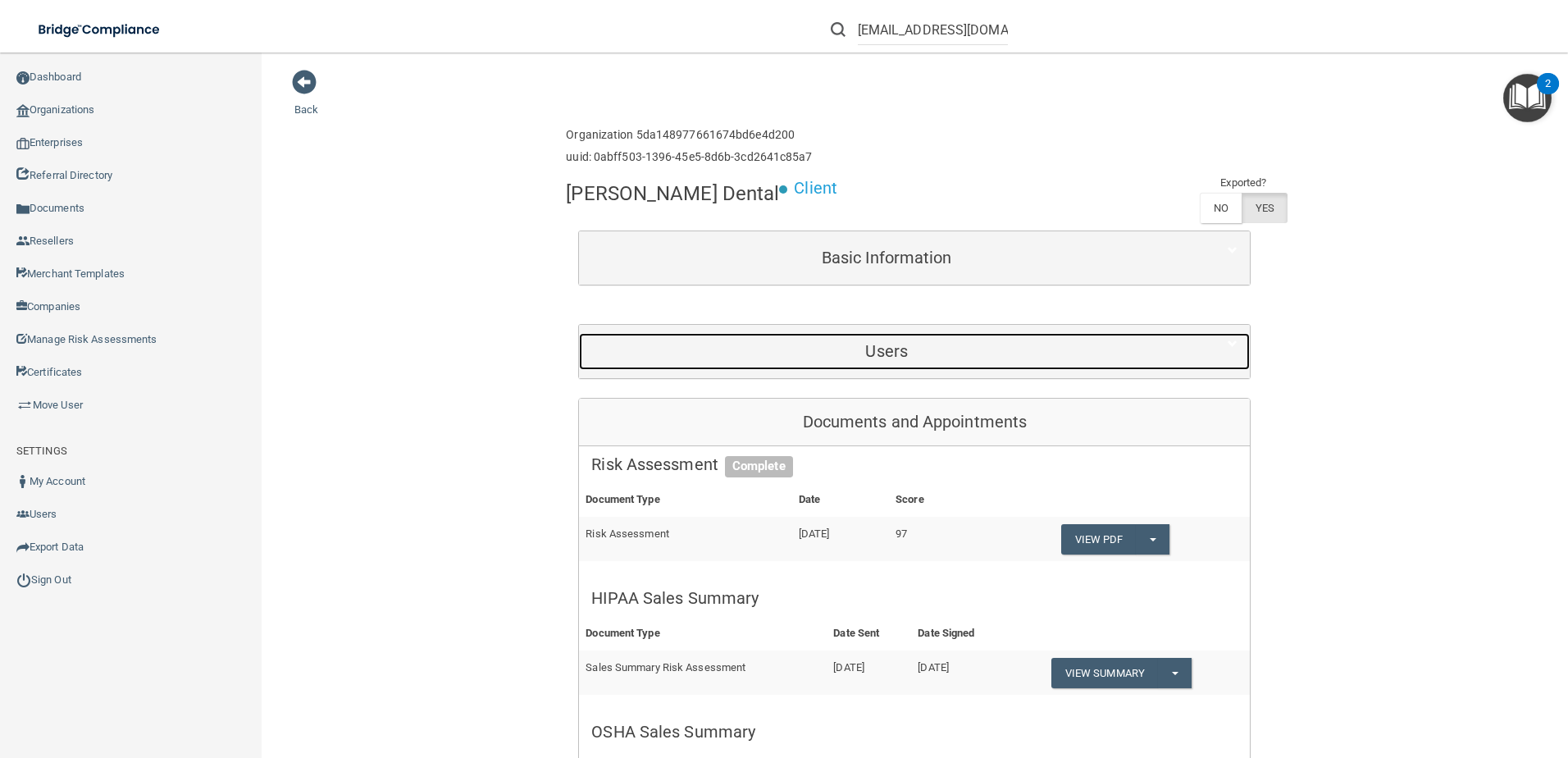
click at [1151, 367] on div "Users" at bounding box center [887, 351] width 615 height 37
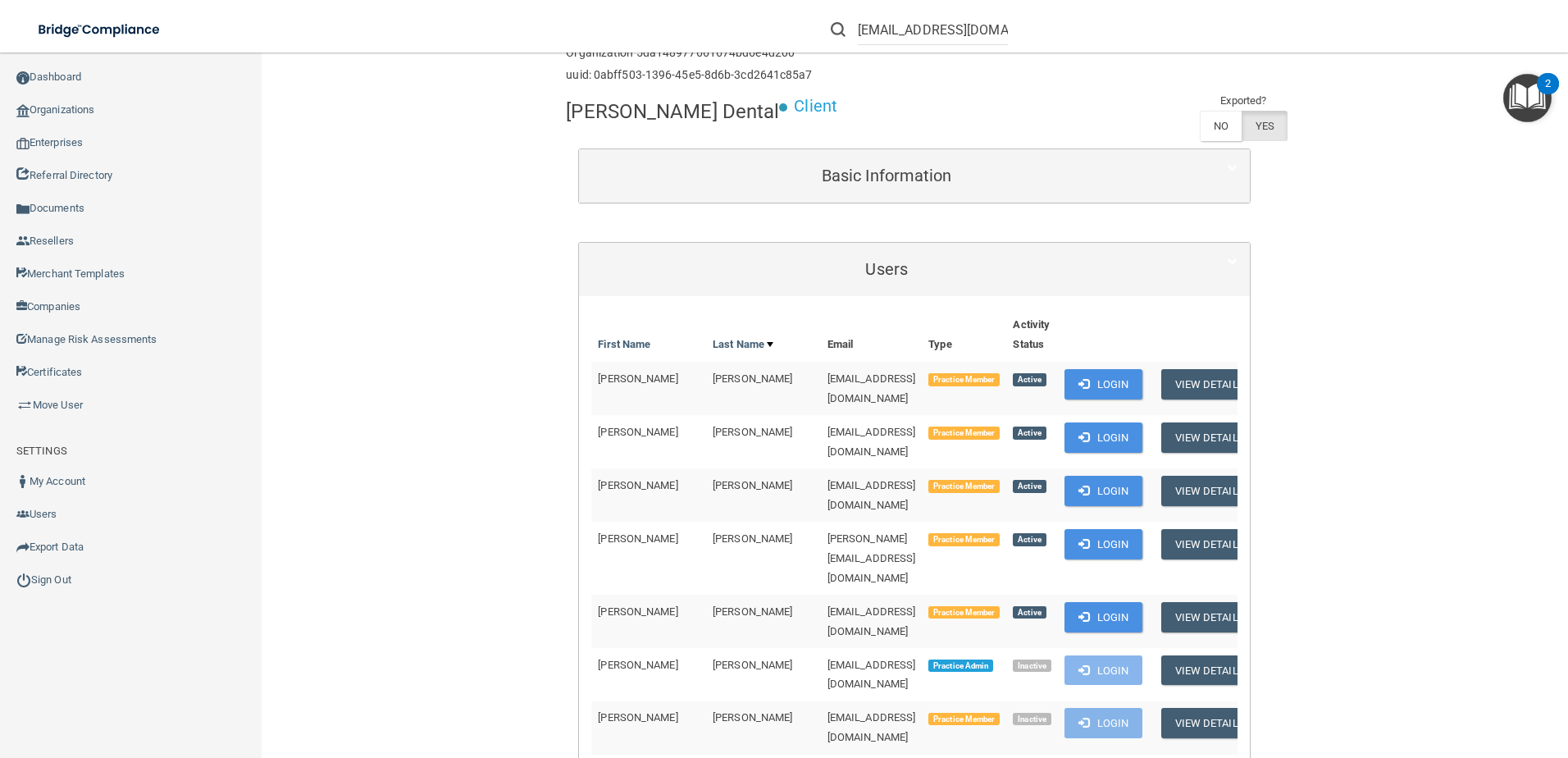
scroll to position [1207, 0]
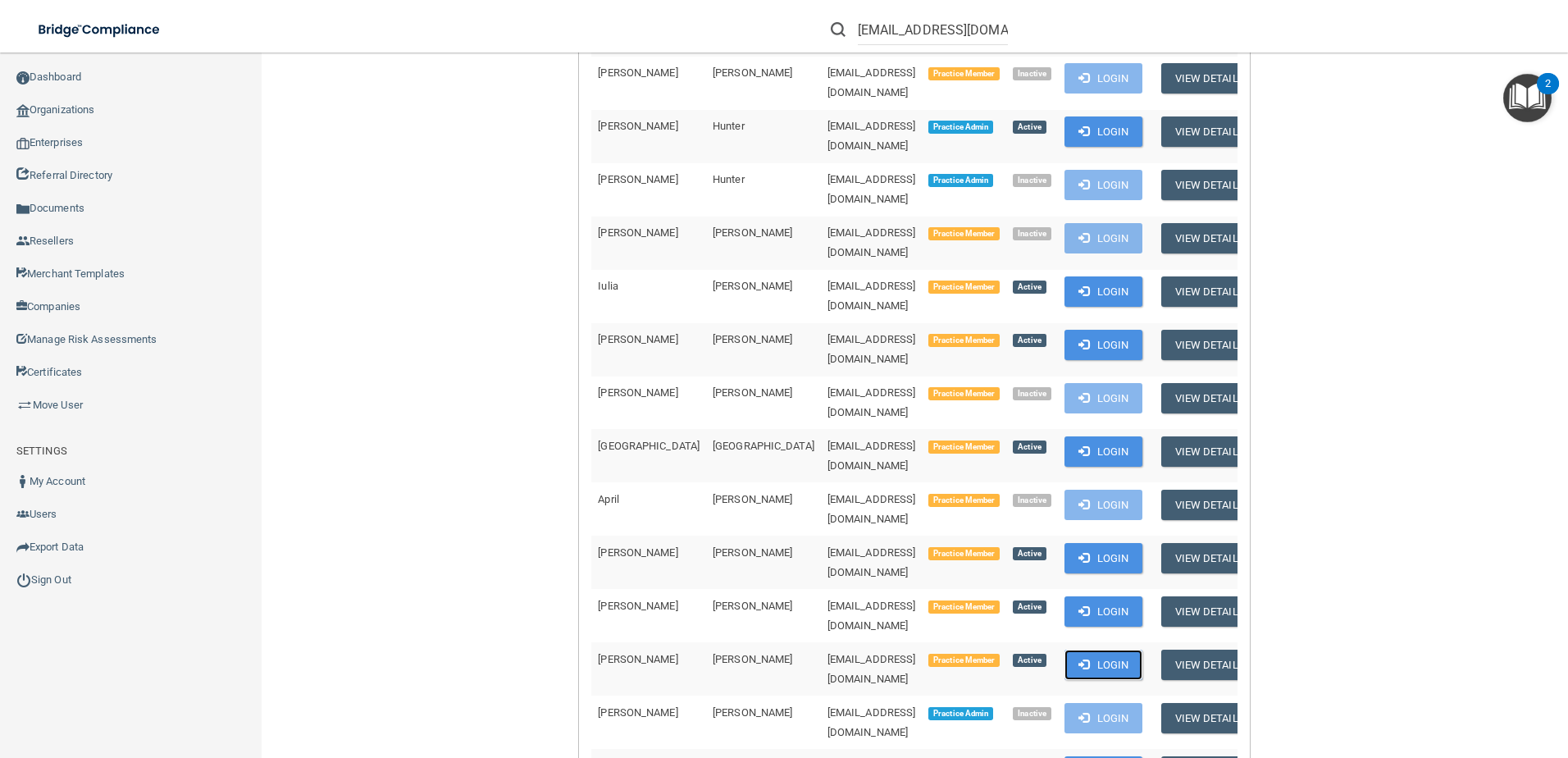
click at [1087, 649] on button "Login" at bounding box center [1104, 664] width 78 height 30
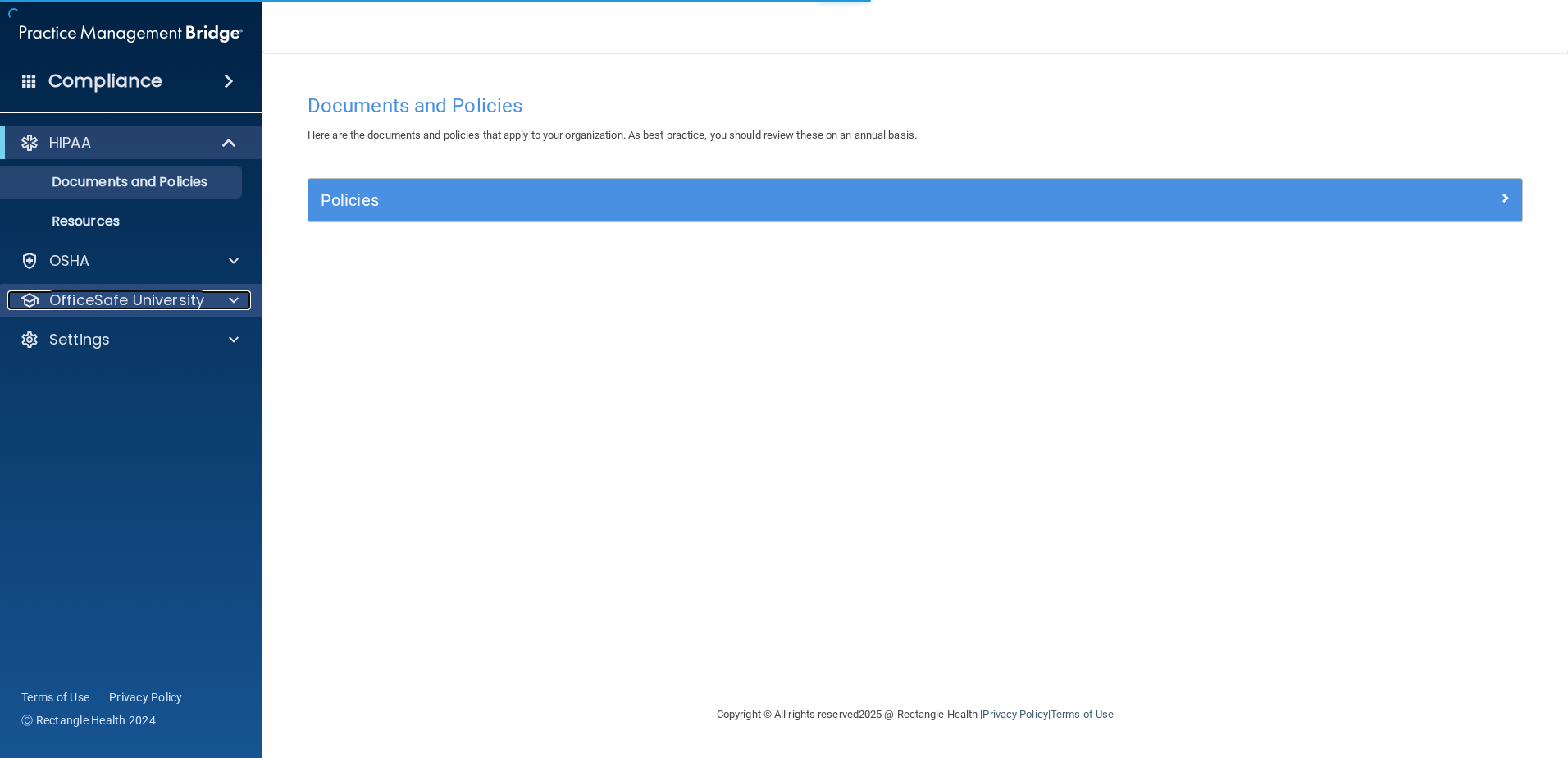
click at [146, 308] on p "OfficeSafe University" at bounding box center [127, 300] width 155 height 20
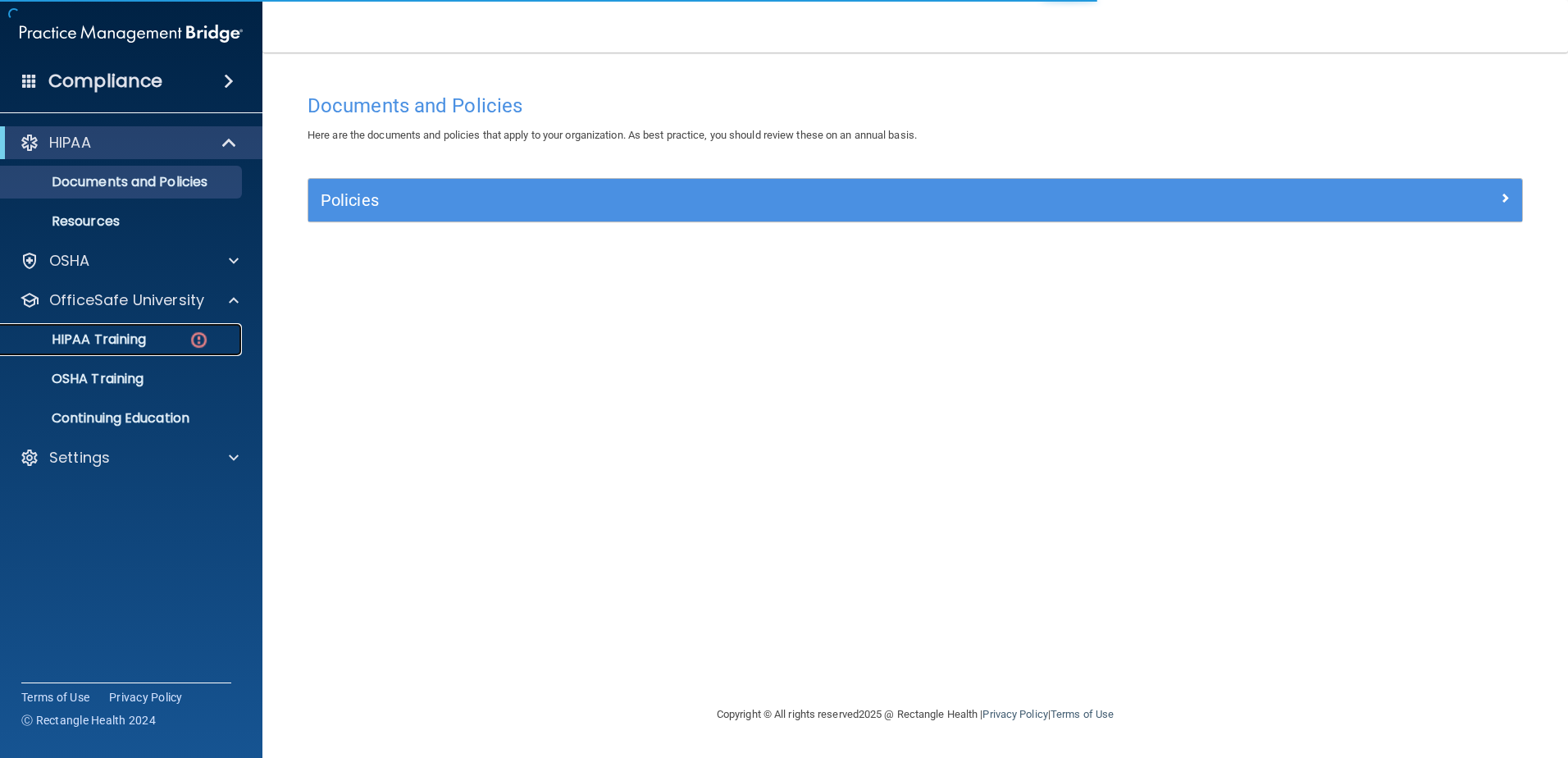
click at [158, 333] on div "HIPAA Training" at bounding box center [122, 339] width 224 height 16
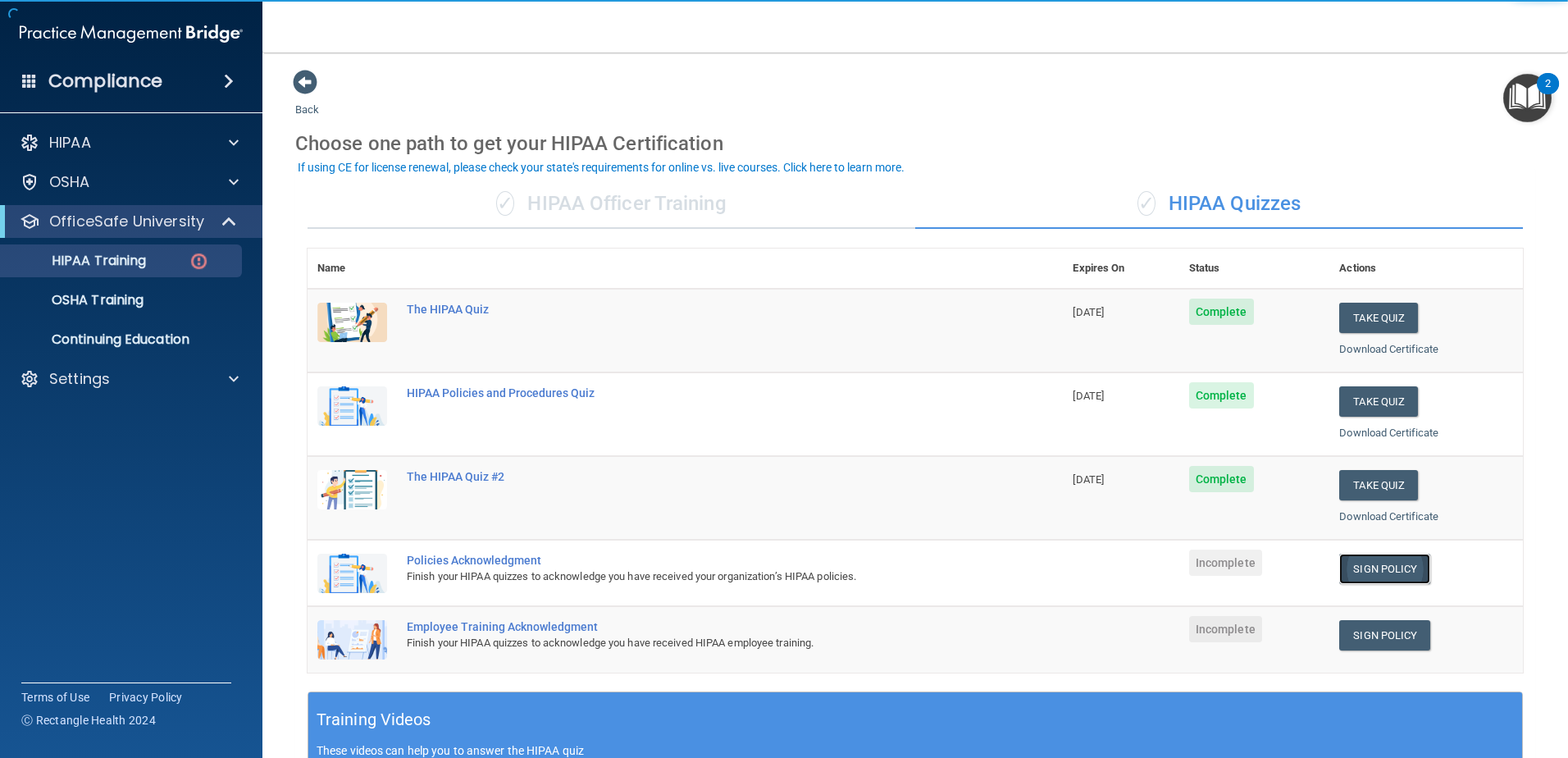
click at [1340, 564] on link "Sign Policy" at bounding box center [1385, 568] width 91 height 30
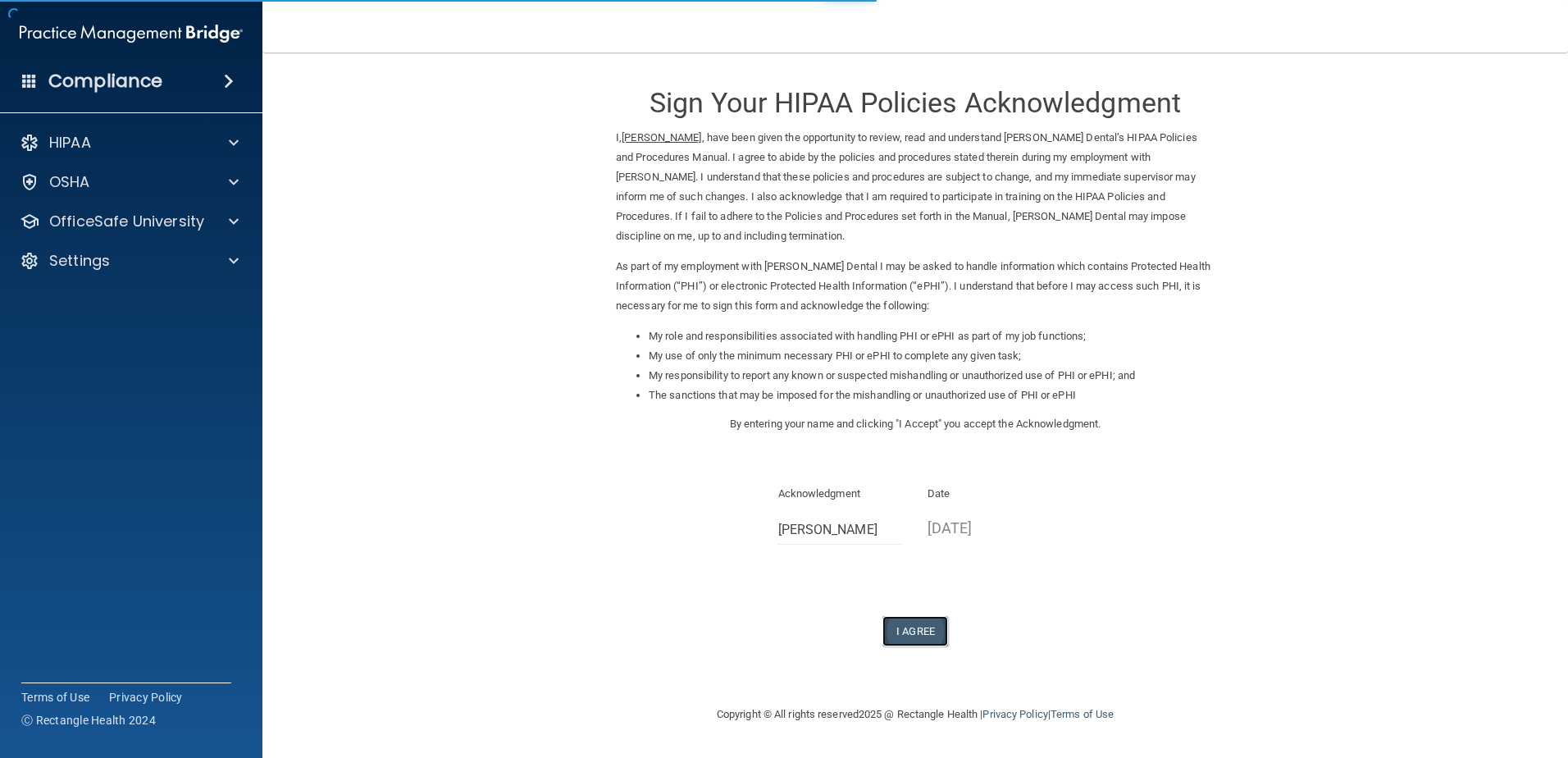
click at [938, 626] on button "I Agree" at bounding box center [915, 631] width 65 height 30
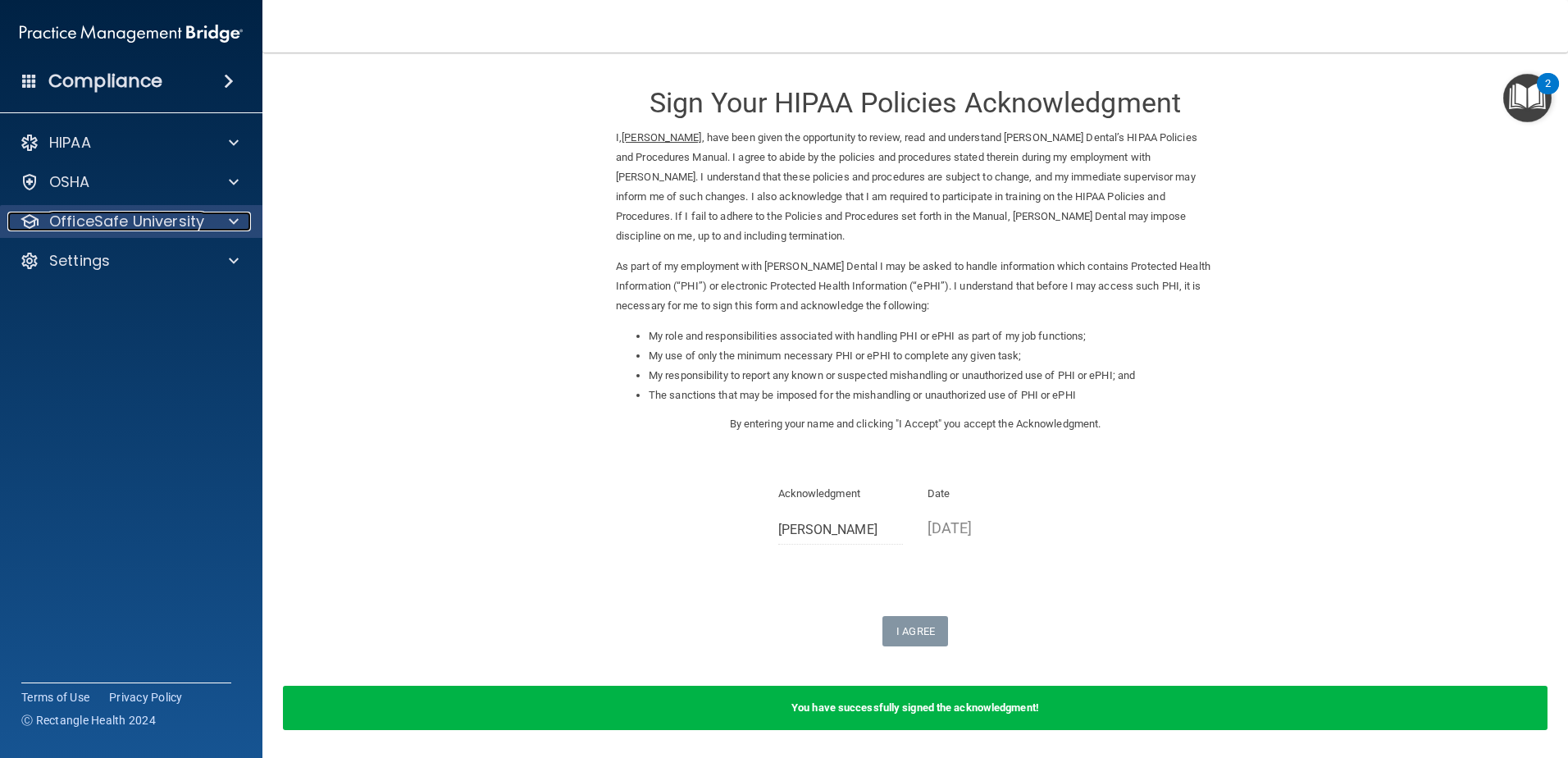
click at [108, 227] on p "OfficeSafe University" at bounding box center [127, 221] width 155 height 20
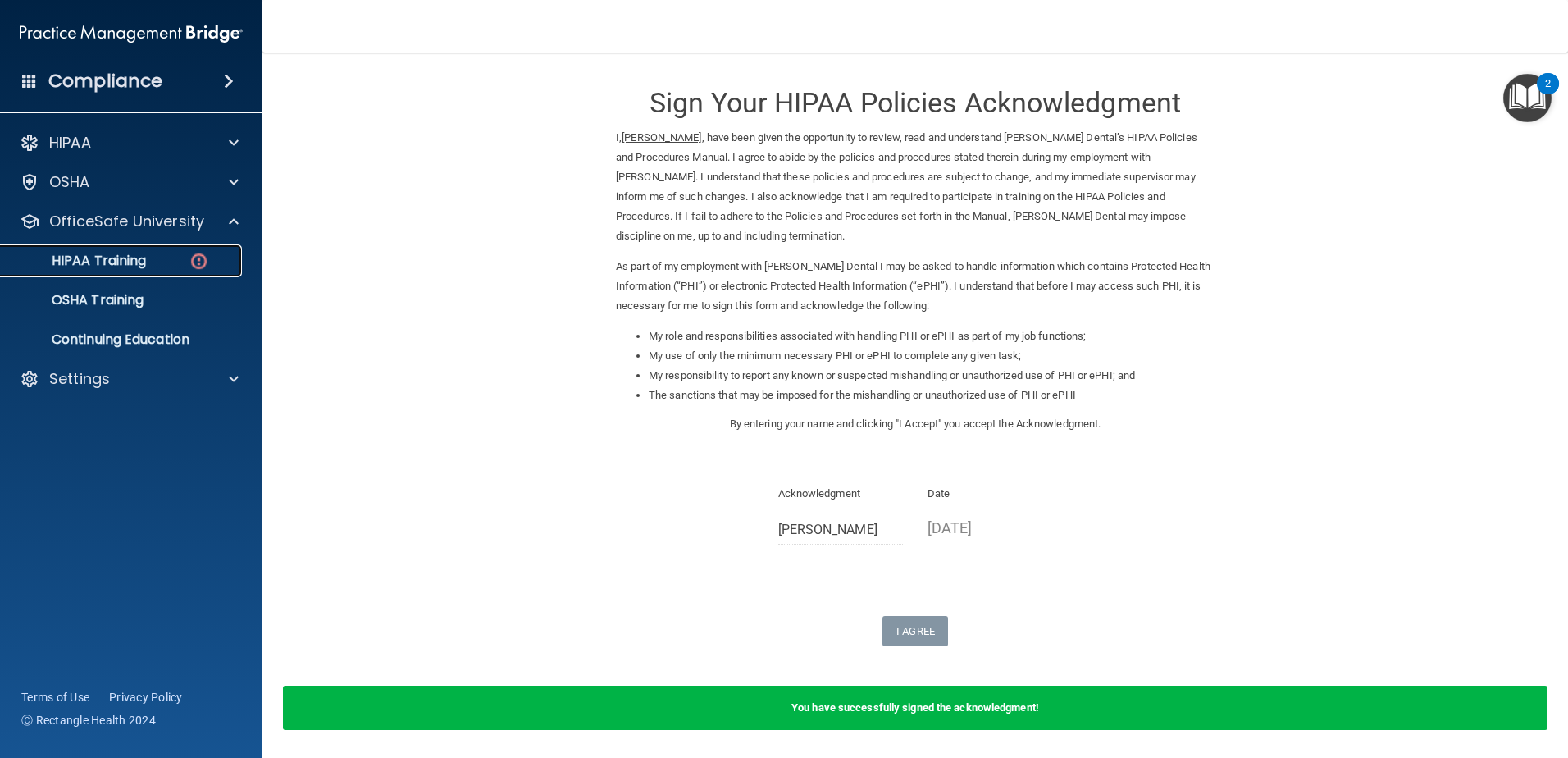
click at [124, 267] on p "HIPAA Training" at bounding box center [78, 260] width 135 height 16
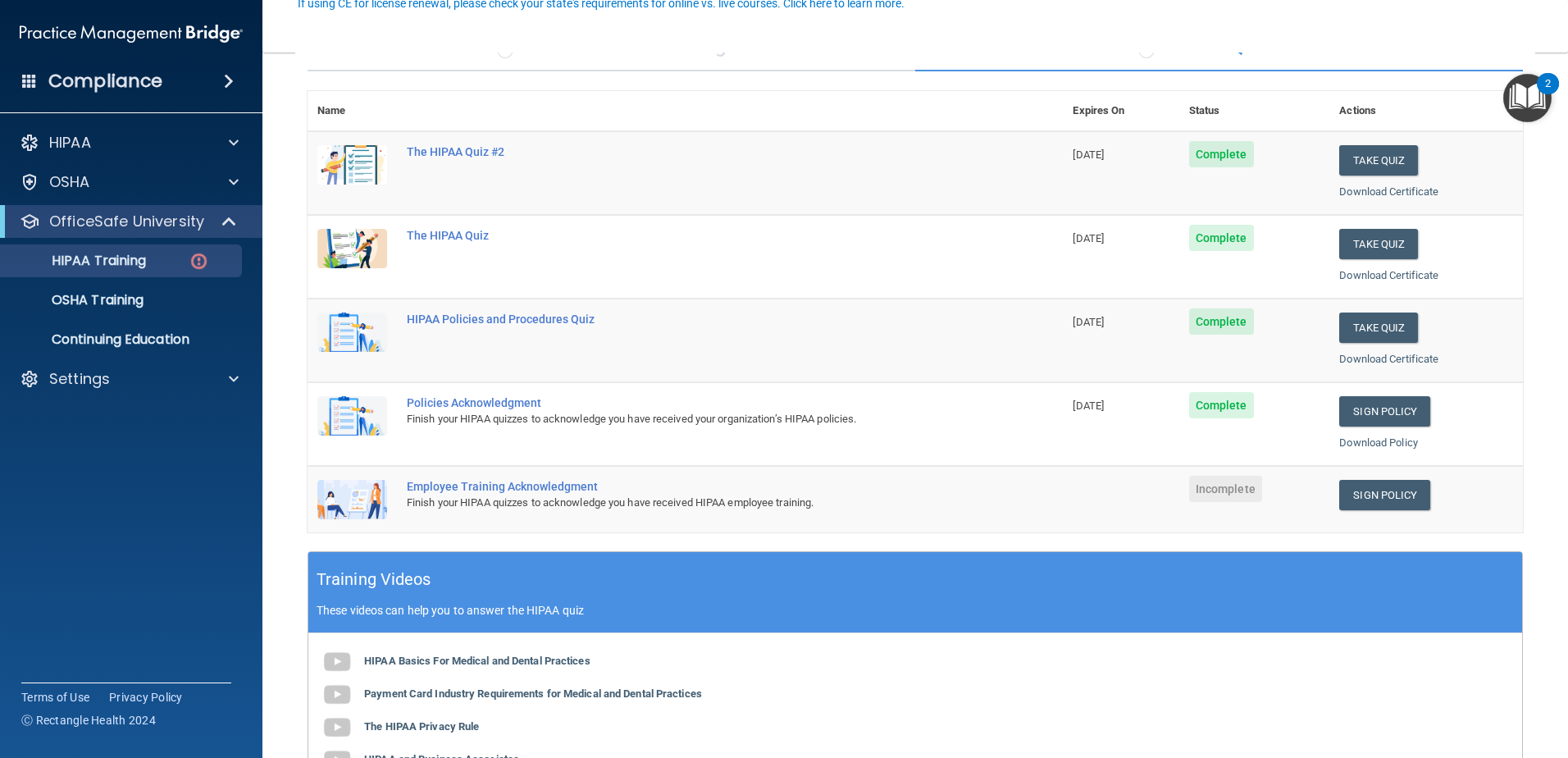
scroll to position [164, 0]
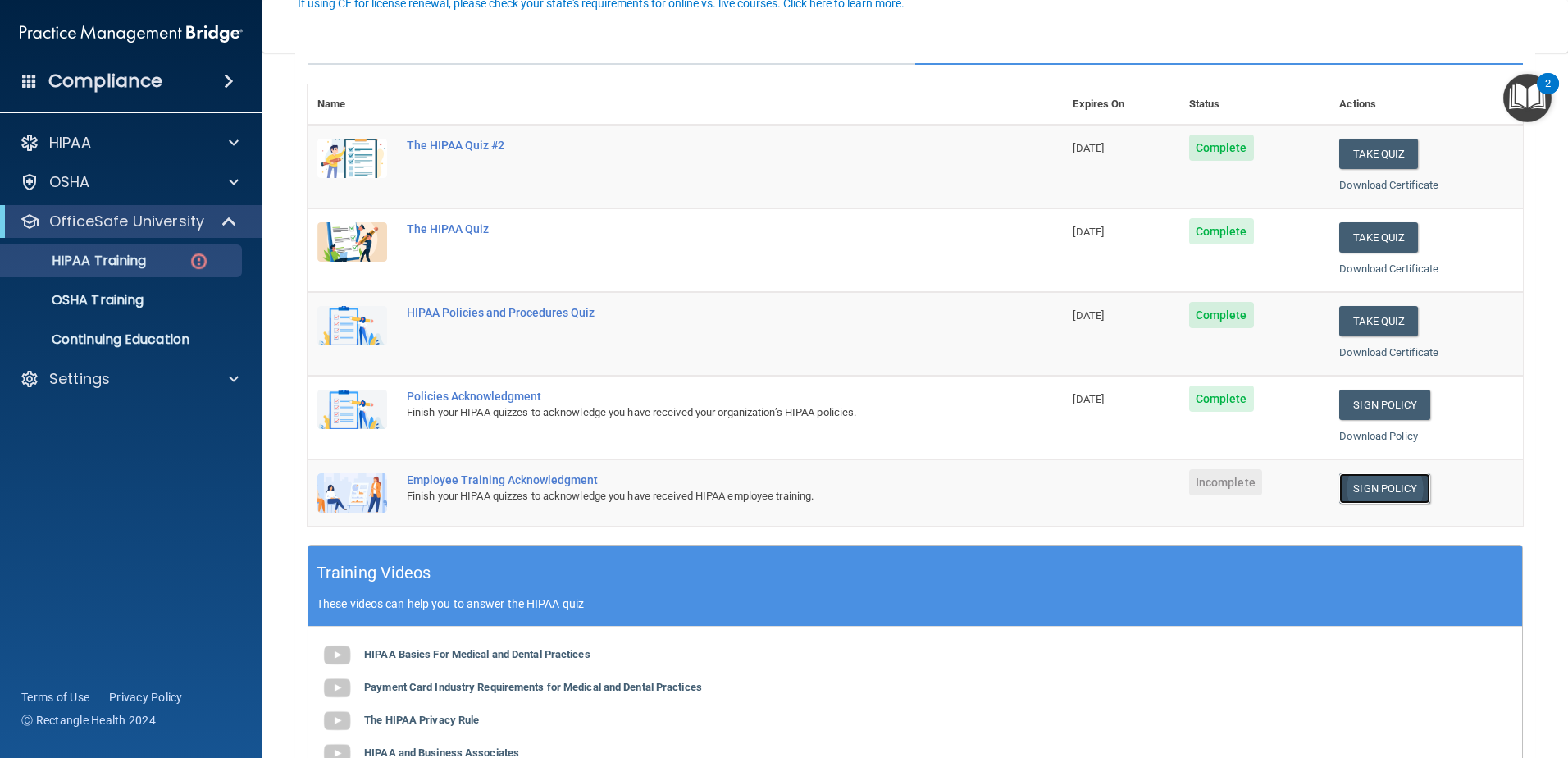
click at [1380, 497] on link "Sign Policy" at bounding box center [1385, 488] width 91 height 30
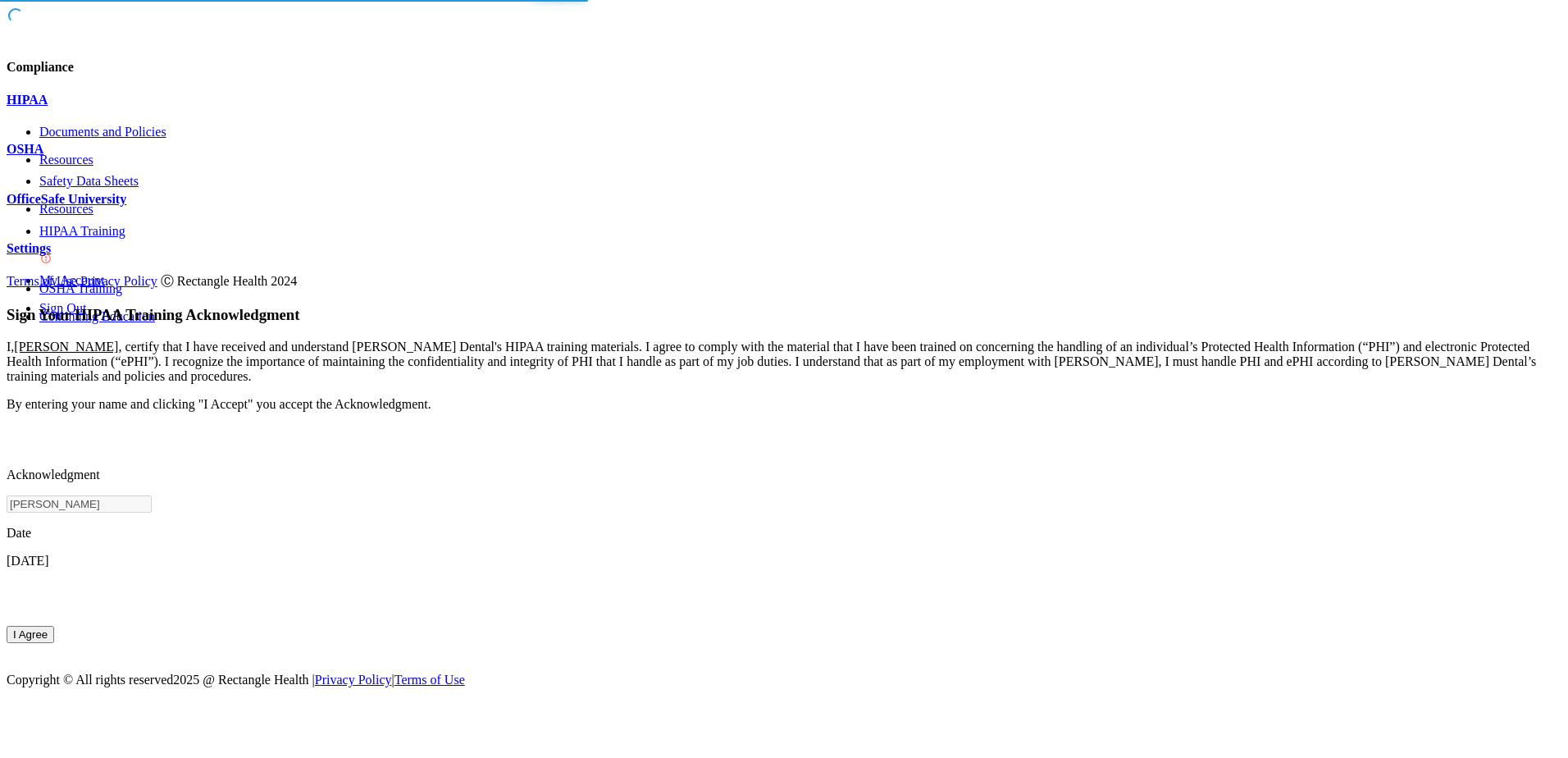
click at [54, 625] on button "I Agree" at bounding box center [30, 634] width 47 height 17
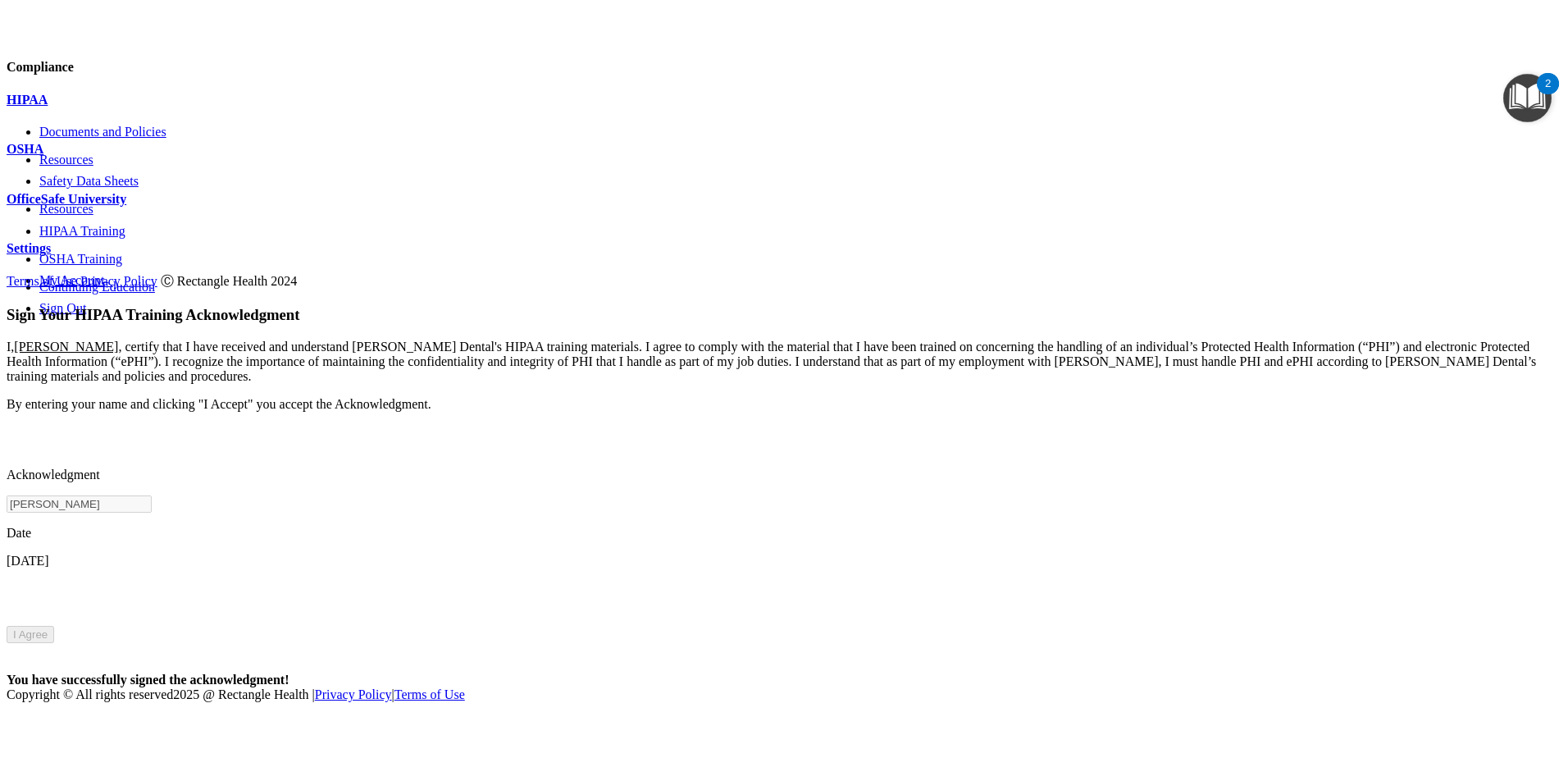
click at [50, 256] on p "Settings" at bounding box center [784, 248] width 1555 height 15
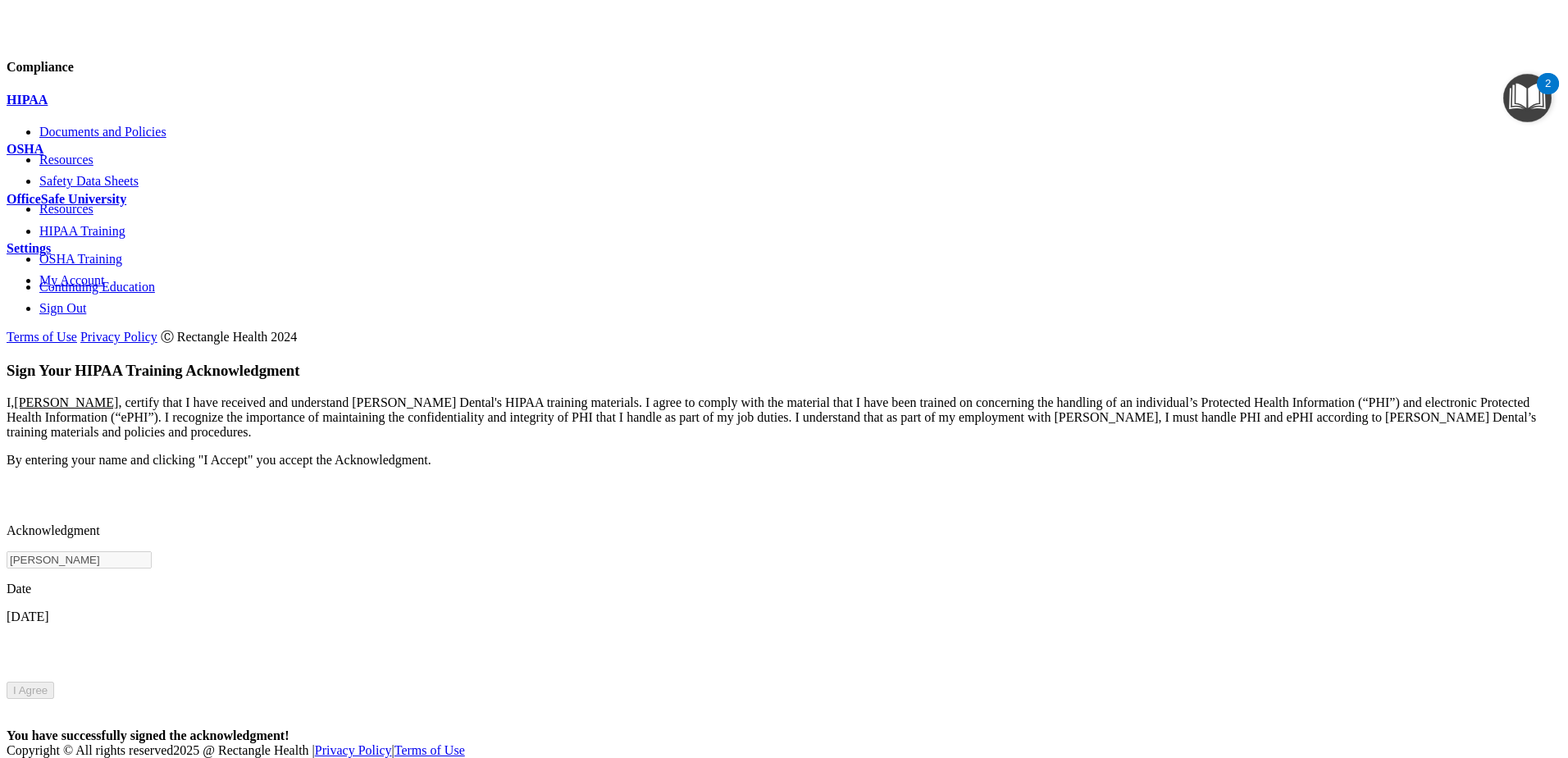
click at [100, 316] on p "Sign Out" at bounding box center [800, 308] width 1522 height 15
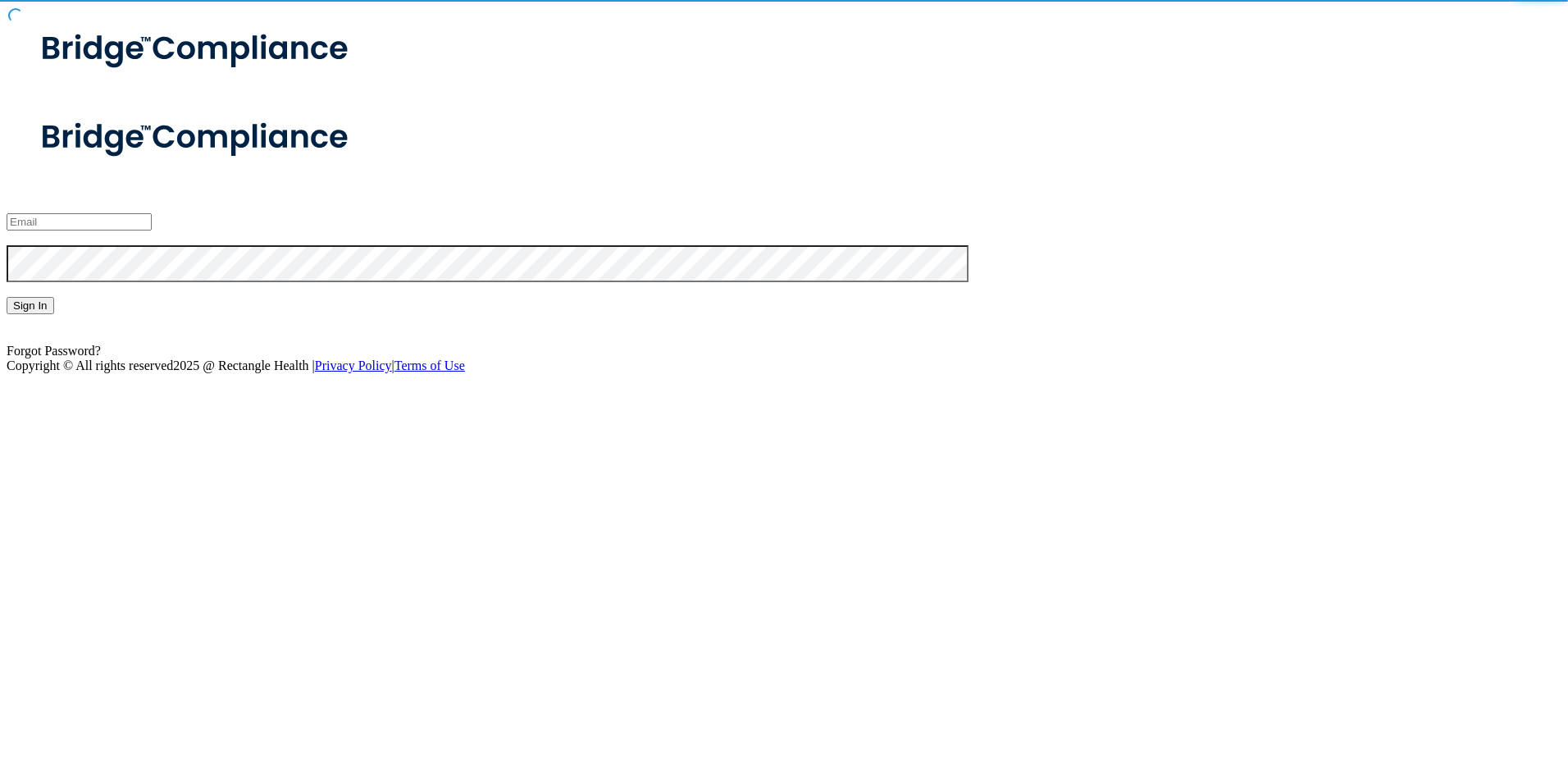
type input "[EMAIL_ADDRESS][DOMAIN_NAME]"
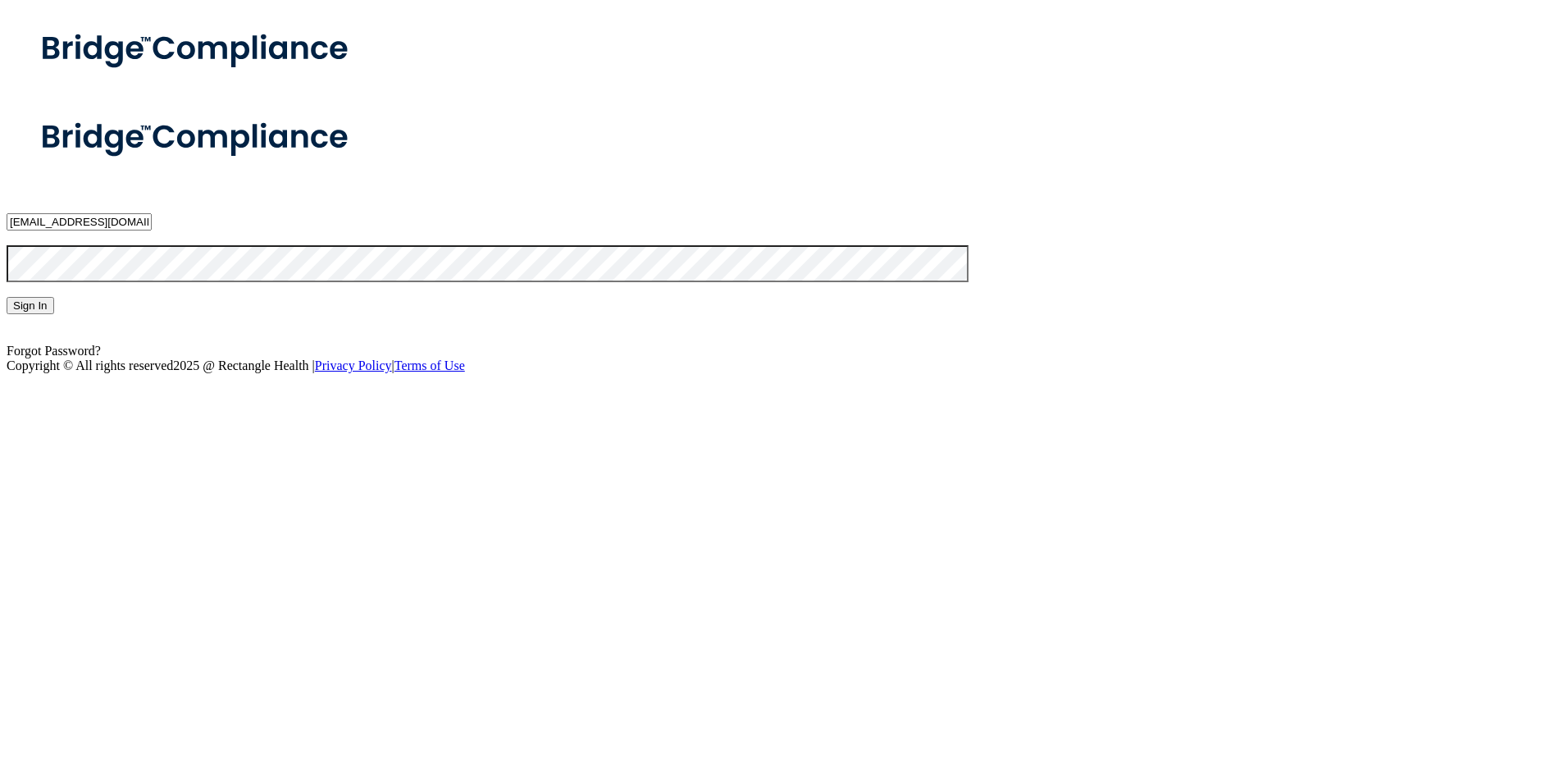
drag, startPoint x: 867, startPoint y: 438, endPoint x: 869, endPoint y: 453, distance: 15.1
click at [867, 314] on div "Sign In" at bounding box center [784, 306] width 1555 height 17
click at [54, 314] on button "Sign In" at bounding box center [30, 306] width 47 height 17
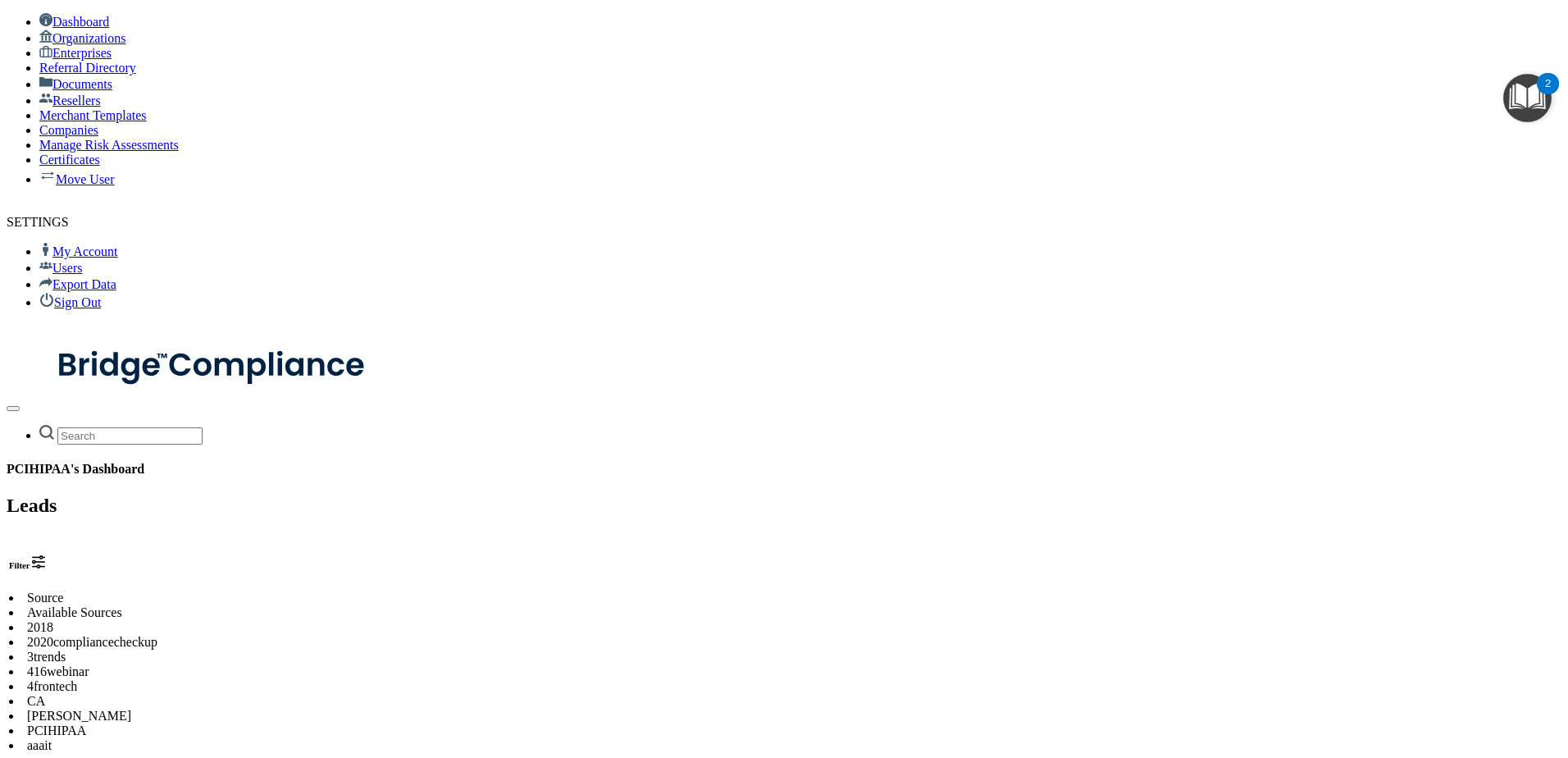
click at [202, 427] on input "text" at bounding box center [130, 436] width 146 height 17
paste input "[EMAIL_ADDRESS][DOMAIN_NAME]"
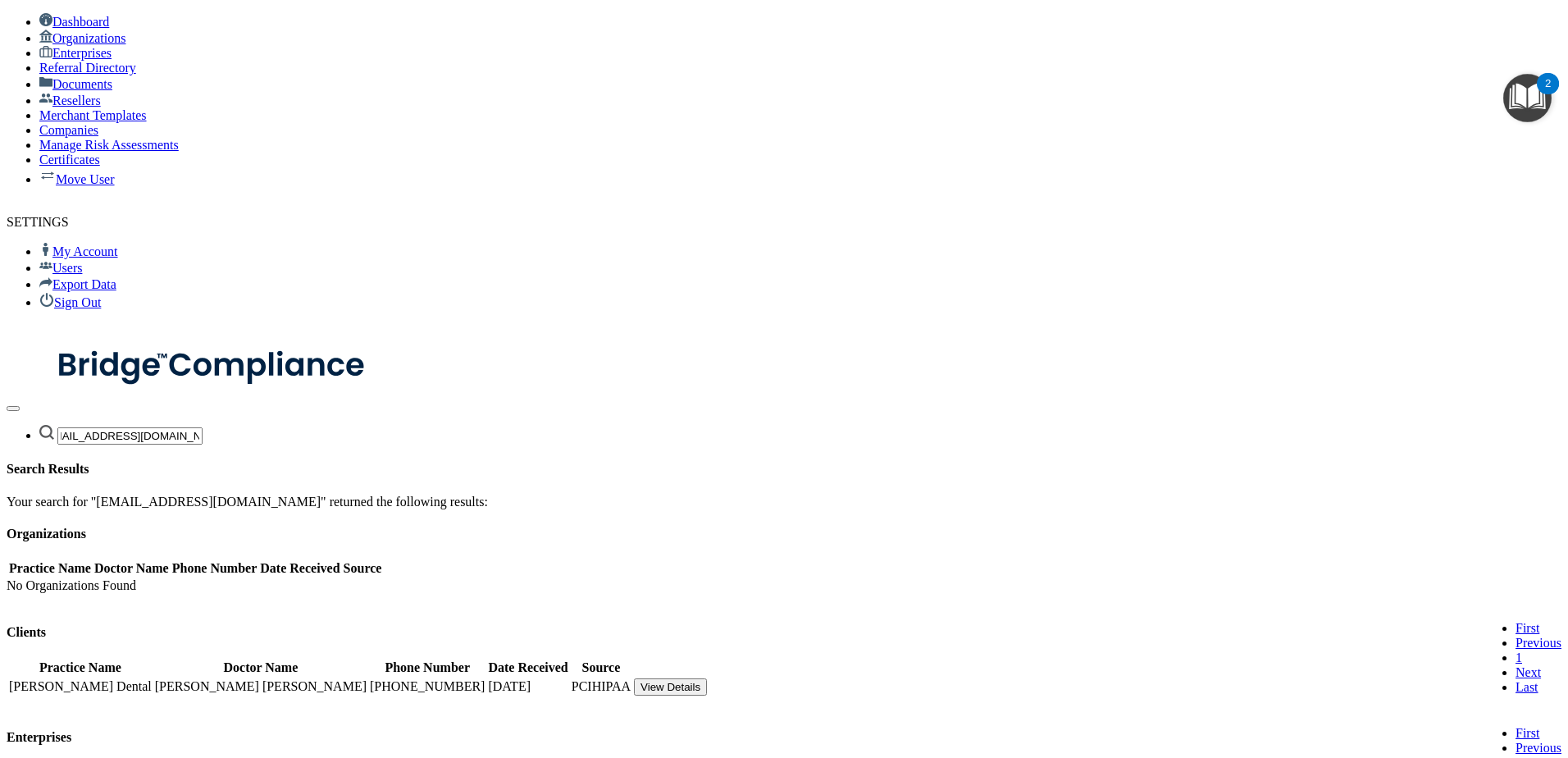
type input "[EMAIL_ADDRESS][DOMAIN_NAME]"
click at [707, 678] on button "View Details" at bounding box center [670, 687] width 73 height 17
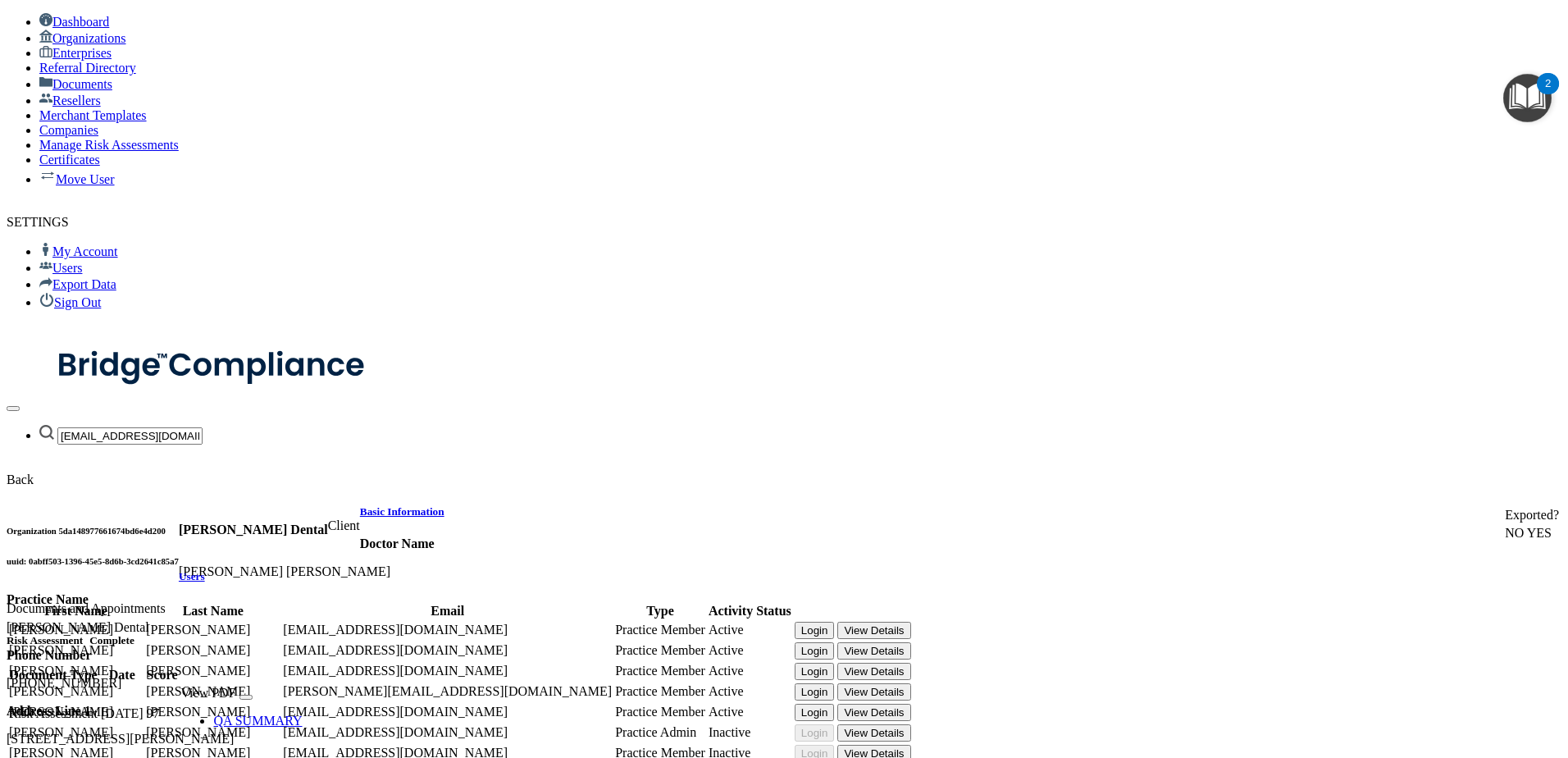
click at [1128, 570] on h5 "Users" at bounding box center [784, 576] width 1555 height 13
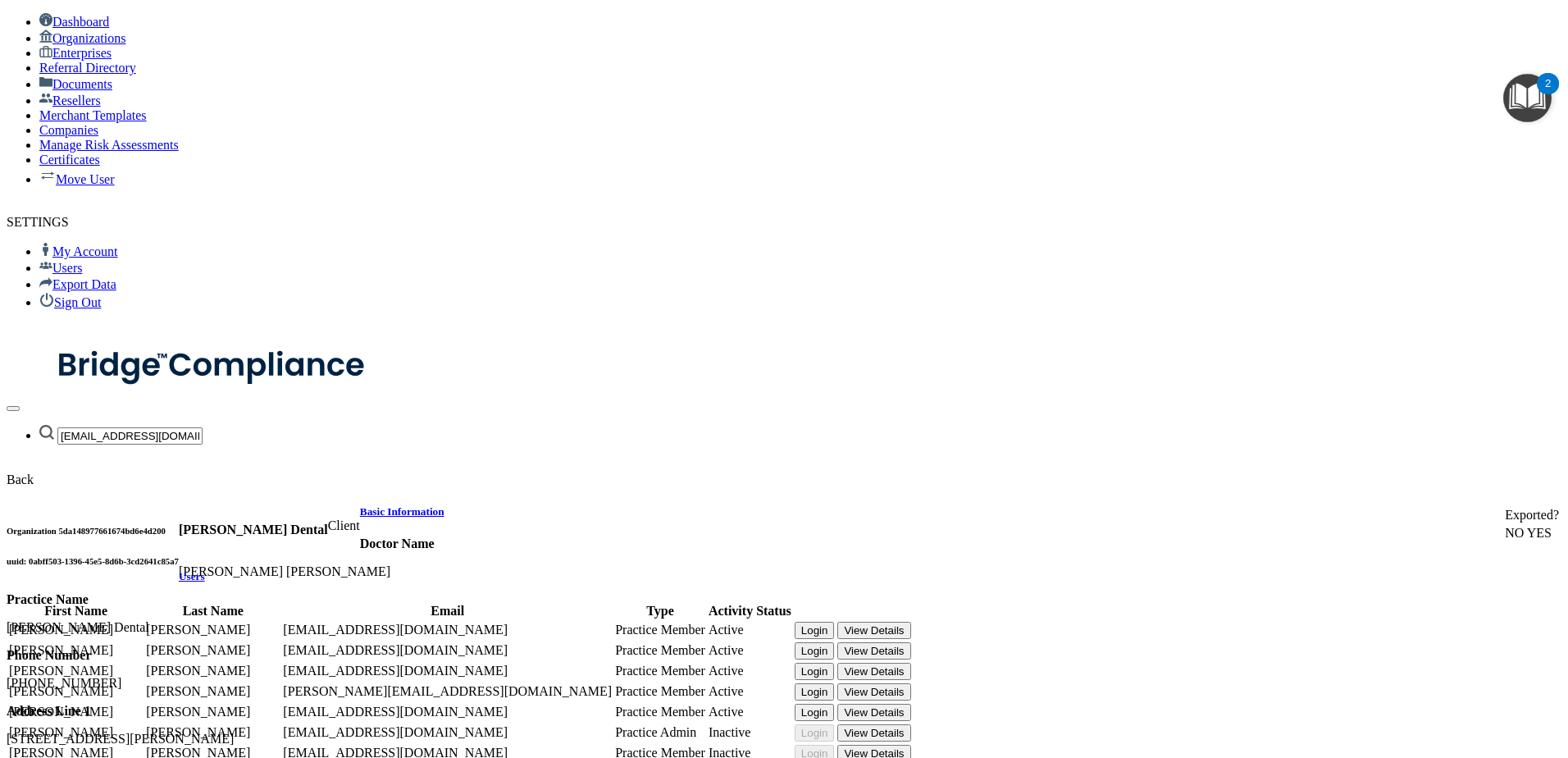
scroll to position [1295, 0]
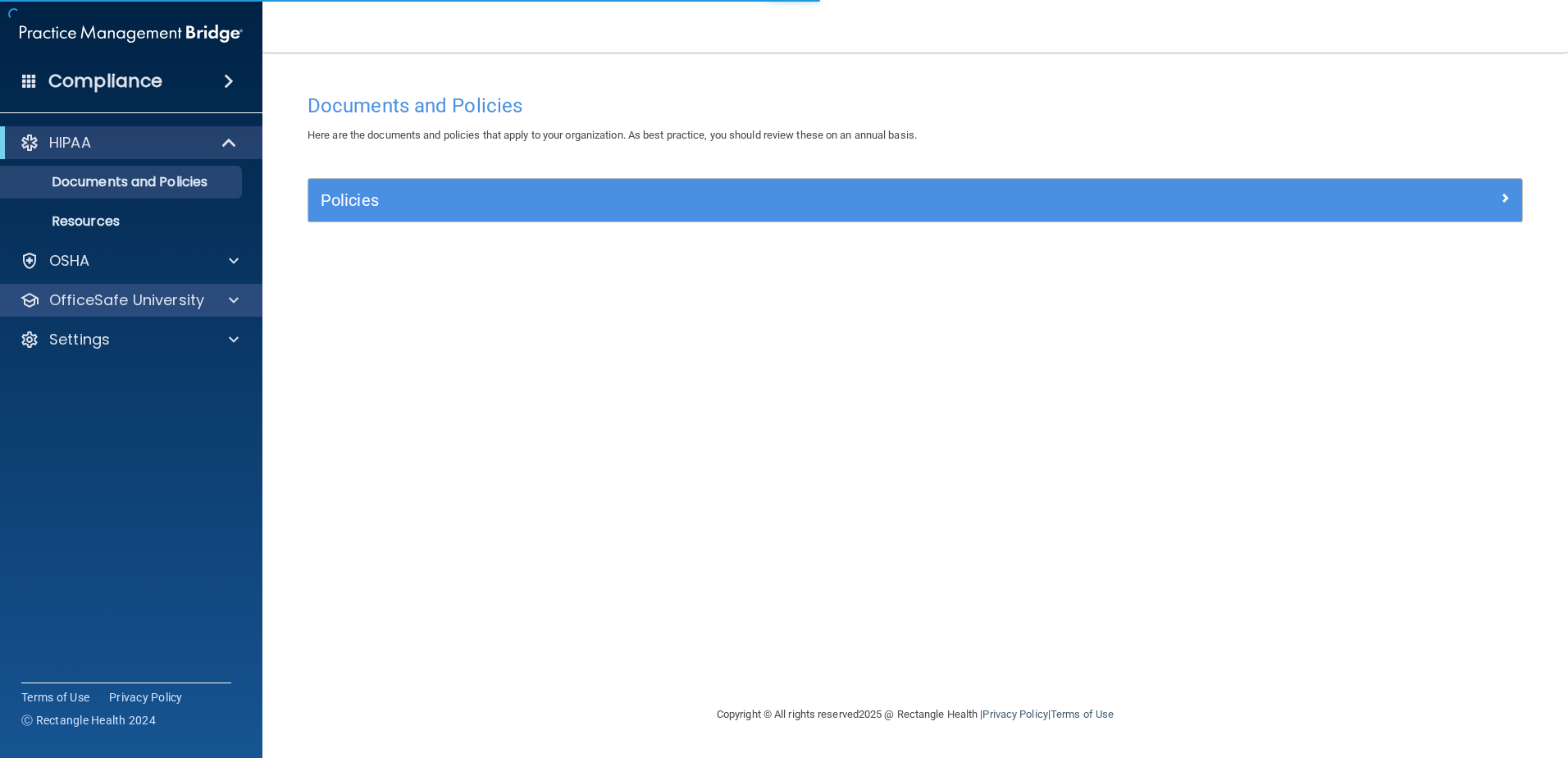
click at [155, 314] on div "OfficeSafe University" at bounding box center [132, 300] width 264 height 33
click at [152, 310] on div "OfficeSafe University" at bounding box center [132, 300] width 264 height 33
click at [135, 312] on div "OfficeSafe University" at bounding box center [132, 300] width 264 height 33
click at [135, 301] on p "OfficeSafe University" at bounding box center [127, 300] width 155 height 20
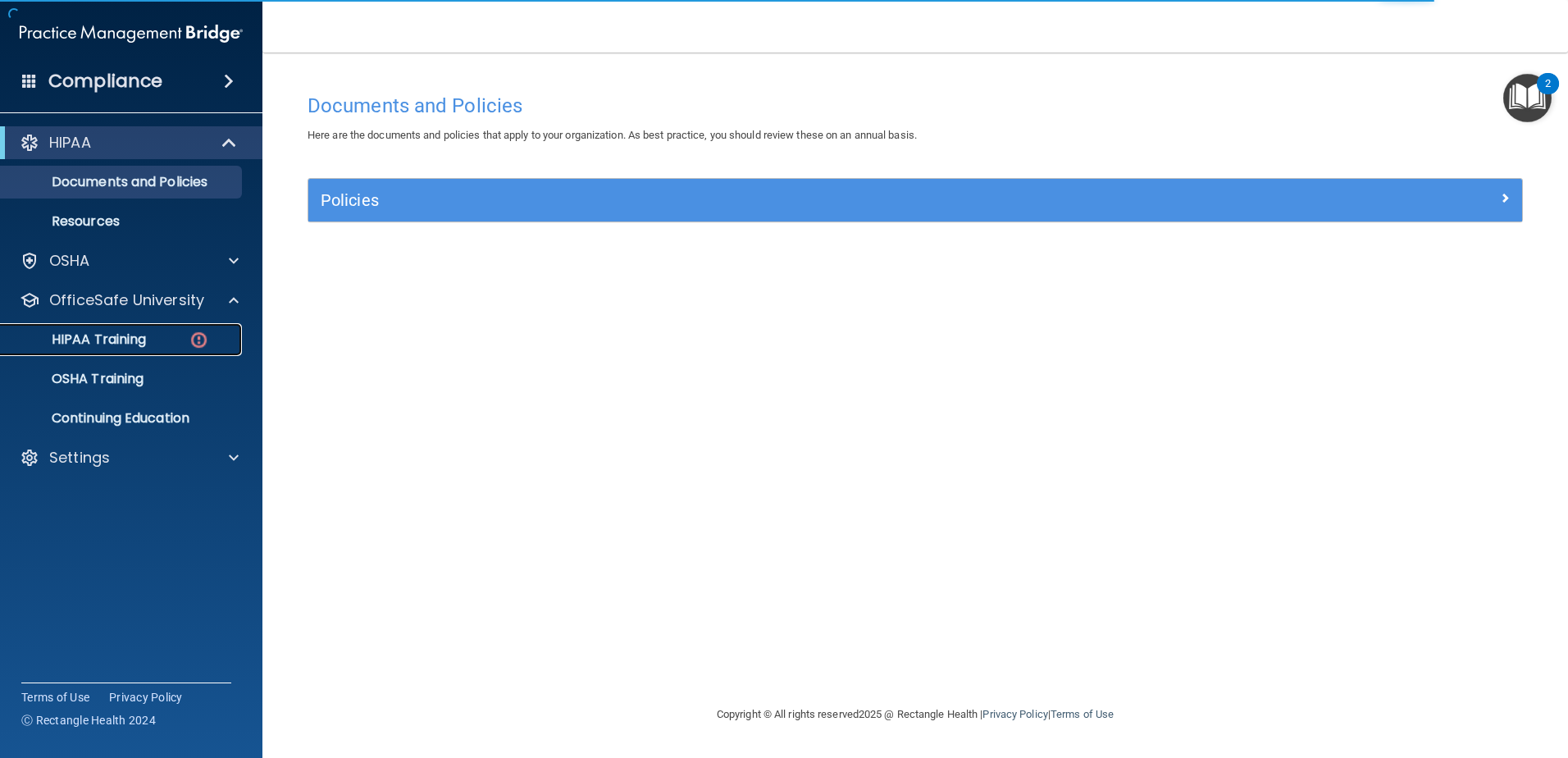
click at [134, 326] on link "HIPAA Training" at bounding box center [113, 339] width 258 height 33
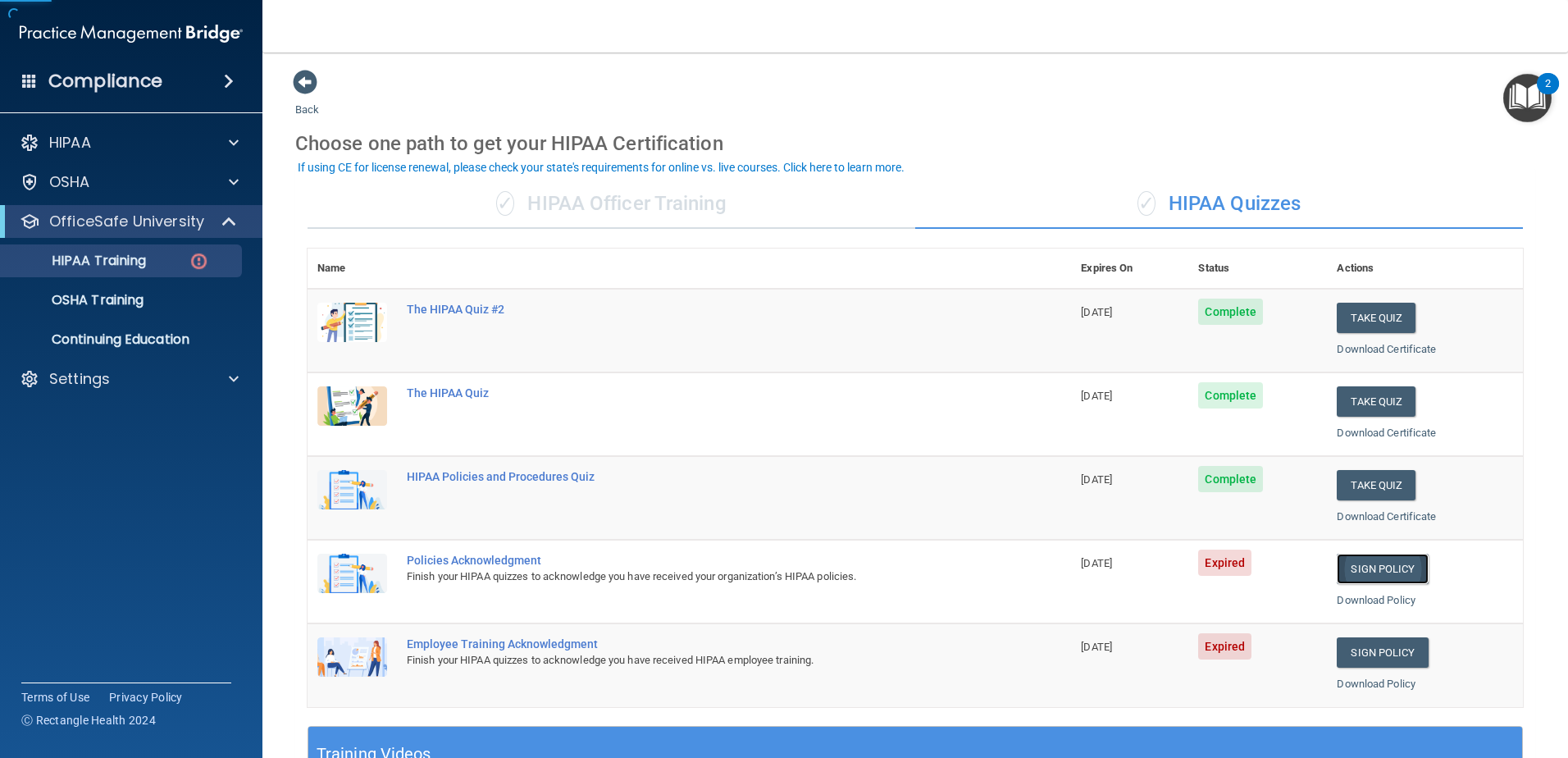
click at [1382, 562] on link "Sign Policy" at bounding box center [1383, 568] width 91 height 30
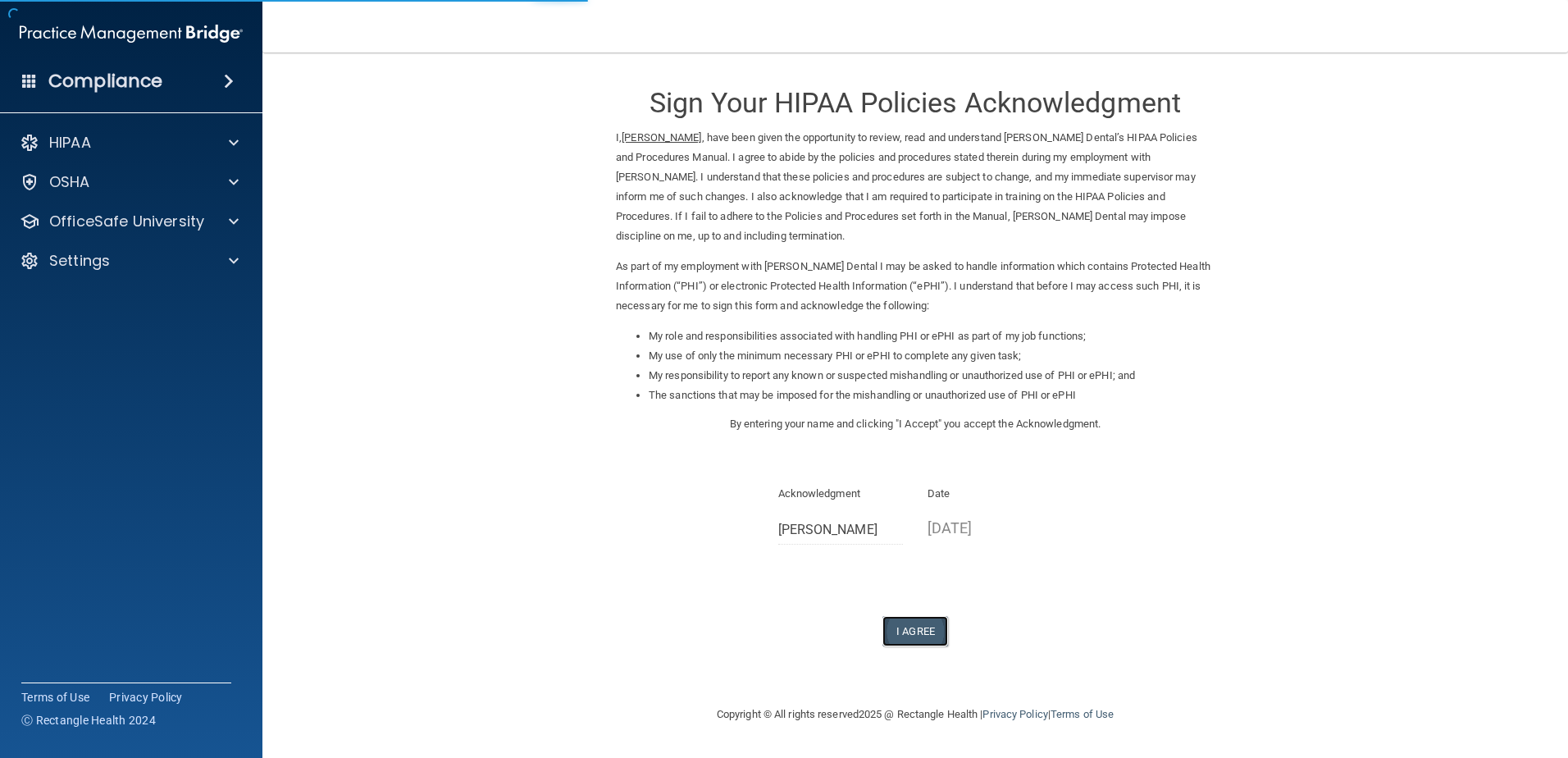
click at [903, 631] on button "I Agree" at bounding box center [915, 631] width 65 height 30
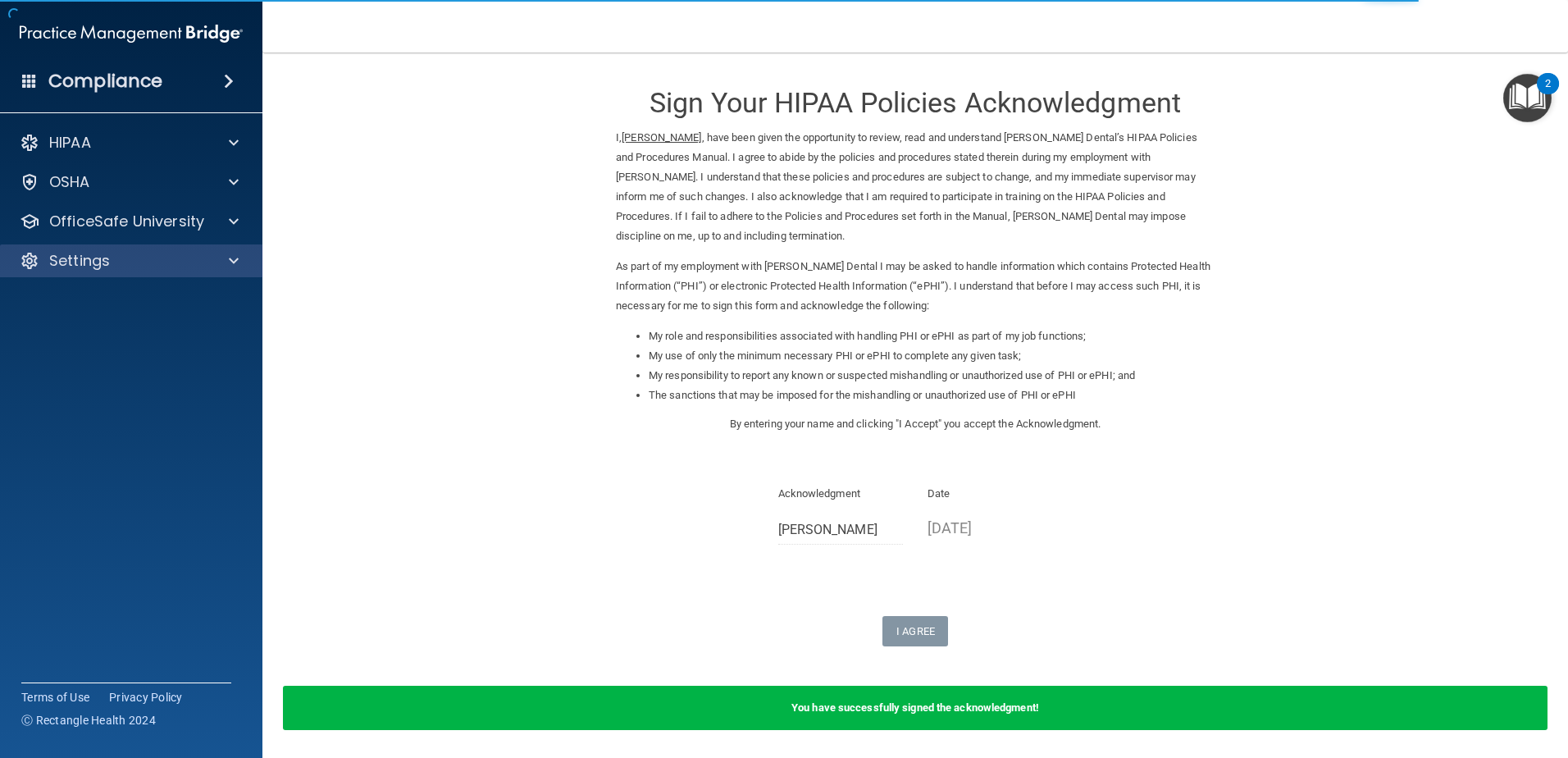
click at [176, 272] on div "Settings" at bounding box center [132, 261] width 264 height 33
click at [172, 274] on div "Settings" at bounding box center [132, 261] width 264 height 33
click at [165, 271] on div "Settings" at bounding box center [132, 261] width 264 height 33
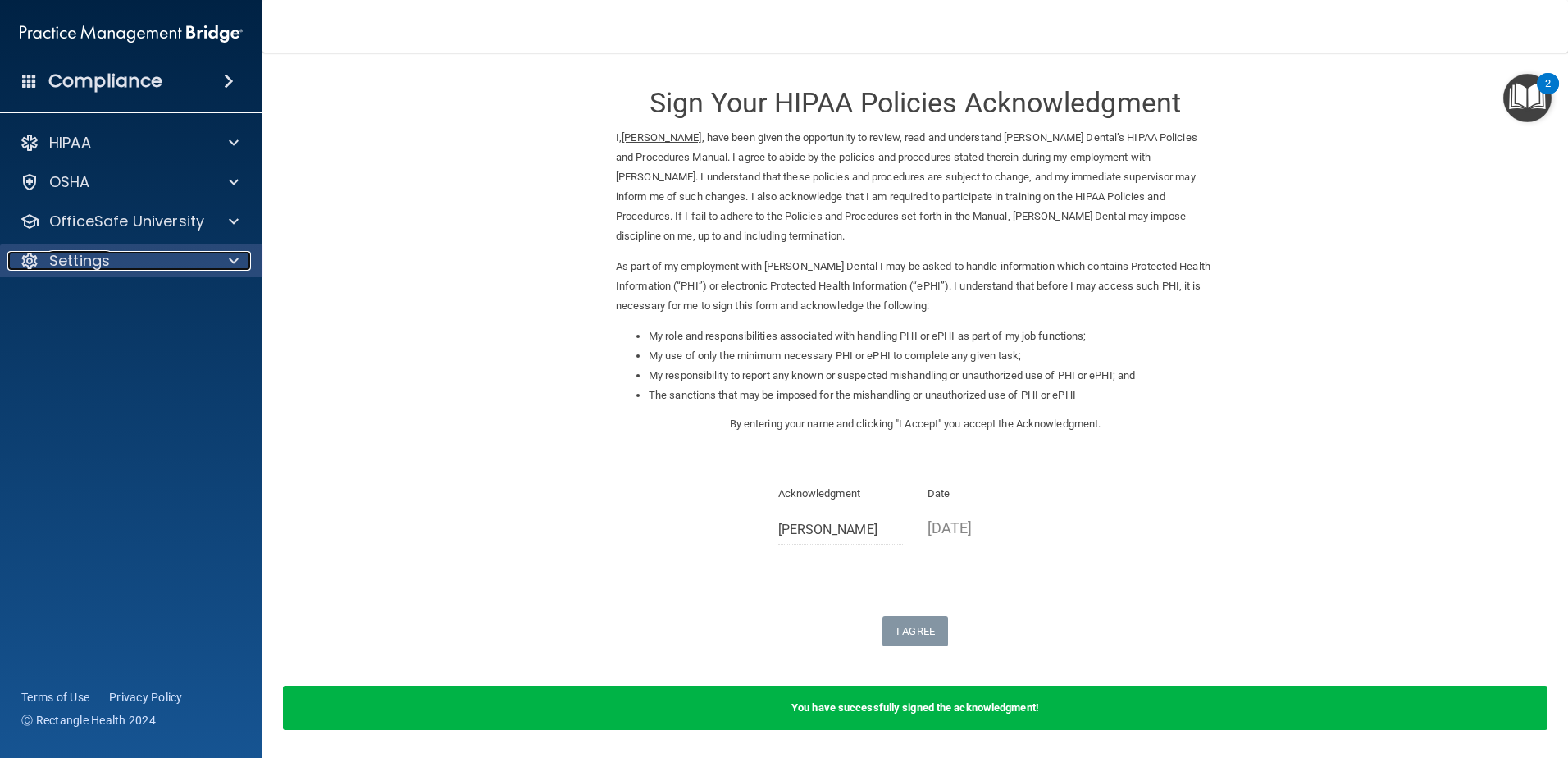
click at [165, 269] on div "Settings" at bounding box center [109, 260] width 203 height 20
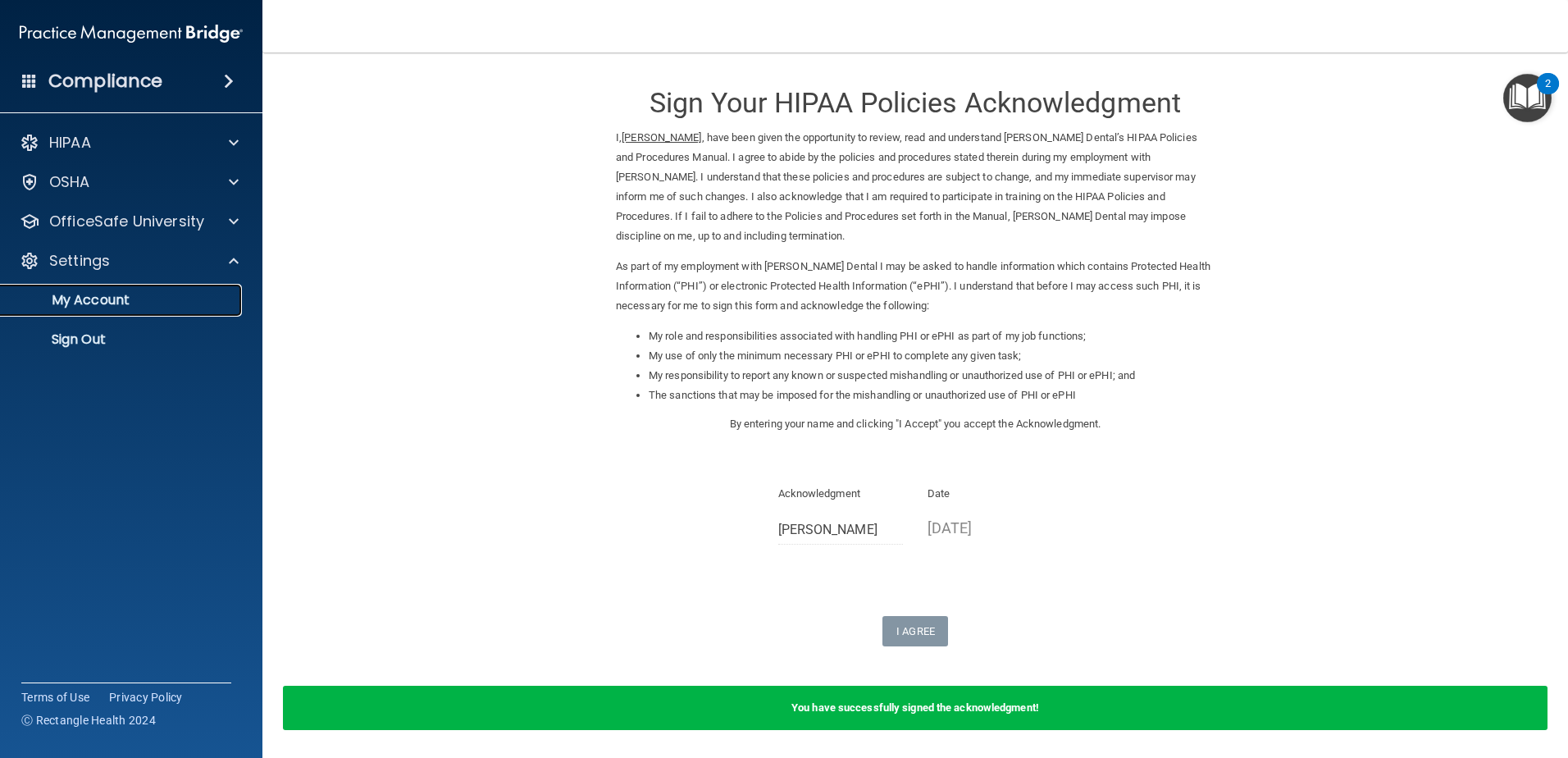
click at [147, 299] on p "My Account" at bounding box center [122, 300] width 224 height 16
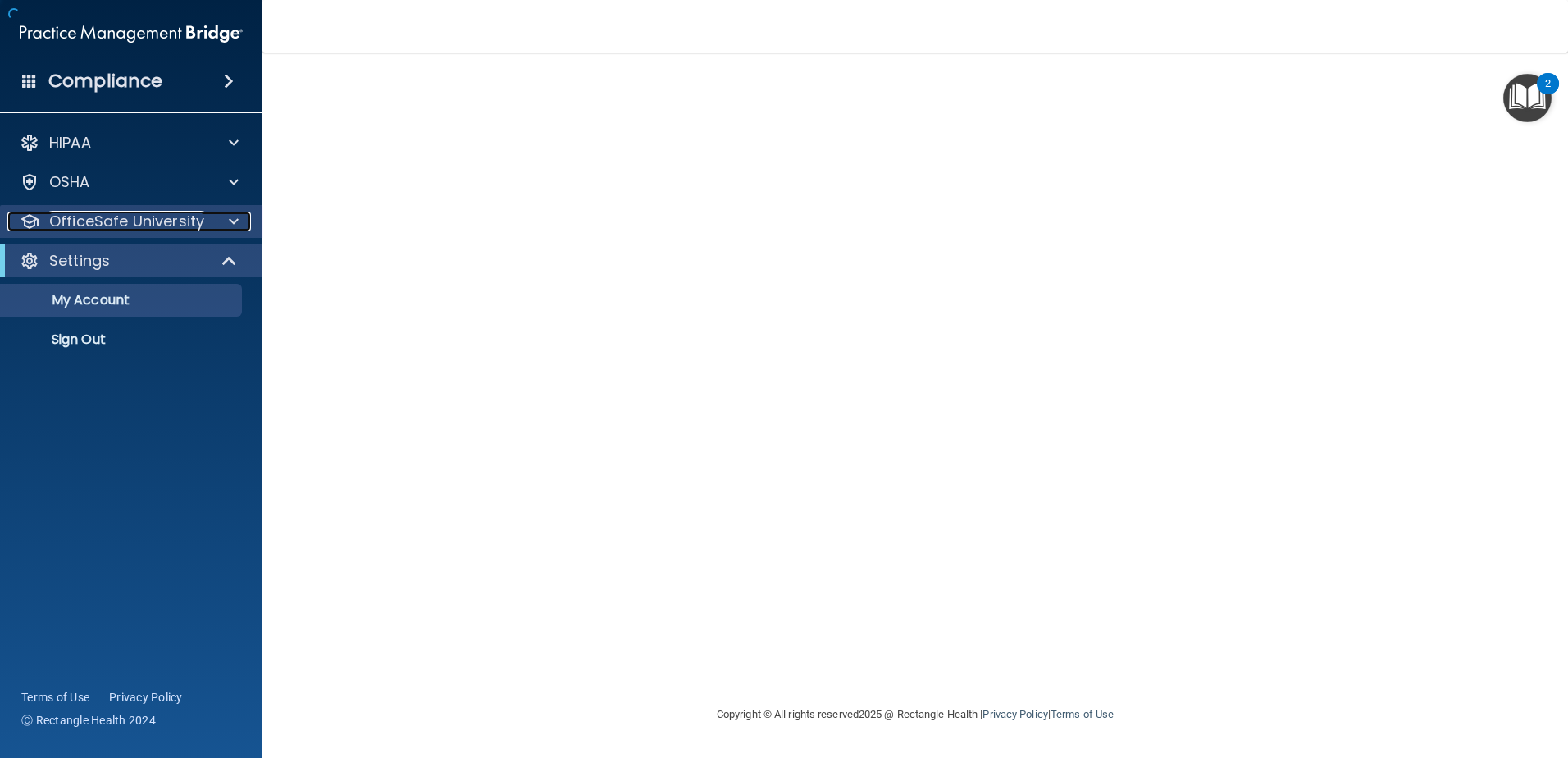
click at [163, 218] on p "OfficeSafe University" at bounding box center [127, 221] width 155 height 20
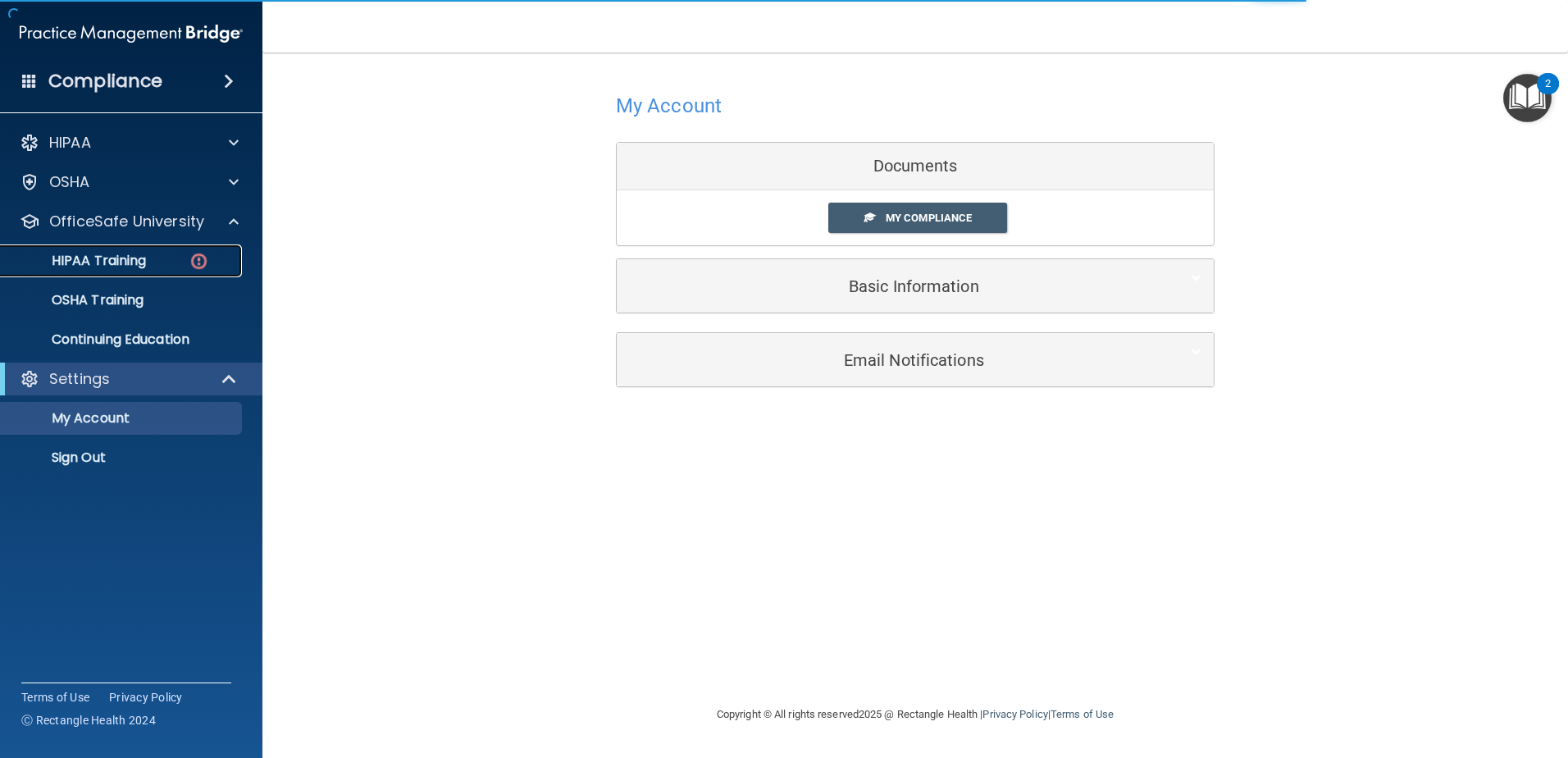
click at [163, 258] on div "HIPAA Training" at bounding box center [122, 260] width 224 height 16
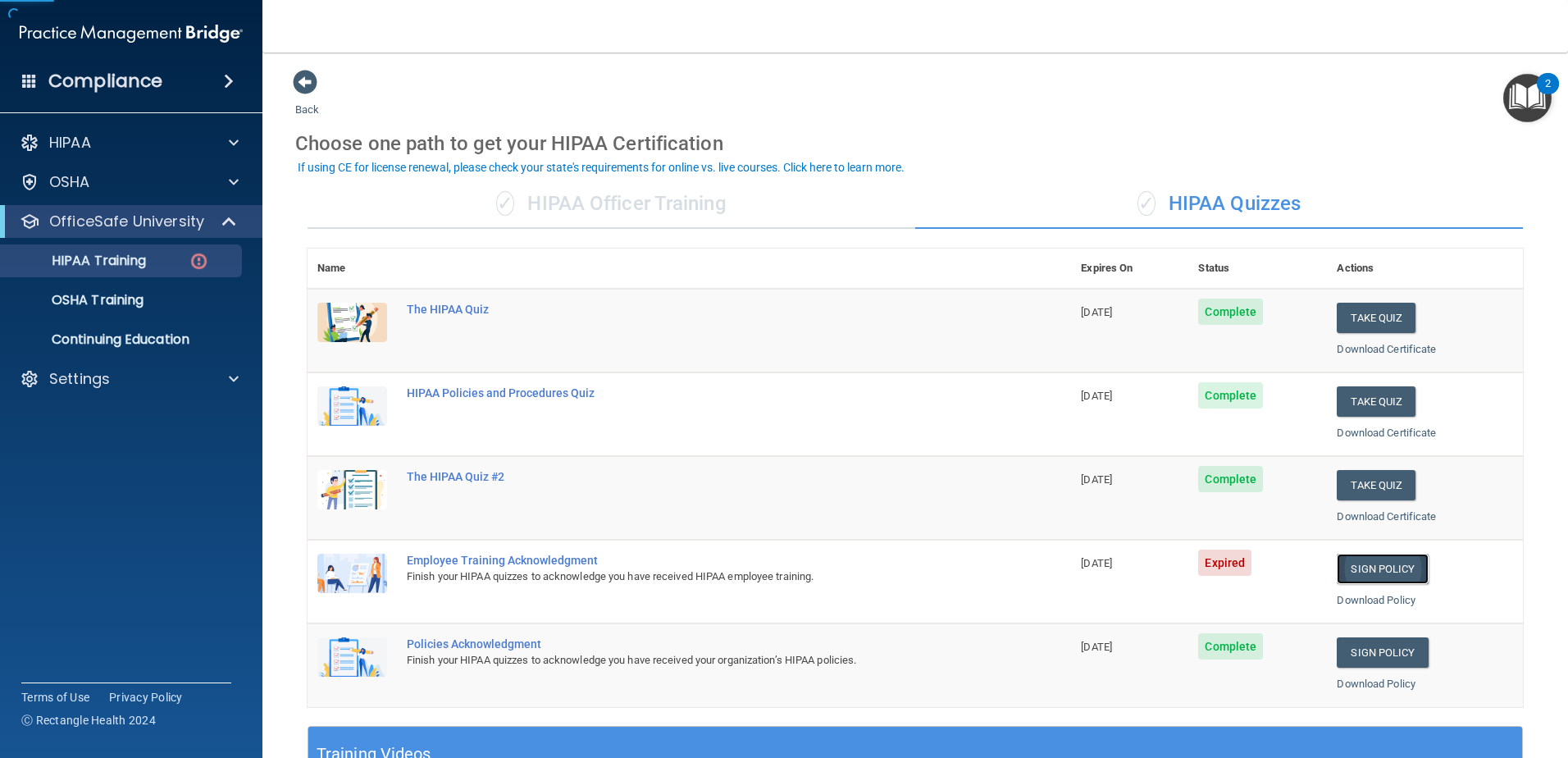
click at [1361, 556] on link "Sign Policy" at bounding box center [1383, 568] width 91 height 30
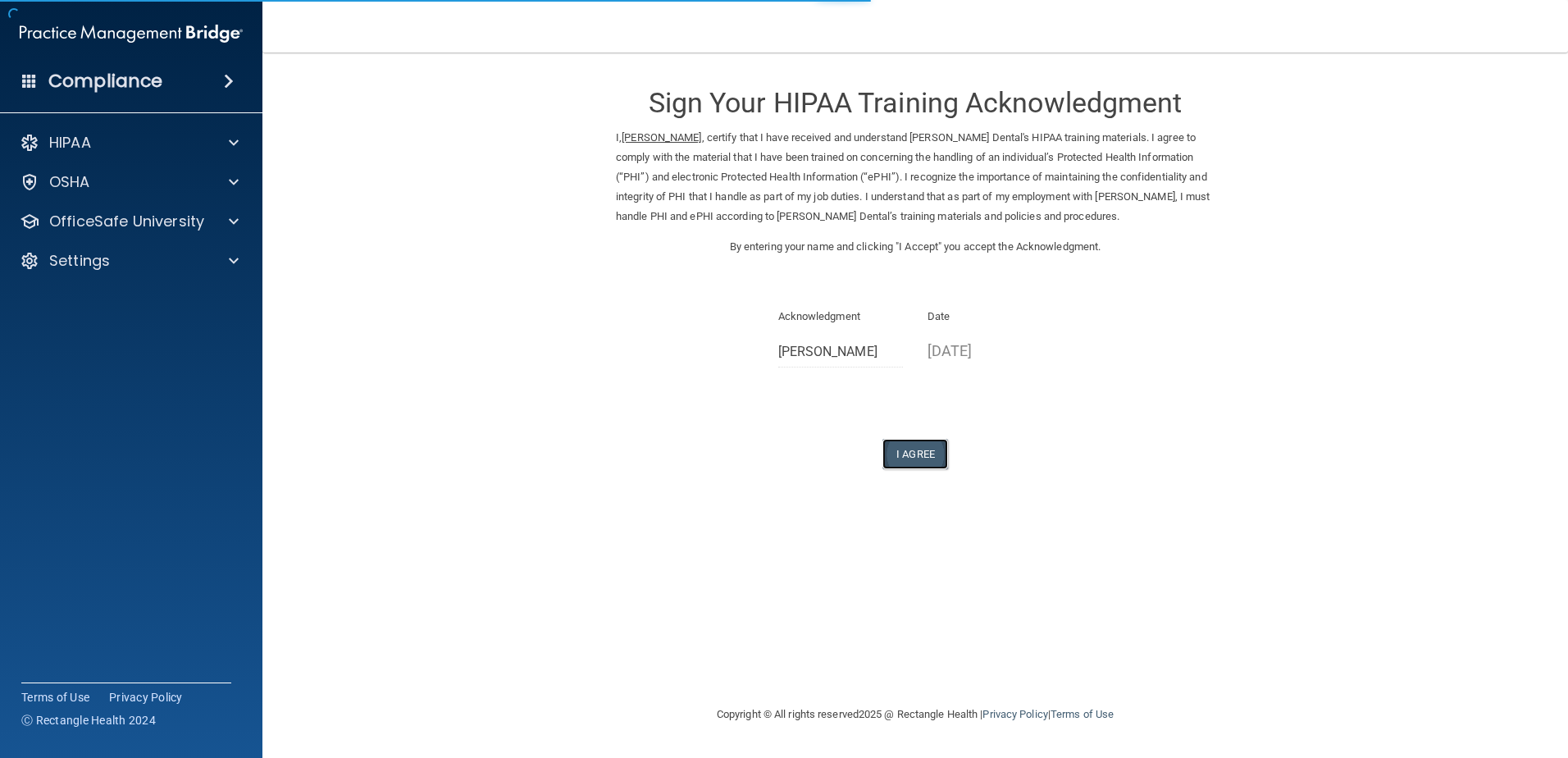
click at [931, 457] on button "I Agree" at bounding box center [915, 453] width 65 height 30
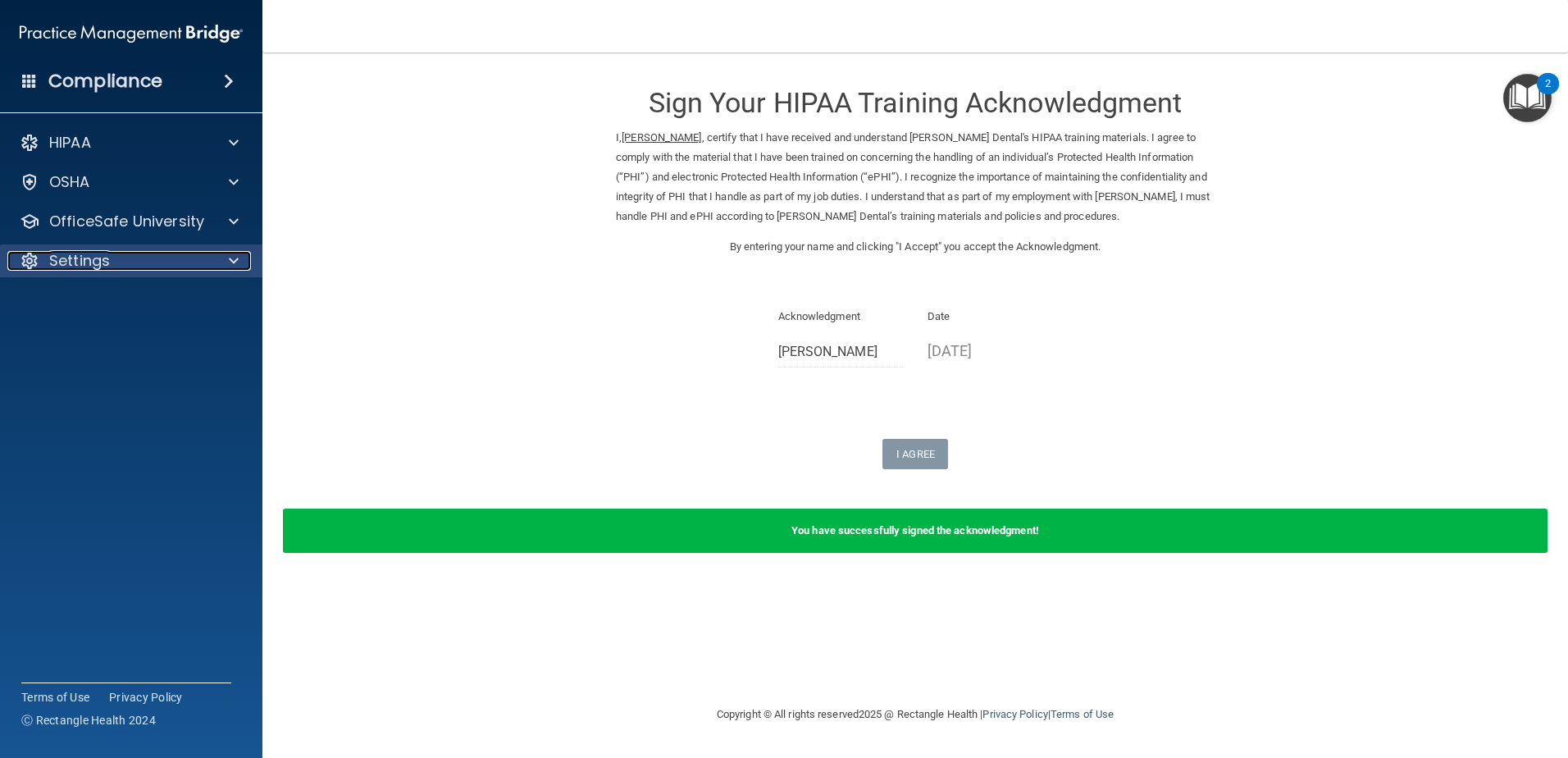
click at [187, 264] on div "Settings" at bounding box center [109, 260] width 203 height 20
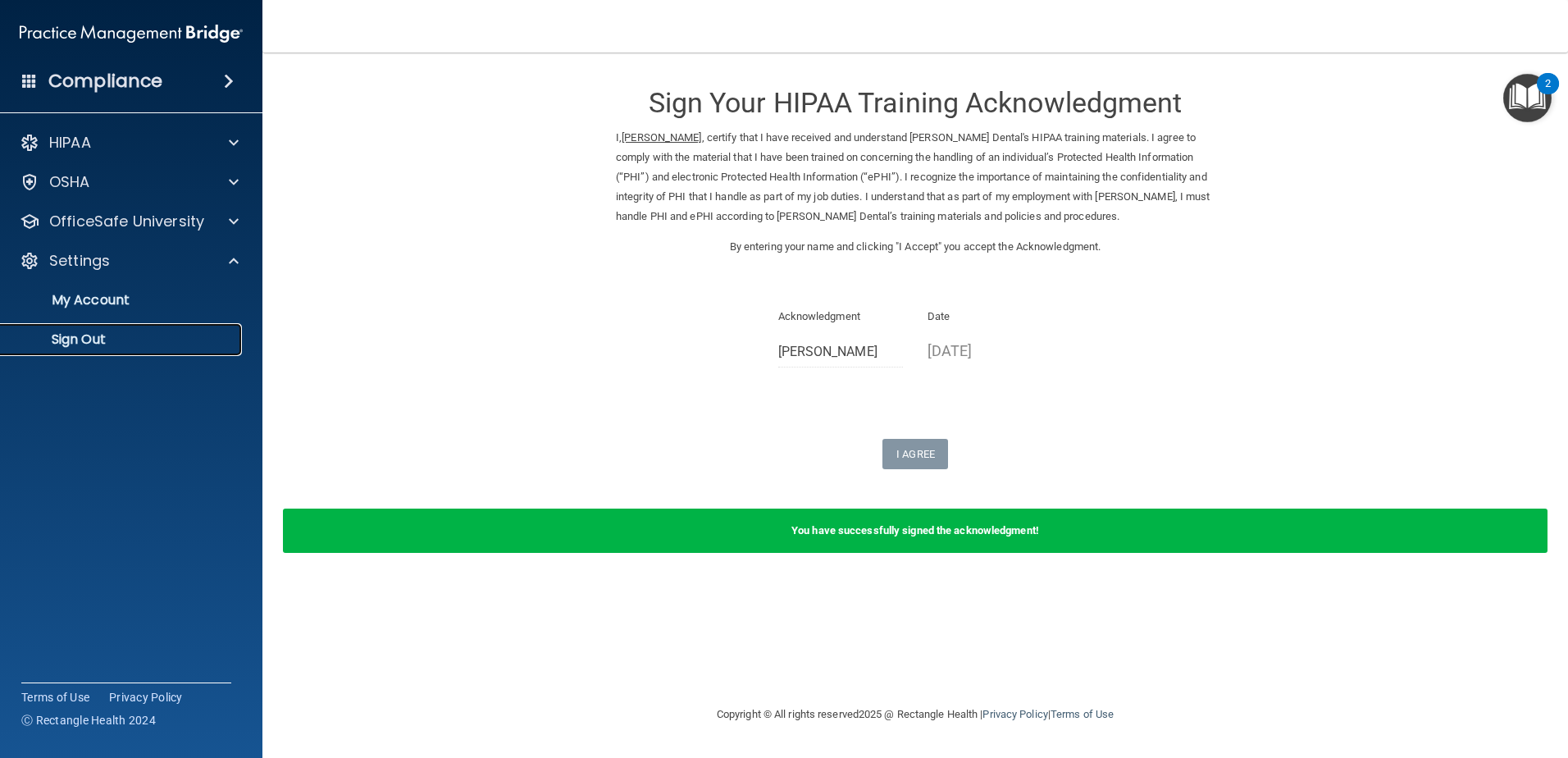
click at [184, 342] on p "Sign Out" at bounding box center [122, 339] width 224 height 16
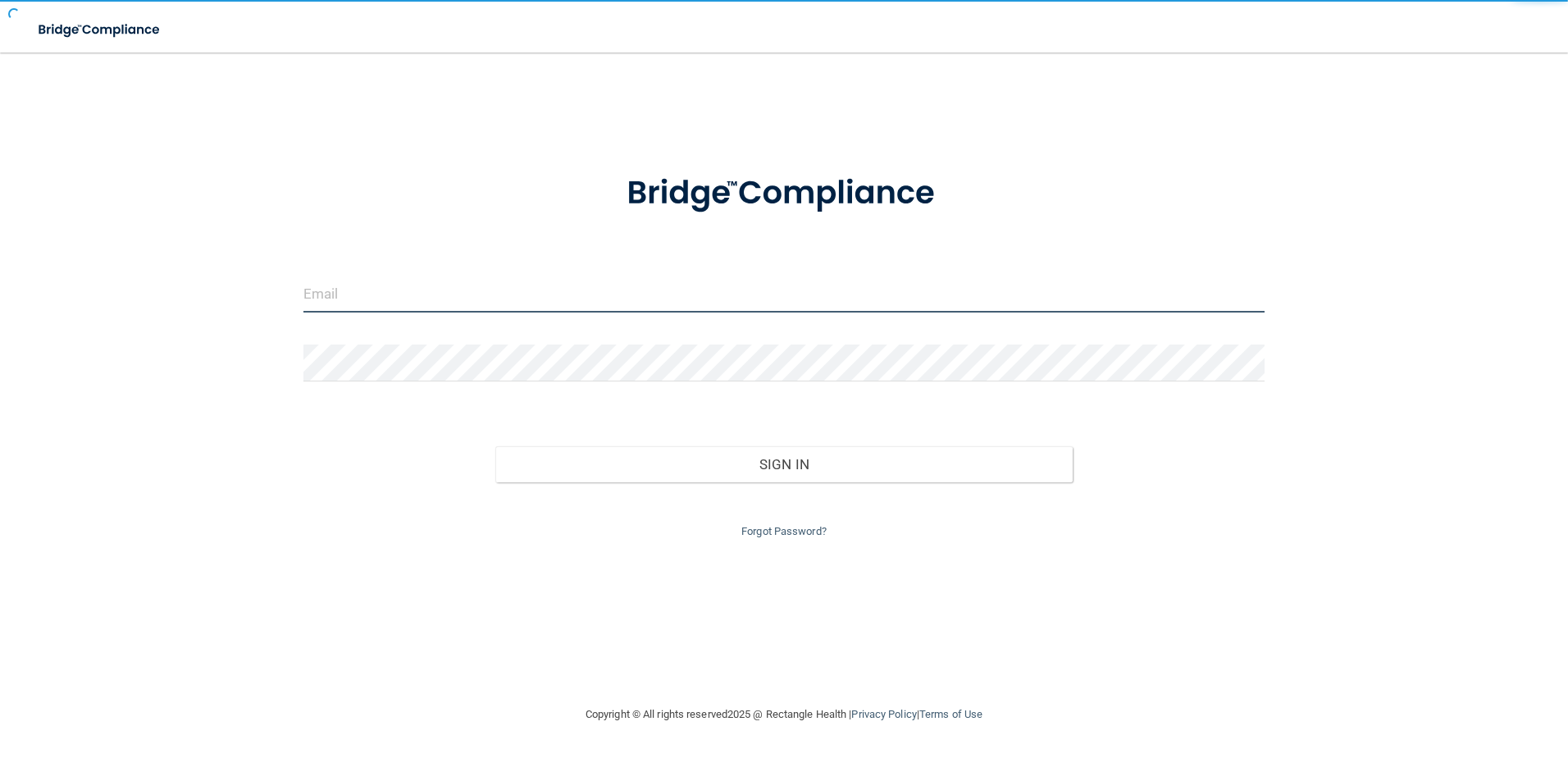
type input "[EMAIL_ADDRESS][DOMAIN_NAME]"
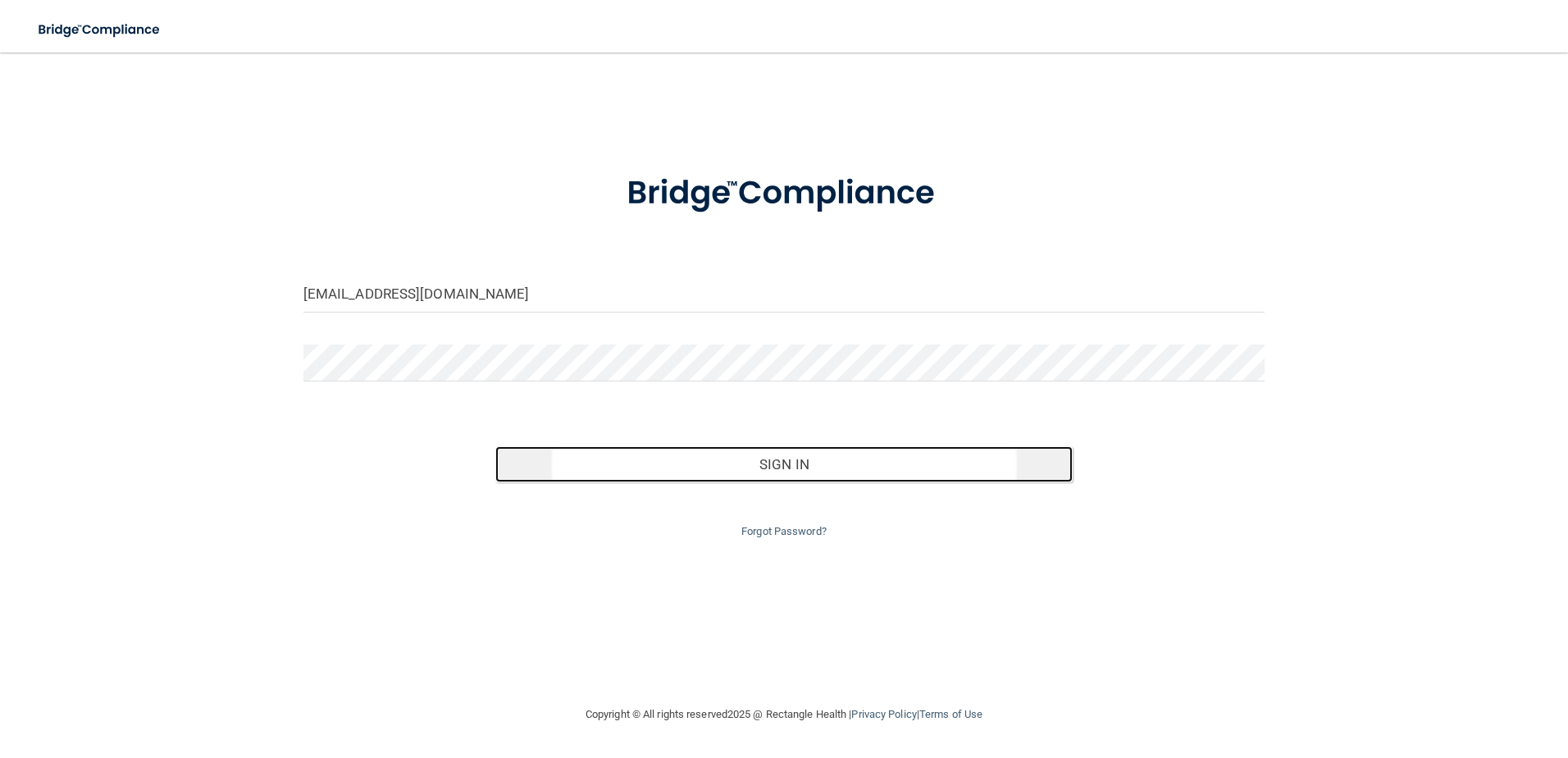
click at [787, 469] on button "Sign In" at bounding box center [784, 464] width 577 height 36
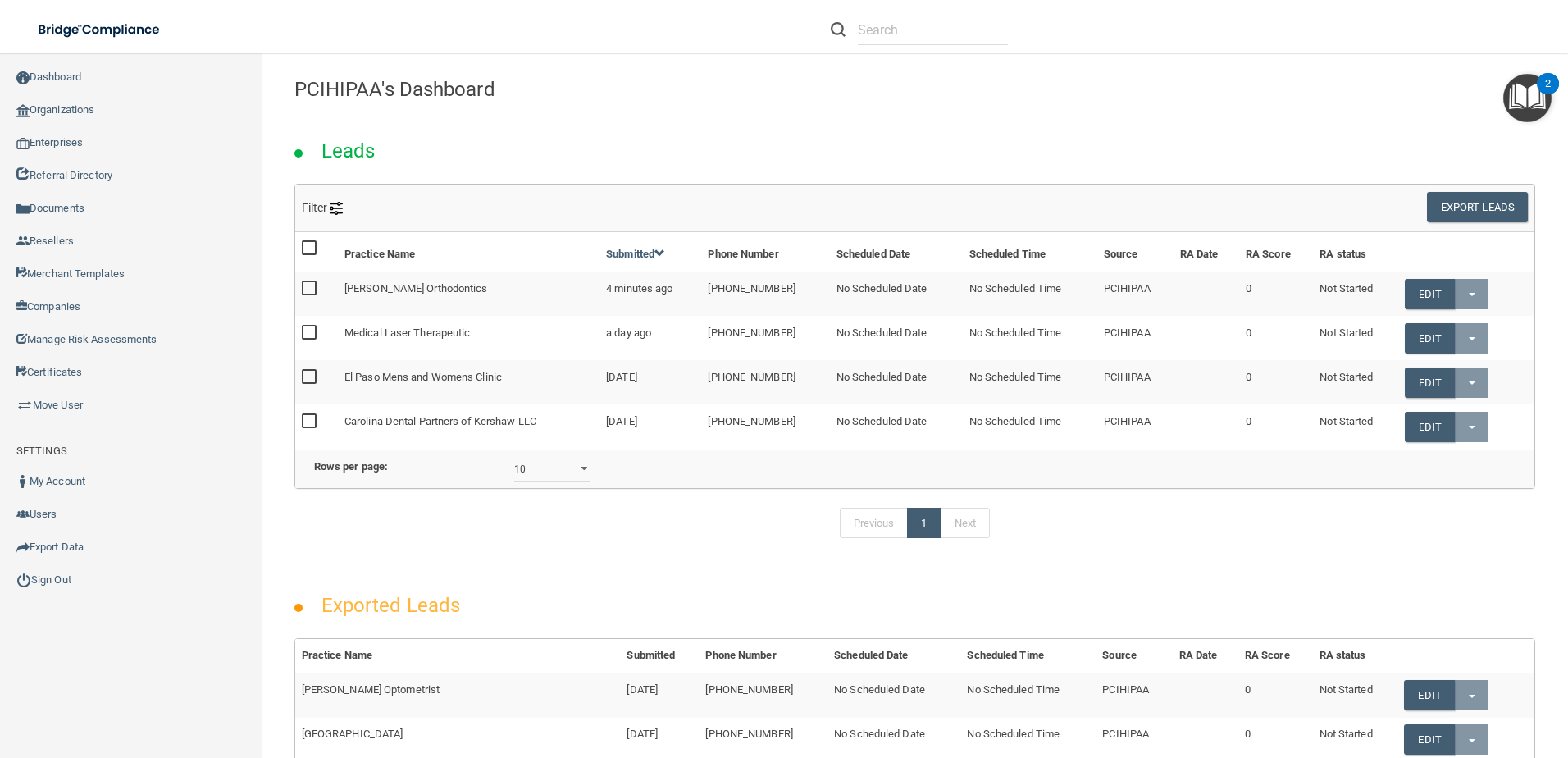
drag, startPoint x: 919, startPoint y: 11, endPoint x: 934, endPoint y: 31, distance: 25.0
click at [919, 10] on li at bounding box center [919, 29] width 202 height 59
click at [935, 33] on input "text" at bounding box center [933, 29] width 150 height 30
paste input "[EMAIL_ADDRESS][DOMAIN_NAME]"
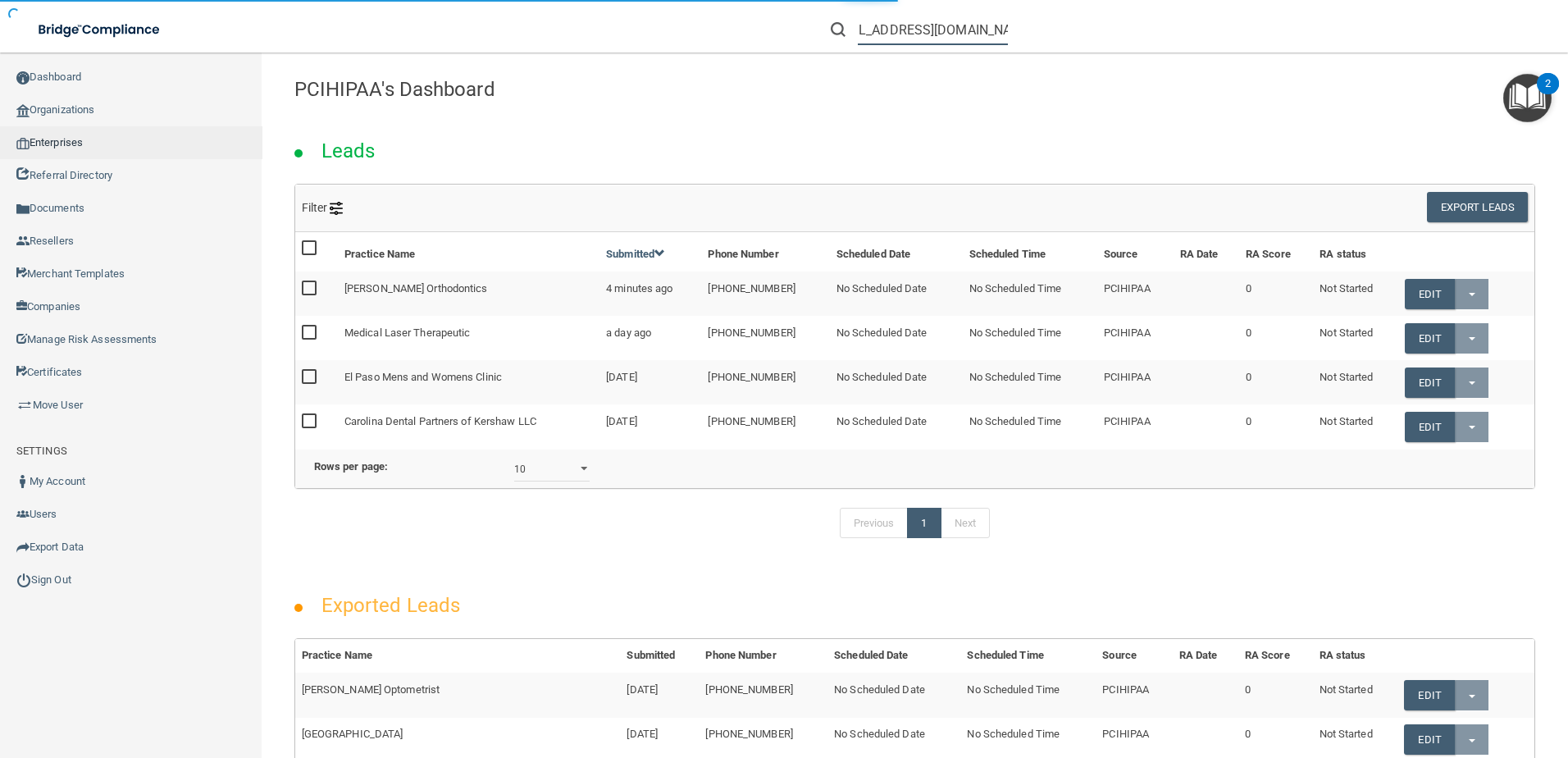
type input "[EMAIL_ADDRESS][DOMAIN_NAME]"
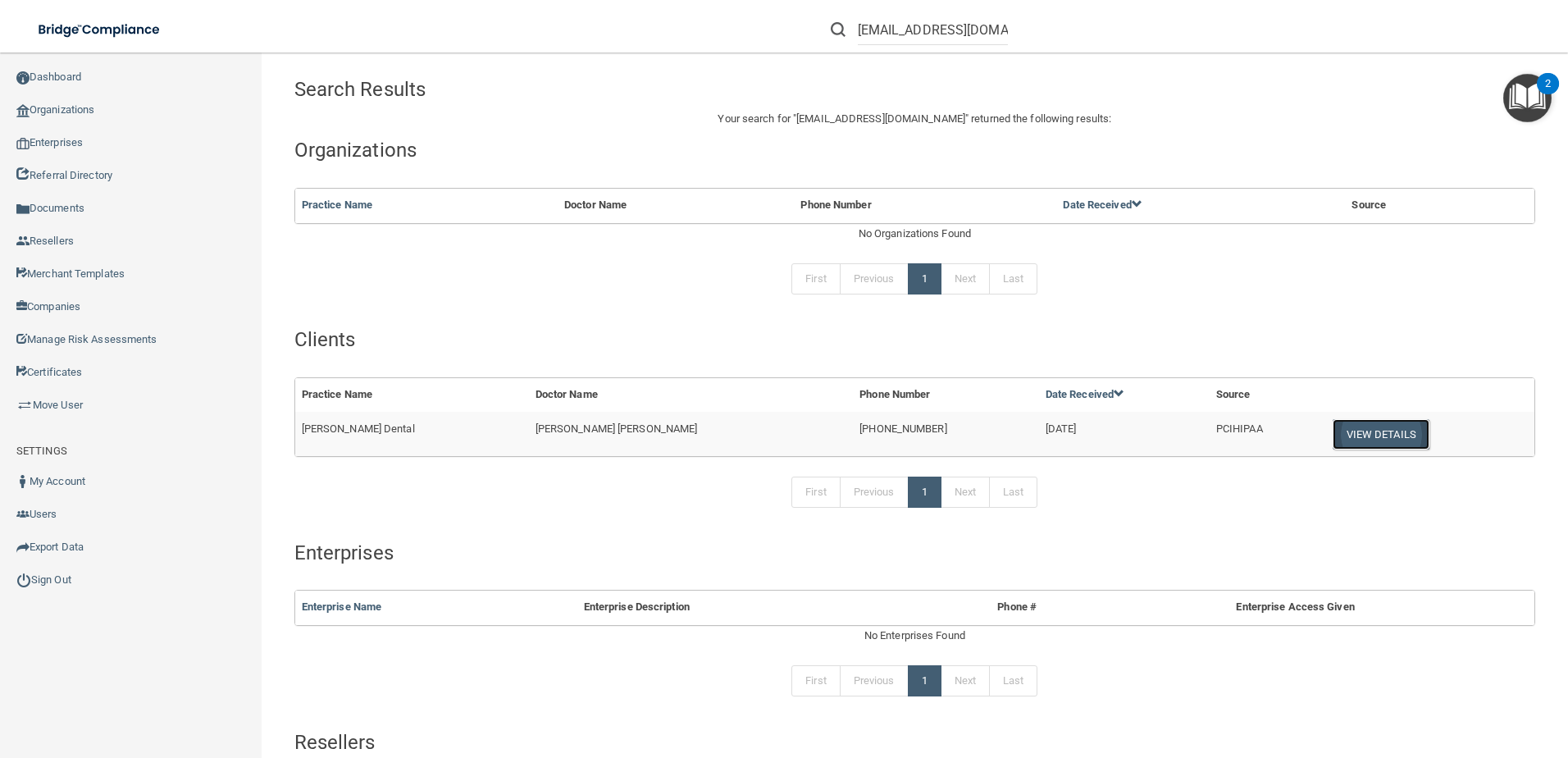
click at [1359, 449] on button "View Details" at bounding box center [1381, 434] width 96 height 30
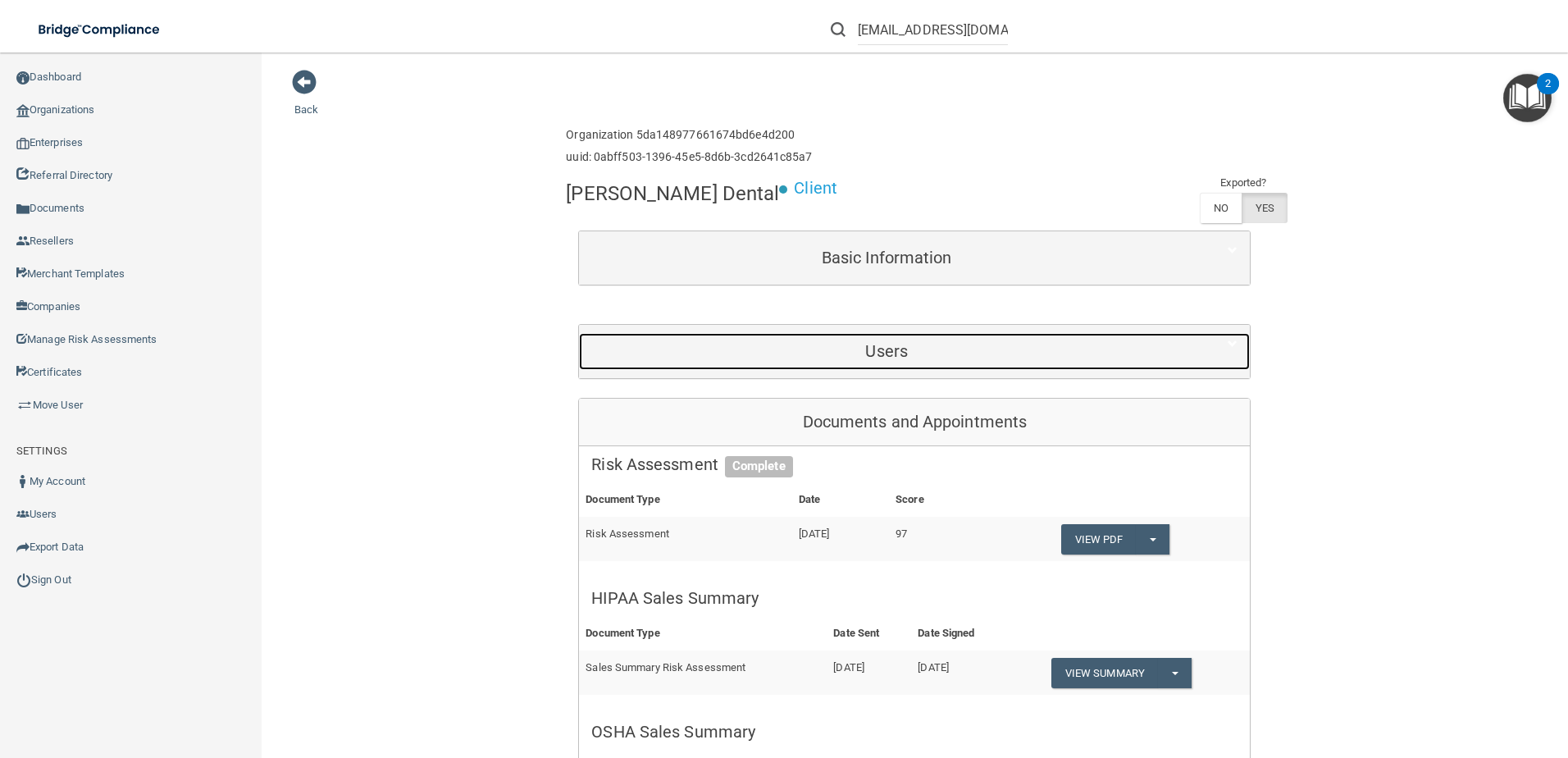
click at [923, 357] on h5 "Users" at bounding box center [887, 351] width 591 height 18
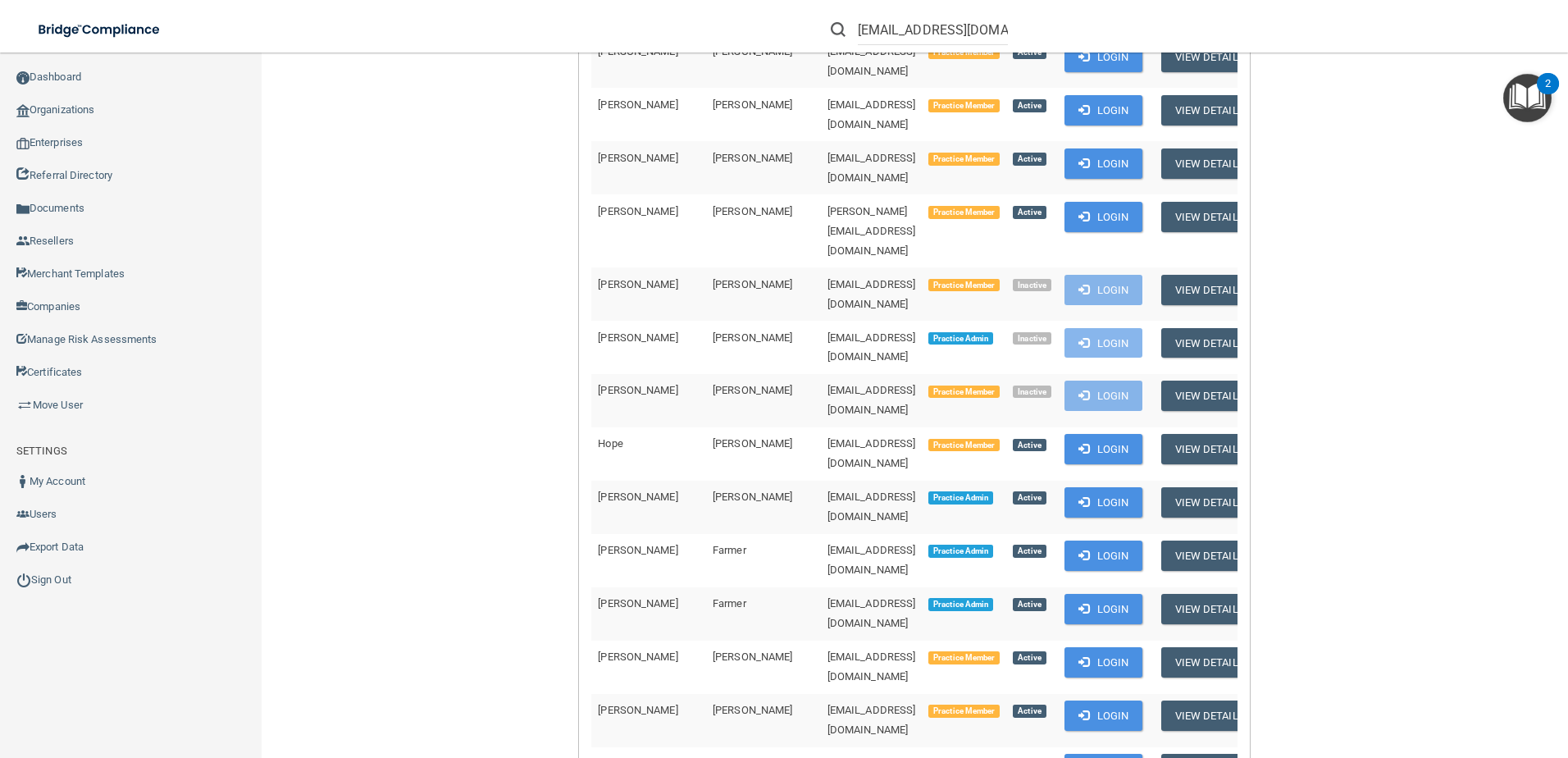
scroll to position [410, 0]
click at [1065, 539] on button "Login" at bounding box center [1104, 554] width 78 height 30
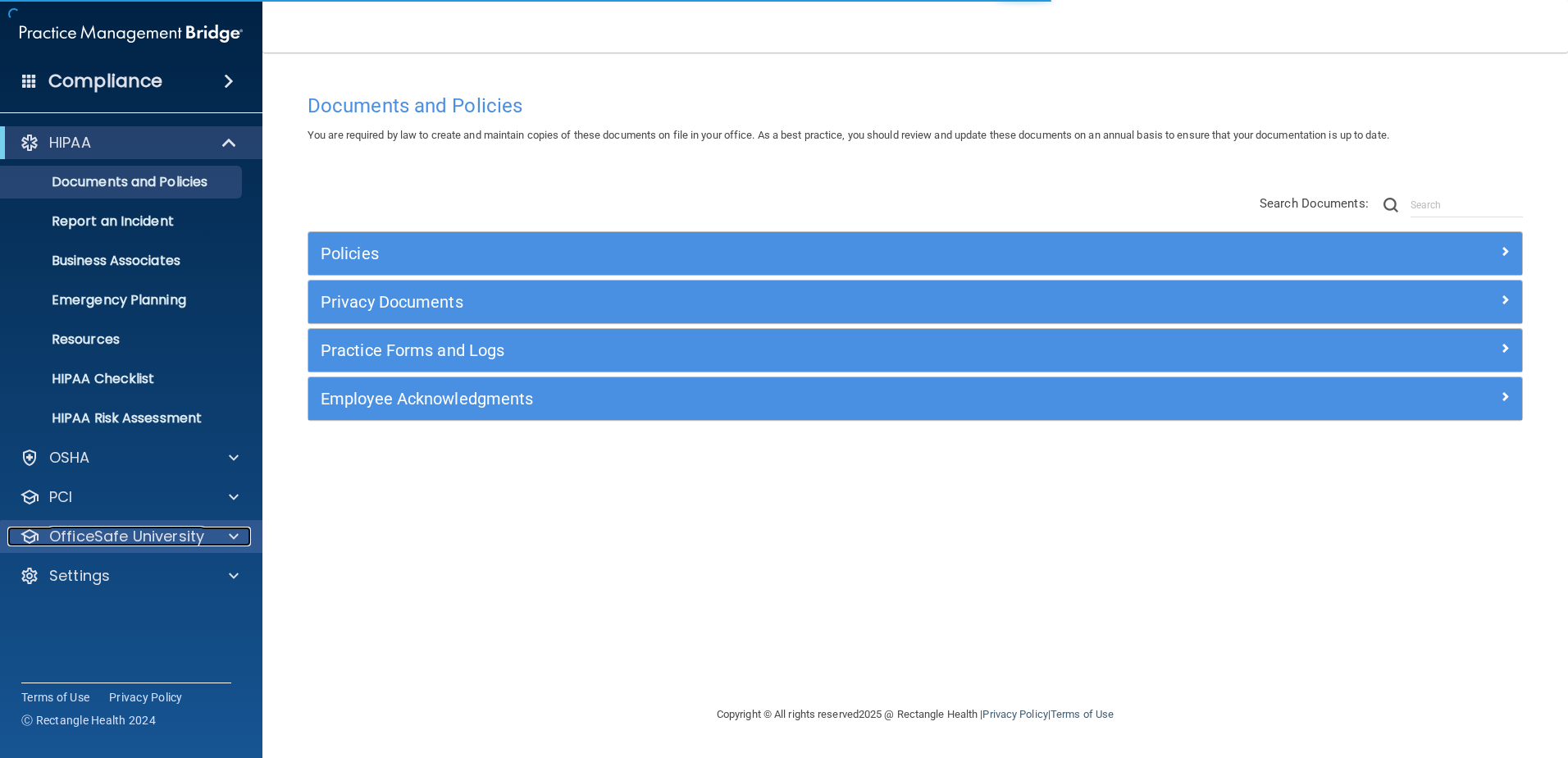
click at [156, 544] on p "OfficeSafe University" at bounding box center [127, 536] width 155 height 20
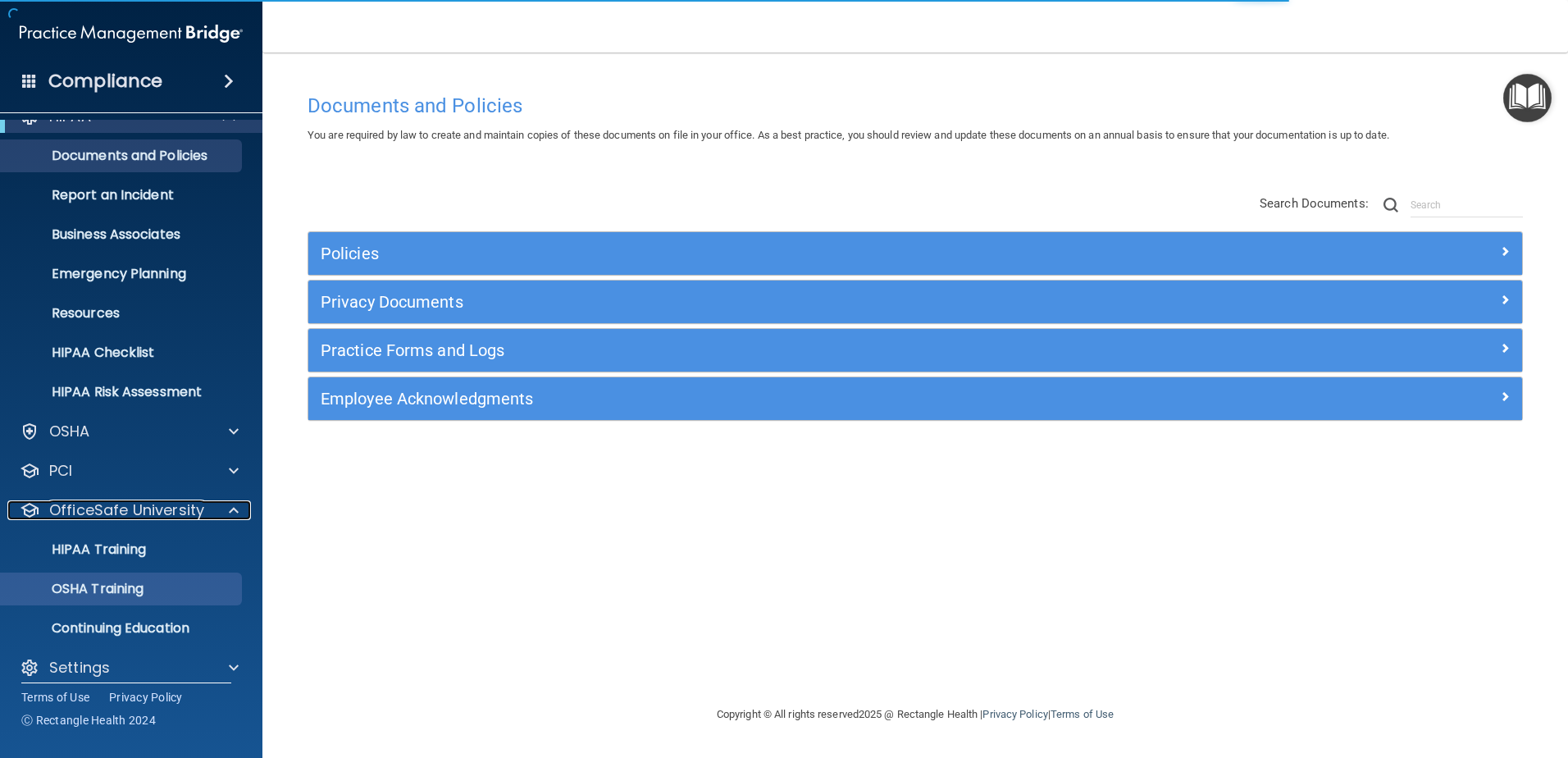
scroll to position [41, 0]
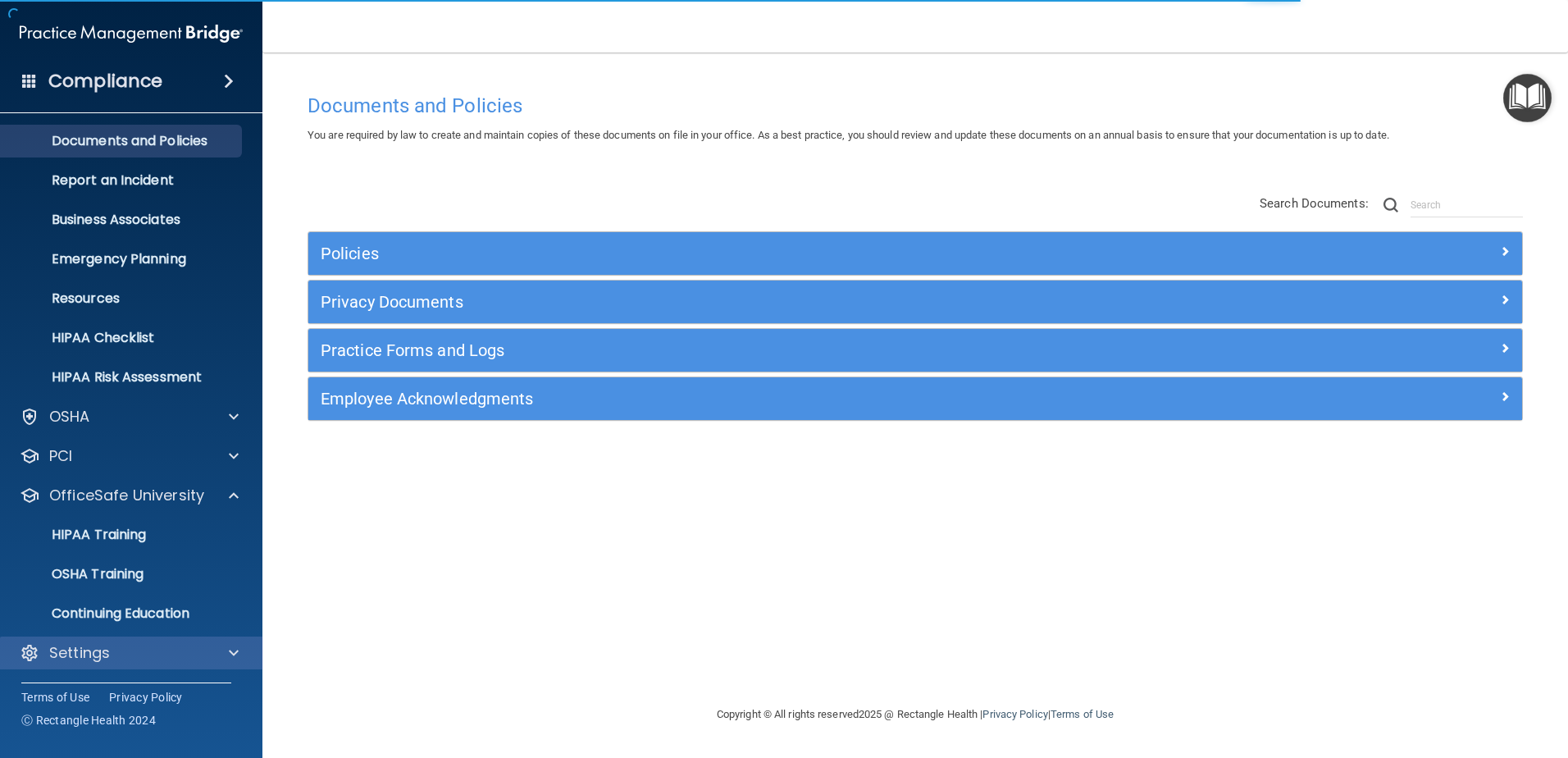
click at [163, 669] on div "HIPAA Documents and Policies Report an Incident Business Associates Emergency P…" at bounding box center [132, 380] width 264 height 604
click at [161, 655] on div "Settings" at bounding box center [109, 652] width 203 height 20
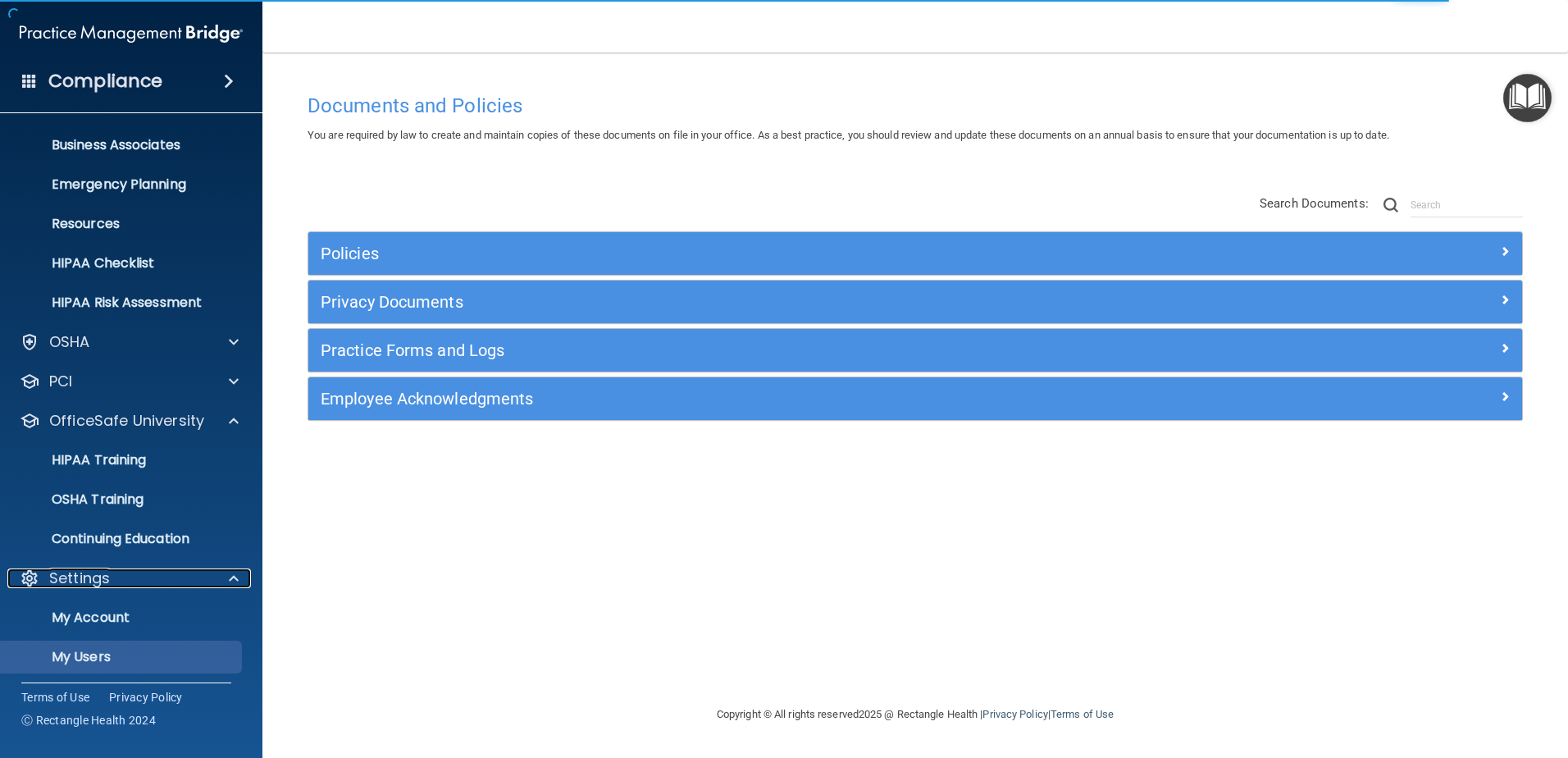
scroll to position [198, 0]
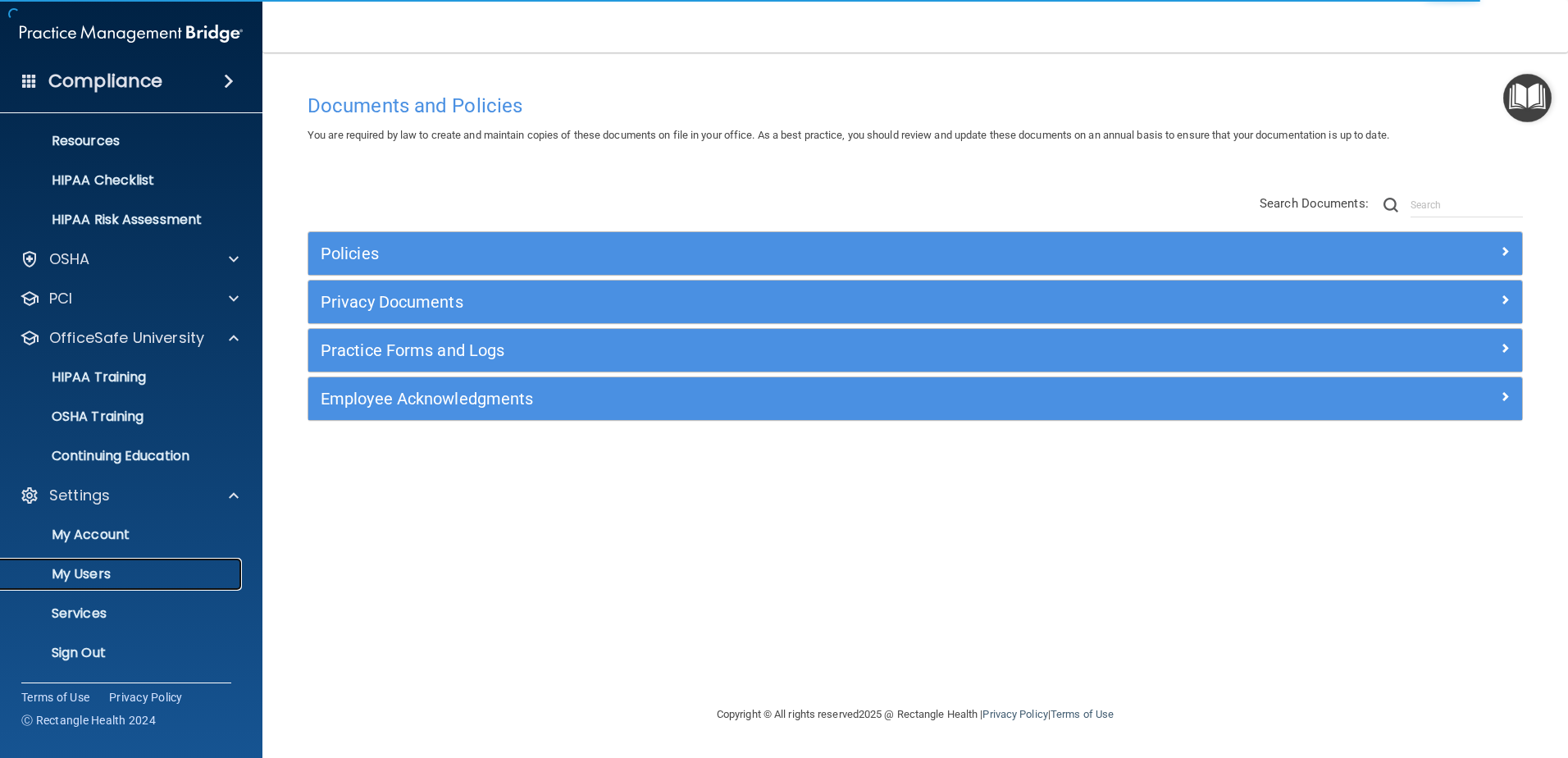
click at [146, 568] on p "My Users" at bounding box center [122, 574] width 224 height 16
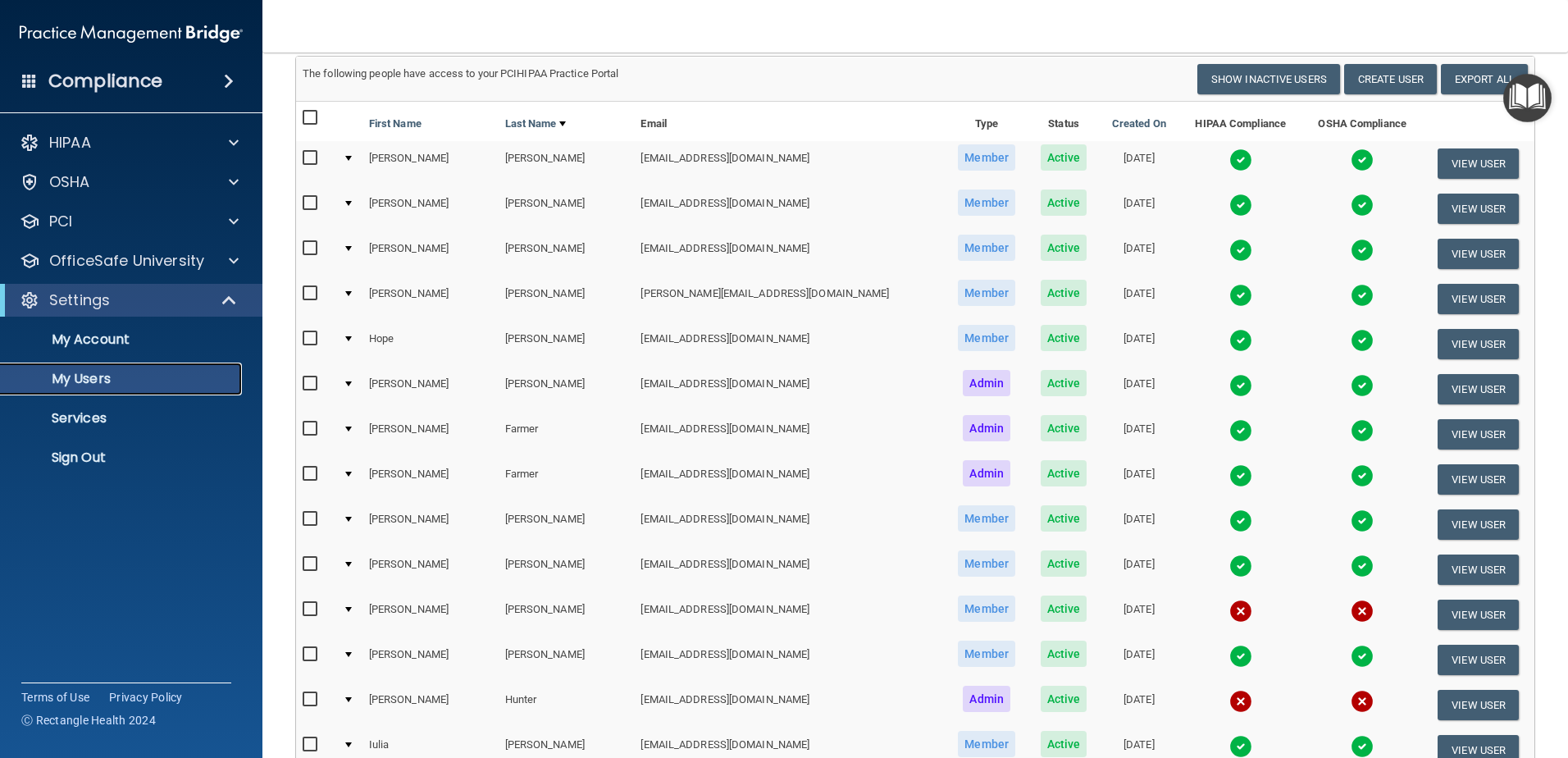
scroll to position [108, 0]
